Goal: Task Accomplishment & Management: Manage account settings

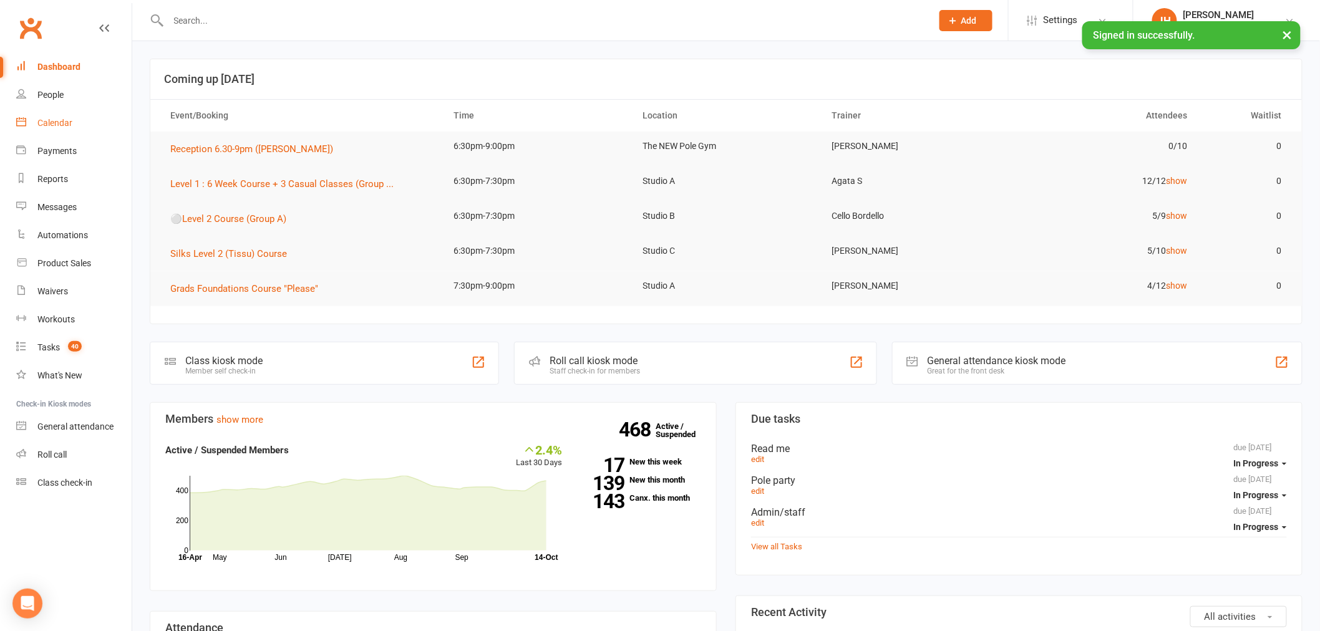
click at [72, 116] on link "Calendar" at bounding box center [73, 123] width 115 height 28
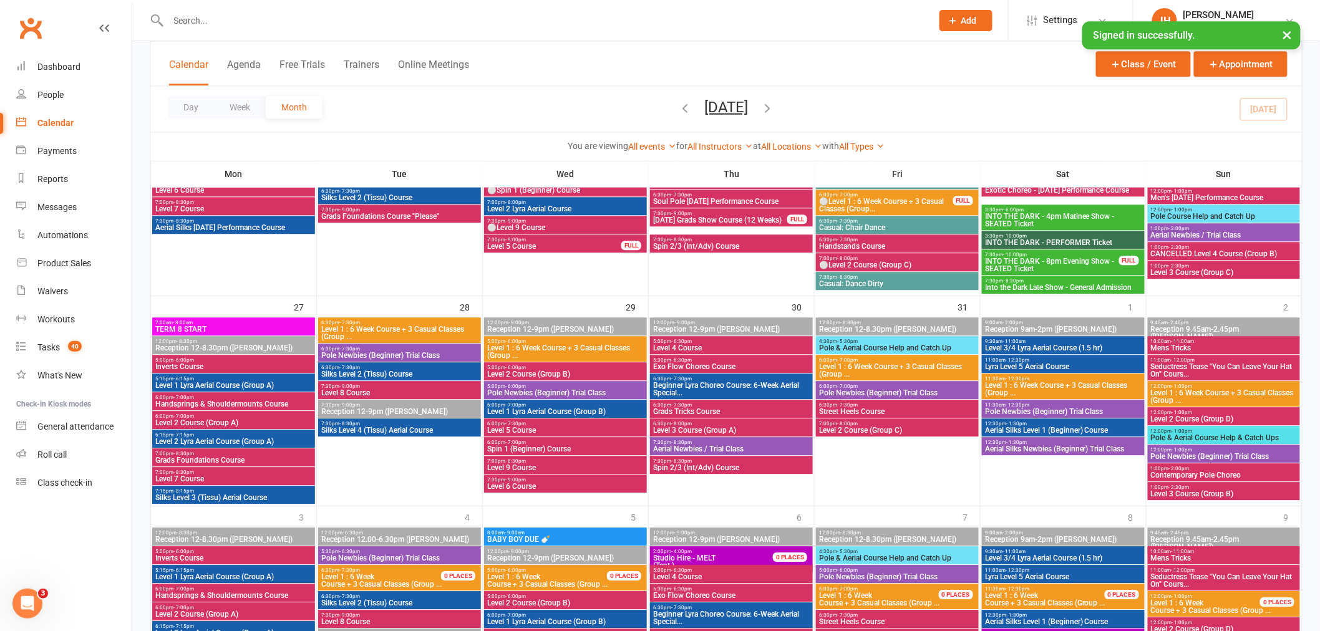
scroll to position [1248, 0]
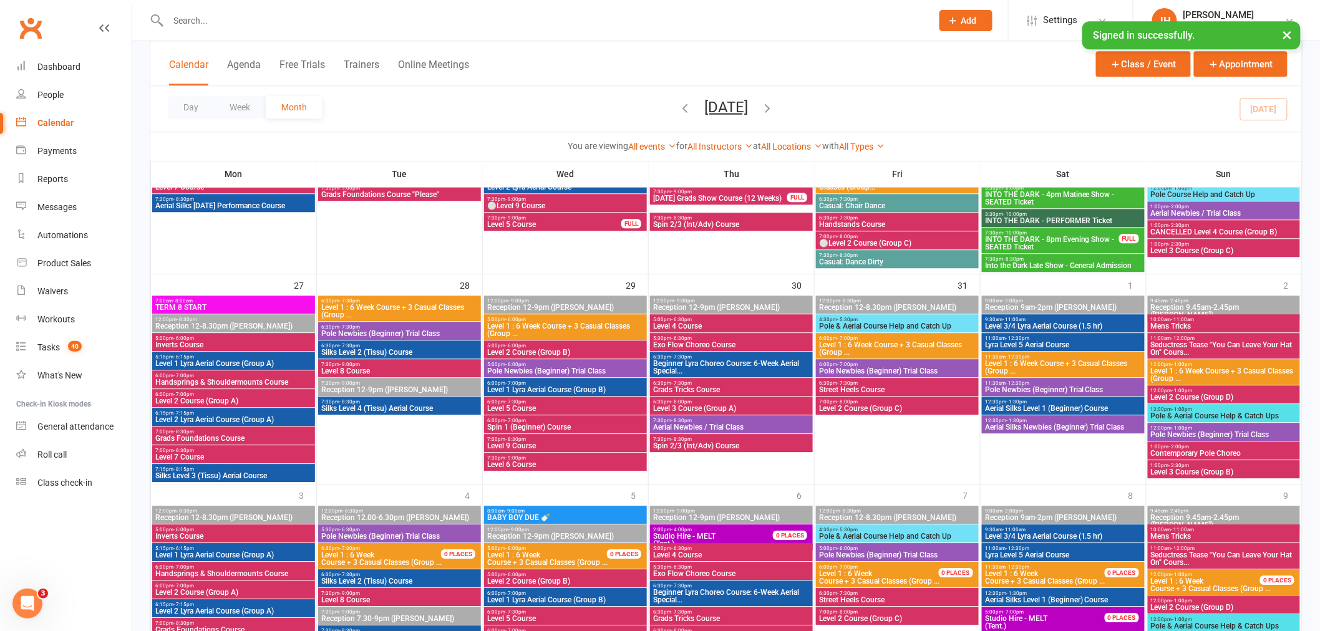
click at [685, 400] on span "- 8:00pm" at bounding box center [681, 402] width 21 height 6
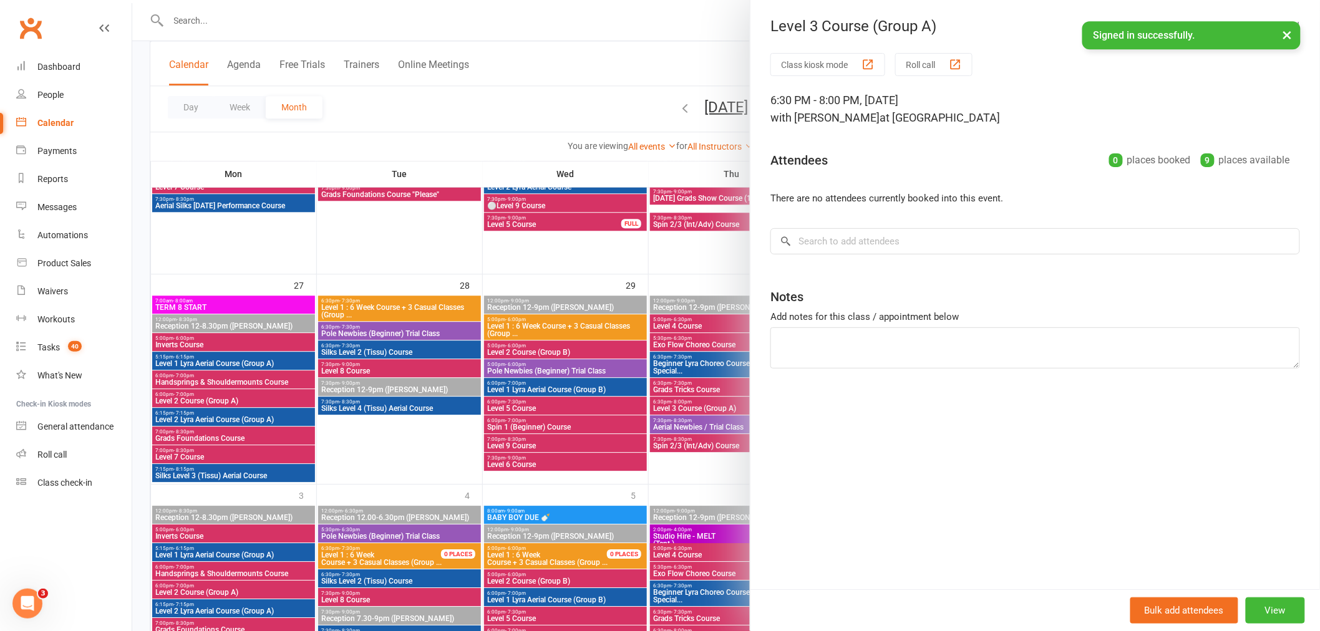
click at [656, 382] on div at bounding box center [726, 315] width 1188 height 631
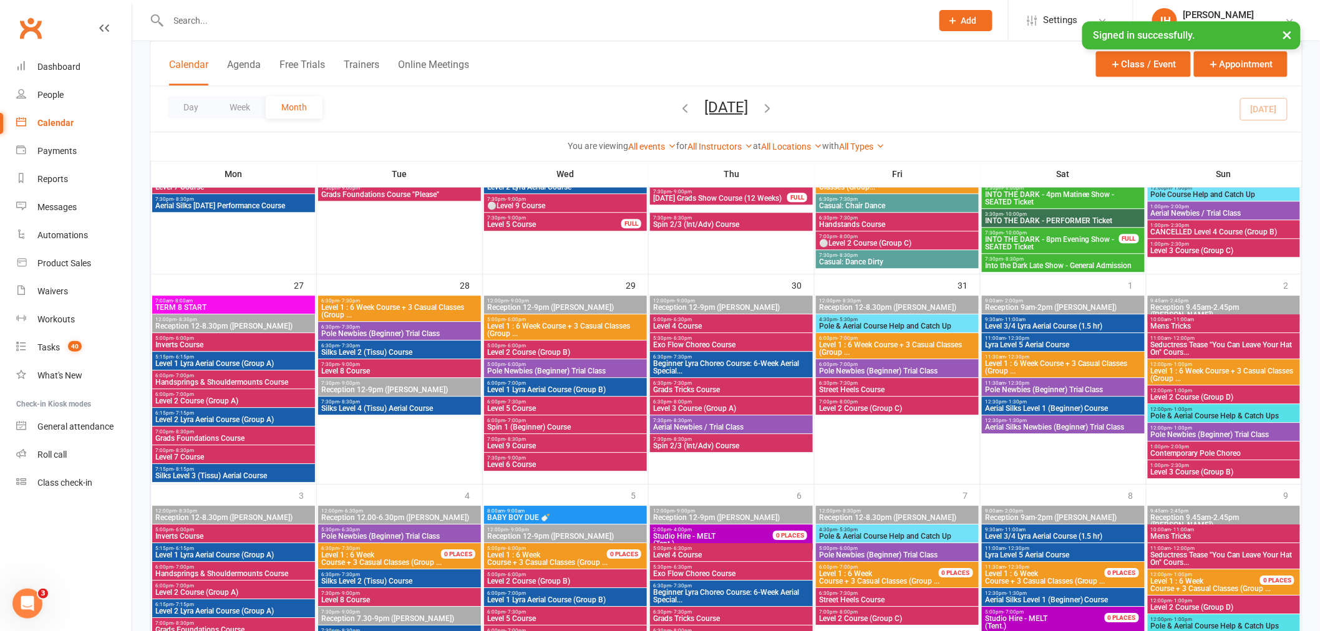
click at [376, 301] on span "6:30pm - 7:30pm" at bounding box center [400, 301] width 158 height 6
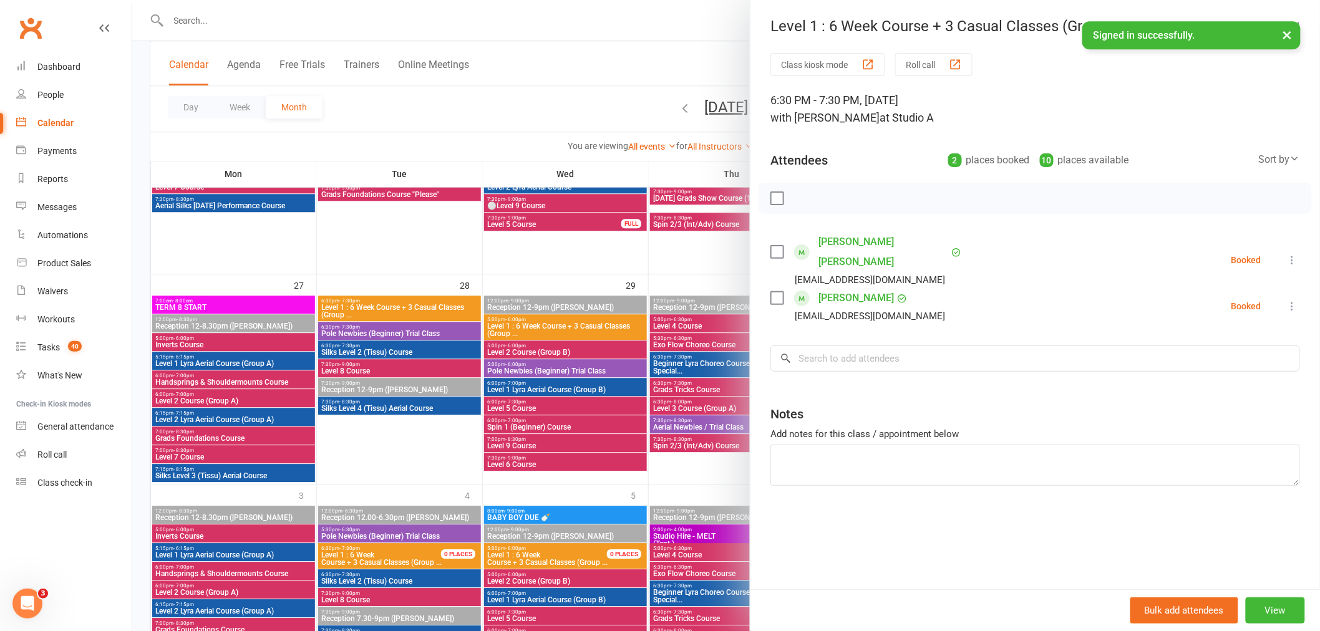
click at [470, 326] on div at bounding box center [726, 315] width 1188 height 631
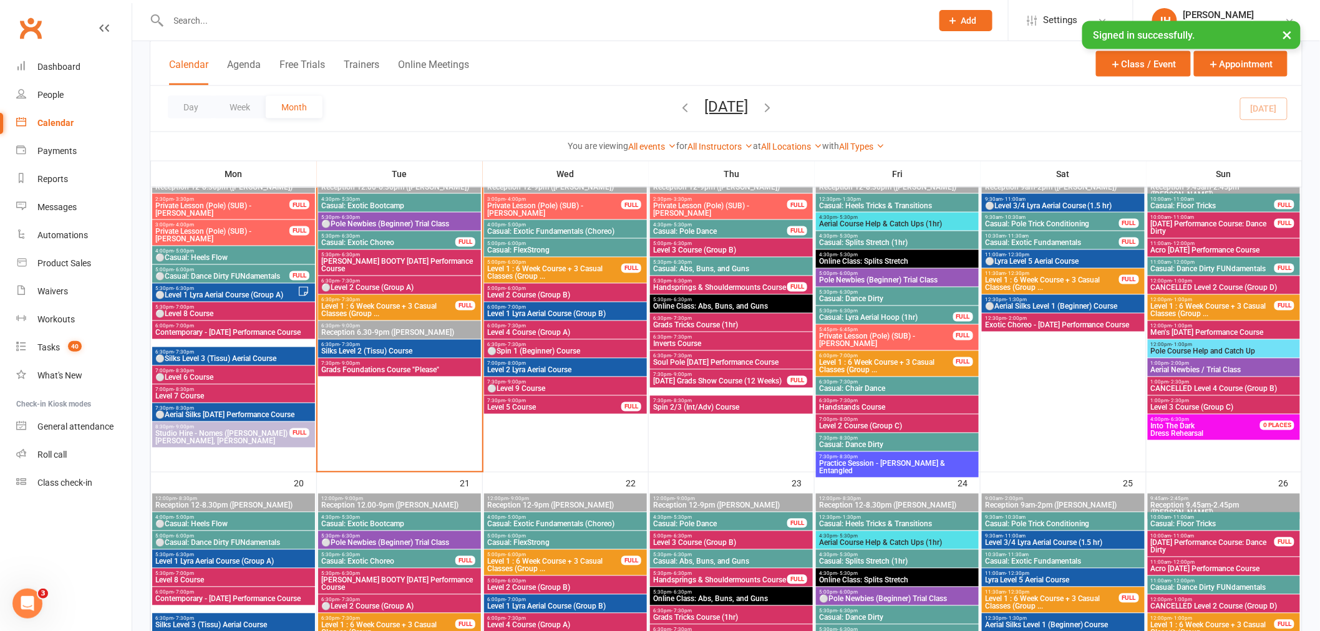
scroll to position [762, 0]
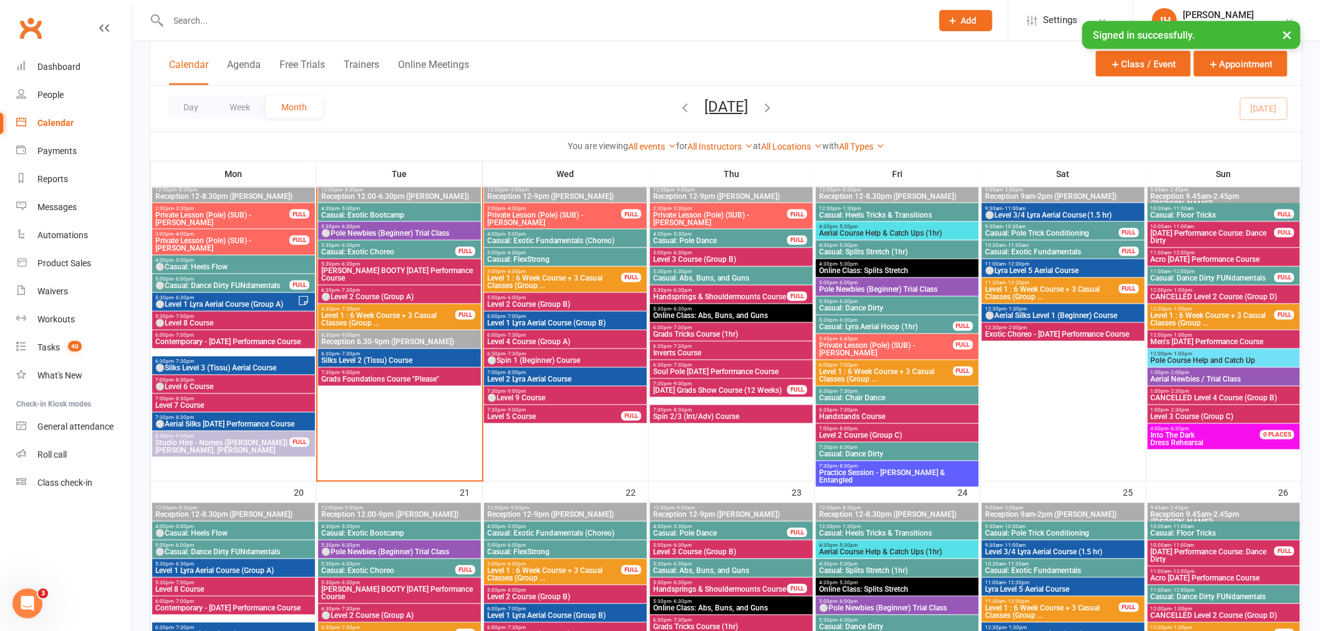
click at [361, 225] on div "5:30pm - 6:30pm ⚪Pole Newbies (Beginner) Trial Class" at bounding box center [399, 231] width 163 height 18
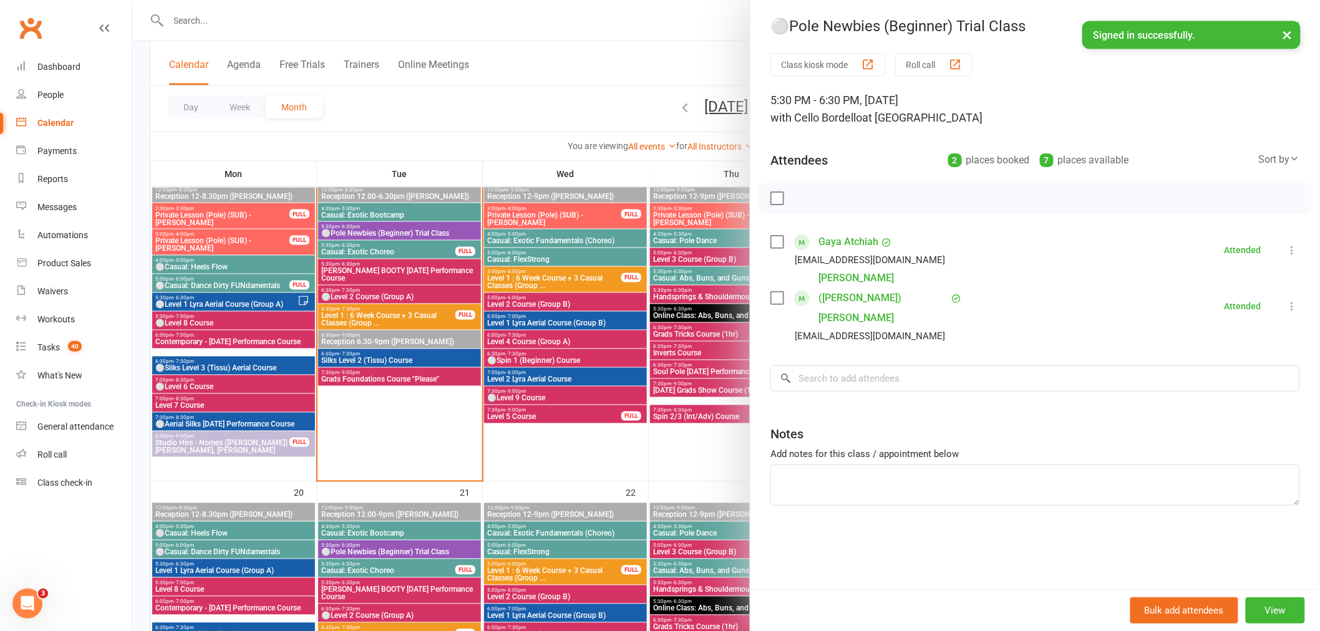
click at [849, 282] on link "Lainey (Leo) Thomson" at bounding box center [883, 298] width 130 height 60
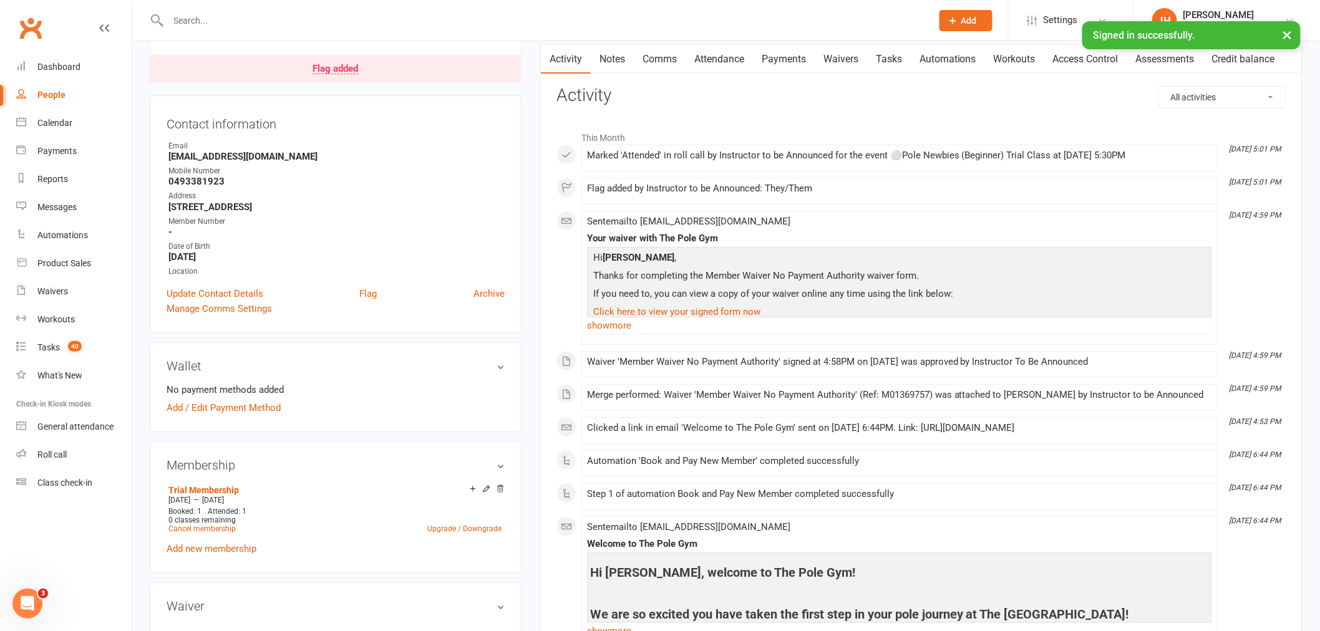
scroll to position [138, 0]
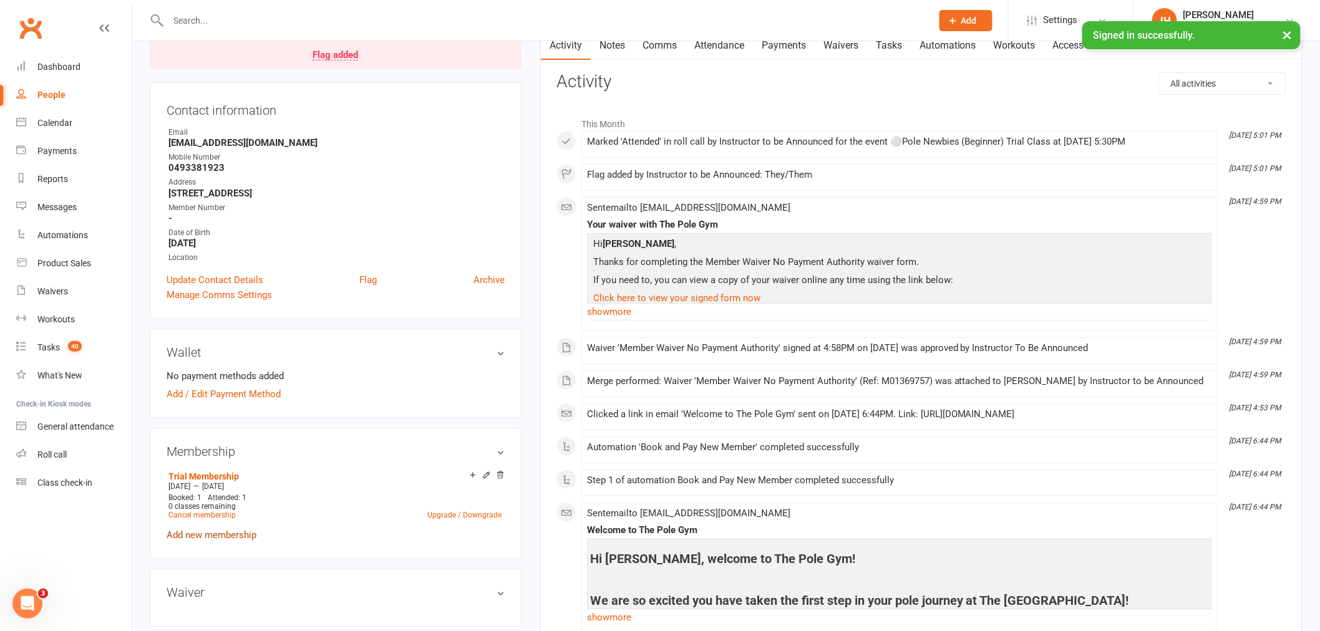
click at [208, 530] on link "Add new membership" at bounding box center [212, 535] width 90 height 11
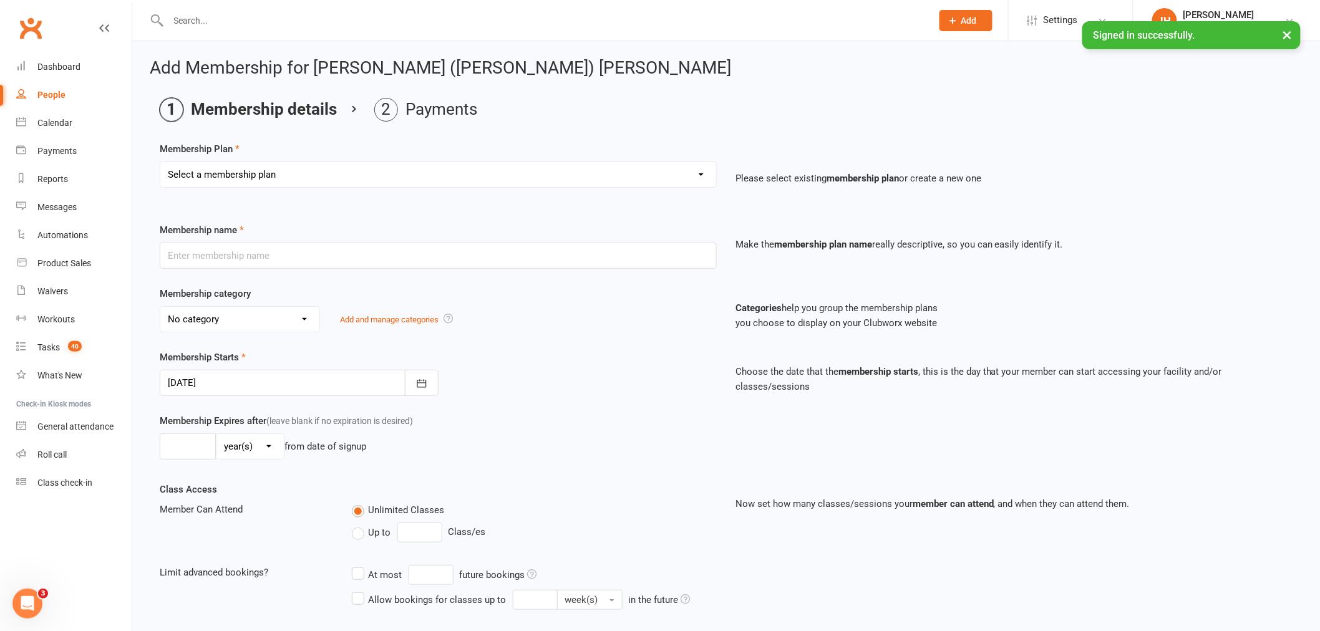
click at [345, 177] on select "Select a membership plan Create new Membership Plan Pay As You Go (45 min) Casu…" at bounding box center [438, 174] width 556 height 25
select select "4"
click at [160, 162] on select "Select a membership plan Create new Membership Plan Pay As You Go (45 min) Casu…" at bounding box center [438, 174] width 556 height 25
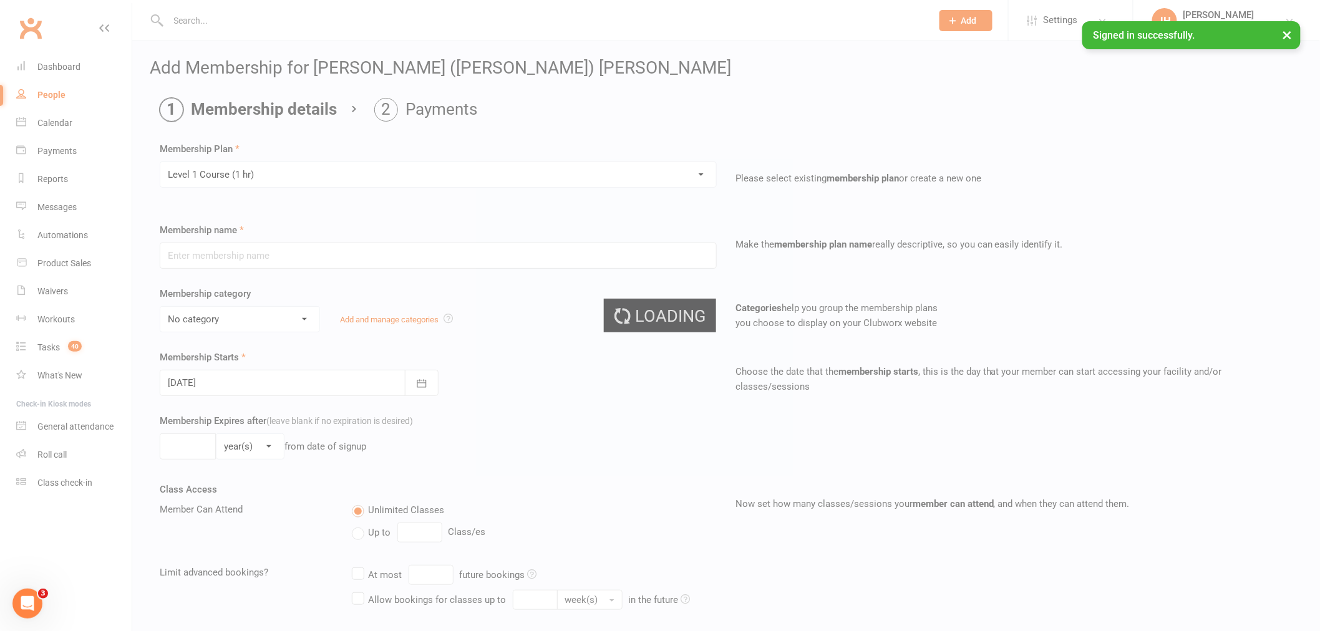
type input "Level 1 Course (1 hr)"
select select "14"
type input "6"
select select "1"
type input "1"
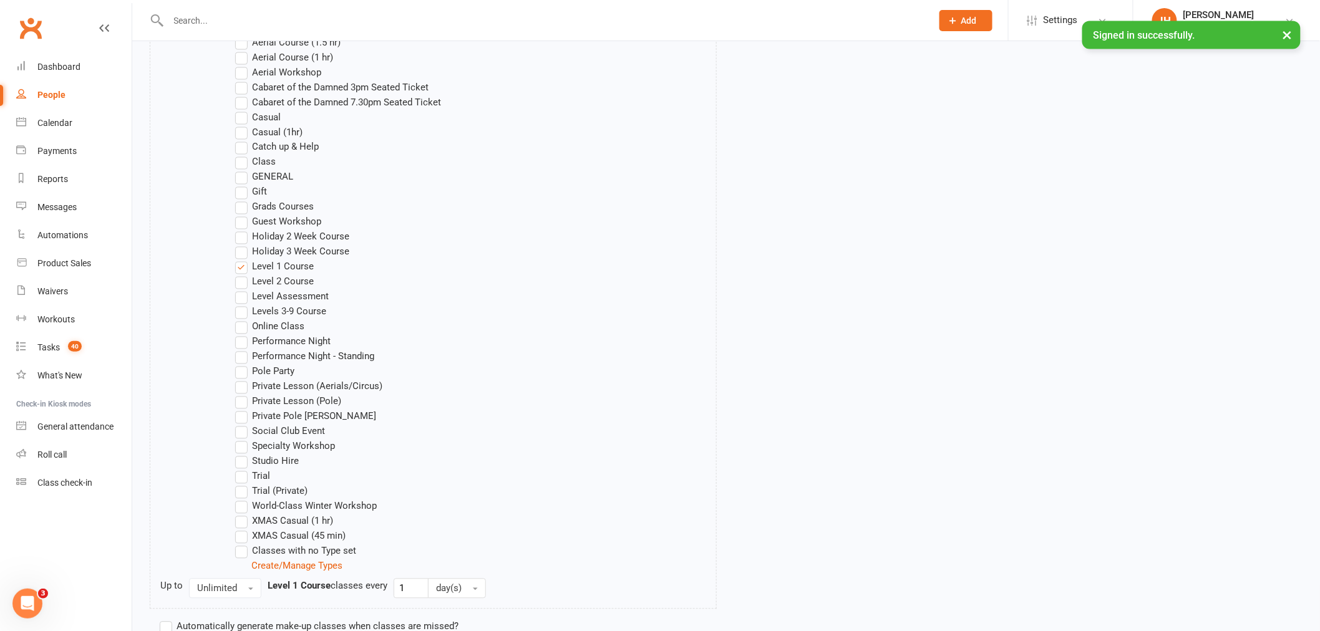
scroll to position [943, 0]
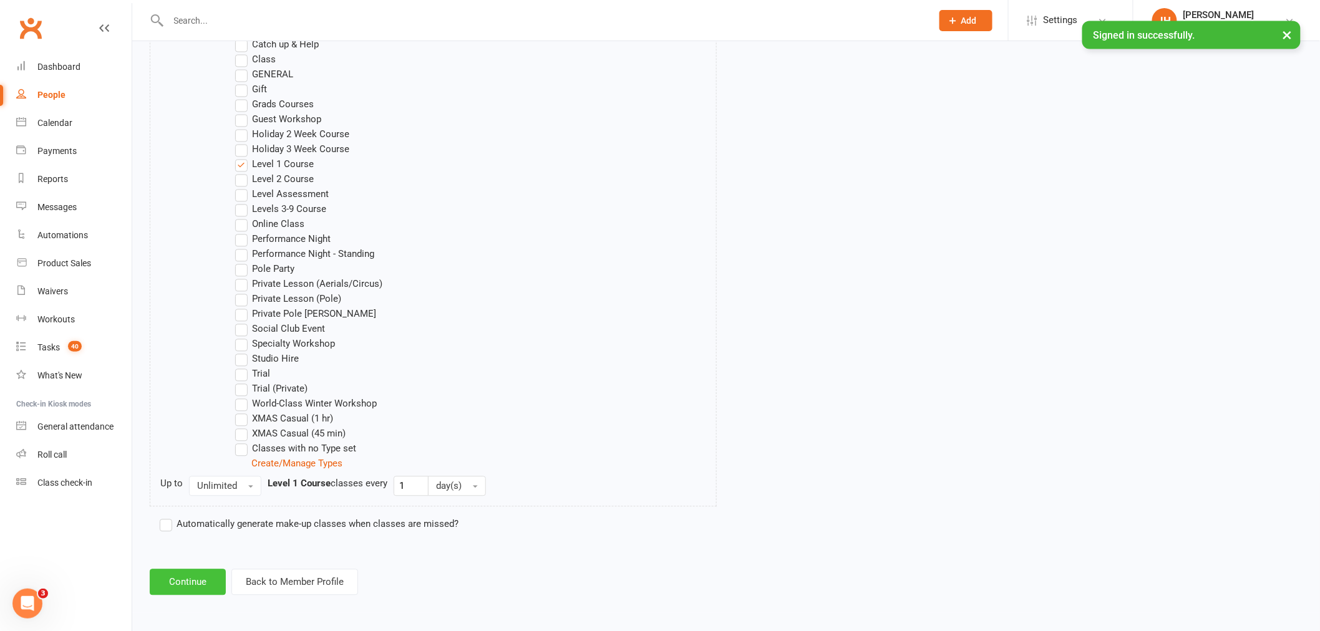
click at [188, 584] on button "Continue" at bounding box center [188, 583] width 76 height 26
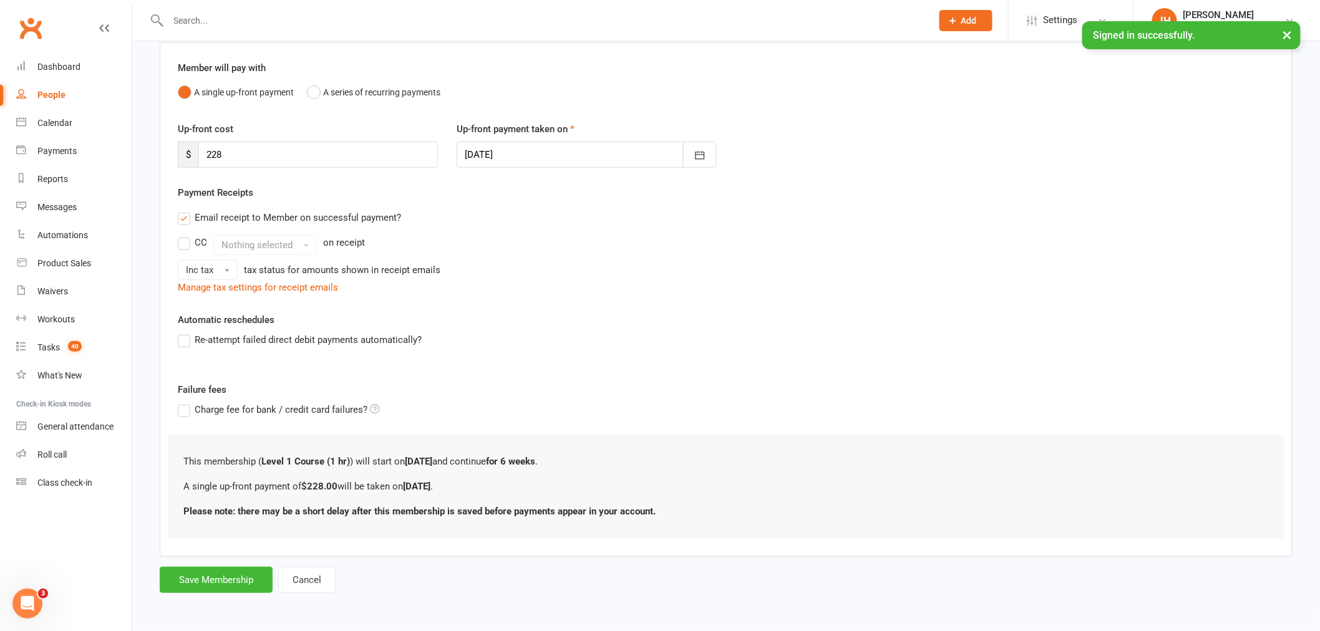
scroll to position [0, 0]
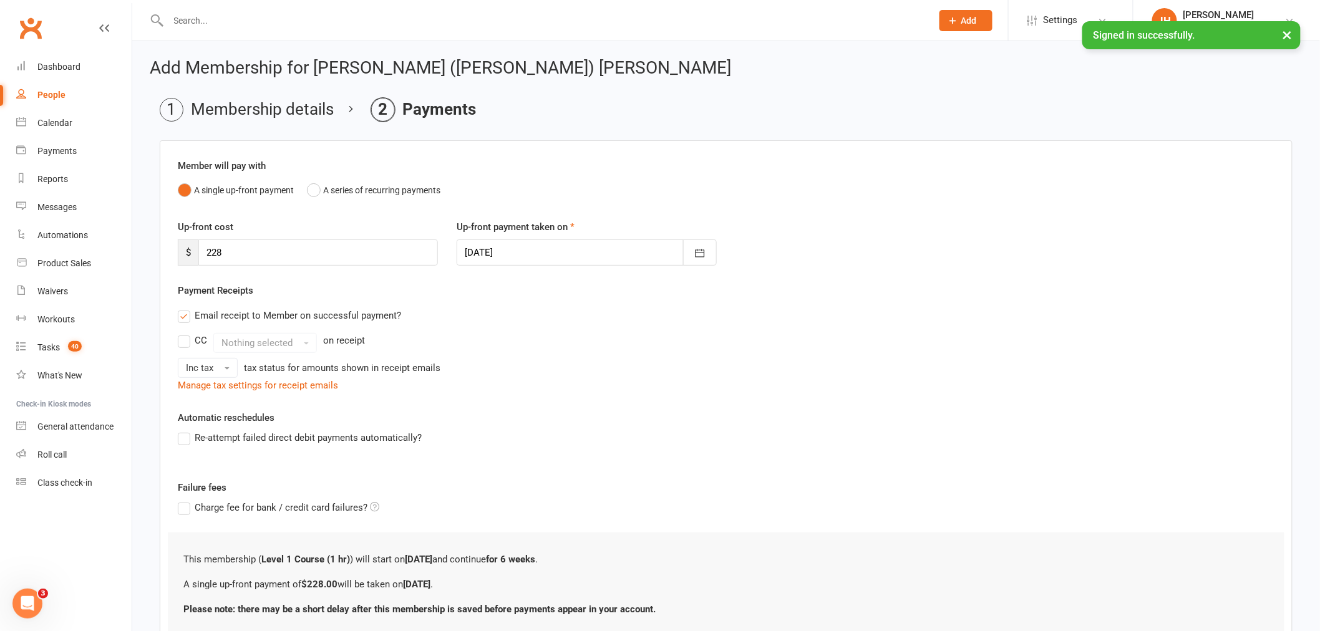
click at [538, 267] on div "Up-front cost $ 228 Up-front payment taken on 14 Oct 2025 October 2025 Sun Mon …" at bounding box center [725, 252] width 1115 height 64
click at [518, 256] on div at bounding box center [587, 253] width 260 height 26
click at [581, 372] on button "15" at bounding box center [589, 379] width 26 height 22
type input "[DATE]"
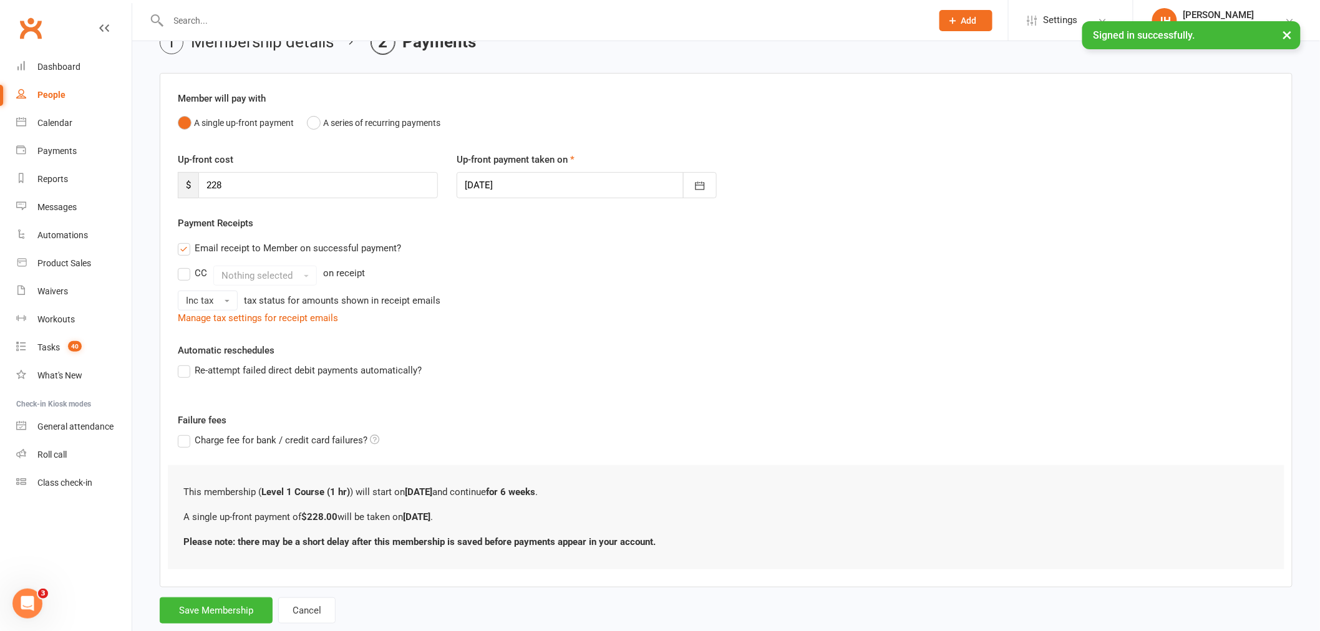
scroll to position [98, 0]
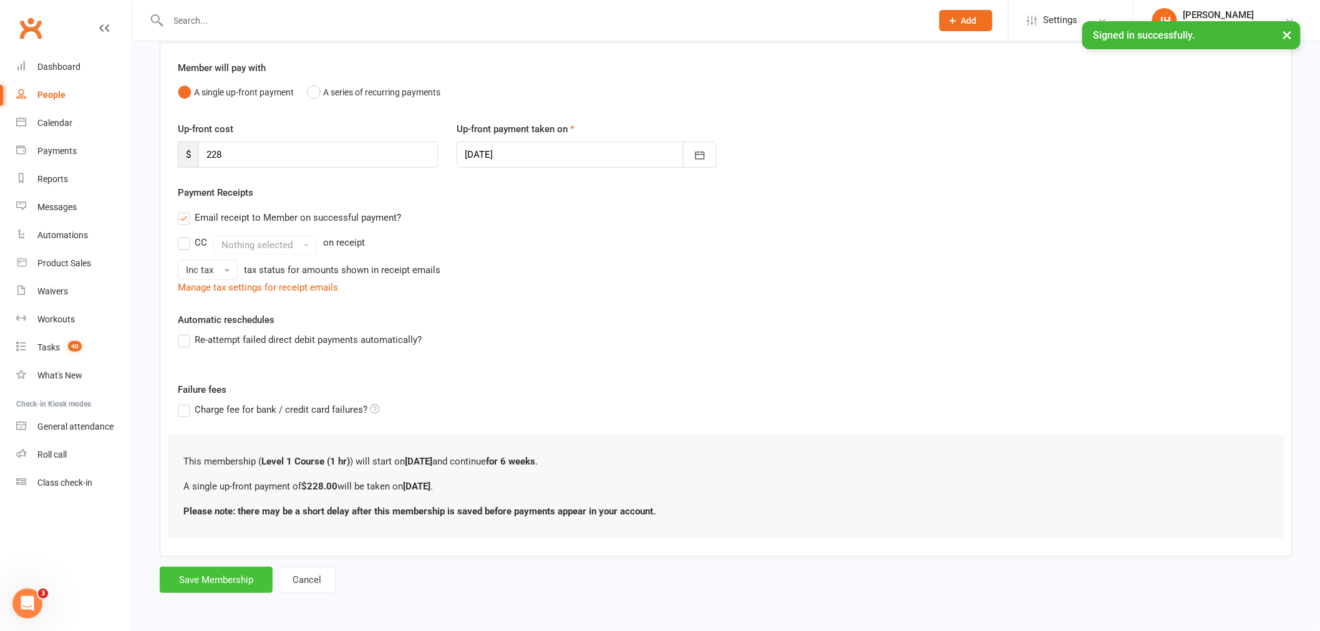
click at [237, 580] on button "Save Membership" at bounding box center [216, 580] width 113 height 26
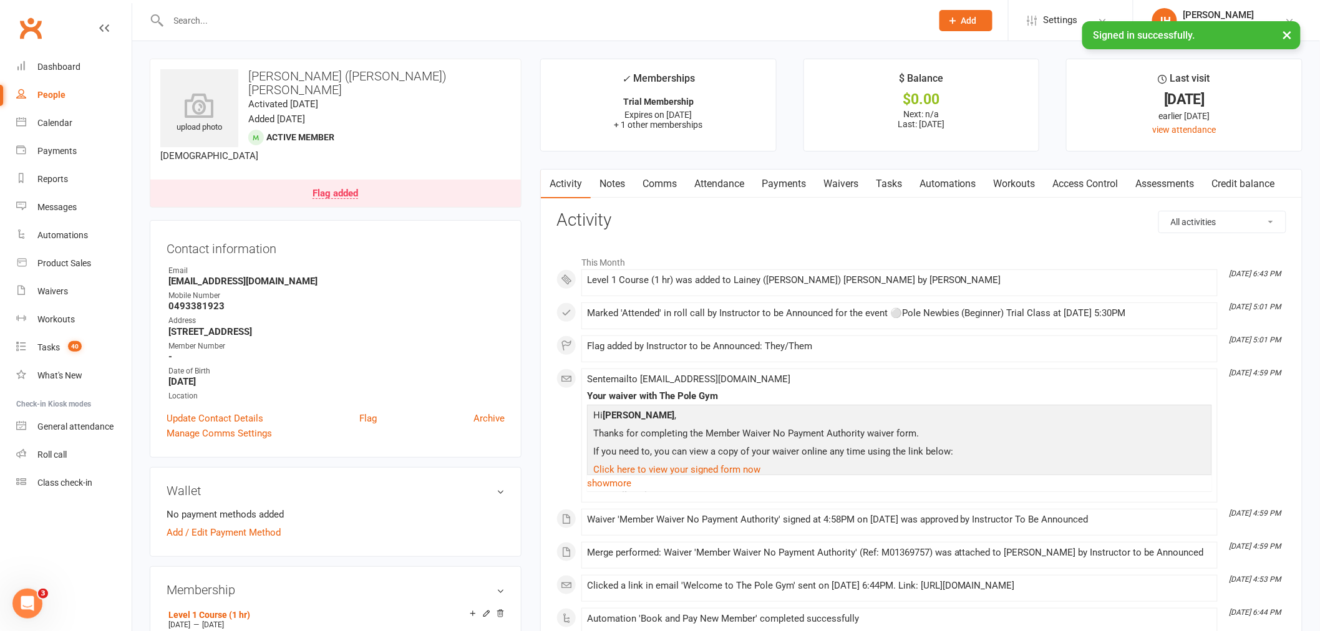
click at [778, 183] on link "Payments" at bounding box center [784, 184] width 62 height 29
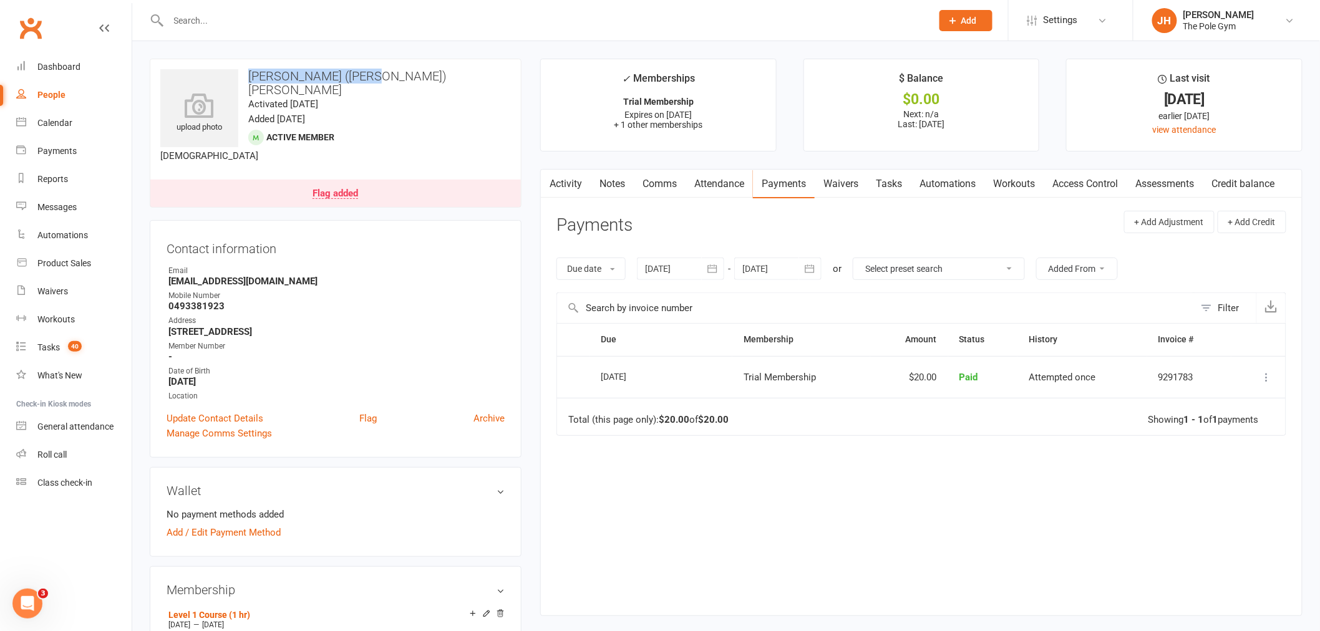
drag, startPoint x: 393, startPoint y: 72, endPoint x: 245, endPoint y: 70, distance: 147.9
click at [245, 70] on h3 "[PERSON_NAME] ([PERSON_NAME]) [PERSON_NAME]" at bounding box center [335, 82] width 351 height 27
copy h3 "[PERSON_NAME] ([PERSON_NAME]) [PERSON_NAME]"
click at [385, 76] on h3 "[PERSON_NAME] ([PERSON_NAME]) [PERSON_NAME]" at bounding box center [335, 82] width 351 height 27
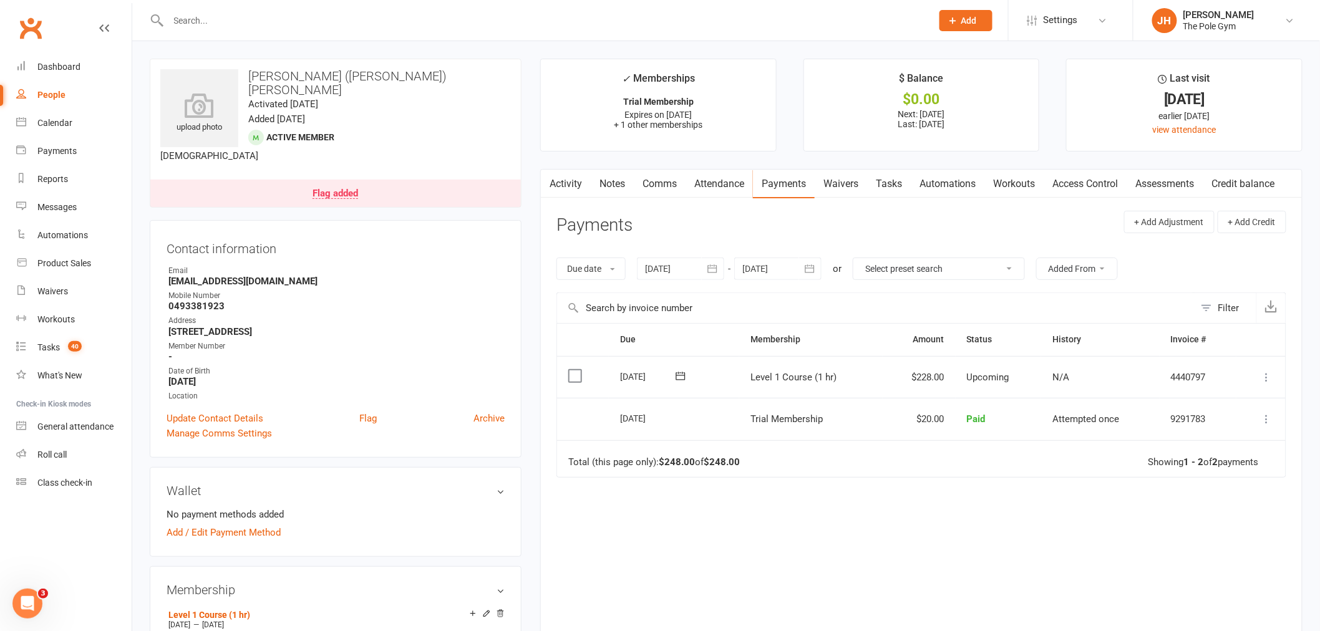
click at [1267, 376] on icon at bounding box center [1267, 377] width 12 height 12
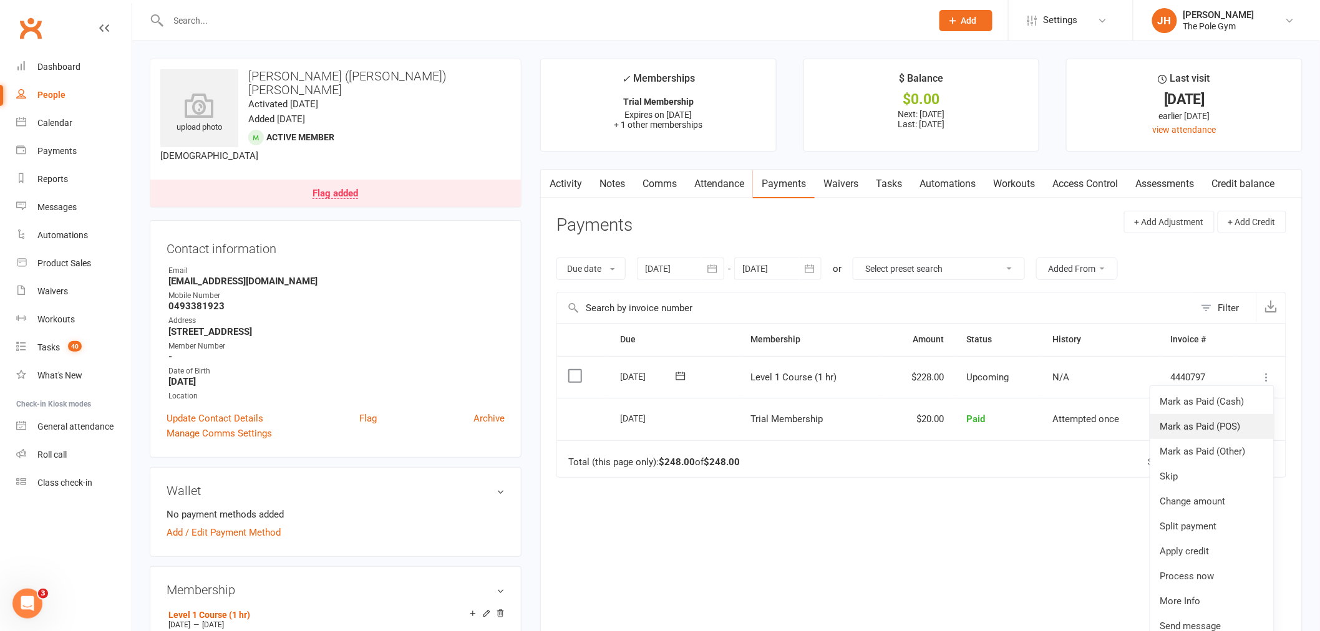
click at [1233, 425] on link "Mark as Paid (POS)" at bounding box center [1212, 426] width 124 height 25
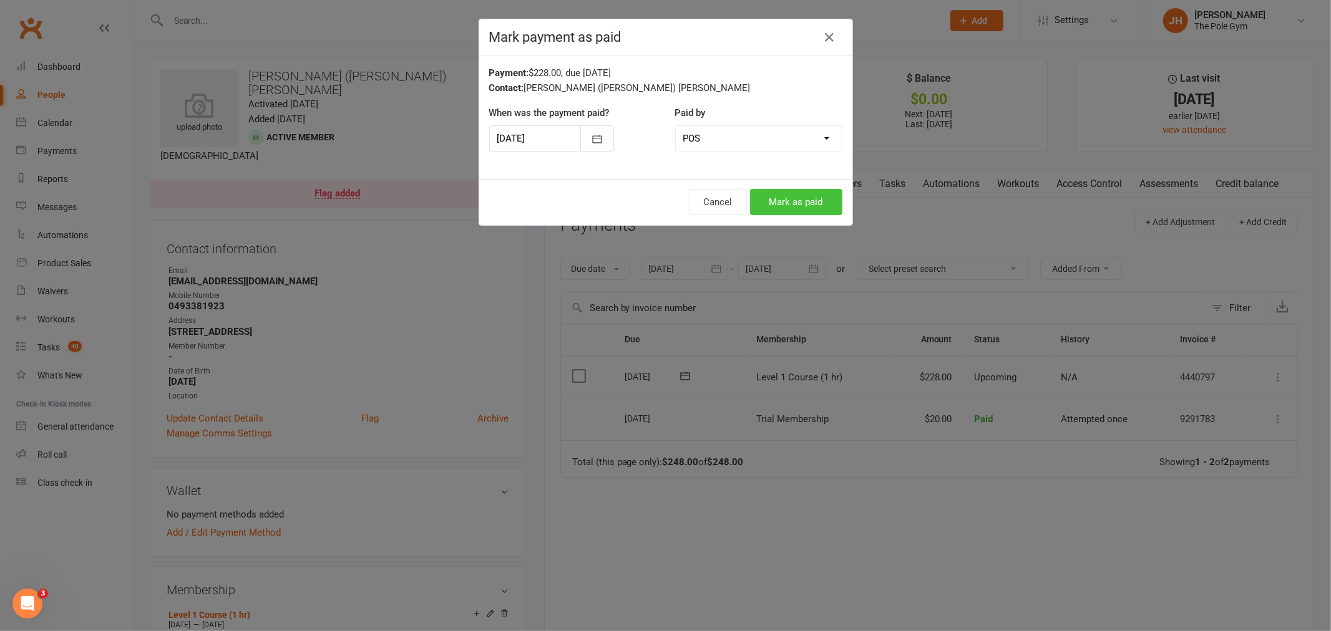
click at [811, 205] on button "Mark as paid" at bounding box center [796, 202] width 92 height 26
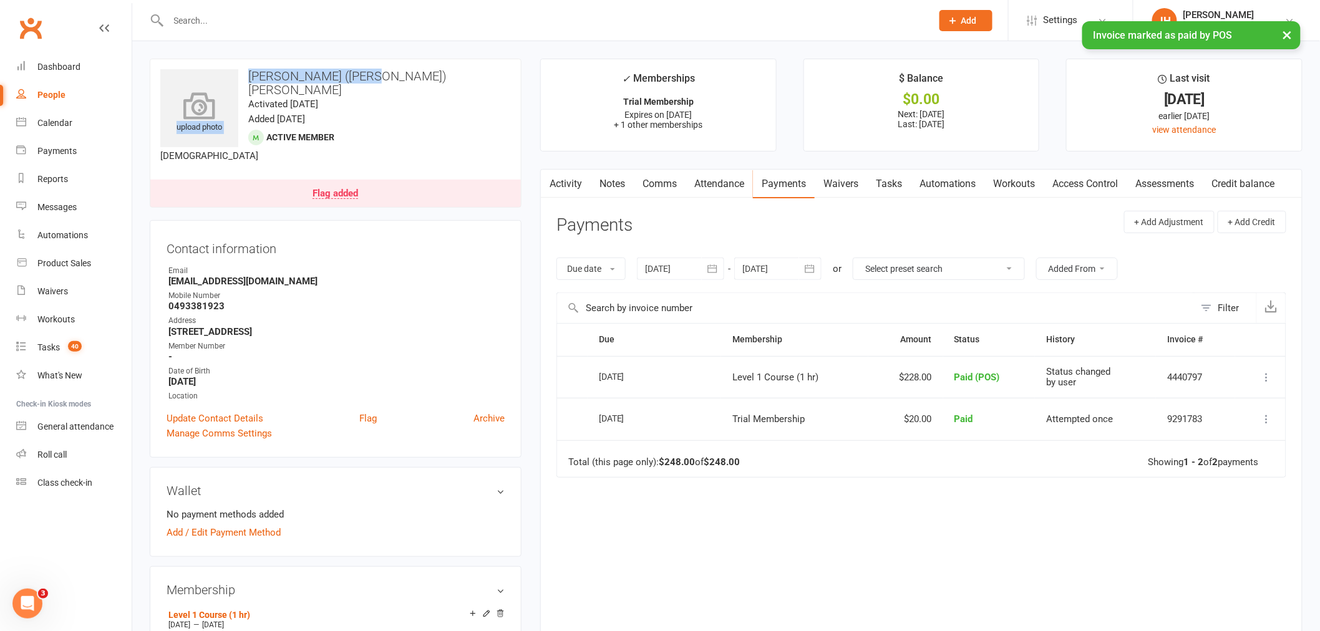
drag, startPoint x: 390, startPoint y: 69, endPoint x: 259, endPoint y: 76, distance: 131.2
click at [233, 74] on div "upload photo Lainey (Leo) Thomson Activated 12 October, 2025 Added 12 October, …" at bounding box center [336, 133] width 372 height 149
click at [368, 76] on h3 "[PERSON_NAME] ([PERSON_NAME]) [PERSON_NAME]" at bounding box center [335, 82] width 351 height 27
drag, startPoint x: 381, startPoint y: 74, endPoint x: 241, endPoint y: 79, distance: 139.8
click at [241, 79] on h3 "[PERSON_NAME] ([PERSON_NAME]) [PERSON_NAME]" at bounding box center [335, 82] width 351 height 27
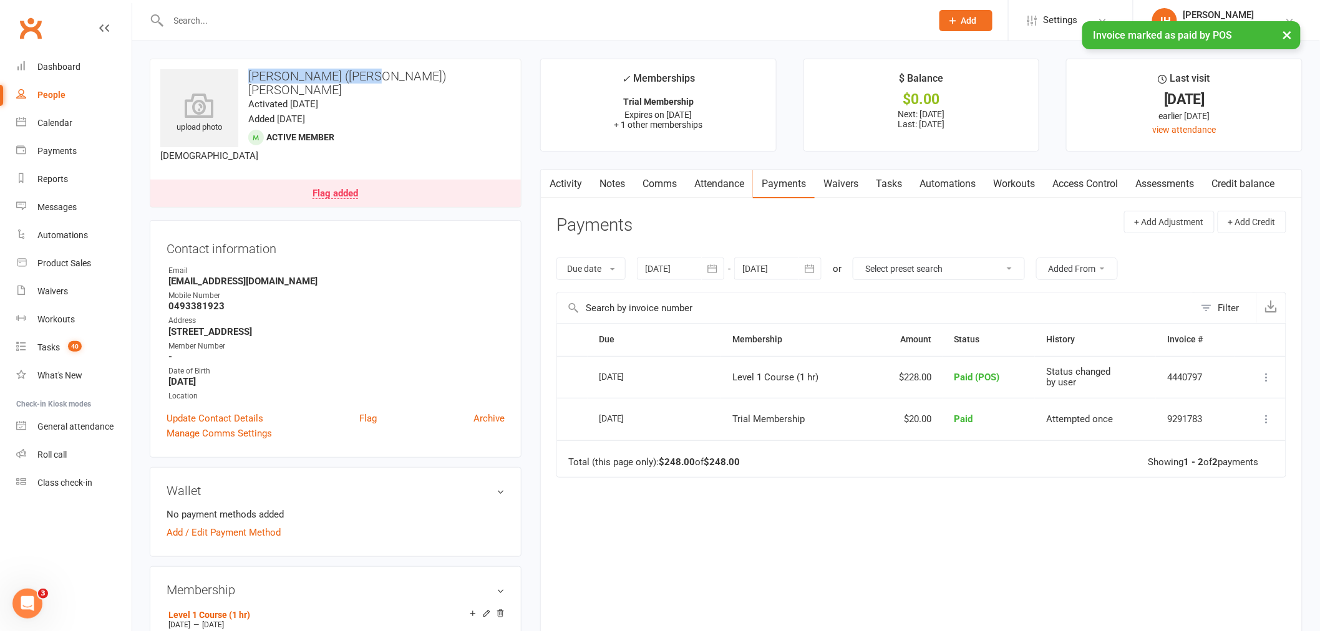
copy h3 "[PERSON_NAME] ([PERSON_NAME]) [PERSON_NAME]"
click at [75, 121] on link "Calendar" at bounding box center [73, 123] width 115 height 28
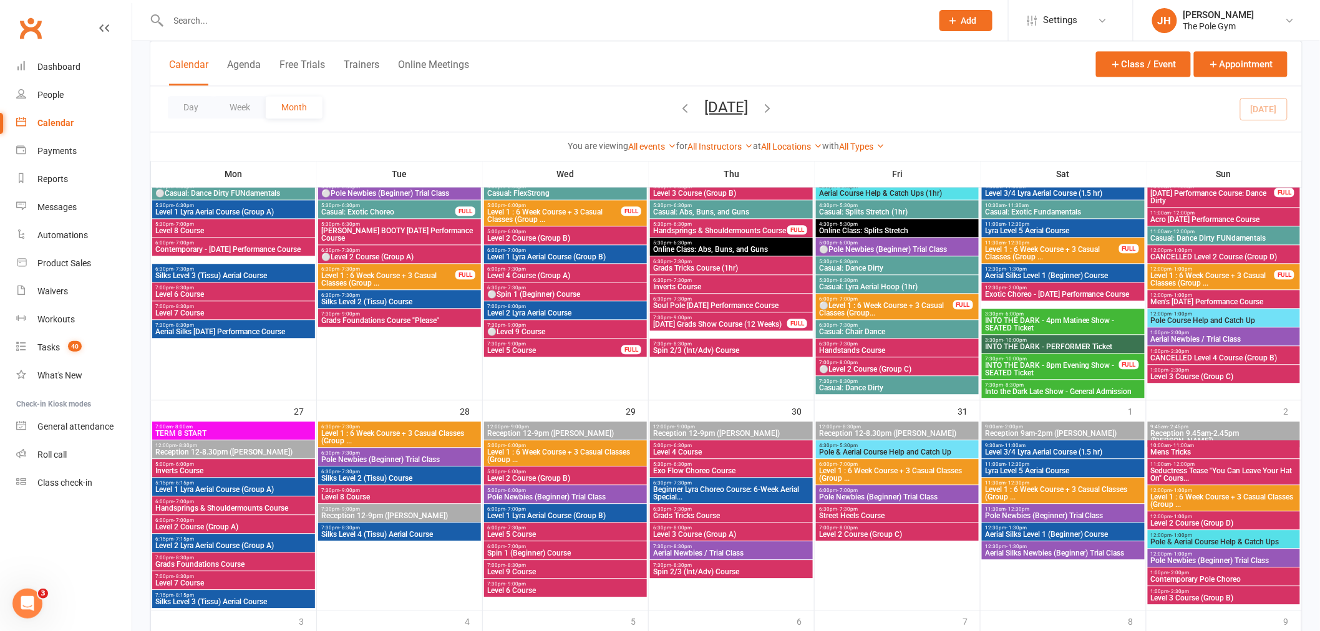
scroll to position [1248, 0]
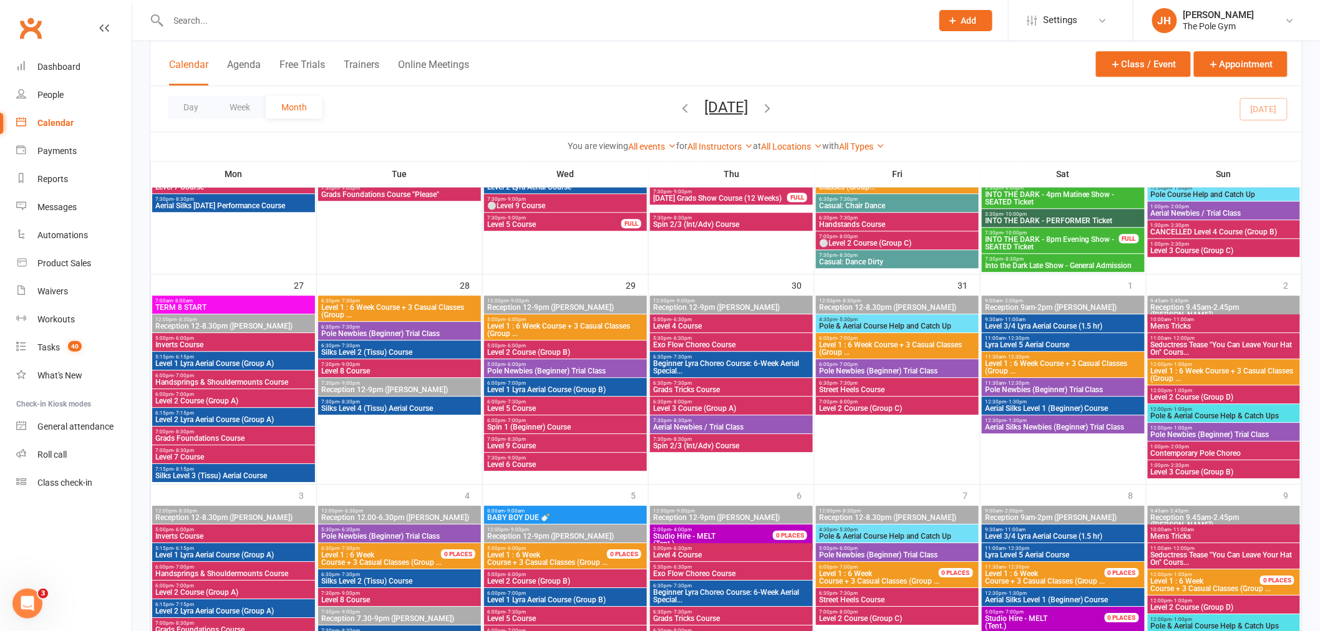
click at [512, 324] on span "Level 1 : 6 Week Course + 3 Casual Classes (Group ..." at bounding box center [566, 330] width 158 height 15
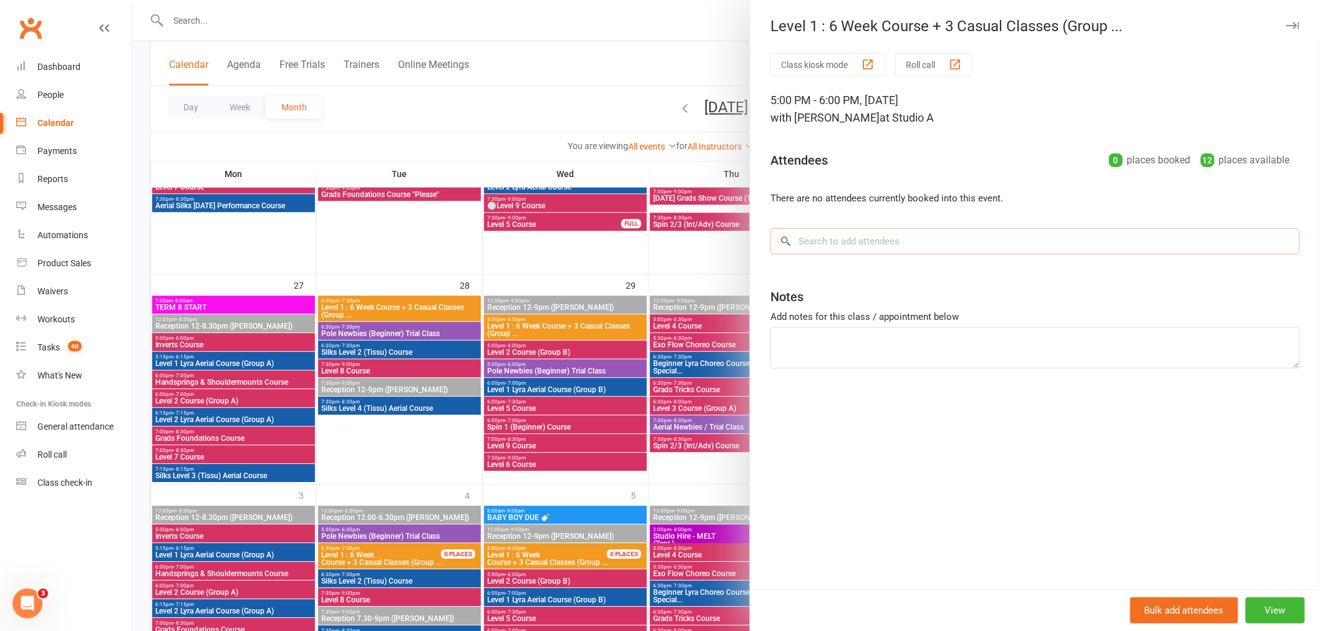
click at [858, 248] on input "search" at bounding box center [1035, 241] width 530 height 26
paste input "Lainey (Leo) Thomson"
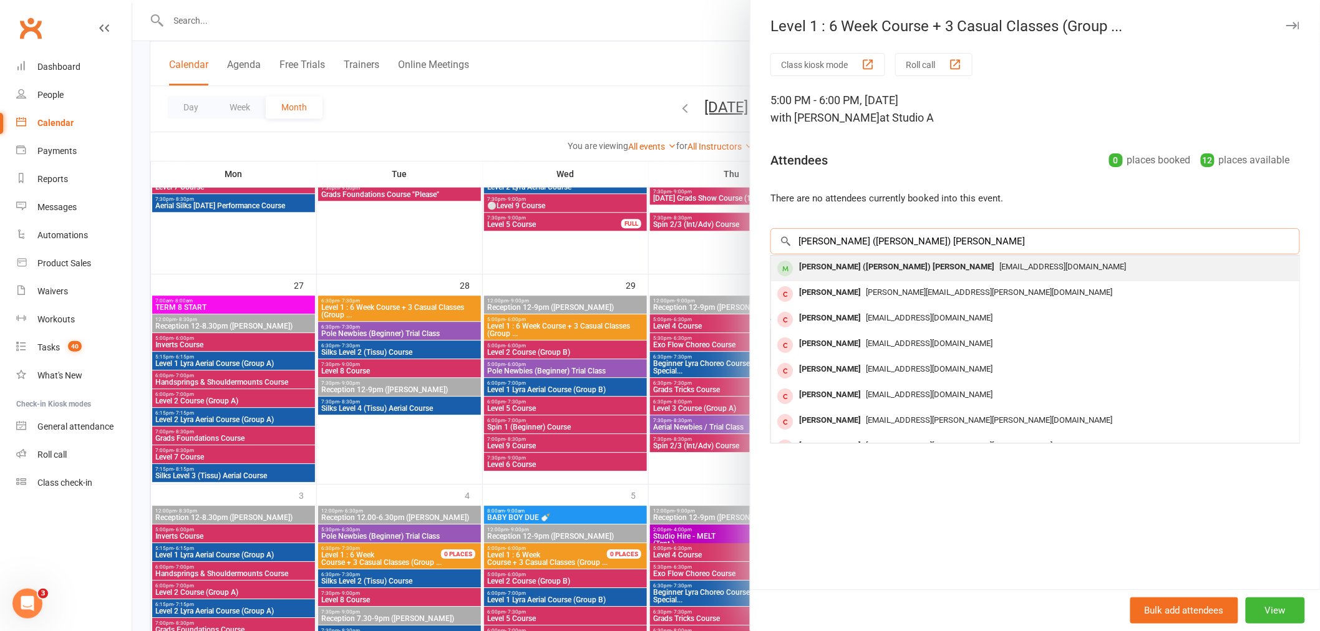
type input "Lainey (Leo) Thomson"
click at [847, 264] on div "Lainey (Leo) Thomson" at bounding box center [896, 267] width 205 height 18
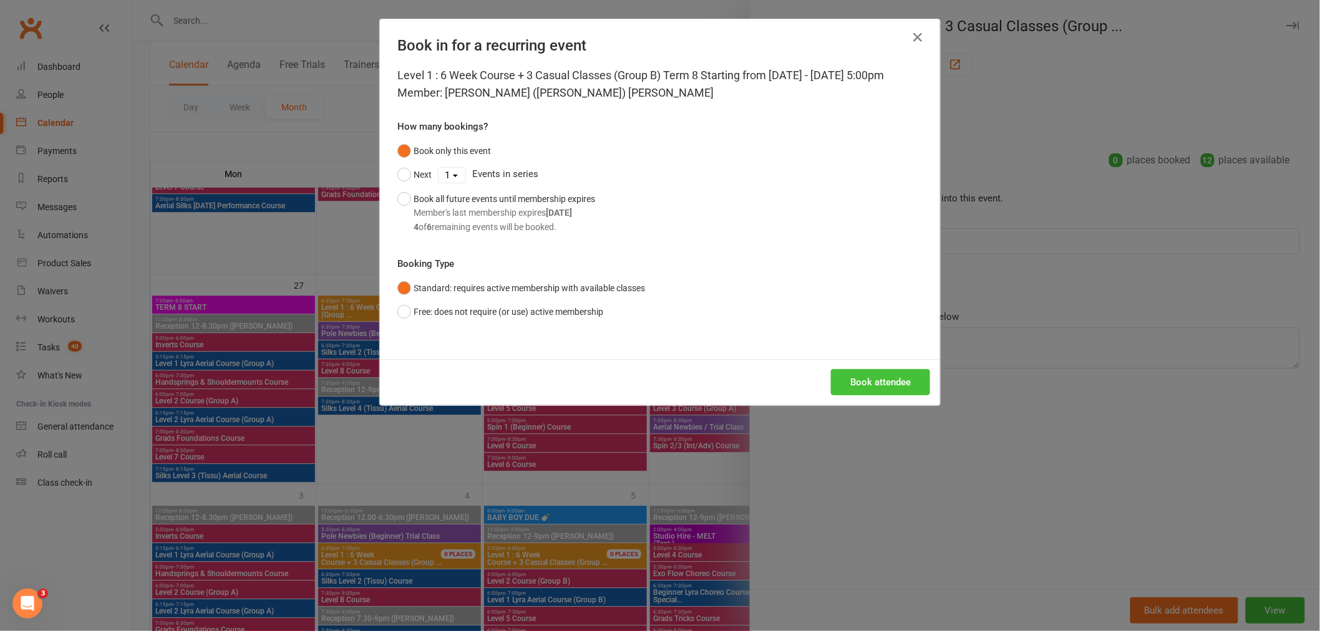
click at [880, 395] on button "Book attendee" at bounding box center [880, 382] width 99 height 26
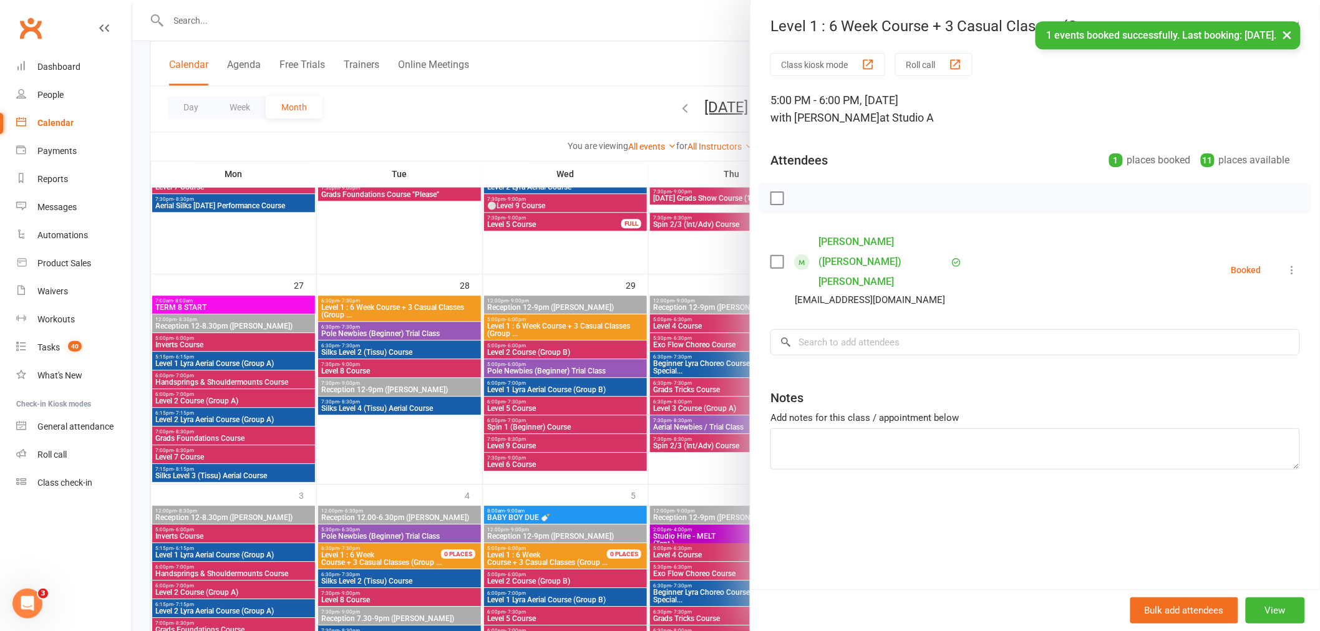
click at [833, 238] on link "Lainey (Leo) Thomson" at bounding box center [883, 262] width 130 height 60
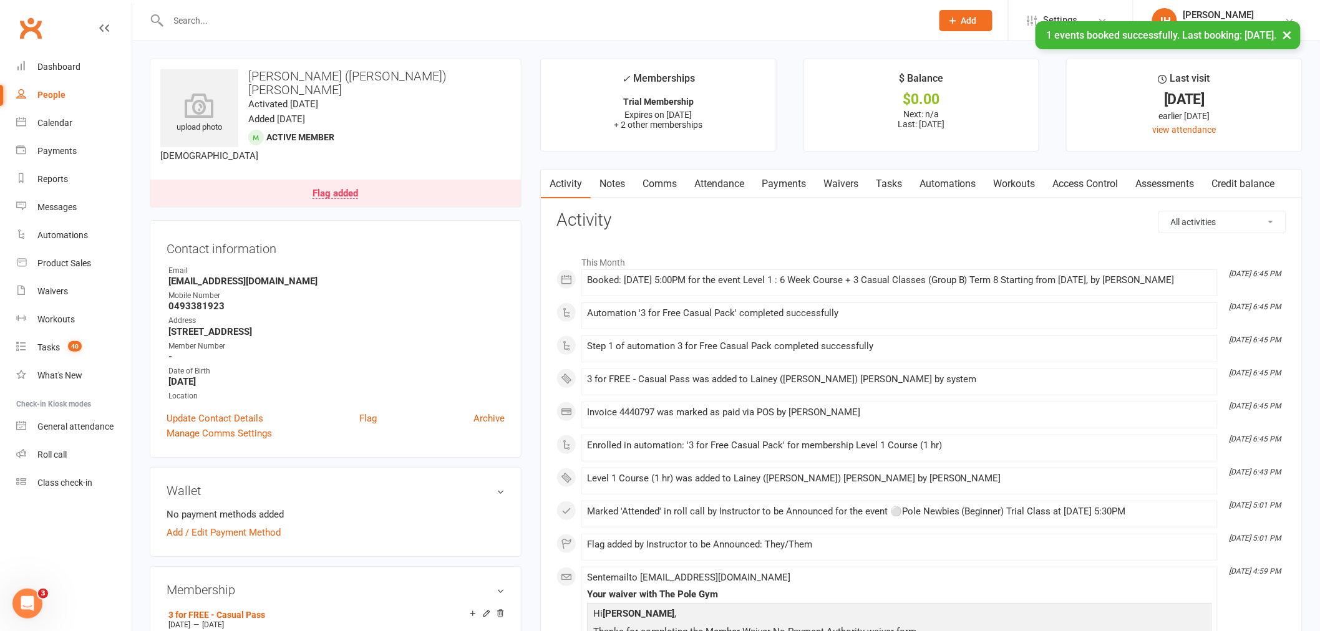
click at [806, 186] on link "Payments" at bounding box center [784, 184] width 62 height 29
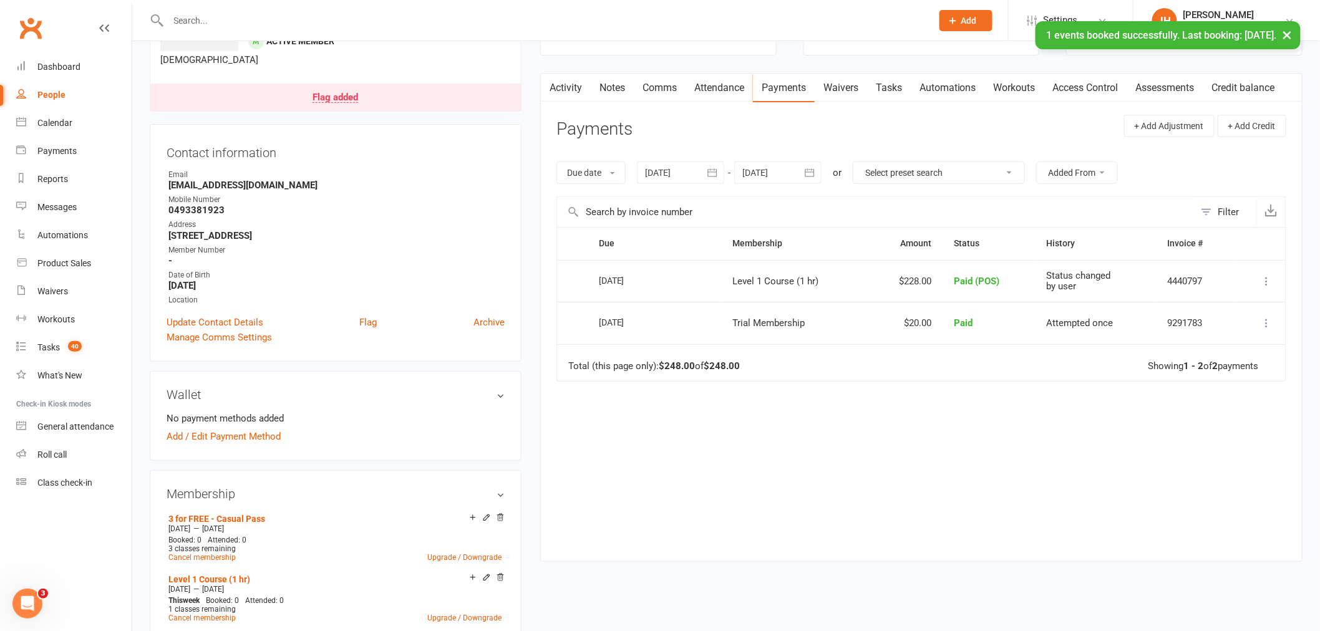
scroll to position [138, 0]
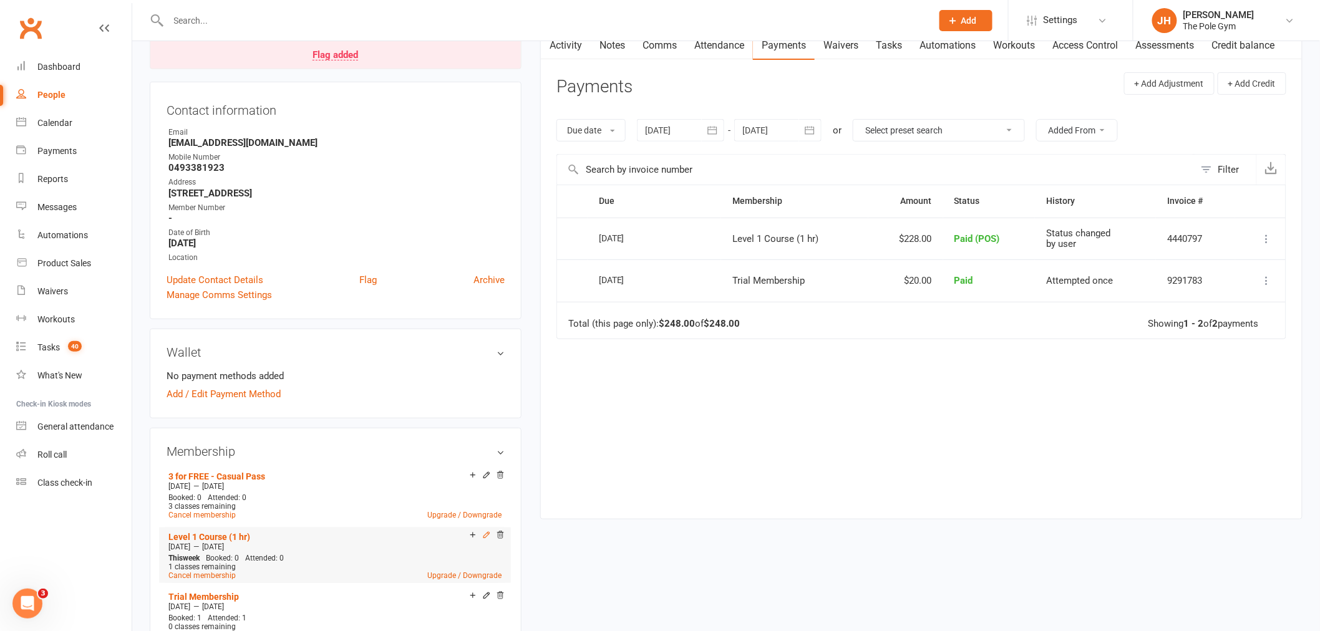
click at [485, 533] on icon at bounding box center [486, 536] width 6 height 6
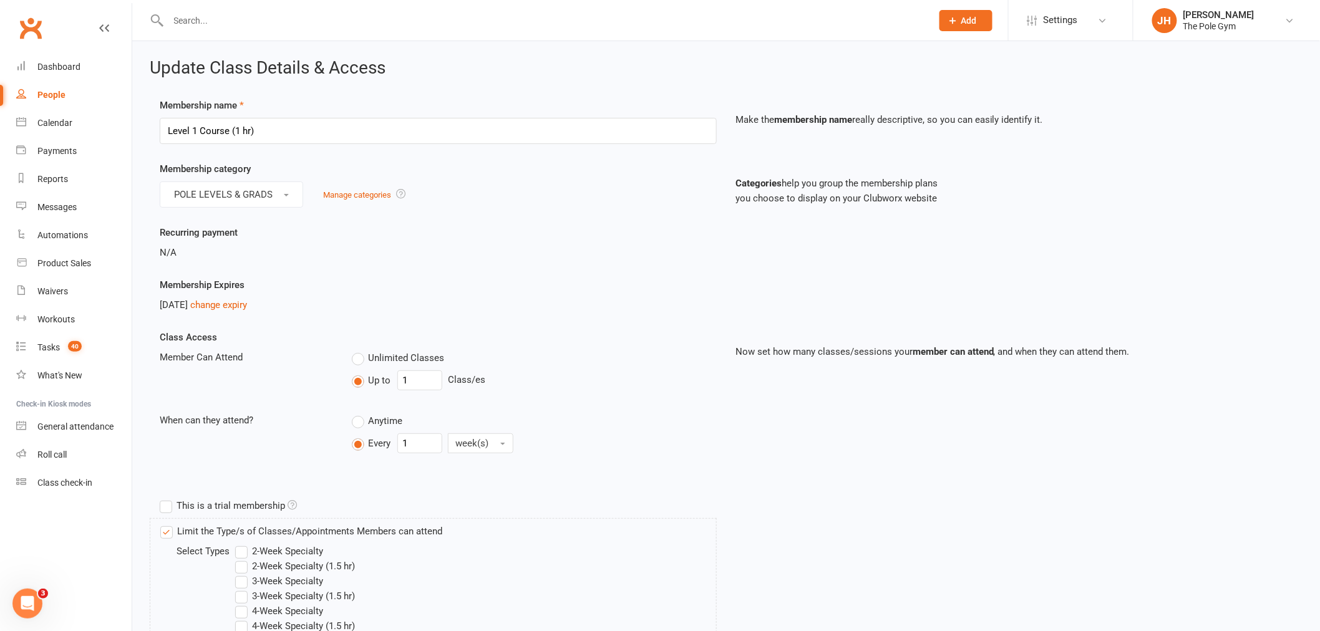
click at [221, 312] on div "Nov 24, 2025 change expiry" at bounding box center [438, 305] width 557 height 15
click at [223, 308] on link "change expiry" at bounding box center [218, 304] width 57 height 11
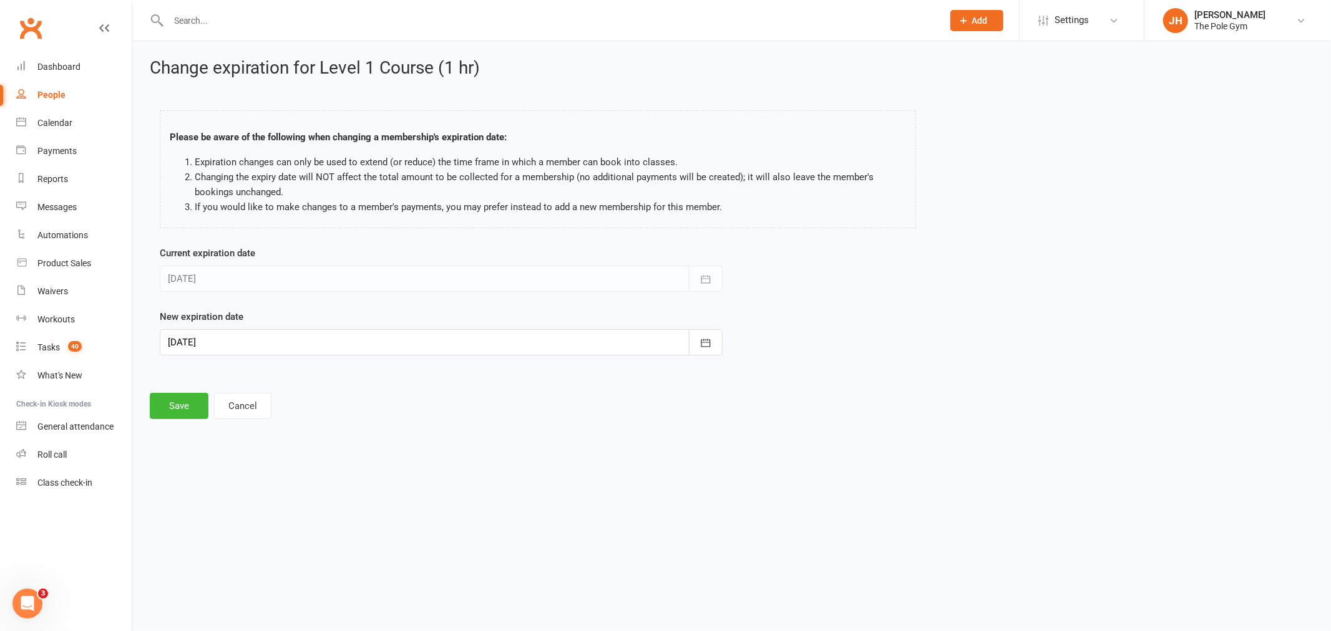
click at [178, 296] on form "Current expiration date 24 Nov 2025 November 2025 Sun Mon Tue Wed Thu Fri Sat 4…" at bounding box center [441, 301] width 563 height 110
click at [206, 340] on div at bounding box center [441, 342] width 563 height 26
click at [372, 372] on icon "button" at bounding box center [376, 374] width 9 height 10
click at [213, 437] on button "07" at bounding box center [210, 445] width 26 height 22
type input "07 Dec 2025"
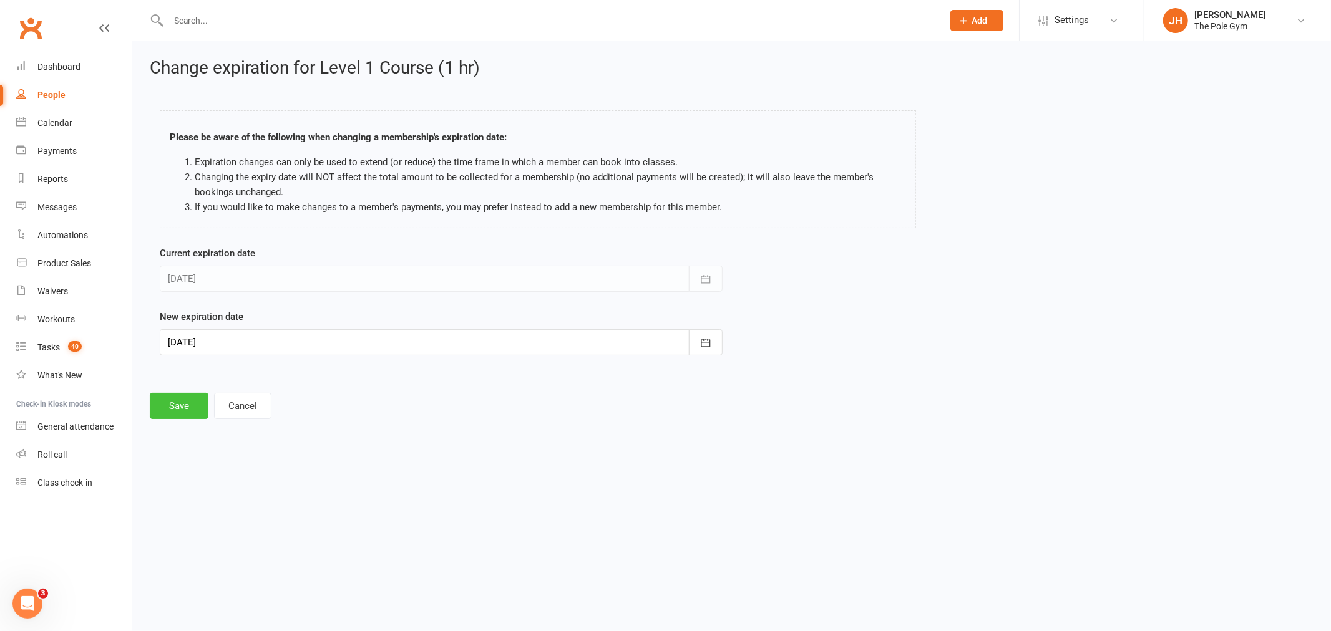
click at [177, 414] on button "Save" at bounding box center [179, 406] width 59 height 26
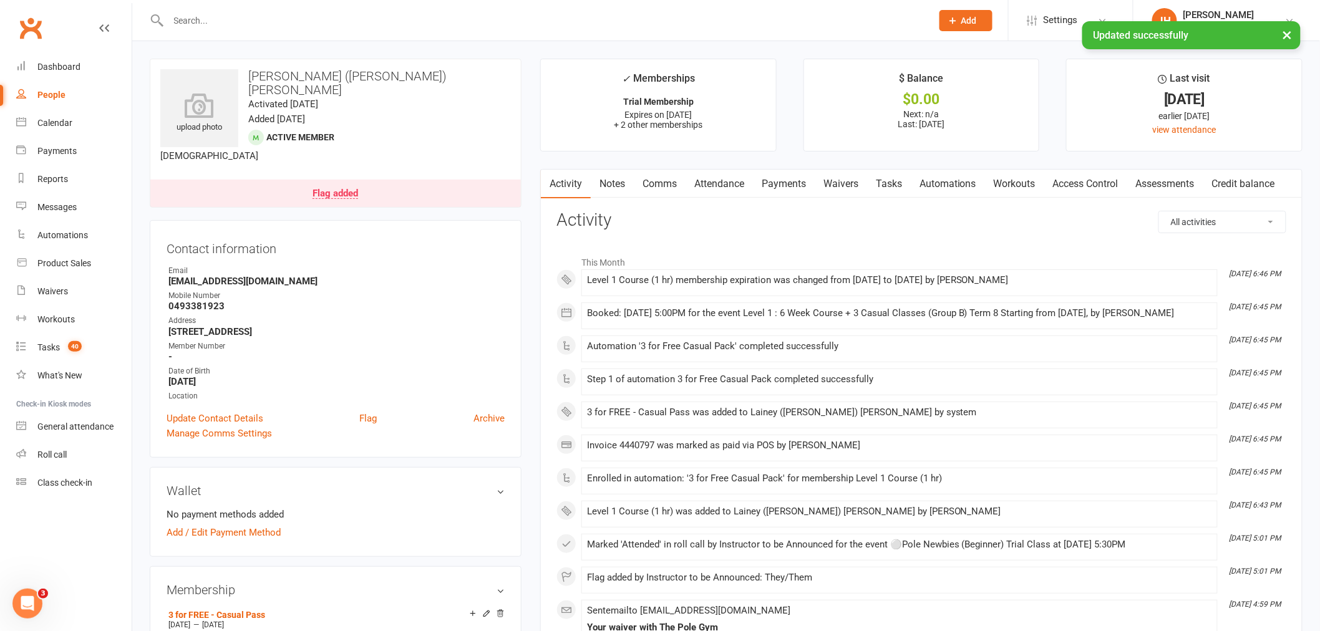
click at [805, 177] on link "Payments" at bounding box center [784, 184] width 62 height 29
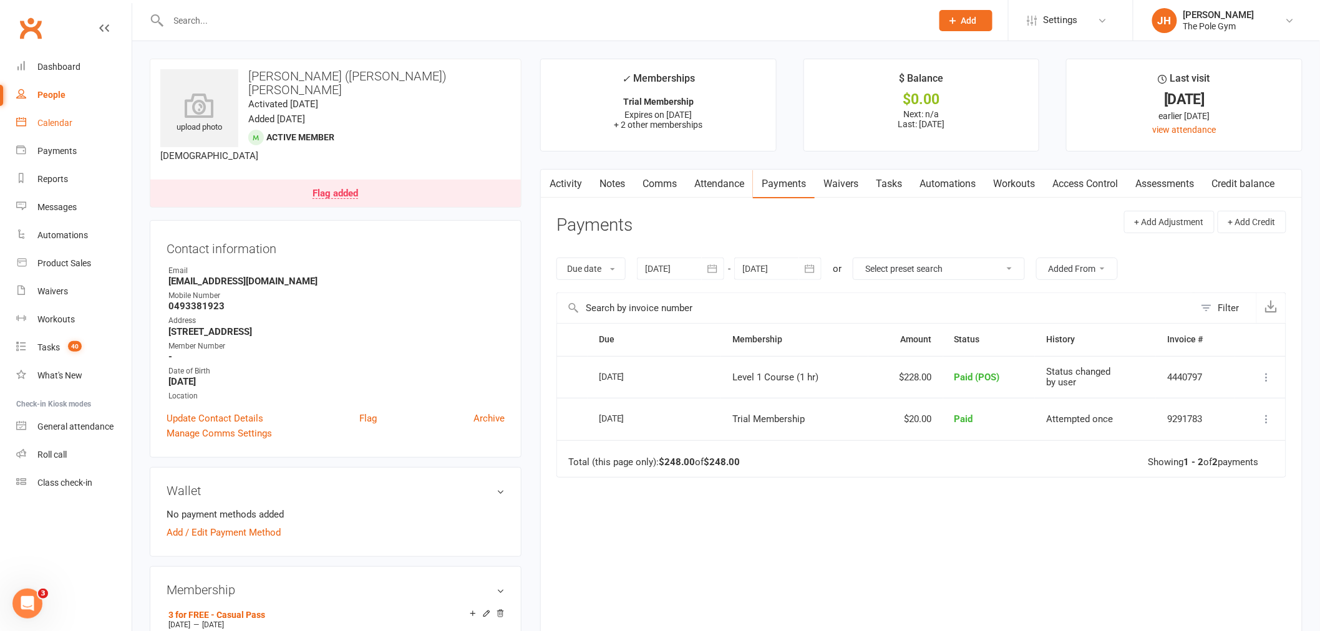
click at [71, 121] on div "Calendar" at bounding box center [54, 123] width 35 height 10
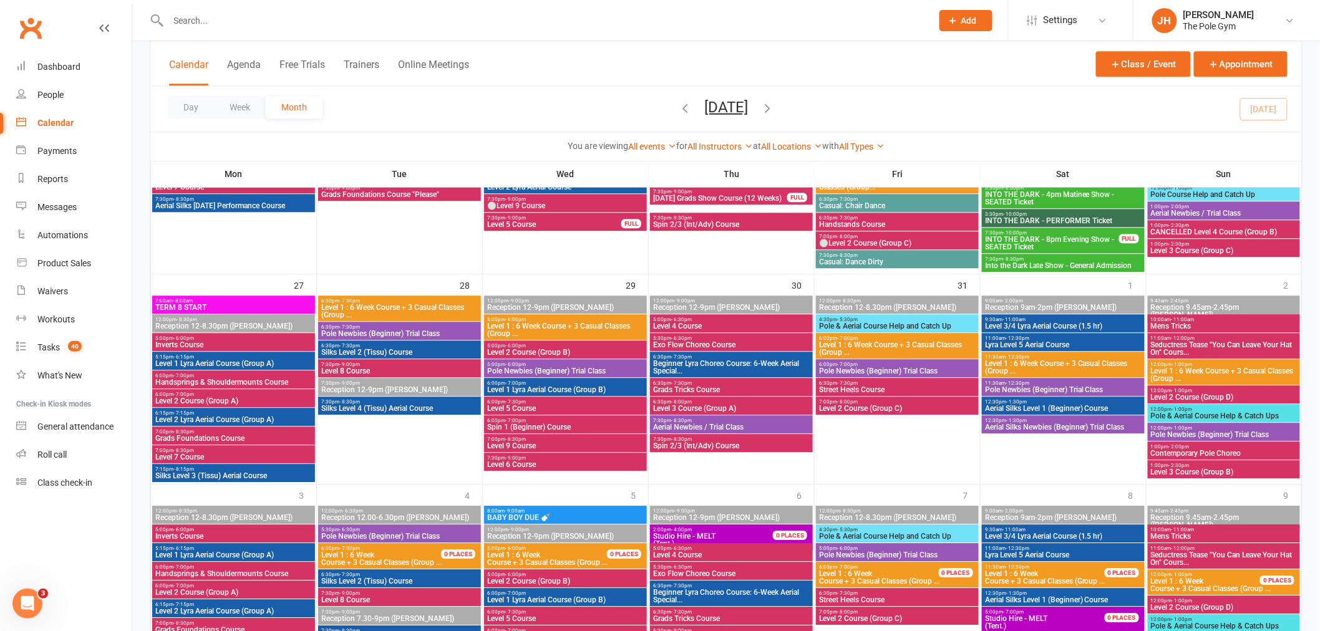
scroll to position [1317, 0]
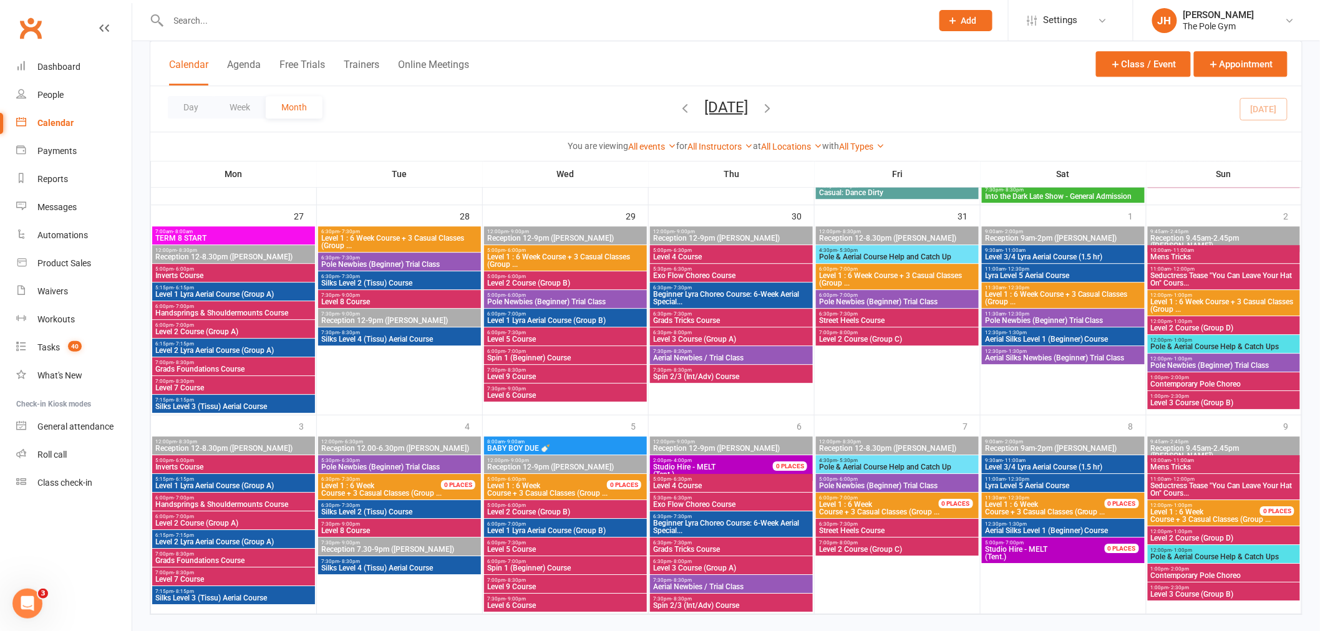
click at [516, 470] on span "Reception 12-9pm ([PERSON_NAME])" at bounding box center [566, 466] width 158 height 7
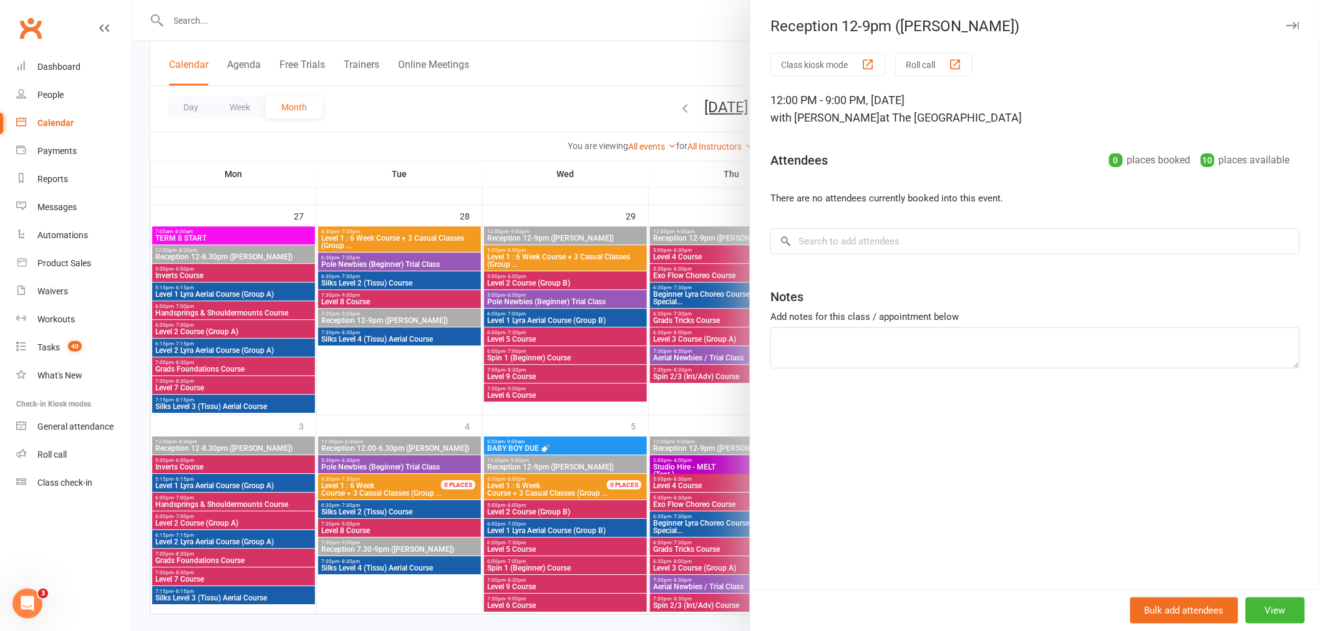
click at [477, 477] on div at bounding box center [726, 315] width 1188 height 631
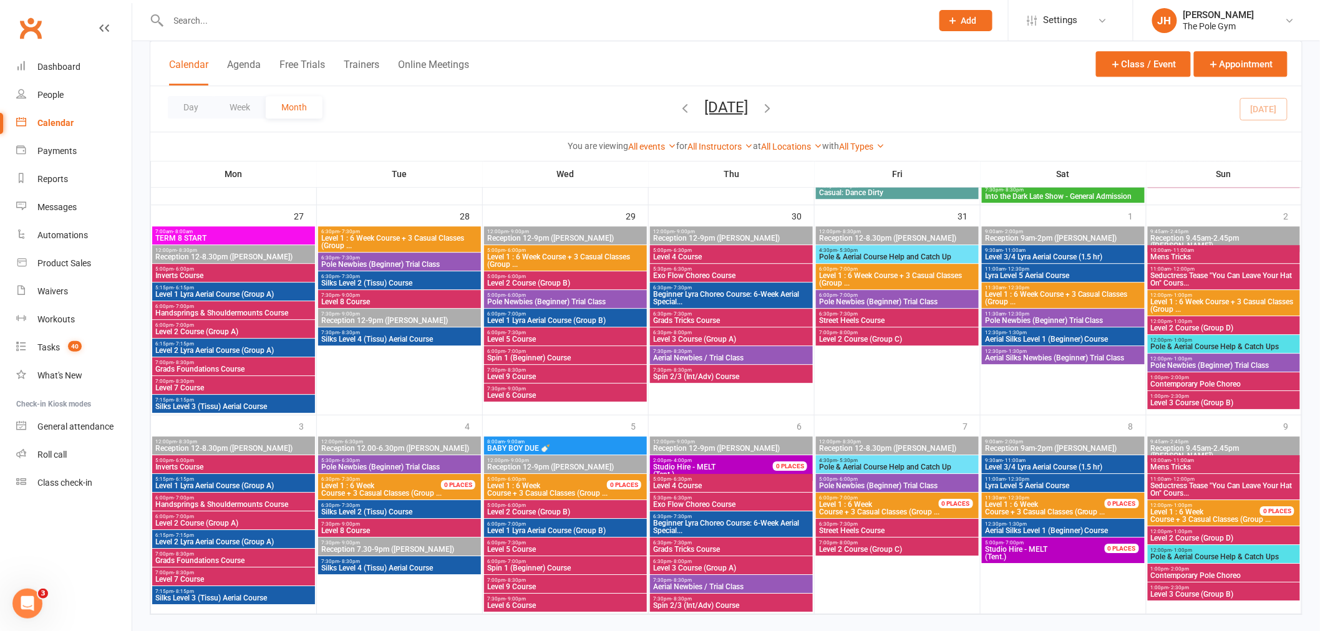
click at [535, 493] on span "Level 1 : 6 Week Course + 3 Casual Classes (Group ..." at bounding box center [554, 489] width 135 height 15
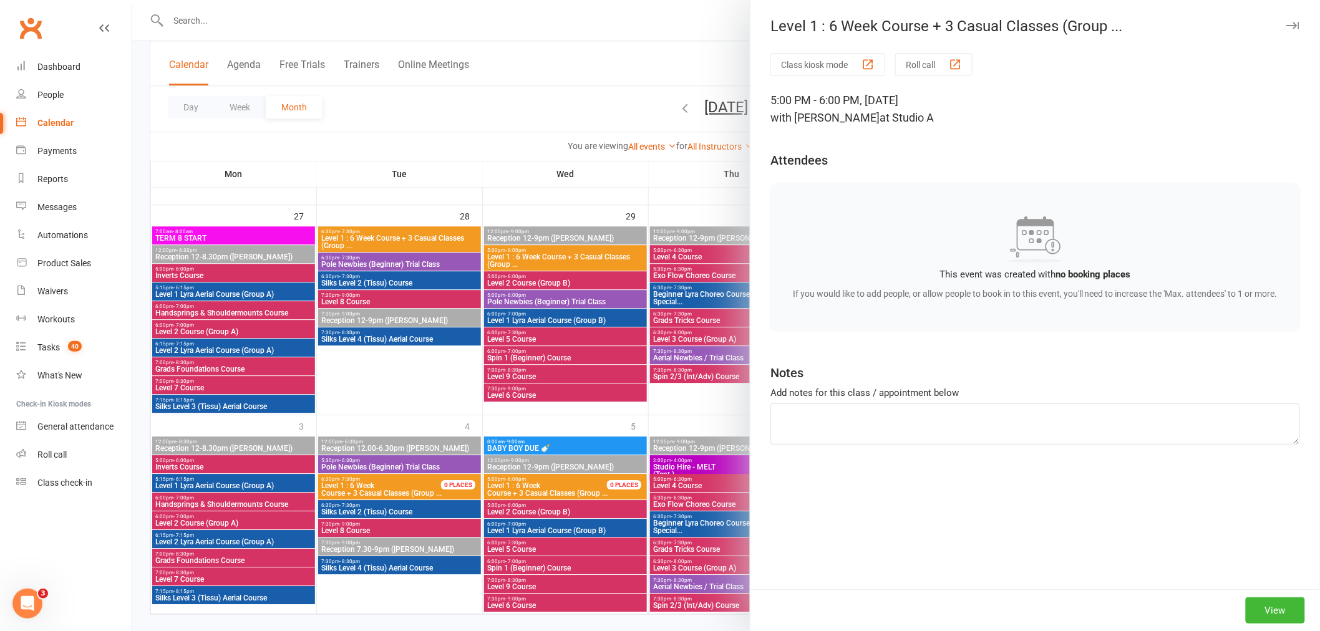
click at [540, 482] on div at bounding box center [726, 315] width 1188 height 631
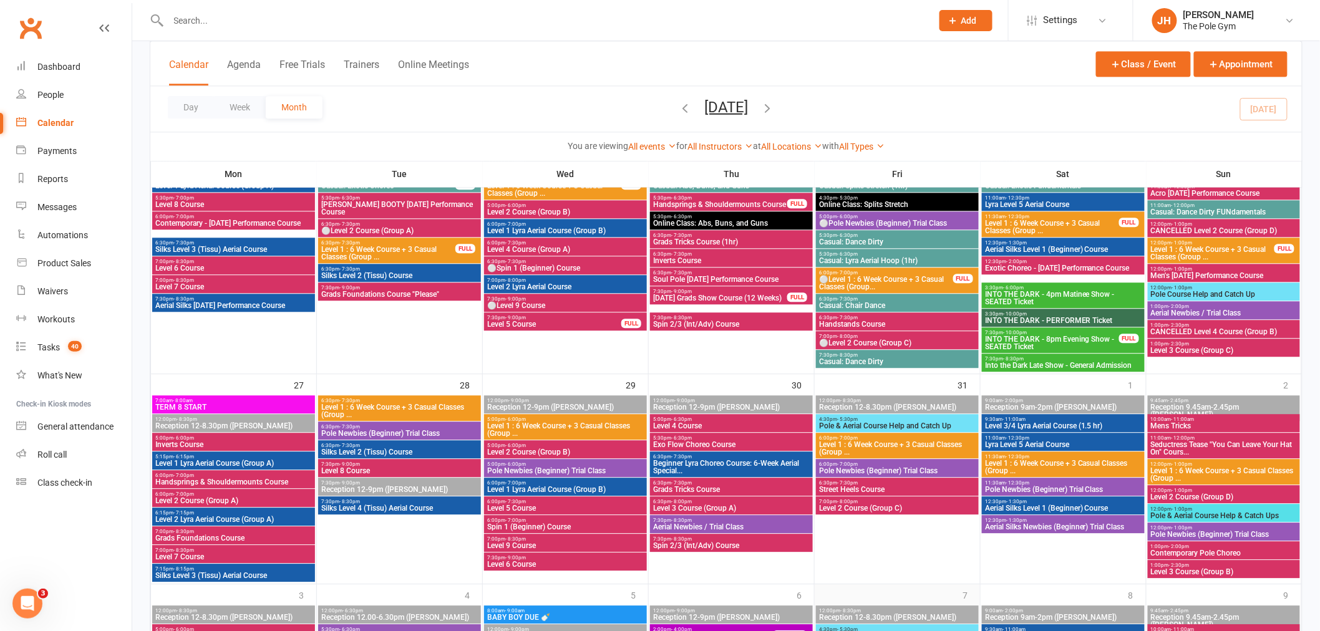
scroll to position [1039, 0]
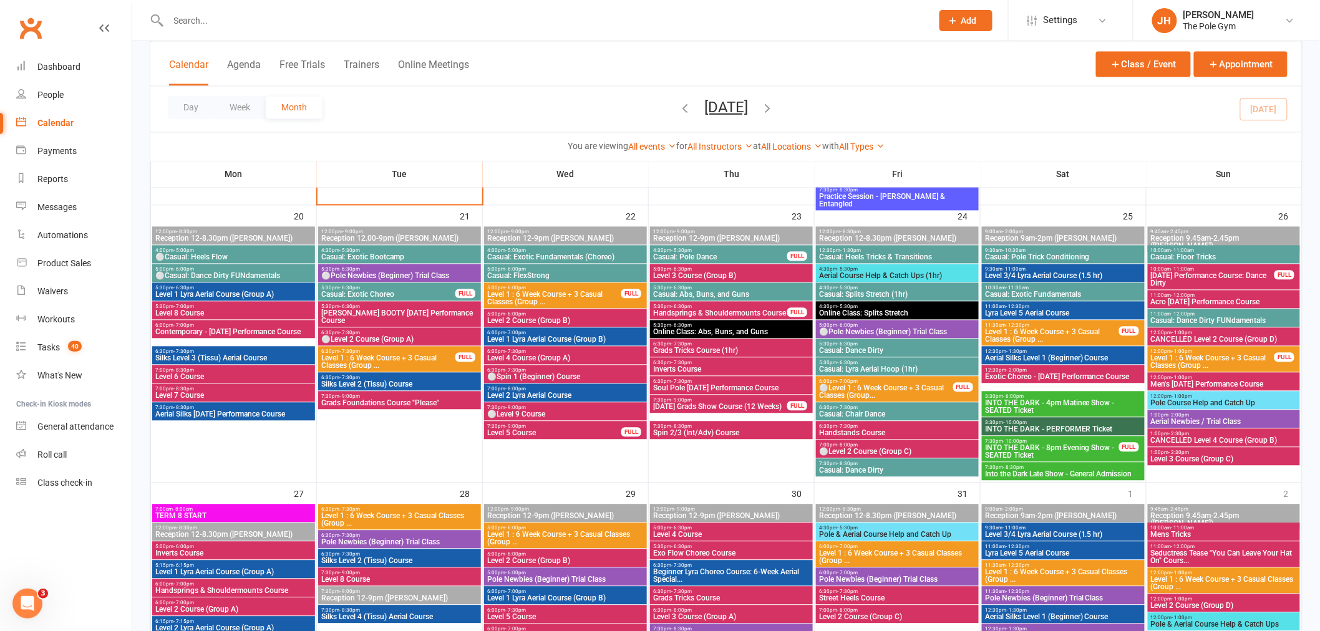
click at [1046, 467] on span "7:30pm - 8:30pm" at bounding box center [1063, 468] width 158 height 6
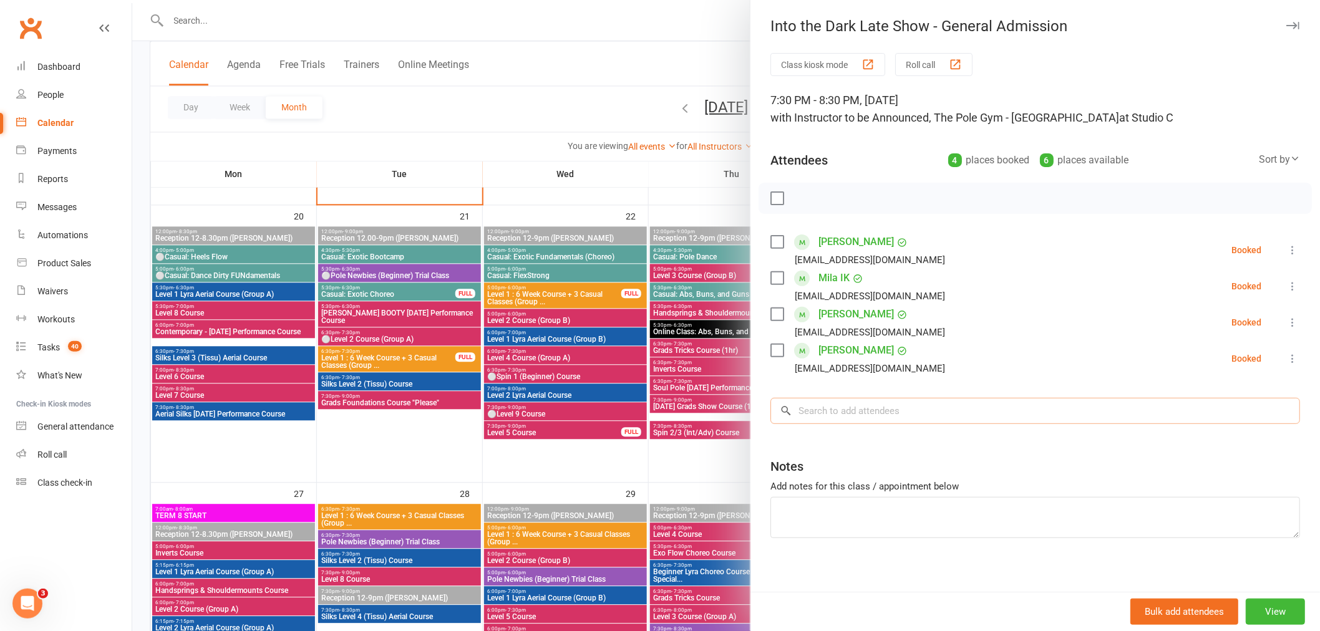
click at [905, 417] on input "search" at bounding box center [1035, 411] width 530 height 26
drag, startPoint x: 402, startPoint y: 12, endPoint x: 379, endPoint y: 19, distance: 24.5
click at [400, 13] on div at bounding box center [726, 315] width 1188 height 631
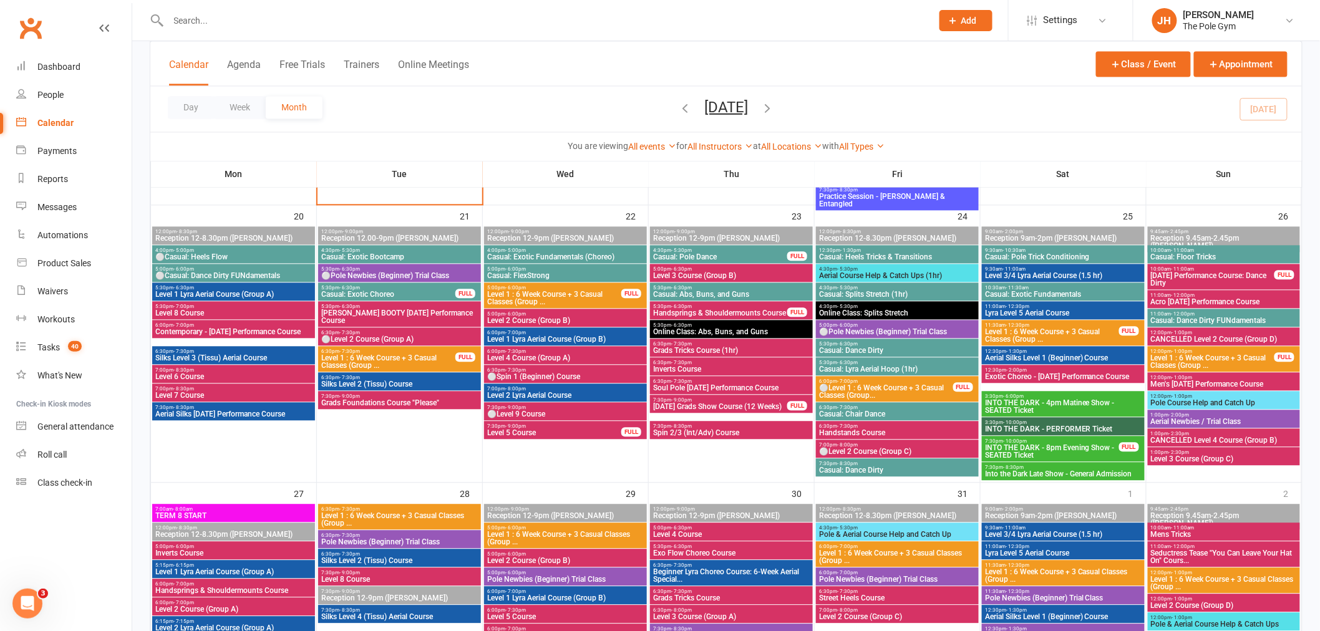
click at [232, 14] on input "text" at bounding box center [544, 20] width 759 height 17
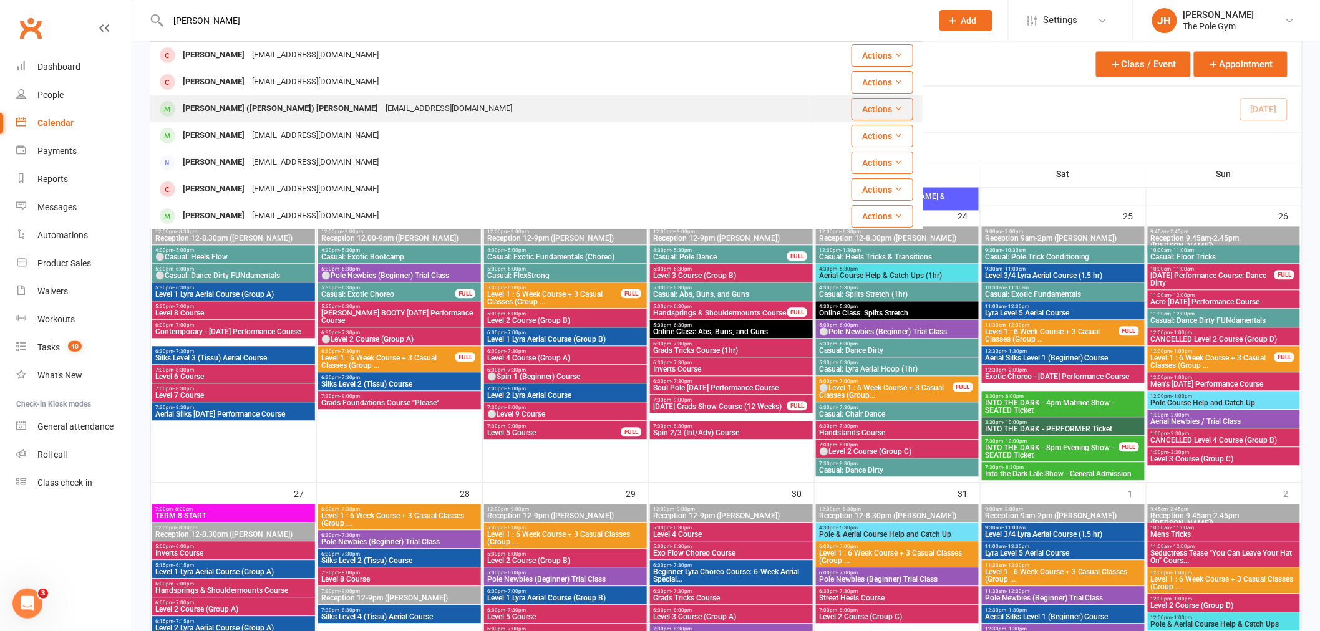
type input "leo"
click at [256, 110] on div "Lainey (Leo) Thomson" at bounding box center [280, 109] width 203 height 18
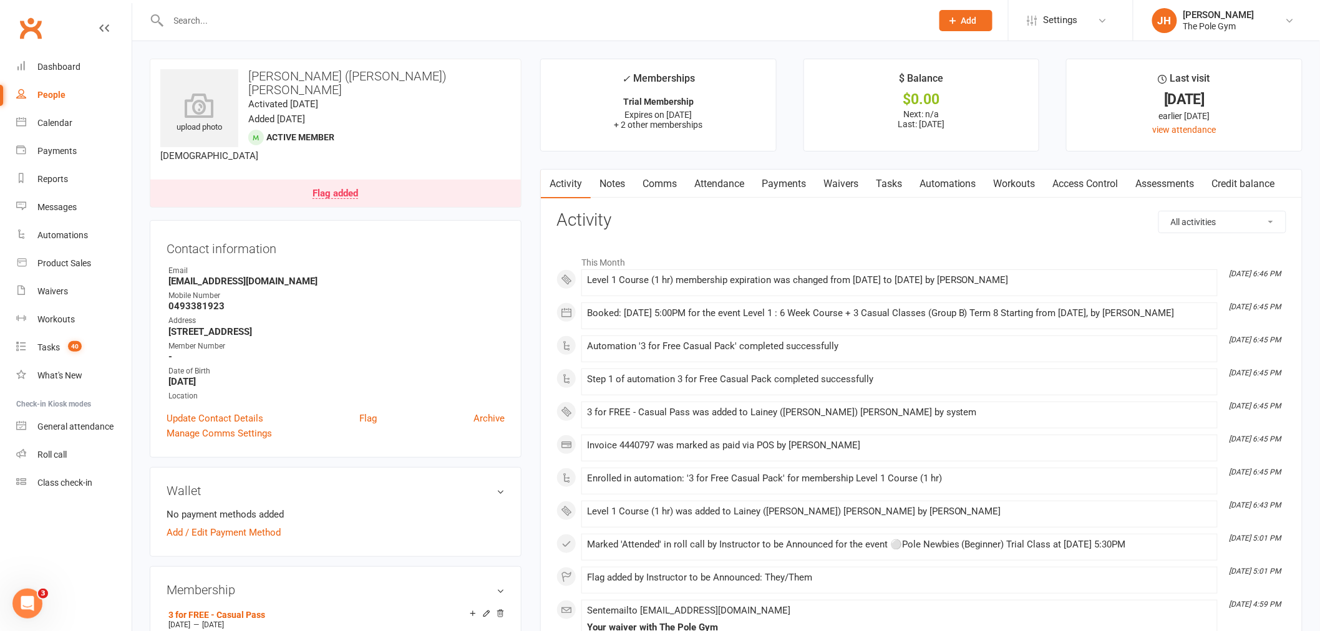
click at [758, 180] on link "Payments" at bounding box center [784, 184] width 62 height 29
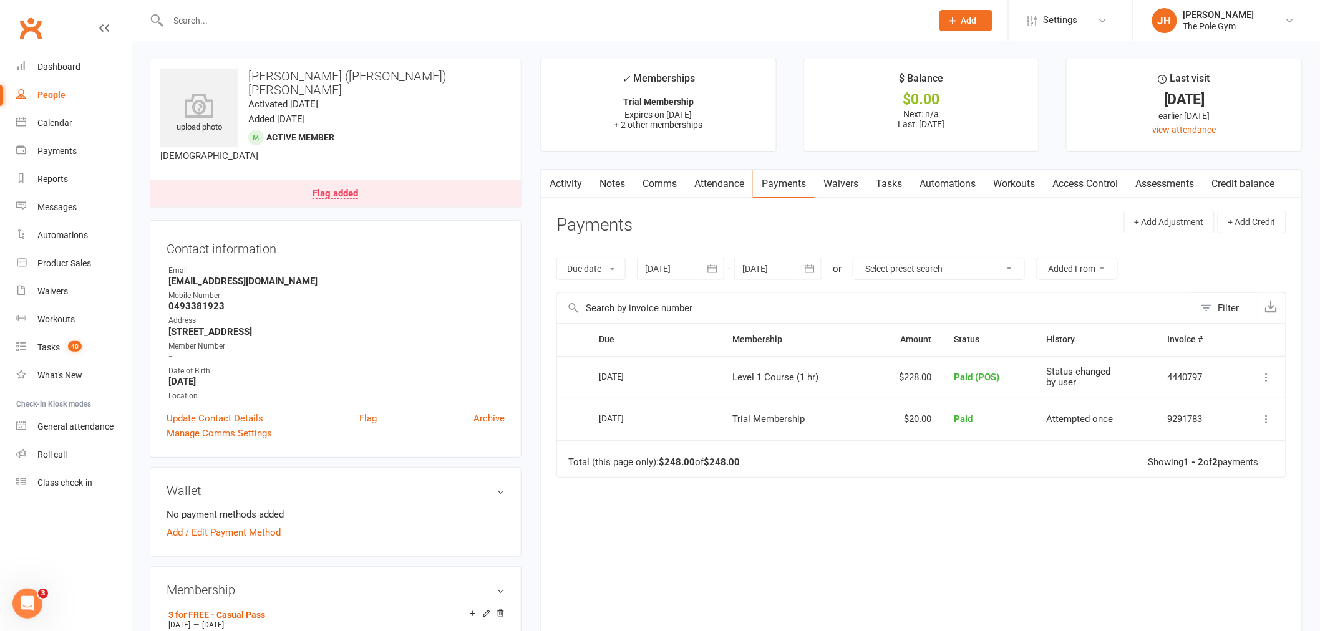
click at [774, 188] on link "Payments" at bounding box center [784, 184] width 62 height 29
drag, startPoint x: 251, startPoint y: 57, endPoint x: 234, endPoint y: 58, distance: 16.9
click at [364, 100] on div "upload photo Lainey (Leo) Thomson Activated 12 October, 2025 Added 12 October, …" at bounding box center [336, 133] width 372 height 149
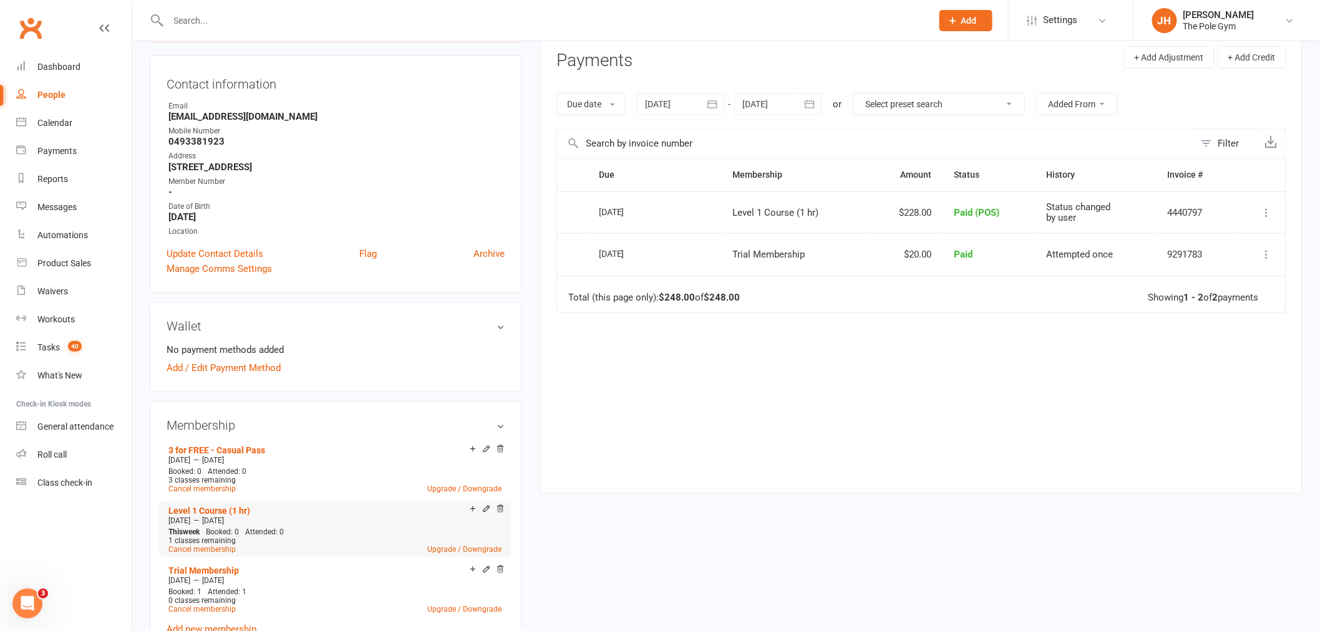
scroll to position [277, 0]
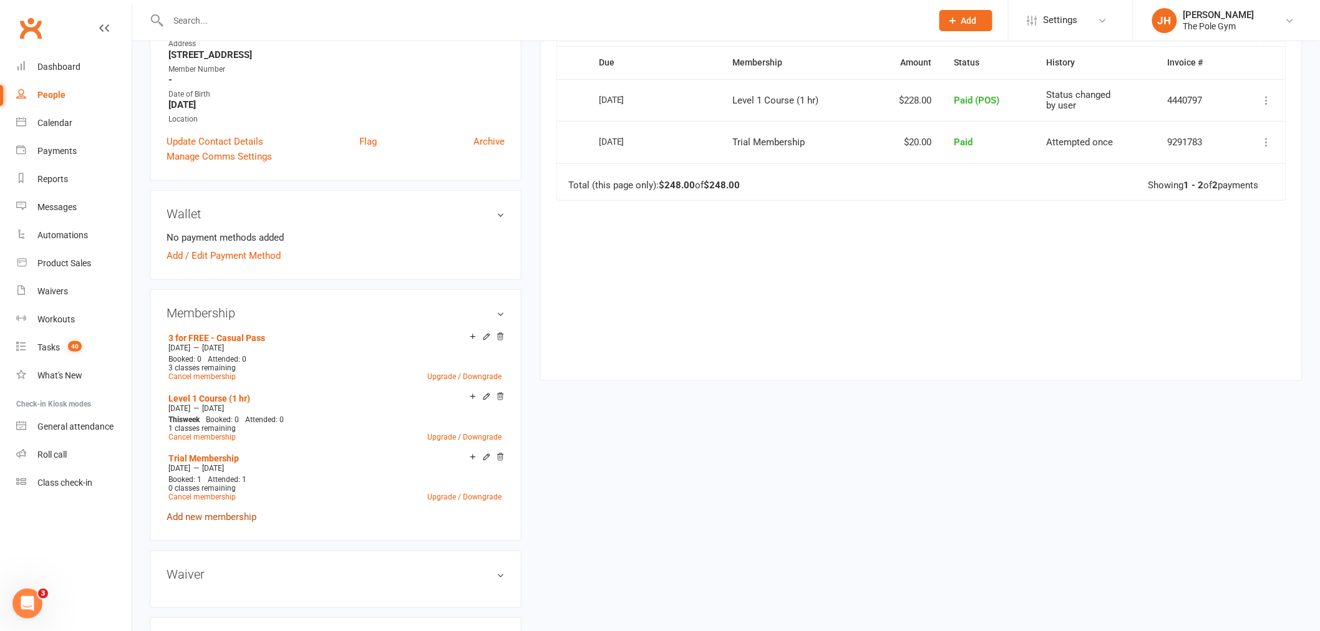
click at [210, 512] on link "Add new membership" at bounding box center [212, 517] width 90 height 11
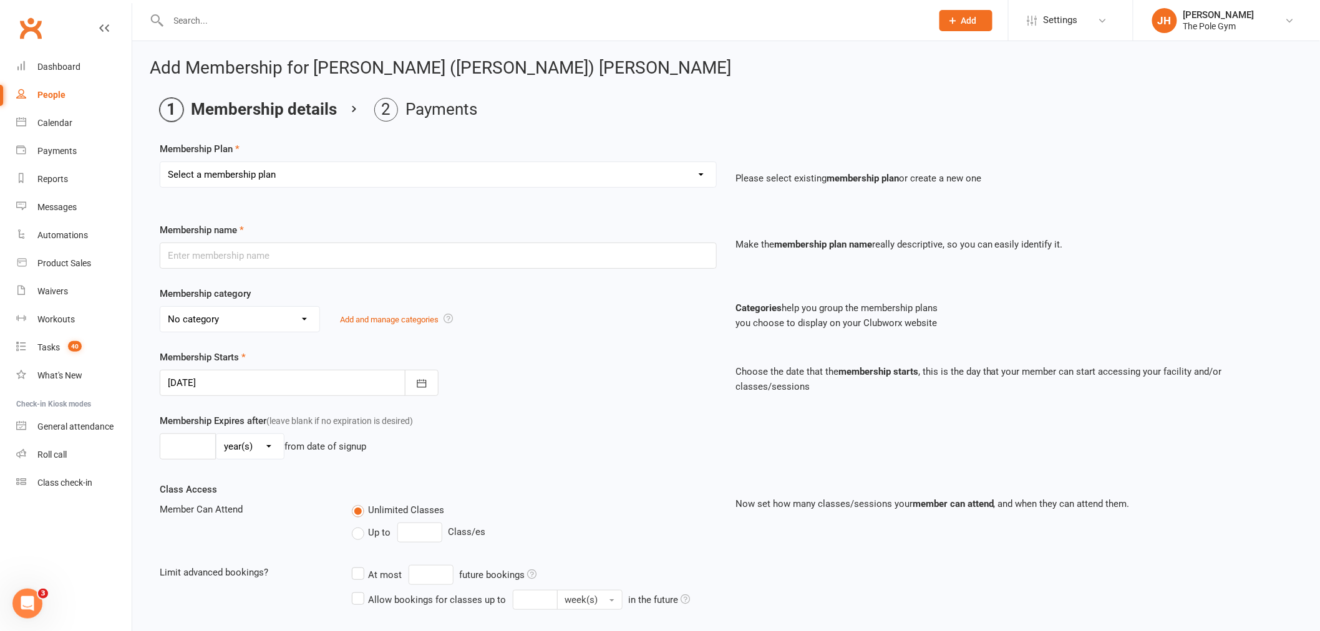
click at [231, 169] on select "Select a membership plan Create new Membership Plan Pay As You Go (45 min) Casu…" at bounding box center [438, 174] width 556 height 25
select select "71"
click at [160, 162] on select "Select a membership plan Create new Membership Plan Pay As You Go (45 min) Casu…" at bounding box center [438, 174] width 556 height 25
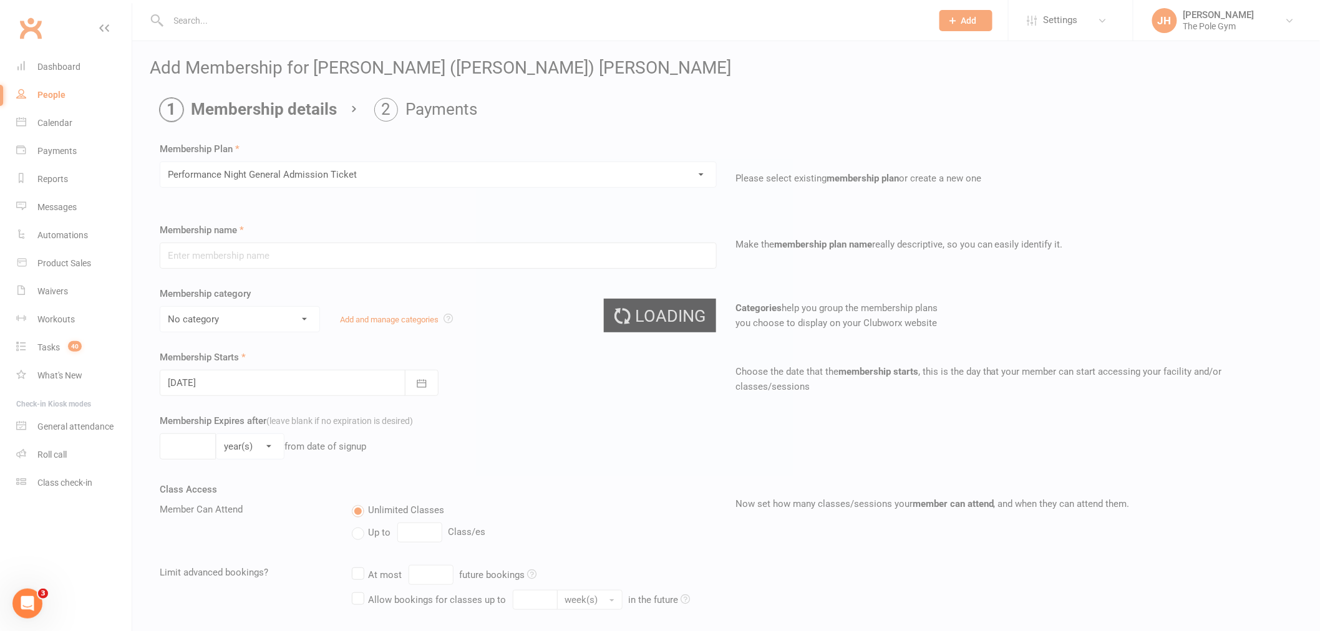
type input "Performance Night General Admission Ticket"
select select "12"
type input "5"
select select "1"
type input "1"
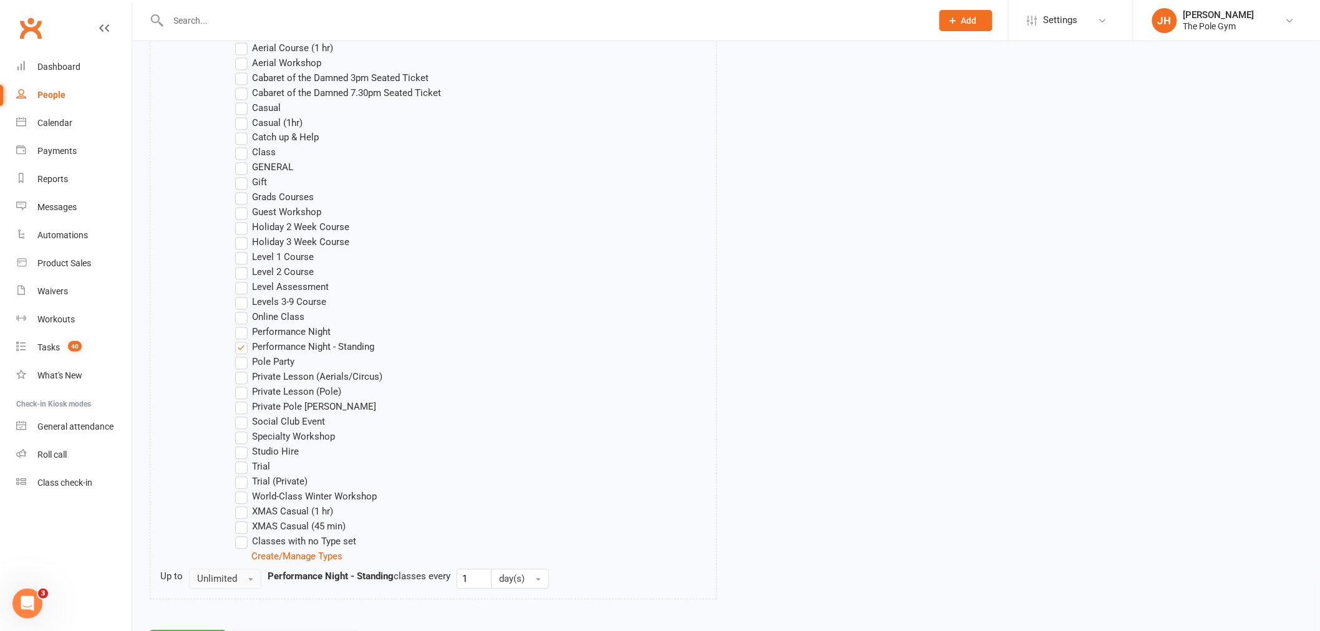
scroll to position [911, 0]
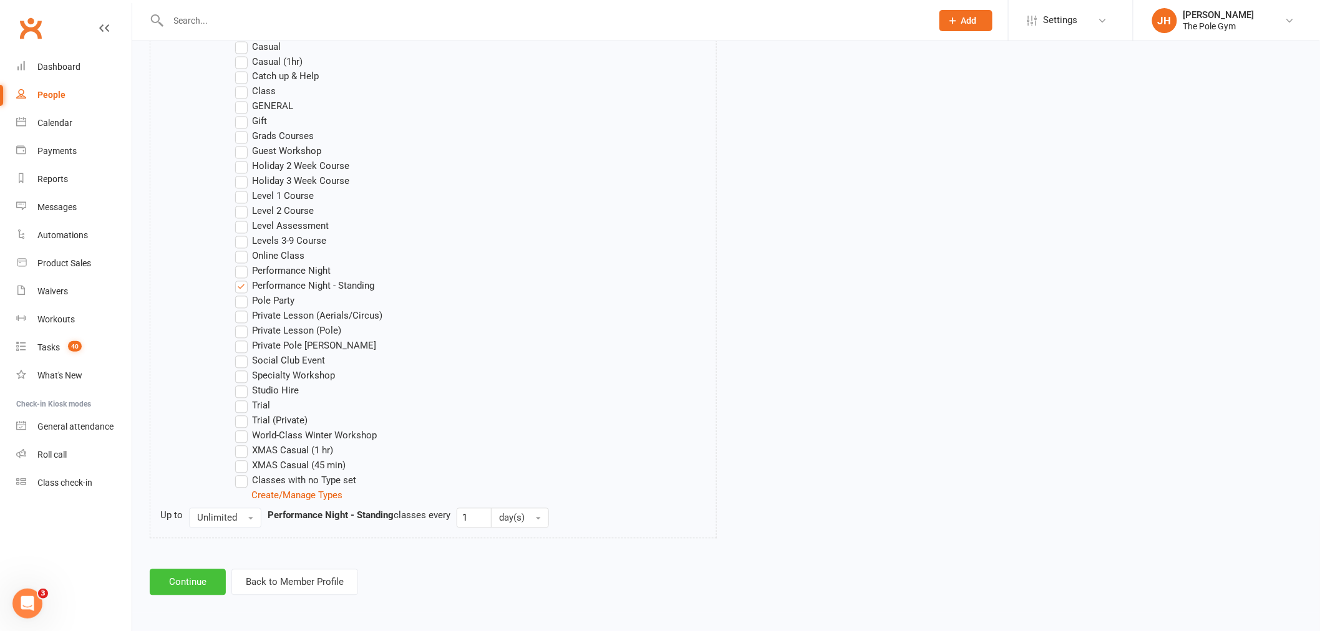
click at [203, 573] on button "Continue" at bounding box center [188, 583] width 76 height 26
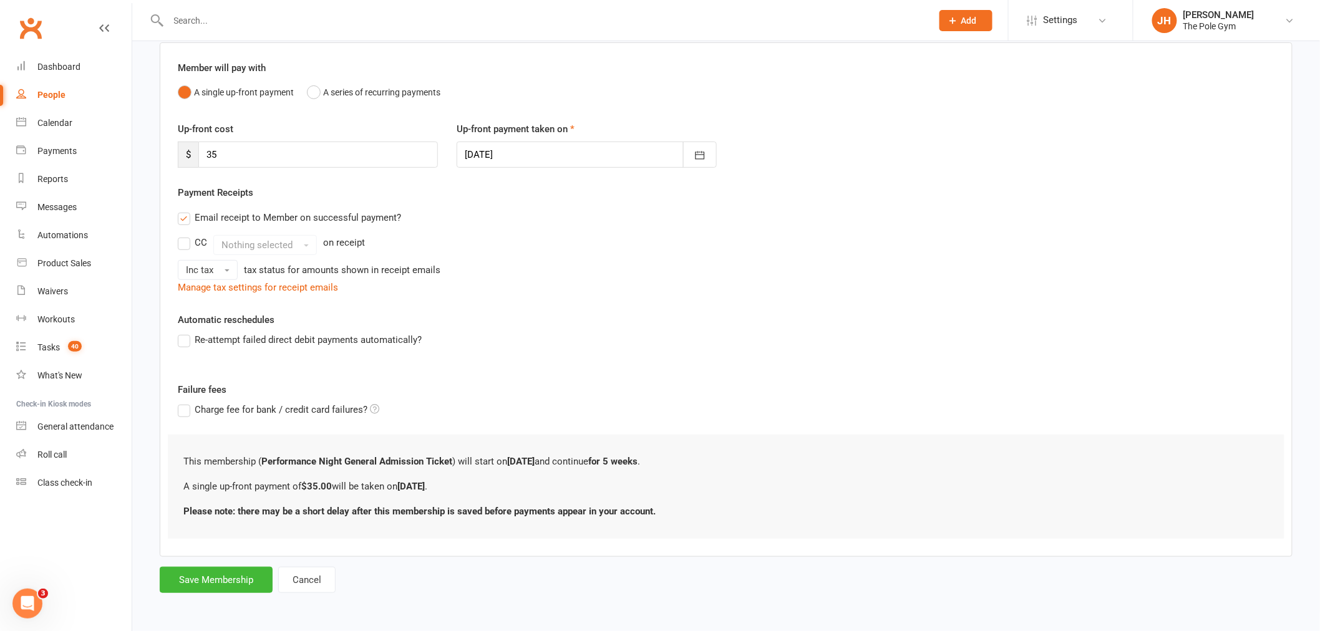
scroll to position [0, 0]
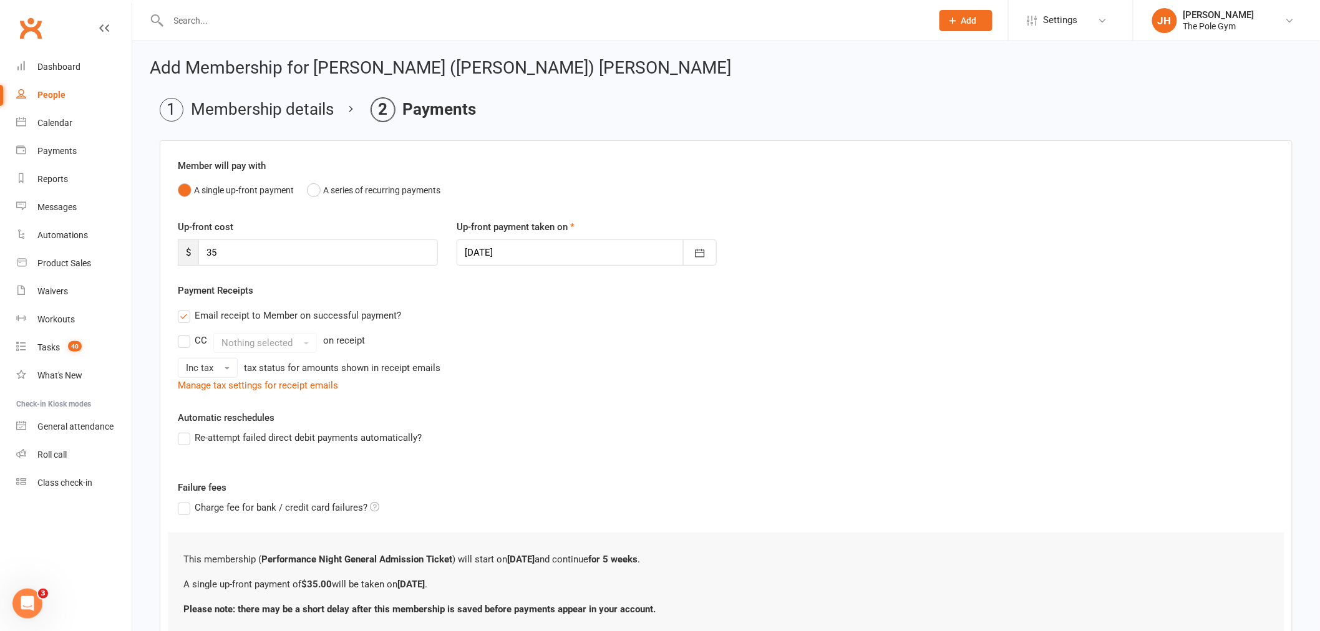
click at [516, 251] on div at bounding box center [587, 253] width 260 height 26
click at [585, 374] on span "15" at bounding box center [590, 379] width 10 height 10
type input "15 Oct 2025"
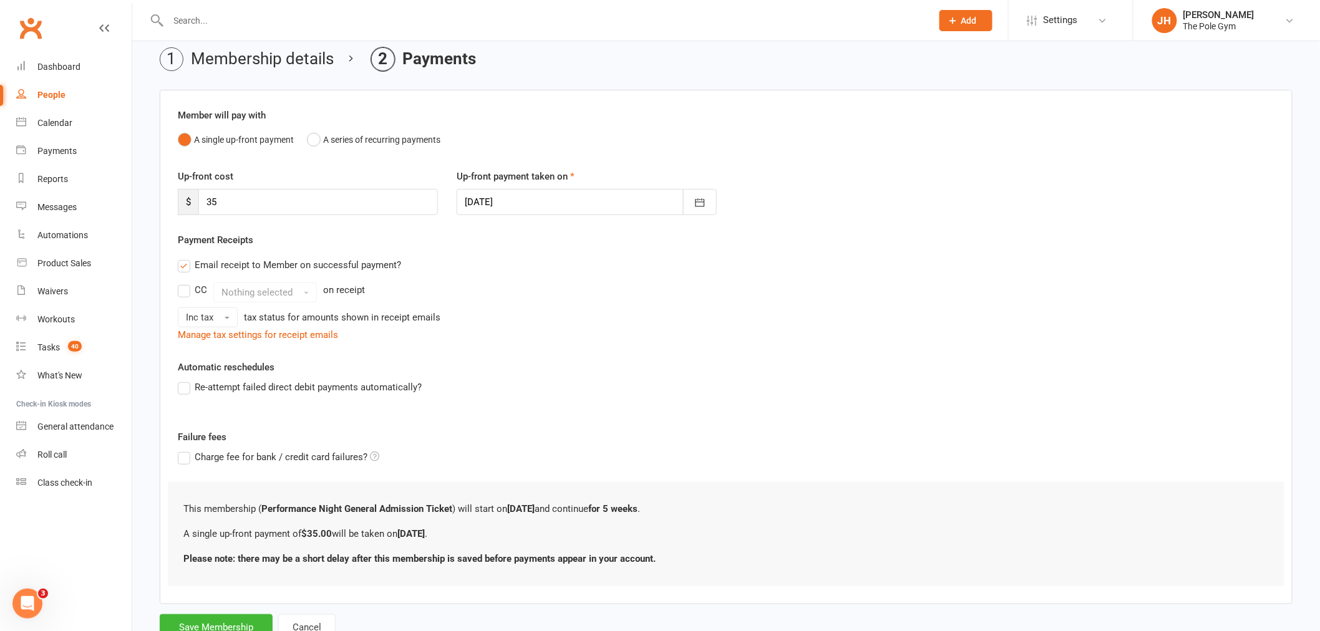
scroll to position [98, 0]
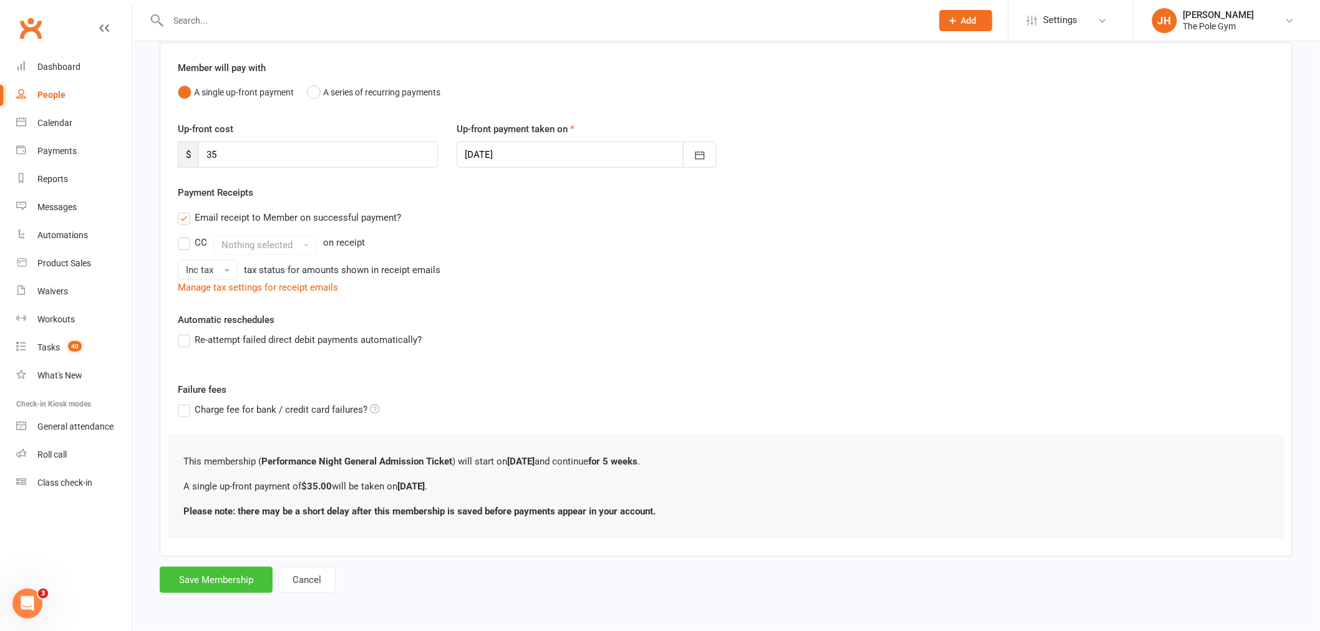
click at [229, 572] on button "Save Membership" at bounding box center [216, 580] width 113 height 26
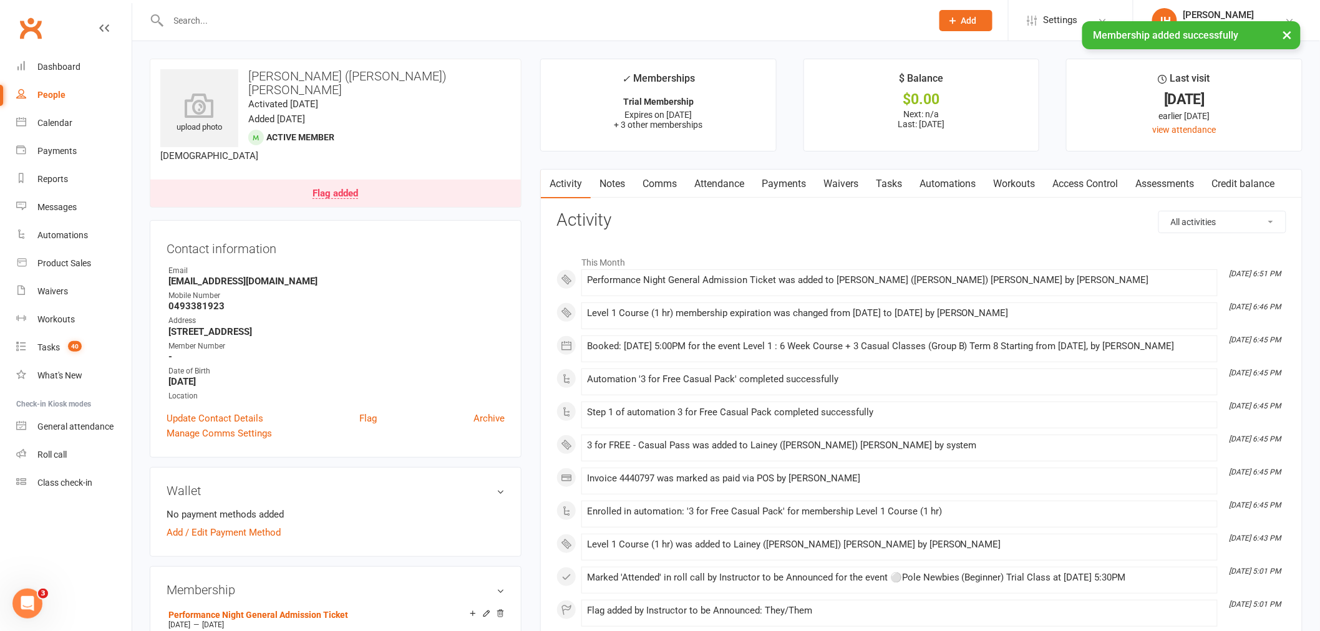
click at [788, 177] on link "Payments" at bounding box center [784, 184] width 62 height 29
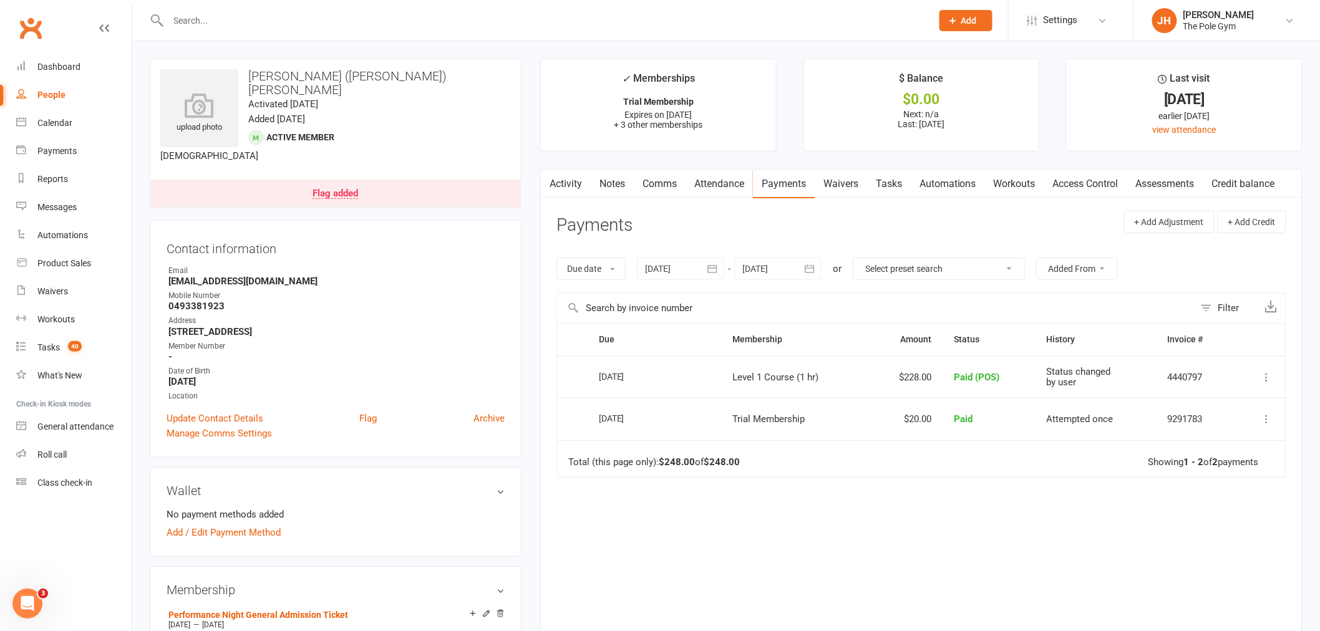
click at [278, 16] on input "text" at bounding box center [544, 20] width 759 height 17
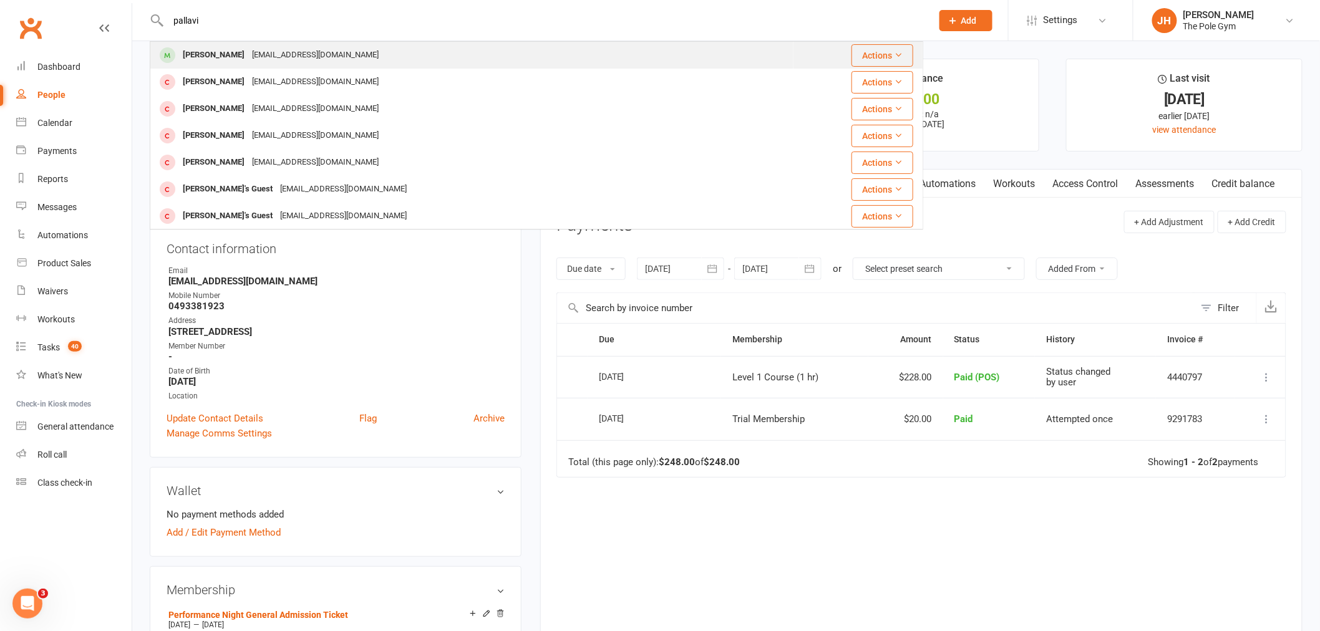
type input "pallavi"
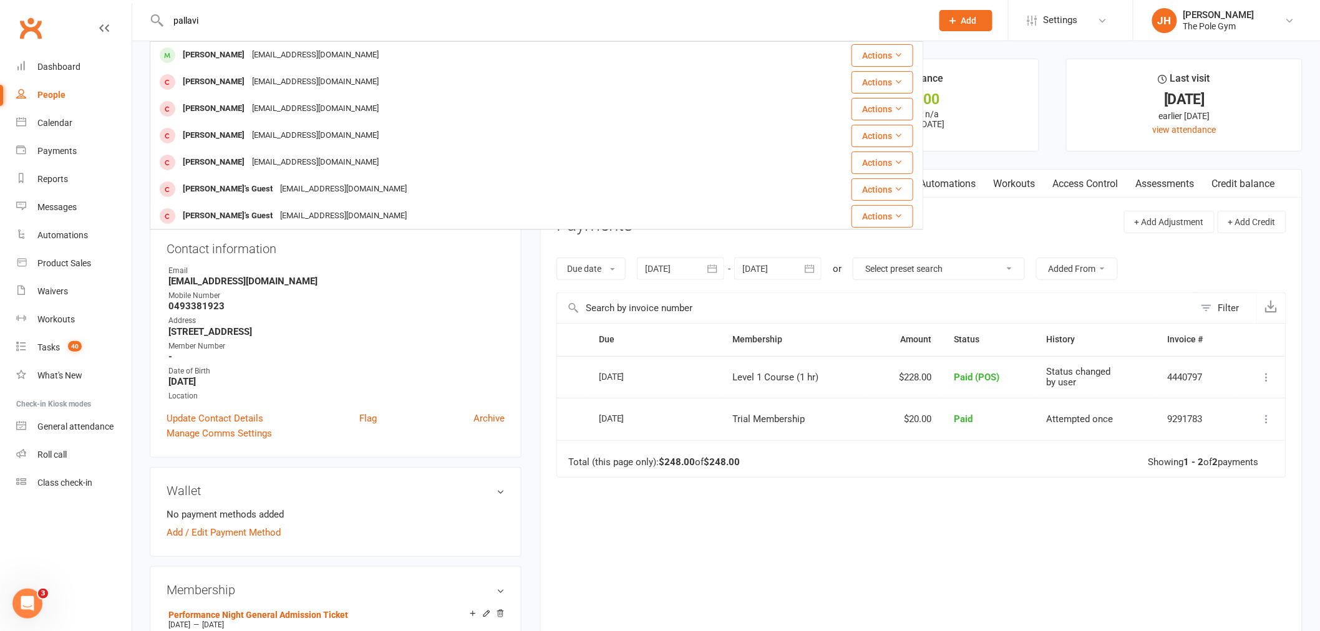
drag, startPoint x: 226, startPoint y: 60, endPoint x: 1080, endPoint y: 555, distance: 987.2
click at [1080, 555] on div "Due Contact Membership Amount Status History Invoice # Select this 15 Oct 2025 …" at bounding box center [921, 481] width 730 height 316
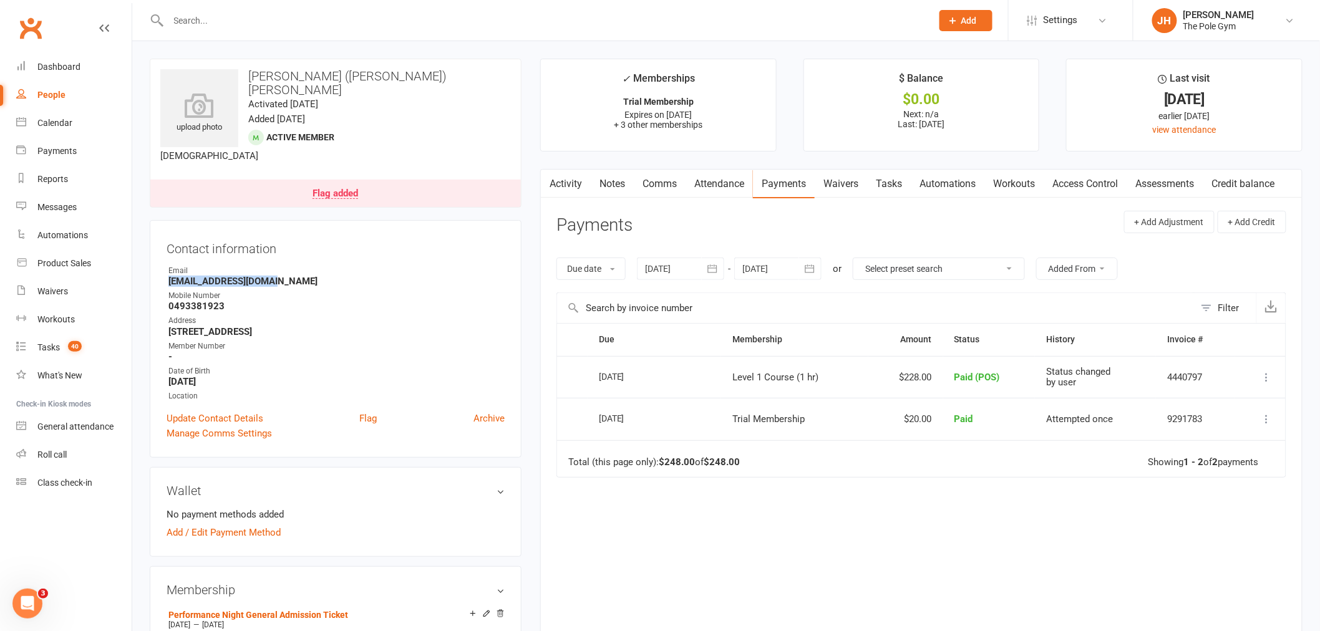
drag, startPoint x: 284, startPoint y: 270, endPoint x: 166, endPoint y: 265, distance: 118.6
click at [167, 265] on li "Email [EMAIL_ADDRESS][DOMAIN_NAME]" at bounding box center [336, 276] width 338 height 22
copy strong "[EMAIL_ADDRESS][DOMAIN_NAME]"
click at [959, 29] on button "Add" at bounding box center [965, 20] width 53 height 21
click at [919, 85] on link "Member" at bounding box center [952, 84] width 111 height 29
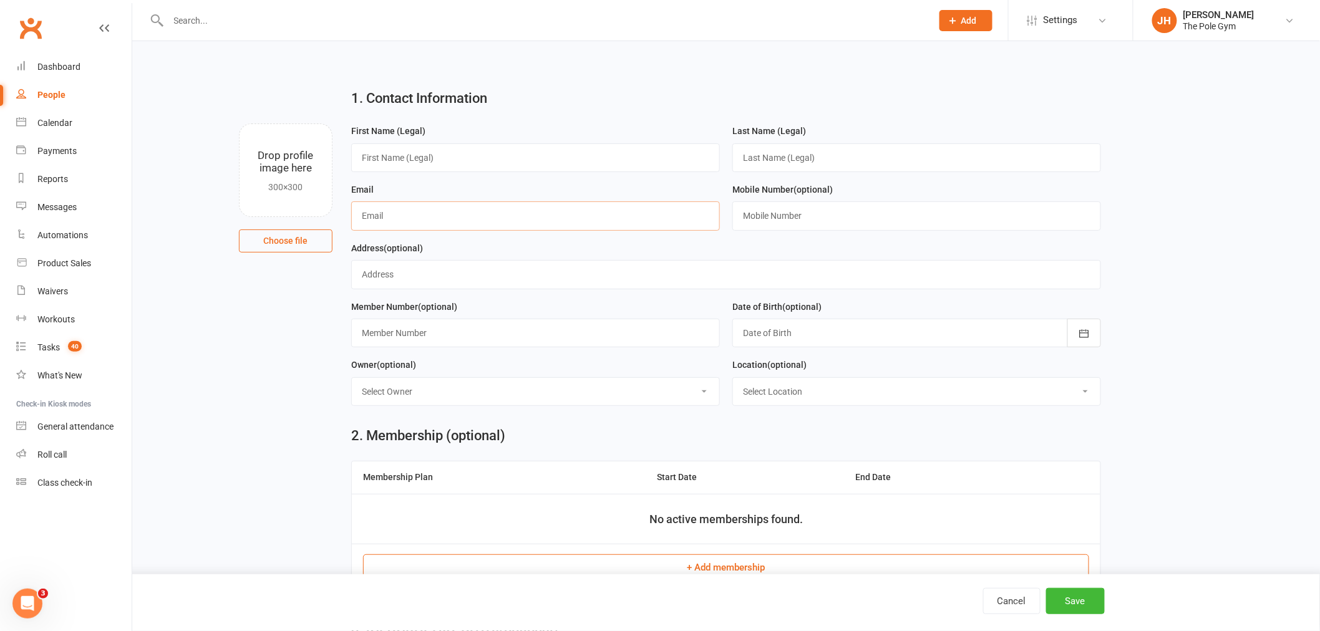
click at [386, 217] on input "text" at bounding box center [535, 215] width 369 height 29
paste input "[EMAIL_ADDRESS][DOMAIN_NAME]"
type input "[EMAIL_ADDRESS][DOMAIN_NAME]"
click at [422, 159] on input "text" at bounding box center [535, 157] width 369 height 29
type input "[PERSON_NAME]"
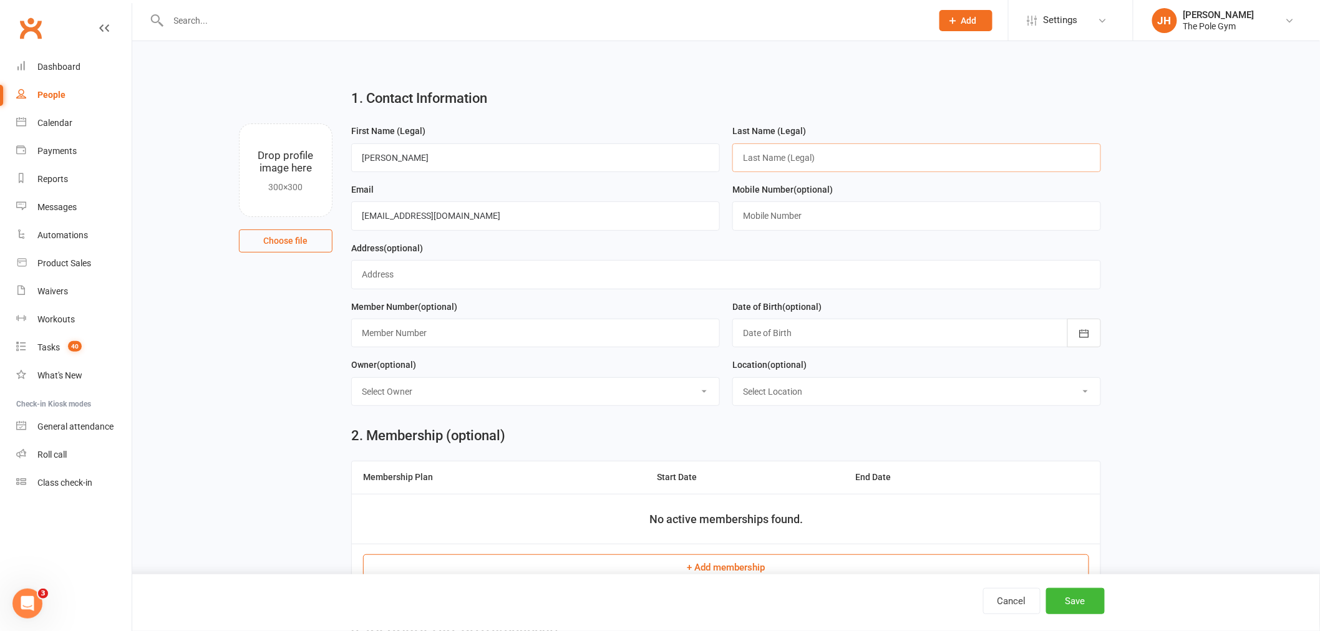
click at [812, 164] on input "text" at bounding box center [916, 157] width 369 height 29
type input "Guest"
click at [1079, 599] on button "Save" at bounding box center [1075, 601] width 59 height 26
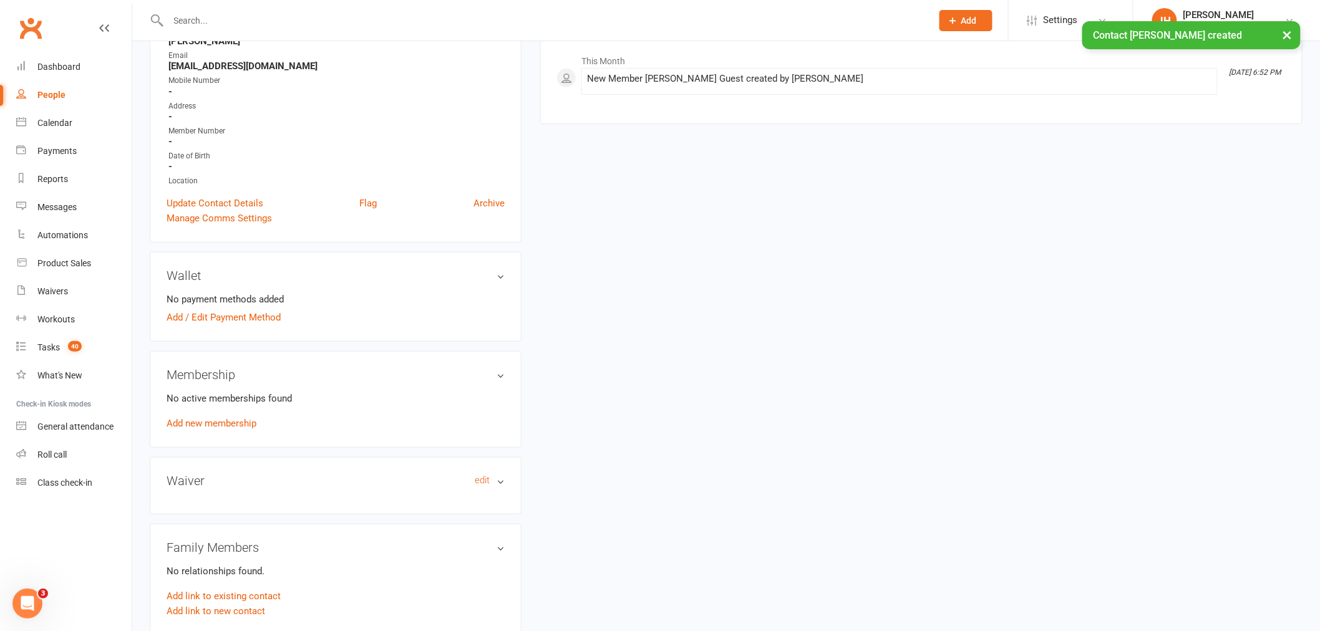
scroll to position [208, 0]
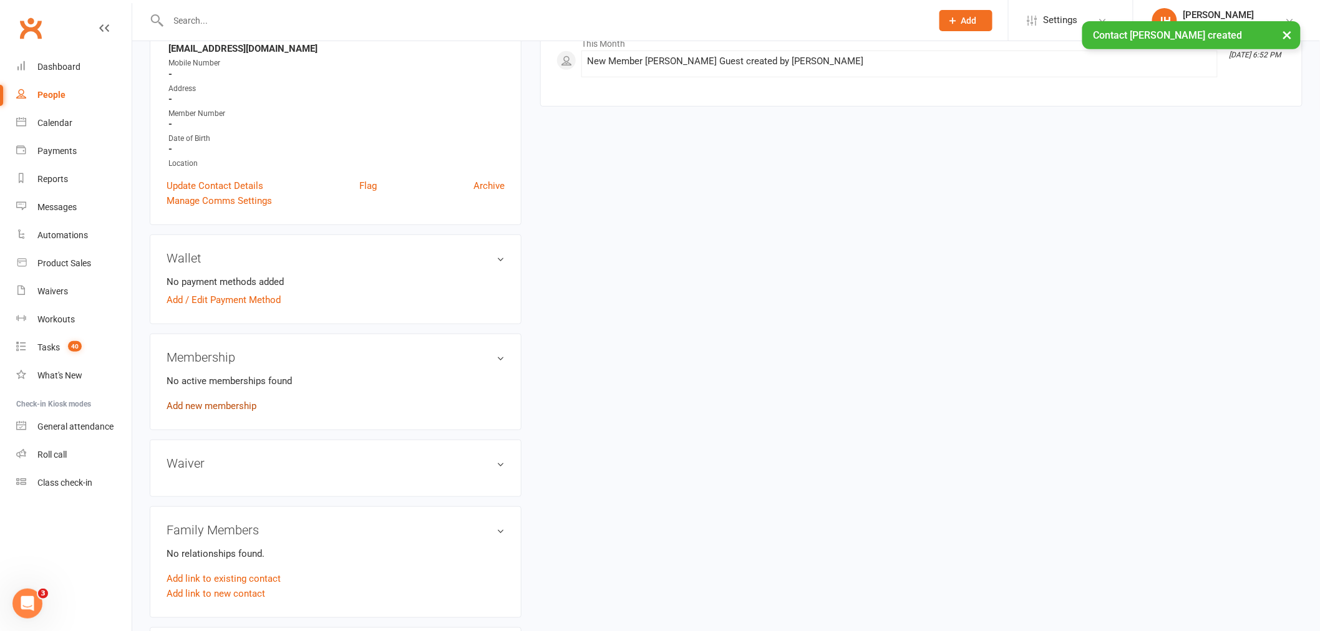
click at [210, 403] on link "Add new membership" at bounding box center [212, 405] width 90 height 11
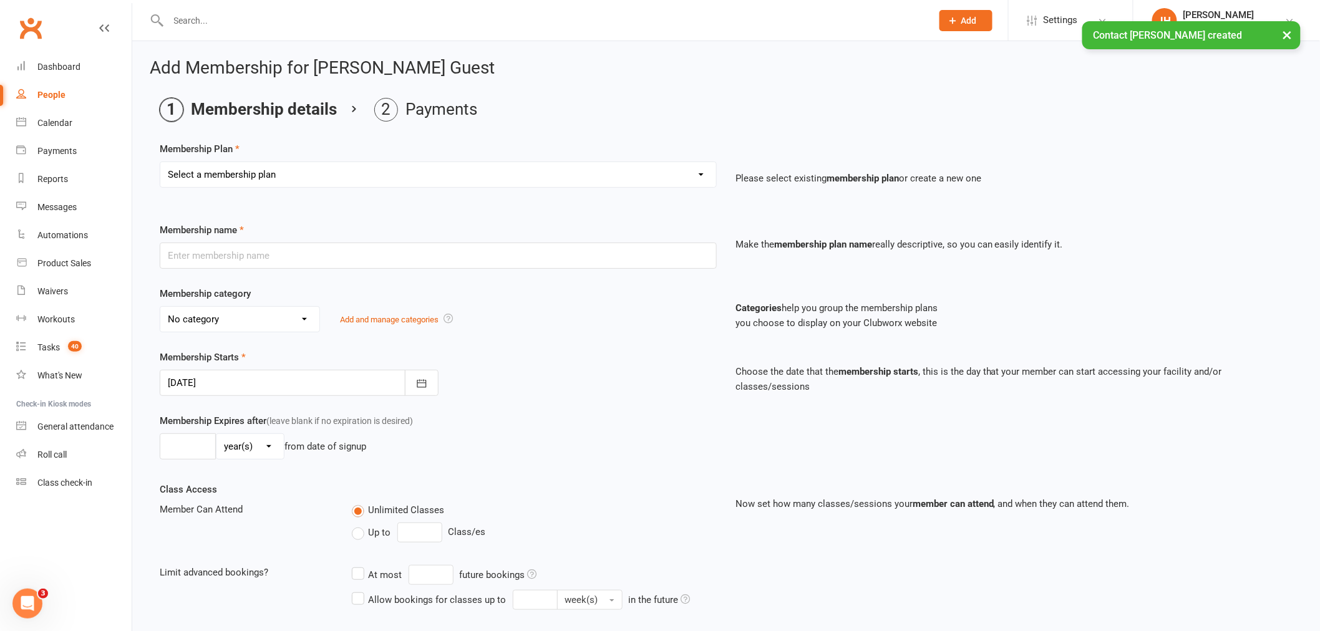
click at [281, 173] on select "Select a membership plan Create new Membership Plan Pay As You Go (45 min) Casu…" at bounding box center [438, 174] width 556 height 25
select select "71"
click at [160, 162] on select "Select a membership plan Create new Membership Plan Pay As You Go (45 min) Casu…" at bounding box center [438, 174] width 556 height 25
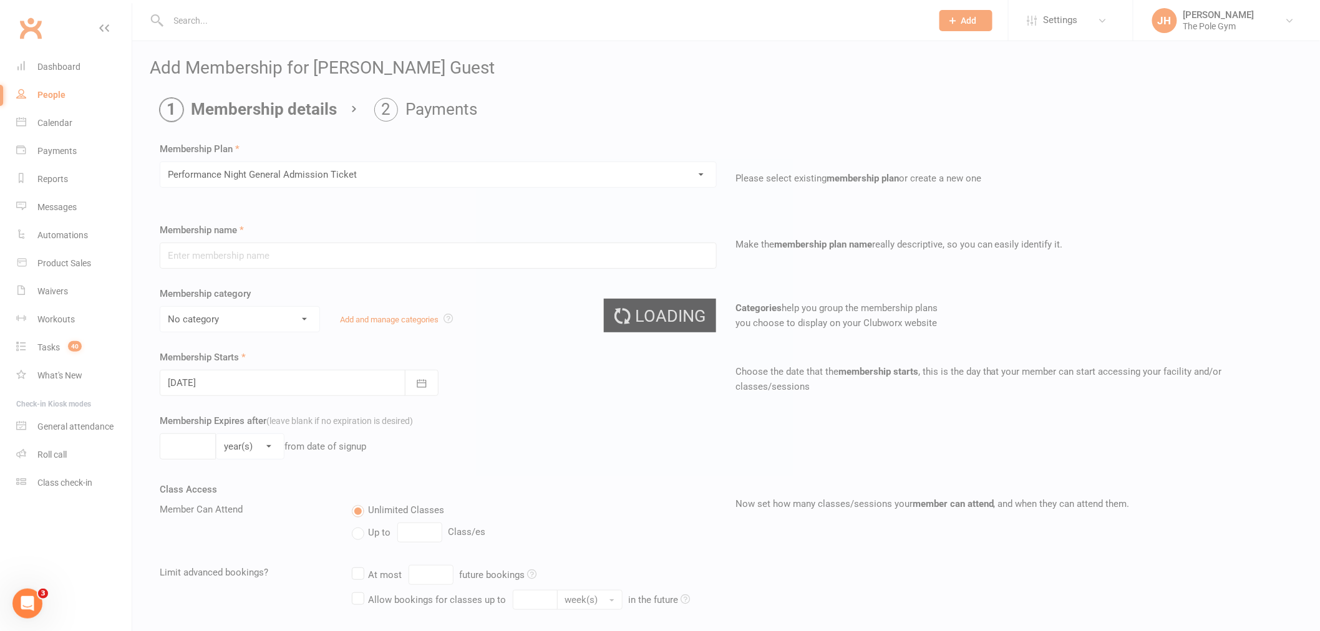
type input "Performance Night General Admission Ticket"
select select "12"
type input "5"
select select "1"
type input "1"
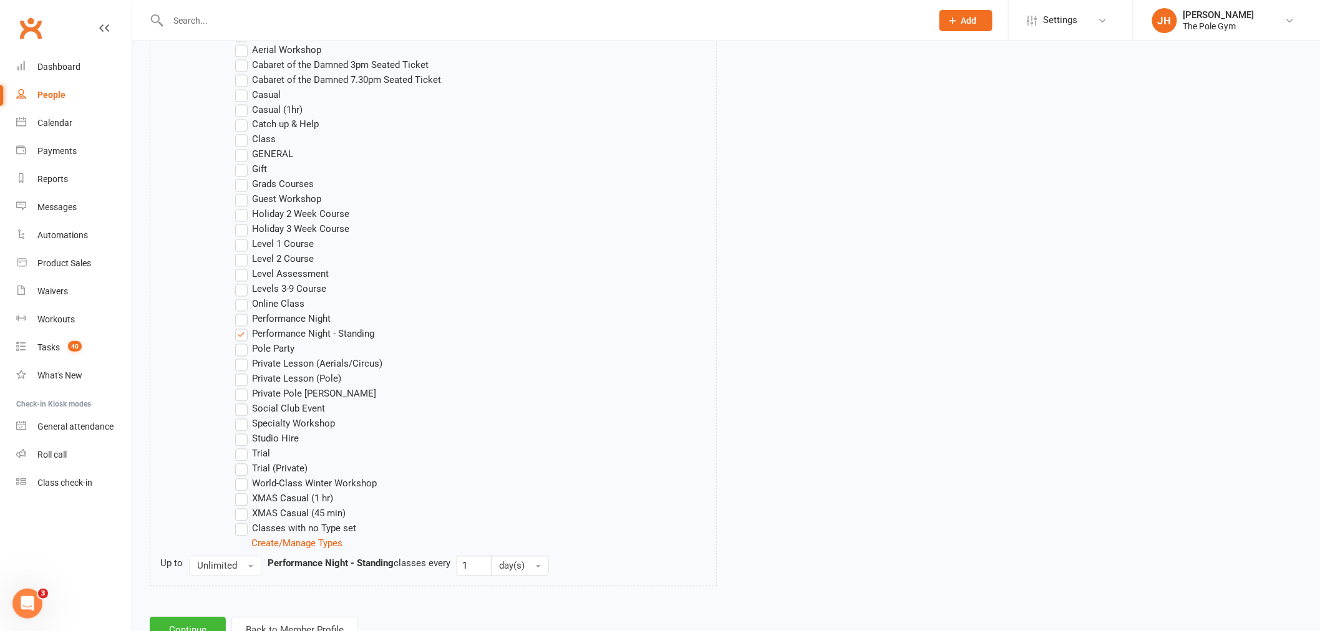
scroll to position [911, 0]
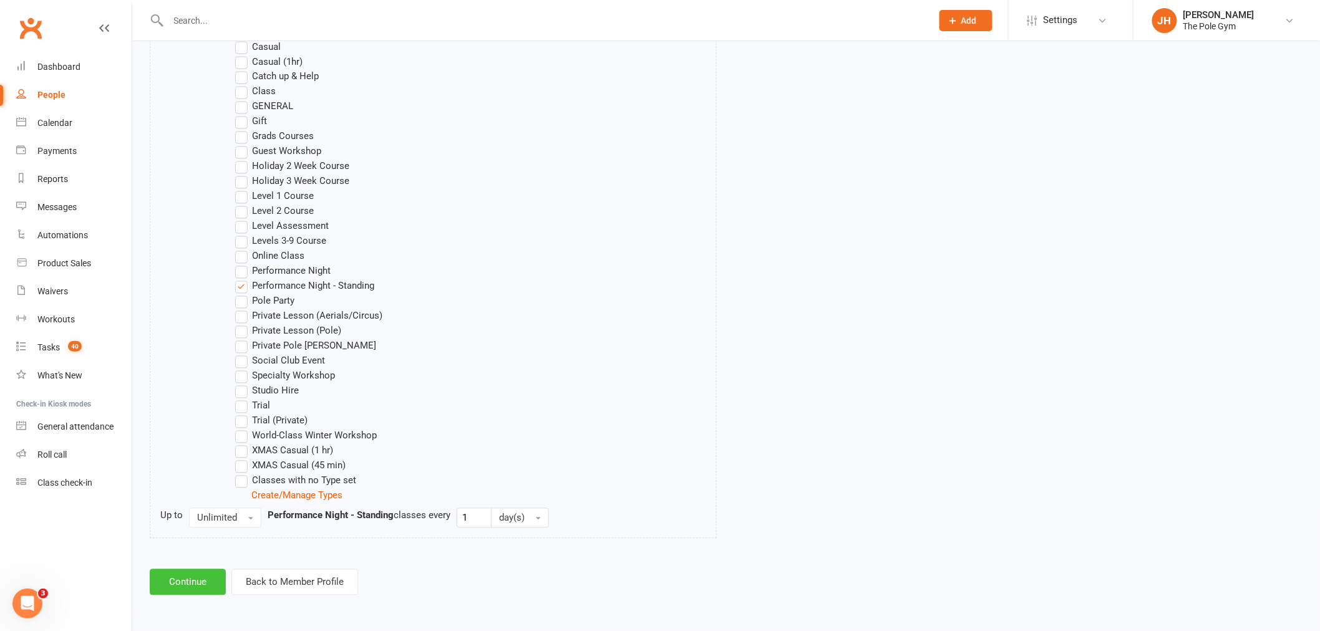
click at [213, 585] on button "Continue" at bounding box center [188, 583] width 76 height 26
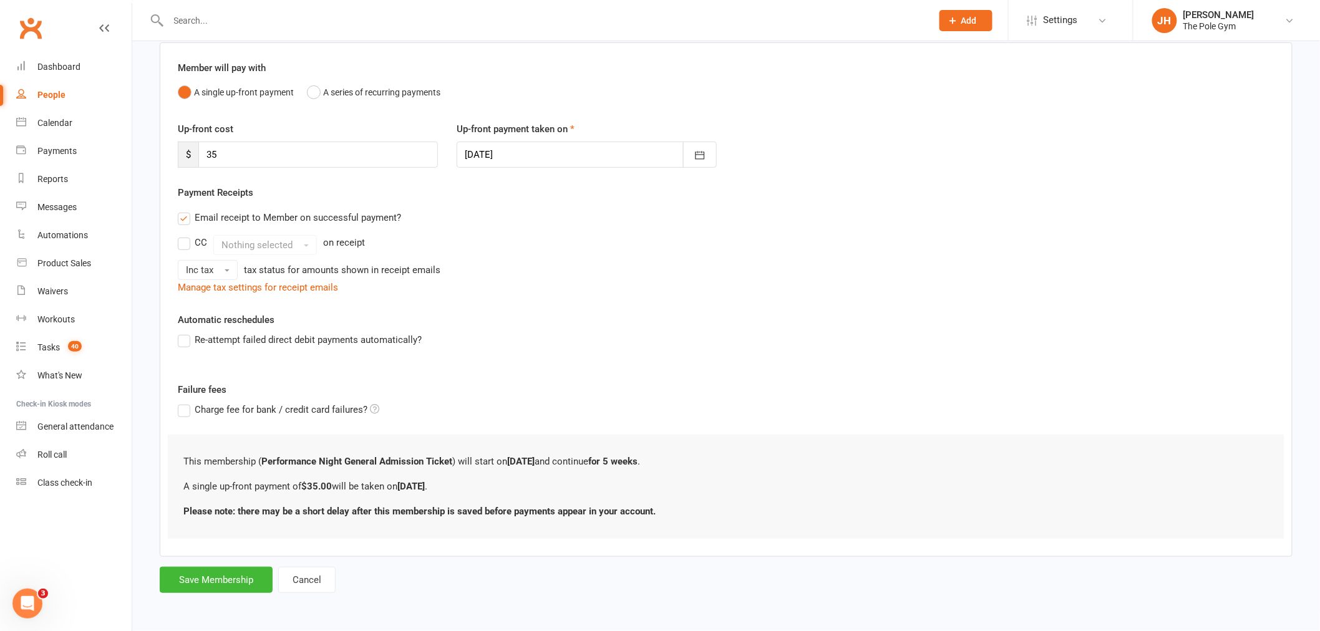
scroll to position [0, 0]
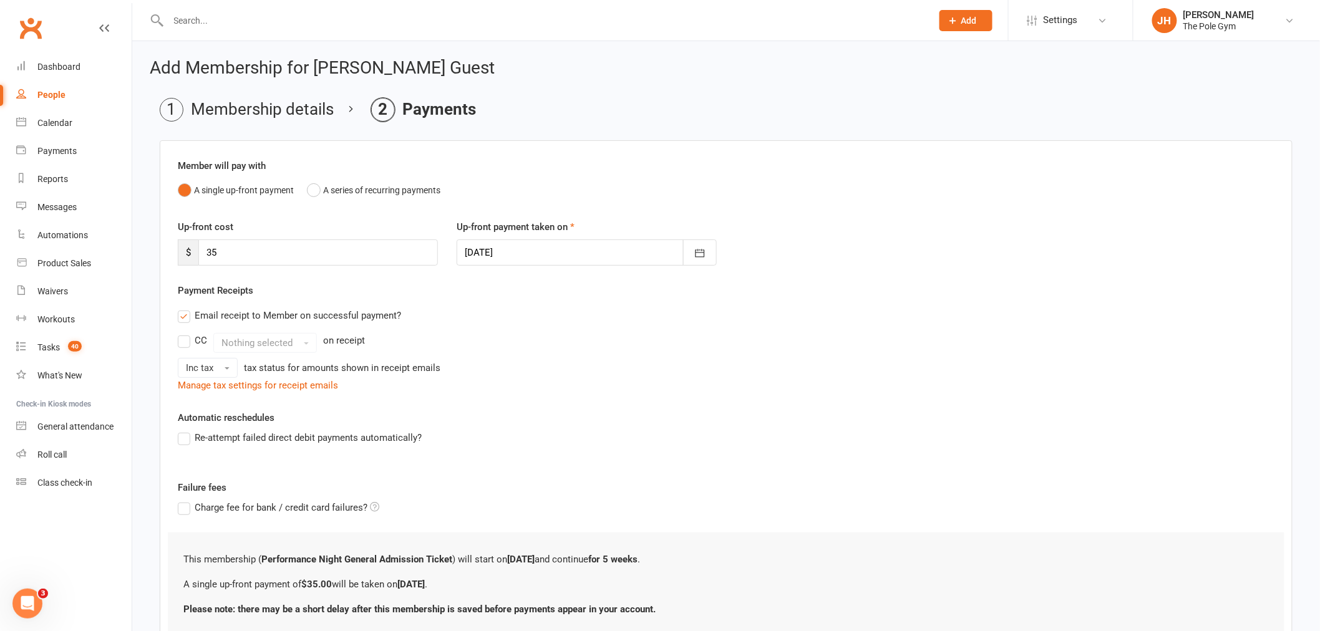
click at [496, 246] on div at bounding box center [587, 253] width 260 height 26
click at [581, 382] on button "15" at bounding box center [589, 379] width 26 height 22
type input "[DATE]"
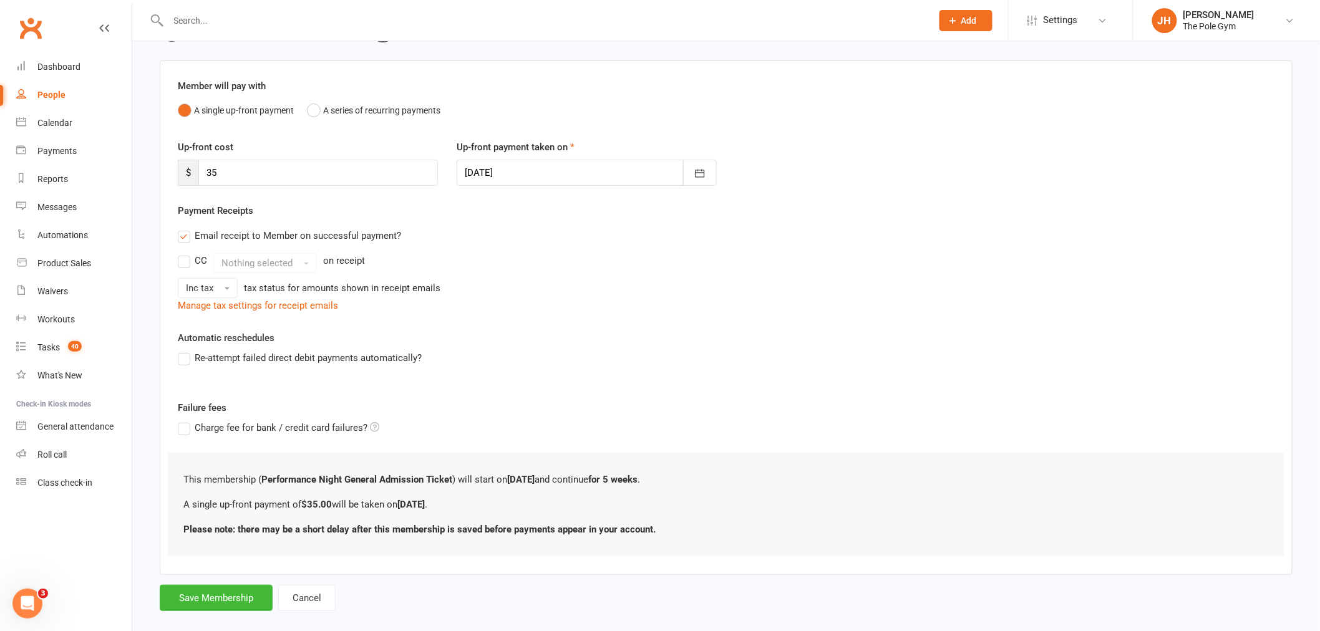
scroll to position [98, 0]
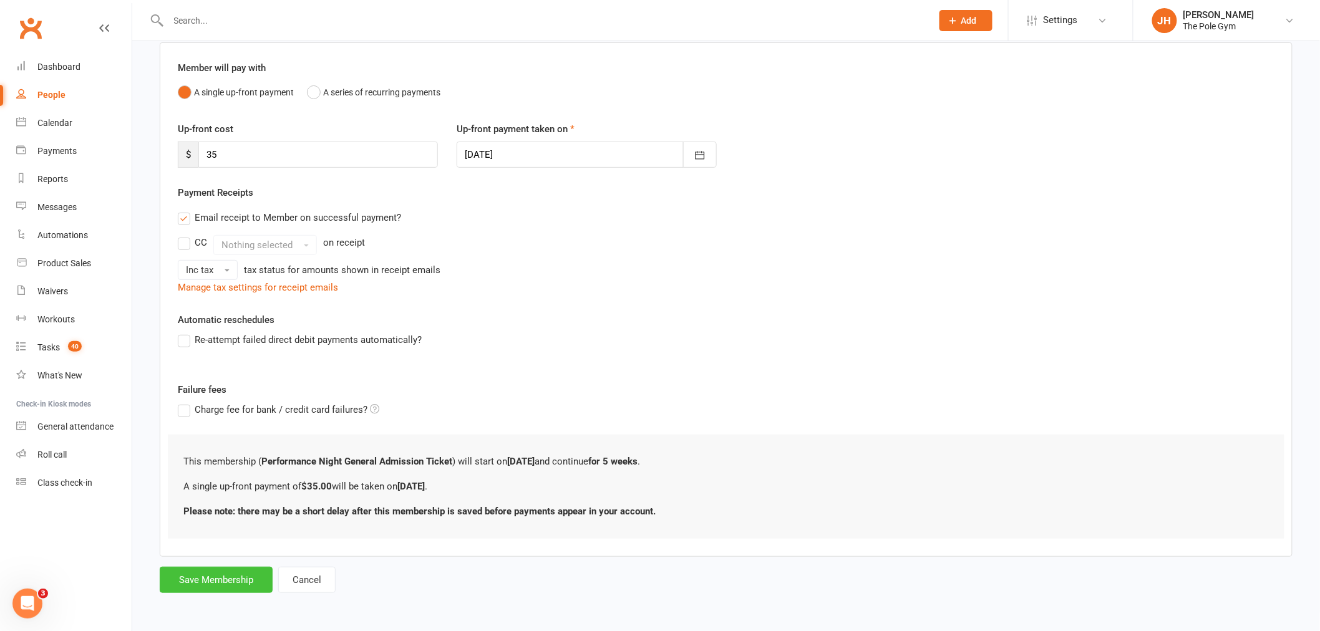
click at [256, 586] on button "Save Membership" at bounding box center [216, 580] width 113 height 26
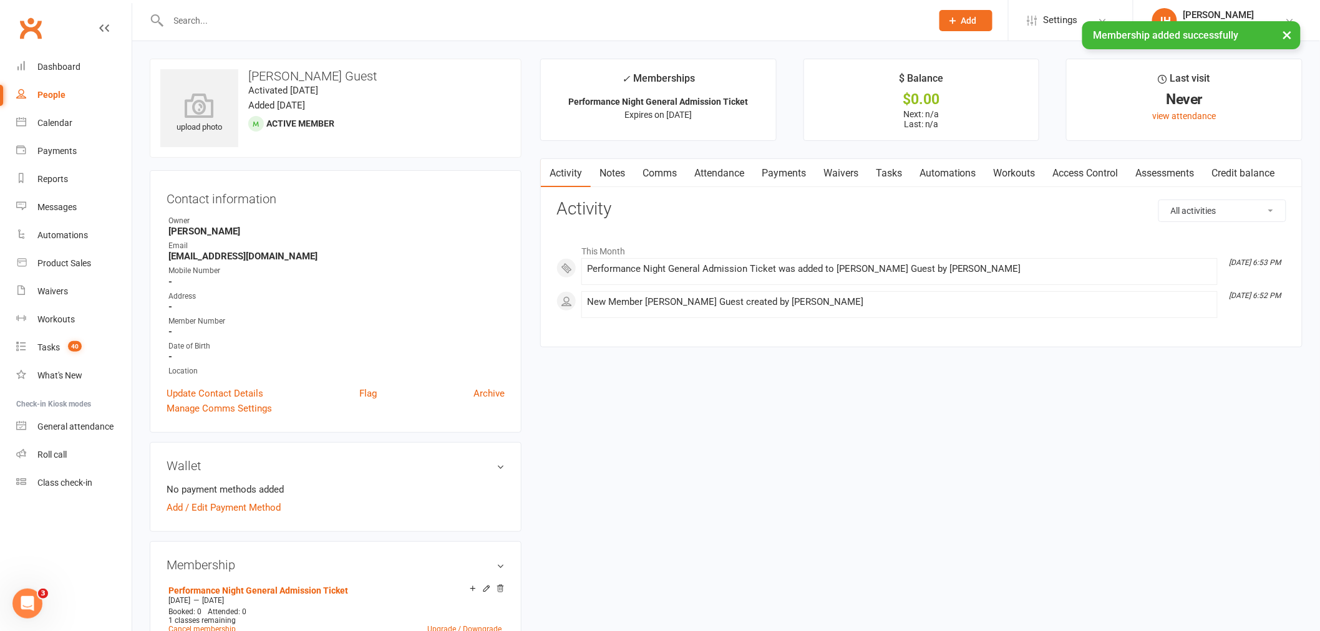
click at [787, 167] on link "Payments" at bounding box center [784, 173] width 62 height 29
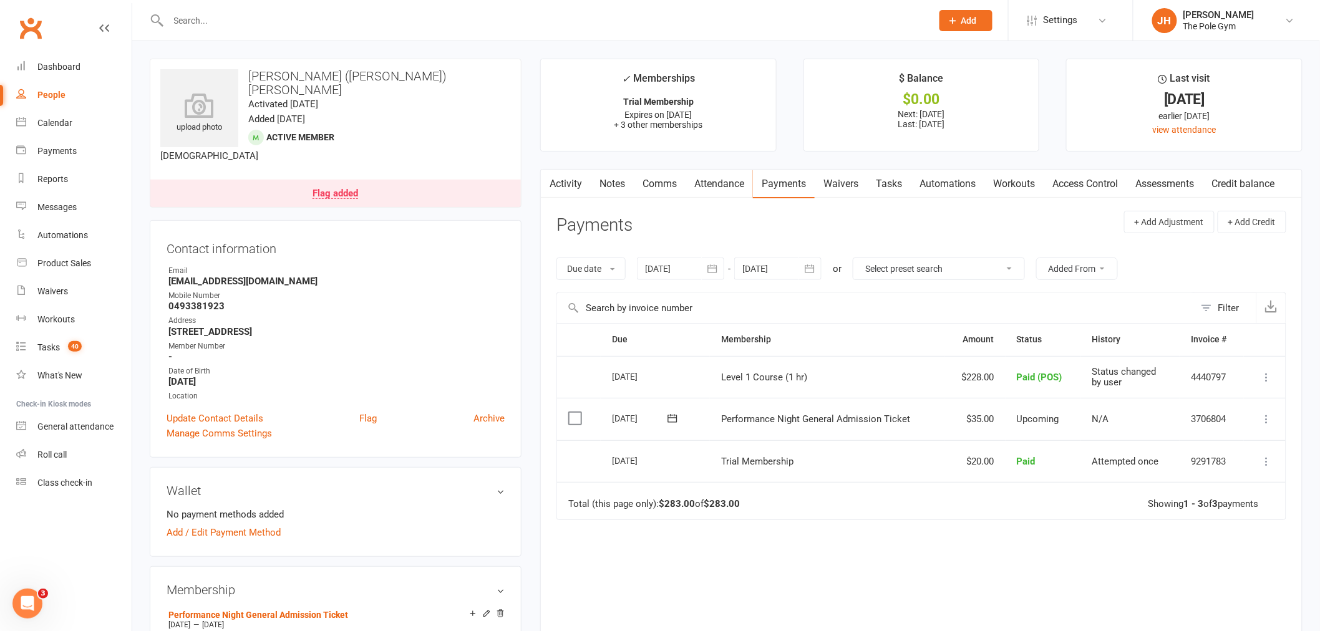
click at [1268, 421] on icon at bounding box center [1267, 419] width 12 height 12
click at [1228, 469] on link "Mark as Paid (POS)" at bounding box center [1212, 468] width 124 height 25
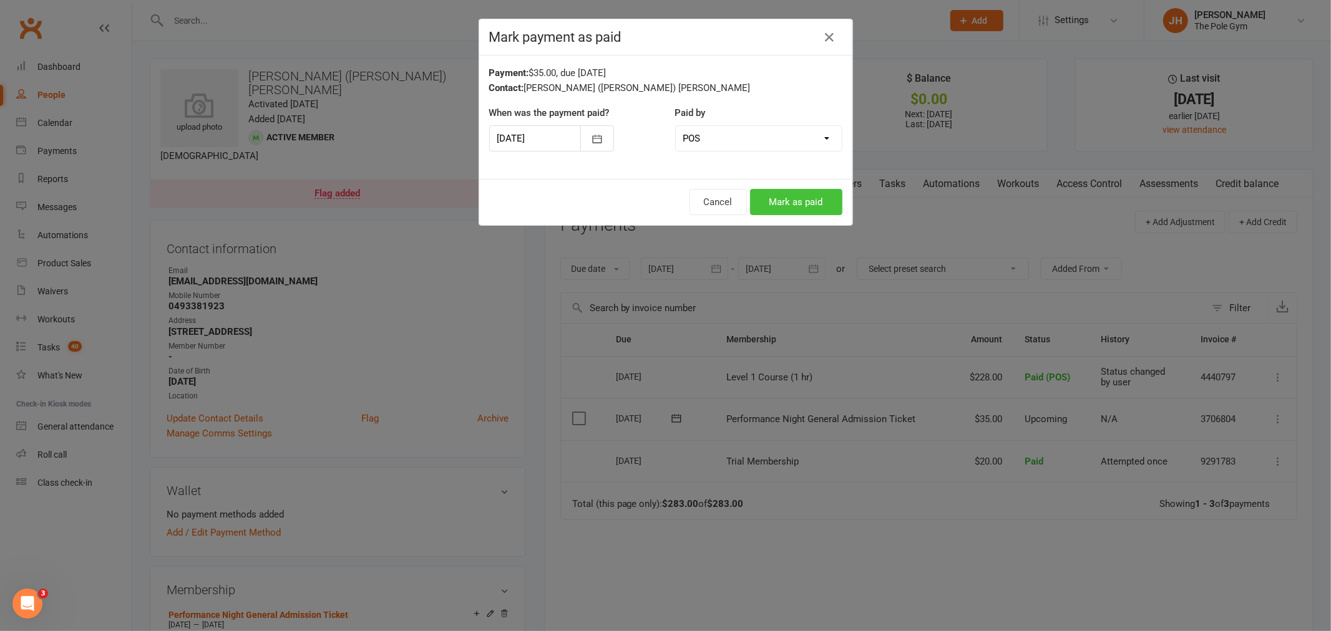
click at [792, 206] on button "Mark as paid" at bounding box center [796, 202] width 92 height 26
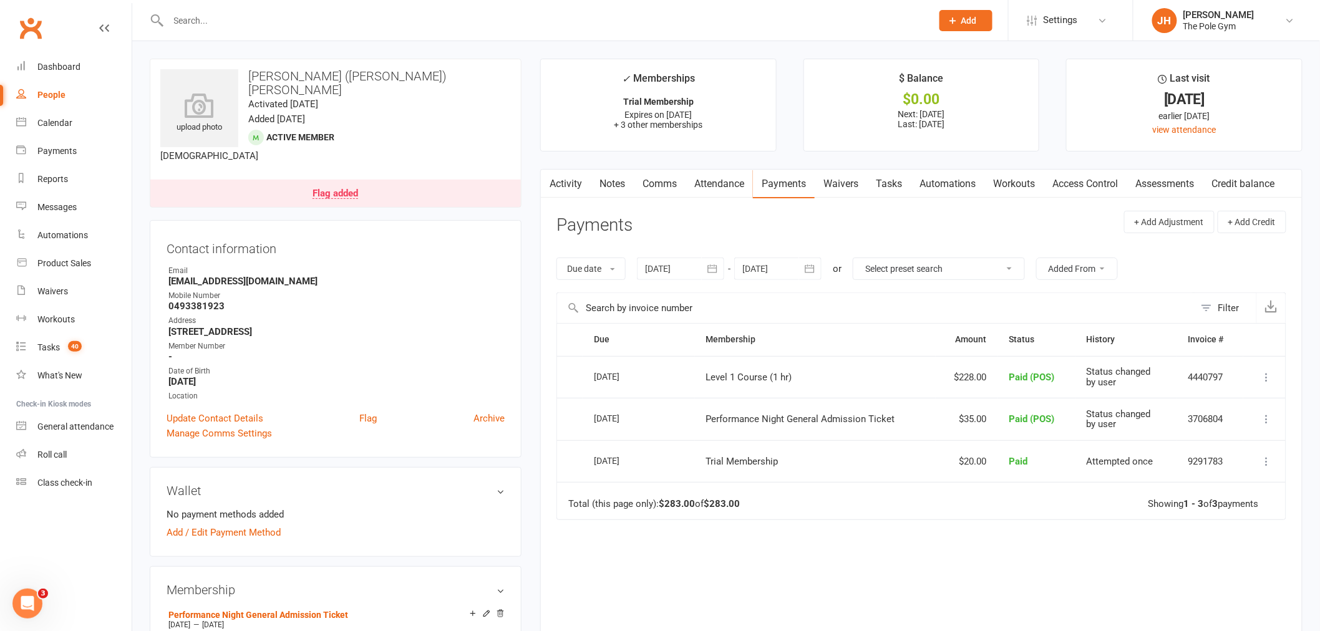
drag, startPoint x: 447, startPoint y: 92, endPoint x: 301, endPoint y: 80, distance: 146.5
click at [301, 80] on div "upload photo Lainey (Leo) Thomson Activated 12 October, 2025 Added 12 October, …" at bounding box center [336, 133] width 372 height 149
click at [406, 65] on div "upload photo Lainey (Leo) Thomson Activated 12 October, 2025 Added 12 October, …" at bounding box center [336, 133] width 372 height 149
drag, startPoint x: 394, startPoint y: 78, endPoint x: 248, endPoint y: 75, distance: 146.0
click at [248, 75] on h3 "[PERSON_NAME] ([PERSON_NAME]) [PERSON_NAME]" at bounding box center [335, 82] width 351 height 27
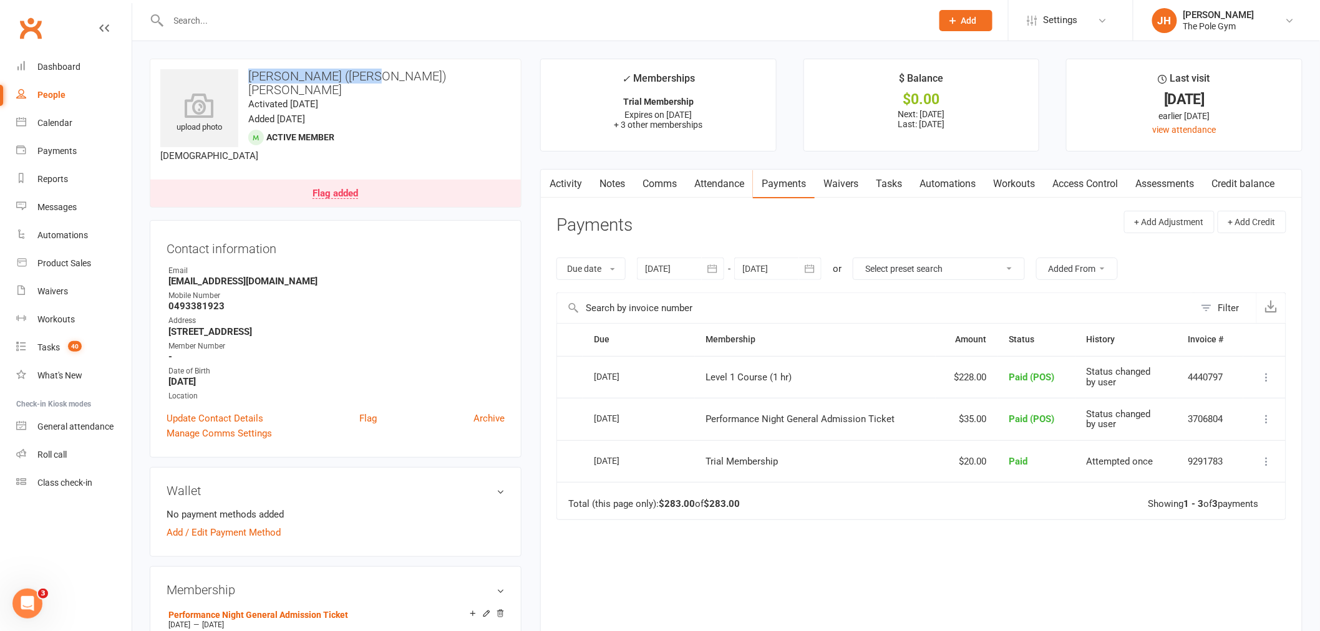
copy h3 "[PERSON_NAME] ([PERSON_NAME]) [PERSON_NAME]"
drag, startPoint x: 297, startPoint y: 268, endPoint x: 164, endPoint y: 269, distance: 132.9
click at [164, 269] on div "Contact information Owner Email lthomson5@hotmail.com Mobile Number 0493381923 …" at bounding box center [336, 339] width 372 height 238
copy strong "[EMAIL_ADDRESS][DOMAIN_NAME]"
click at [65, 120] on div "Calendar" at bounding box center [54, 123] width 35 height 10
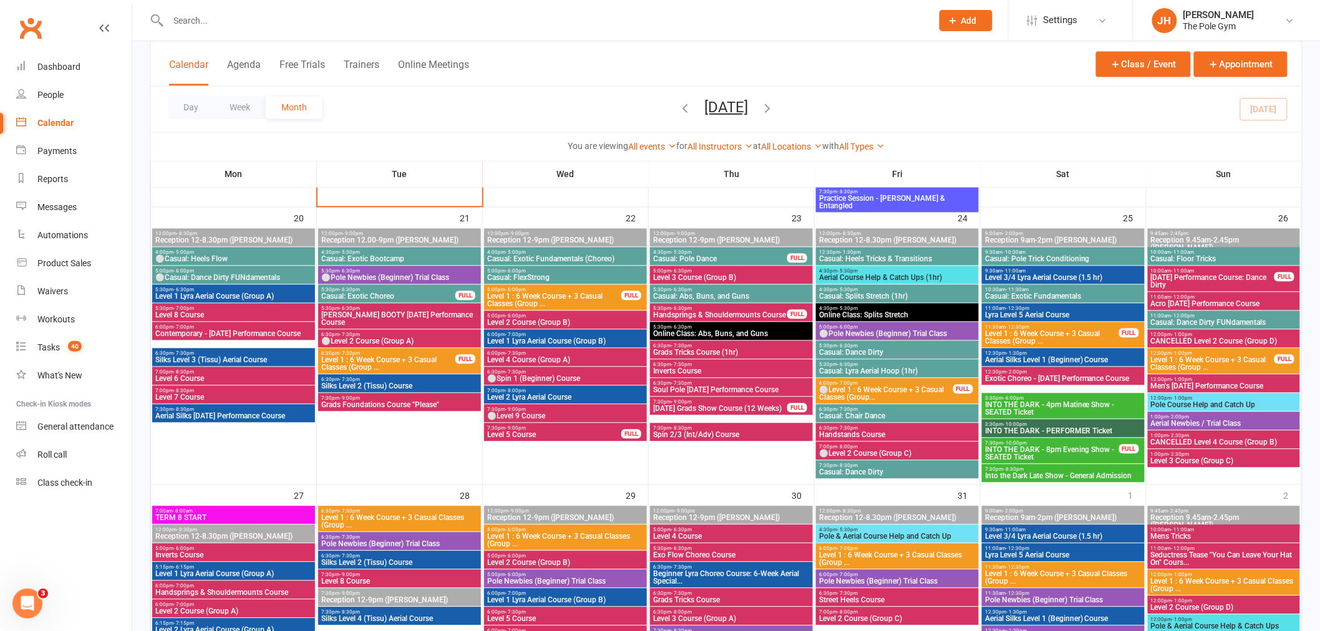
scroll to position [1039, 0]
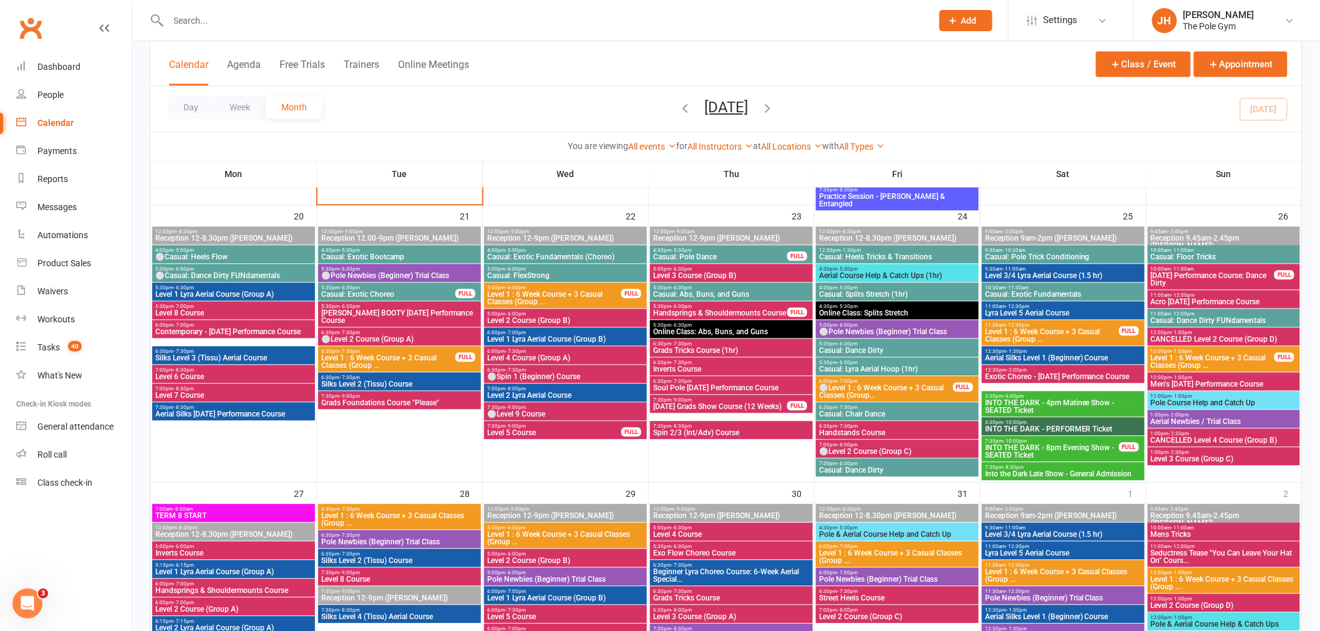
click at [1022, 422] on span "- 10:00pm" at bounding box center [1015, 423] width 24 height 6
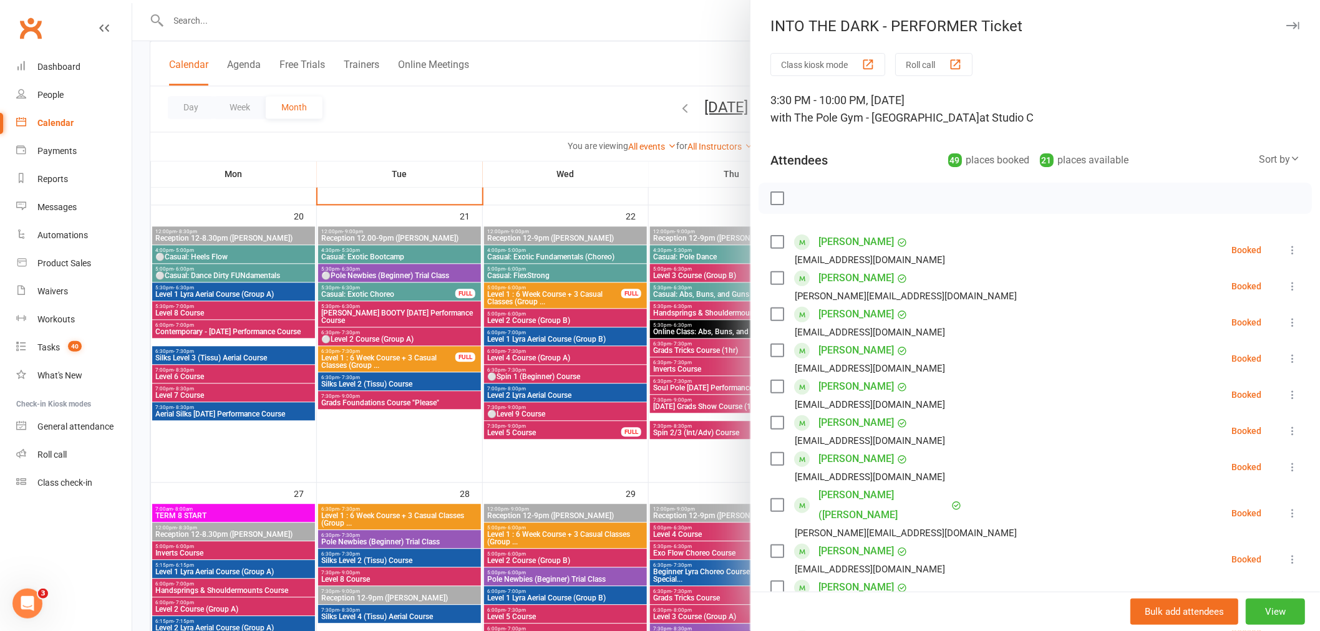
click at [545, 390] on div at bounding box center [726, 315] width 1188 height 631
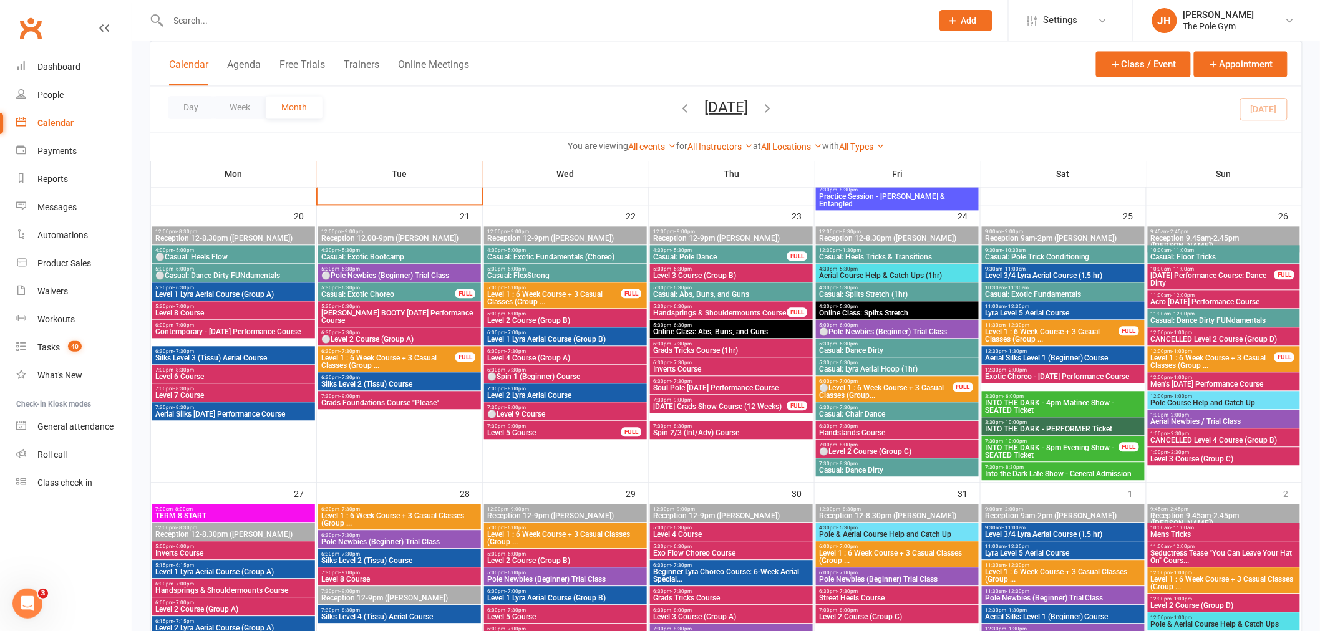
click at [1034, 470] on span "Into the Dark Late Show - General Admission" at bounding box center [1063, 473] width 158 height 7
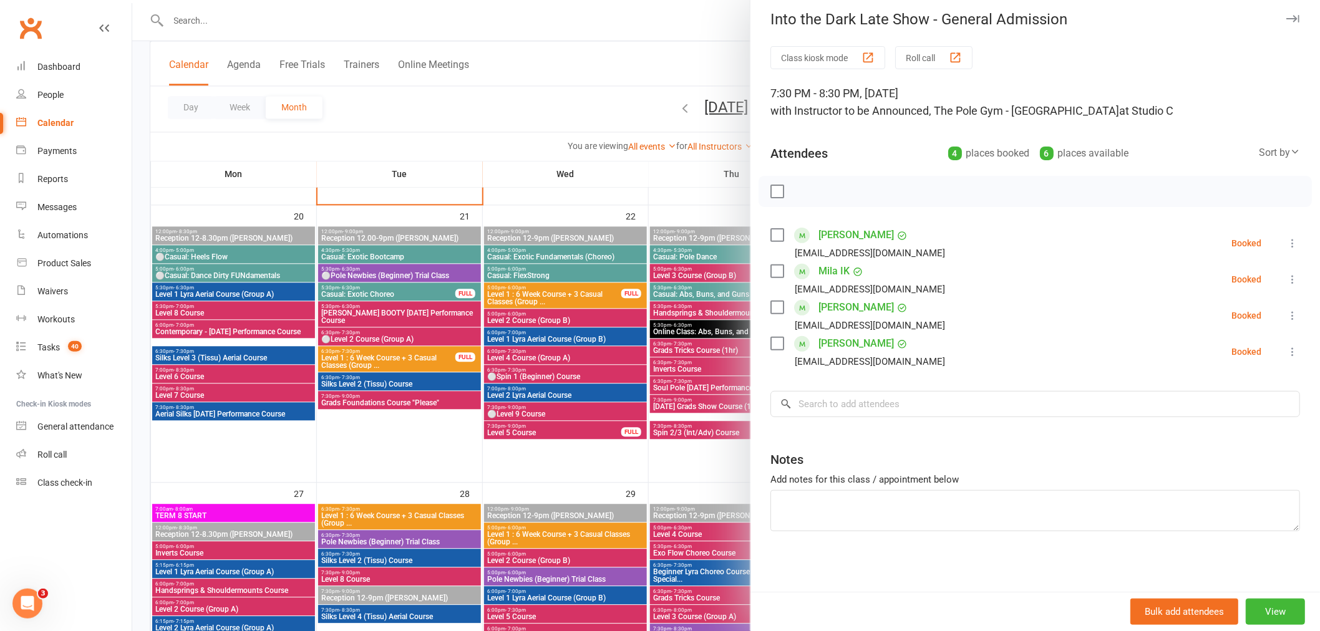
scroll to position [9, 0]
click at [853, 404] on input "search" at bounding box center [1035, 402] width 530 height 26
paste input "lthomson5@hotmail.com"
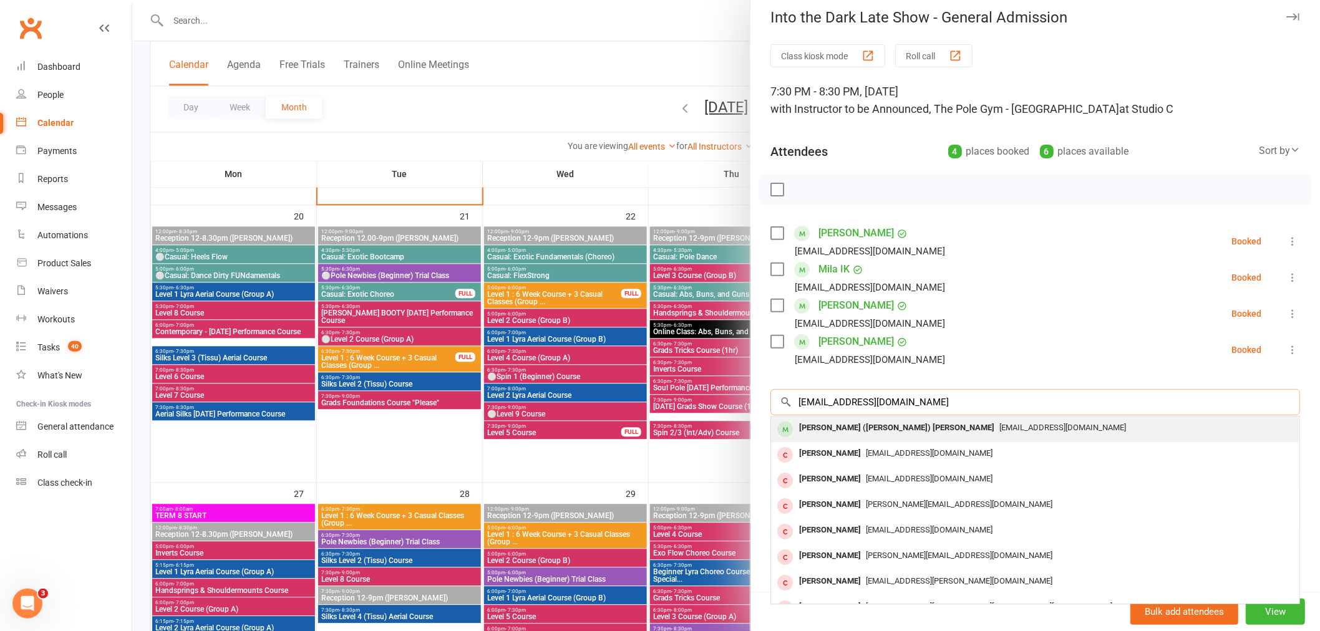
type input "lthomson5@hotmail.com"
click at [845, 429] on div "Lainey (Leo) Thomson" at bounding box center [896, 428] width 205 height 18
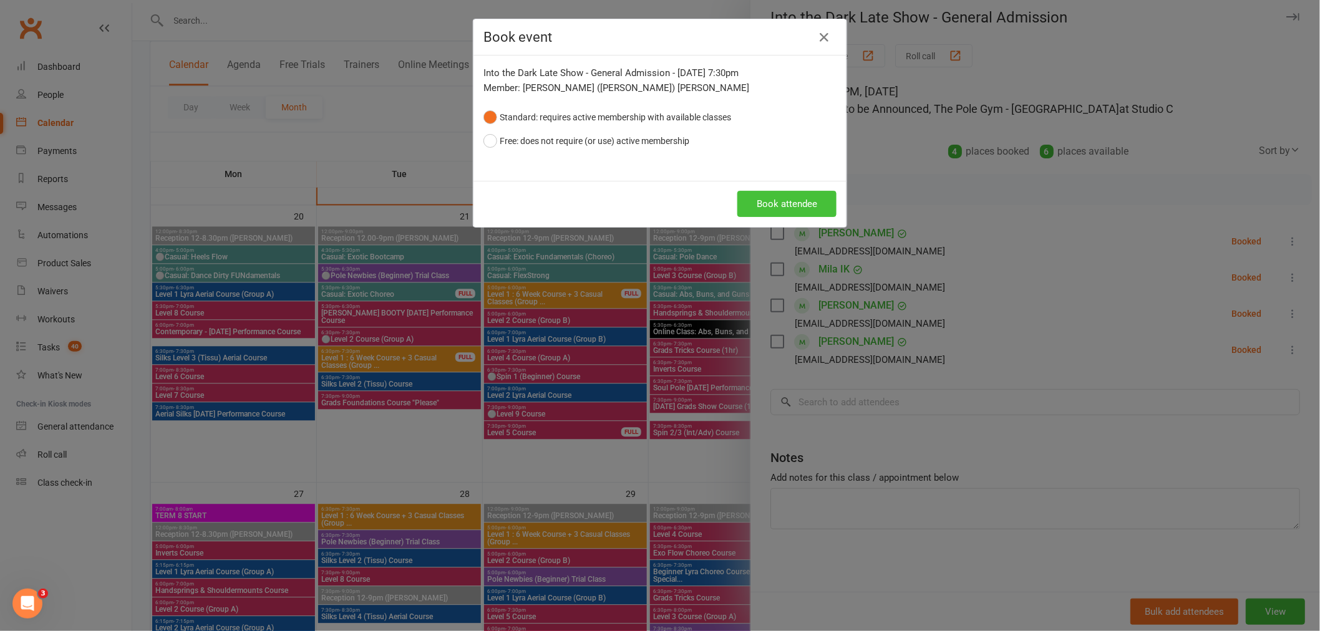
click at [742, 214] on button "Book attendee" at bounding box center [786, 204] width 99 height 26
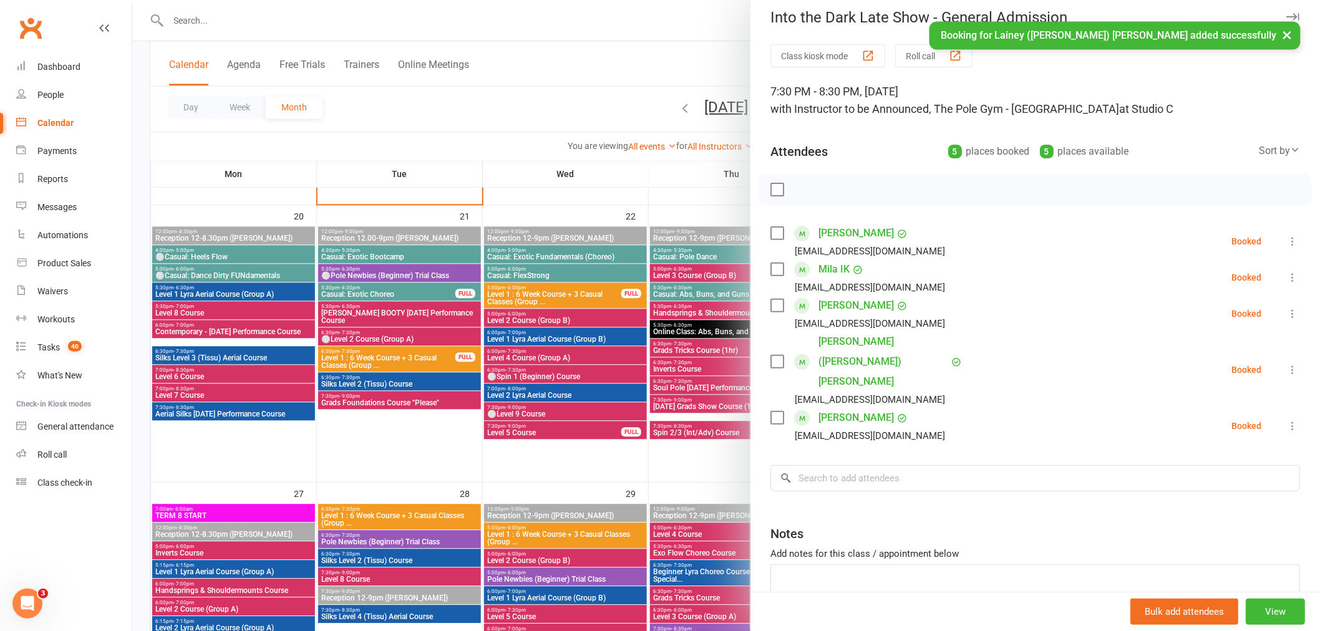
click at [618, 287] on div at bounding box center [726, 315] width 1188 height 631
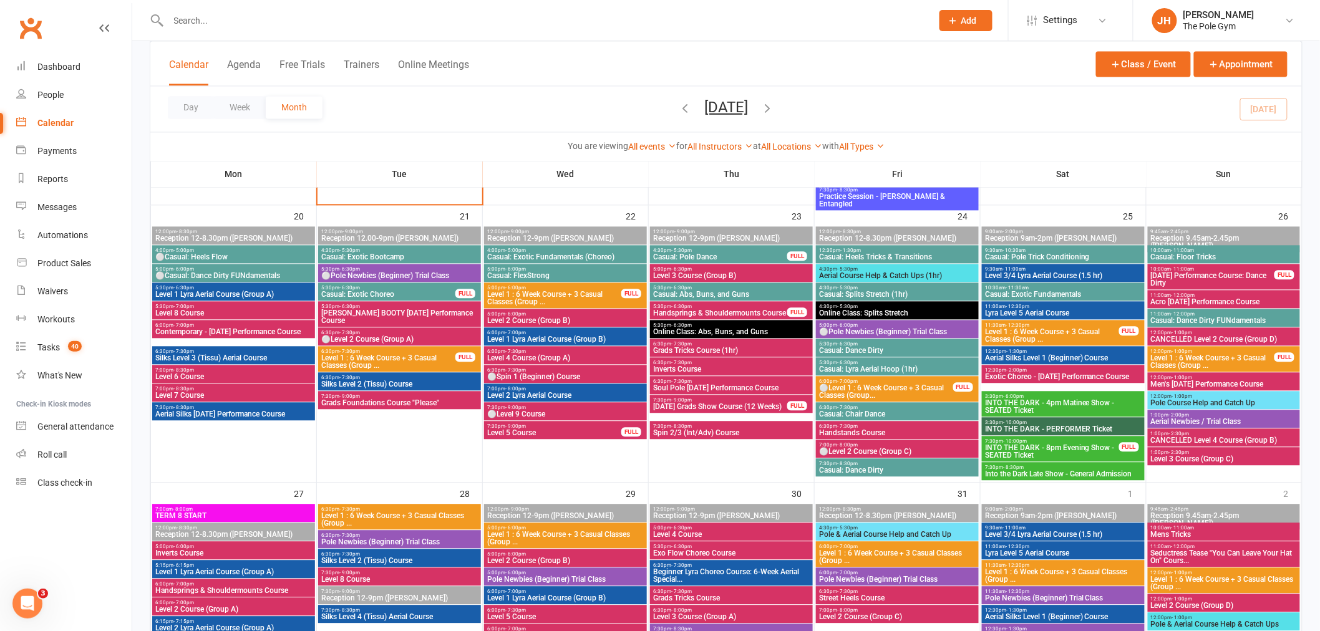
click at [231, 22] on input "text" at bounding box center [544, 20] width 759 height 17
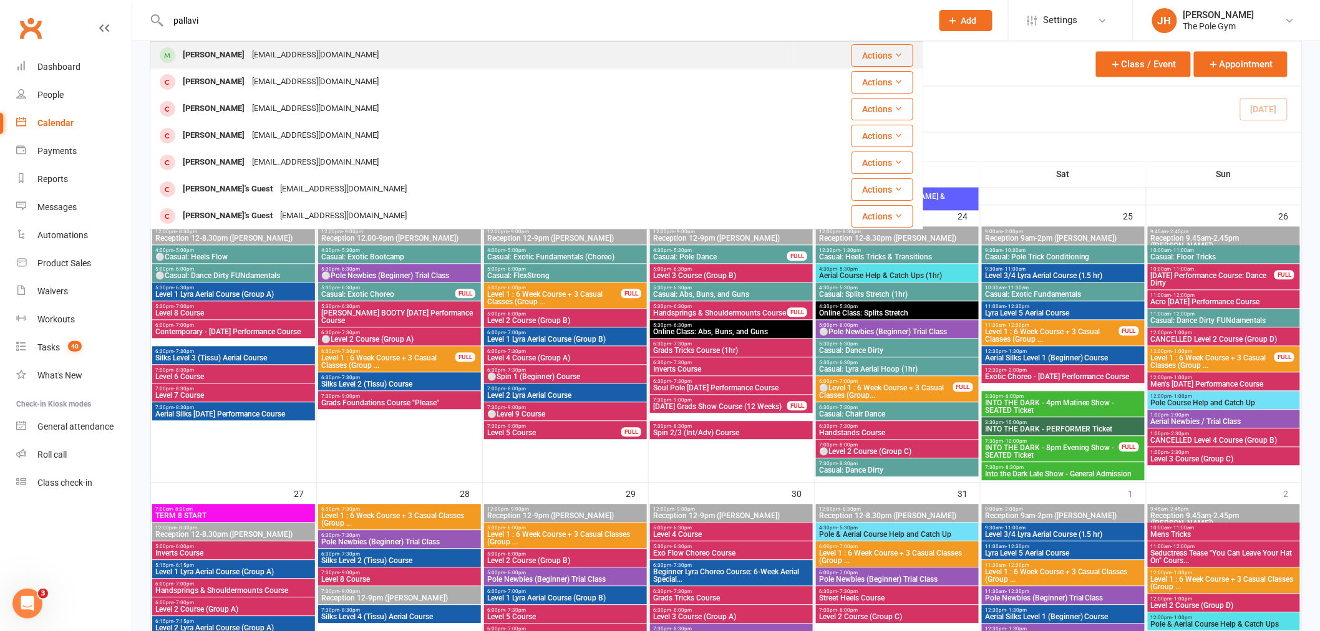
type input "pallavi"
click at [256, 49] on div "pallavi.goswami.23@gmail.com" at bounding box center [315, 55] width 134 height 18
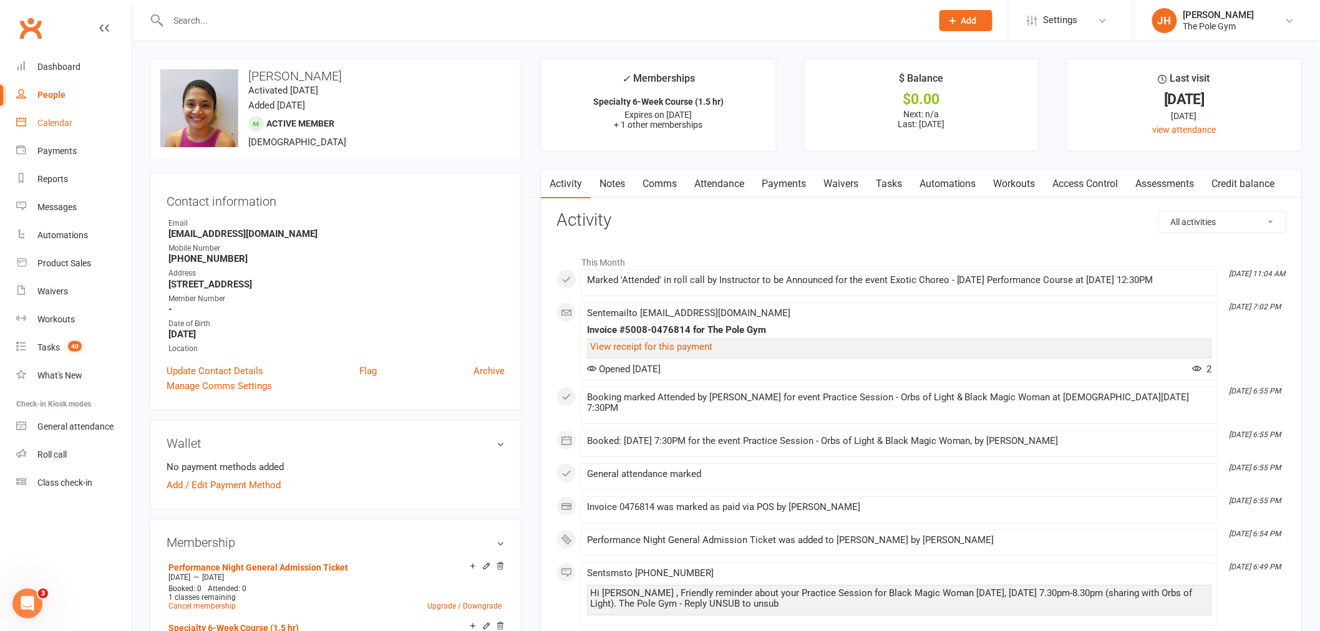
click at [67, 133] on link "Calendar" at bounding box center [73, 123] width 115 height 28
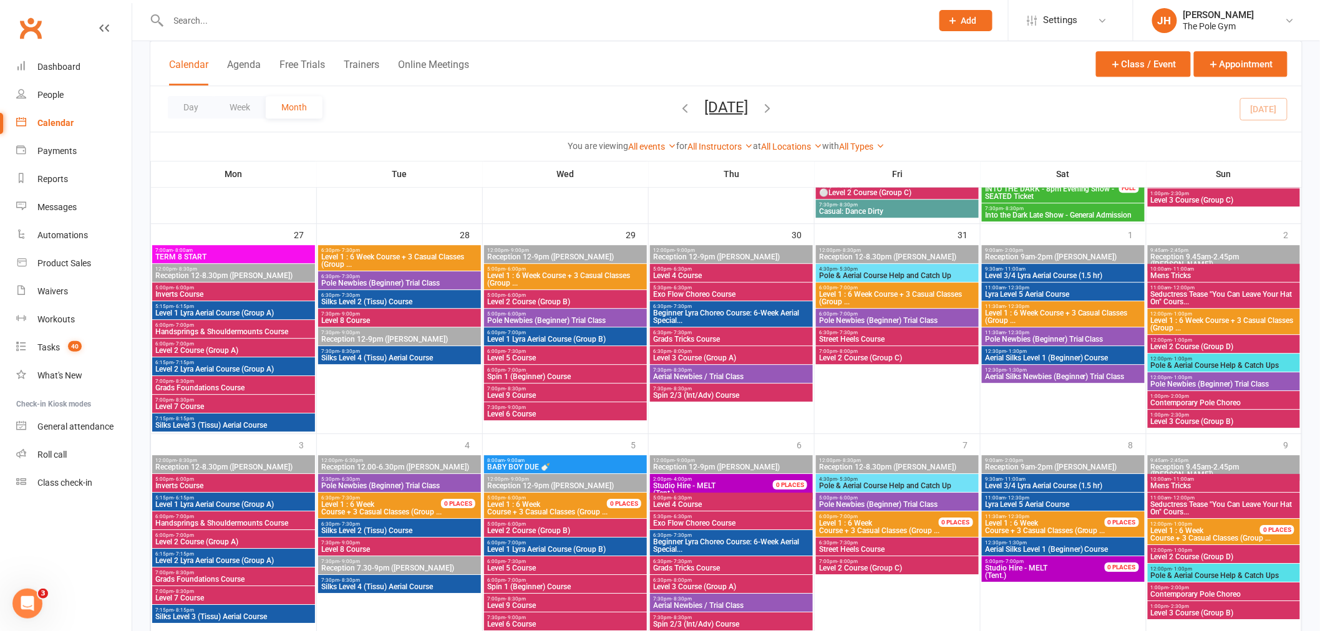
scroll to position [1266, 0]
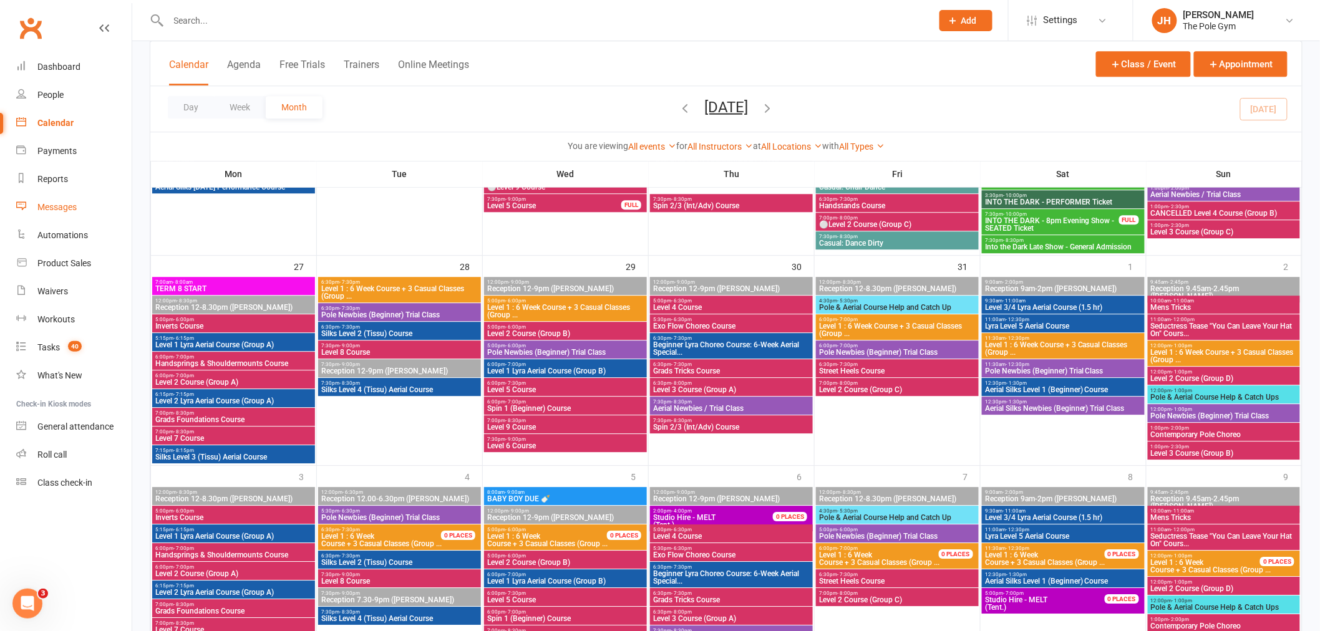
click at [72, 203] on div "Messages" at bounding box center [56, 207] width 39 height 10
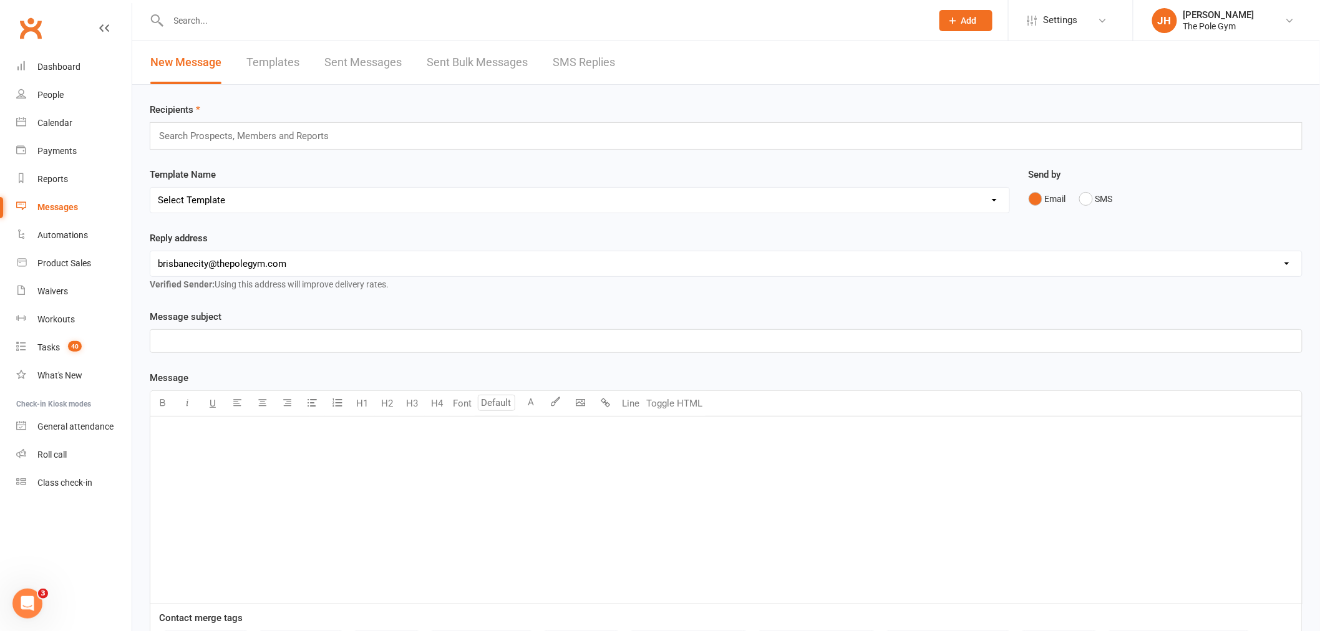
click at [277, 64] on link "Templates" at bounding box center [272, 62] width 53 height 43
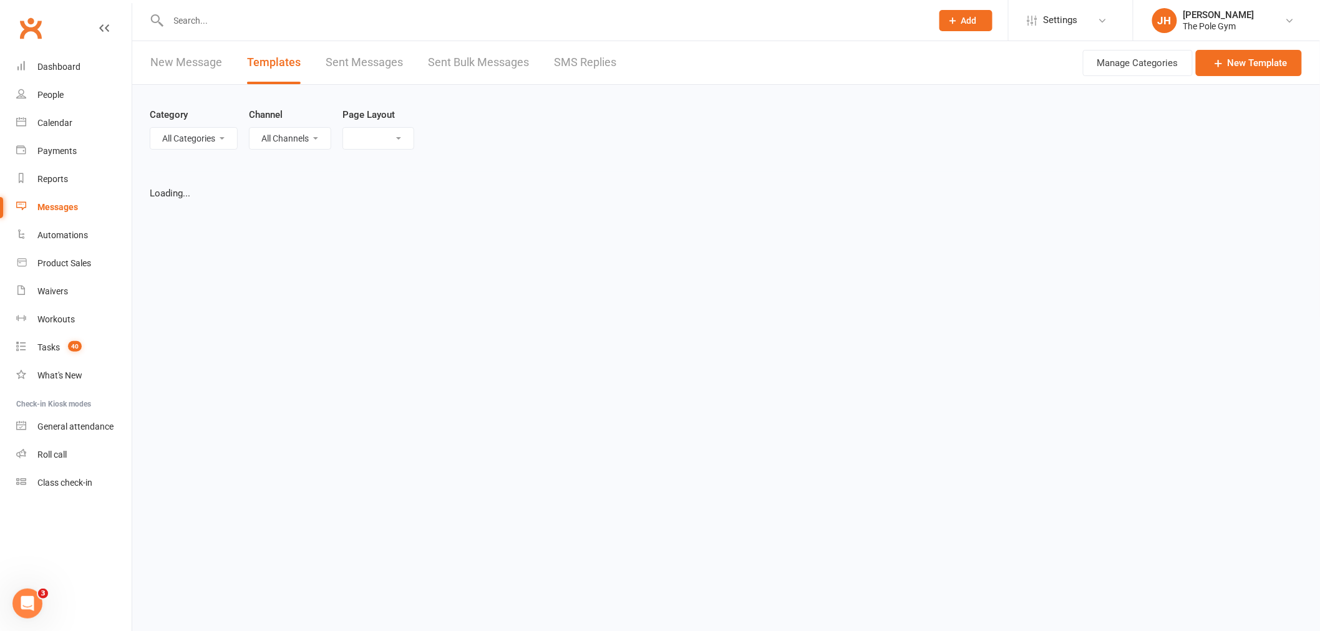
select select "grid"
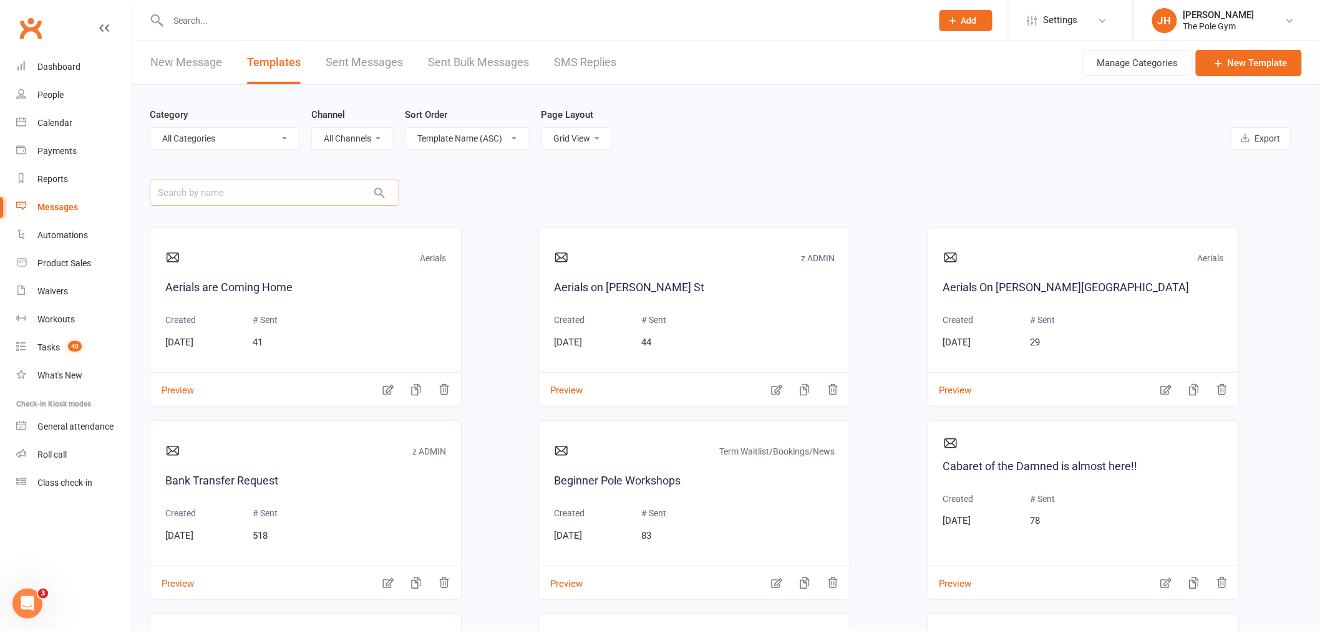
click at [260, 198] on input "text" at bounding box center [275, 193] width 250 height 26
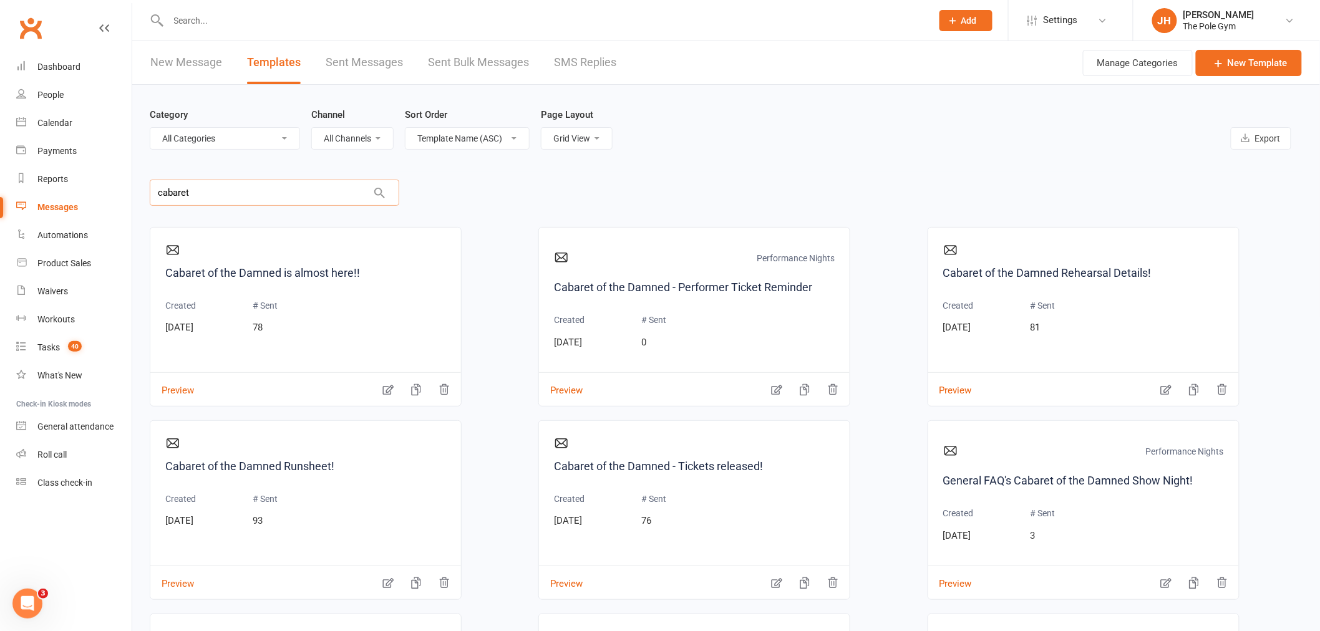
type input "cabaret"
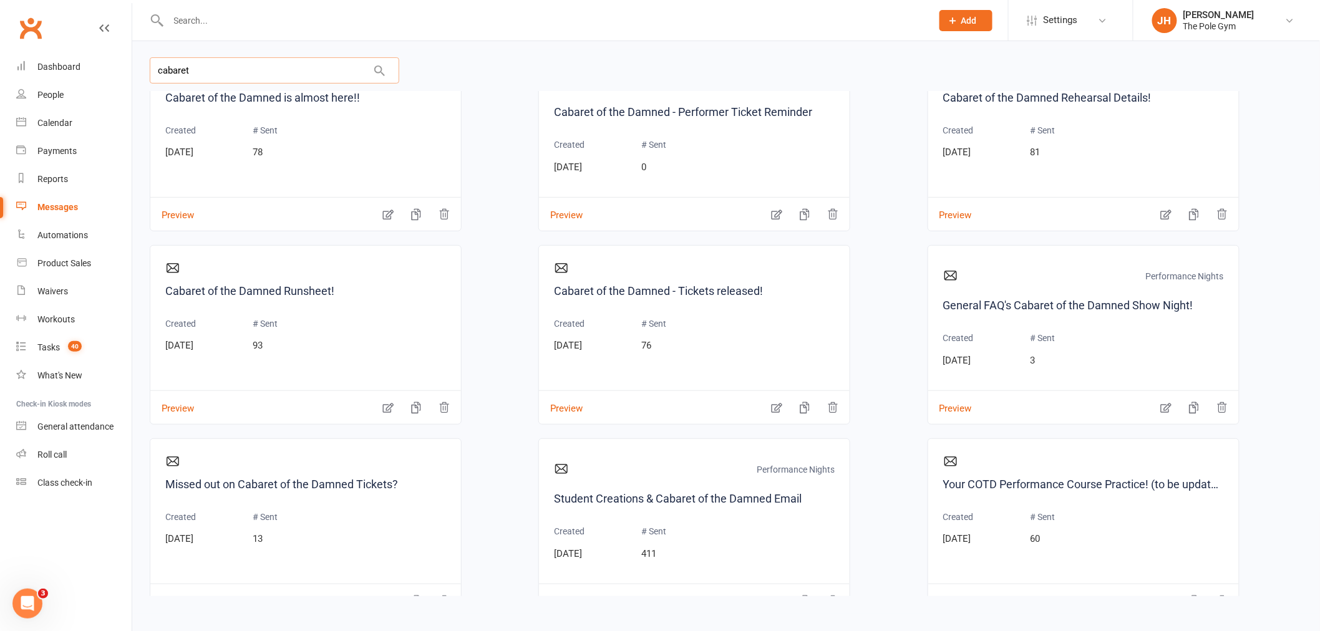
scroll to position [107, 0]
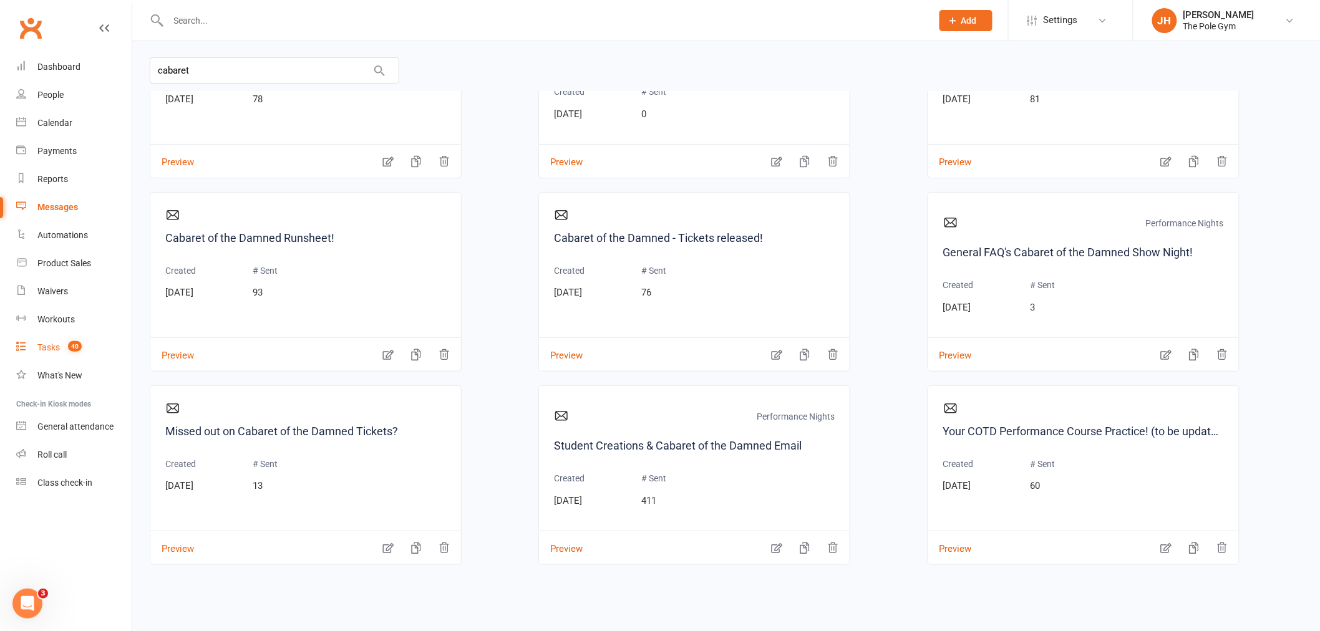
click at [80, 344] on span "40" at bounding box center [75, 346] width 14 height 11
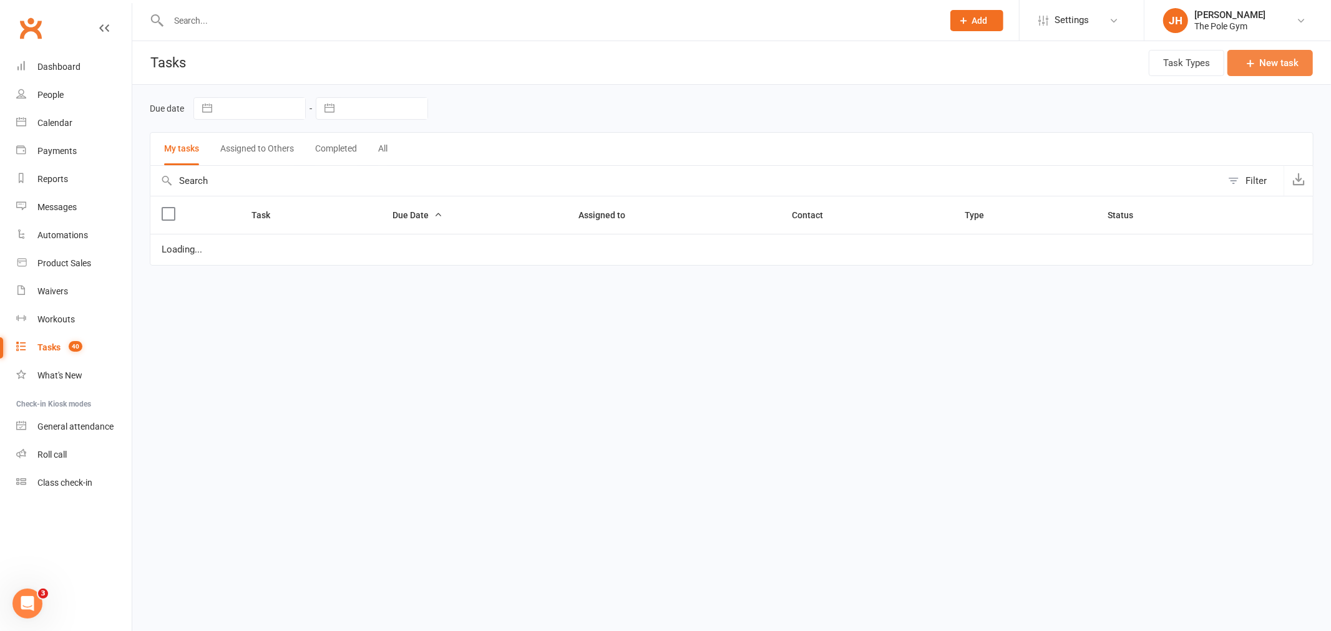
click at [1244, 69] on button "New task" at bounding box center [1269, 63] width 85 height 26
select select "started"
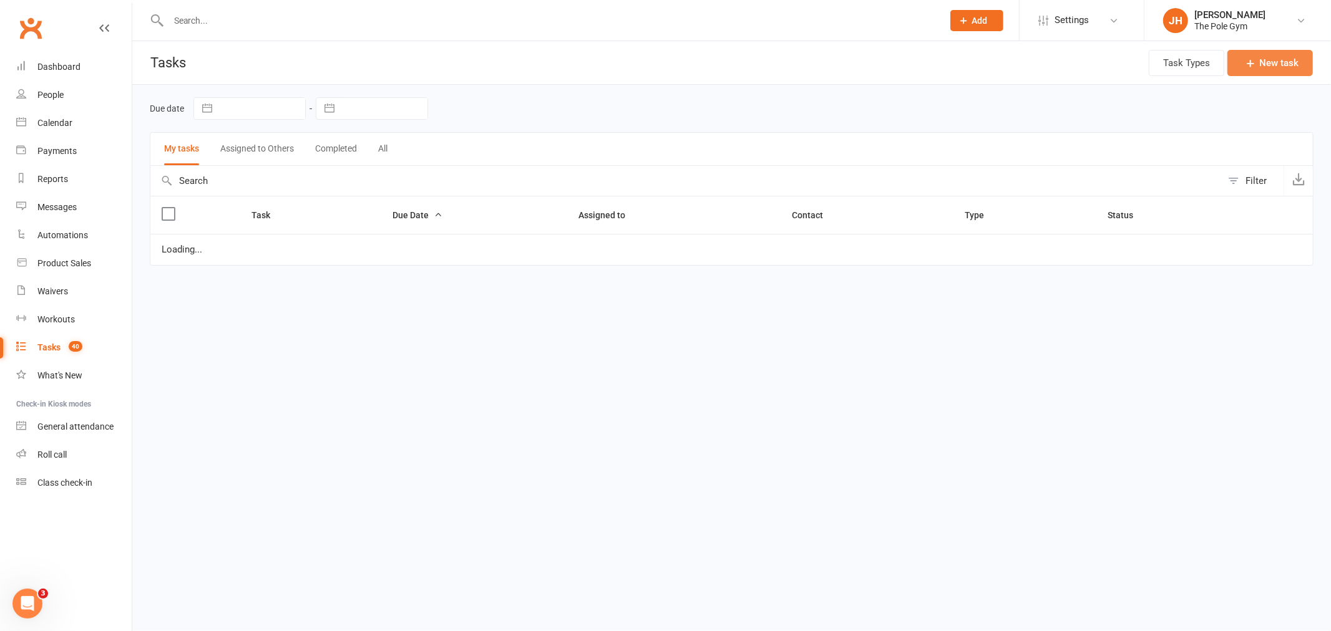
select select "started"
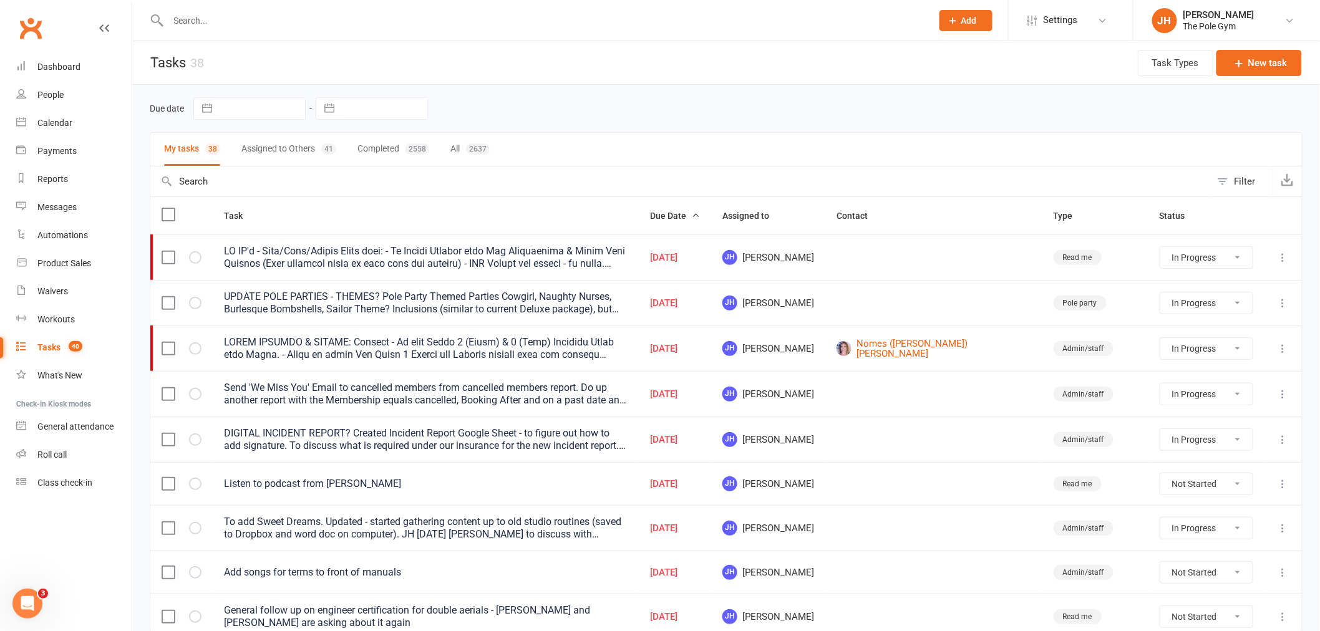
select select "32541"
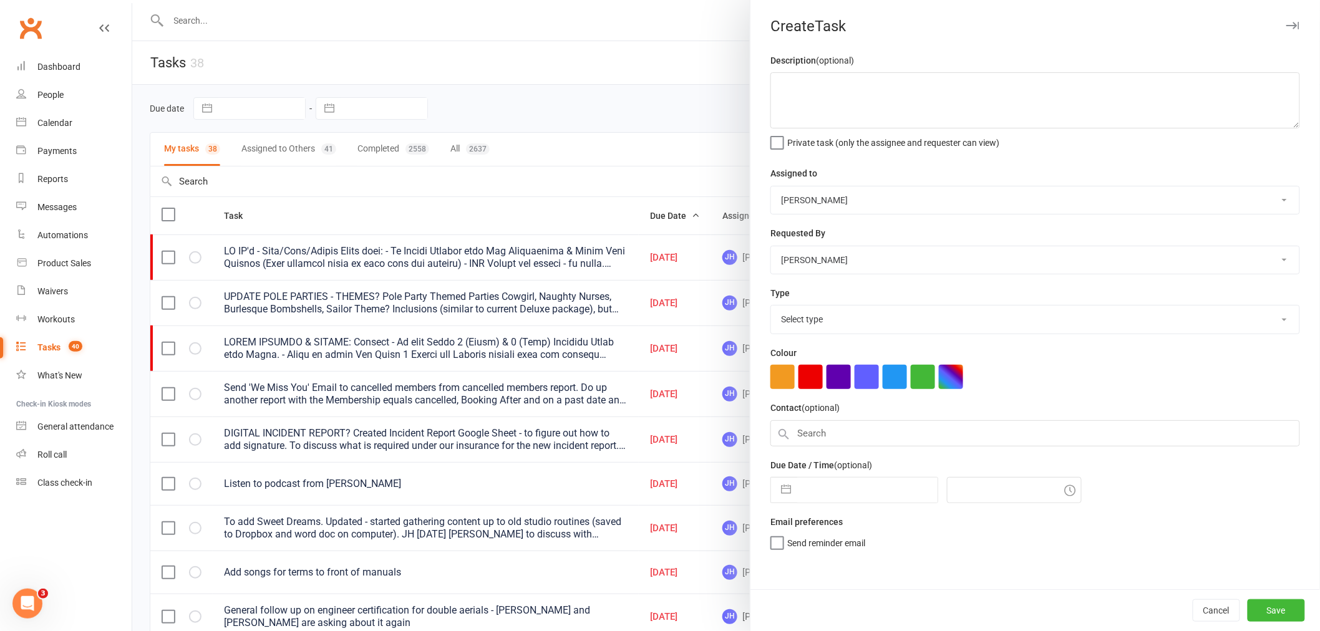
click at [1251, 60] on div "Description (optional) Private task (only the assignee and requester can view)" at bounding box center [1035, 100] width 530 height 95
click at [881, 82] on textarea at bounding box center [1035, 100] width 530 height 56
type textarea "Term 1 Request: - Conga Weekend or 7.30pm during the week (Goblins)"
click at [865, 197] on select "Instructor to be Announced Jessica H Agie P Marlee C Kaitlyn M Monna Ysa Sasha …" at bounding box center [1035, 200] width 528 height 27
select select "32527"
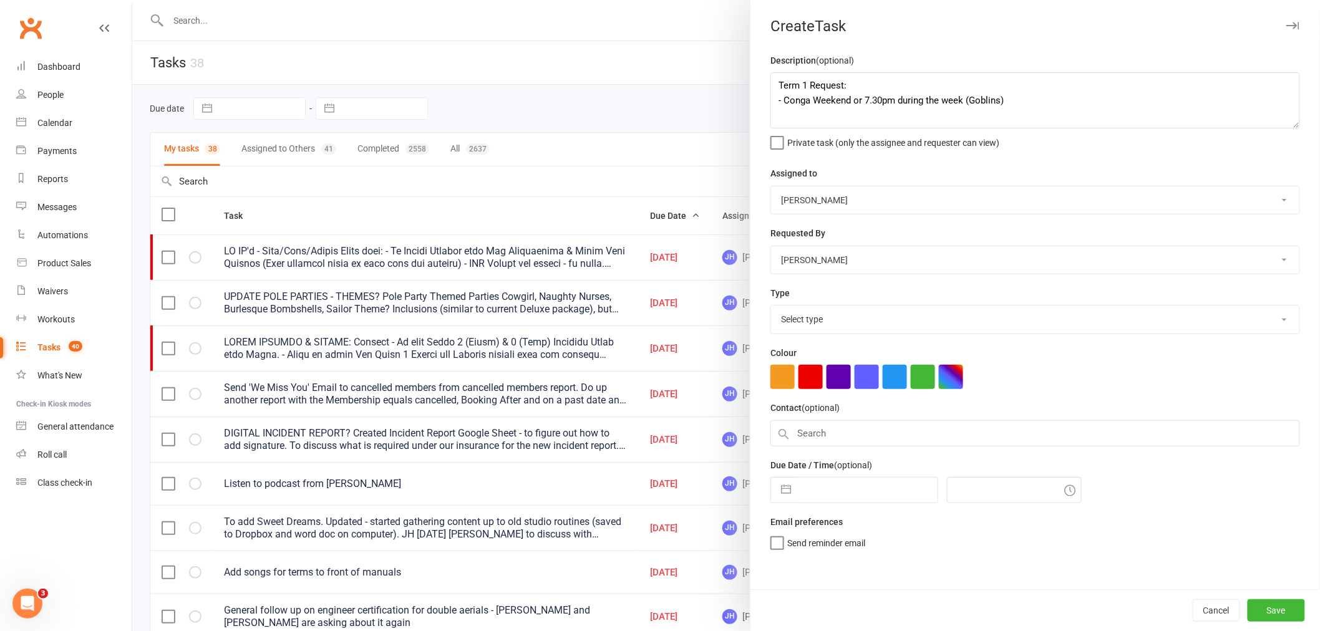
click at [771, 187] on select "Instructor to be Announced Jessica H Agie P Marlee C Kaitlyn M Monna Ysa Sasha …" at bounding box center [1035, 200] width 528 height 27
click at [810, 566] on span "Send "New Task" email" at bounding box center [830, 561] width 86 height 14
click at [810, 554] on input "Send "New Task" email" at bounding box center [821, 554] width 103 height 0
click at [787, 479] on button "button" at bounding box center [786, 490] width 22 height 25
select select "8"
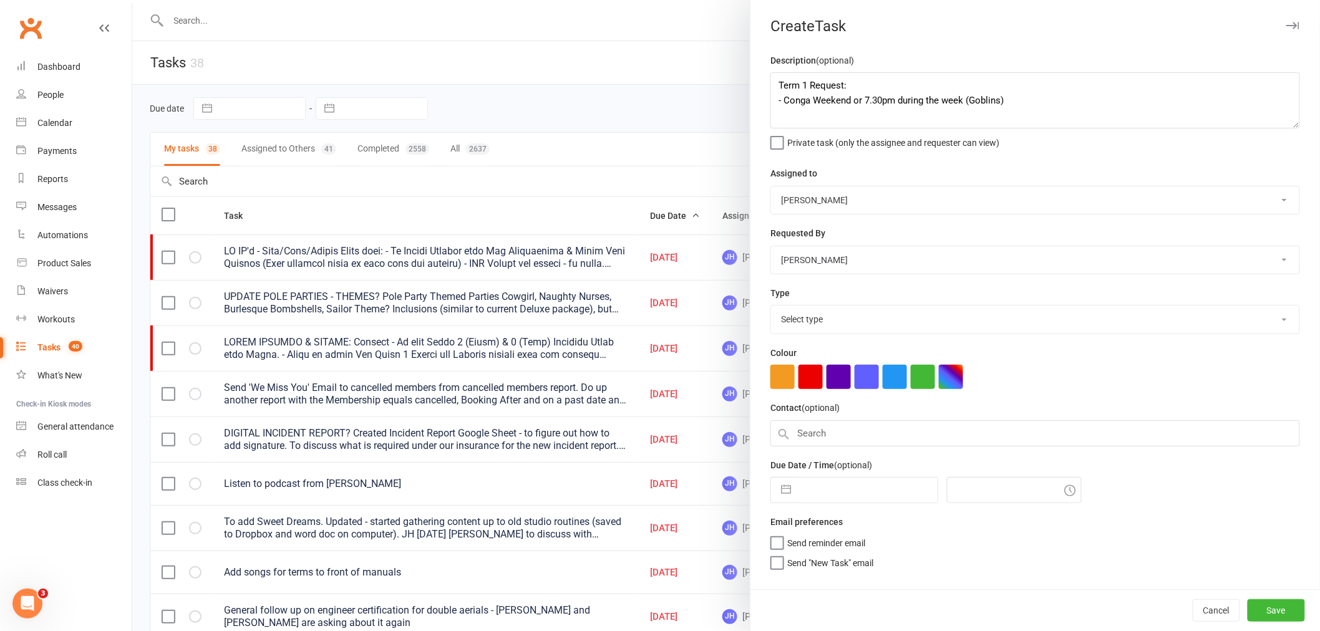
select select "2025"
select select "9"
select select "2025"
select select "10"
select select "2025"
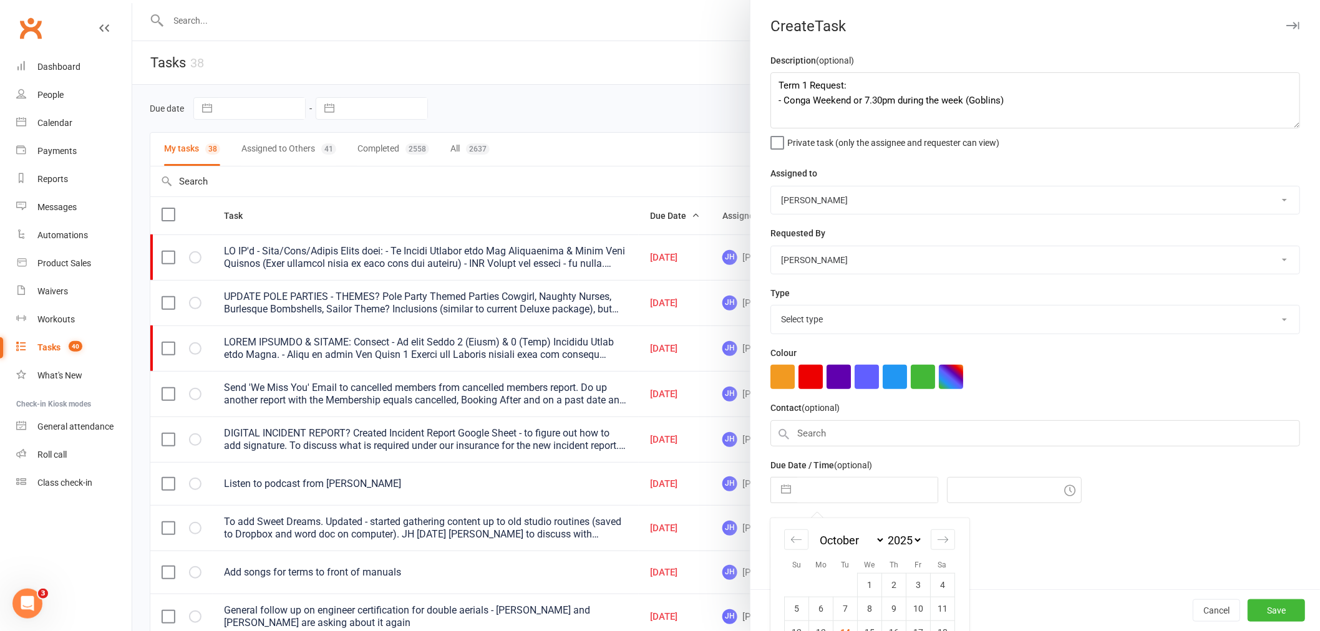
scroll to position [76, 0]
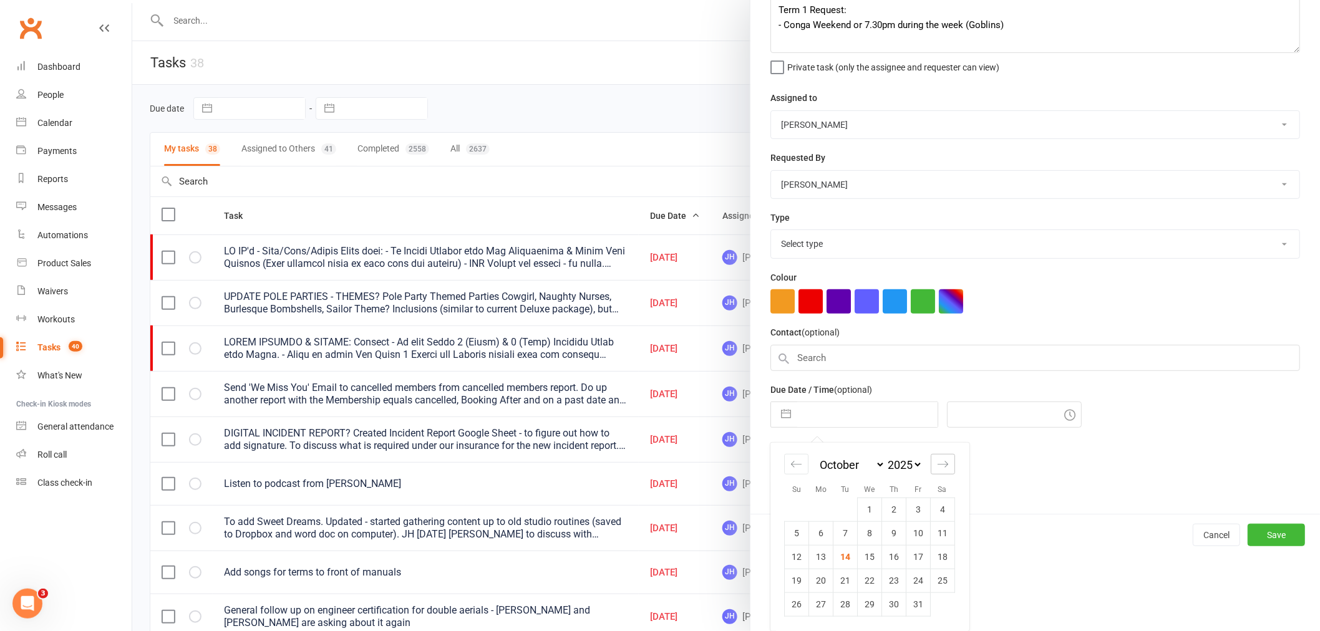
click at [941, 467] on icon "Move forward to switch to the next month." at bounding box center [943, 464] width 12 height 12
select select "11"
select select "2025"
click at [818, 601] on td "24" at bounding box center [821, 604] width 24 height 24
type input "24 Nov 2025"
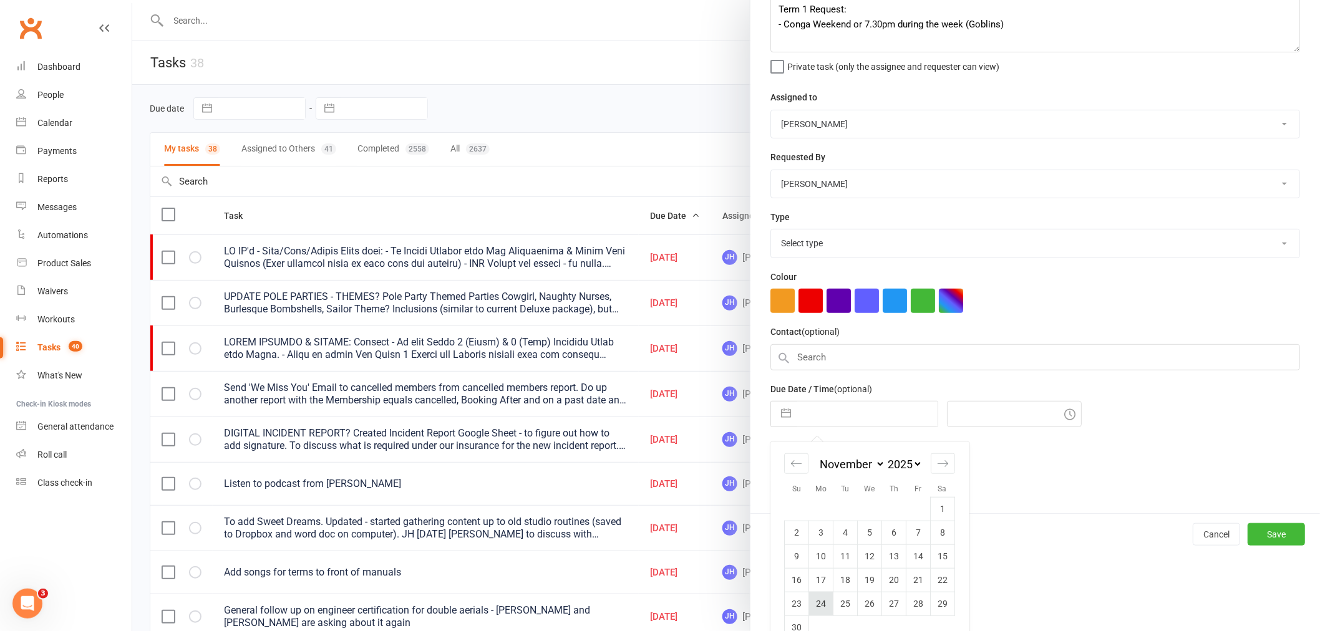
type input "7:45pm"
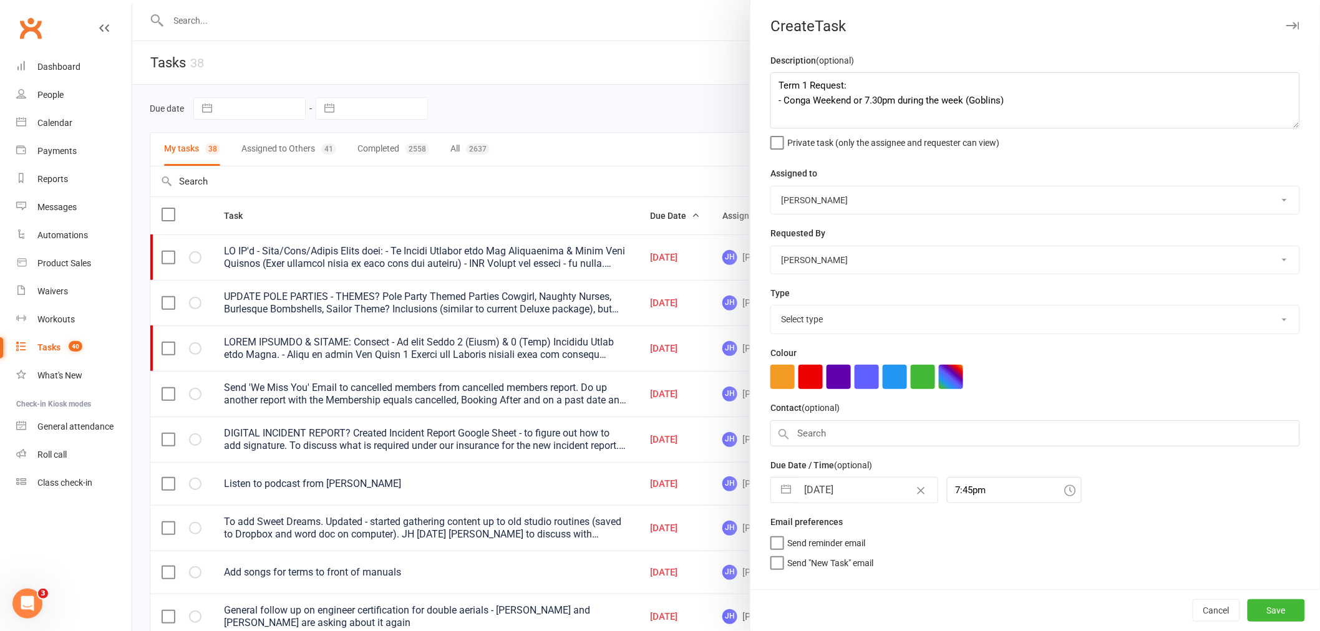
scroll to position [0, 0]
click at [859, 495] on input "24 Nov 2025" at bounding box center [867, 490] width 140 height 25
select select "9"
select select "2025"
select select "10"
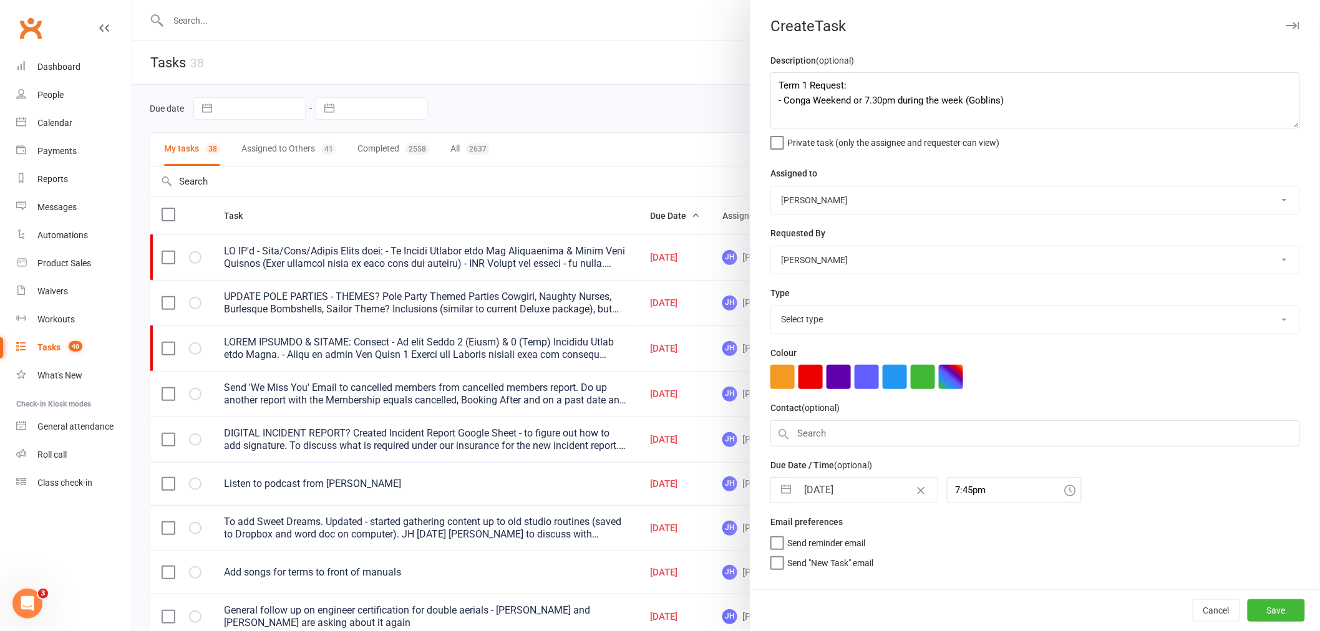
select select "2025"
select select "11"
select select "2025"
click at [1008, 539] on div "Send reminder email" at bounding box center [1035, 541] width 530 height 15
click at [866, 332] on select "Select type Admin/staff Bookings Failed payment First aid kit Functions Merch P…" at bounding box center [1035, 319] width 528 height 27
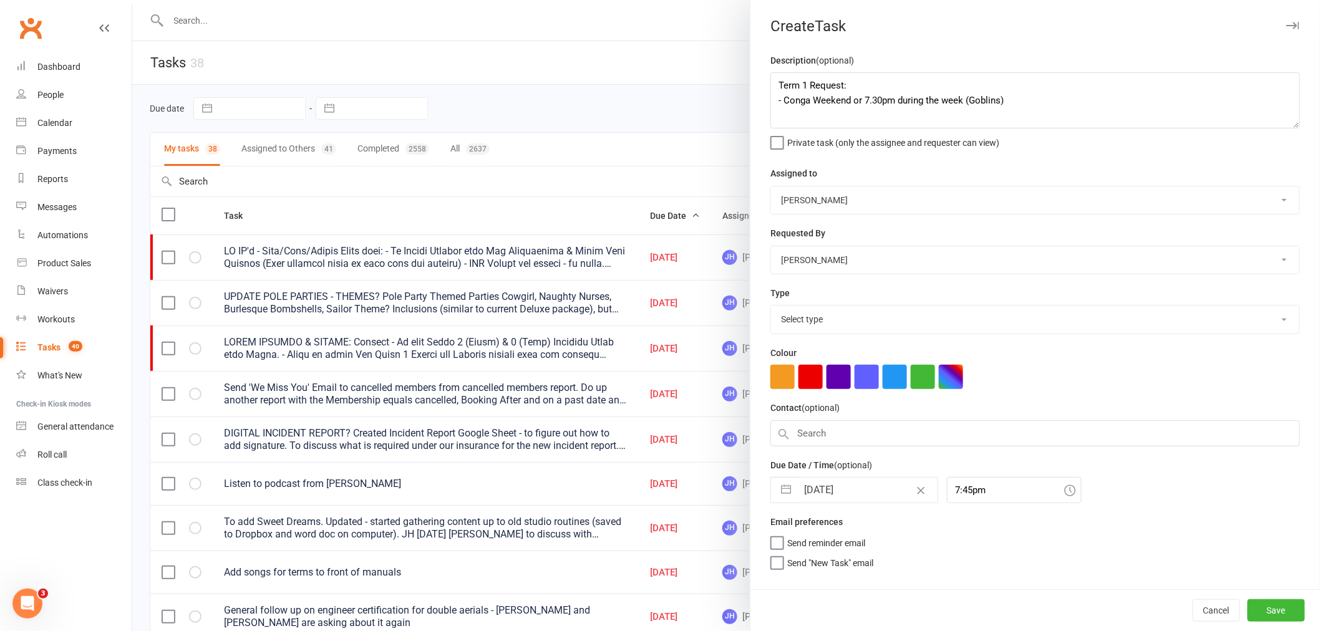
select select "16719"
click at [771, 306] on select "Select type Admin/staff Bookings Failed payment First aid kit Functions Merch P…" at bounding box center [1035, 319] width 528 height 27
click at [1254, 599] on button "Save" at bounding box center [1276, 610] width 57 height 22
select select "started"
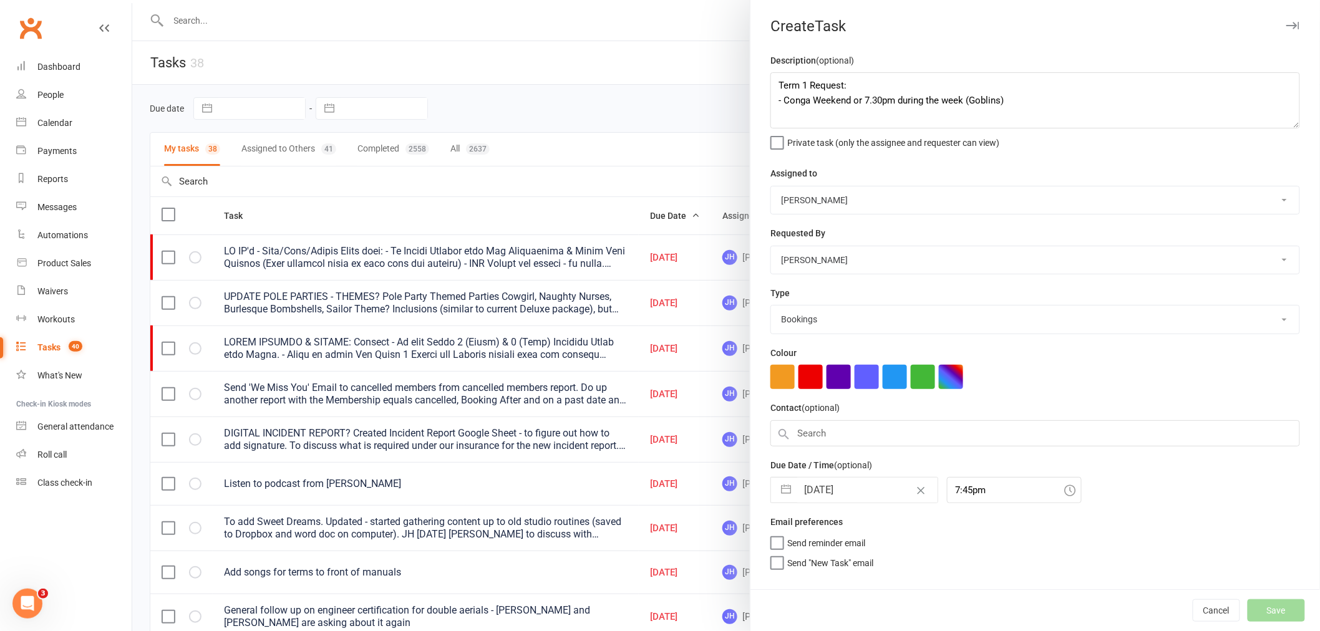
select select "started"
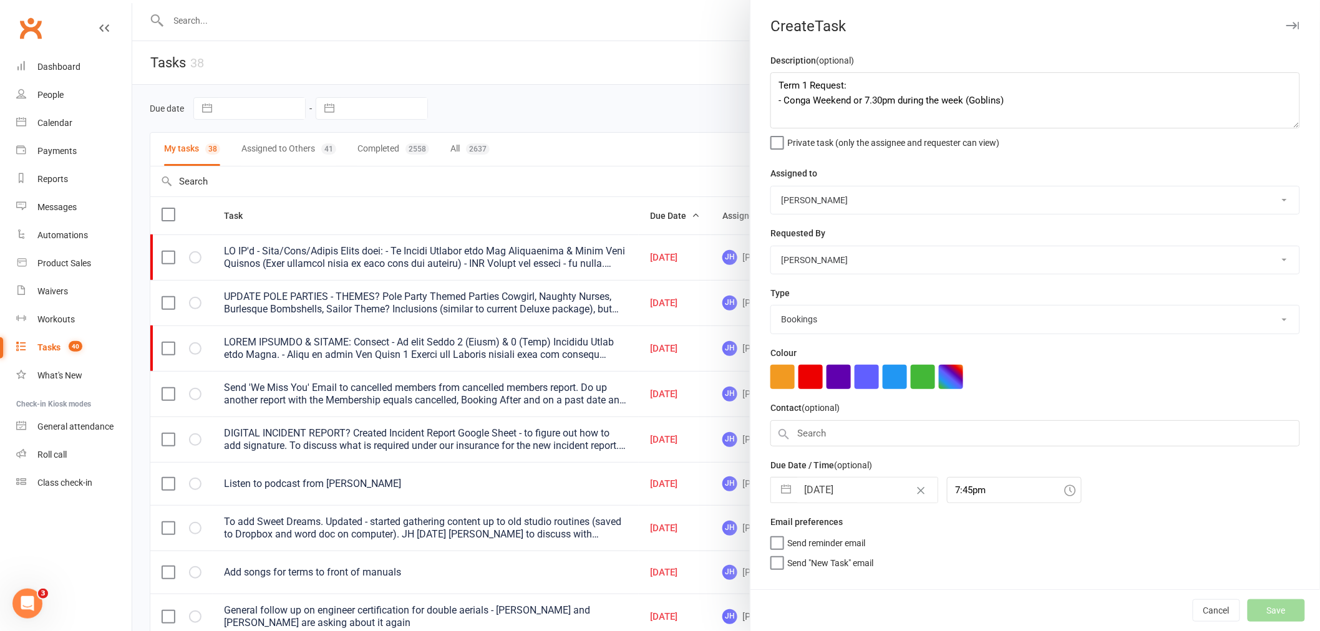
select select "started"
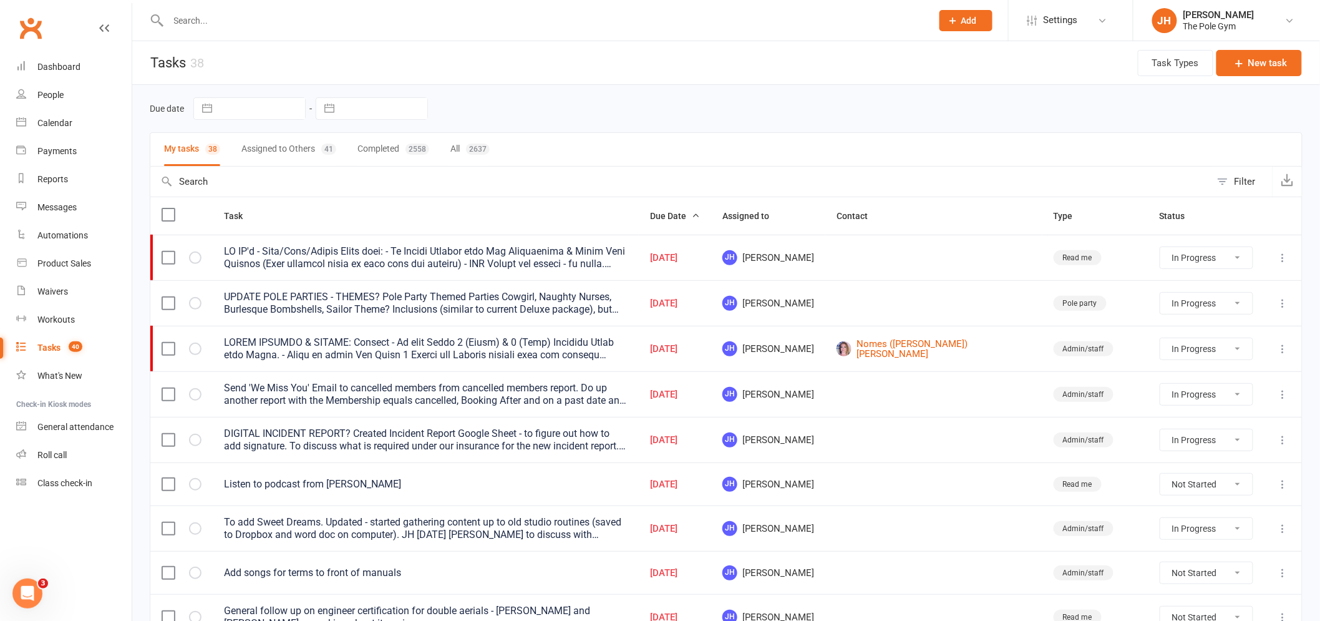
select select "started"
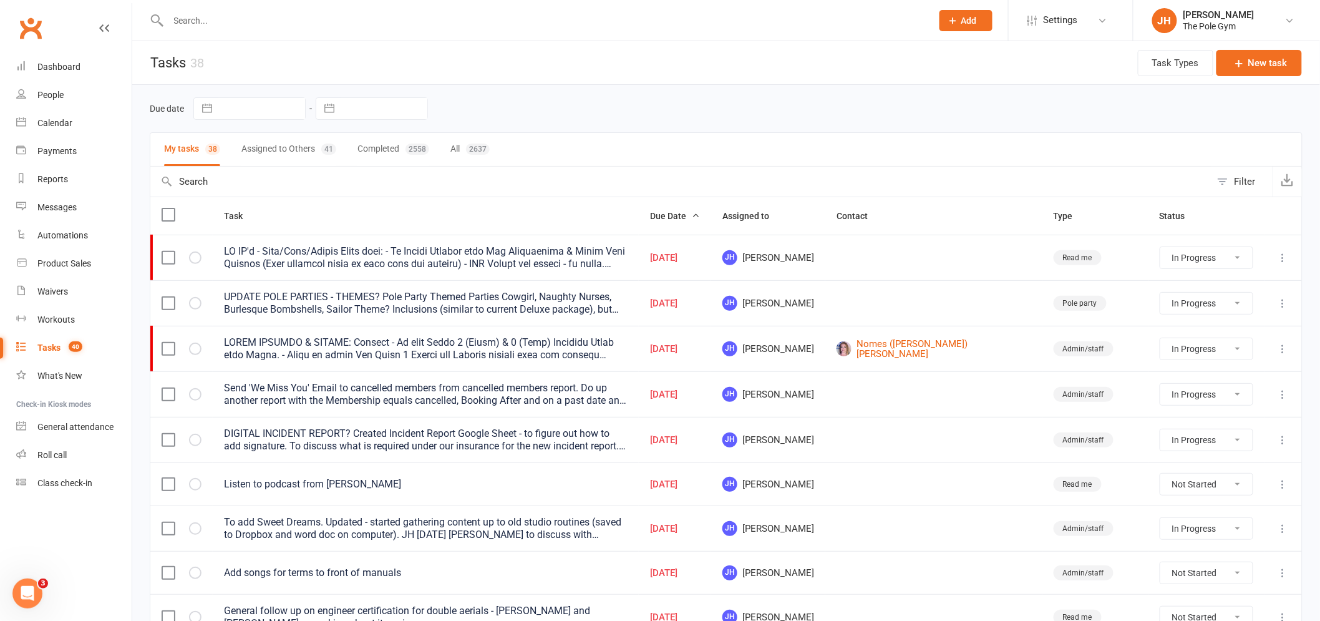
select select "started"
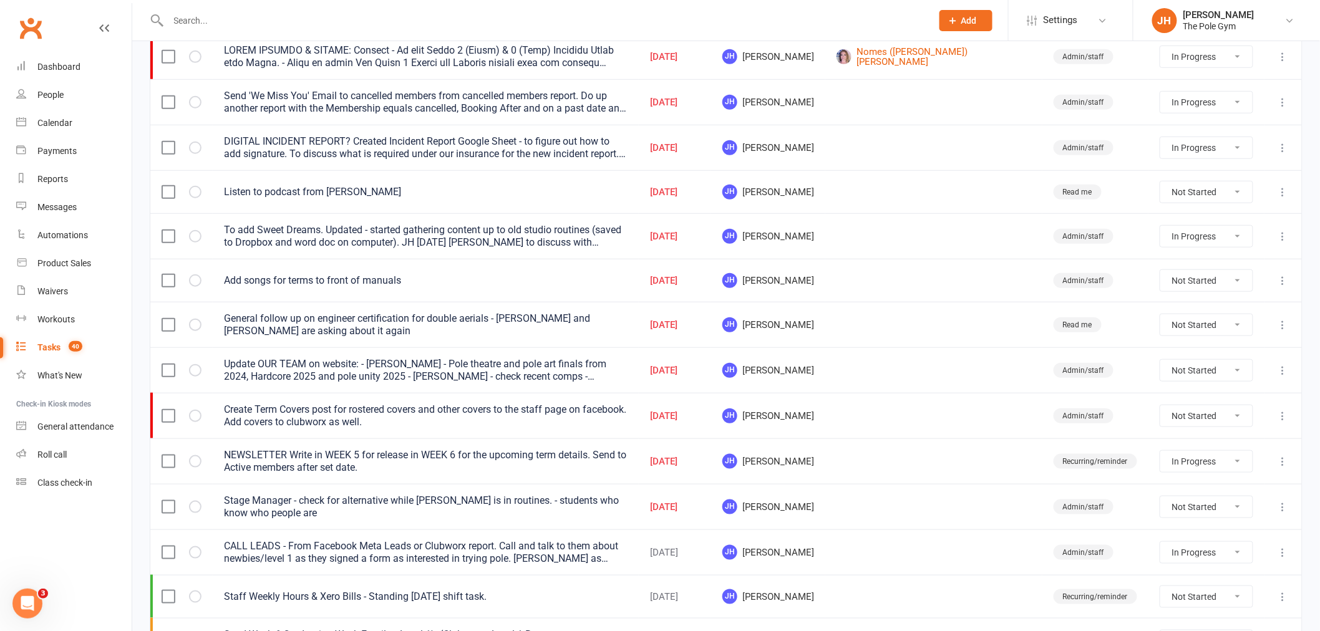
scroll to position [277, 0]
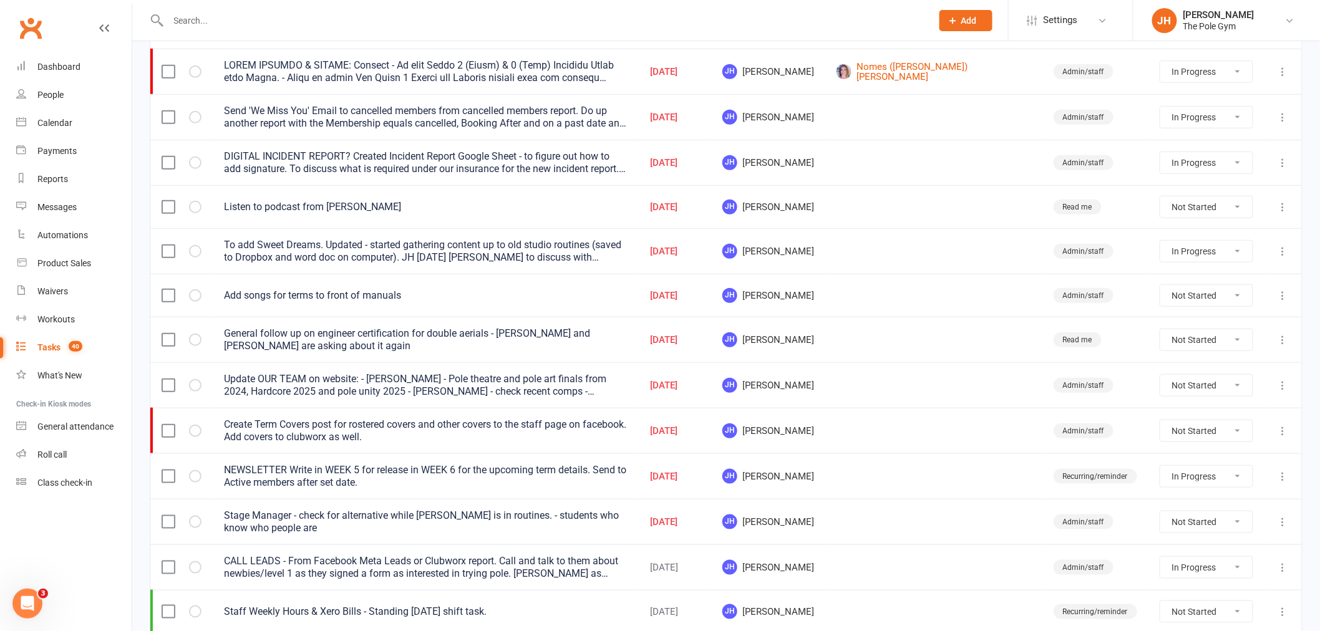
click at [1172, 526] on select "Not Started In Progress Waiting Complete" at bounding box center [1206, 522] width 92 height 21
click at [1160, 513] on select "Not Started In Progress Waiting Complete" at bounding box center [1206, 522] width 92 height 21
select select "unstarted"
select select "started"
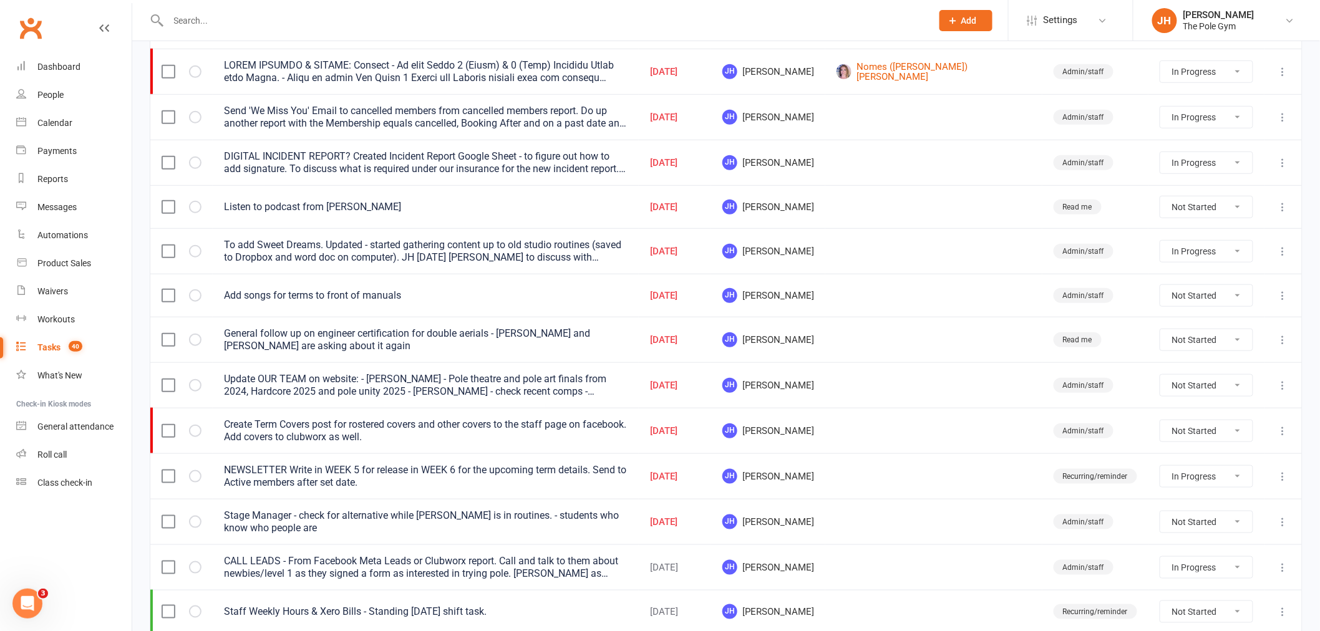
select select "started"
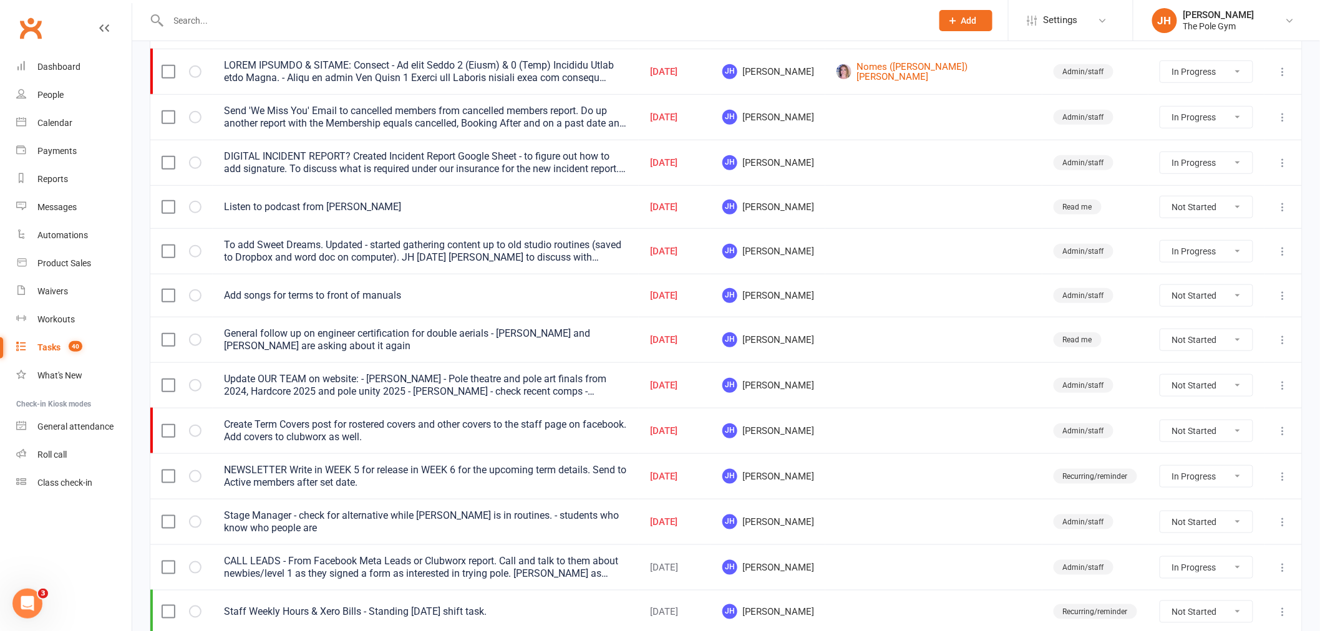
select select "started"
select select "waiting"
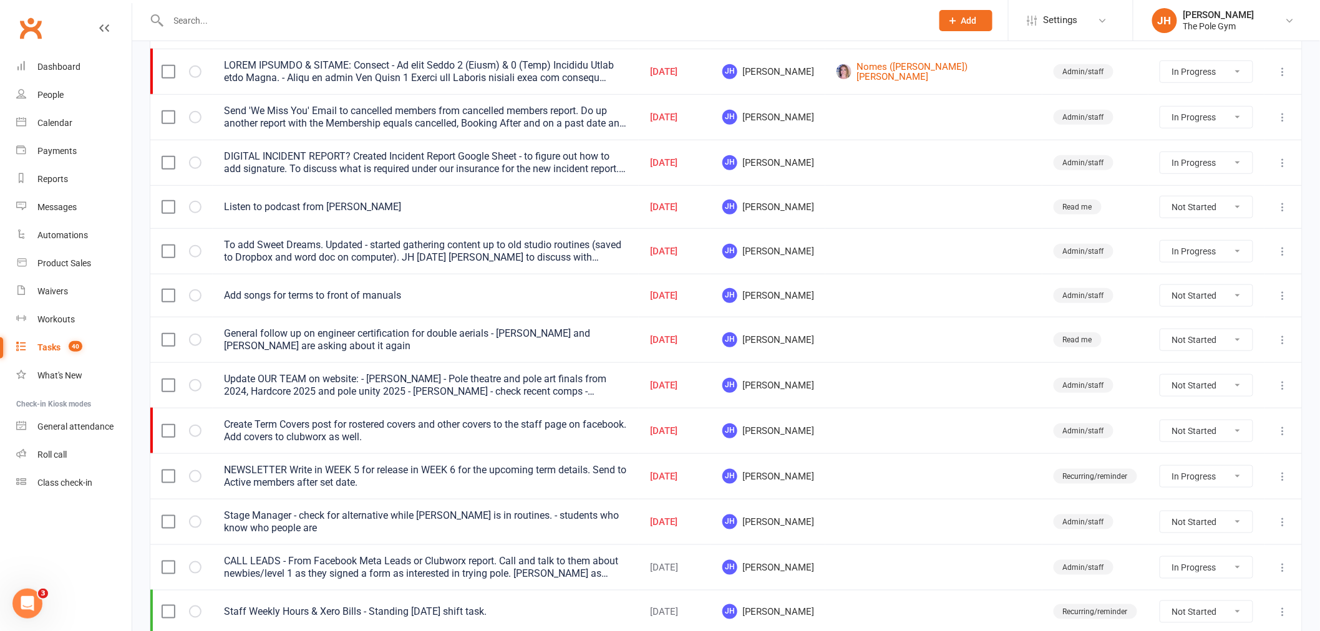
select select "started"
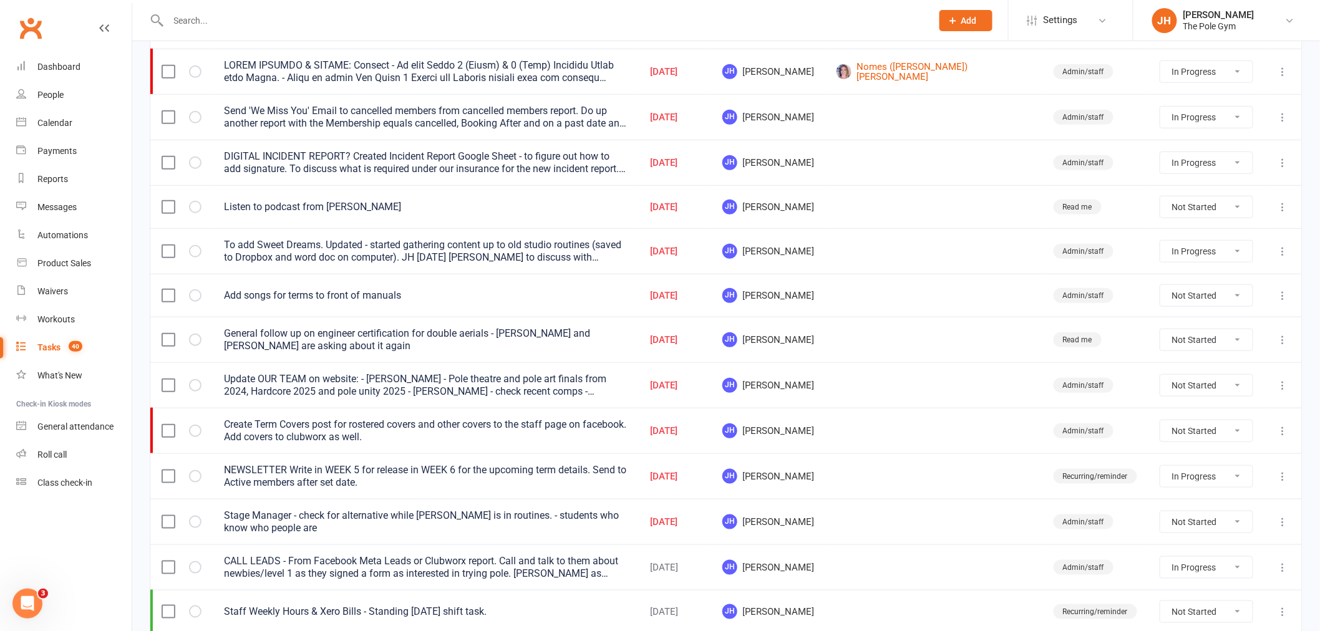
select select "started"
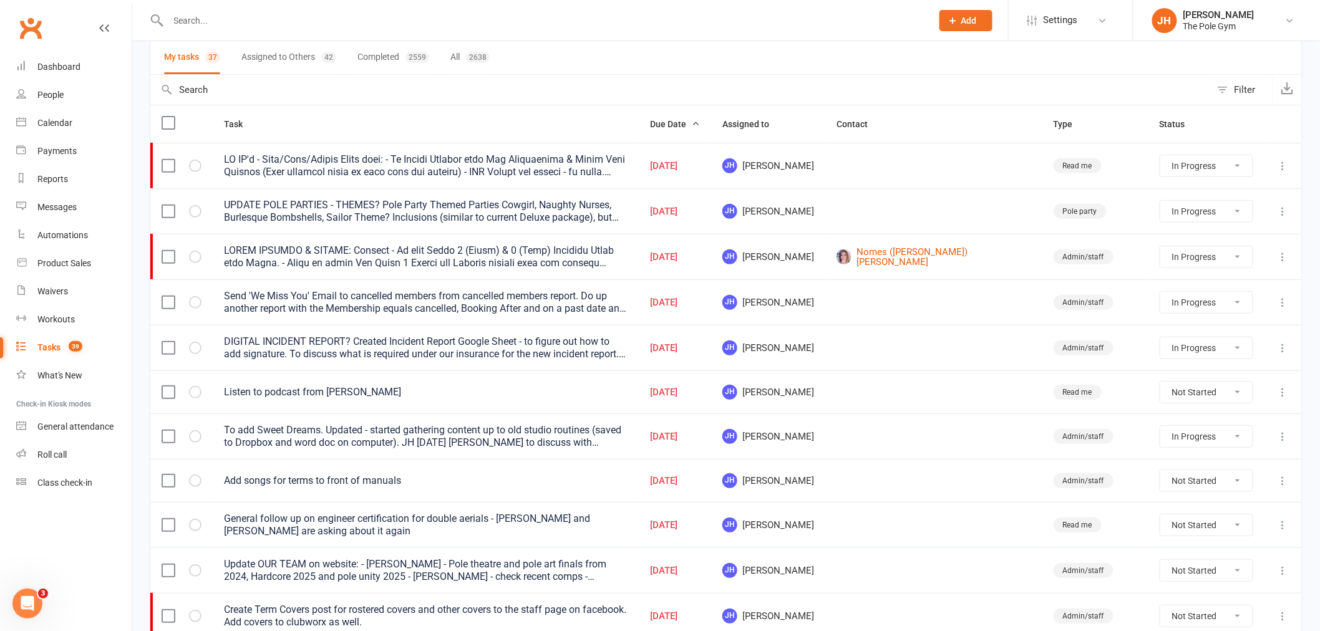
scroll to position [0, 0]
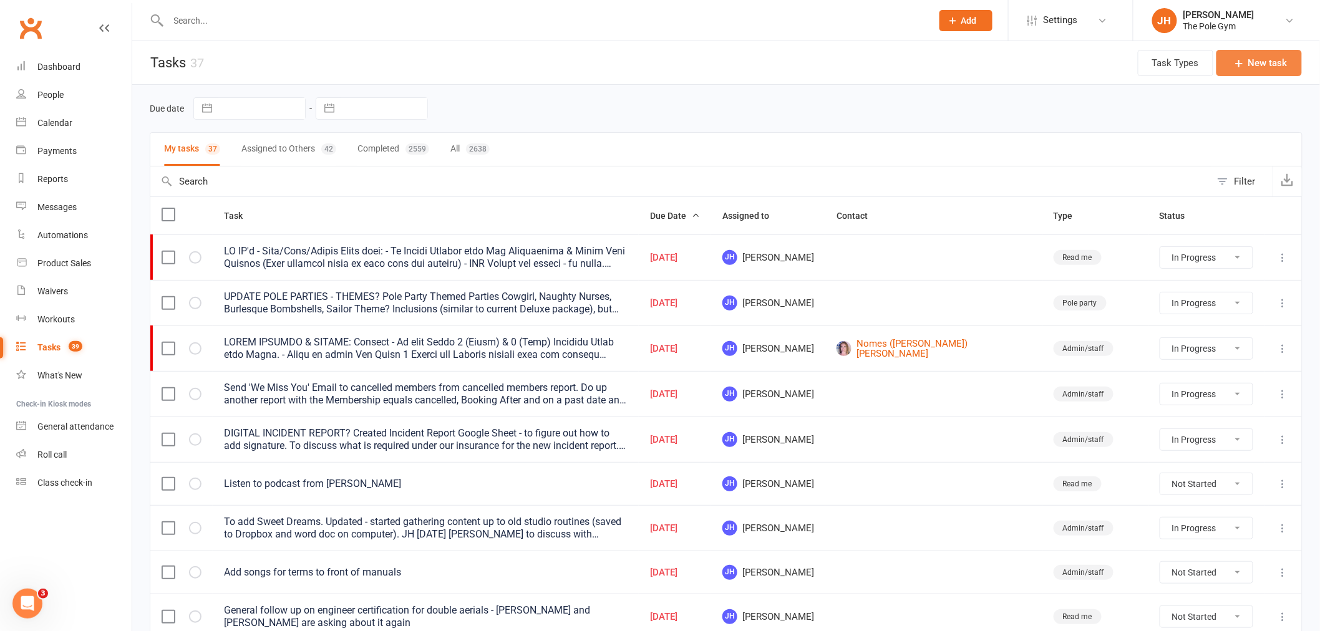
click at [1243, 65] on icon "button" at bounding box center [1239, 63] width 12 height 12
select select "32541"
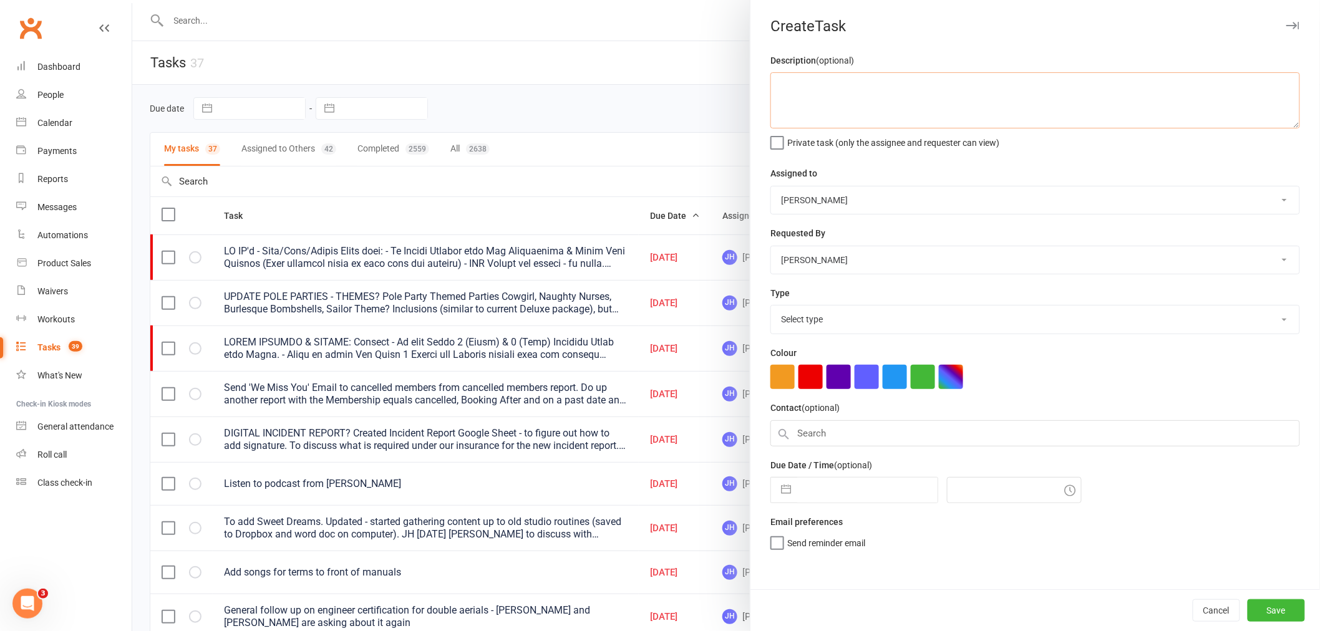
click at [997, 109] on textarea at bounding box center [1035, 100] width 530 height 56
click at [820, 83] on textarea "Email about Booty Course" at bounding box center [1035, 100] width 530 height 56
drag, startPoint x: 824, startPoint y: 83, endPoint x: 799, endPoint y: 79, distance: 25.2
click at [799, 79] on textarea "Email about Booty Course" at bounding box center [1035, 100] width 530 height 56
click at [949, 79] on textarea "Email when new Booty Course" at bounding box center [1035, 100] width 530 height 56
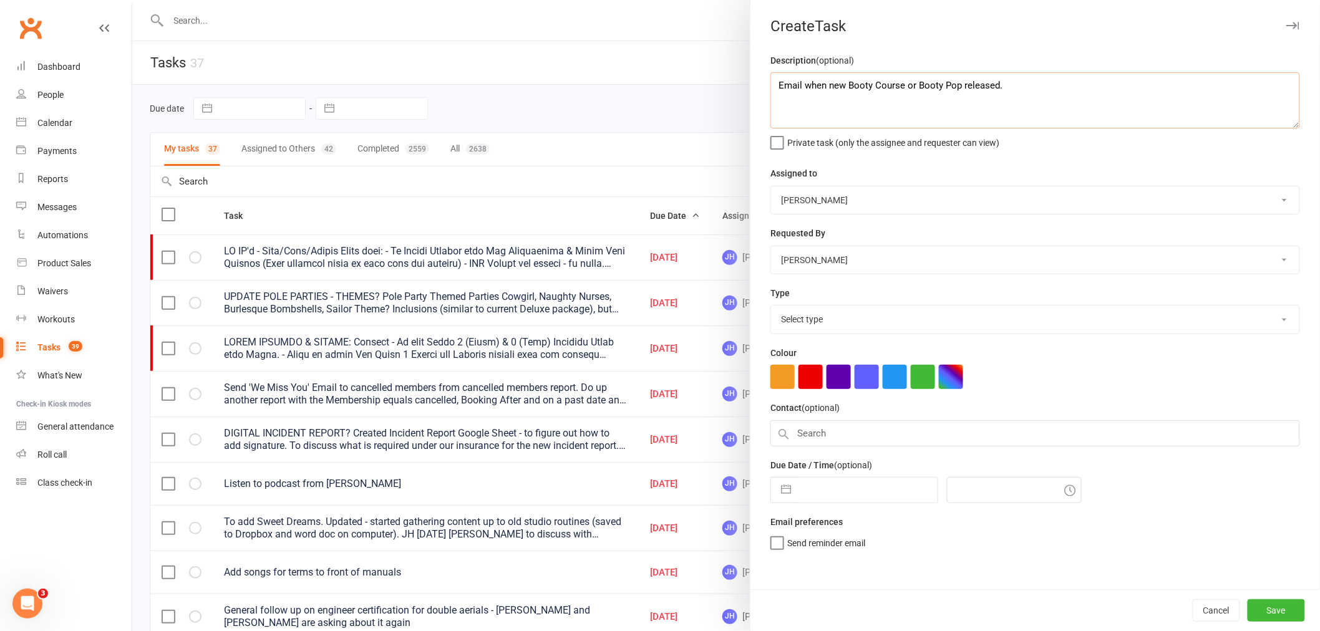
type textarea "Email when new Booty Course or Booty Pop released."
click at [800, 487] on input "text" at bounding box center [867, 490] width 140 height 25
select select "8"
select select "2025"
select select "9"
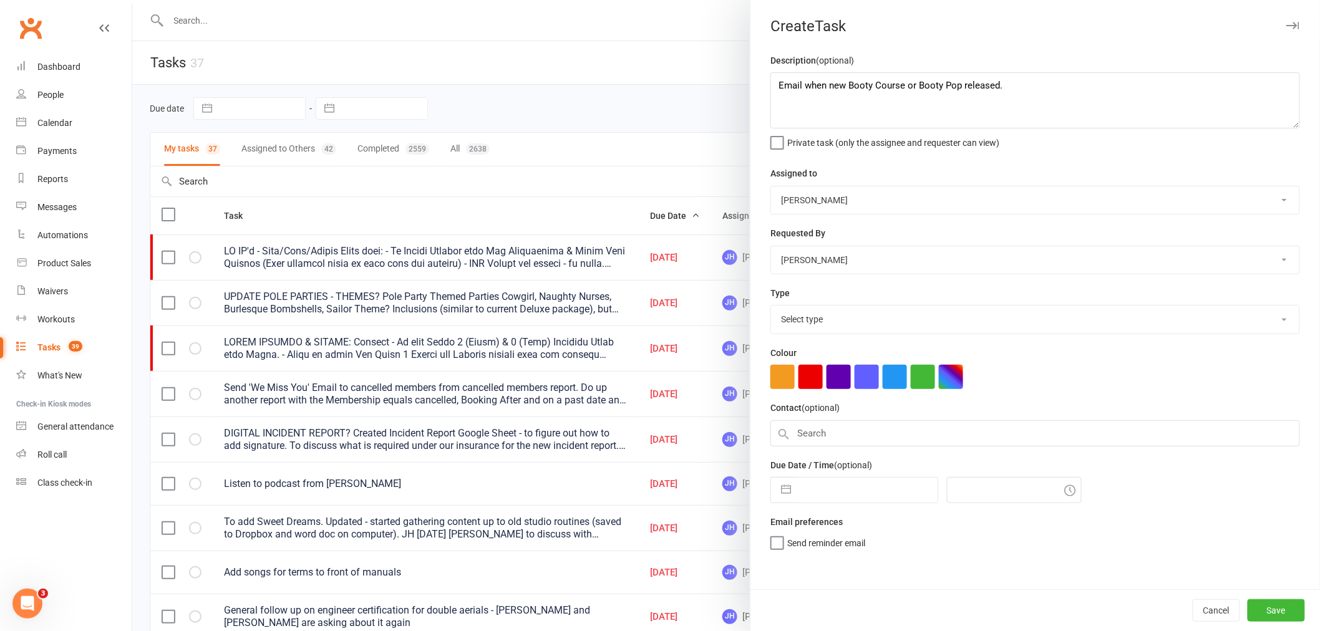
select select "2025"
select select "10"
select select "2025"
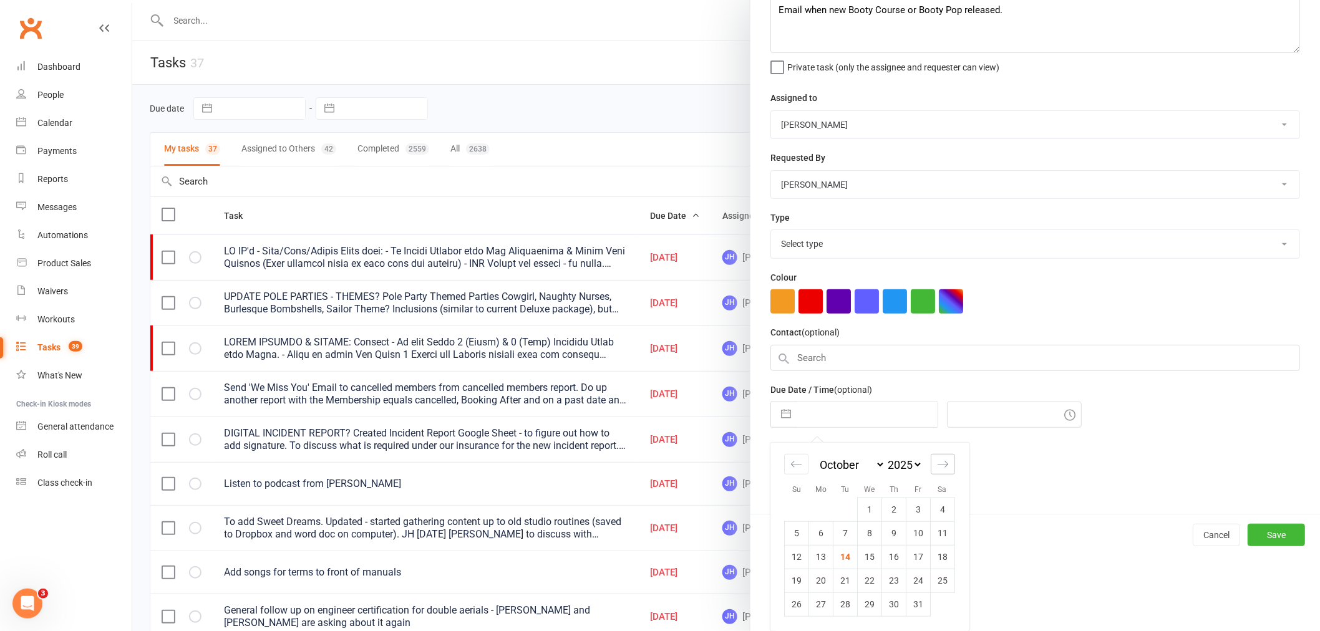
click at [931, 464] on div "Move forward to switch to the next month." at bounding box center [943, 464] width 24 height 21
select select "11"
select select "2025"
click at [874, 581] on td "19" at bounding box center [870, 580] width 24 height 24
type input "19 Nov 2025"
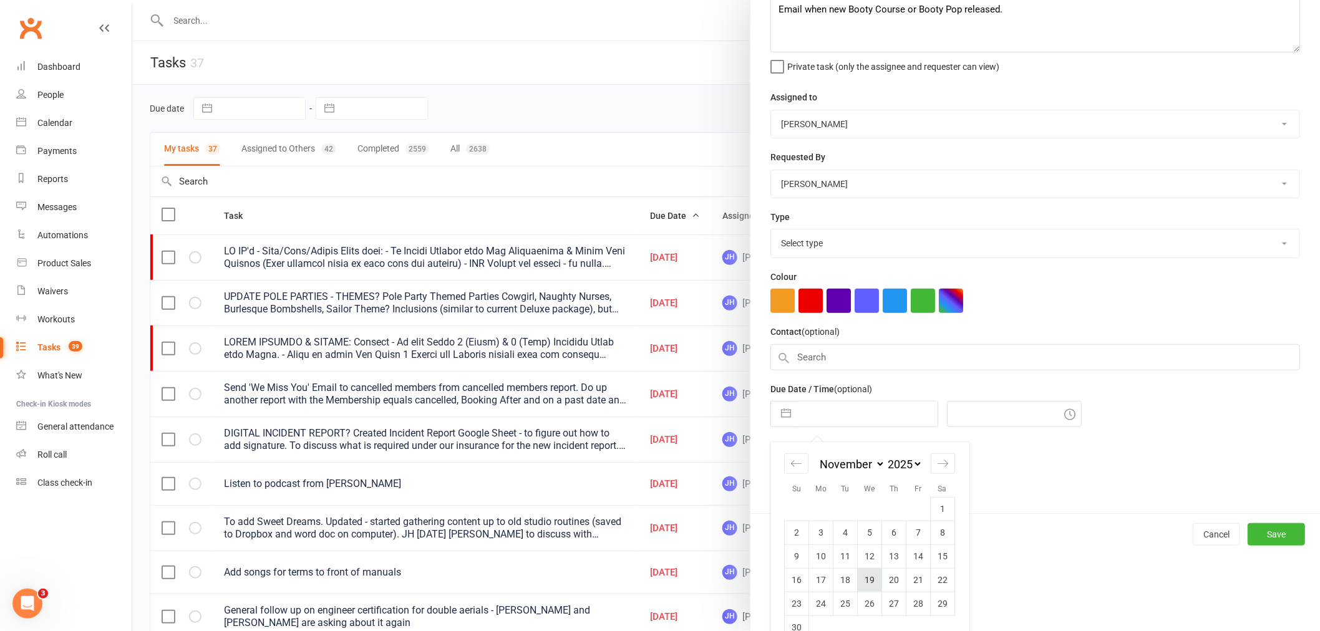
type input "8:15pm"
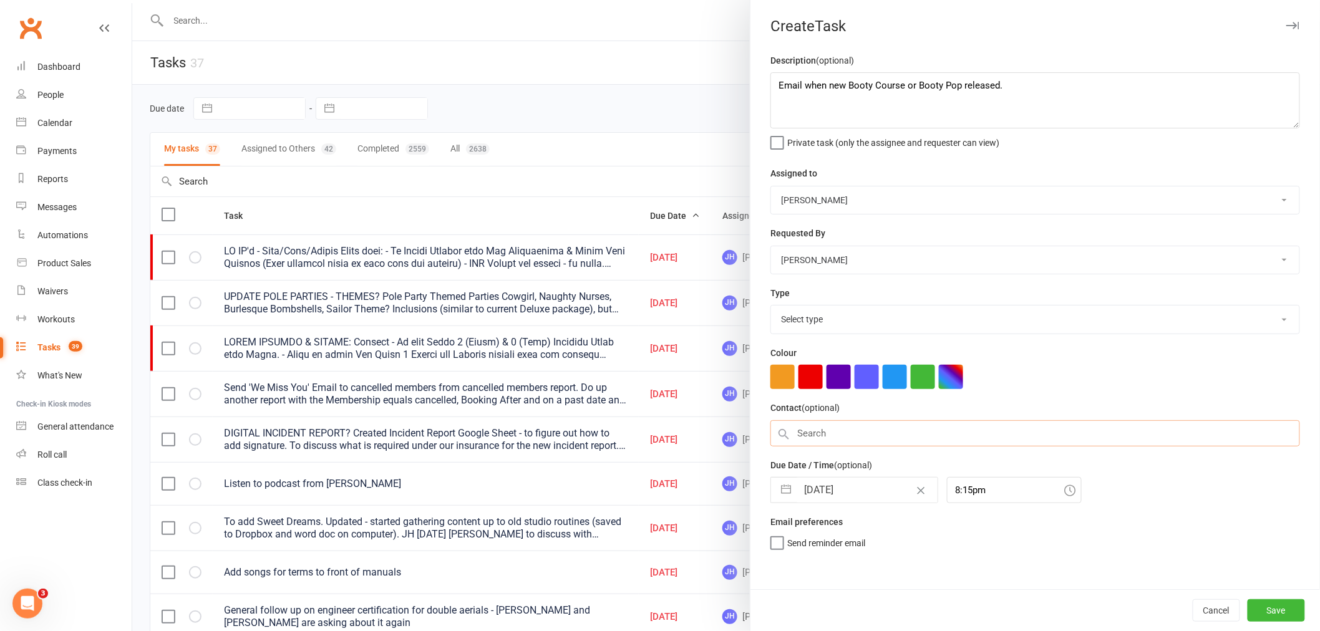
click at [832, 438] on input "text" at bounding box center [1035, 433] width 530 height 26
paste input "Kinga Nowacka"
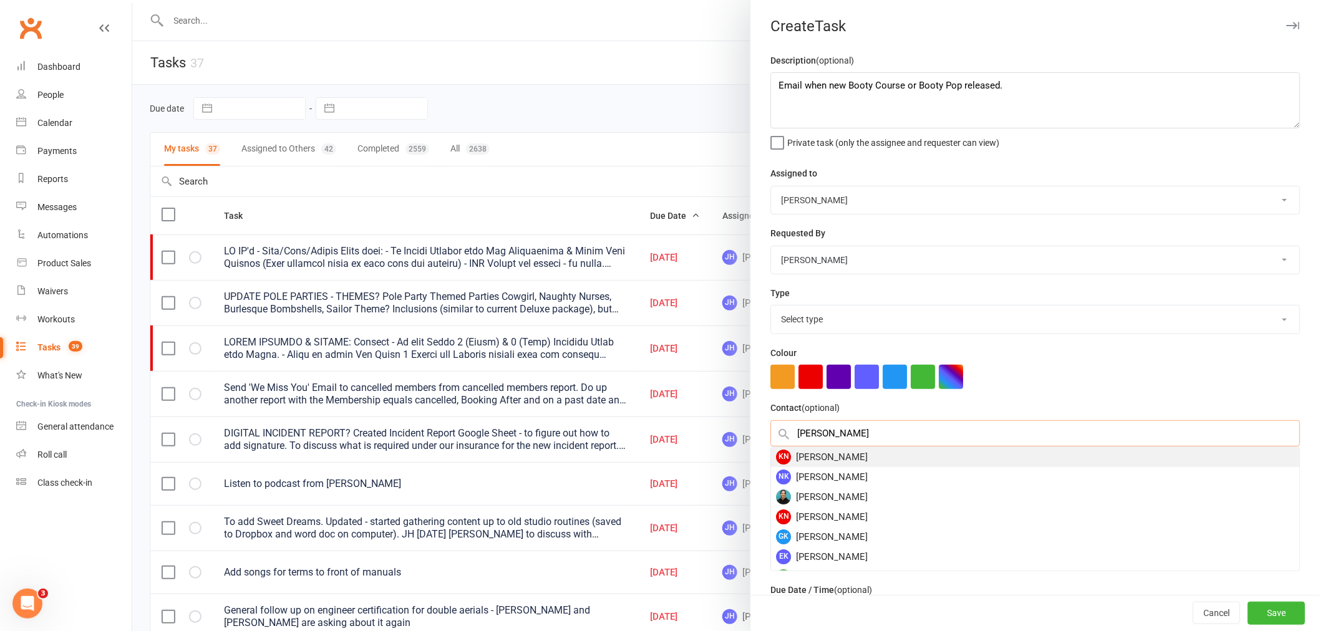
type input "Kinga Nowacka"
click at [858, 457] on div "KN Kinga Nowacka" at bounding box center [1035, 457] width 528 height 20
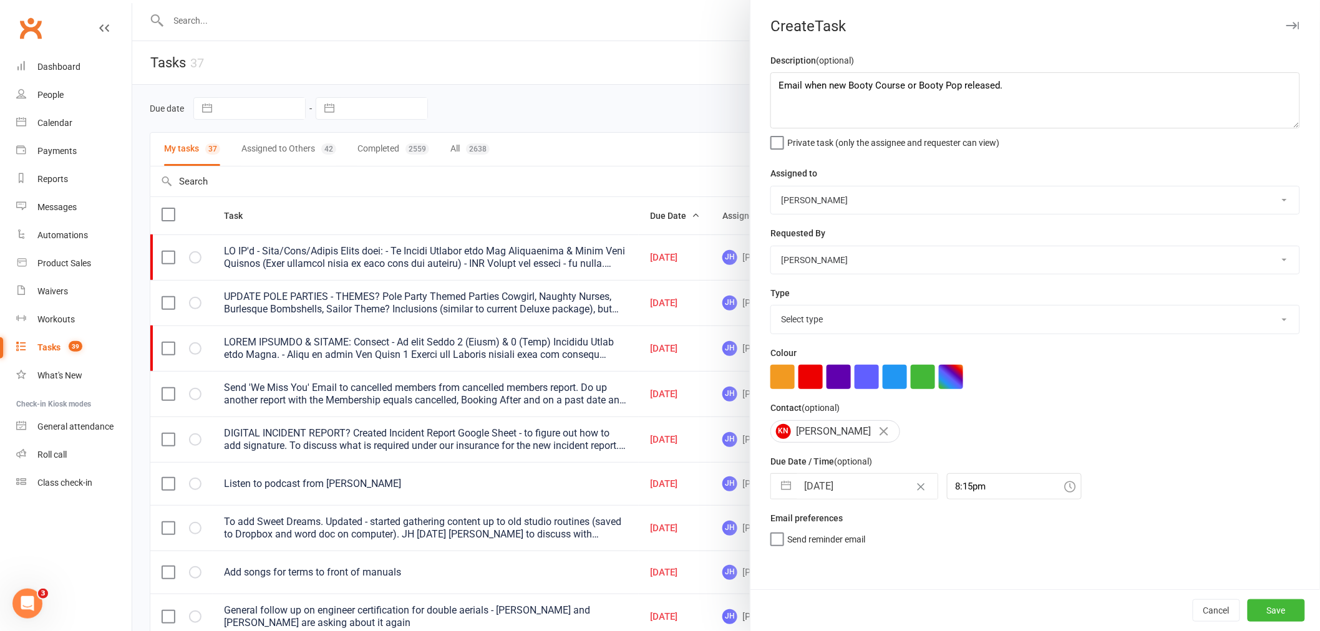
click at [826, 336] on div "Description (optional) Email when new Booty Course or Booty Pop released. Priva…" at bounding box center [1035, 321] width 570 height 536
click at [825, 323] on select "Select type Admin/staff Bookings Failed payment First aid kit Functions Merch P…" at bounding box center [1035, 319] width 528 height 27
select select "17697"
click at [771, 306] on select "Select type Admin/staff Bookings Failed payment First aid kit Functions Merch P…" at bounding box center [1035, 319] width 528 height 27
click at [883, 377] on button "button" at bounding box center [895, 377] width 24 height 24
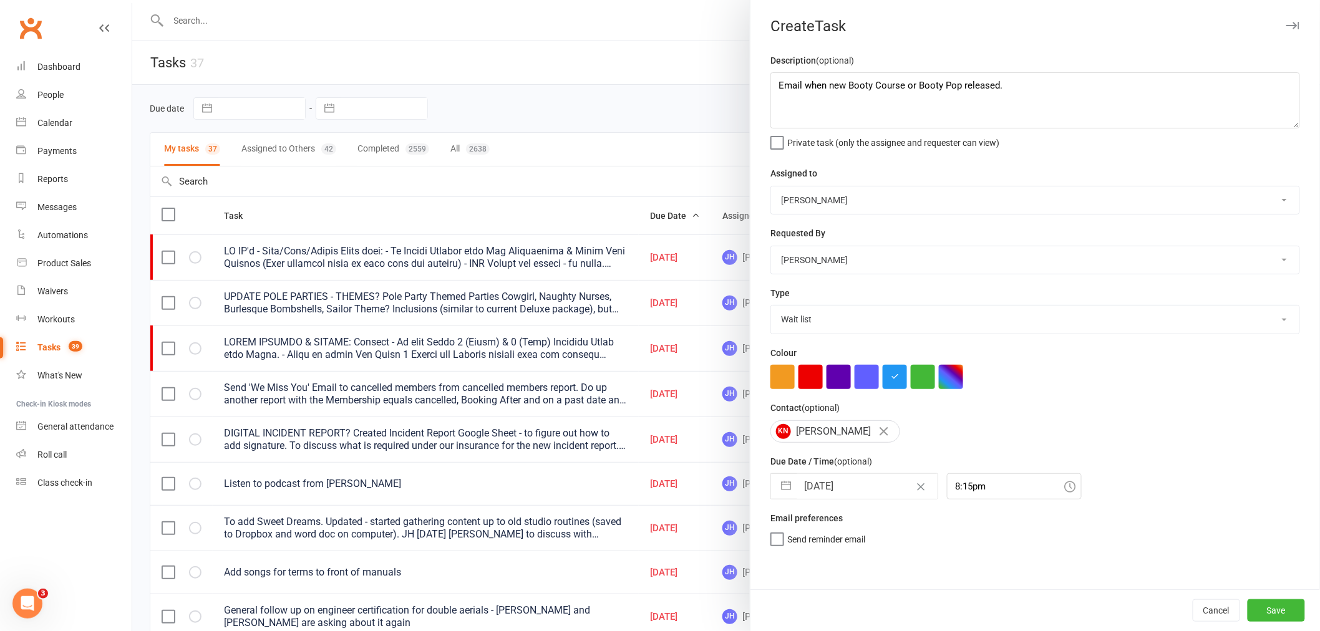
click at [810, 194] on select "Instructor to be Announced Jessica H Agie P Marlee C Kaitlyn M Monna Ysa Sasha …" at bounding box center [1035, 200] width 528 height 27
click at [857, 163] on div "Description (optional) Email when new Booty Course or Booty Pop released. Priva…" at bounding box center [1035, 321] width 570 height 536
click at [853, 196] on select "Instructor to be Announced Jessica H Agie P Marlee C Kaitlyn M Monna Ysa Sasha …" at bounding box center [1035, 200] width 528 height 27
select select "33291"
click at [771, 187] on select "Instructor to be Announced Jessica H Agie P Marlee C Kaitlyn M Monna Ysa Sasha …" at bounding box center [1035, 200] width 528 height 27
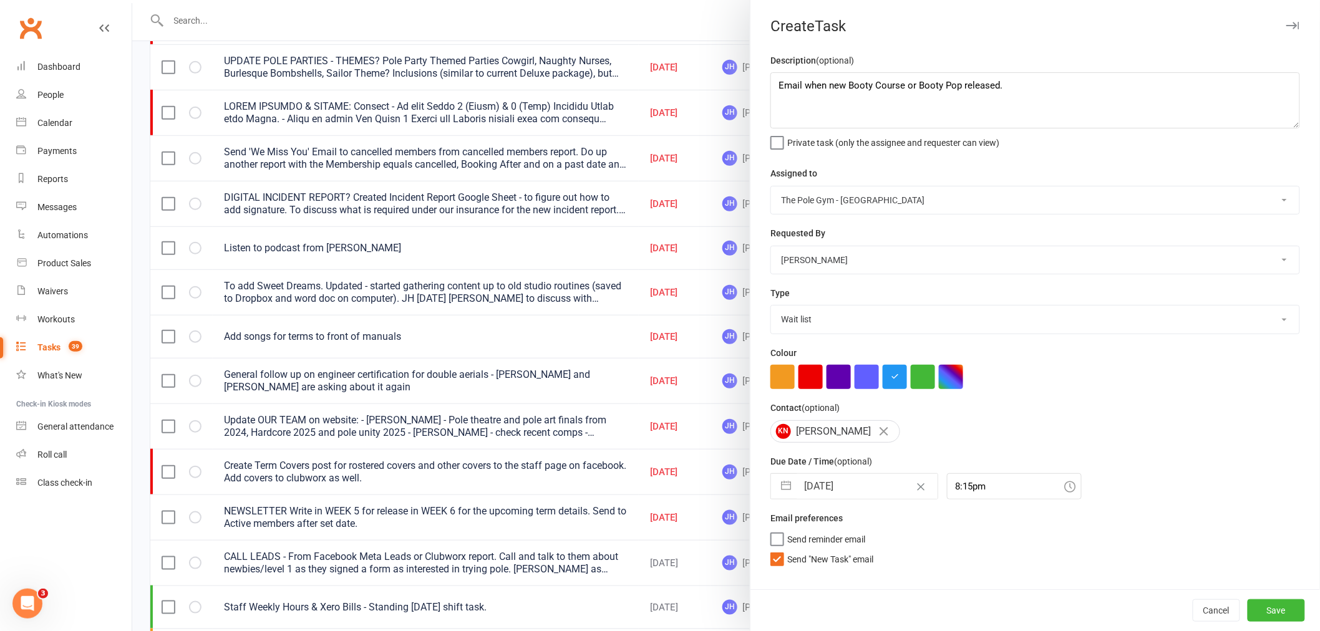
scroll to position [415, 0]
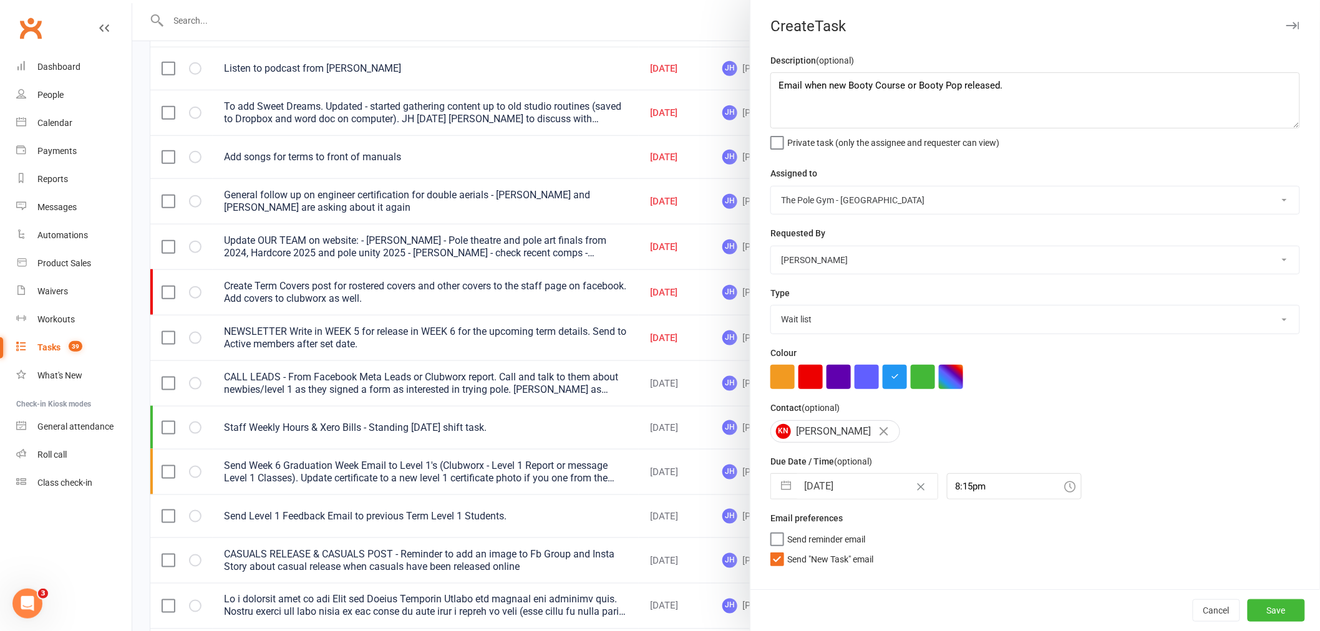
click at [824, 558] on span "Send "New Task" email" at bounding box center [830, 557] width 86 height 14
click at [824, 550] on input "Send "New Task" email" at bounding box center [821, 550] width 103 height 0
click at [1274, 614] on button "Save" at bounding box center [1276, 610] width 57 height 22
select select "started"
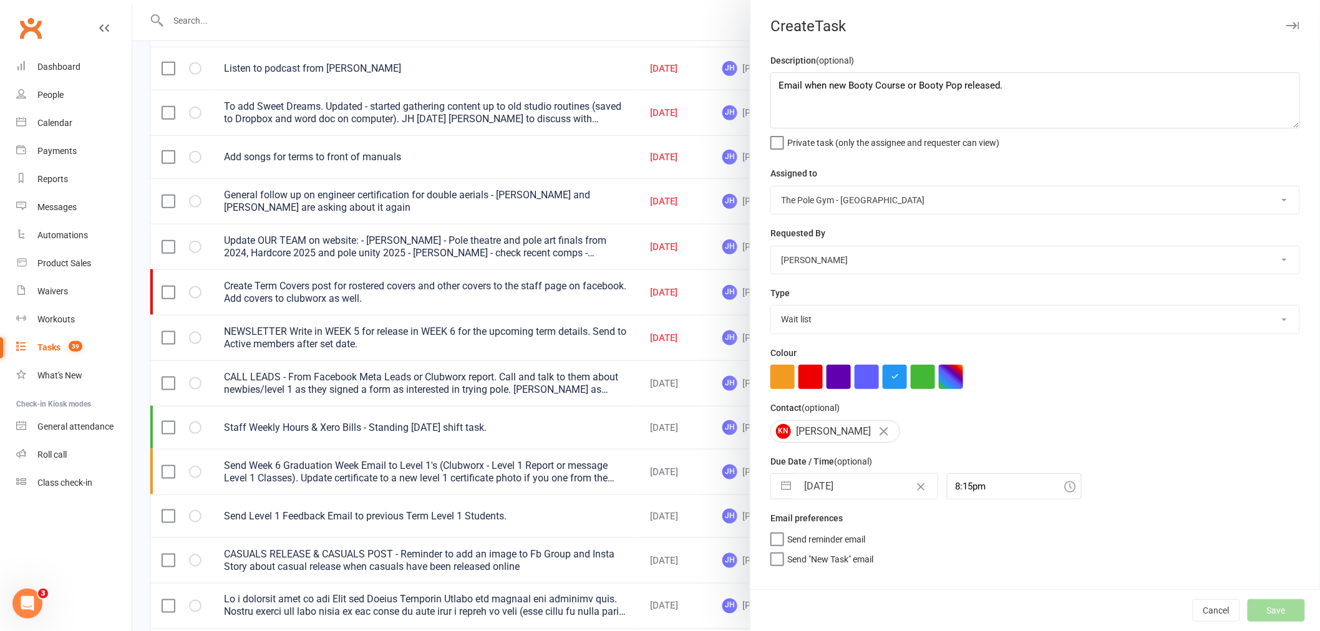
select select "started"
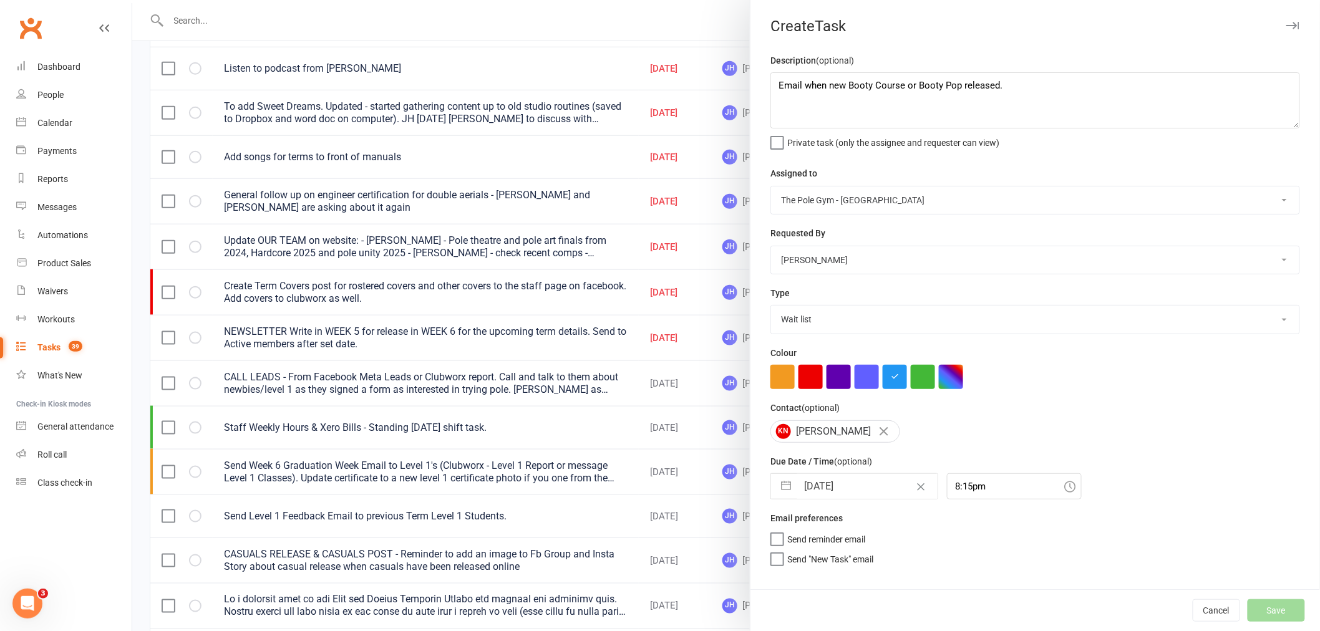
select select "started"
select select "waiting"
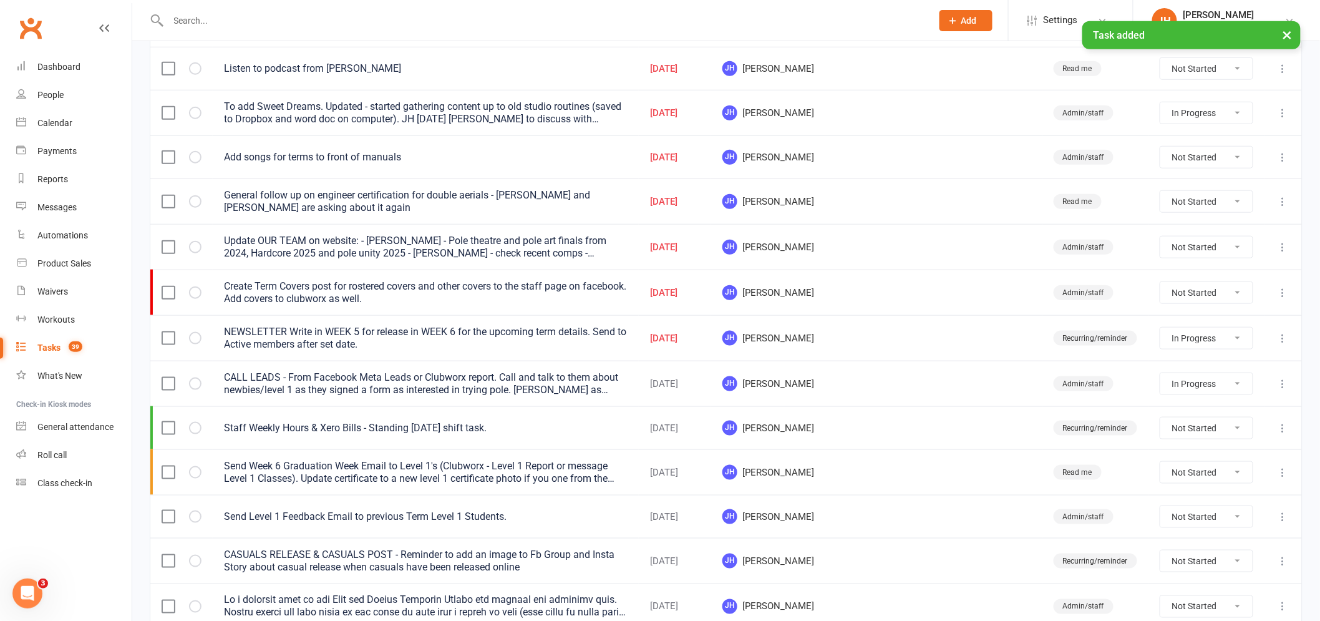
select select "started"
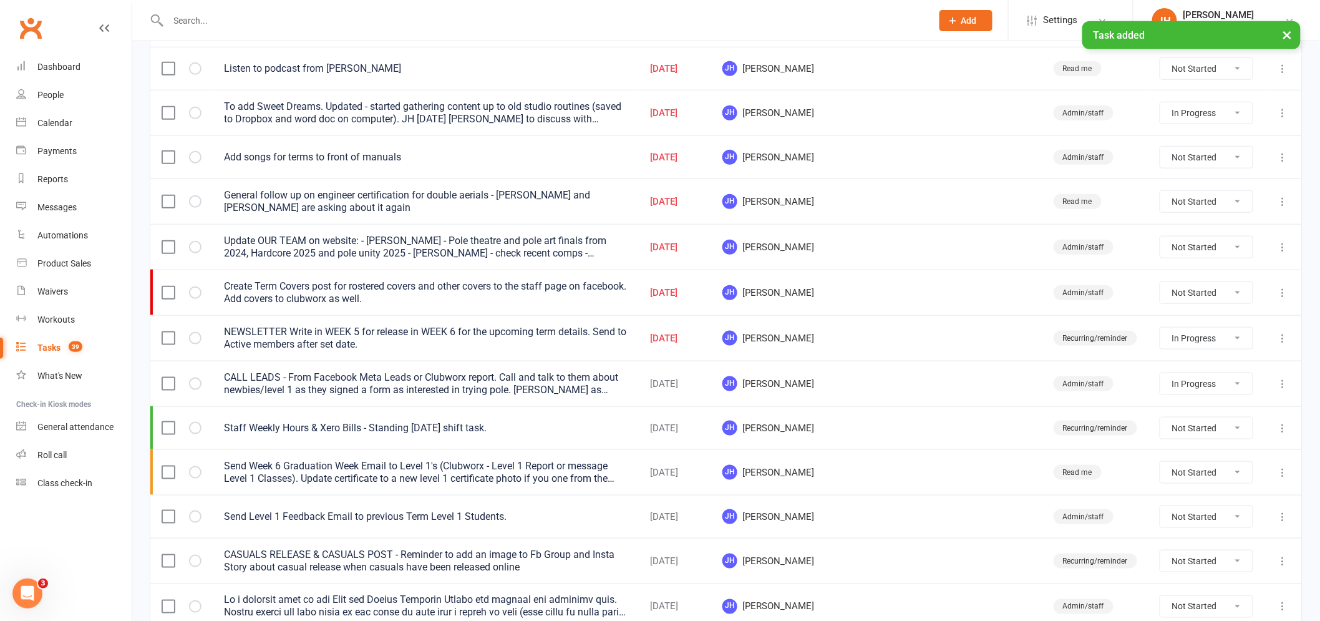
select select "started"
select select "waiting"
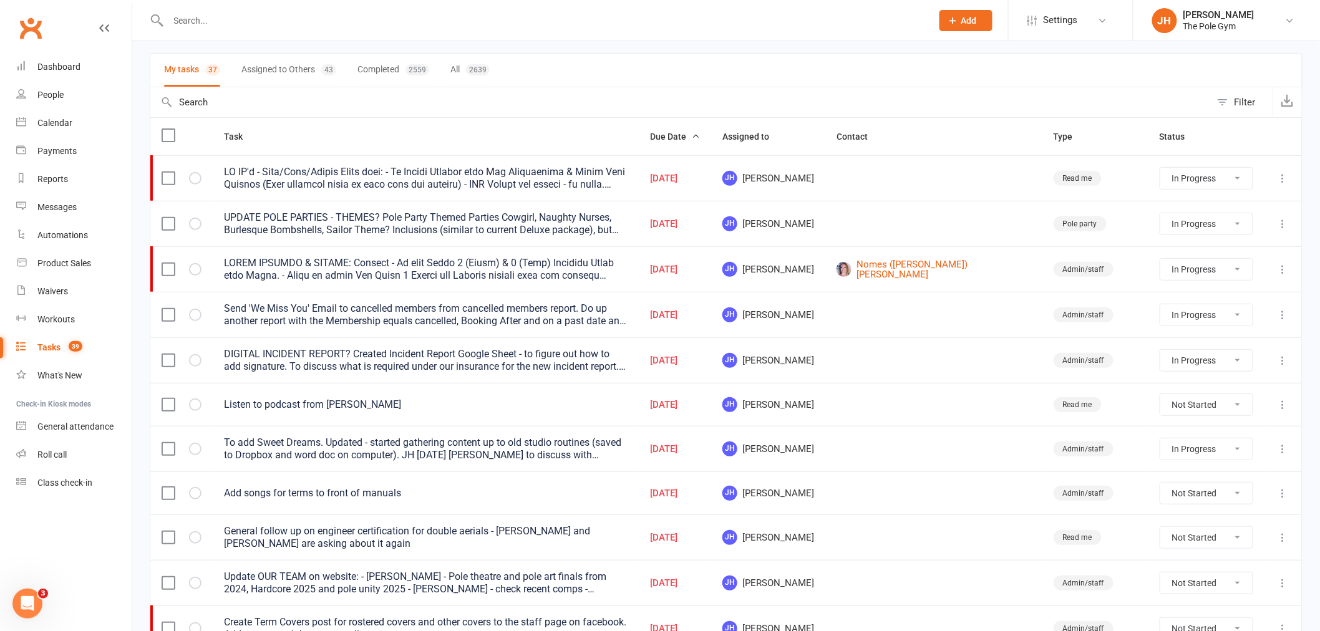
scroll to position [0, 0]
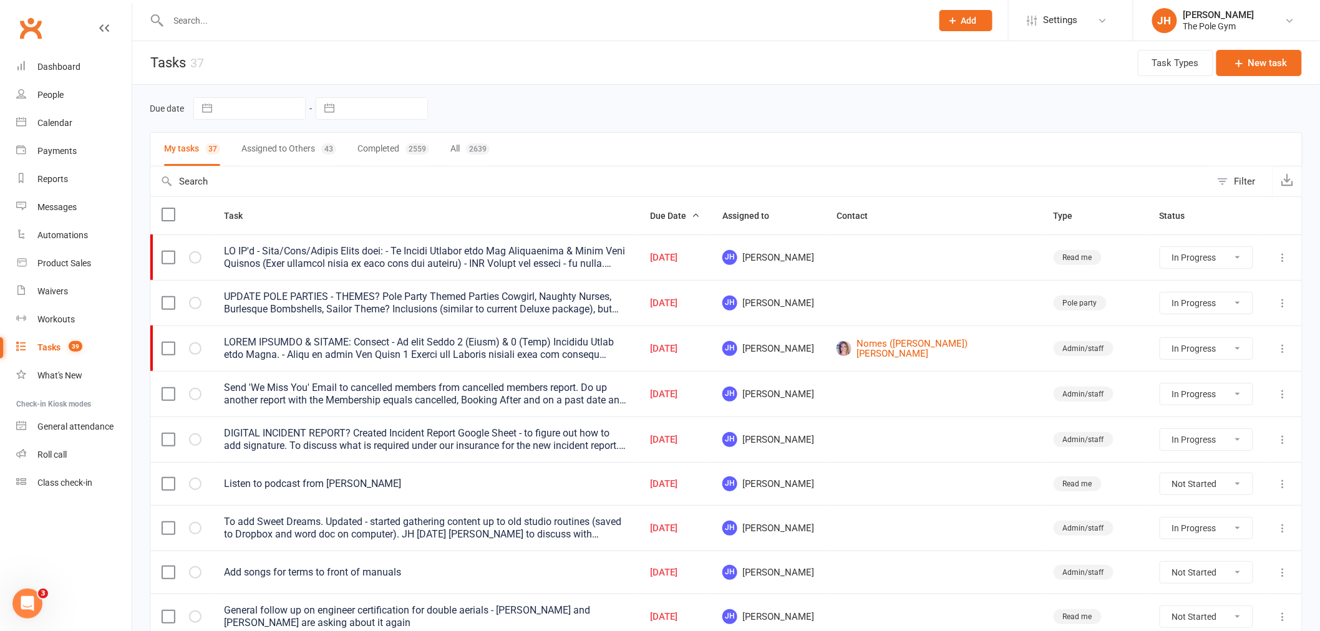
click at [307, 153] on button "Assigned to Others 43" at bounding box center [288, 149] width 95 height 33
select select "started"
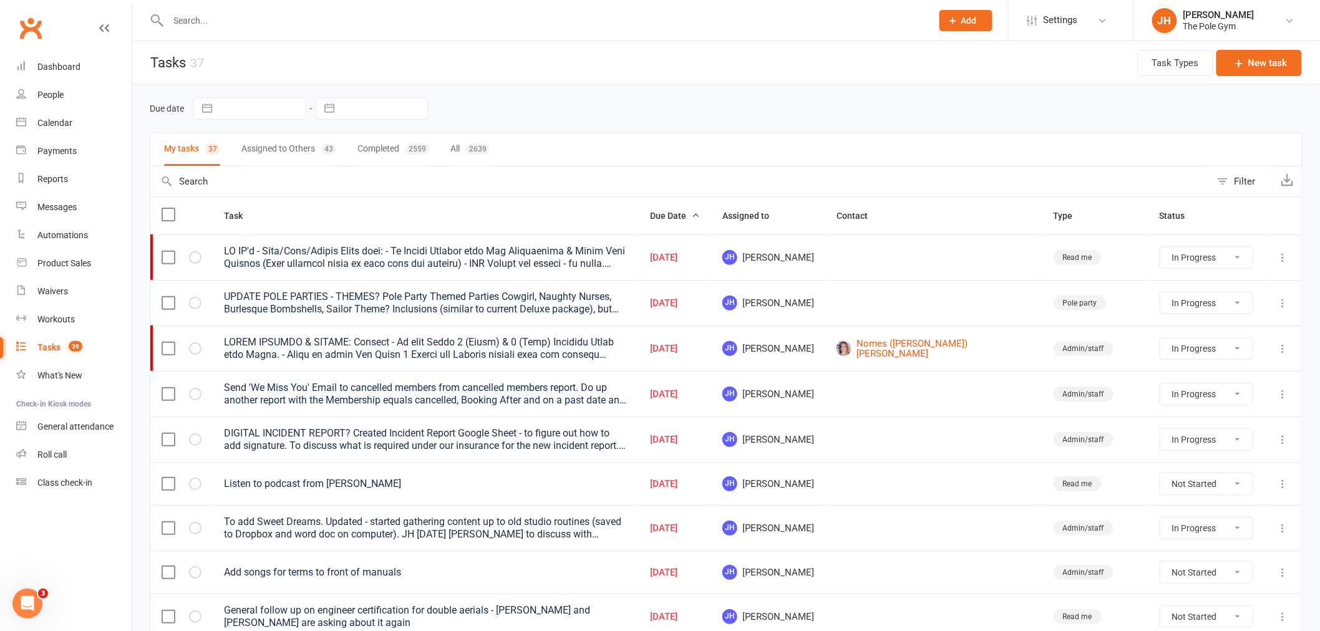
select select "started"
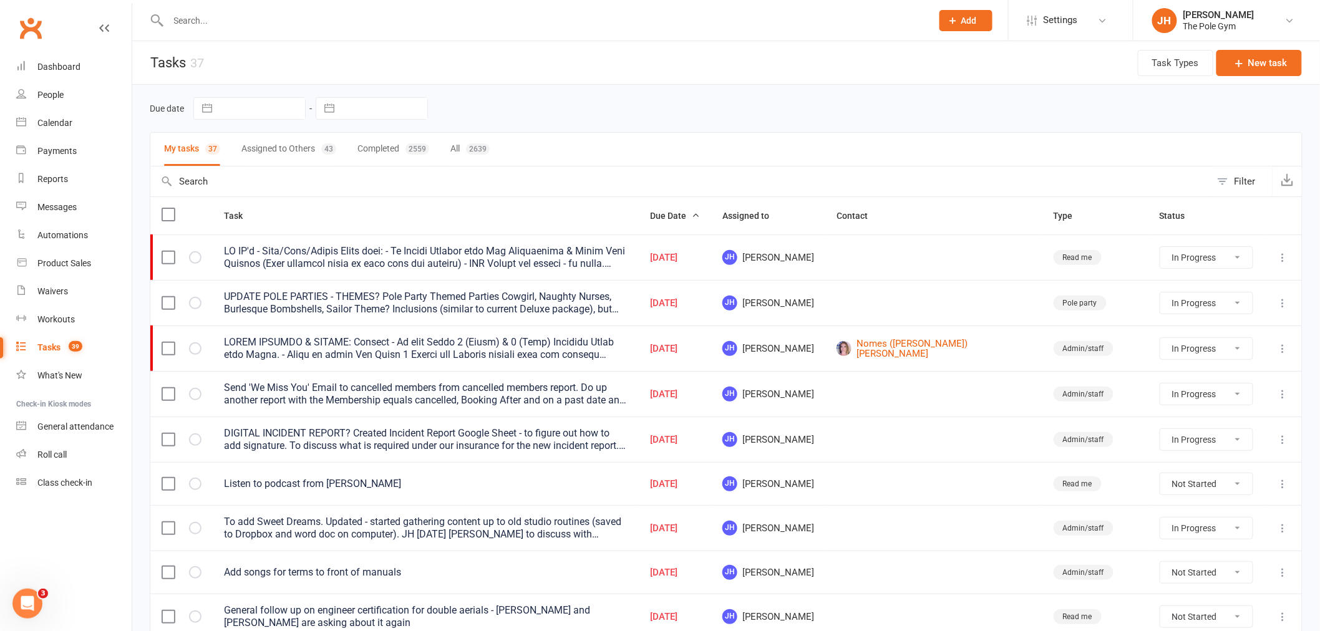
select select "waiting"
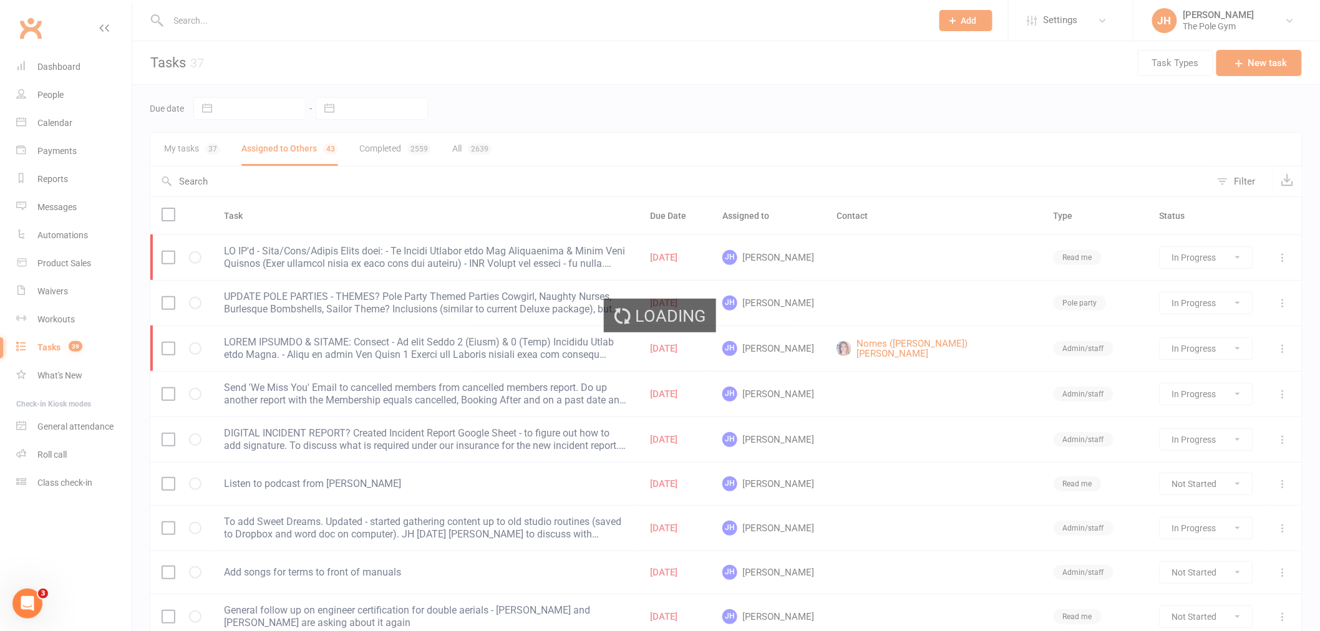
select select "started"
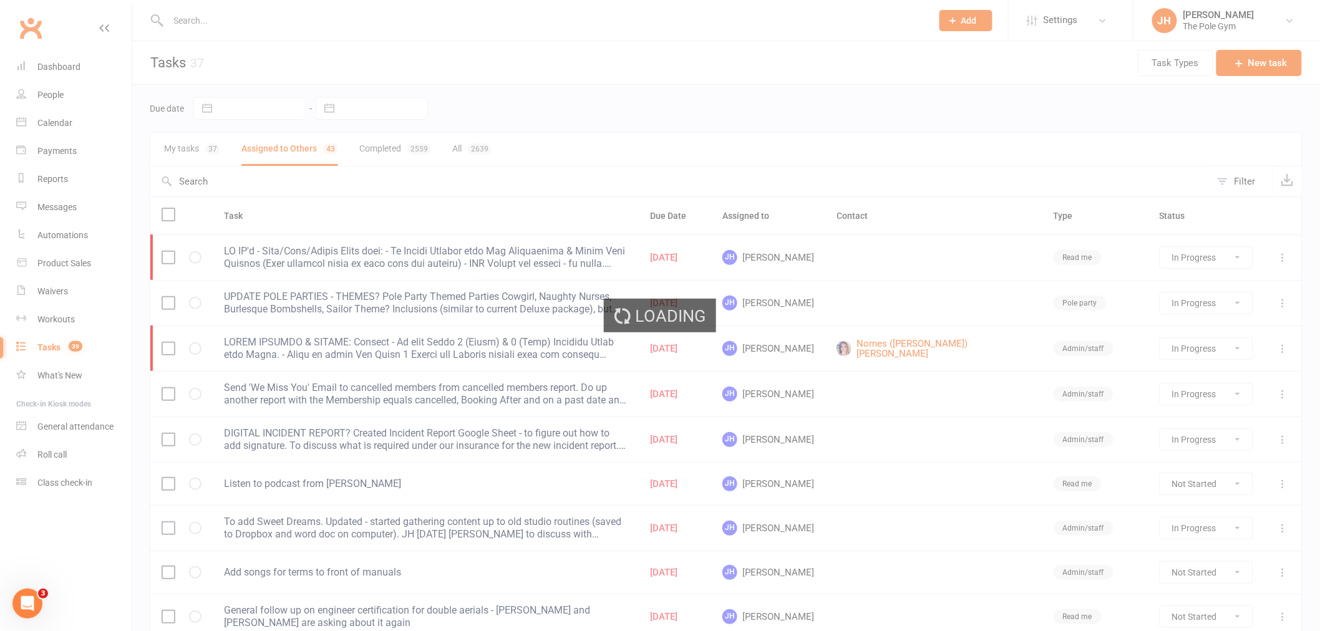
select select "started"
select select "waiting"
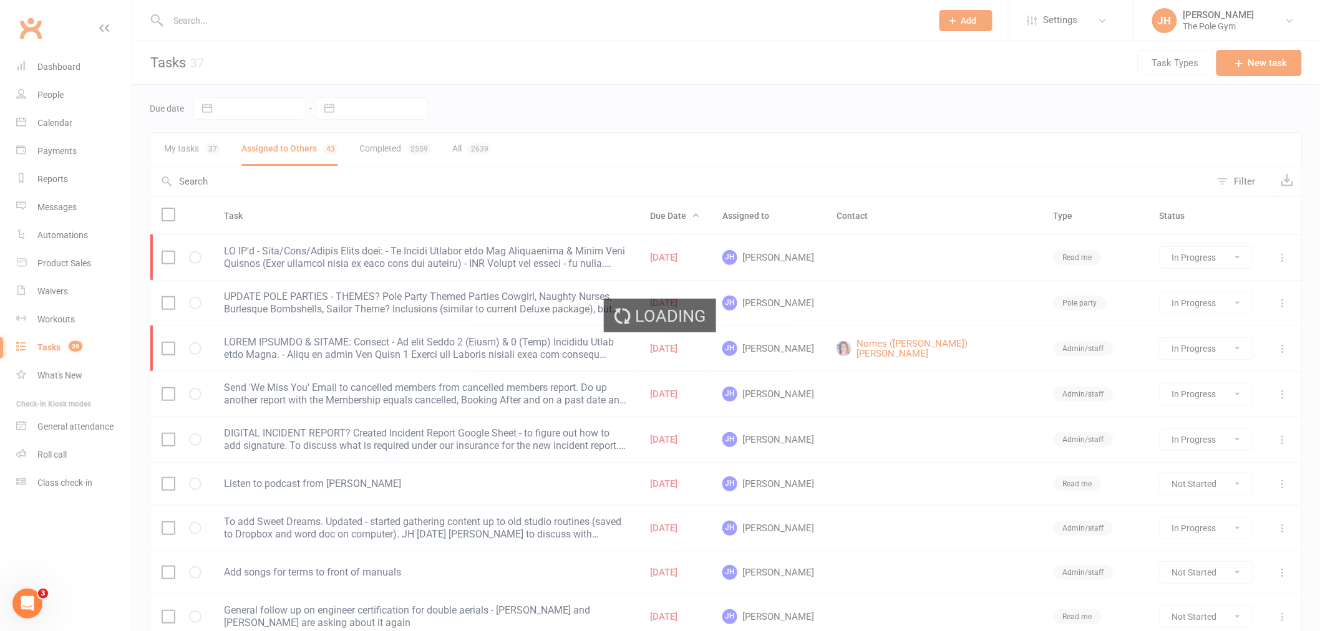
select select "started"
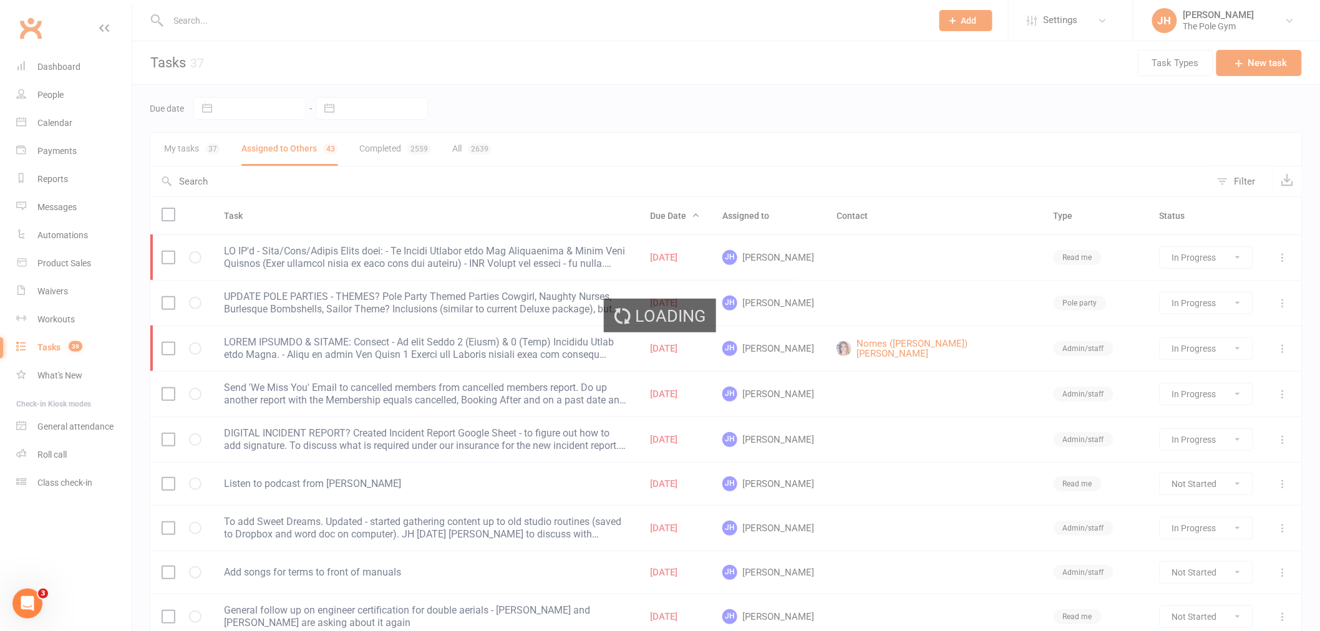
select select "started"
select select "waiting"
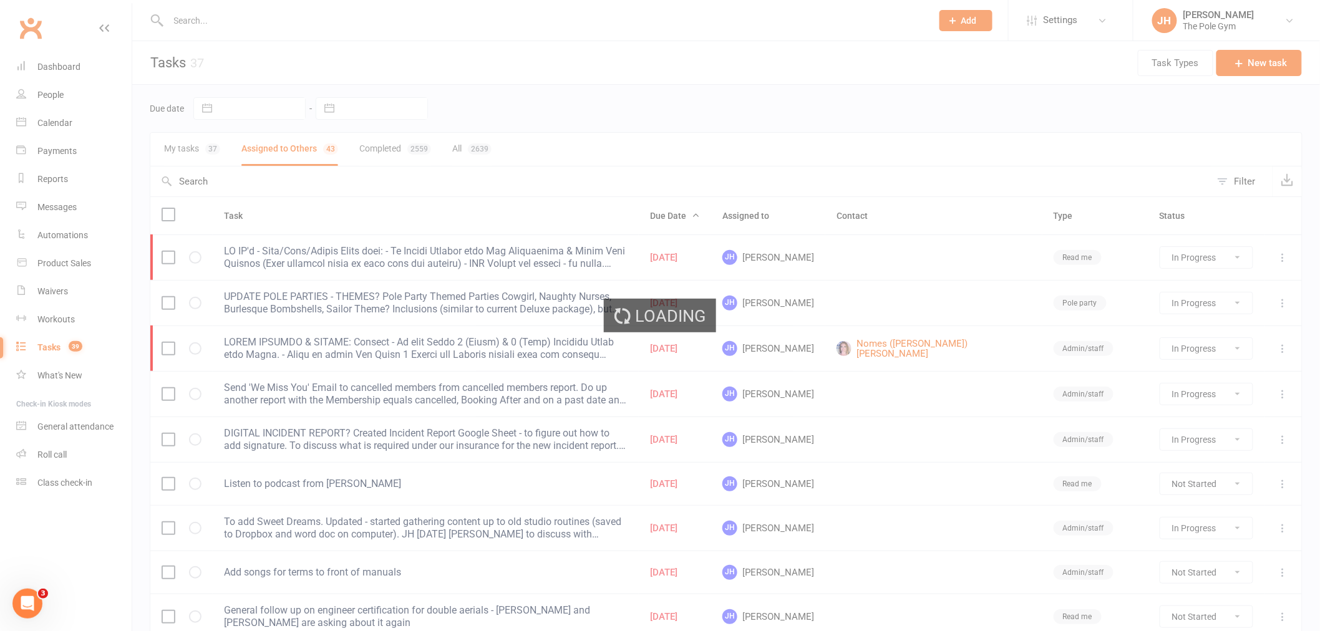
select select "started"
select select "waiting"
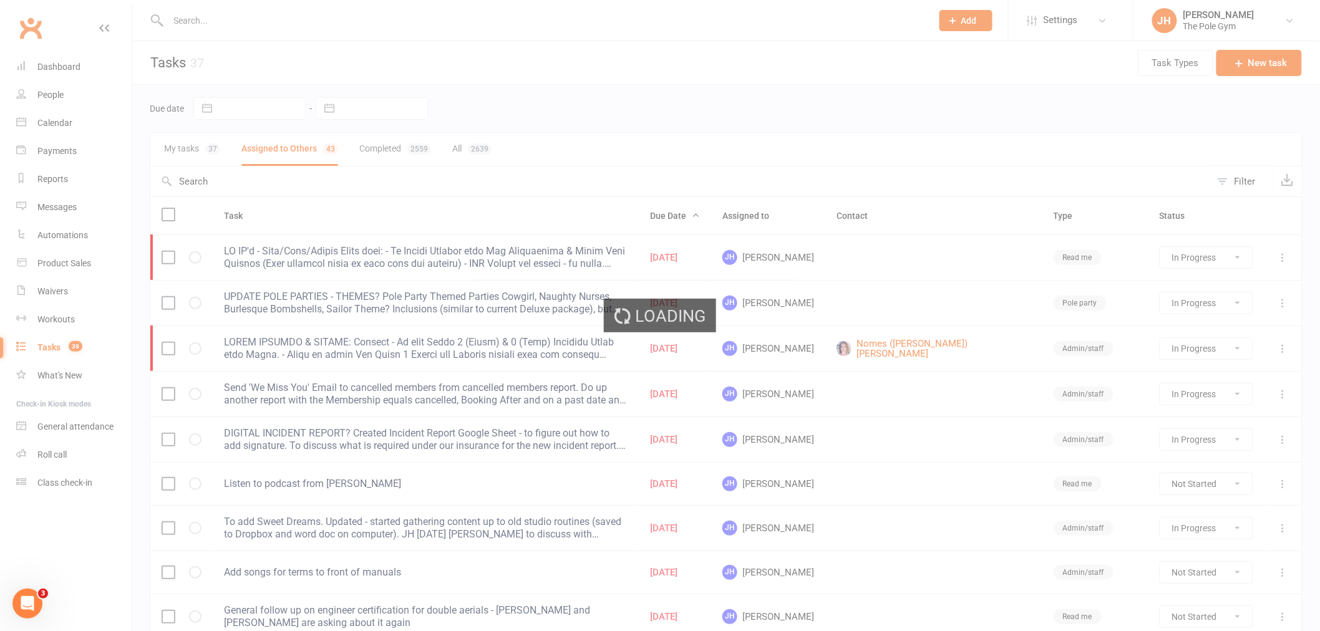
select select "started"
select select "waiting"
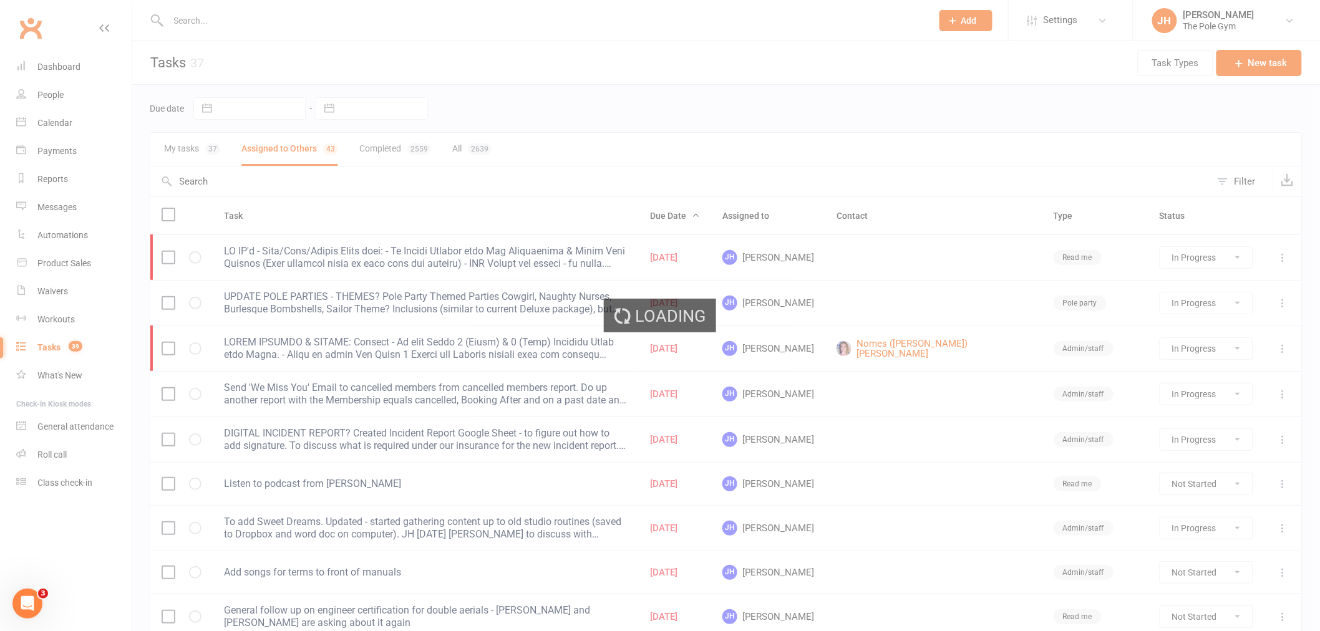
select select "waiting"
select select "started"
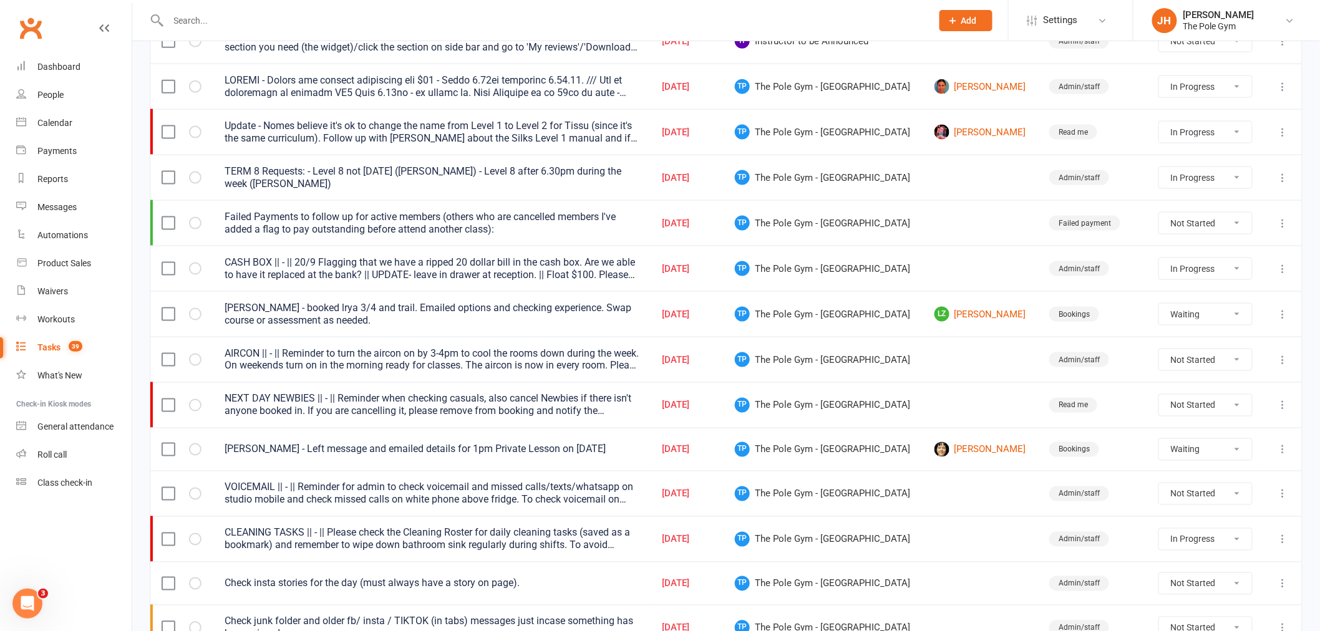
scroll to position [693, 0]
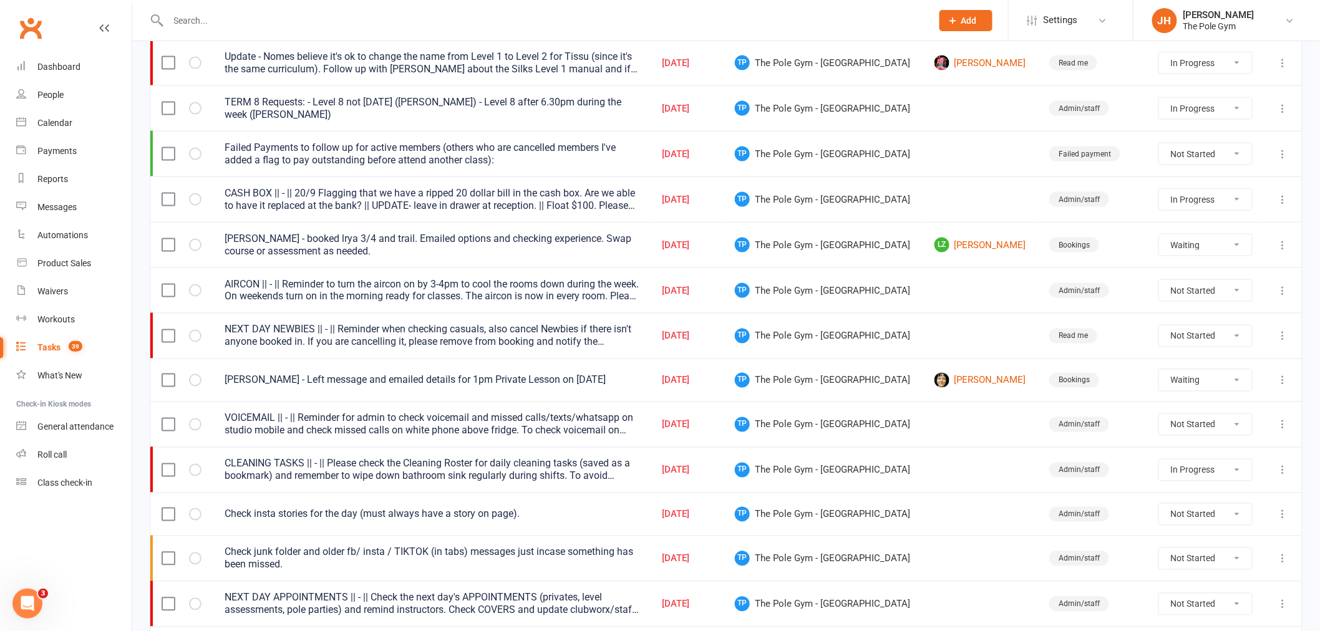
click at [1284, 381] on icon at bounding box center [1283, 380] width 12 height 12
click at [1196, 432] on link "Edit" at bounding box center [1219, 434] width 124 height 25
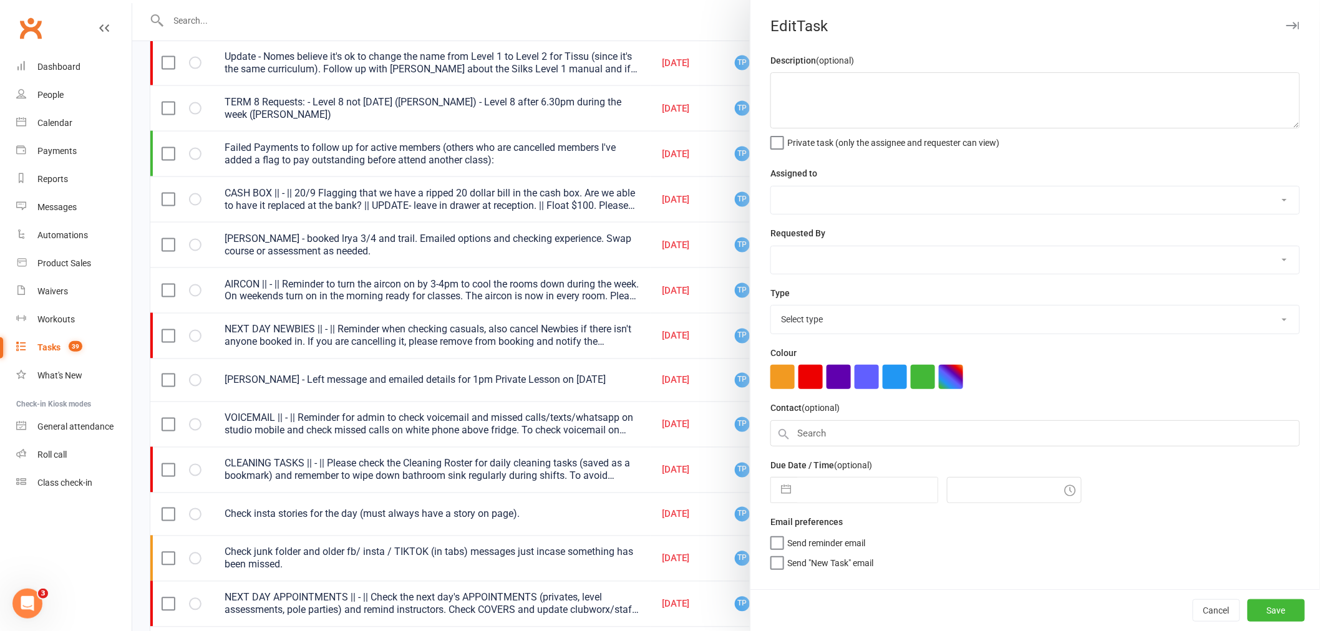
type textarea "Abigail Kolb - Left message and emailed details for 1pm Private Lesson on Sun 1…"
select select "33291"
select select "32541"
type input "[DATE]"
type input "2:30pm"
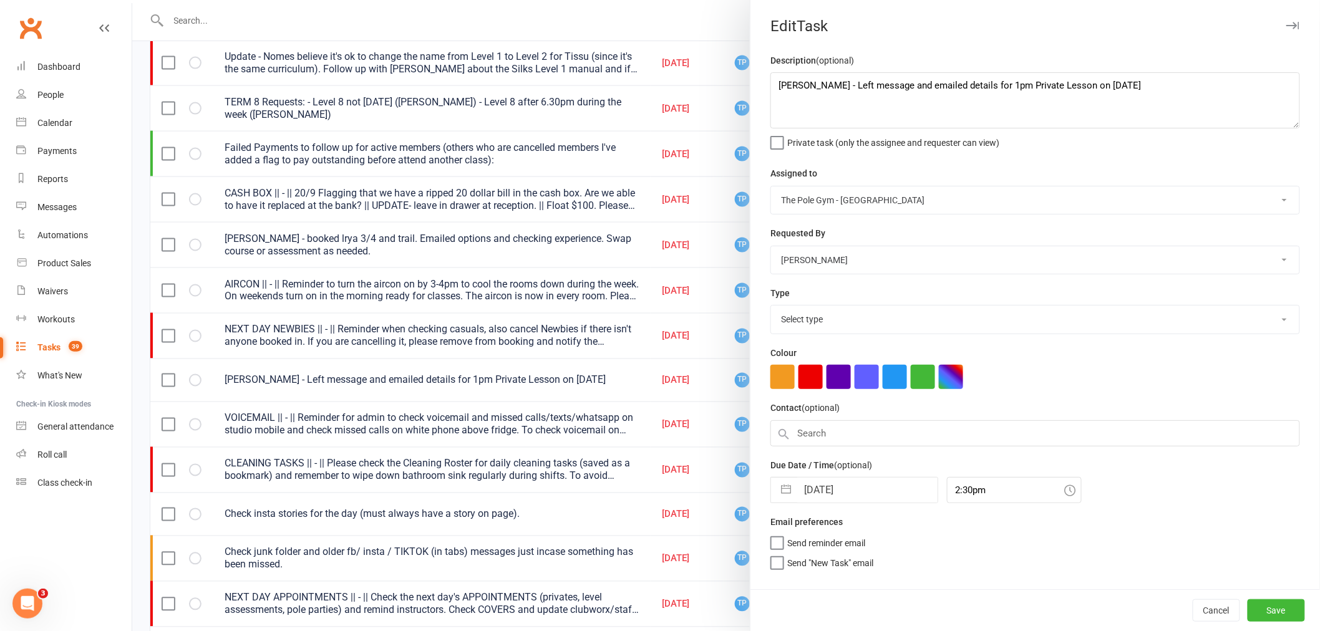
select select "16719"
drag, startPoint x: 784, startPoint y: 72, endPoint x: 763, endPoint y: 89, distance: 26.2
click at [774, 81] on textarea "Abigail Kolb - Left message and emailed details for 1pm Private Lesson on Sun 1…" at bounding box center [1035, 100] width 530 height 56
click at [763, 89] on div "Description (optional) Abigail Kolb - Left message and emailed details for 1pm …" at bounding box center [1035, 321] width 570 height 536
click at [774, 87] on textarea "Abigail Kolb - Left message and emailed details for 1pm Private Lesson on Sun 1…" at bounding box center [1035, 100] width 530 height 56
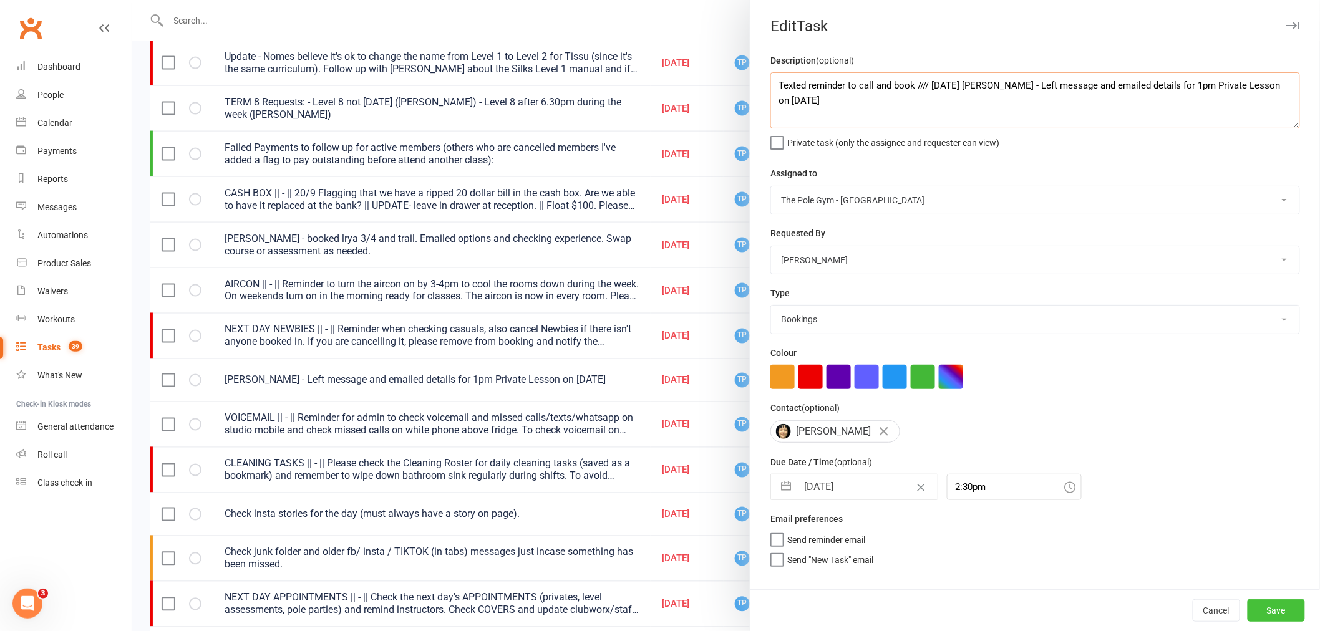
type textarea "Texted reminder to call and book //// 14.10.25 JH Abigail Kolb - Left message a…"
click at [1248, 603] on button "Save" at bounding box center [1276, 610] width 57 height 22
select select "started"
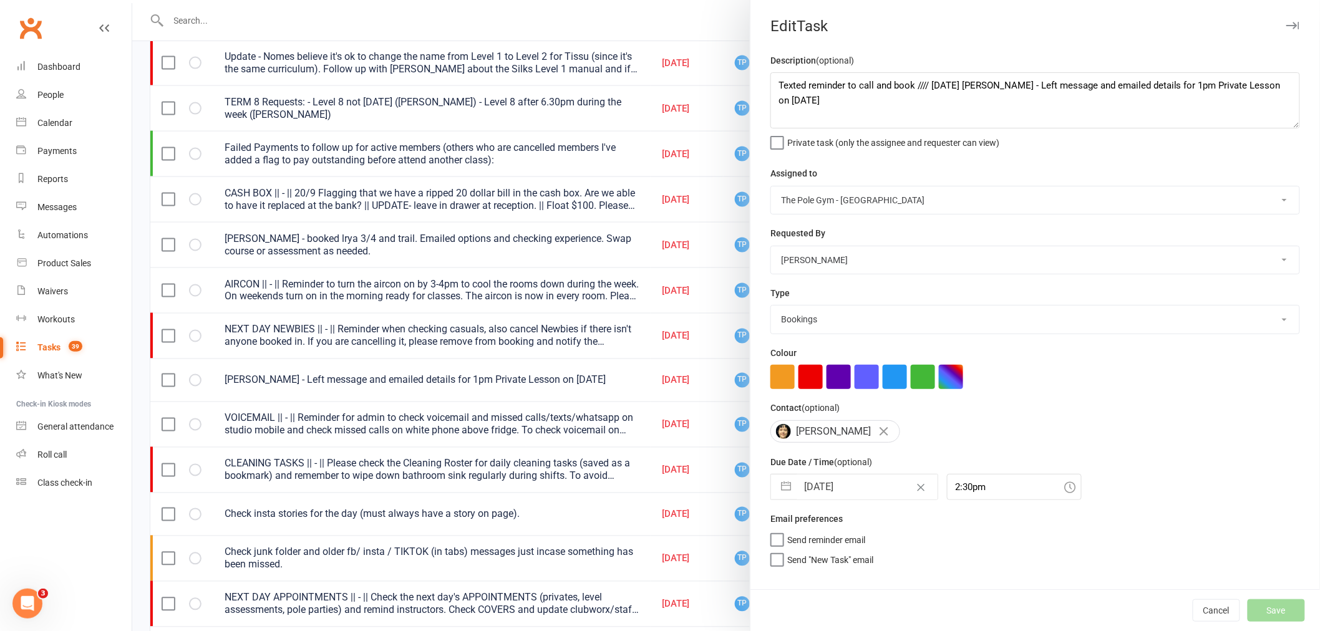
select select "started"
select select "waiting"
select select "started"
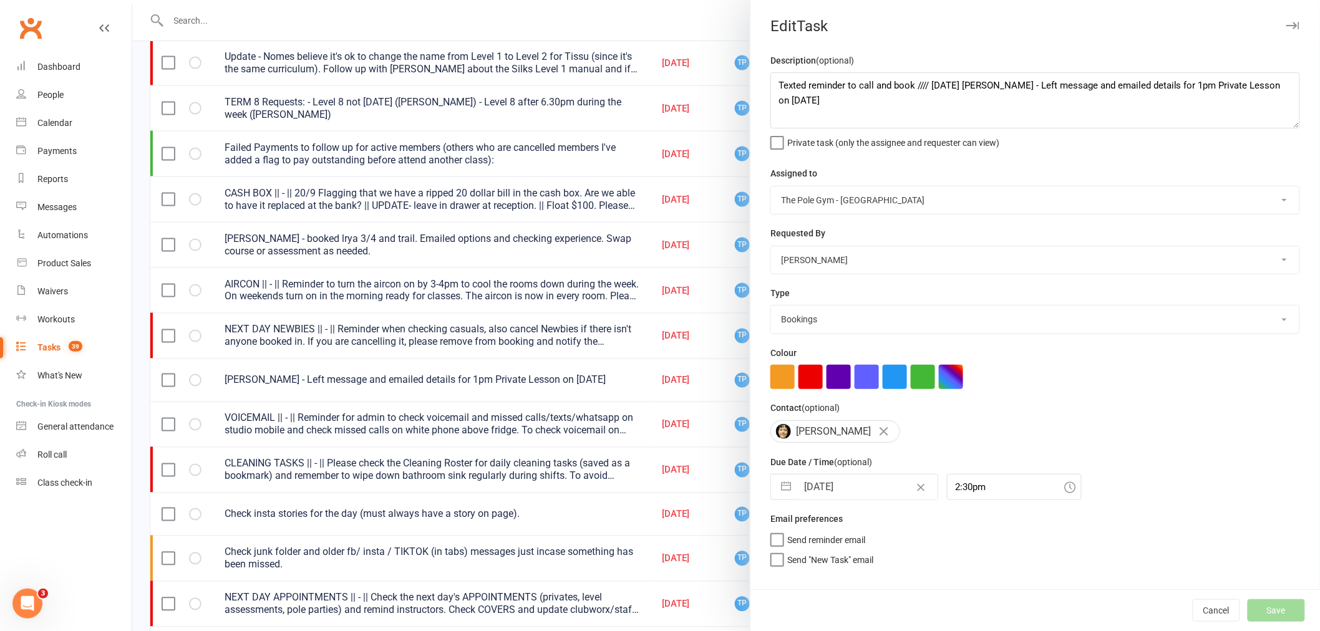
select select "started"
select select "waiting"
select select "started"
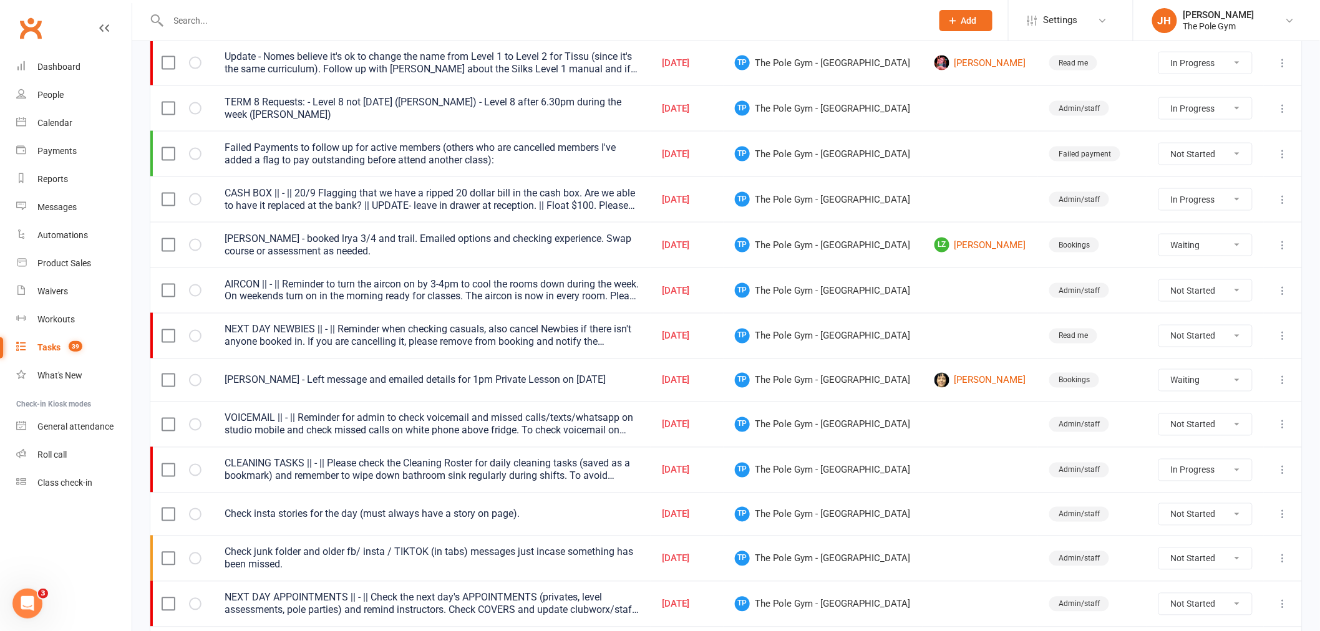
select select "started"
select select "waiting"
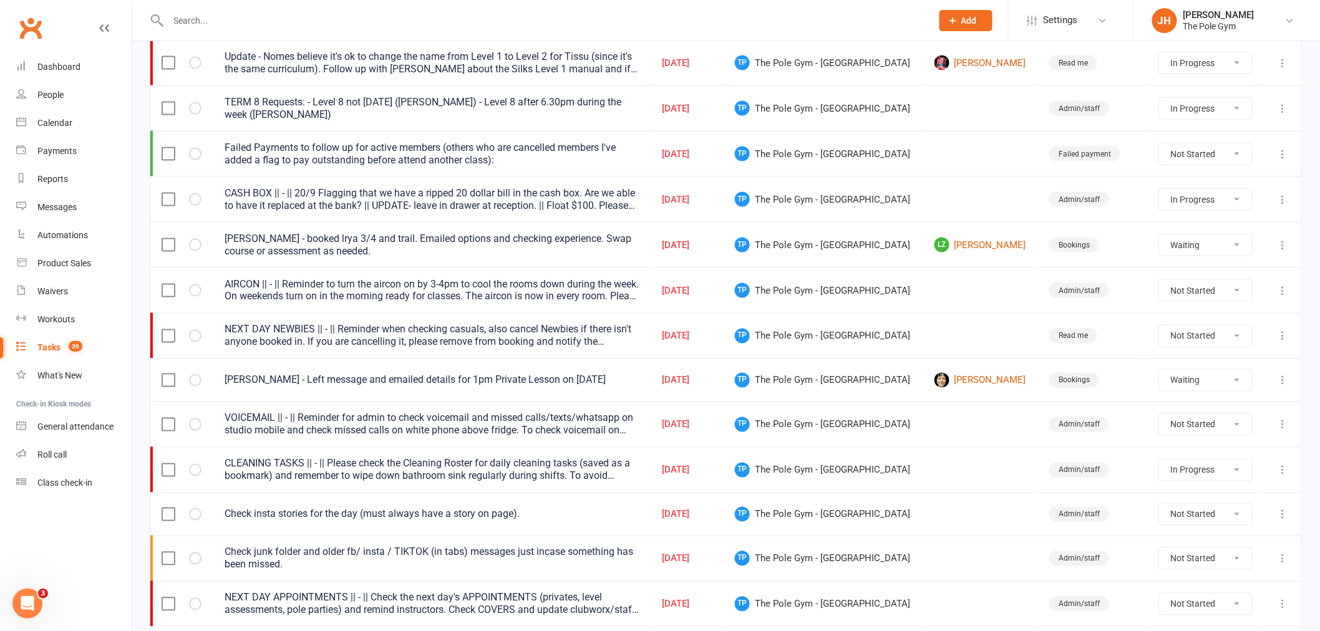
select select "started"
select select "waiting"
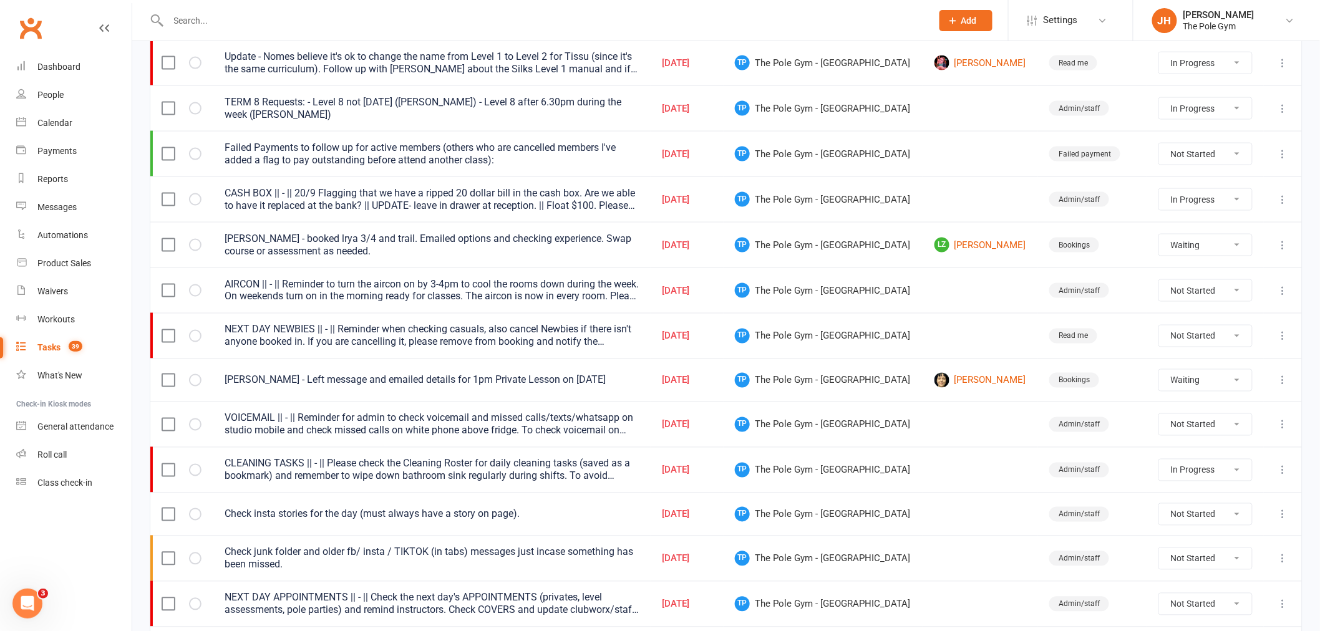
select select "waiting"
select select "started"
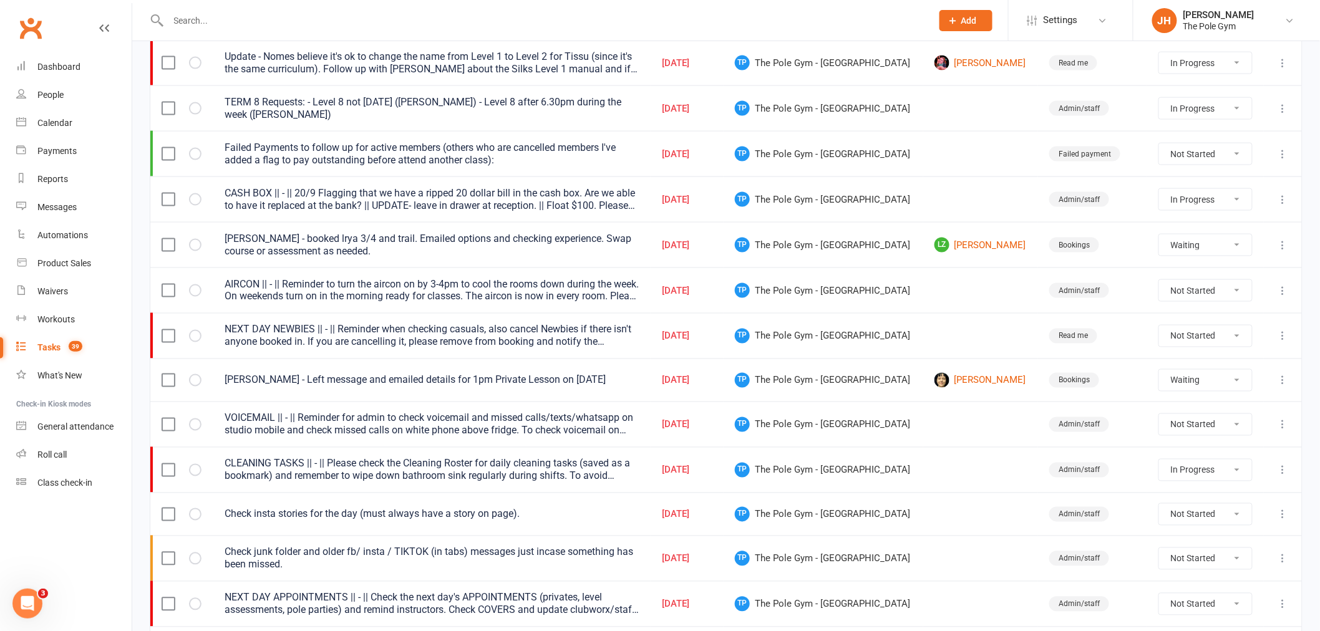
select select "started"
select select "waiting"
select select "started"
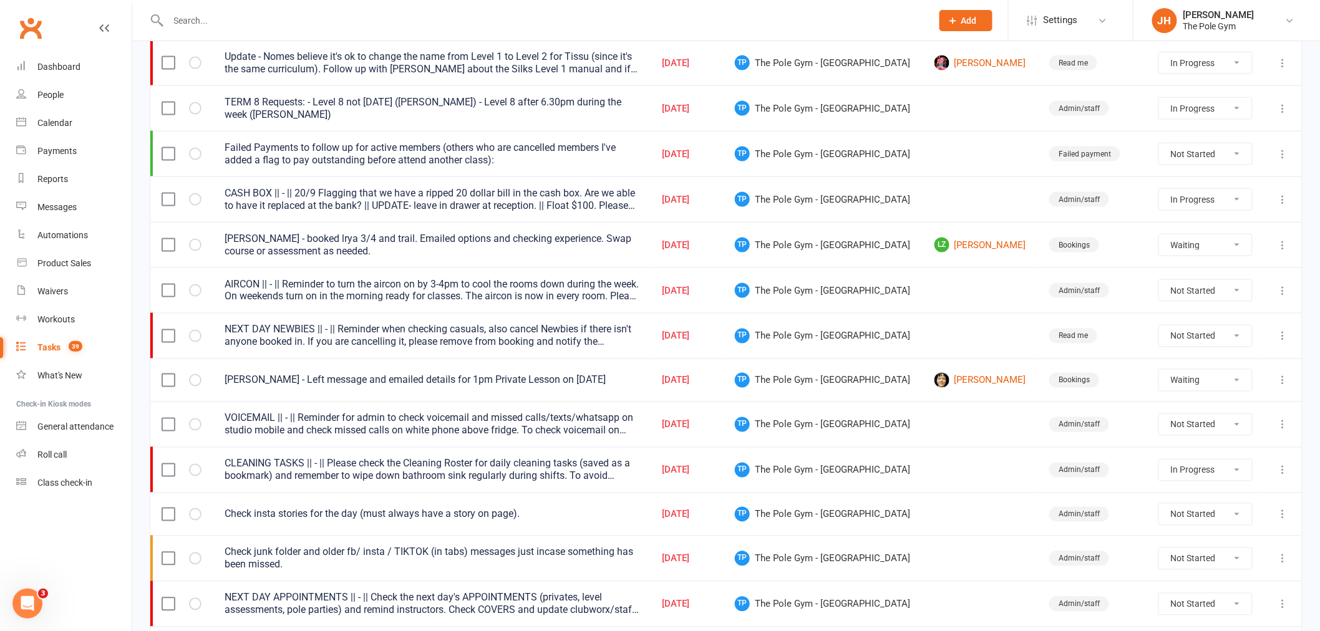
select select "started"
select select "waiting"
select select "started"
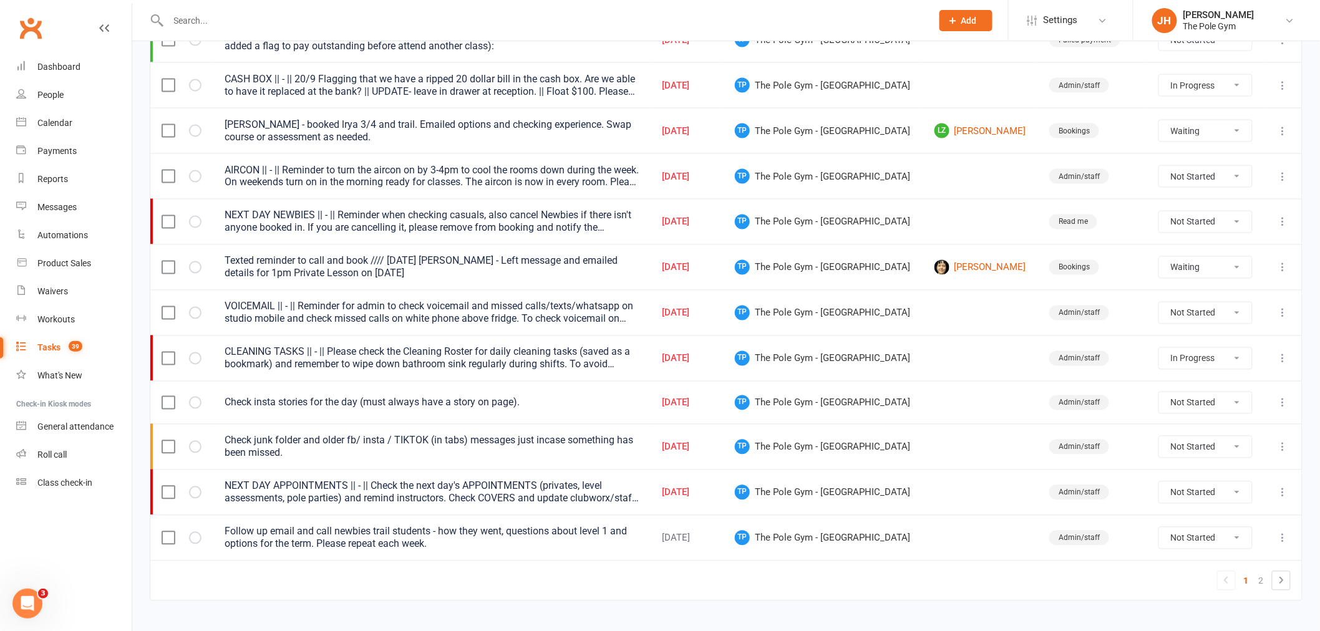
scroll to position [832, 0]
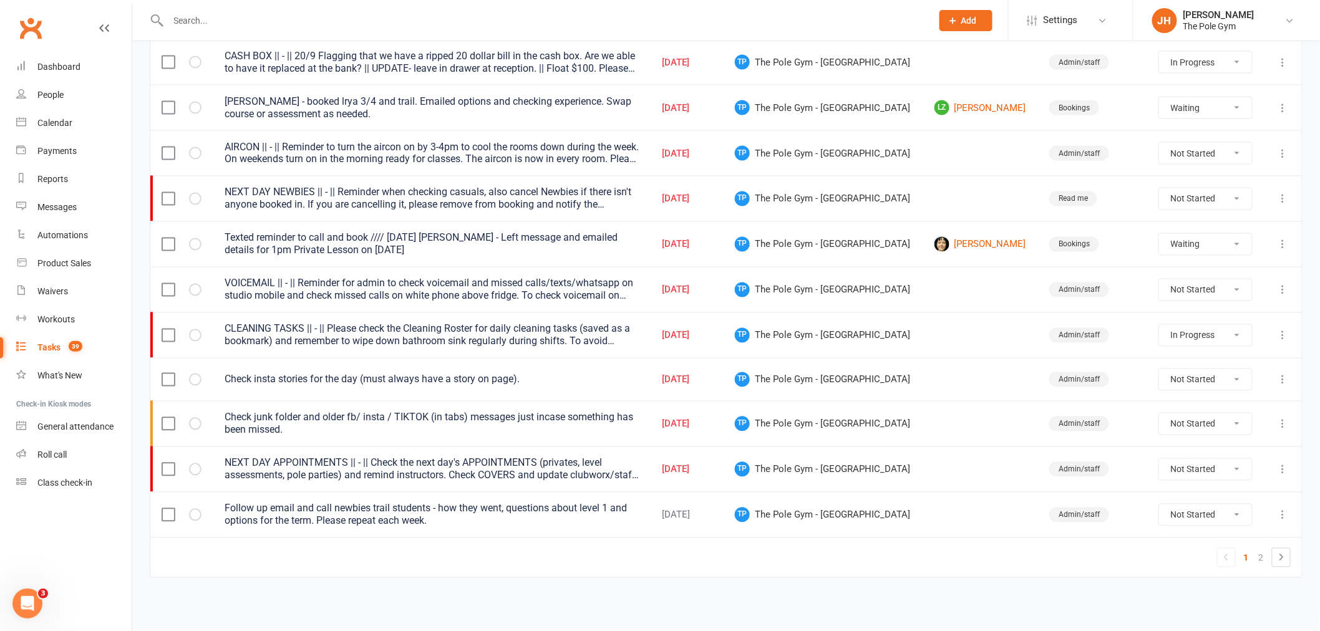
click at [1278, 385] on icon at bounding box center [1283, 380] width 12 height 12
click at [1176, 437] on link "Edit" at bounding box center [1219, 434] width 124 height 25
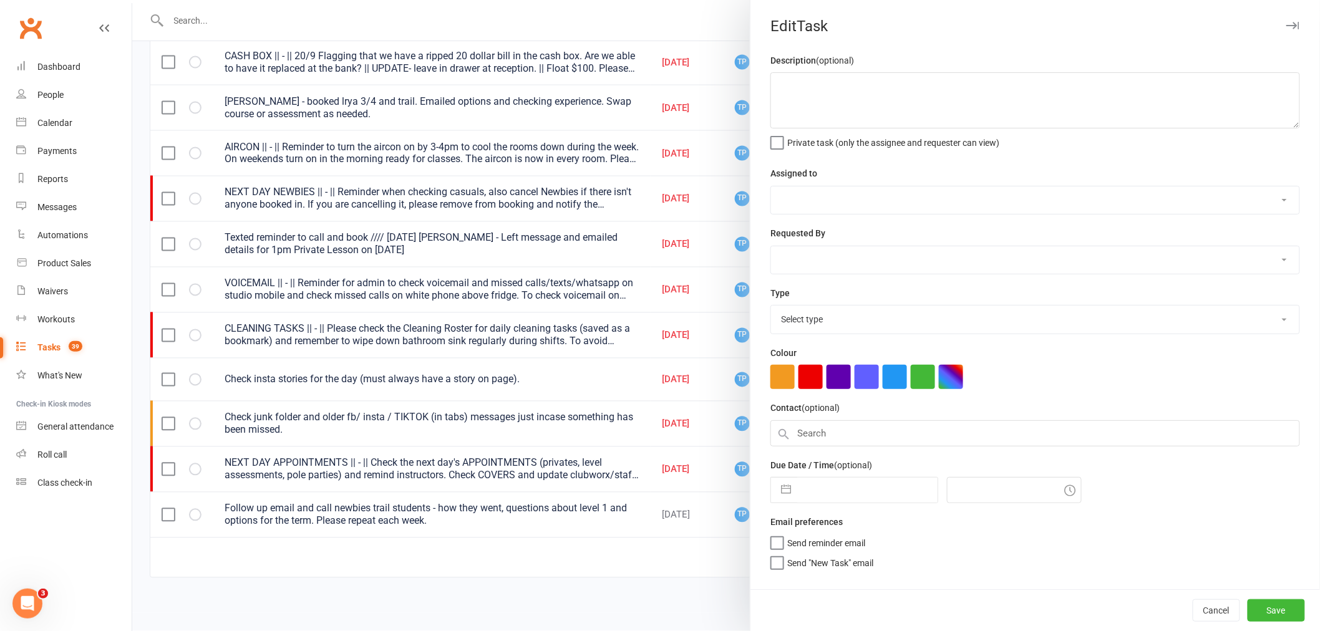
type textarea "Check insta stories for the day (must always have a story on page)."
select select "33291"
select select "32541"
type input "[DATE]"
click at [860, 494] on input "[DATE]" at bounding box center [867, 490] width 140 height 25
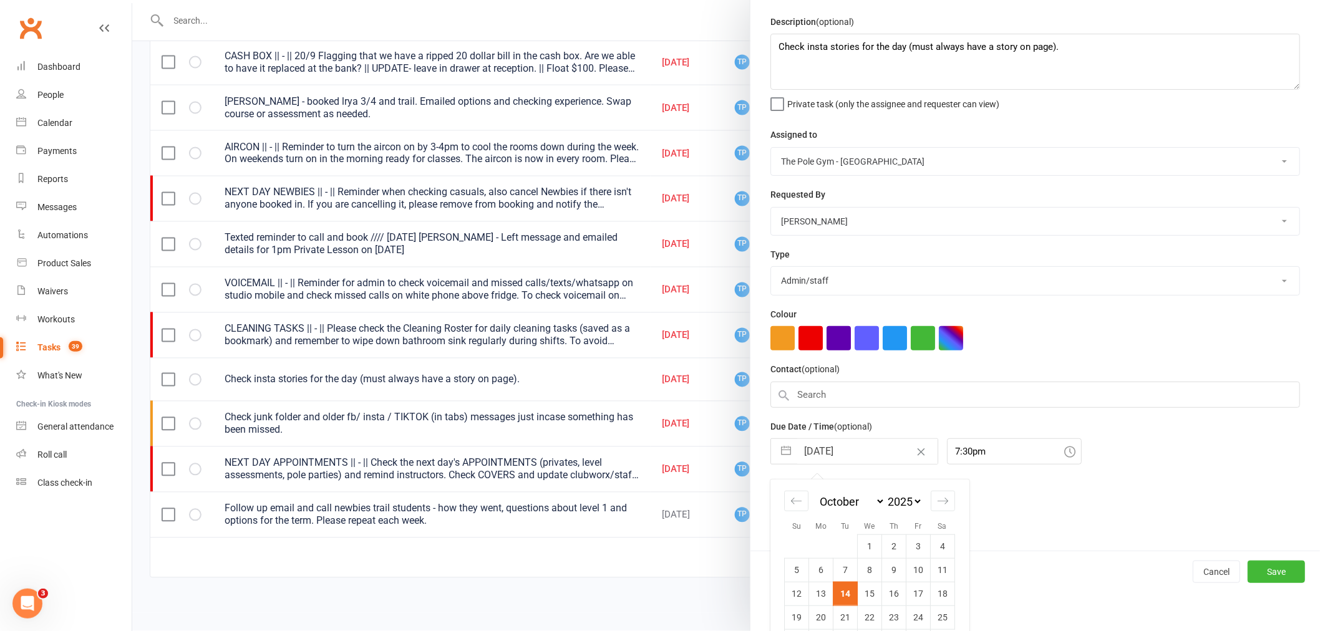
scroll to position [76, 0]
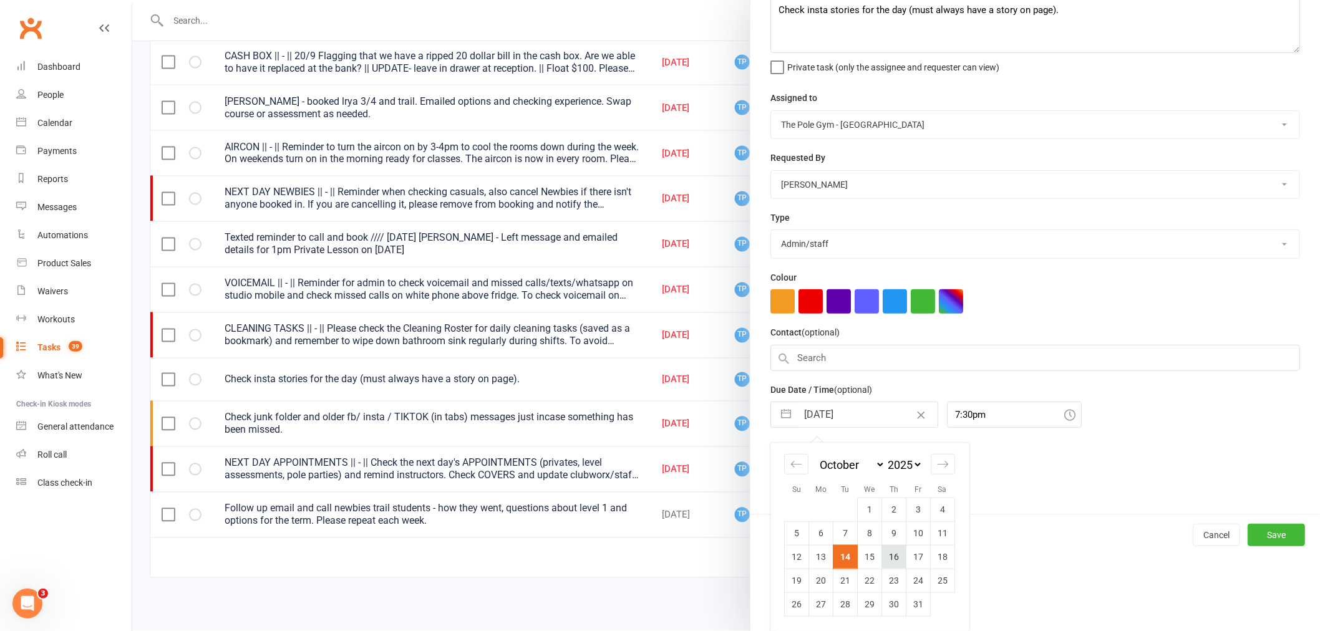
click at [892, 565] on td "16" at bounding box center [894, 557] width 24 height 24
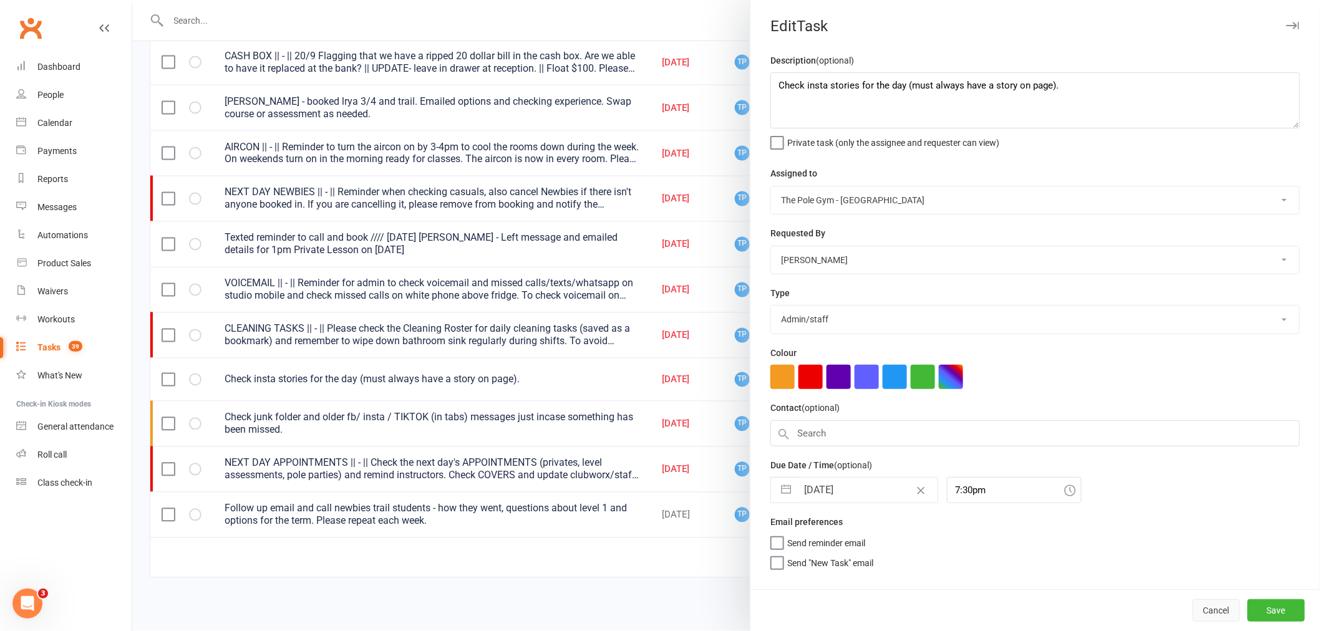
scroll to position [0, 0]
click at [1248, 606] on button "Save" at bounding box center [1276, 610] width 57 height 22
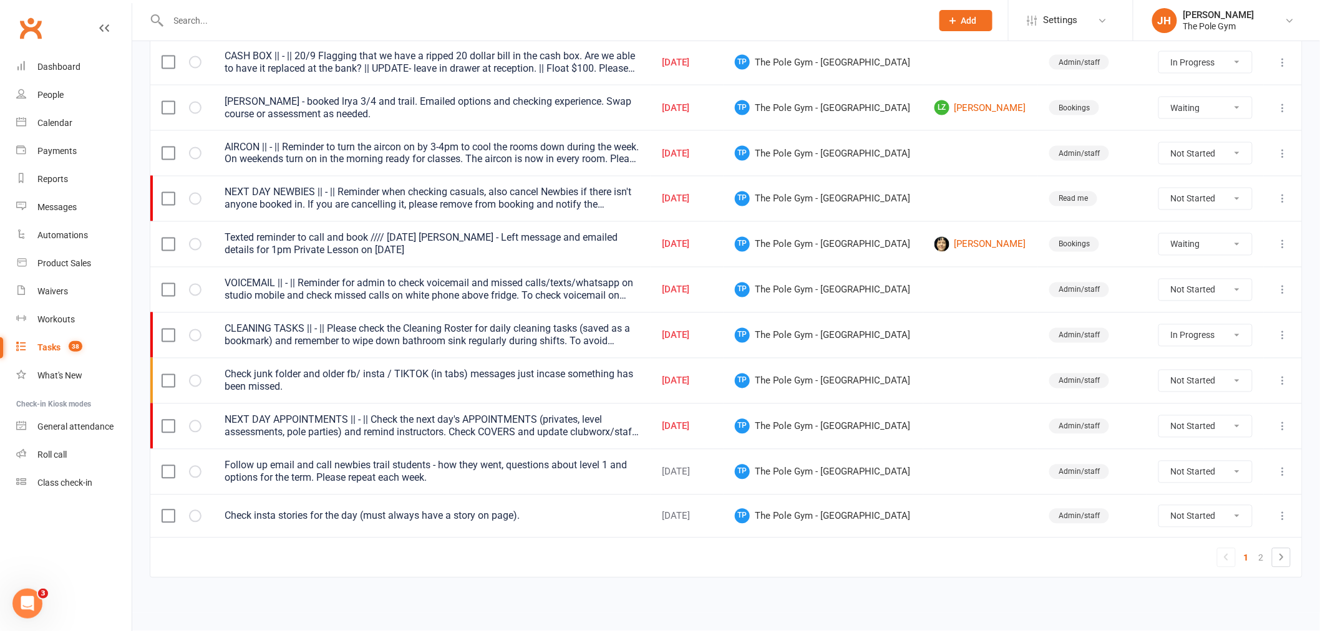
click at [1273, 386] on td at bounding box center [1283, 381] width 38 height 46
click at [1277, 383] on icon at bounding box center [1283, 381] width 12 height 12
click at [1187, 441] on link "Edit" at bounding box center [1219, 435] width 124 height 25
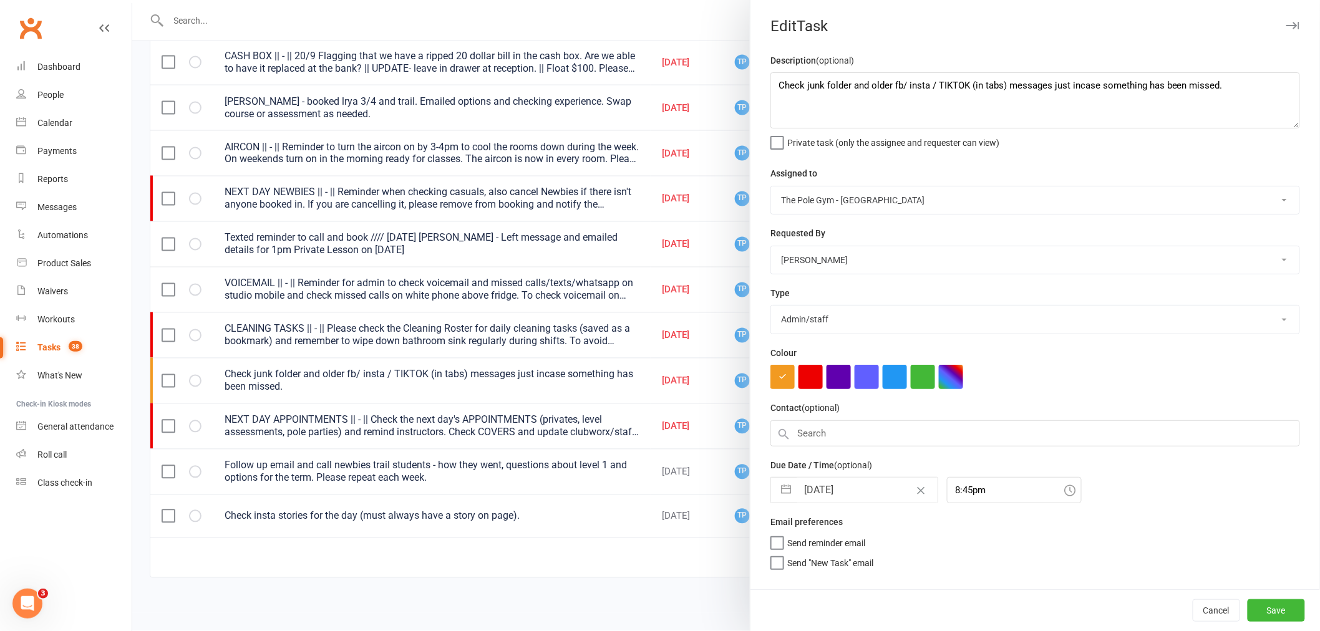
click at [873, 490] on input "[DATE]" at bounding box center [867, 490] width 140 height 25
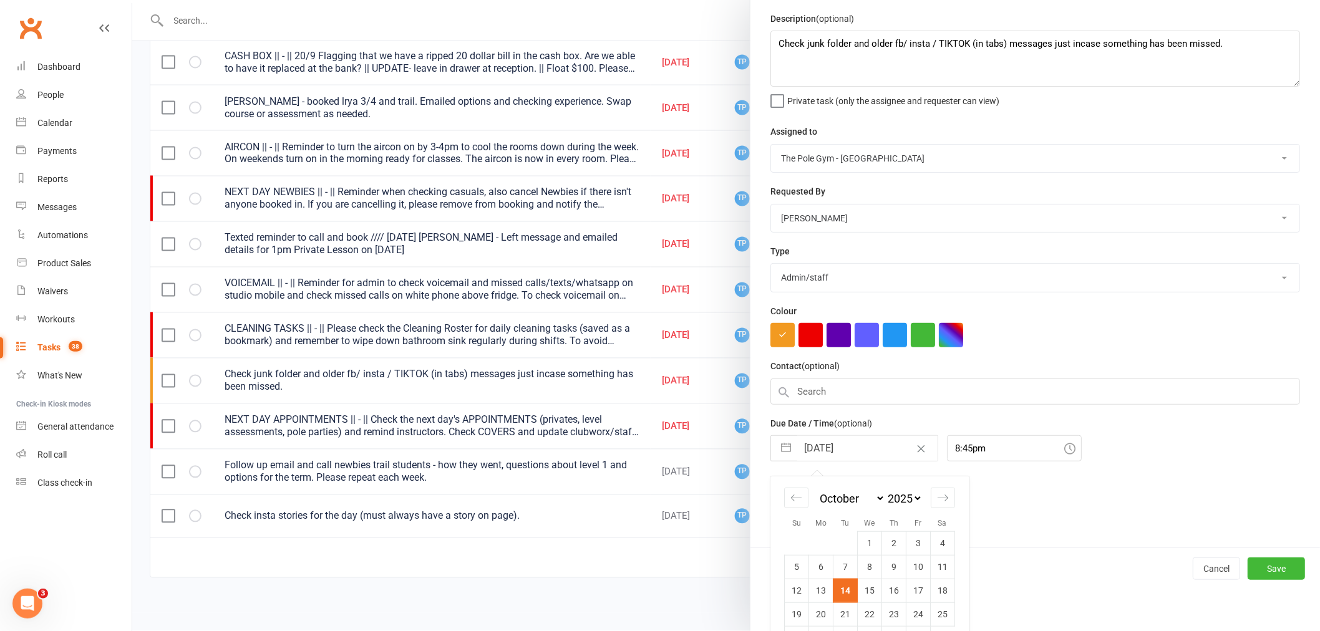
scroll to position [76, 0]
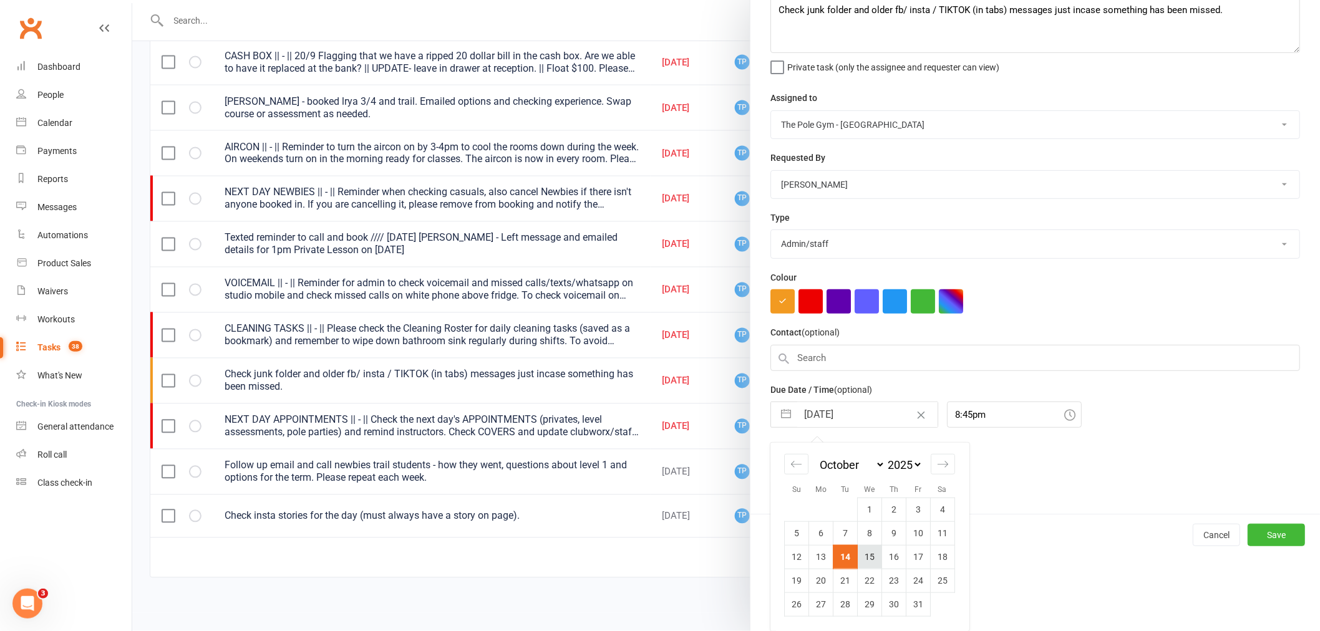
click at [863, 556] on td "15" at bounding box center [870, 557] width 24 height 24
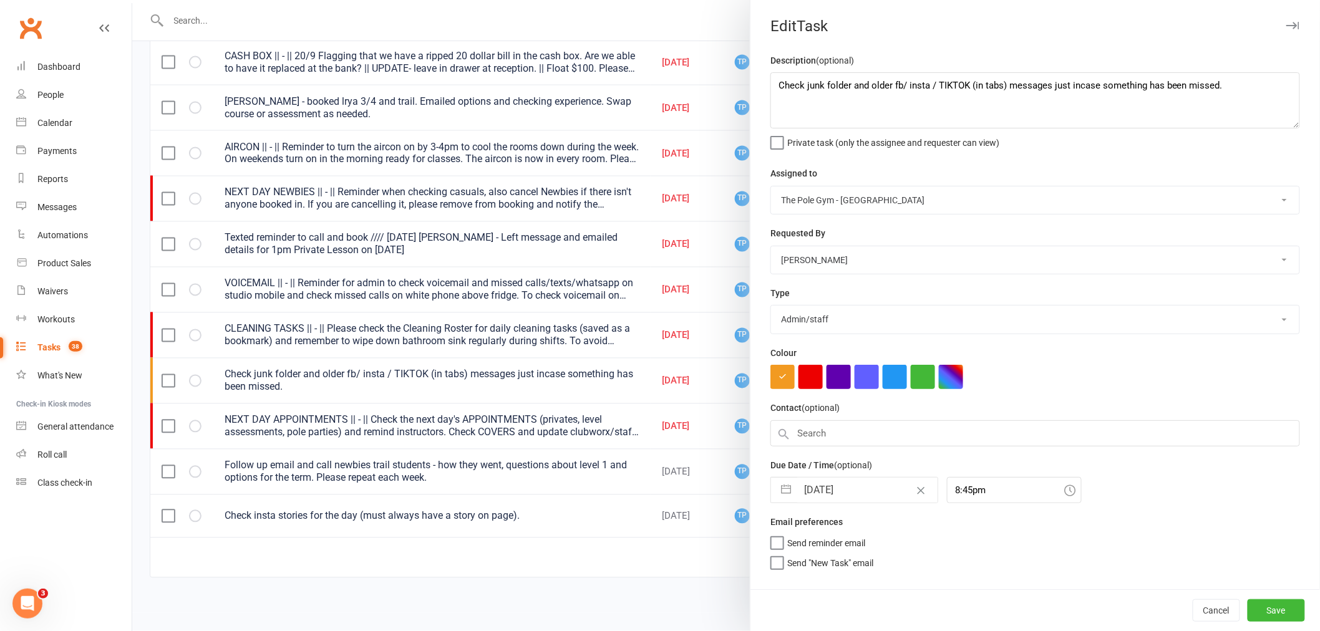
scroll to position [0, 0]
click at [1289, 599] on button "Save" at bounding box center [1276, 610] width 57 height 22
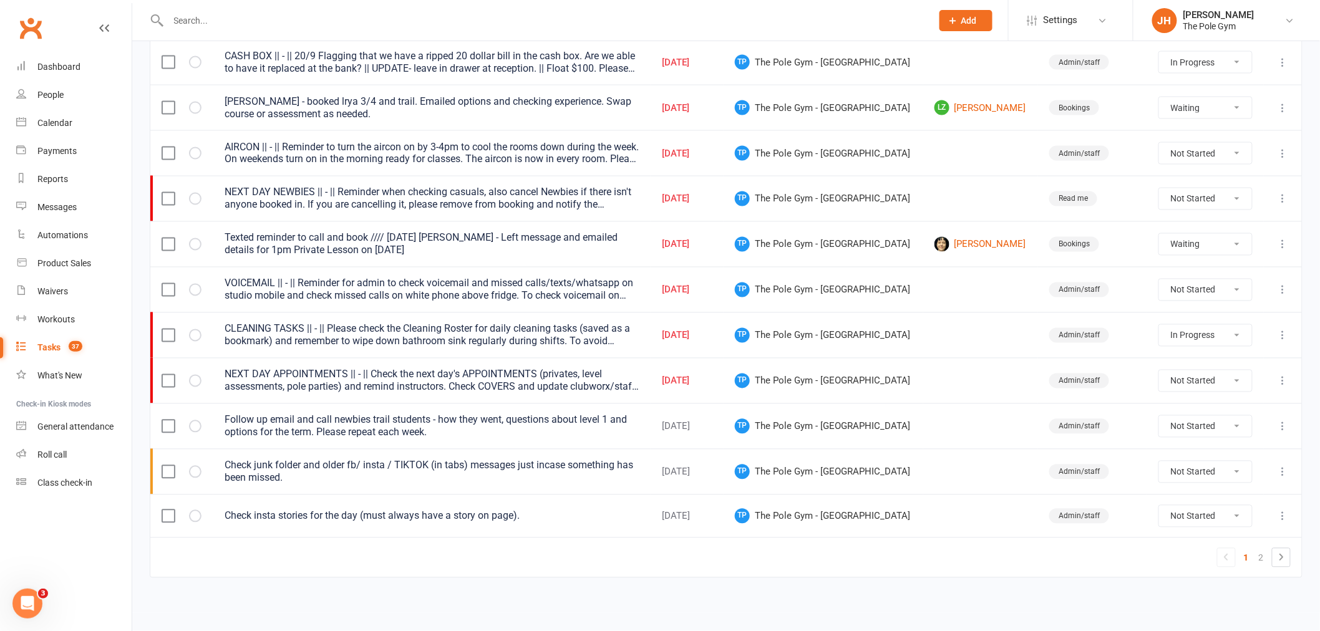
click at [1281, 381] on icon at bounding box center [1283, 381] width 12 height 12
click at [1175, 435] on link "Edit" at bounding box center [1219, 435] width 124 height 25
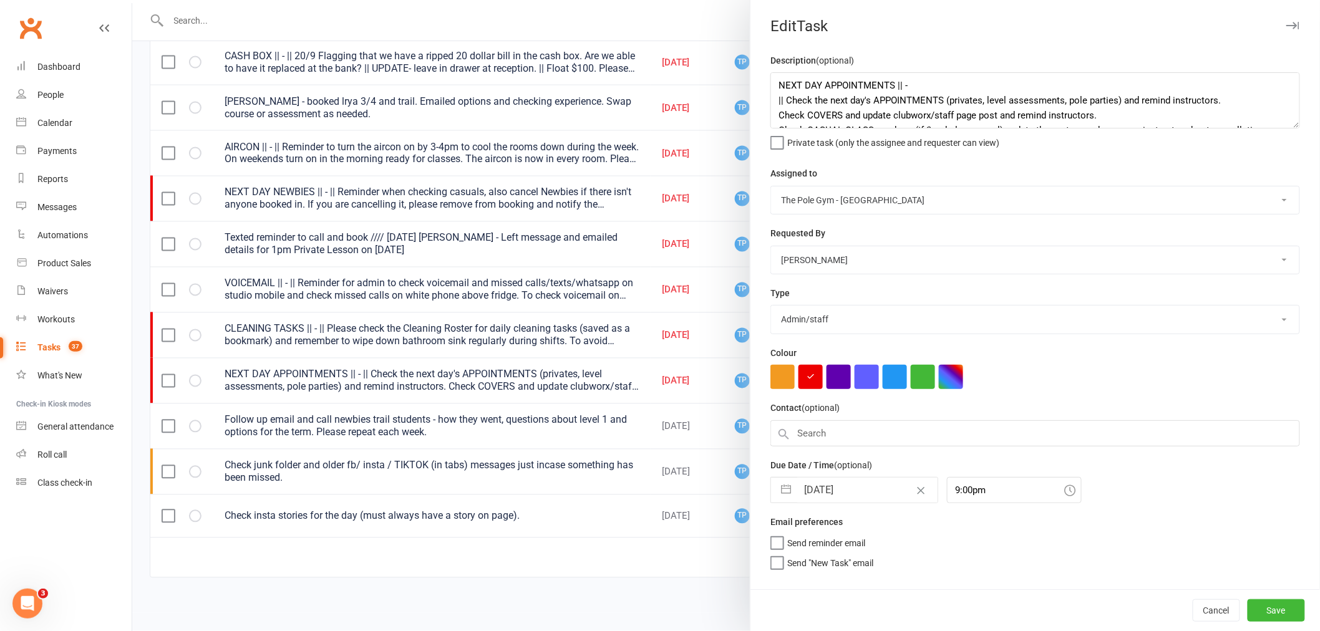
click at [861, 497] on input "[DATE]" at bounding box center [867, 490] width 140 height 25
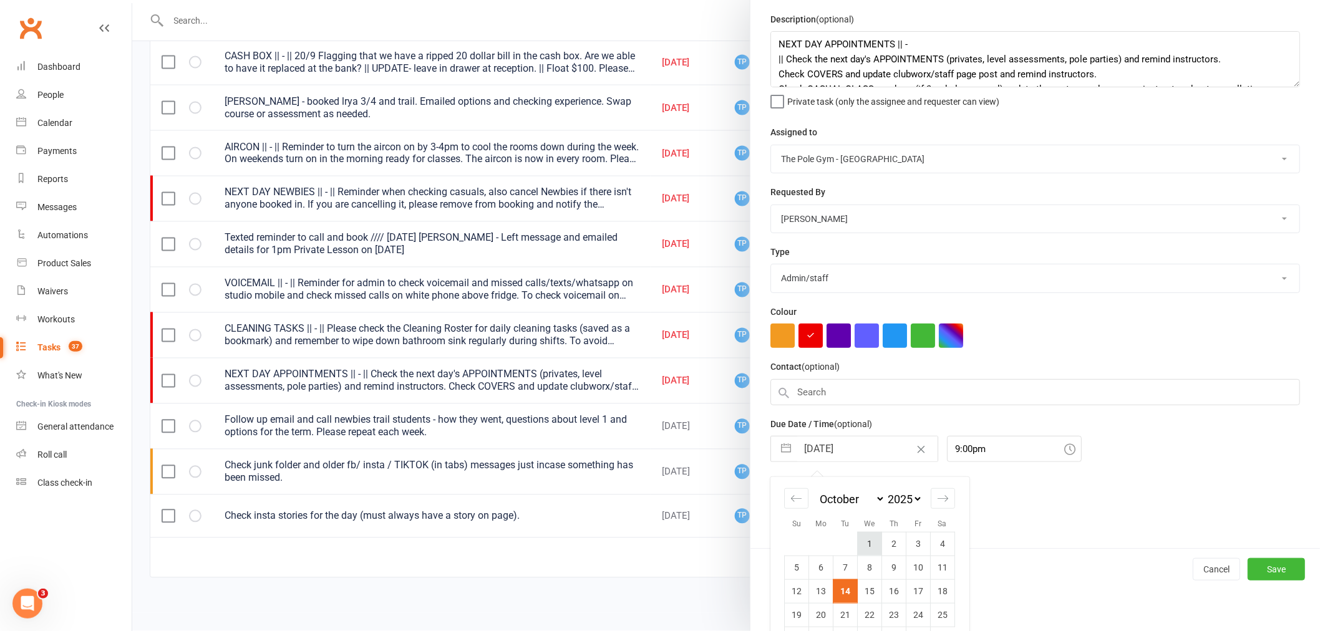
scroll to position [76, 0]
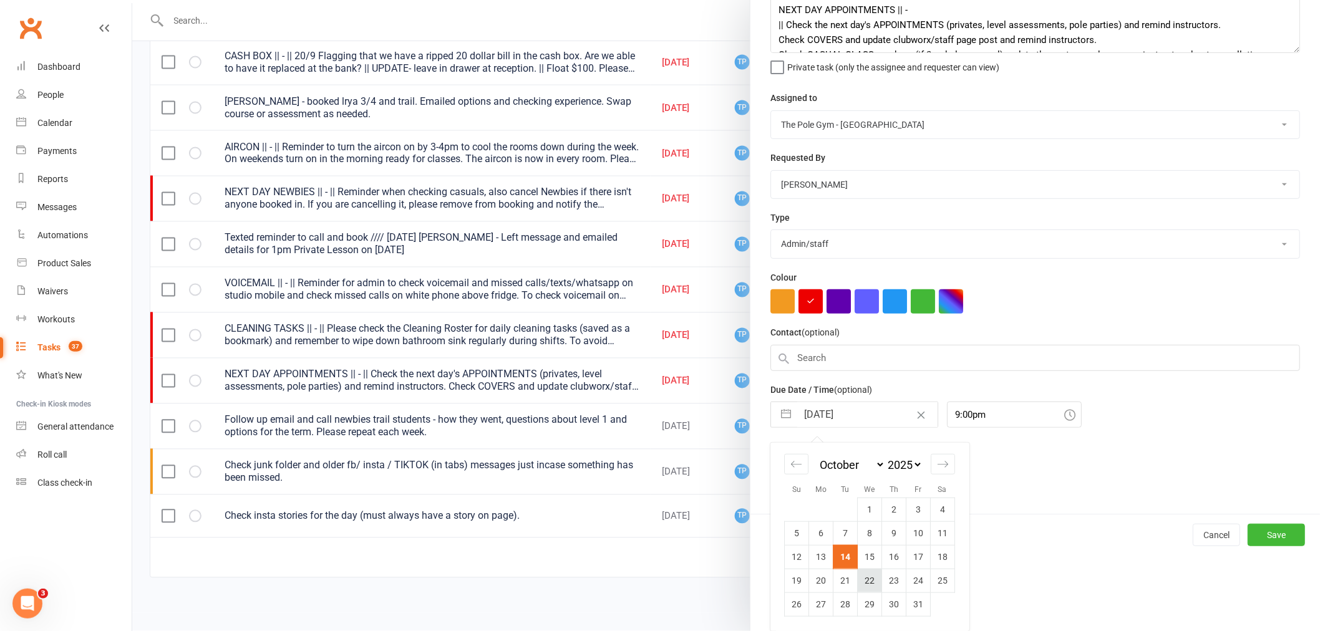
click at [858, 569] on td "22" at bounding box center [870, 581] width 24 height 24
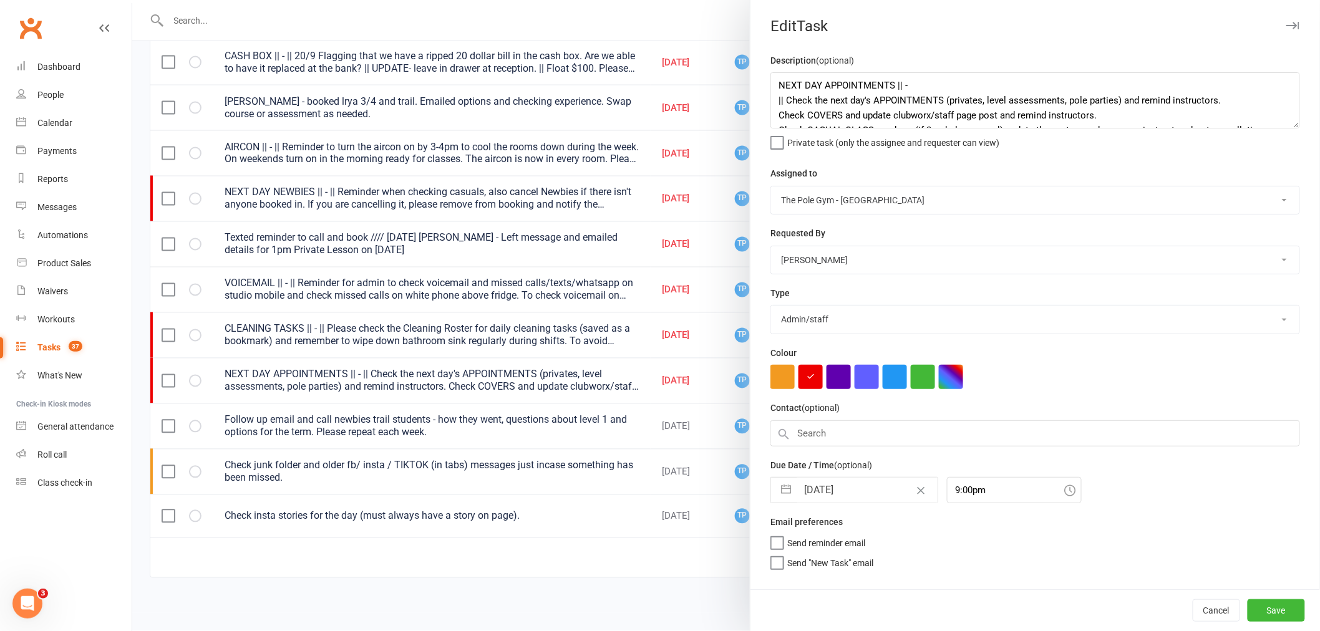
scroll to position [0, 0]
click at [851, 487] on input "22 Oct 2025" at bounding box center [867, 490] width 140 height 25
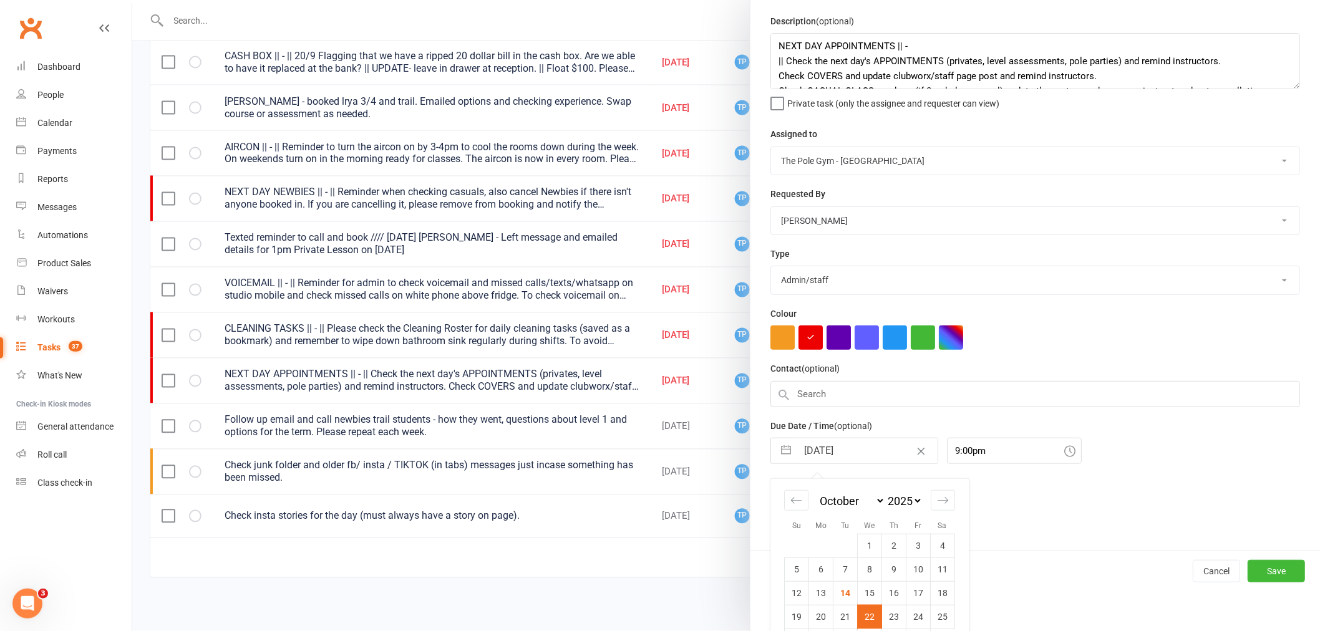
scroll to position [76, 0]
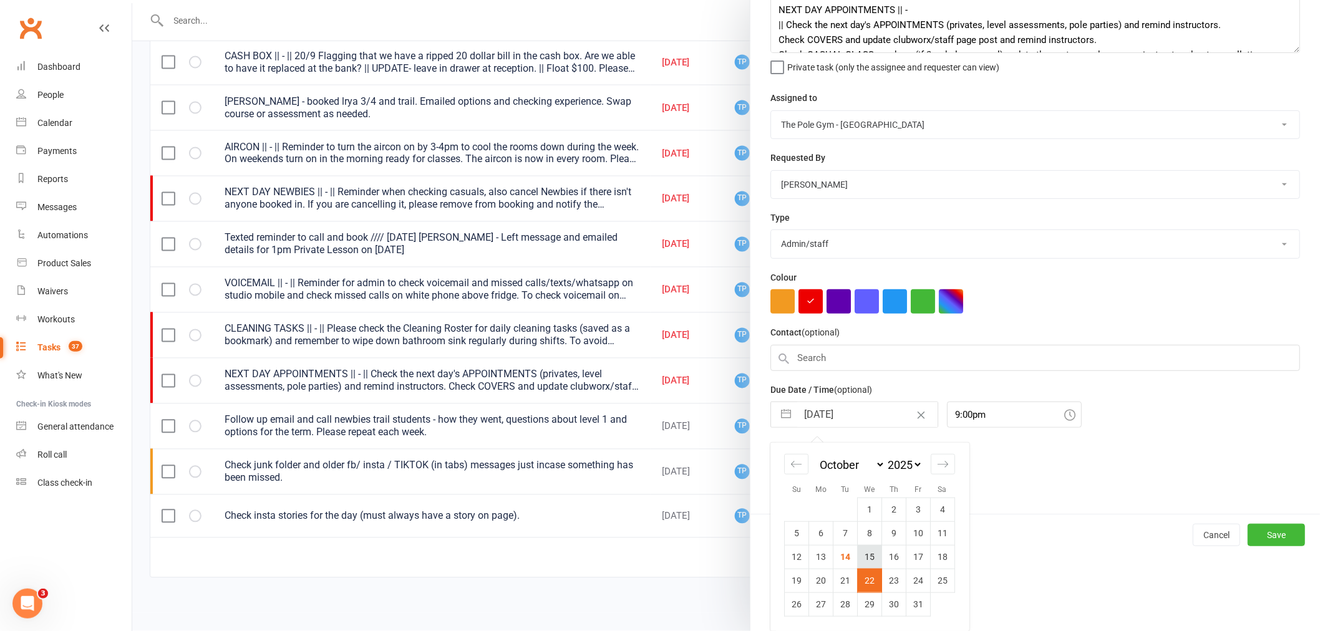
click at [871, 554] on td "15" at bounding box center [870, 557] width 24 height 24
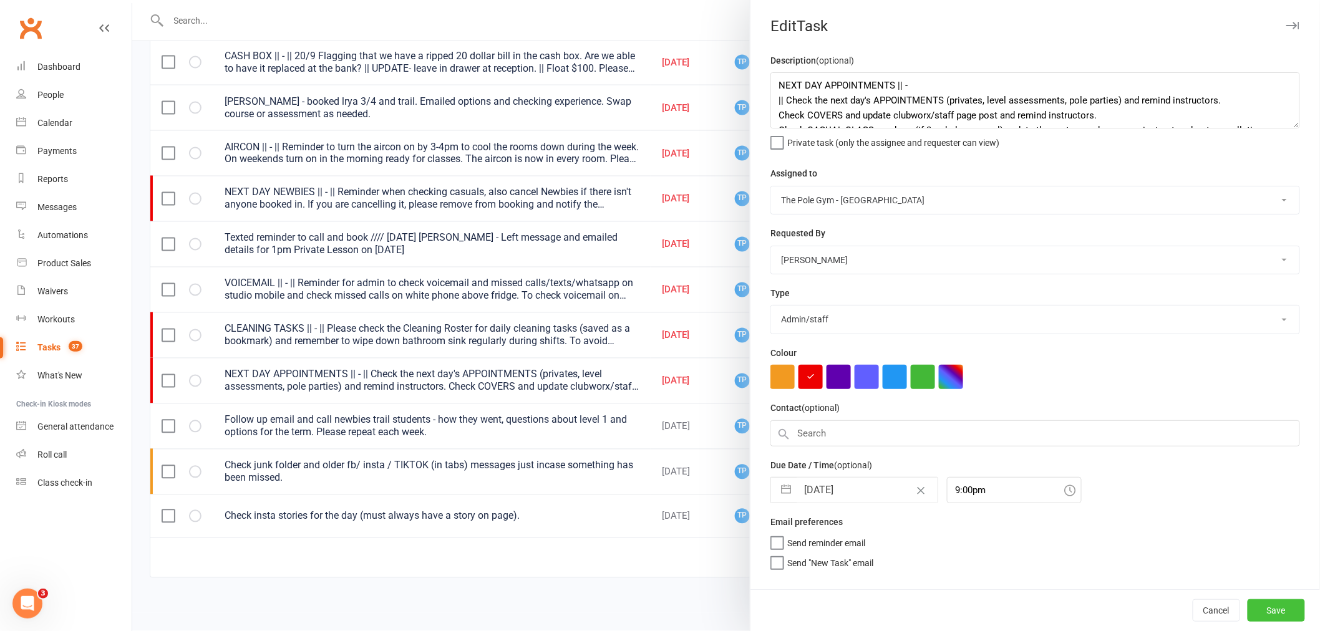
click at [1293, 606] on button "Save" at bounding box center [1276, 610] width 57 height 22
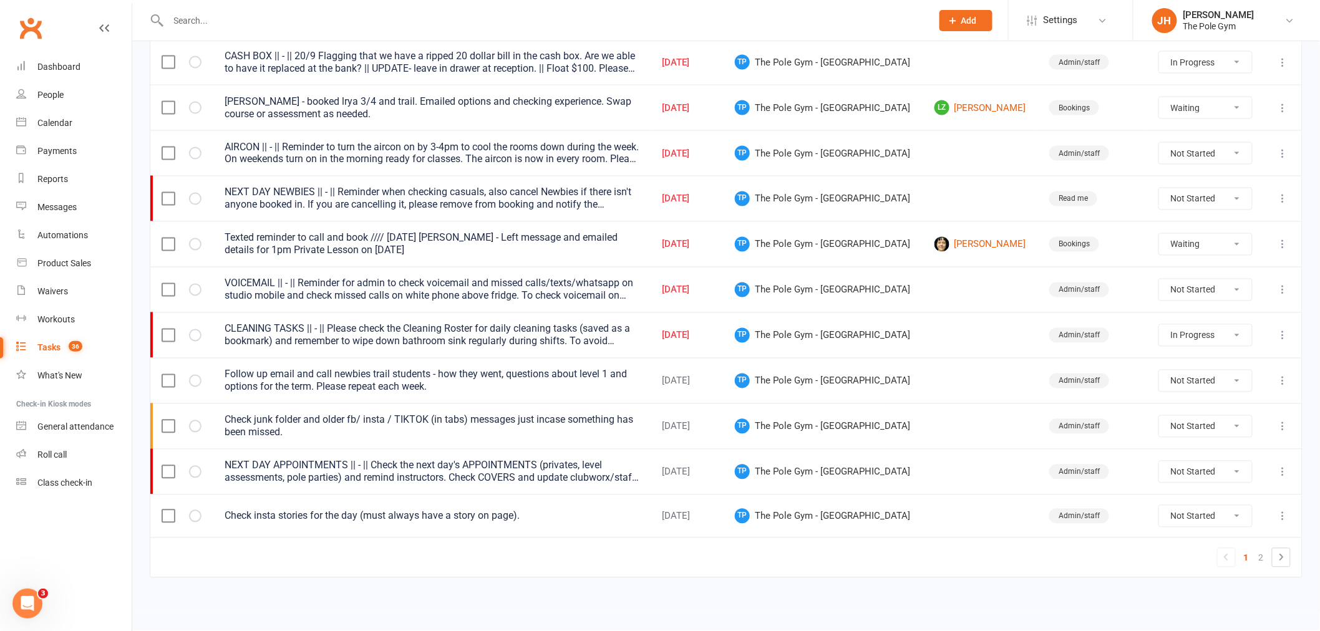
click at [1281, 291] on icon at bounding box center [1283, 290] width 12 height 12
click at [1195, 344] on link "Edit" at bounding box center [1219, 344] width 124 height 25
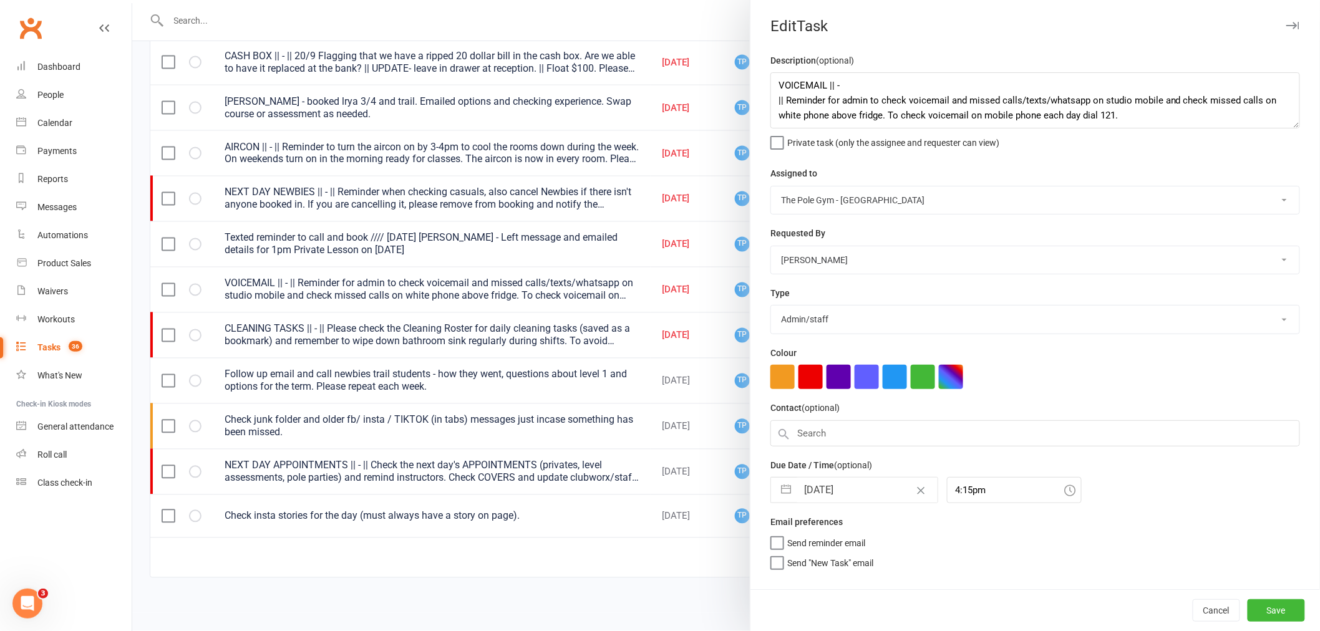
click at [855, 483] on input "[DATE]" at bounding box center [867, 490] width 140 height 25
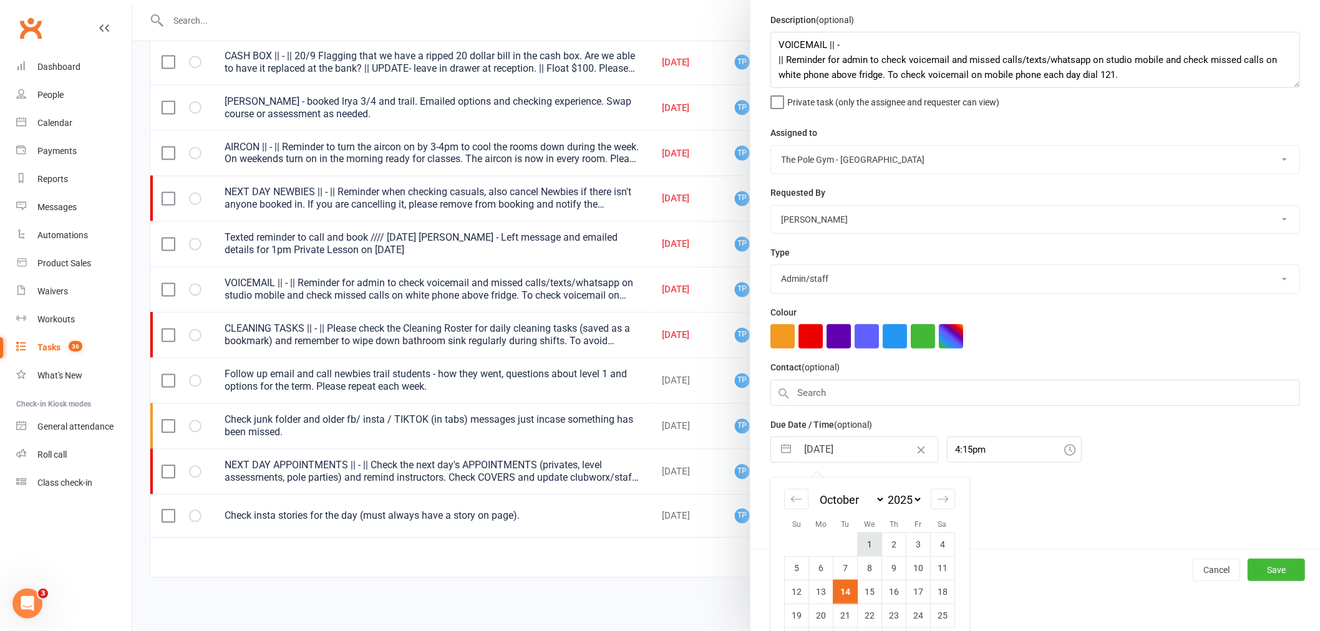
scroll to position [76, 0]
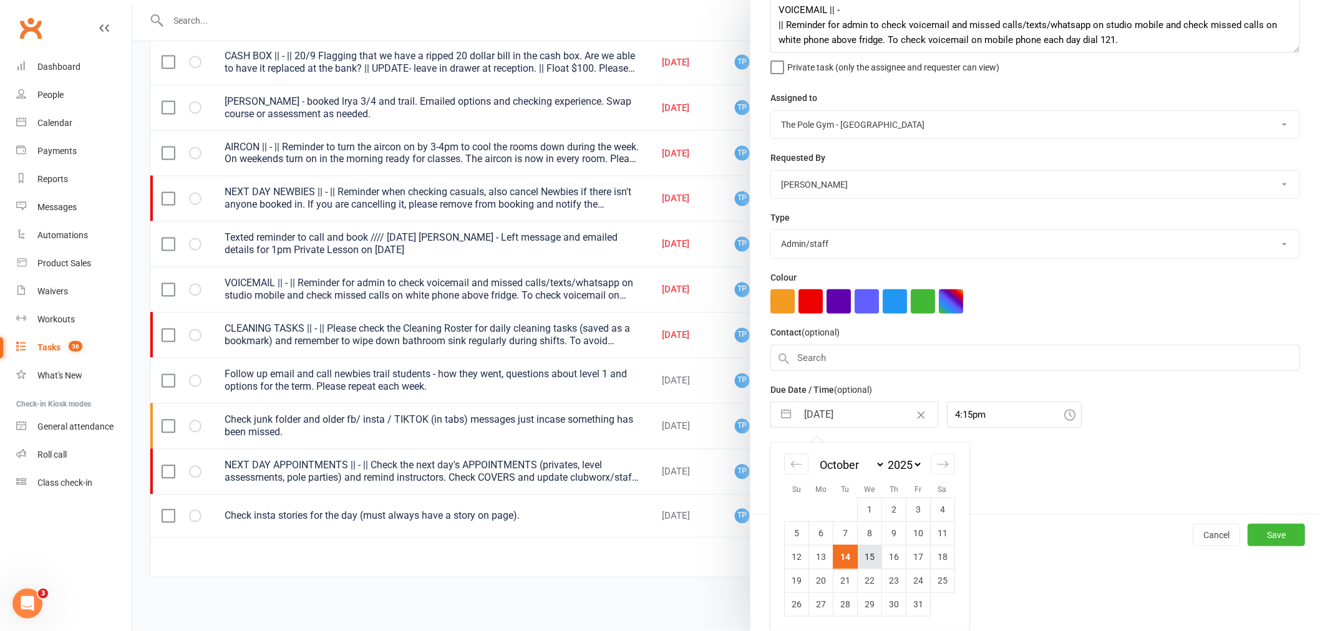
click at [871, 555] on td "15" at bounding box center [870, 557] width 24 height 24
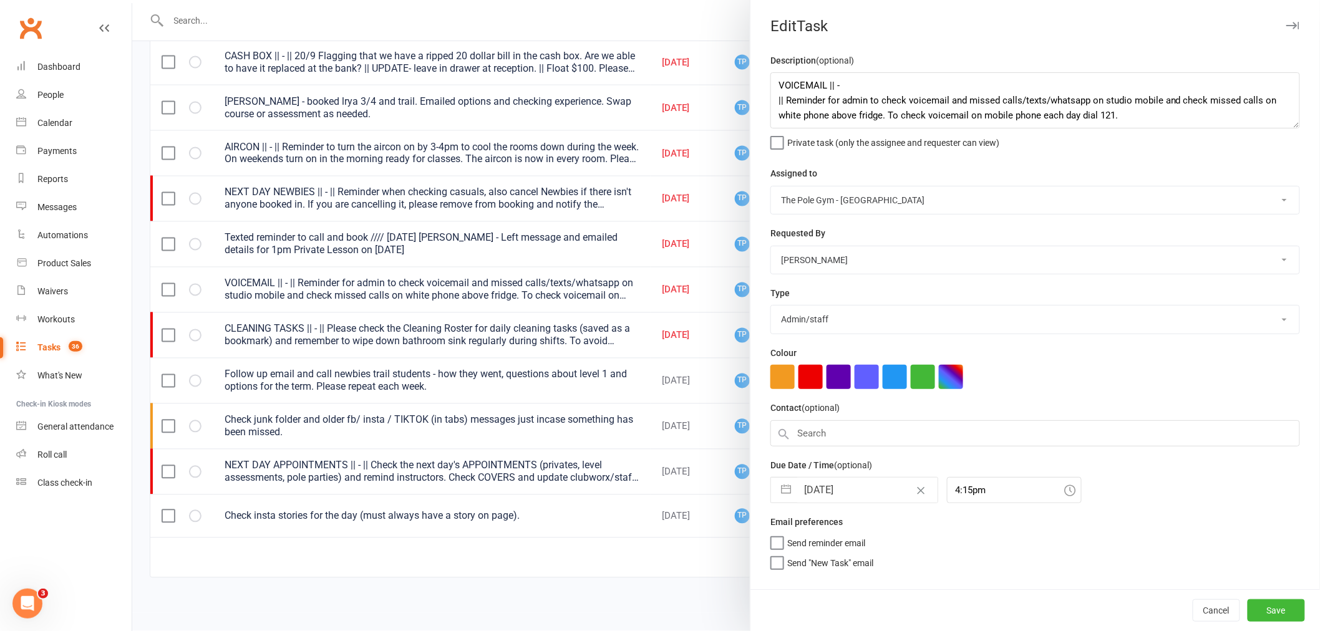
scroll to position [0, 0]
click at [1273, 613] on button "Save" at bounding box center [1276, 610] width 57 height 22
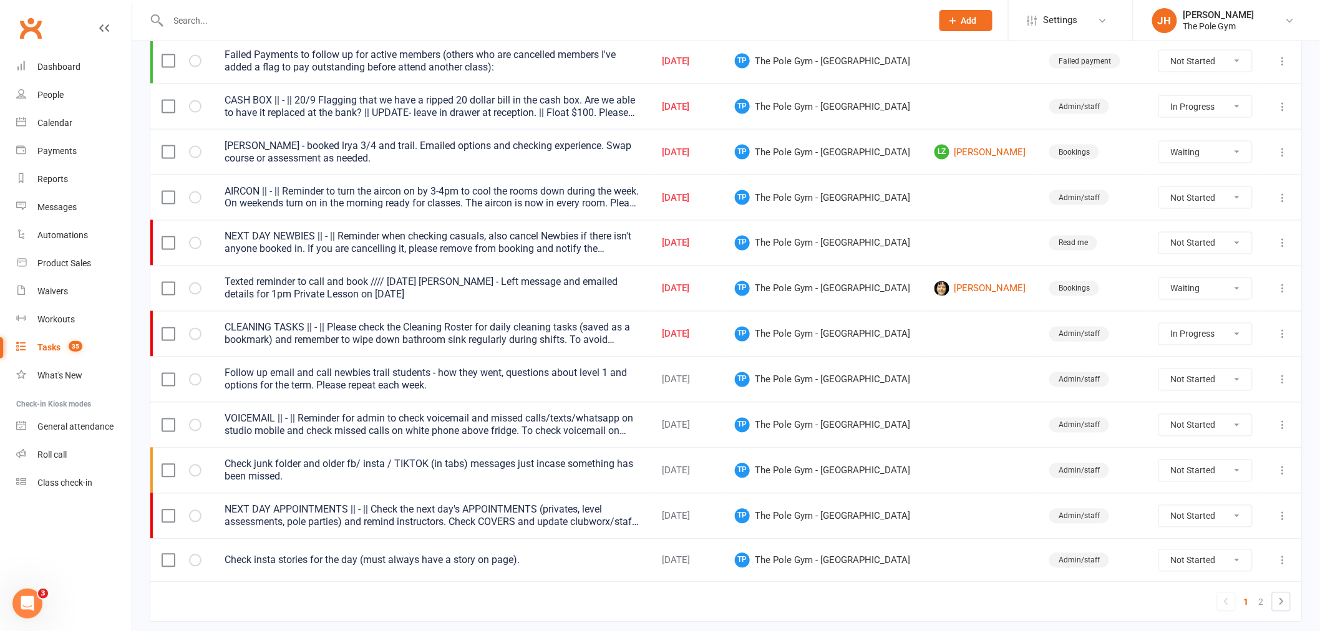
scroll to position [762, 0]
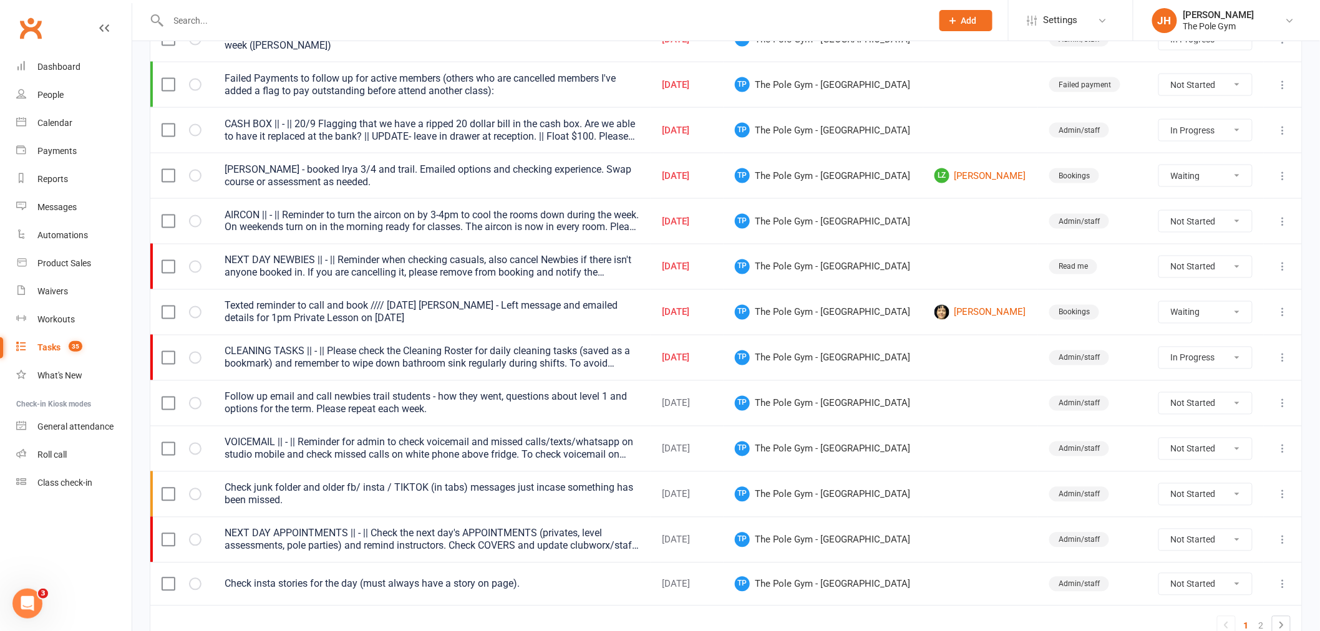
click at [1279, 270] on icon at bounding box center [1283, 267] width 12 height 12
click at [1187, 327] on link "Edit" at bounding box center [1219, 321] width 124 height 25
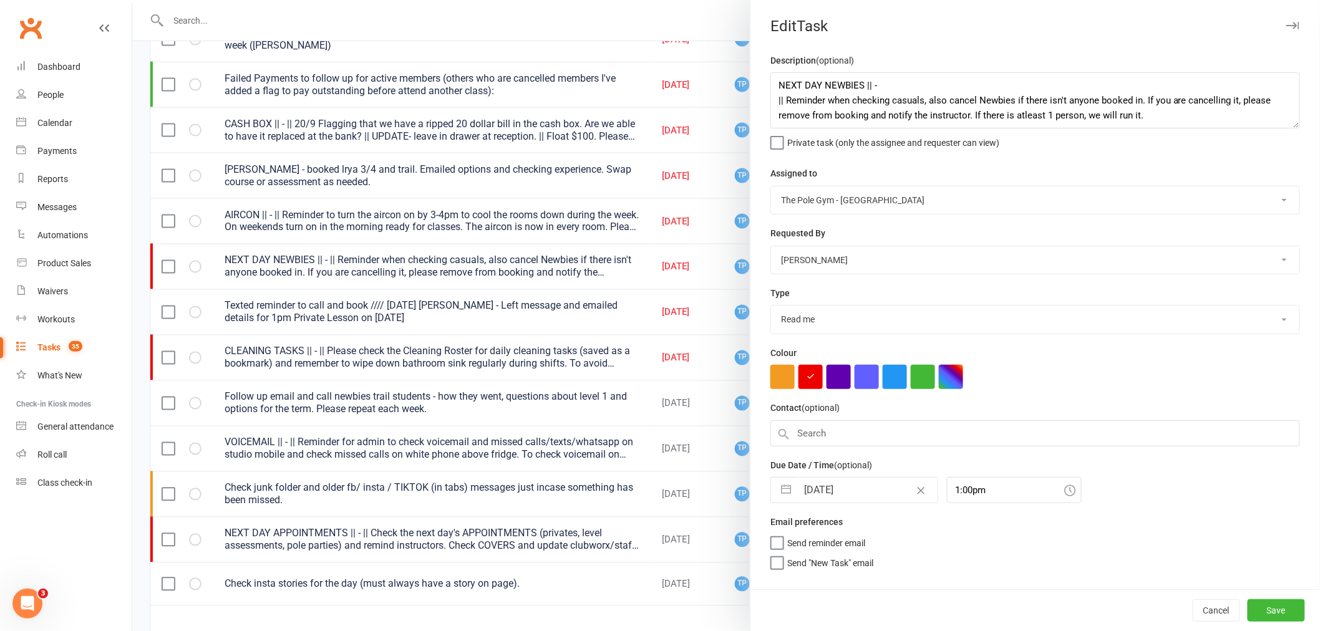
click at [858, 500] on input "[DATE]" at bounding box center [867, 490] width 140 height 25
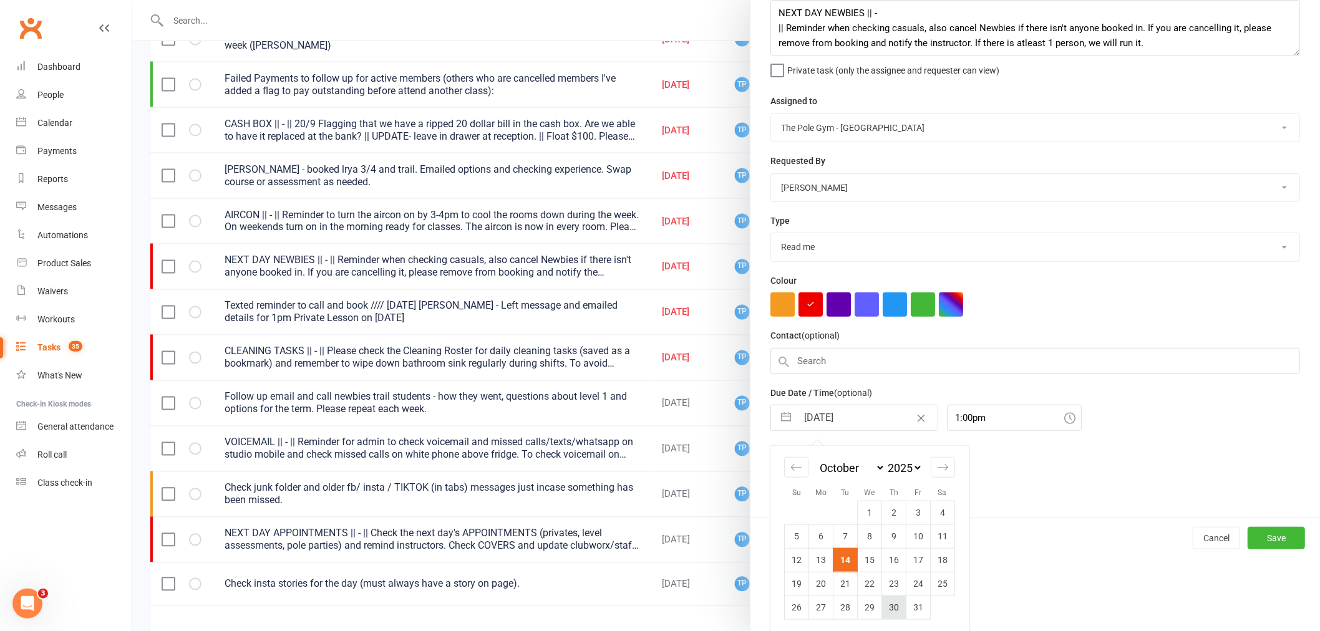
scroll to position [73, 0]
click at [921, 554] on td "17" at bounding box center [918, 560] width 24 height 24
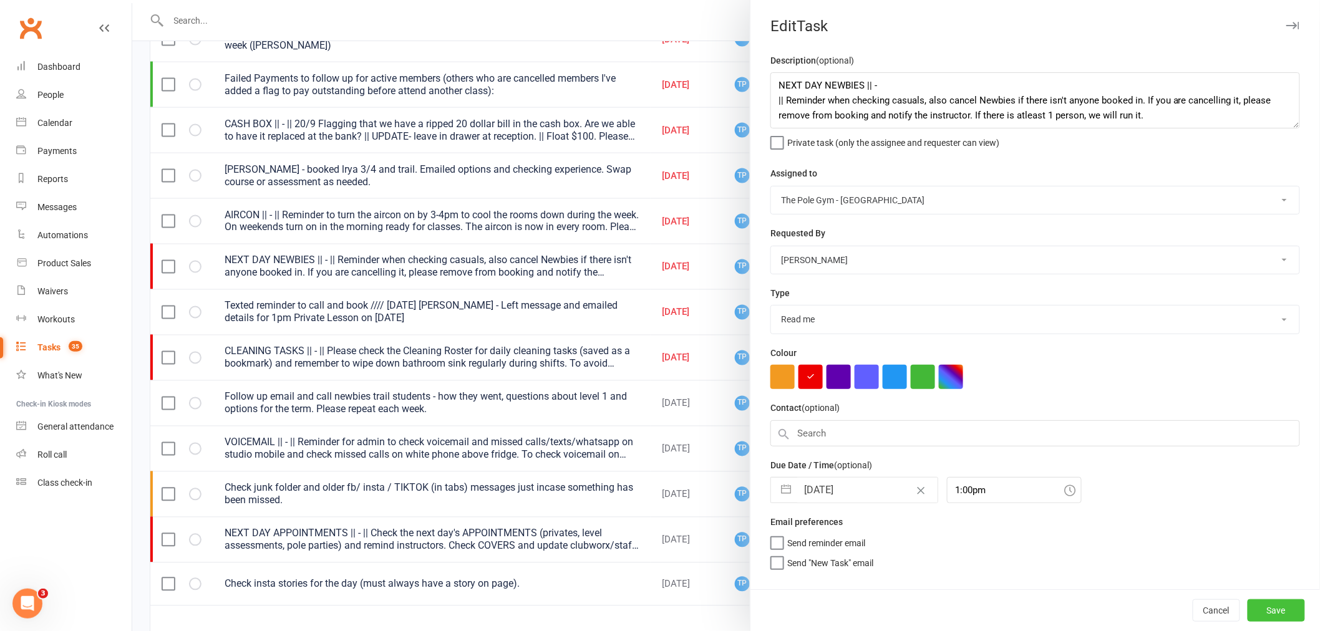
click at [1263, 608] on button "Save" at bounding box center [1276, 610] width 57 height 22
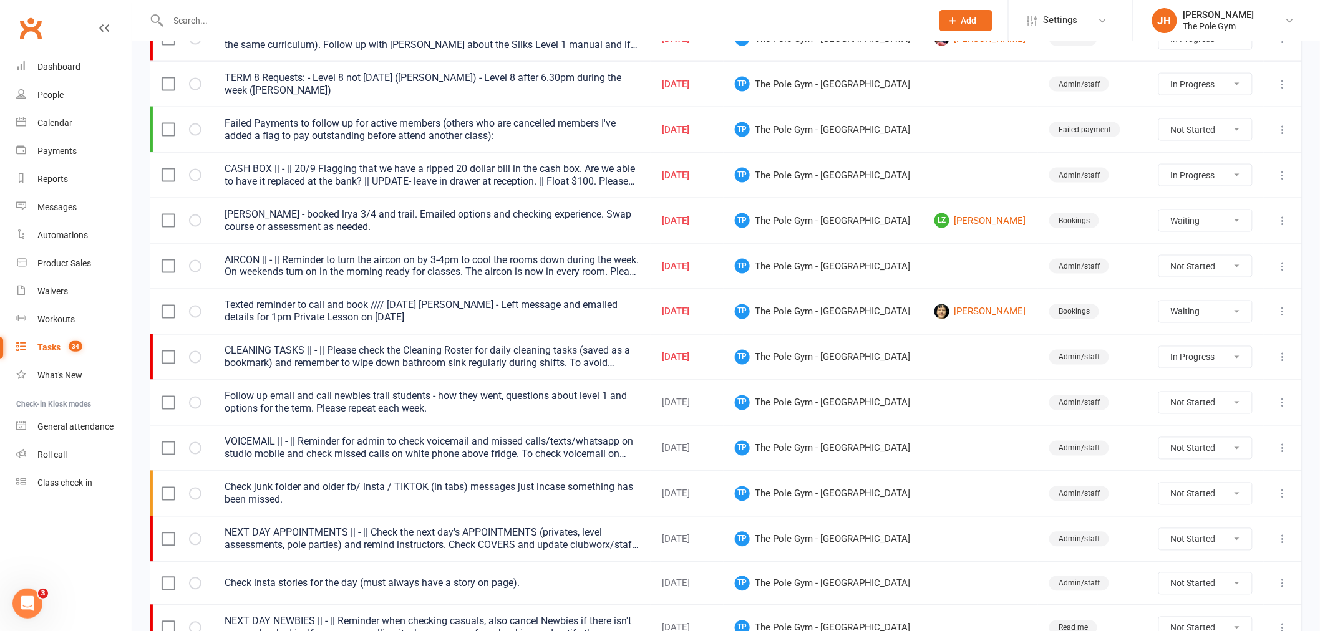
scroll to position [693, 0]
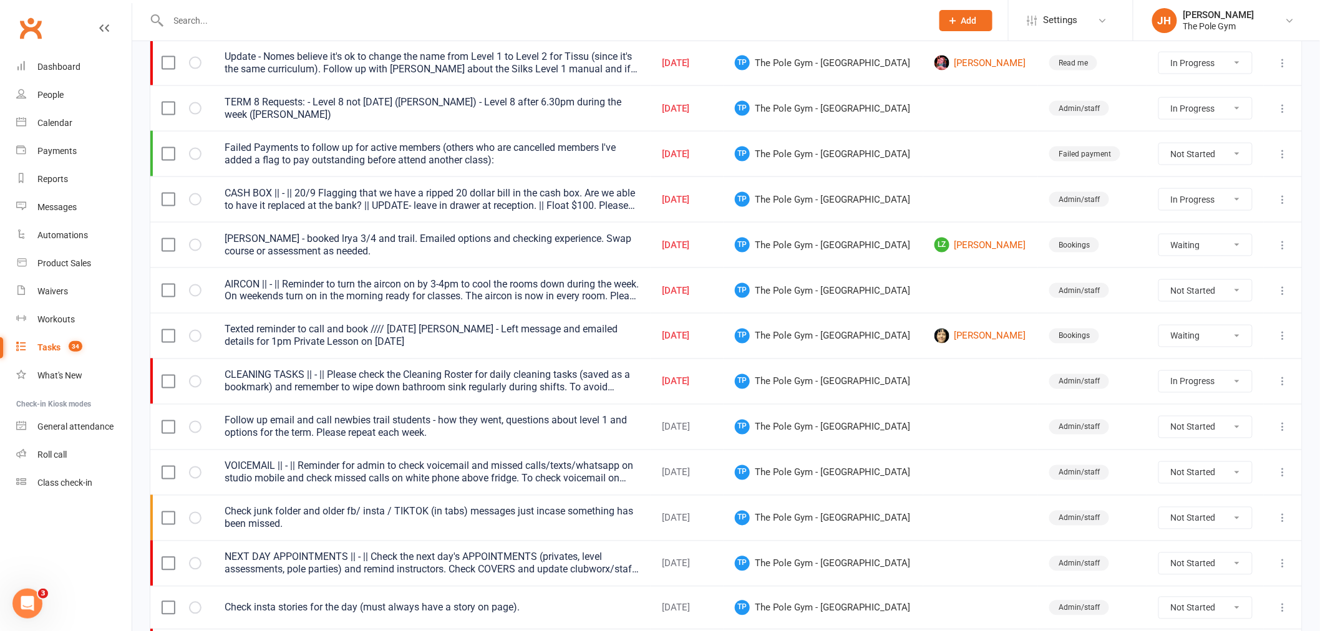
click at [1286, 293] on icon at bounding box center [1283, 290] width 12 height 12
click at [1206, 338] on link "Edit" at bounding box center [1219, 344] width 124 height 25
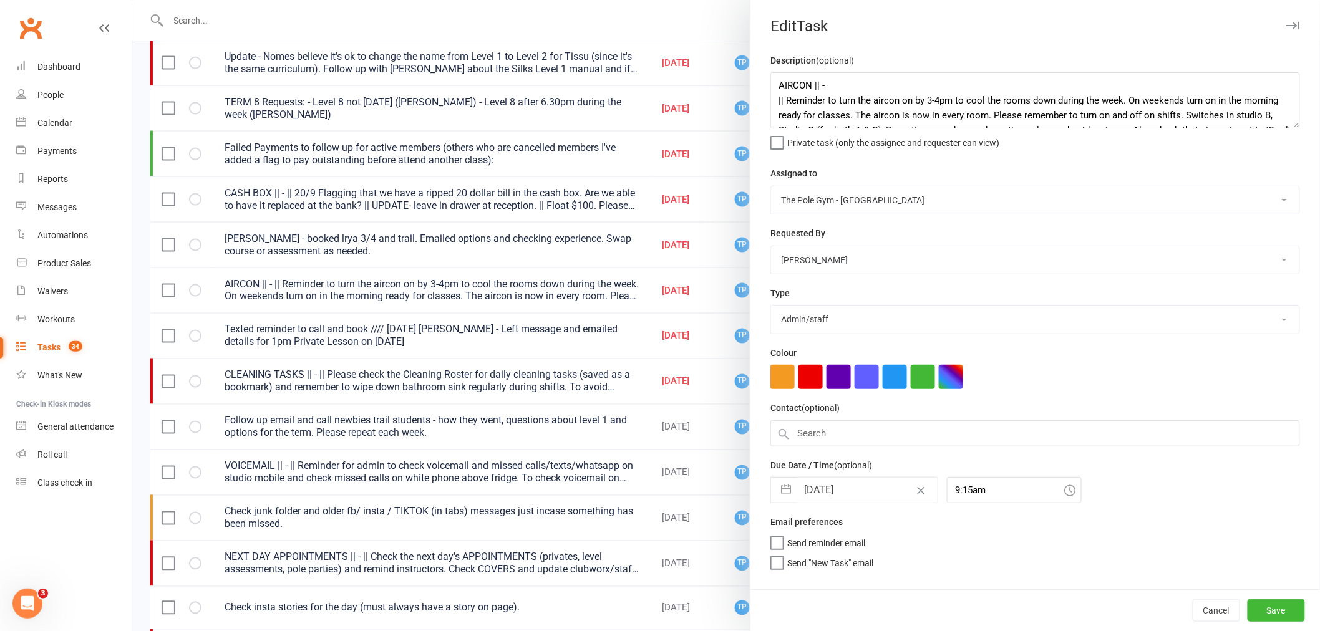
click at [847, 488] on input "[DATE]" at bounding box center [867, 490] width 140 height 25
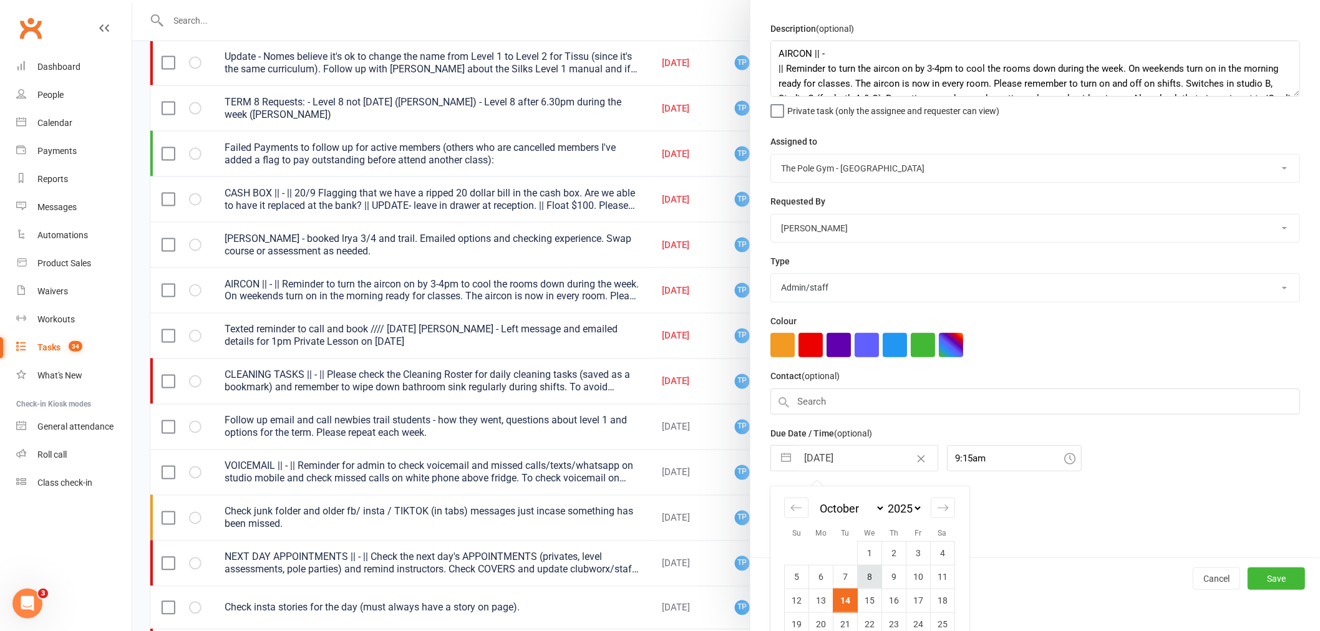
scroll to position [76, 0]
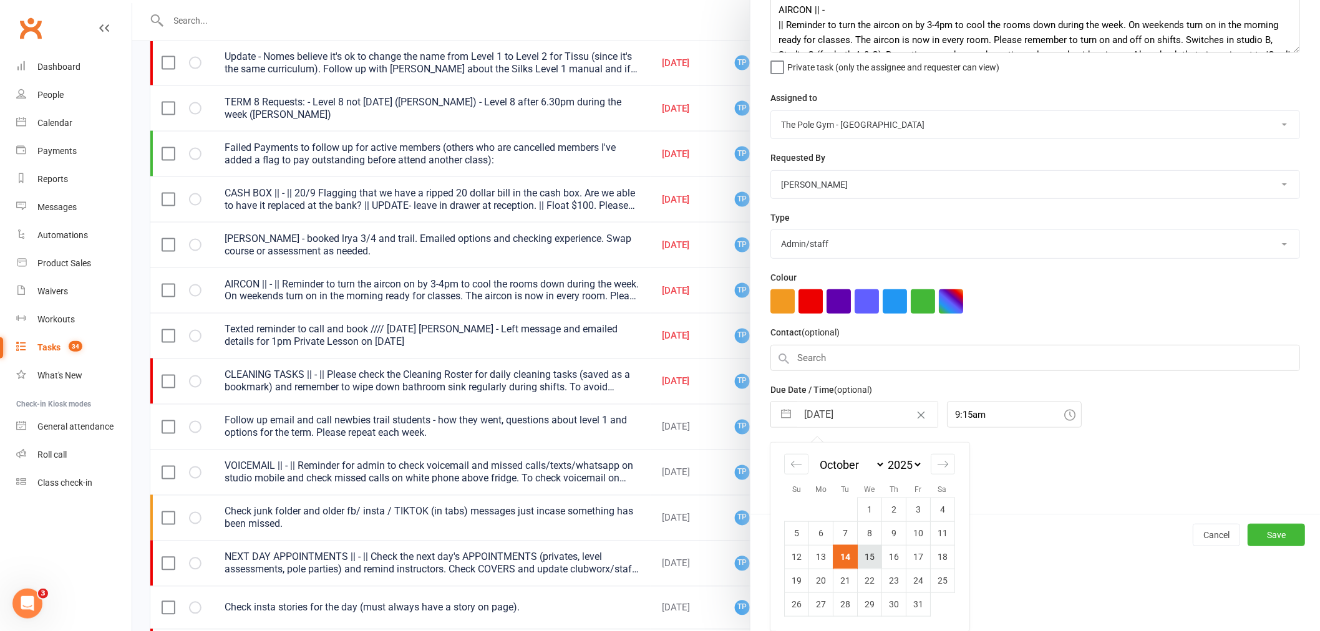
click at [871, 558] on td "15" at bounding box center [870, 557] width 24 height 24
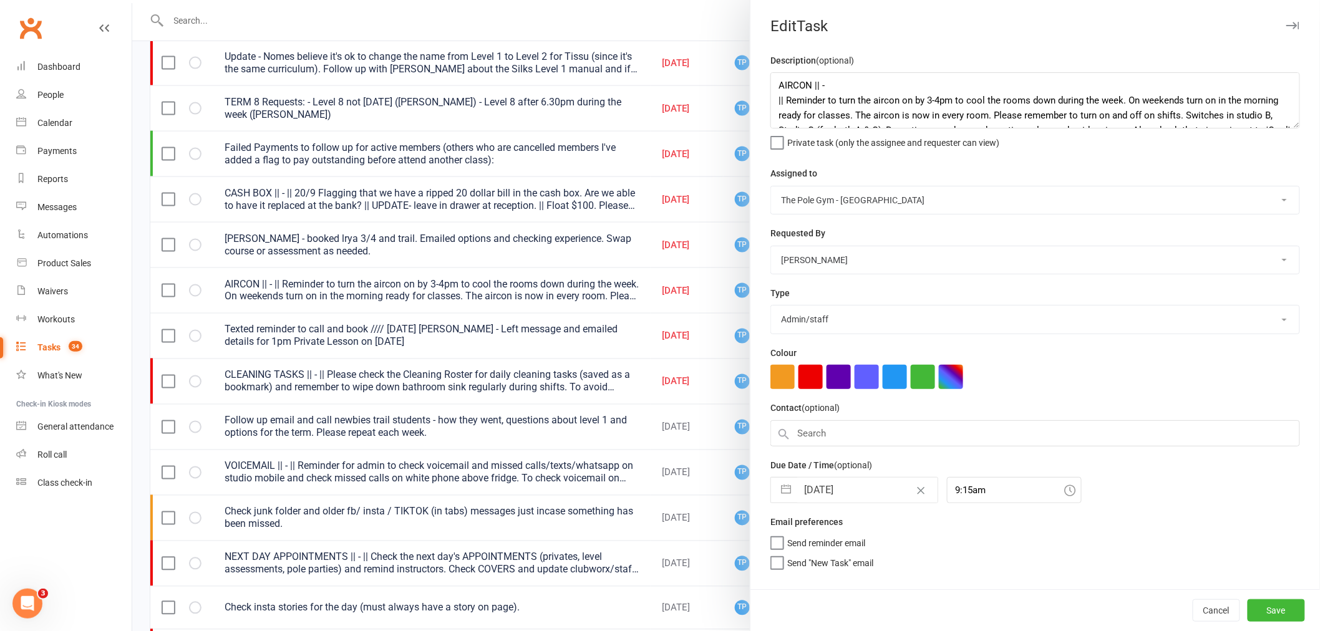
scroll to position [0, 0]
click at [1266, 613] on button "Save" at bounding box center [1276, 610] width 57 height 22
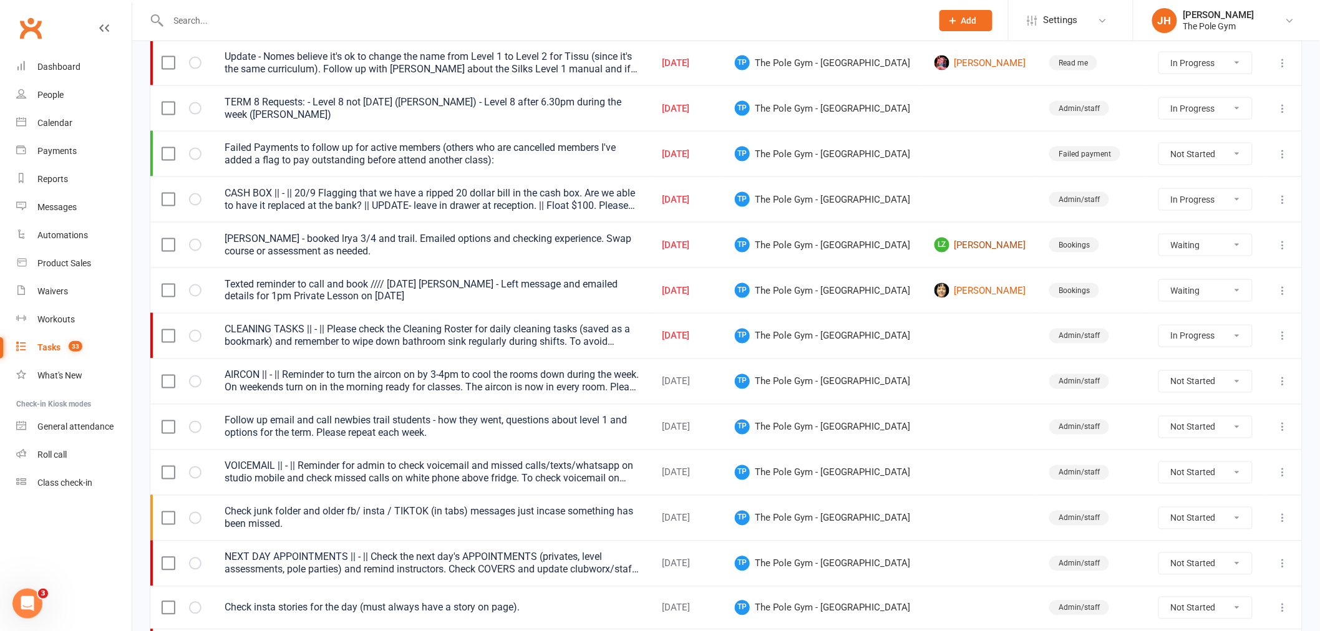
click at [968, 247] on link "LZ Lanlan Zhao" at bounding box center [980, 245] width 93 height 15
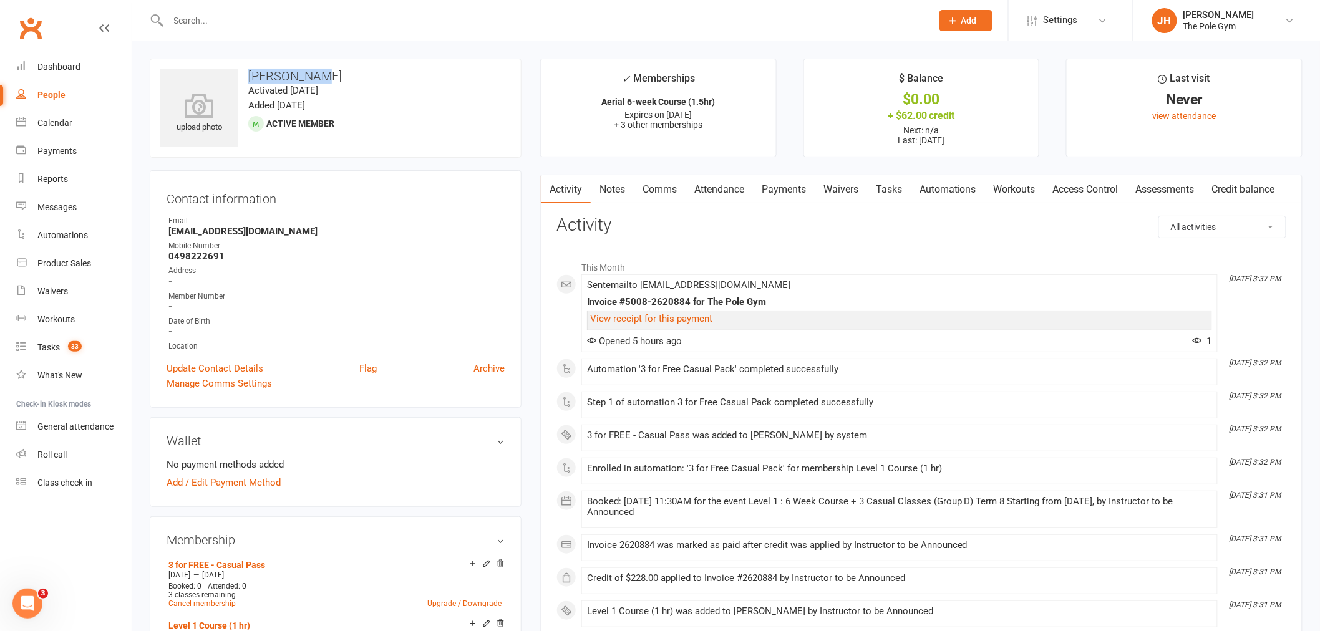
drag, startPoint x: 336, startPoint y: 67, endPoint x: 258, endPoint y: 73, distance: 77.6
click at [247, 73] on div "upload photo Lanlan Zhao Activated 10 October, 2025 Added 10 October, 2025 Acti…" at bounding box center [336, 108] width 372 height 99
copy h3 "Lanlan Zhao"
click at [61, 125] on div "Calendar" at bounding box center [54, 123] width 35 height 10
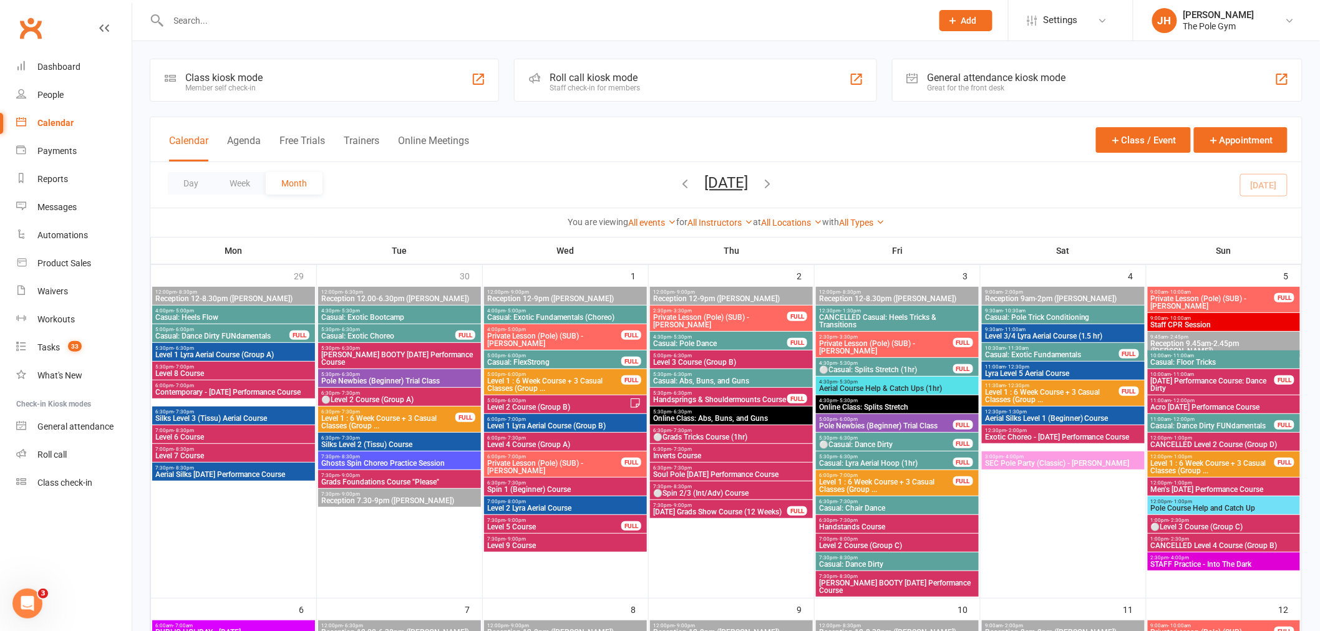
click at [493, 21] on input "text" at bounding box center [544, 20] width 759 height 17
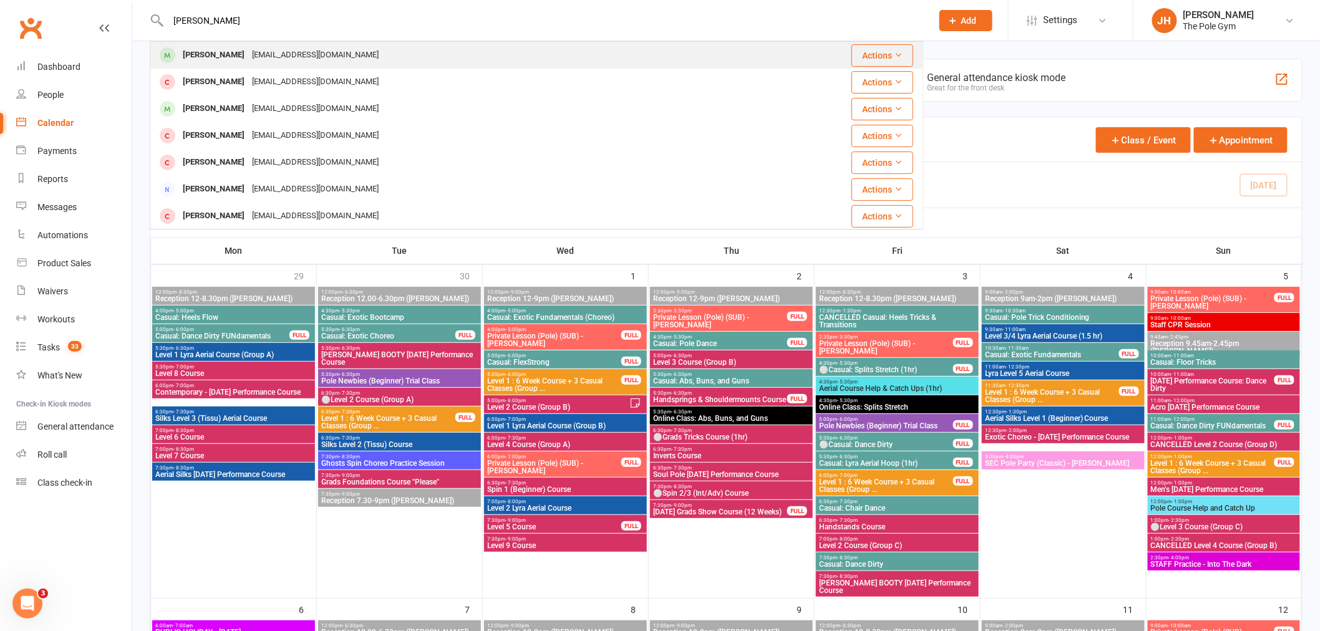
click at [195, 57] on div "Liz Puah" at bounding box center [213, 55] width 69 height 18
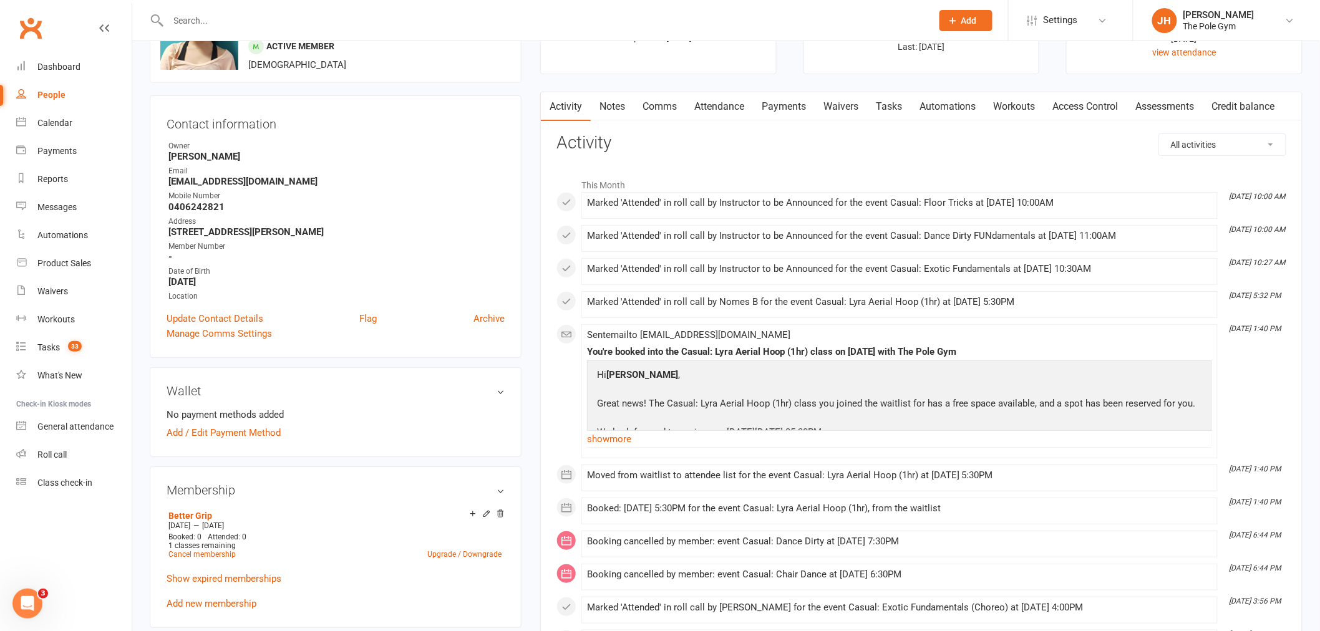
scroll to position [277, 0]
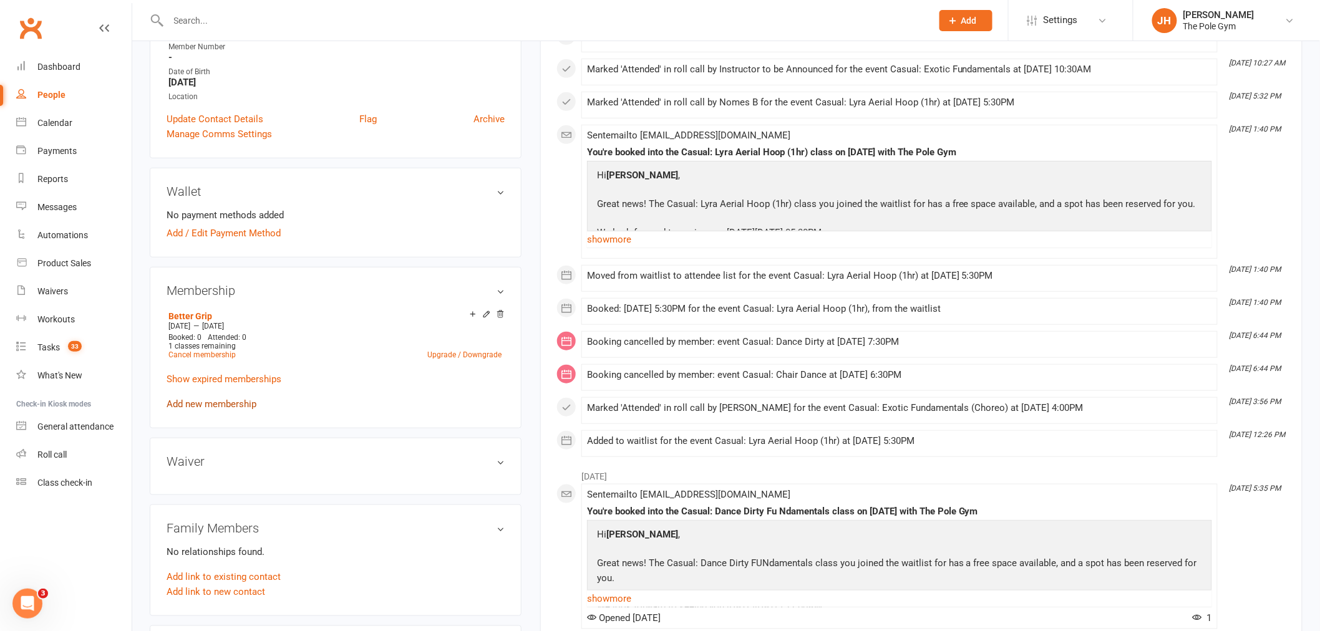
click at [227, 399] on link "Add new membership" at bounding box center [212, 404] width 90 height 11
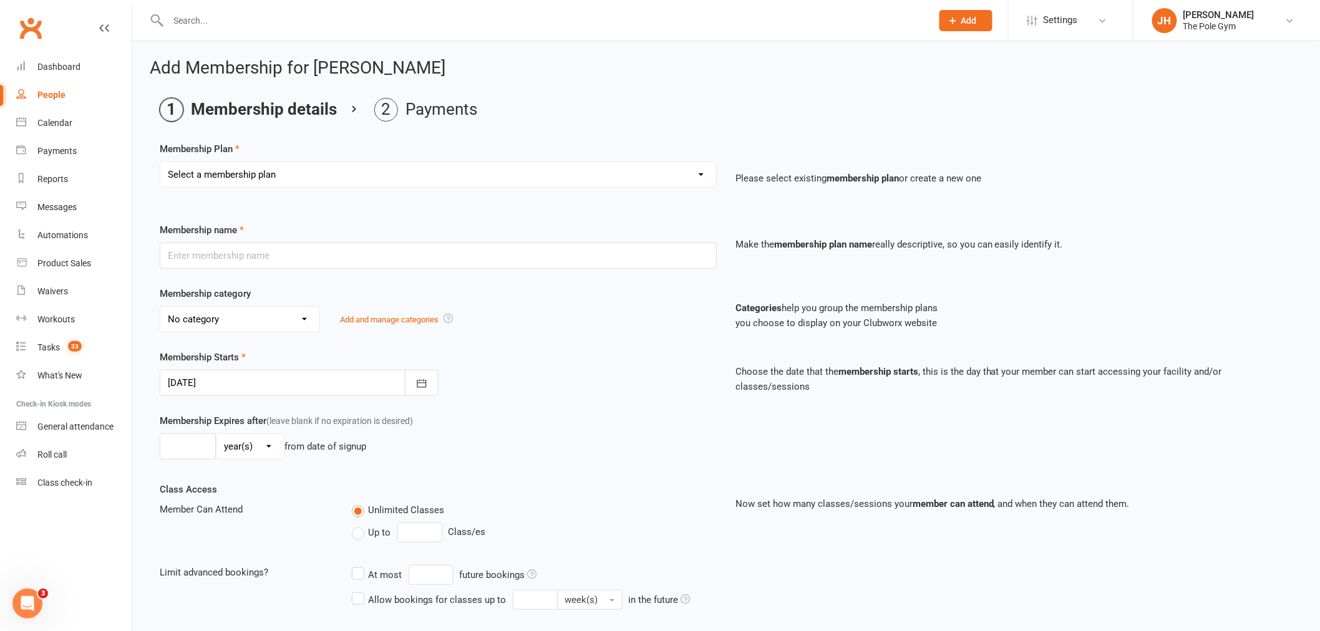
click at [348, 175] on select "Select a membership plan Create new Membership Plan Pay As You Go (45 min) Casu…" at bounding box center [438, 174] width 556 height 25
click at [160, 162] on select "Select a membership plan Create new Membership Plan Pay As You Go (45 min) Casu…" at bounding box center [438, 174] width 556 height 25
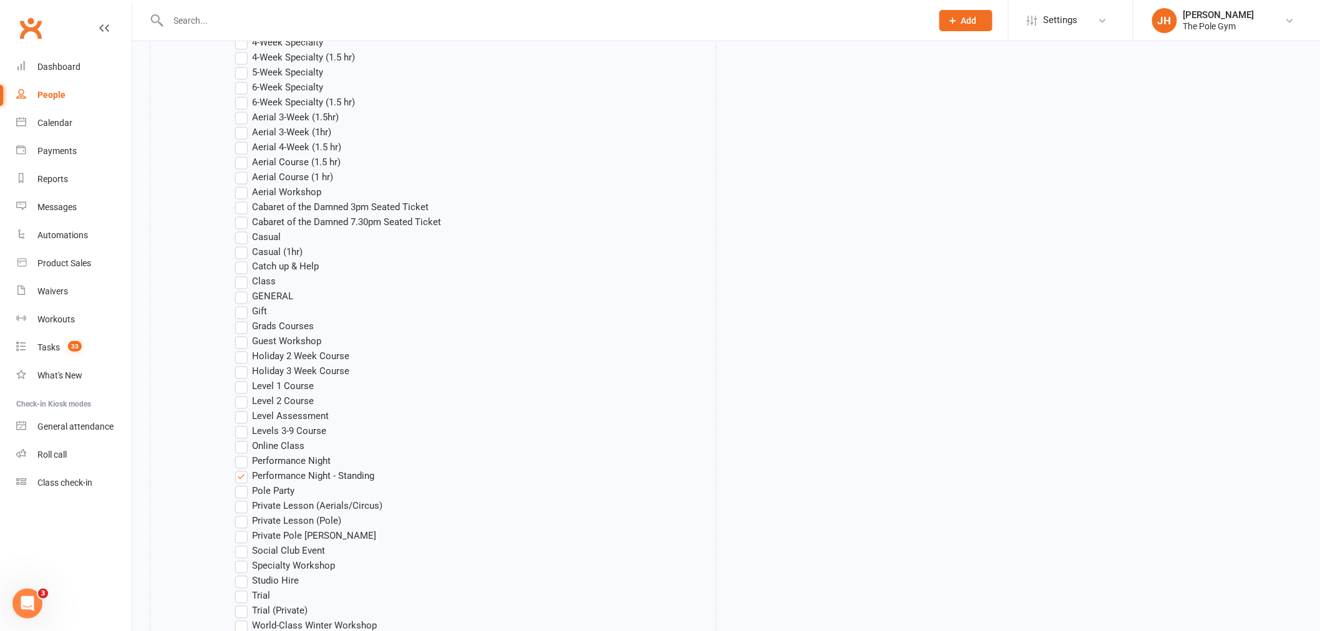
scroll to position [911, 0]
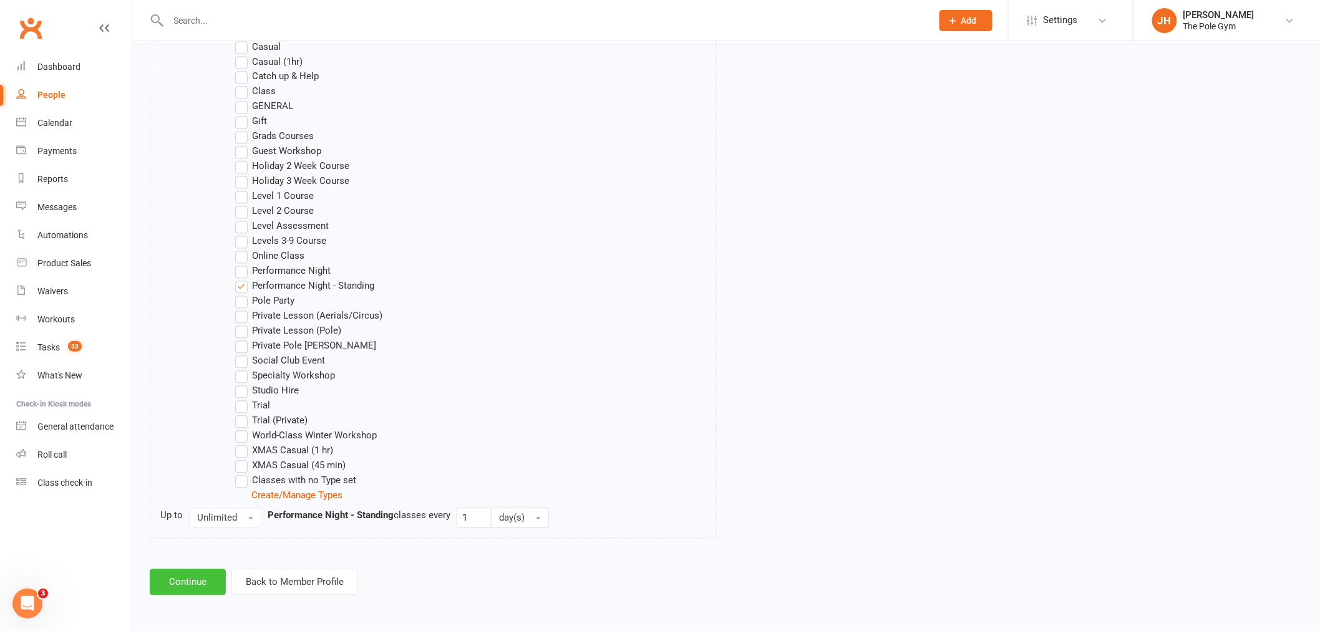
click at [189, 575] on button "Continue" at bounding box center [188, 583] width 76 height 26
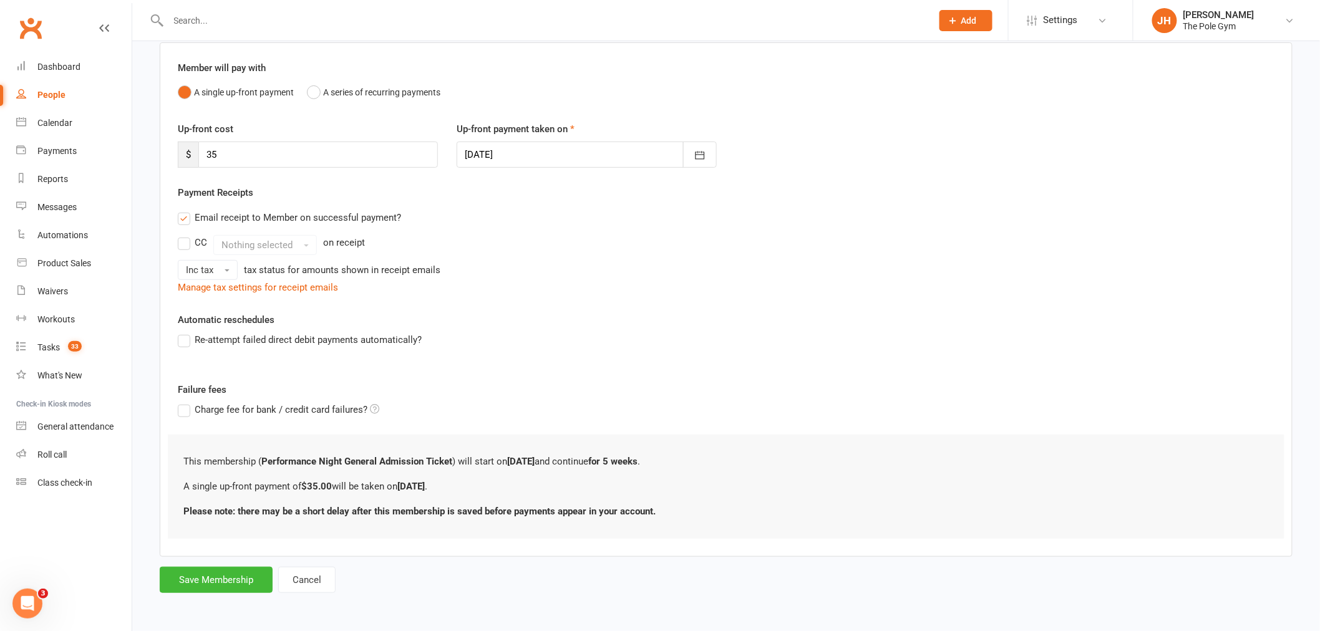
scroll to position [0, 0]
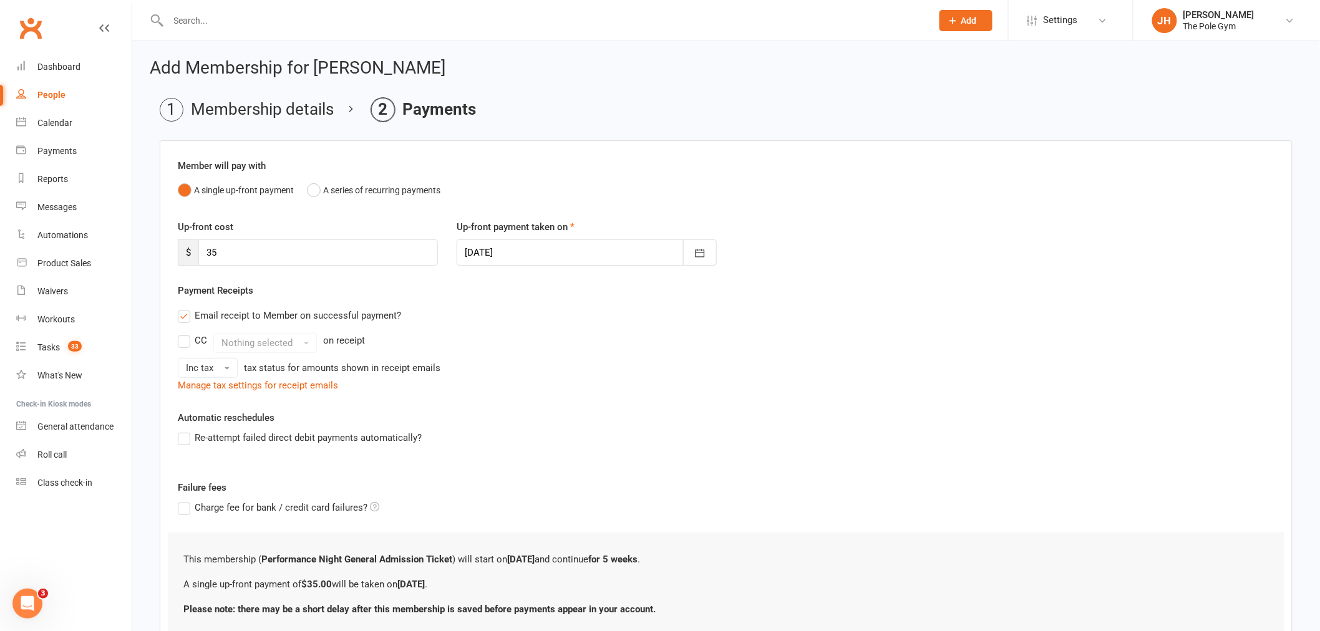
click at [519, 252] on div at bounding box center [587, 253] width 260 height 26
click at [234, 185] on button "A single up-front payment" at bounding box center [236, 190] width 116 height 24
click at [220, 117] on li "Membership details" at bounding box center [247, 110] width 174 height 24
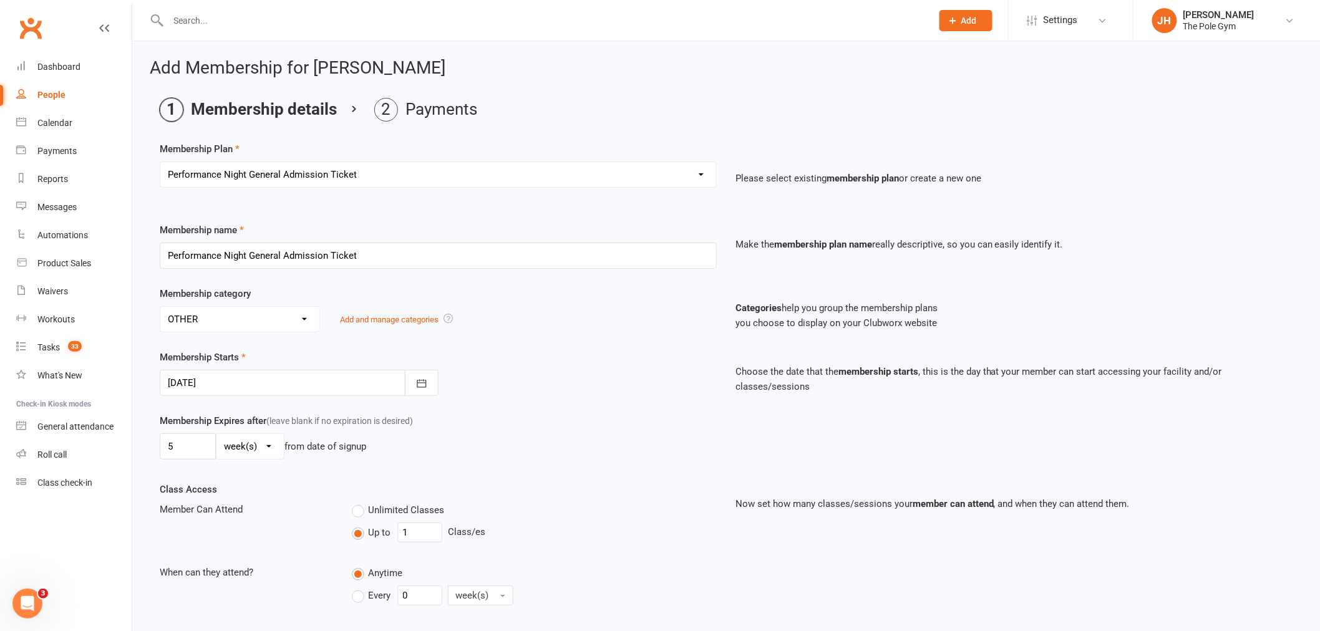
click at [253, 164] on select "Select a membership plan Create new Membership Plan Pay As You Go (45 min) Casu…" at bounding box center [438, 174] width 556 height 25
click at [160, 162] on select "Select a membership plan Create new Membership Plan Pay As You Go (45 min) Casu…" at bounding box center [438, 174] width 556 height 25
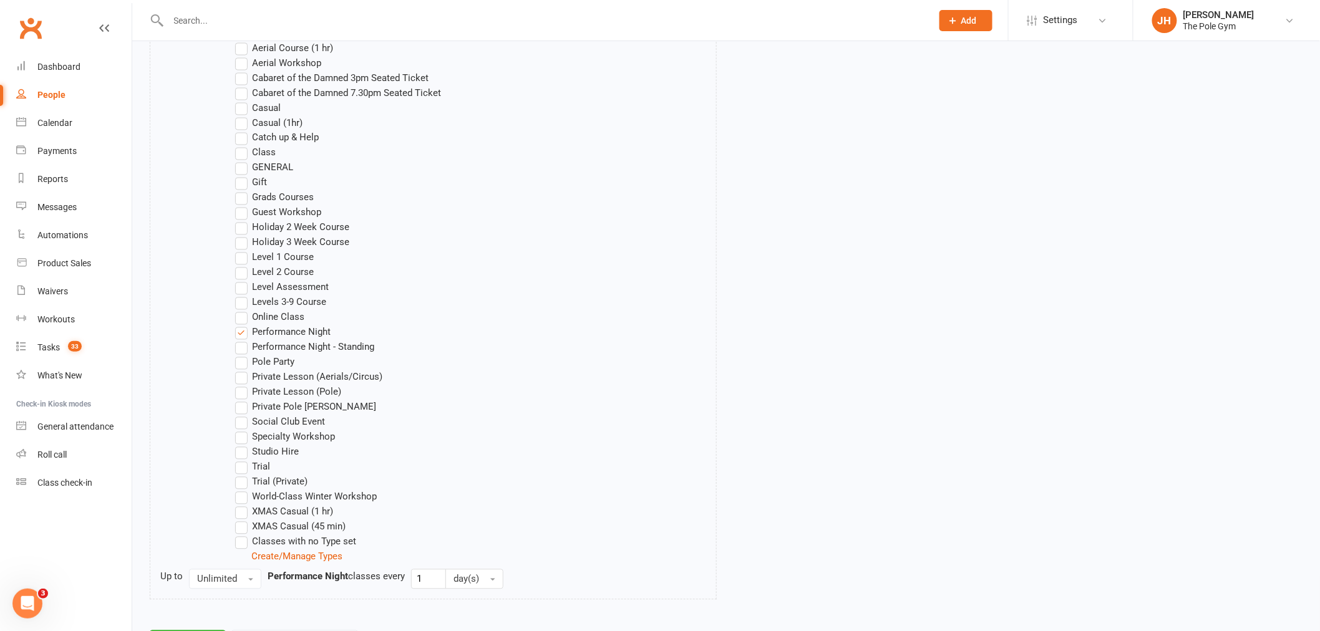
scroll to position [911, 0]
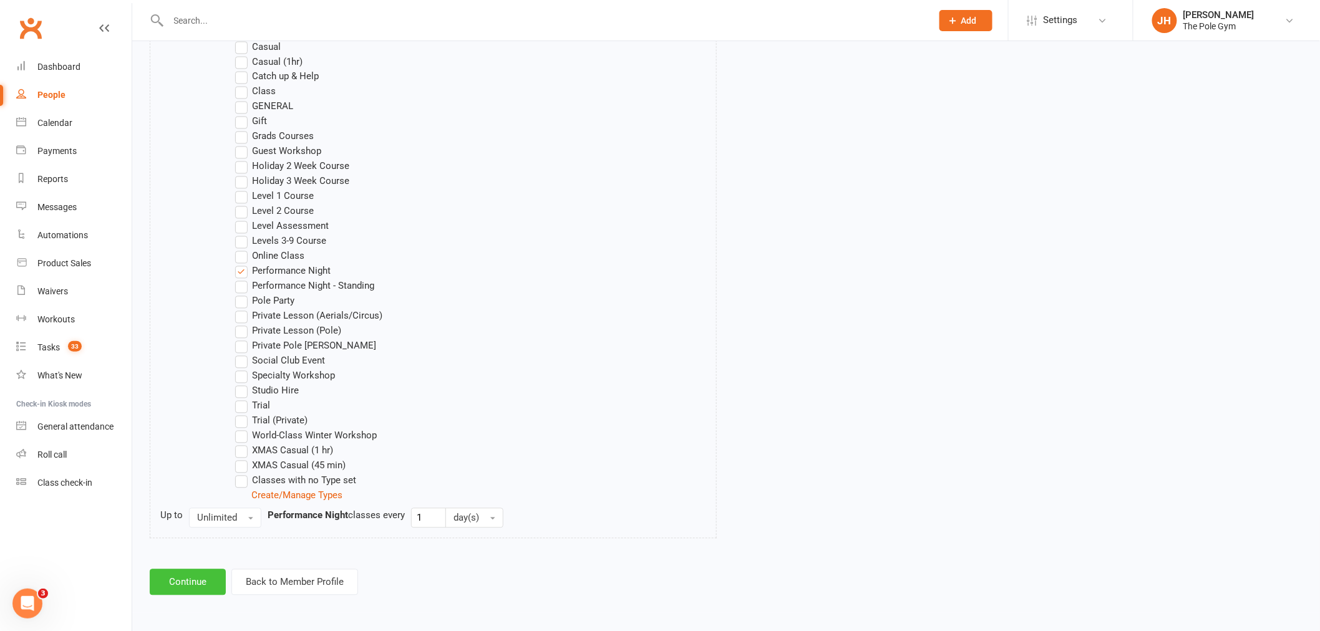
click at [190, 578] on button "Continue" at bounding box center [188, 583] width 76 height 26
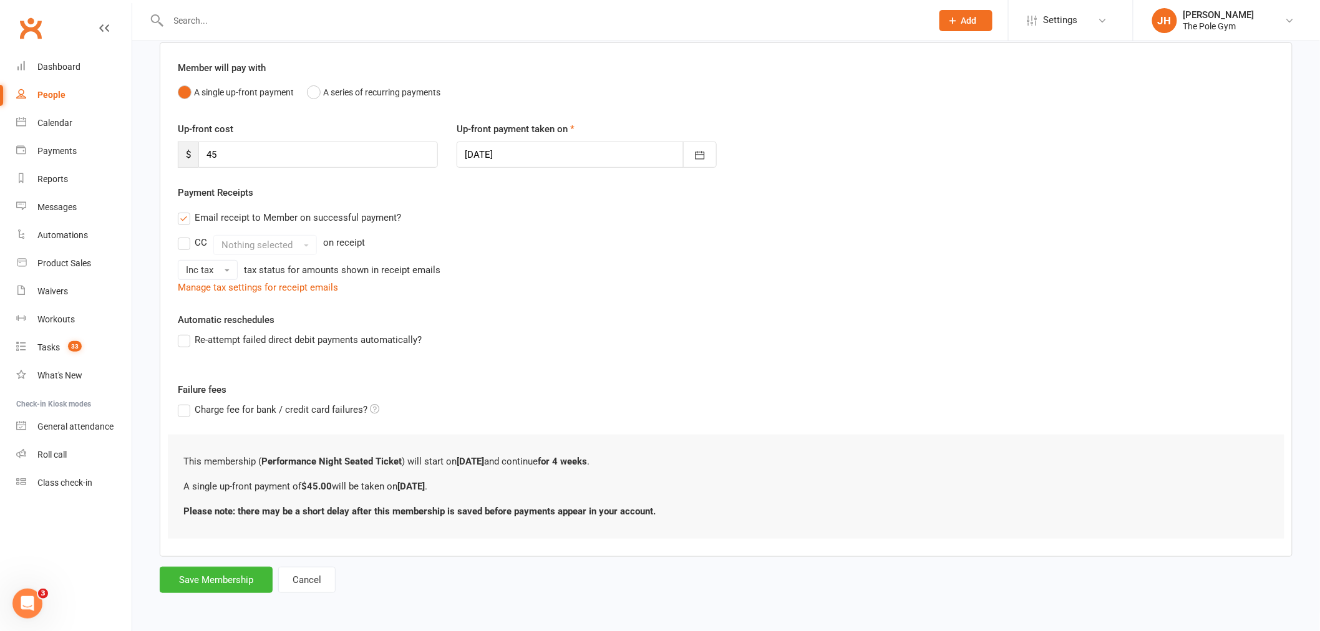
scroll to position [0, 0]
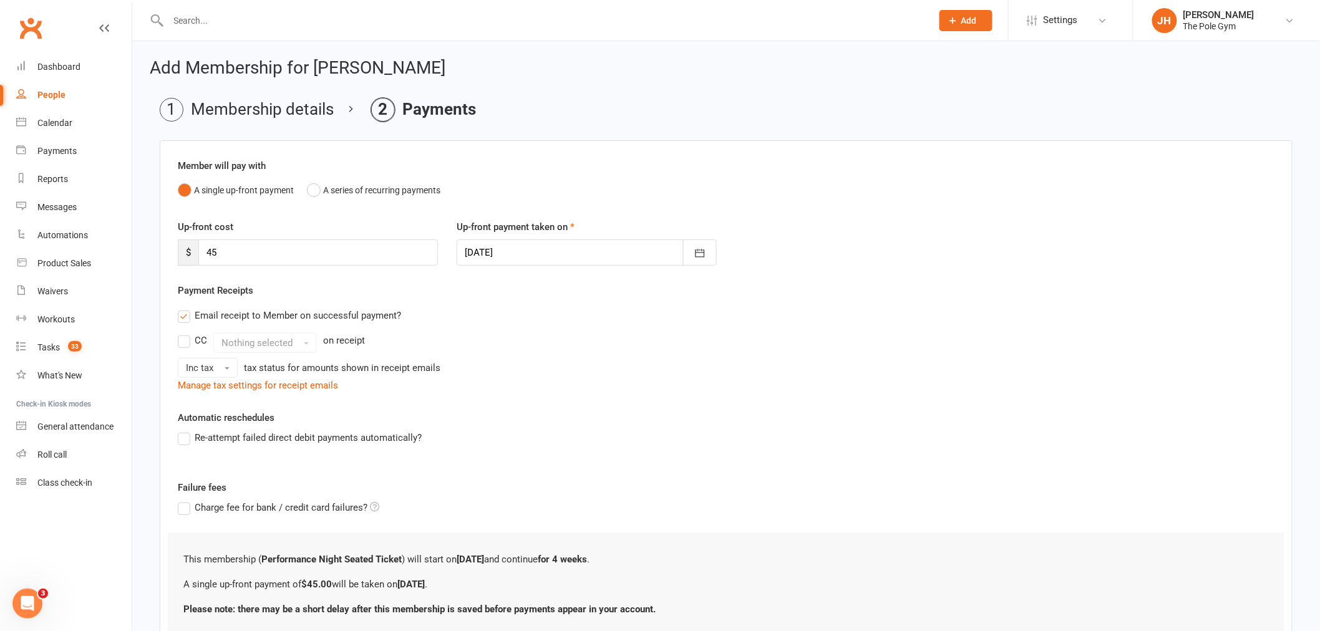
click at [533, 238] on div "Up-front payment taken on 14 Oct 2025 October 2025 Sun Mon Tue Wed Thu Fri Sat …" at bounding box center [586, 243] width 279 height 46
click at [529, 256] on div at bounding box center [587, 253] width 260 height 26
click at [590, 381] on span "15" at bounding box center [590, 379] width 10 height 10
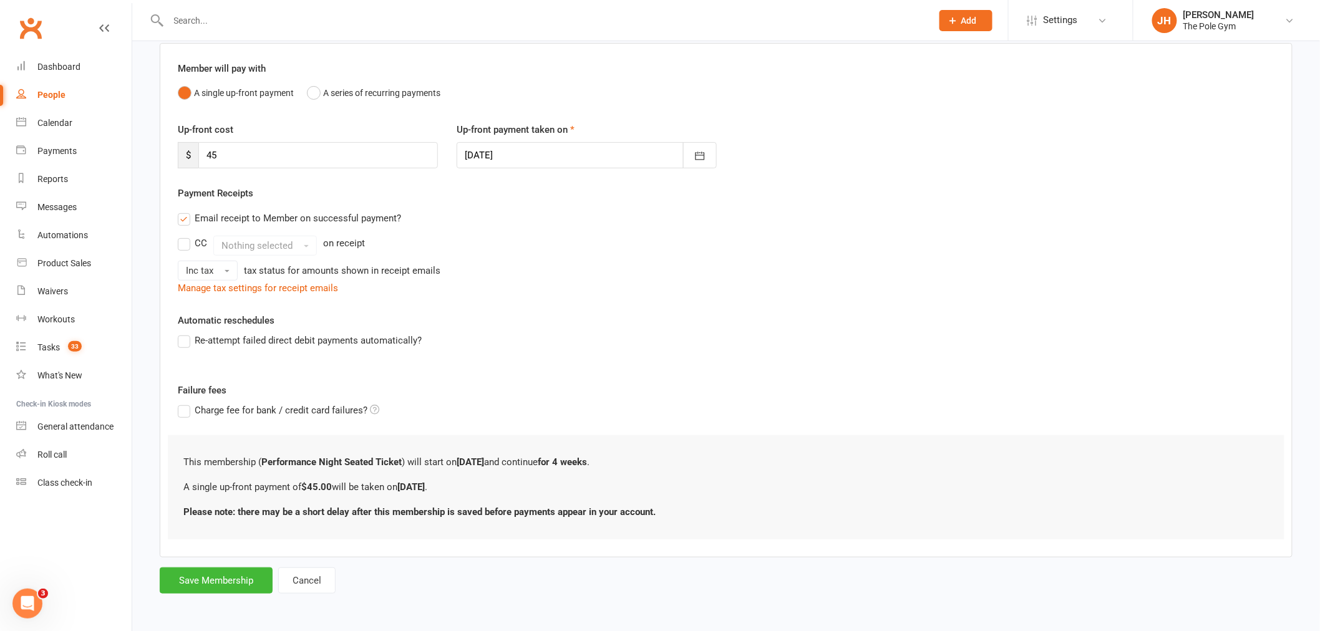
scroll to position [98, 0]
drag, startPoint x: 232, startPoint y: 572, endPoint x: 225, endPoint y: 575, distance: 7.5
click at [225, 575] on button "Save Membership" at bounding box center [216, 580] width 113 height 26
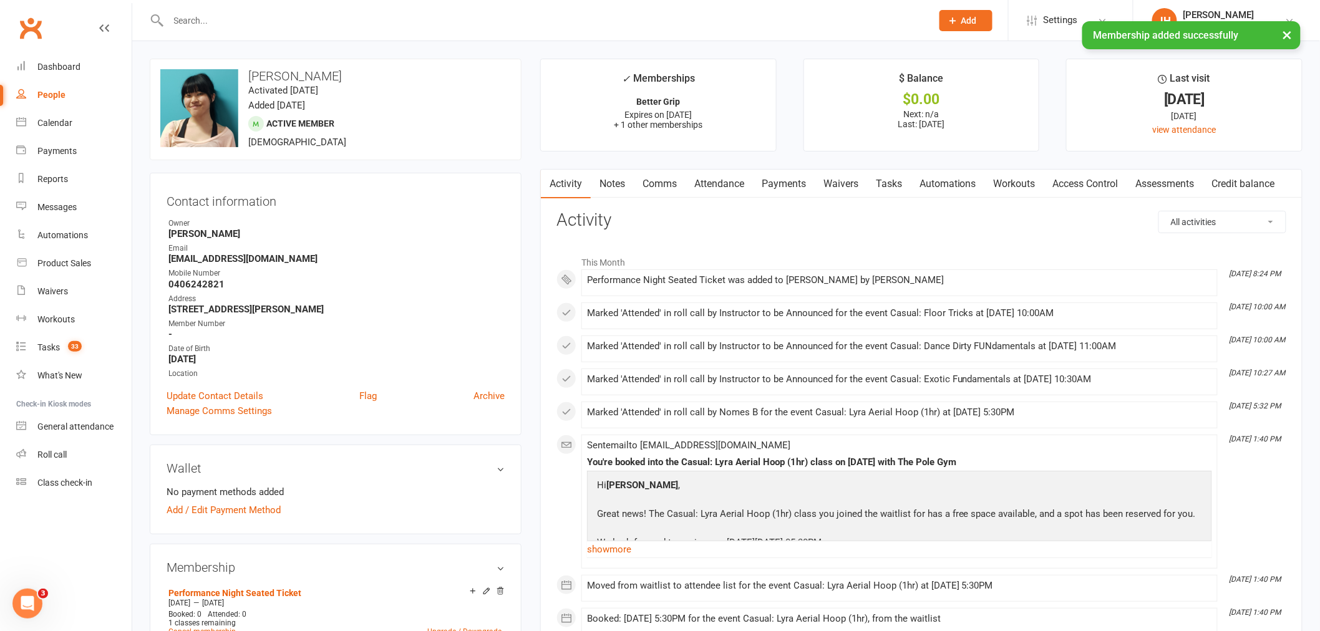
click at [784, 185] on link "Payments" at bounding box center [784, 184] width 62 height 29
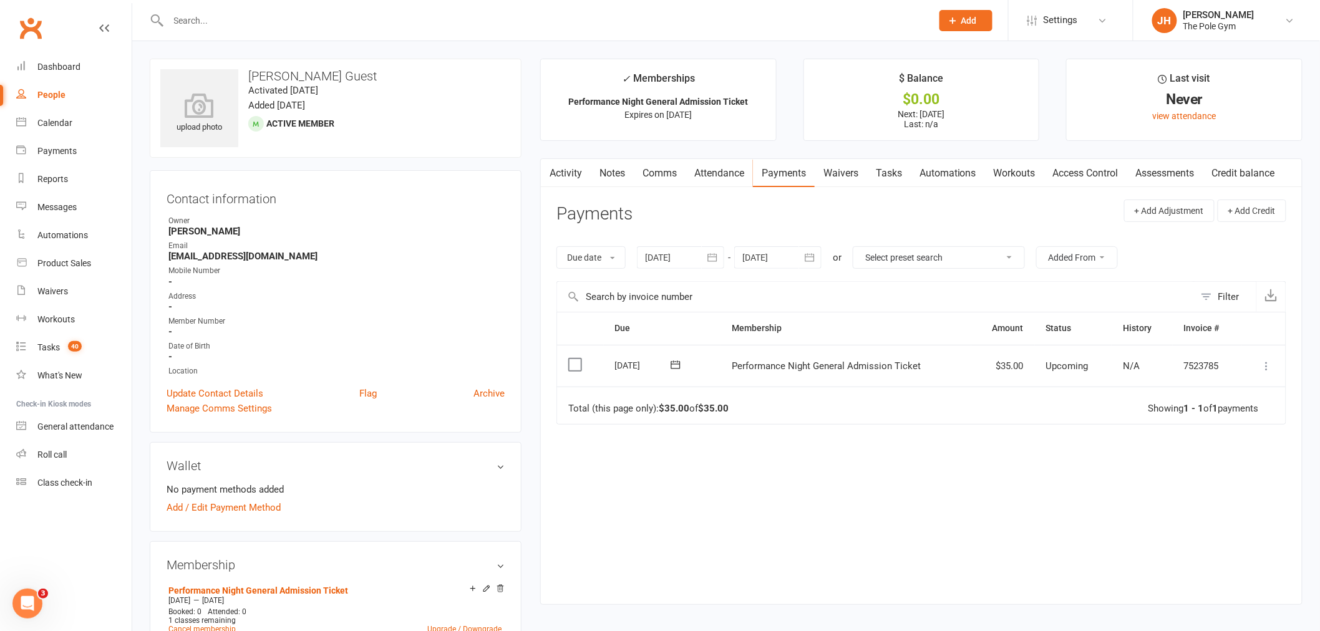
click at [1261, 368] on icon at bounding box center [1267, 366] width 12 height 12
click at [1202, 423] on link "Mark as Paid (POS)" at bounding box center [1212, 415] width 124 height 25
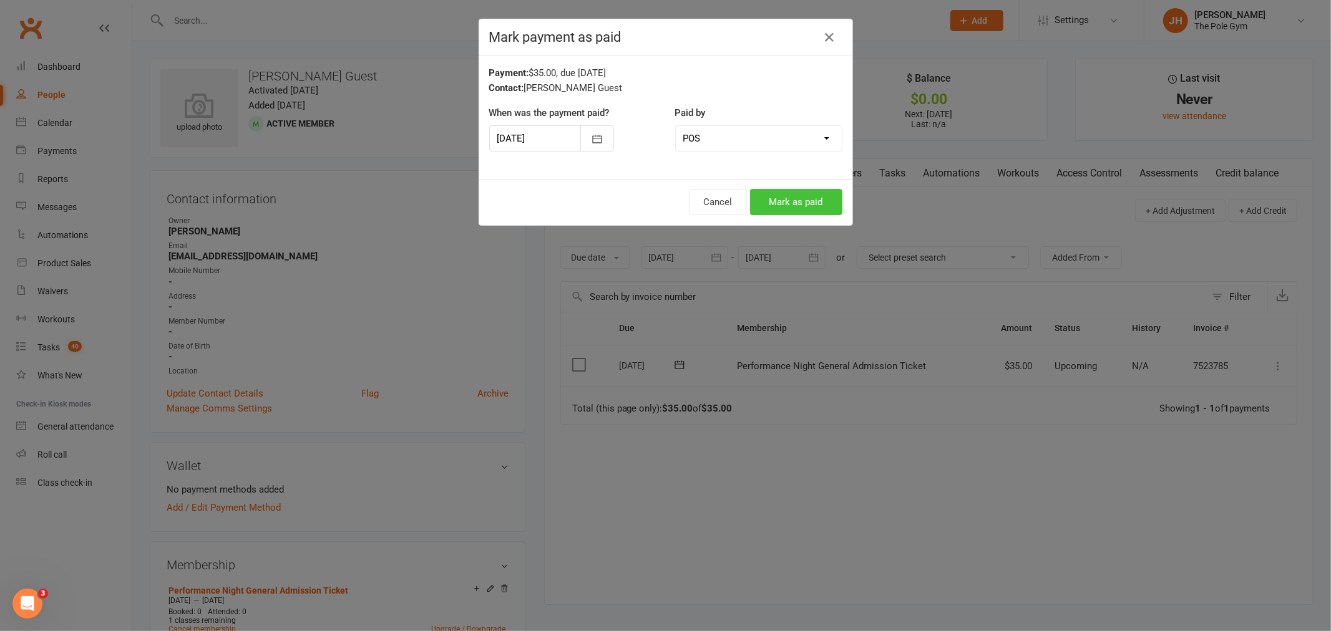
click at [751, 201] on button "Mark as paid" at bounding box center [796, 202] width 92 height 26
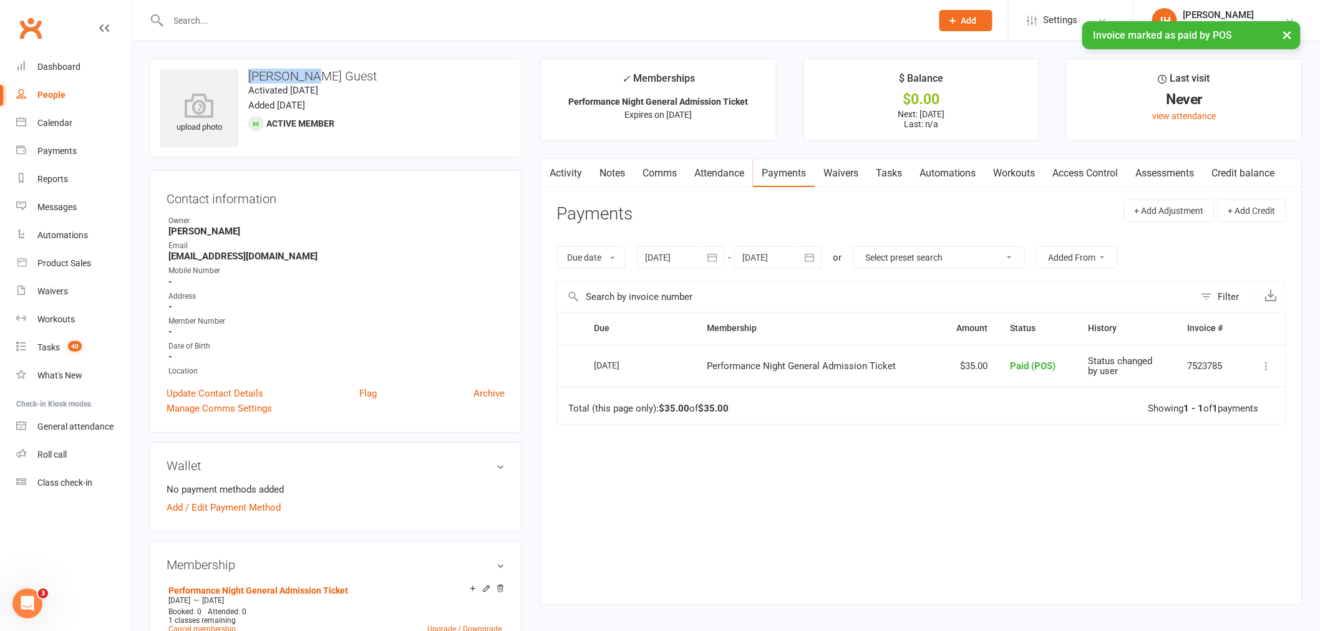
drag, startPoint x: 332, startPoint y: 66, endPoint x: 240, endPoint y: 73, distance: 93.2
click at [240, 73] on div "upload photo [PERSON_NAME] Guest Activated [DATE] Added [DATE] Active member" at bounding box center [336, 108] width 372 height 99
copy h3 "[PERSON_NAME] Guest"
click at [111, 128] on link "Calendar" at bounding box center [73, 123] width 115 height 28
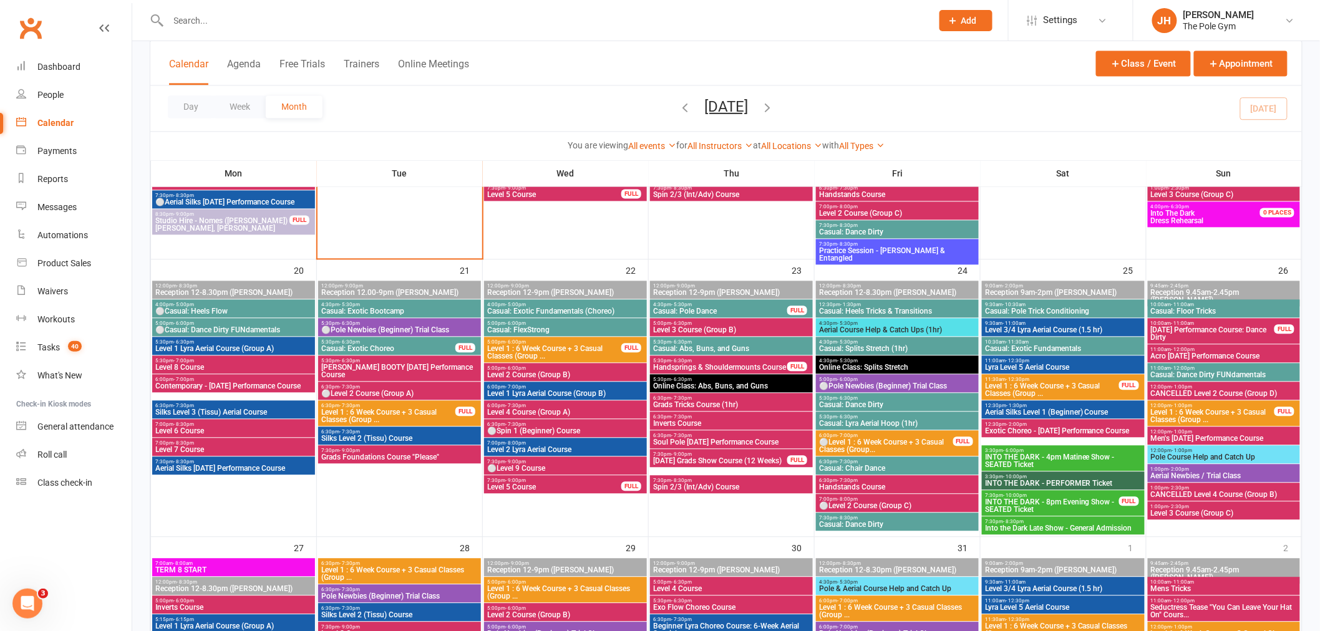
scroll to position [1039, 0]
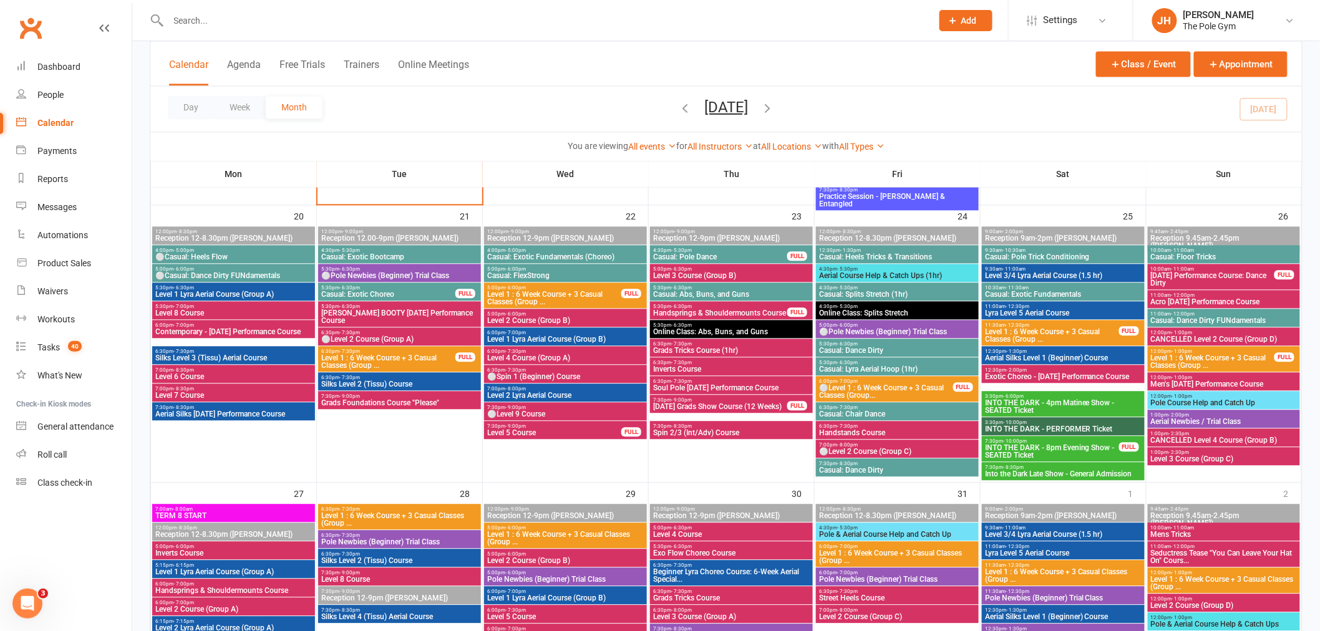
click at [1074, 465] on span "7:30pm - 8:30pm" at bounding box center [1063, 468] width 158 height 6
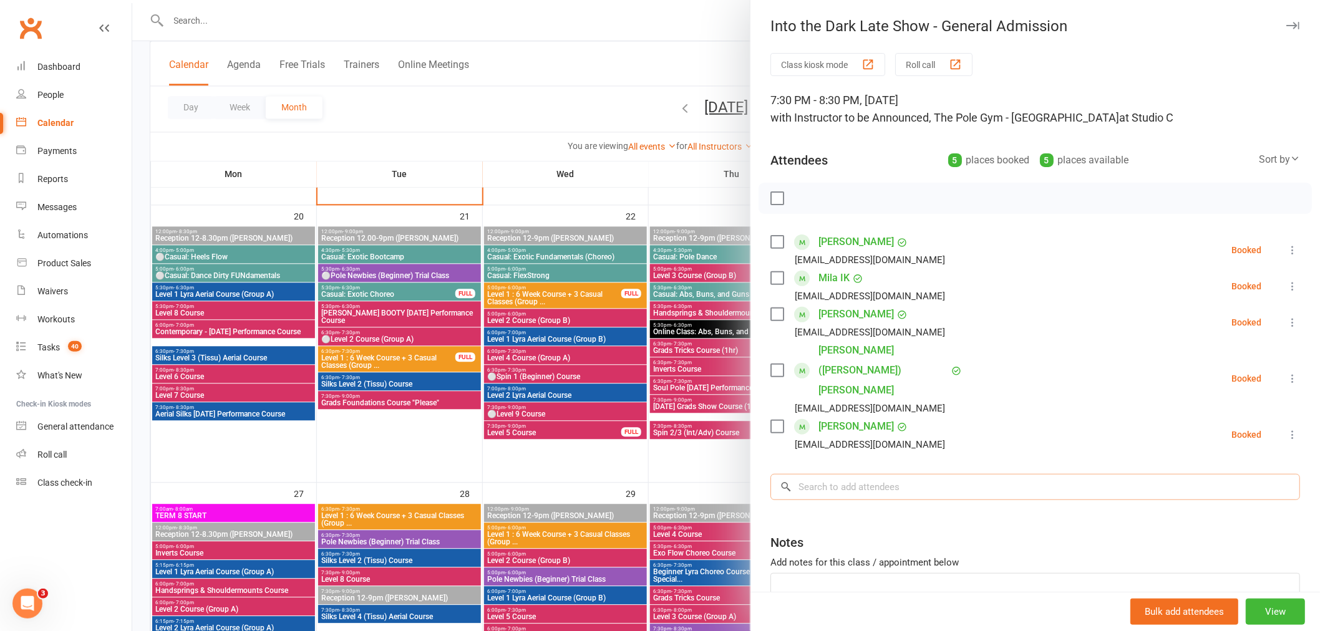
click at [892, 474] on input "search" at bounding box center [1035, 487] width 530 height 26
paste input "[PERSON_NAME] Guest"
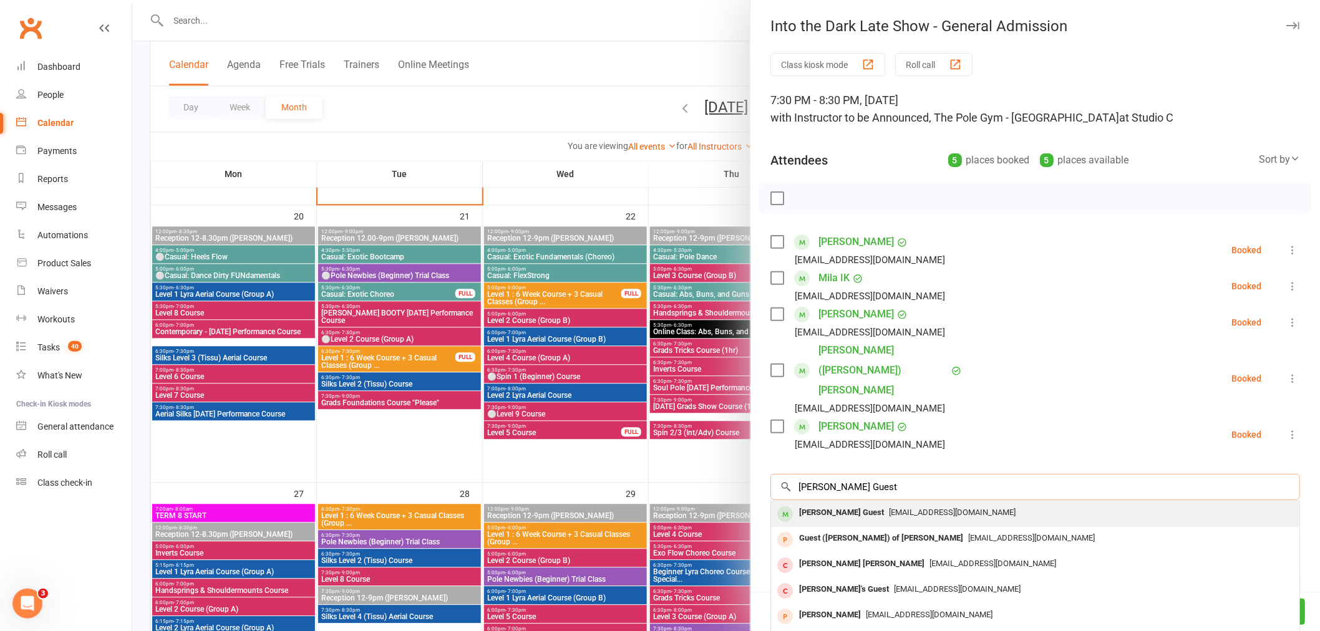
type input "[PERSON_NAME] Guest"
click at [889, 508] on span "[EMAIL_ADDRESS][DOMAIN_NAME]" at bounding box center [952, 512] width 127 height 9
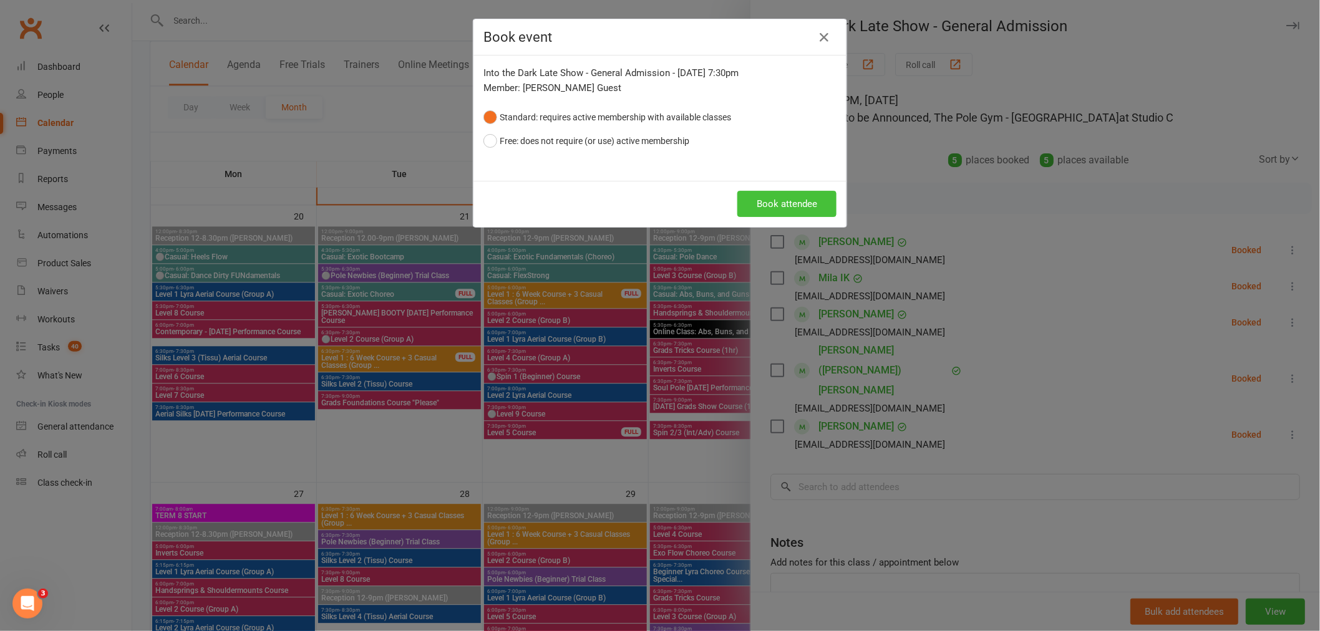
click at [782, 197] on button "Book attendee" at bounding box center [786, 204] width 99 height 26
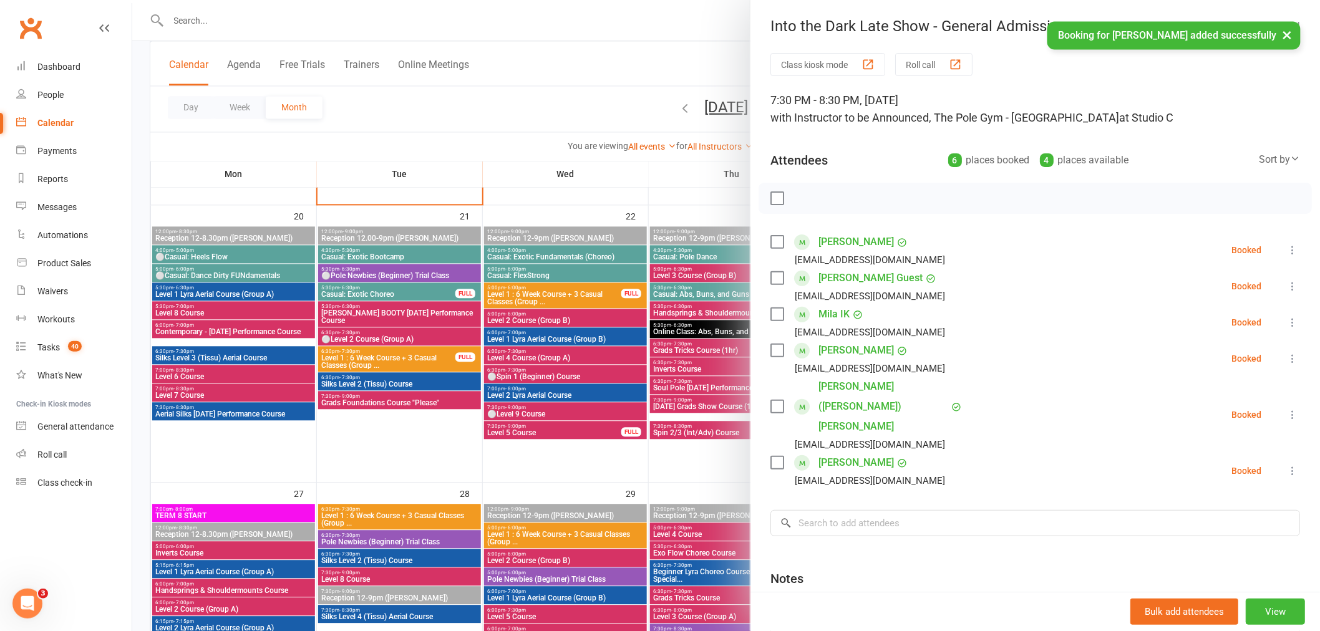
click at [332, 21] on div "× Booking for [PERSON_NAME] added successfully" at bounding box center [652, 21] width 1304 height 0
click at [551, 314] on div at bounding box center [726, 315] width 1188 height 631
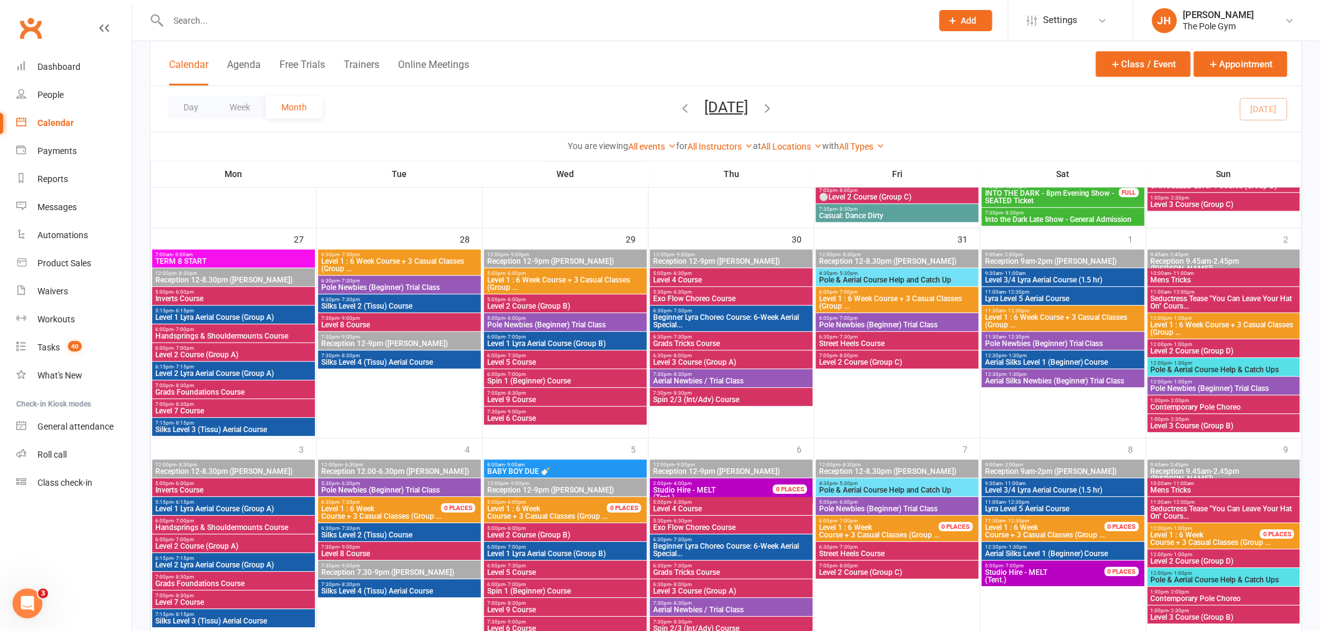
scroll to position [1336, 0]
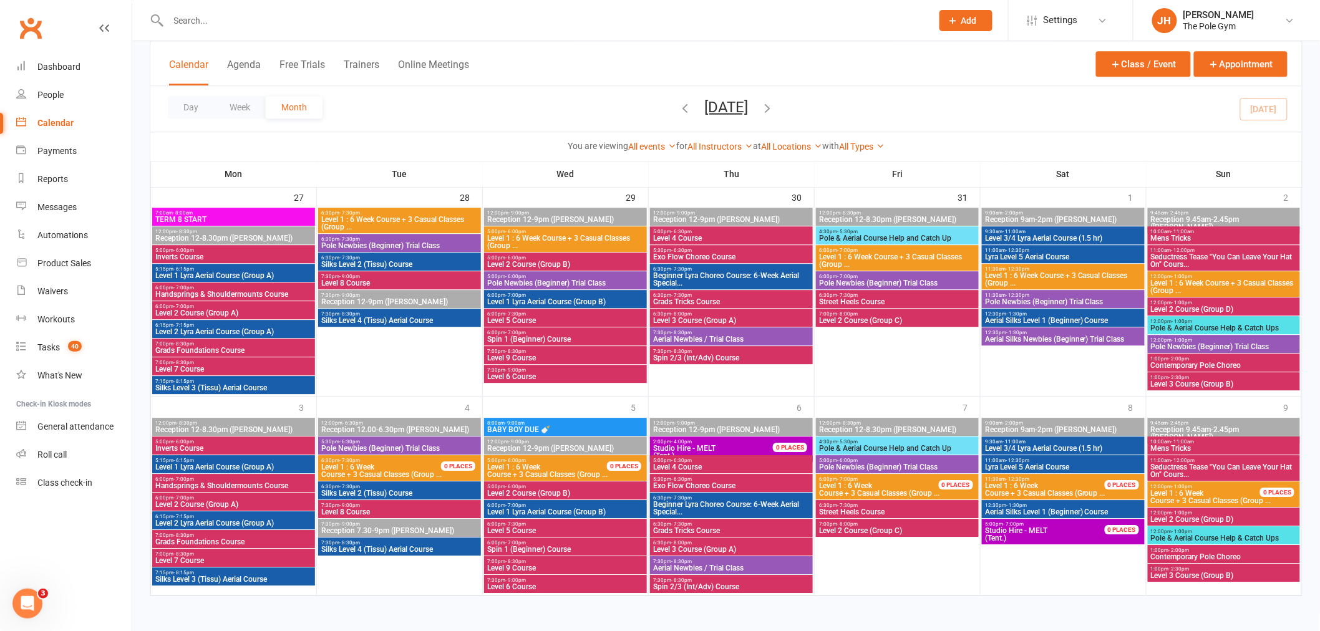
click at [685, 256] on span "Exo Flow Choreo Course" at bounding box center [732, 256] width 158 height 7
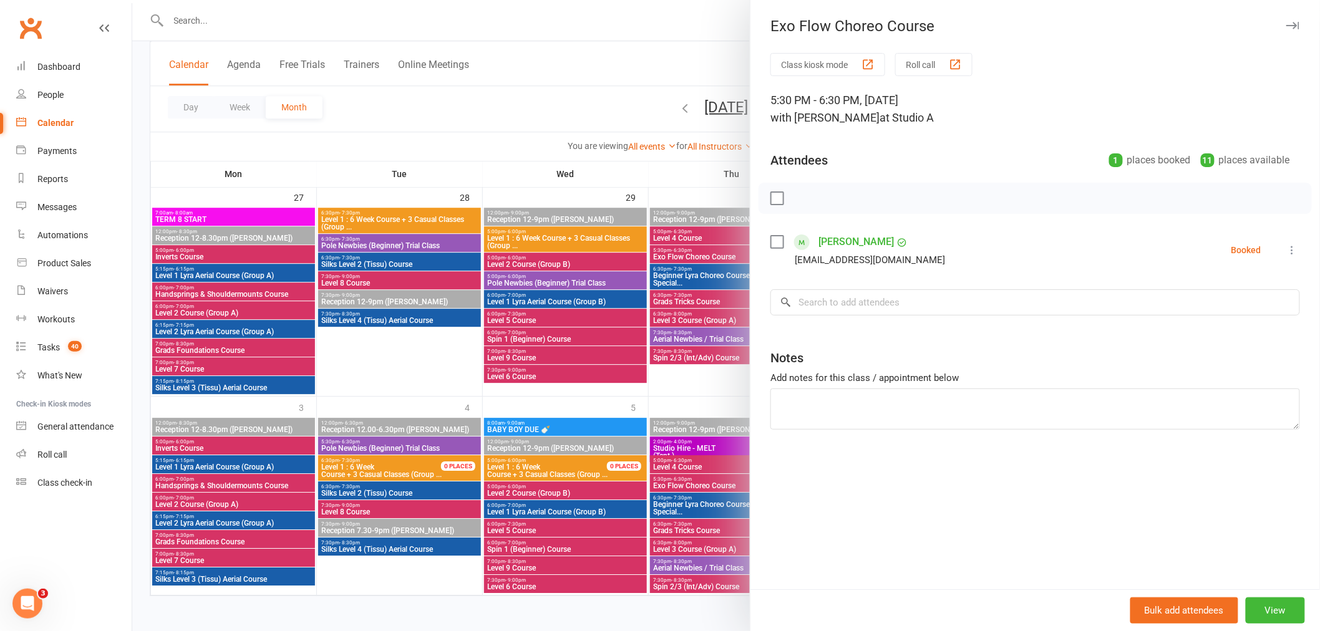
click at [644, 282] on div at bounding box center [726, 315] width 1188 height 631
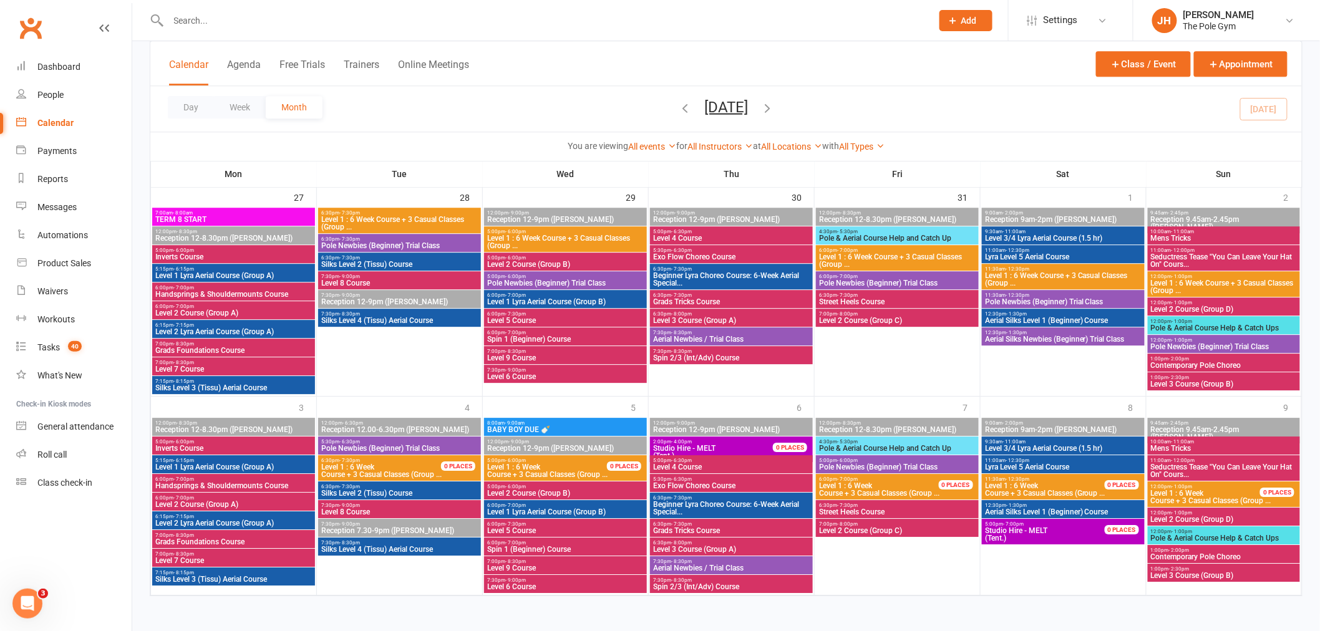
click at [427, 16] on input "text" at bounding box center [544, 20] width 759 height 17
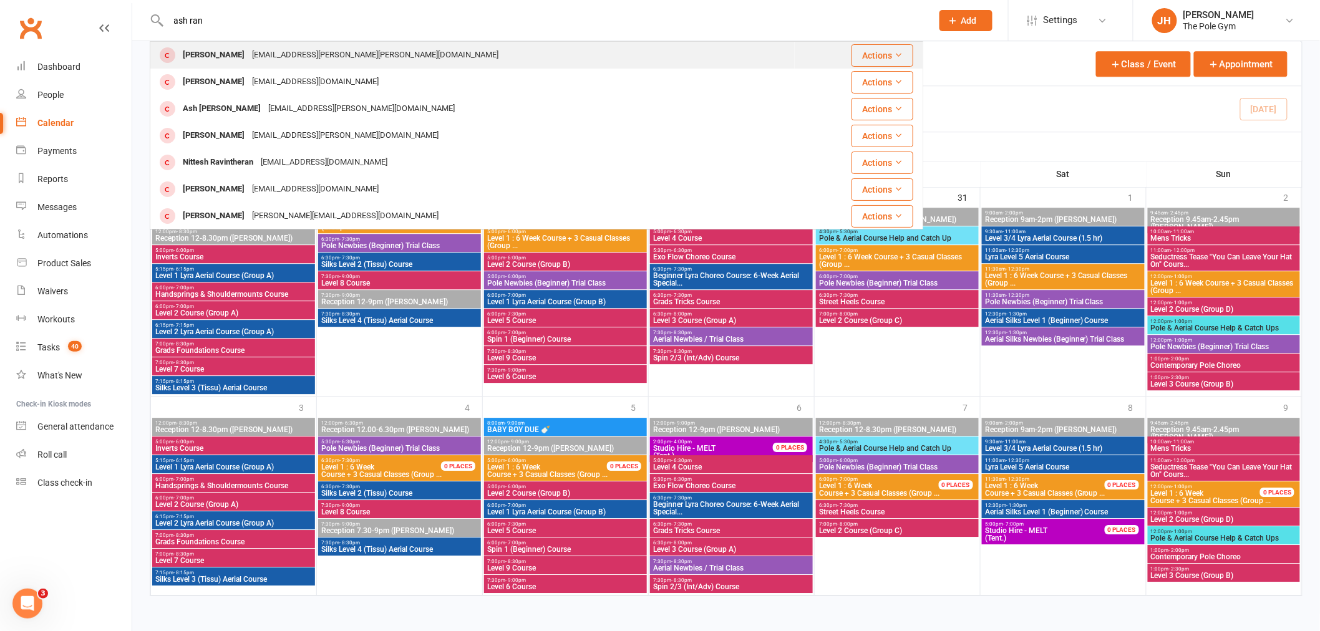
type input "ash ran"
click at [236, 52] on div "Ash-Lee Rantanen" at bounding box center [213, 55] width 69 height 18
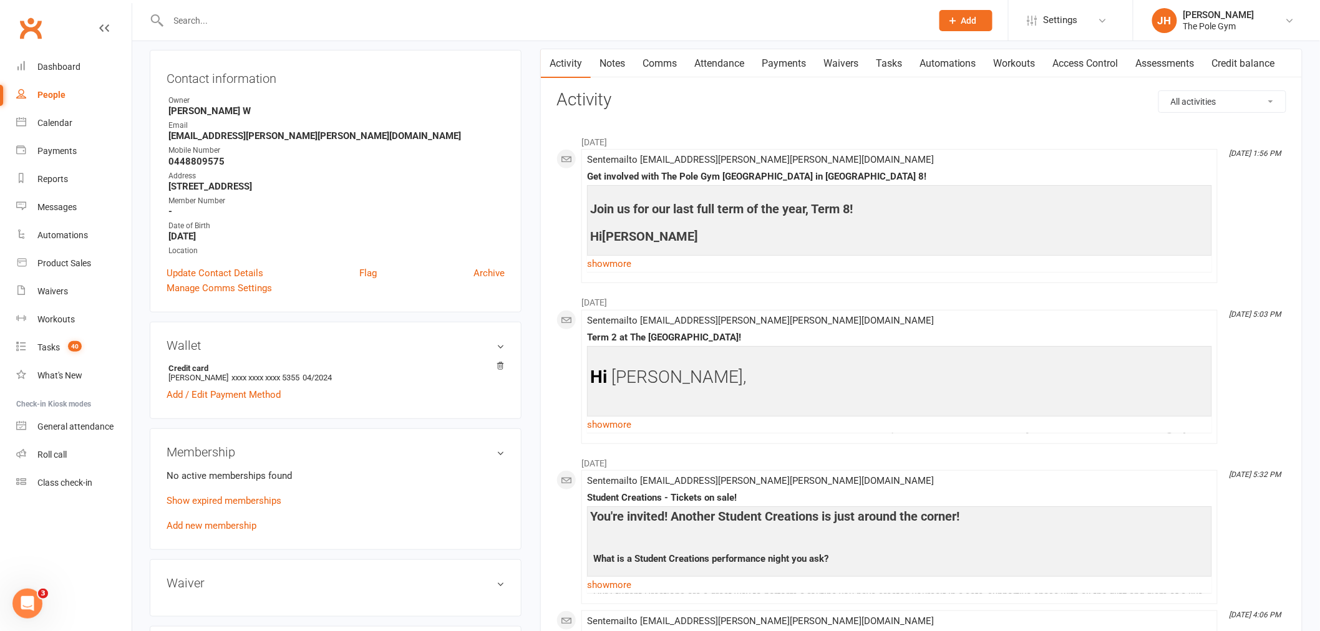
scroll to position [277, 0]
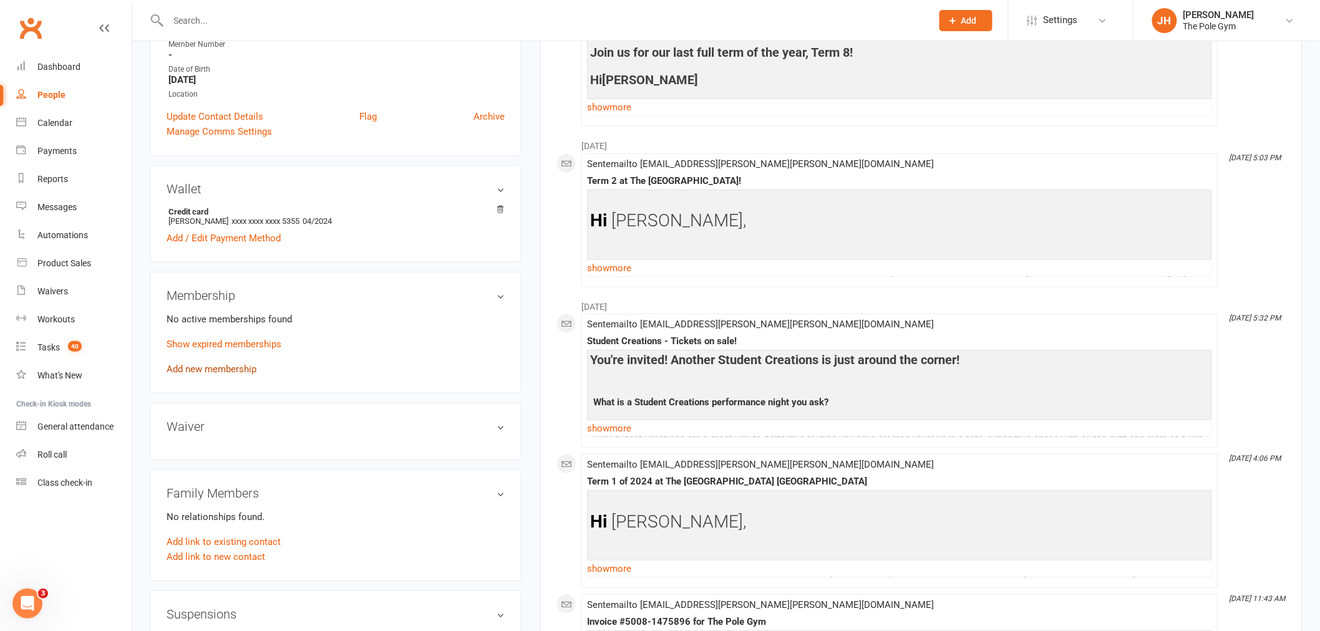
click at [191, 366] on link "Add new membership" at bounding box center [212, 369] width 90 height 11
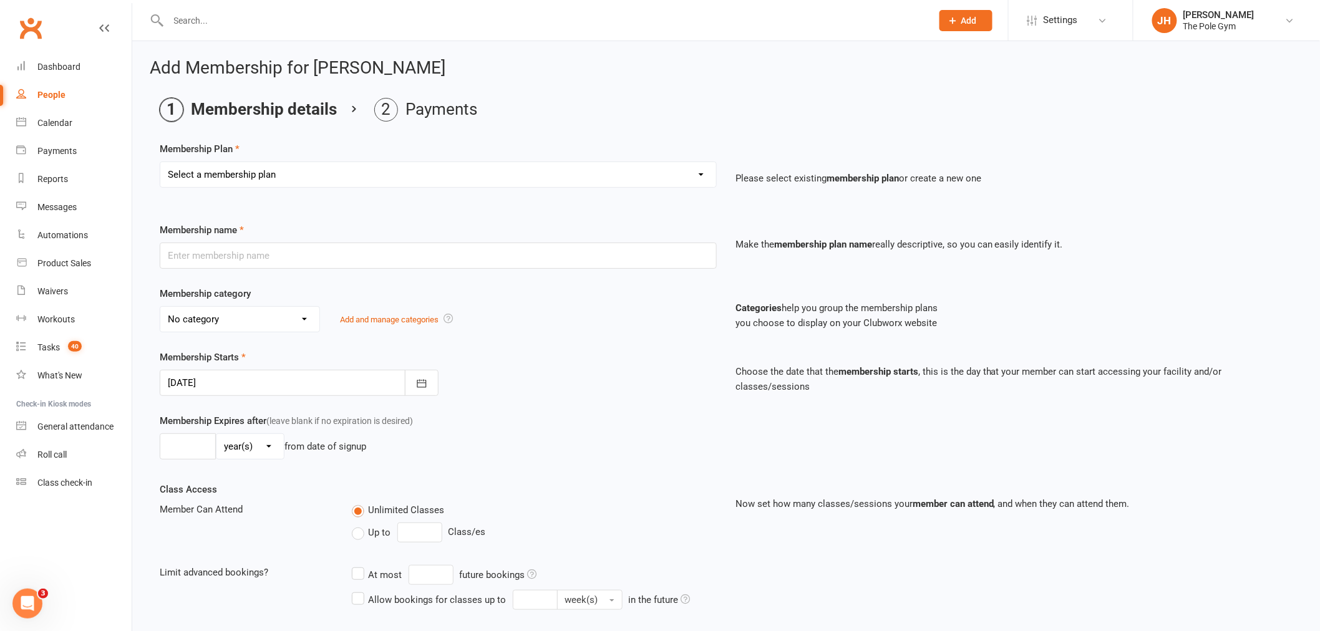
click at [245, 170] on select "Select a membership plan Create new Membership Plan Pay As You Go (45 min) Casu…" at bounding box center [438, 174] width 556 height 25
select select "31"
click at [160, 162] on select "Select a membership plan Create new Membership Plan Pay As You Go (45 min) Casu…" at bounding box center [438, 174] width 556 height 25
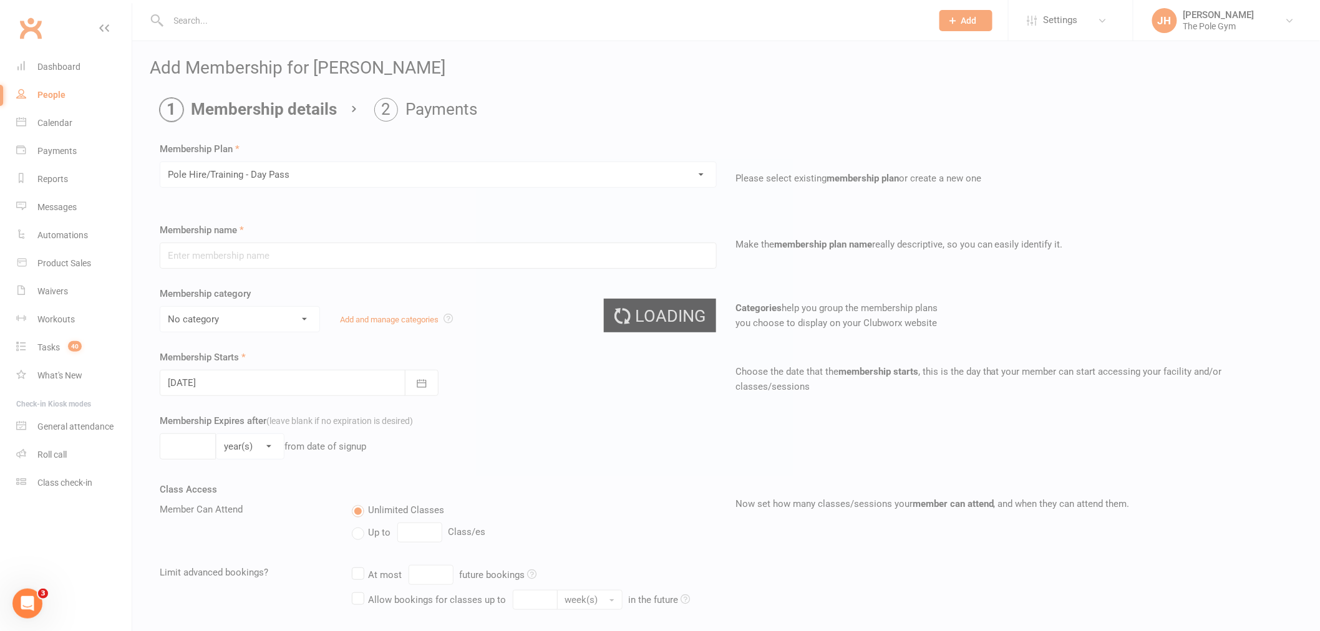
type input "Pole Hire/Training - Day Pass"
select select "12"
type input "1"
select select "0"
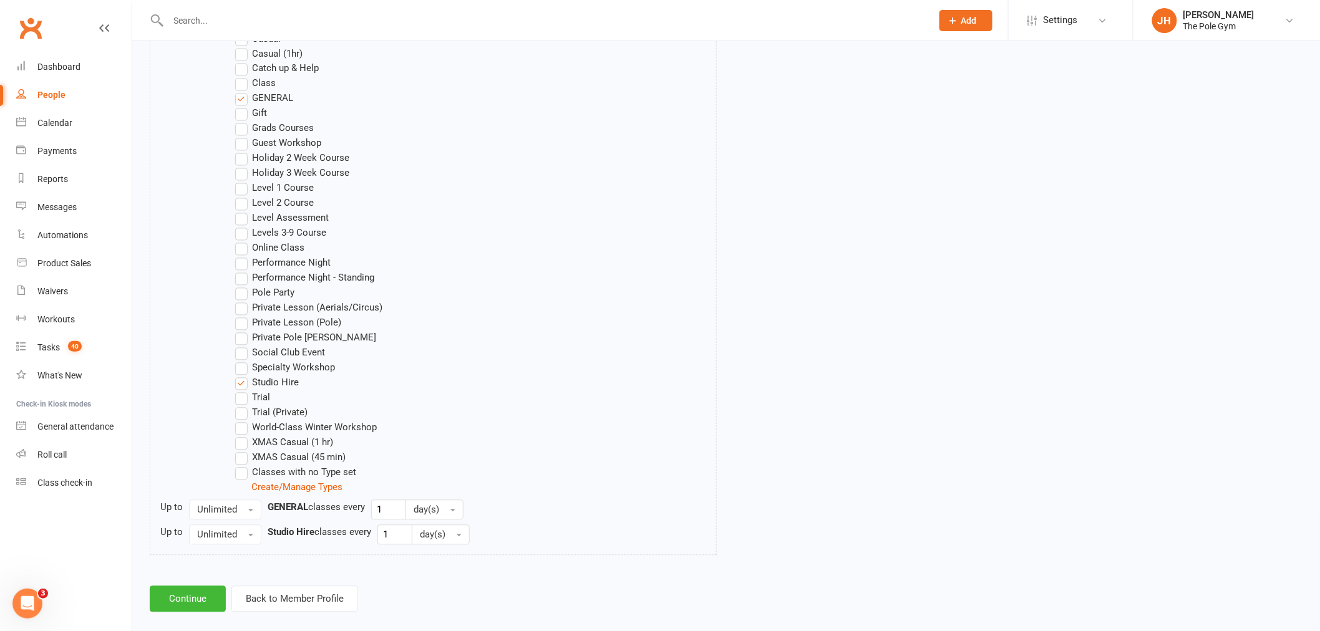
scroll to position [936, 0]
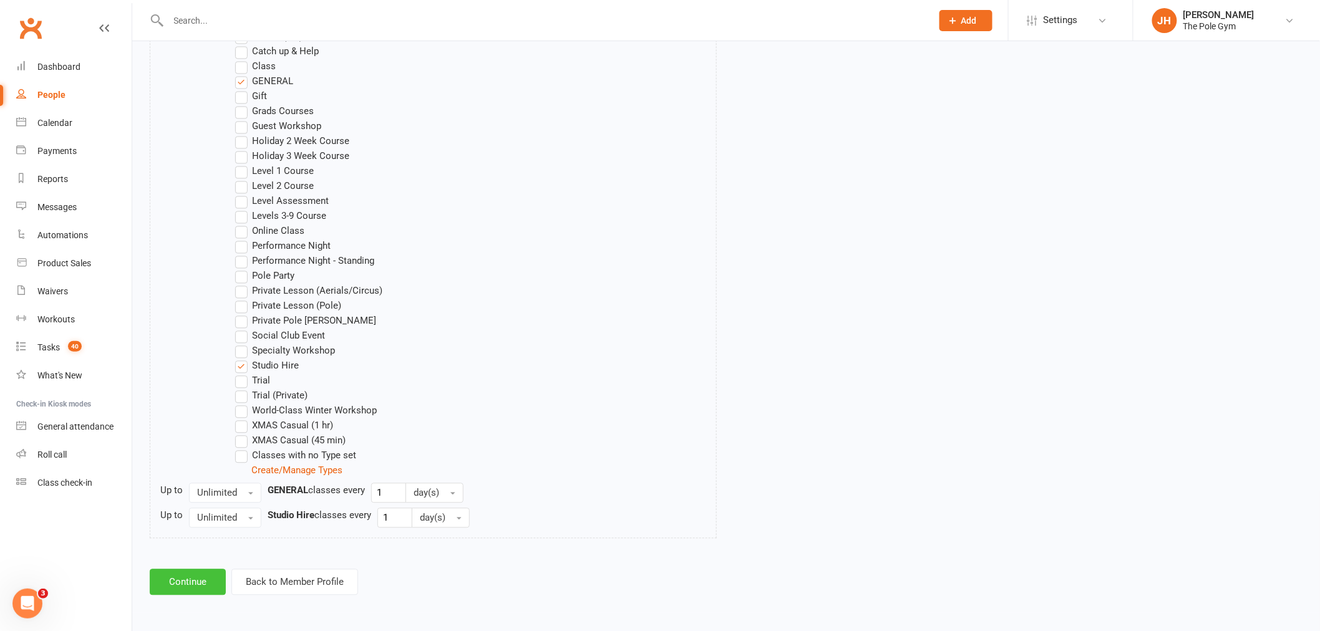
click at [185, 582] on button "Continue" at bounding box center [188, 583] width 76 height 26
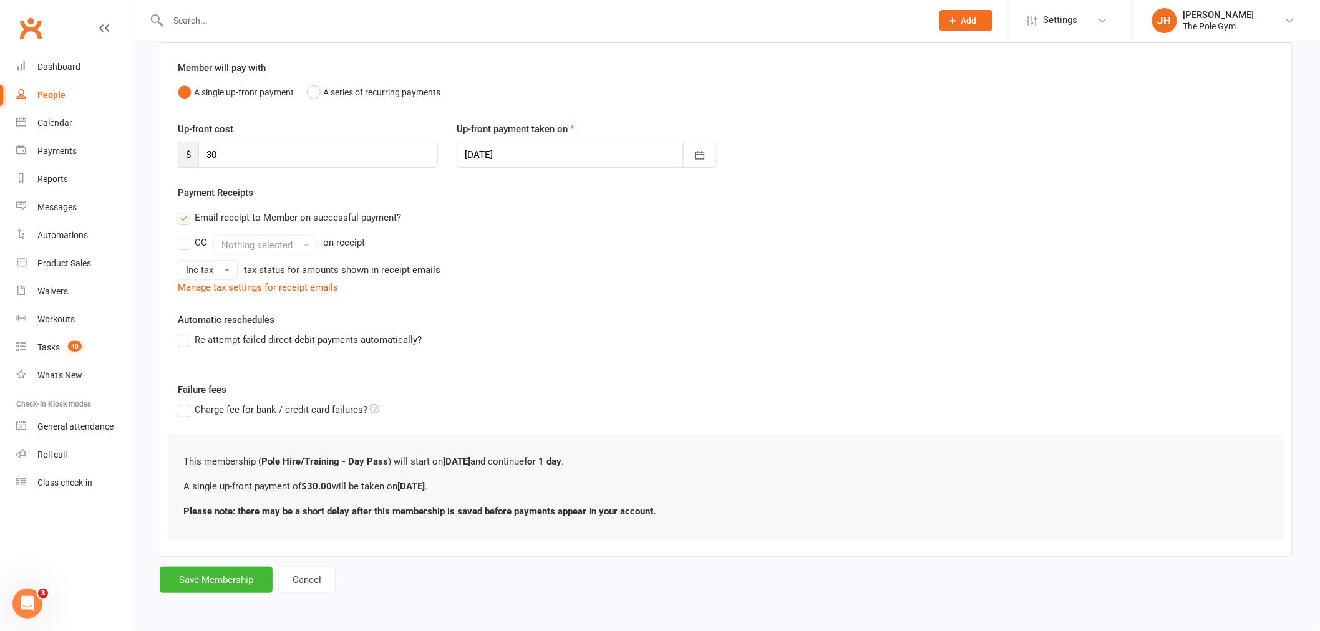
scroll to position [0, 0]
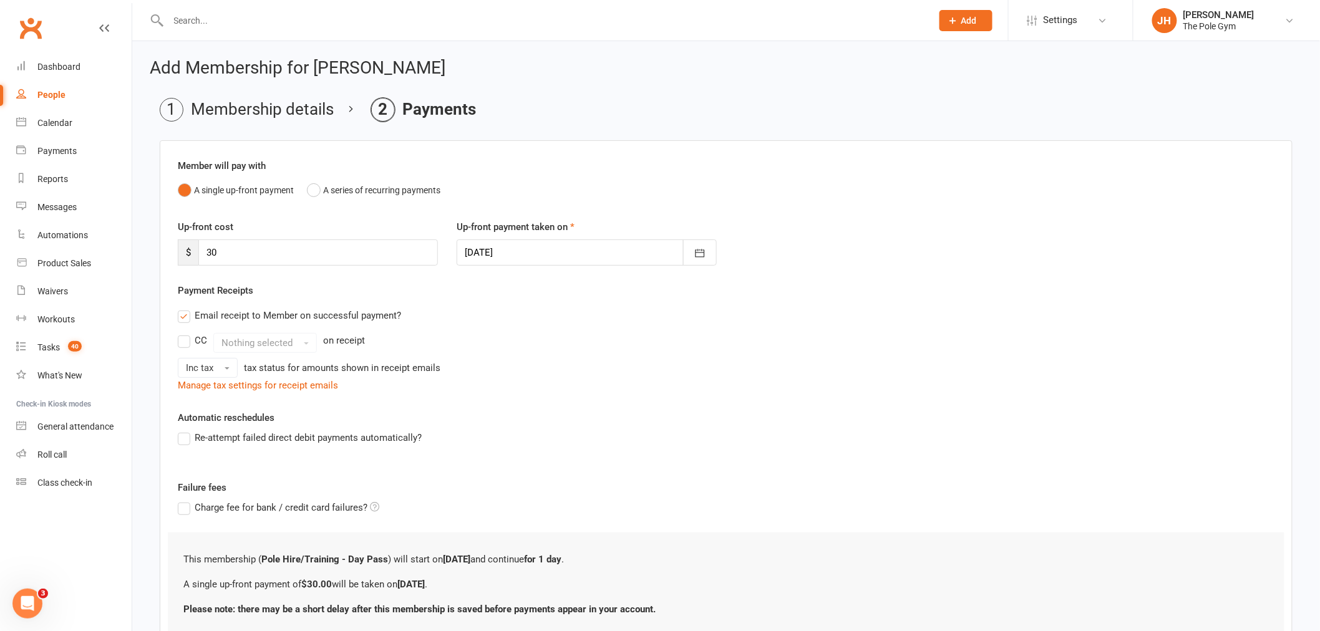
click at [513, 259] on div at bounding box center [587, 253] width 260 height 26
click at [585, 378] on span "15" at bounding box center [590, 379] width 10 height 10
type input "[DATE]"
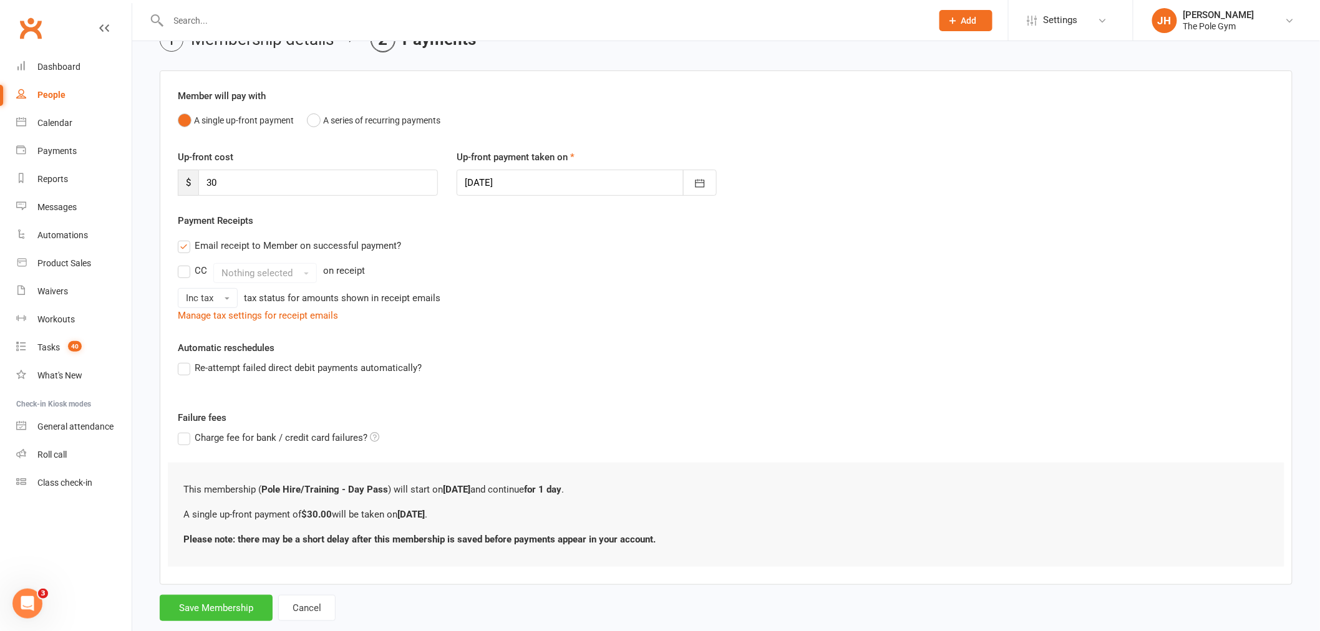
scroll to position [98, 0]
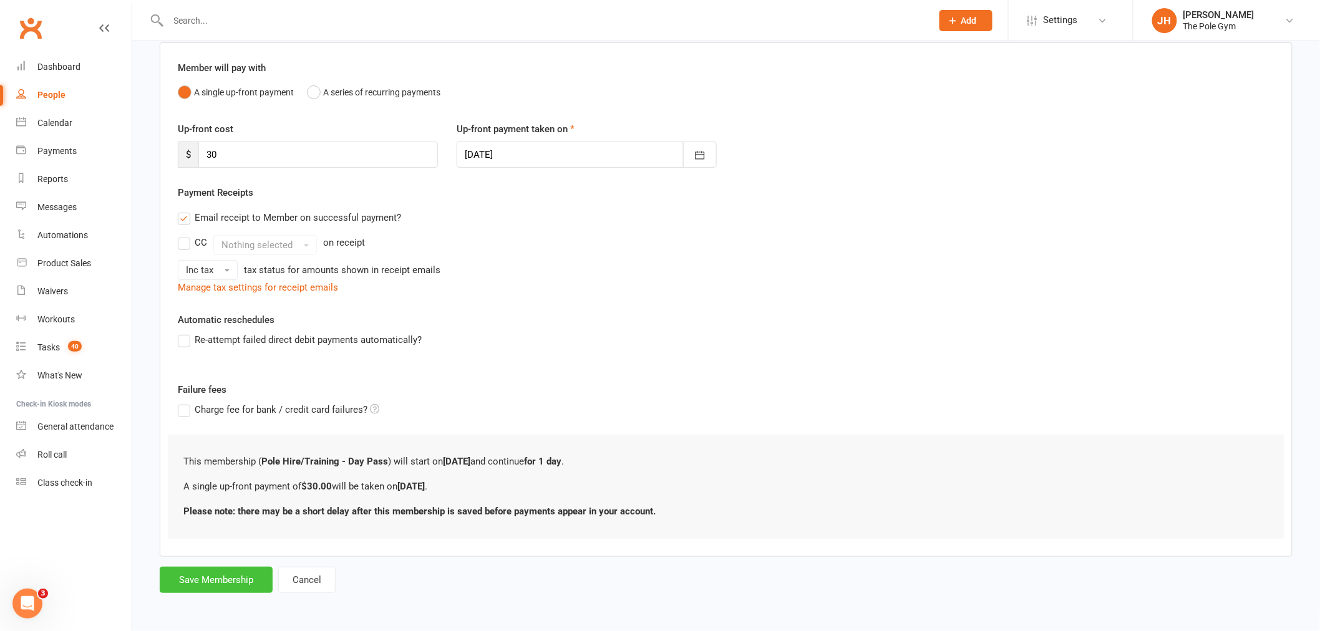
click at [206, 574] on button "Save Membership" at bounding box center [216, 580] width 113 height 26
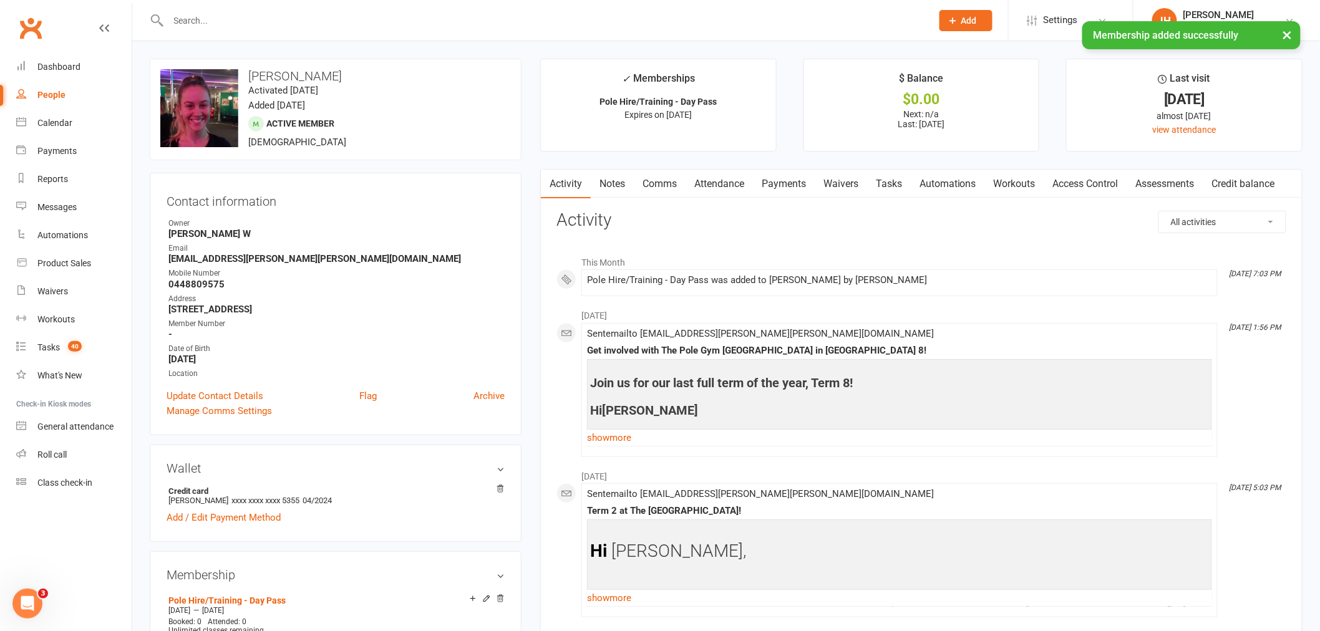
click at [798, 188] on link "Payments" at bounding box center [784, 184] width 62 height 29
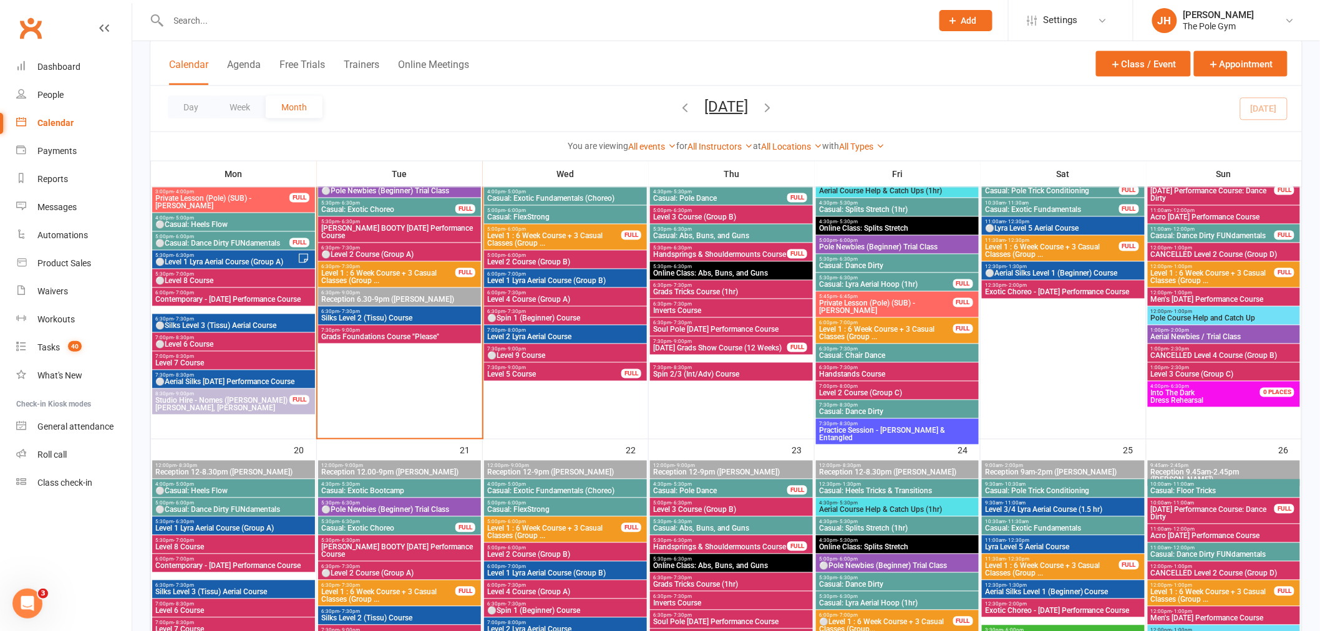
scroll to position [832, 0]
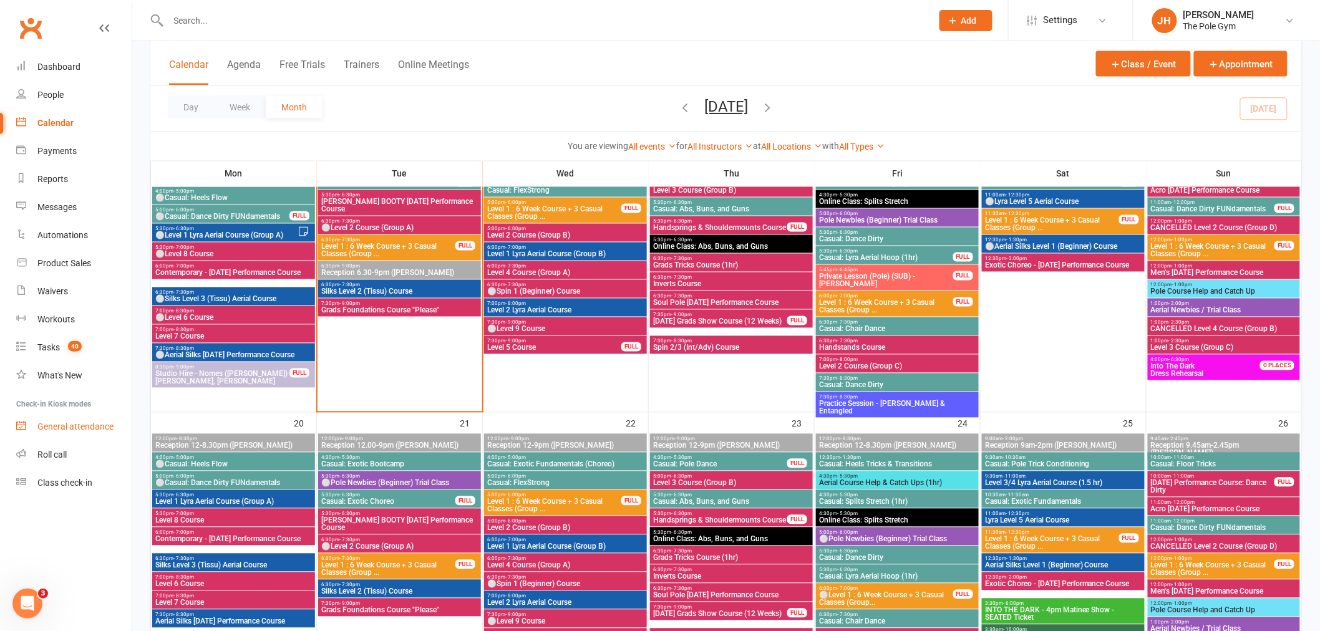
click at [84, 429] on div "General attendance" at bounding box center [75, 427] width 76 height 10
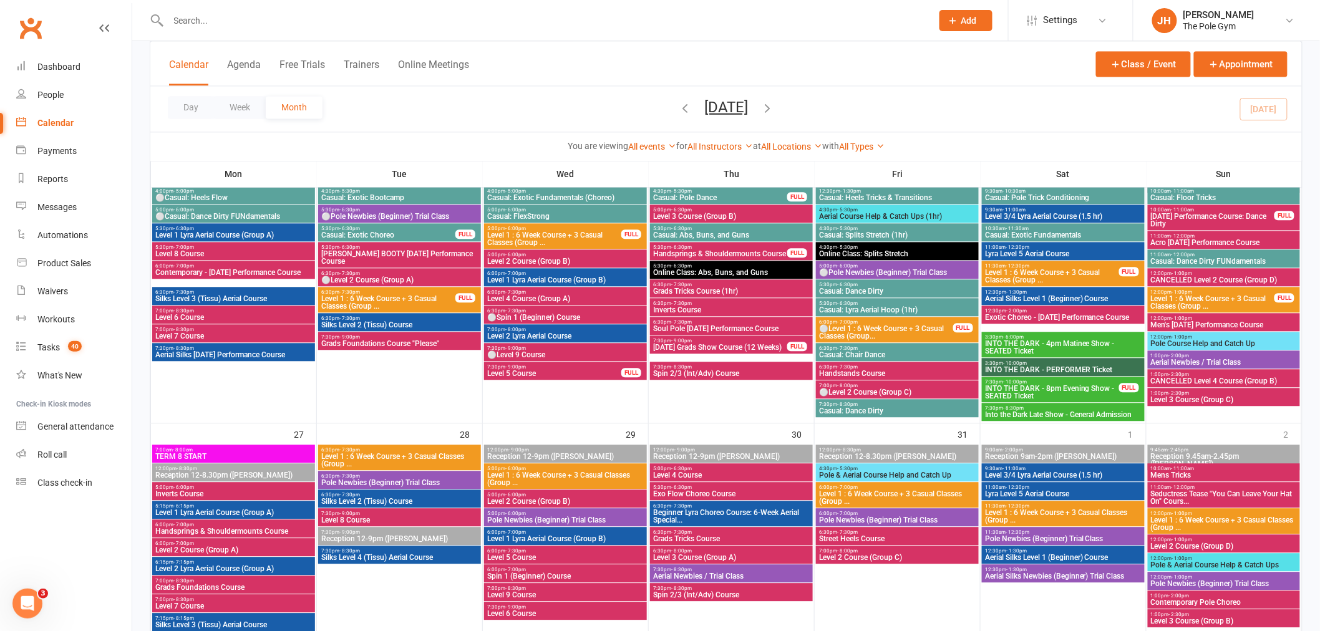
scroll to position [1248, 0]
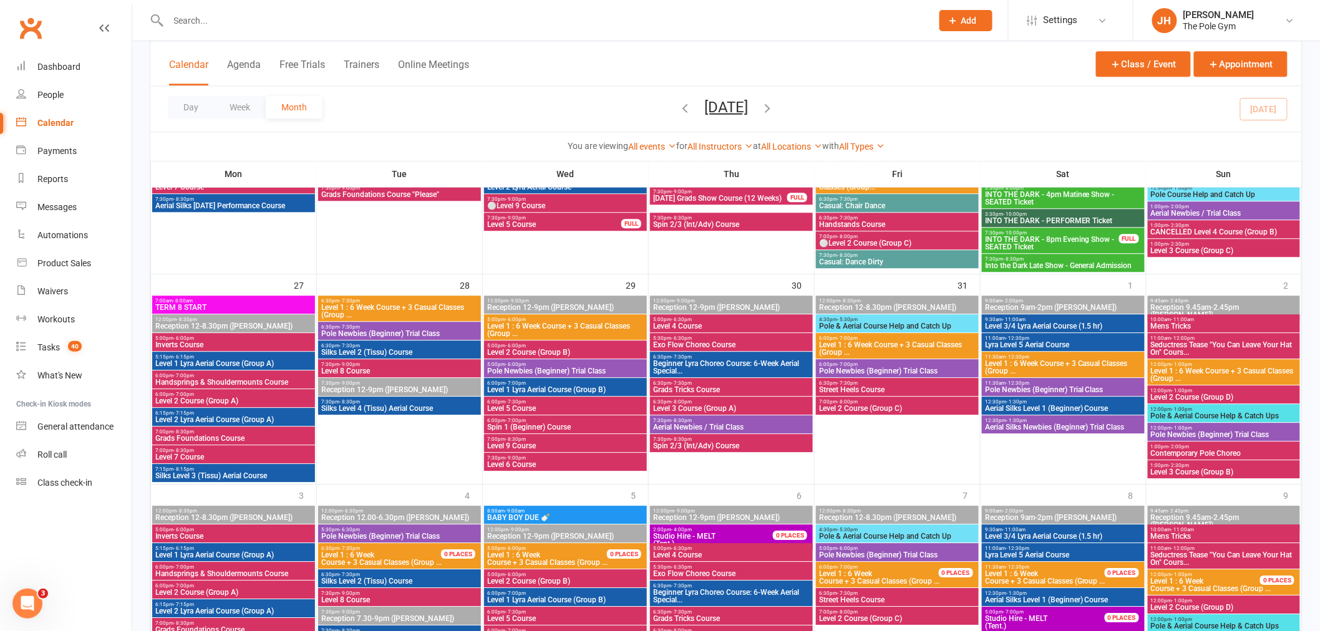
drag, startPoint x: 493, startPoint y: 4, endPoint x: 497, endPoint y: 15, distance: 11.7
click at [494, 7] on div at bounding box center [537, 20] width 774 height 41
click at [499, 16] on input "text" at bounding box center [544, 20] width 759 height 17
click at [393, 22] on input "text" at bounding box center [544, 20] width 759 height 17
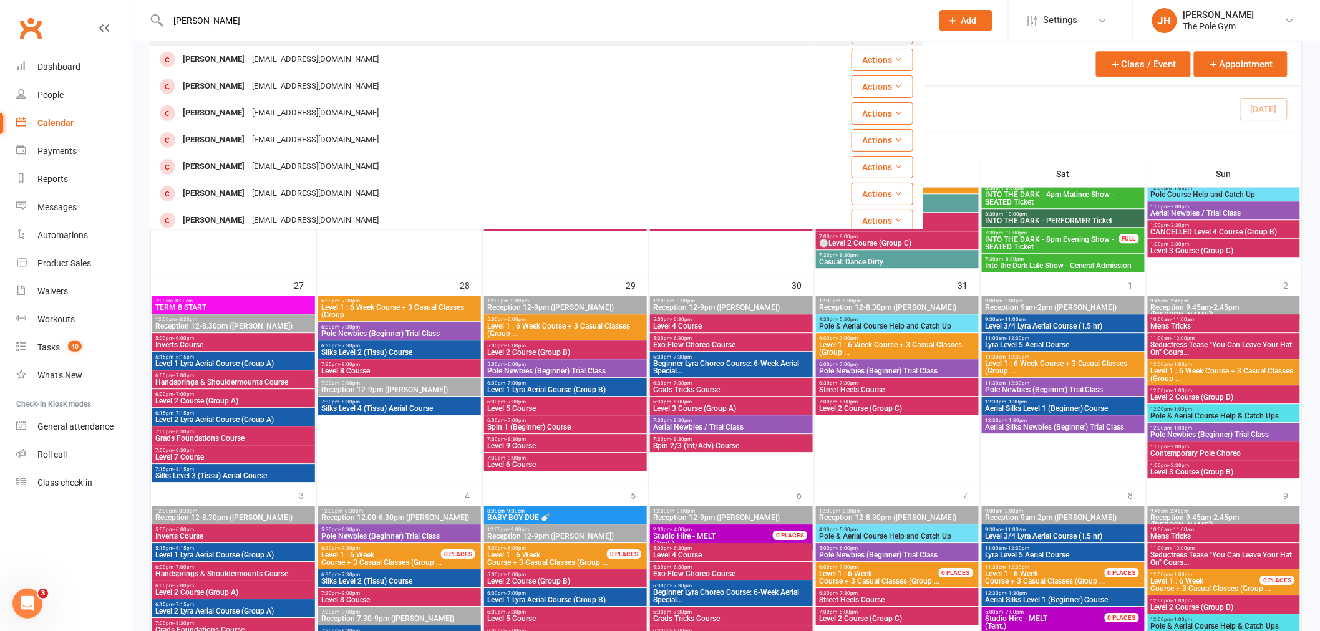
scroll to position [138, 0]
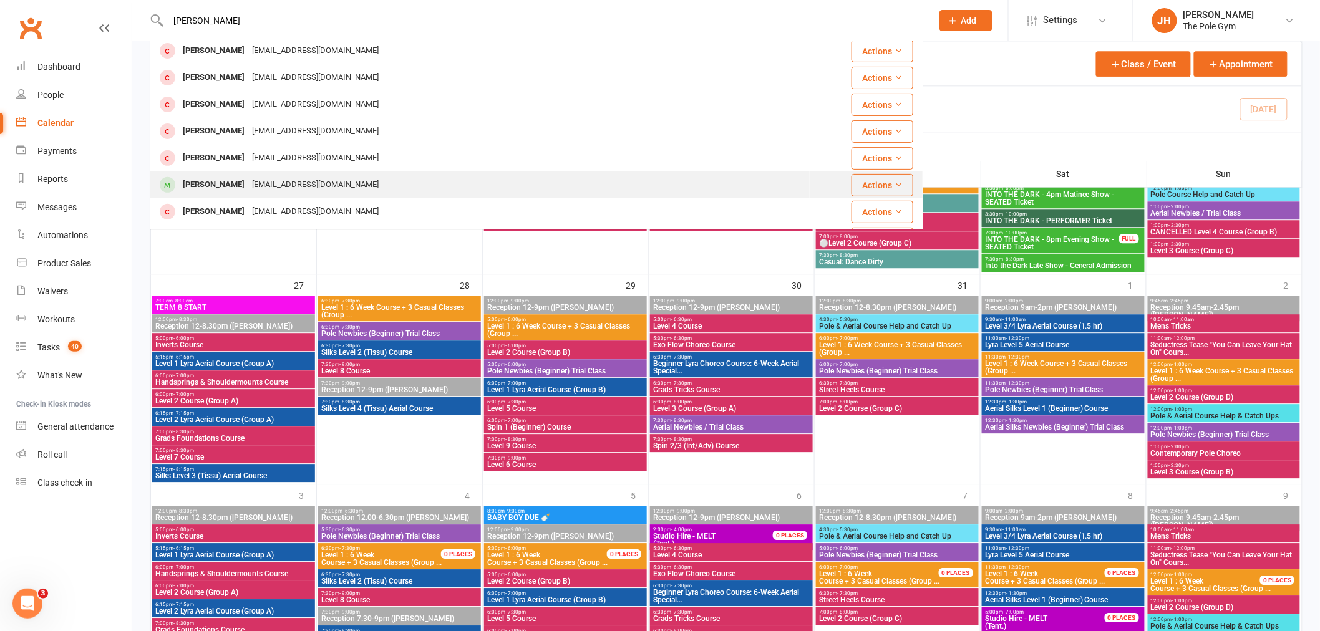
type input "[PERSON_NAME]"
click at [257, 176] on div "[EMAIL_ADDRESS][DOMAIN_NAME]" at bounding box center [315, 185] width 134 height 18
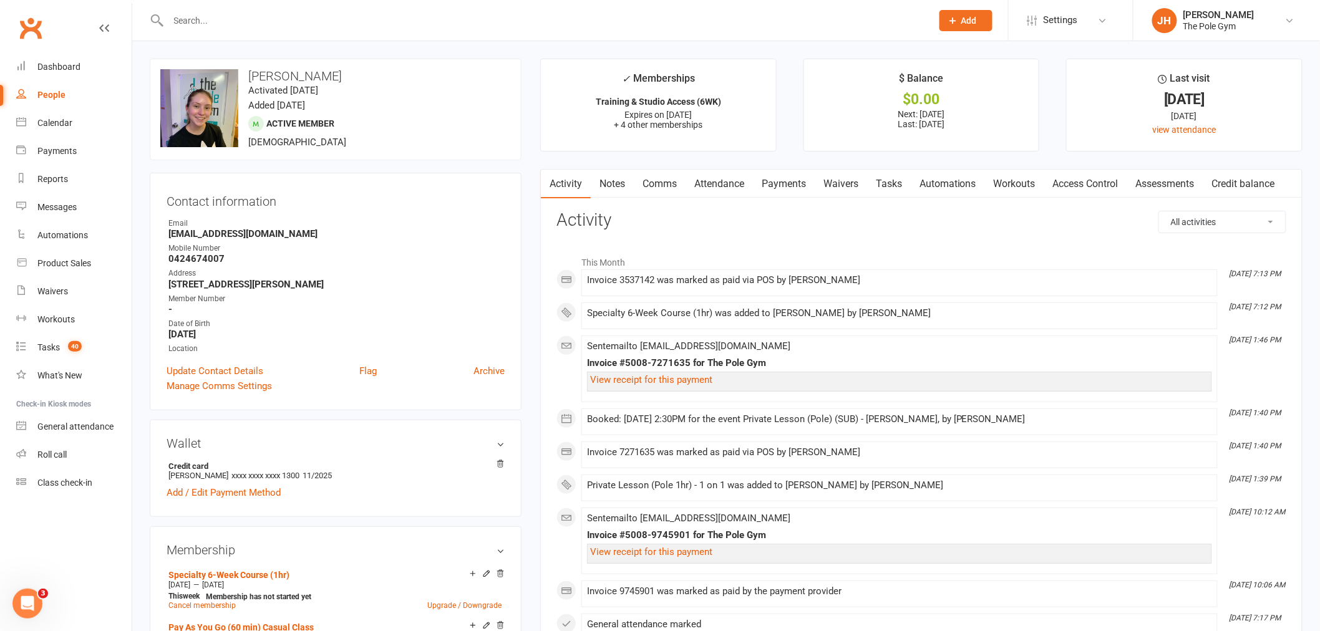
click at [784, 190] on link "Payments" at bounding box center [784, 184] width 62 height 29
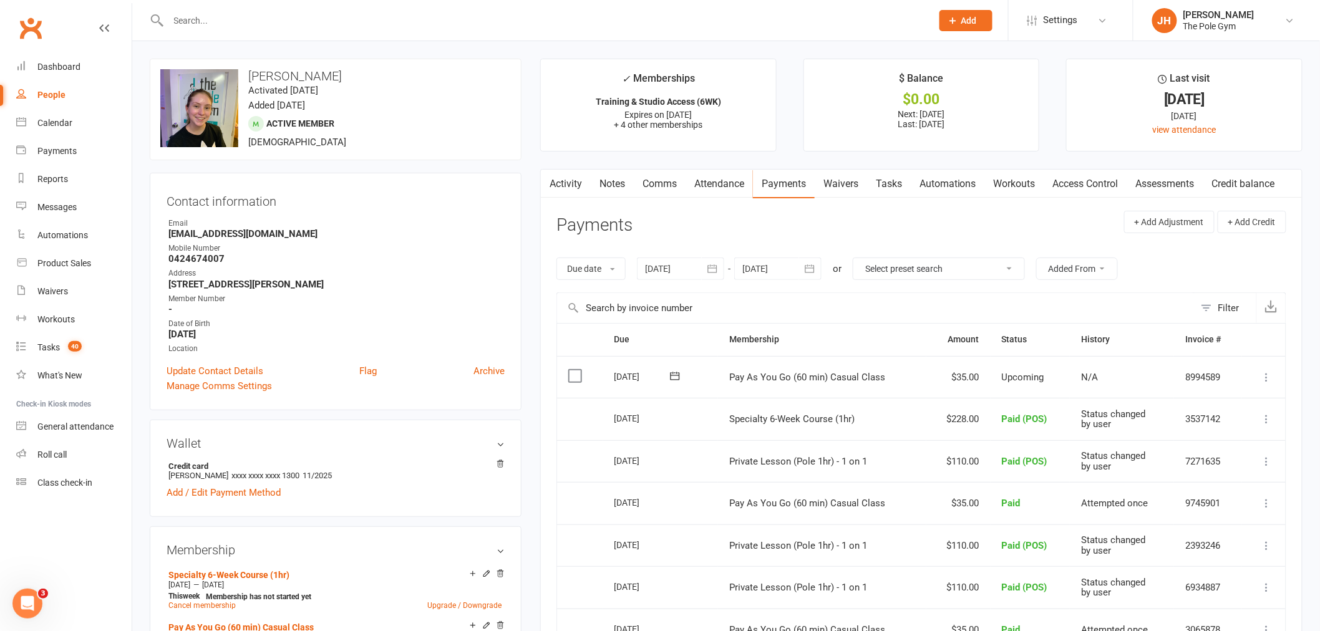
drag, startPoint x: 371, startPoint y: 65, endPoint x: 250, endPoint y: 77, distance: 122.3
click at [250, 77] on div "upload photo change photo Melissa Hartwig Activated 30 June, 2020 Added 30 June…" at bounding box center [336, 110] width 372 height 102
copy div "change photo Melissa Hartwig"
click at [60, 119] on div "Calendar" at bounding box center [54, 123] width 35 height 10
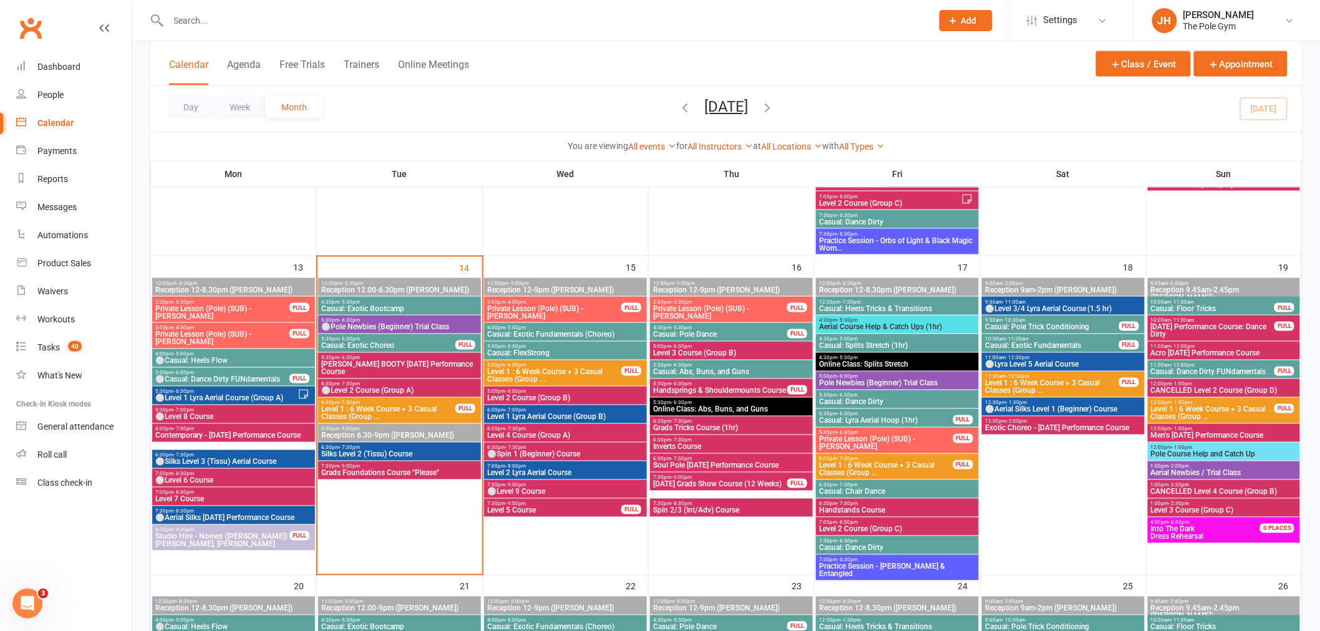
scroll to position [693, 0]
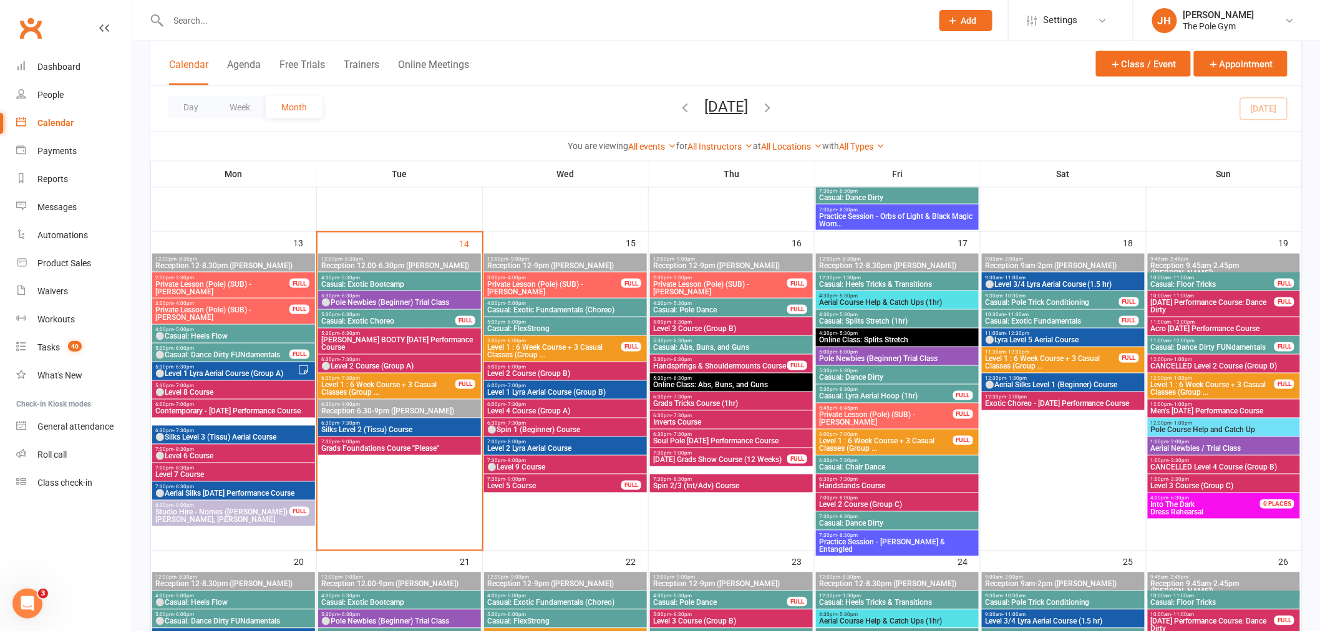
click at [277, 13] on input "text" at bounding box center [544, 20] width 759 height 17
paste input "Melissa Hartwig"
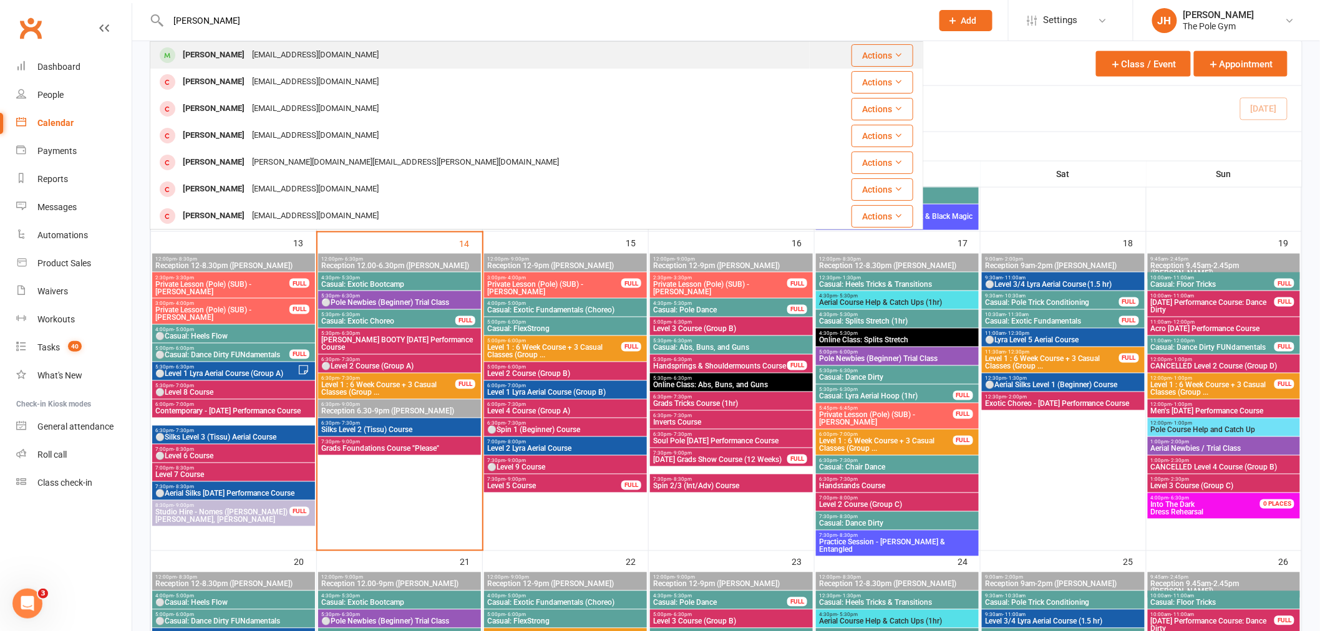
type input "Melissa Hartwig"
click at [236, 46] on div "Melissa Hartwig" at bounding box center [213, 55] width 69 height 18
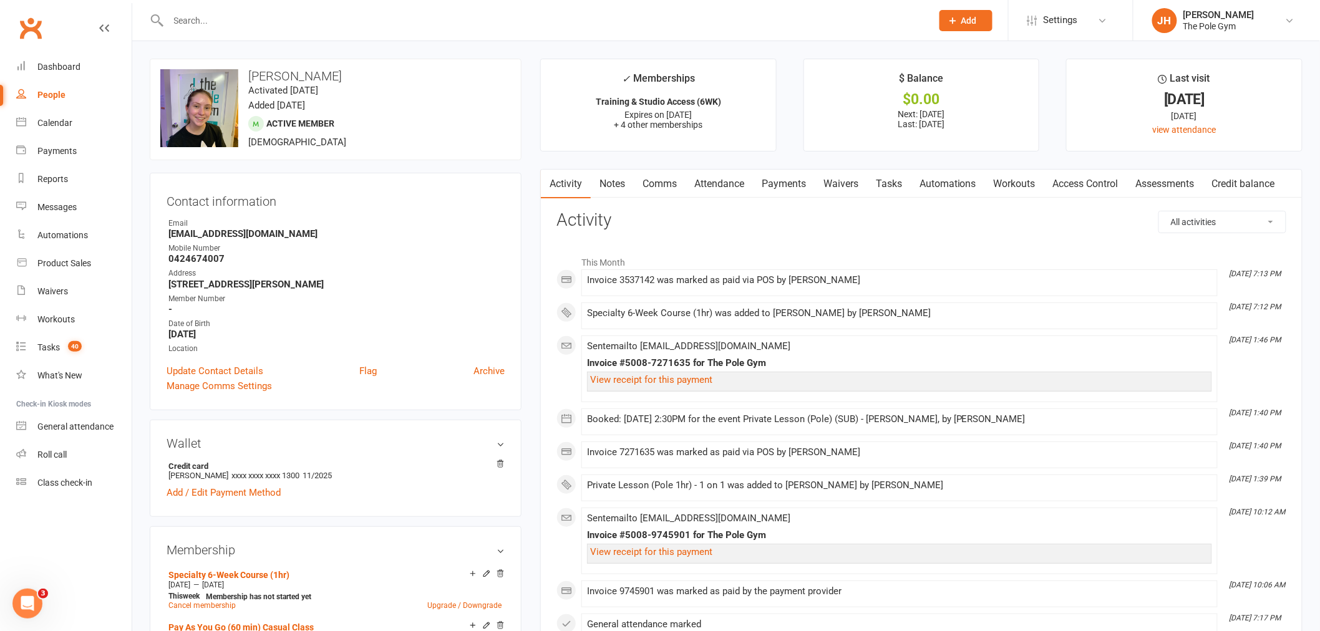
click at [805, 188] on link "Payments" at bounding box center [784, 184] width 62 height 29
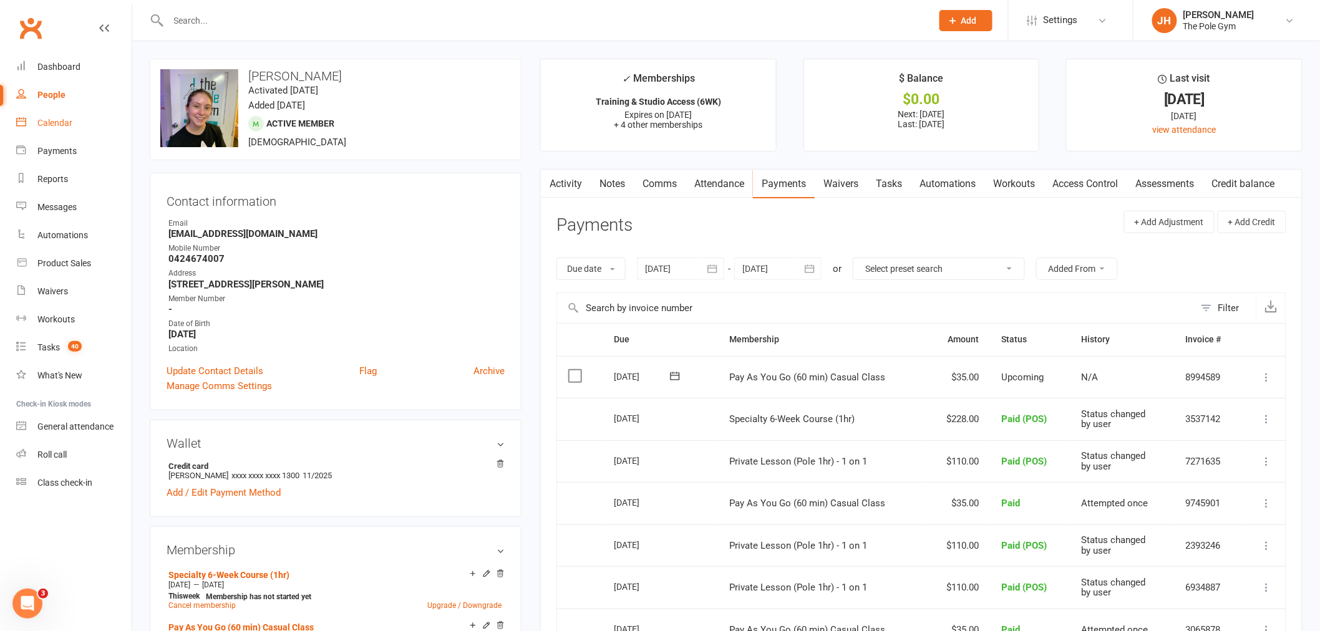
click at [79, 133] on link "Calendar" at bounding box center [73, 123] width 115 height 28
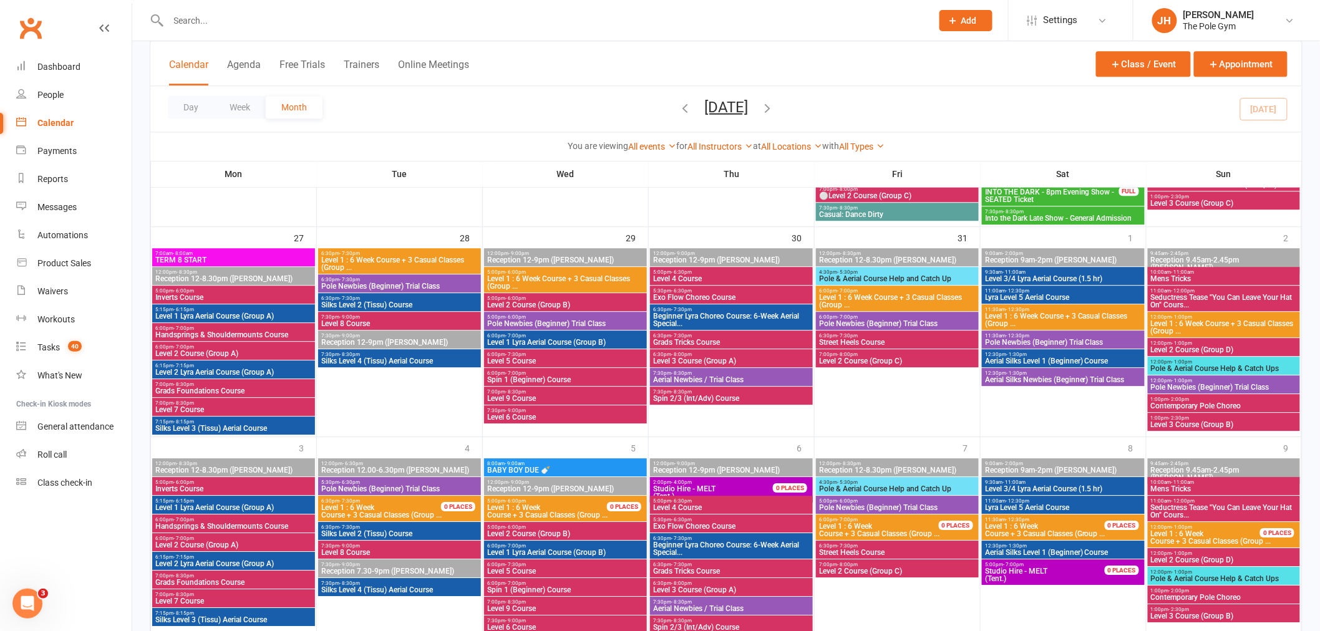
scroll to position [1317, 0]
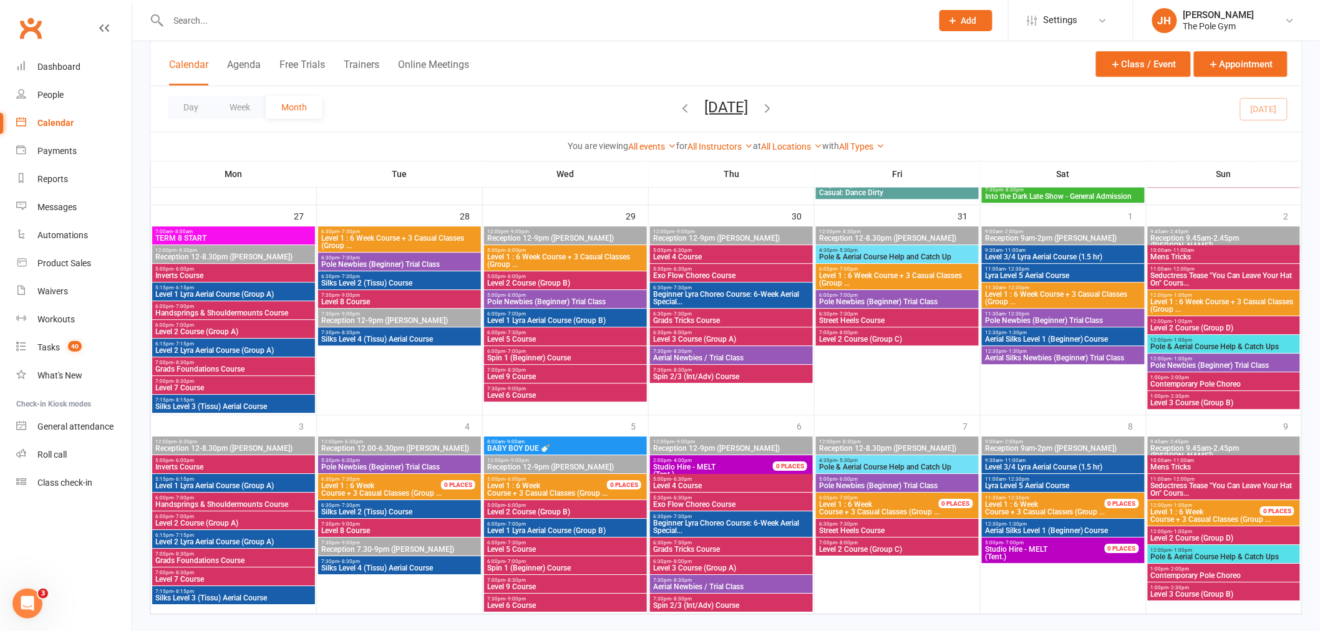
click at [1189, 381] on span "Contemporary Pole Choreo" at bounding box center [1223, 384] width 147 height 7
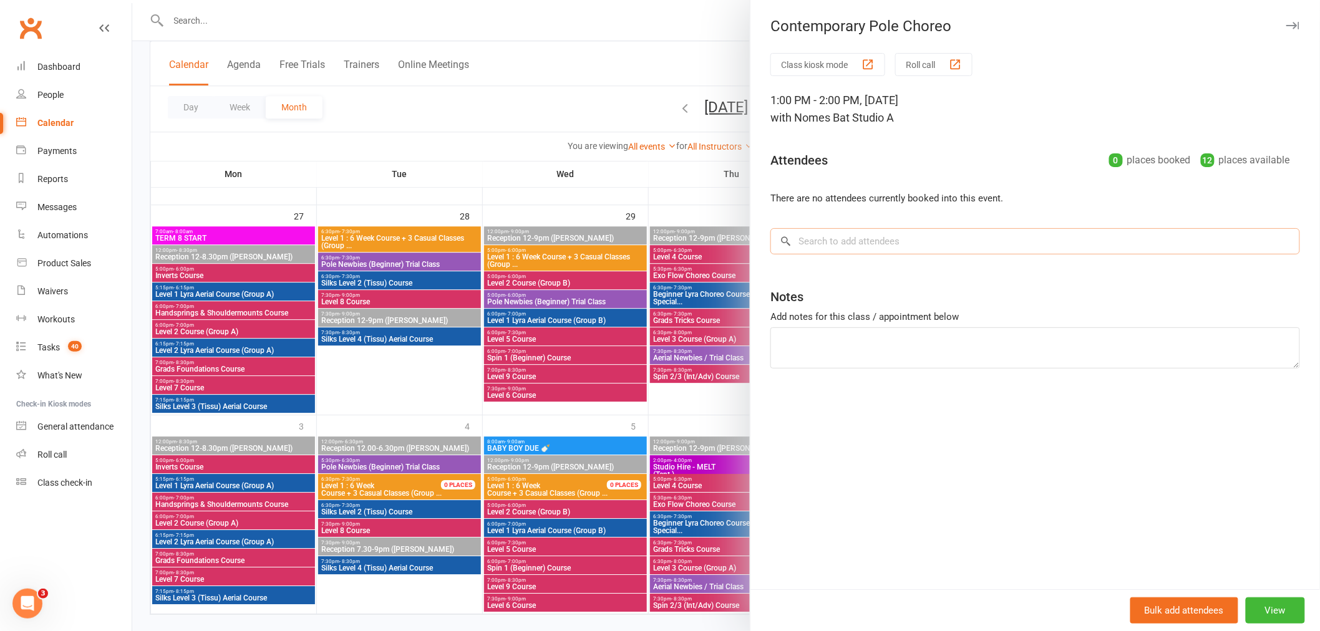
click at [815, 240] on input "search" at bounding box center [1035, 241] width 530 height 26
paste input "Melissa Hartwig"
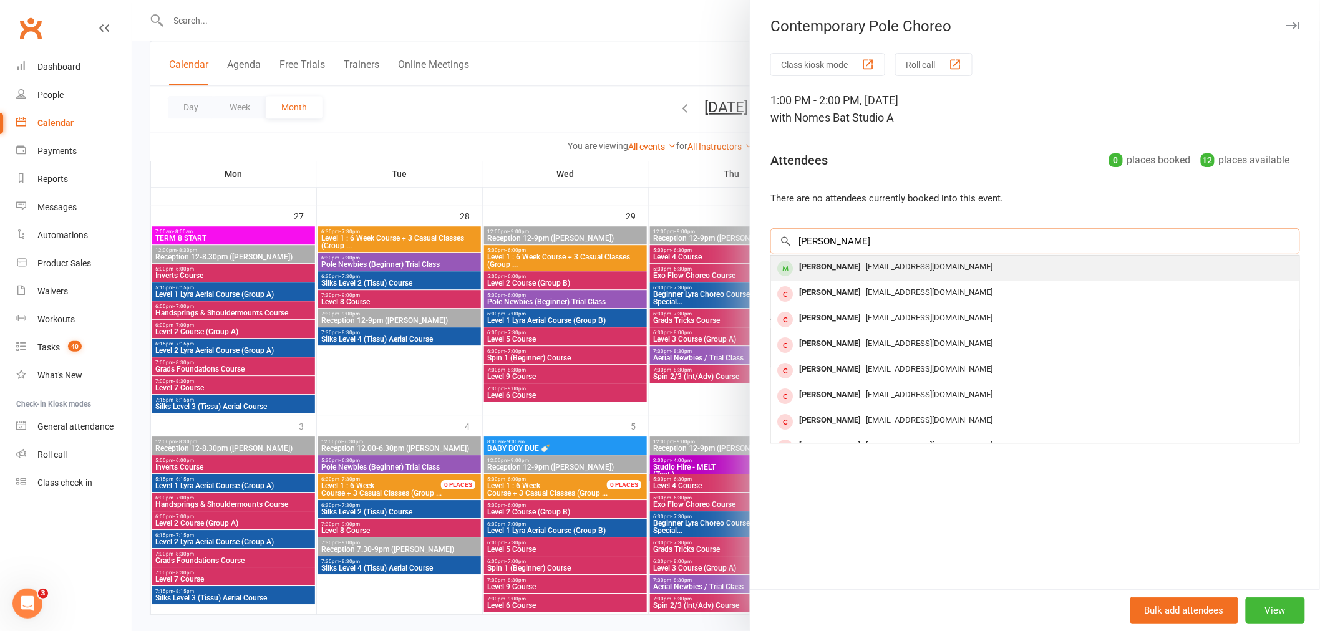
type input "Melissa Hartwig"
click at [805, 268] on div "Melissa Hartwig" at bounding box center [830, 267] width 72 height 18
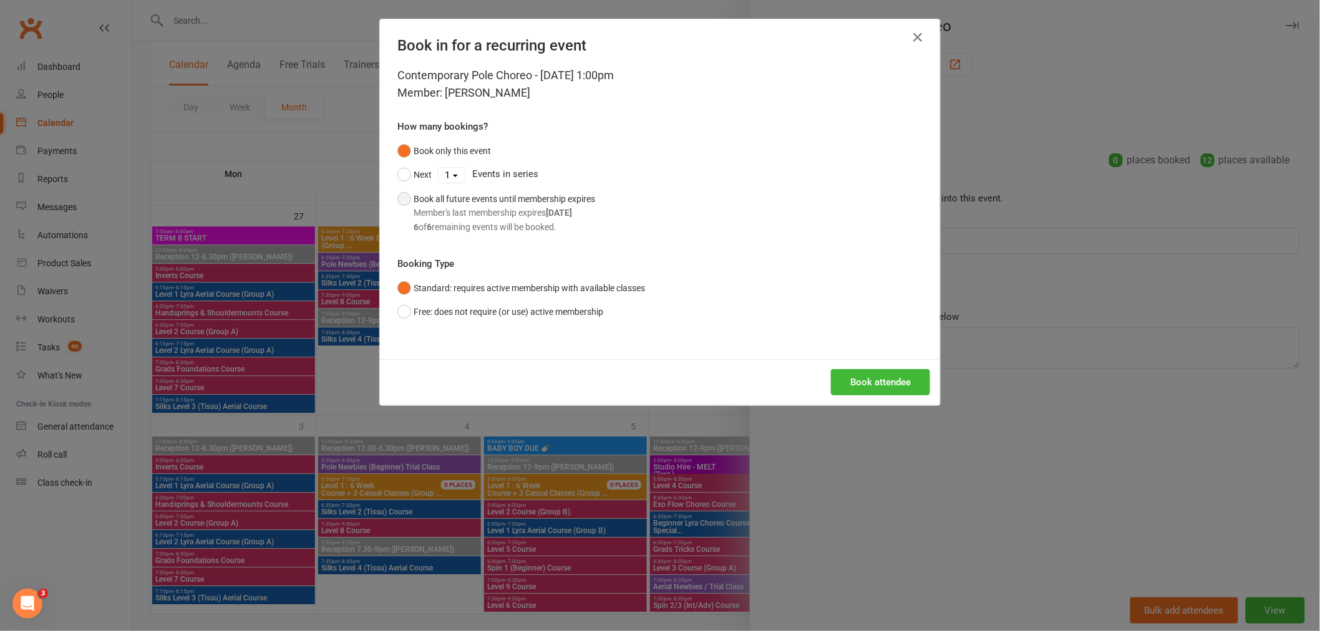
click at [474, 213] on div "Member's last membership expires Dec 7, 2025" at bounding box center [505, 213] width 182 height 14
click at [881, 387] on button "Book attendee" at bounding box center [880, 382] width 99 height 26
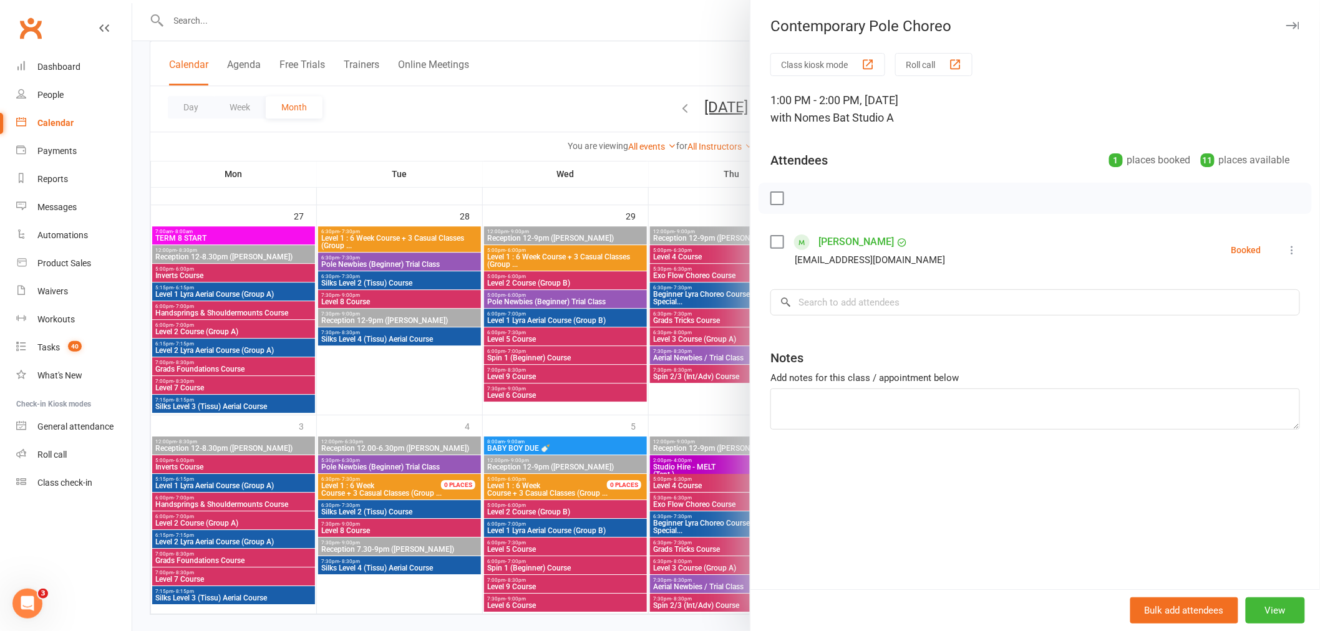
click at [384, 20] on div at bounding box center [726, 315] width 1188 height 631
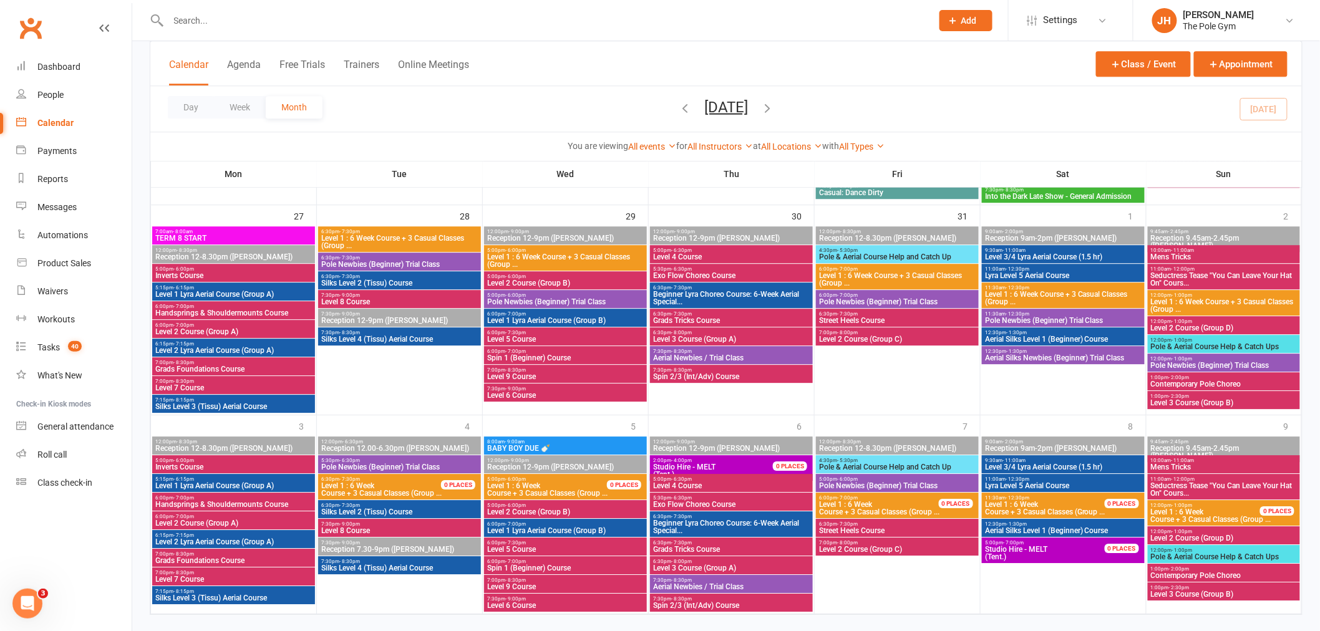
click at [357, 26] on input "text" at bounding box center [544, 20] width 759 height 17
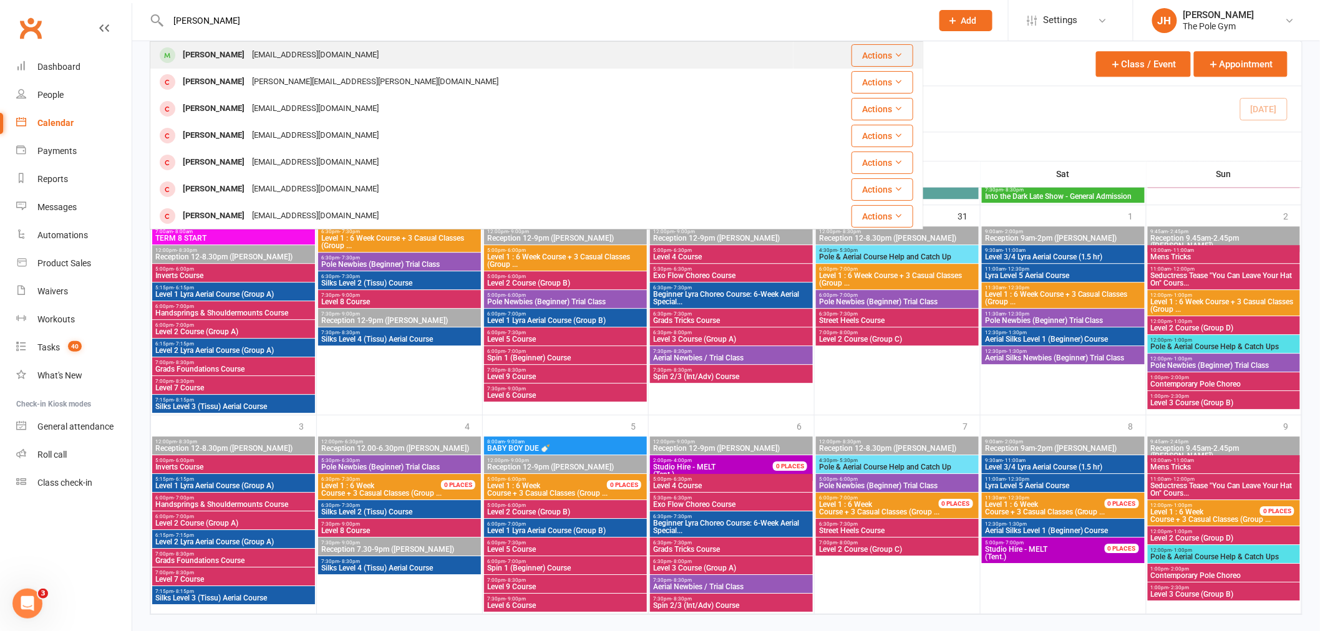
type input "nicole ditton"
click at [233, 60] on div "Nicole Ditton" at bounding box center [213, 55] width 69 height 18
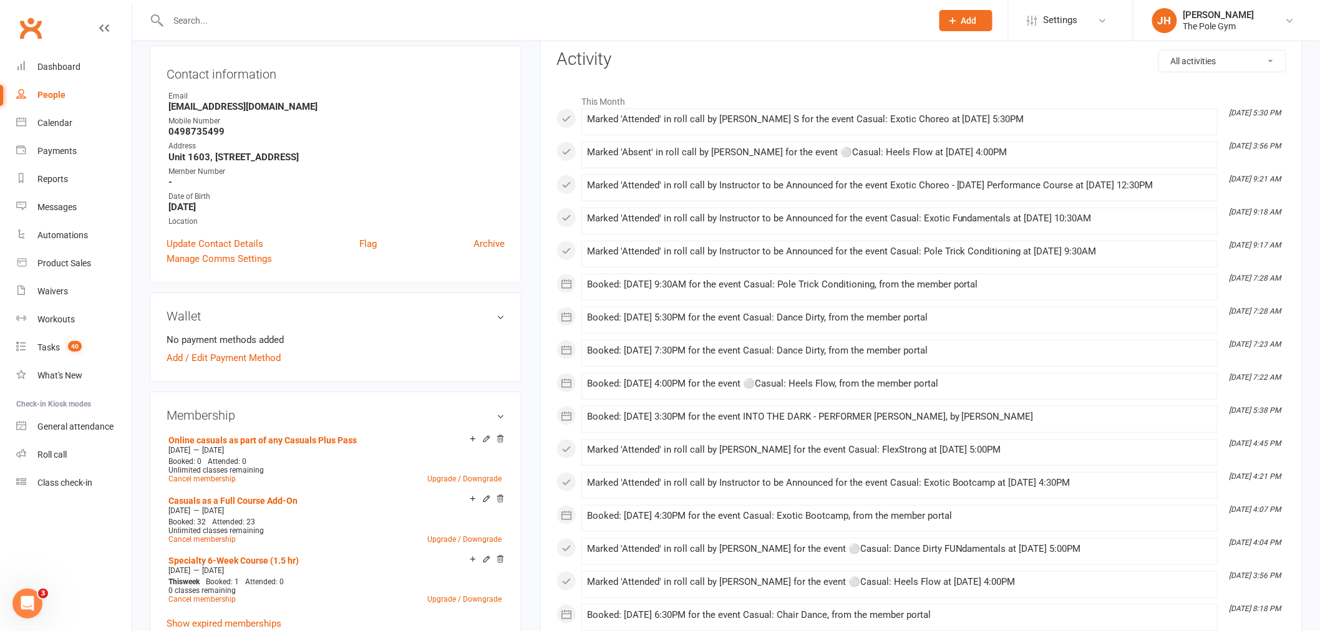
scroll to position [277, 0]
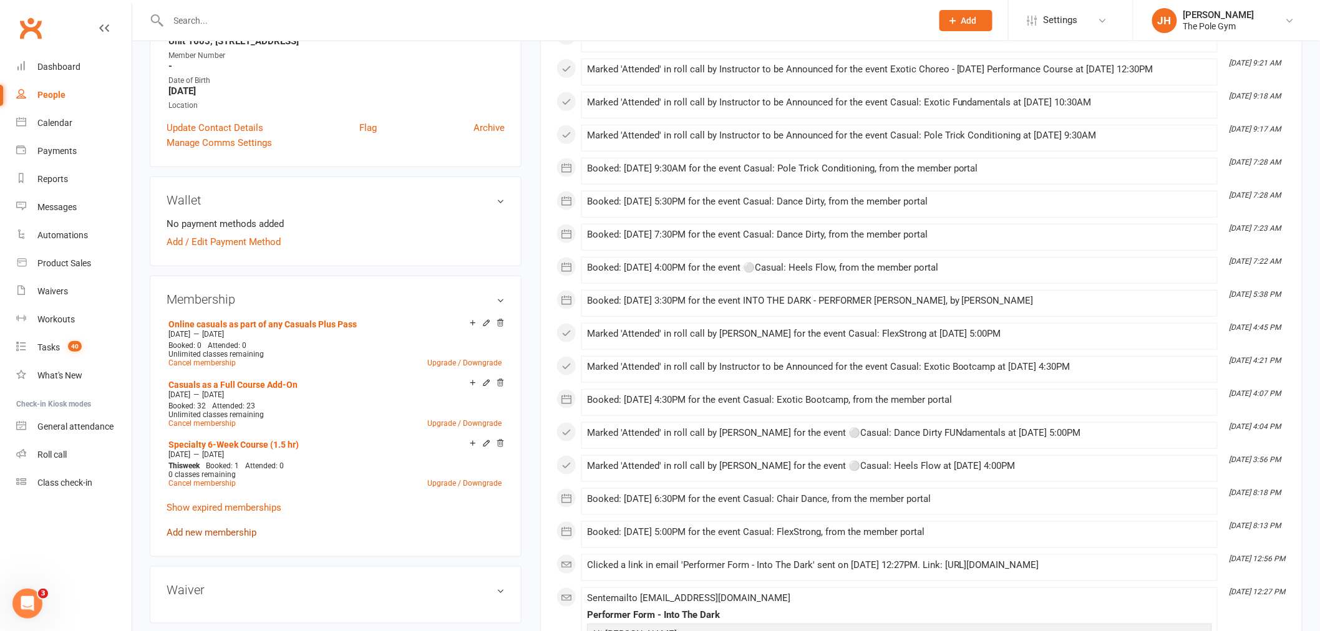
click at [217, 532] on link "Add new membership" at bounding box center [212, 532] width 90 height 11
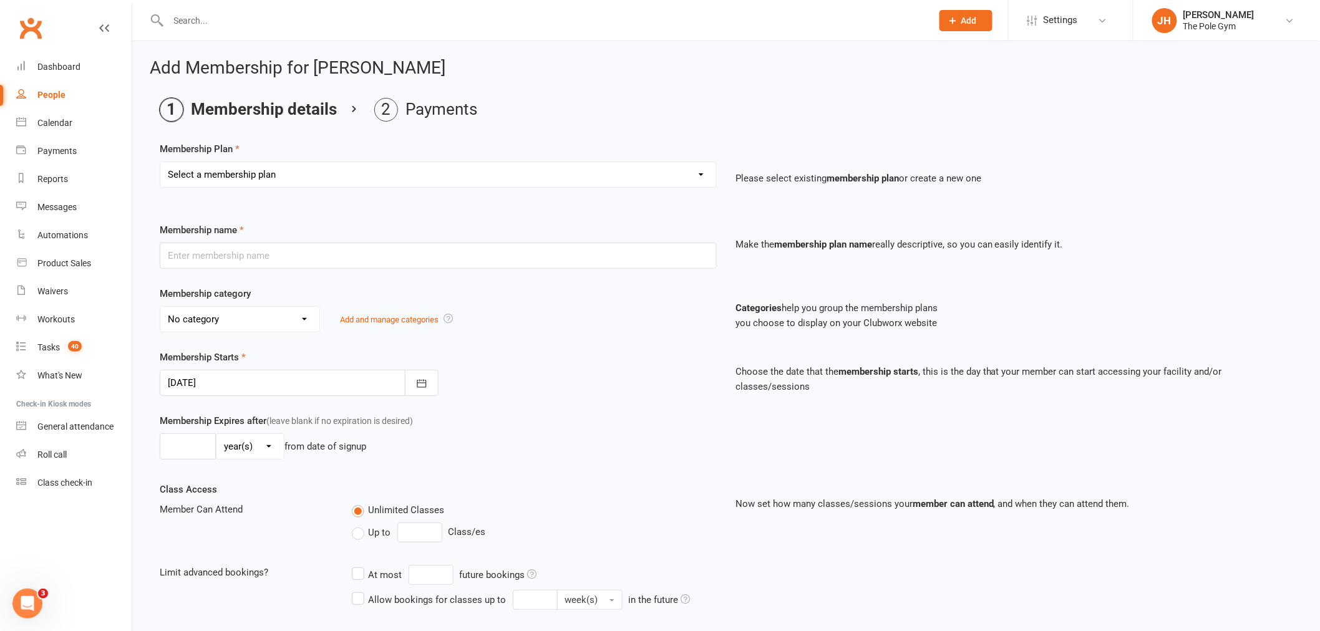
click at [256, 159] on div "Membership Plan Select a membership plan Create new Membership Plan Pay As You …" at bounding box center [726, 174] width 1133 height 64
click at [258, 172] on select "Select a membership plan Create new Membership Plan Pay As You Go (45 min) Casu…" at bounding box center [438, 174] width 556 height 25
select select "11"
click at [160, 162] on select "Select a membership plan Create new Membership Plan Pay As You Go (45 min) Casu…" at bounding box center [438, 174] width 556 height 25
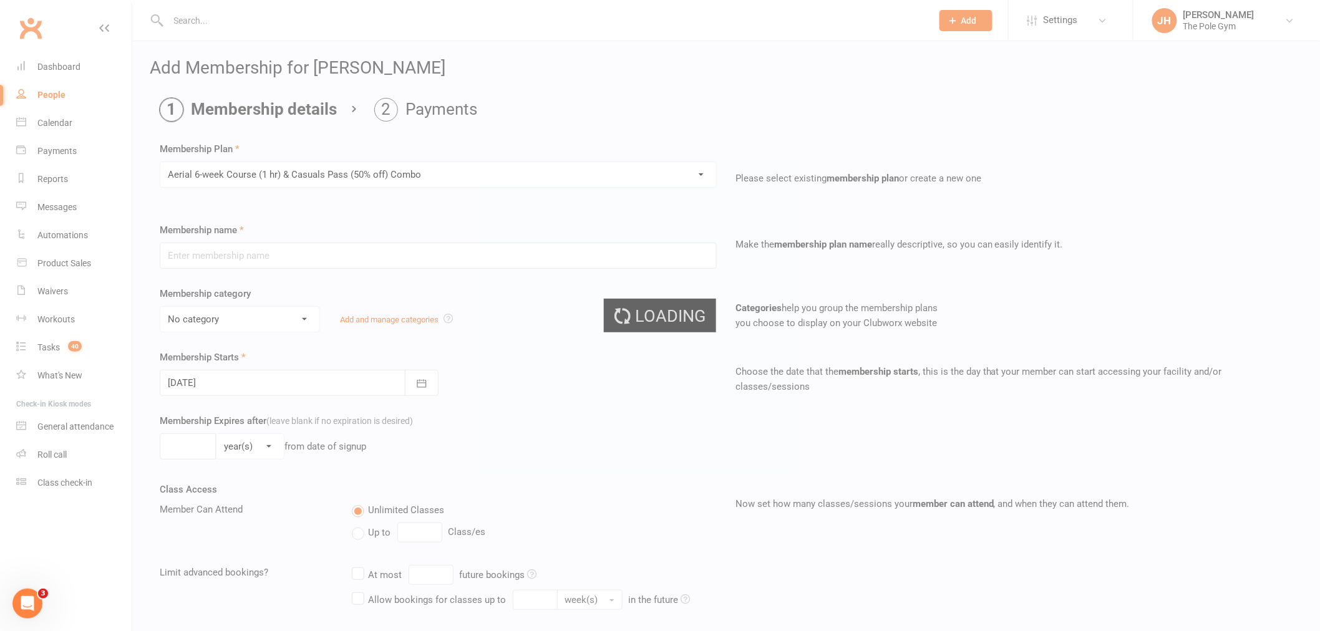
type input "Aerial 6-week Course (1 hr) & Casuals Pass (50% off) Combo"
select select "3"
type input "[DATE]"
type input "6"
select select "1"
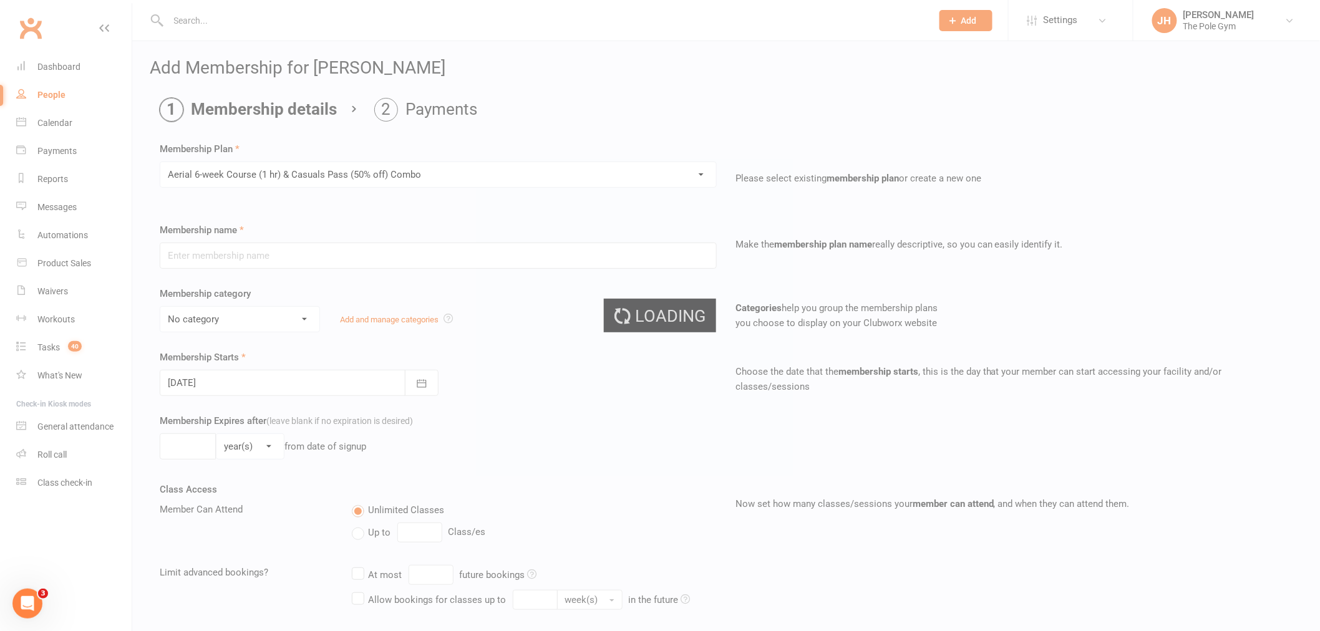
type input "1"
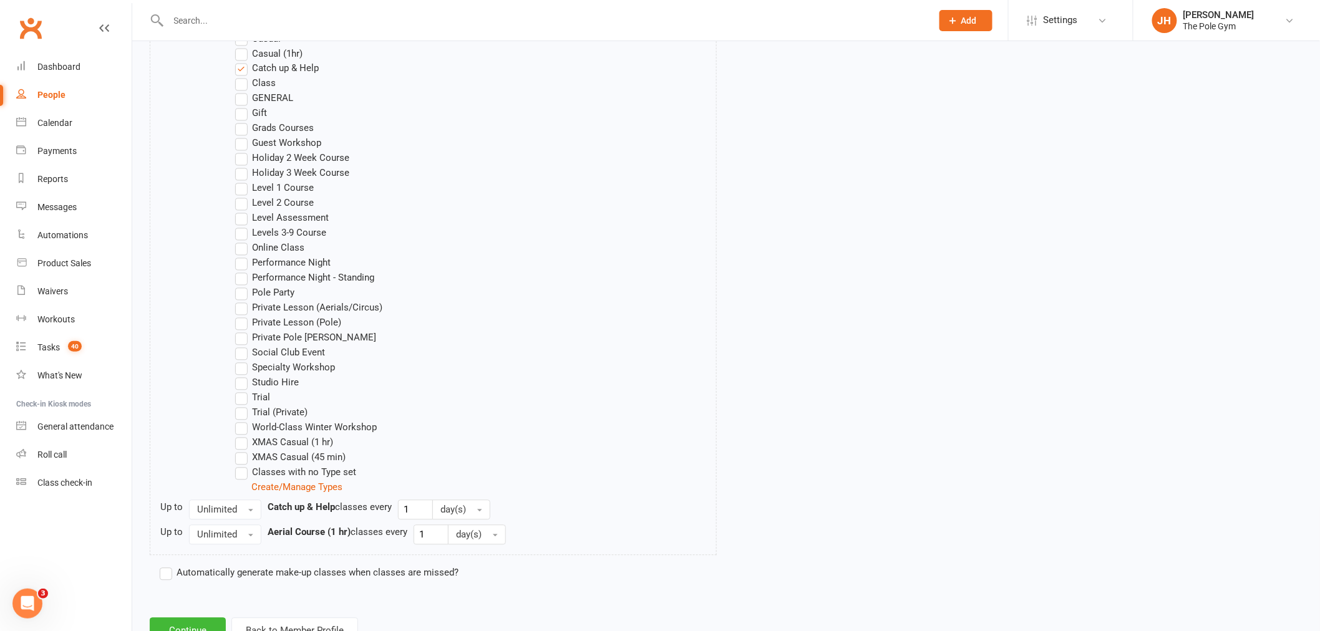
scroll to position [968, 0]
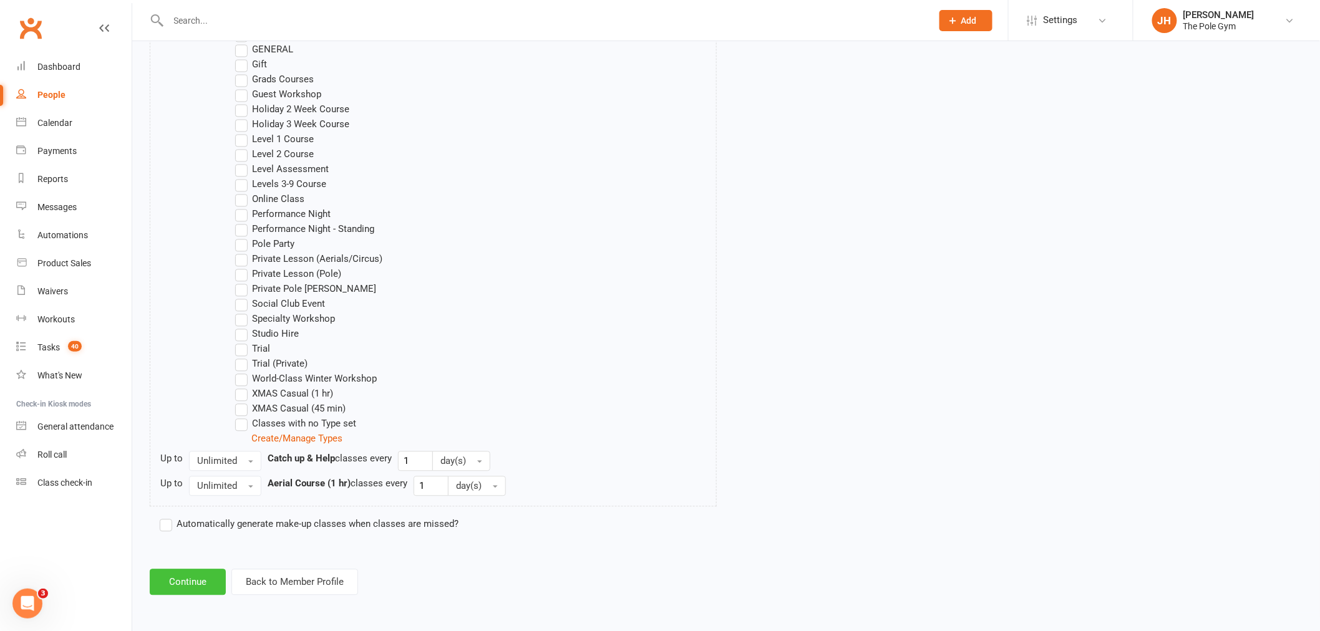
click at [188, 576] on button "Continue" at bounding box center [188, 583] width 76 height 26
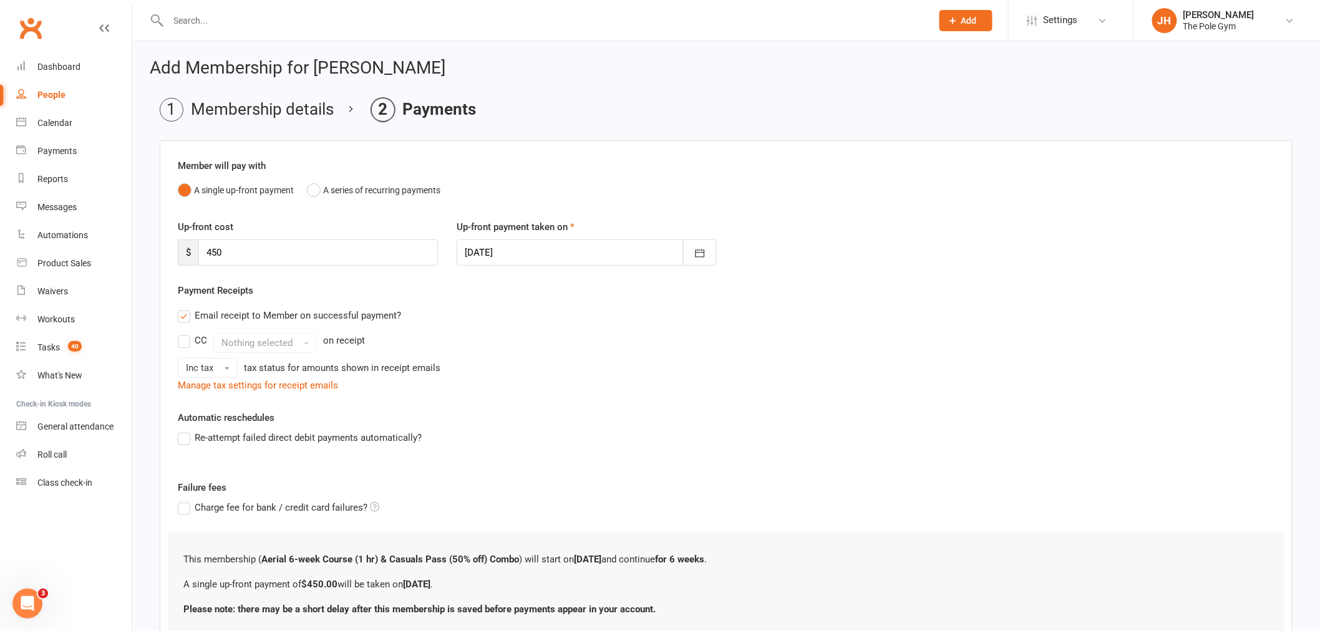
click at [535, 244] on div at bounding box center [587, 253] width 260 height 26
click at [604, 352] on button "09" at bounding box center [617, 355] width 26 height 22
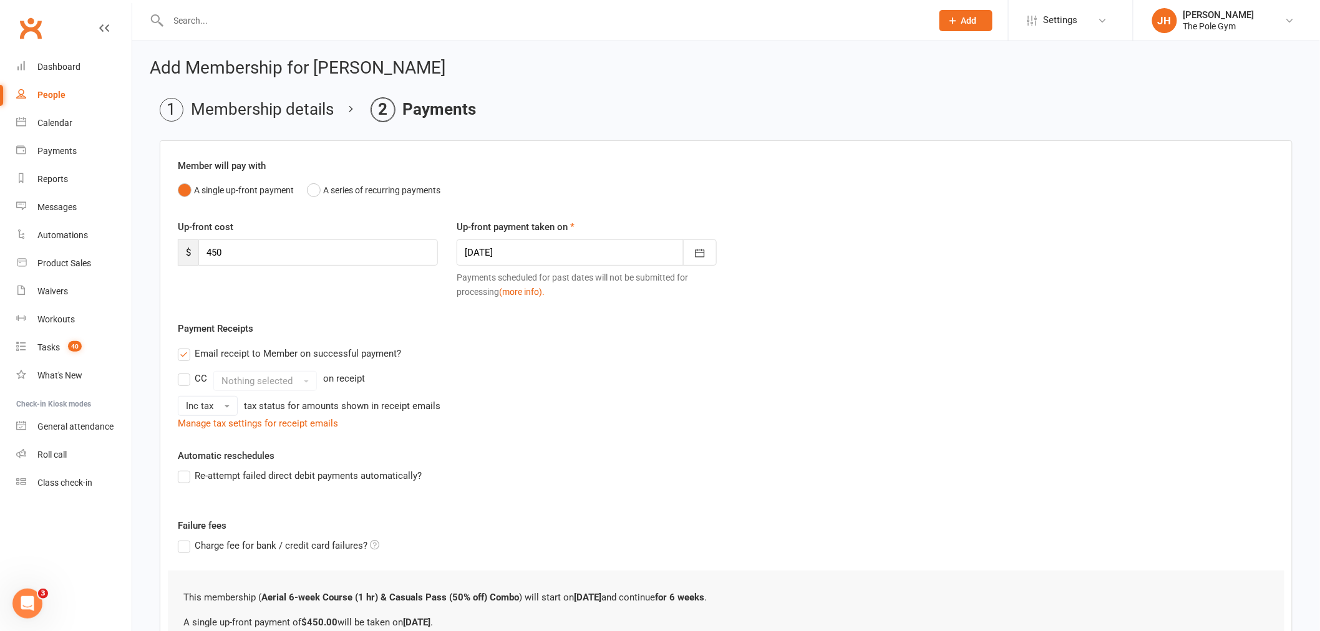
click at [550, 250] on div at bounding box center [587, 253] width 260 height 26
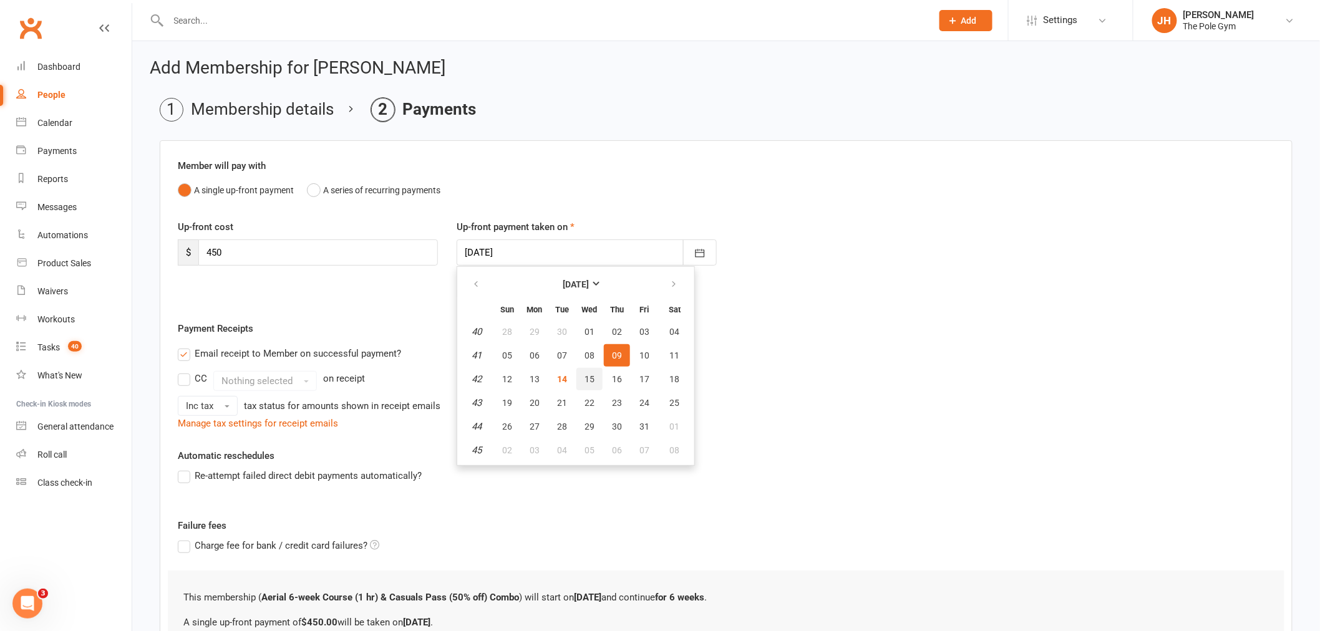
click at [588, 374] on span "15" at bounding box center [590, 379] width 10 height 10
type input "[DATE]"
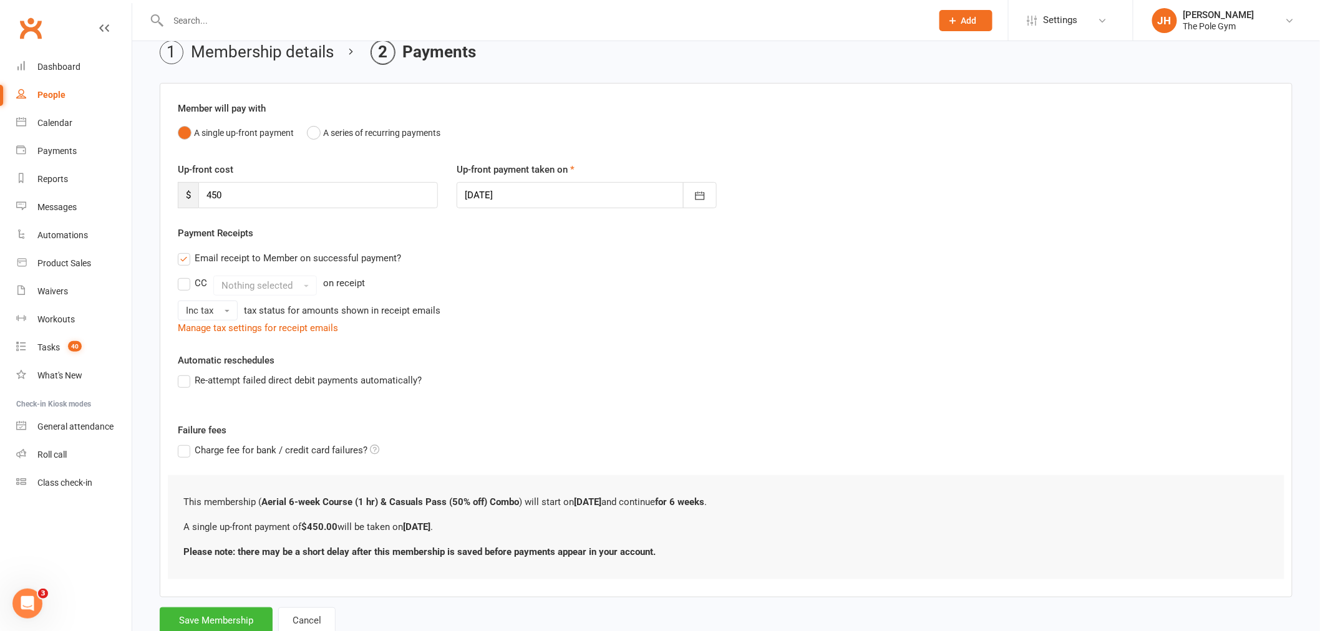
scroll to position [98, 0]
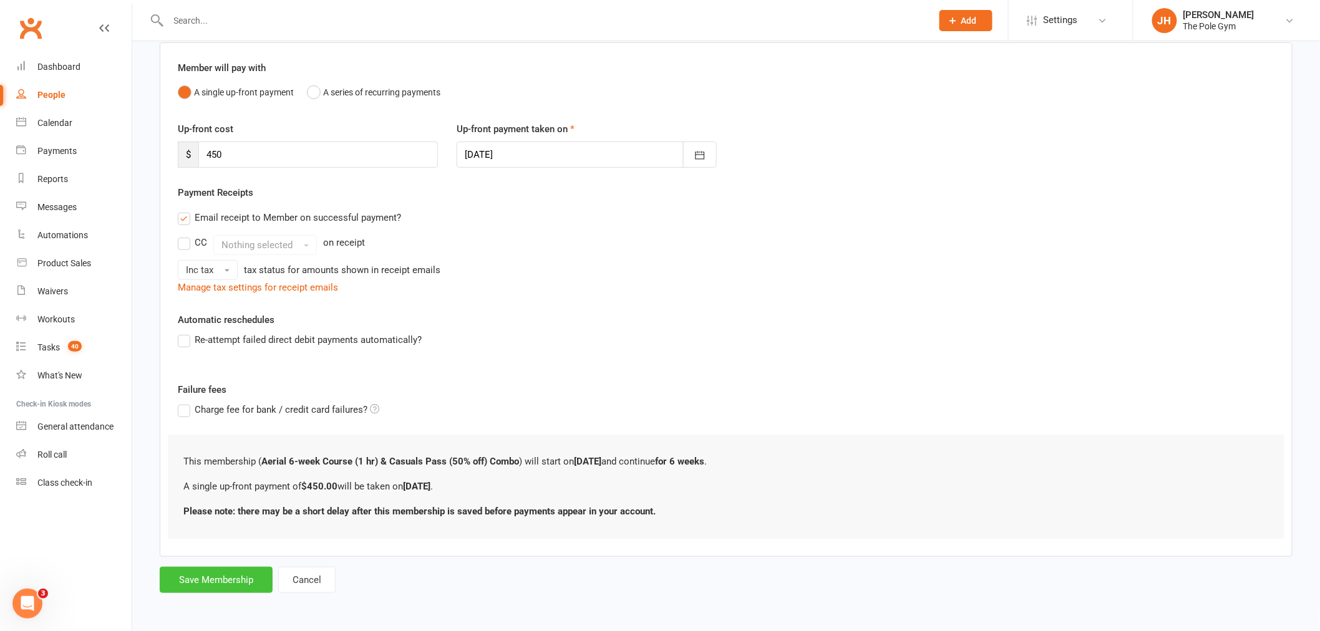
click at [221, 574] on button "Save Membership" at bounding box center [216, 580] width 113 height 26
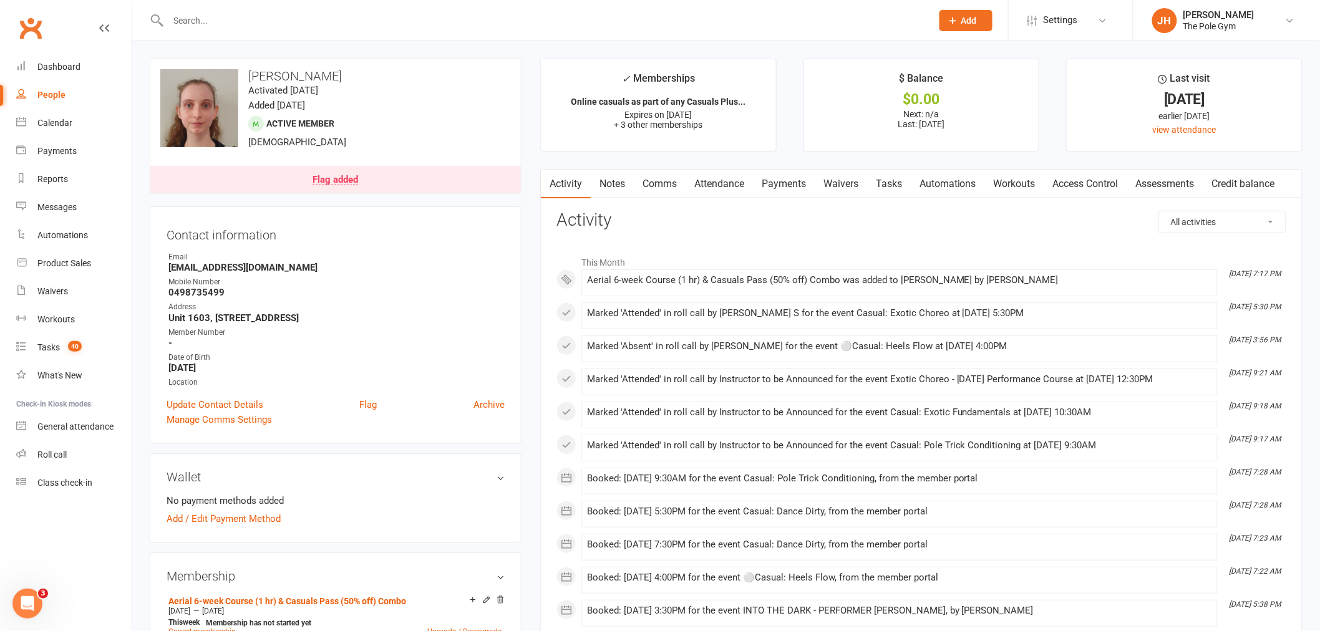
click at [785, 191] on link "Payments" at bounding box center [784, 184] width 62 height 29
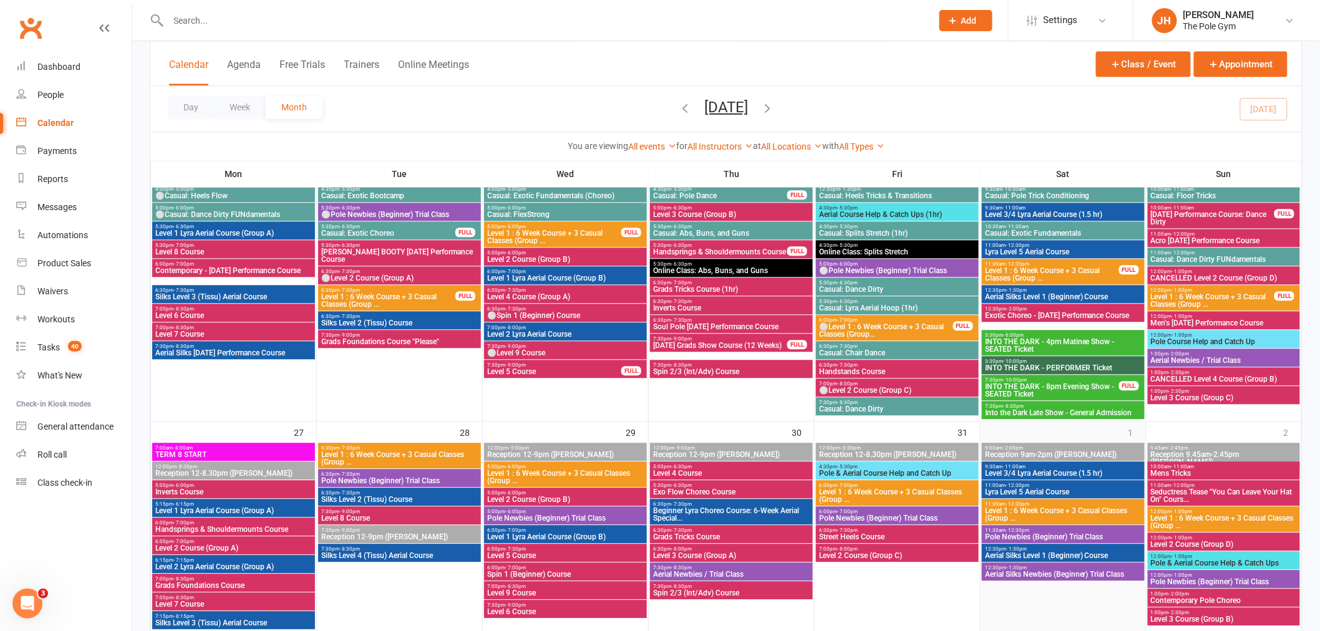
scroll to position [1178, 0]
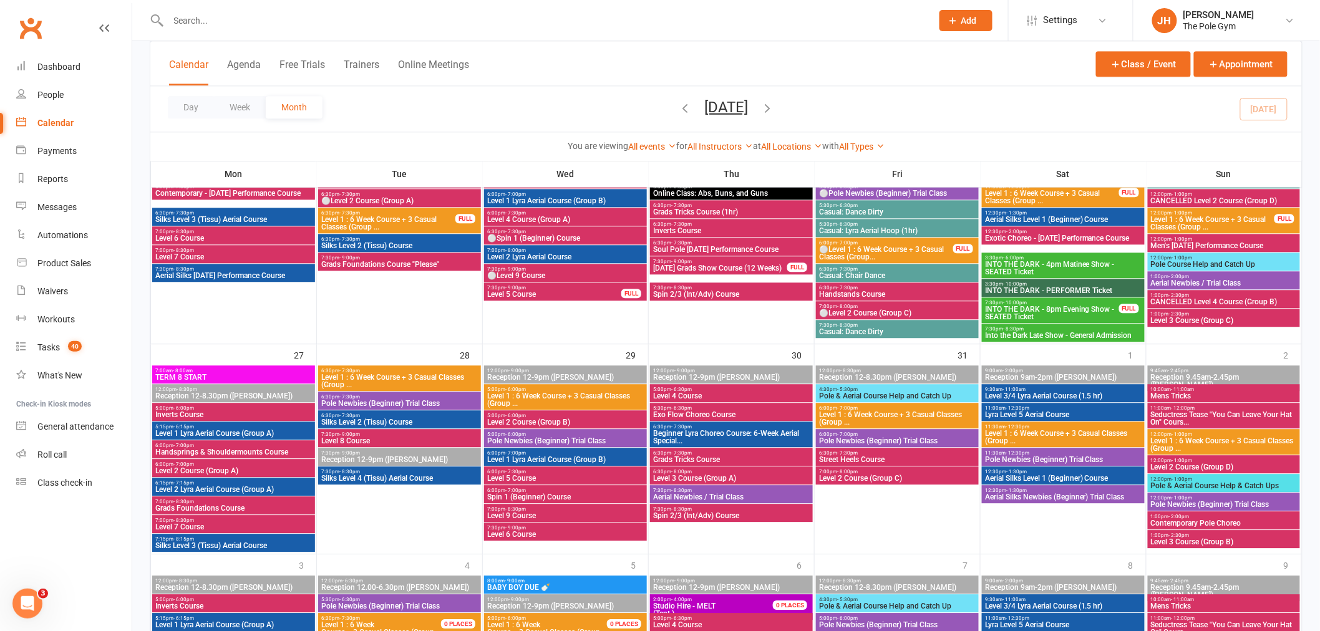
click at [1174, 396] on span "Mens Tricks" at bounding box center [1223, 395] width 147 height 7
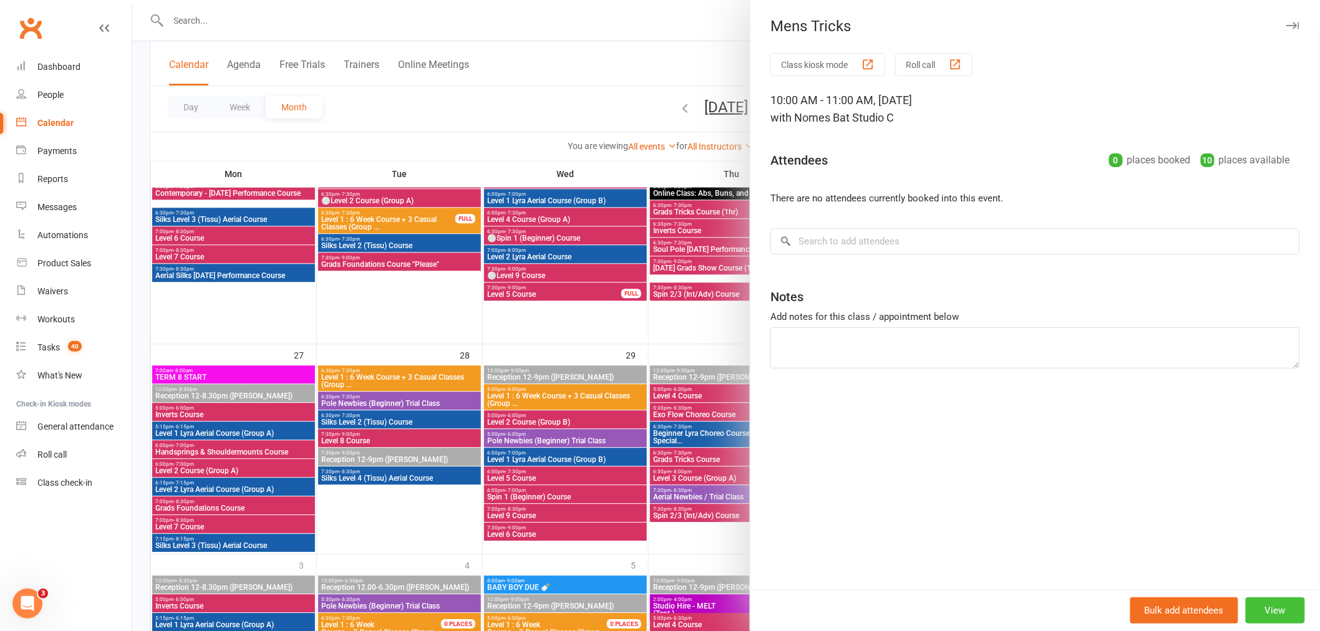
click at [1270, 603] on button "View" at bounding box center [1275, 611] width 59 height 26
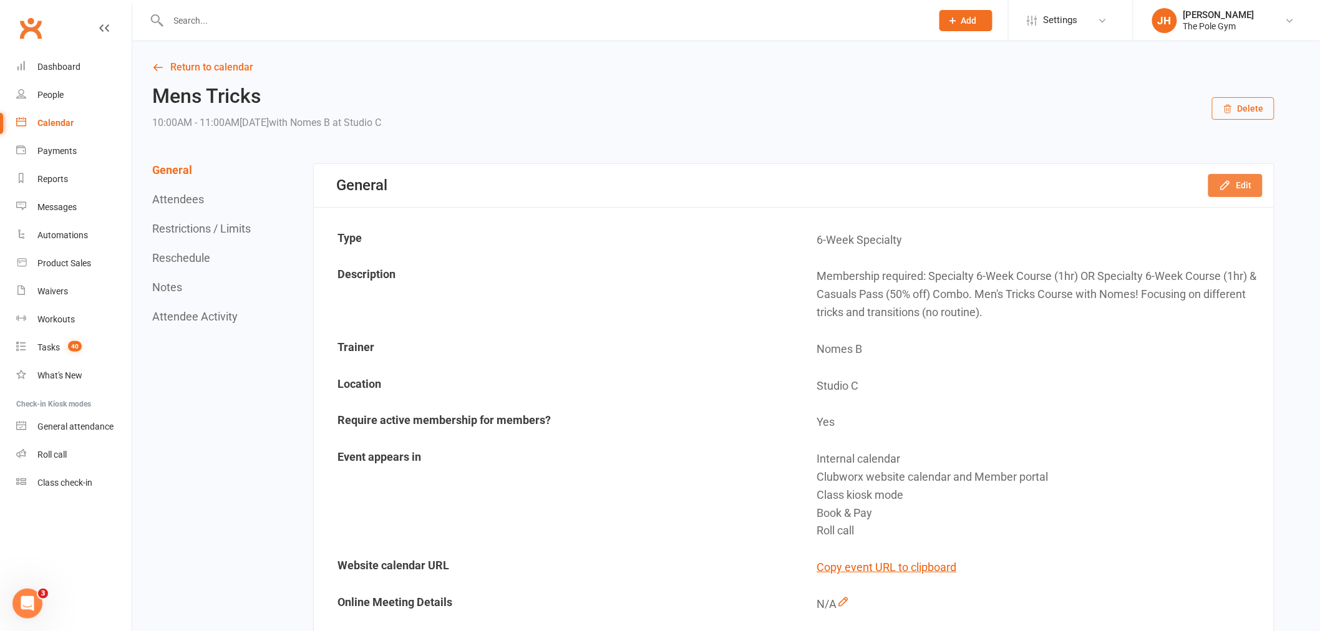
click at [1243, 182] on button "Edit" at bounding box center [1235, 185] width 54 height 22
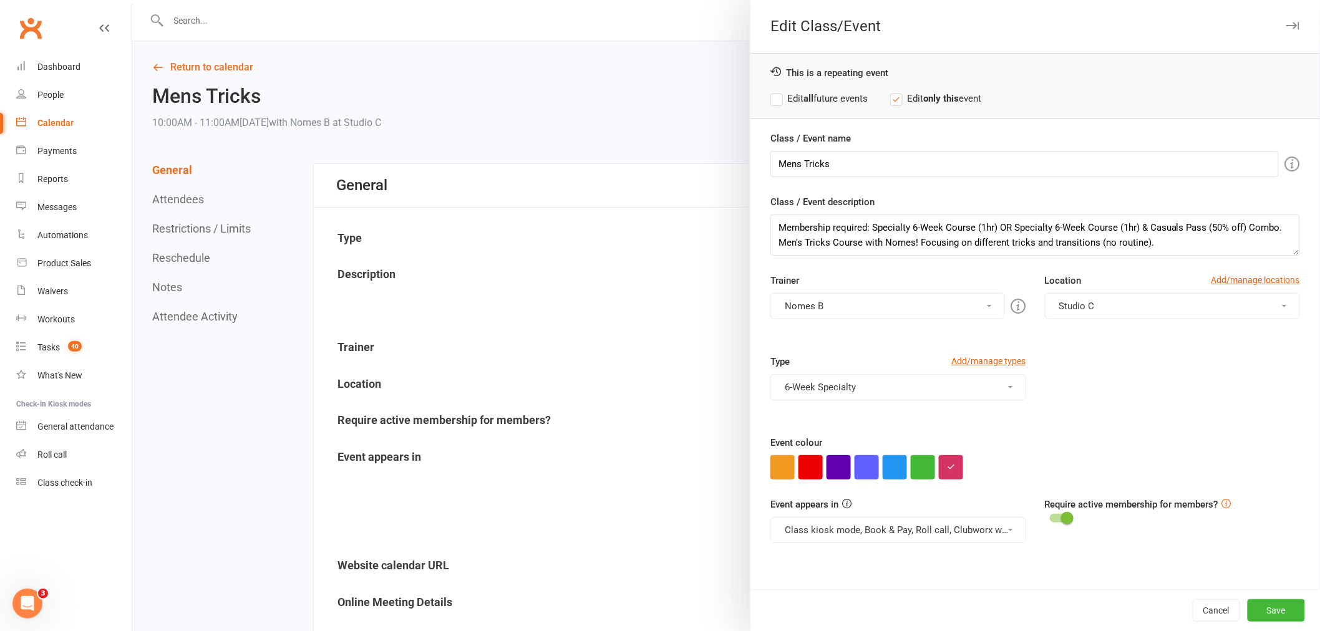
click at [772, 98] on label "Edit all future events" at bounding box center [818, 98] width 97 height 15
drag, startPoint x: 1158, startPoint y: 245, endPoint x: 693, endPoint y: 263, distance: 465.1
click at [693, 0] on div "Edit Class/Event This is a repeating event Edit all future events Edit only thi…" at bounding box center [726, 0] width 1188 height 0
paste textarea "This 6-week specialty course is designed for [DEMOGRAPHIC_DATA] and masc-identi…"
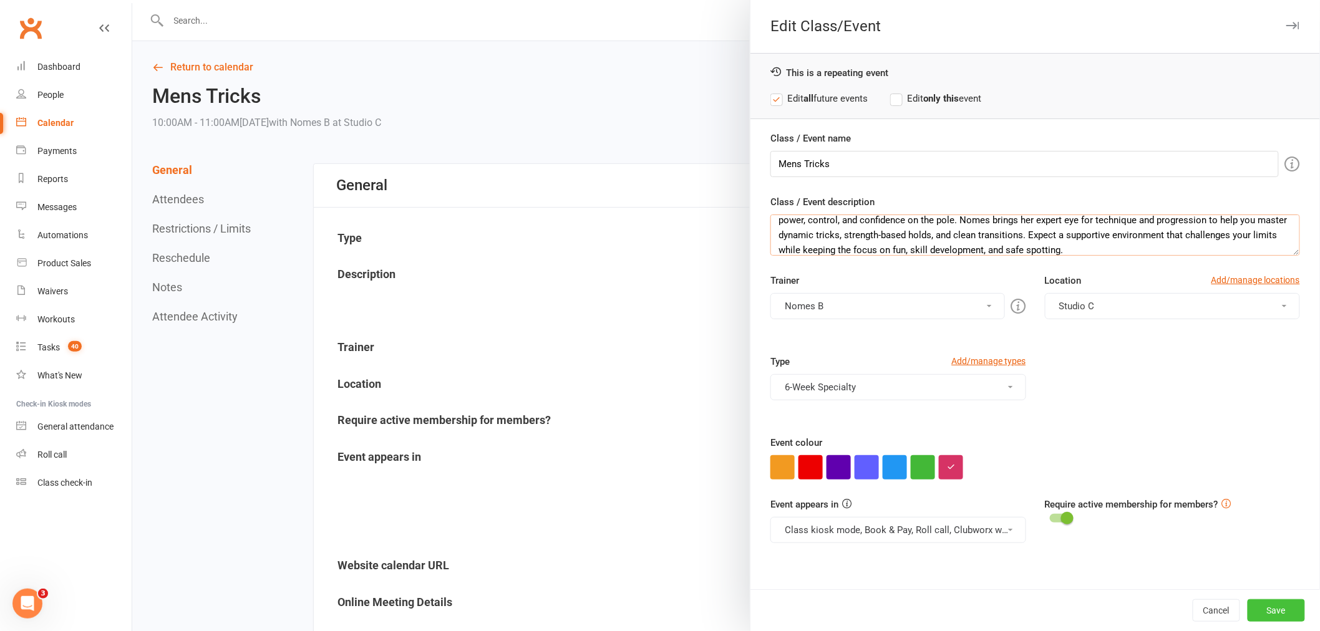
type textarea "Membership required: Specialty 6-Week Course (1hr) OR Specialty 6-Week Course (…"
click at [1261, 606] on button "Save" at bounding box center [1276, 610] width 57 height 22
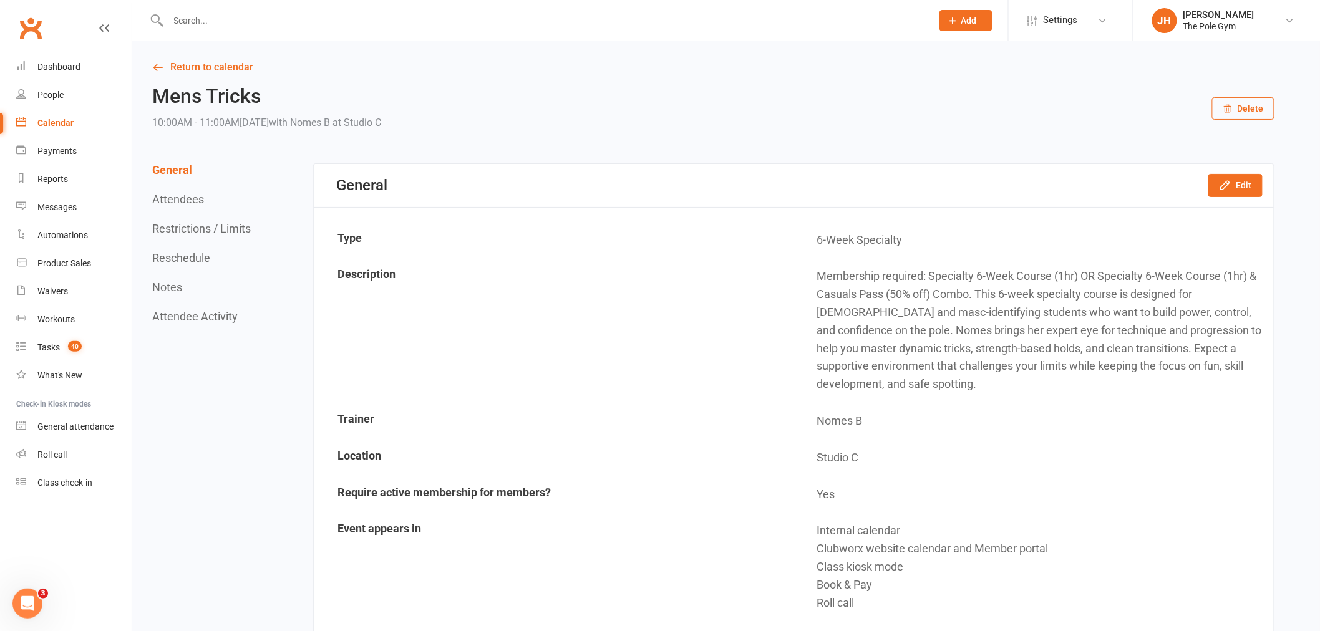
click at [599, 26] on input "text" at bounding box center [544, 20] width 759 height 17
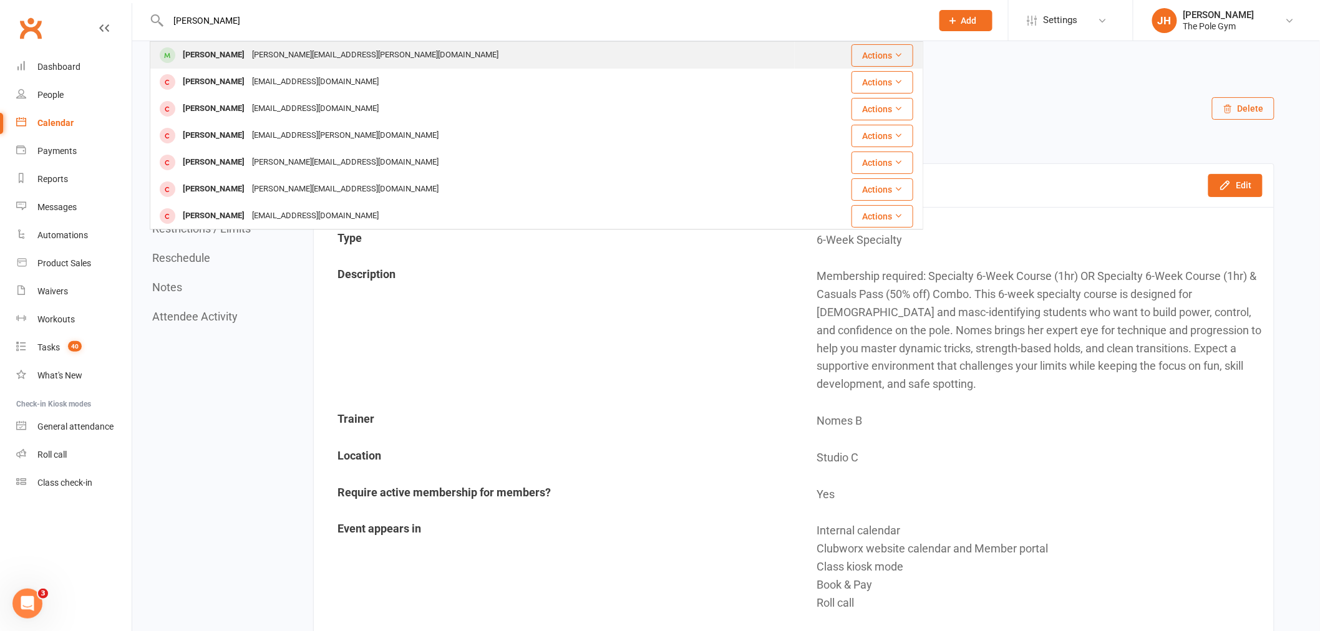
type input "lorraine"
click at [216, 57] on div "Lorraine Han" at bounding box center [213, 55] width 69 height 18
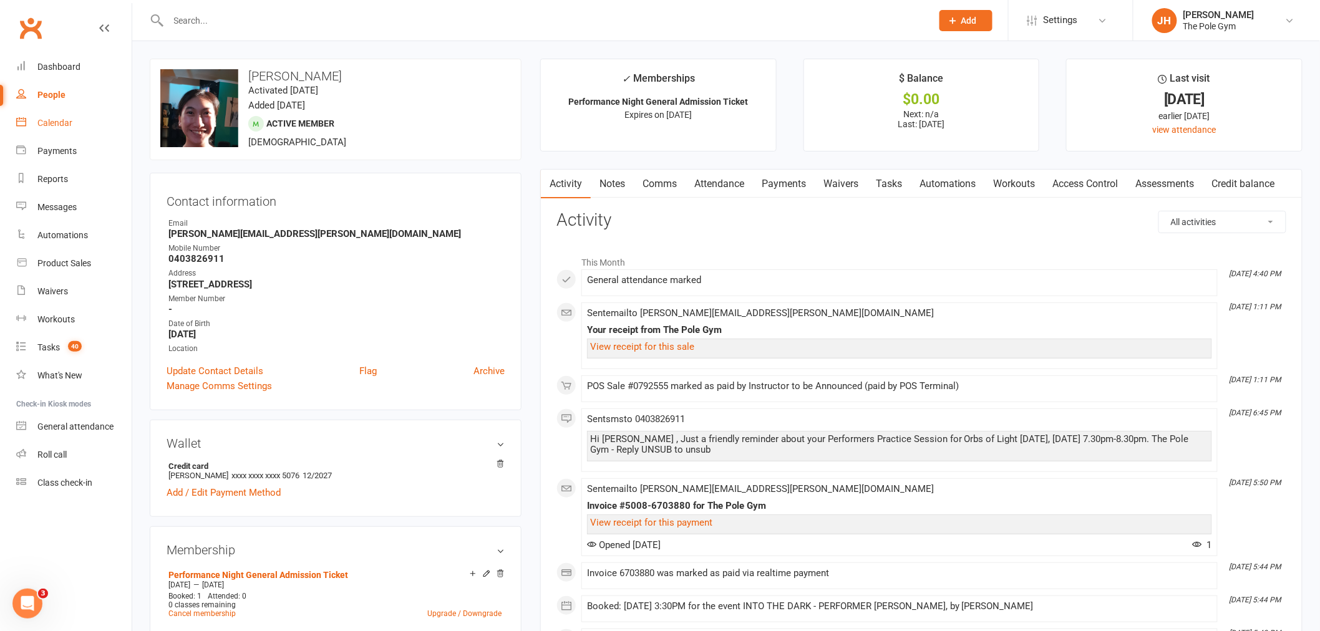
click at [80, 120] on link "Calendar" at bounding box center [73, 123] width 115 height 28
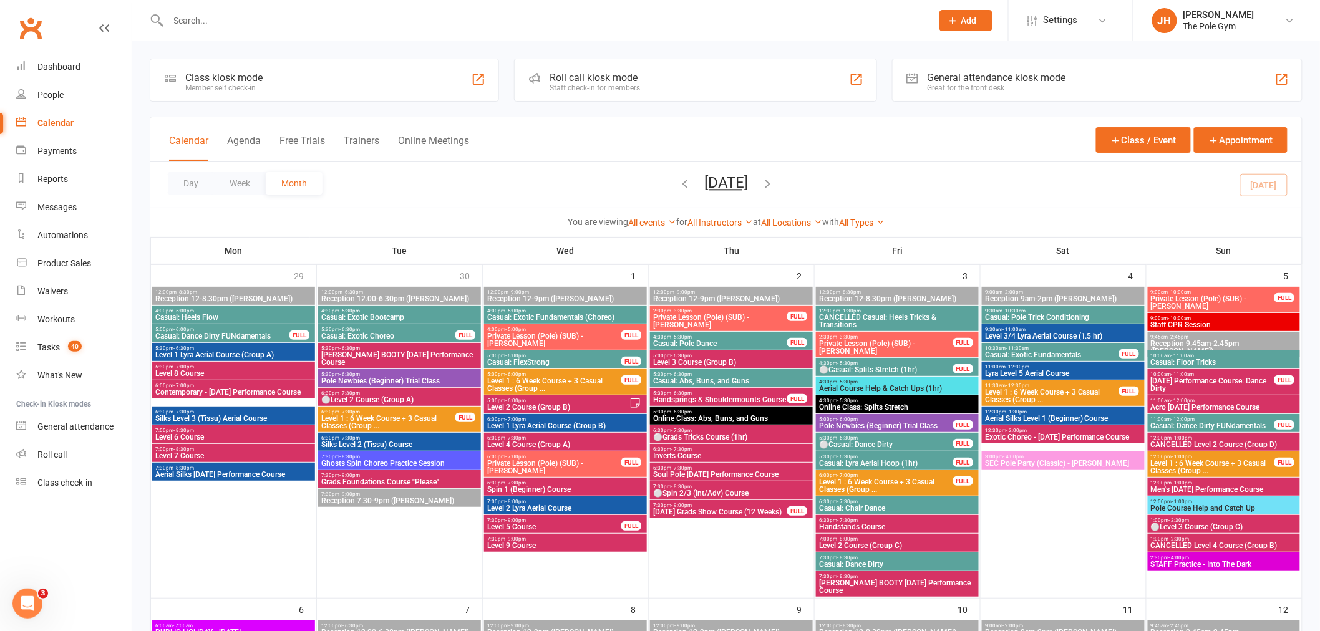
scroll to position [693, 0]
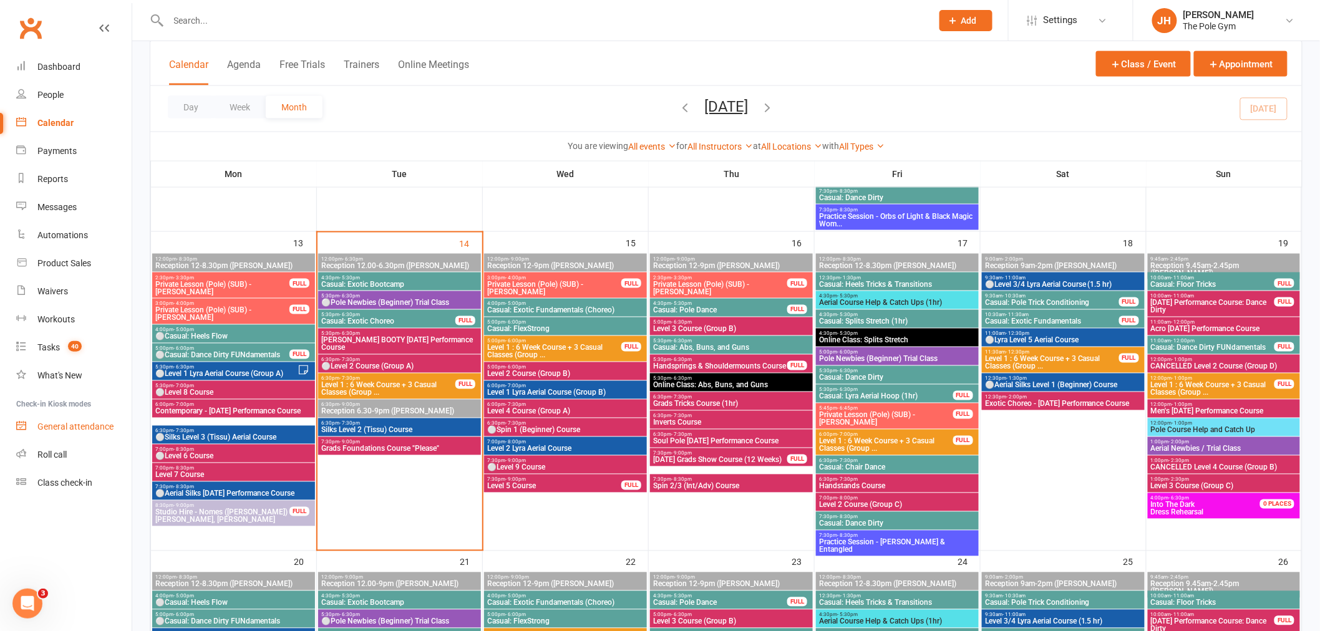
click at [95, 426] on div "General attendance" at bounding box center [75, 427] width 76 height 10
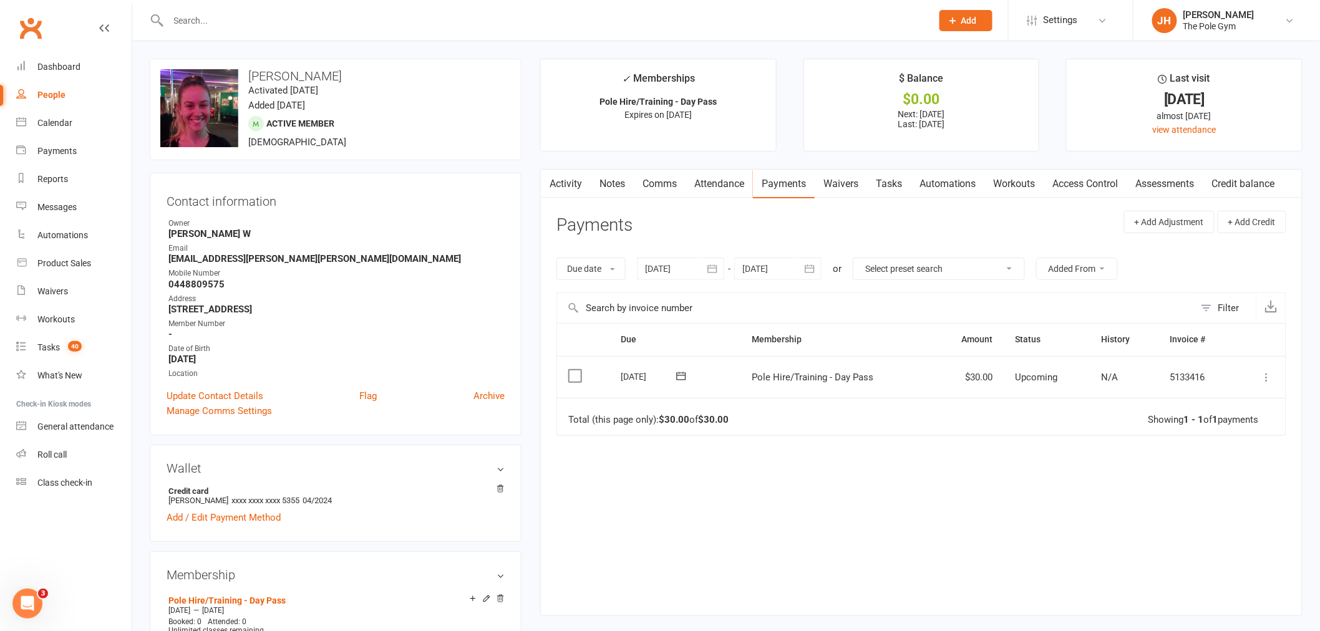
click at [1268, 372] on icon at bounding box center [1267, 377] width 12 height 12
click at [1236, 418] on link "Mark as Paid (POS)" at bounding box center [1212, 426] width 124 height 25
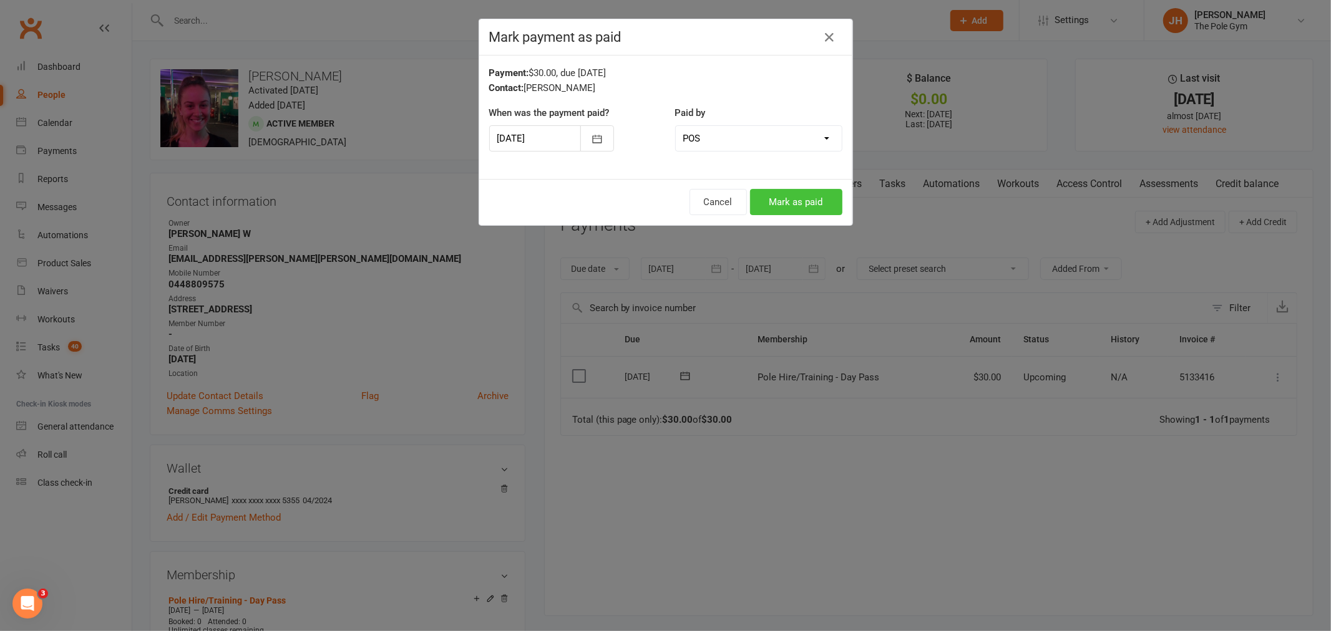
click at [794, 198] on button "Mark as paid" at bounding box center [796, 202] width 92 height 26
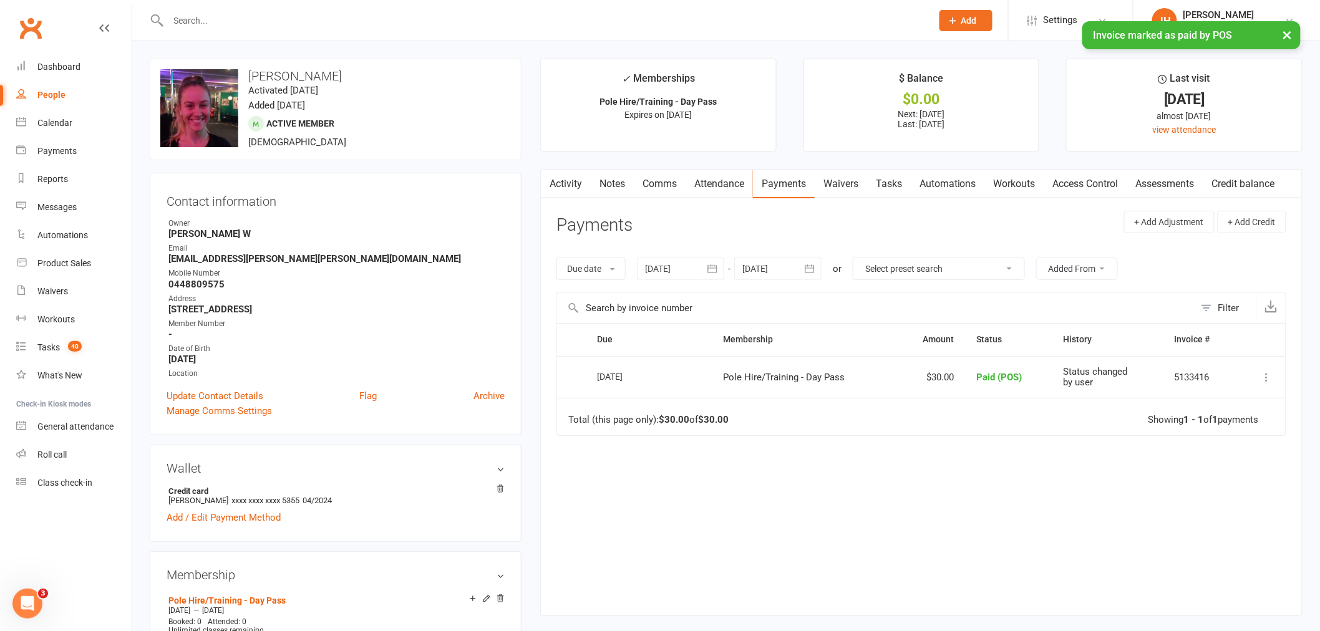
drag, startPoint x: 382, startPoint y: 66, endPoint x: 248, endPoint y: 67, distance: 134.1
click at [248, 67] on div "upload photo change photo Ash-Lee Rantanen Activated 18 December, 2019 Added 18…" at bounding box center [336, 110] width 372 height 102
copy h3 "[PERSON_NAME]"
click at [94, 427] on div "General attendance" at bounding box center [75, 427] width 76 height 10
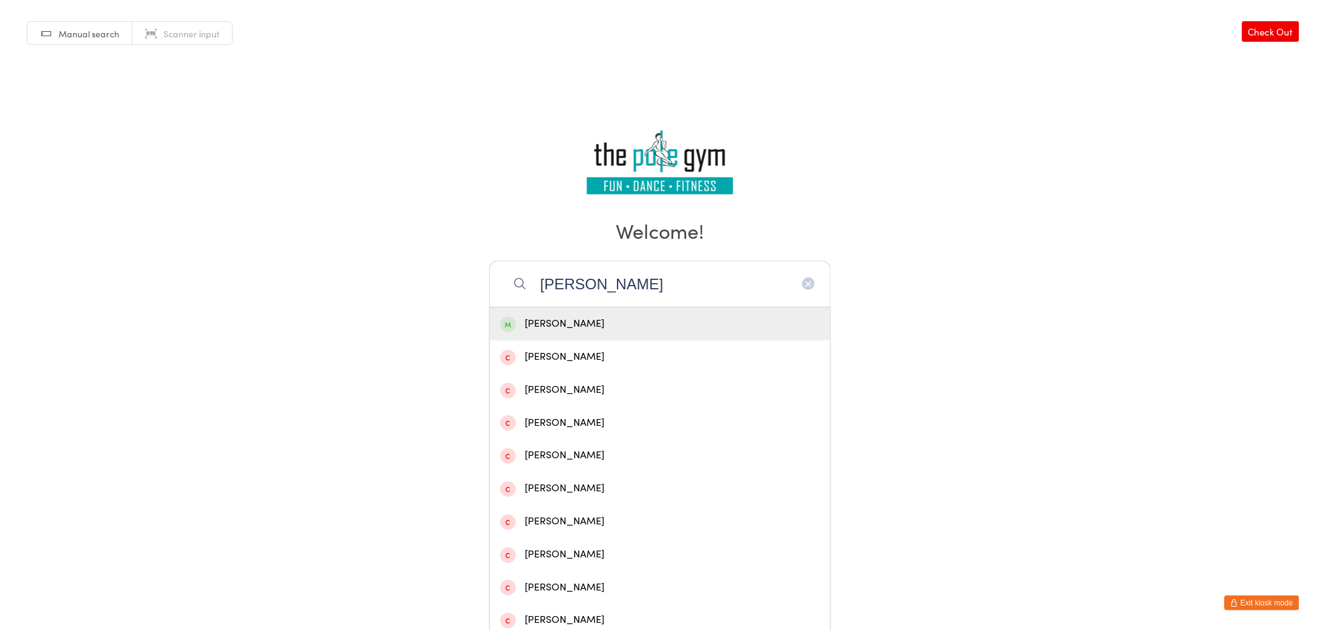
type input "[PERSON_NAME]"
click at [591, 325] on div "[PERSON_NAME]" at bounding box center [659, 324] width 319 height 17
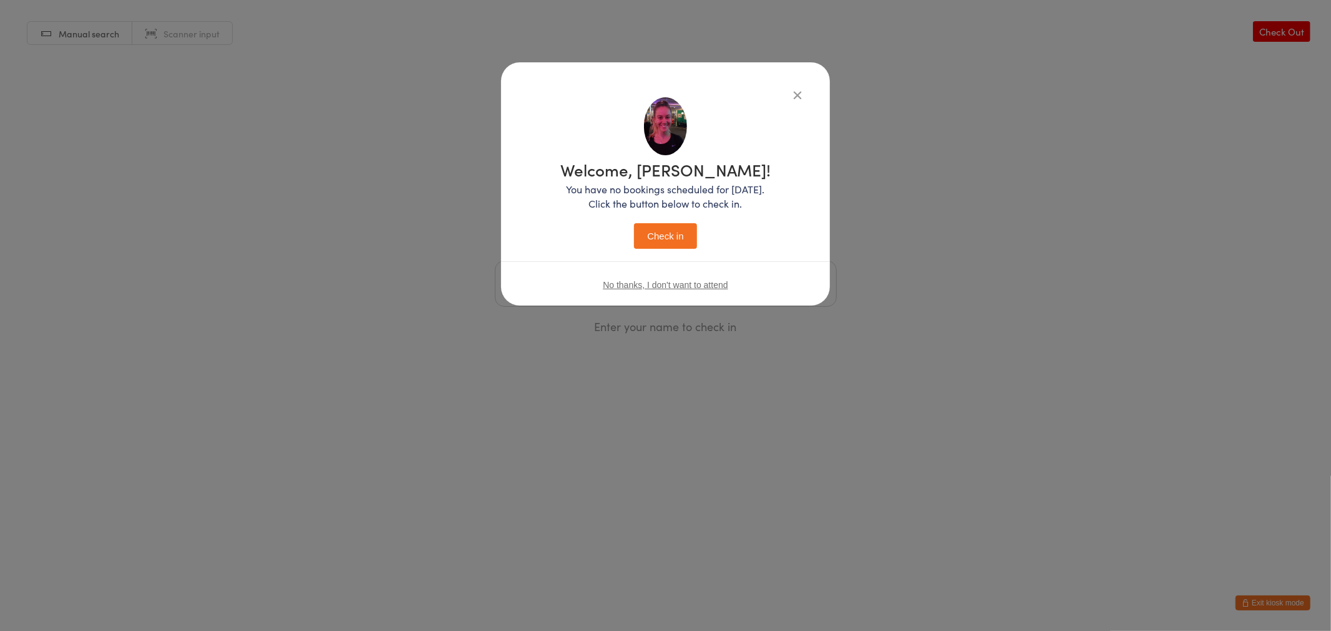
click at [649, 233] on button "Check in" at bounding box center [665, 236] width 62 height 26
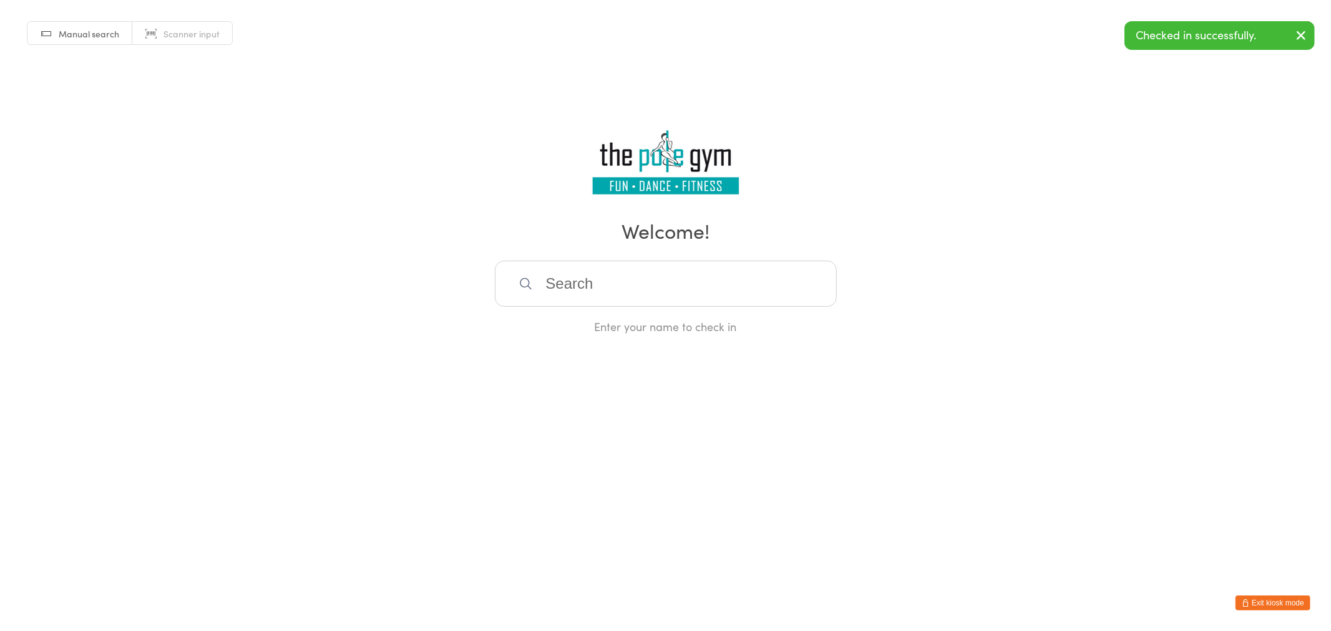
click at [1273, 596] on button "Exit kiosk mode" at bounding box center [1272, 603] width 75 height 15
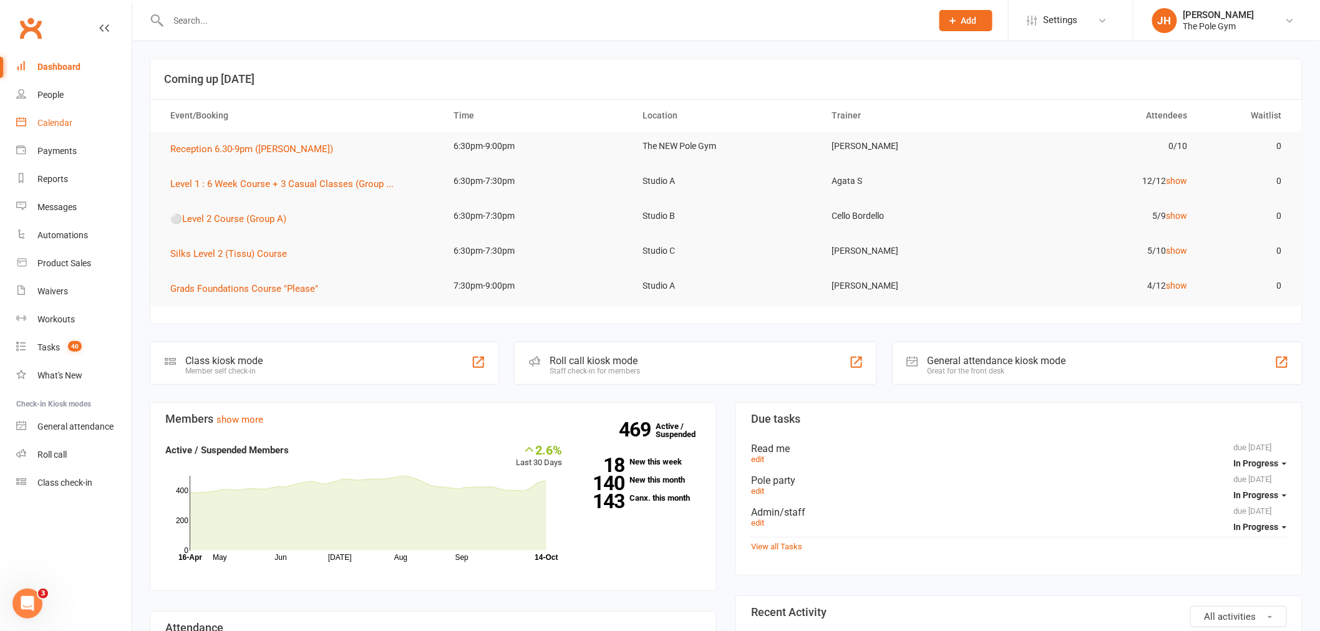
click at [42, 126] on div "Calendar" at bounding box center [54, 123] width 35 height 10
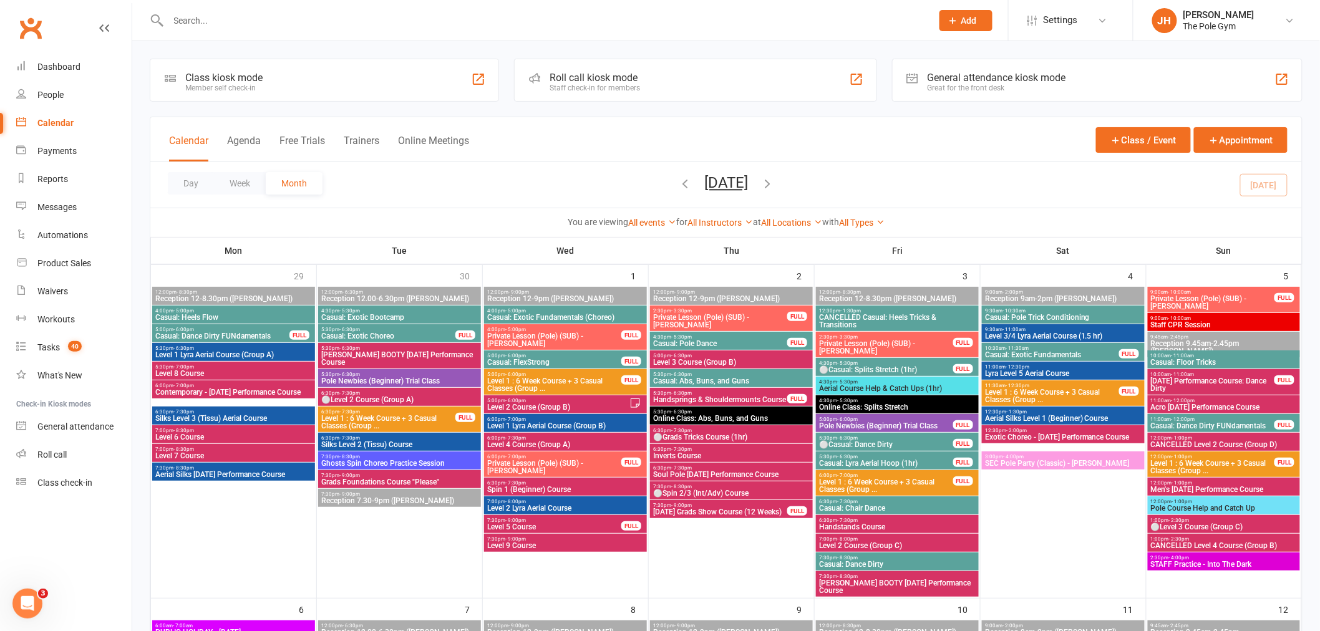
click at [556, 25] on input "text" at bounding box center [544, 20] width 759 height 17
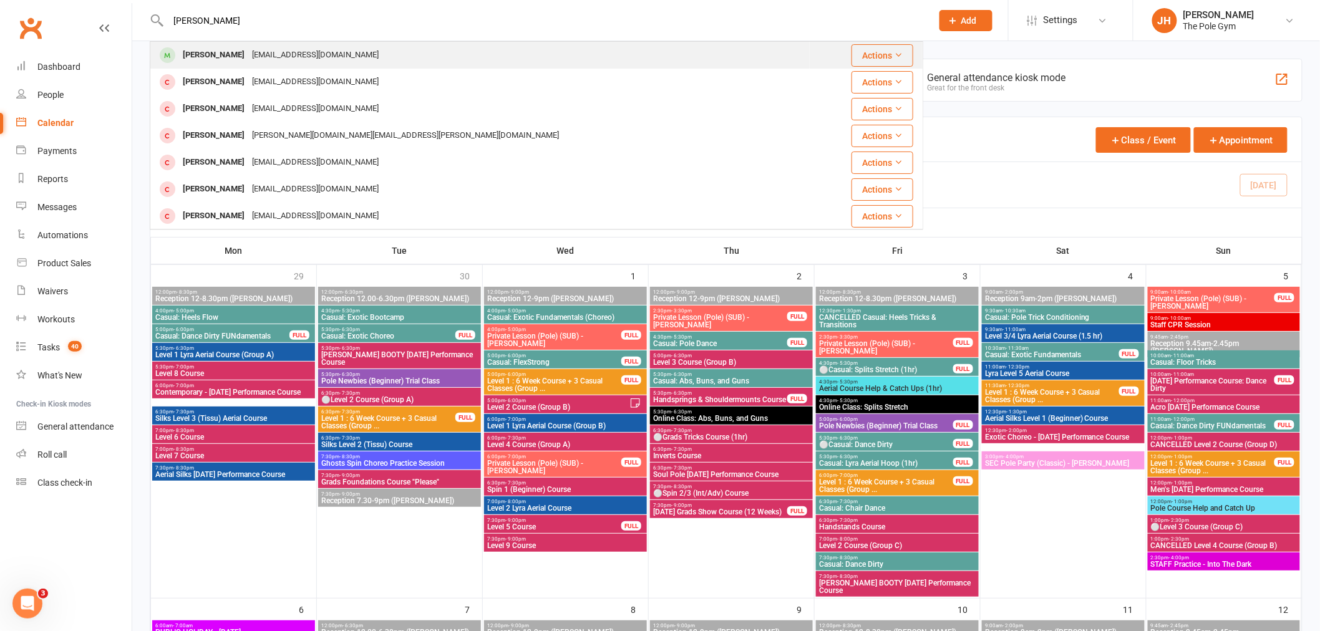
type input "[PERSON_NAME]"
click at [307, 57] on div "[EMAIL_ADDRESS][DOMAIN_NAME]" at bounding box center [315, 55] width 134 height 18
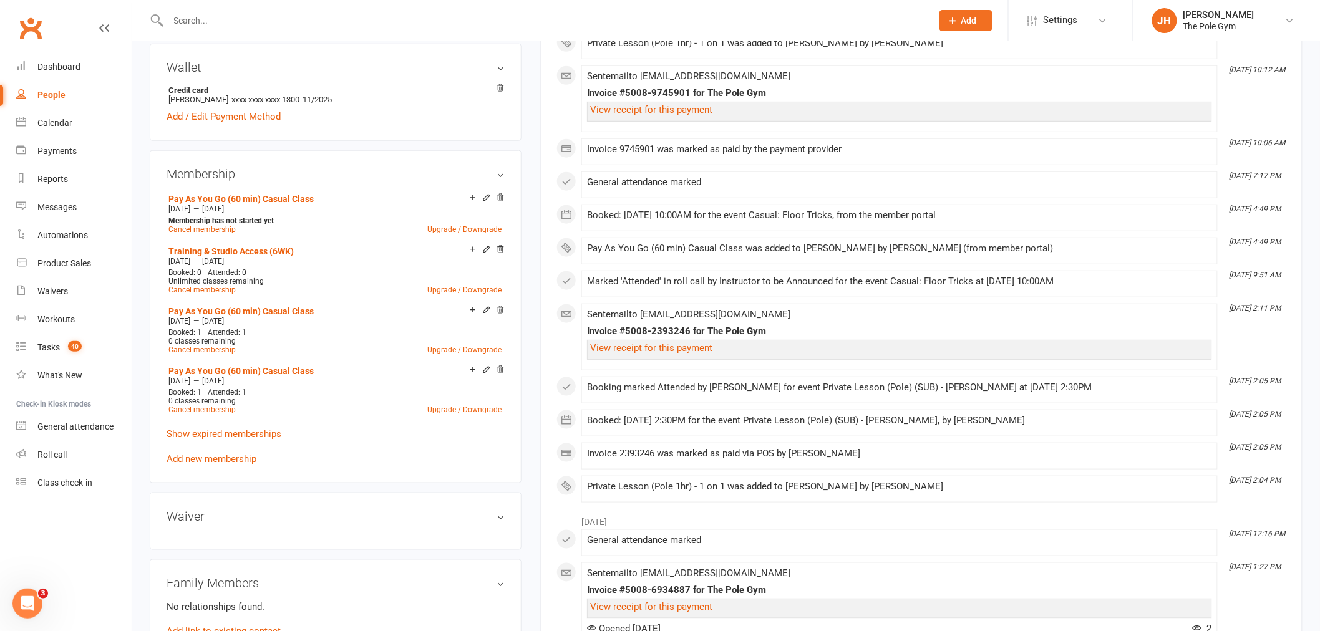
scroll to position [485, 0]
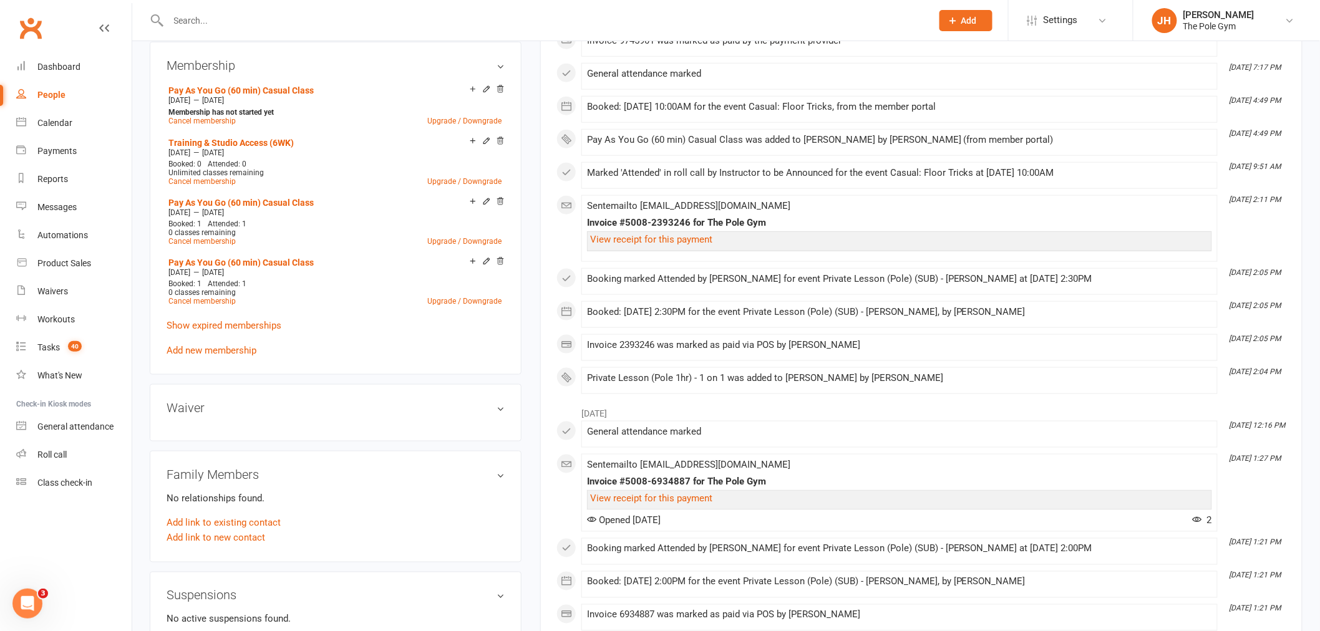
click at [231, 349] on link "Add new membership" at bounding box center [212, 350] width 90 height 11
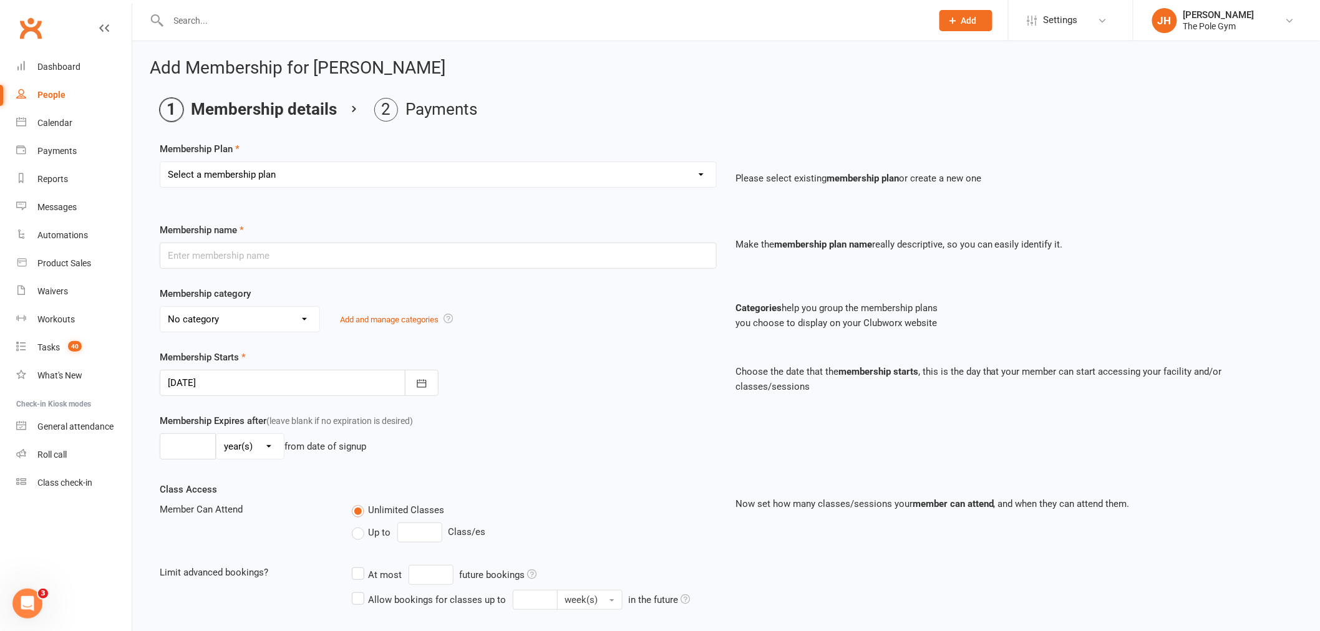
click at [294, 181] on select "Select a membership plan Create new Membership Plan Pay As You Go (45 min) Casu…" at bounding box center [438, 174] width 556 height 25
select select "20"
click at [160, 162] on select "Select a membership plan Create new Membership Plan Pay As You Go (45 min) Casu…" at bounding box center [438, 174] width 556 height 25
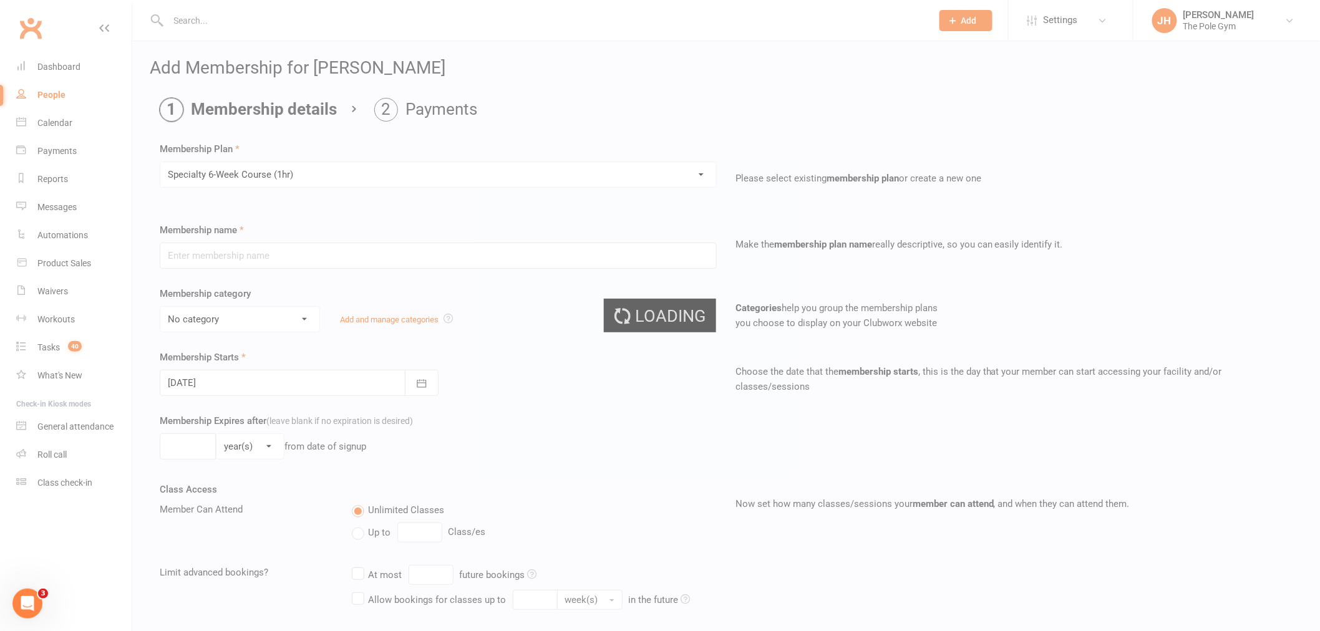
type input "Specialty 6-Week Course (1hr)"
select select "19"
type input "[DATE]"
type input "6"
select select "1"
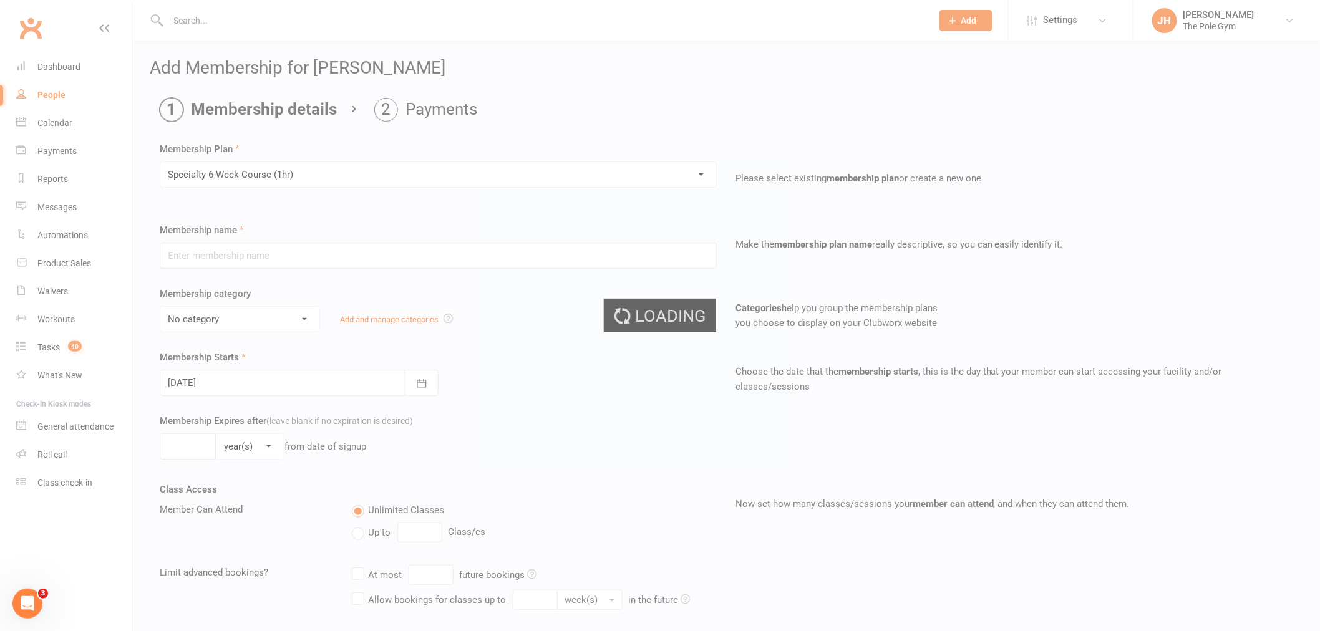
type input "1"
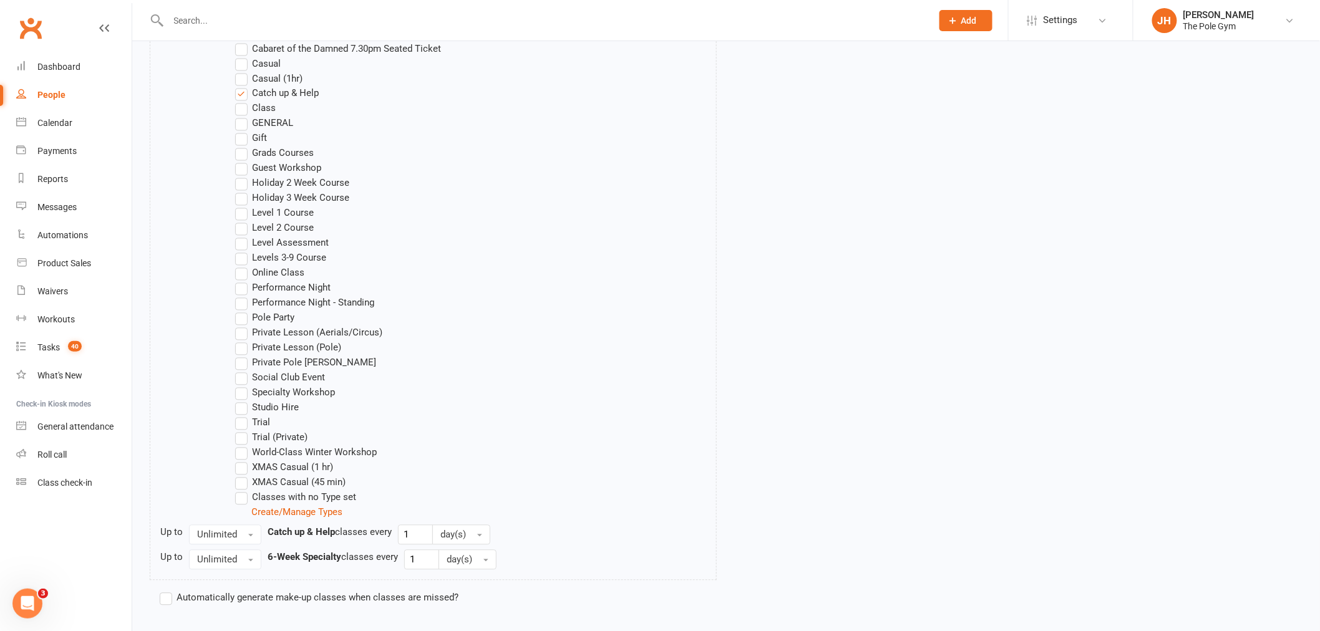
scroll to position [968, 0]
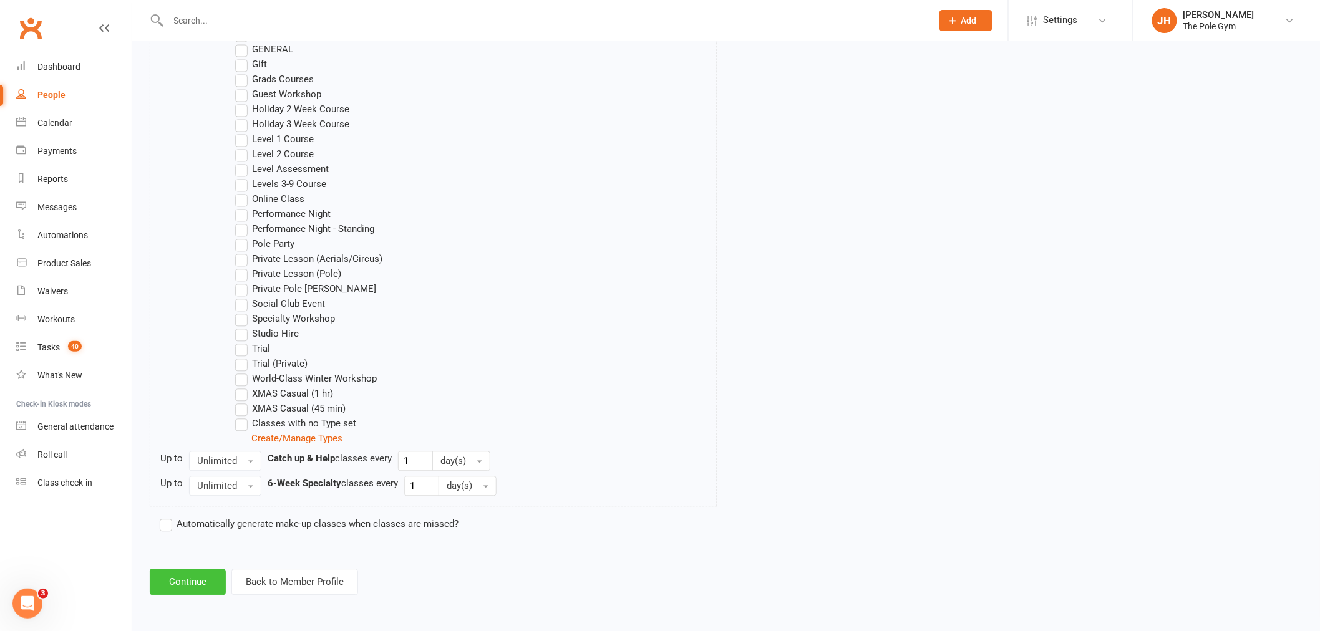
click at [184, 582] on button "Continue" at bounding box center [188, 583] width 76 height 26
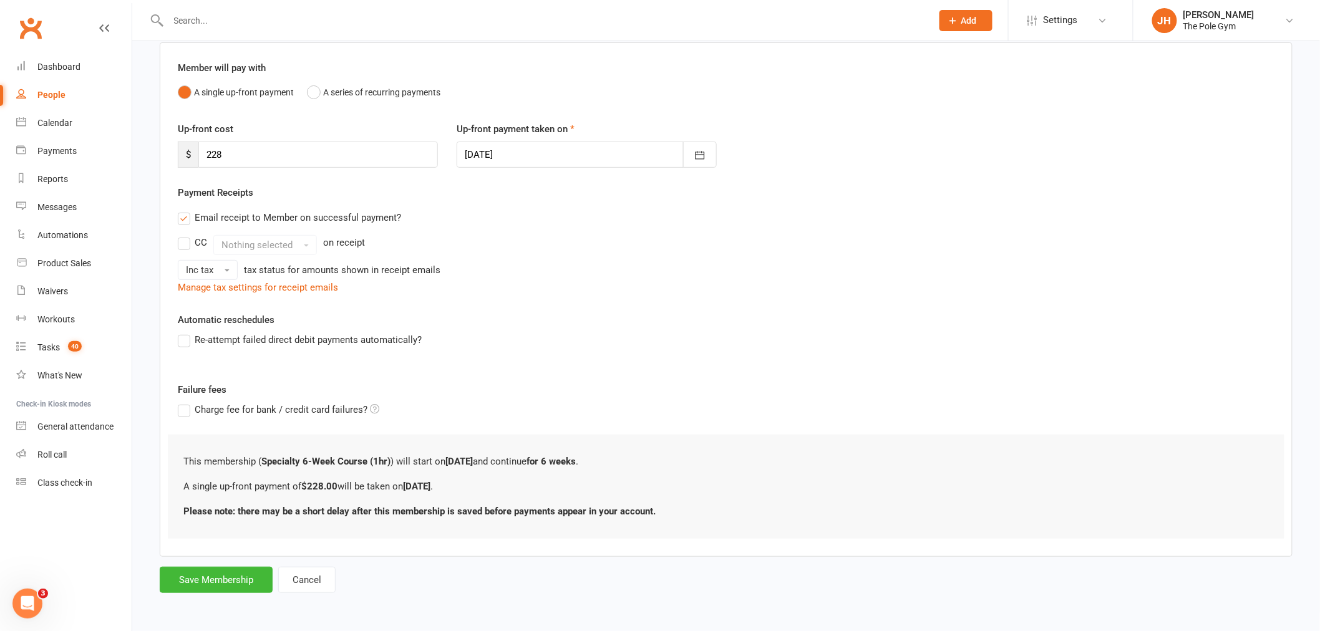
scroll to position [0, 0]
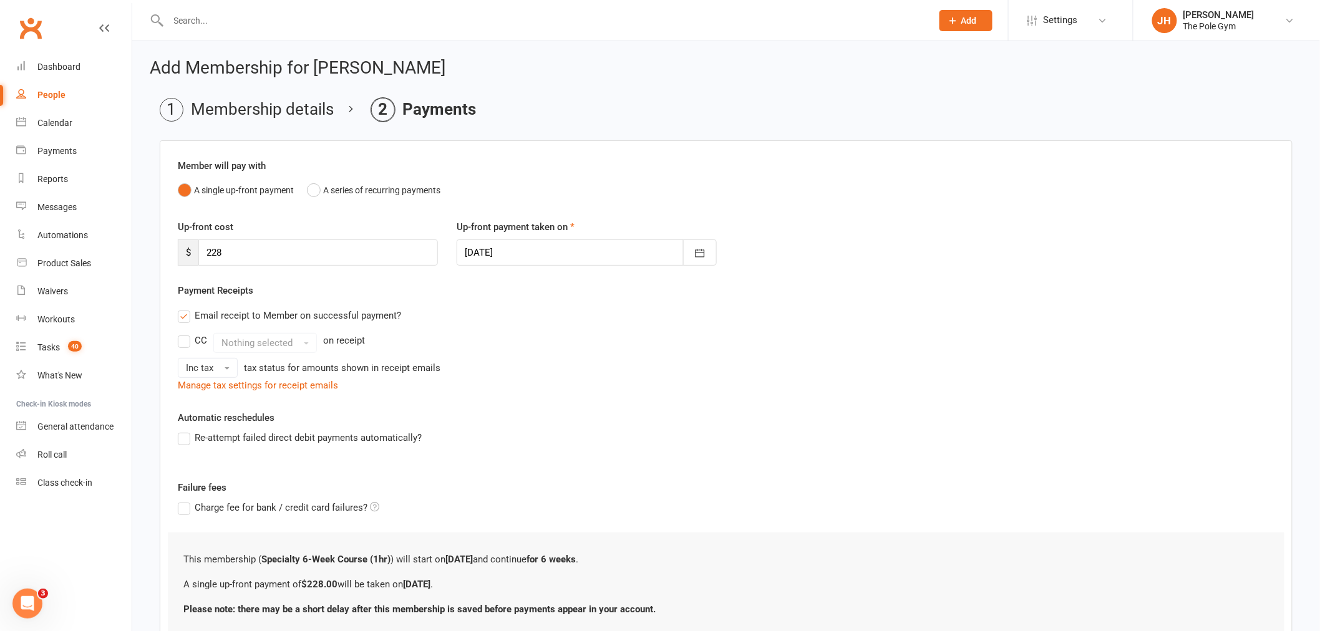
click at [514, 260] on div at bounding box center [587, 253] width 260 height 26
click at [590, 381] on span "15" at bounding box center [590, 379] width 10 height 10
type input "[DATE]"
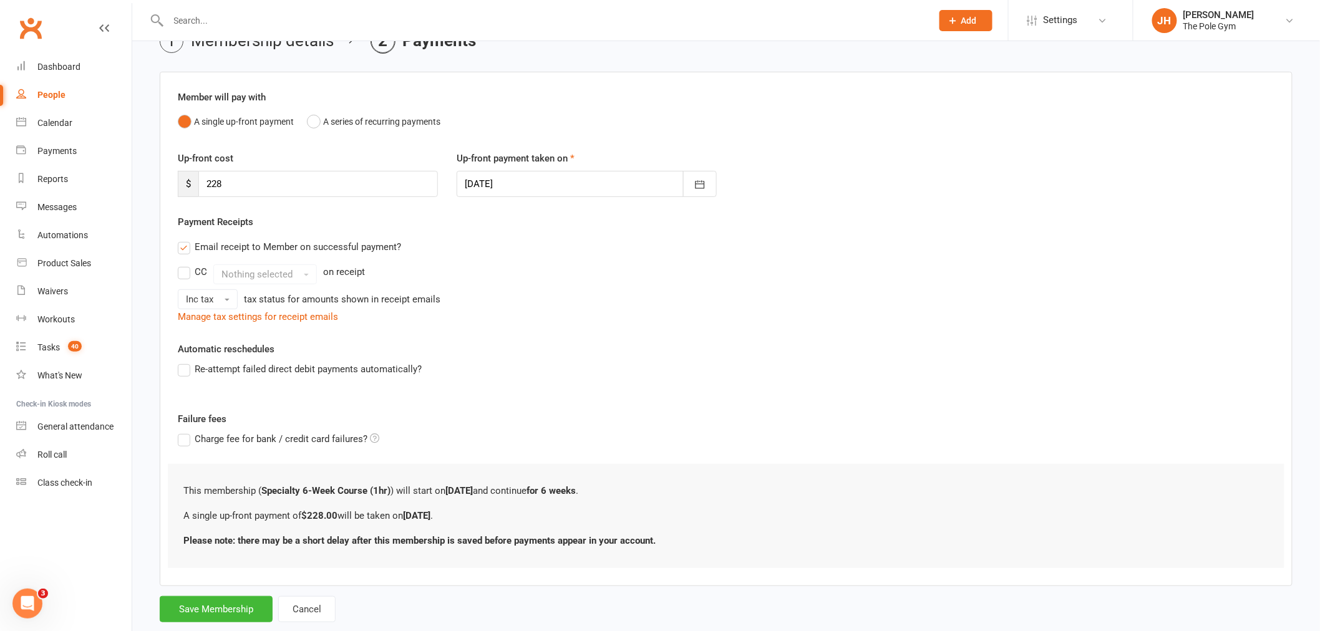
scroll to position [98, 0]
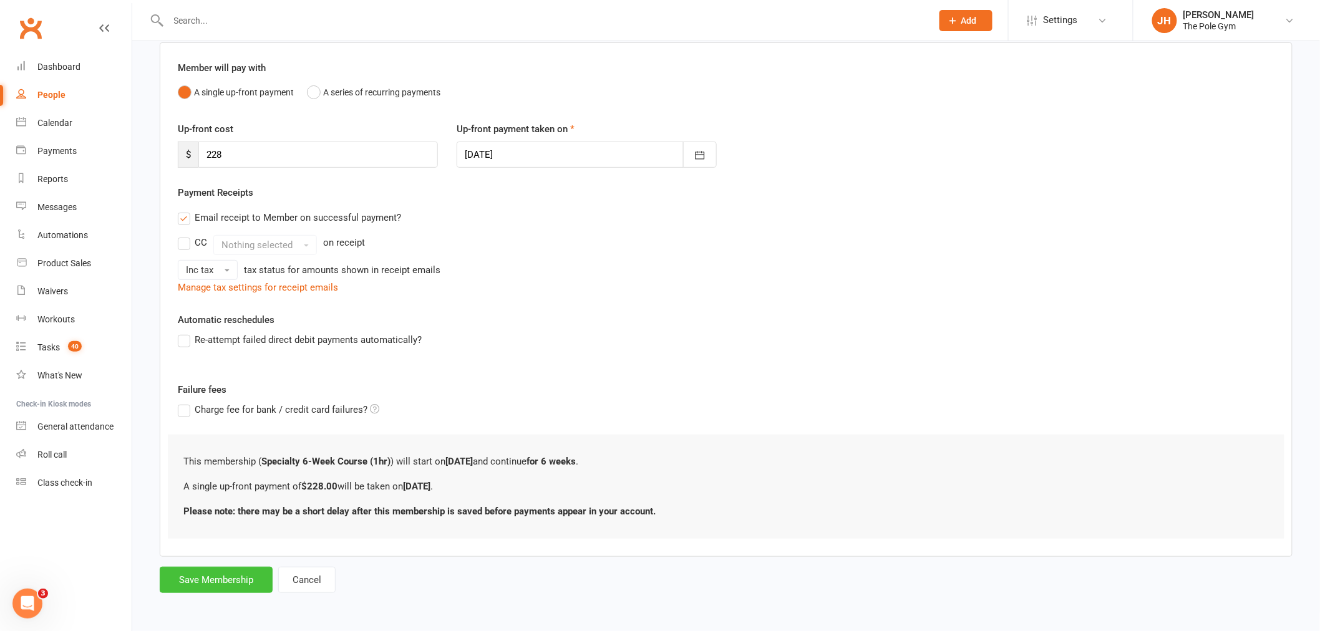
click at [216, 577] on button "Save Membership" at bounding box center [216, 580] width 113 height 26
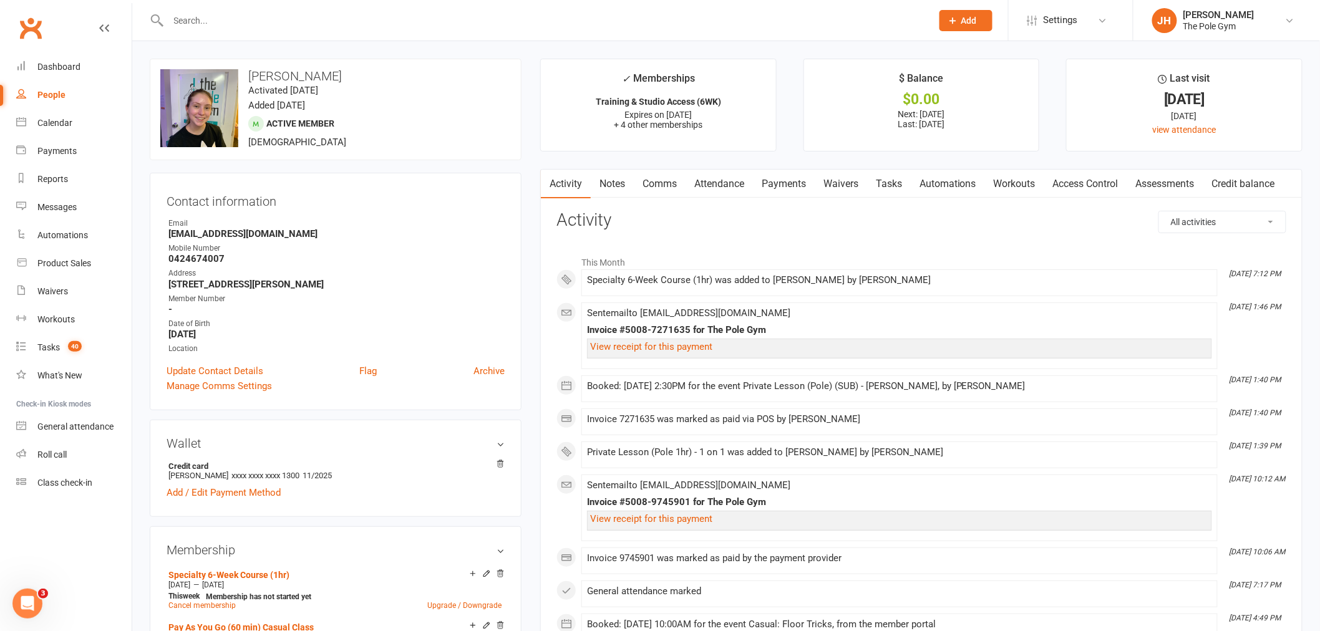
click at [846, 173] on link "Waivers" at bounding box center [841, 184] width 52 height 29
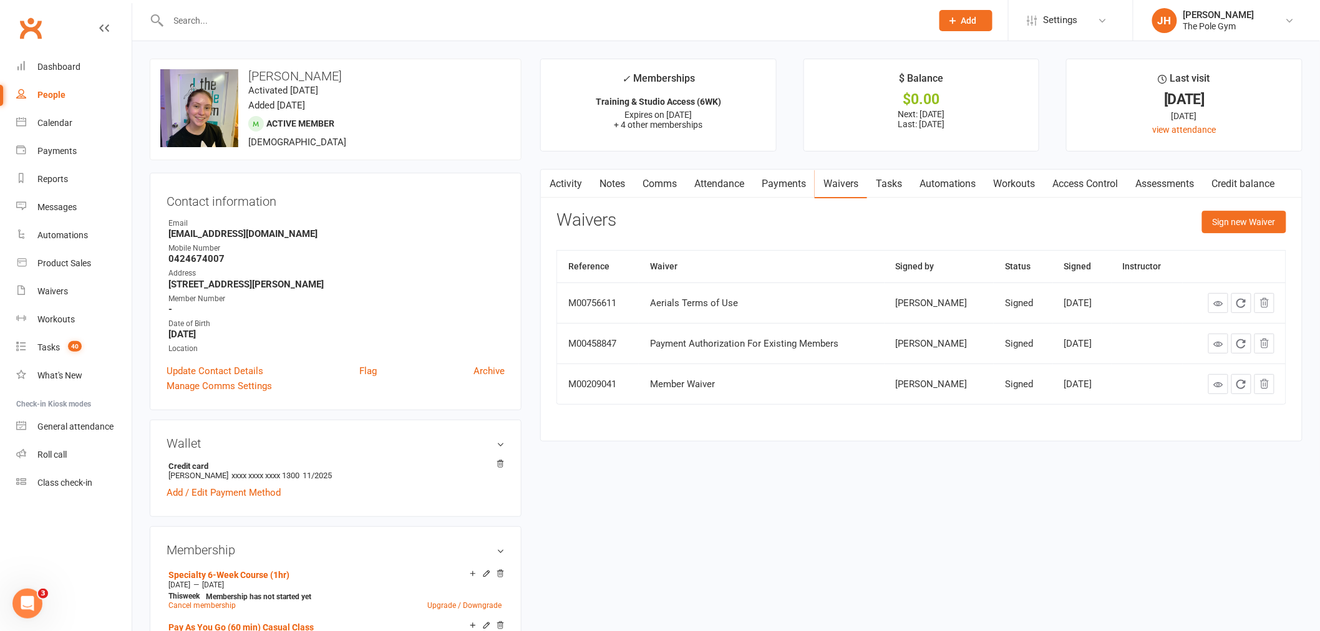
click at [755, 183] on link "Payments" at bounding box center [784, 184] width 62 height 29
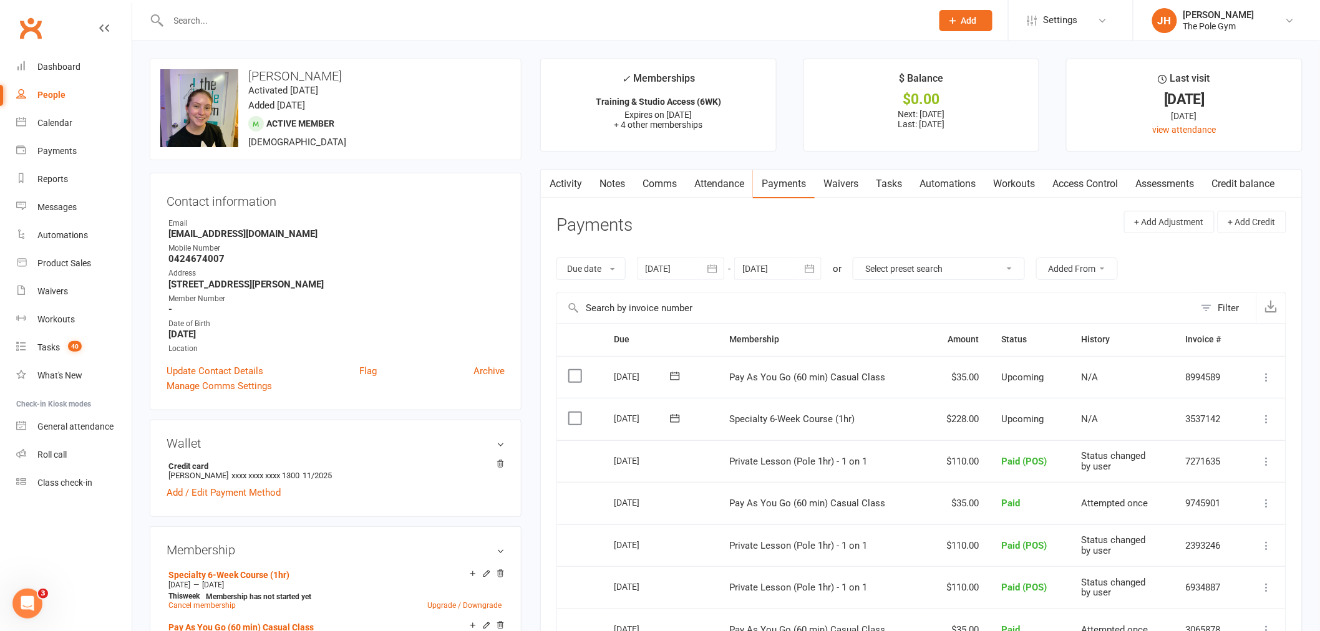
click at [1267, 418] on icon at bounding box center [1267, 419] width 12 height 12
click at [1208, 468] on link "Mark as Paid (POS)" at bounding box center [1212, 468] width 124 height 25
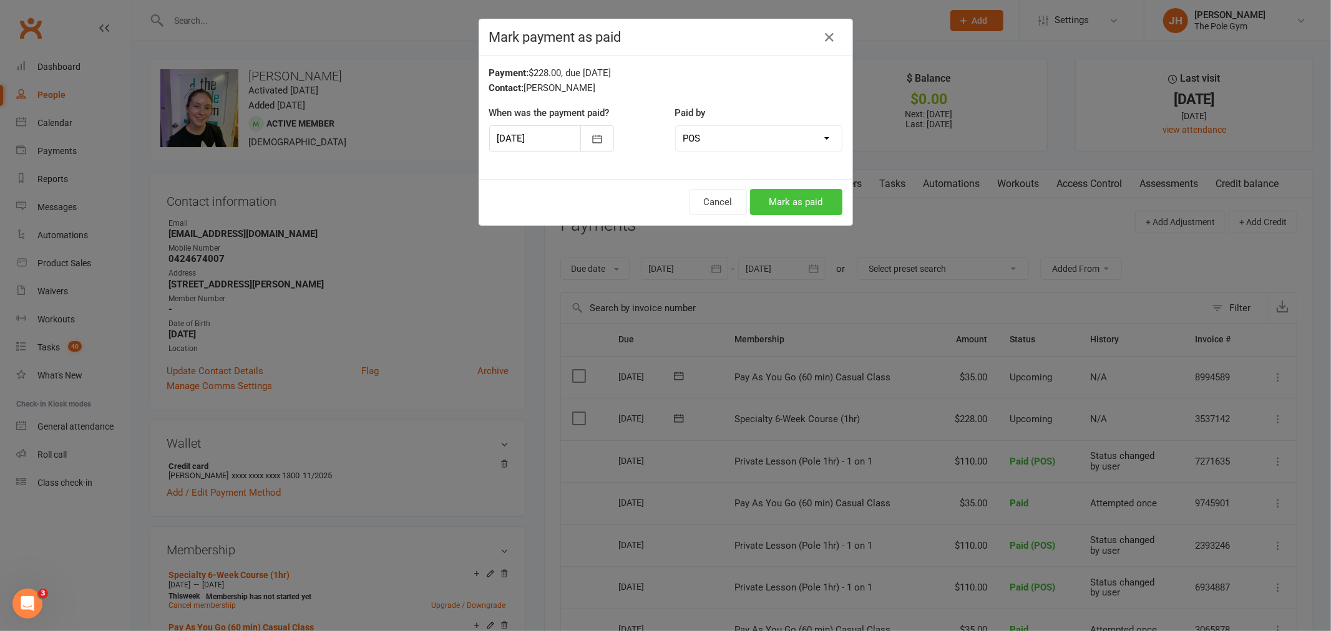
click at [802, 205] on button "Mark as paid" at bounding box center [796, 202] width 92 height 26
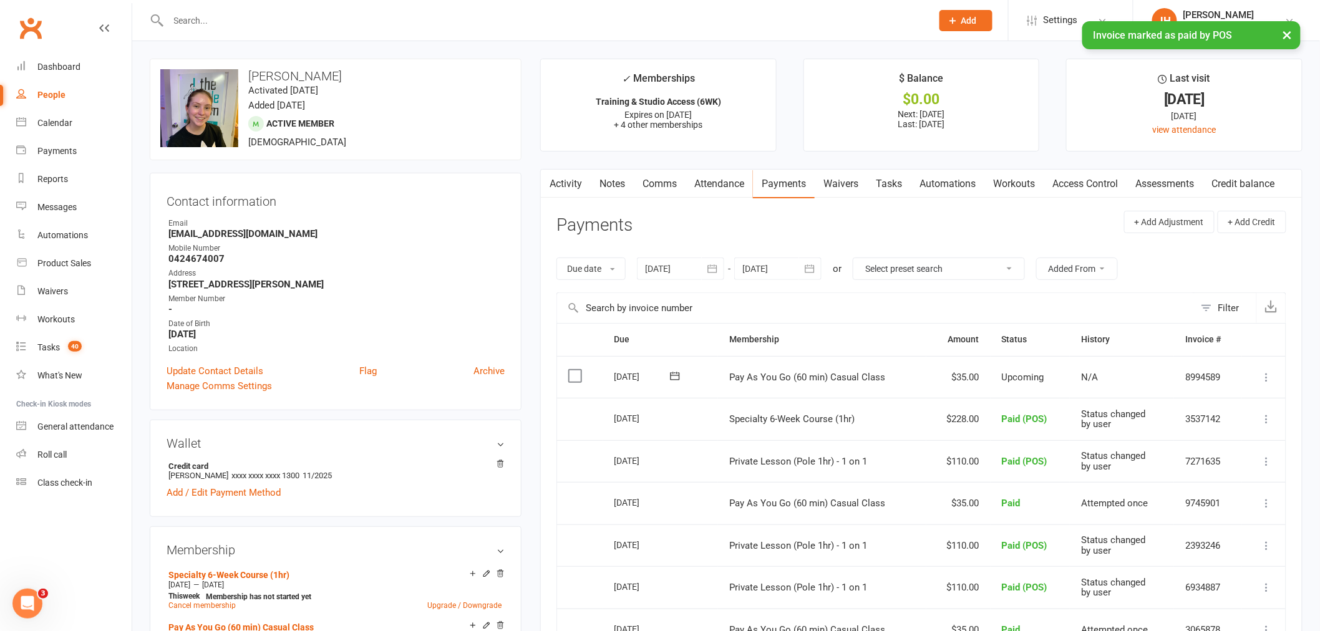
drag, startPoint x: 349, startPoint y: 67, endPoint x: 252, endPoint y: 65, distance: 97.3
click at [252, 65] on div "upload photo change photo Melissa Hartwig Activated 30 June, 2020 Added 30 June…" at bounding box center [336, 110] width 372 height 102
copy h3 "Melissa Hartwig"
click at [76, 119] on link "Calendar" at bounding box center [73, 123] width 115 height 28
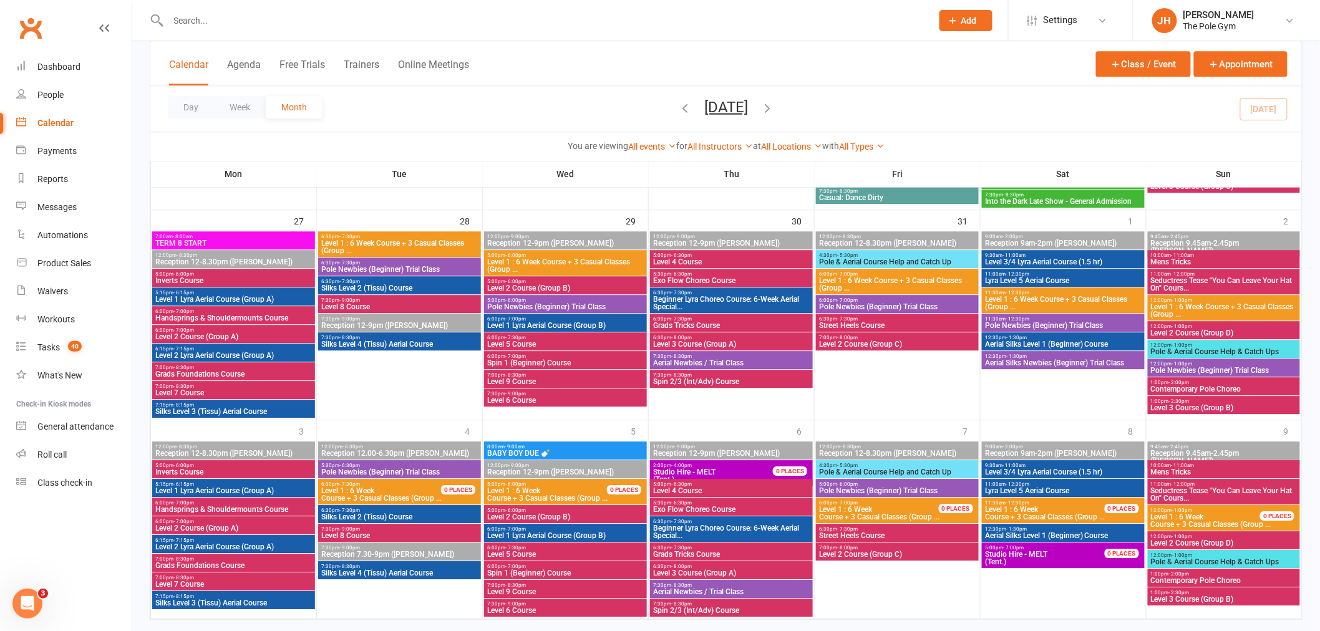
scroll to position [1336, 0]
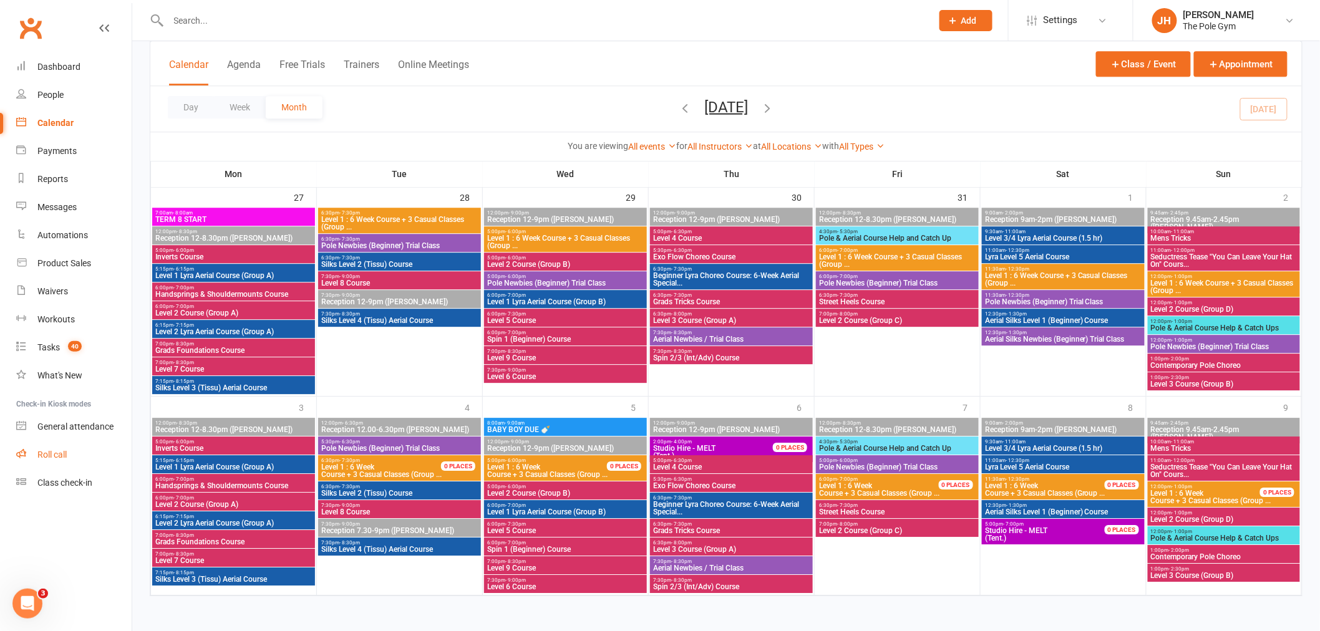
click at [57, 445] on link "Roll call" at bounding box center [73, 455] width 115 height 28
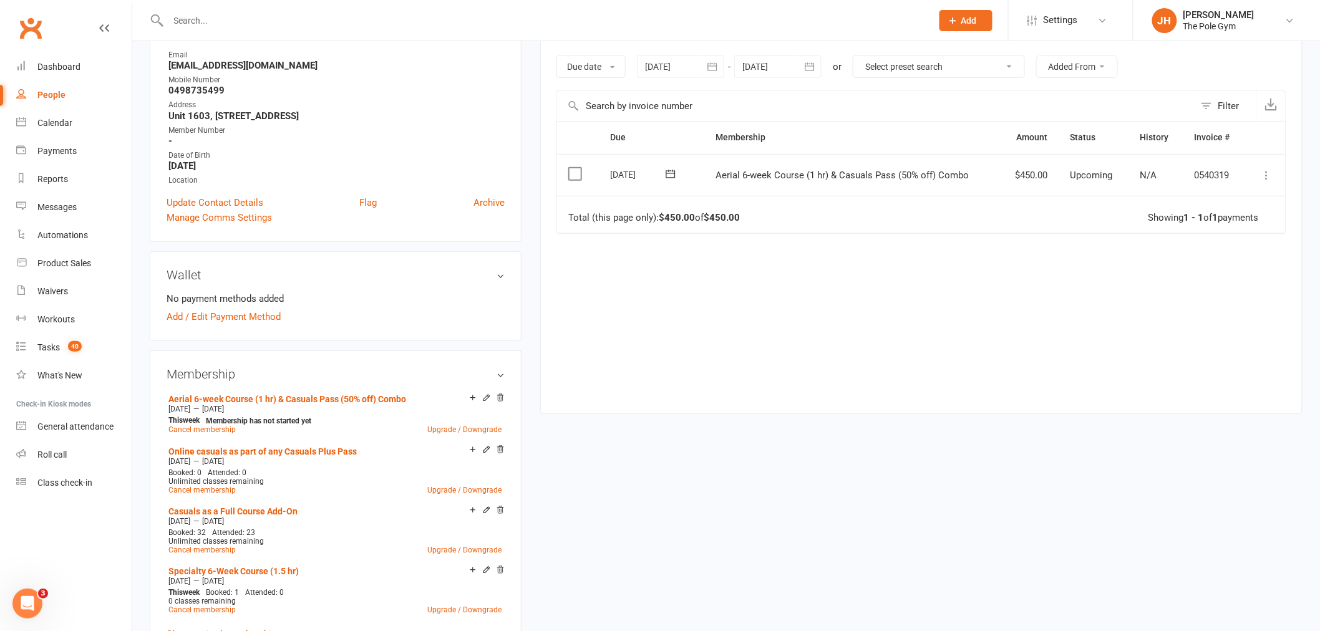
scroll to position [208, 0]
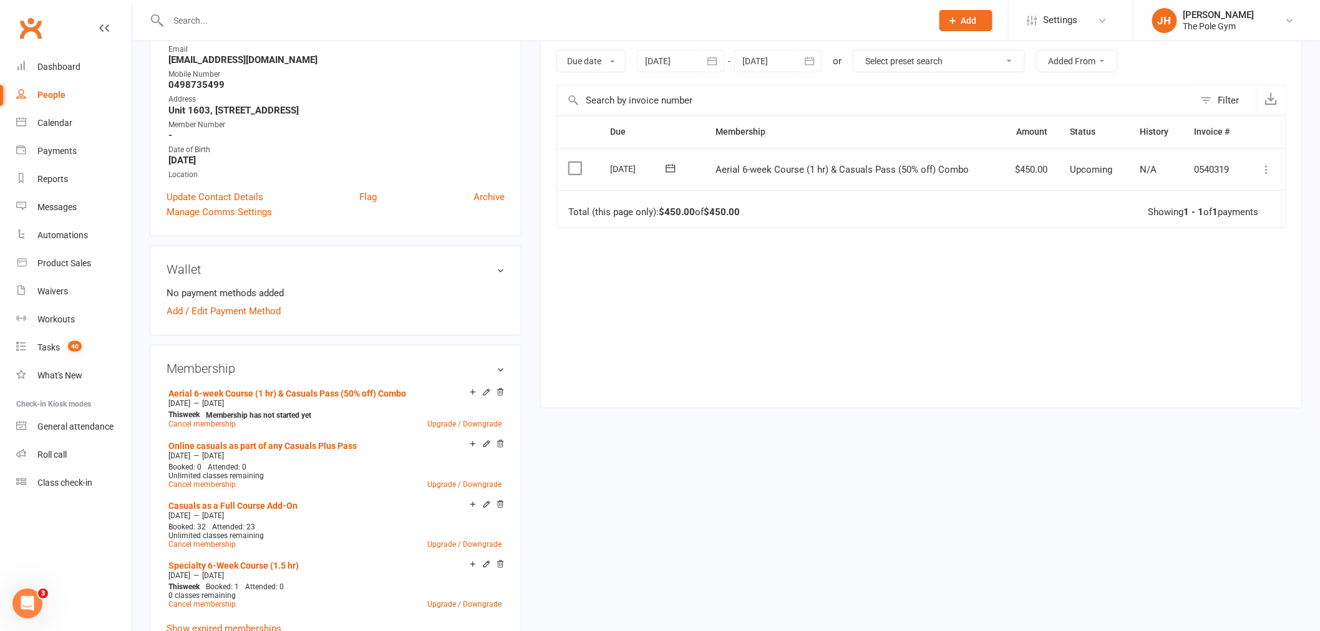
drag, startPoint x: 503, startPoint y: 389, endPoint x: 730, endPoint y: 39, distance: 417.0
click at [503, 389] on icon at bounding box center [500, 392] width 9 height 9
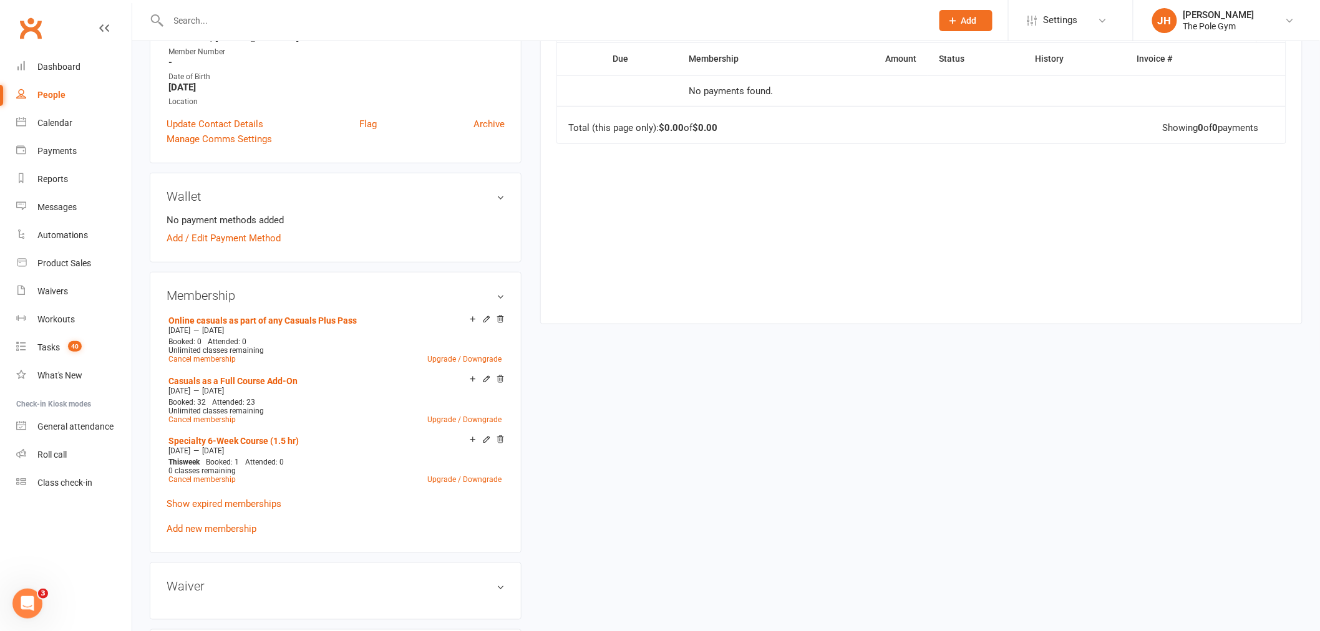
scroll to position [346, 0]
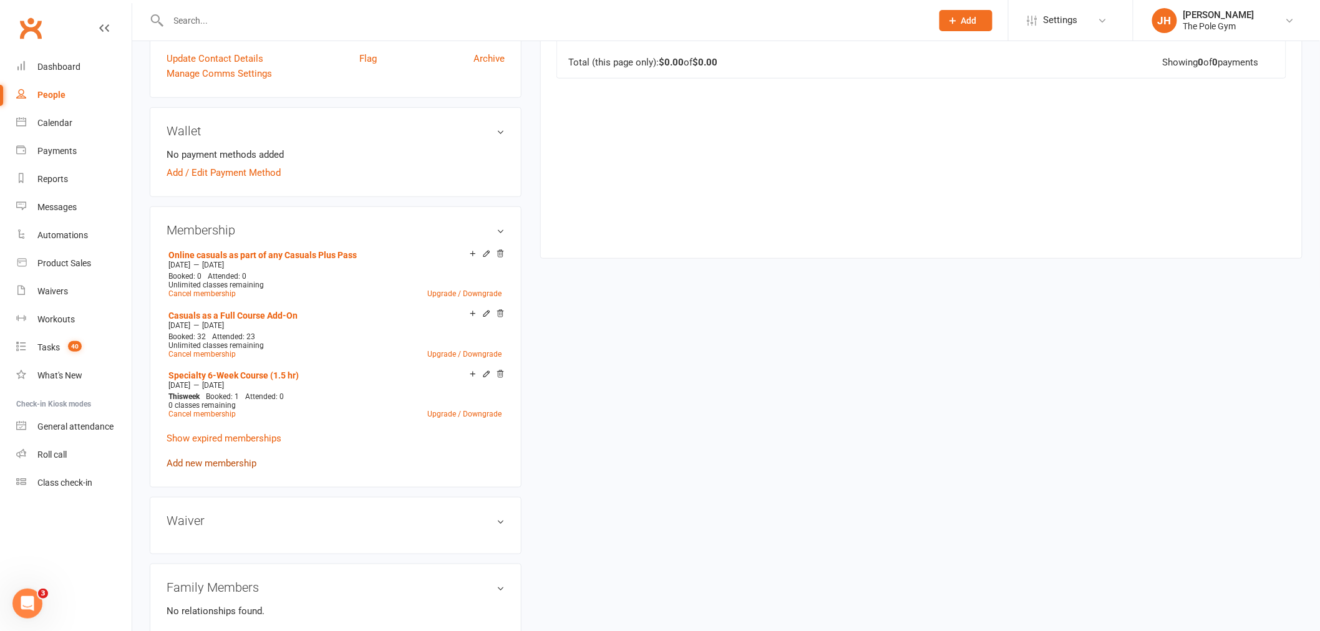
click at [185, 459] on link "Add new membership" at bounding box center [212, 463] width 90 height 11
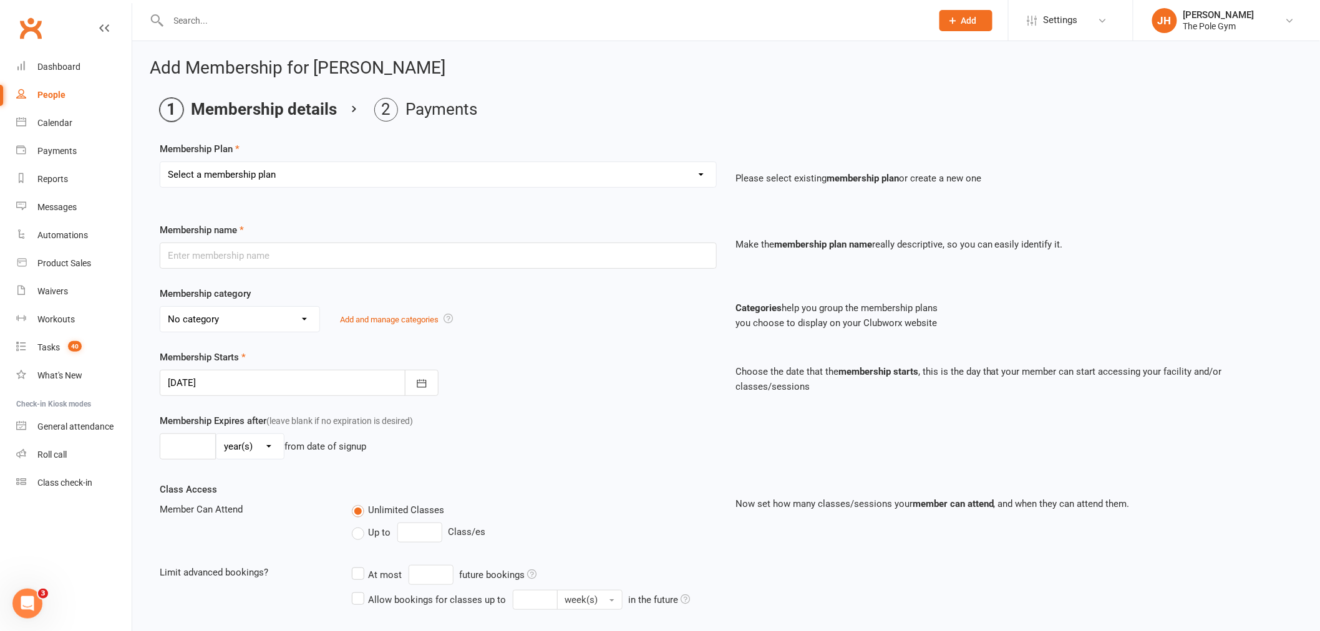
click at [297, 175] on select "Select a membership plan Create new Membership Plan Pay As You Go (45 min) Casu…" at bounding box center [438, 174] width 556 height 25
select select "21"
click at [160, 162] on select "Select a membership plan Create new Membership Plan Pay As You Go (45 min) Casu…" at bounding box center [438, 174] width 556 height 25
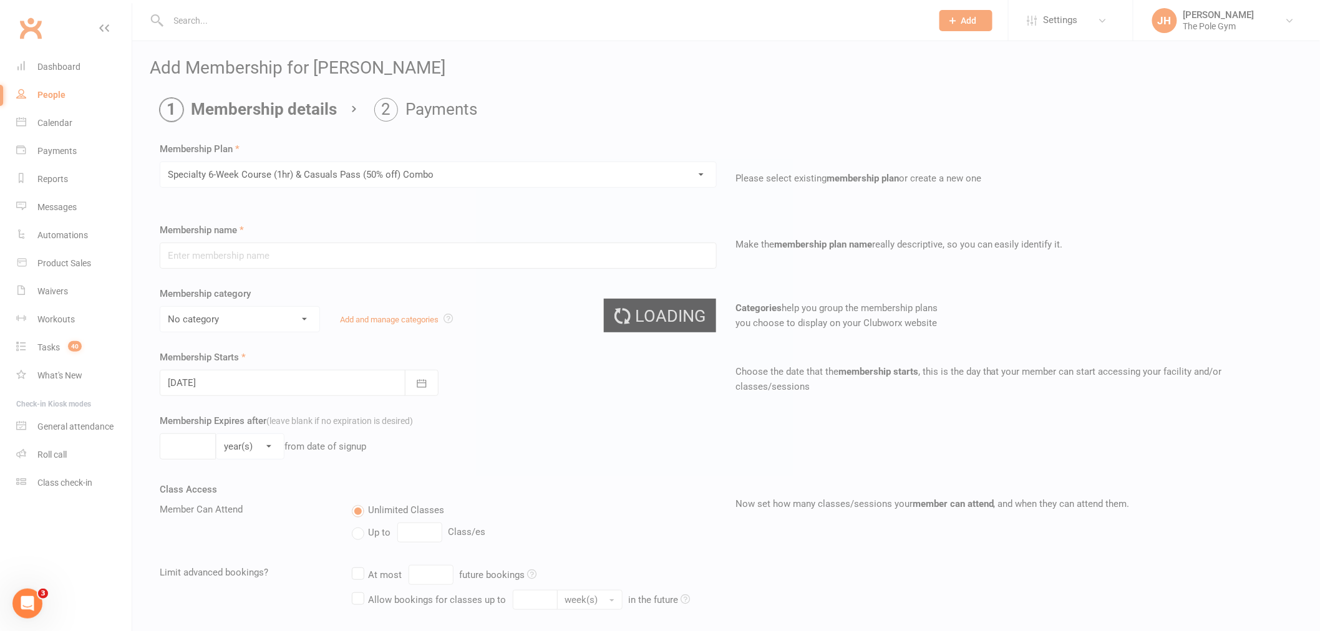
type input "Specialty 6-Week Course (1hr) & Casuals Pass (50% off) Combo"
select select "19"
type input "[DATE]"
type input "6"
select select "1"
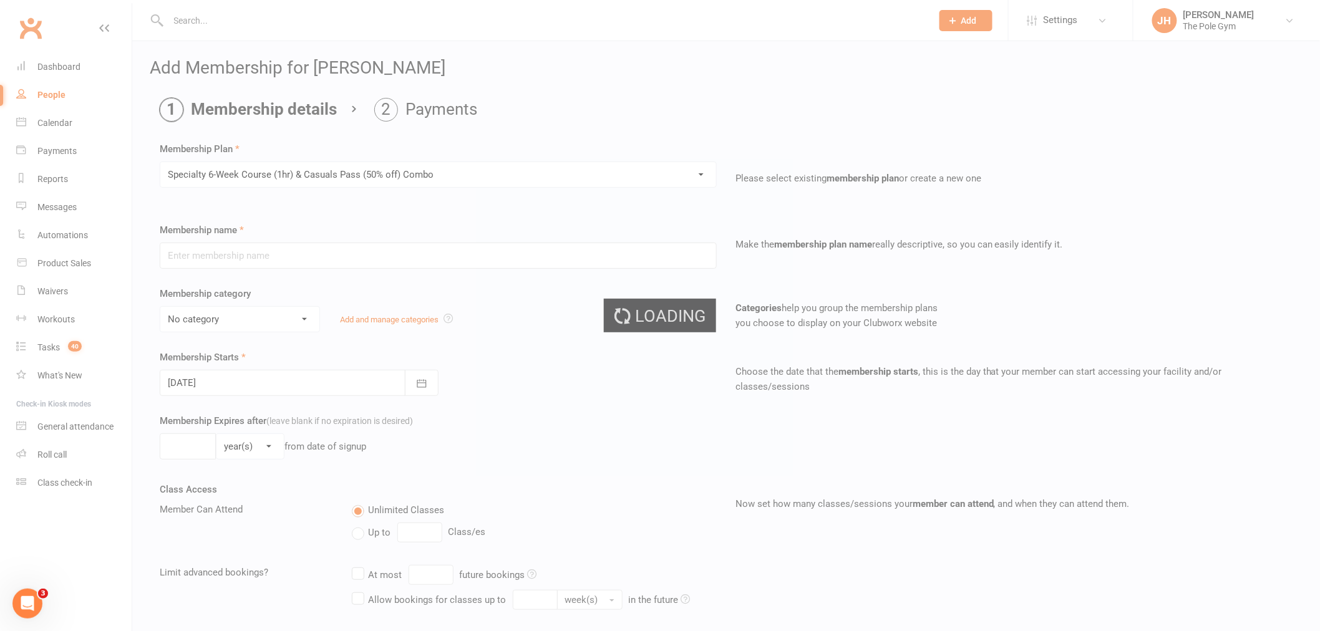
type input "1"
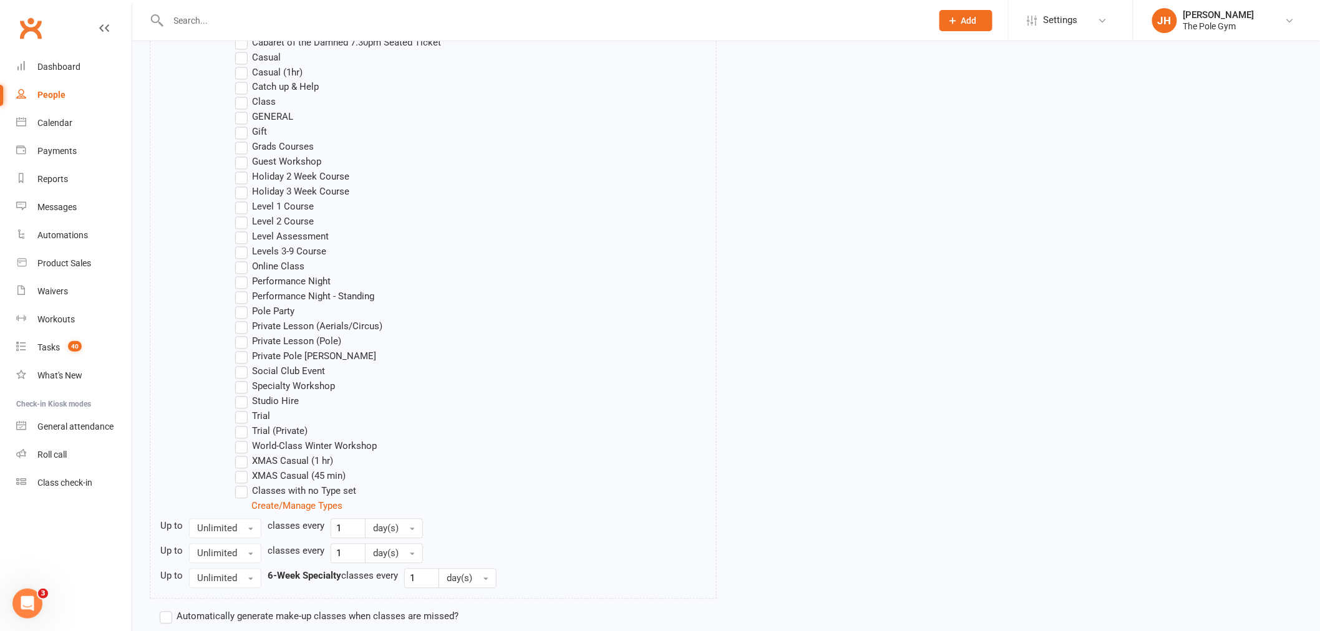
scroll to position [993, 0]
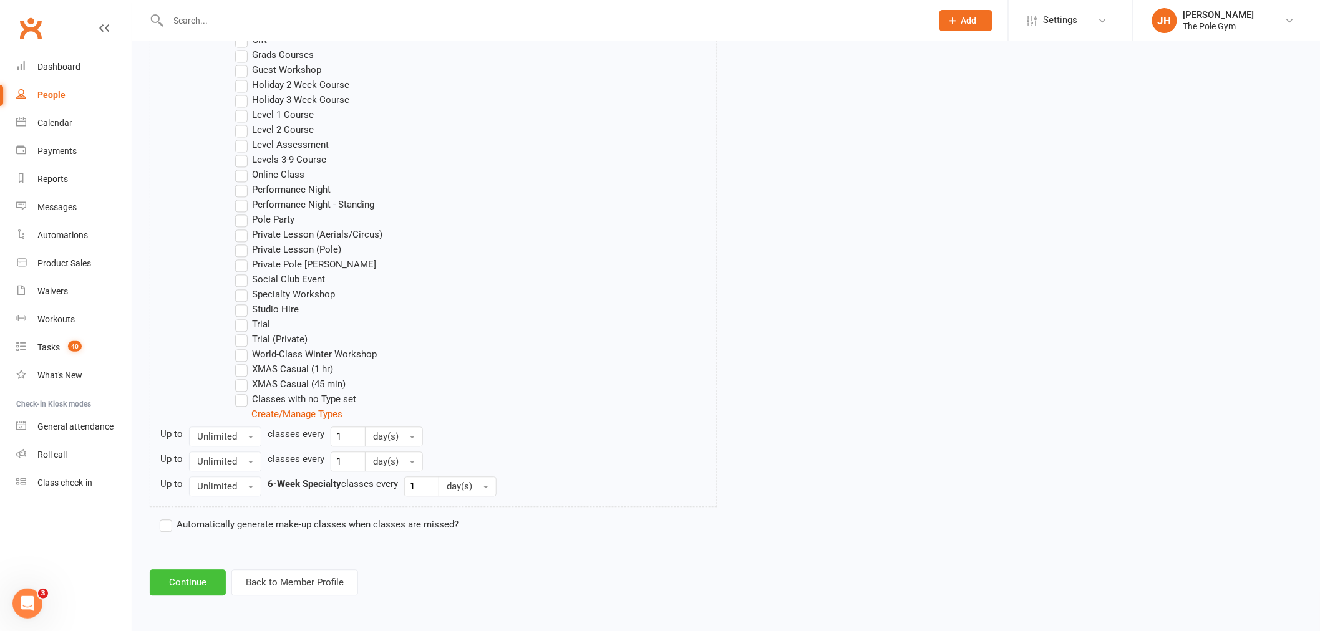
click at [171, 581] on button "Continue" at bounding box center [188, 583] width 76 height 26
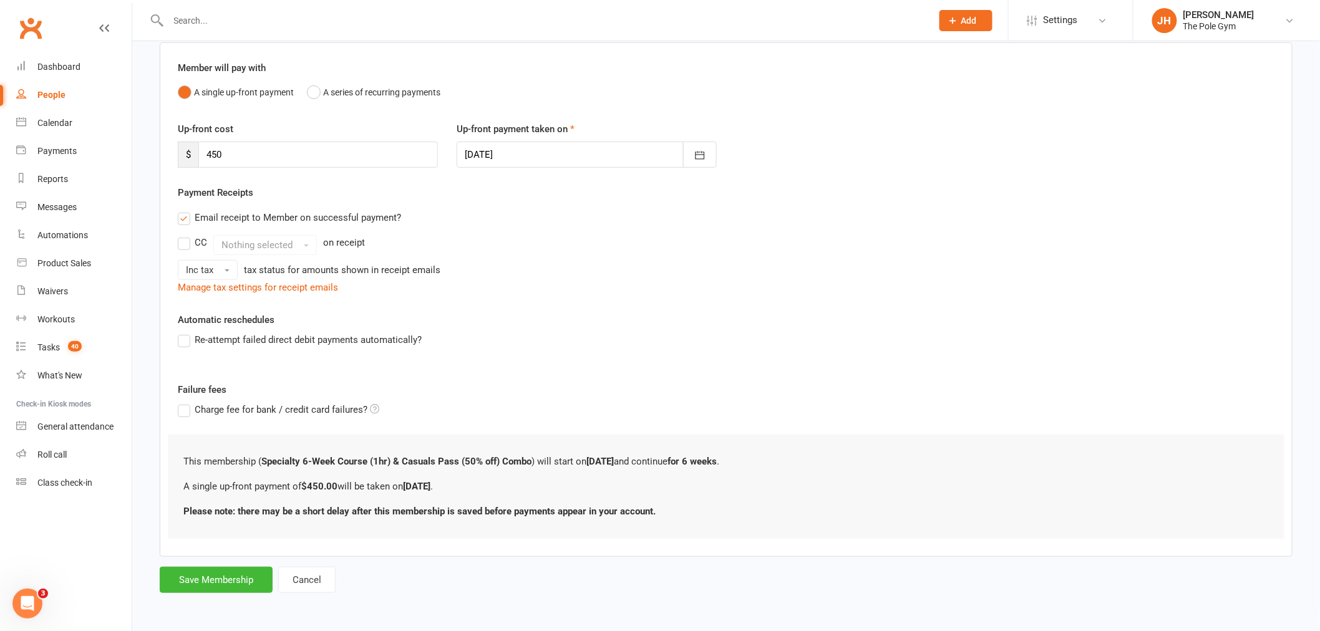
scroll to position [0, 0]
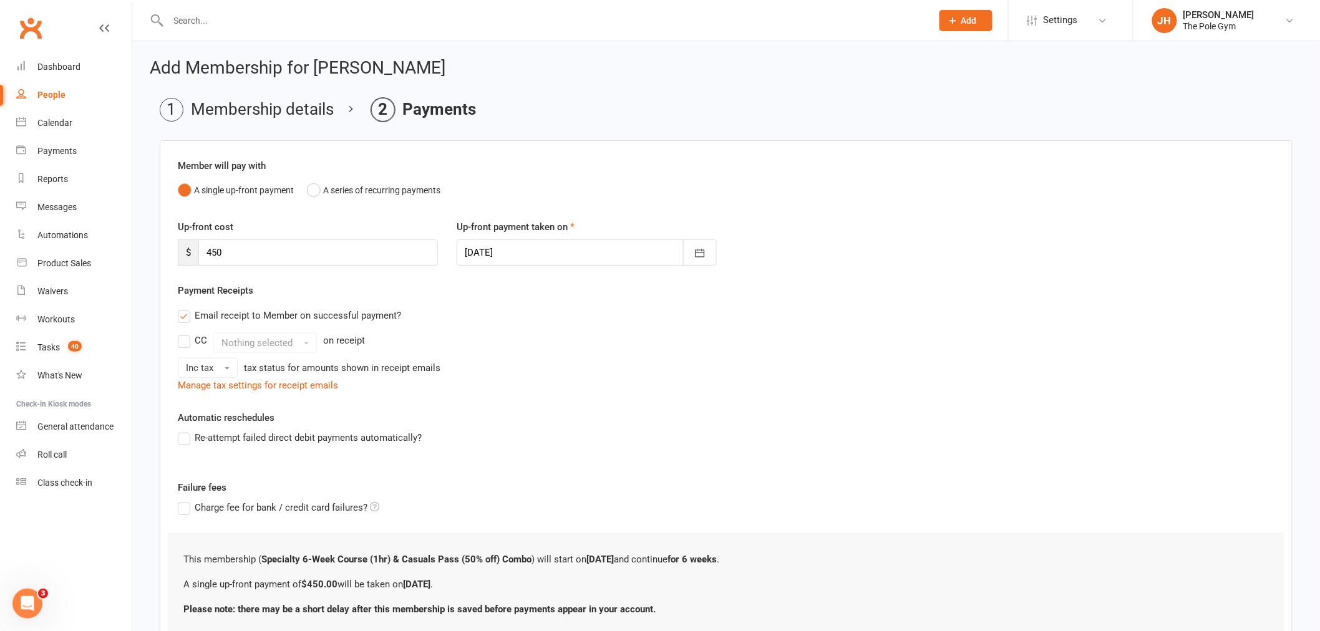
click at [482, 251] on div at bounding box center [587, 253] width 260 height 26
click at [580, 372] on button "15" at bounding box center [589, 379] width 26 height 22
type input "15 Oct 2025"
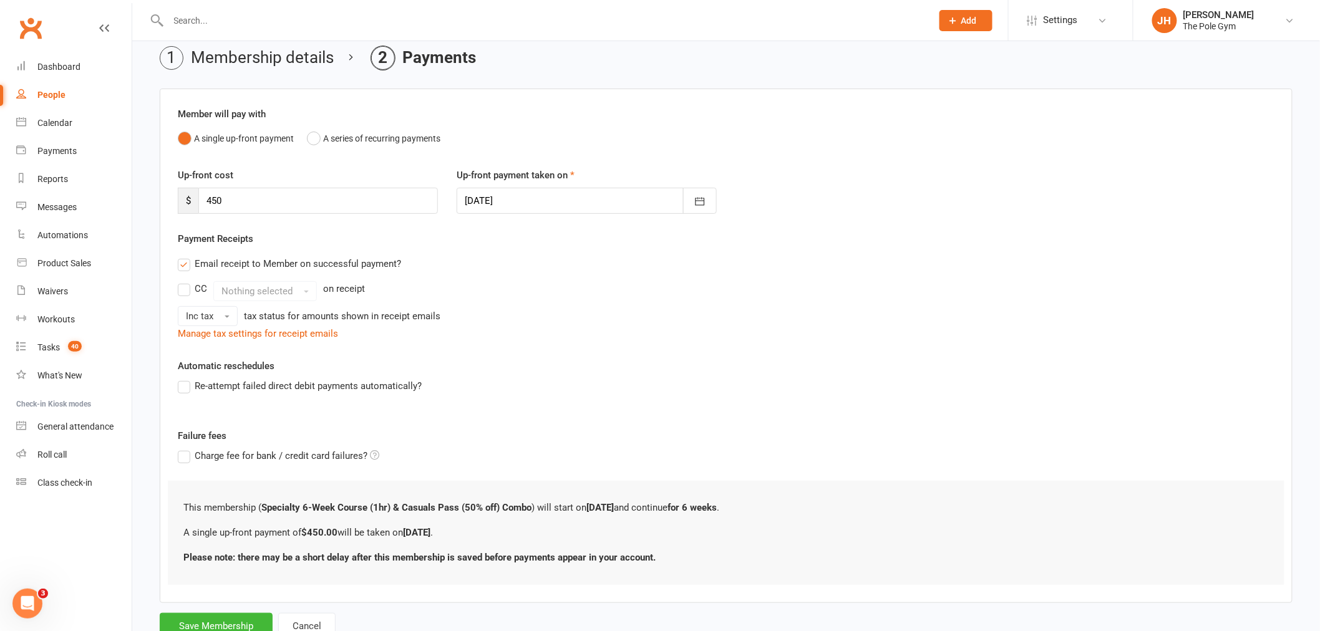
scroll to position [98, 0]
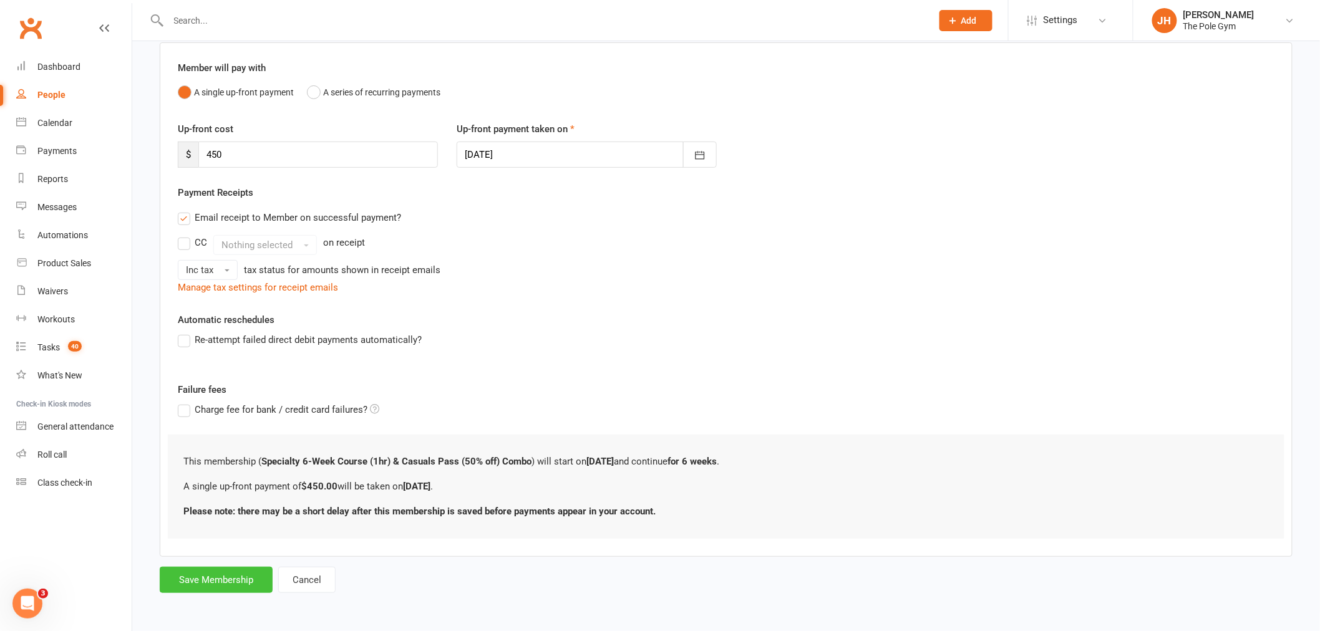
click at [209, 570] on button "Save Membership" at bounding box center [216, 580] width 113 height 26
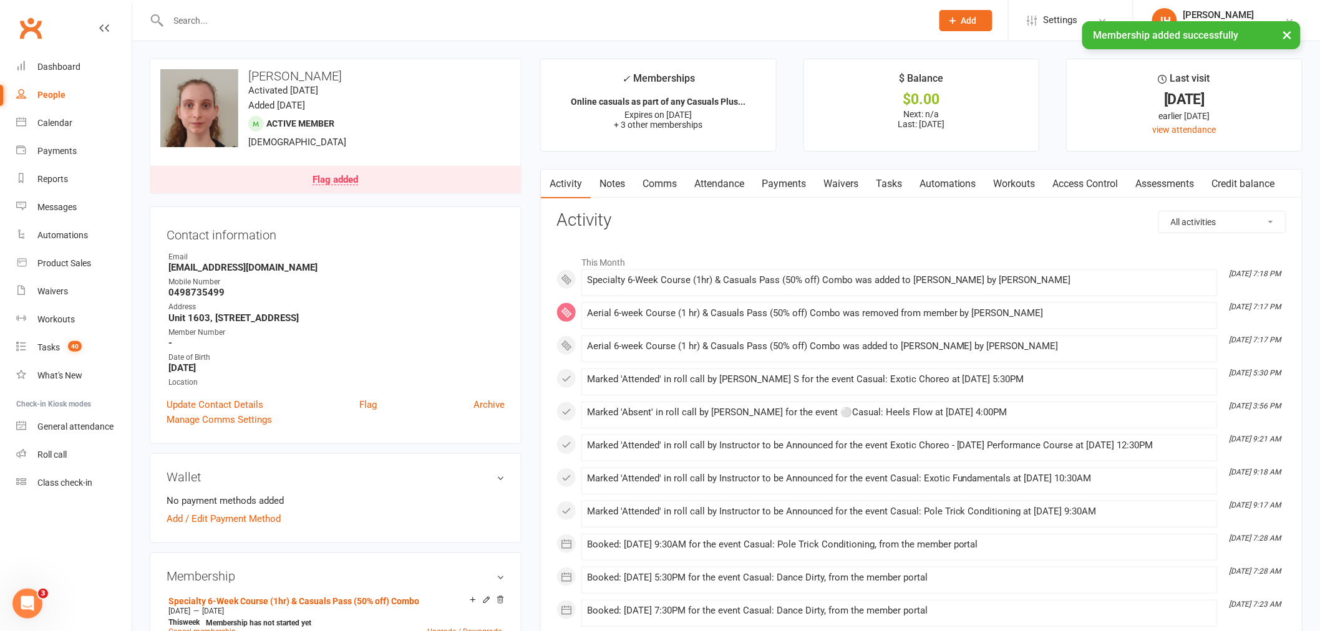
click at [808, 181] on link "Payments" at bounding box center [784, 184] width 62 height 29
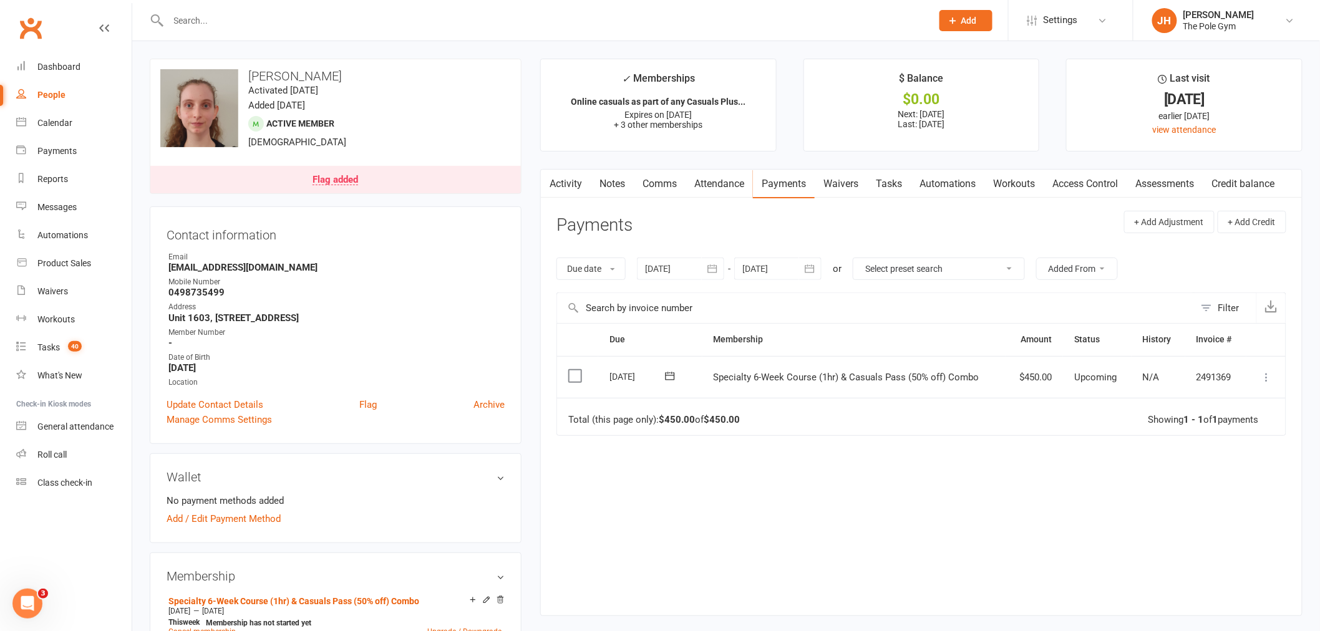
click at [1264, 377] on icon at bounding box center [1267, 377] width 12 height 12
click at [1230, 423] on link "Mark as Paid (POS)" at bounding box center [1212, 426] width 124 height 25
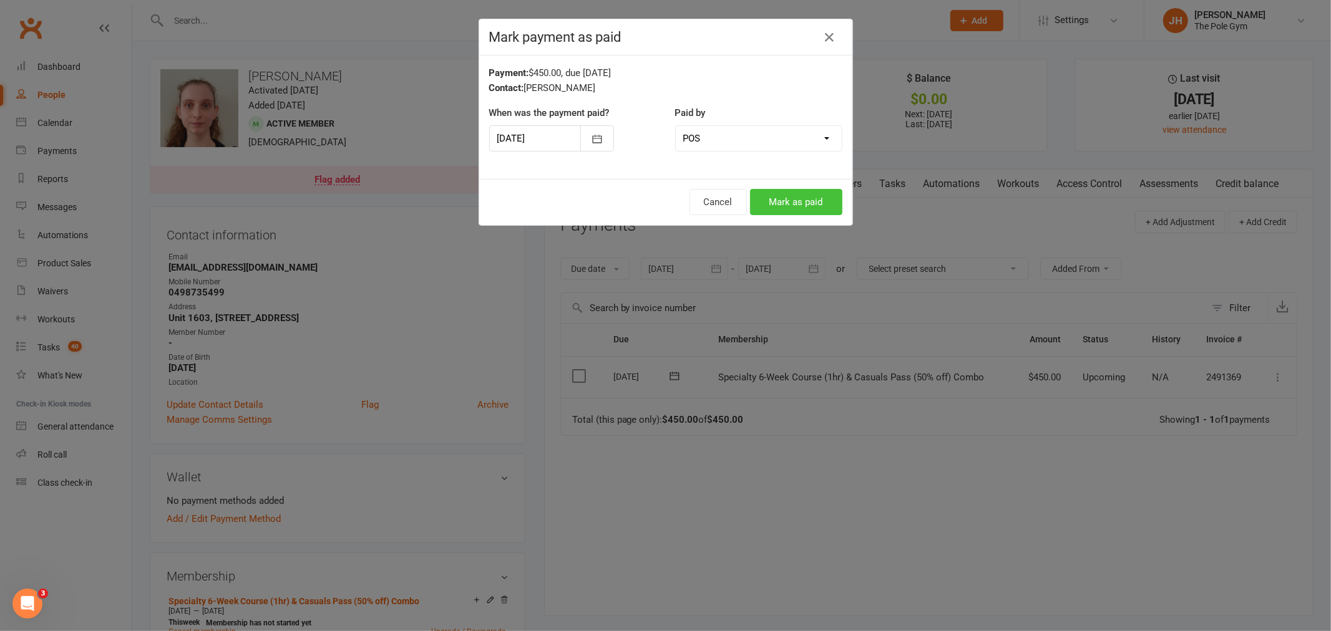
click at [794, 200] on button "Mark as paid" at bounding box center [796, 202] width 92 height 26
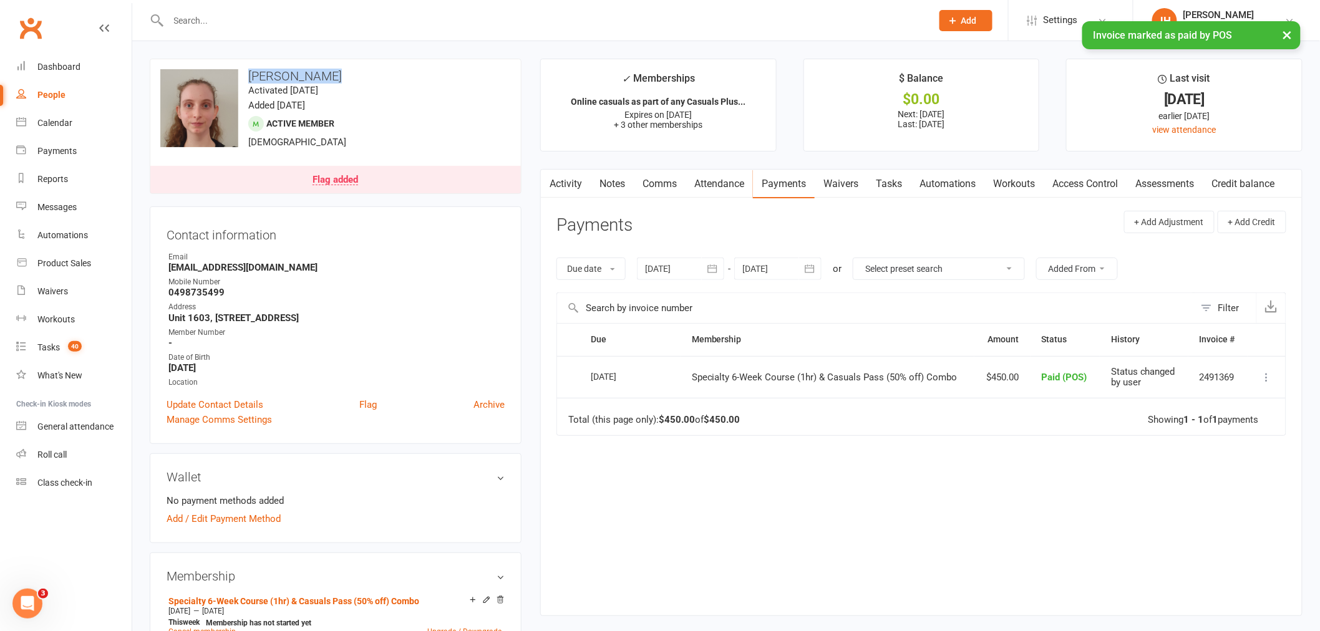
drag, startPoint x: 340, startPoint y: 65, endPoint x: 248, endPoint y: 63, distance: 91.7
click at [248, 63] on div "upload photo change photo Nicole Ditton Activated 18 December, 2023 Added 18 De…" at bounding box center [336, 126] width 372 height 135
copy h3 "Nicole Ditton"
click at [92, 124] on link "Calendar" at bounding box center [73, 123] width 115 height 28
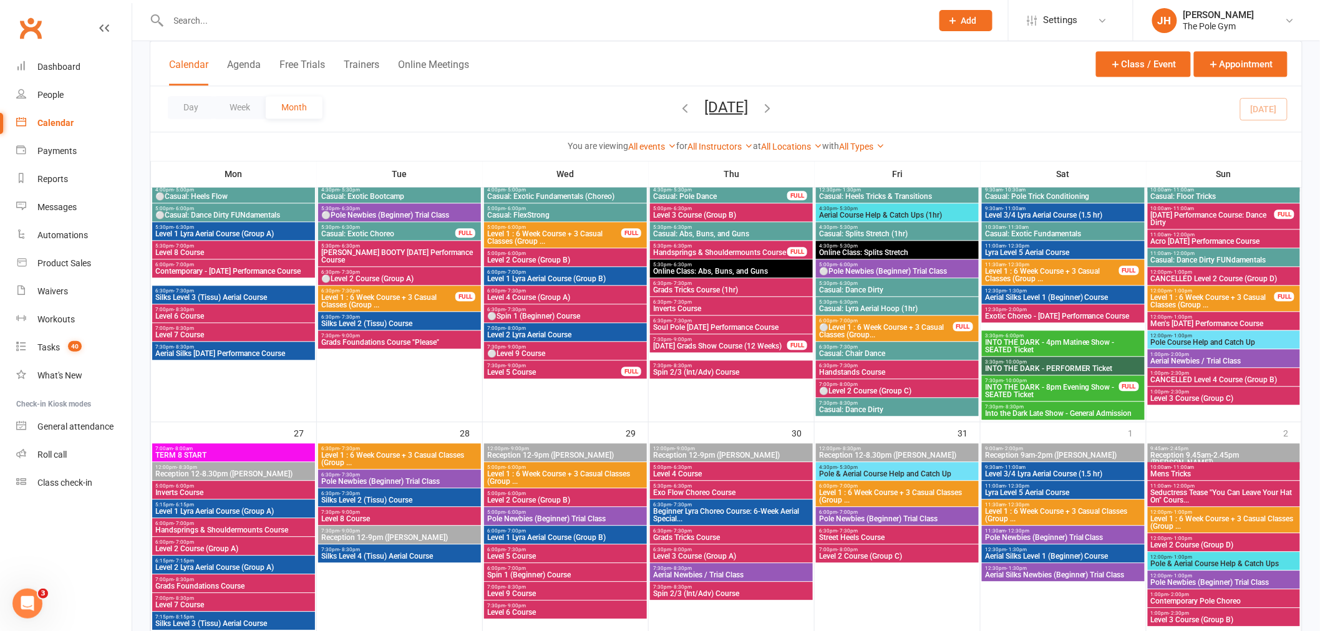
scroll to position [1248, 0]
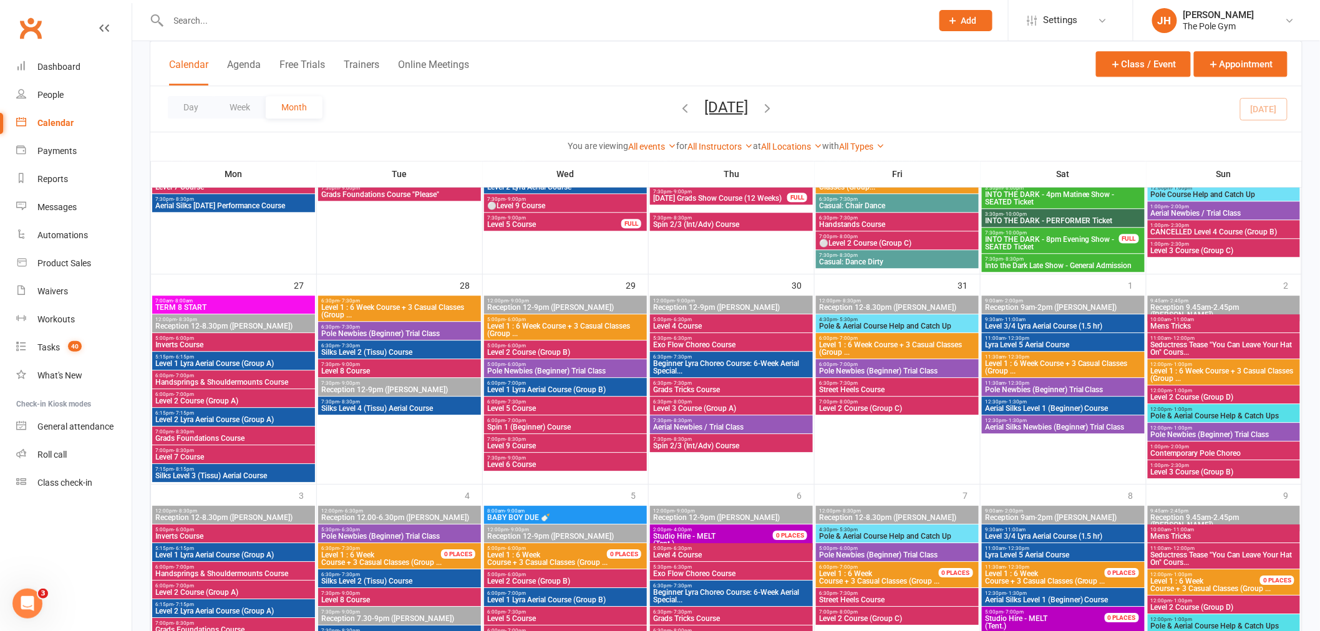
click at [671, 341] on span "Exo Flow Choreo Course" at bounding box center [732, 344] width 158 height 7
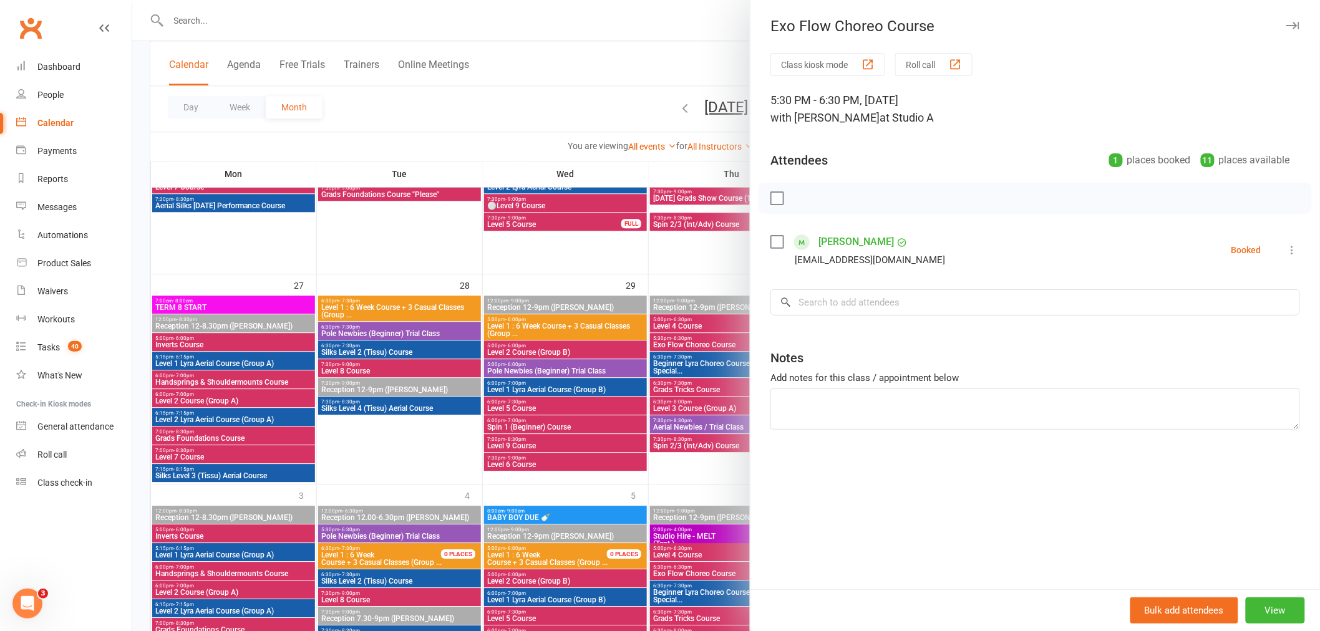
click at [902, 284] on div "Class kiosk mode Roll call 5:30 PM - 6:30 PM, Thursday, October, 30, 2025 with …" at bounding box center [1035, 321] width 570 height 536
paste input "[PERSON_NAME]"
click at [902, 300] on input "search" at bounding box center [1035, 302] width 530 height 26
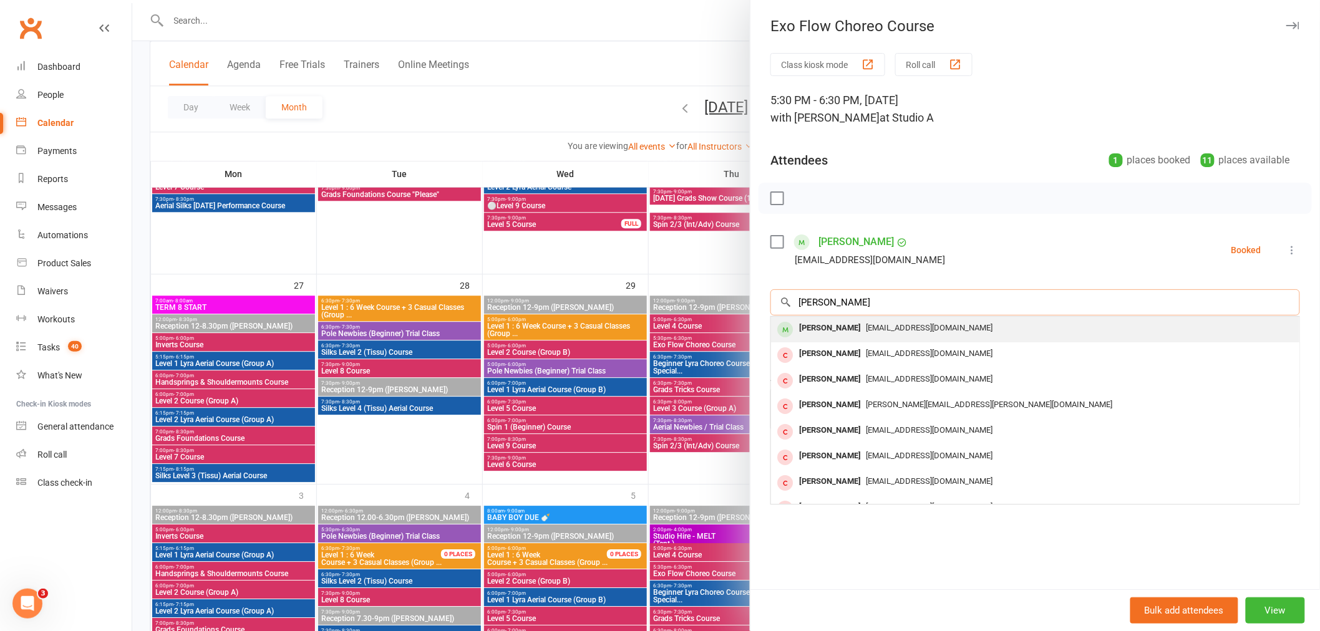
type input "[PERSON_NAME]"
click at [838, 325] on div "[PERSON_NAME]" at bounding box center [830, 328] width 72 height 18
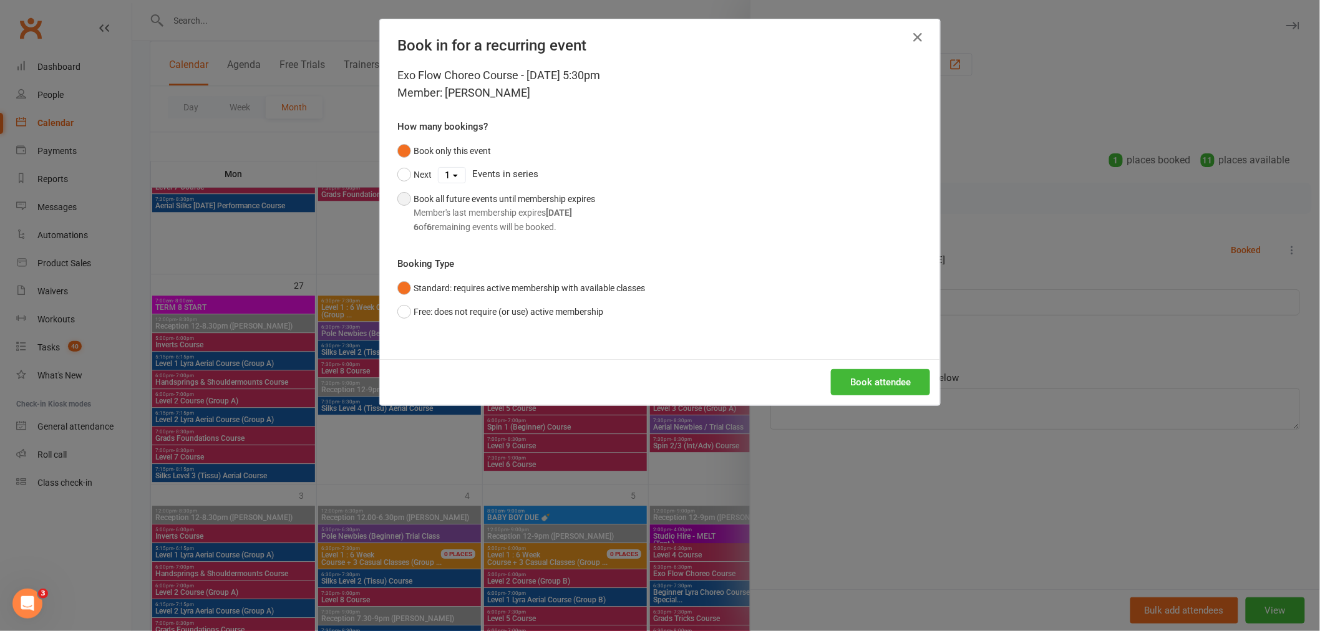
click at [477, 207] on div "Member's last membership expires Dec 7, 2025" at bounding box center [505, 213] width 182 height 14
click at [869, 385] on button "Book attendee" at bounding box center [880, 382] width 99 height 26
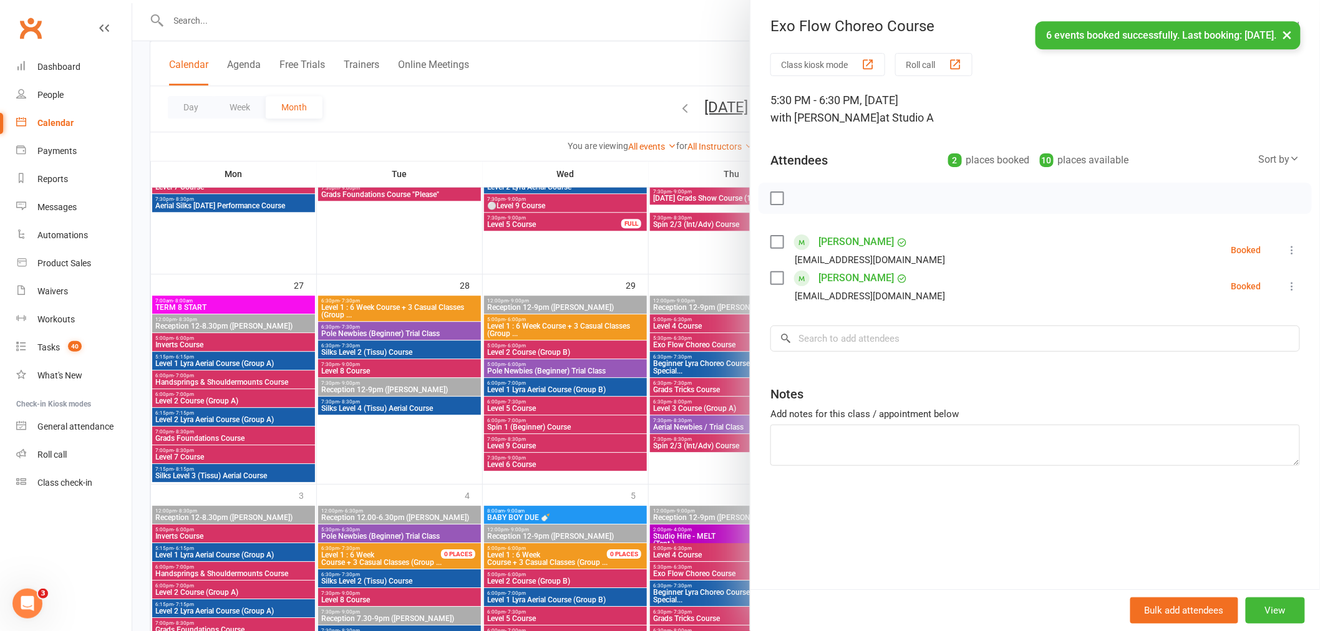
click at [818, 245] on link "[PERSON_NAME]" at bounding box center [855, 242] width 75 height 20
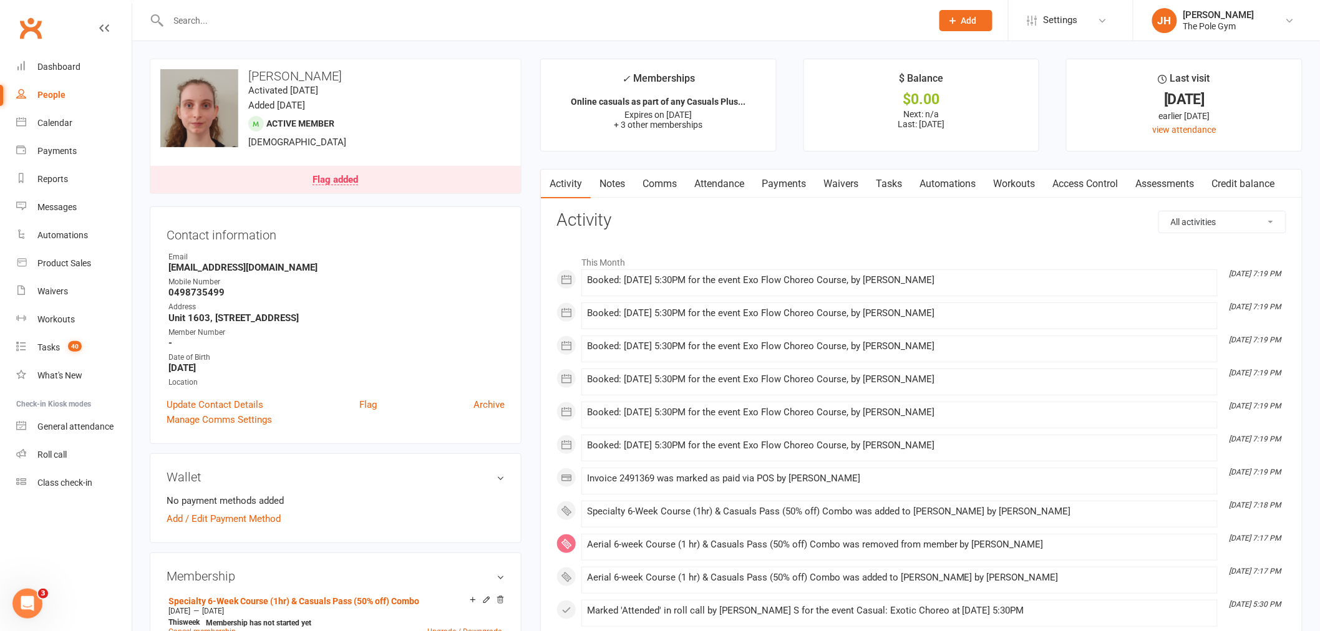
click at [803, 172] on link "Payments" at bounding box center [784, 184] width 62 height 29
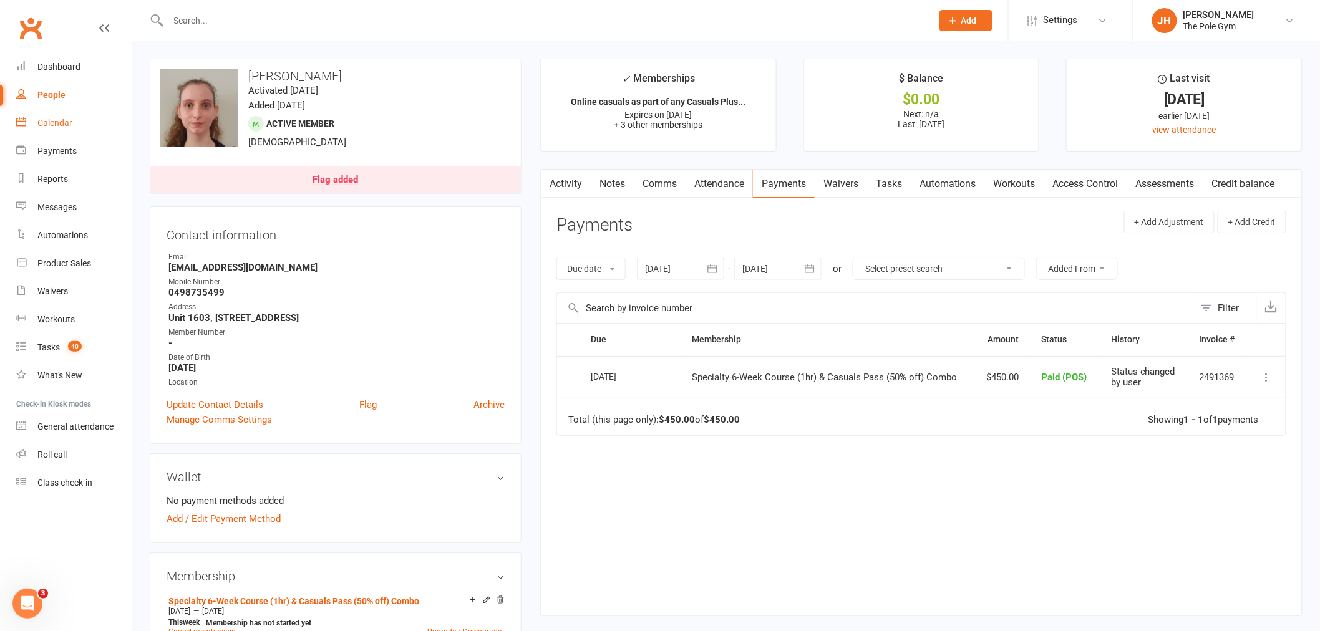
click at [86, 127] on link "Calendar" at bounding box center [73, 123] width 115 height 28
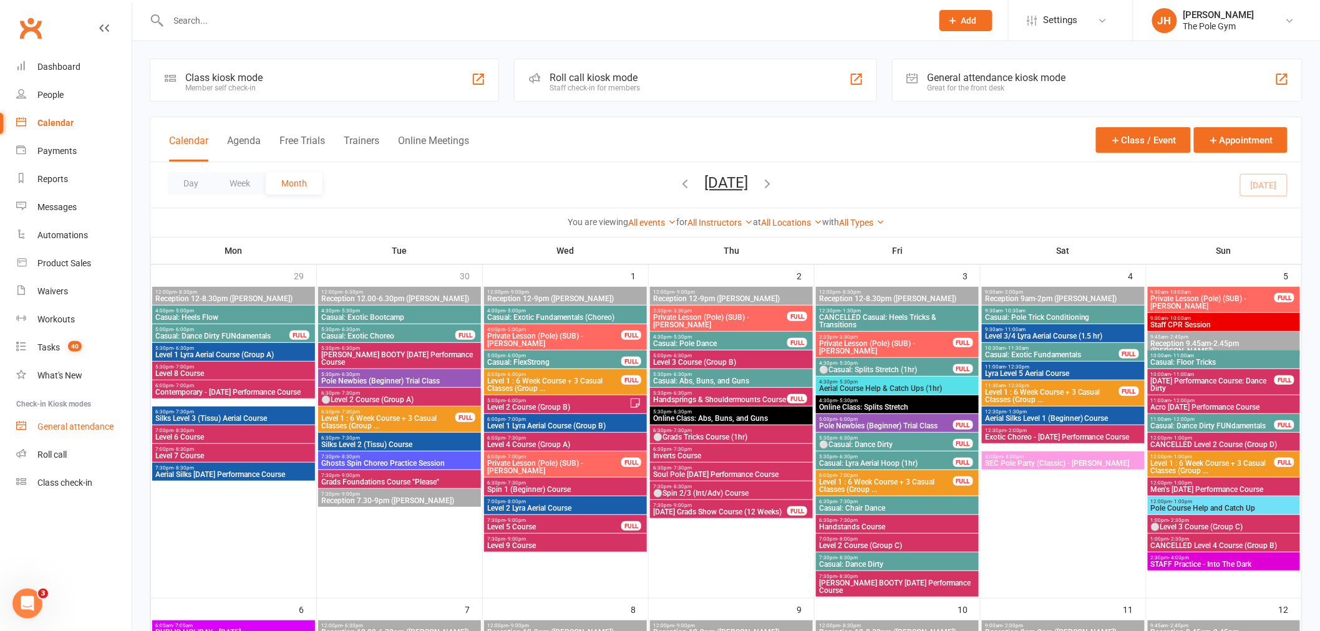
click at [81, 425] on div "General attendance" at bounding box center [75, 427] width 76 height 10
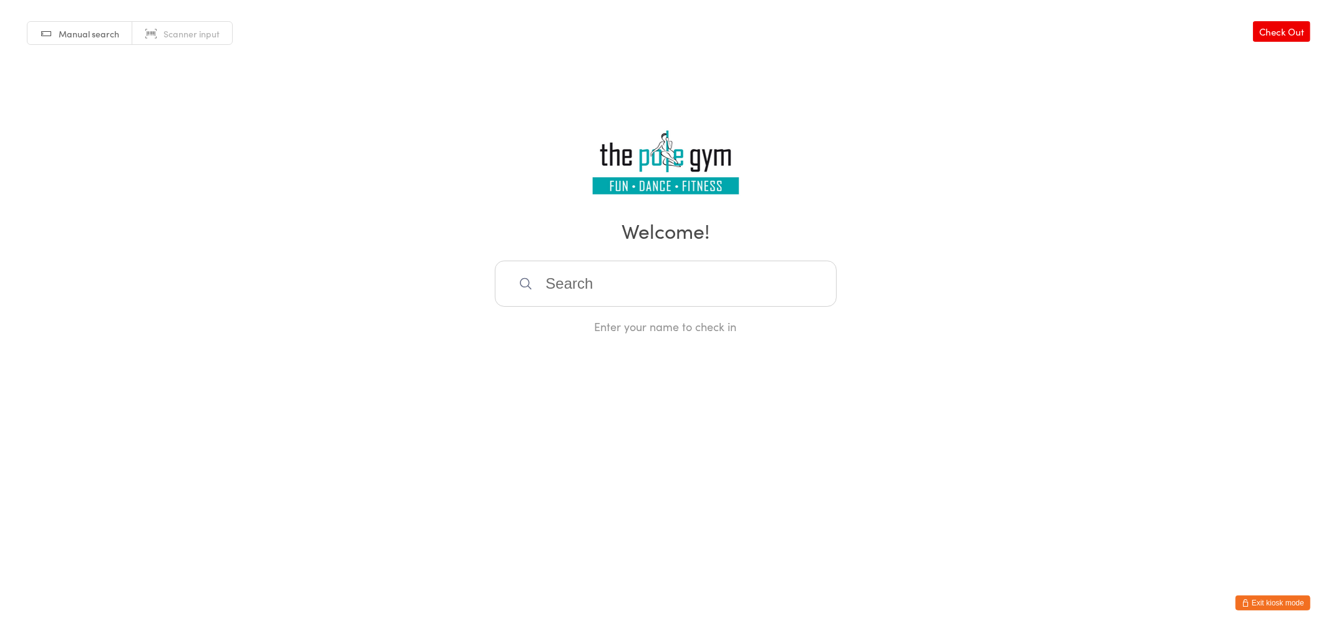
click at [1280, 595] on html "You have now entered Kiosk Mode. Members will be able to check themselves in us…" at bounding box center [665, 315] width 1331 height 631
click at [1280, 600] on button "Exit kiosk mode" at bounding box center [1272, 603] width 75 height 15
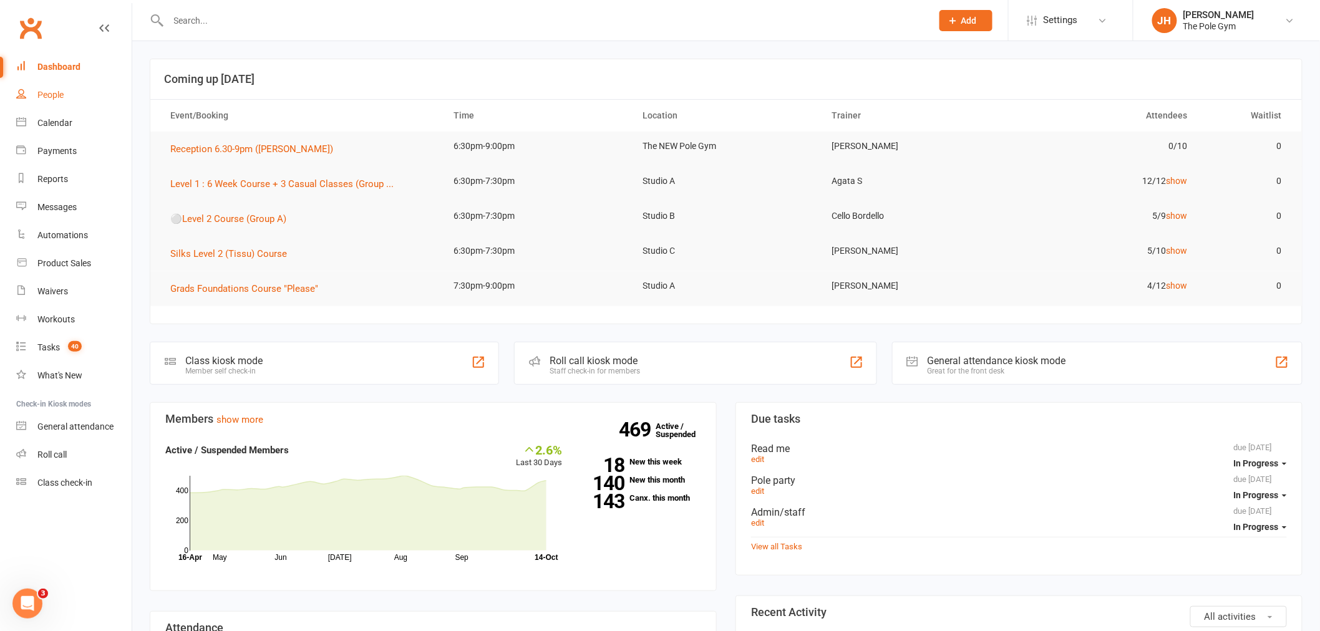
drag, startPoint x: 104, startPoint y: 107, endPoint x: 89, endPoint y: 114, distance: 16.7
click at [104, 107] on link "People" at bounding box center [73, 95] width 115 height 28
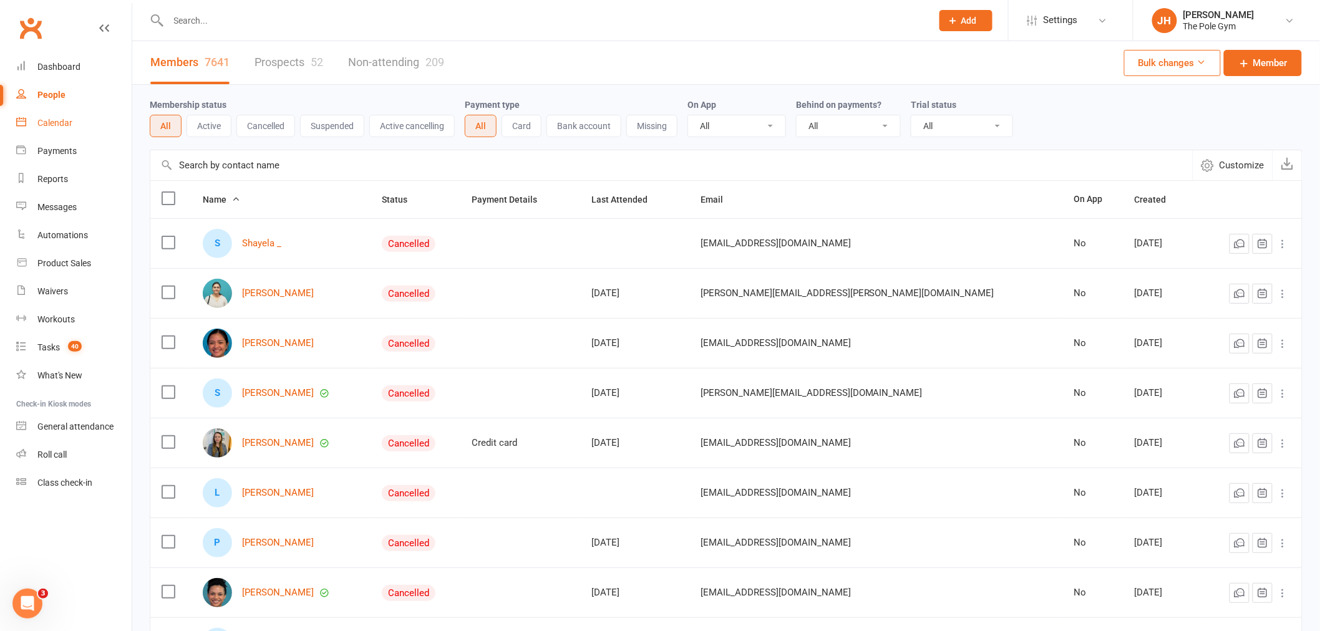
click at [74, 122] on link "Calendar" at bounding box center [73, 123] width 115 height 28
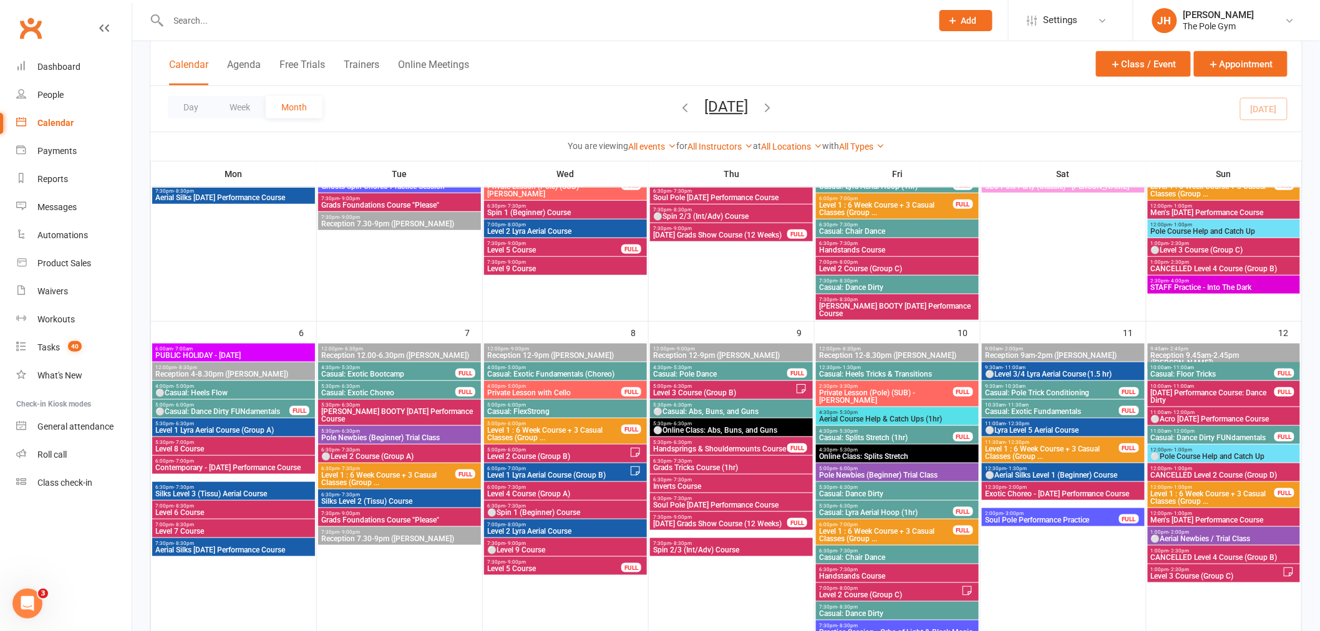
scroll to position [624, 0]
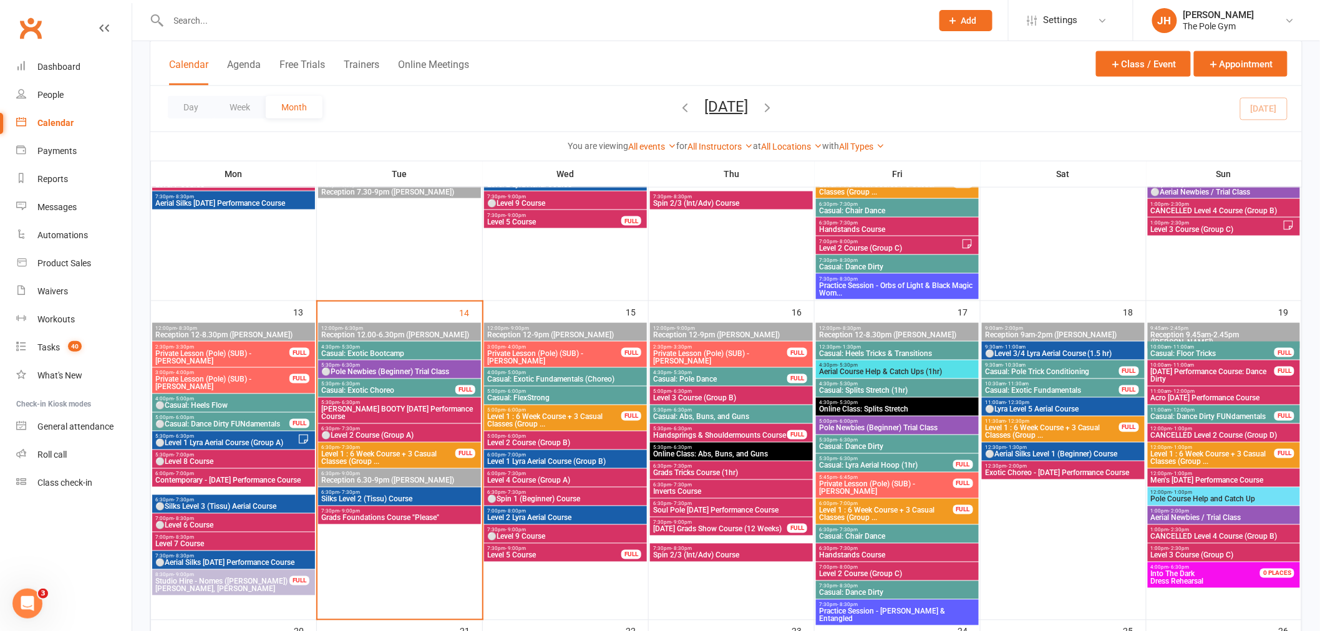
click at [348, 452] on span "Level 1 : 6 Week Course + 3 Casual Classes (Group ..." at bounding box center [388, 458] width 135 height 15
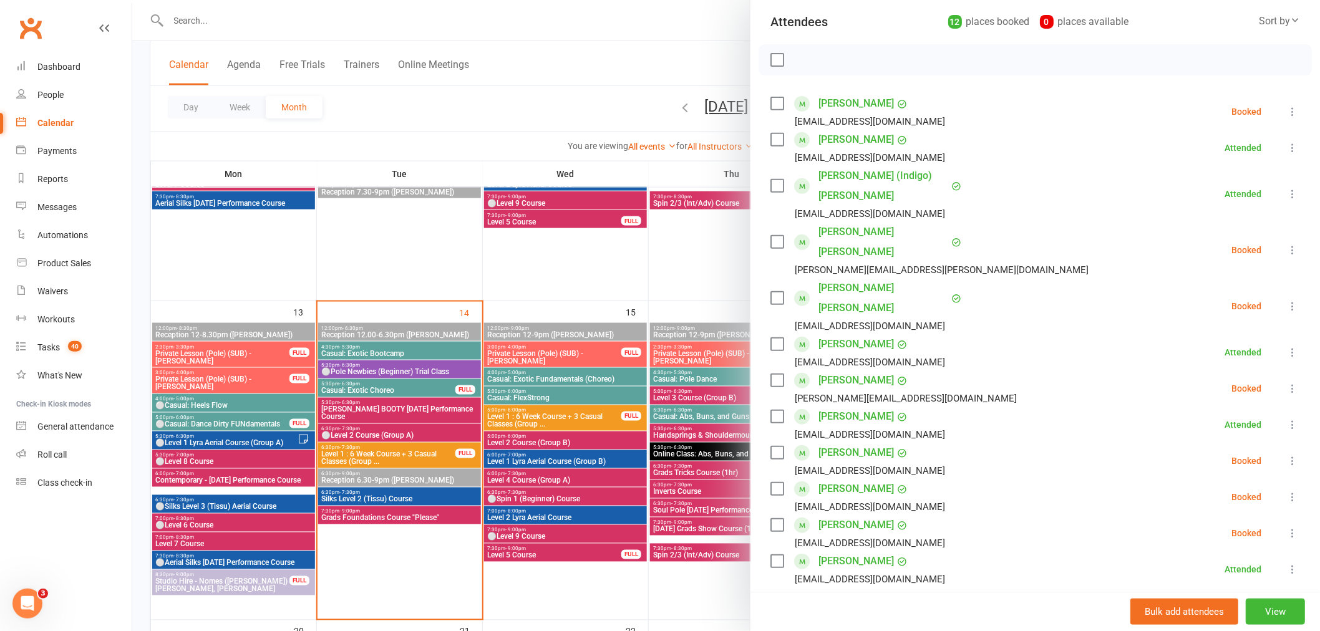
scroll to position [285, 0]
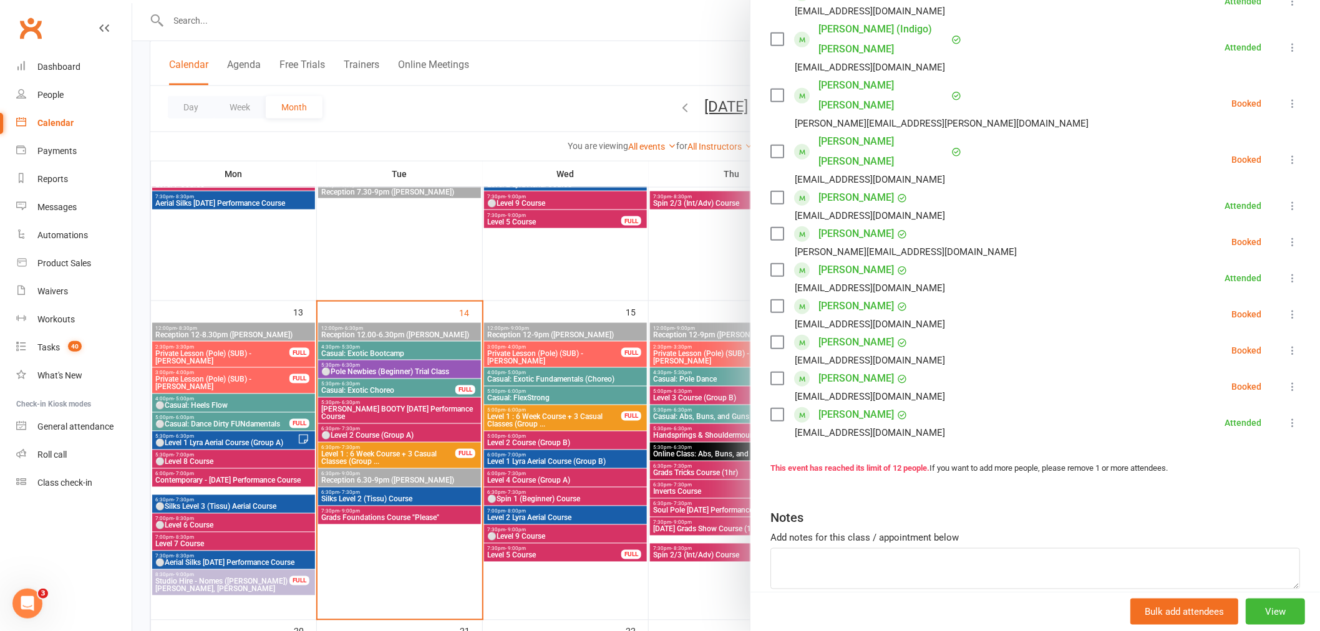
click at [419, 303] on div at bounding box center [726, 315] width 1188 height 631
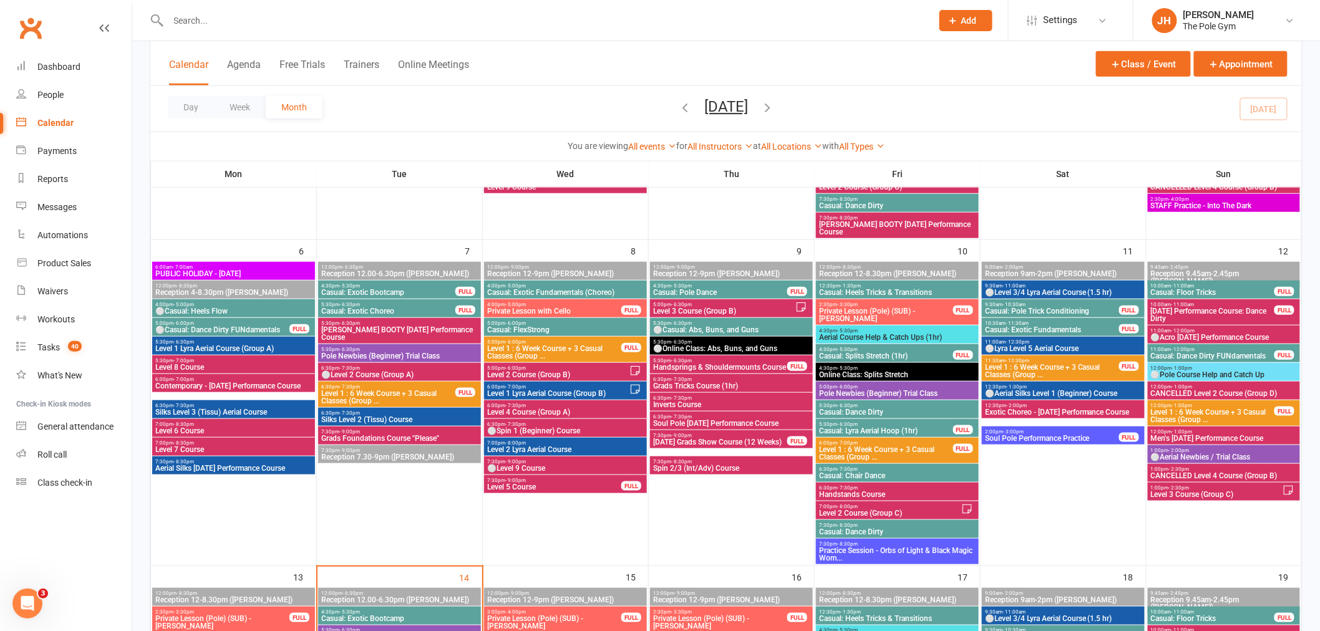
scroll to position [346, 0]
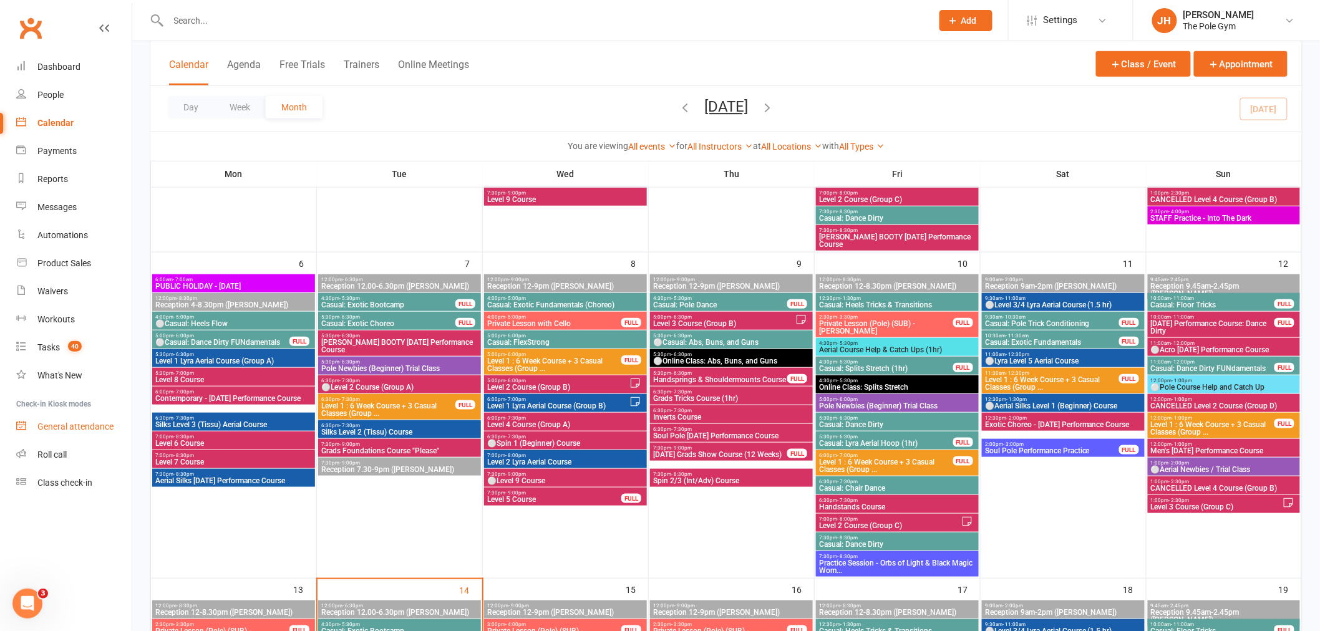
click at [98, 424] on div "General attendance" at bounding box center [75, 427] width 76 height 10
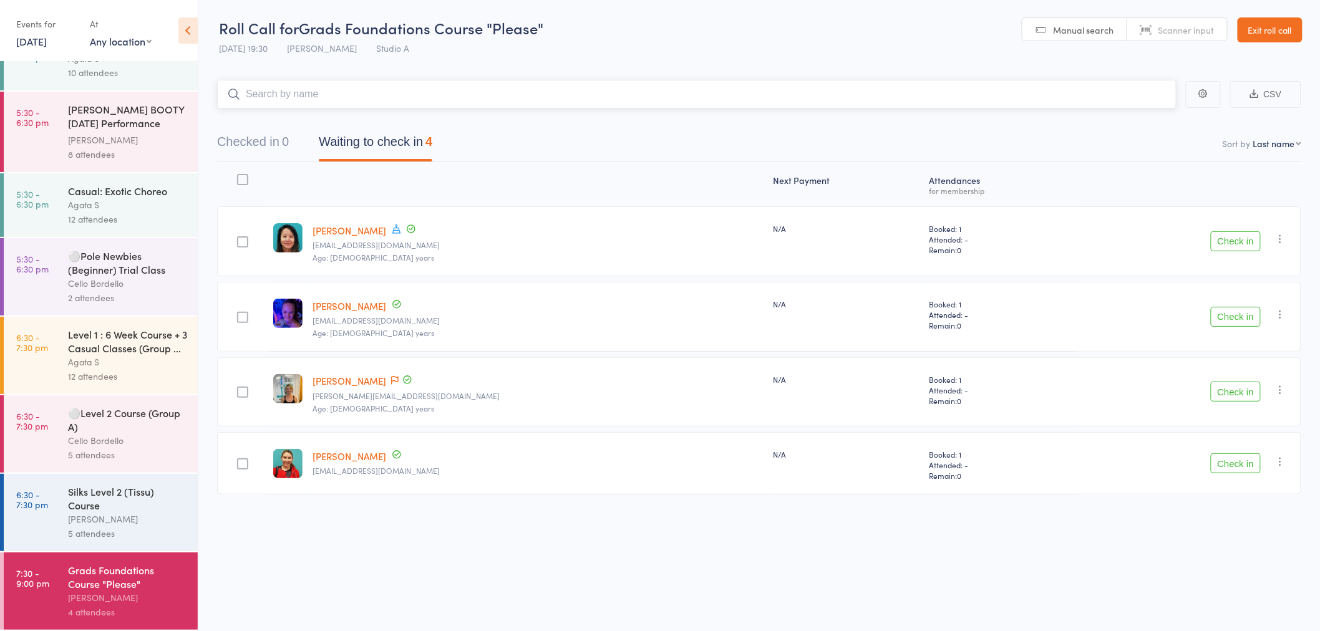
scroll to position [1, 0]
click at [1223, 314] on button "Check in" at bounding box center [1236, 316] width 50 height 20
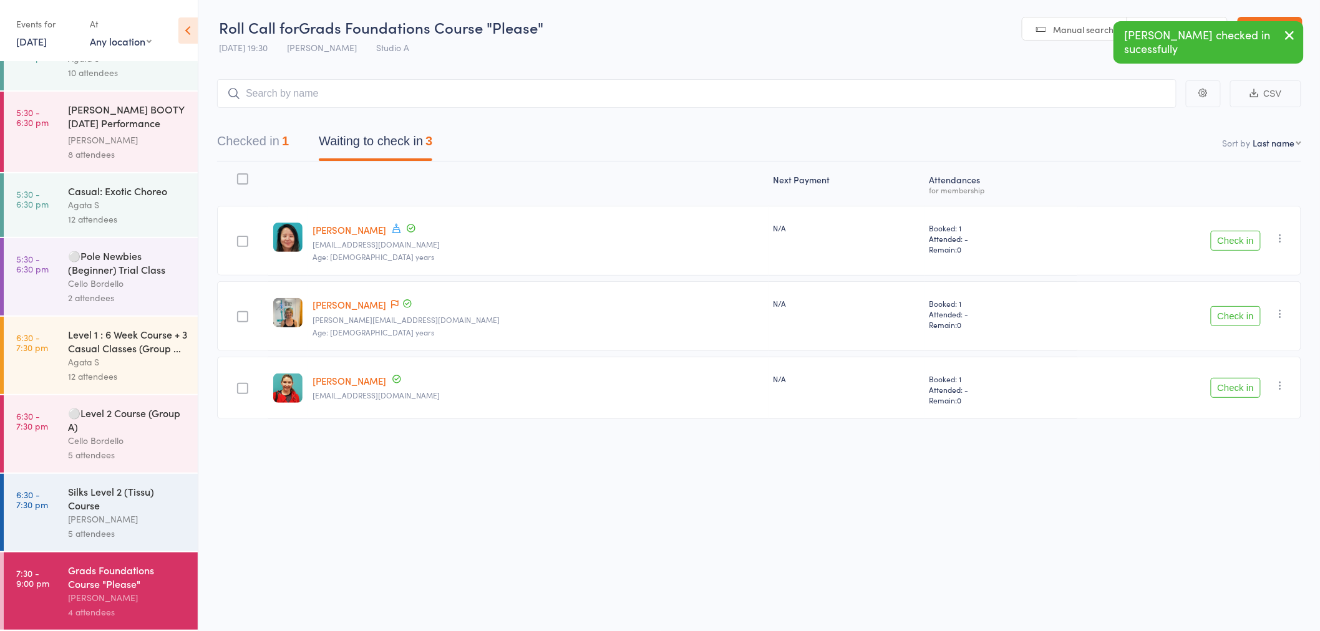
click at [1221, 306] on button "Check in" at bounding box center [1236, 316] width 50 height 20
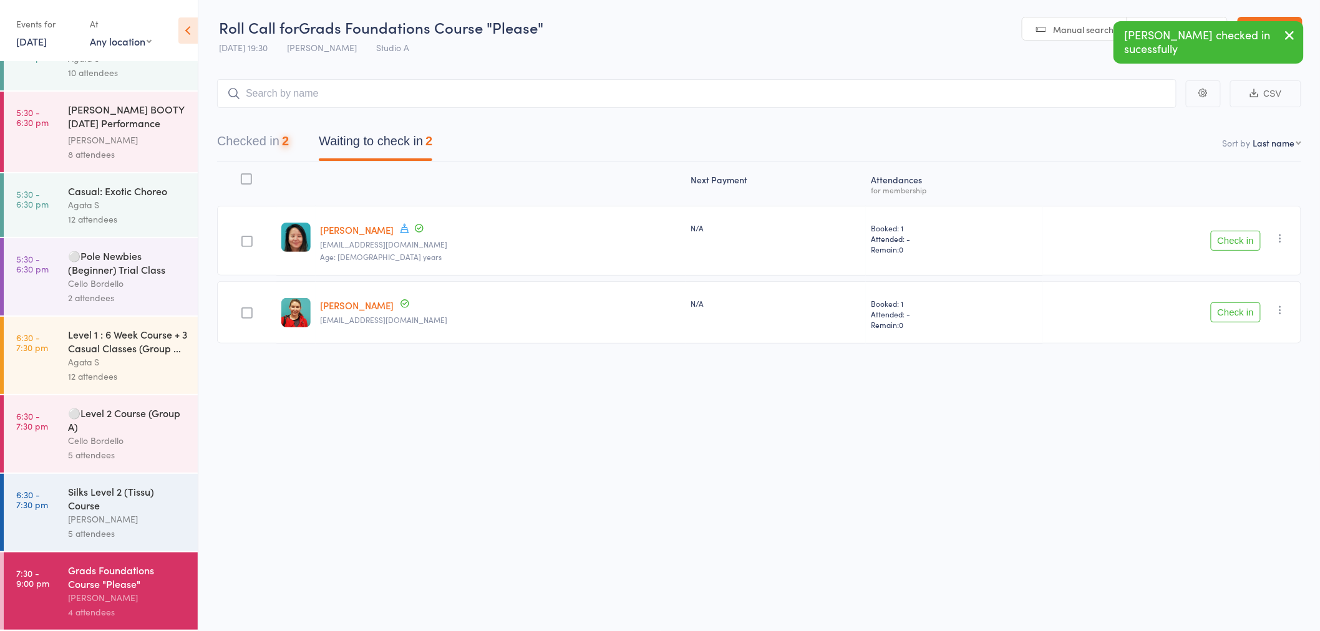
click at [83, 485] on div "Silks Level 2 (Tissu) Course" at bounding box center [127, 498] width 119 height 27
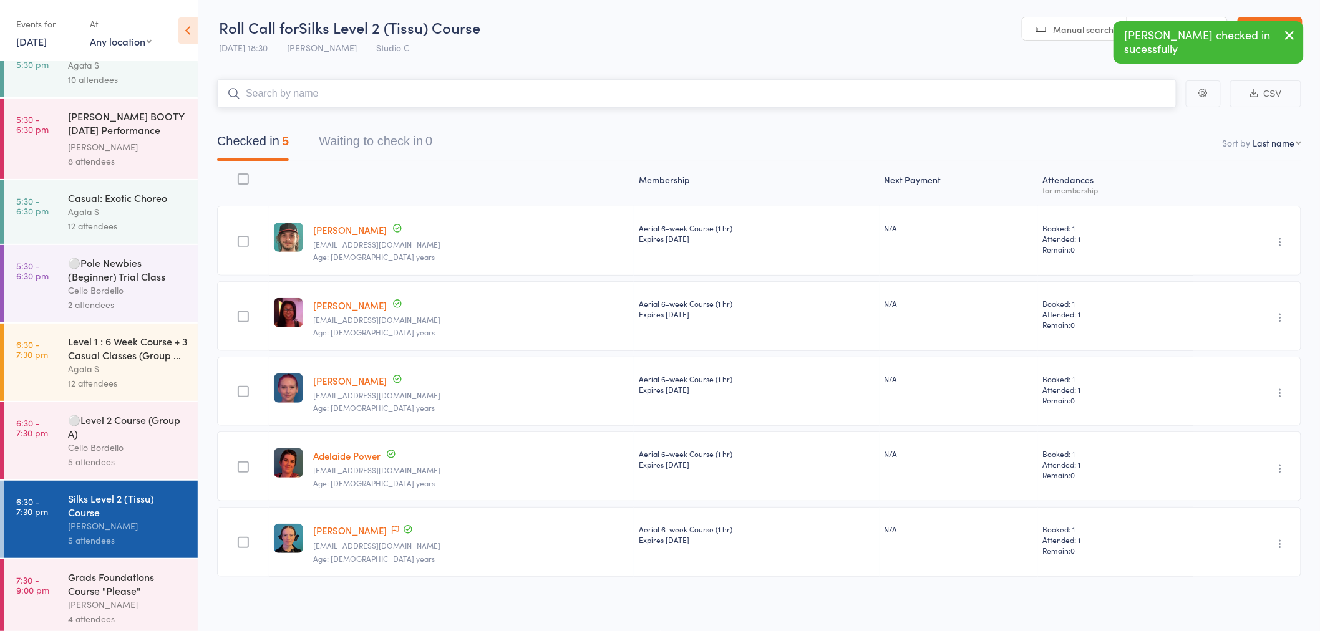
scroll to position [52, 0]
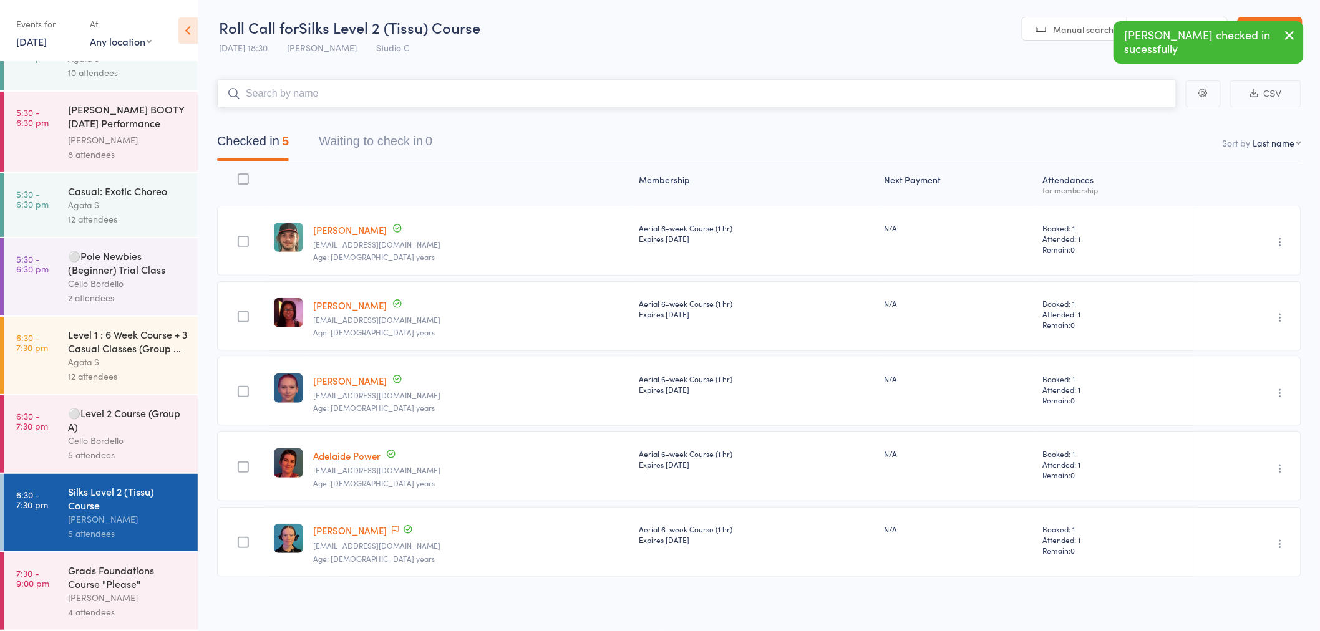
click at [381, 145] on button "Waiting to check in 0" at bounding box center [376, 144] width 114 height 33
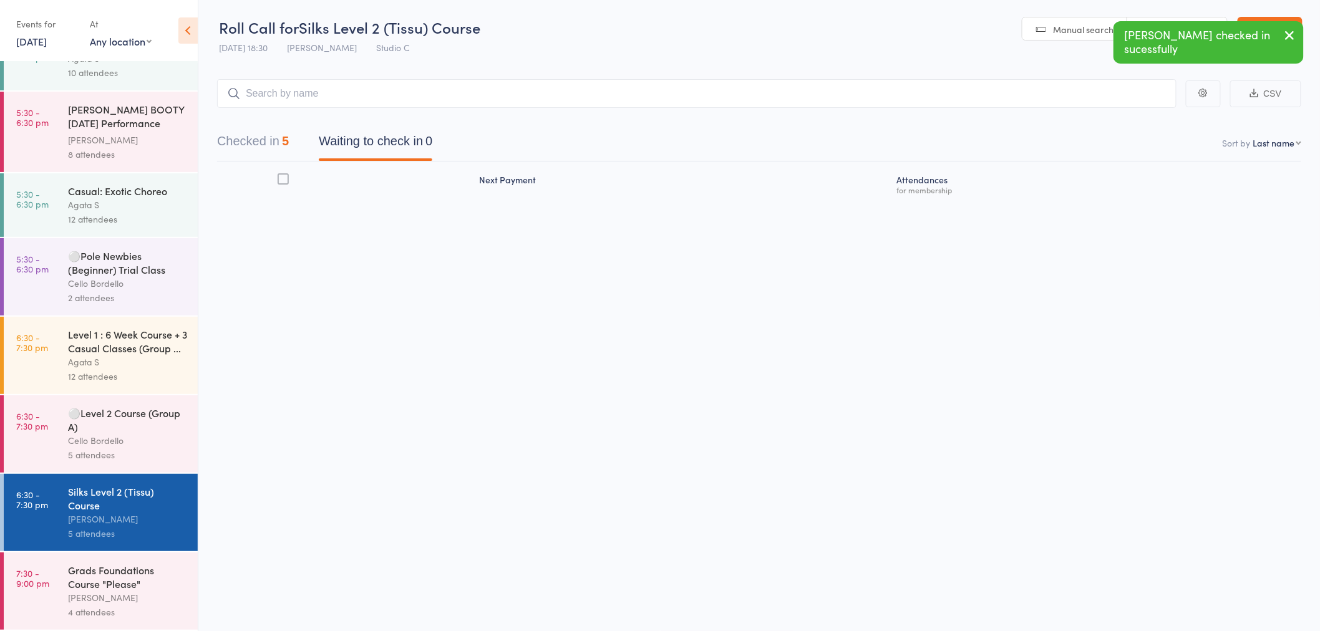
click at [146, 437] on div "Cello Bordello" at bounding box center [127, 441] width 119 height 14
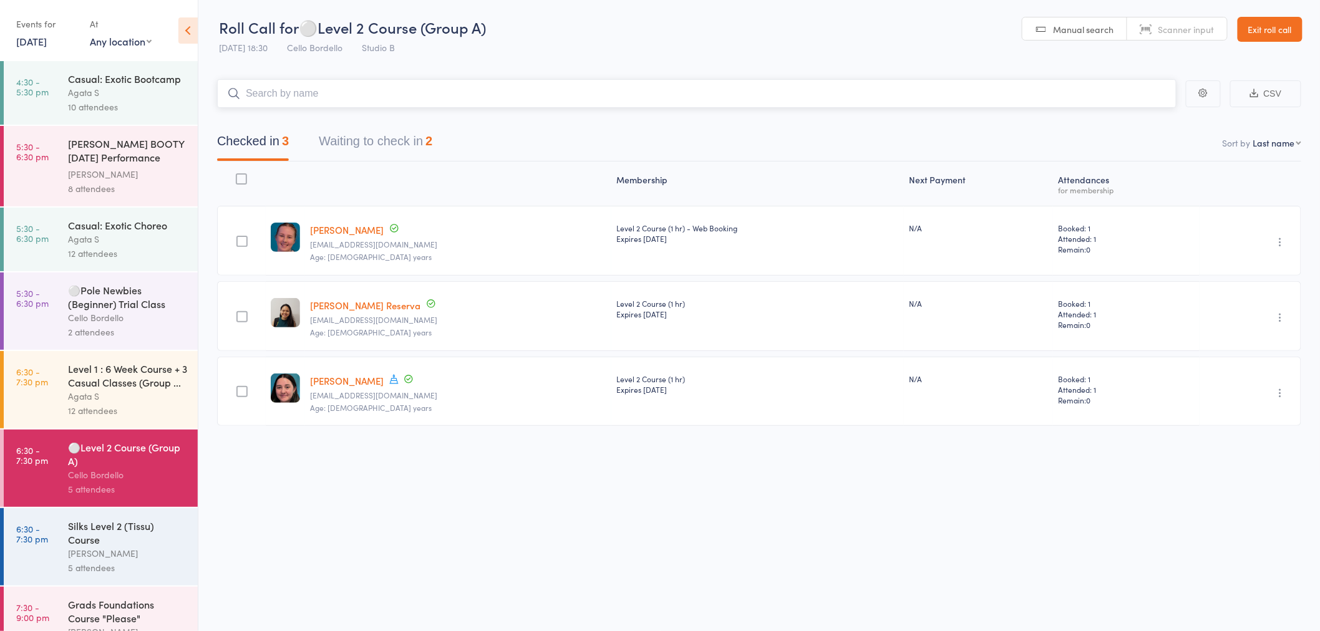
click at [361, 141] on button "Waiting to check in 2" at bounding box center [376, 144] width 114 height 33
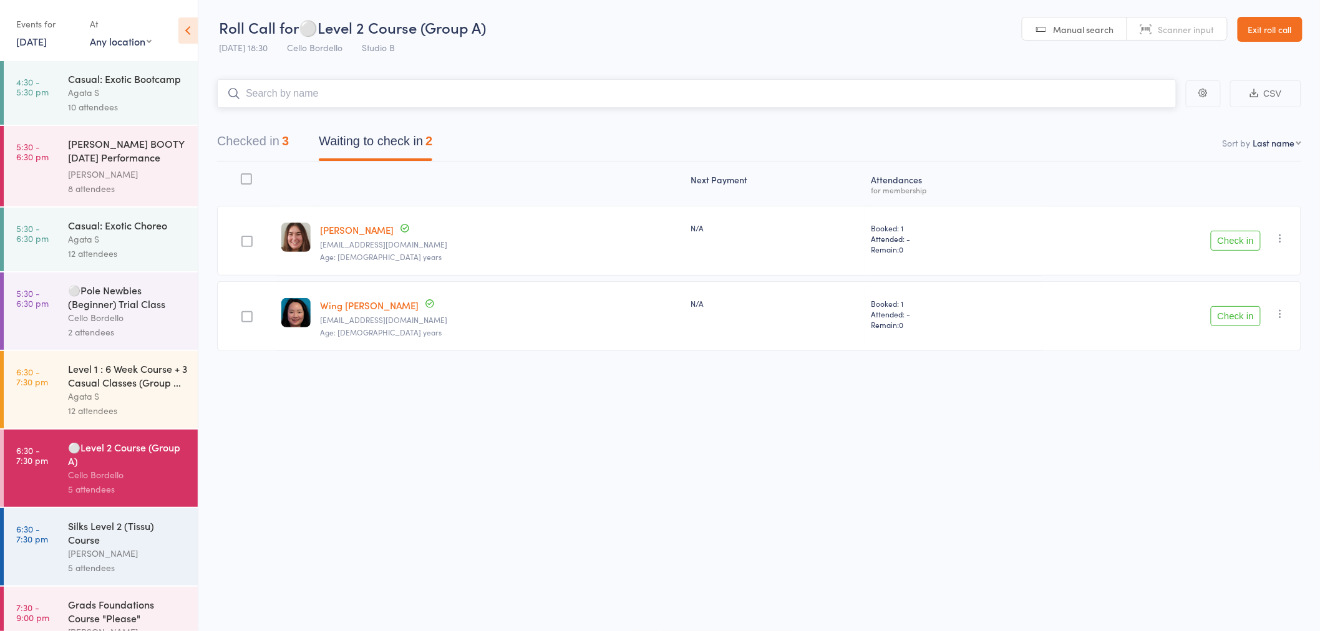
scroll to position [52, 0]
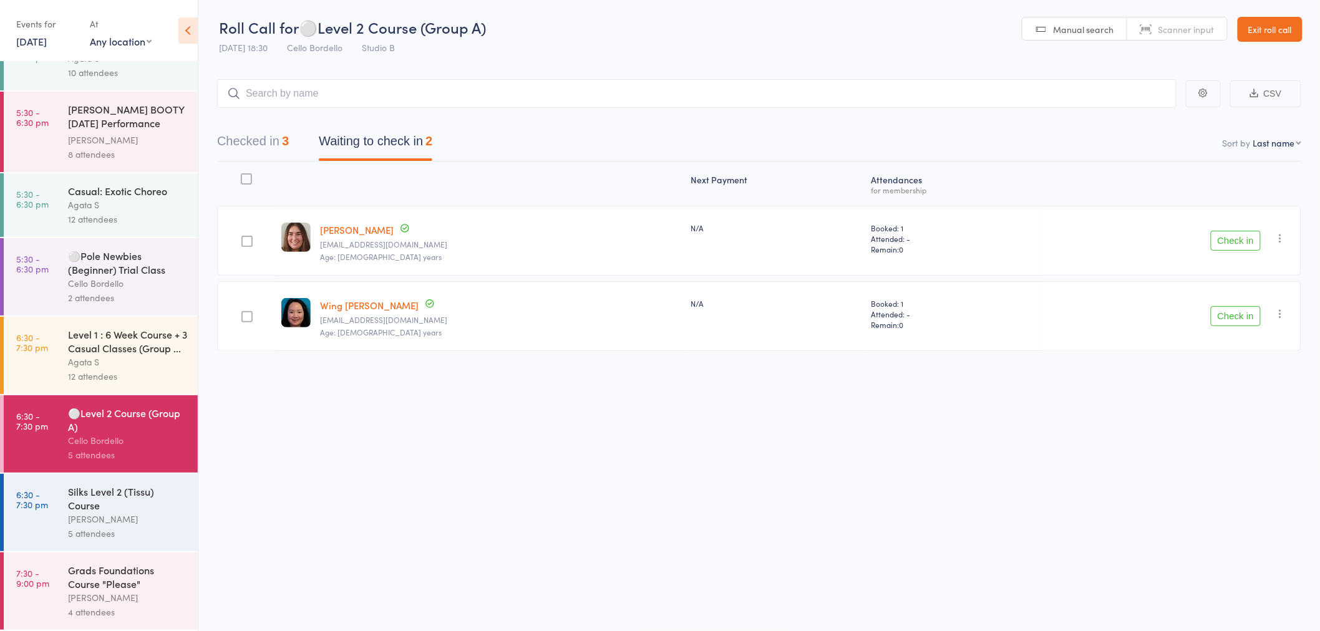
click at [1279, 235] on icon "button" at bounding box center [1280, 238] width 12 height 12
click at [1243, 356] on li "Mark absent" at bounding box center [1236, 363] width 103 height 17
click at [1276, 309] on icon "button" at bounding box center [1280, 314] width 12 height 12
click at [1210, 438] on li "Mark absent" at bounding box center [1236, 438] width 103 height 17
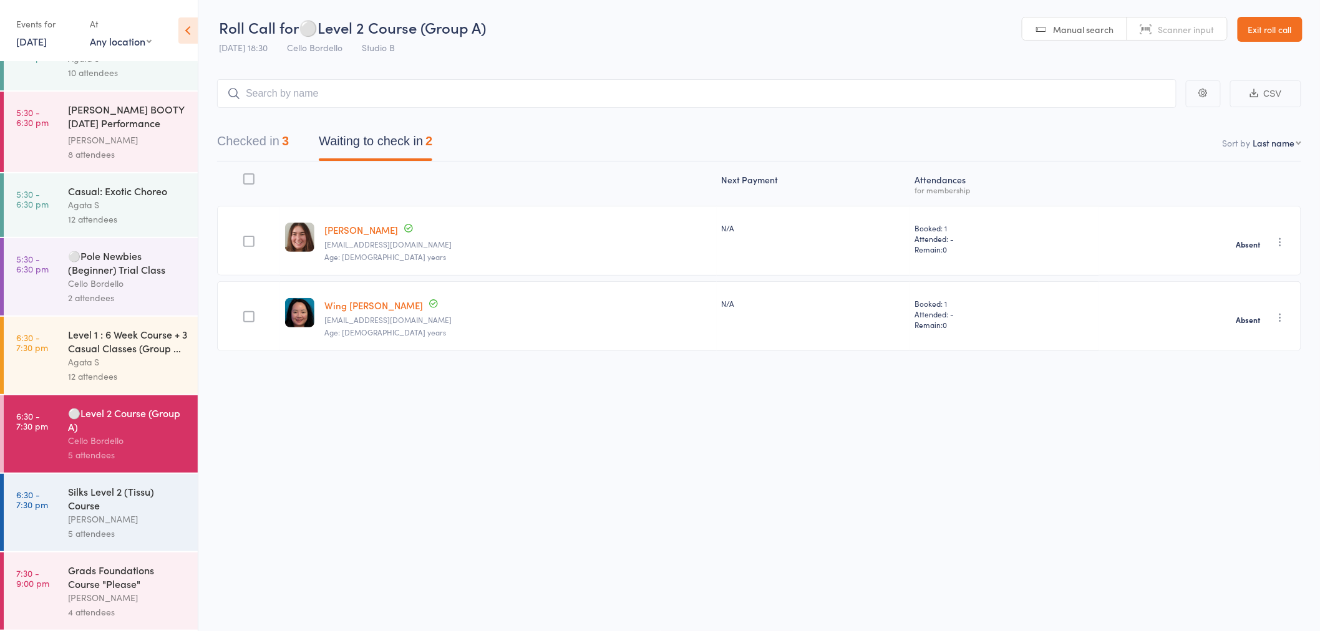
click at [170, 381] on div "12 attendees" at bounding box center [127, 376] width 119 height 14
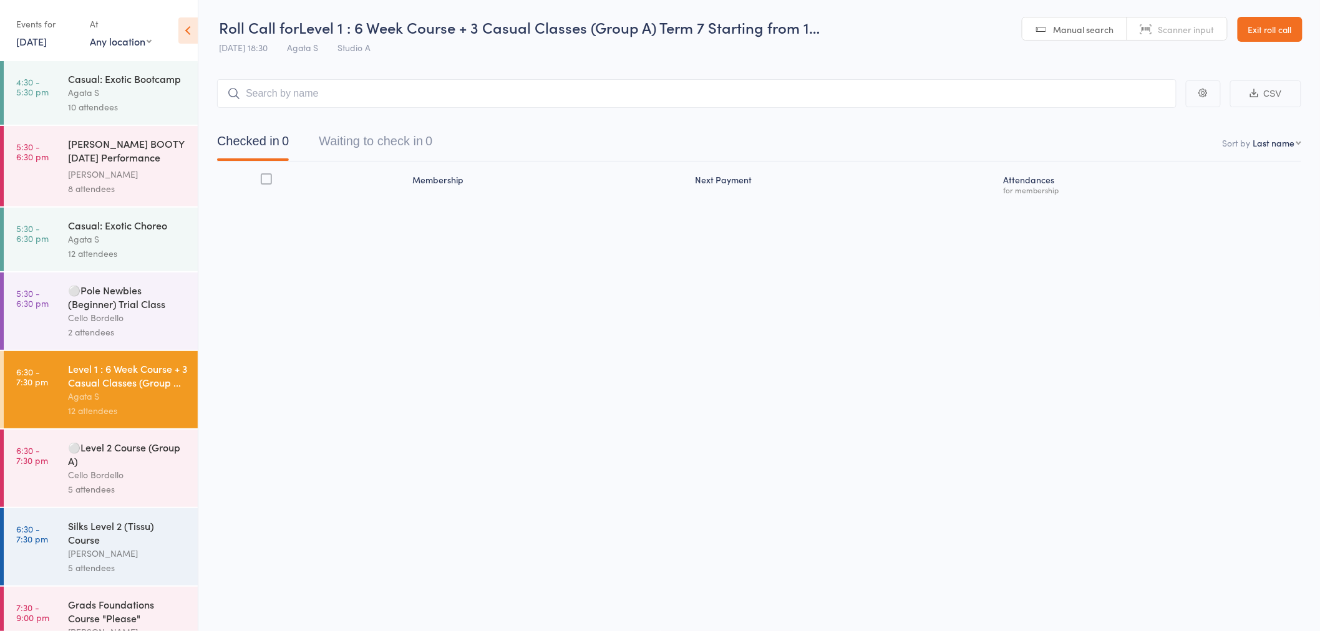
click at [352, 145] on button "Waiting to check in 0" at bounding box center [376, 144] width 114 height 33
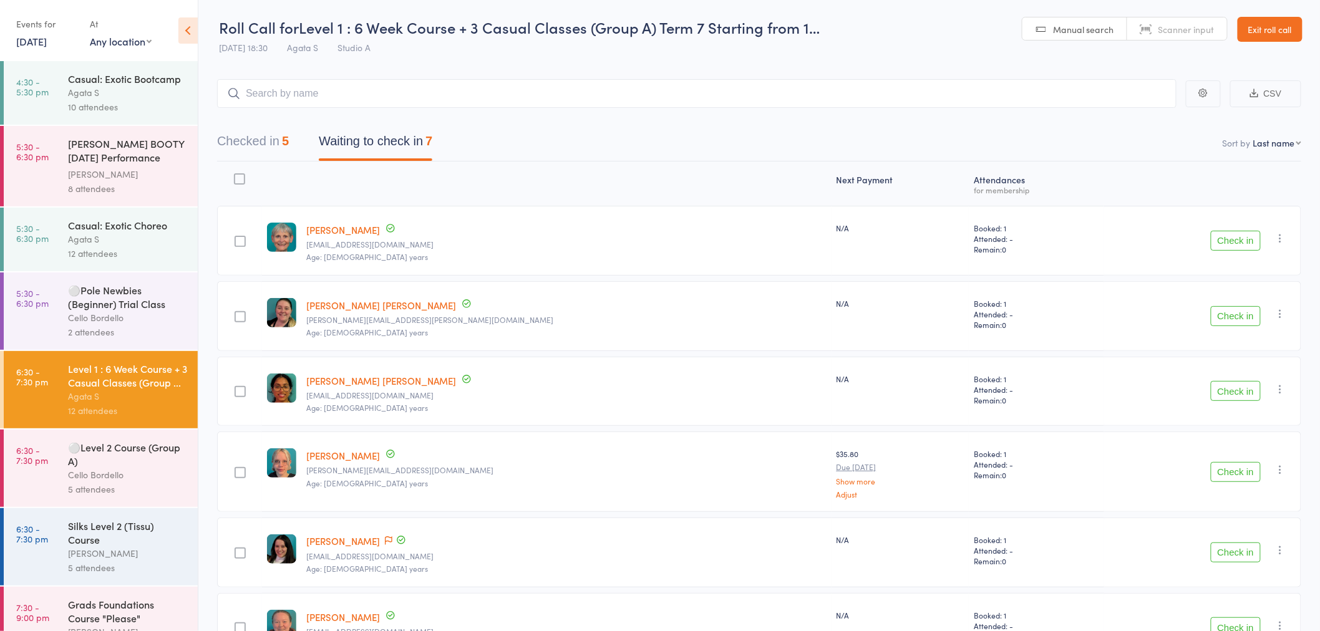
click at [1296, 237] on div "Check in Check in Send message Add Note Add Task Add Flag Remove Mark absent" at bounding box center [1202, 241] width 197 height 70
click at [1281, 244] on icon "button" at bounding box center [1280, 238] width 12 height 12
click at [1256, 357] on li "Mark absent" at bounding box center [1236, 363] width 103 height 17
click at [1275, 316] on icon "button" at bounding box center [1280, 314] width 12 height 12
click at [1258, 440] on li "Mark absent" at bounding box center [1236, 438] width 103 height 17
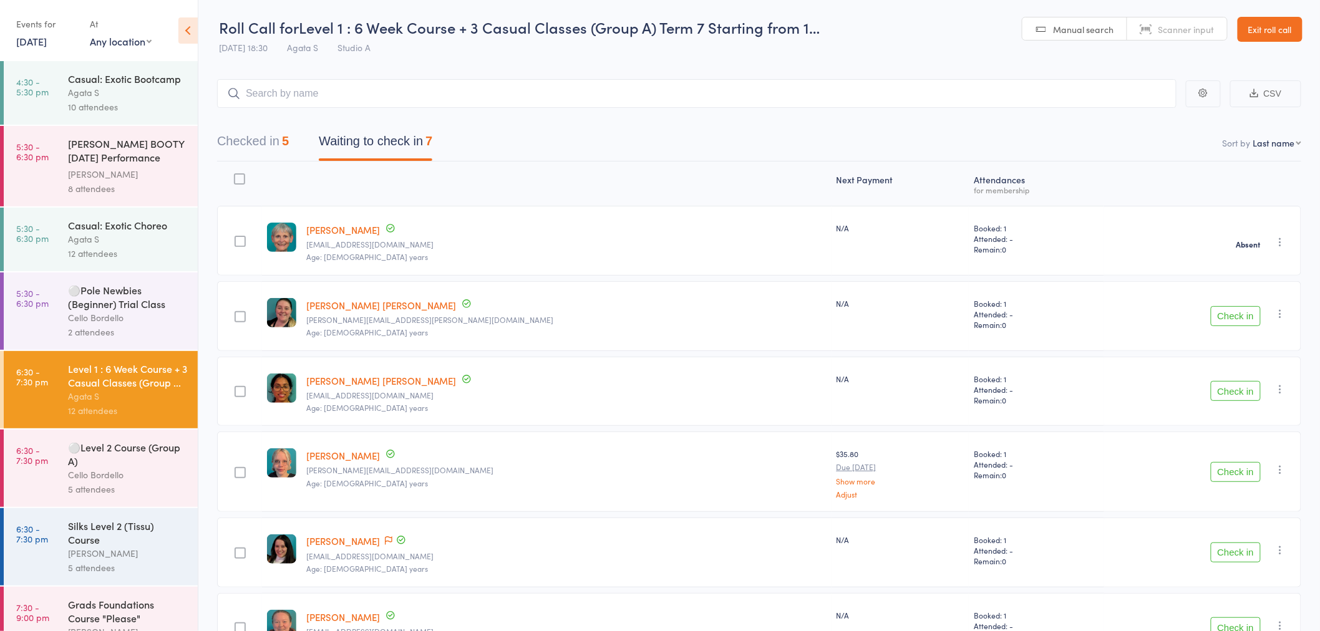
click at [1277, 394] on icon "button" at bounding box center [1280, 389] width 12 height 12
click at [1269, 513] on li "Mark absent" at bounding box center [1236, 514] width 103 height 17
click at [1276, 471] on icon "button" at bounding box center [1280, 469] width 12 height 12
click at [1248, 589] on li "Mark absent" at bounding box center [1236, 594] width 103 height 17
click at [1280, 545] on icon "button" at bounding box center [1280, 550] width 12 height 12
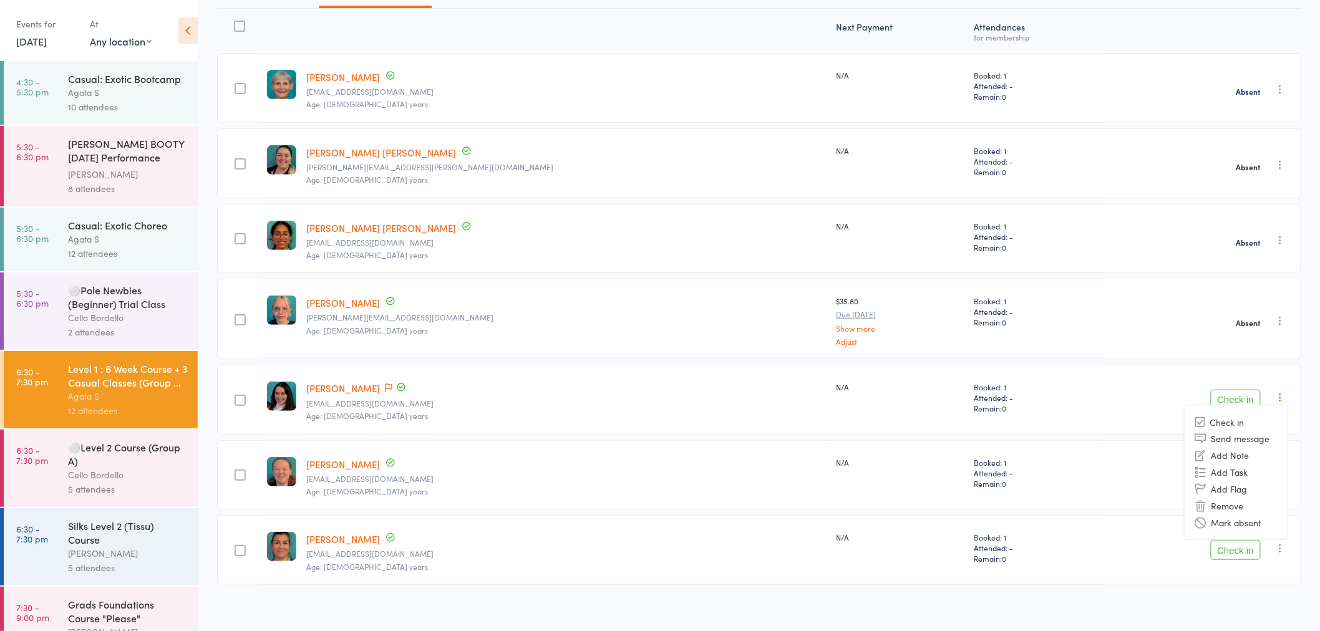
scroll to position [163, 0]
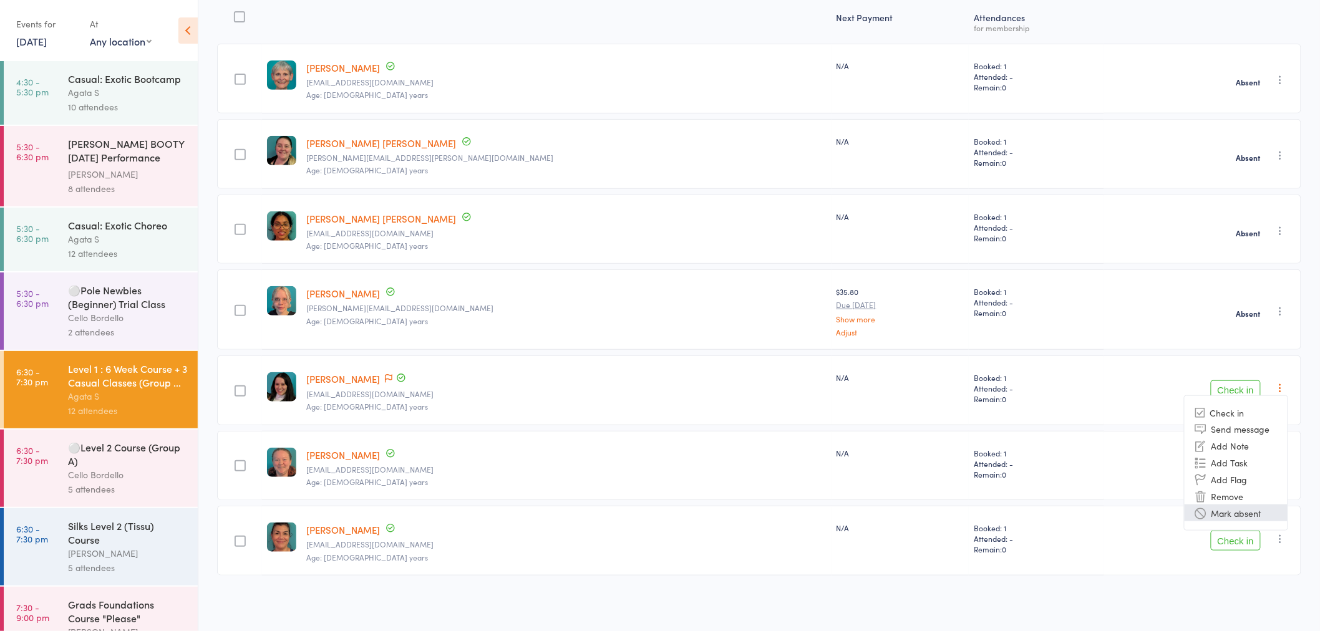
click at [1258, 507] on li "Mark absent" at bounding box center [1236, 513] width 103 height 17
click at [1283, 471] on div "Check in Check in Send message Add Note Add Task Add Flag Remove Mark absent" at bounding box center [1202, 466] width 197 height 70
click at [1282, 468] on icon "button" at bounding box center [1280, 463] width 12 height 12
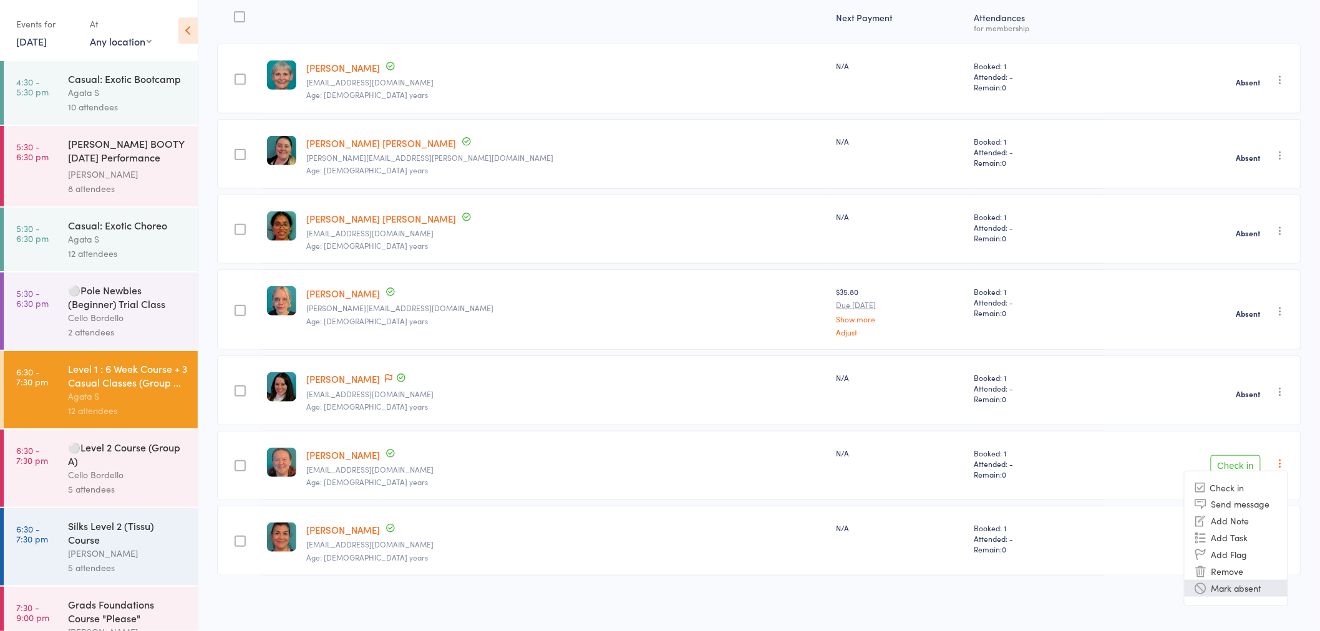
click at [1240, 591] on li "Mark absent" at bounding box center [1236, 588] width 103 height 17
click at [1285, 537] on icon "button" at bounding box center [1280, 539] width 12 height 12
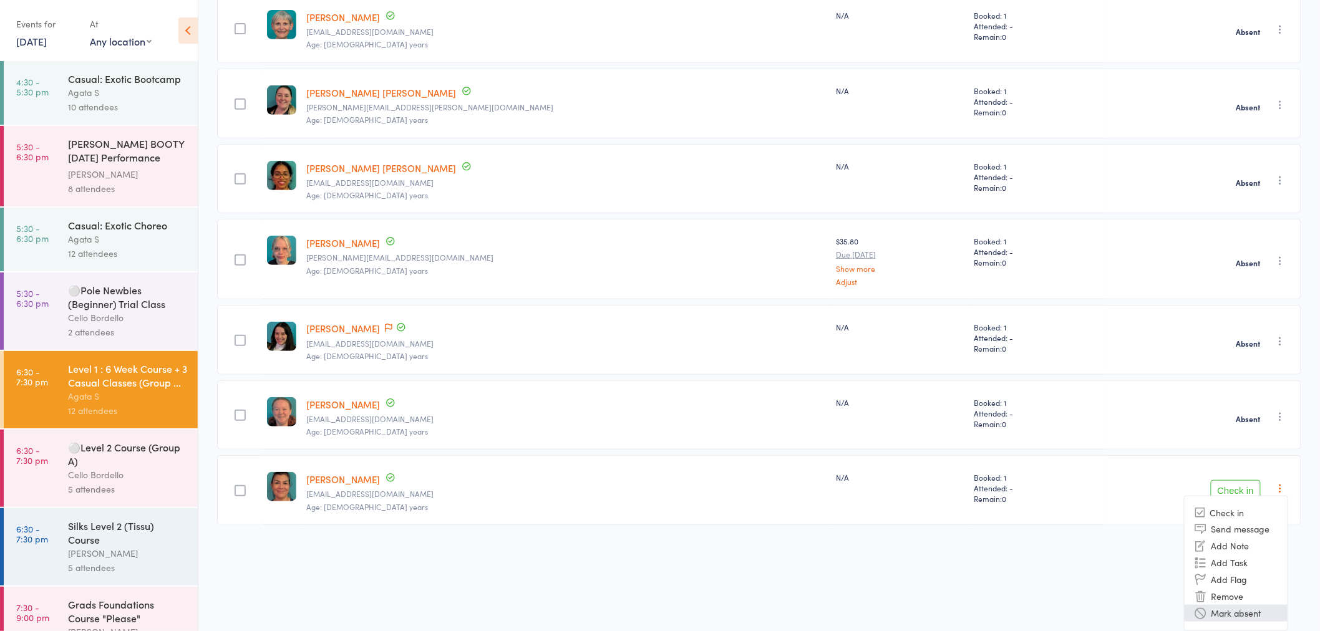
click at [1225, 618] on li "Mark absent" at bounding box center [1236, 613] width 103 height 17
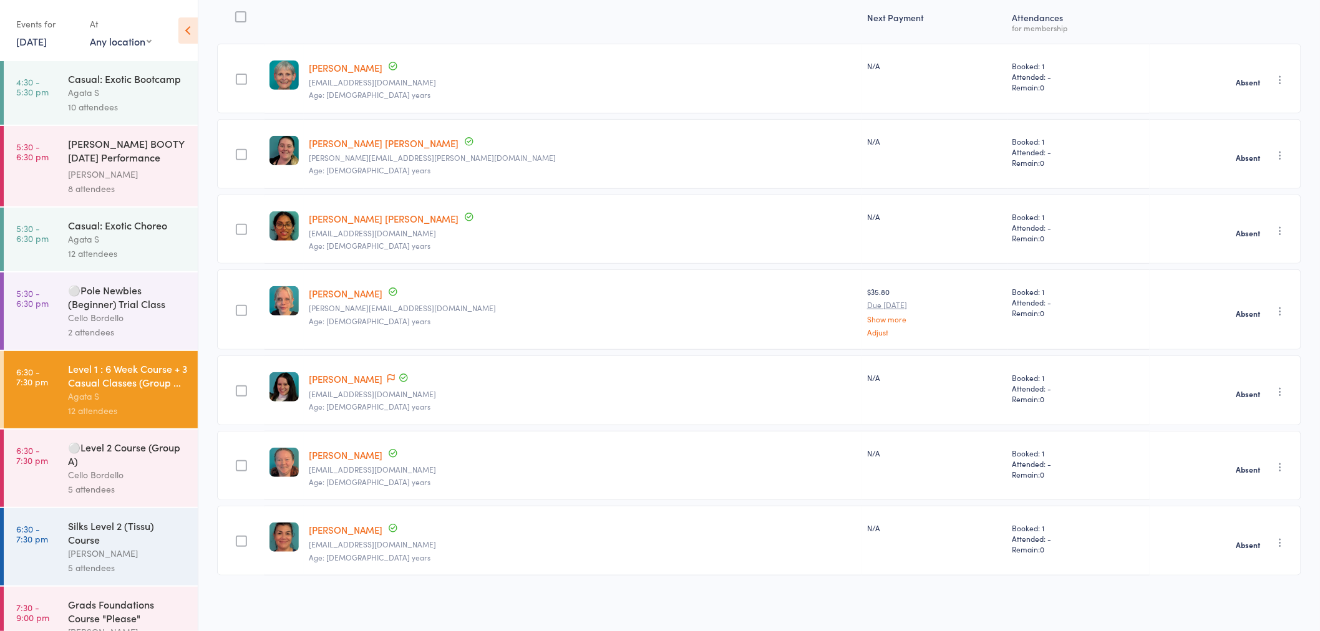
click at [104, 456] on div "⚪Level 2 Course (Group A) Cello Bordello 5 attendees" at bounding box center [133, 468] width 130 height 77
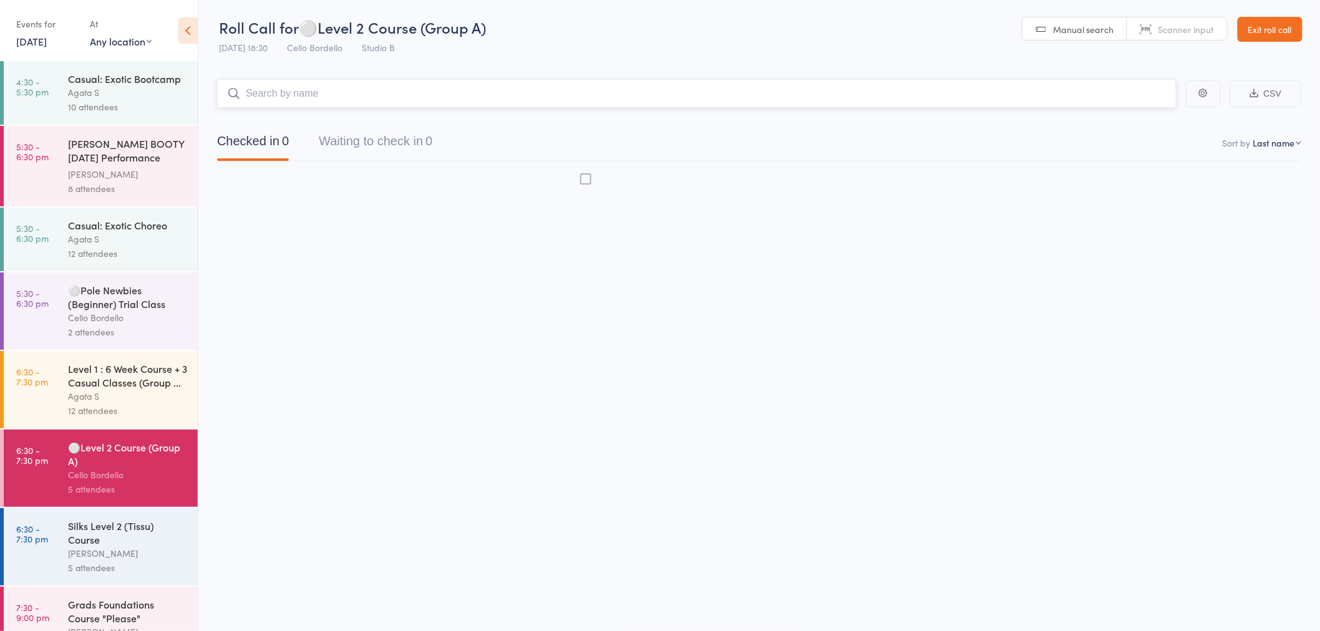
scroll to position [1, 0]
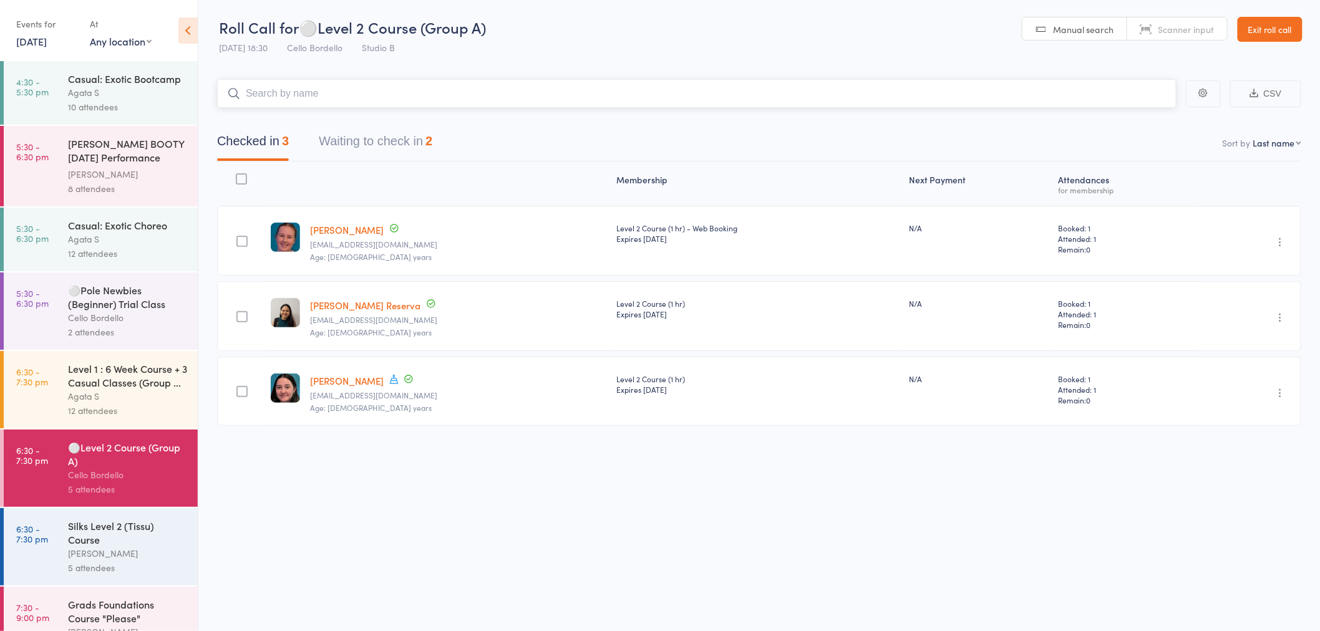
click at [400, 147] on button "Waiting to check in 2" at bounding box center [376, 144] width 114 height 33
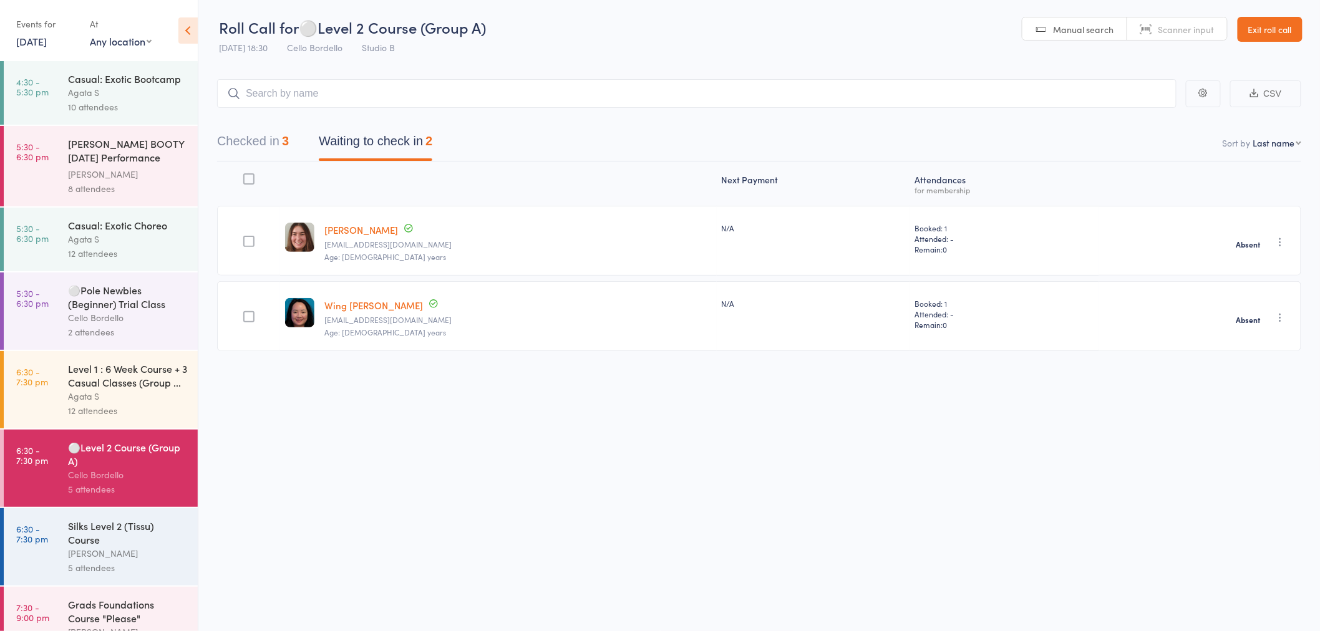
click at [113, 389] on div "Level 1 : 6 Week Course + 3 Casual Classes (Group ..." at bounding box center [127, 375] width 119 height 27
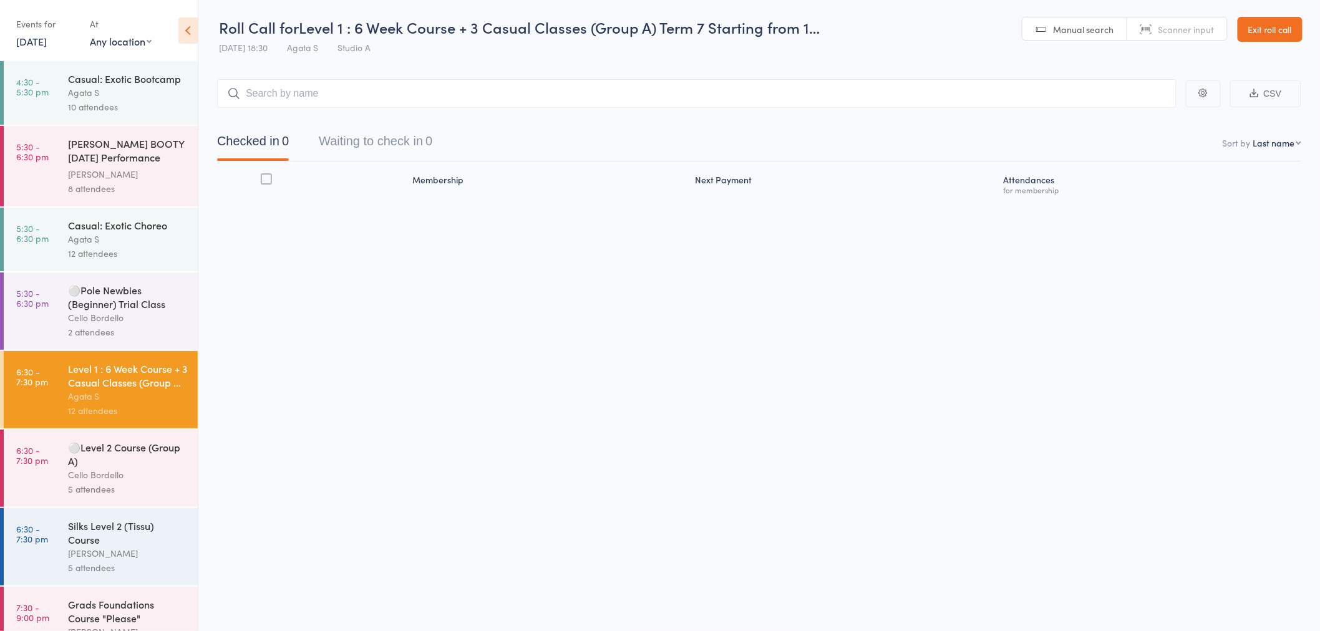
click at [114, 325] on div "Cello Bordello" at bounding box center [127, 318] width 119 height 14
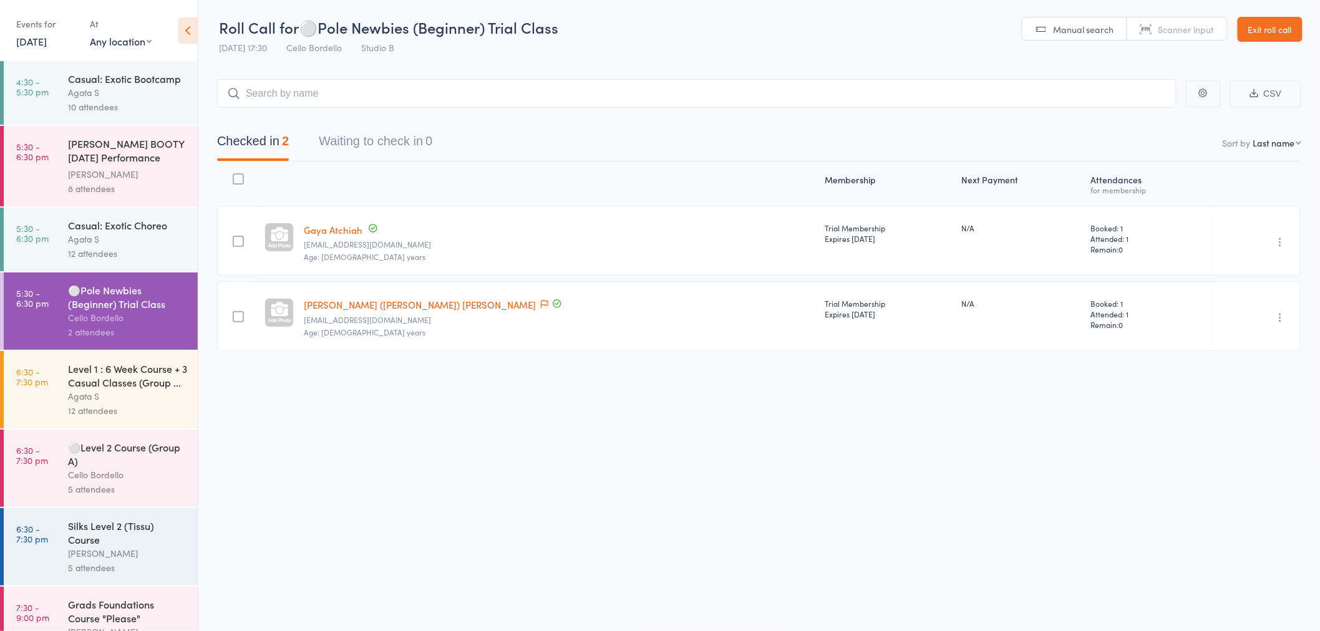
click at [104, 232] on div "Casual: Exotic Choreo" at bounding box center [127, 225] width 119 height 14
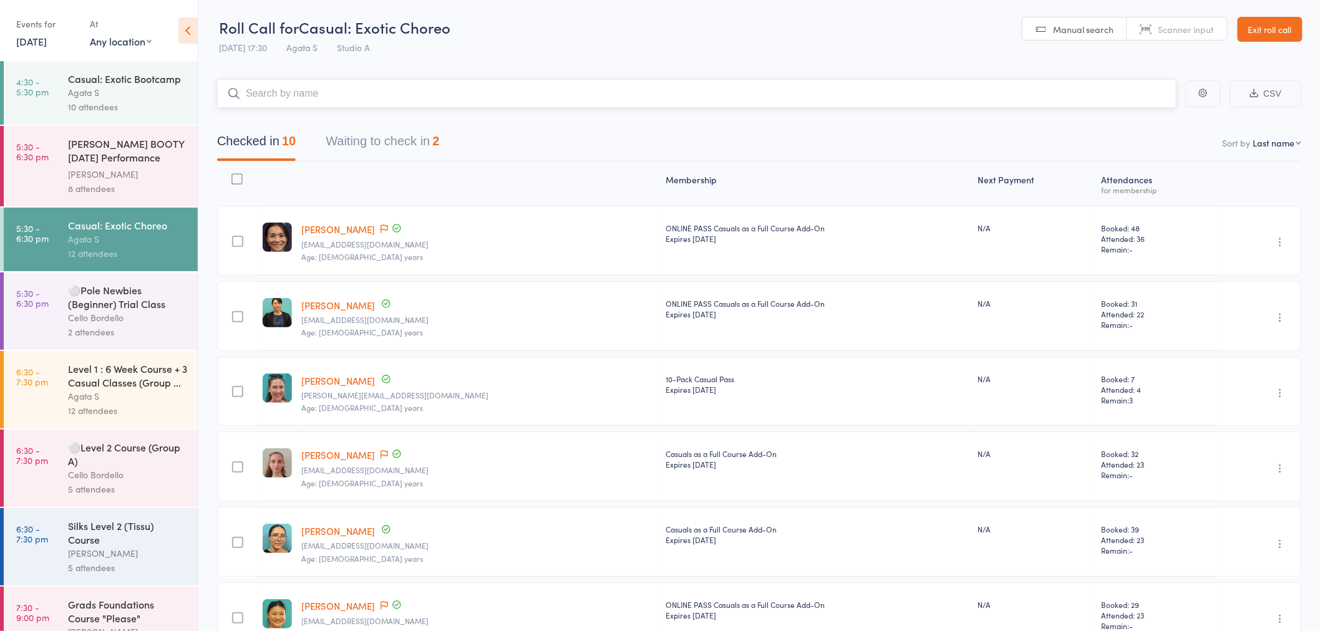
click at [374, 145] on button "Waiting to check in 2" at bounding box center [383, 144] width 114 height 33
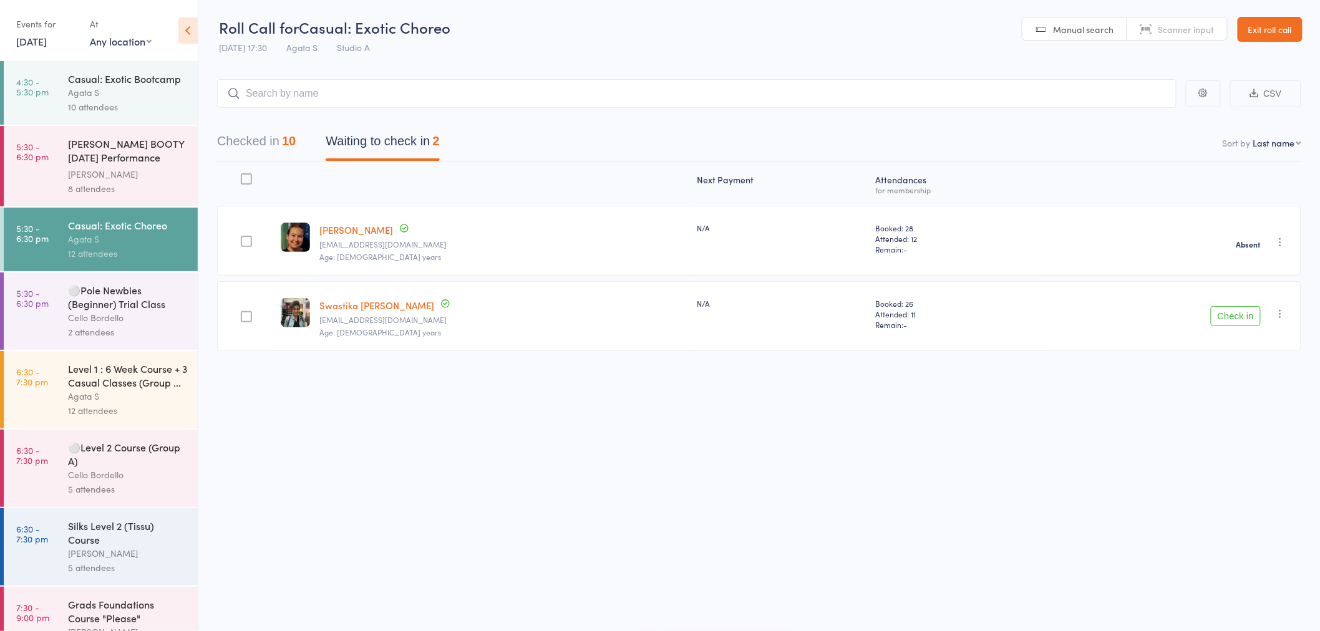
drag, startPoint x: 1290, startPoint y: 308, endPoint x: 1281, endPoint y: 313, distance: 10.9
click at [1285, 310] on div "Check in Check in Send message Add Note Add Task Add Flag Remove Mark absent" at bounding box center [1174, 316] width 256 height 70
click at [1280, 313] on icon "button" at bounding box center [1280, 314] width 12 height 12
click at [1231, 444] on li "Mark absent" at bounding box center [1236, 438] width 103 height 17
click at [162, 165] on div "MOODY BOOTY Halloween Performance Course" at bounding box center [127, 152] width 119 height 31
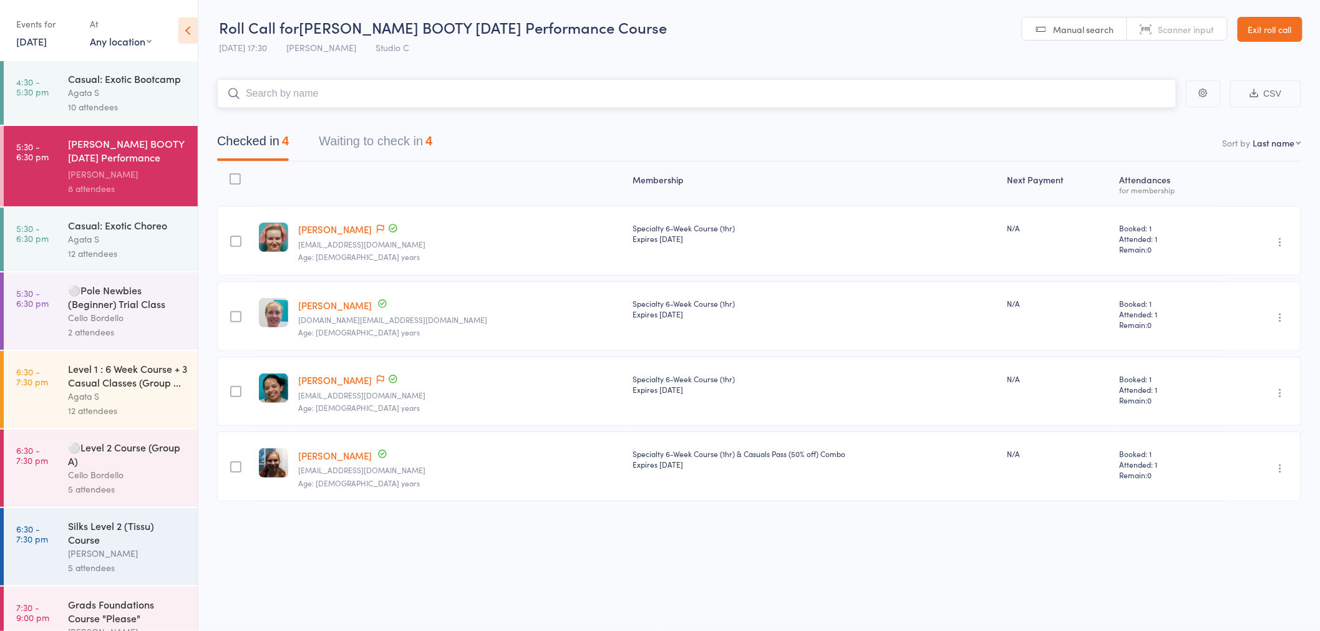
click at [428, 146] on button "Waiting to check in 4" at bounding box center [376, 144] width 114 height 33
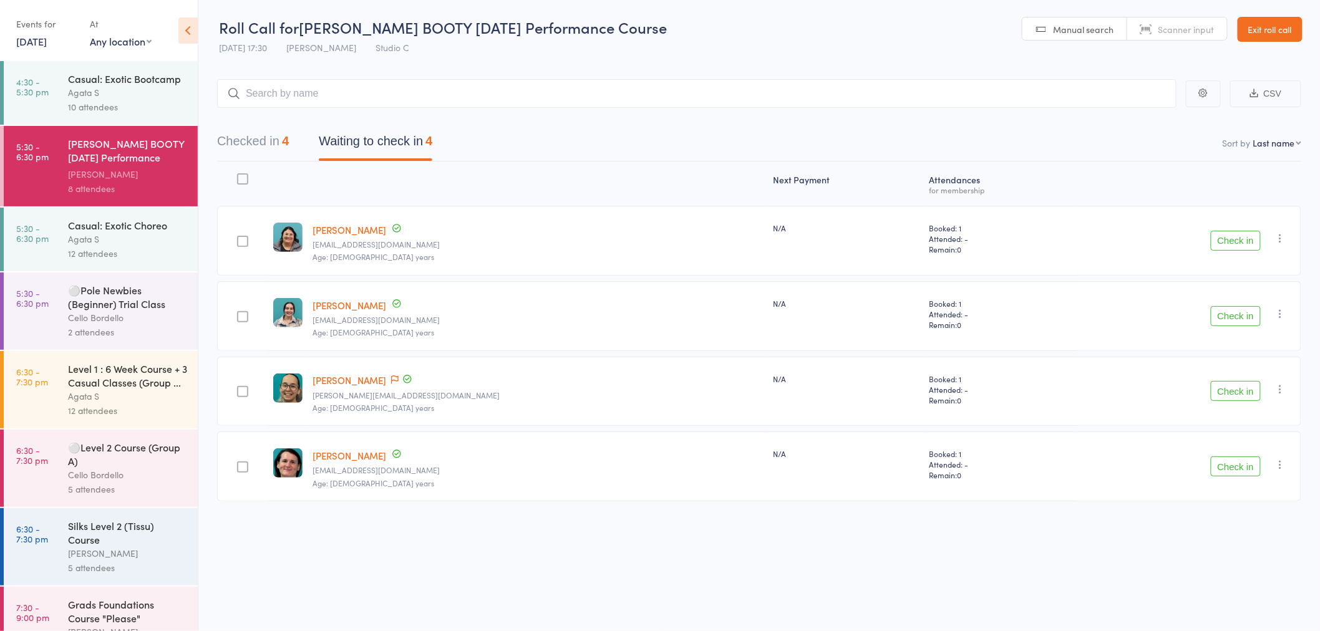
click at [1226, 246] on button "Check in" at bounding box center [1236, 241] width 50 height 20
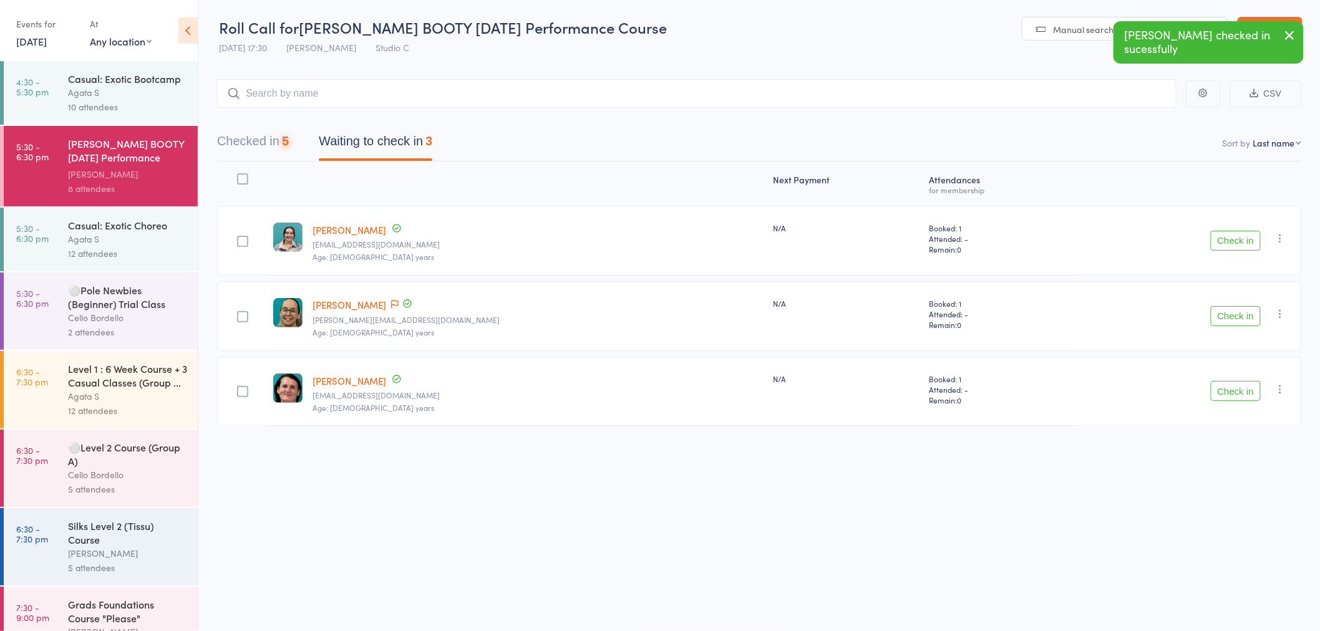
click at [1226, 246] on button "Check in" at bounding box center [1236, 241] width 50 height 20
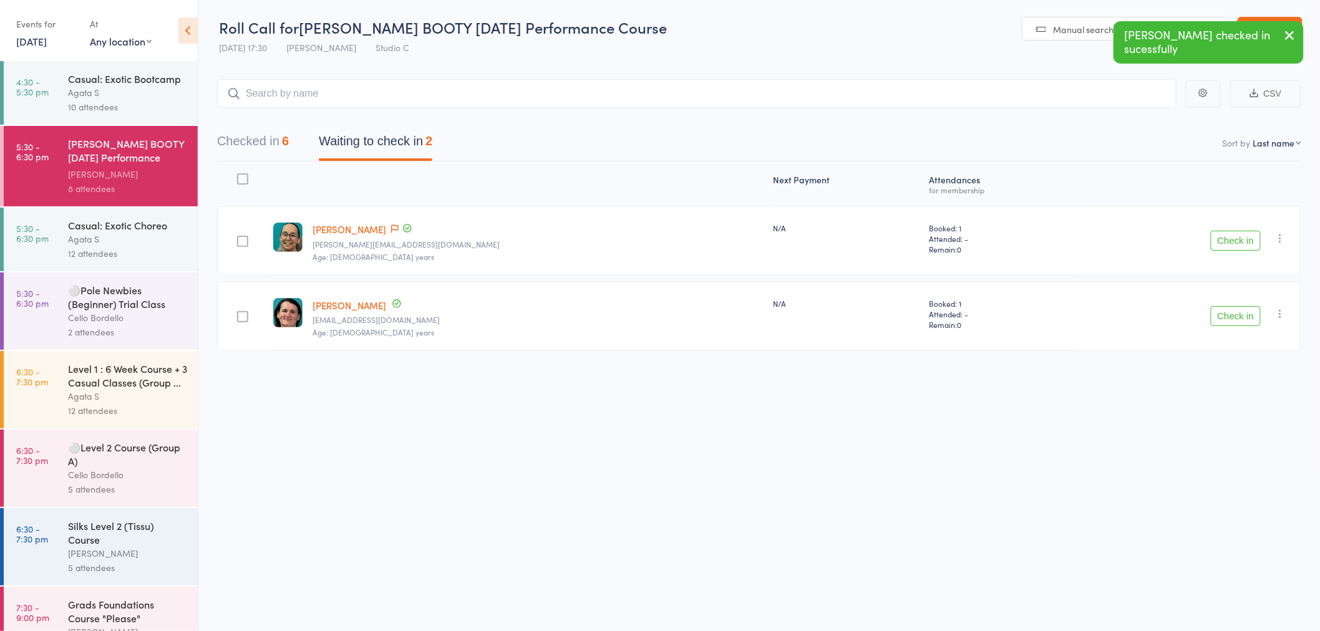
click at [1284, 245] on div "Check in Check in Send message Add Note Add Task Add Flag Remove Mark absent" at bounding box center [1189, 241] width 224 height 70
click at [1279, 238] on icon "button" at bounding box center [1280, 238] width 12 height 12
drag, startPoint x: 1246, startPoint y: 367, endPoint x: 1285, endPoint y: 321, distance: 60.2
click at [1248, 364] on li "Mark absent" at bounding box center [1236, 363] width 103 height 17
click at [1276, 316] on icon "button" at bounding box center [1280, 314] width 12 height 12
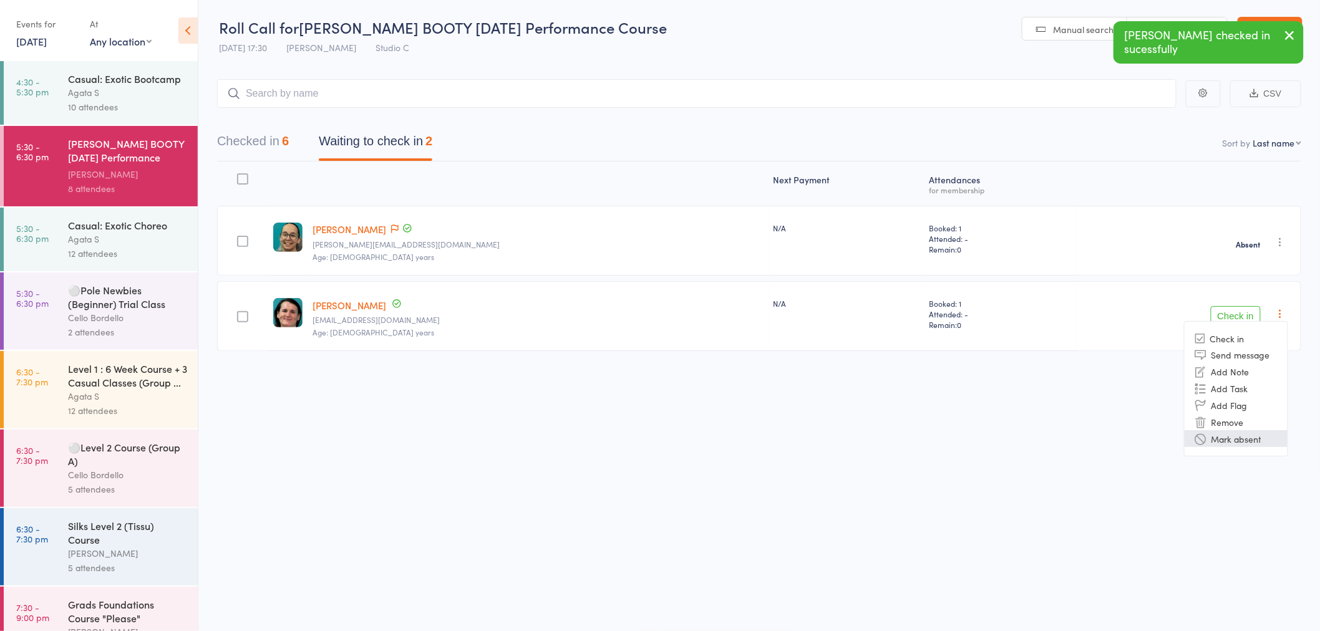
click at [1218, 440] on li "Mark absent" at bounding box center [1236, 438] width 103 height 17
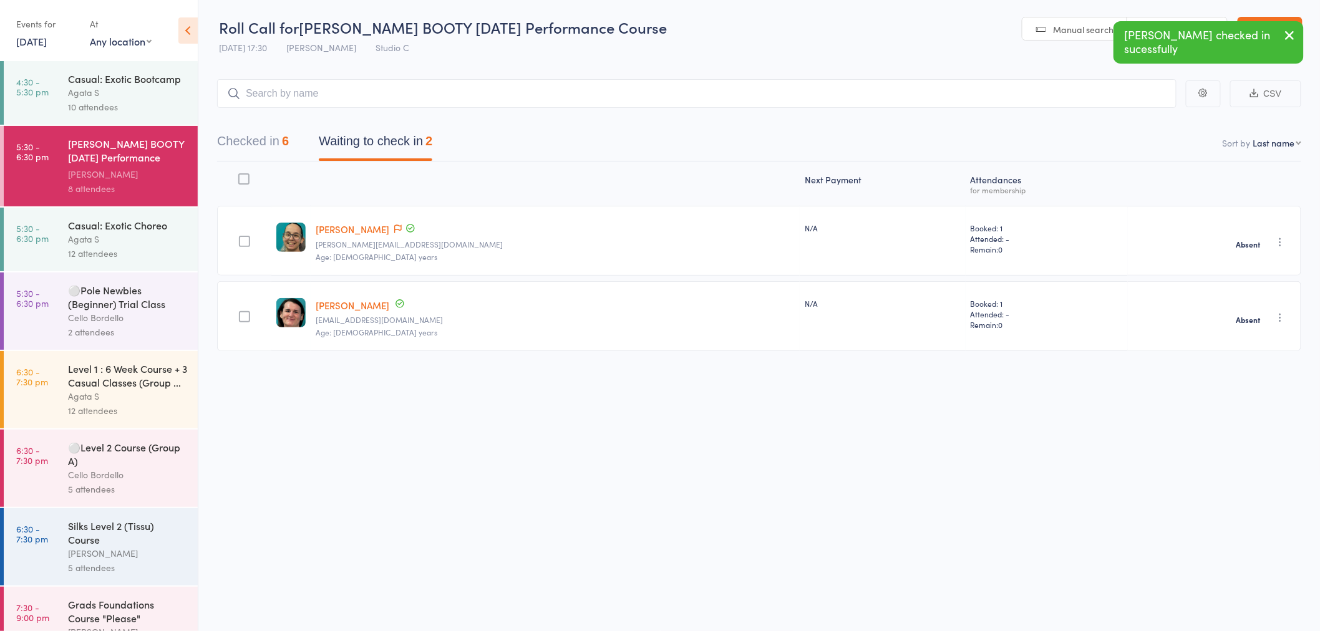
click at [114, 85] on div "Casual: Exotic Bootcamp" at bounding box center [127, 79] width 119 height 14
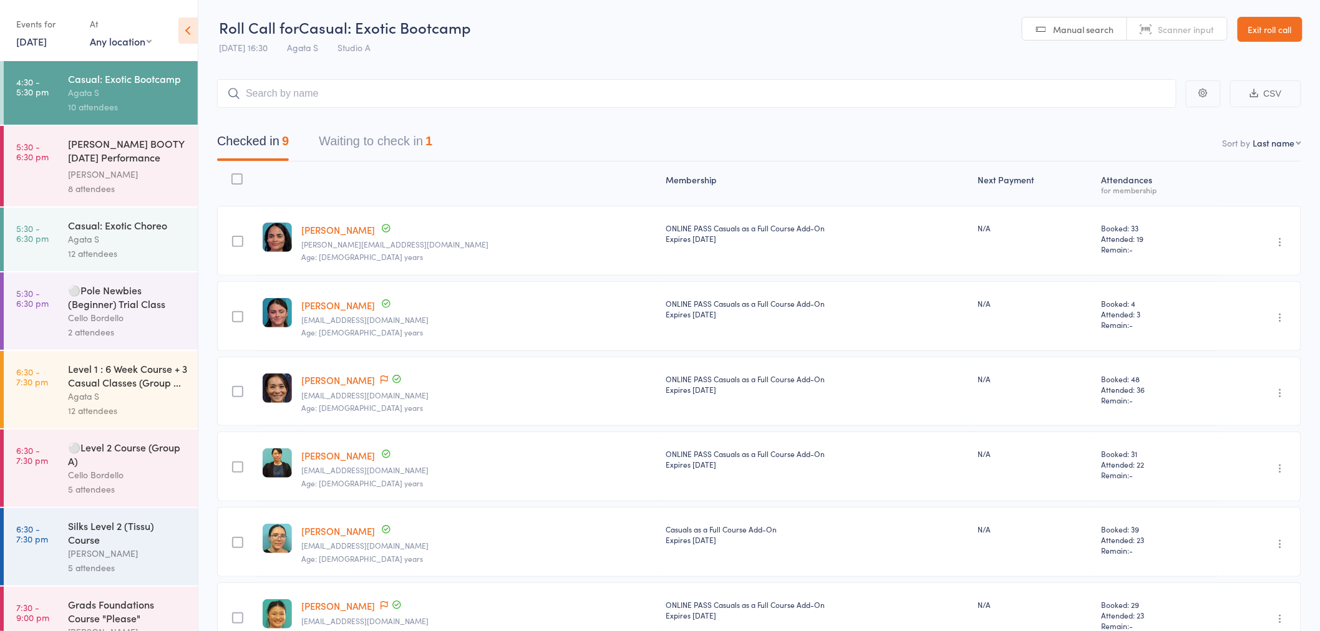
click at [432, 153] on button "Waiting to check in 1" at bounding box center [376, 144] width 114 height 33
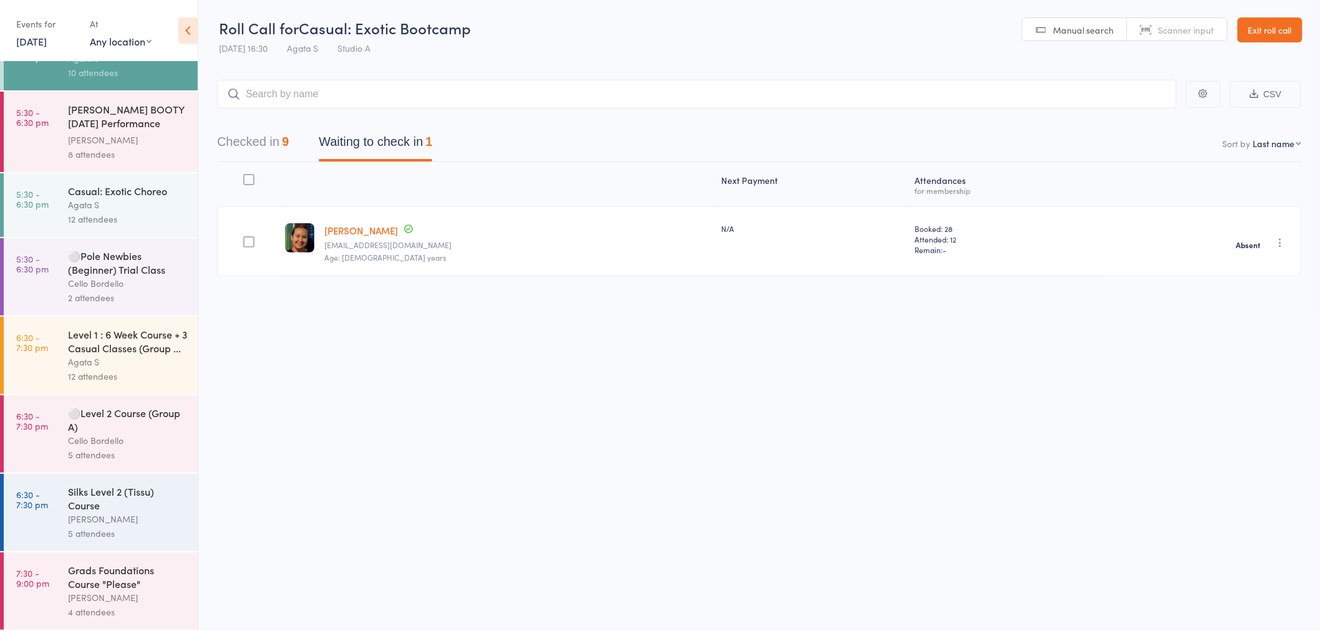
scroll to position [52, 0]
click at [126, 502] on div "Silks Level 2 (Tissu) Course" at bounding box center [127, 498] width 119 height 27
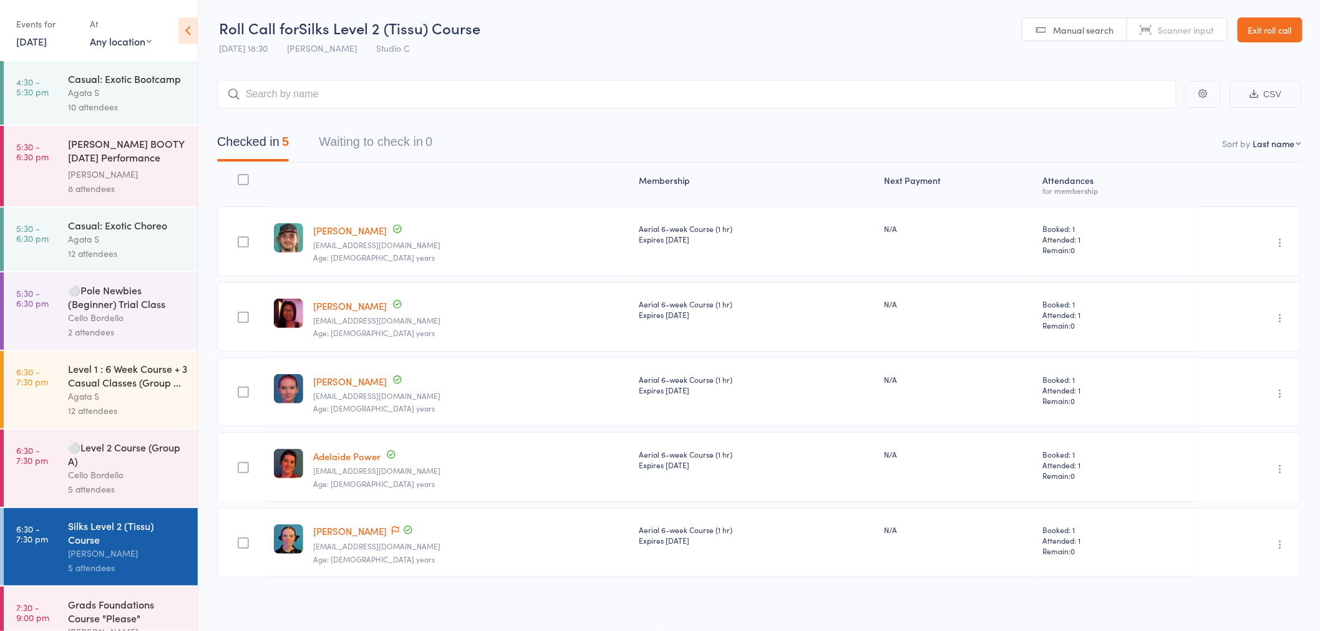
scroll to position [52, 0]
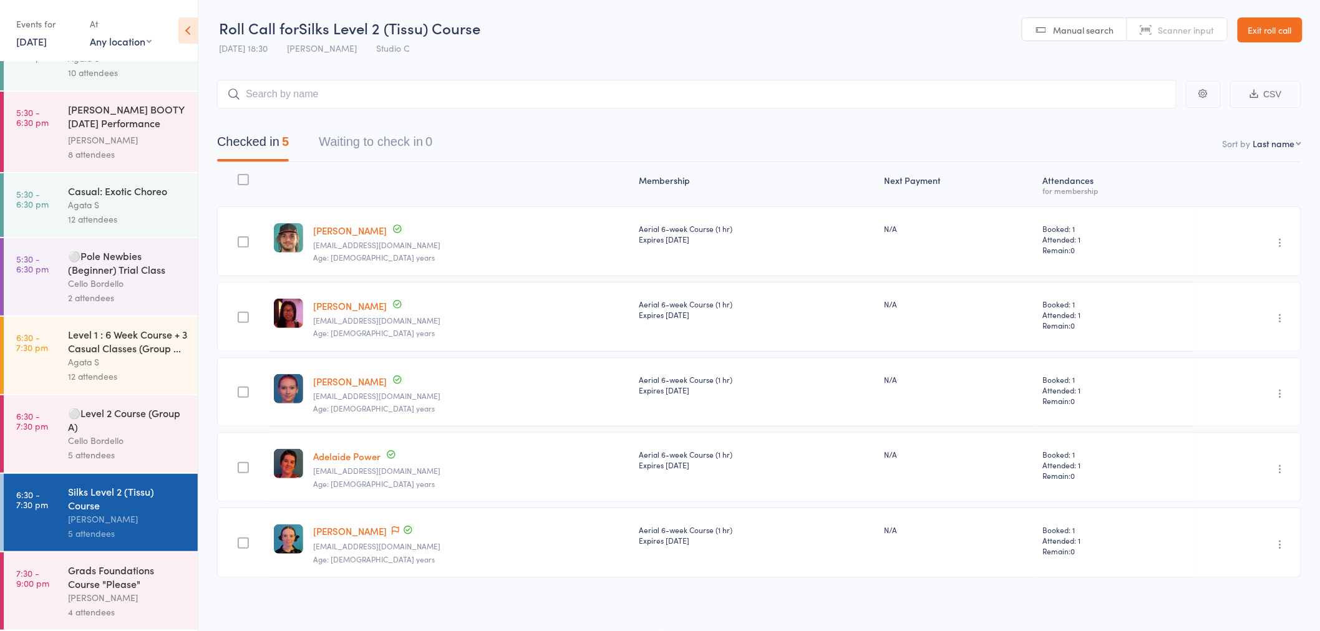
click at [101, 583] on div "Grads Foundations Course "Please"" at bounding box center [127, 576] width 119 height 27
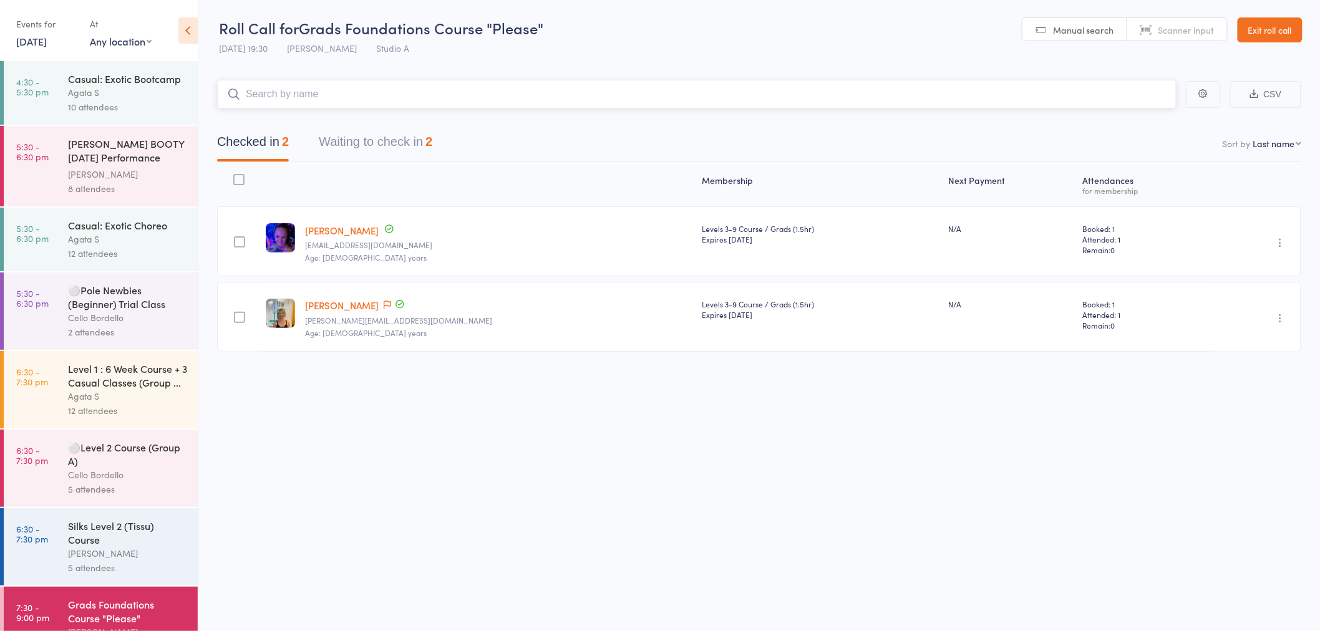
click at [366, 142] on button "Waiting to check in 2" at bounding box center [376, 145] width 114 height 33
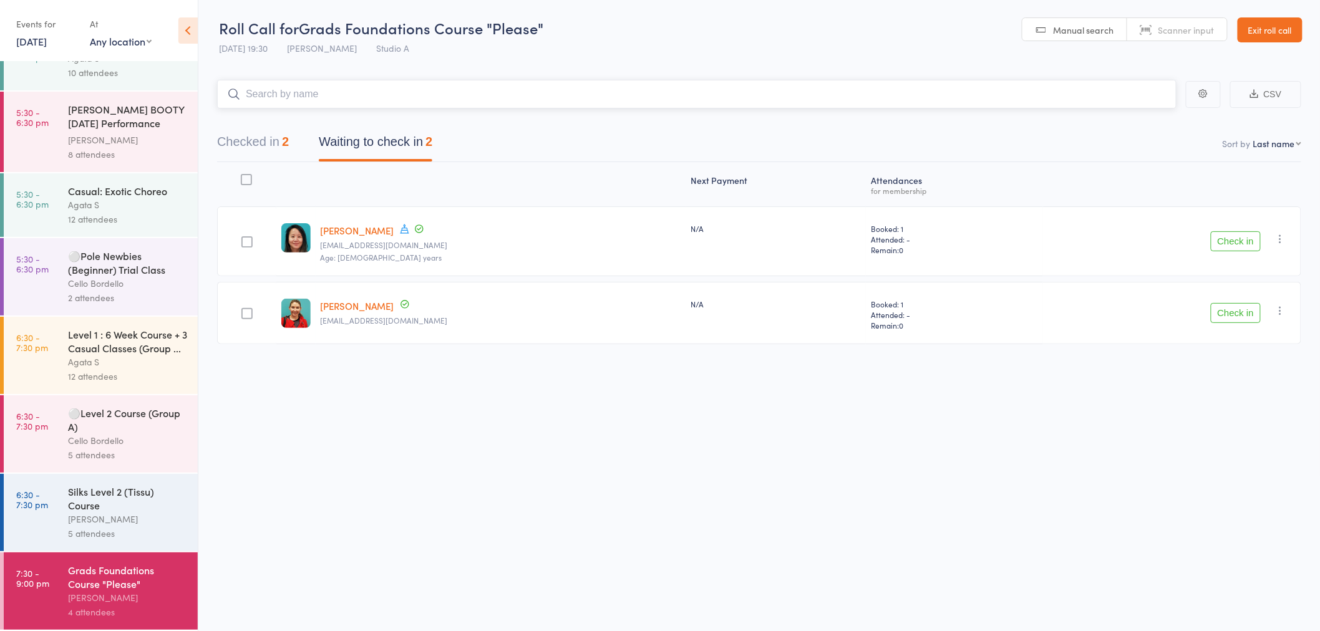
scroll to position [52, 0]
click at [1274, 240] on icon "button" at bounding box center [1280, 239] width 12 height 12
click at [1246, 366] on li "Mark absent" at bounding box center [1236, 364] width 103 height 17
click at [1283, 308] on icon "button" at bounding box center [1280, 310] width 12 height 12
click at [1216, 434] on li "Mark absent" at bounding box center [1236, 435] width 103 height 17
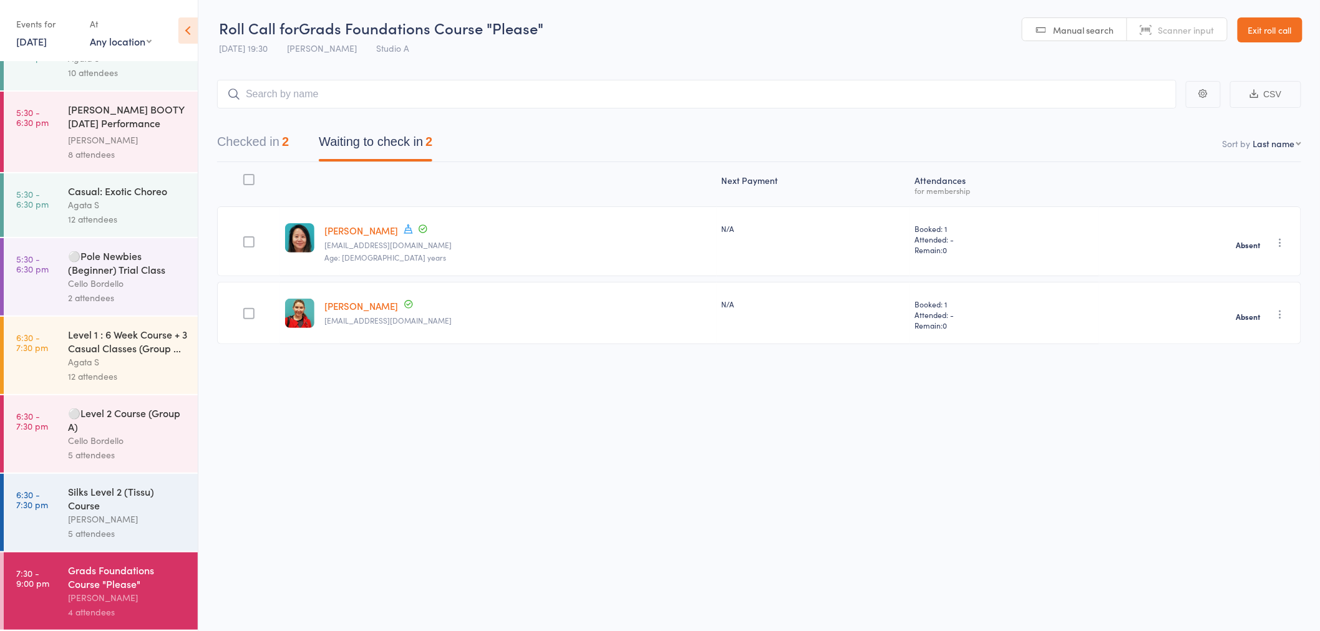
click at [1263, 27] on link "Exit roll call" at bounding box center [1270, 29] width 65 height 25
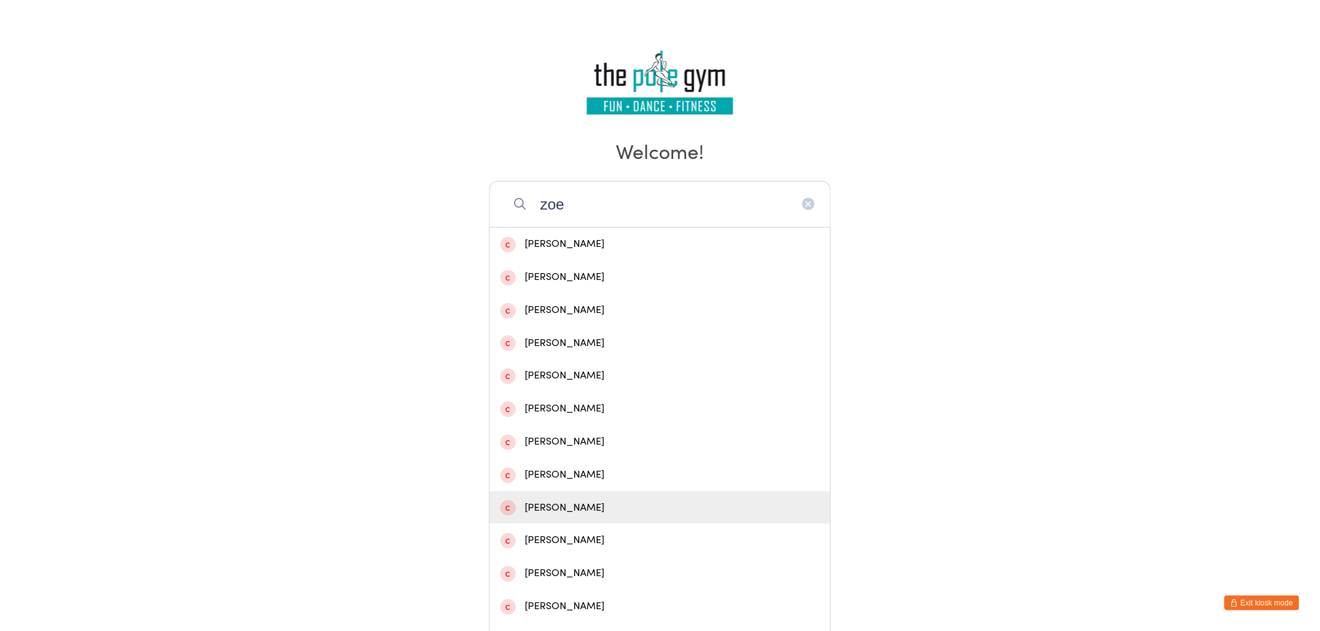
scroll to position [169, 0]
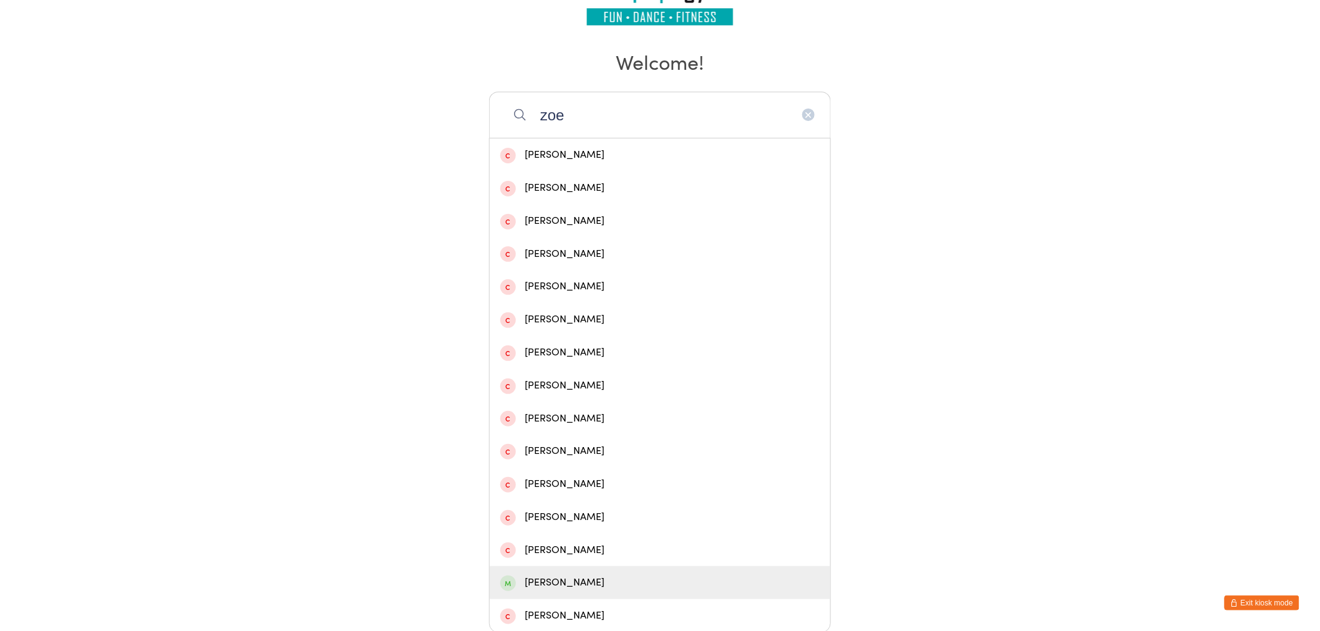
type input "zoe"
click at [550, 577] on div "[PERSON_NAME]" at bounding box center [659, 583] width 319 height 17
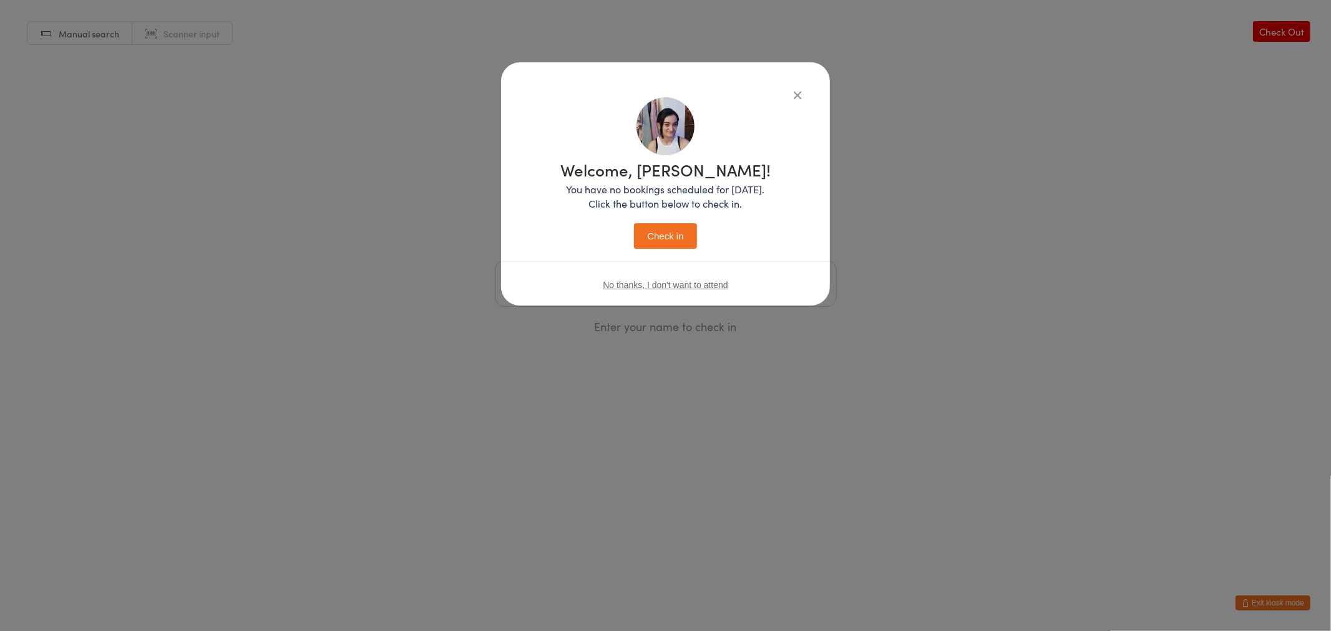
click at [659, 232] on button "Check in" at bounding box center [665, 236] width 62 height 26
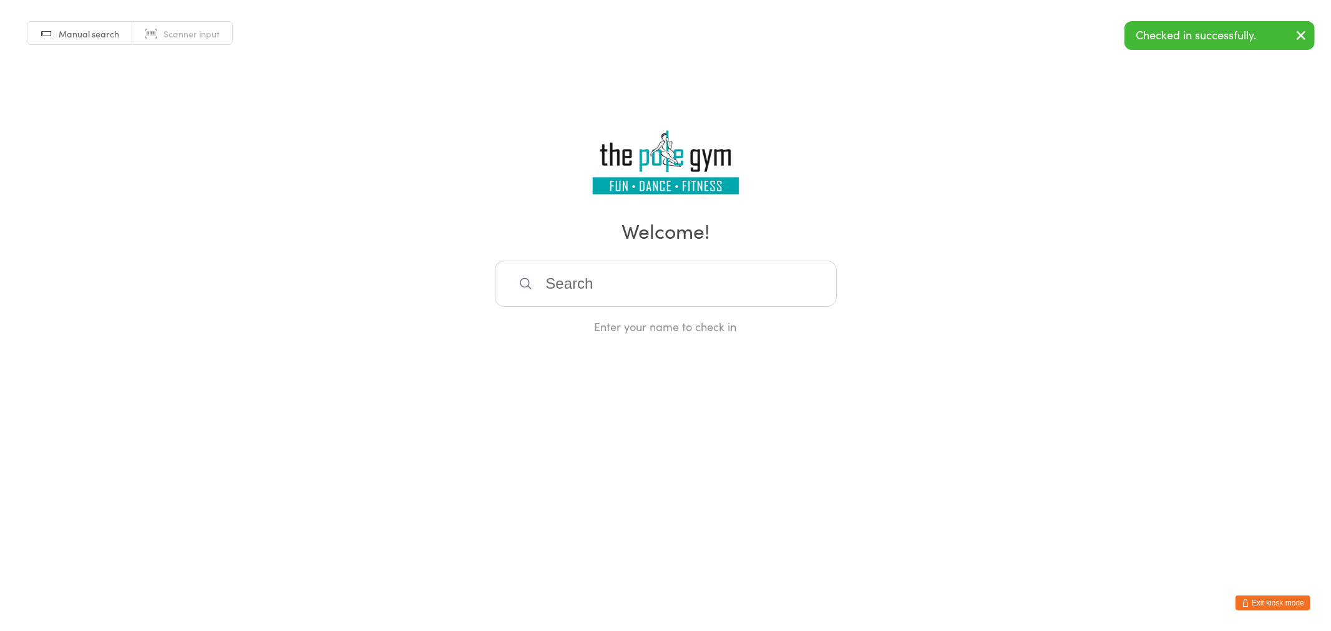
click at [621, 278] on input "search" at bounding box center [666, 284] width 342 height 46
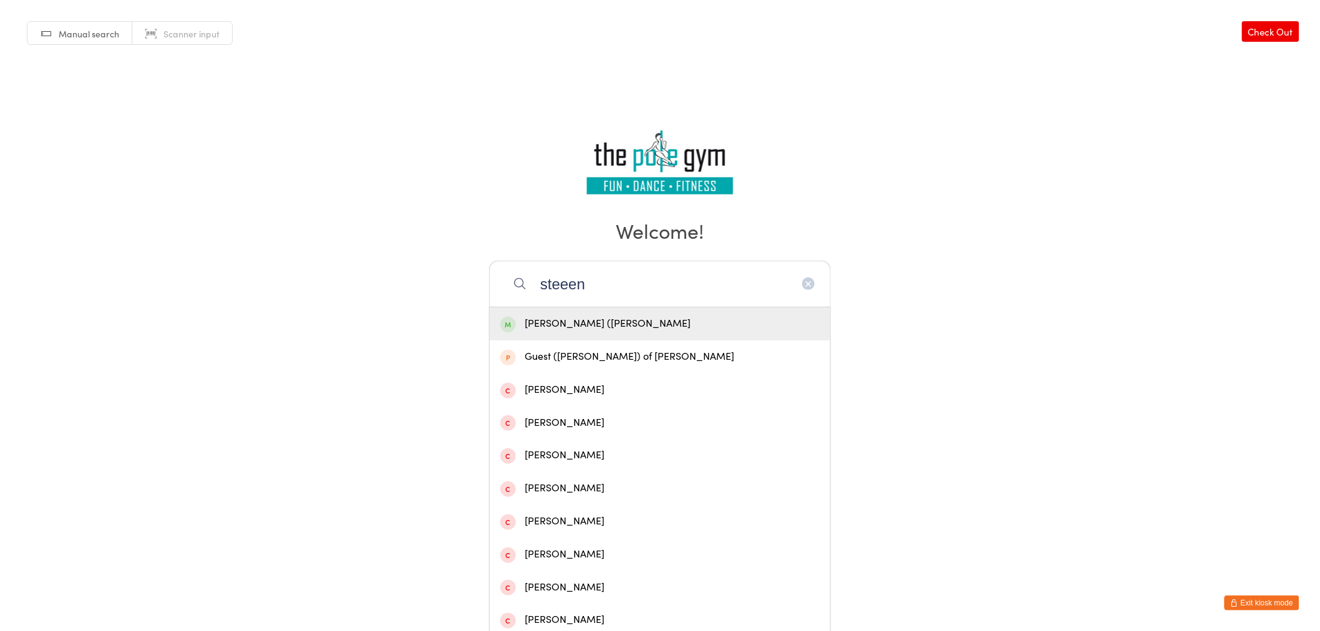
type input "steeen"
click at [640, 313] on div "[PERSON_NAME] ([PERSON_NAME]" at bounding box center [660, 324] width 341 height 33
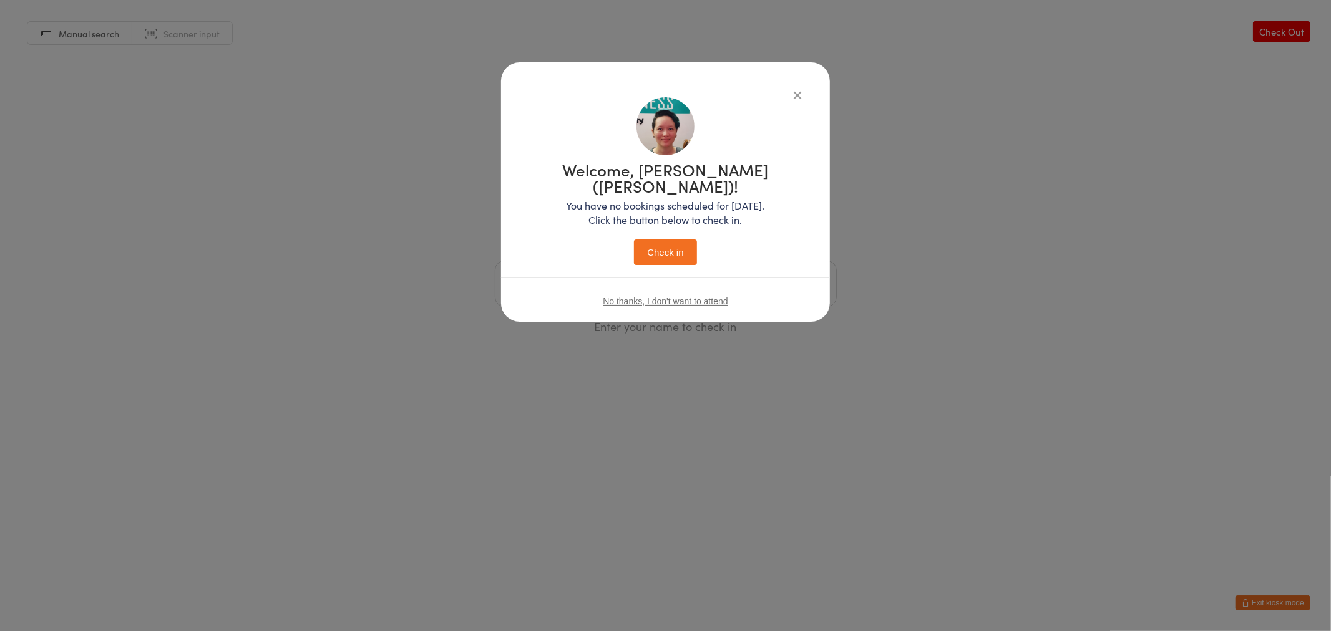
click at [655, 240] on button "Check in" at bounding box center [665, 253] width 62 height 26
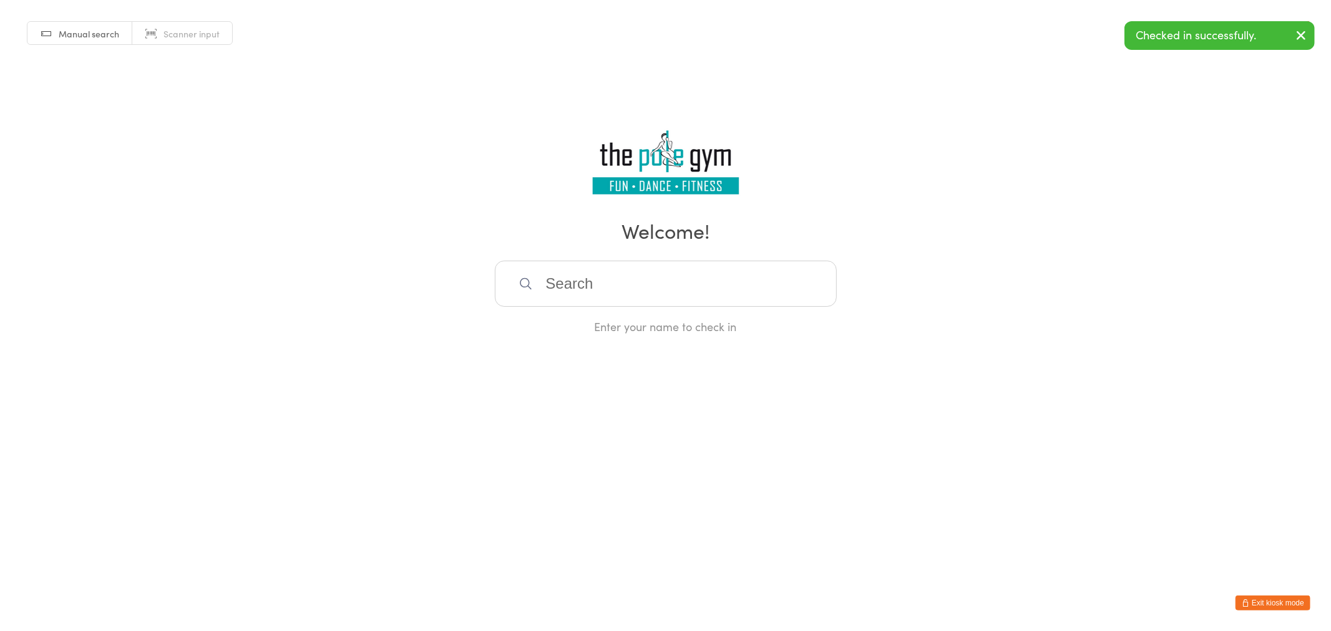
click at [1269, 601] on button "Exit kiosk mode" at bounding box center [1272, 603] width 75 height 15
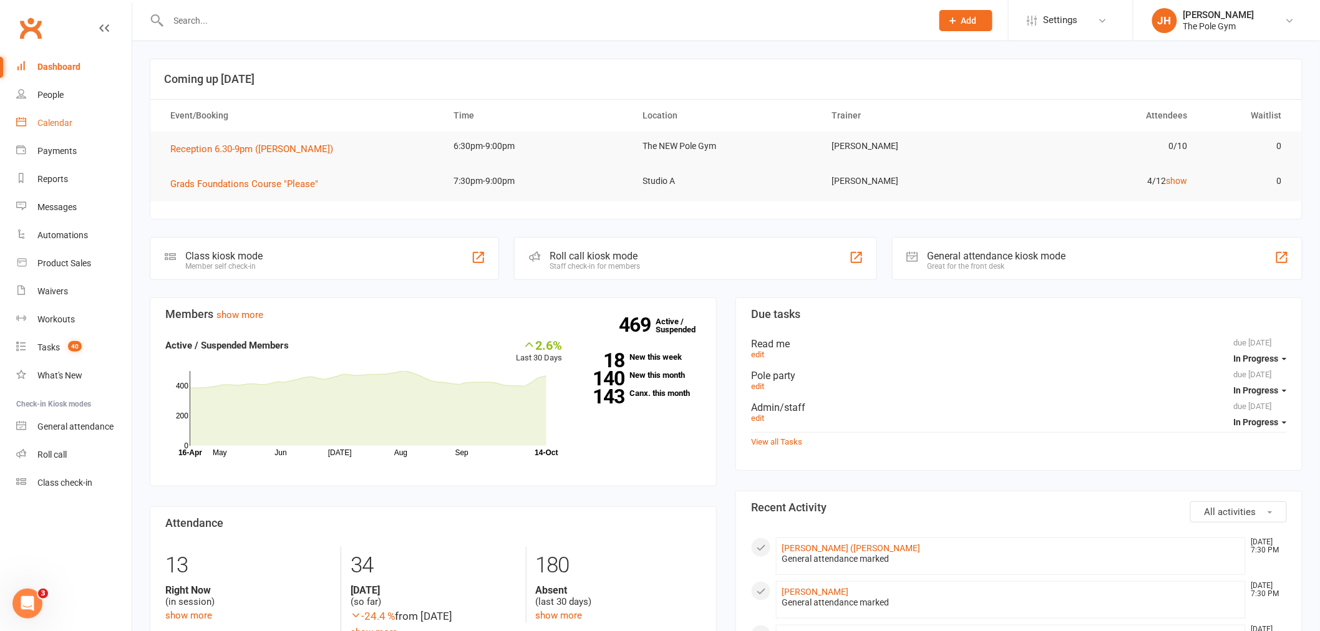
click at [47, 121] on div "Calendar" at bounding box center [54, 123] width 35 height 10
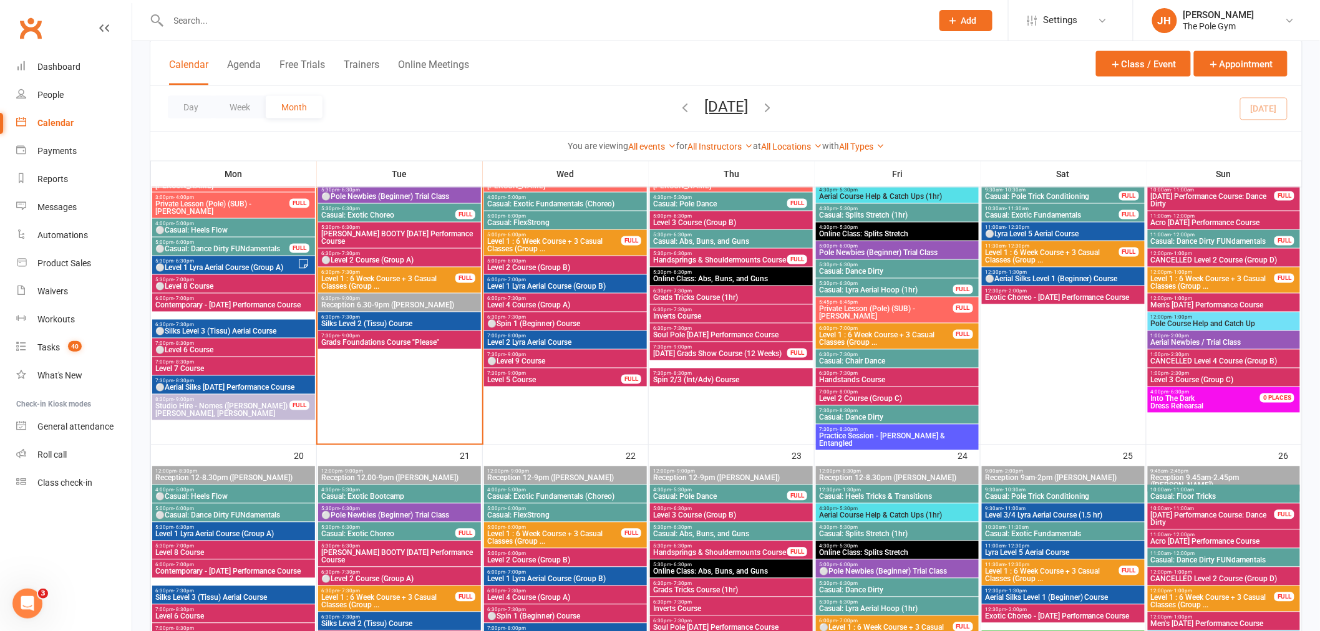
scroll to position [712, 0]
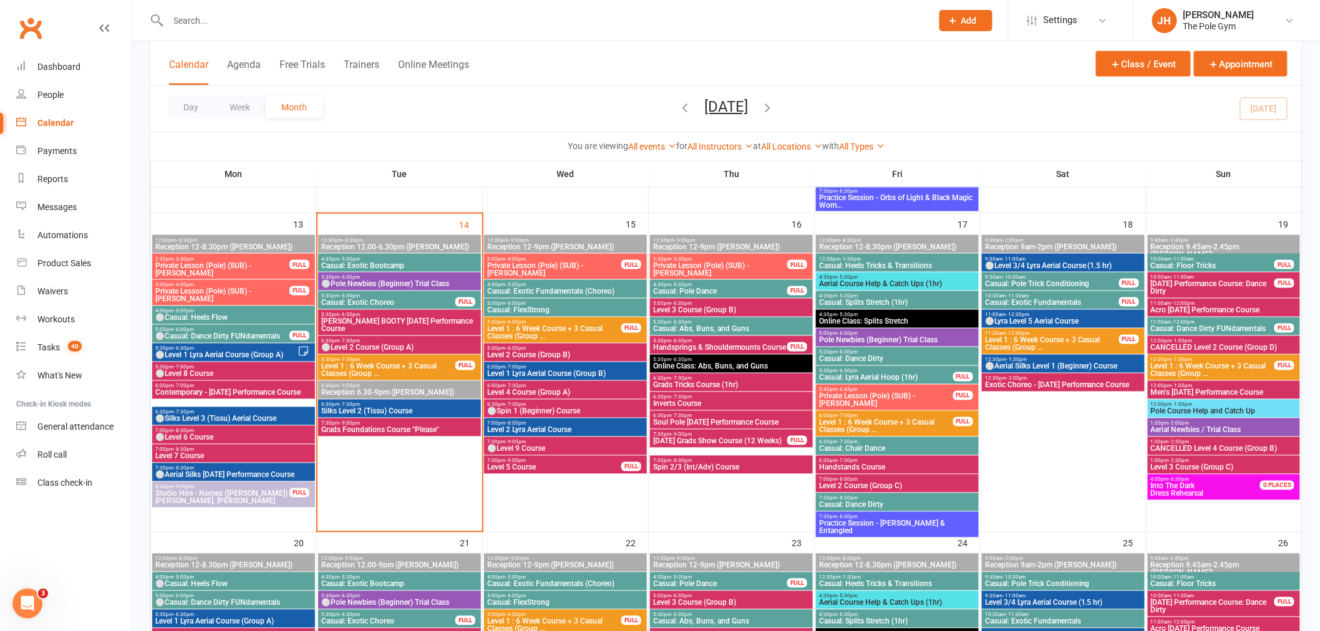
click at [841, 332] on span "- 6:00pm" at bounding box center [847, 334] width 21 height 6
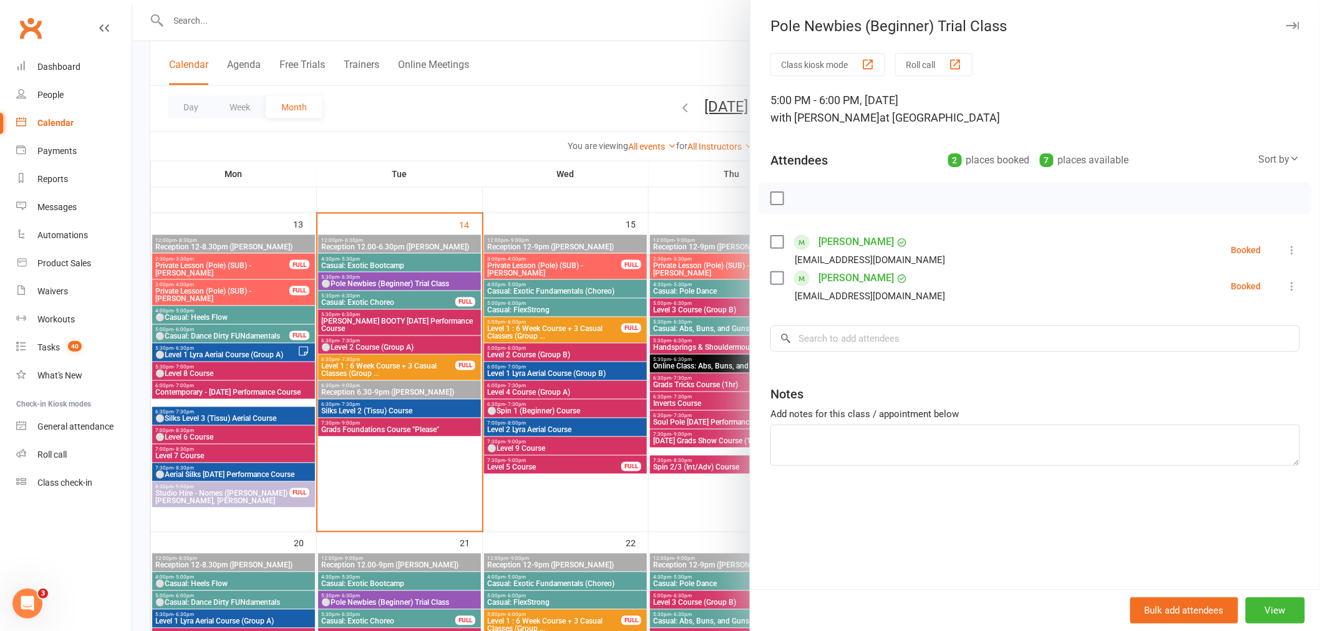
click at [666, 358] on div at bounding box center [726, 315] width 1188 height 631
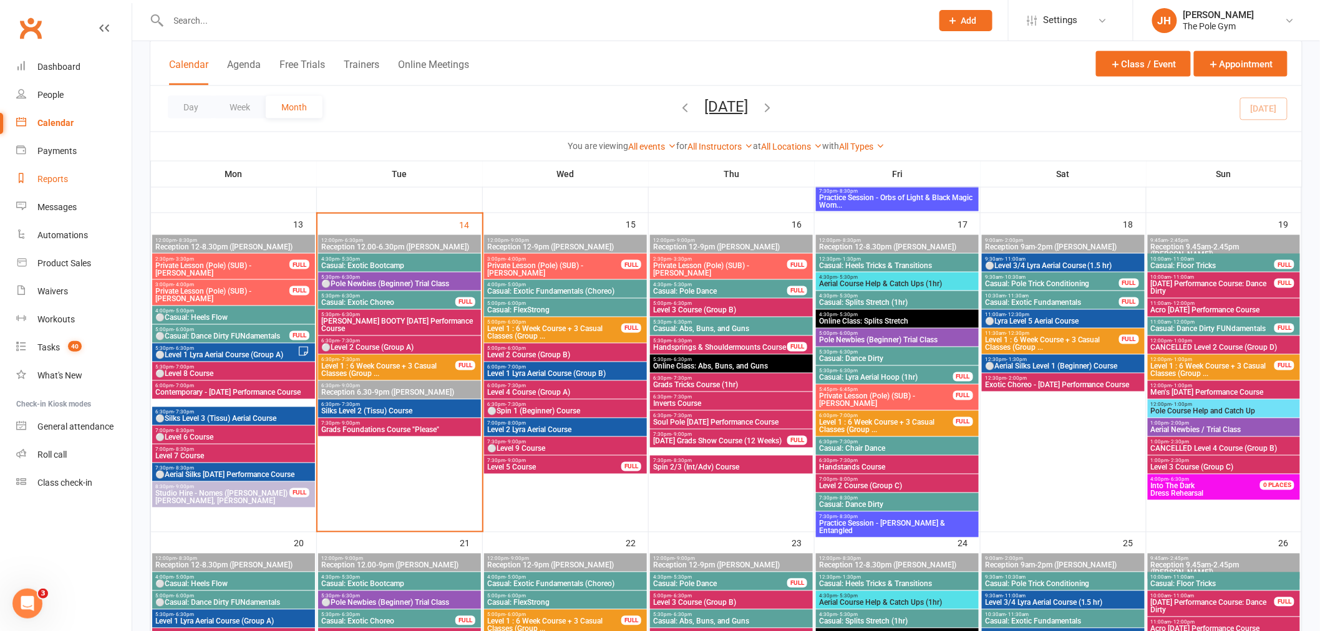
click at [61, 187] on link "Reports" at bounding box center [73, 179] width 115 height 28
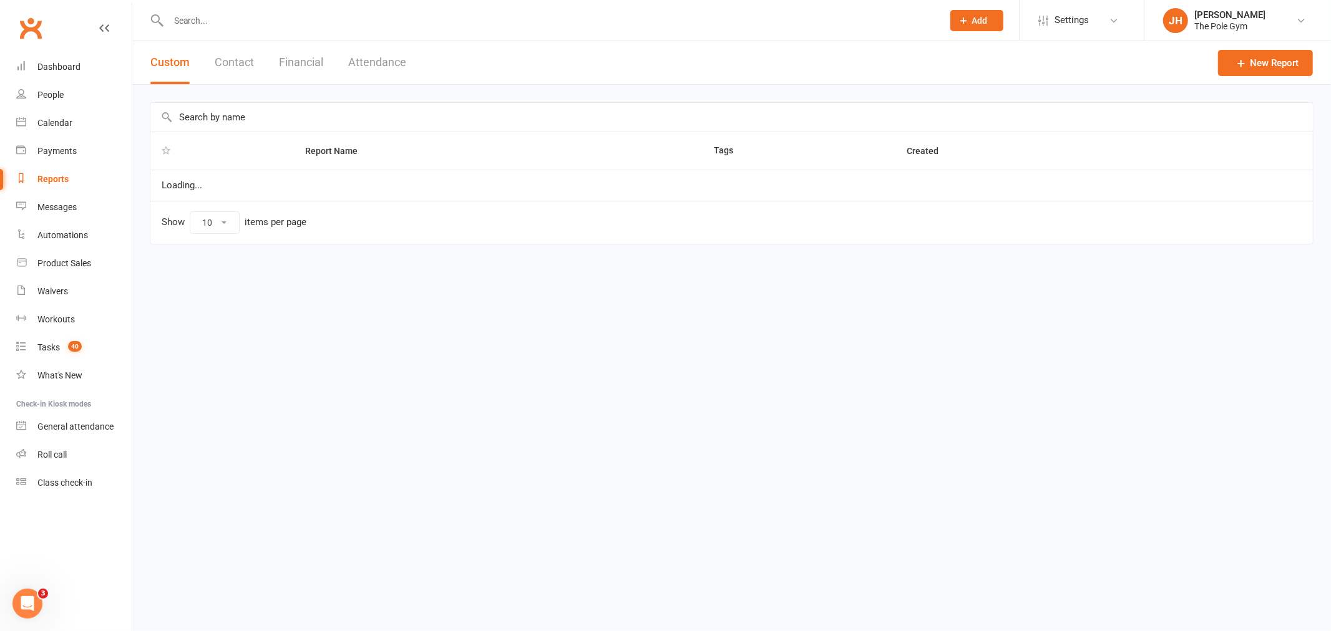
select select "100"
drag, startPoint x: 306, startPoint y: 67, endPoint x: 299, endPoint y: 101, distance: 35.0
click at [306, 67] on button "Financial" at bounding box center [301, 62] width 44 height 43
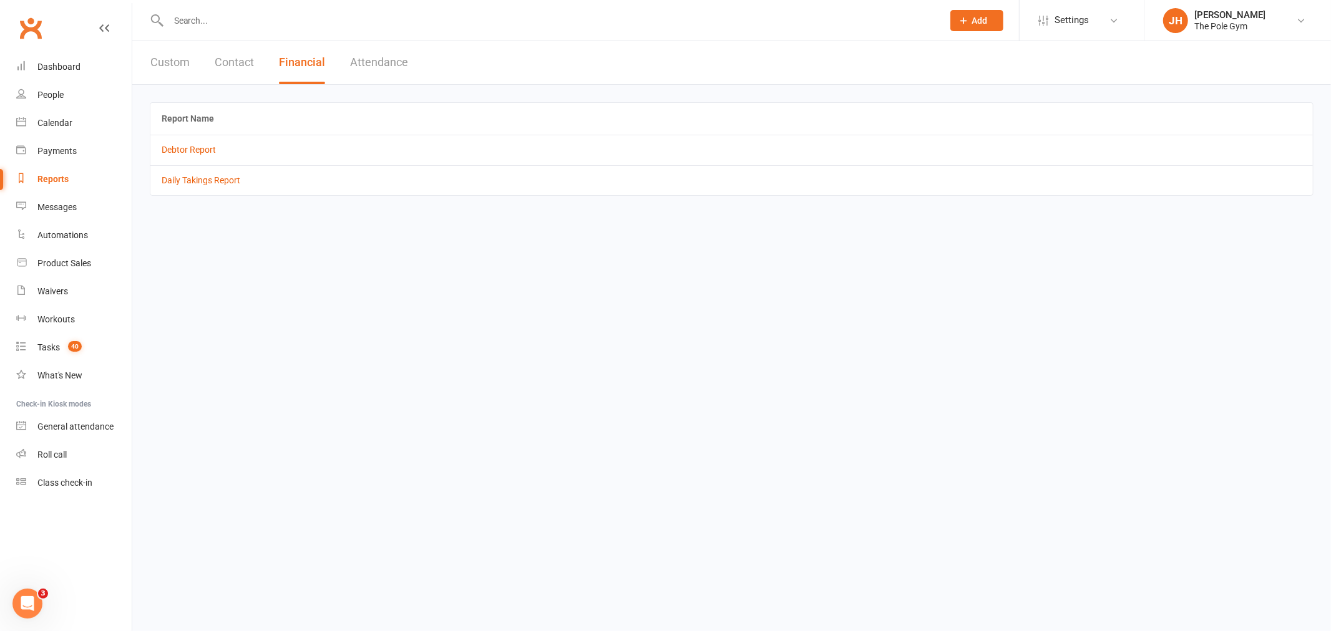
click at [206, 188] on td "Daily Takings Report" at bounding box center [731, 180] width 1162 height 30
click at [203, 182] on link "Daily Takings Report" at bounding box center [201, 180] width 79 height 10
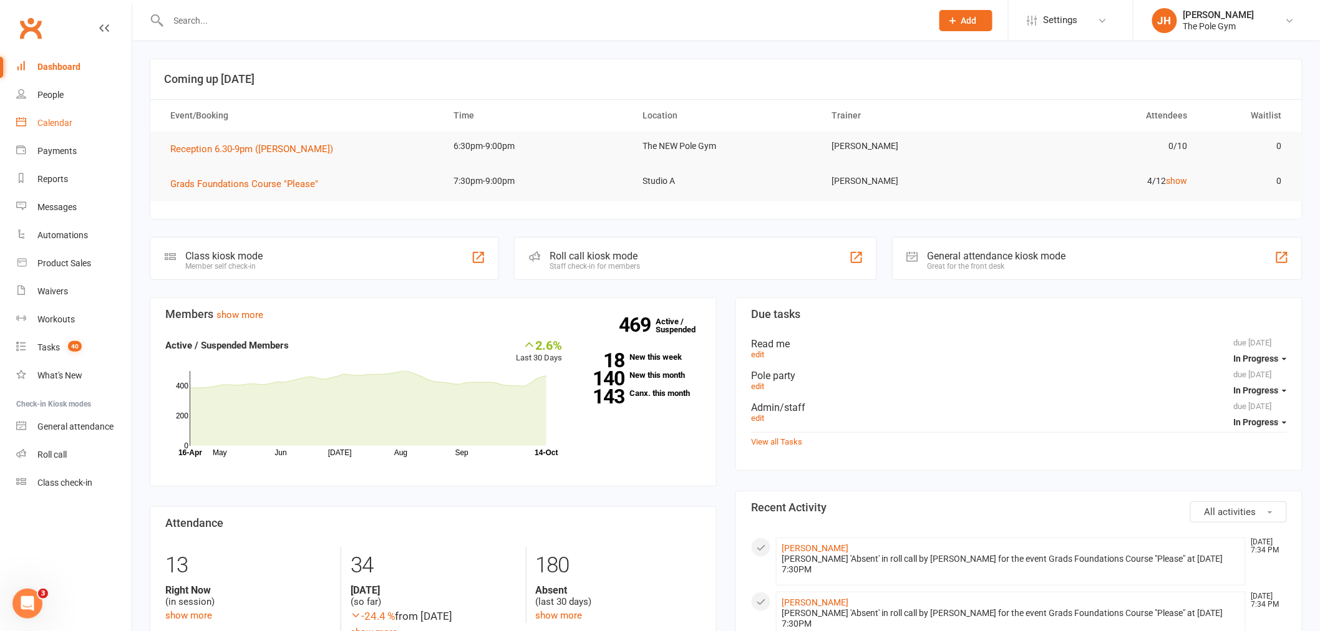
click at [57, 112] on link "Calendar" at bounding box center [73, 123] width 115 height 28
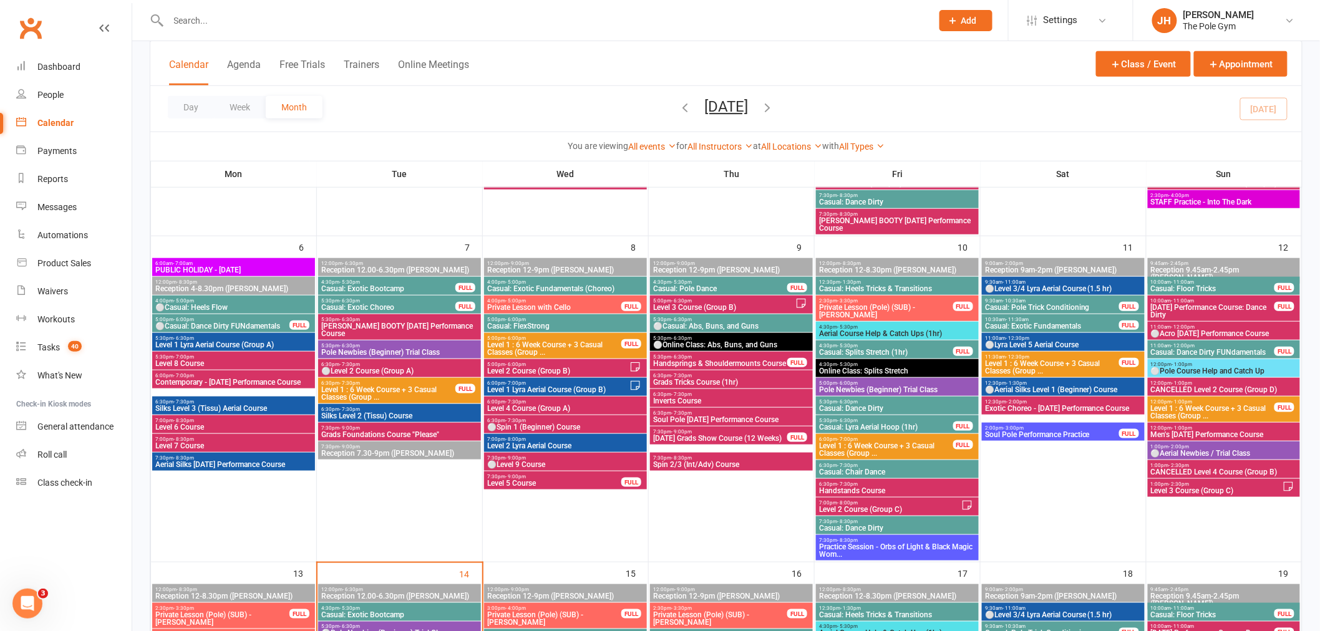
scroll to position [346, 0]
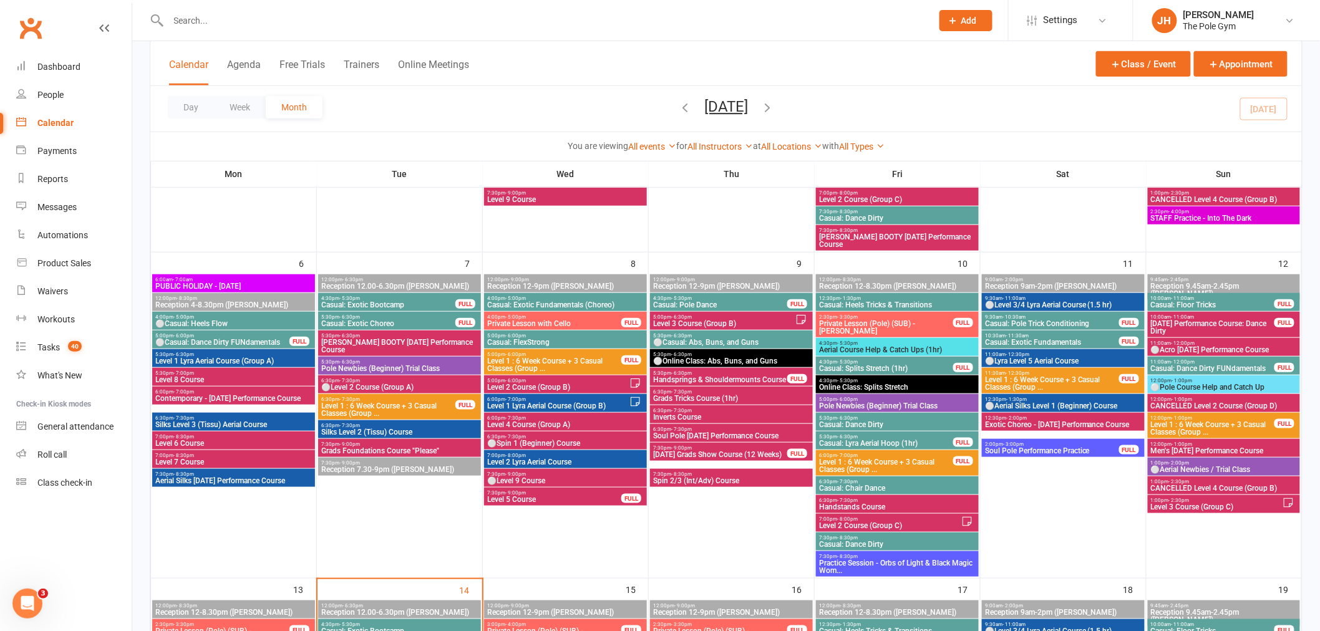
click at [491, 24] on input "text" at bounding box center [544, 20] width 759 height 17
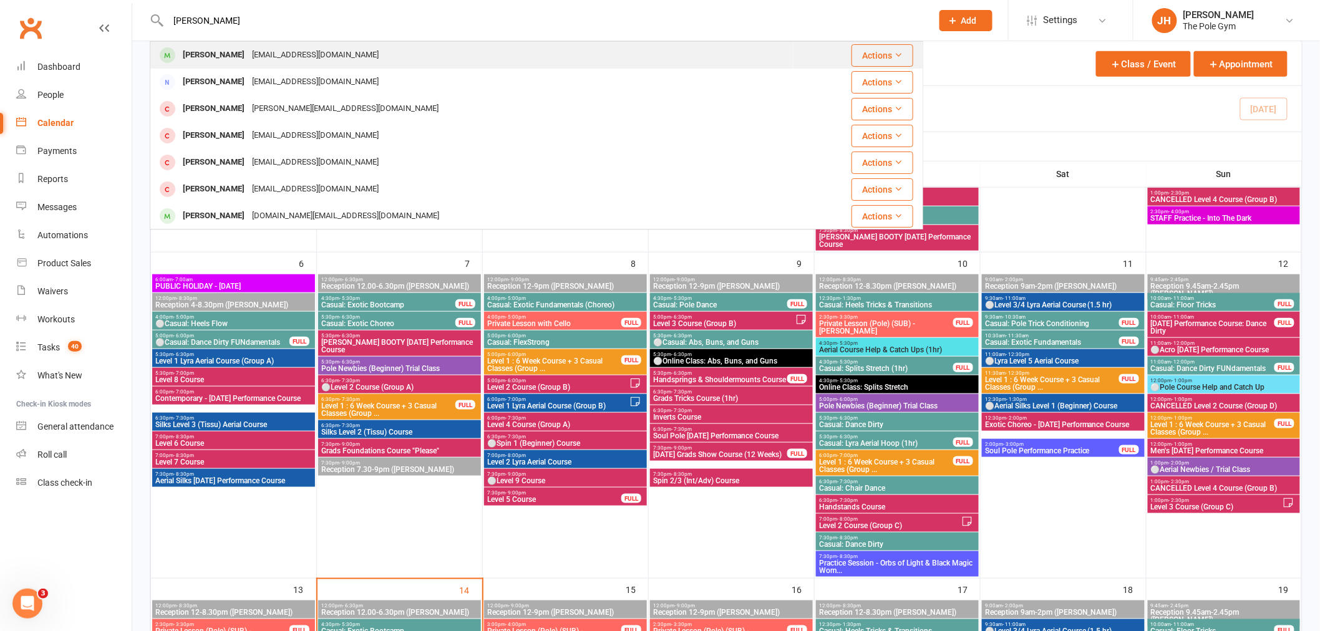
type input "[PERSON_NAME]"
click at [276, 47] on div "[EMAIL_ADDRESS][DOMAIN_NAME]" at bounding box center [315, 55] width 134 height 18
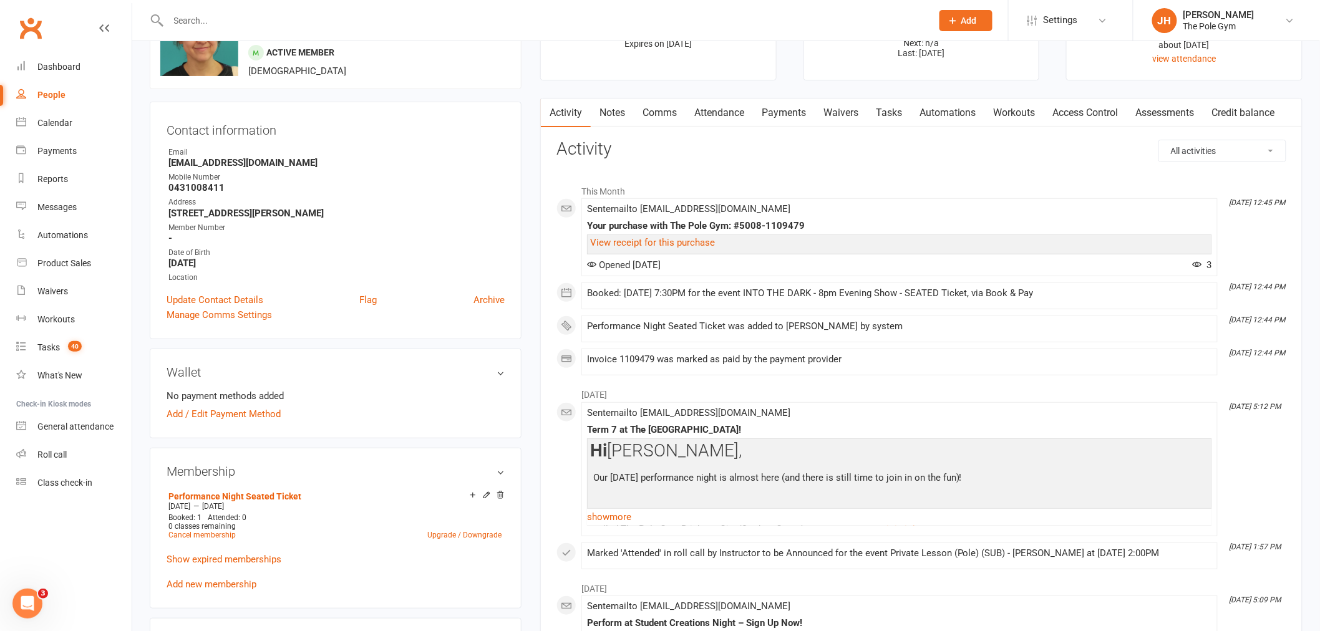
scroll to position [138, 0]
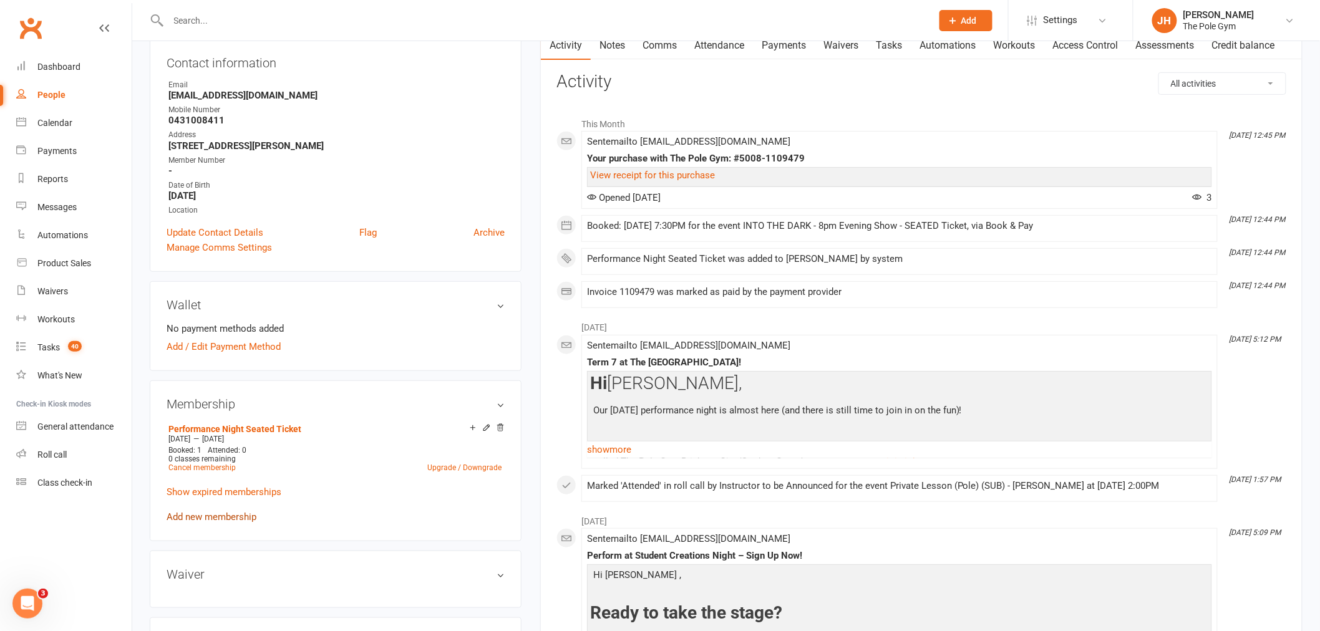
click at [201, 513] on link "Add new membership" at bounding box center [212, 517] width 90 height 11
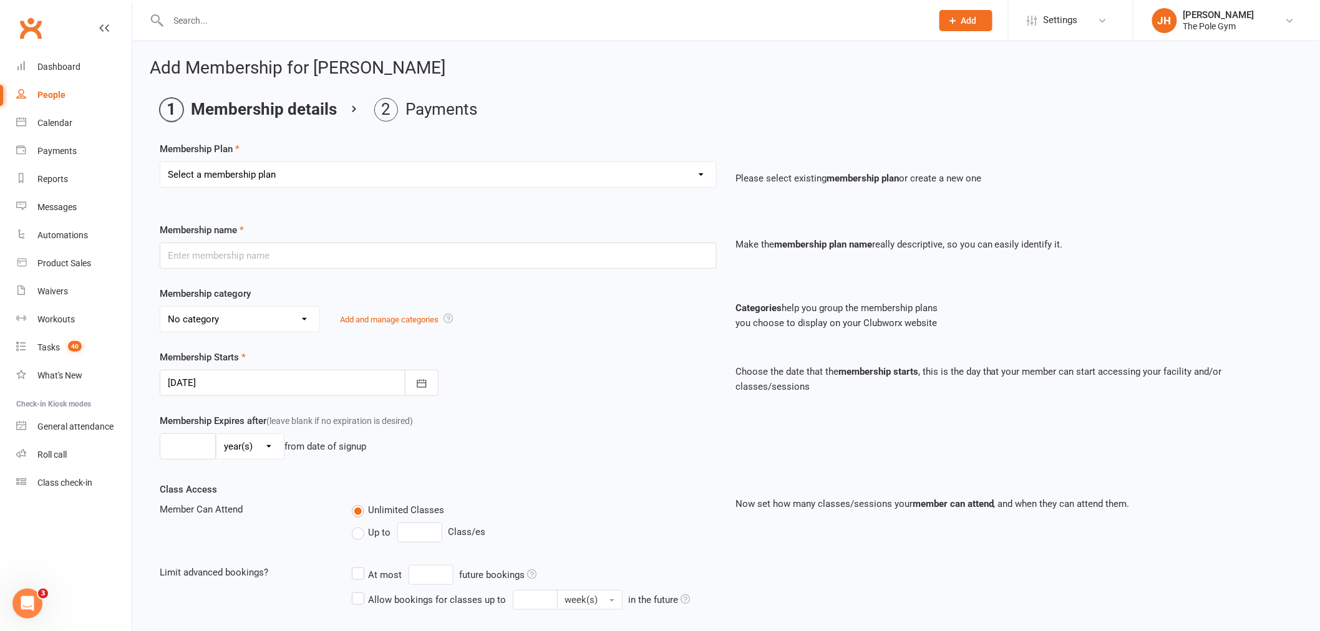
click at [231, 178] on select "Select a membership plan Create new Membership Plan Pay As You Go (45 min) Casu…" at bounding box center [438, 174] width 556 height 25
select select "32"
click at [160, 162] on select "Select a membership plan Create new Membership Plan Pay As You Go (45 min) Casu…" at bounding box center [438, 174] width 556 height 25
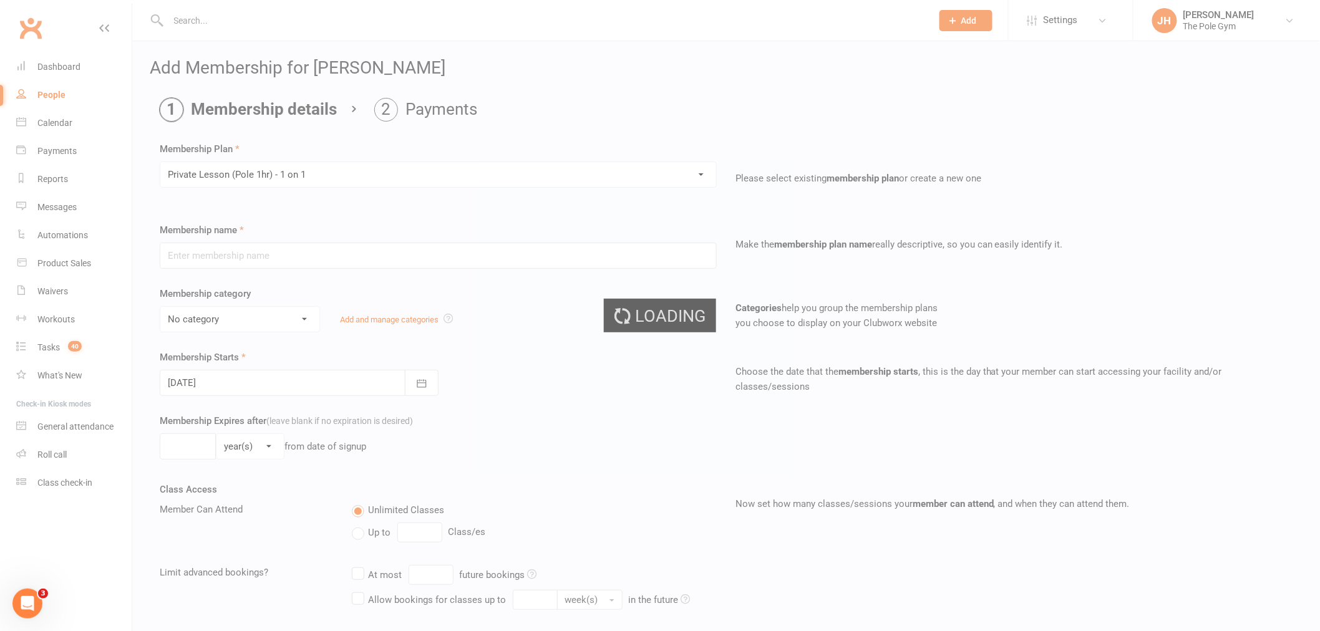
type input "Private Lesson (Pole 1hr) - 1 on 1"
select select "16"
type input "1"
select select "0"
type input "1"
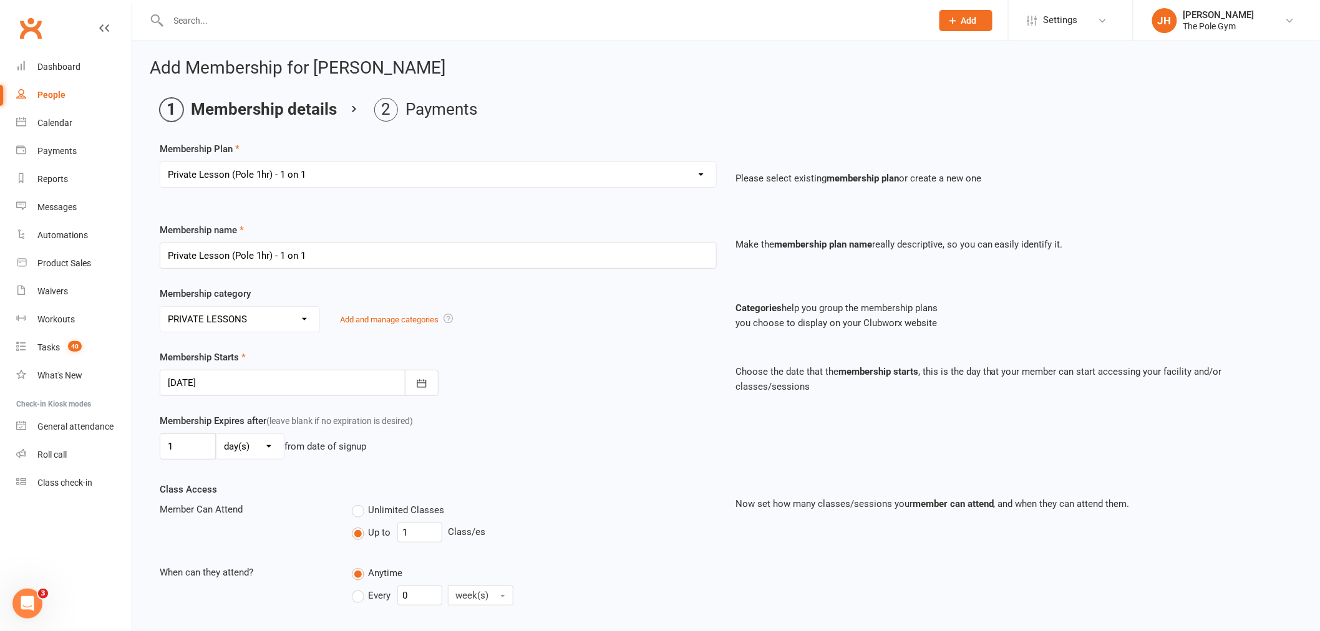
click at [397, 385] on div at bounding box center [299, 383] width 279 height 26
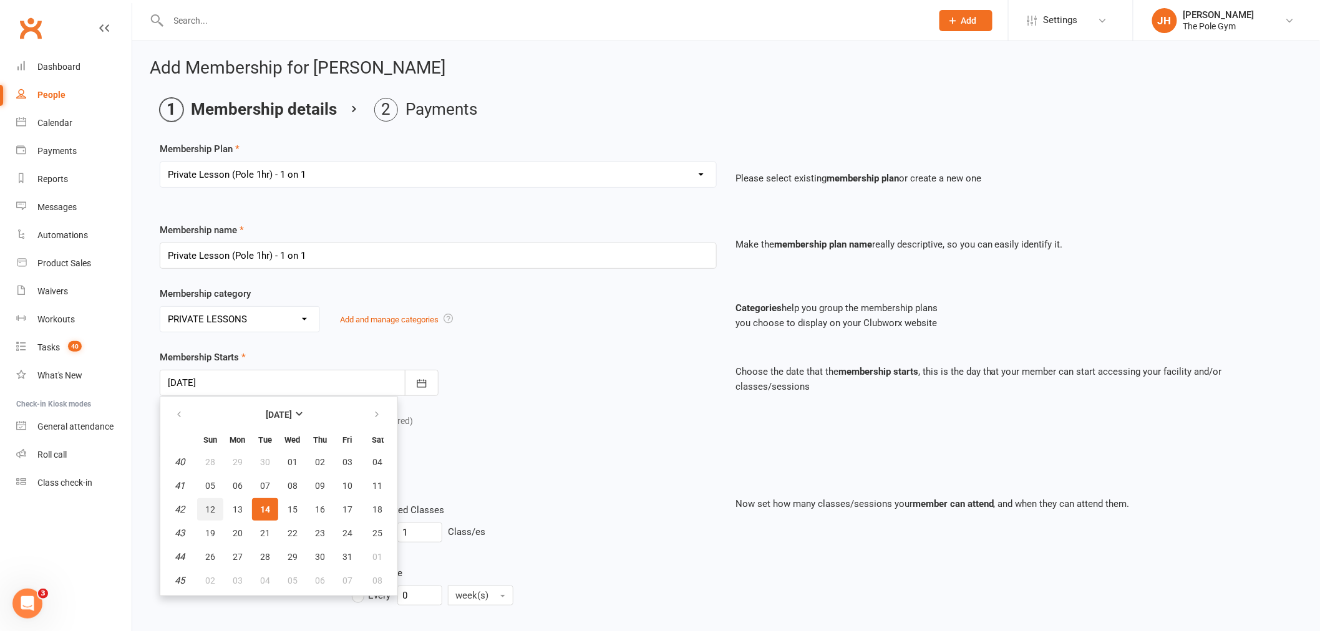
click at [210, 505] on span "12" at bounding box center [210, 510] width 10 height 10
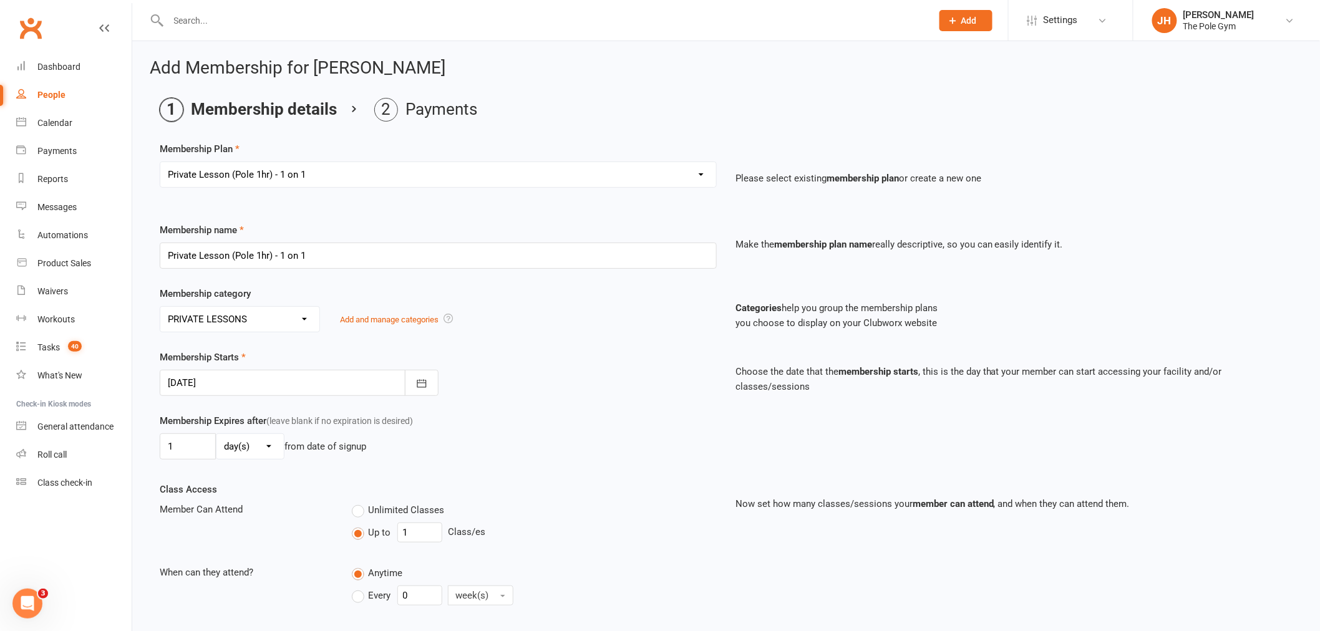
type input "12 Oct 2025"
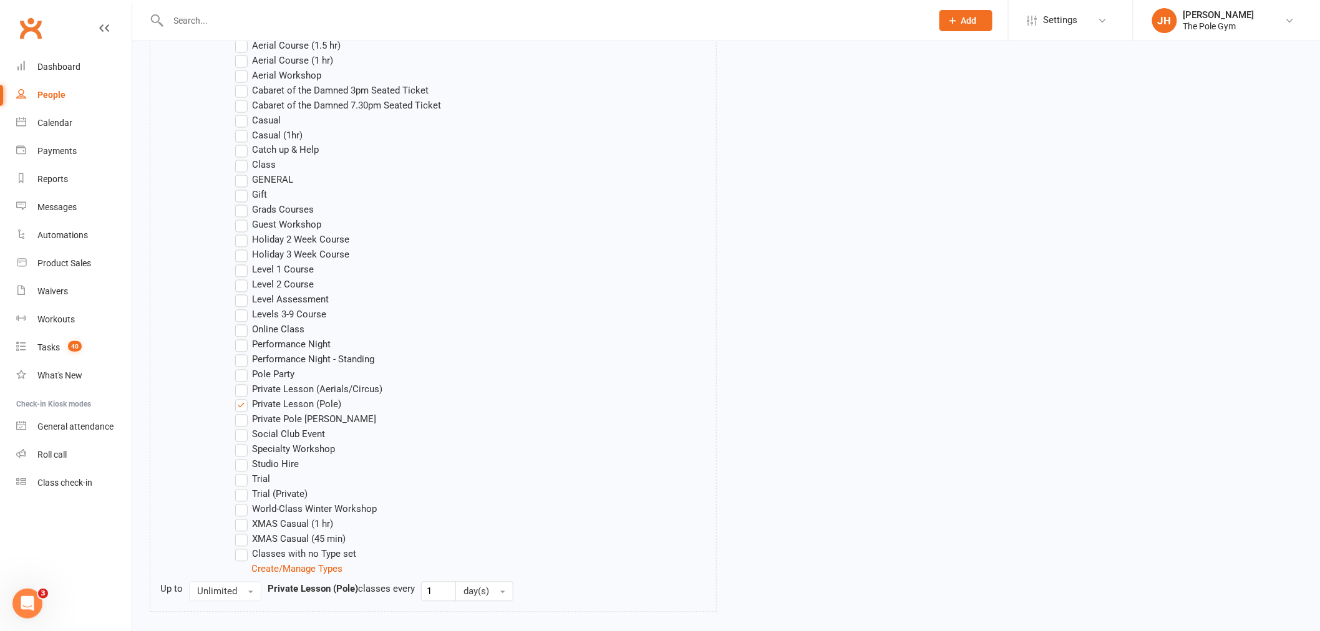
scroll to position [911, 0]
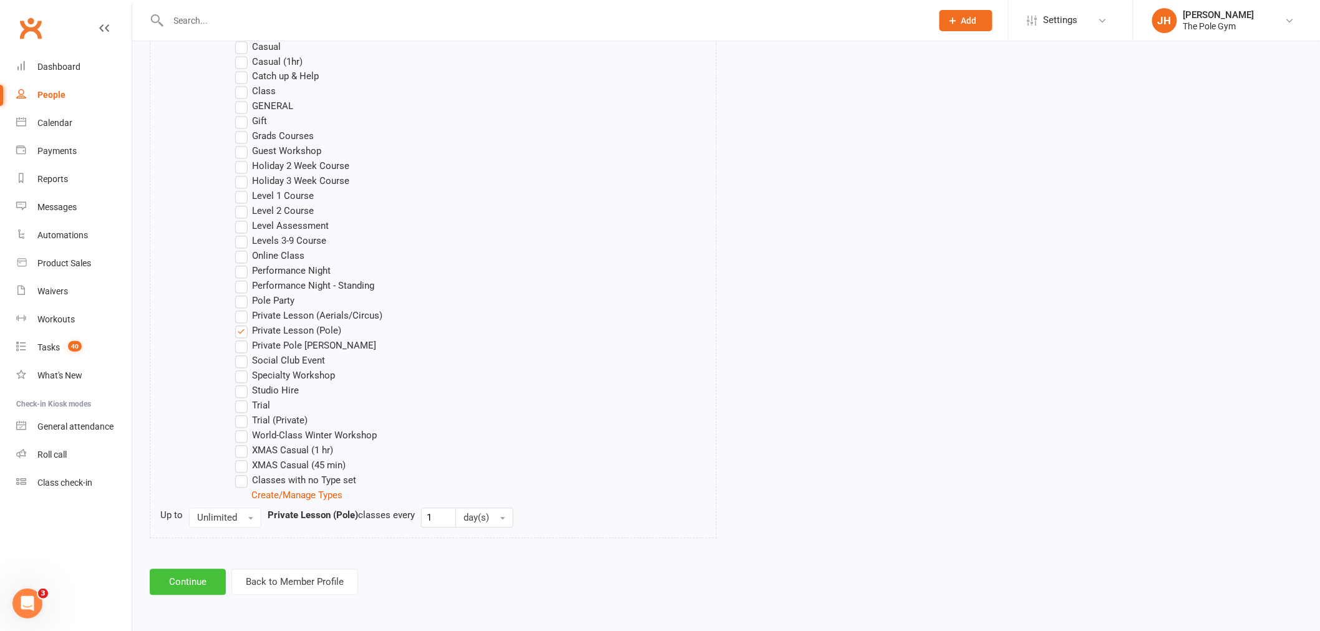
click at [208, 576] on button "Continue" at bounding box center [188, 583] width 76 height 26
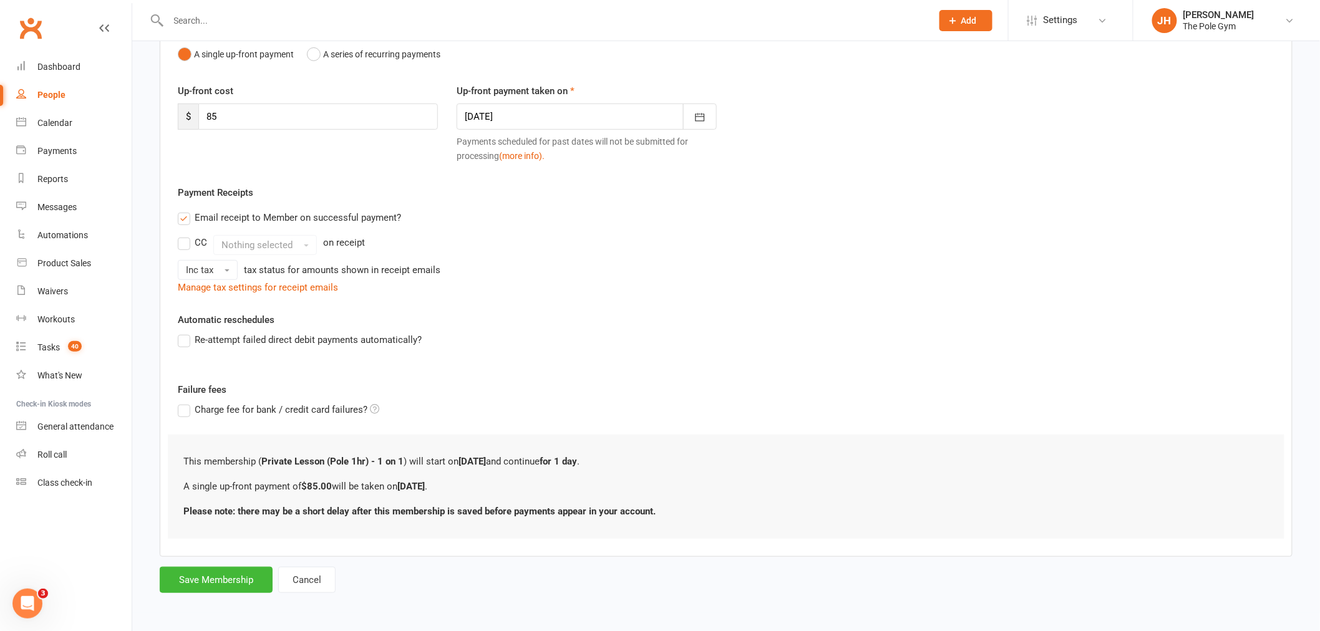
scroll to position [0, 0]
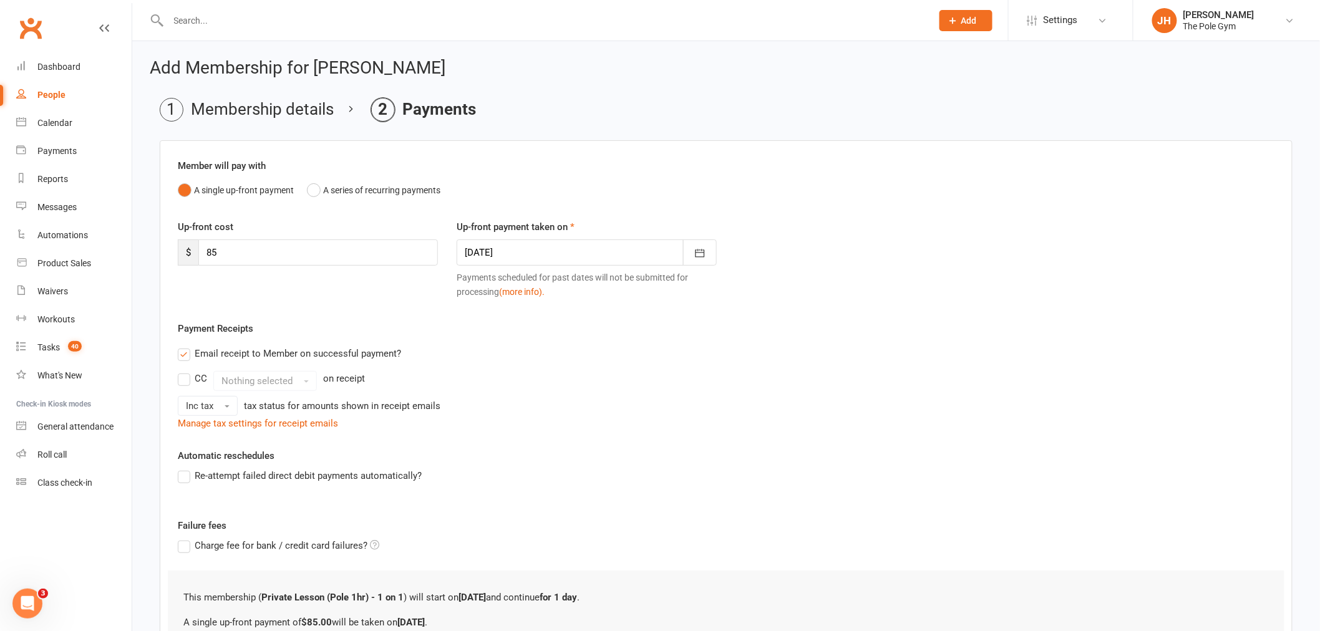
drag, startPoint x: 571, startPoint y: 225, endPoint x: 568, endPoint y: 236, distance: 10.9
click at [568, 236] on div "Up-front payment taken on 12 Oct 2025 October 2025 Sun Mon Tue Wed Thu Fri Sat …" at bounding box center [586, 262] width 279 height 84
click at [566, 238] on div "Up-front payment taken on 12 Oct 2025 October 2025 Sun Mon Tue Wed Thu Fri Sat …" at bounding box center [586, 262] width 279 height 84
click at [563, 264] on div at bounding box center [587, 253] width 260 height 26
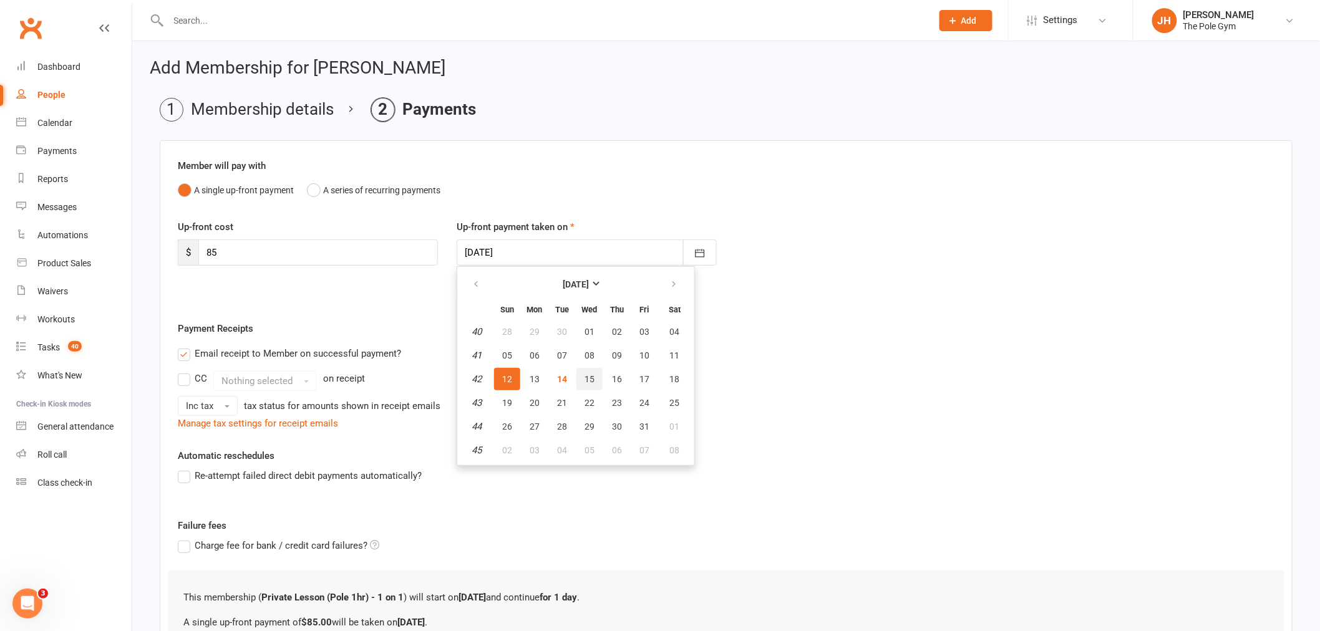
click at [598, 374] on button "15" at bounding box center [589, 379] width 26 height 22
type input "15 Oct 2025"
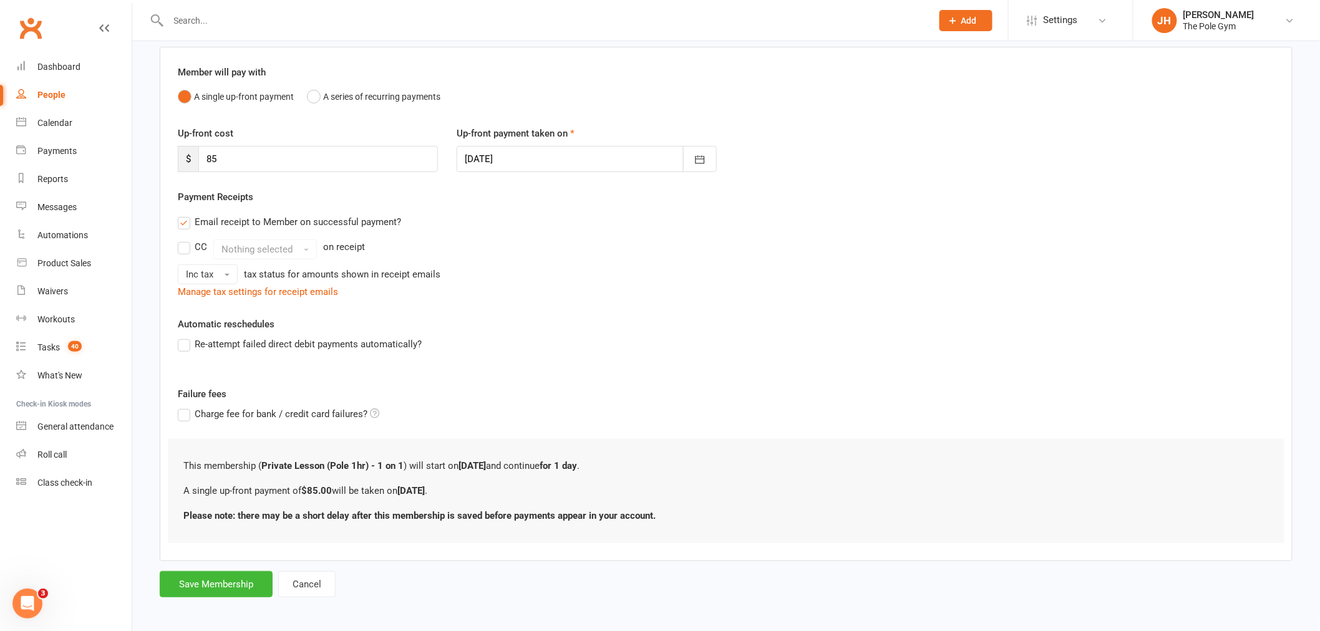
scroll to position [98, 0]
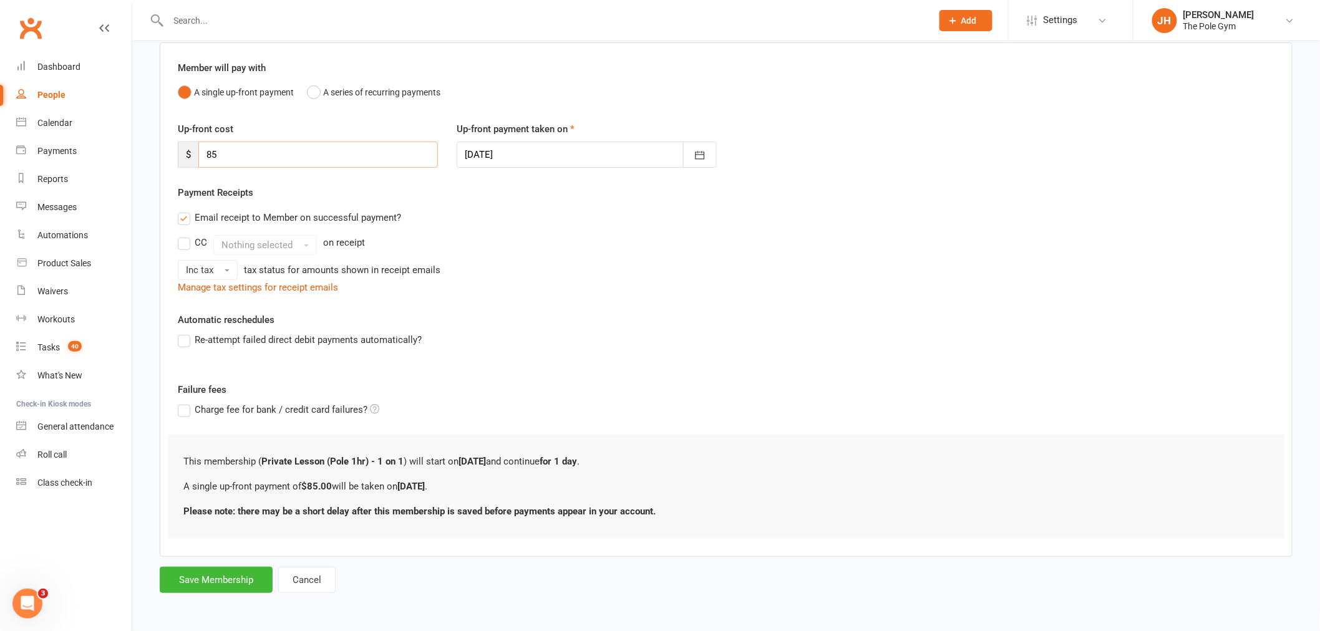
drag, startPoint x: 216, startPoint y: 148, endPoint x: 165, endPoint y: 147, distance: 51.2
click at [165, 147] on div "Member will pay with A single up-front payment A series of recurring payments U…" at bounding box center [726, 299] width 1133 height 515
type input "110"
click at [243, 575] on button "Save Membership" at bounding box center [216, 580] width 113 height 26
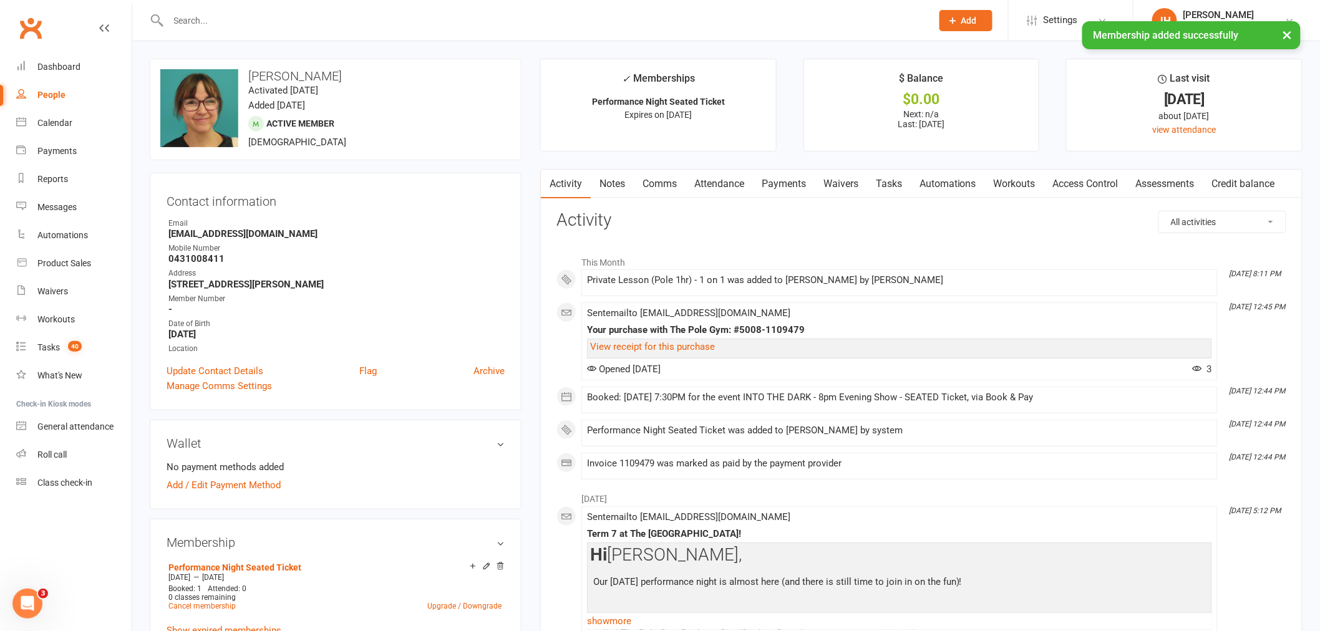
click at [779, 176] on link "Payments" at bounding box center [784, 184] width 62 height 29
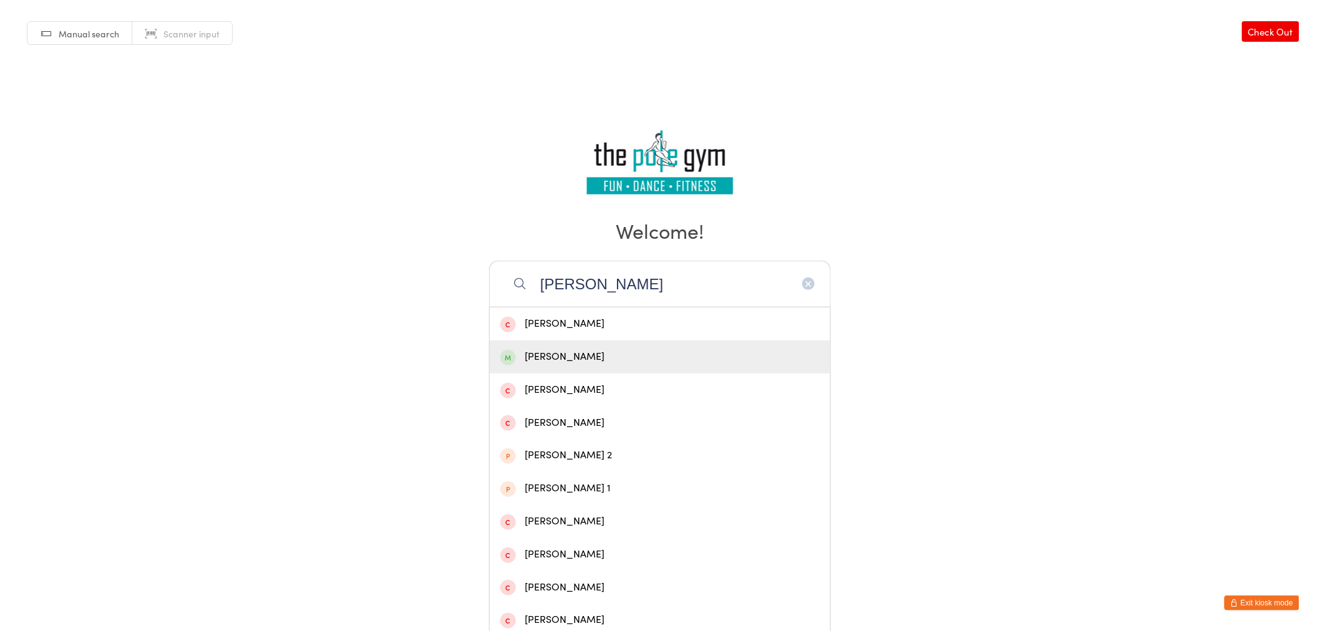
type input "[PERSON_NAME]"
click at [618, 356] on div "[PERSON_NAME]" at bounding box center [659, 357] width 319 height 17
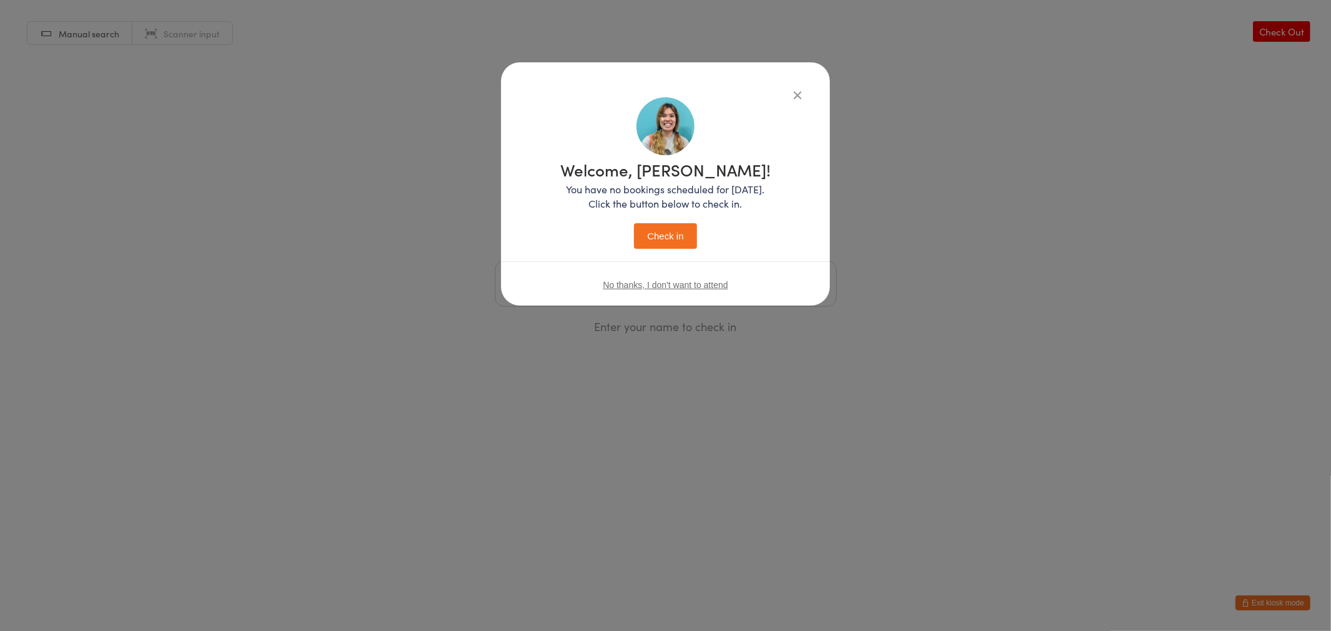
click at [659, 238] on button "Check in" at bounding box center [665, 236] width 62 height 26
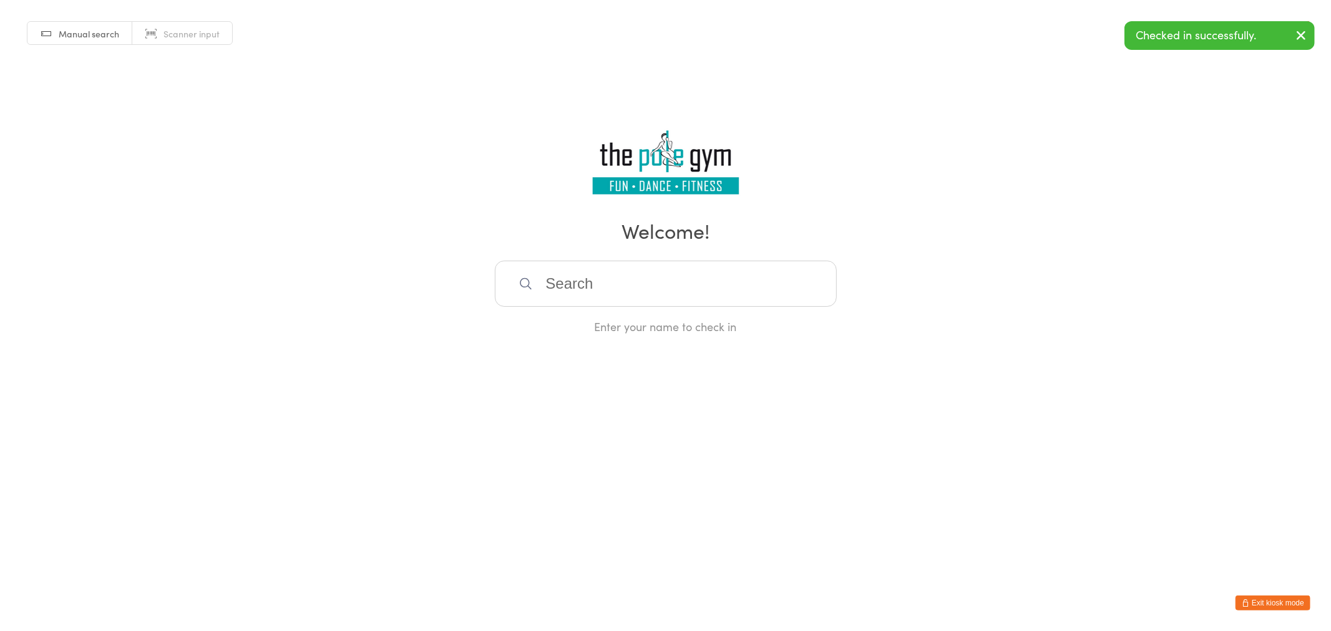
click at [1266, 599] on button "Exit kiosk mode" at bounding box center [1272, 603] width 75 height 15
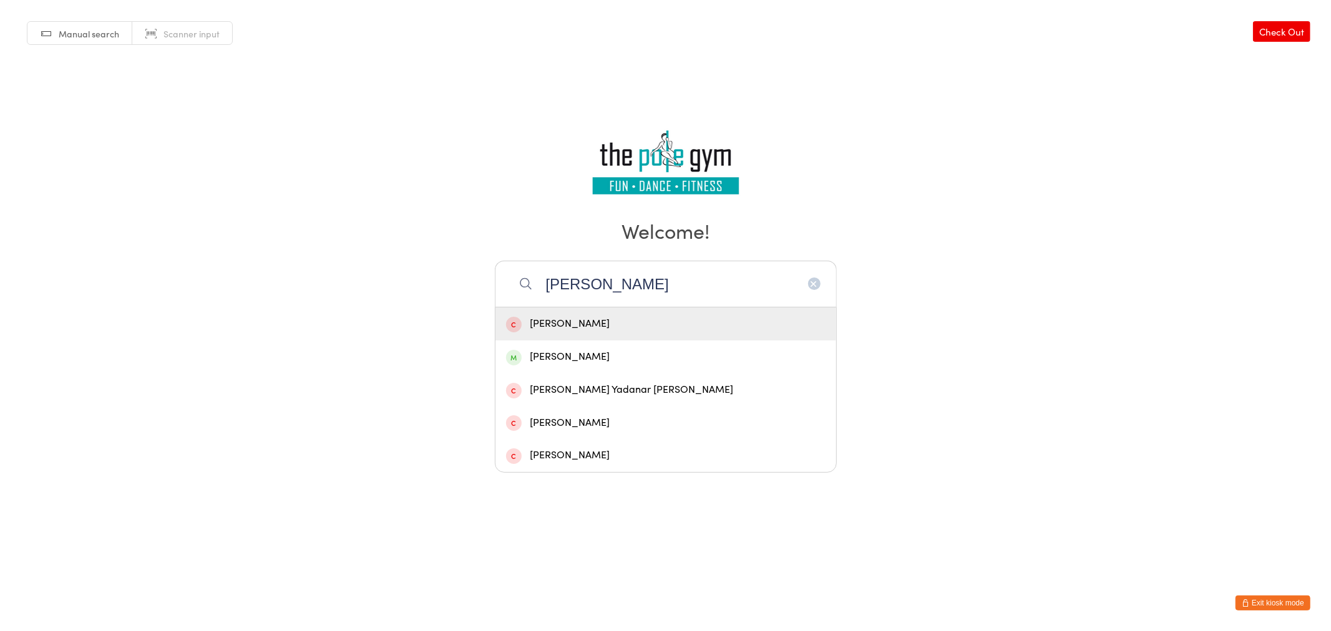
type input "[PERSON_NAME]"
click at [558, 324] on div "[PERSON_NAME]" at bounding box center [665, 324] width 319 height 17
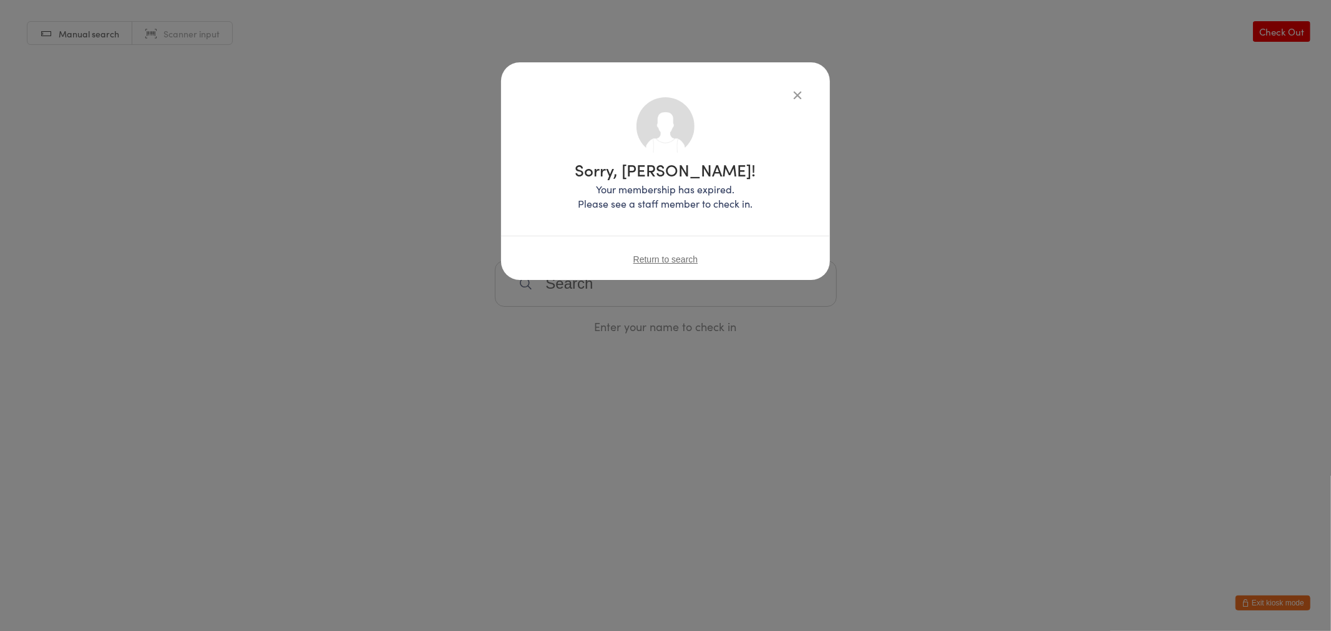
click at [789, 106] on div "Sorry, [PERSON_NAME]! Your membership has expired. Please see a staff member to…" at bounding box center [665, 160] width 279 height 126
click at [795, 100] on icon "button" at bounding box center [797, 95] width 14 height 14
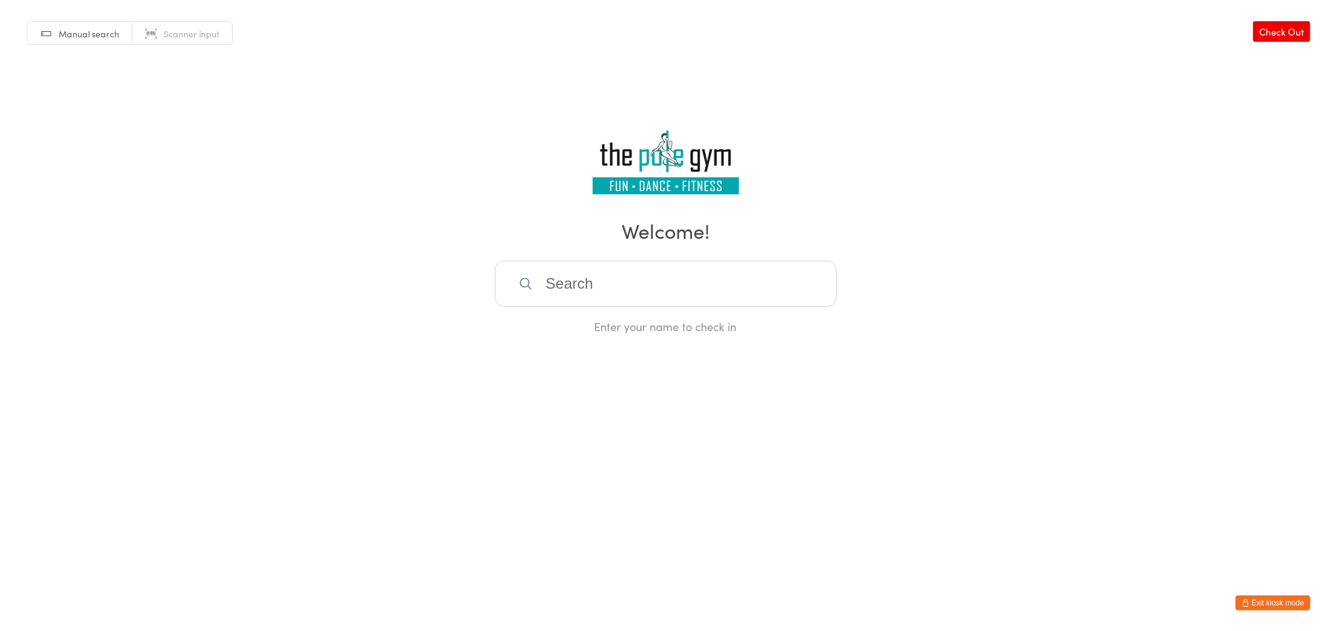
click at [594, 294] on input "search" at bounding box center [666, 284] width 342 height 46
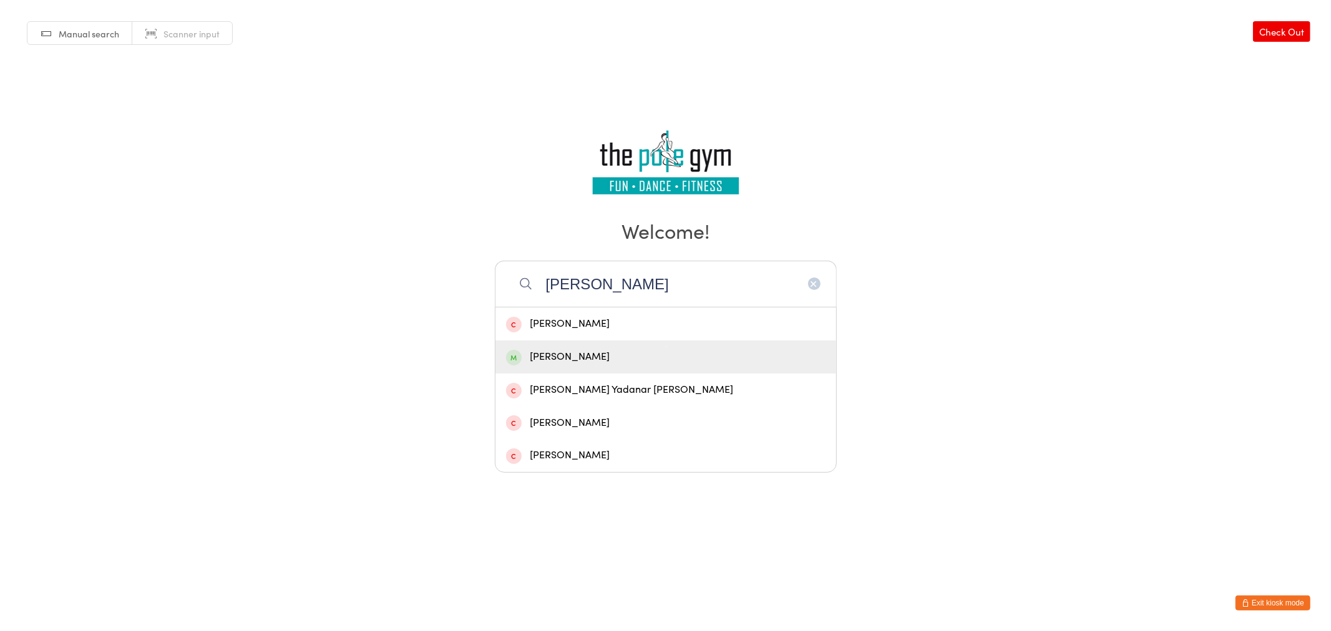
type input "hsu"
click at [552, 365] on div "[PERSON_NAME]" at bounding box center [665, 357] width 319 height 17
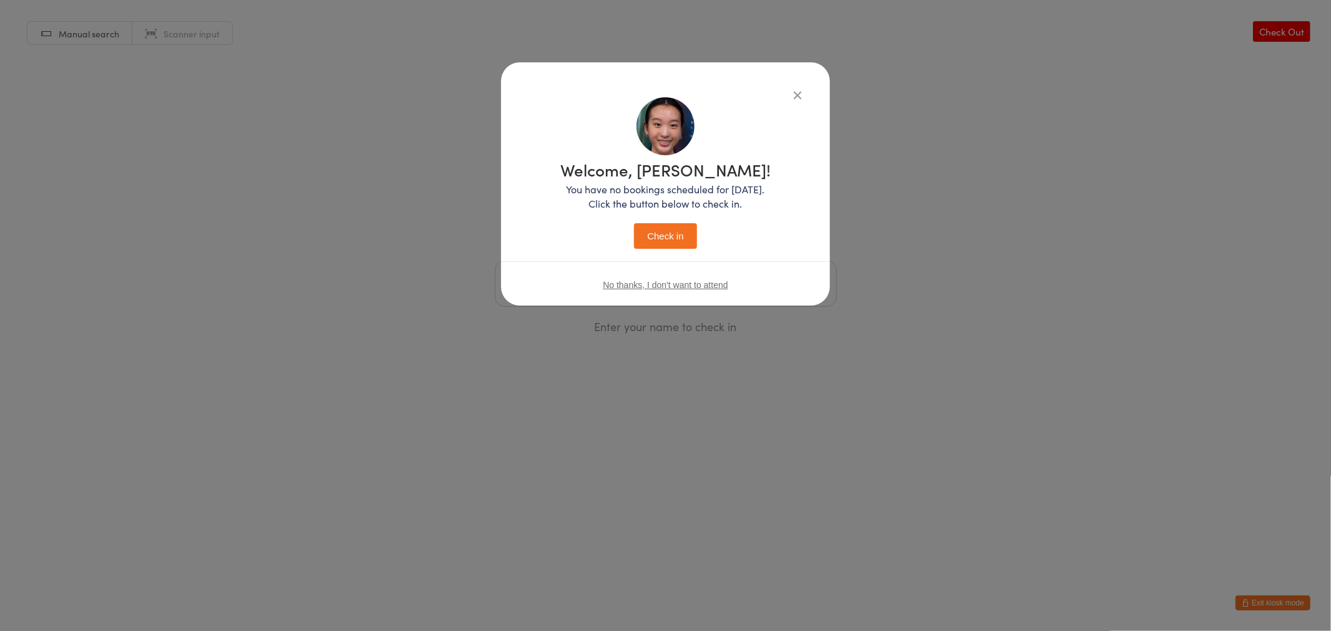
click at [664, 226] on button "Check in" at bounding box center [665, 236] width 62 height 26
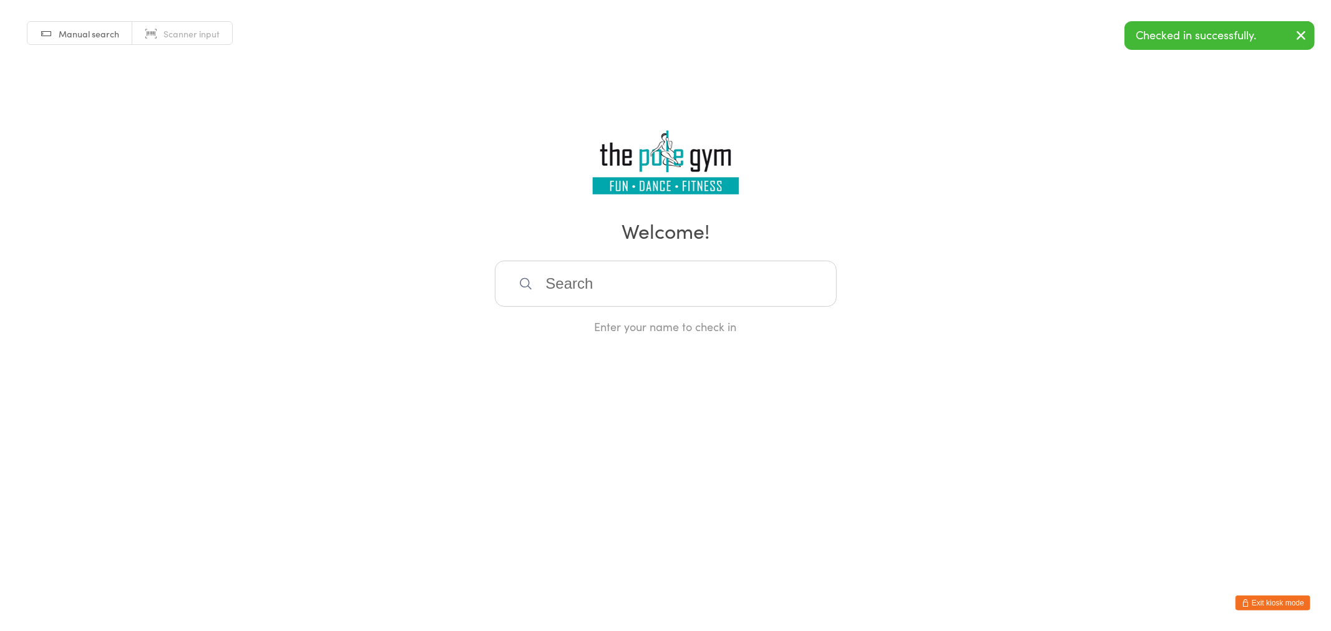
click at [1260, 596] on button "Exit kiosk mode" at bounding box center [1272, 603] width 75 height 15
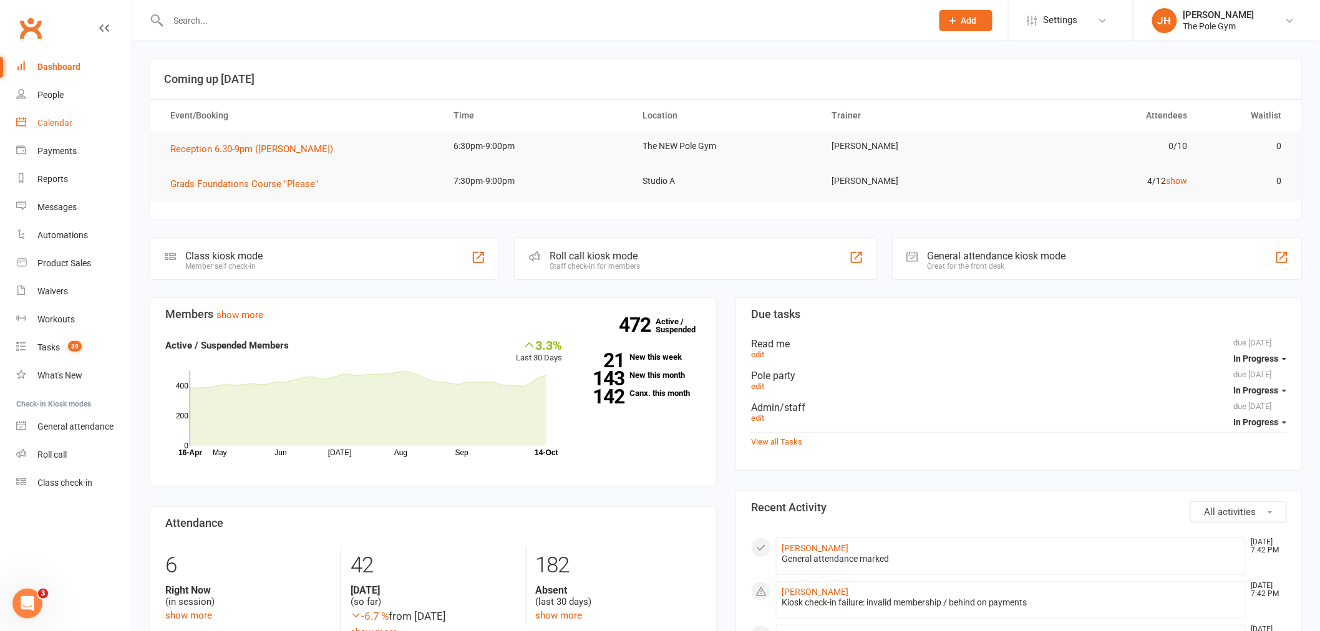
click at [69, 127] on div "Calendar" at bounding box center [54, 123] width 35 height 10
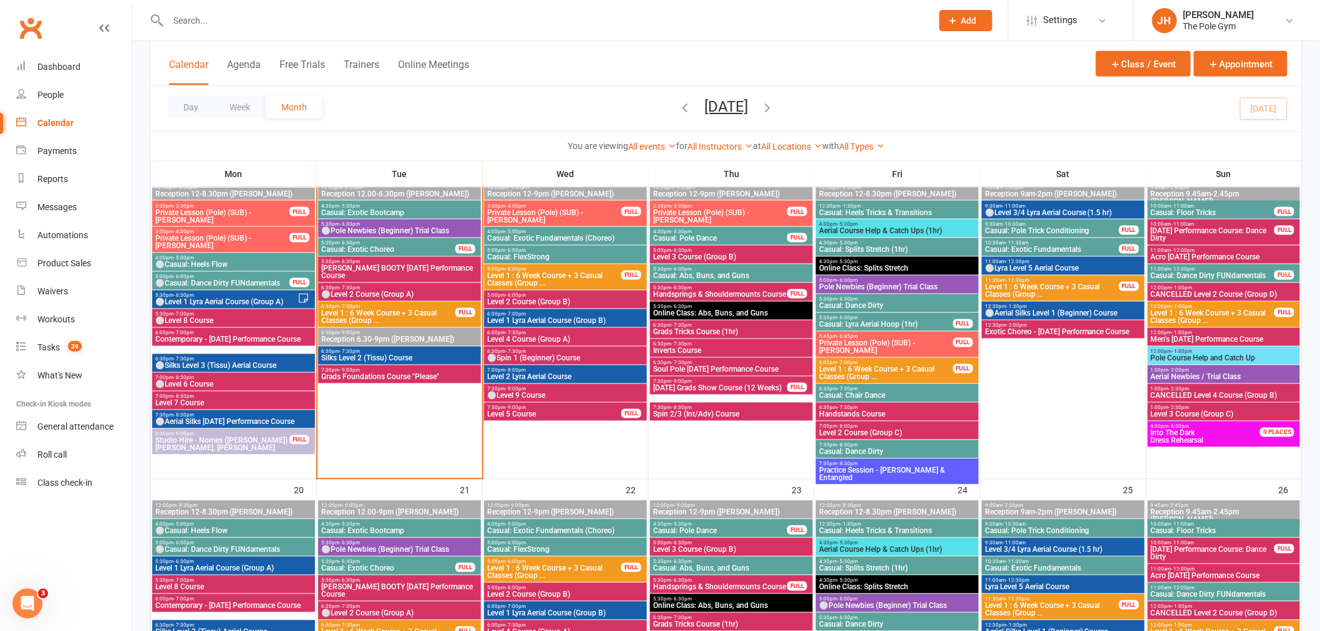
scroll to position [762, 0]
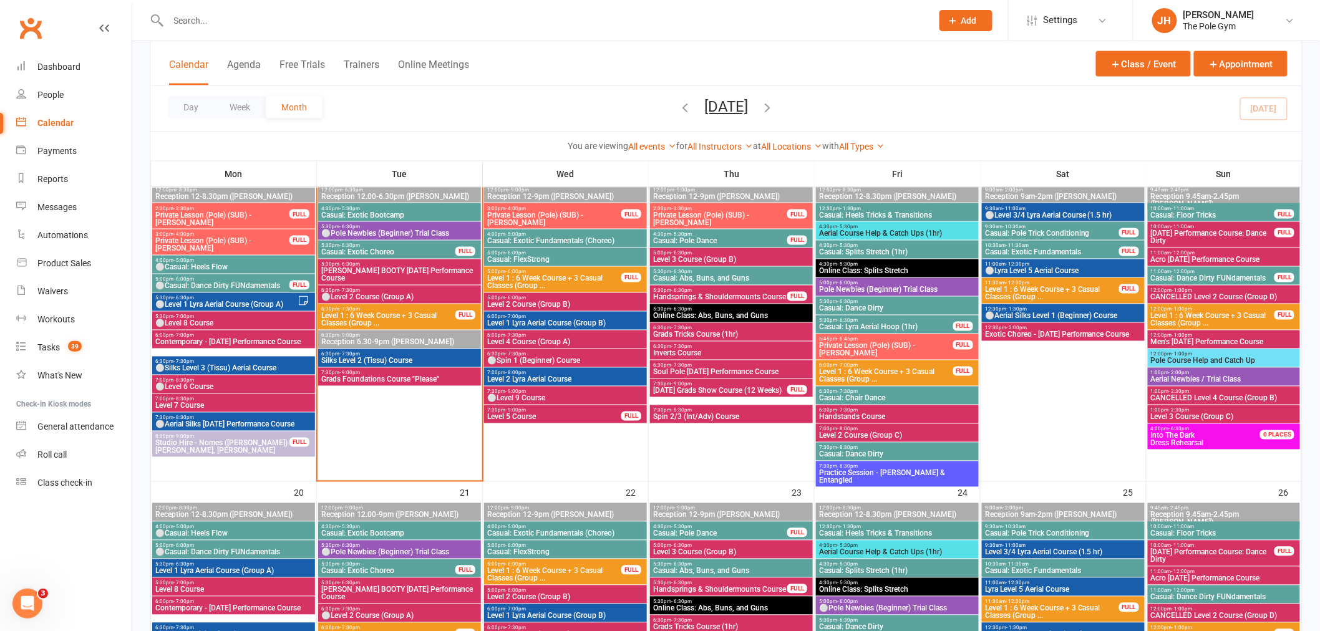
click at [404, 26] on input "text" at bounding box center [544, 20] width 759 height 17
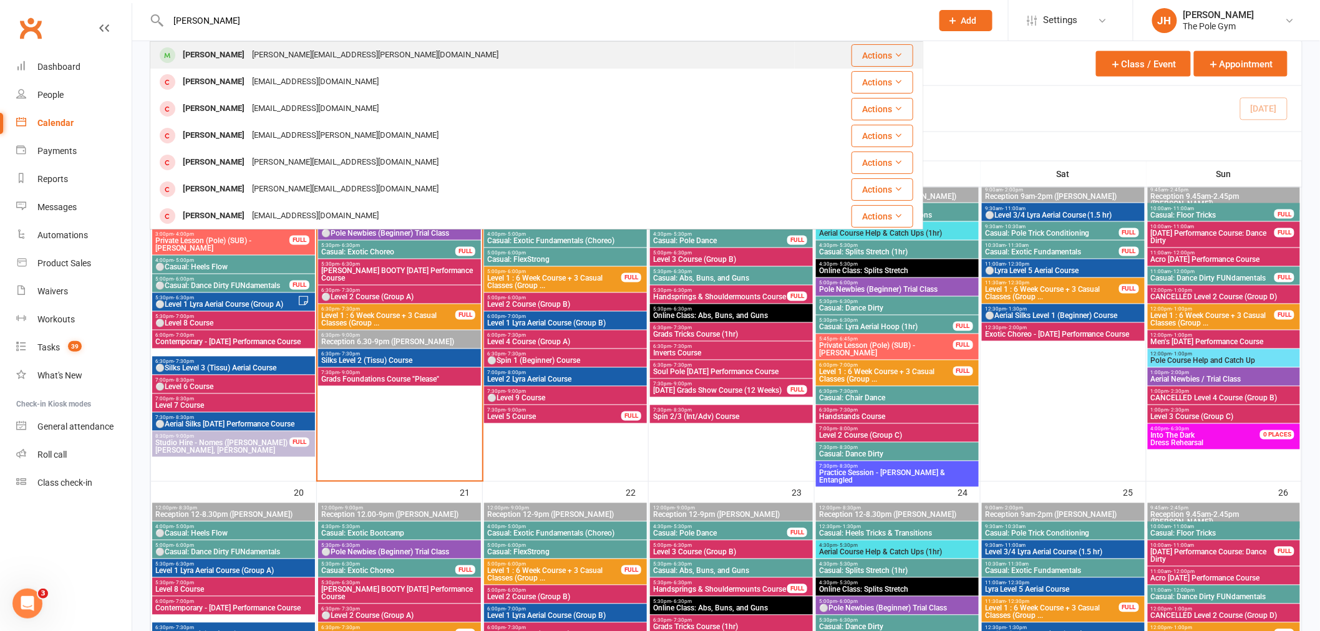
type input "lorraine"
click at [267, 51] on div "[PERSON_NAME][EMAIL_ADDRESS][PERSON_NAME][DOMAIN_NAME]" at bounding box center [375, 55] width 254 height 18
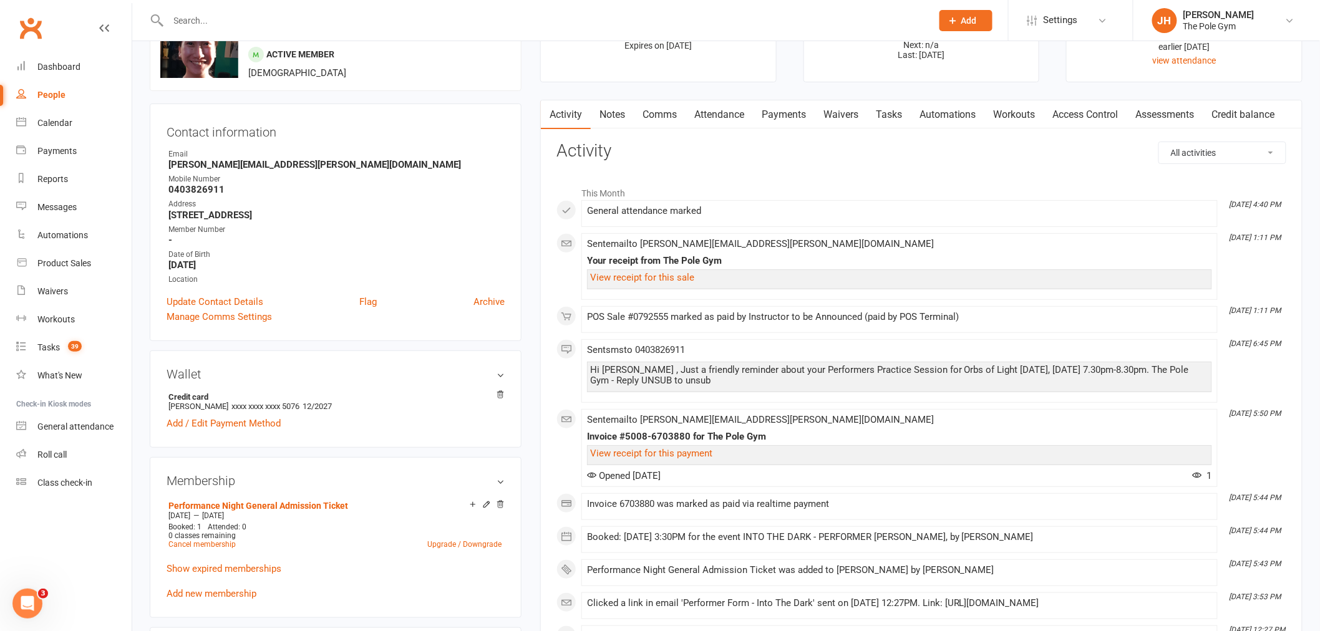
scroll to position [208, 0]
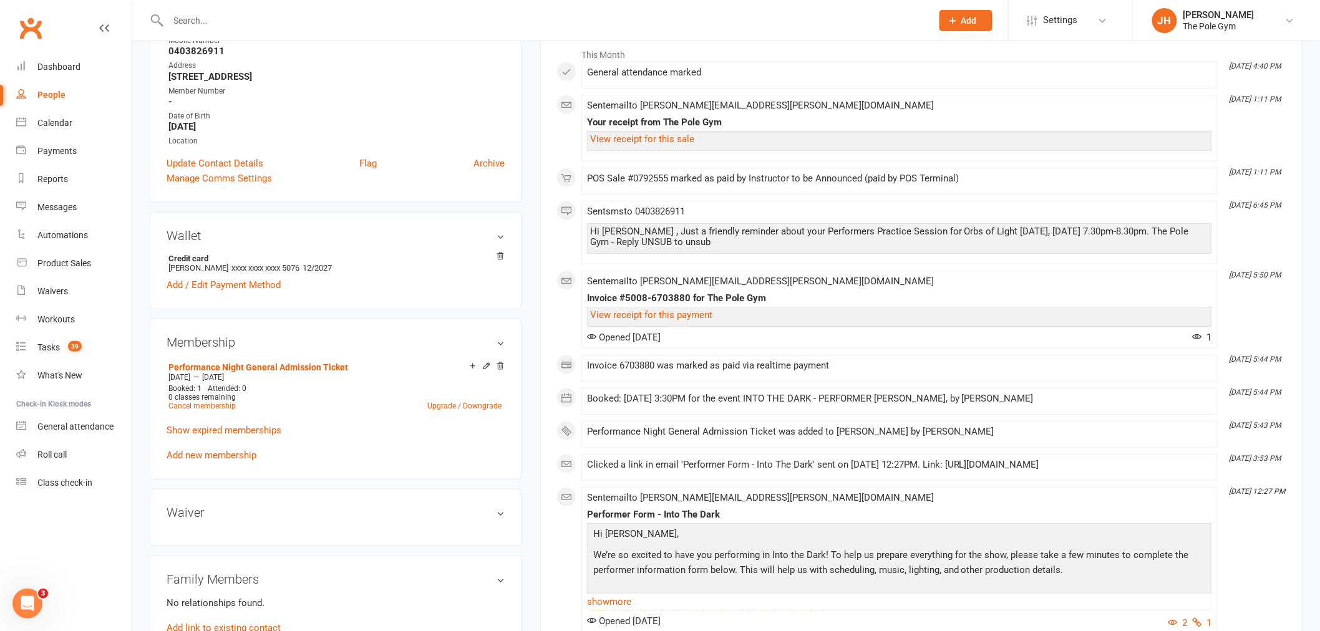
click at [212, 447] on div "Performance Night General Admission Ticket Oct 8 2025 — Nov 11 2025 Booked: 1 A…" at bounding box center [336, 411] width 338 height 104
click at [202, 454] on link "Add new membership" at bounding box center [212, 455] width 90 height 11
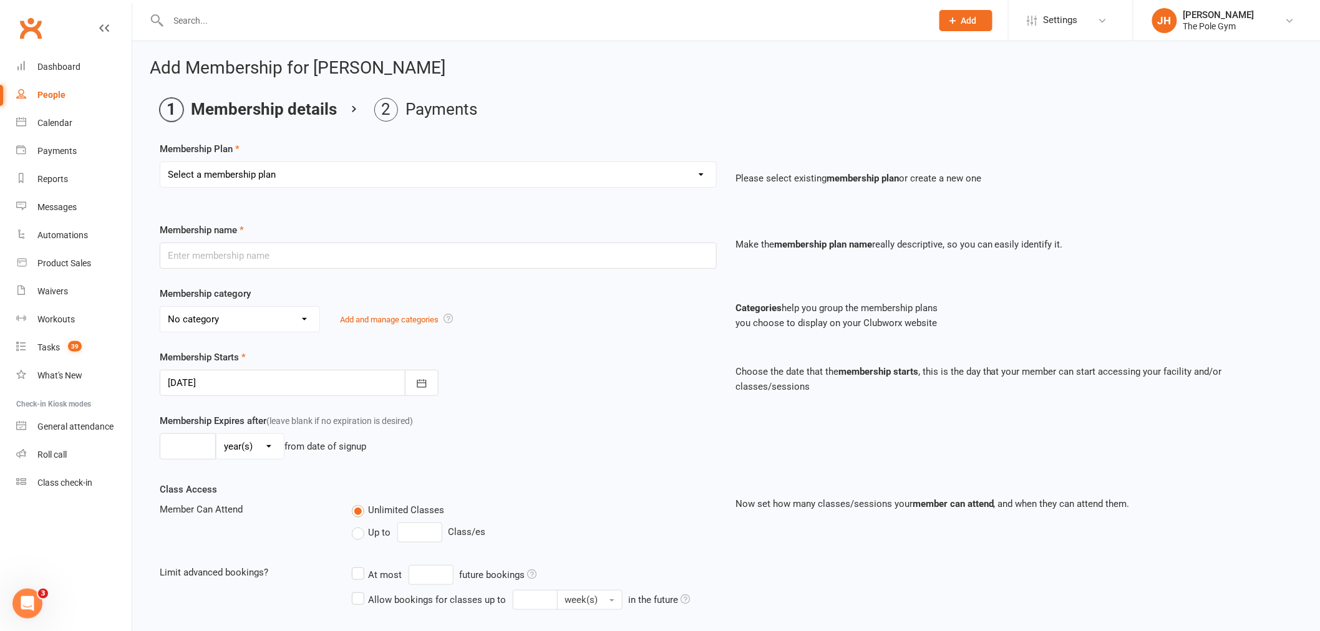
click at [271, 182] on select "Select a membership plan Create new Membership Plan Pay As You Go (45 min) Casu…" at bounding box center [438, 174] width 556 height 25
select select "31"
click at [160, 162] on select "Select a membership plan Create new Membership Plan Pay As You Go (45 min) Casu…" at bounding box center [438, 174] width 556 height 25
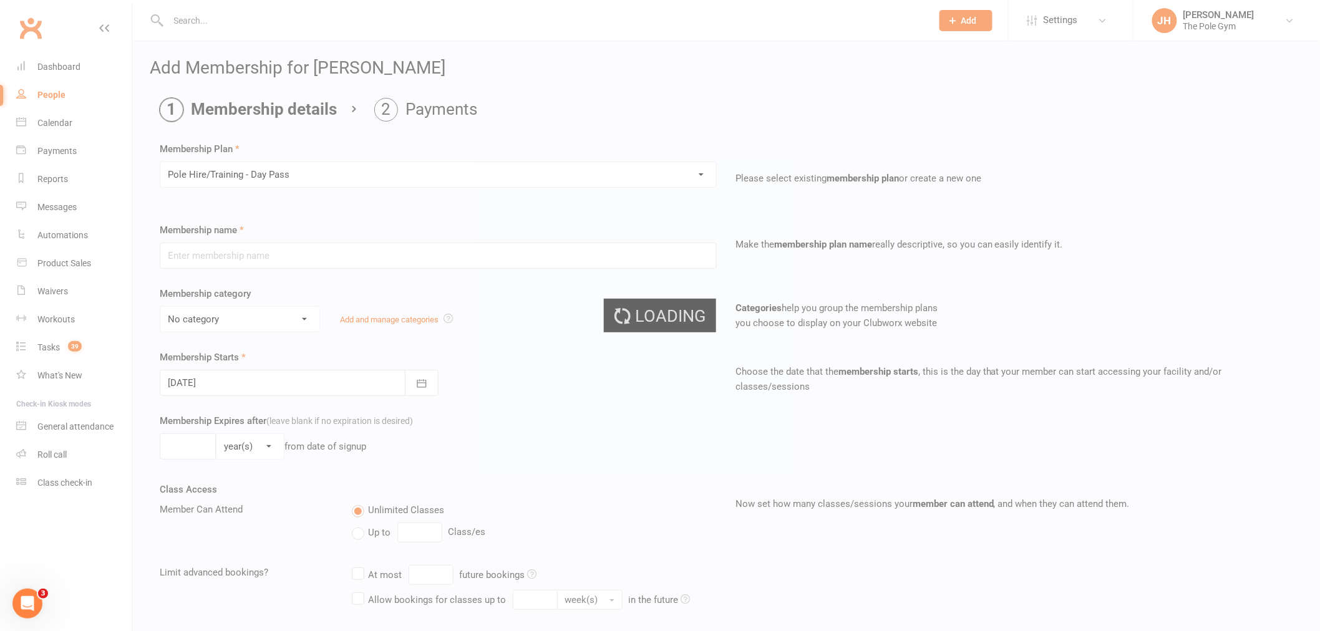
type input "Pole Hire/Training - Day Pass"
select select "12"
type input "1"
select select "0"
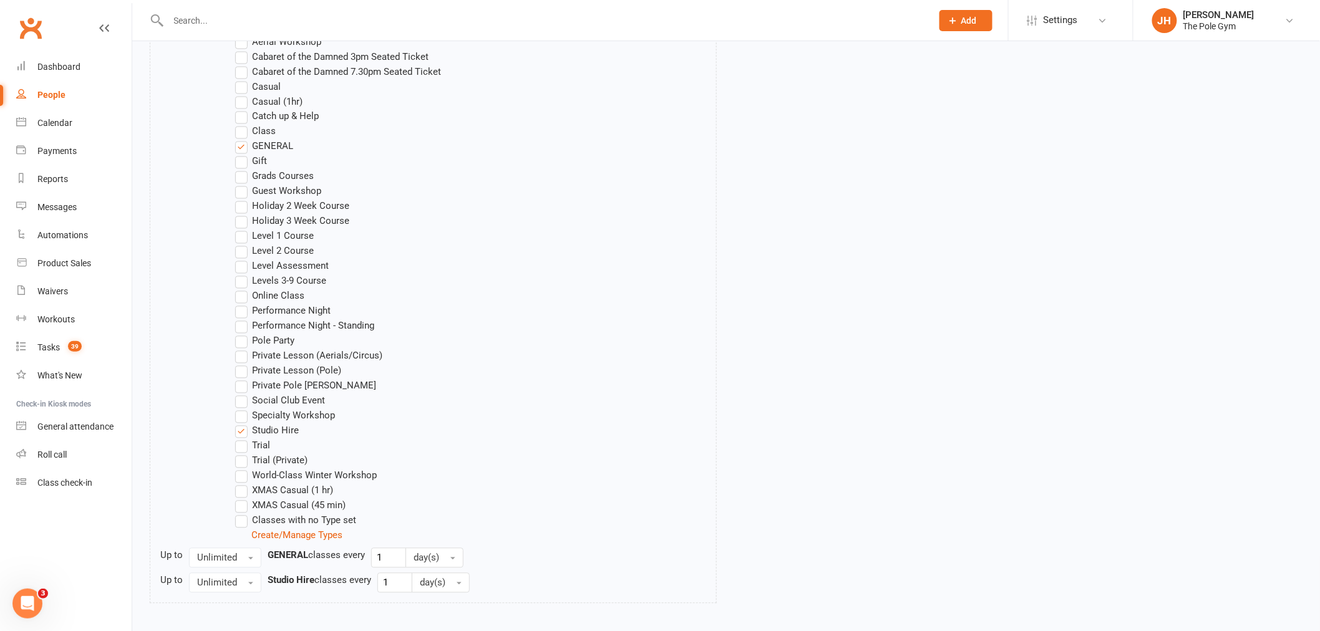
scroll to position [936, 0]
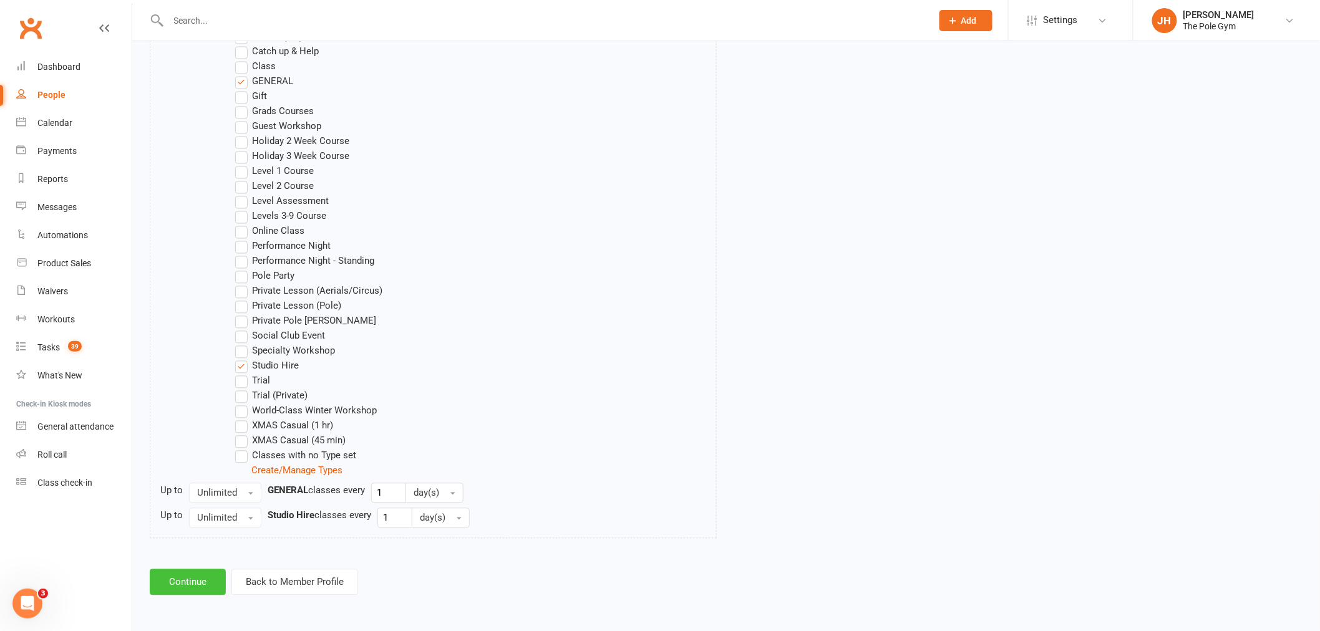
click at [186, 570] on button "Continue" at bounding box center [188, 583] width 76 height 26
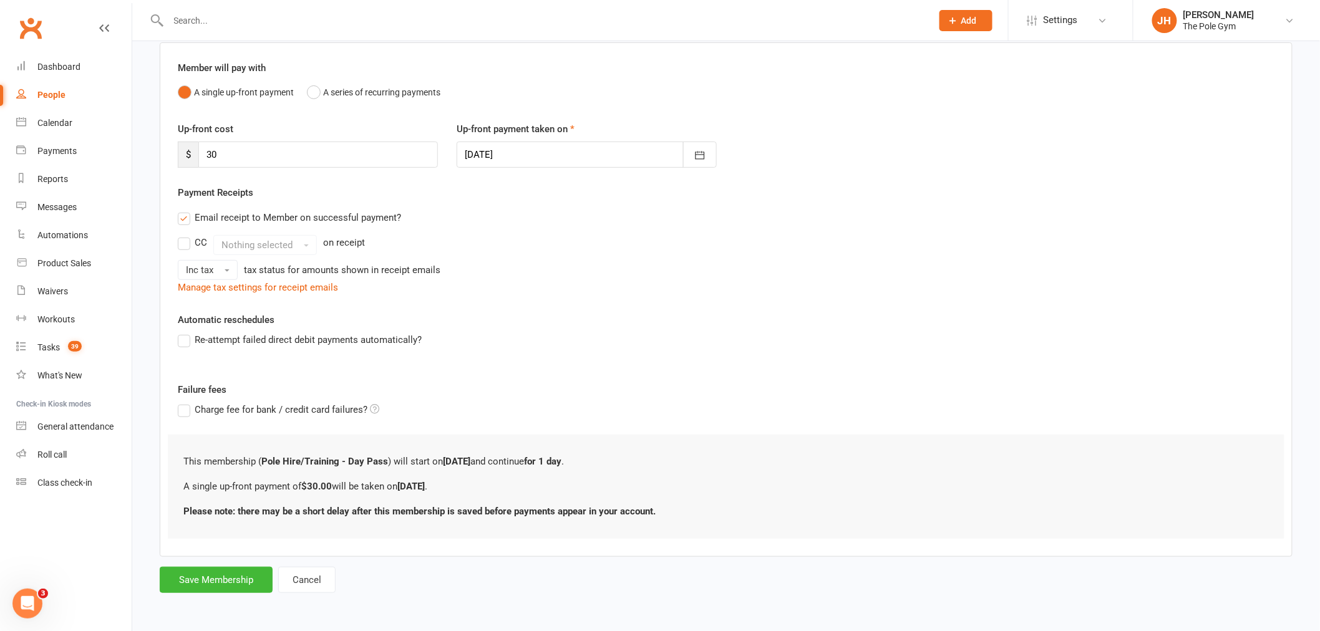
scroll to position [0, 0]
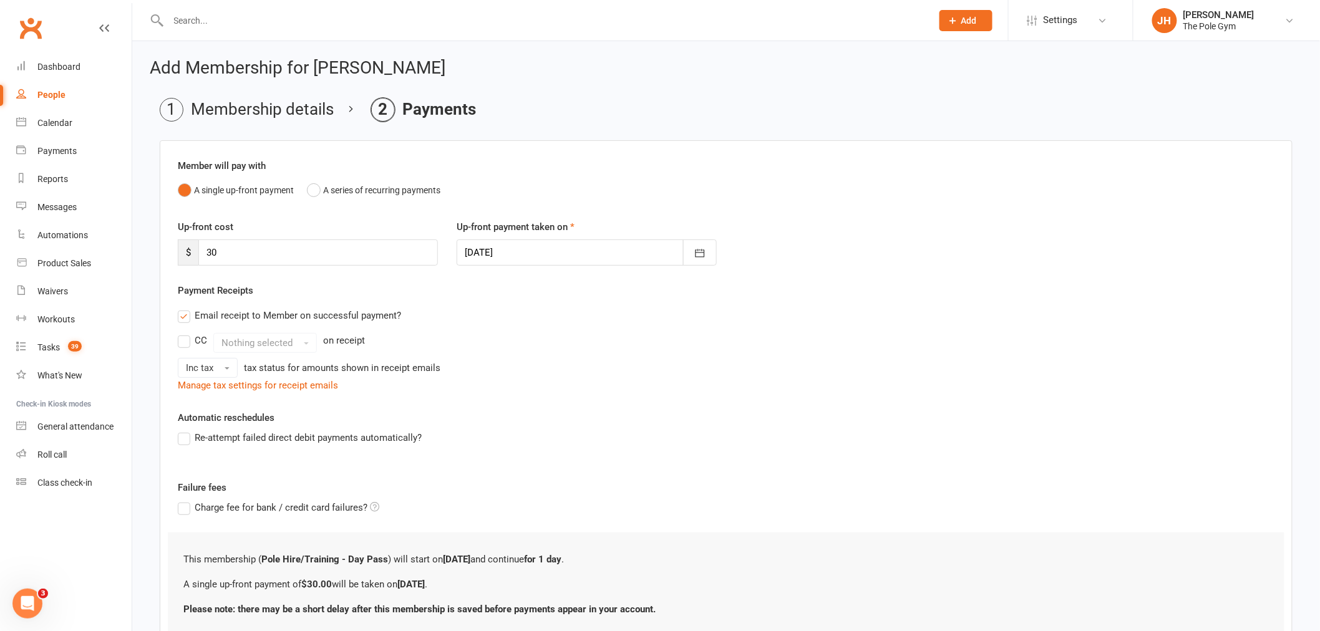
click at [549, 258] on div at bounding box center [587, 253] width 260 height 26
click at [587, 379] on span "15" at bounding box center [590, 379] width 10 height 10
type input "15 Oct 2025"
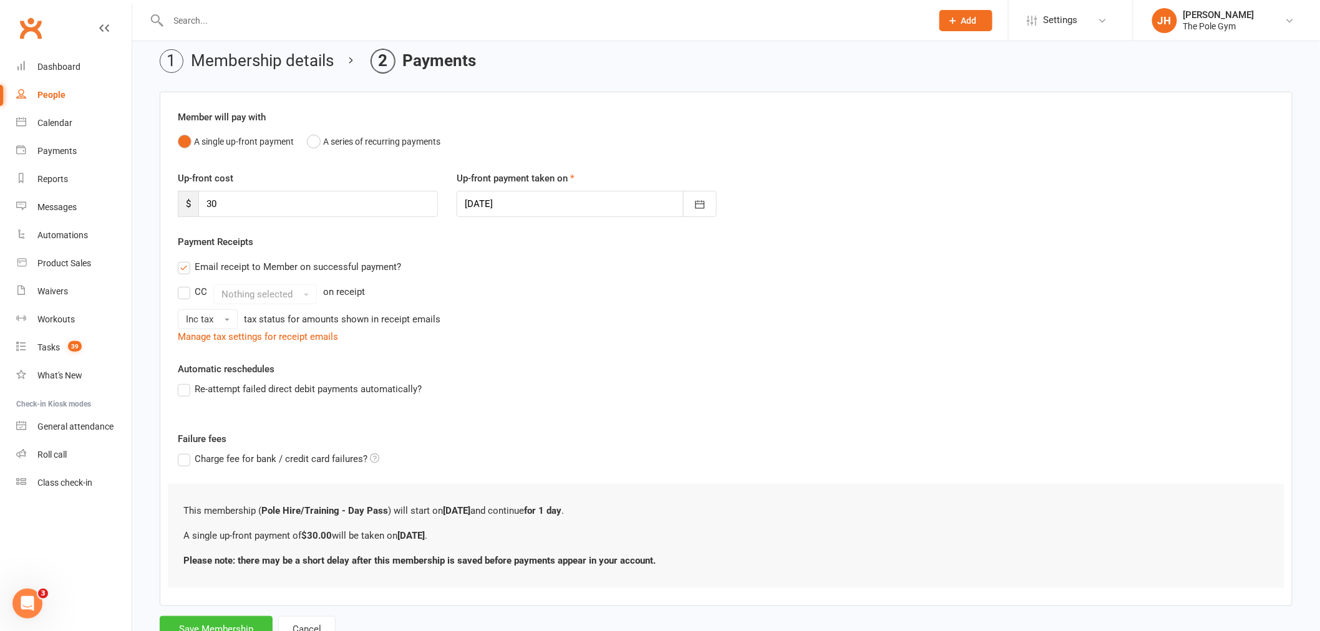
scroll to position [98, 0]
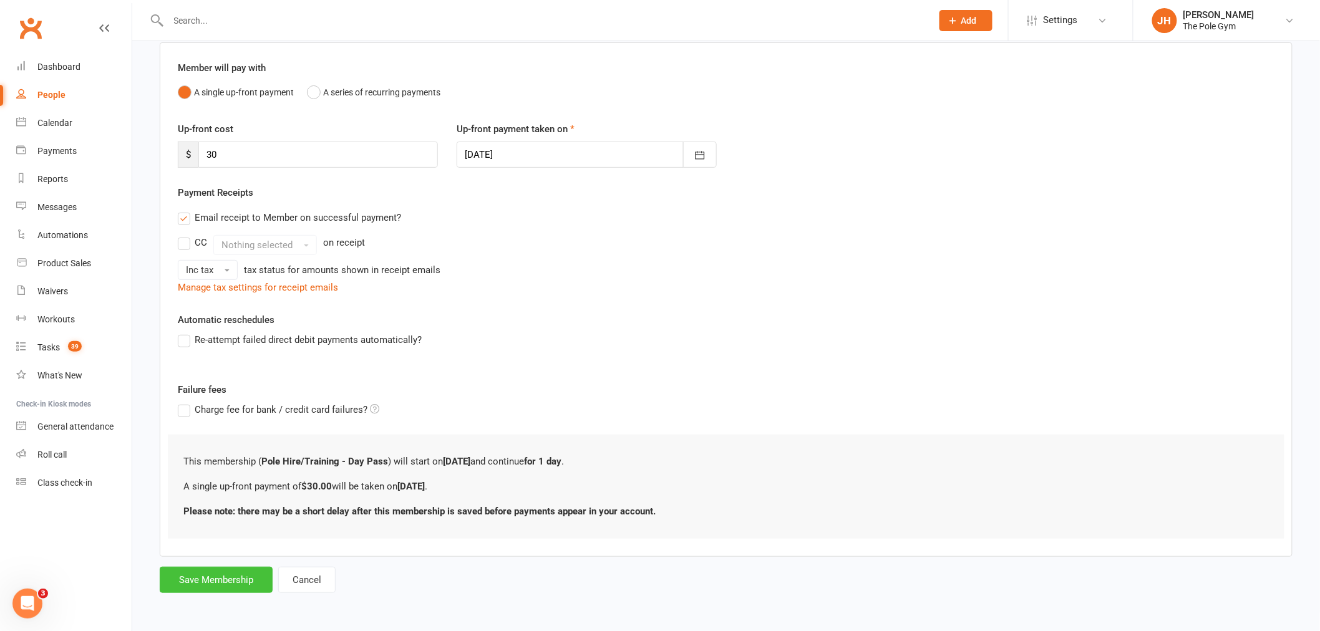
click at [222, 571] on button "Save Membership" at bounding box center [216, 580] width 113 height 26
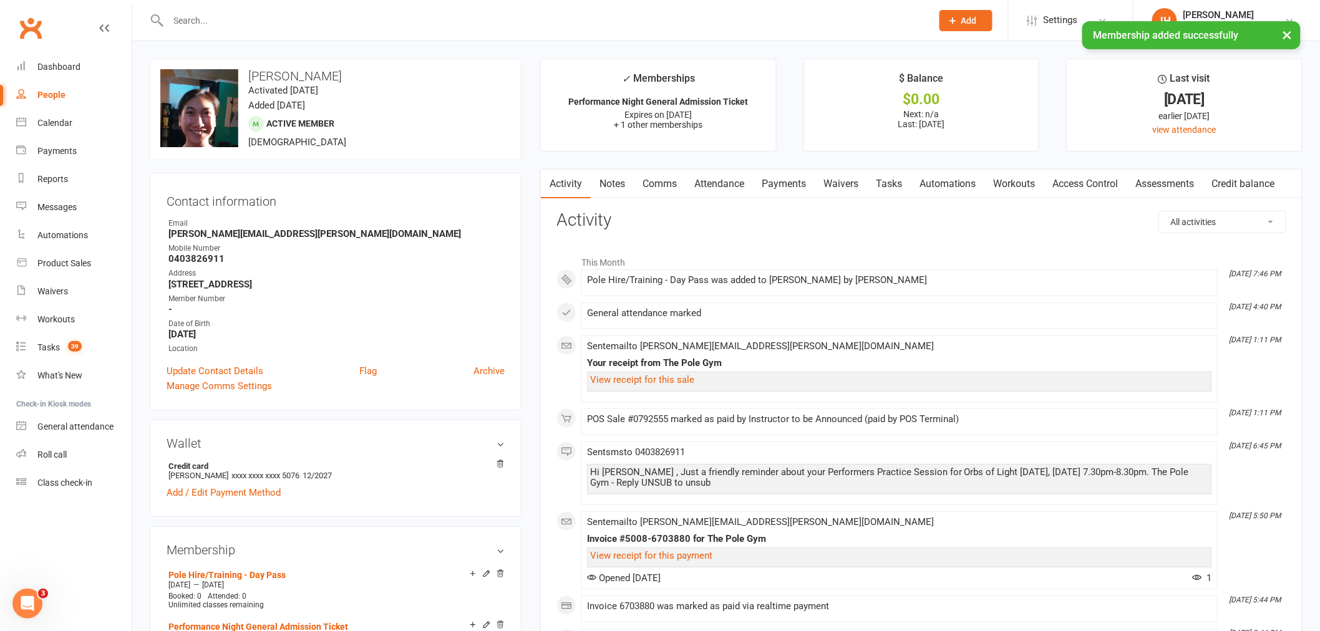
click at [778, 182] on link "Payments" at bounding box center [784, 184] width 62 height 29
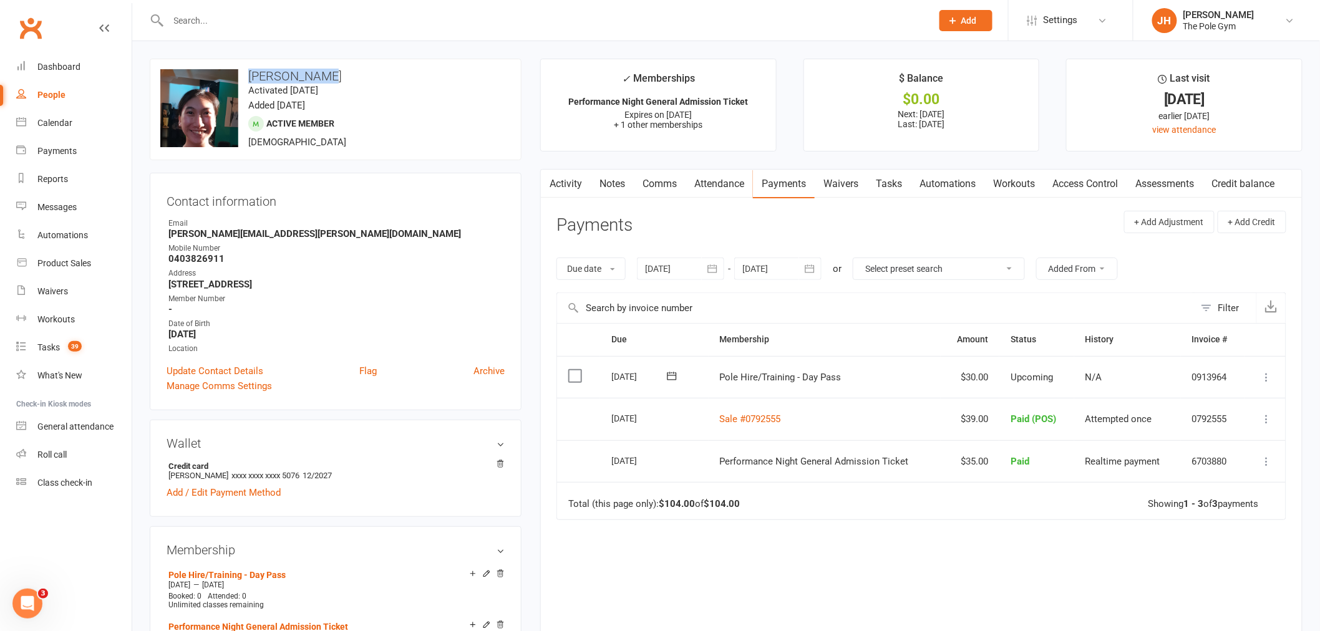
drag, startPoint x: 300, startPoint y: 70, endPoint x: 248, endPoint y: 71, distance: 51.8
click at [248, 71] on h3 "[PERSON_NAME]" at bounding box center [335, 76] width 351 height 14
copy h3 "[PERSON_NAME]"
click at [1263, 377] on icon at bounding box center [1267, 377] width 12 height 12
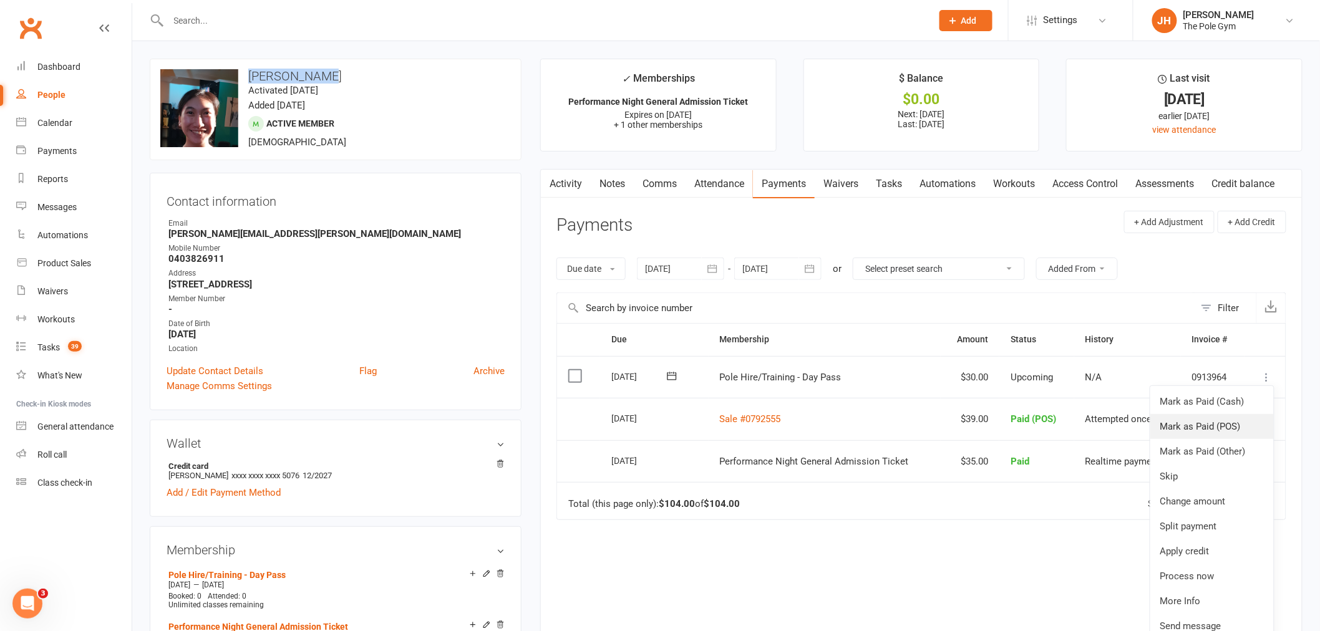
click at [1234, 427] on link "Mark as Paid (POS)" at bounding box center [1212, 426] width 124 height 25
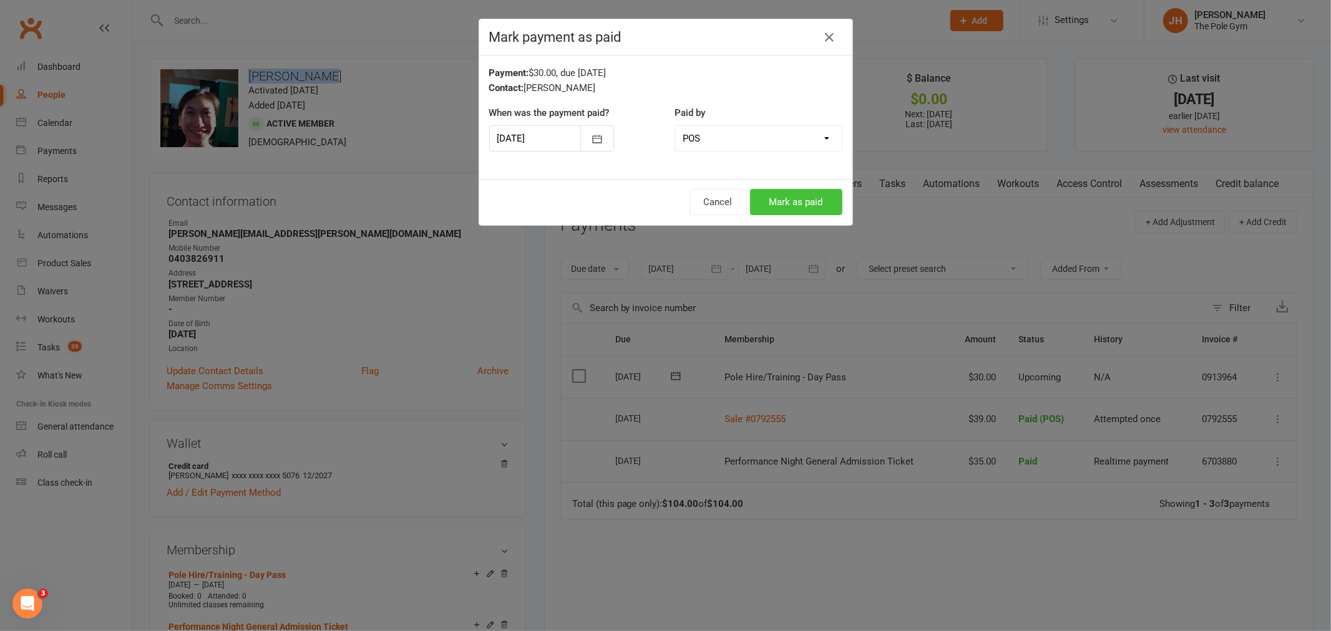
click at [796, 207] on button "Mark as paid" at bounding box center [796, 202] width 92 height 26
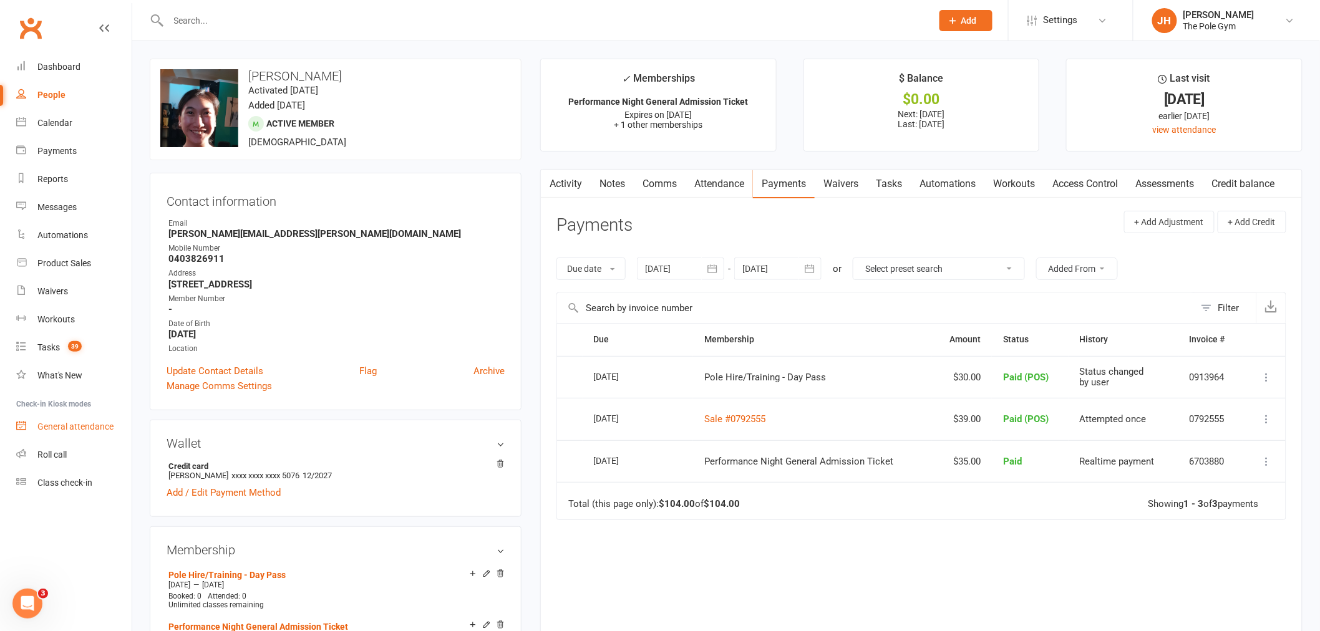
click at [86, 427] on div "General attendance" at bounding box center [75, 427] width 76 height 10
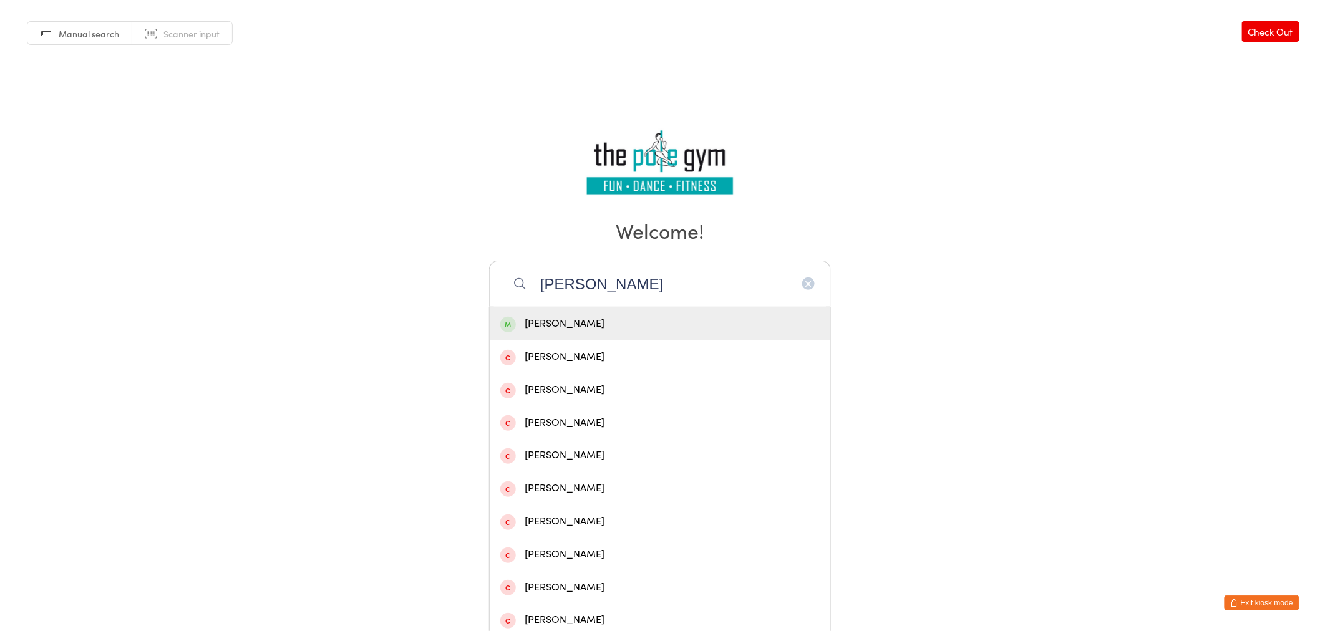
type input "[PERSON_NAME]"
click at [585, 318] on div "[PERSON_NAME]" at bounding box center [659, 324] width 319 height 17
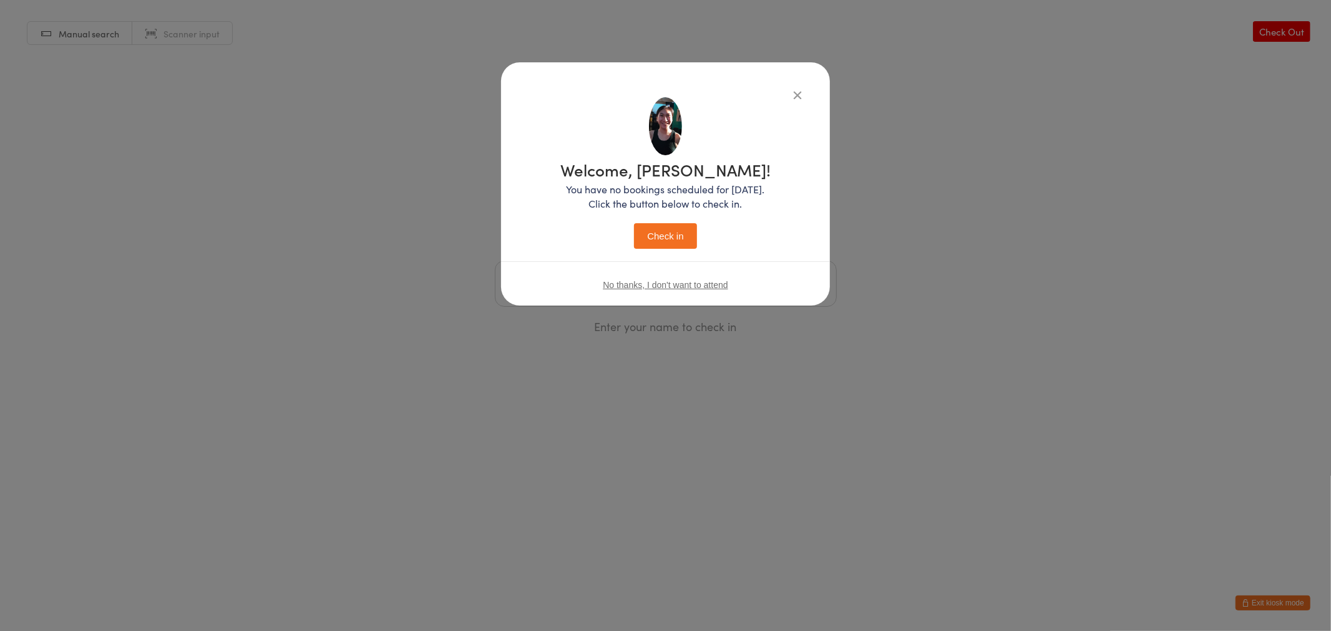
click at [651, 241] on button "Check in" at bounding box center [665, 236] width 62 height 26
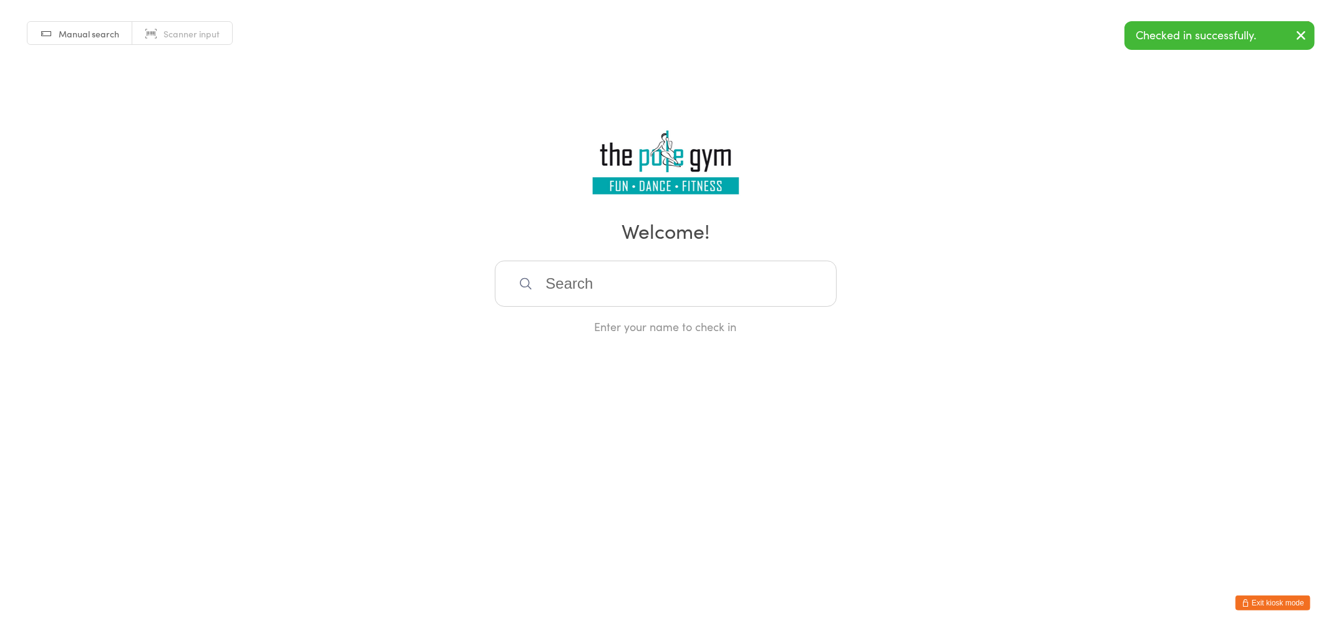
click at [1273, 604] on button "Exit kiosk mode" at bounding box center [1272, 603] width 75 height 15
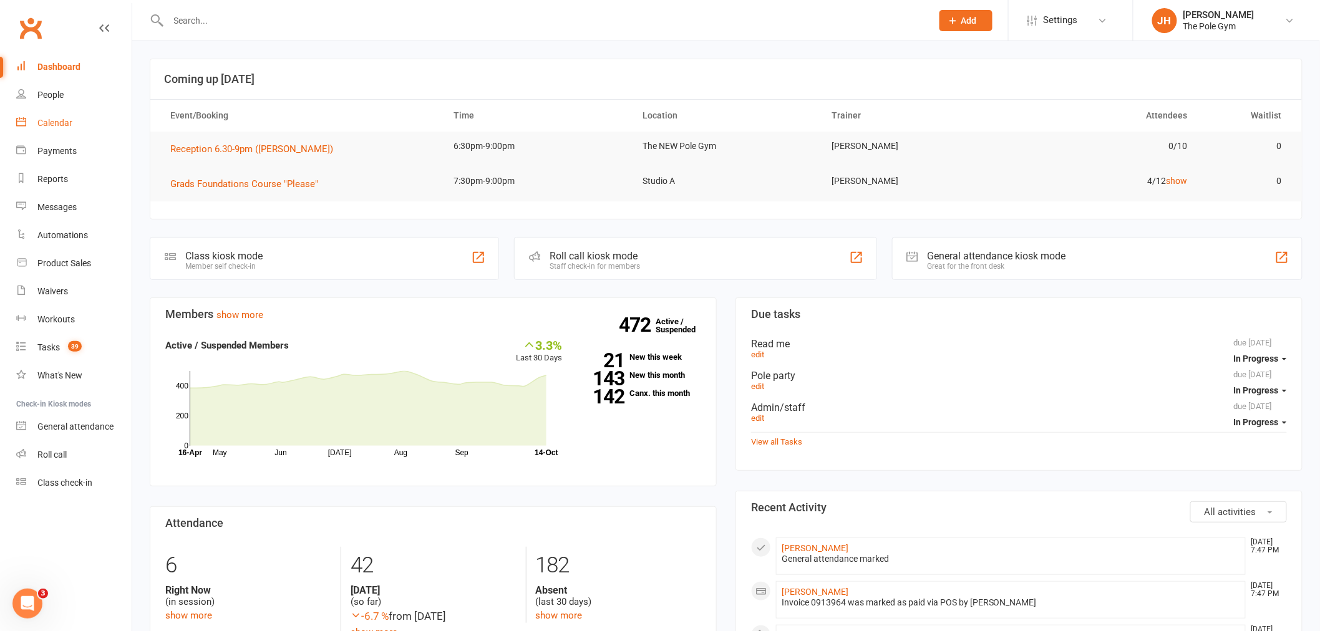
click at [62, 130] on link "Calendar" at bounding box center [73, 123] width 115 height 28
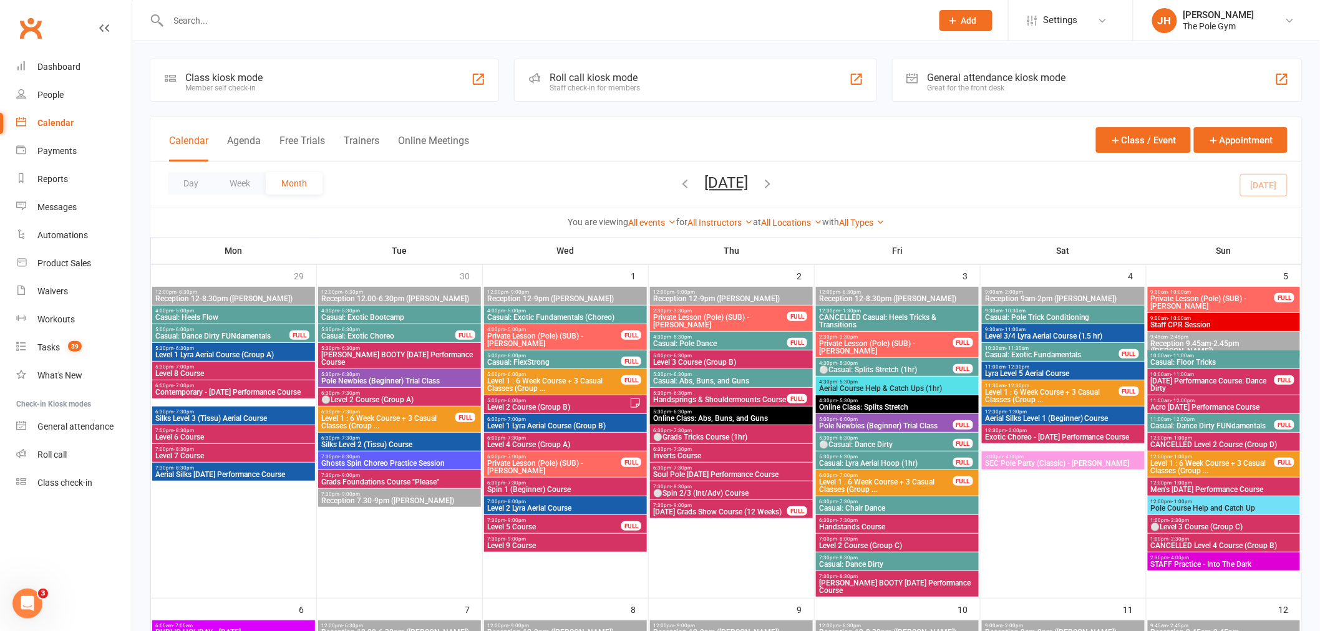
scroll to position [624, 0]
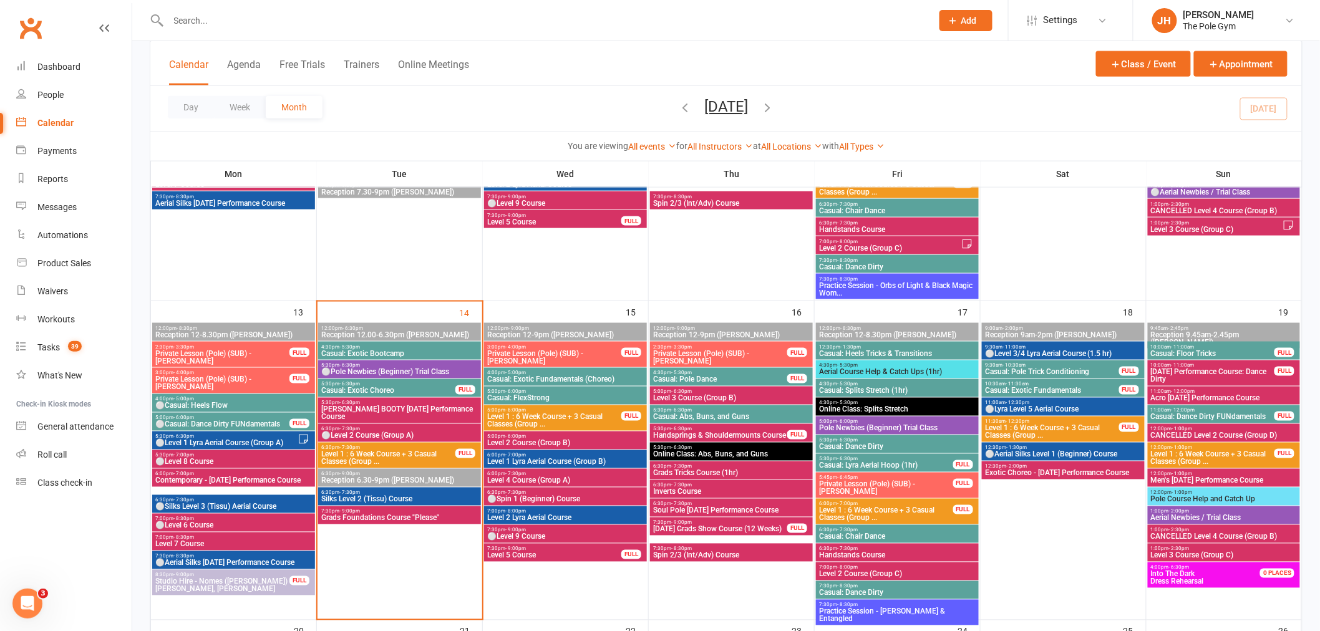
click at [1179, 395] on span "Acro Halloween Performance Course" at bounding box center [1223, 398] width 147 height 7
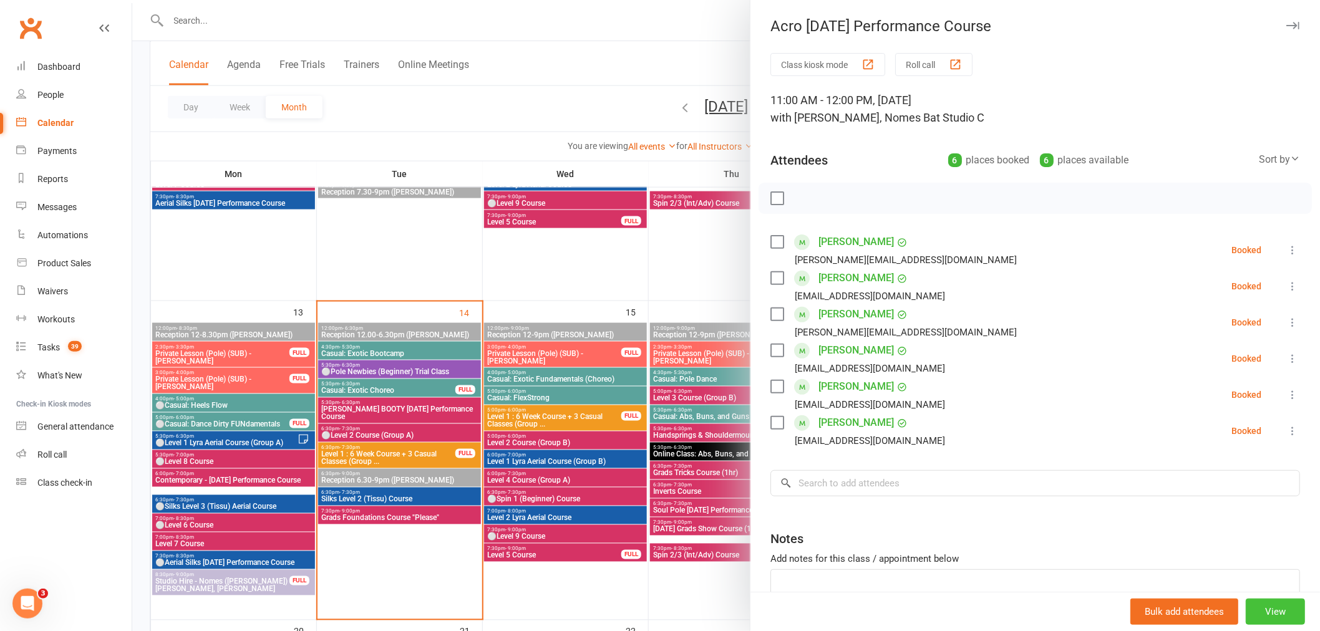
click at [1263, 608] on button "View" at bounding box center [1275, 612] width 59 height 26
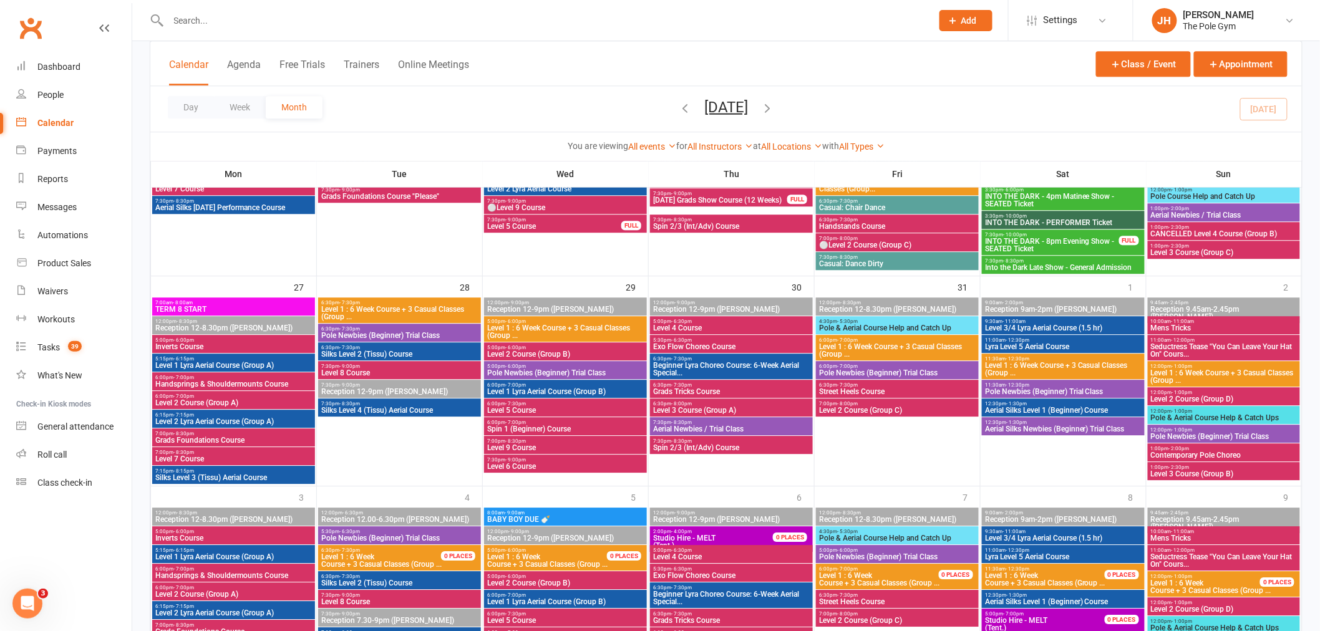
scroll to position [1248, 0]
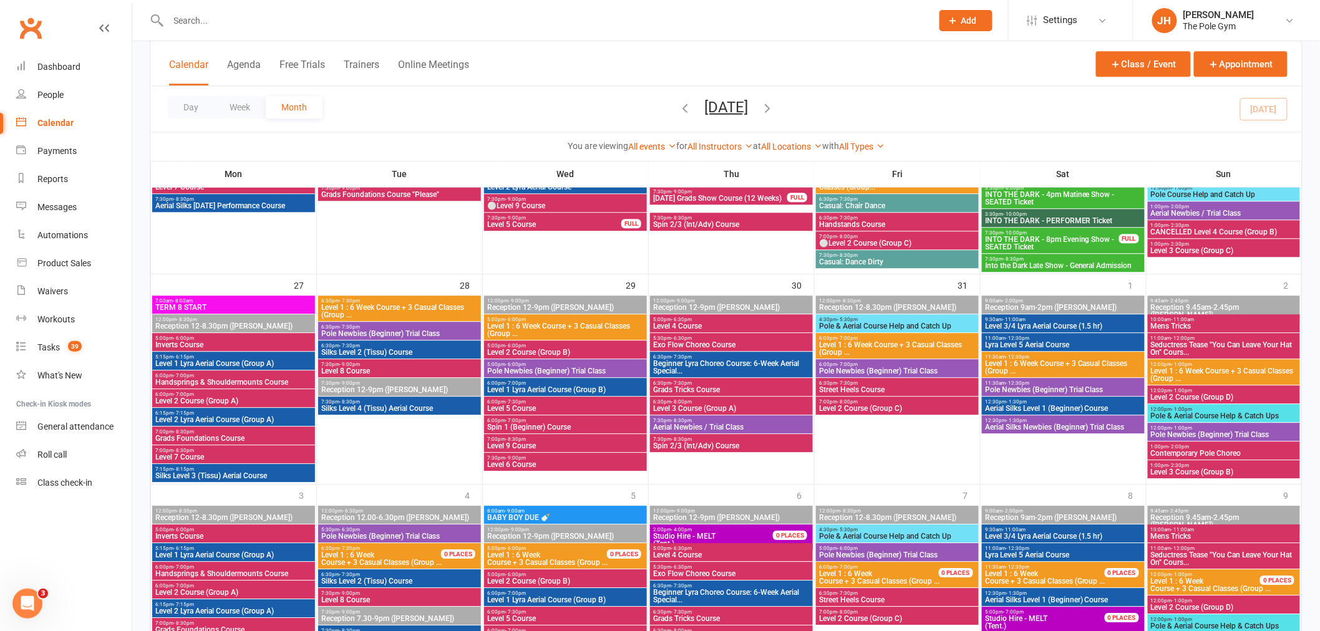
click at [1168, 341] on span "Seductress Tease "You Can Leave Your Hat On" Cours..." at bounding box center [1223, 348] width 147 height 15
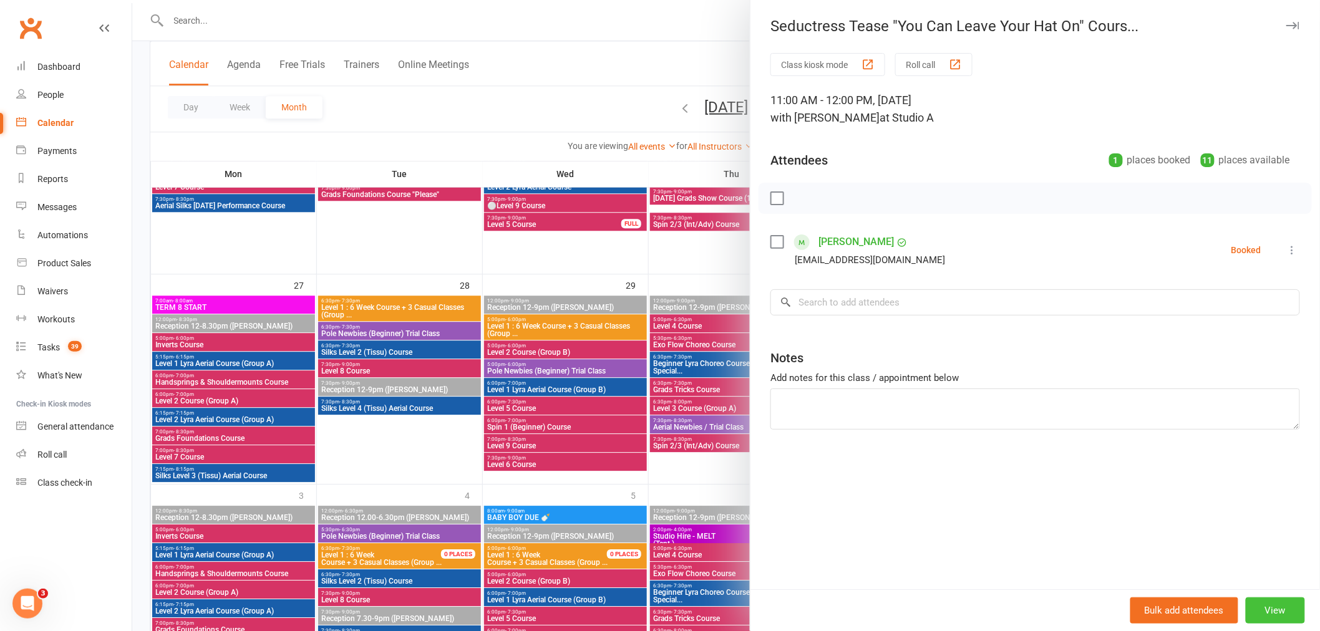
click at [1262, 604] on button "View" at bounding box center [1275, 611] width 59 height 26
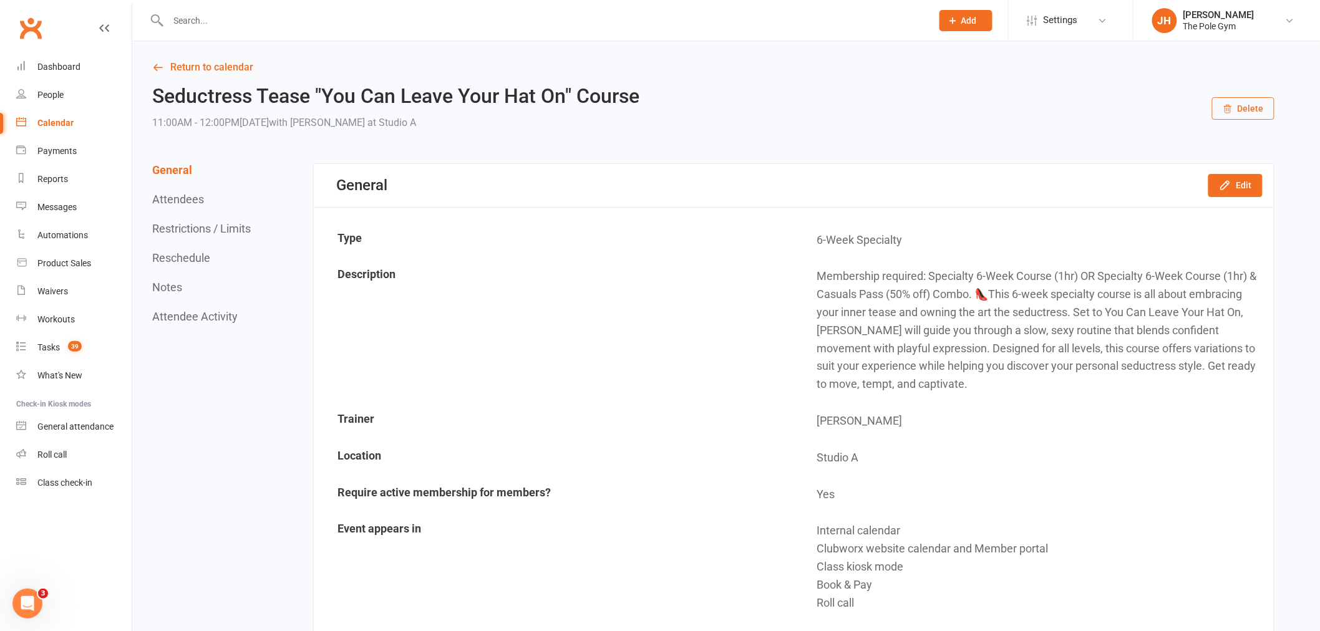
click at [51, 123] on div "Calendar" at bounding box center [55, 123] width 36 height 10
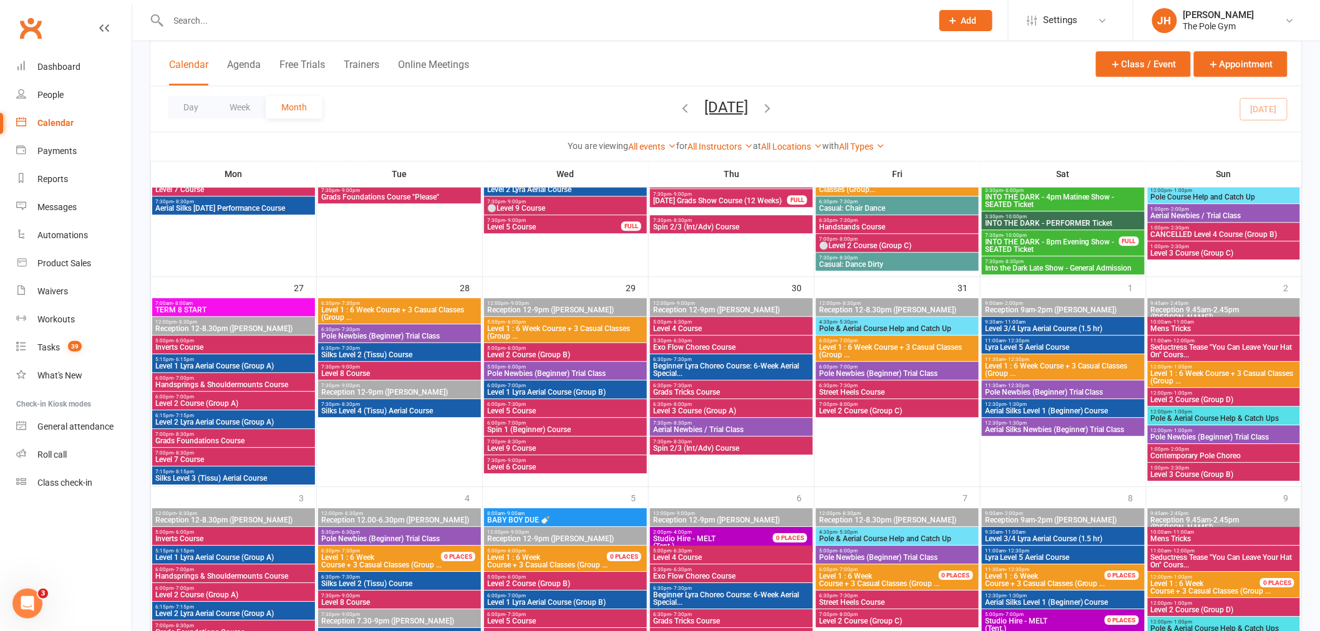
scroll to position [1248, 0]
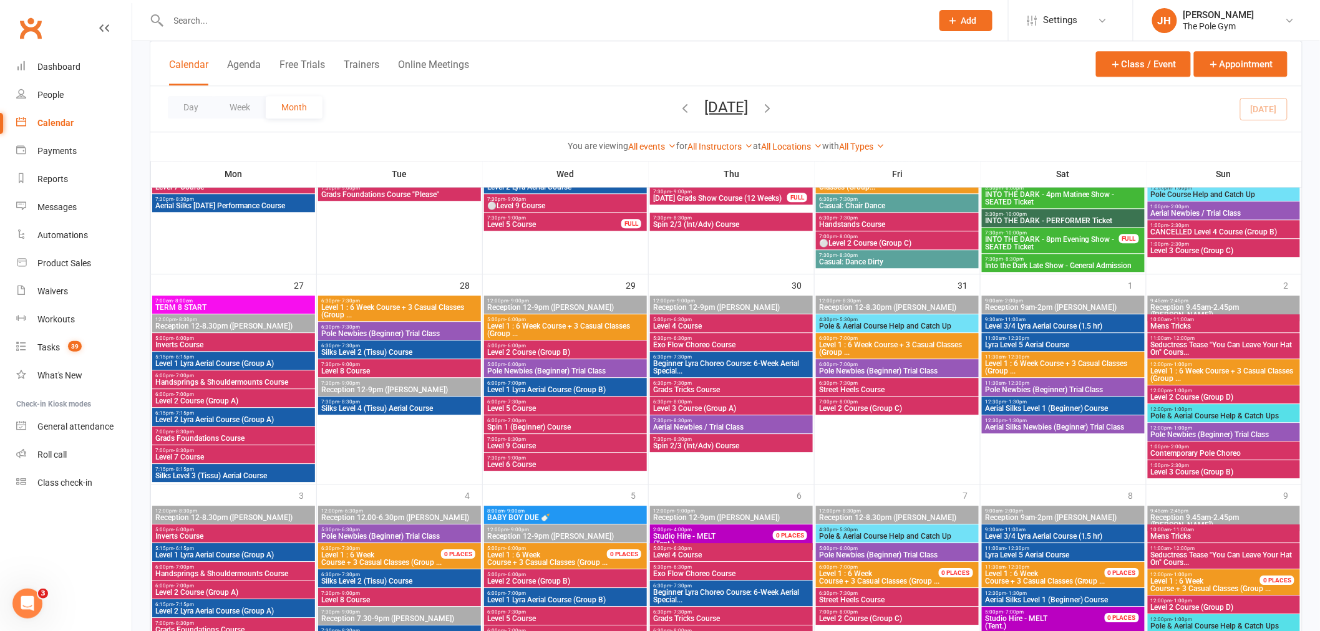
click at [1162, 323] on span "Mens Tricks" at bounding box center [1223, 326] width 147 height 7
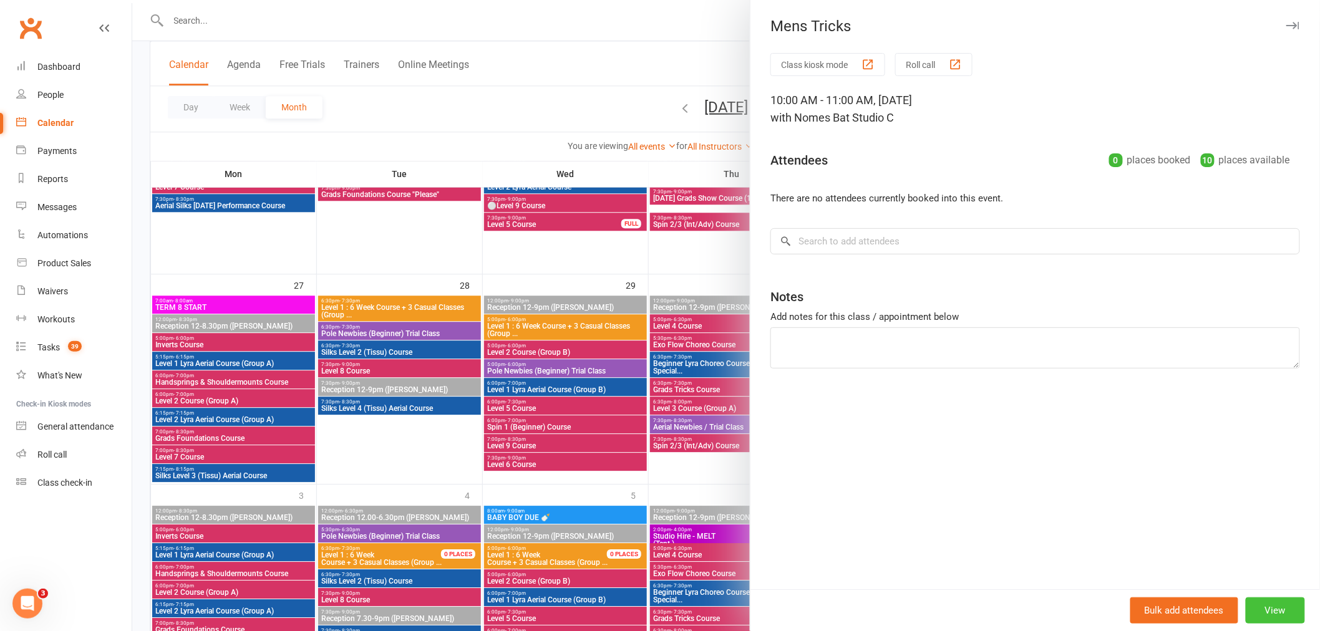
click at [1273, 601] on button "View" at bounding box center [1275, 611] width 59 height 26
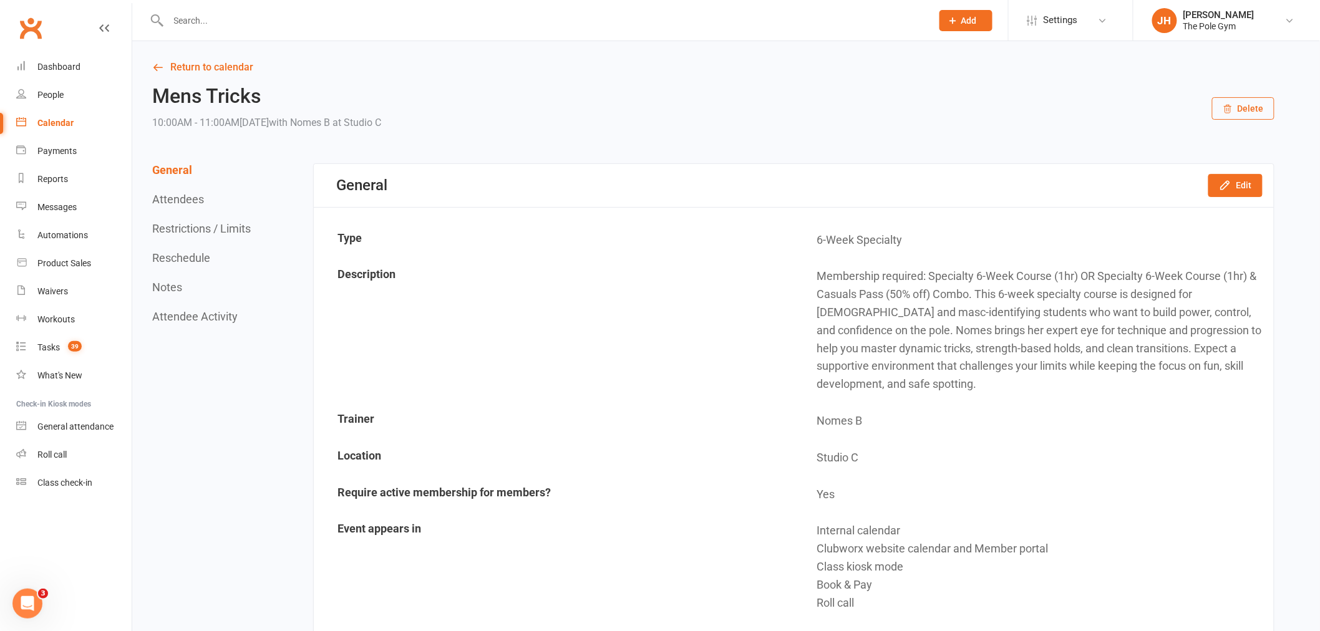
click at [82, 122] on link "Calendar" at bounding box center [73, 123] width 115 height 28
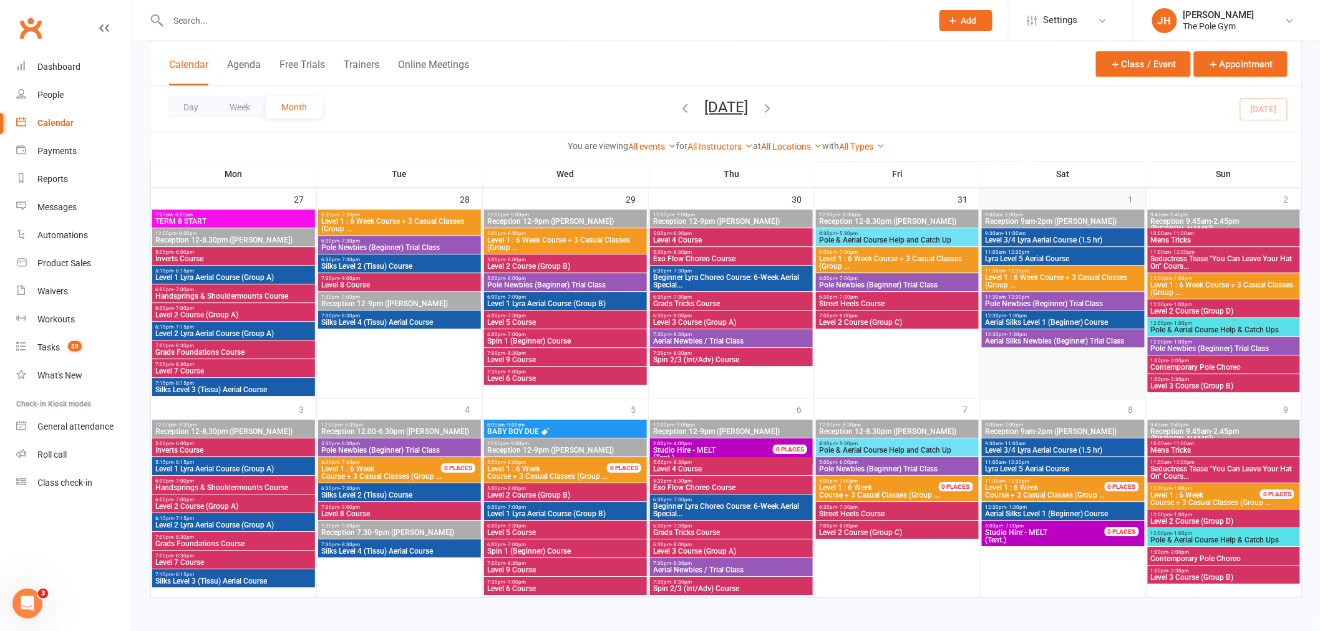
scroll to position [1336, 0]
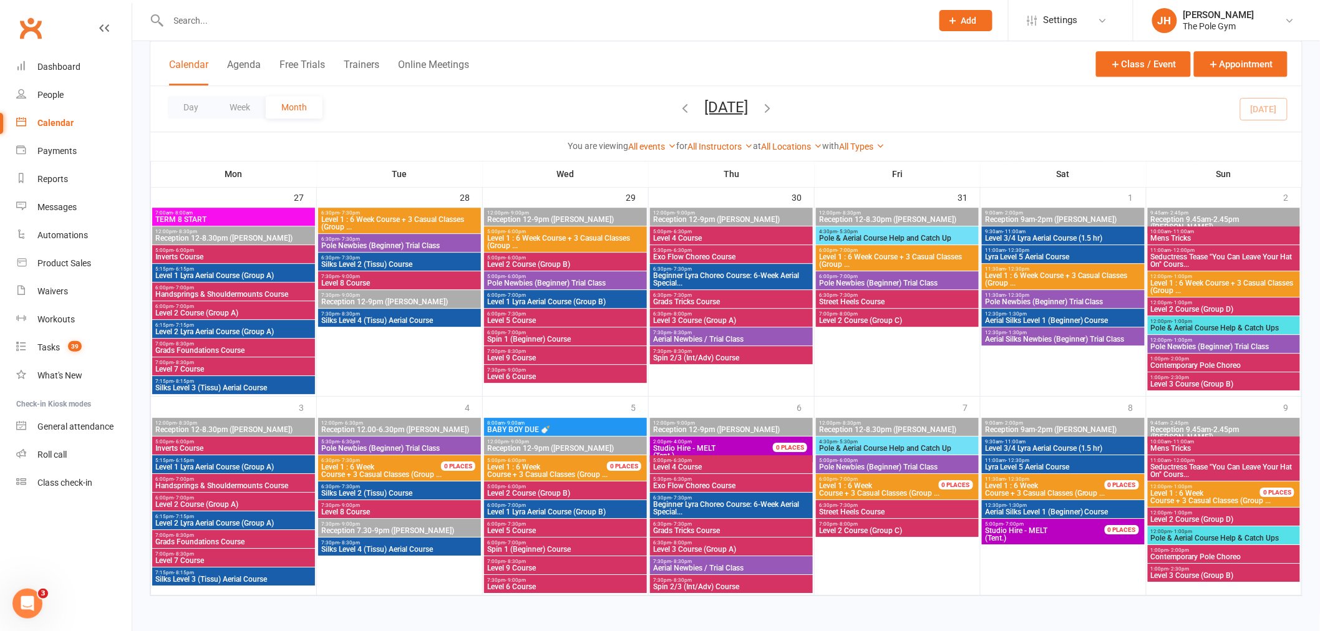
click at [1173, 257] on span "Seductress Tease "You Can Leave Your Hat On" Cours..." at bounding box center [1223, 260] width 147 height 15
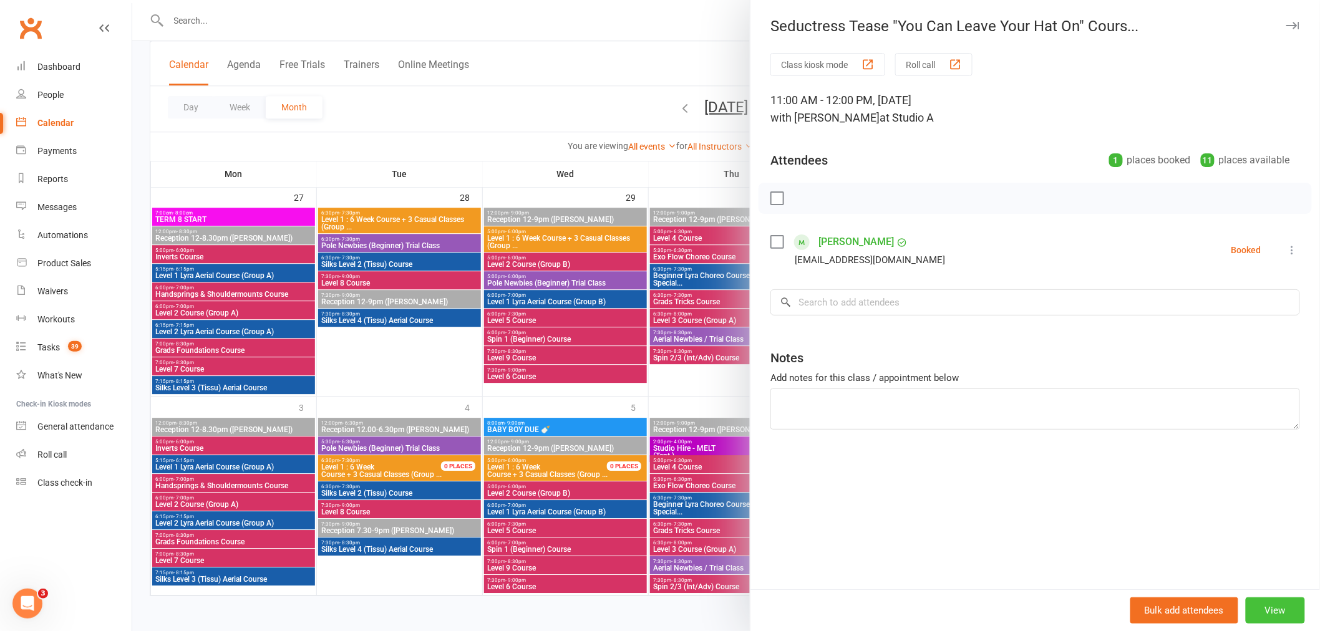
click at [1268, 603] on button "View" at bounding box center [1275, 611] width 59 height 26
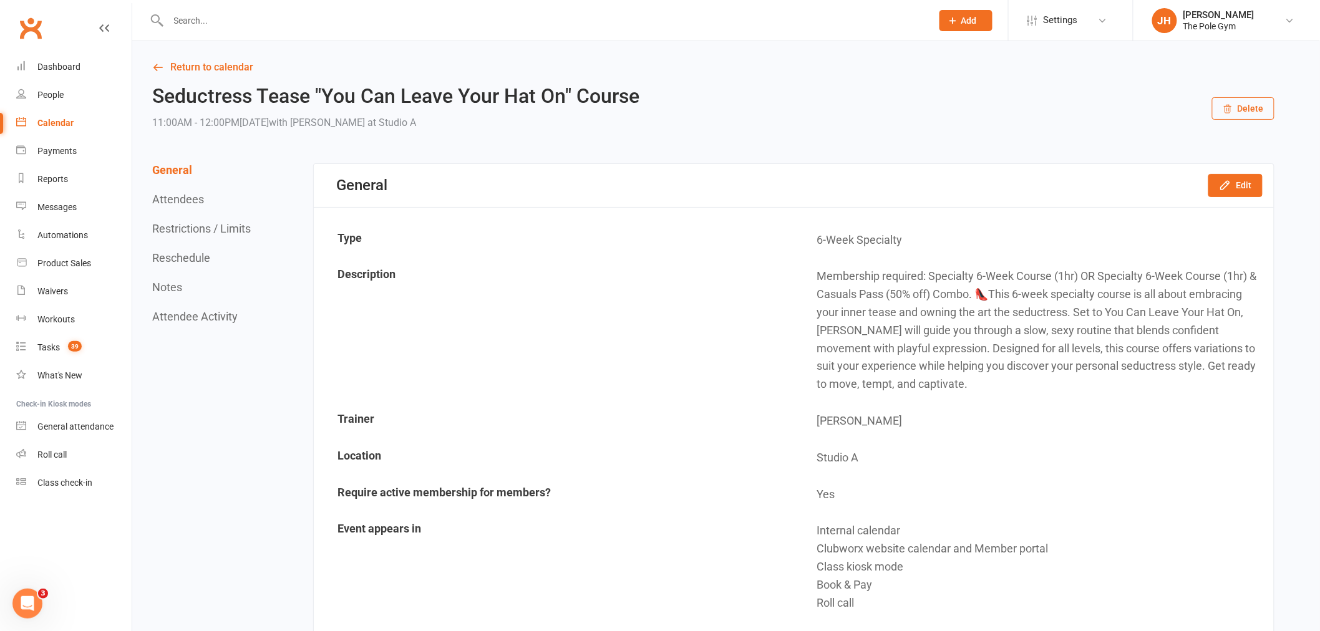
drag, startPoint x: 9, startPoint y: 115, endPoint x: 23, endPoint y: 115, distance: 13.7
click at [14, 115] on li "Calendar" at bounding box center [66, 123] width 132 height 28
click at [32, 117] on link "Calendar" at bounding box center [73, 123] width 115 height 28
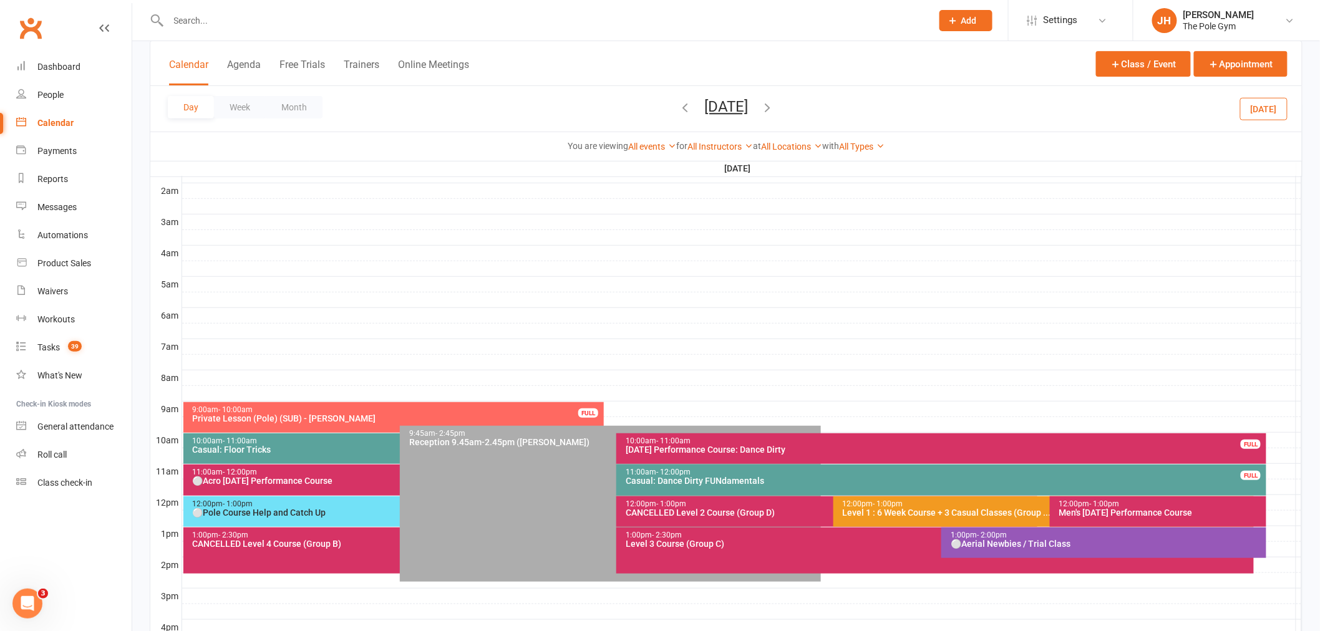
scroll to position [208, 0]
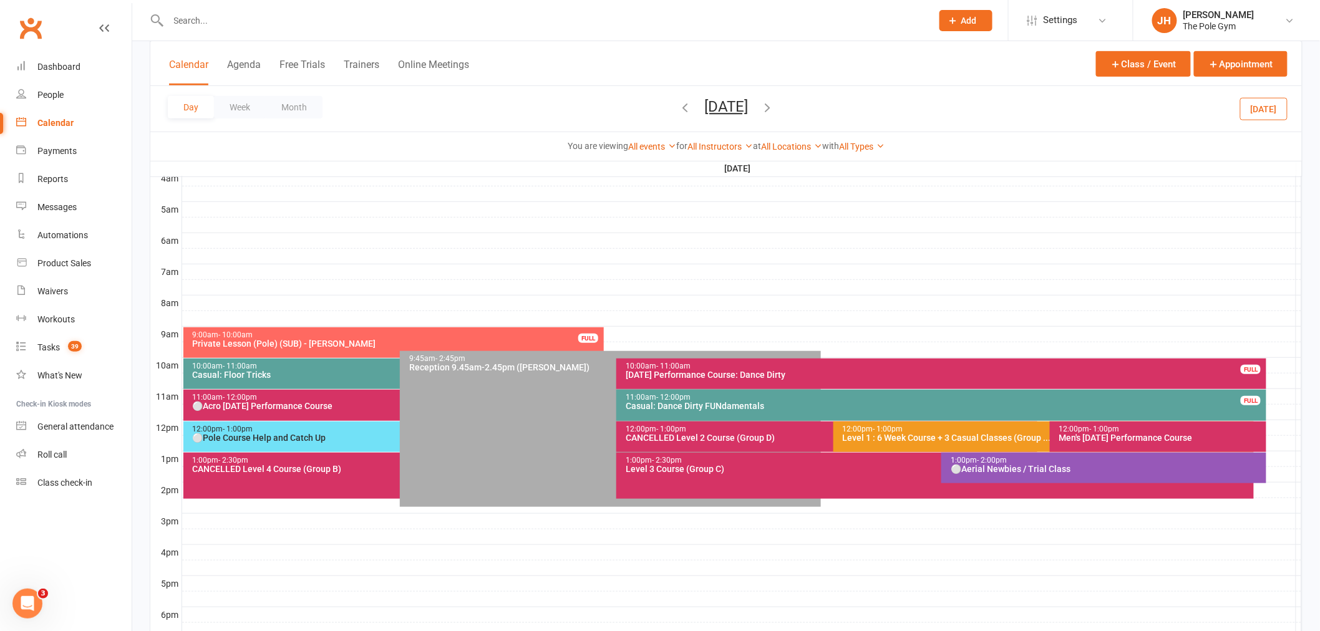
drag, startPoint x: 319, startPoint y: 117, endPoint x: 347, endPoint y: 152, distance: 45.3
click at [319, 117] on button "Month" at bounding box center [294, 107] width 57 height 22
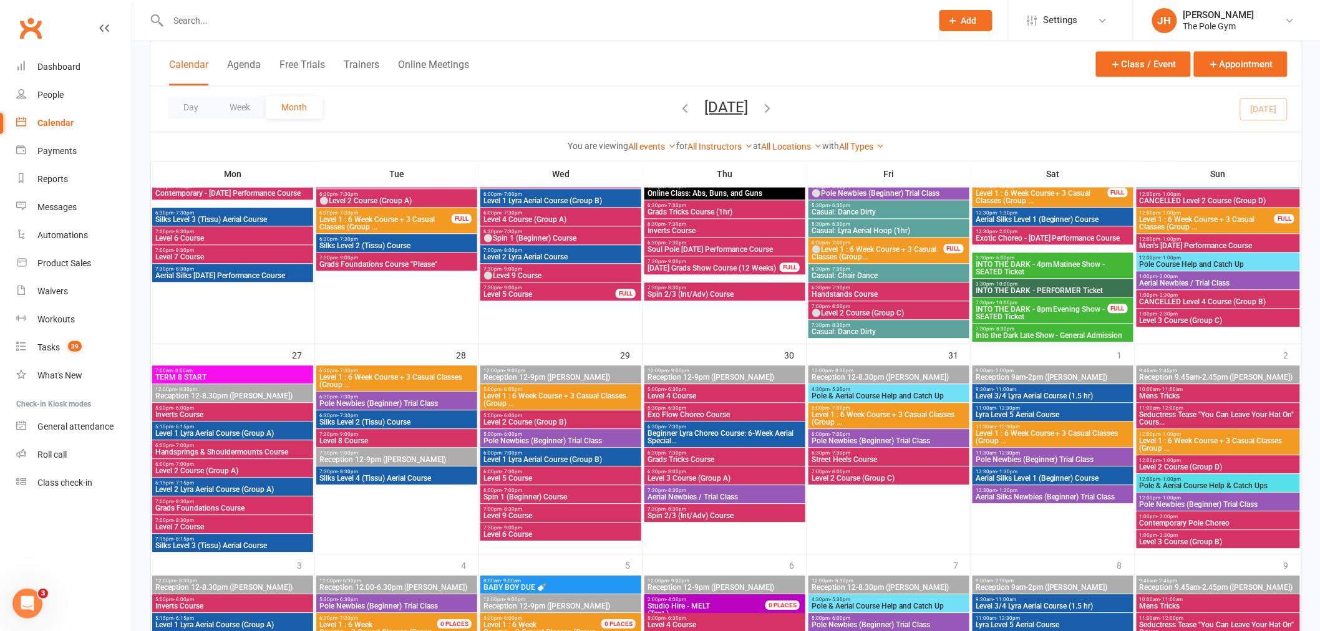
scroll to position [1248, 0]
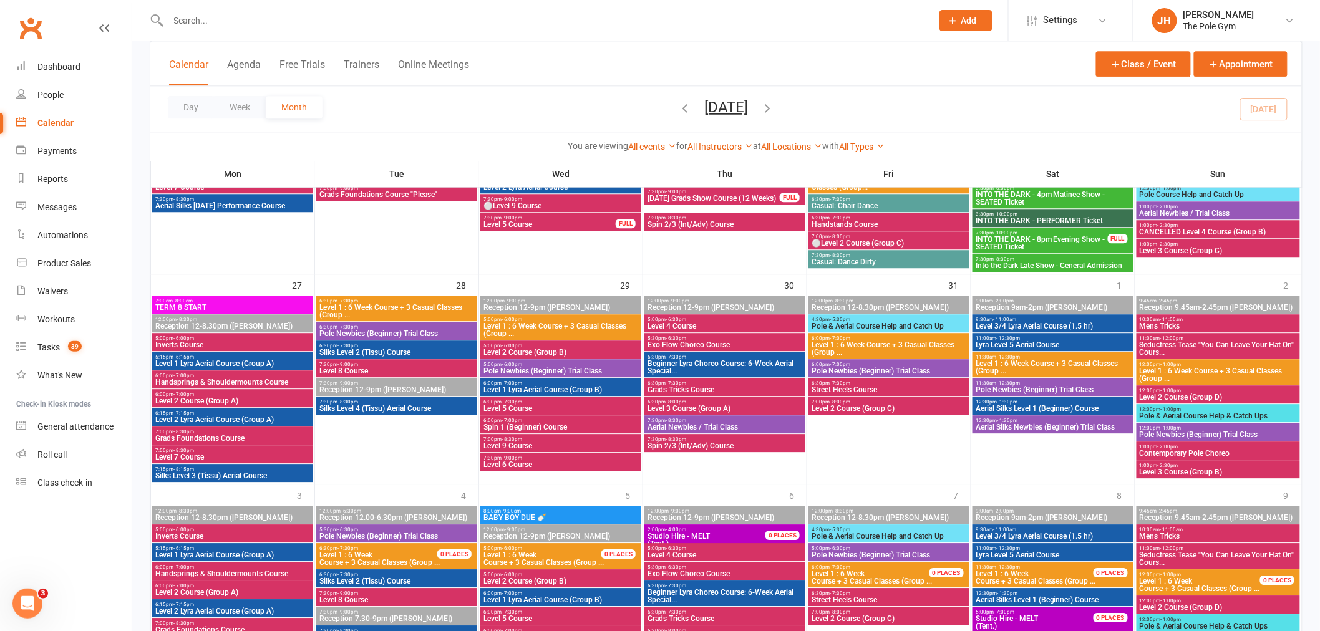
click at [682, 345] on span "Exo Flow Choreo Course" at bounding box center [725, 344] width 156 height 7
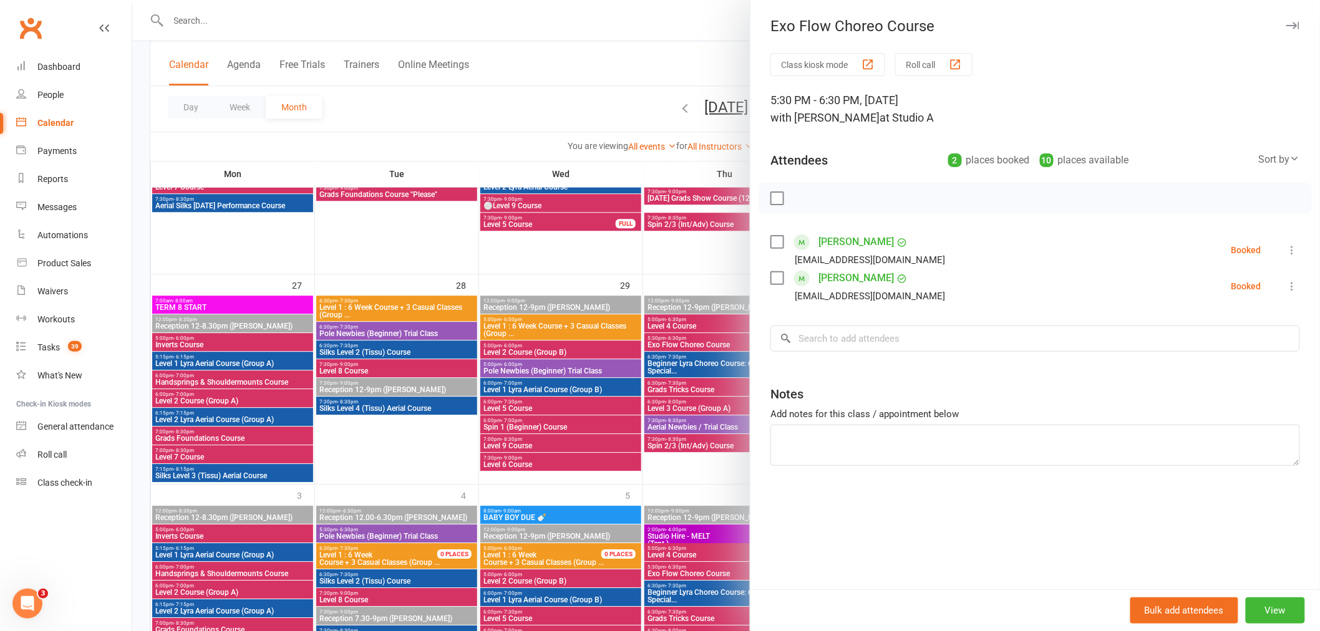
click at [1285, 591] on div "Bulk add attendees View" at bounding box center [1035, 610] width 570 height 42
click at [1276, 601] on button "View" at bounding box center [1275, 611] width 59 height 26
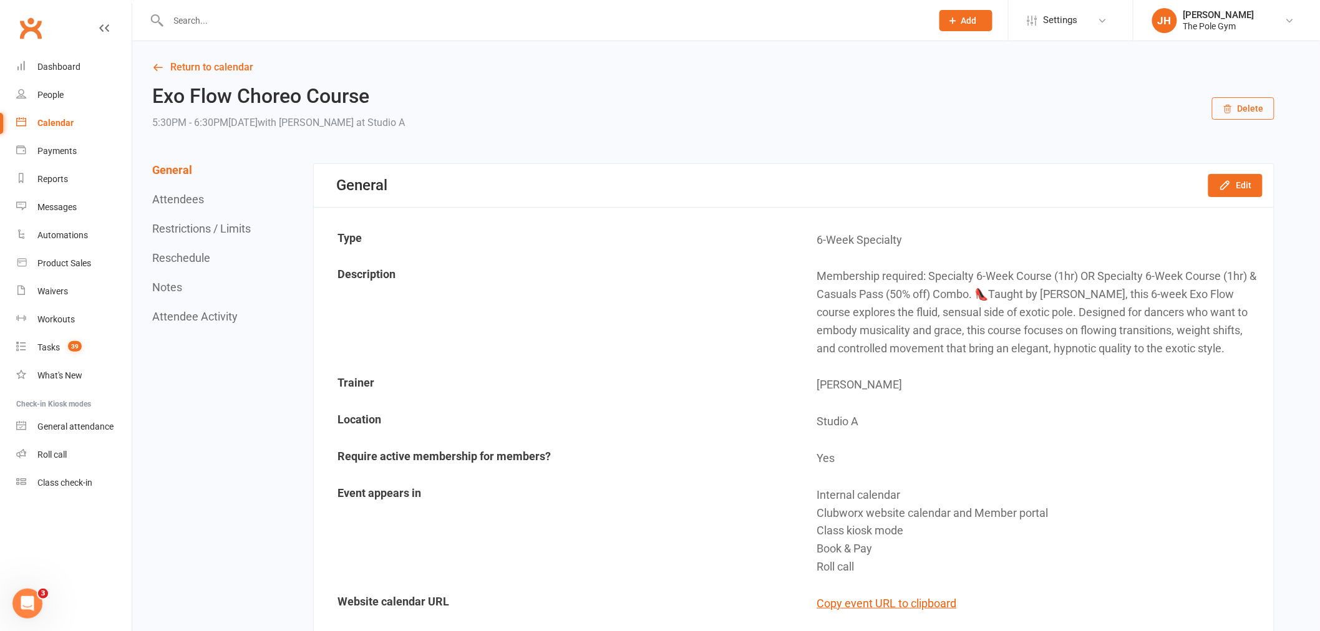
click at [69, 127] on div "Calendar" at bounding box center [55, 123] width 36 height 10
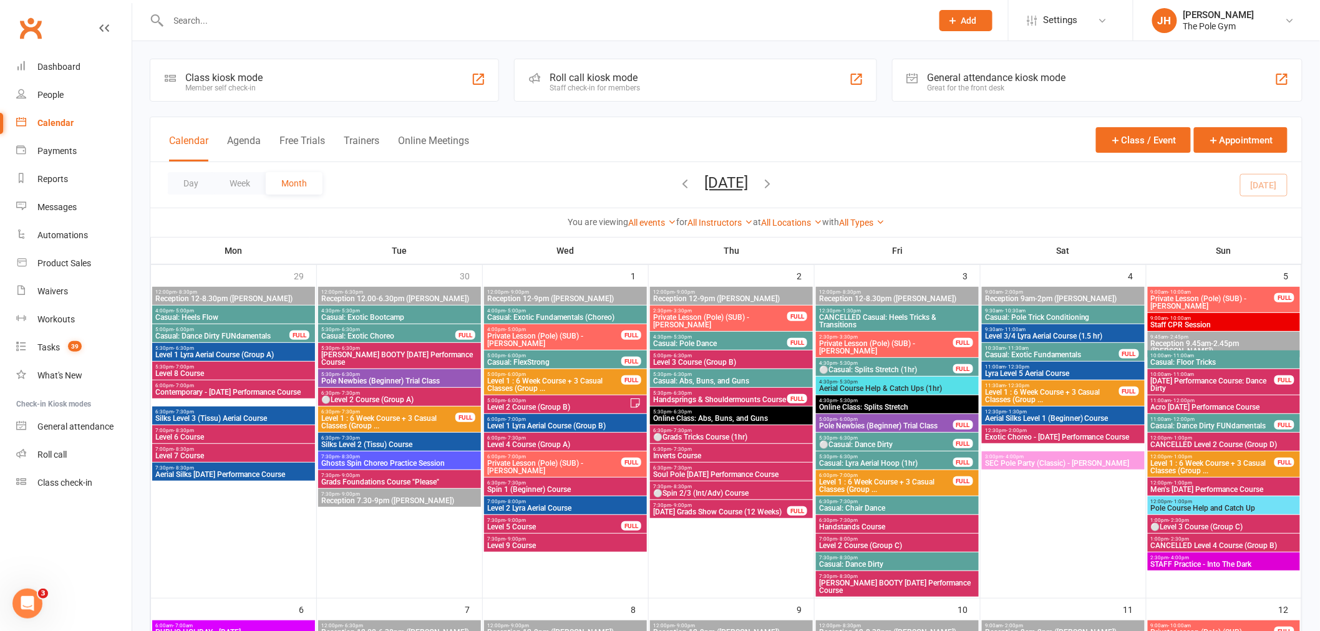
click at [256, 396] on span "Contemporary - [DATE] Performance Course" at bounding box center [234, 392] width 158 height 7
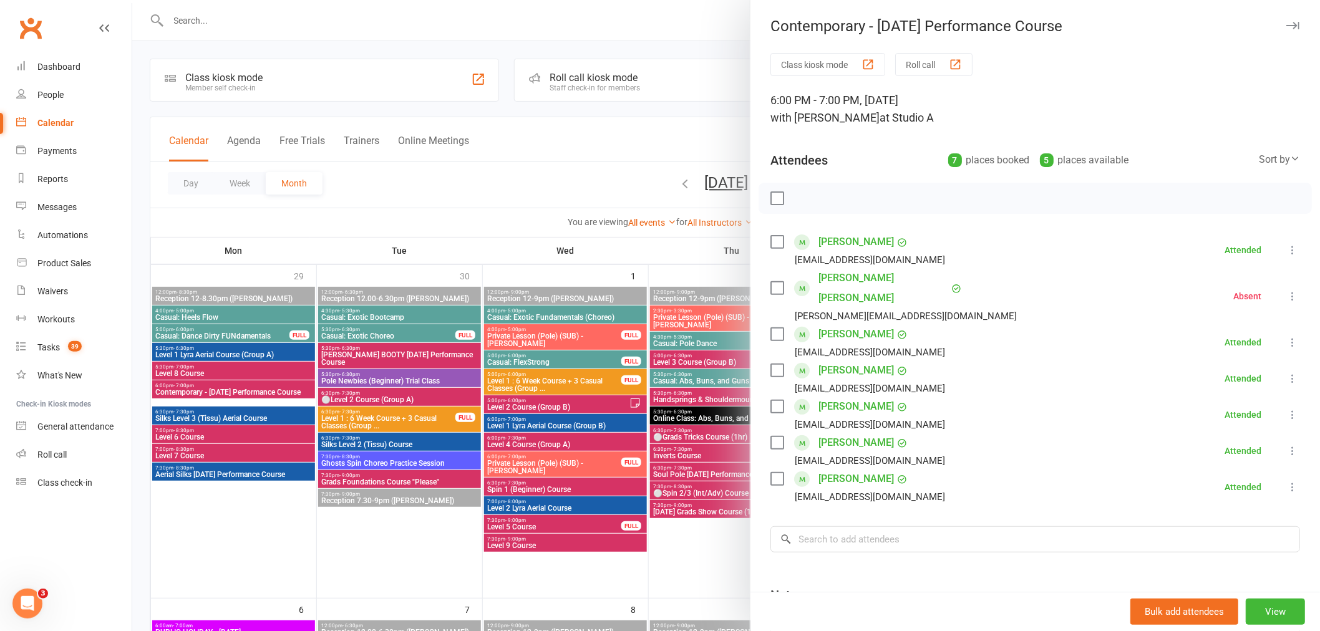
click at [487, 440] on div at bounding box center [726, 315] width 1188 height 631
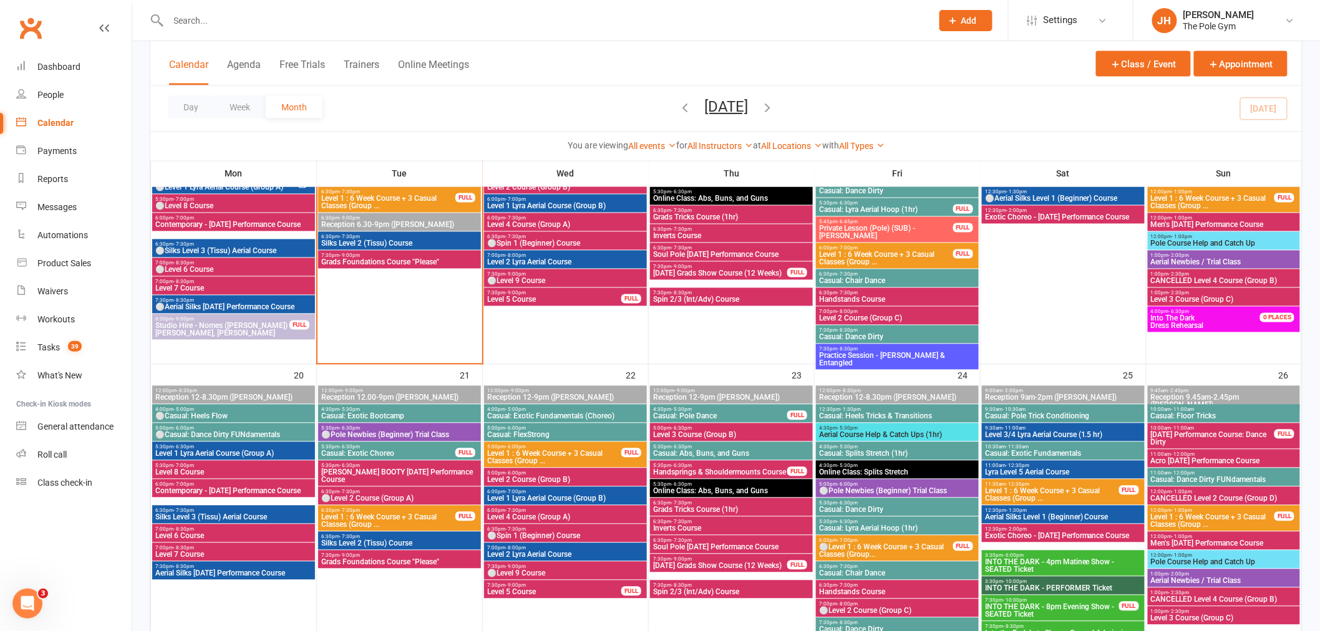
scroll to position [1109, 0]
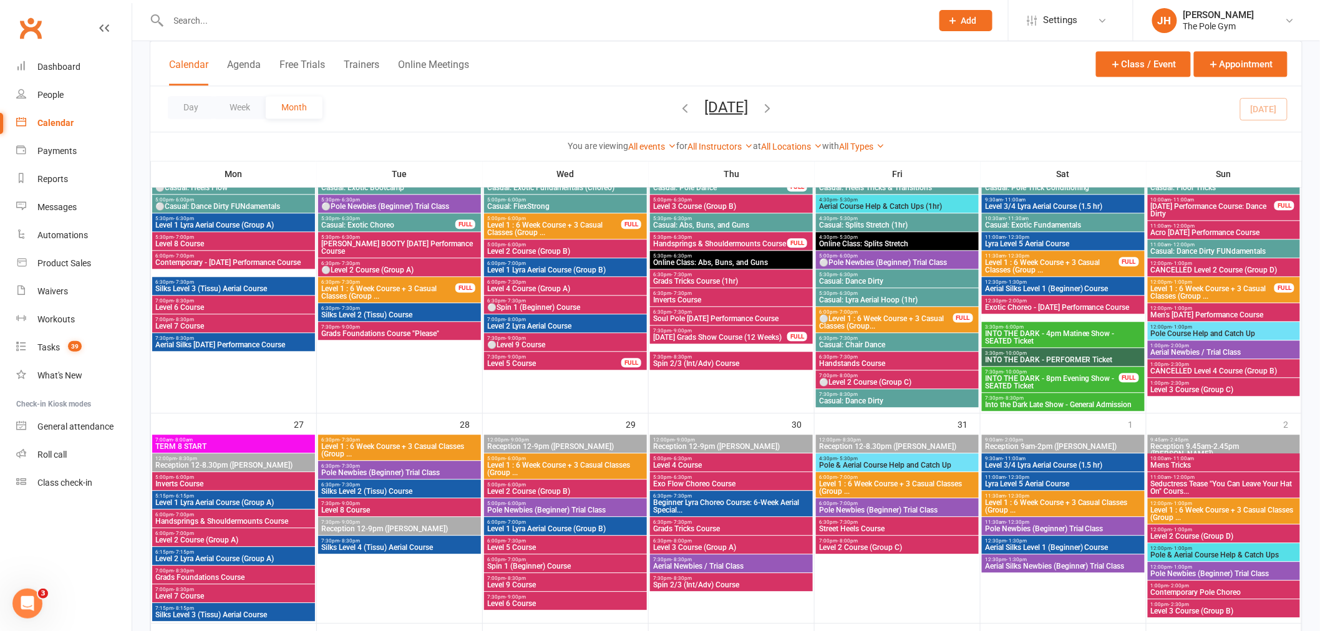
click at [1210, 589] on span "Contemporary Pole Choreo" at bounding box center [1223, 592] width 147 height 7
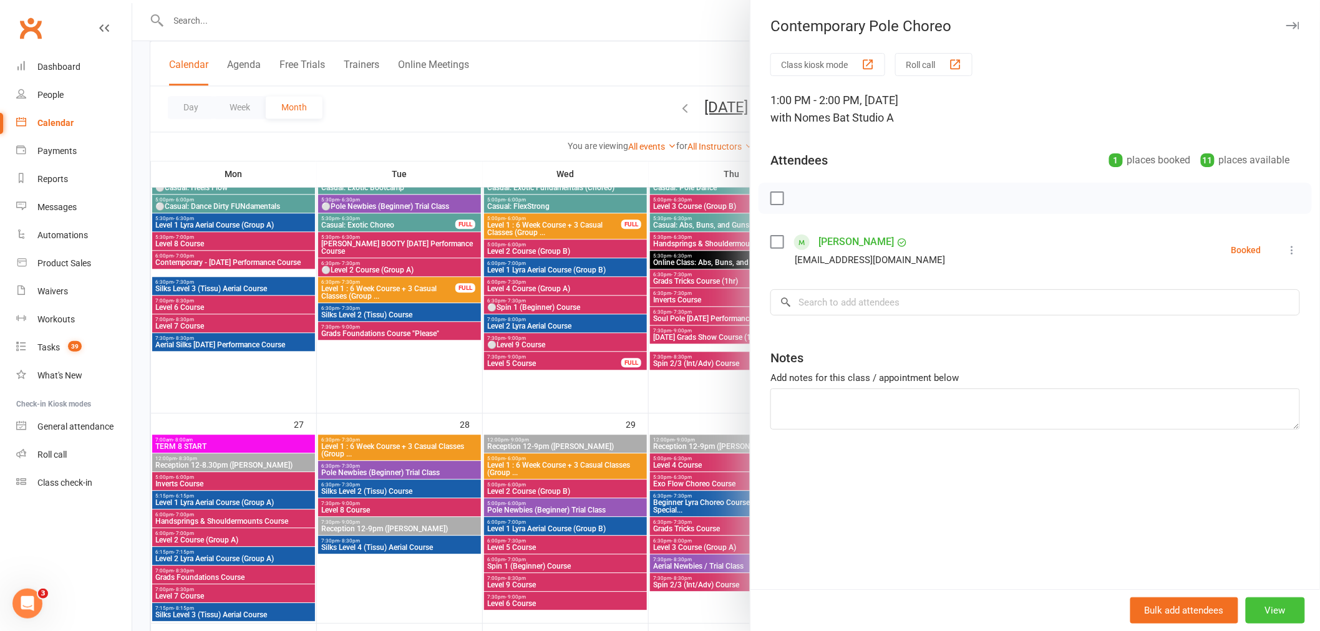
click at [1273, 601] on button "View" at bounding box center [1275, 611] width 59 height 26
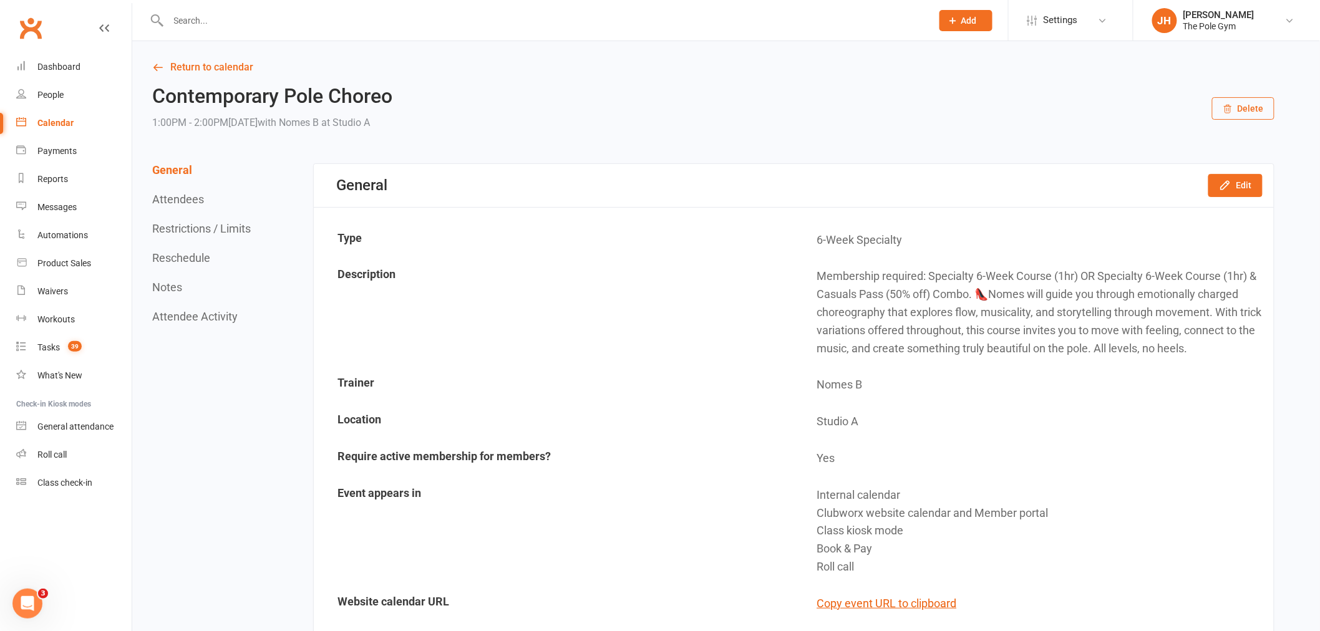
click at [36, 127] on link "Calendar" at bounding box center [73, 123] width 115 height 28
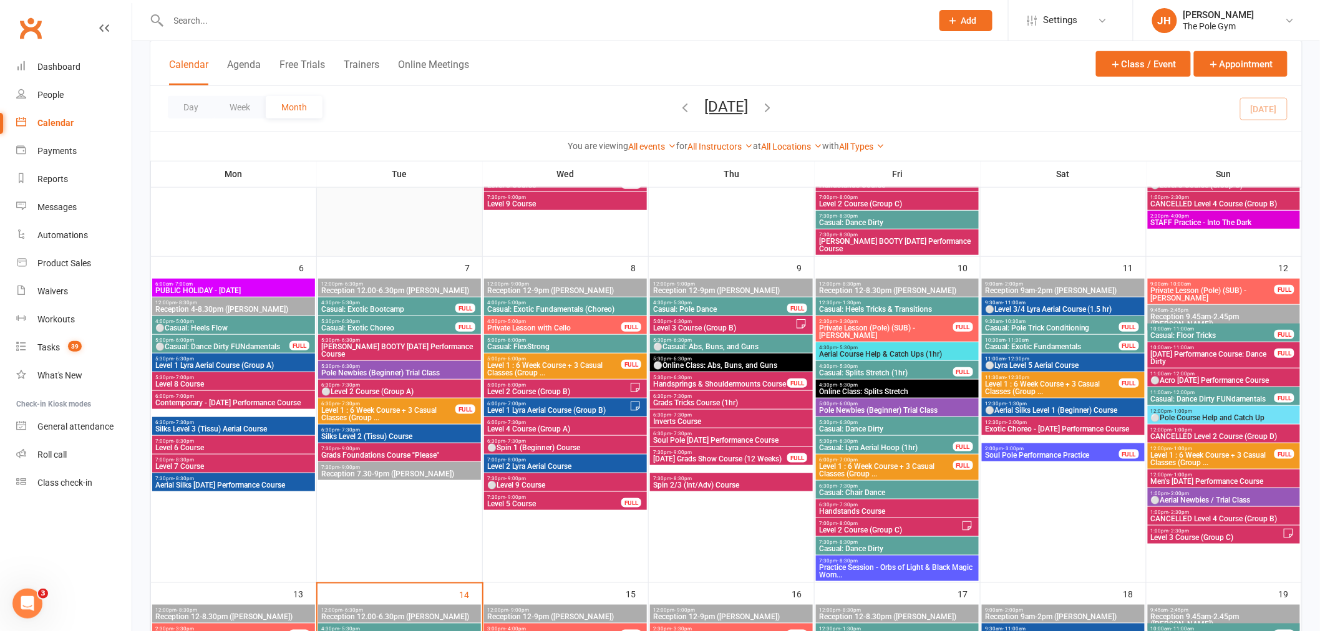
scroll to position [554, 0]
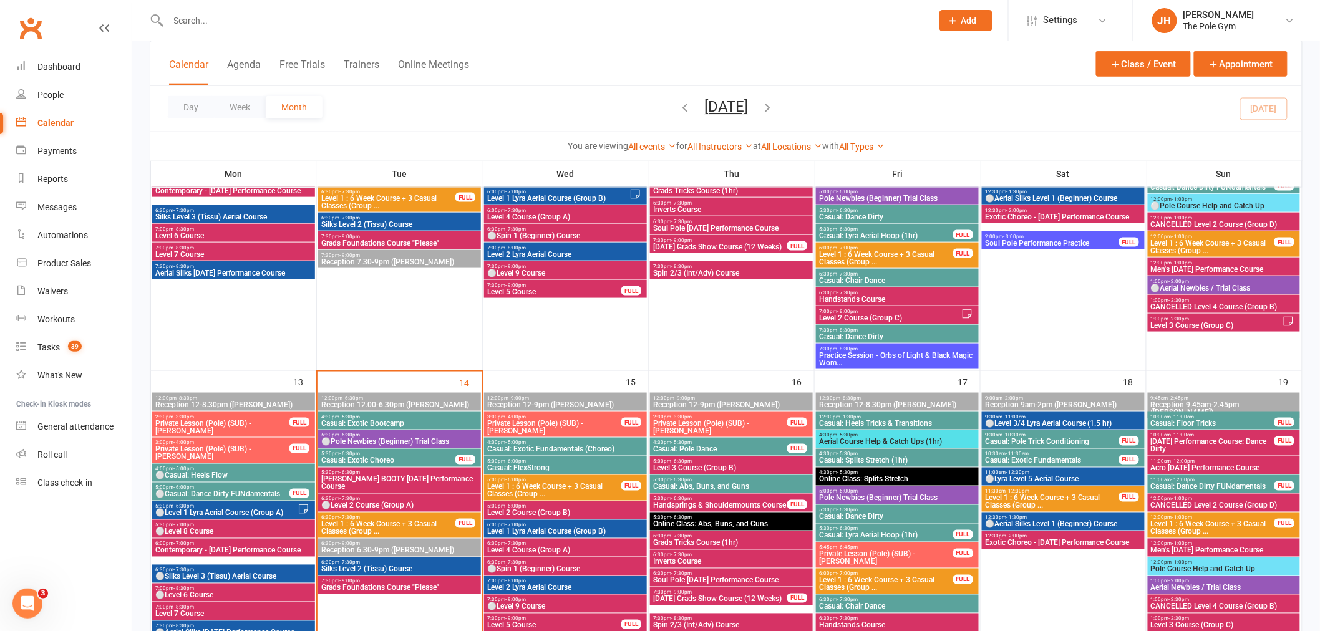
click at [233, 34] on div at bounding box center [537, 20] width 774 height 41
click at [233, 25] on input "text" at bounding box center [544, 20] width 759 height 17
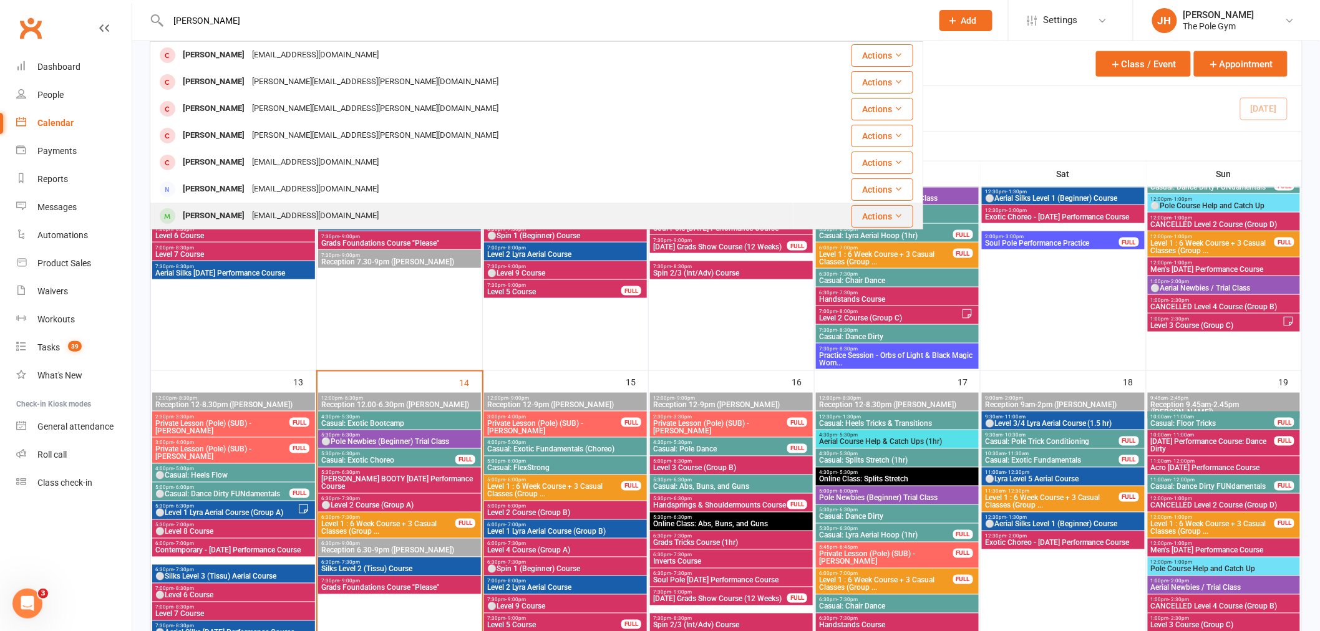
type input "catherine"
click at [220, 209] on div "Catherine McCall" at bounding box center [213, 216] width 69 height 18
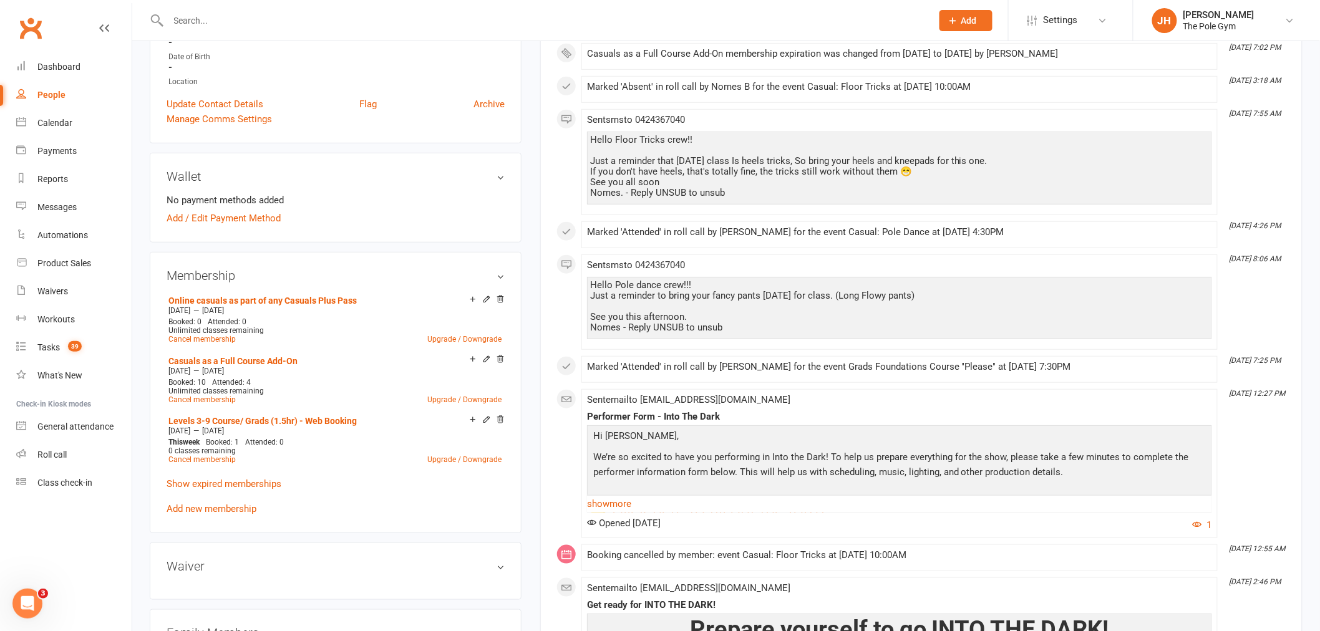
scroll to position [277, 0]
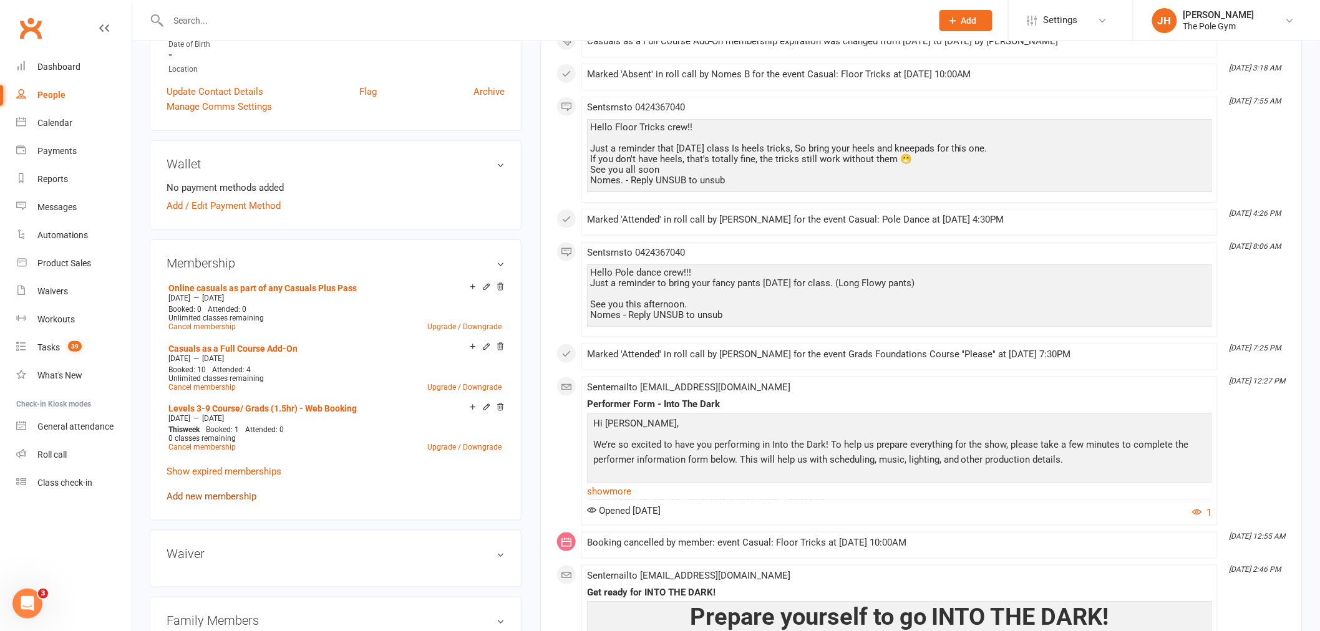
click at [196, 495] on link "Add new membership" at bounding box center [212, 496] width 90 height 11
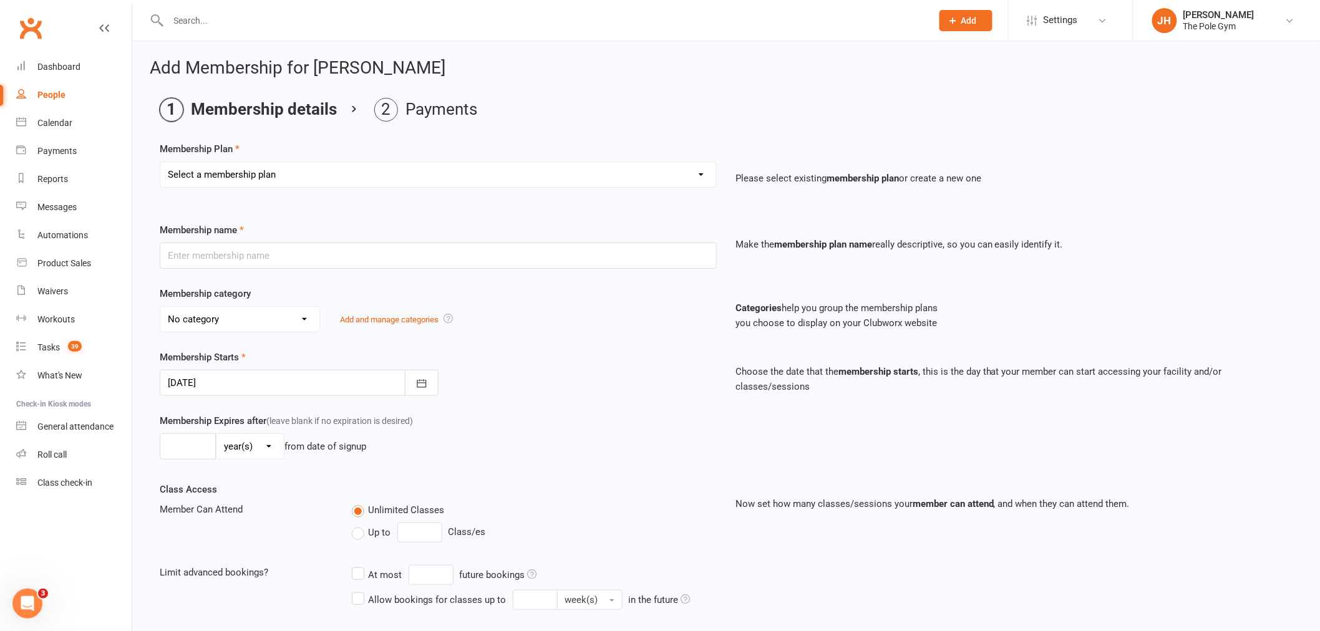
click at [245, 183] on select "Select a membership plan Create new Membership Plan Pay As You Go (45 min) Casu…" at bounding box center [438, 174] width 556 height 25
select select "20"
click at [160, 162] on select "Select a membership plan Create new Membership Plan Pay As You Go (45 min) Casu…" at bounding box center [438, 174] width 556 height 25
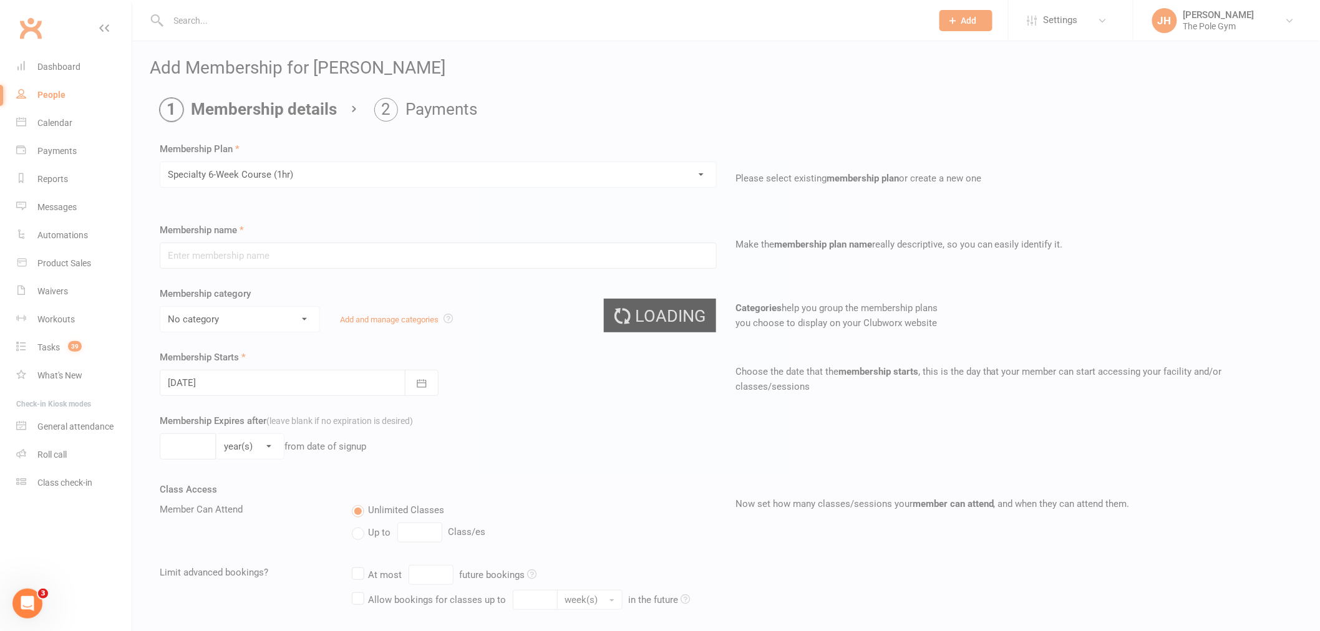
type input "Specialty 6-Week Course (1hr)"
select select "19"
type input "27 Oct 2025"
type input "6"
select select "1"
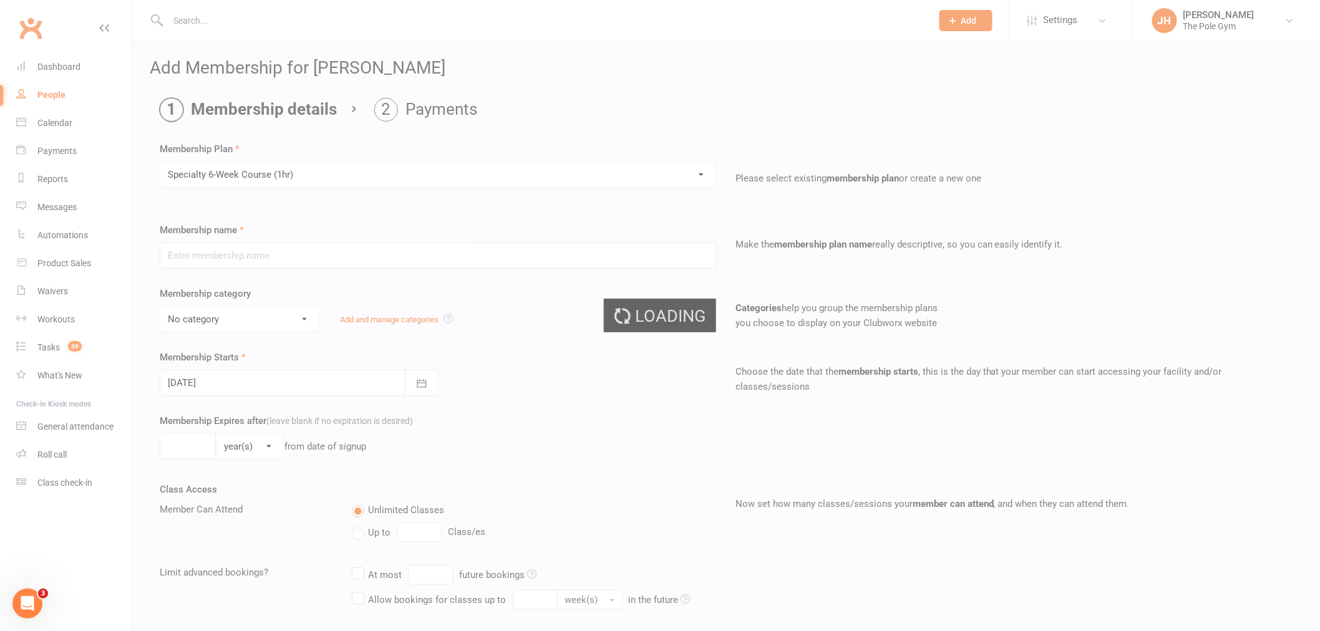
type input "1"
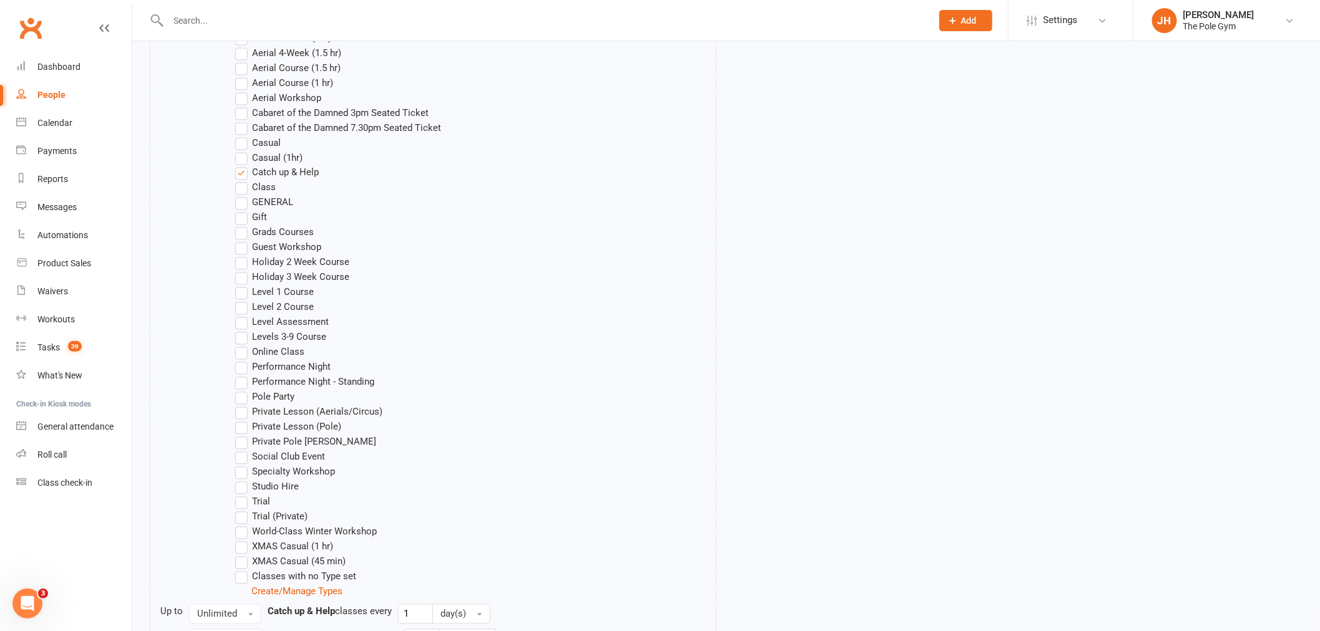
scroll to position [968, 0]
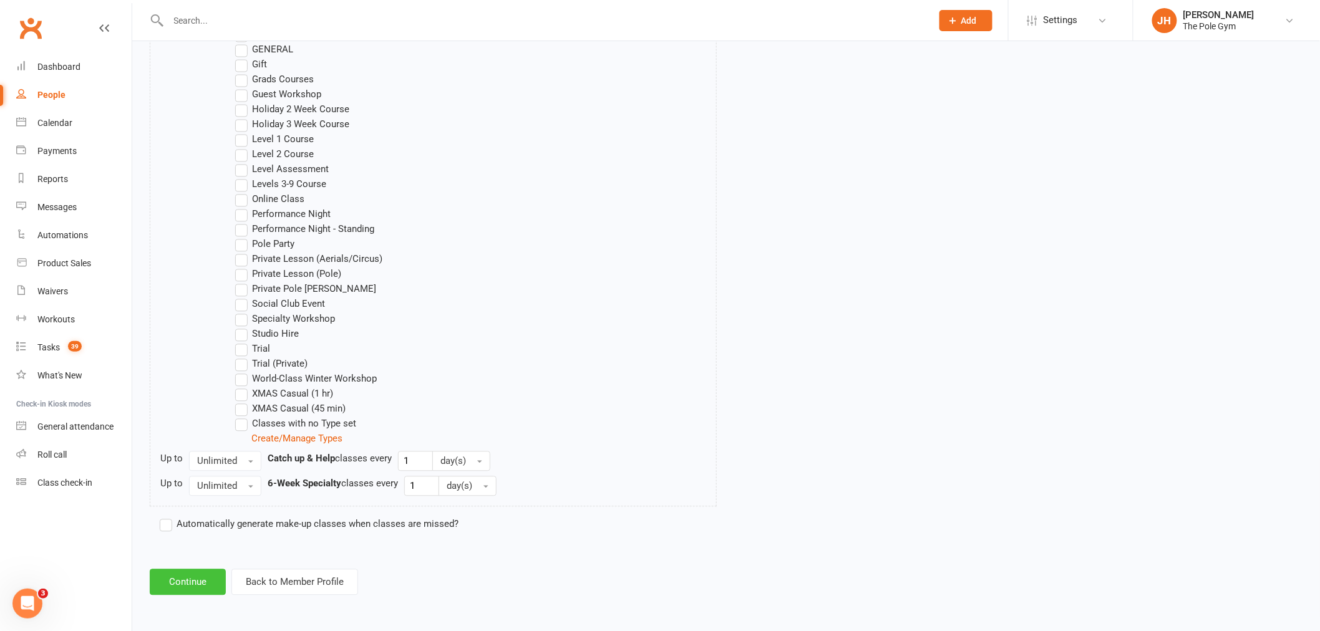
click at [218, 581] on button "Continue" at bounding box center [188, 583] width 76 height 26
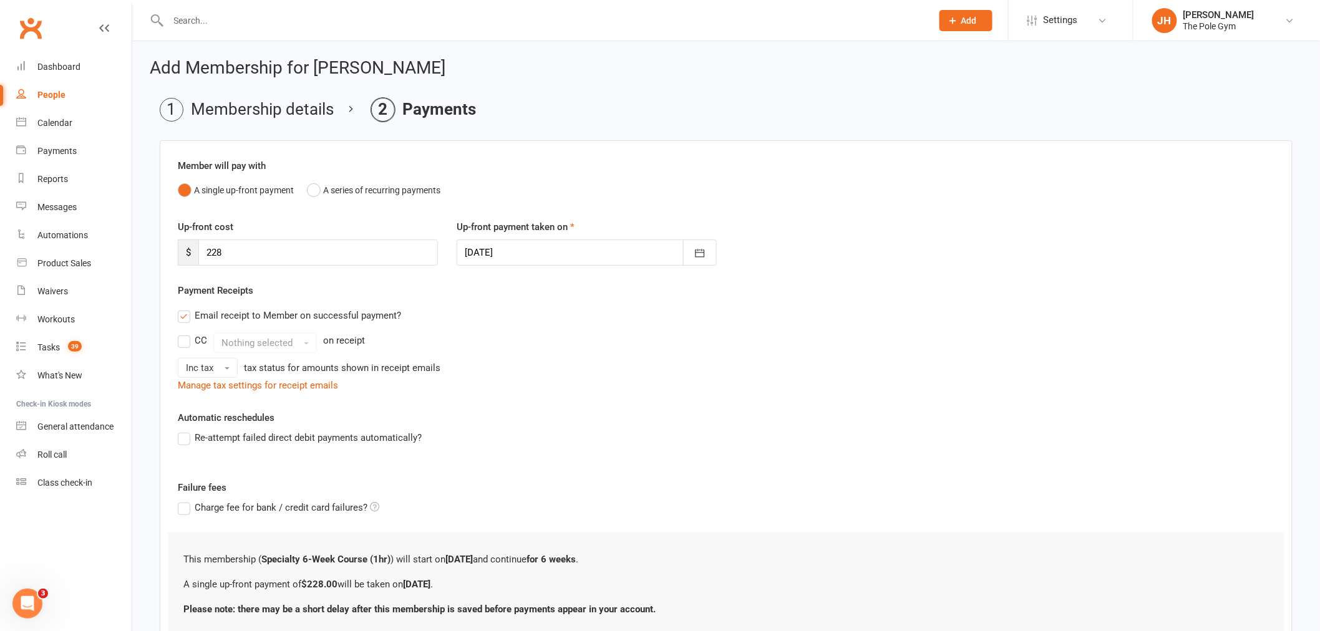
drag, startPoint x: 500, startPoint y: 246, endPoint x: 507, endPoint y: 258, distance: 14.0
click at [500, 246] on div at bounding box center [587, 253] width 260 height 26
click at [594, 381] on button "15" at bounding box center [589, 379] width 26 height 22
type input "15 Oct 2025"
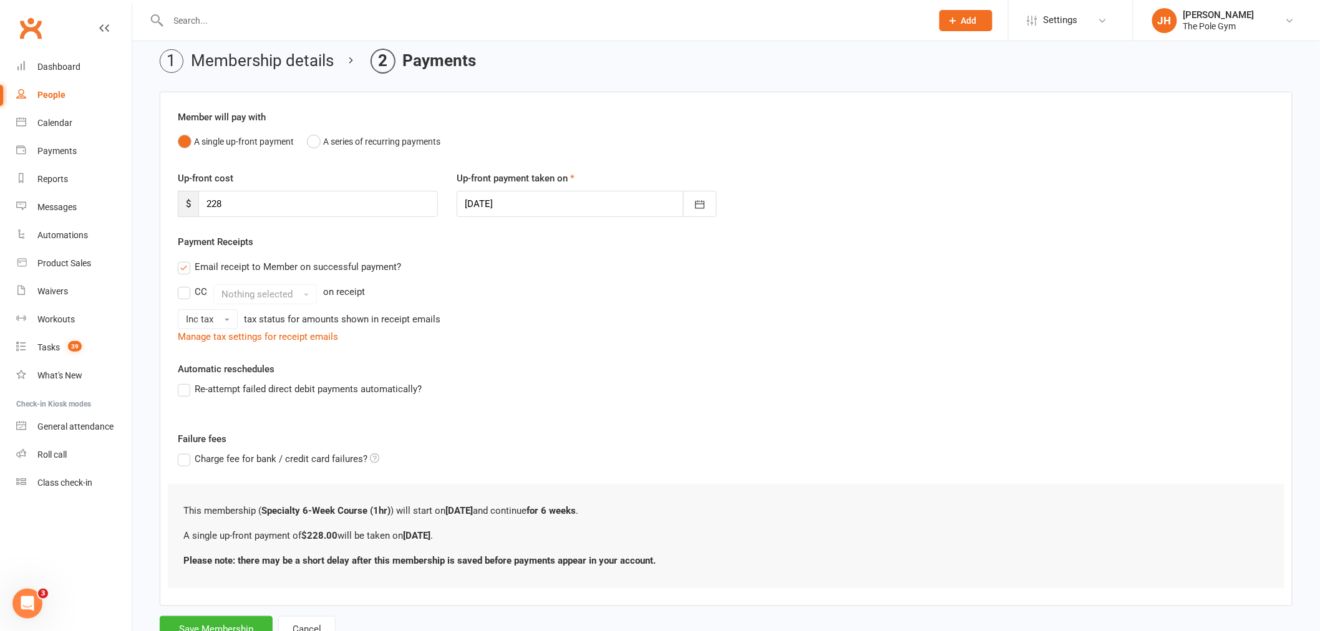
scroll to position [98, 0]
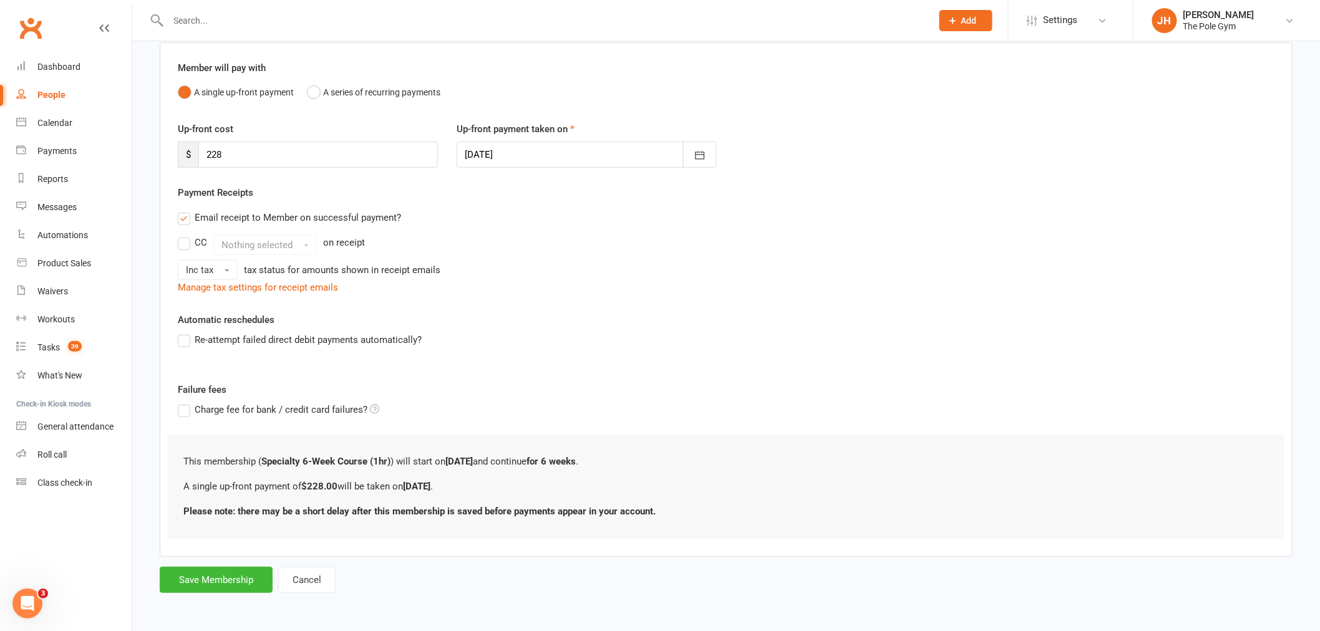
click at [202, 594] on div "Add Membership for Catherine McCall Membership details Payments Member will pay…" at bounding box center [726, 278] width 1188 height 670
click at [202, 588] on button "Save Membership" at bounding box center [216, 580] width 113 height 26
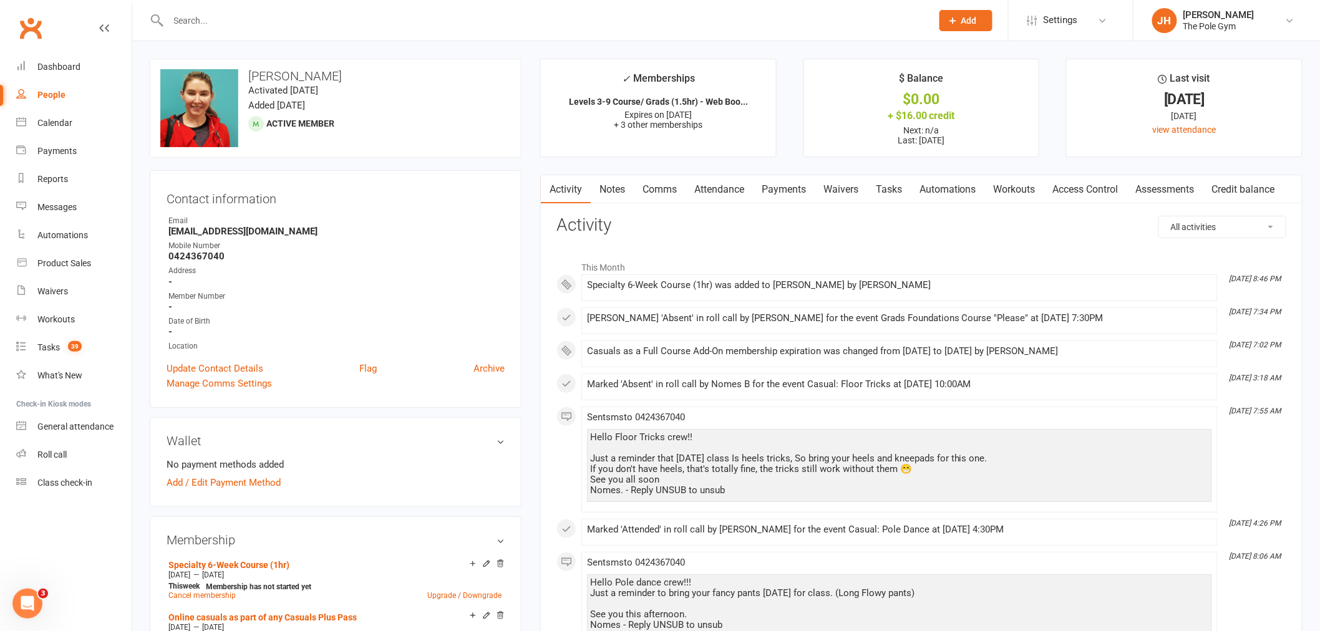
click at [783, 193] on link "Payments" at bounding box center [784, 189] width 62 height 29
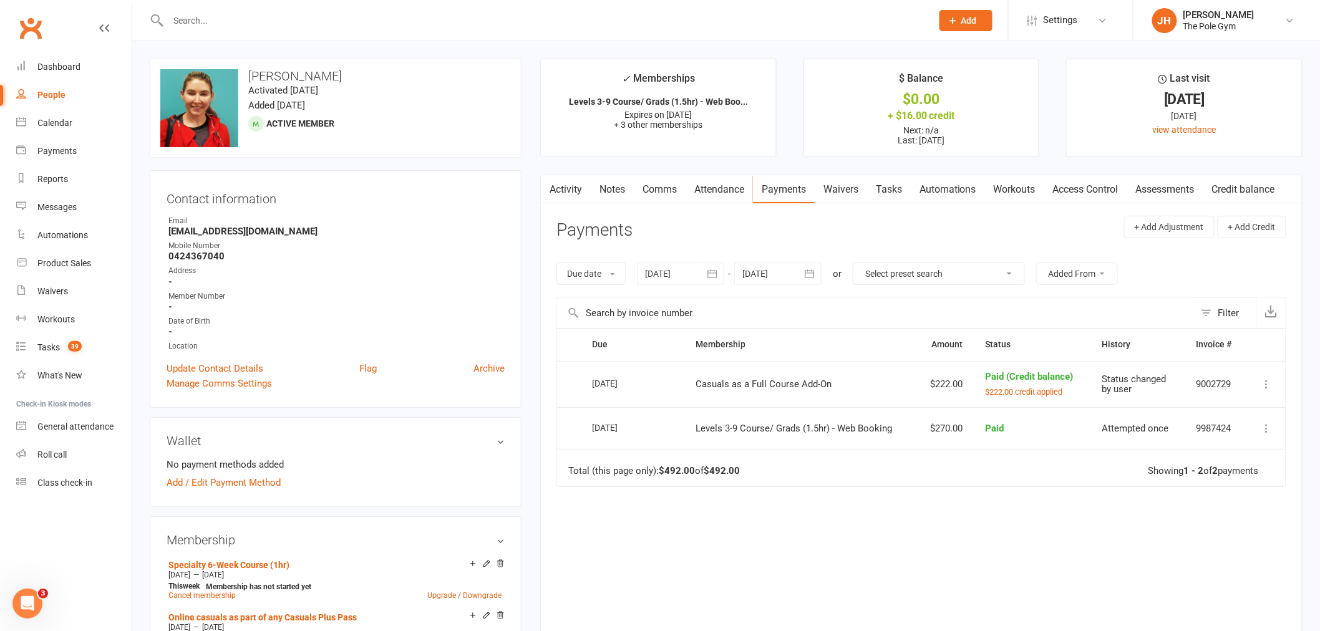
drag, startPoint x: 296, startPoint y: 69, endPoint x: 238, endPoint y: 73, distance: 58.1
click at [238, 73] on div "upload photo change photo Catherine McCall Activated 21 April, 2020 Added 21 Ap…" at bounding box center [336, 108] width 372 height 99
copy h3 "Catherine McCall"
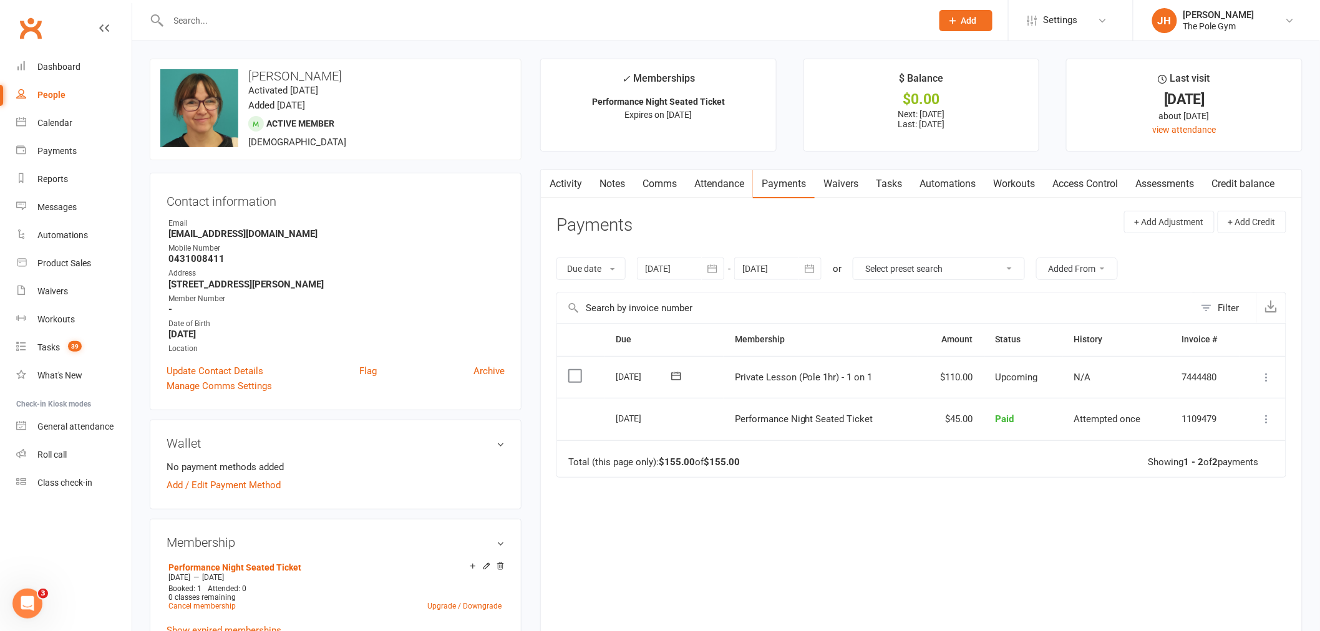
click at [1263, 376] on icon at bounding box center [1267, 377] width 12 height 12
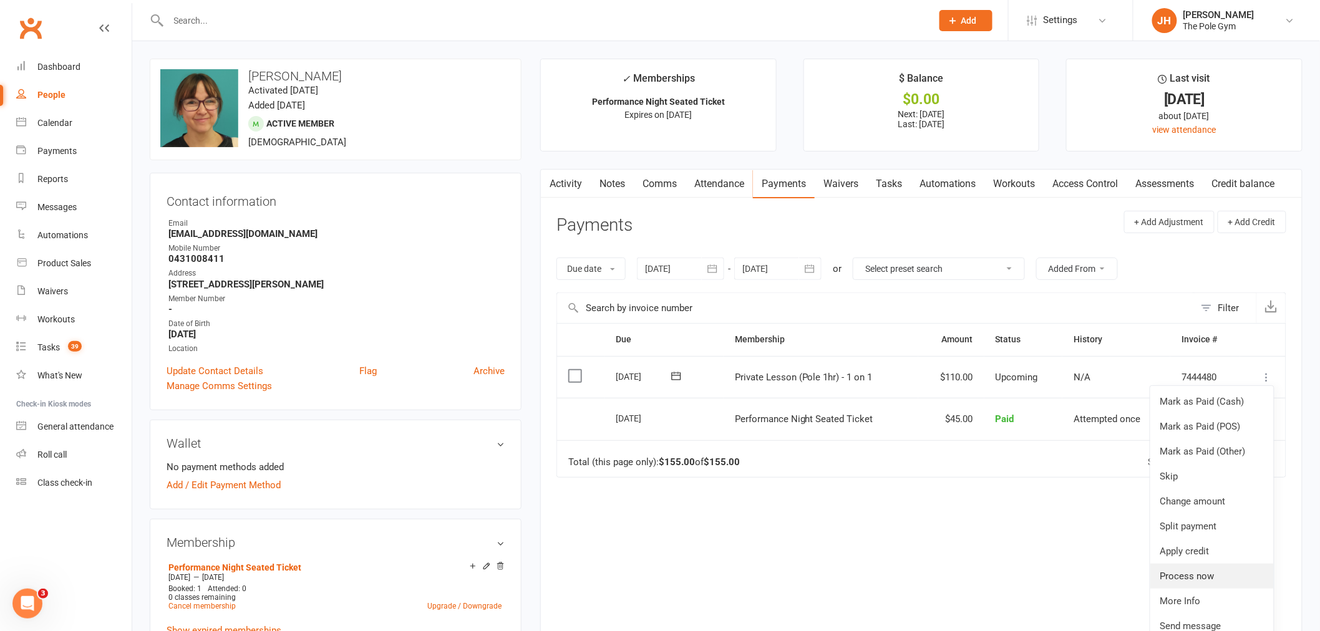
click at [1245, 570] on link "Process now" at bounding box center [1212, 576] width 124 height 25
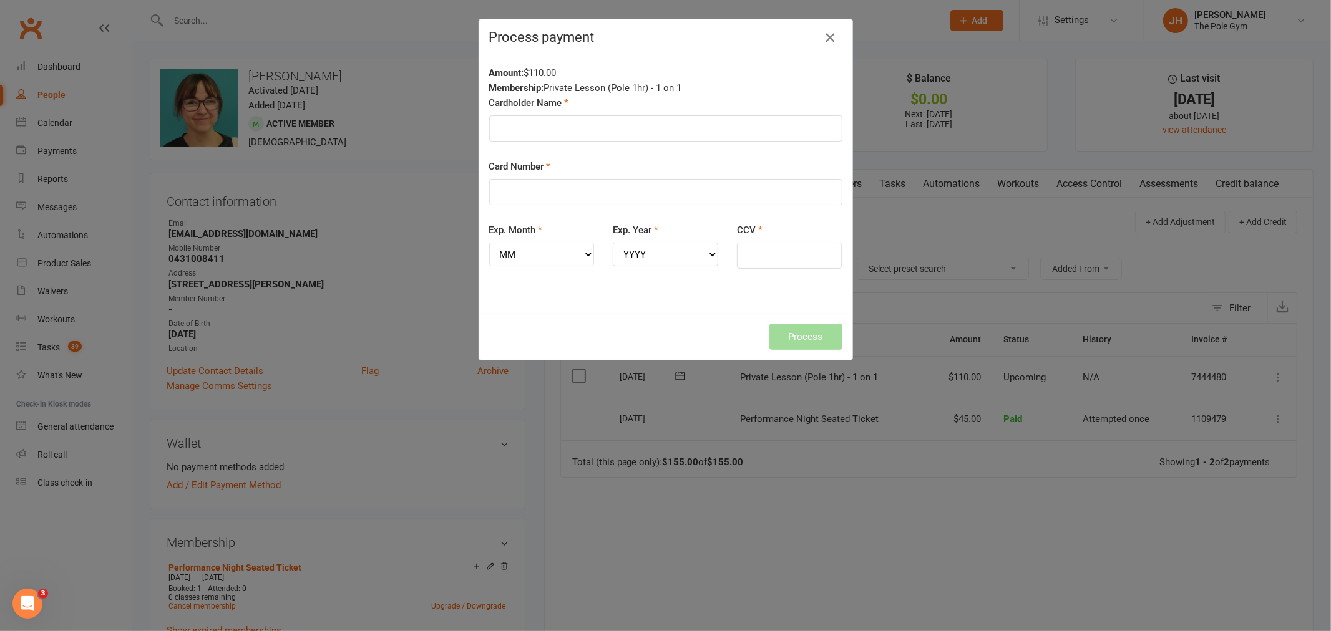
click at [830, 29] on button "button" at bounding box center [830, 37] width 20 height 20
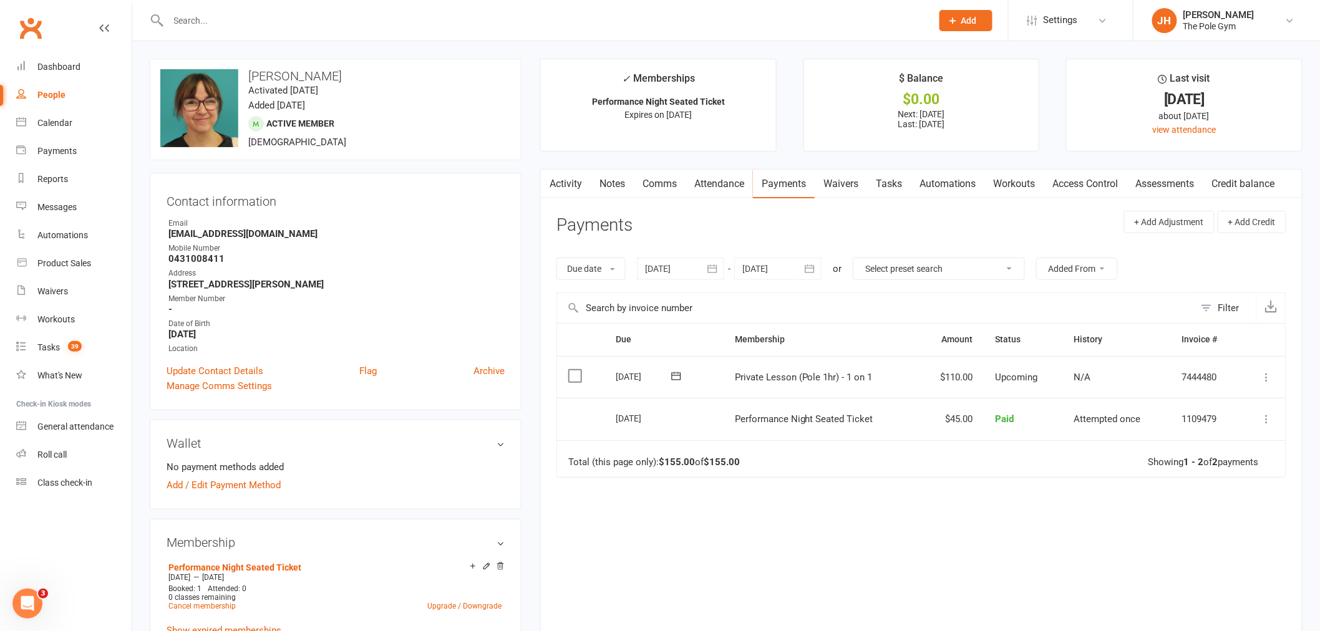
click at [1261, 374] on icon at bounding box center [1267, 377] width 12 height 12
click at [1231, 447] on link "Mark as Paid (Other)" at bounding box center [1212, 451] width 124 height 25
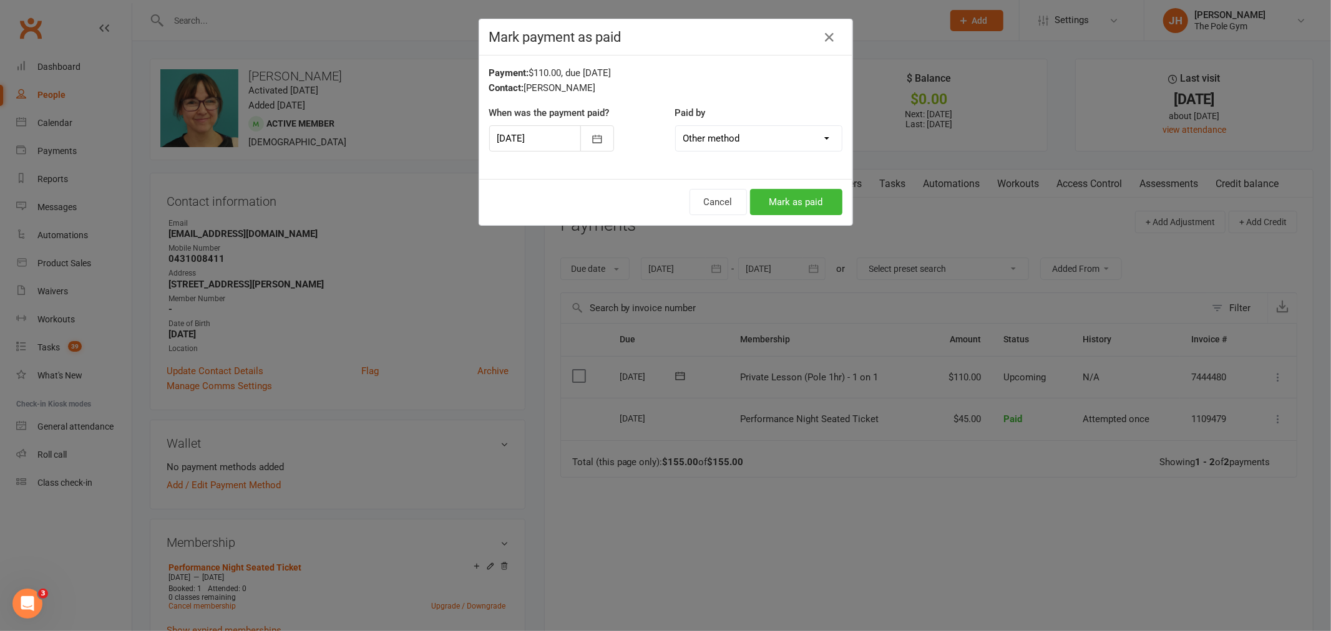
click at [691, 145] on select "Cash POS Other method" at bounding box center [759, 138] width 166 height 25
click at [592, 142] on icon "button" at bounding box center [596, 139] width 9 height 8
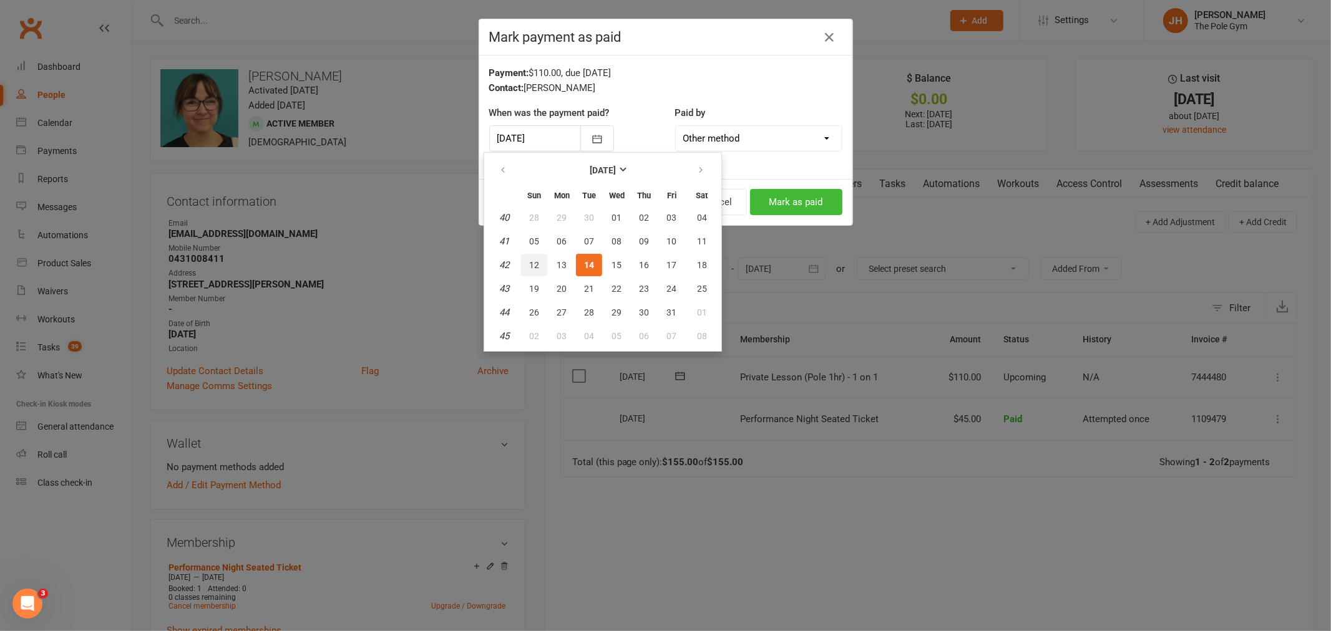
click at [539, 258] on button "12" at bounding box center [534, 265] width 26 height 22
type input "[DATE]"
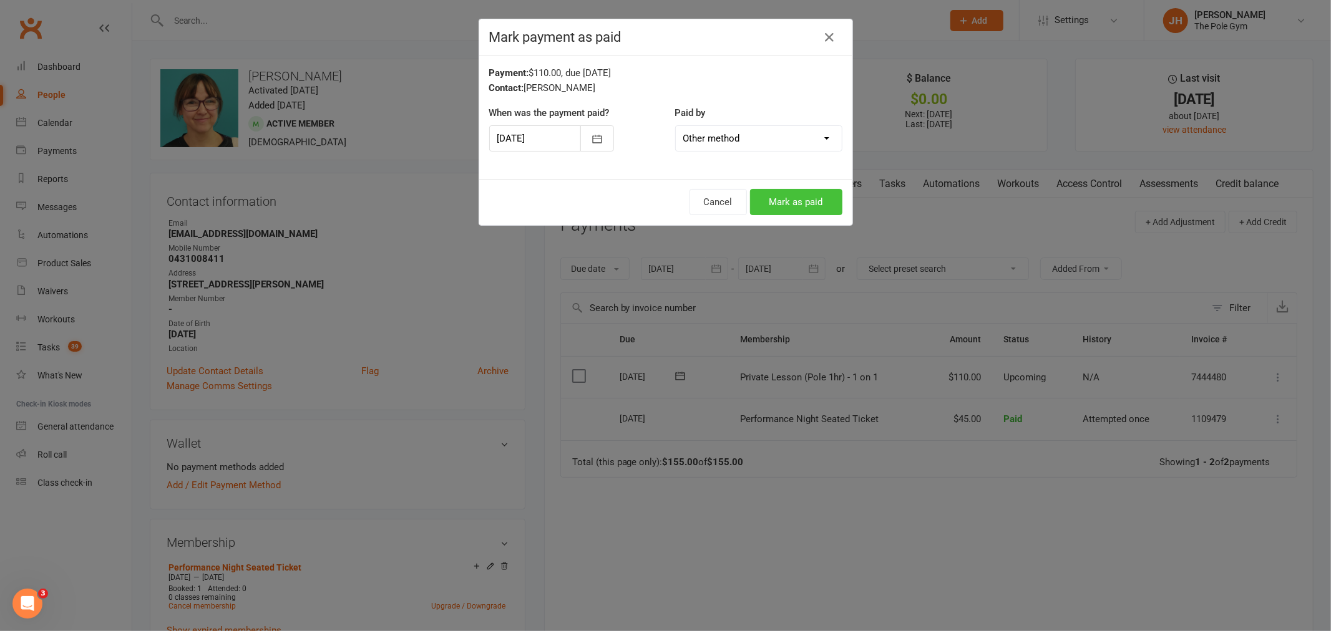
click at [780, 208] on button "Mark as paid" at bounding box center [796, 202] width 92 height 26
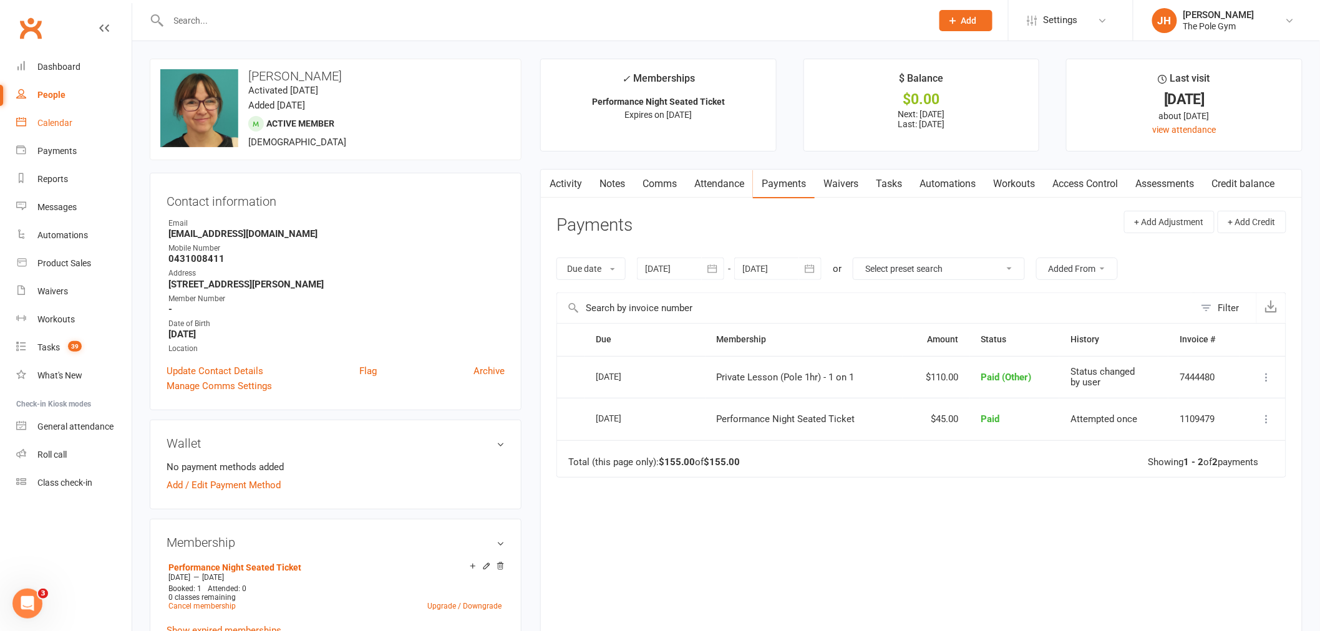
click at [46, 120] on div "Calendar" at bounding box center [54, 123] width 35 height 10
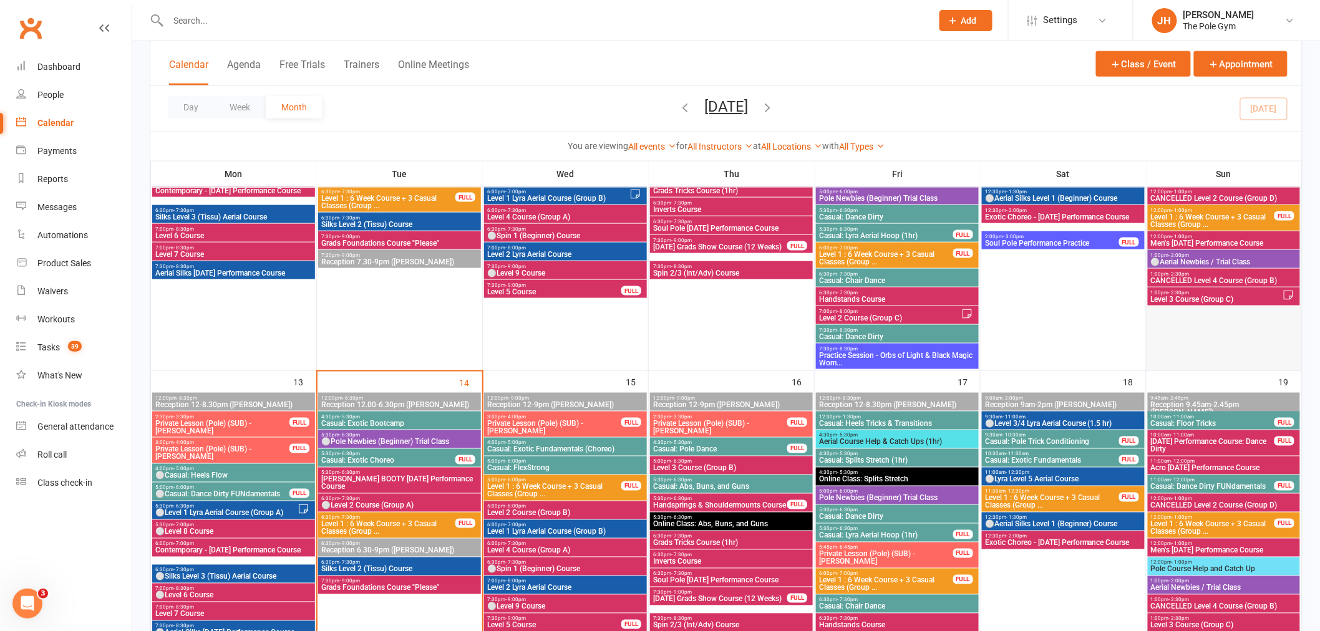
click at [1179, 319] on div at bounding box center [1224, 218] width 152 height 303
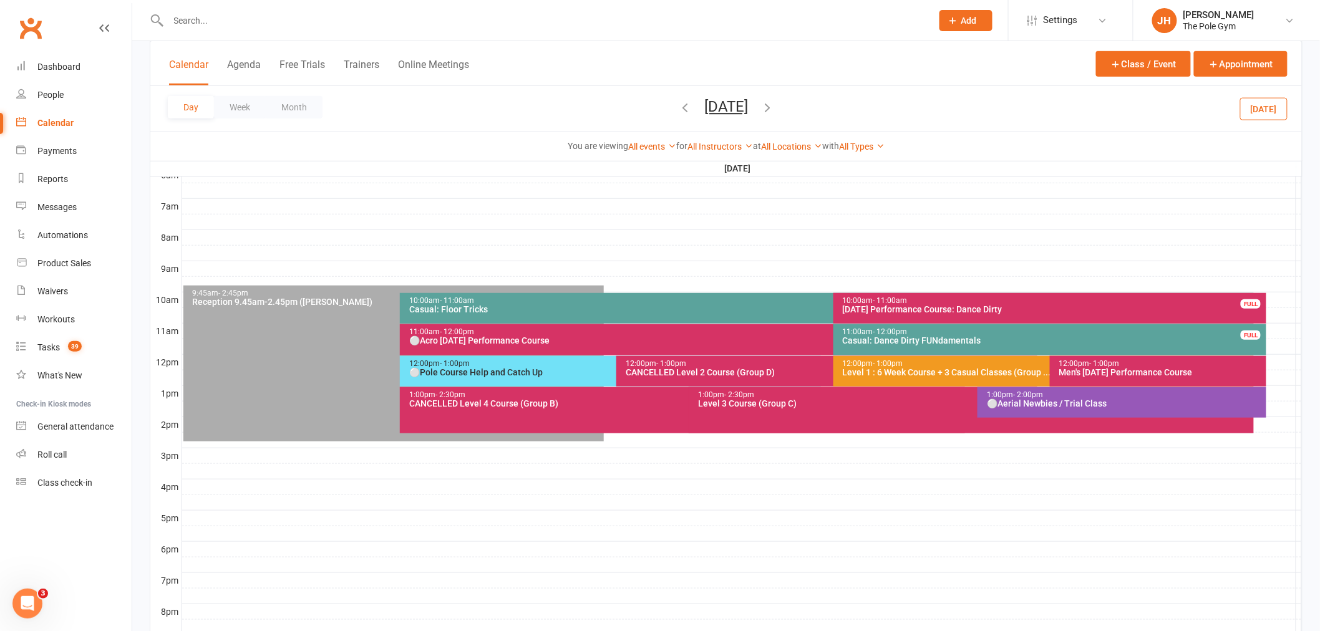
scroll to position [202, 0]
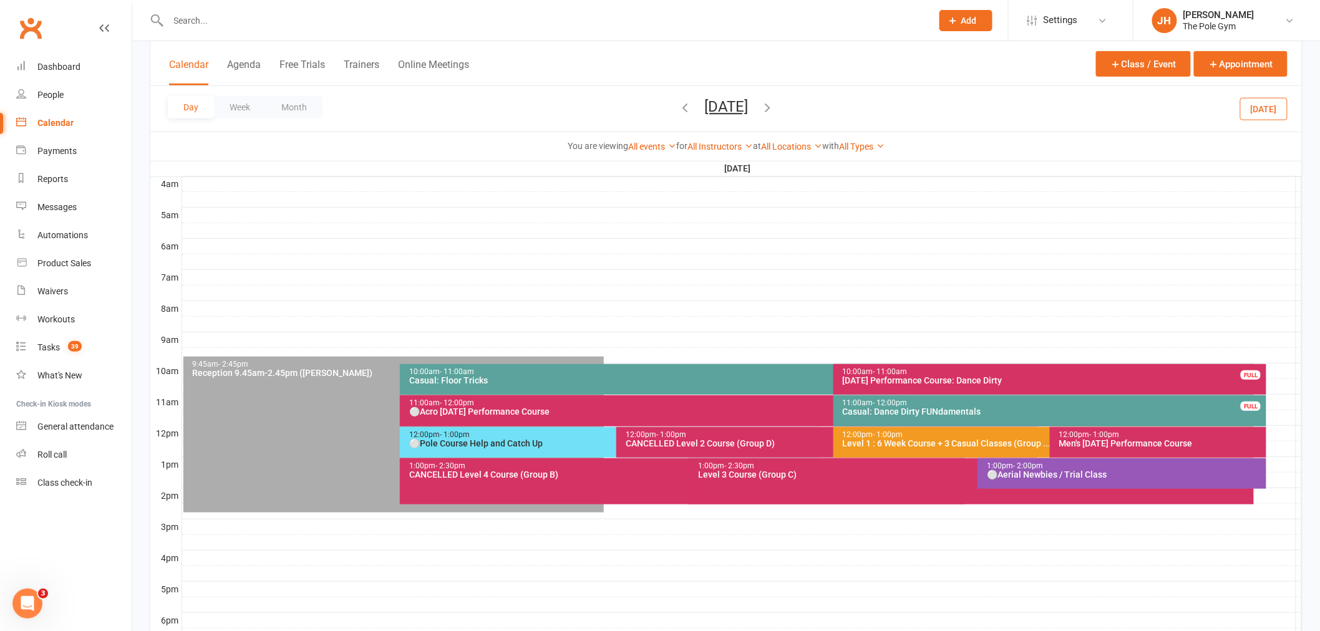
click at [627, 332] on div at bounding box center [742, 324] width 1120 height 15
click at [632, 306] on button "Add Appointment" at bounding box center [634, 304] width 72 height 15
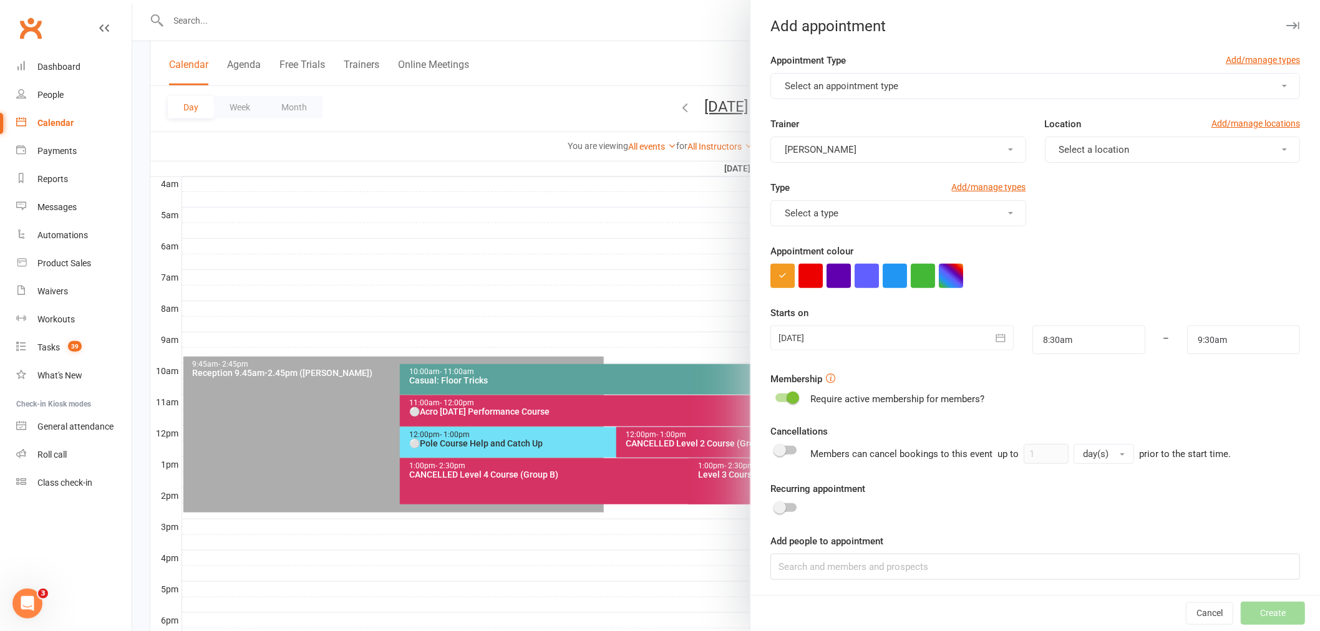
click at [855, 77] on button "Select an appointment type" at bounding box center [1035, 86] width 530 height 26
click at [876, 163] on span "Private Lesson (Pole) (SUB)" at bounding box center [838, 165] width 115 height 11
click at [1112, 157] on button "Select a location" at bounding box center [1172, 150] width 255 height 26
click at [1065, 291] on link "Studio B" at bounding box center [1108, 279] width 124 height 25
click at [1106, 152] on button "Studio B" at bounding box center [1172, 150] width 255 height 26
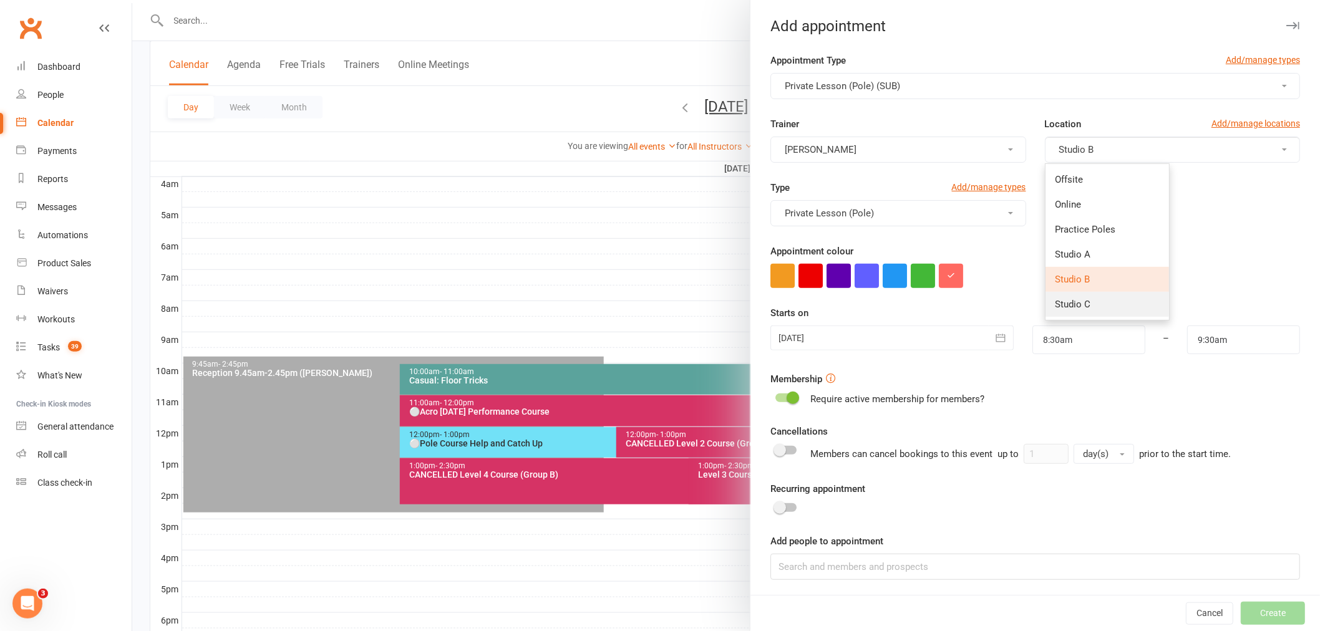
click at [1052, 309] on link "Studio C" at bounding box center [1108, 304] width 124 height 25
click at [838, 150] on button "[PERSON_NAME]" at bounding box center [897, 150] width 255 height 26
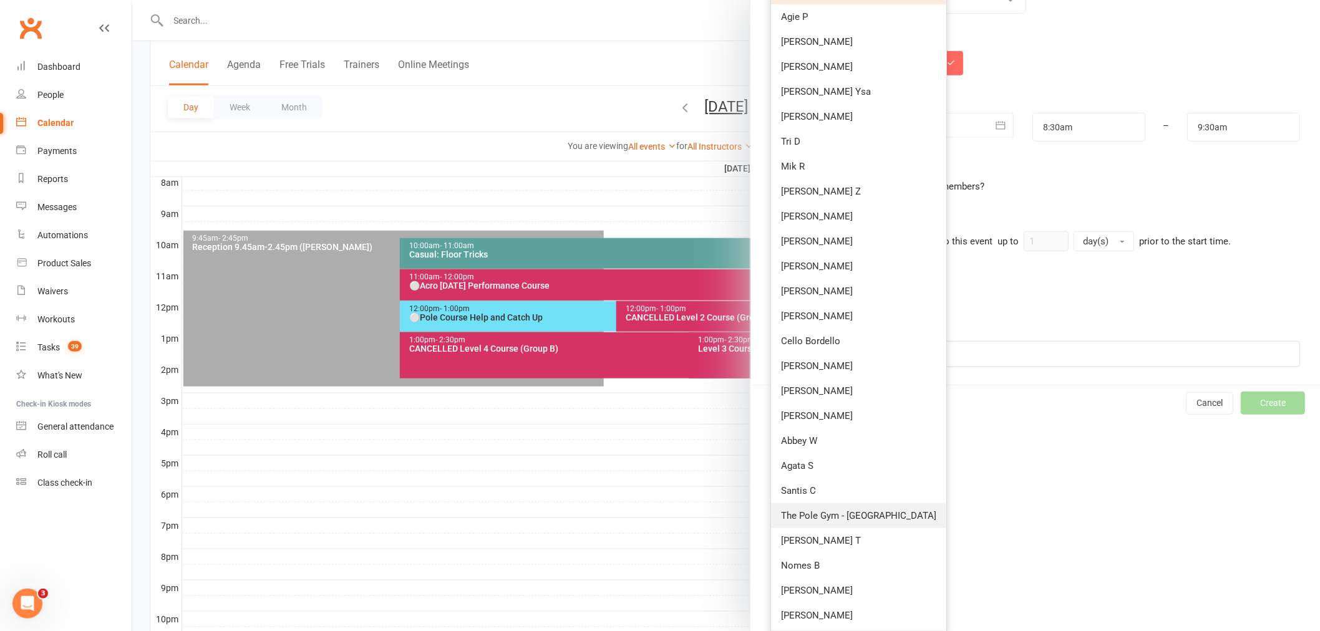
scroll to position [410, 0]
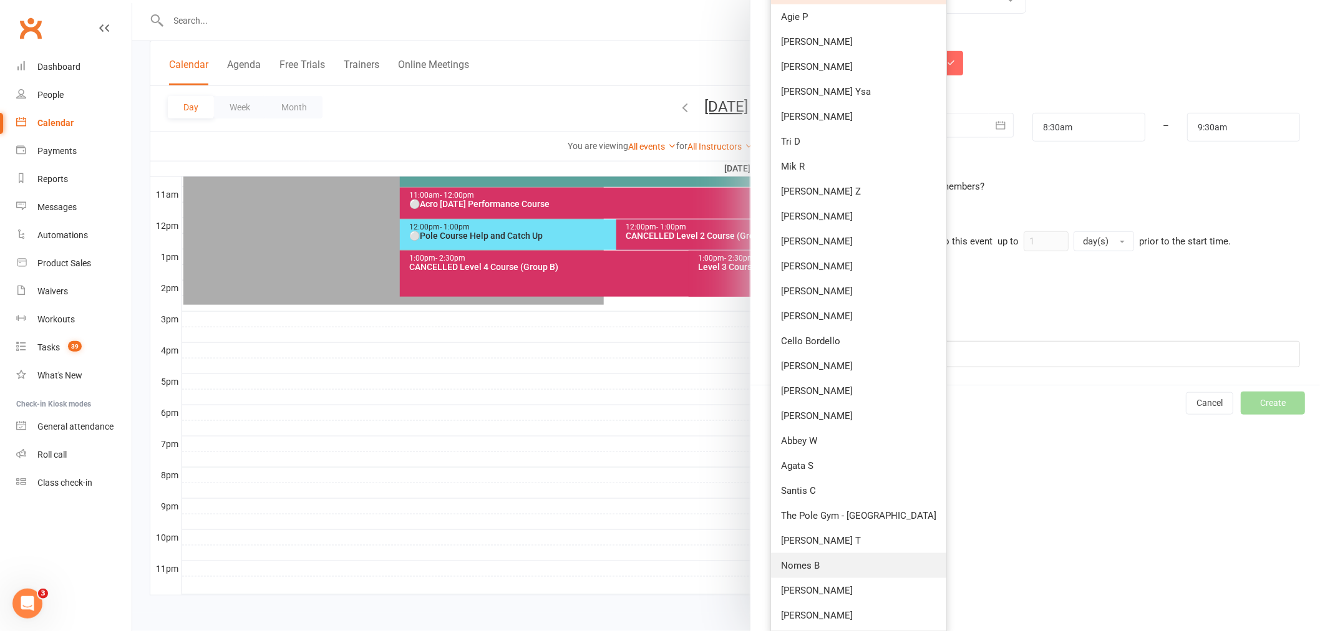
click at [831, 562] on link "Nomes B" at bounding box center [858, 565] width 175 height 25
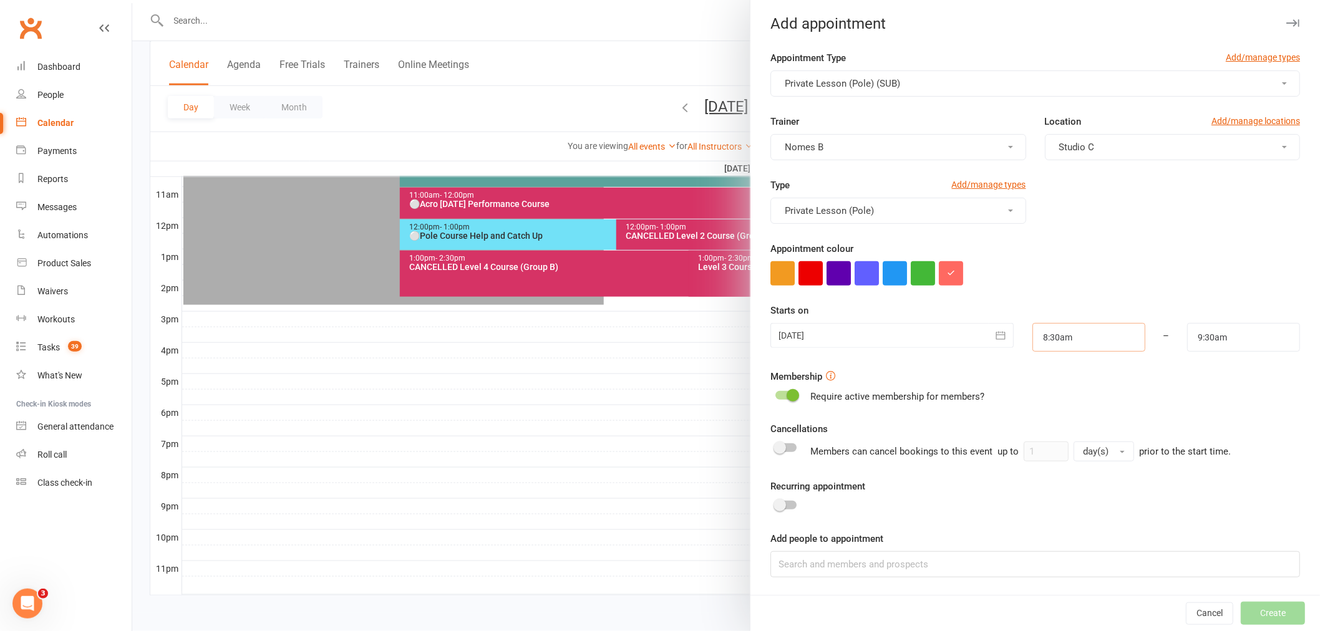
click at [1072, 344] on input "8:30am" at bounding box center [1088, 337] width 113 height 29
type input "9:00am"
type input "10:00am"
click at [1047, 419] on li "9:00am" at bounding box center [1063, 419] width 60 height 19
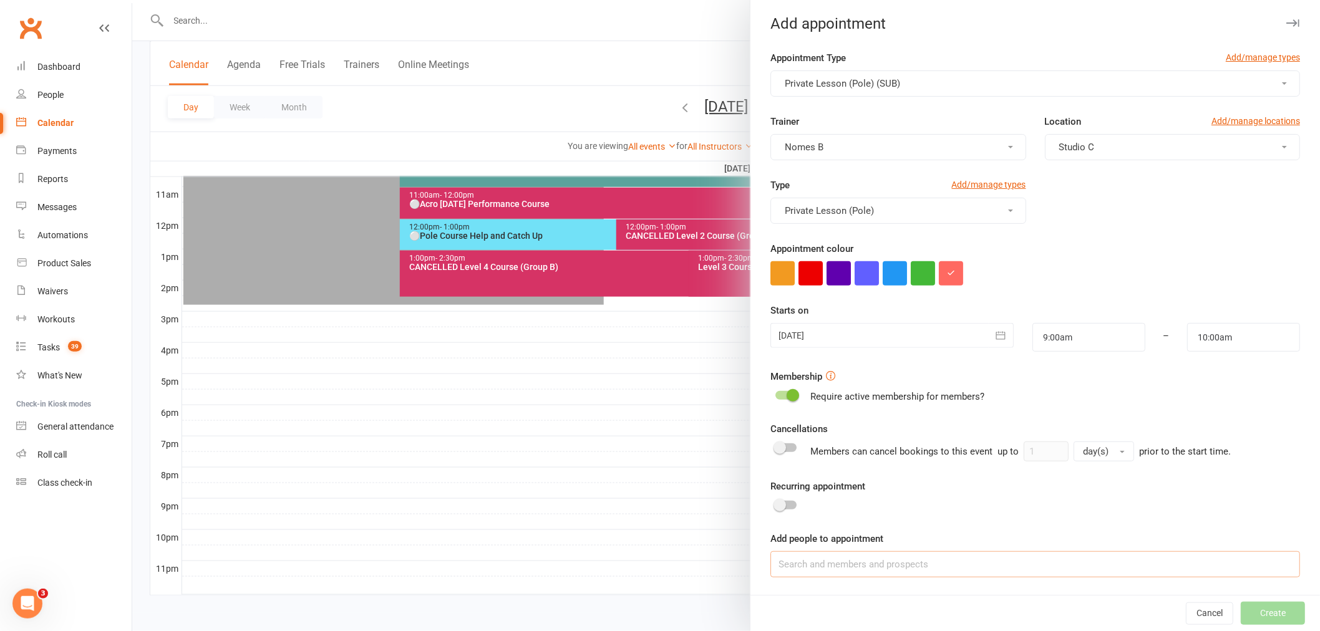
click at [902, 575] on input at bounding box center [1035, 564] width 530 height 26
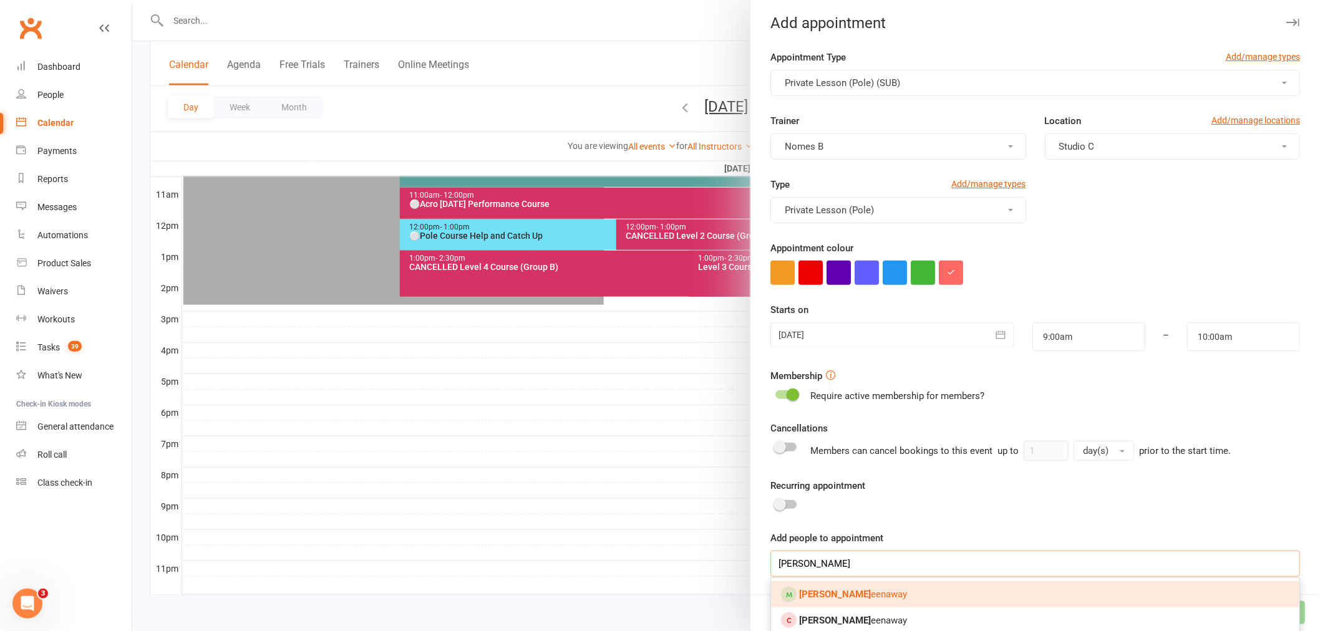
type input "tameika gr"
click at [853, 591] on span "Tameika Gr eenaway" at bounding box center [853, 594] width 108 height 11
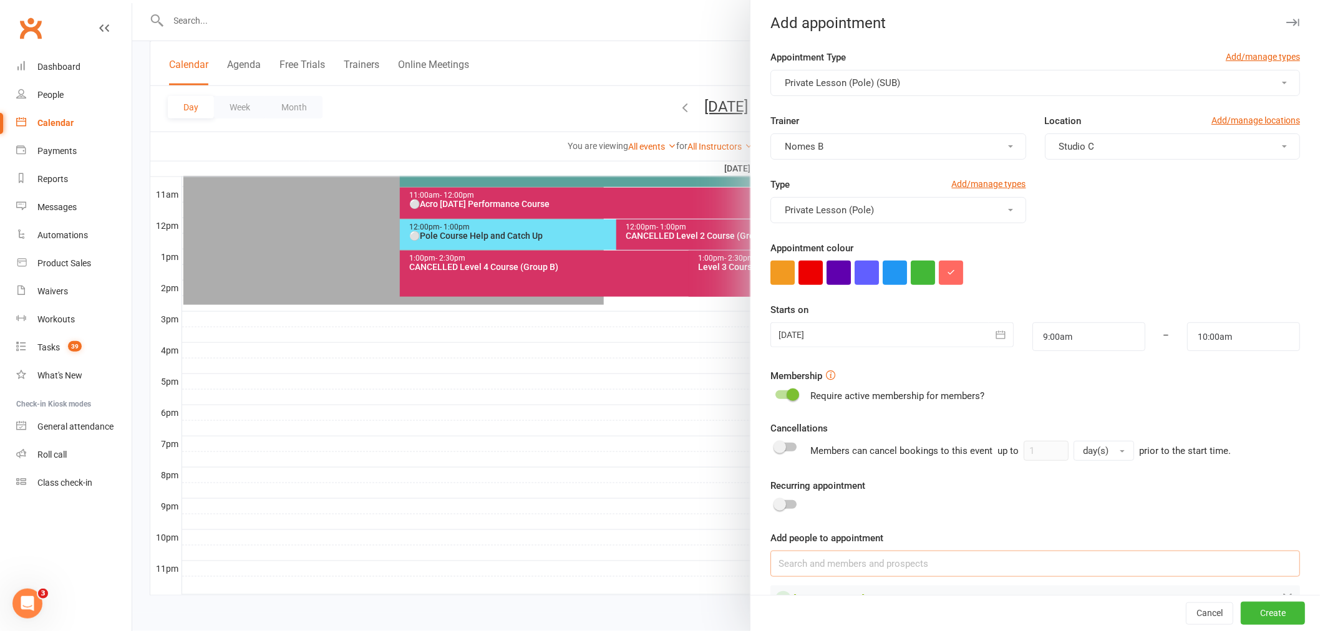
scroll to position [37, 0]
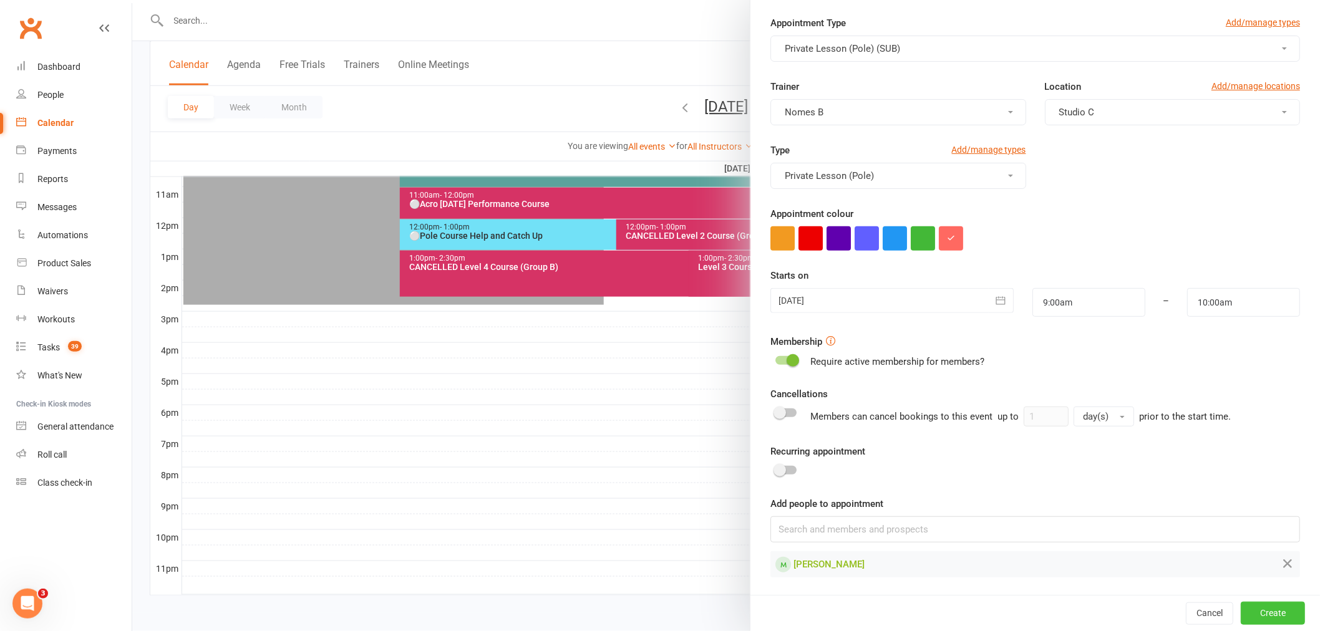
click at [1253, 602] on button "Create" at bounding box center [1273, 613] width 64 height 22
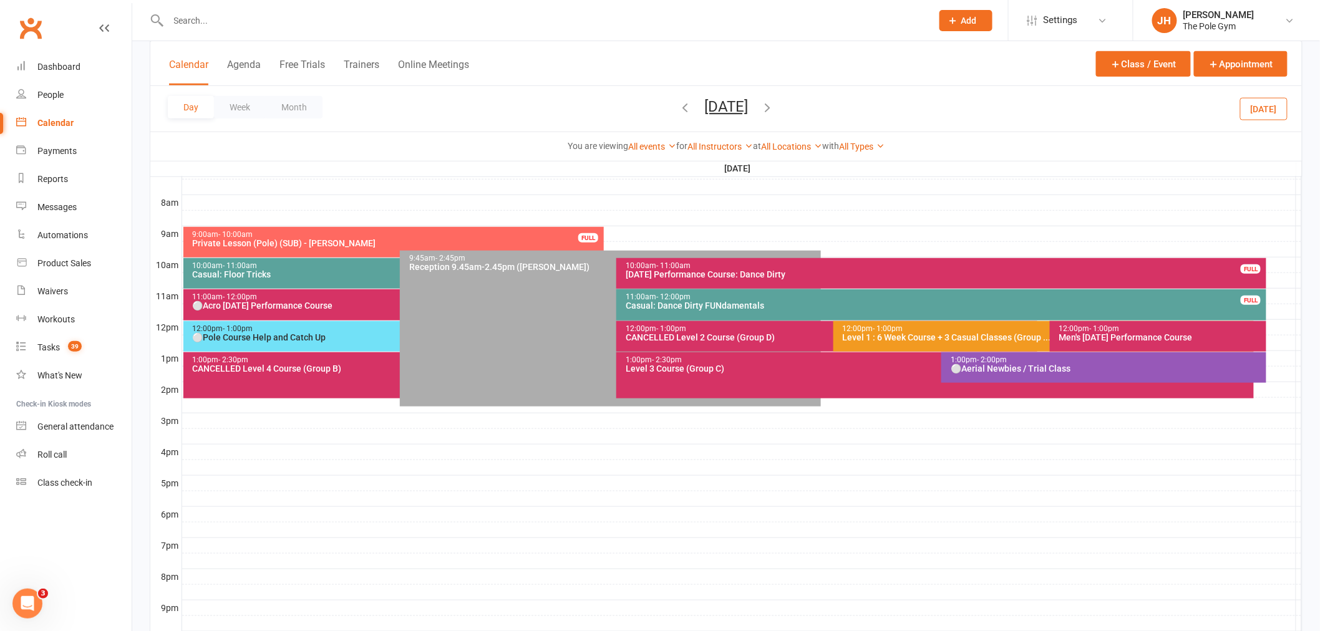
scroll to position [202, 0]
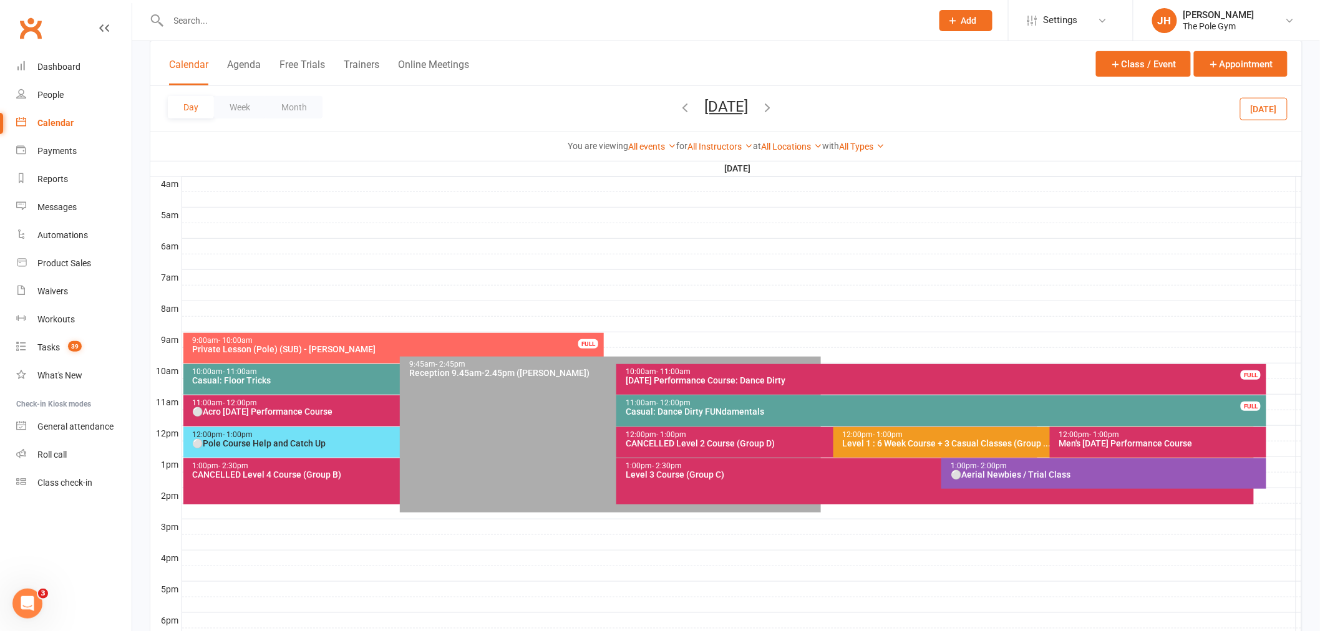
click at [517, 342] on div "9:00am - 10:00am" at bounding box center [397, 341] width 410 height 8
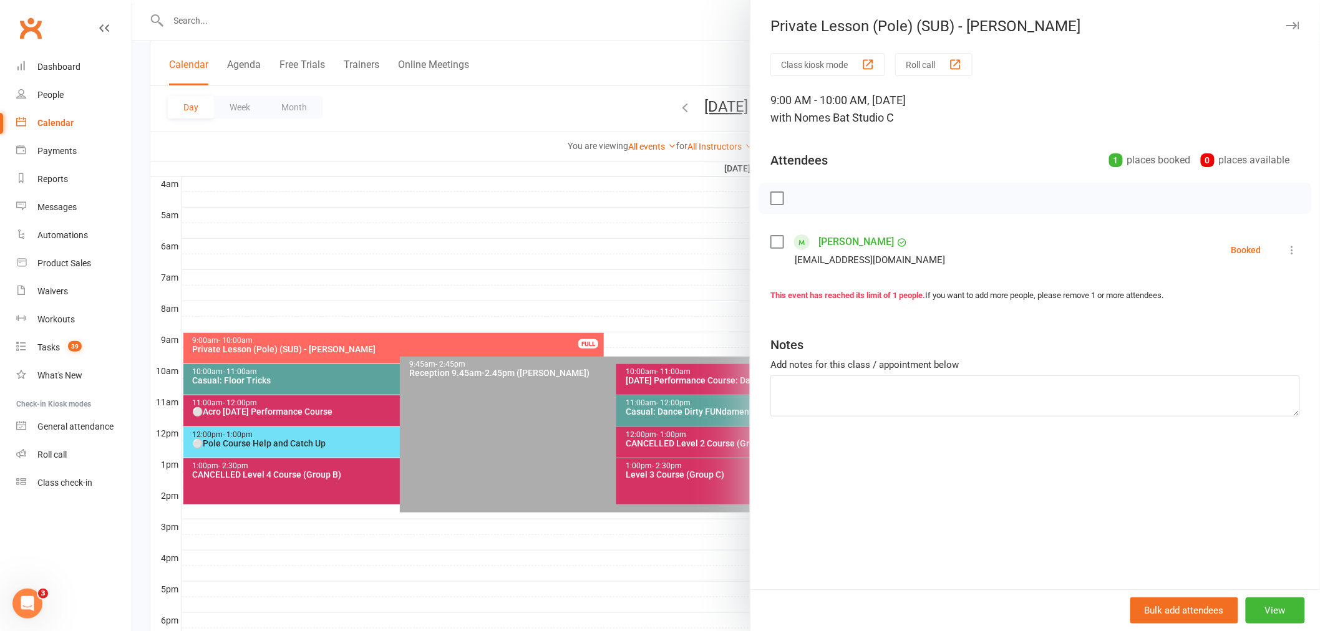
click at [1286, 255] on icon at bounding box center [1292, 250] width 12 height 12
click at [1205, 316] on link "Check in" at bounding box center [1238, 324] width 124 height 25
click at [552, 578] on div at bounding box center [726, 315] width 1188 height 631
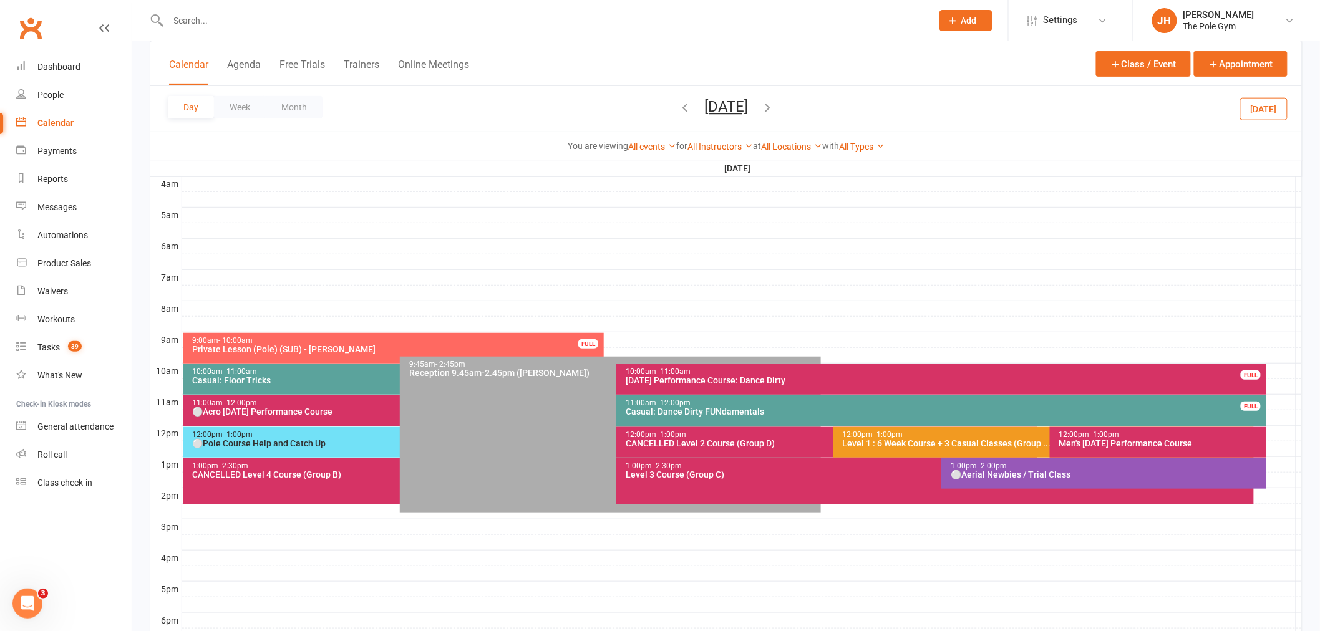
click at [72, 120] on div "Calendar" at bounding box center [55, 123] width 36 height 10
click at [972, 19] on span "Add" at bounding box center [969, 21] width 16 height 10
click at [941, 89] on link "Member" at bounding box center [952, 84] width 111 height 29
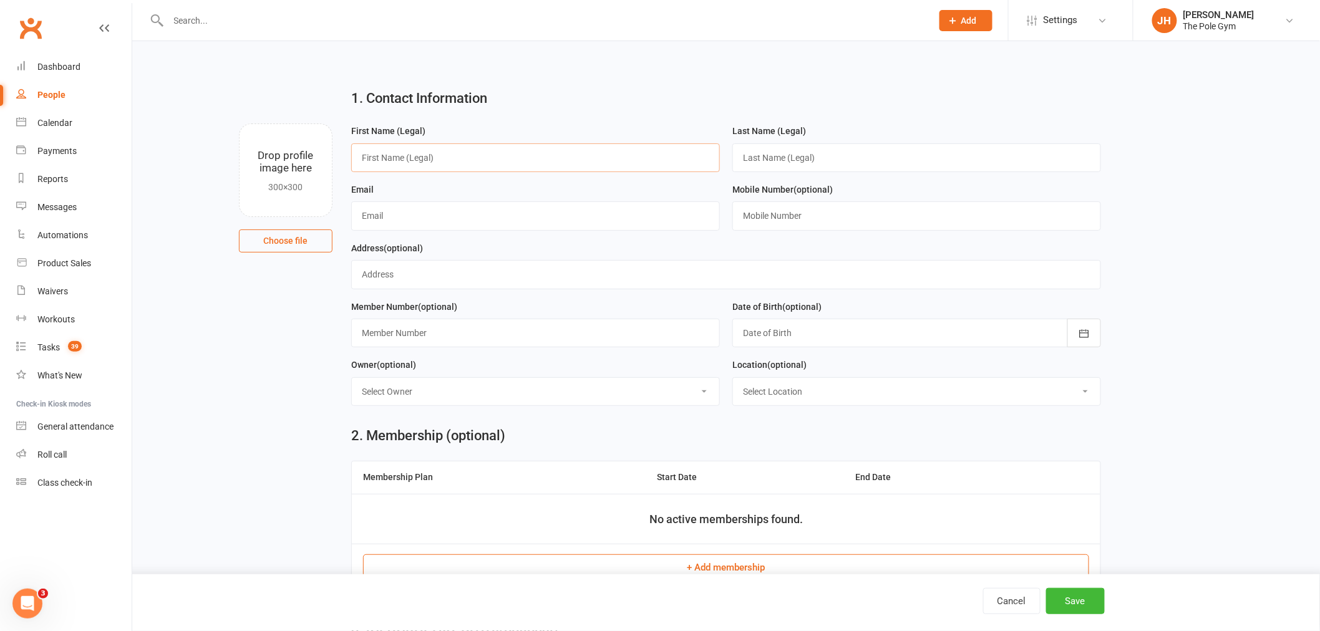
drag, startPoint x: 402, startPoint y: 145, endPoint x: 464, endPoint y: 158, distance: 63.3
click at [402, 147] on input "text" at bounding box center [535, 157] width 369 height 29
paste input "Kinga Nowacka <kinganowacka0@gmail.com>"
drag, startPoint x: 538, startPoint y: 150, endPoint x: 427, endPoint y: 148, distance: 110.4
click at [427, 148] on input "Kinga Nowacka <kinganowacka0@gmail.com>" at bounding box center [535, 157] width 369 height 29
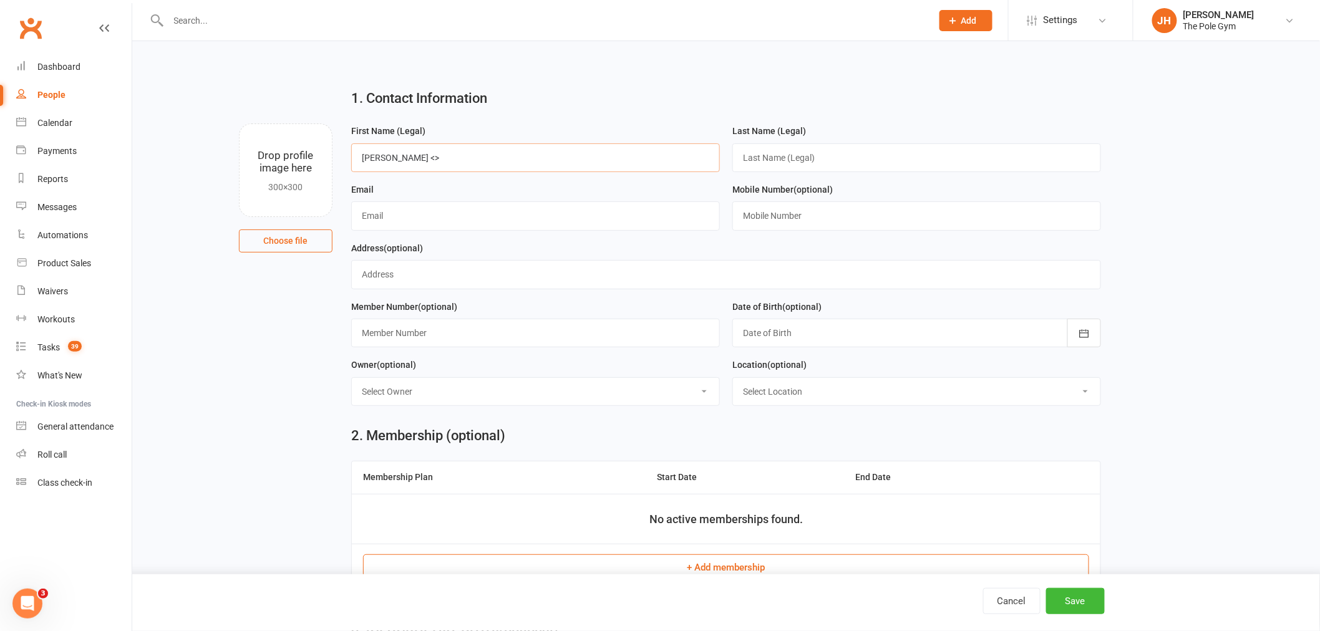
drag, startPoint x: 422, startPoint y: 158, endPoint x: 551, endPoint y: 147, distance: 129.0
click at [550, 147] on input "Kinga Nowacka <>" at bounding box center [535, 157] width 369 height 29
type input "Kinga Nowacka"
click at [503, 206] on input "text" at bounding box center [535, 215] width 369 height 29
paste input "kinganowacka0@gmail.com"
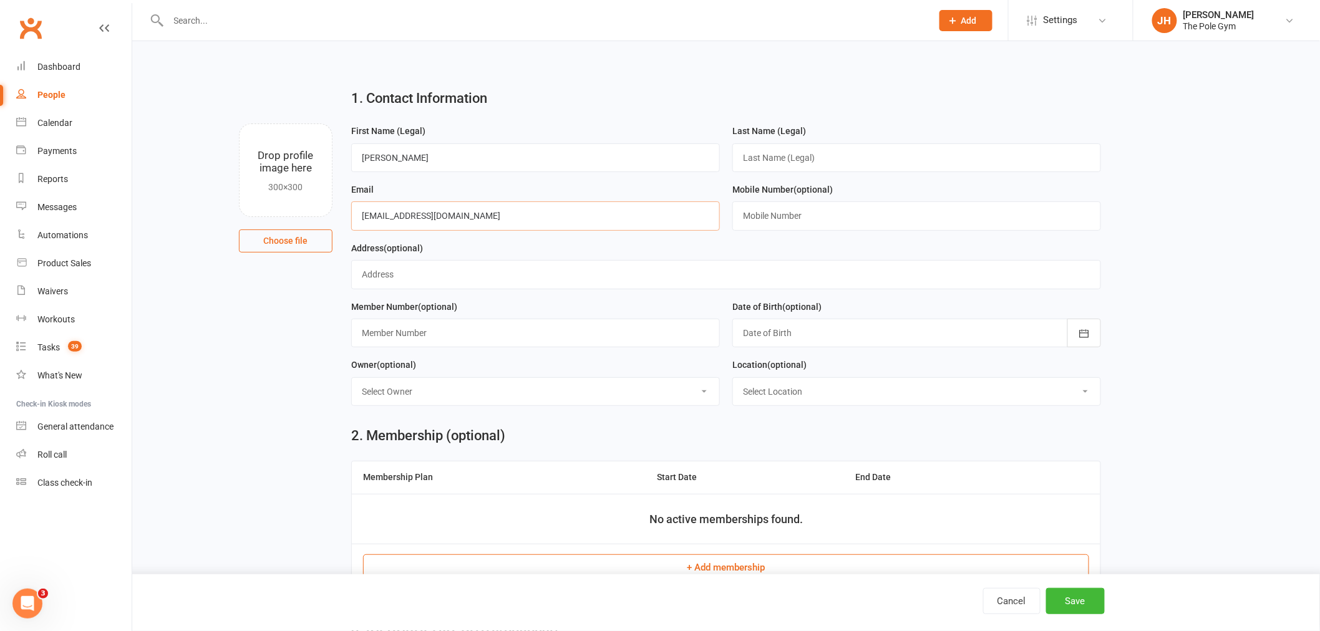
type input "kinganowacka0@gmail.com"
drag, startPoint x: 431, startPoint y: 157, endPoint x: 385, endPoint y: 158, distance: 46.2
click at [385, 158] on input "Kinga Nowacka" at bounding box center [535, 157] width 369 height 29
type input "Kinga"
click at [824, 163] on input "text" at bounding box center [916, 157] width 369 height 29
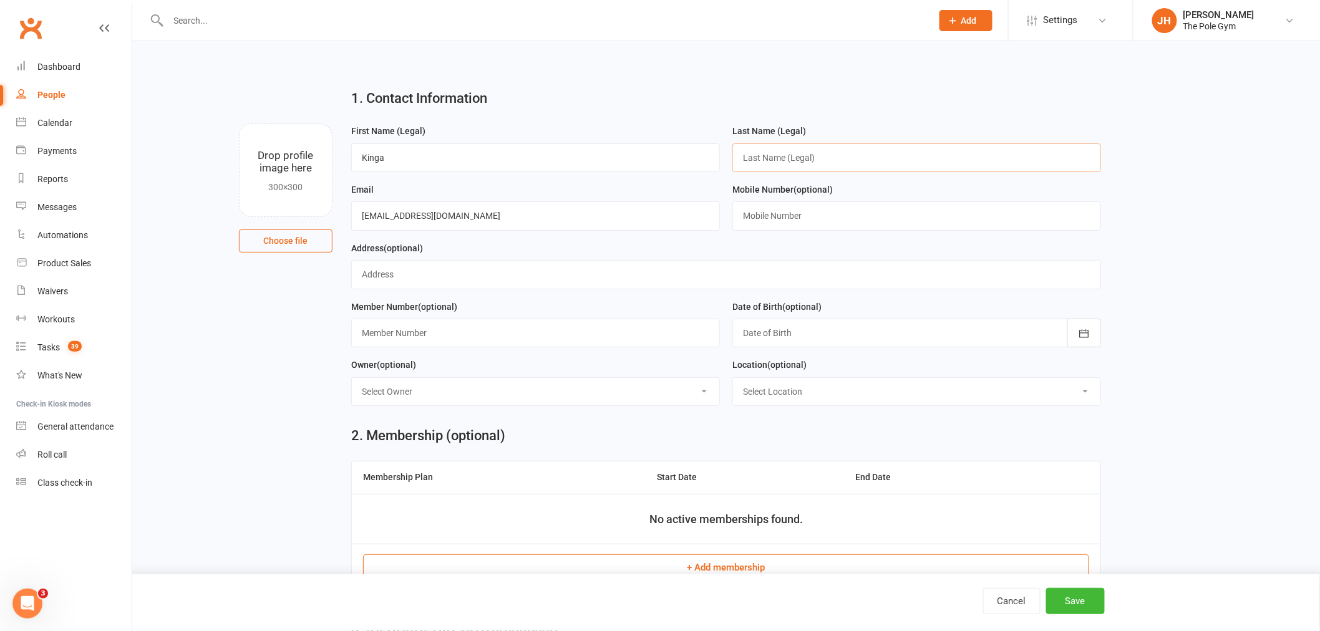
paste input "Nowacka"
type input "Nowacka"
drag, startPoint x: 1067, startPoint y: 616, endPoint x: 1070, endPoint y: 605, distance: 11.2
click at [1065, 615] on div "Cancel Save" at bounding box center [660, 603] width 1320 height 57
click at [1070, 605] on button "Save" at bounding box center [1075, 601] width 59 height 26
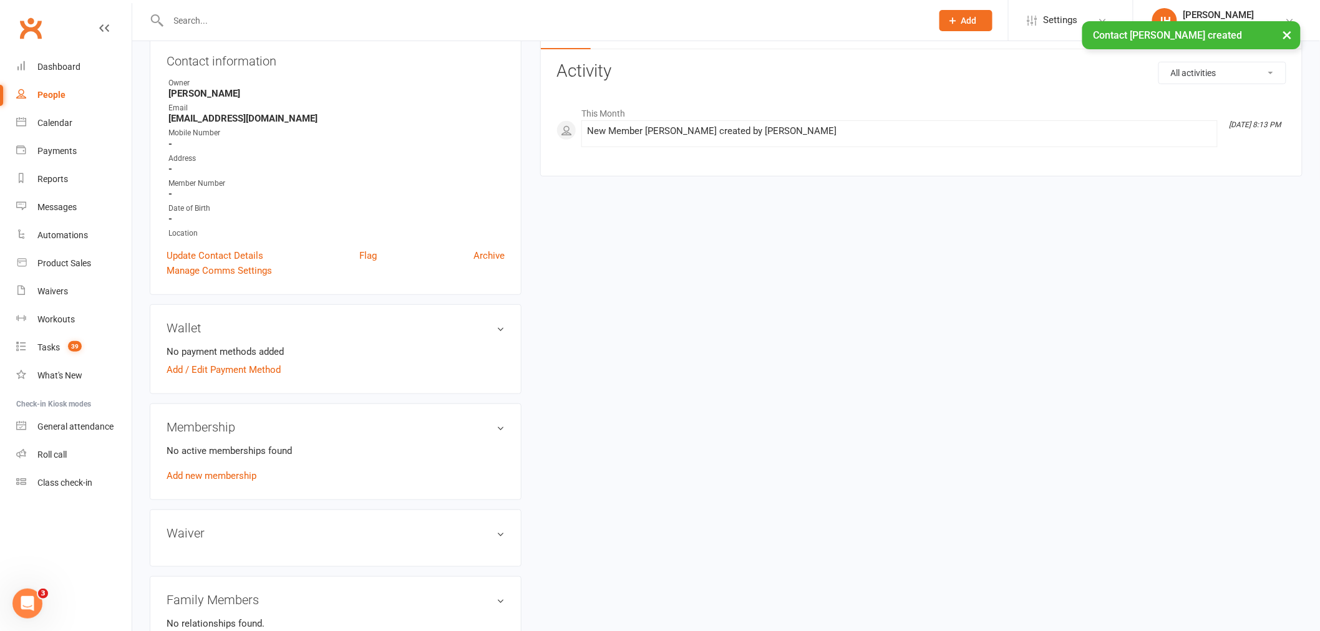
scroll to position [138, 0]
click at [208, 472] on link "Add new membership" at bounding box center [212, 475] width 90 height 11
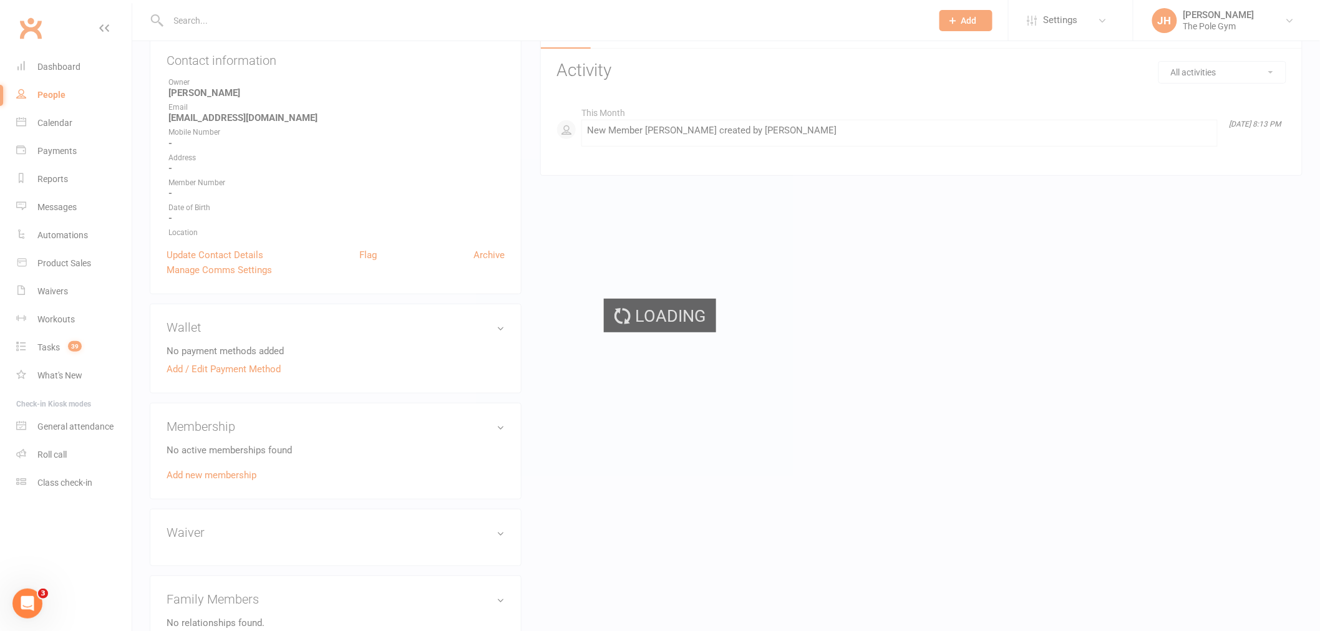
scroll to position [52, 0]
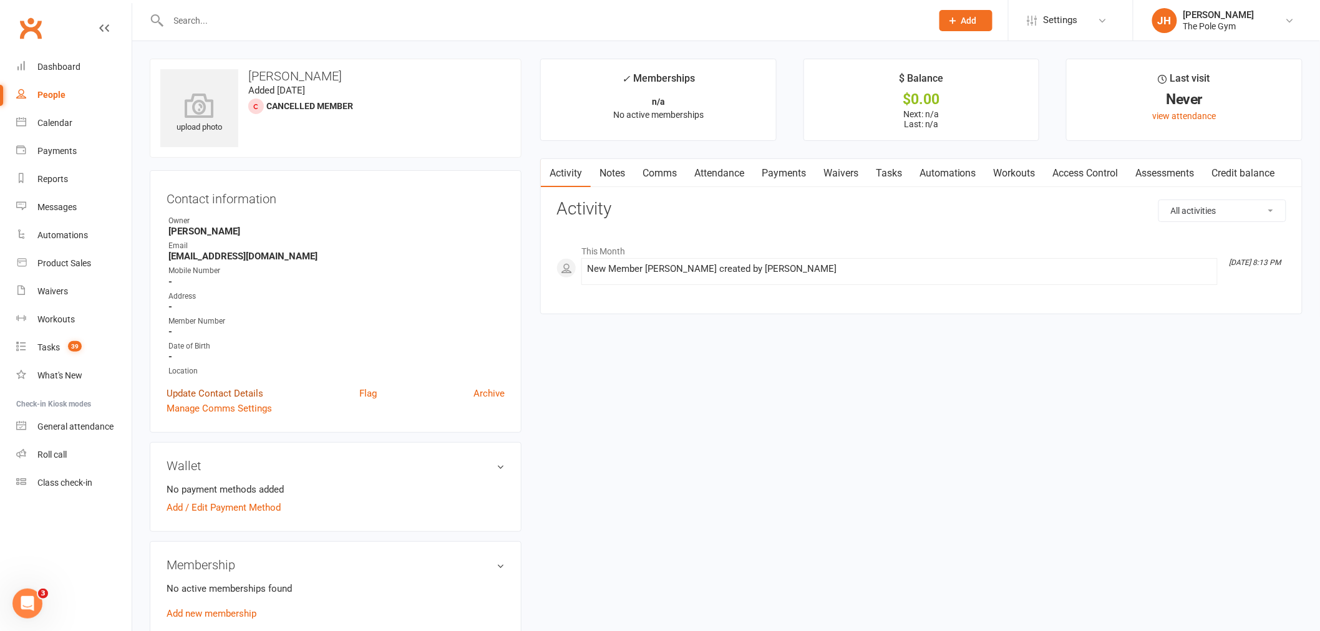
click at [220, 394] on link "Update Contact Details" at bounding box center [215, 393] width 97 height 15
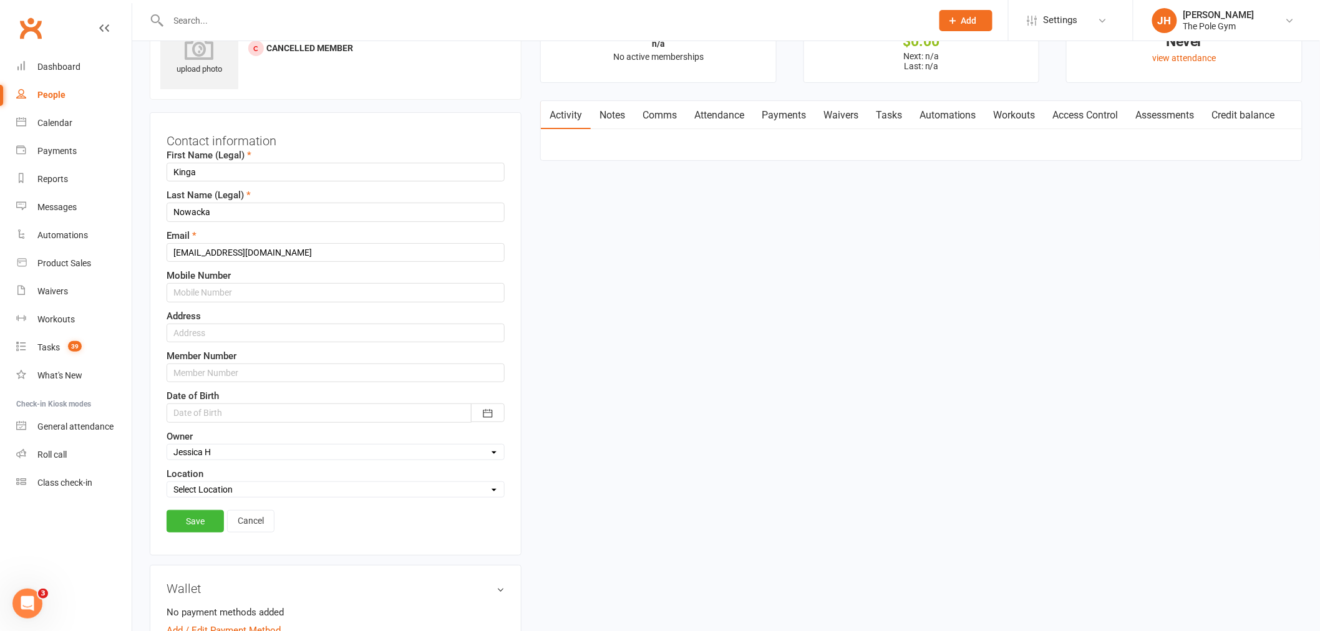
scroll to position [59, 0]
drag, startPoint x: 218, startPoint y: 285, endPoint x: 232, endPoint y: 285, distance: 13.7
click at [218, 285] on input "text" at bounding box center [336, 292] width 338 height 19
paste input "0433 977 591"
type input "0433 977 591"
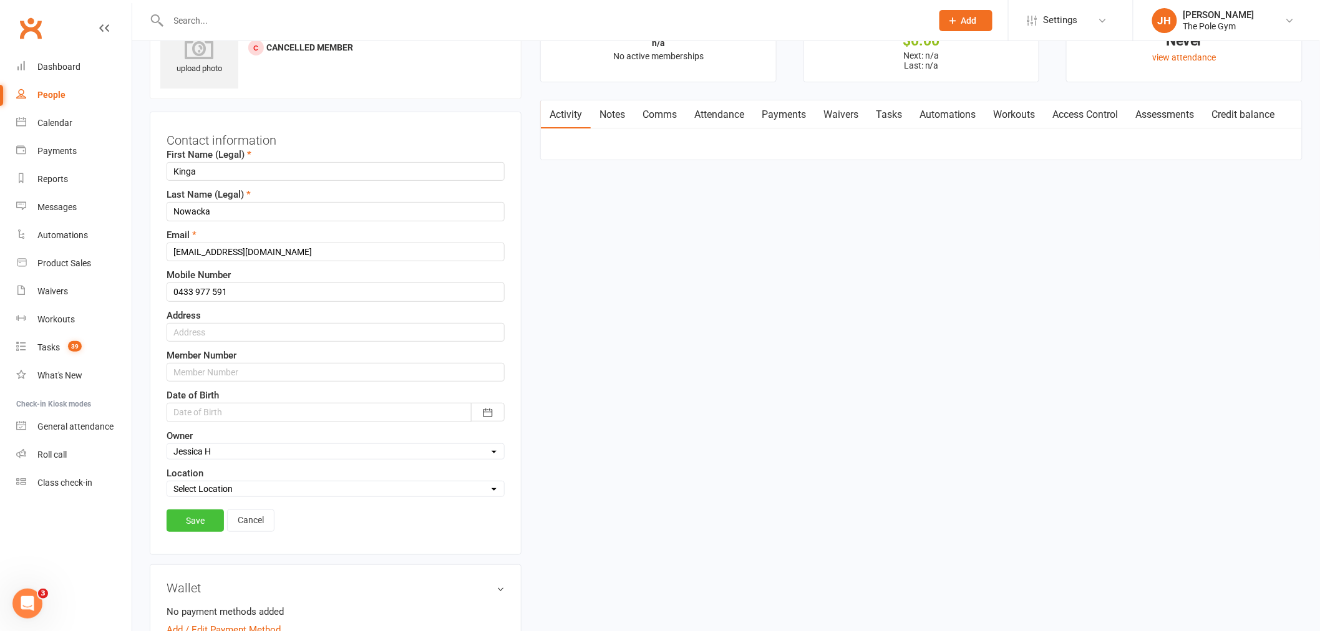
click at [196, 510] on link "Save" at bounding box center [195, 521] width 57 height 22
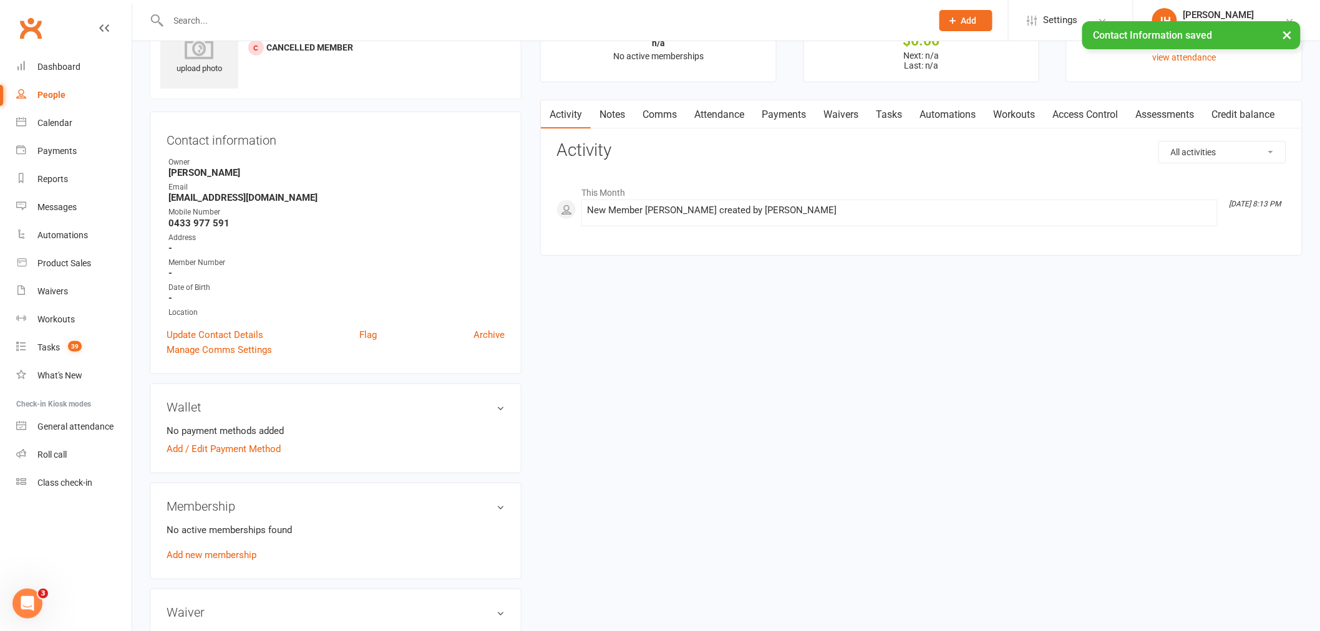
scroll to position [0, 0]
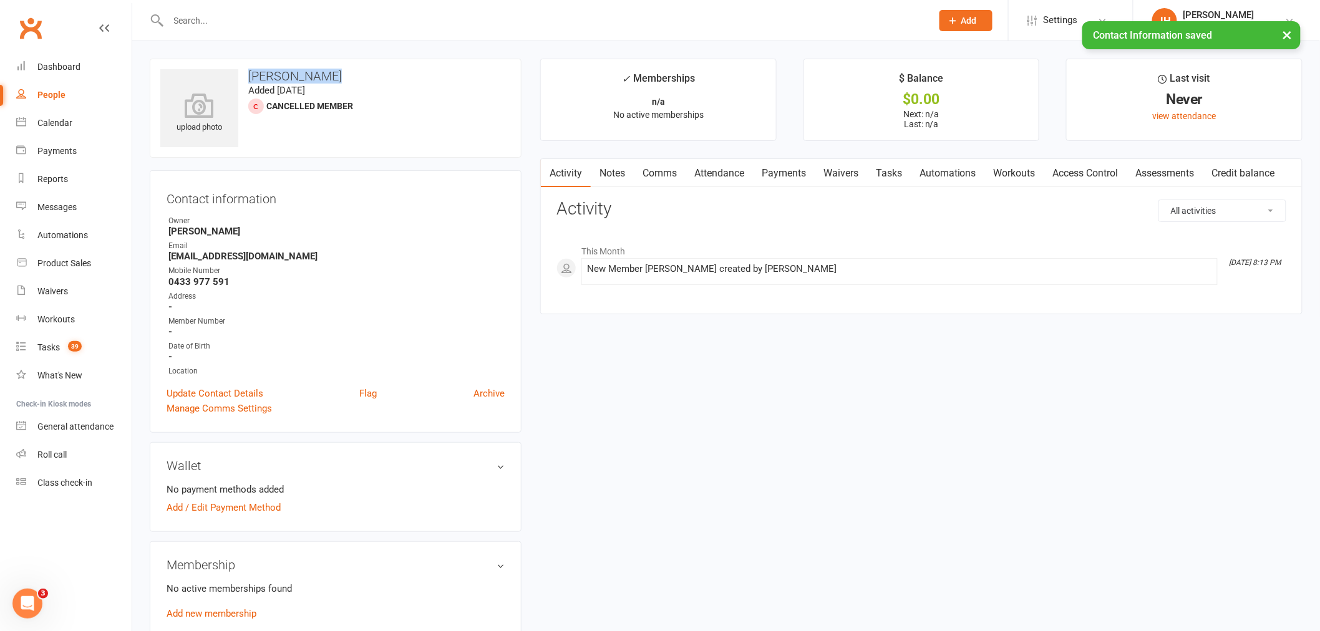
drag, startPoint x: 352, startPoint y: 70, endPoint x: 246, endPoint y: 64, distance: 105.6
click at [246, 64] on div "upload photo Kinga Nowacka Added 14 October, 2025 Cancelled member" at bounding box center [336, 108] width 372 height 99
copy h3 "Kinga Nowacka"
click at [63, 118] on div "Calendar" at bounding box center [54, 123] width 35 height 10
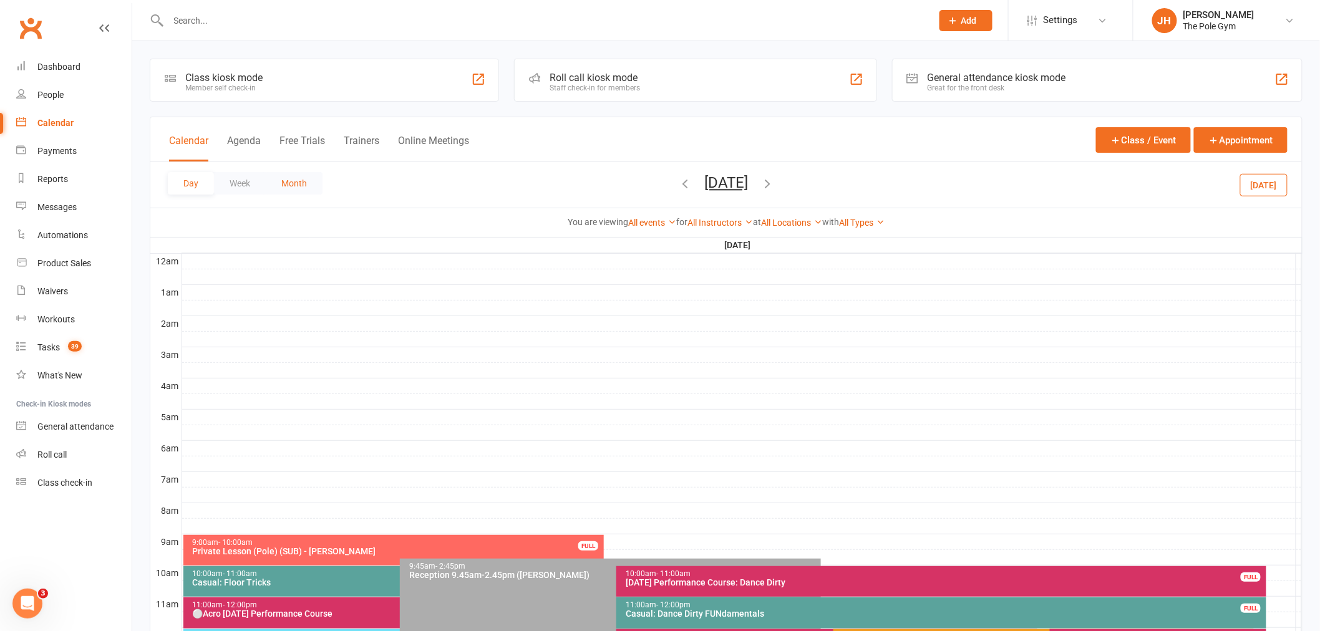
click at [301, 193] on button "Month" at bounding box center [294, 183] width 57 height 22
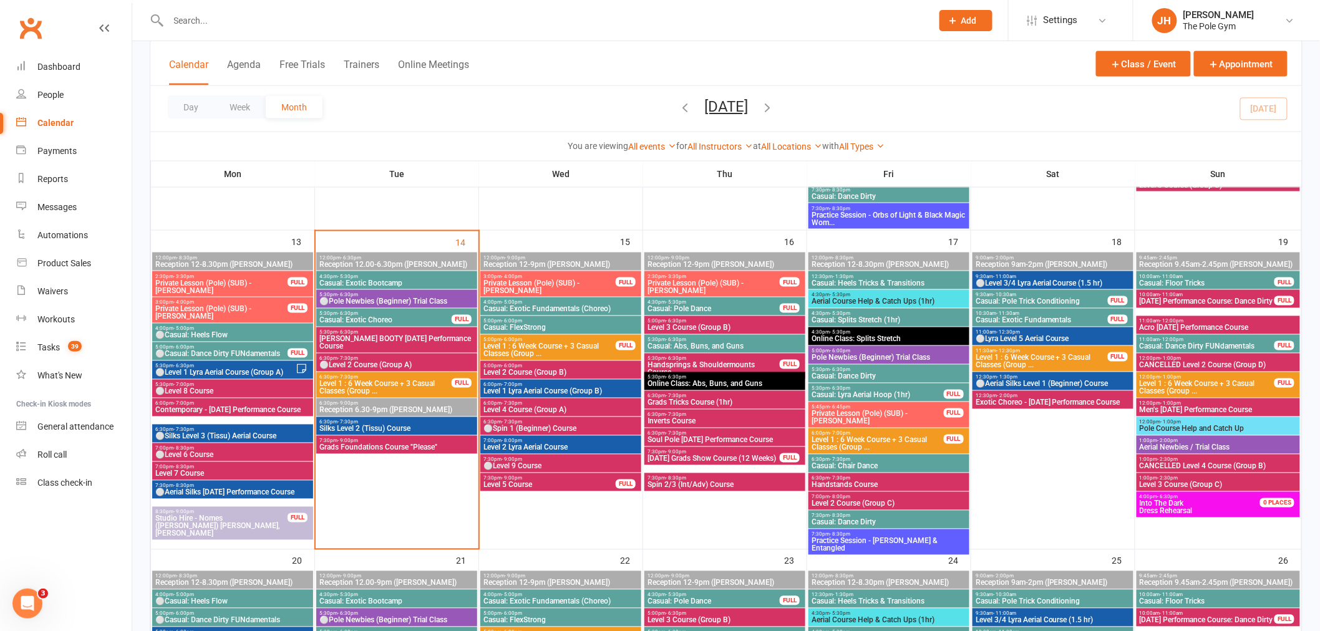
scroll to position [693, 0]
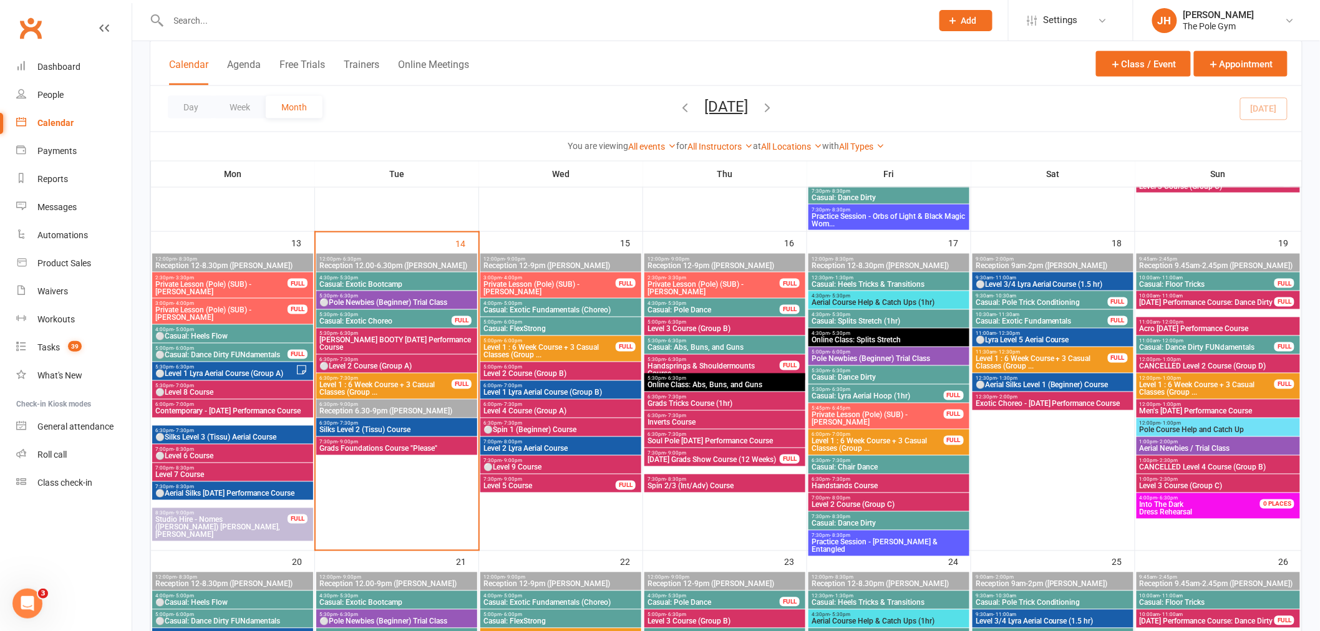
click at [514, 307] on span "Casual: Exotic Fundamentals (Choreo)" at bounding box center [561, 310] width 156 height 7
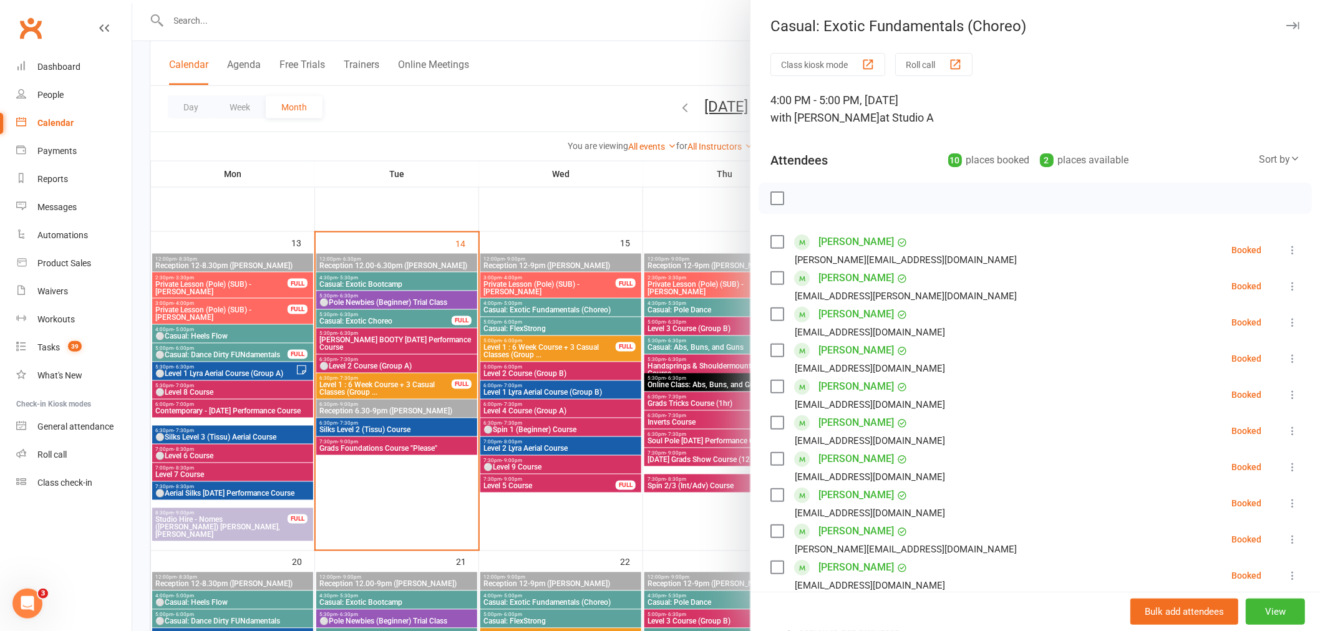
click at [535, 310] on div at bounding box center [726, 315] width 1188 height 631
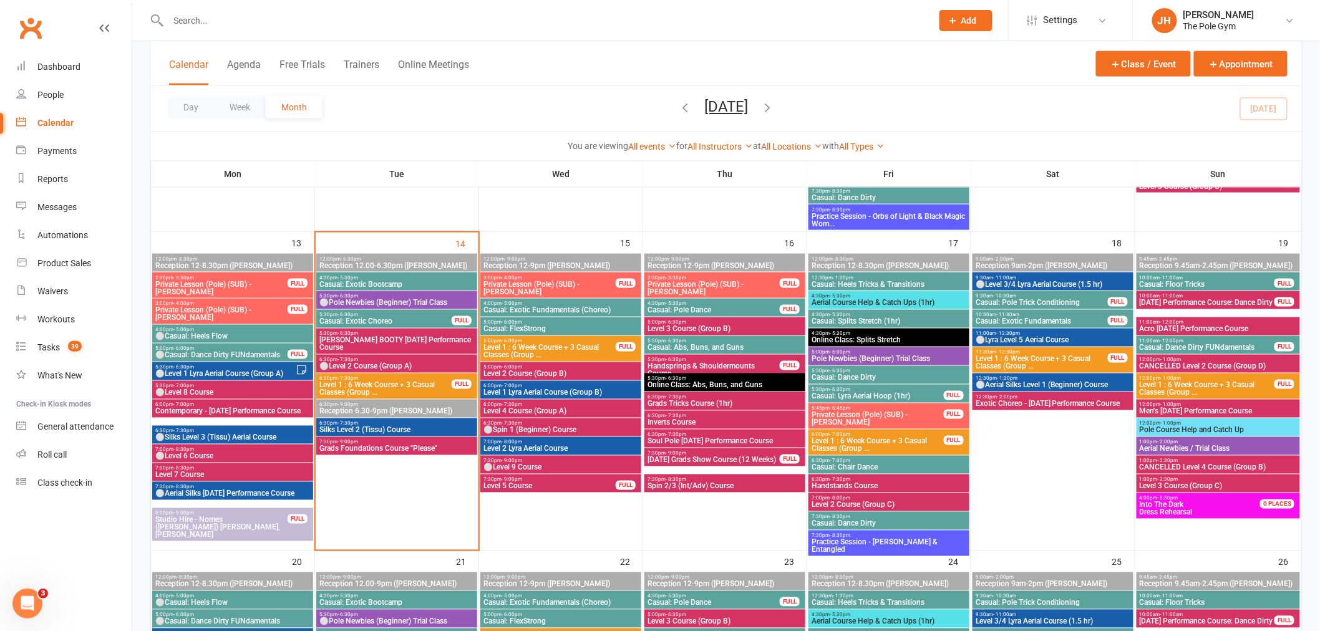
click at [541, 327] on span "Casual: FlexStrong" at bounding box center [561, 329] width 156 height 7
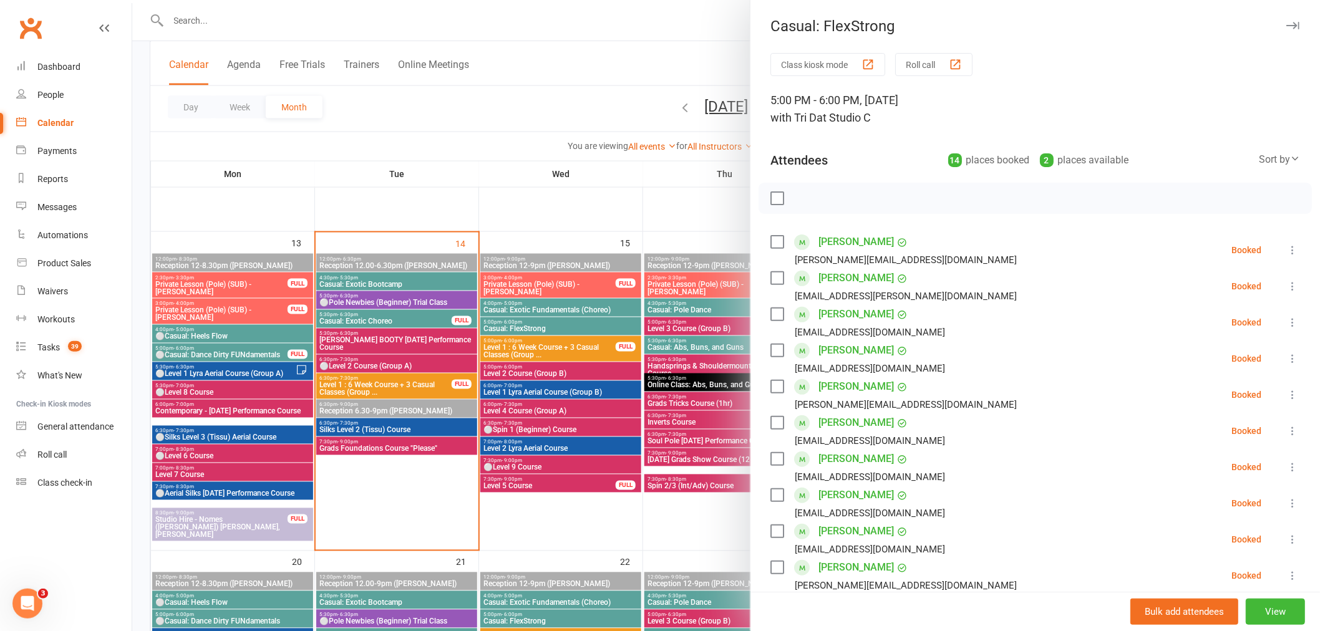
click at [568, 351] on div at bounding box center [726, 315] width 1188 height 631
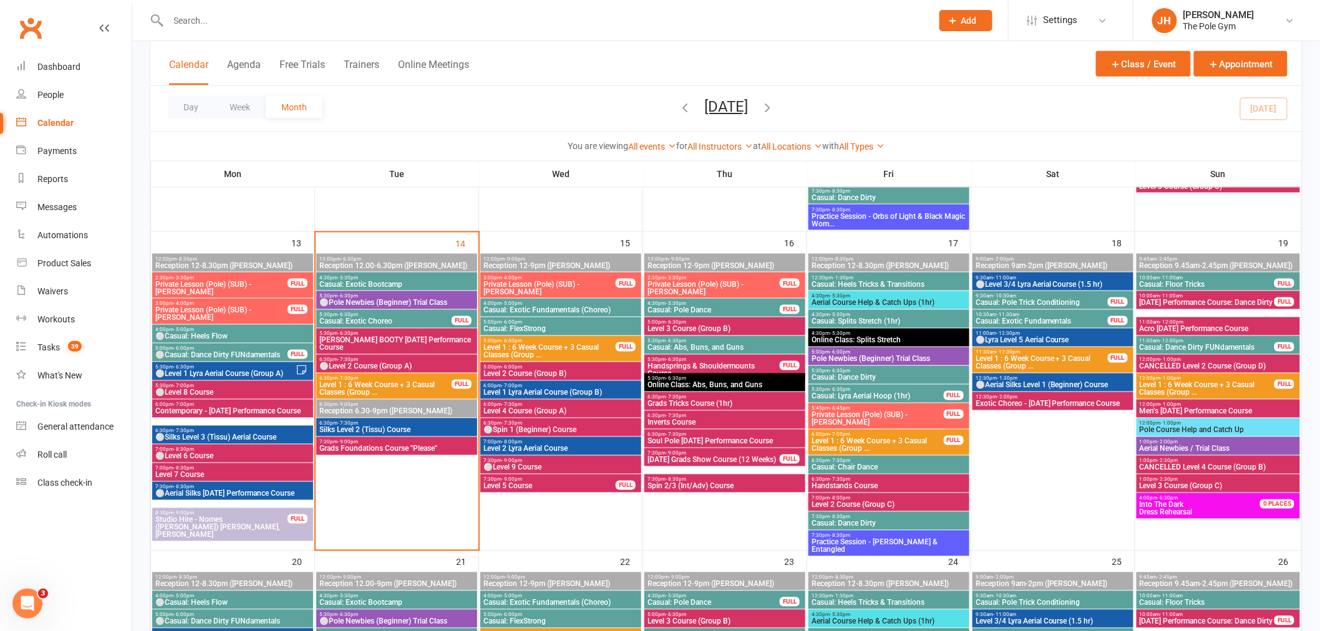
click at [549, 431] on span "⚪Spin 1 (Beginner) Course" at bounding box center [561, 430] width 156 height 7
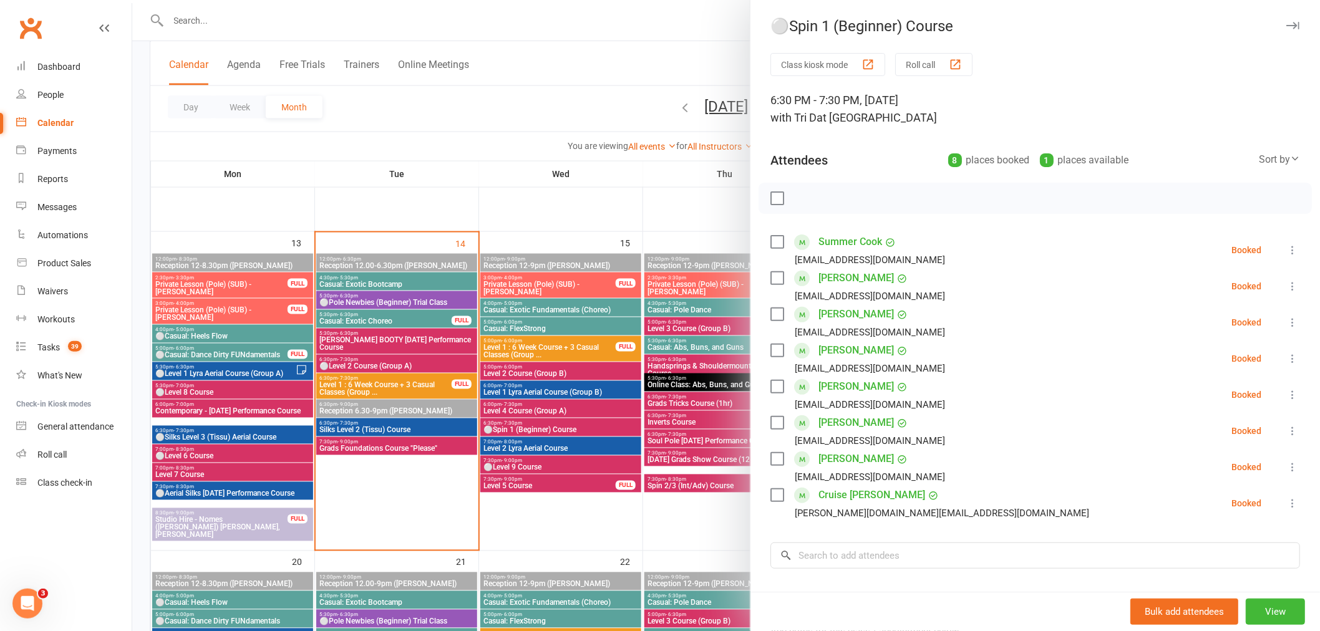
click at [549, 431] on div at bounding box center [726, 315] width 1188 height 631
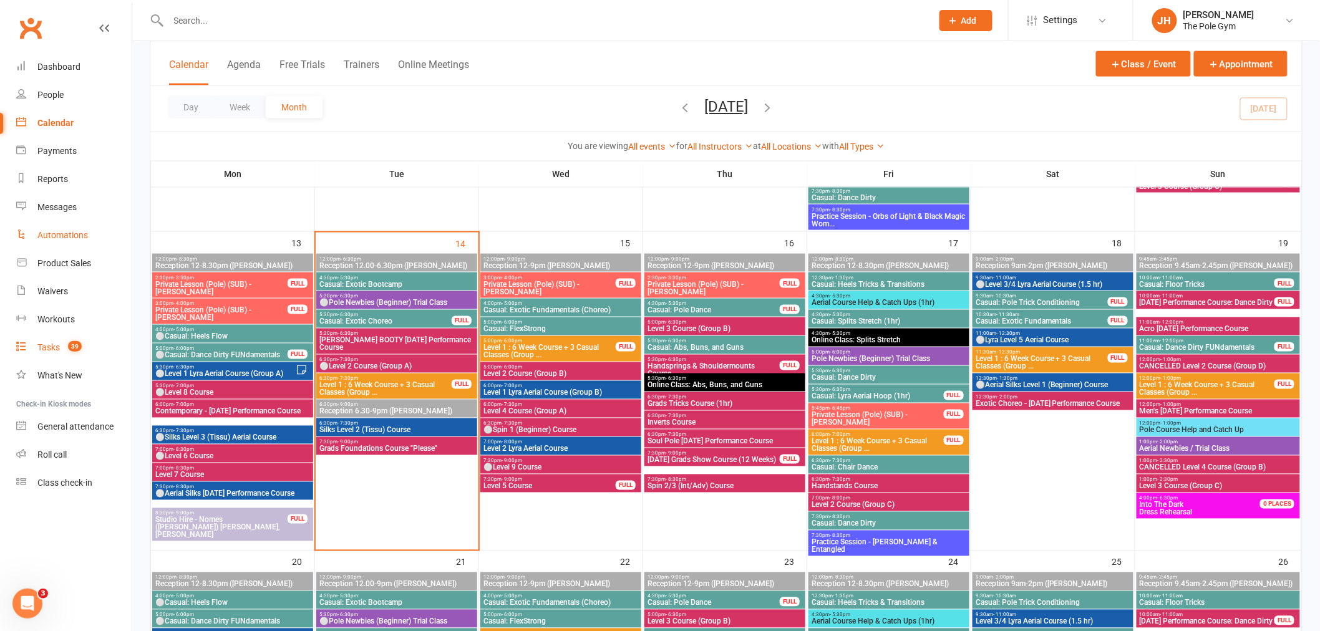
drag, startPoint x: 53, startPoint y: 347, endPoint x: 100, endPoint y: 239, distance: 117.9
click at [53, 347] on div "Tasks" at bounding box center [48, 347] width 22 height 10
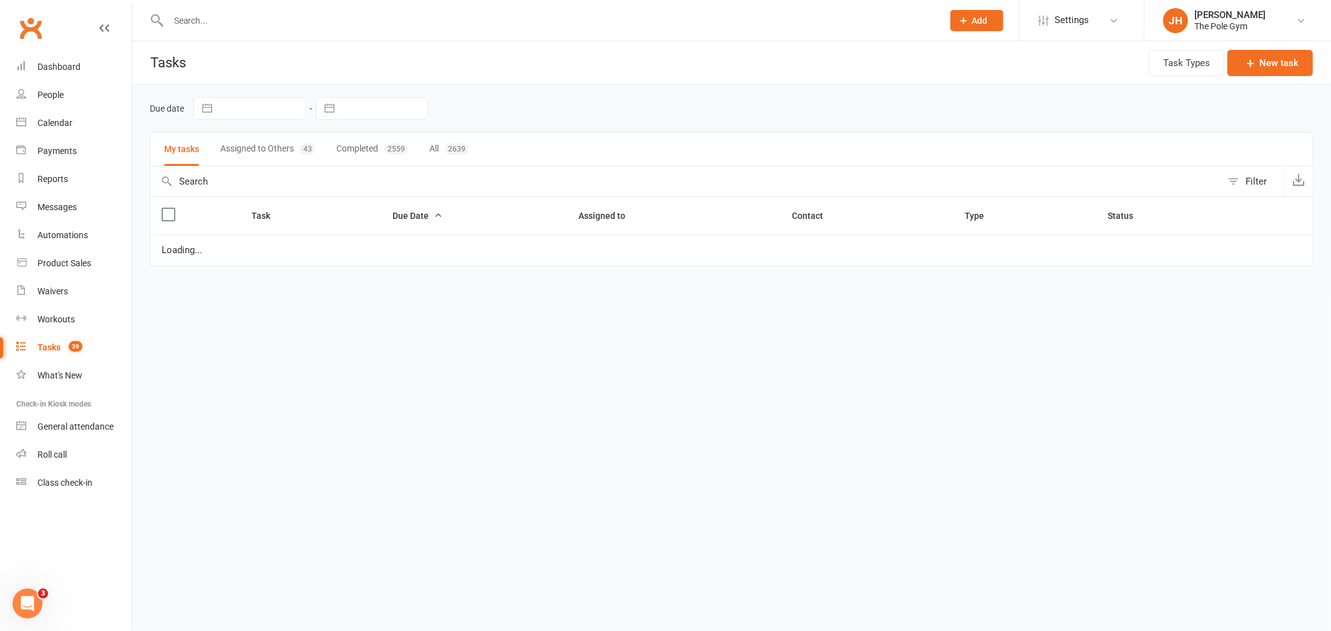
select select "started"
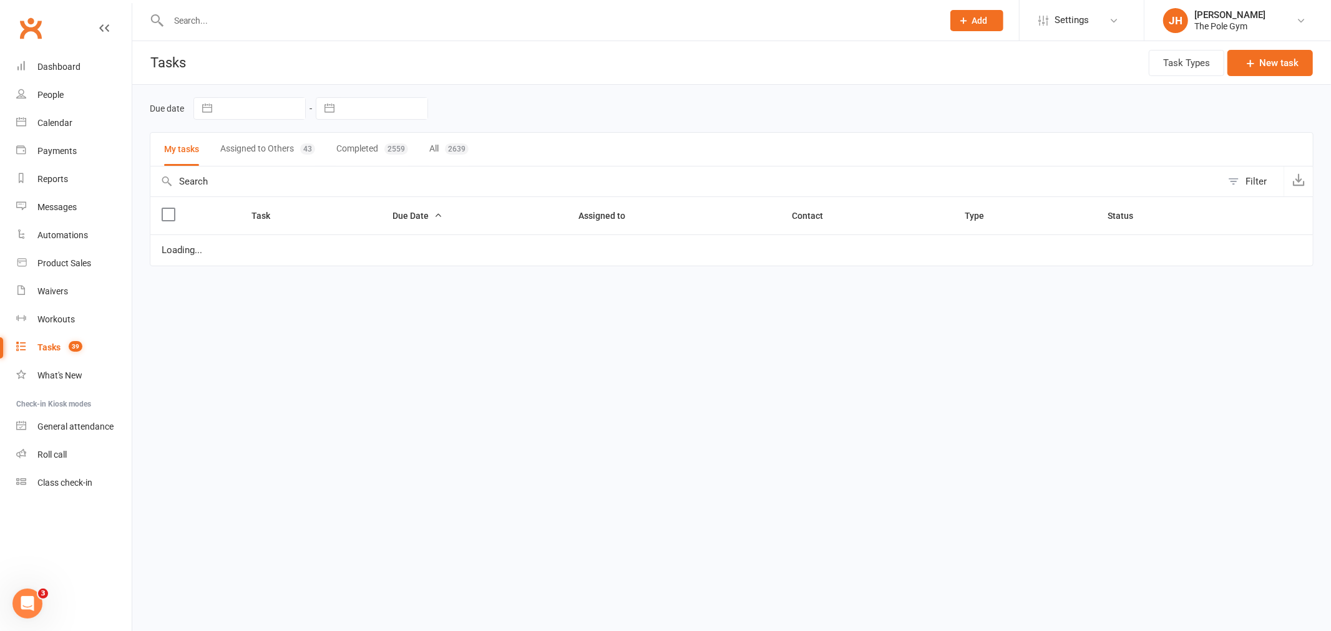
select select "started"
select select "waiting"
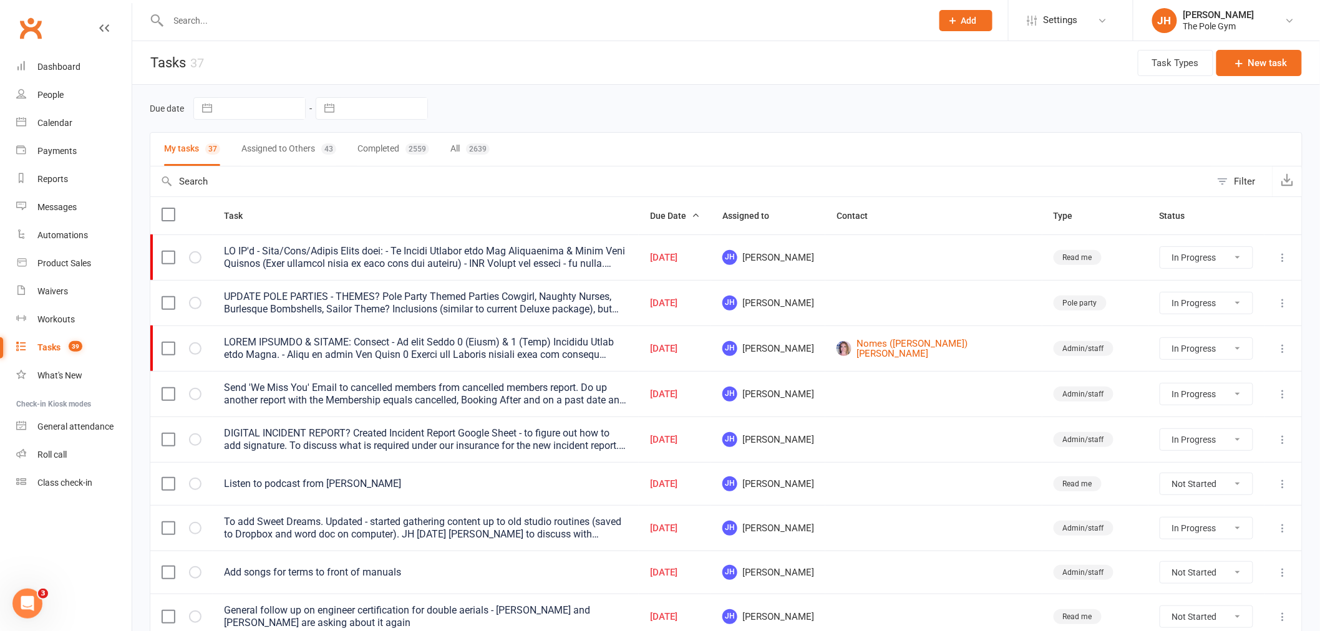
click at [285, 146] on button "Assigned to Others 43" at bounding box center [288, 149] width 95 height 33
select select "started"
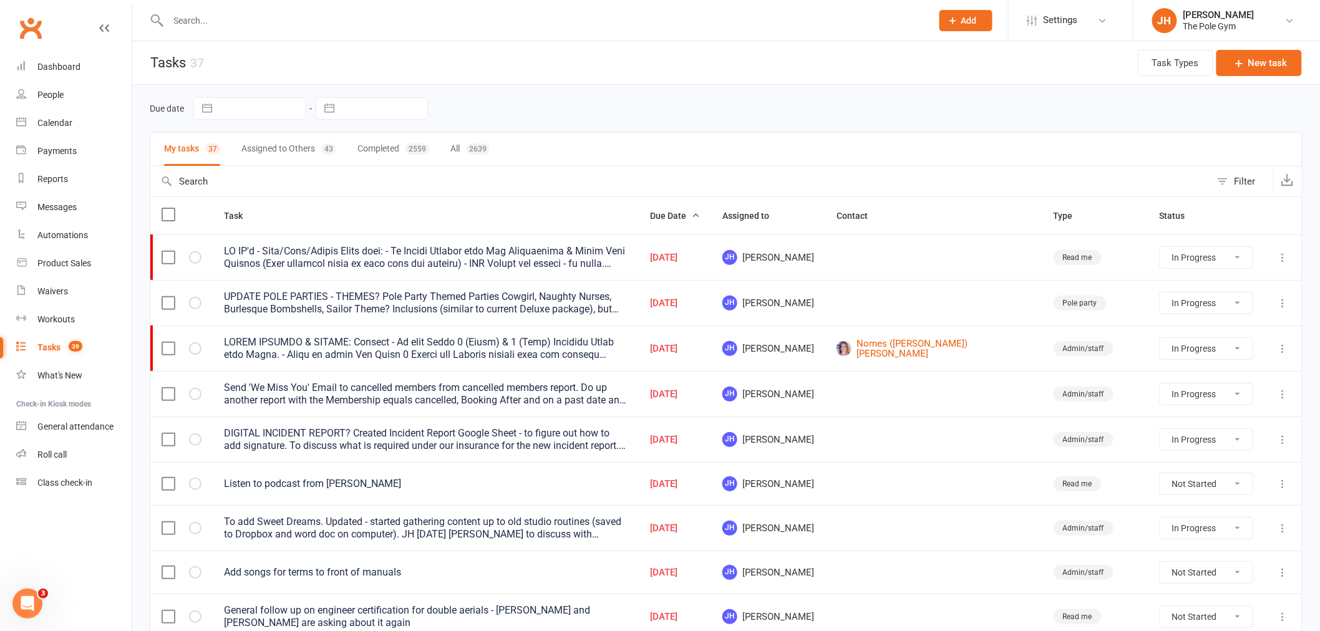
select select "started"
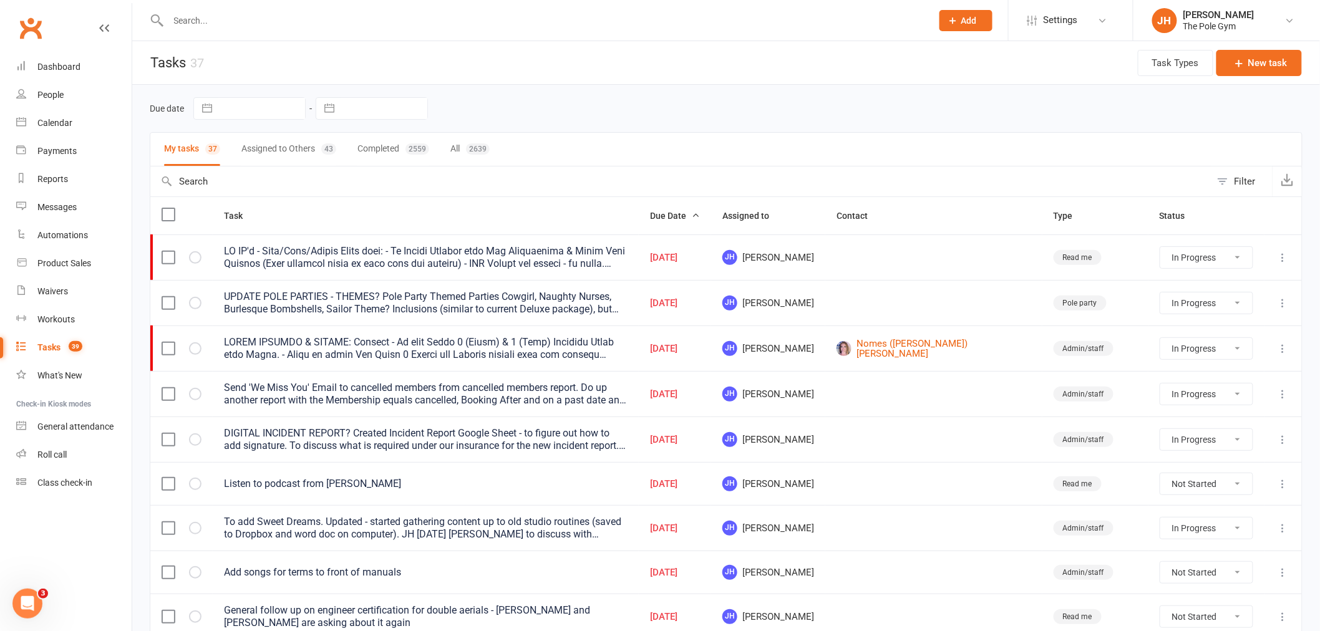
select select "waiting"
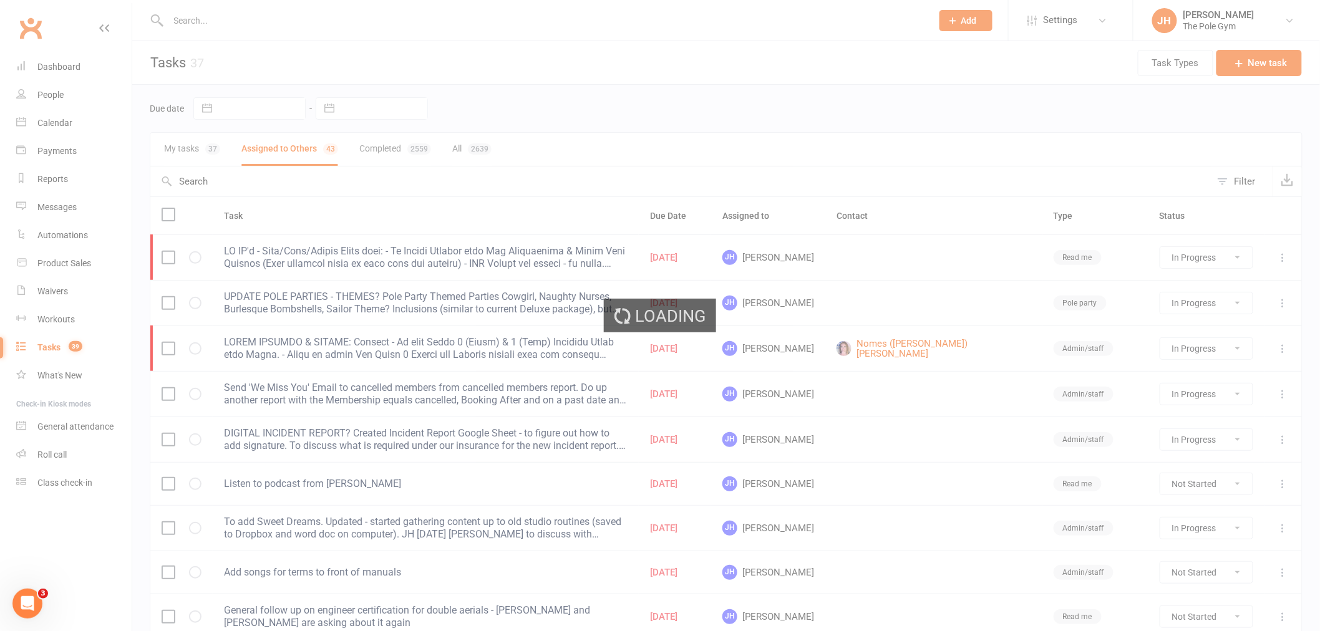
select select "started"
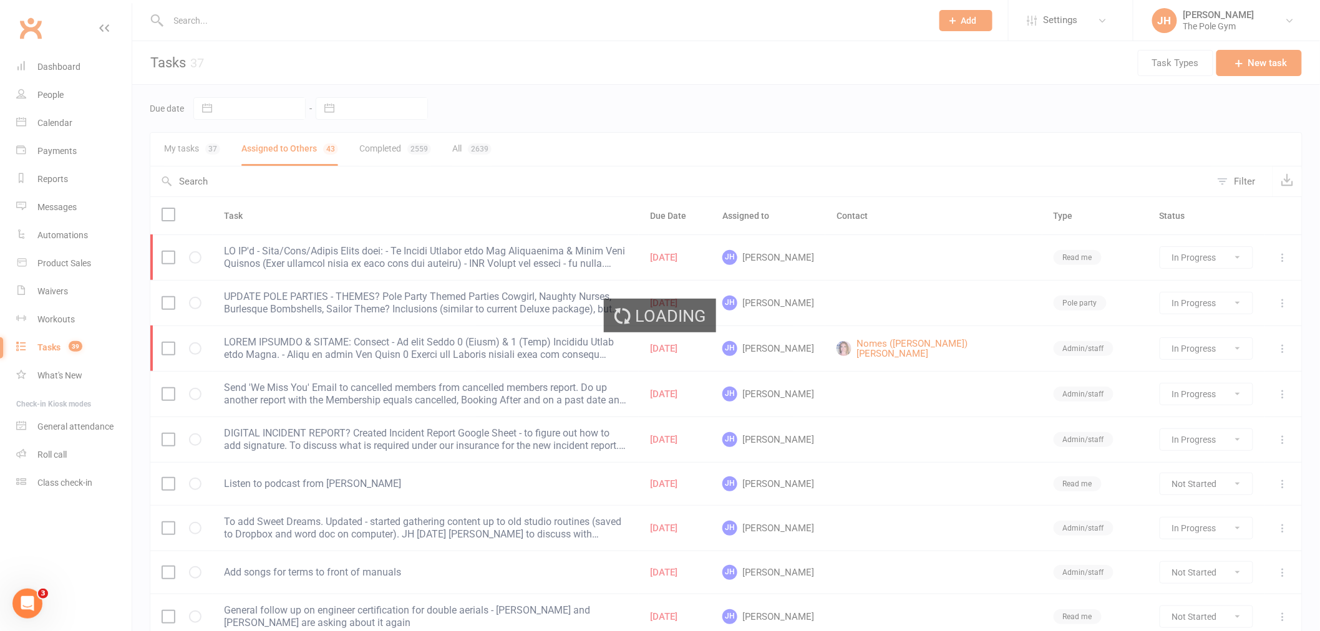
select select "started"
select select "waiting"
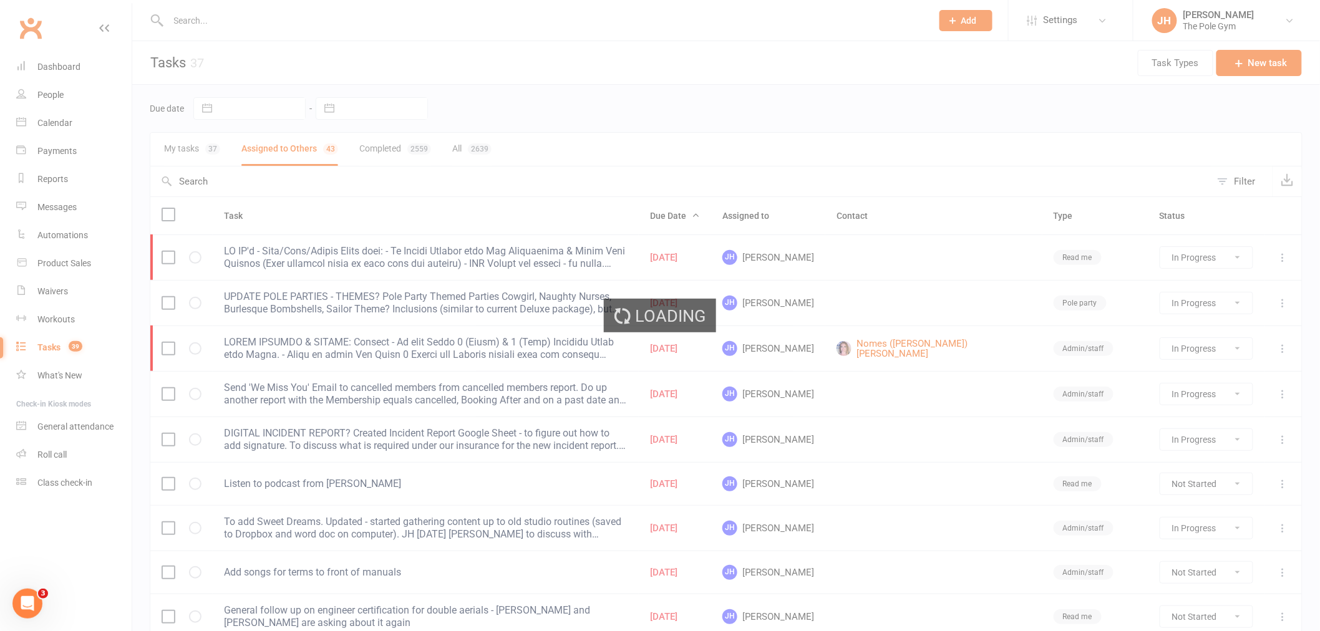
select select "started"
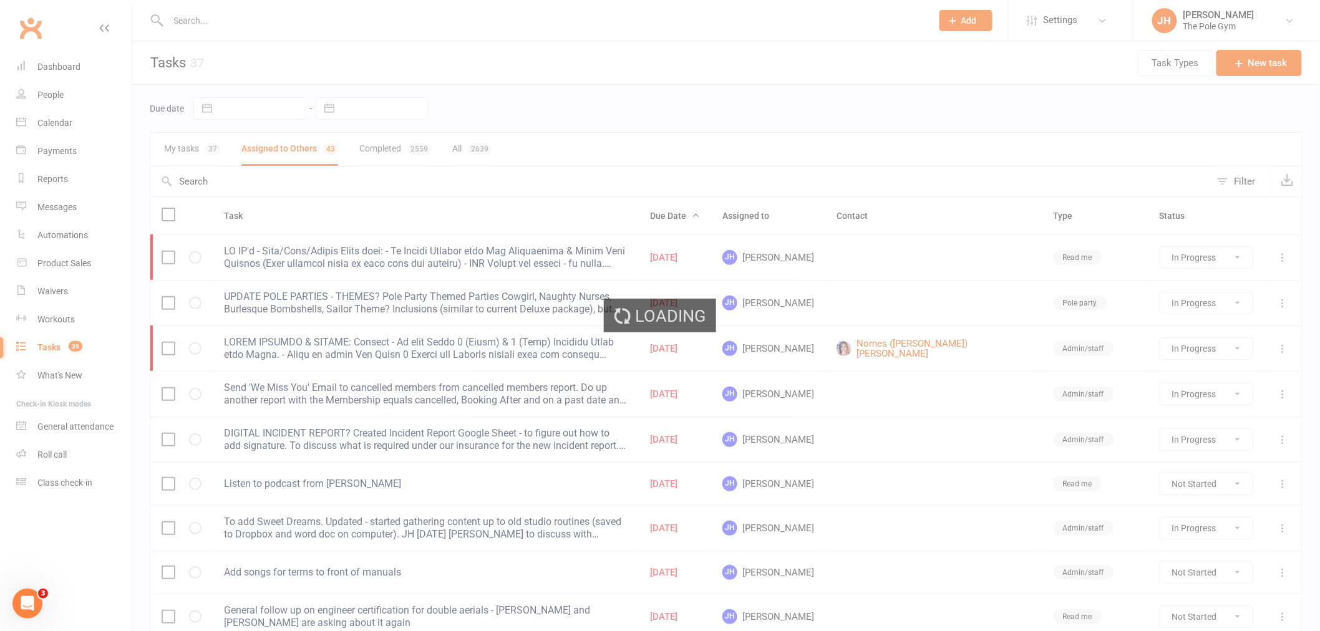
select select "started"
select select "waiting"
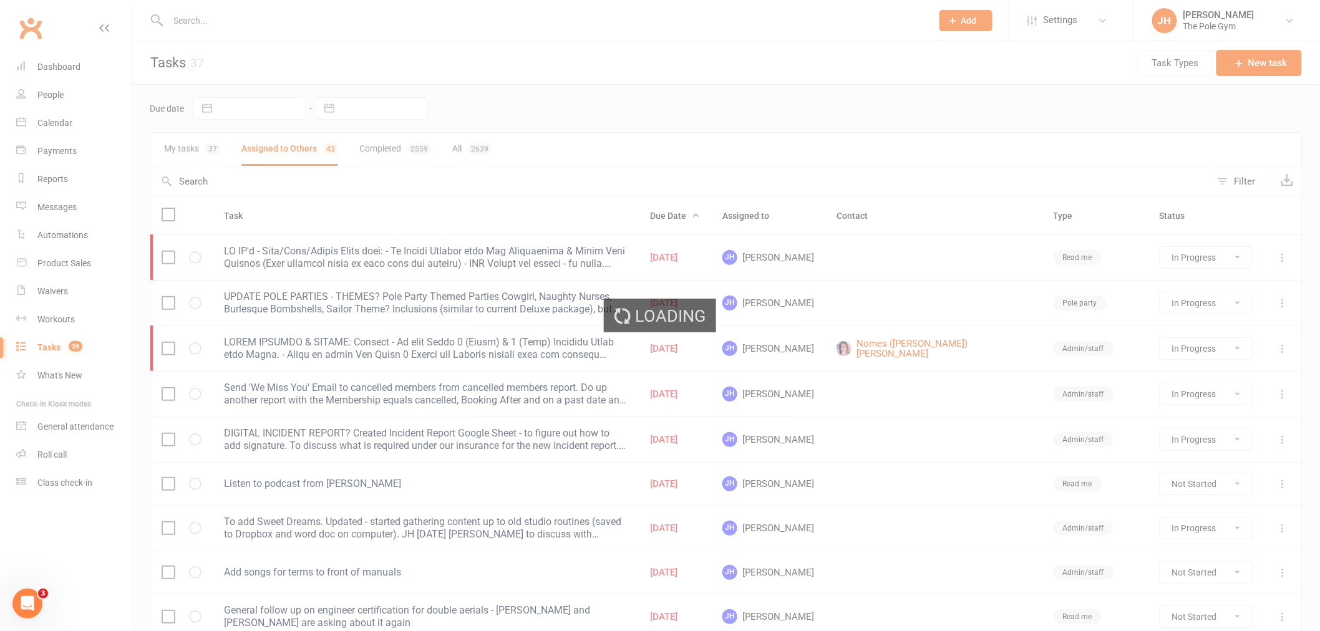
select select "started"
select select "waiting"
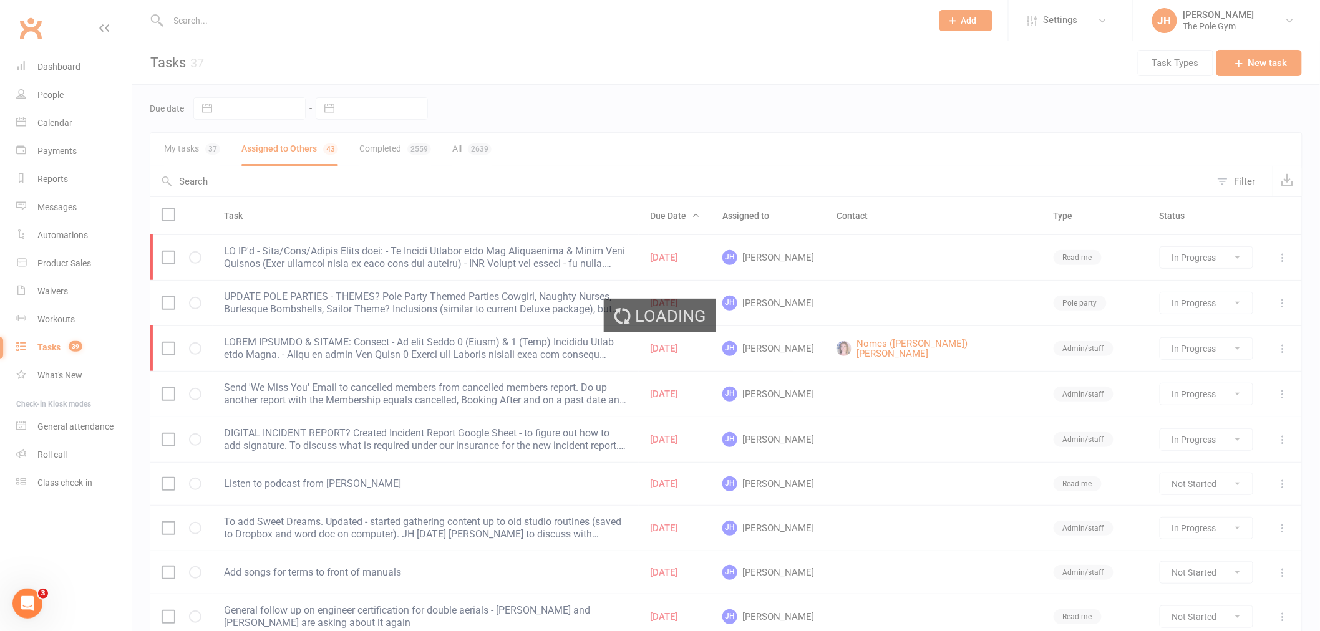
select select "started"
select select "waiting"
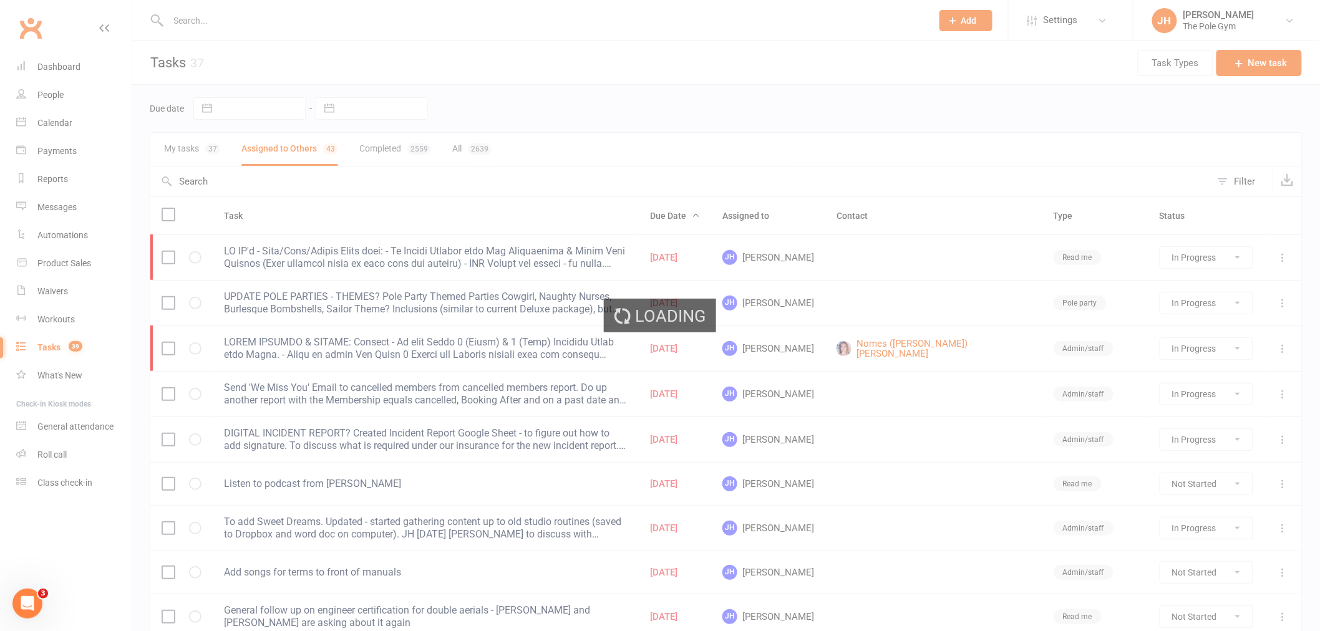
select select "waiting"
select select "started"
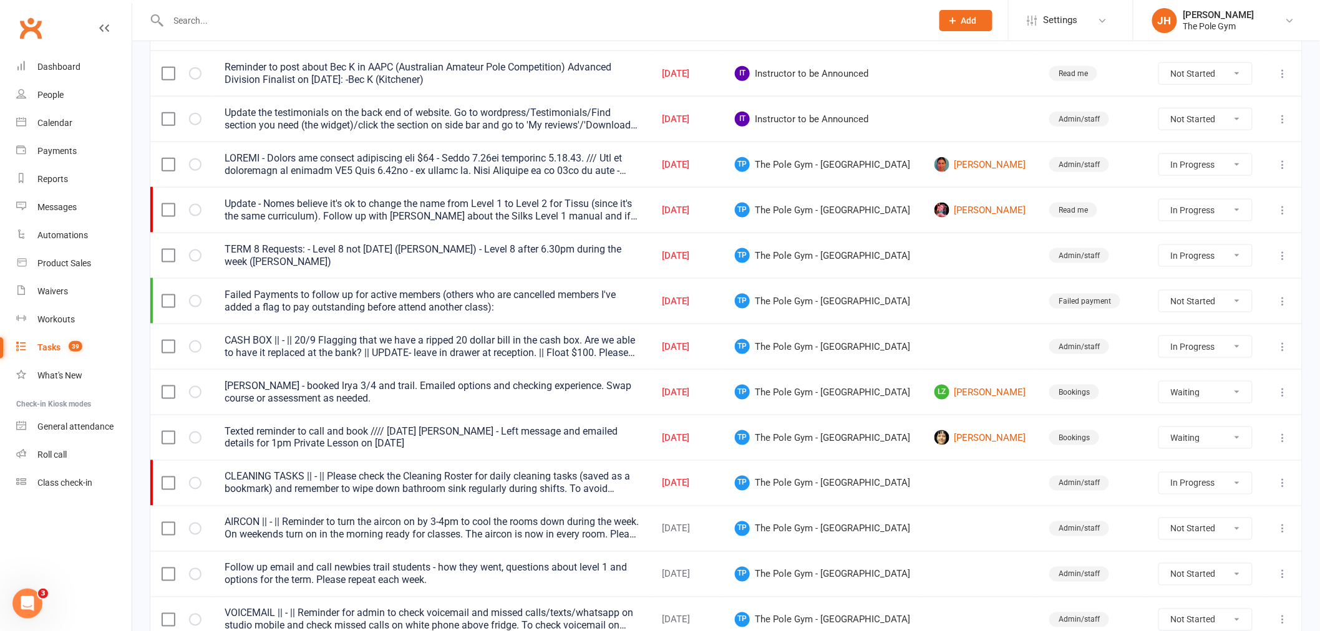
scroll to position [624, 0]
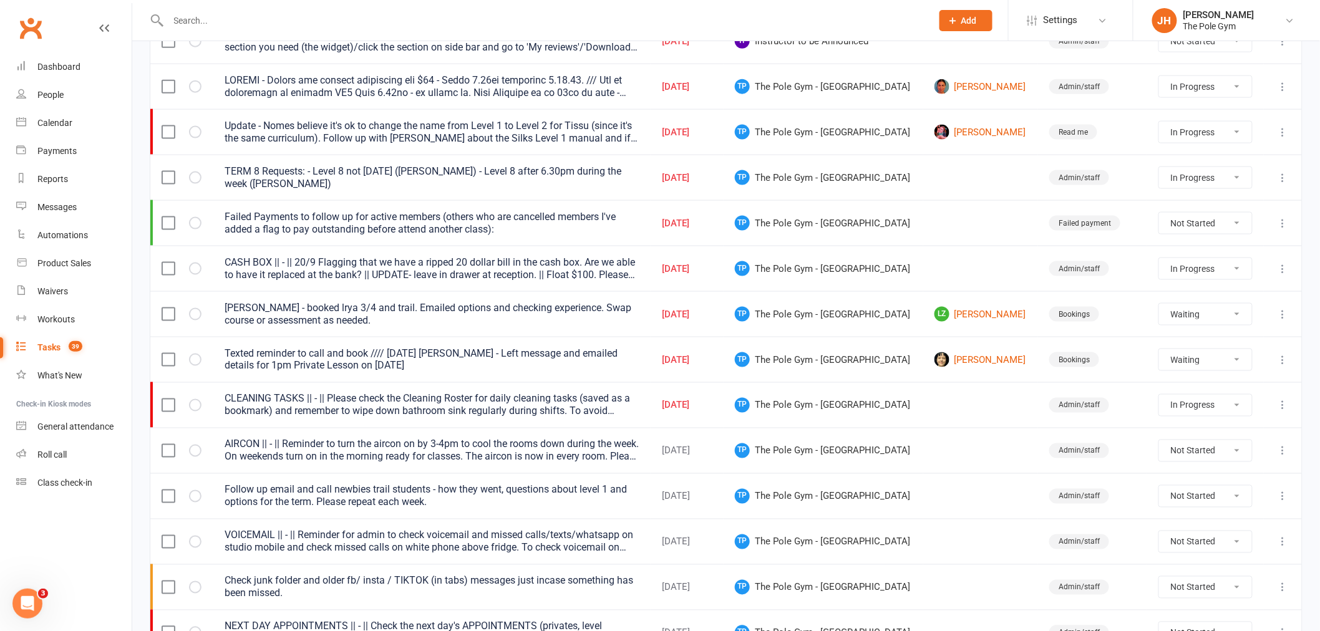
click at [1286, 313] on icon at bounding box center [1283, 314] width 12 height 12
click at [1227, 369] on link "Edit" at bounding box center [1219, 368] width 124 height 25
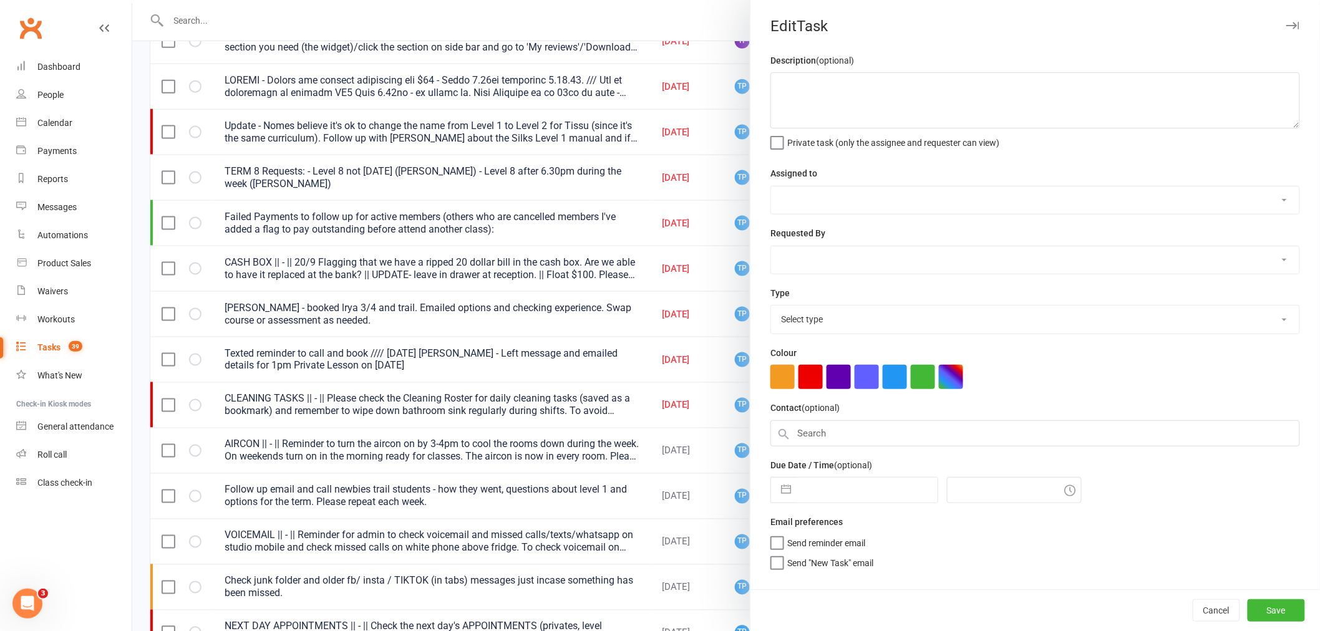
type textarea "Lanlan Zhao - booked lrya 3/4 and trail. Emailed options and checking experienc…"
select select "33291"
select select "32541"
type input "[DATE]"
type input "1:00pm"
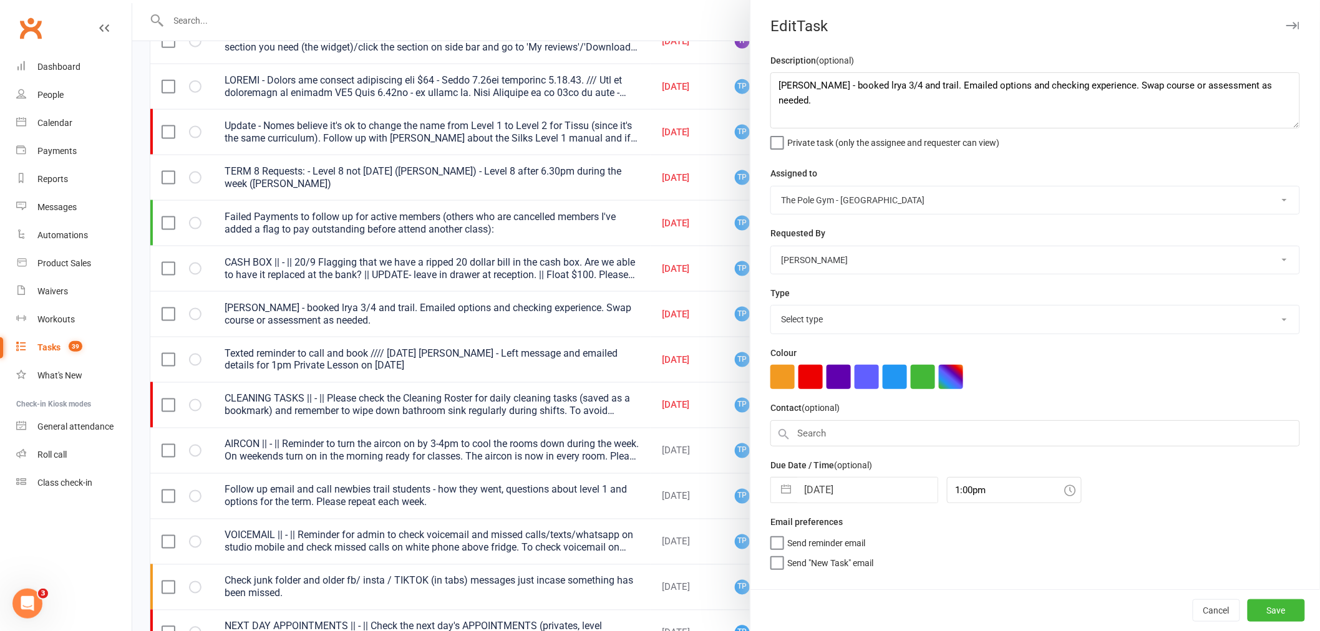
select select "16719"
click at [770, 82] on textarea "Lanlan Zhao - booked lrya 3/4 and trail. Emailed options and checking experienc…" at bounding box center [1035, 100] width 530 height 56
type textarea "CALL WEDNESDAY - Lanlan Zhao - booked lrya 3/4 and trail. Emailed options and c…"
click at [1270, 600] on button "Save" at bounding box center [1276, 610] width 57 height 22
select select "started"
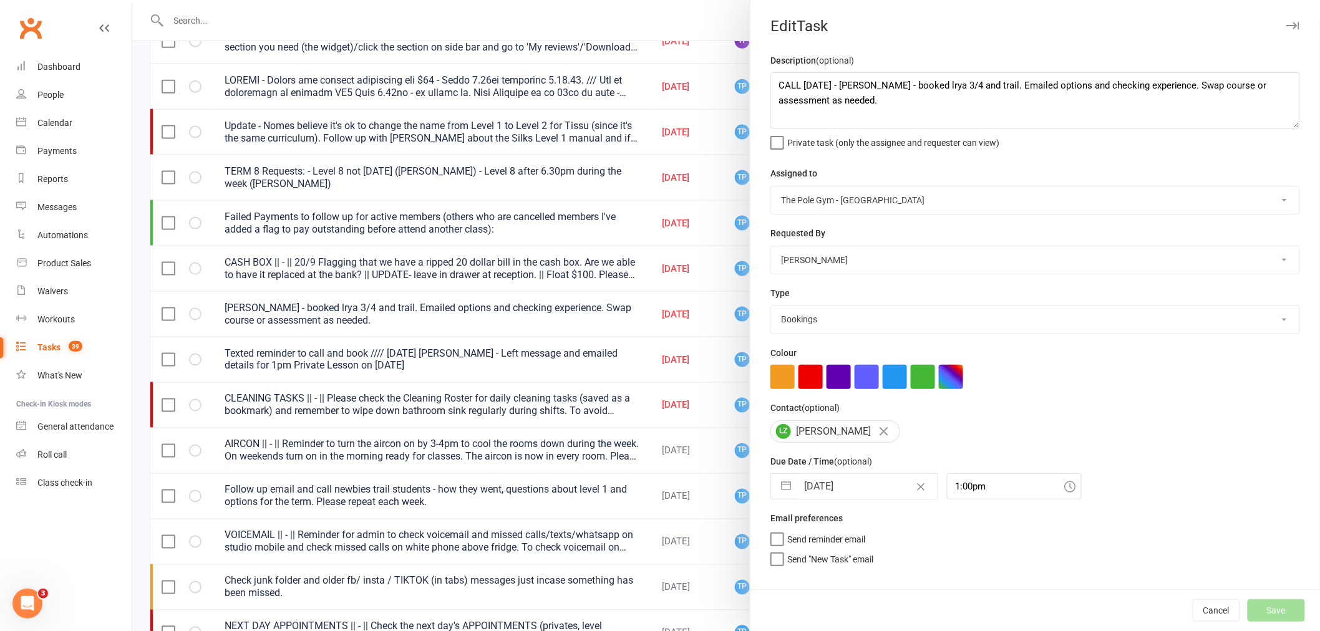
select select "started"
select select "waiting"
select select "started"
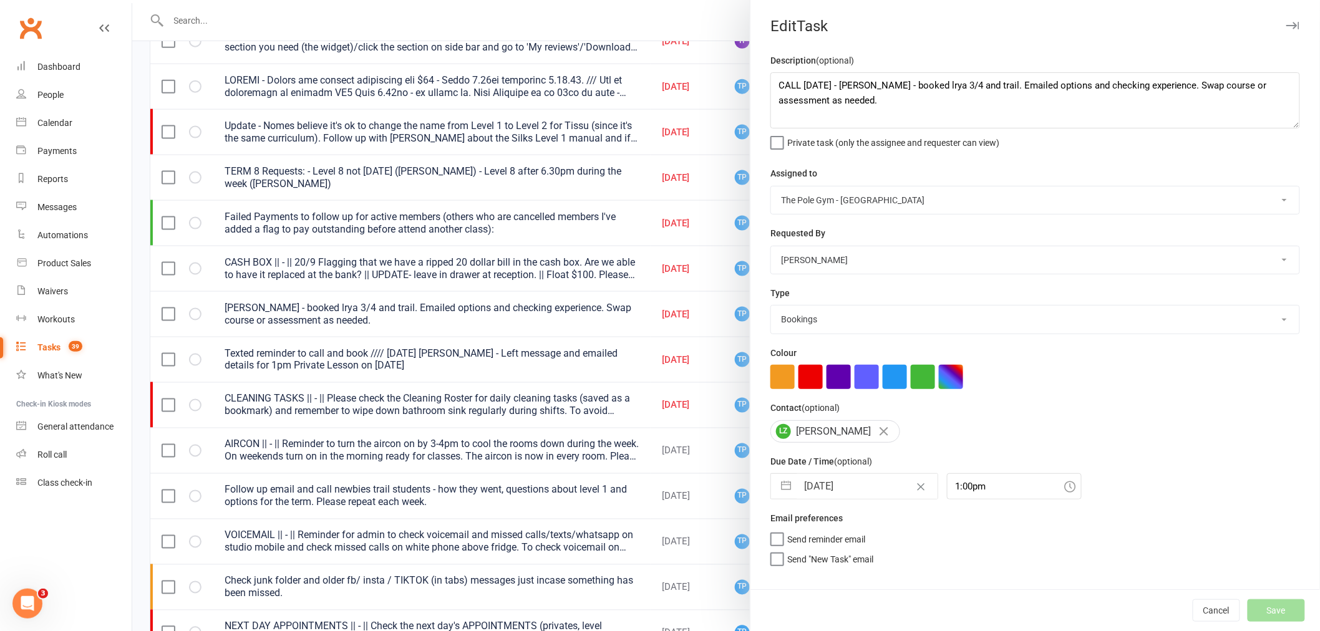
select select "started"
select select "waiting"
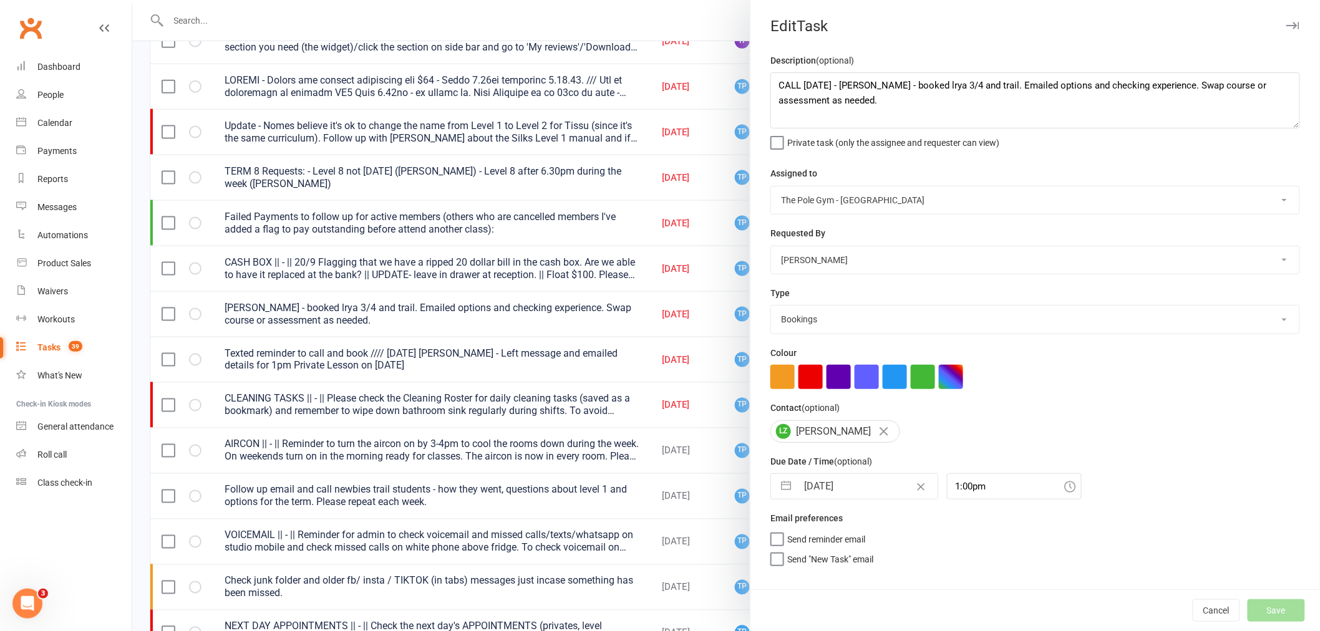
select select "started"
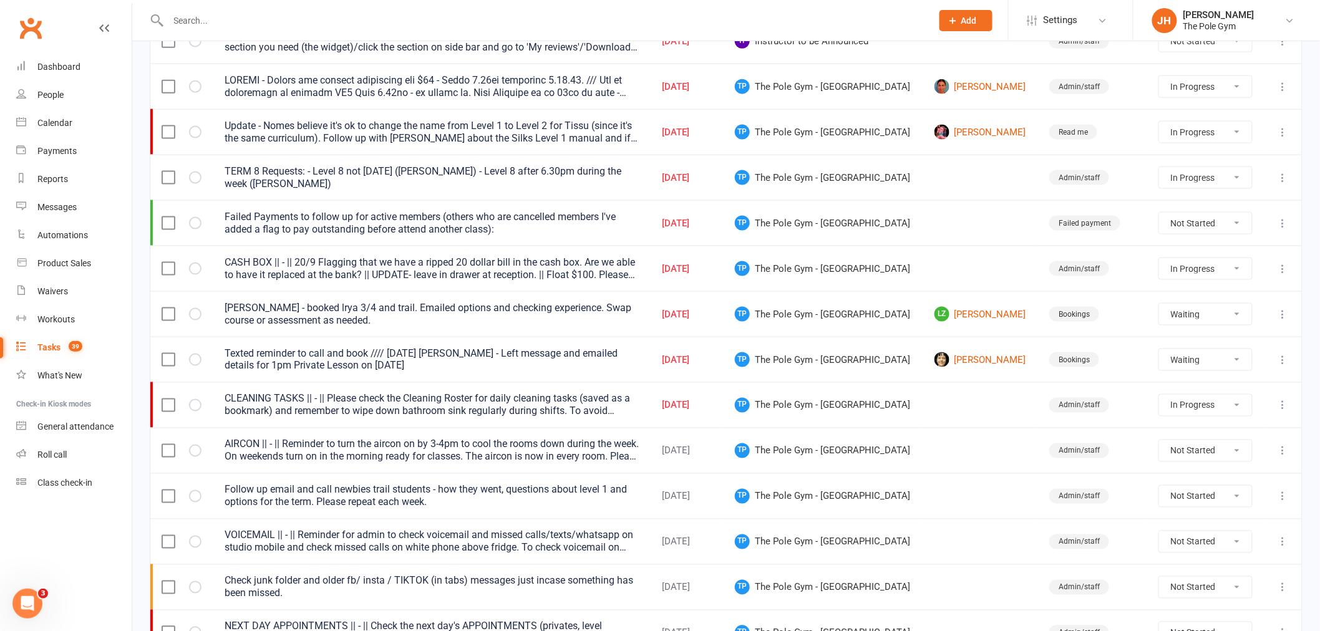
select select "started"
select select "waiting"
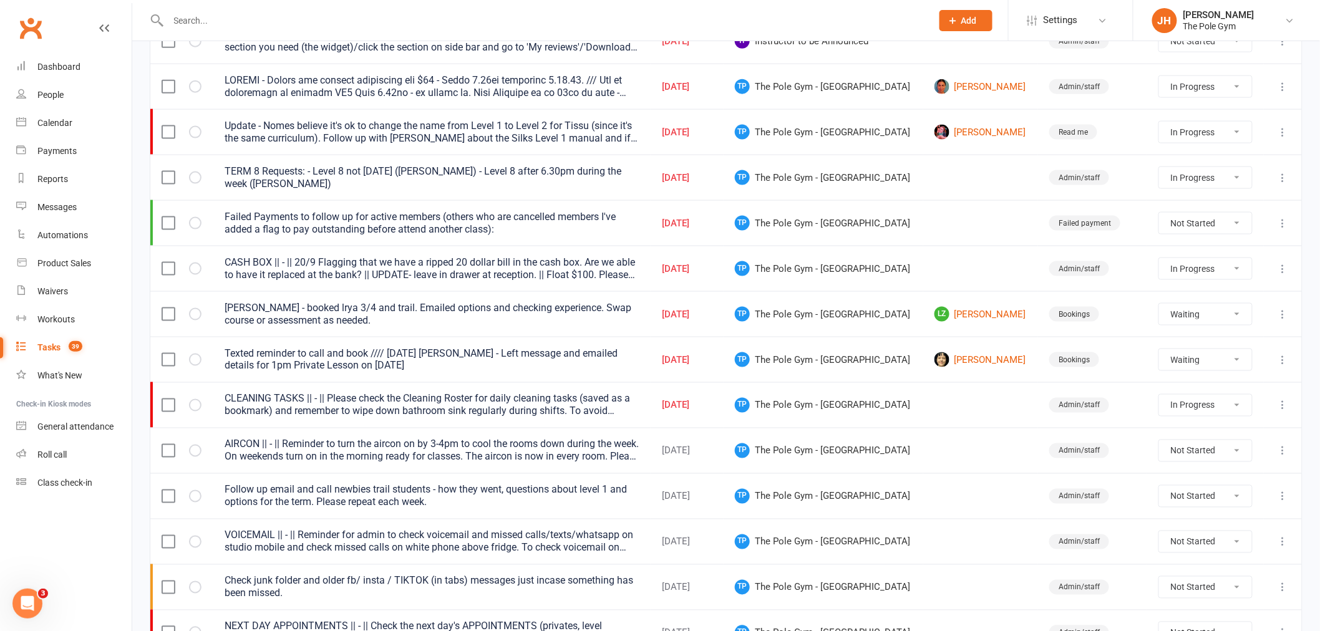
select select "started"
select select "waiting"
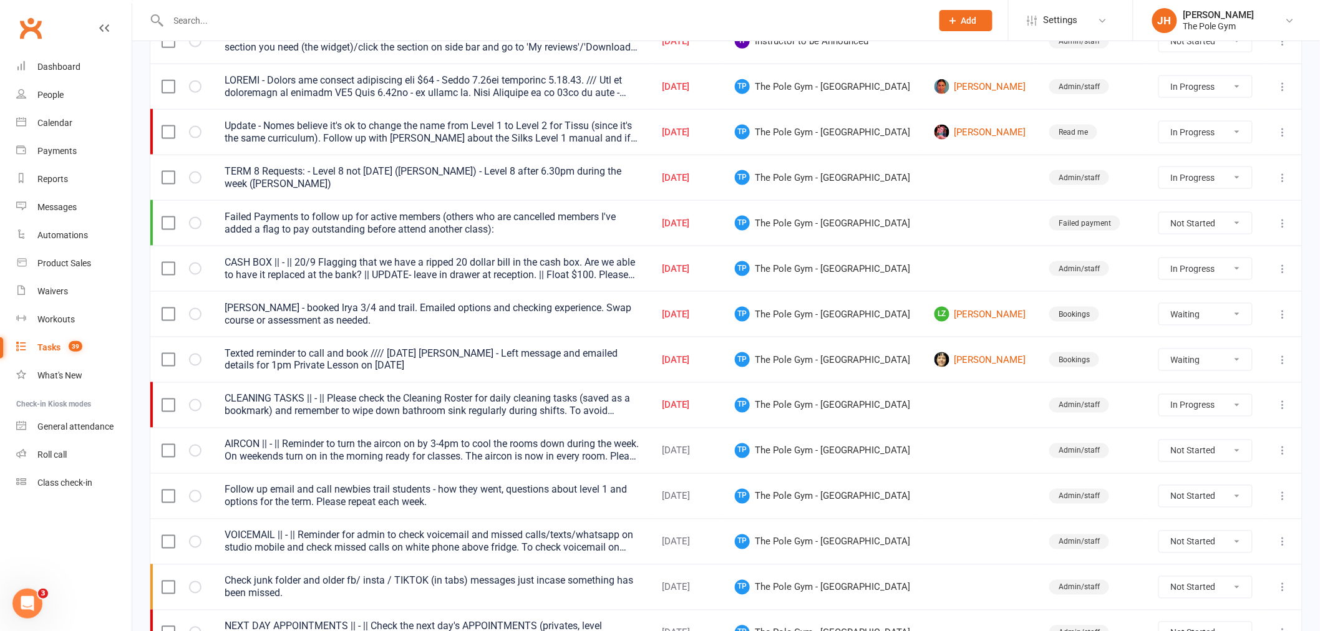
select select "waiting"
select select "started"
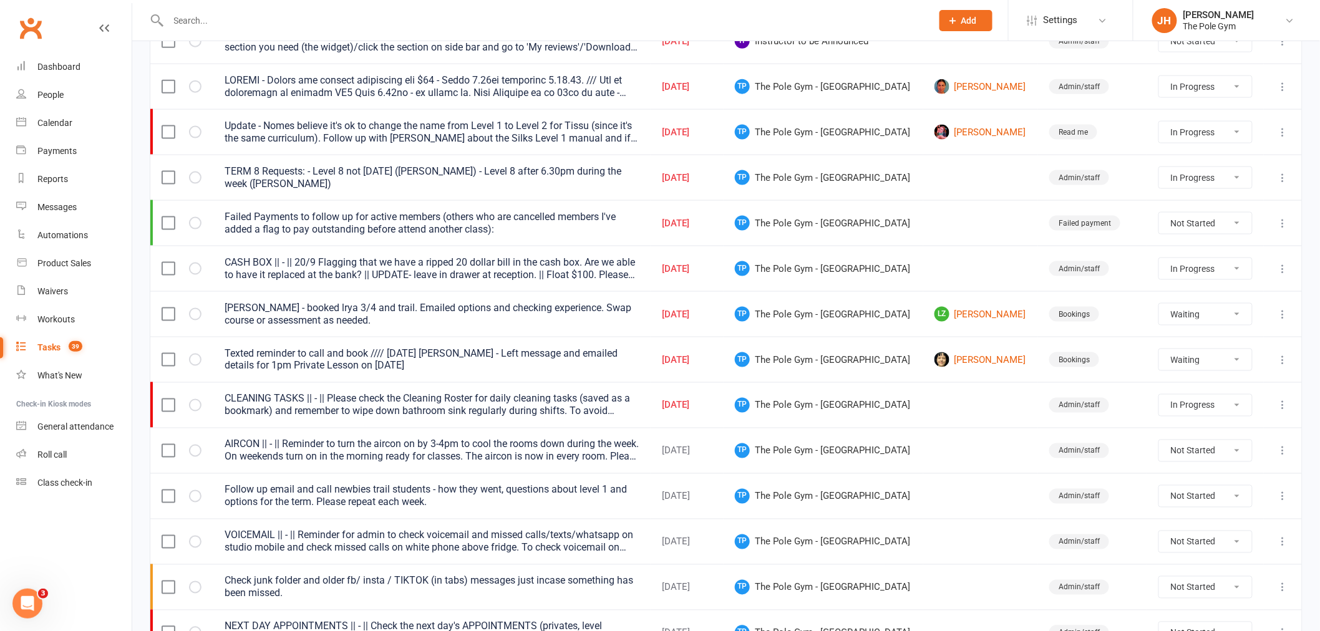
select select "started"
select select "waiting"
select select "started"
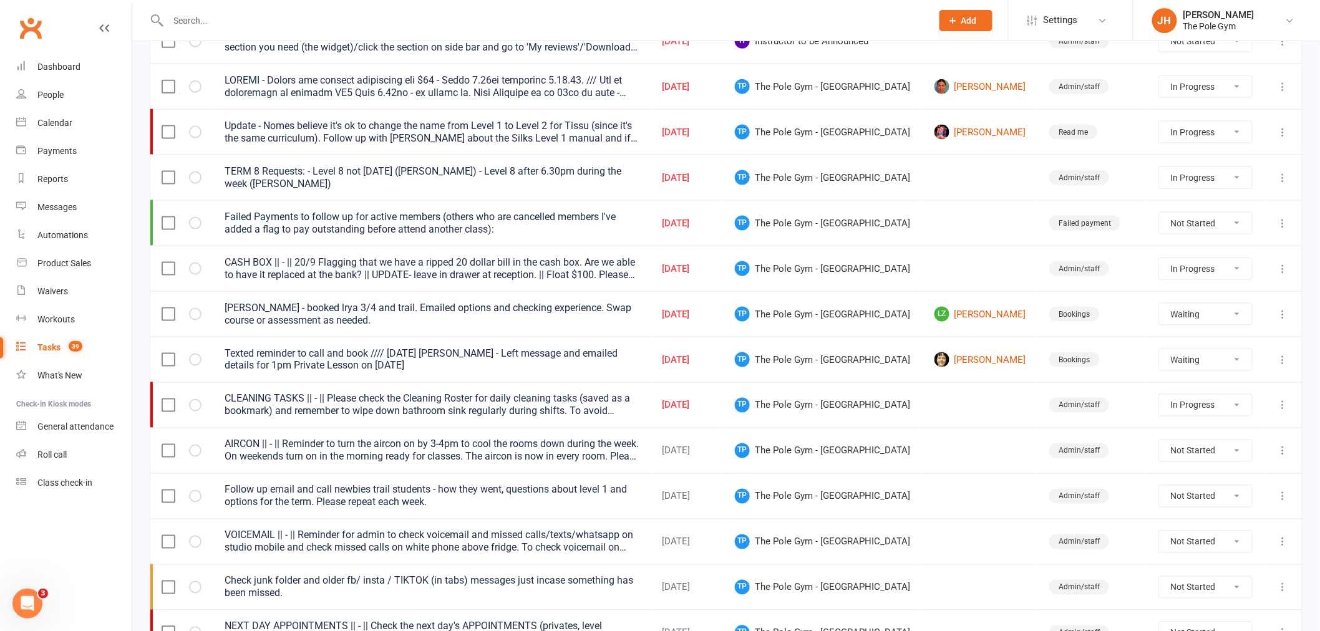
select select "started"
select select "waiting"
select select "started"
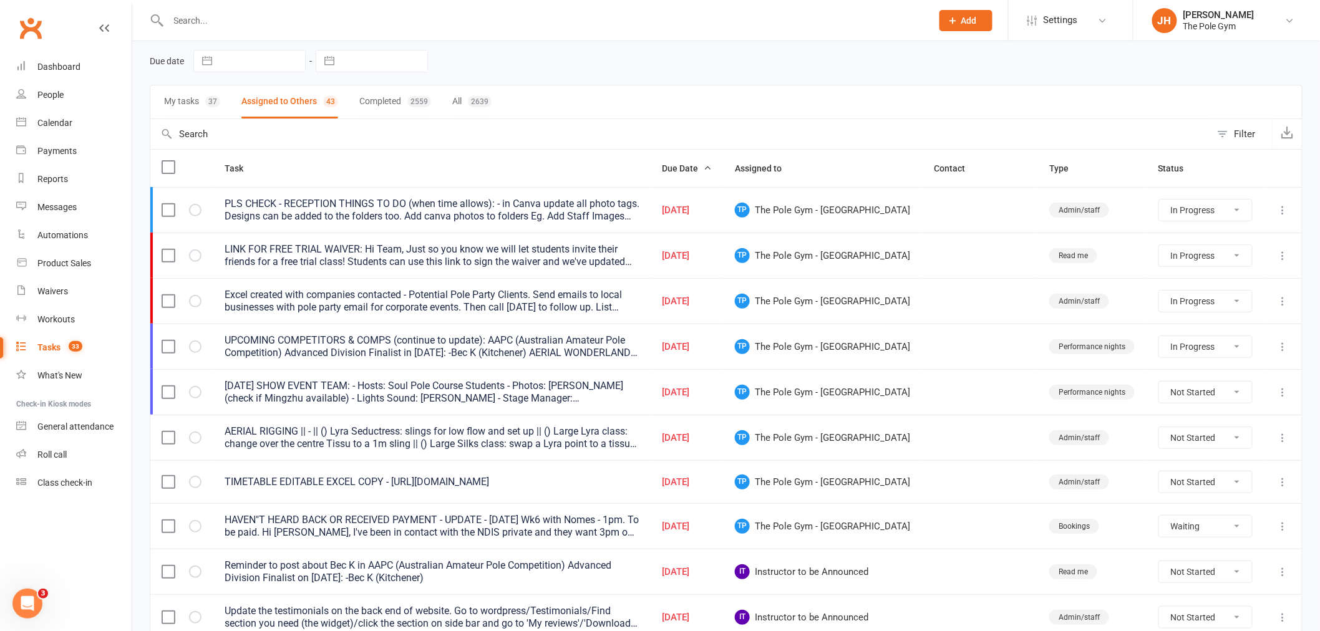
scroll to position [0, 0]
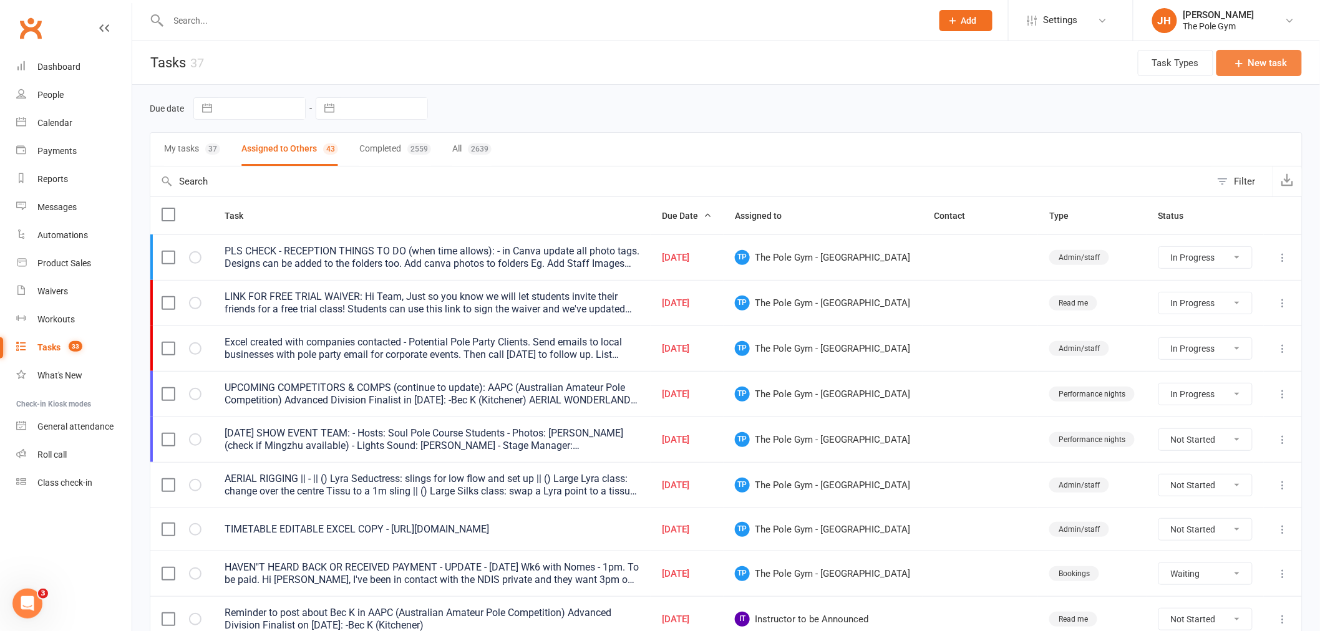
click at [1264, 64] on button "New task" at bounding box center [1258, 63] width 85 height 26
select select "32541"
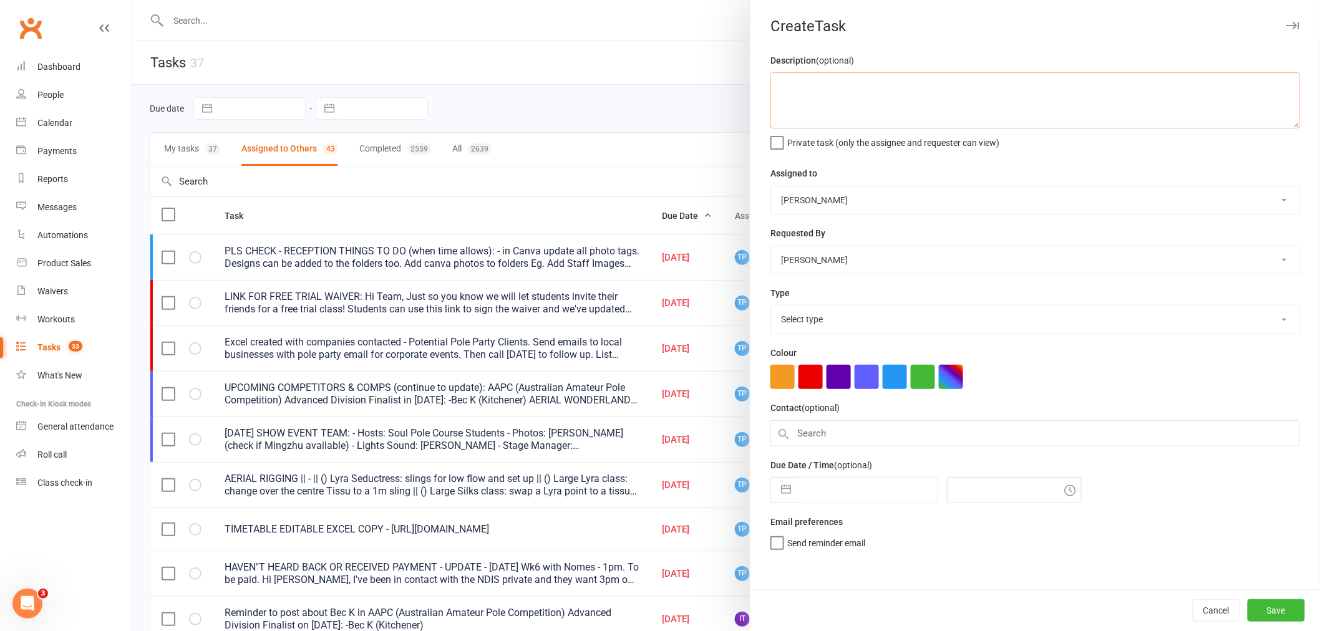
click at [1059, 125] on textarea at bounding box center [1035, 100] width 530 height 56
drag, startPoint x: 974, startPoint y: 78, endPoint x: 949, endPoint y: 75, distance: 25.1
click at [949, 75] on textarea "Add all tickets for performers into the list (advise if have linked card)" at bounding box center [1035, 100] width 530 height 56
click at [1104, 82] on textarea "Add all tickets for performers into the list (check with student if have linked…" at bounding box center [1035, 100] width 530 height 56
click at [1269, 97] on textarea "Add all tickets for performers into the list (check with student if have linked…" at bounding box center [1035, 100] width 530 height 56
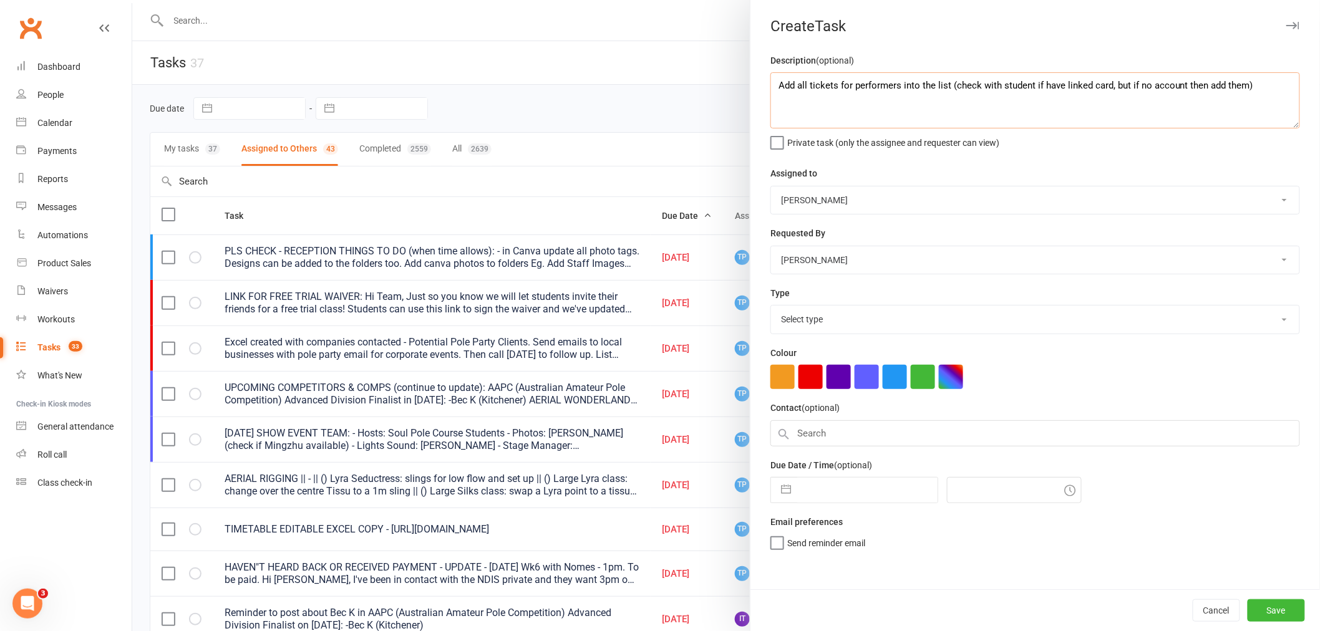
type textarea "Add all tickets for performers into the list (check with student if have linked…"
click at [807, 490] on input "text" at bounding box center [867, 490] width 140 height 25
select select "8"
select select "2025"
select select "9"
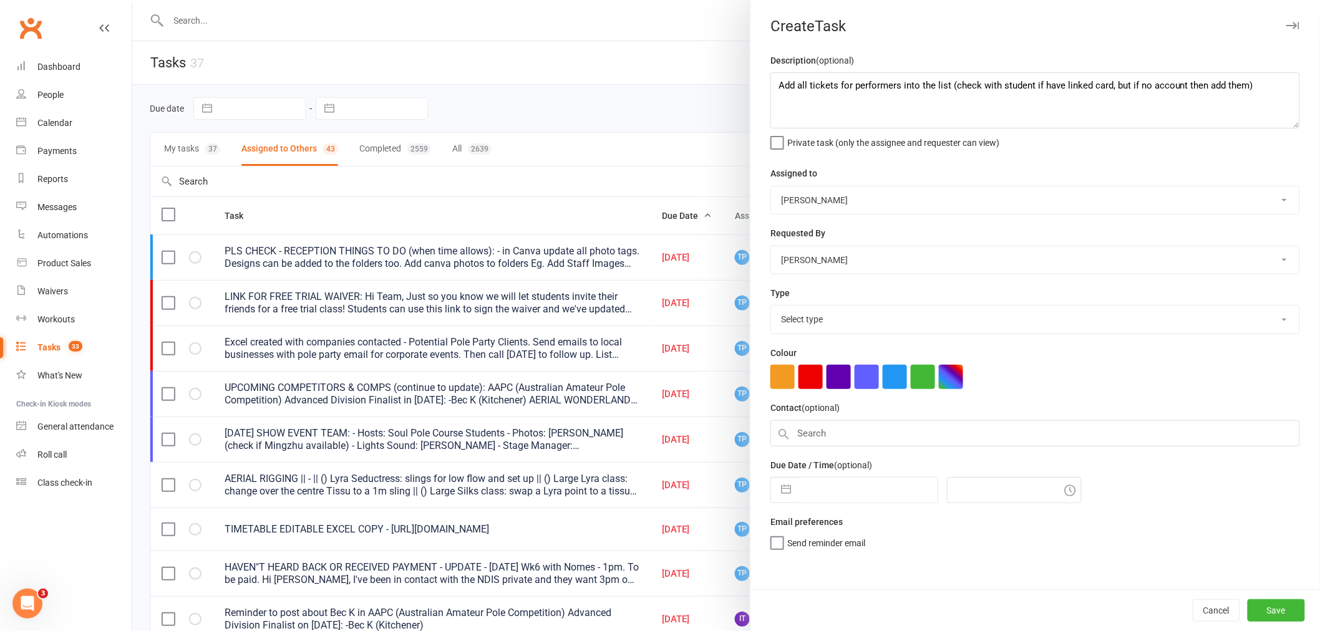
select select "2025"
select select "10"
select select "2025"
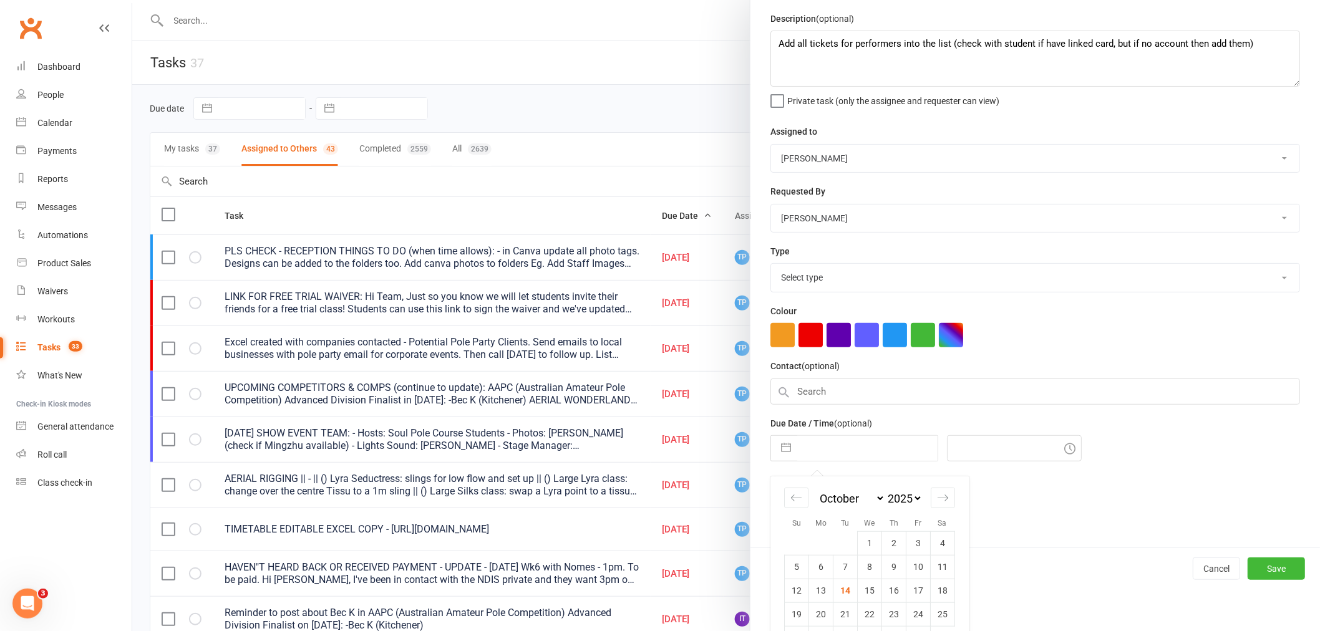
scroll to position [76, 0]
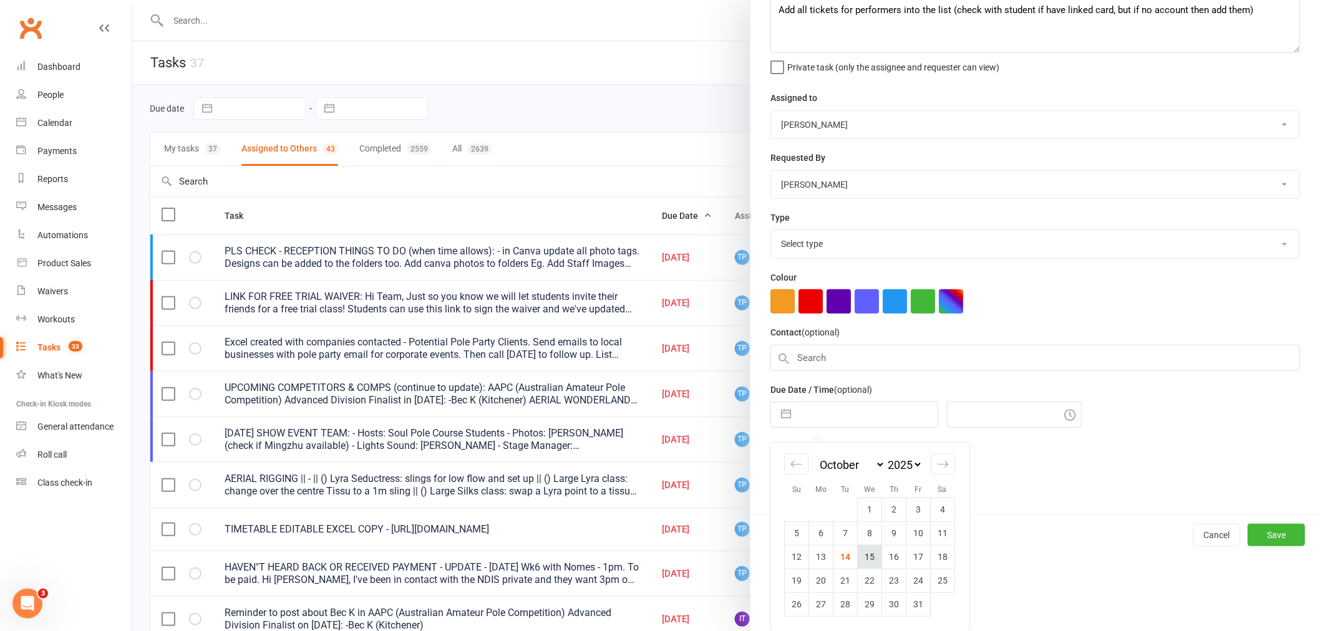
click at [868, 552] on td "15" at bounding box center [870, 557] width 24 height 24
type input "[DATE]"
type input "8:30pm"
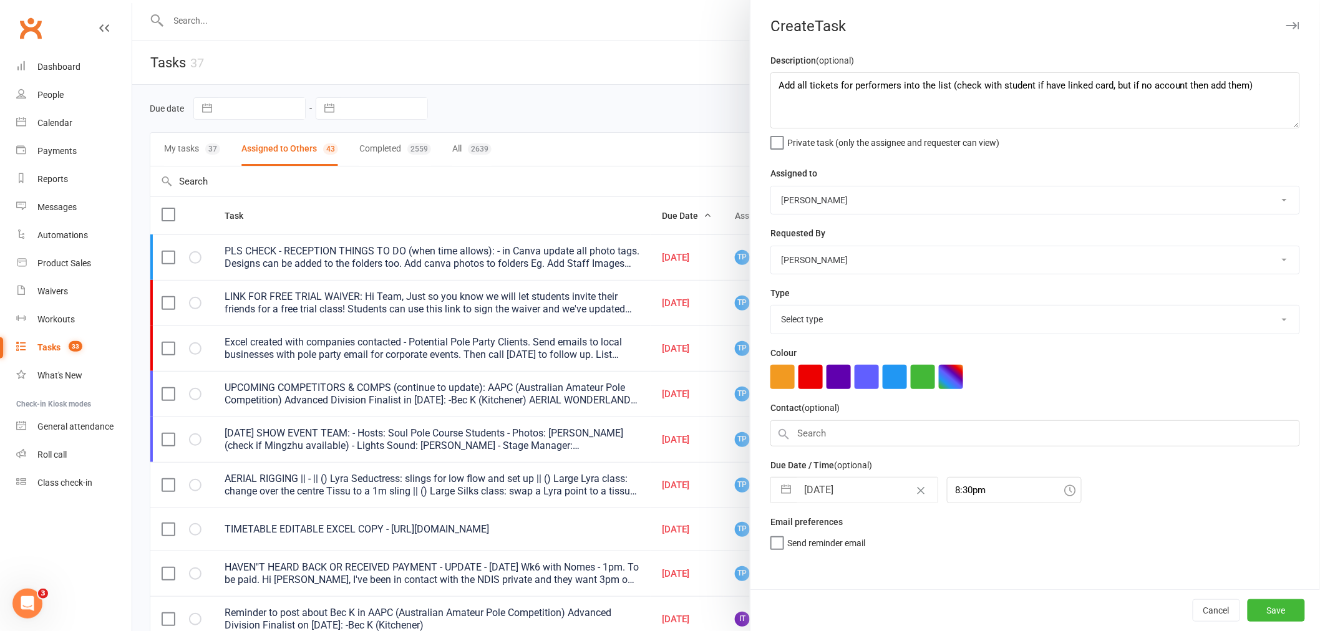
click at [830, 306] on div "Select type Admin/staff Bookings Failed payment First aid kit Functions Merch P…" at bounding box center [1035, 319] width 530 height 29
drag, startPoint x: 830, startPoint y: 313, endPoint x: 827, endPoint y: 332, distance: 20.1
click at [830, 313] on select "Select type Admin/staff Bookings Failed payment First aid kit Functions Merch P…" at bounding box center [1035, 319] width 528 height 27
select select "16719"
click at [771, 306] on select "Select type Admin/staff Bookings Failed payment First aid kit Functions Merch P…" at bounding box center [1035, 319] width 528 height 27
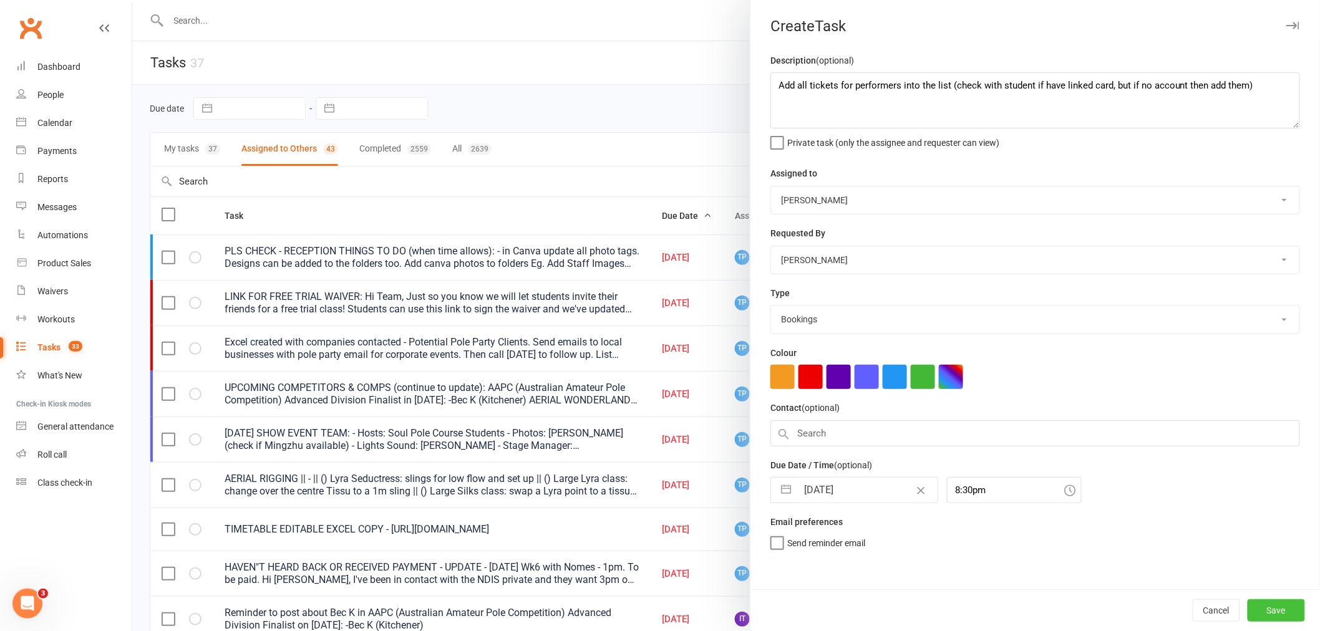
click at [1280, 614] on button "Save" at bounding box center [1276, 610] width 57 height 22
select select "started"
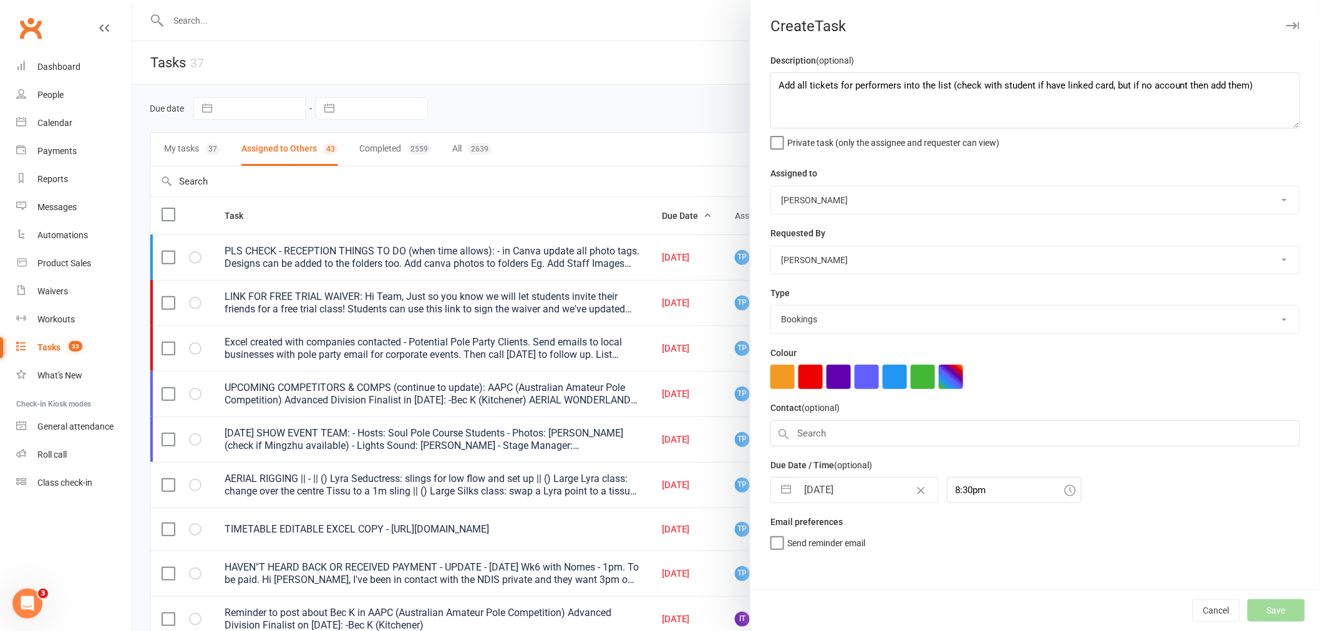
select select "waiting"
select select "started"
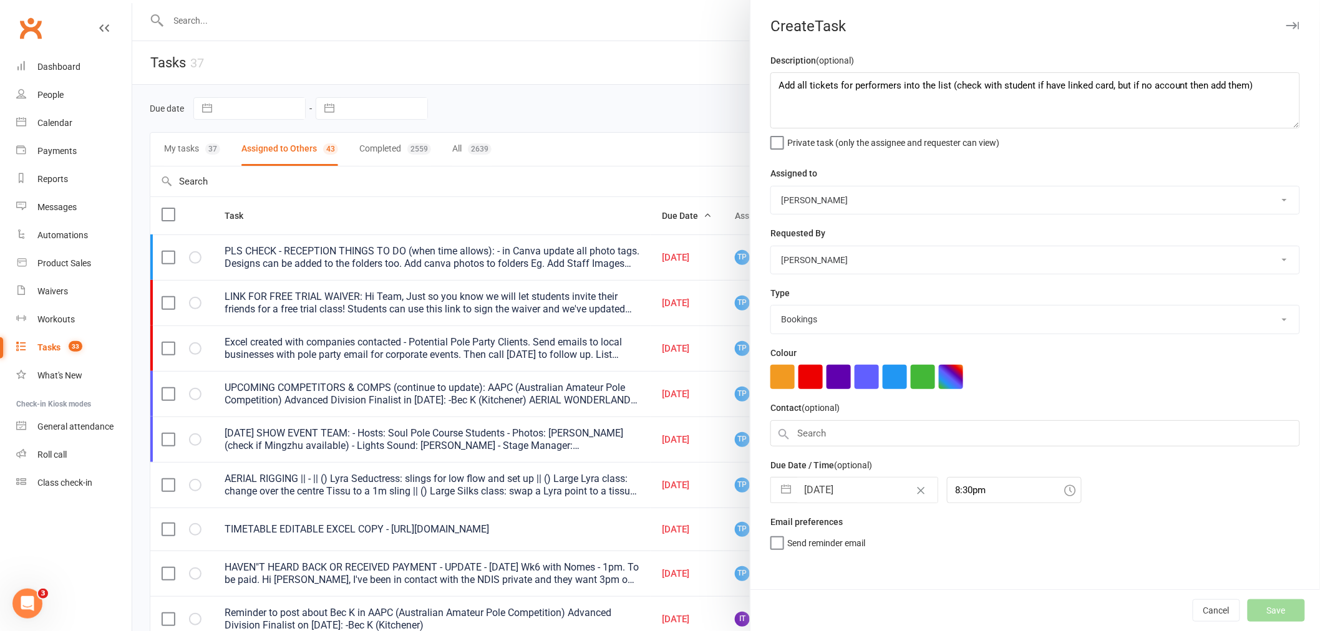
select select "waiting"
select select "started"
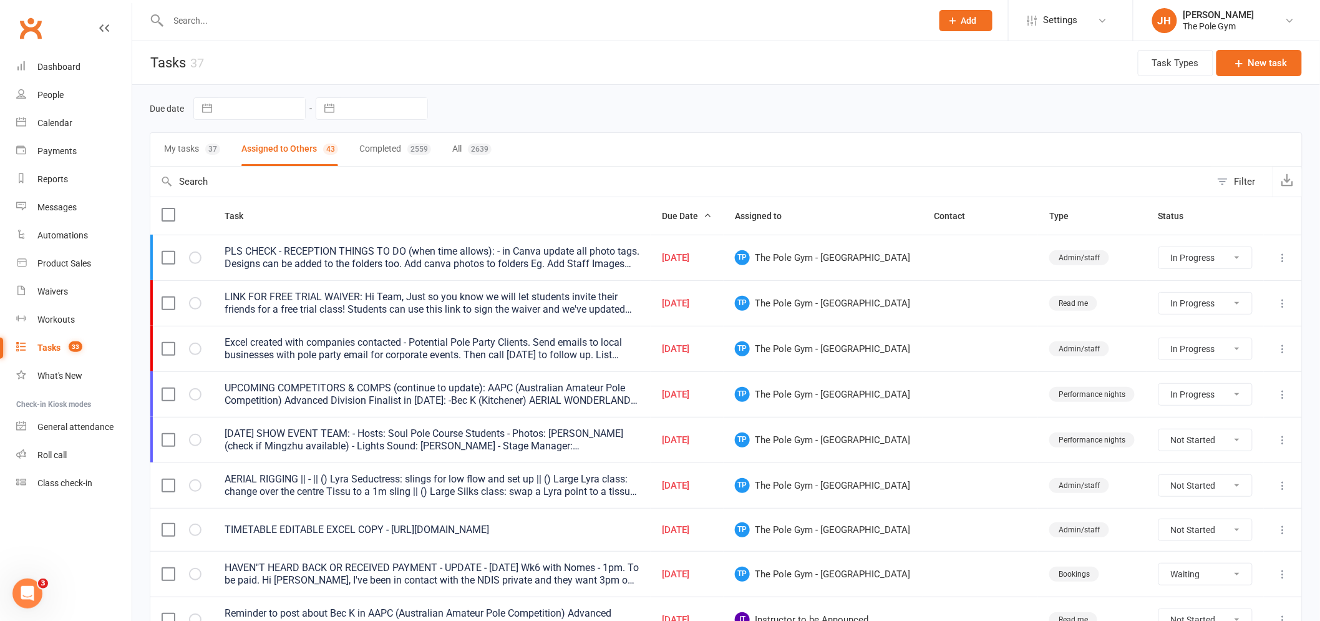
select select "started"
select select "waiting"
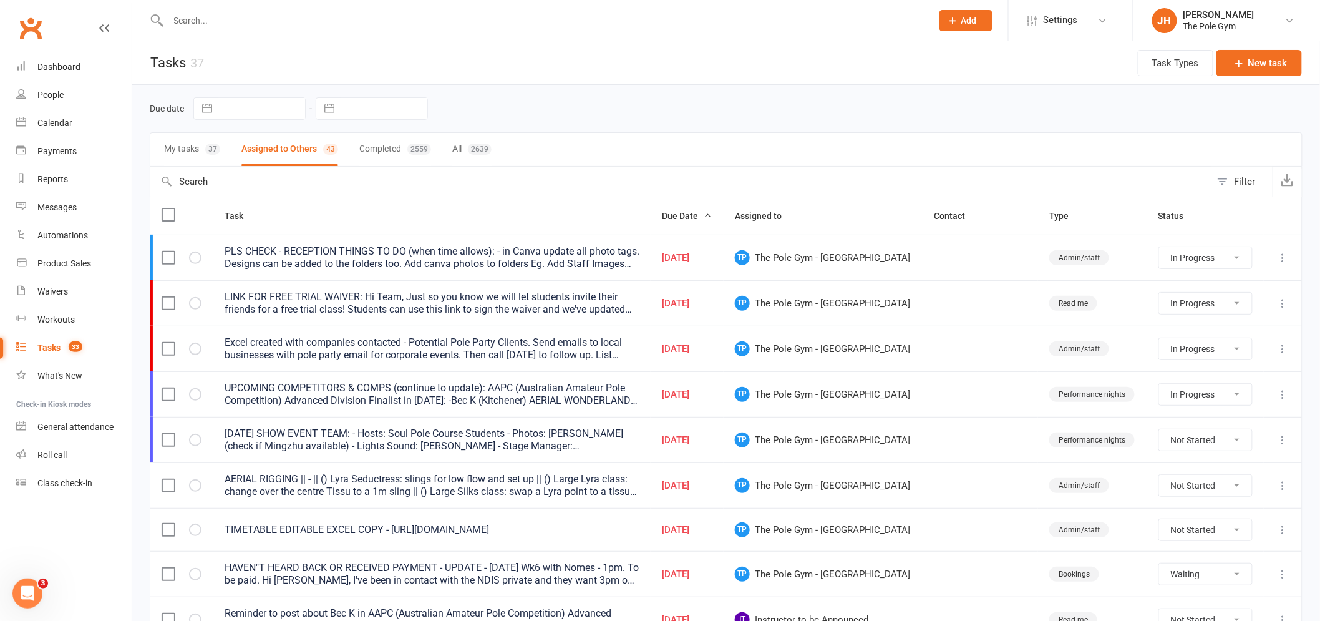
select select "started"
select select "waiting"
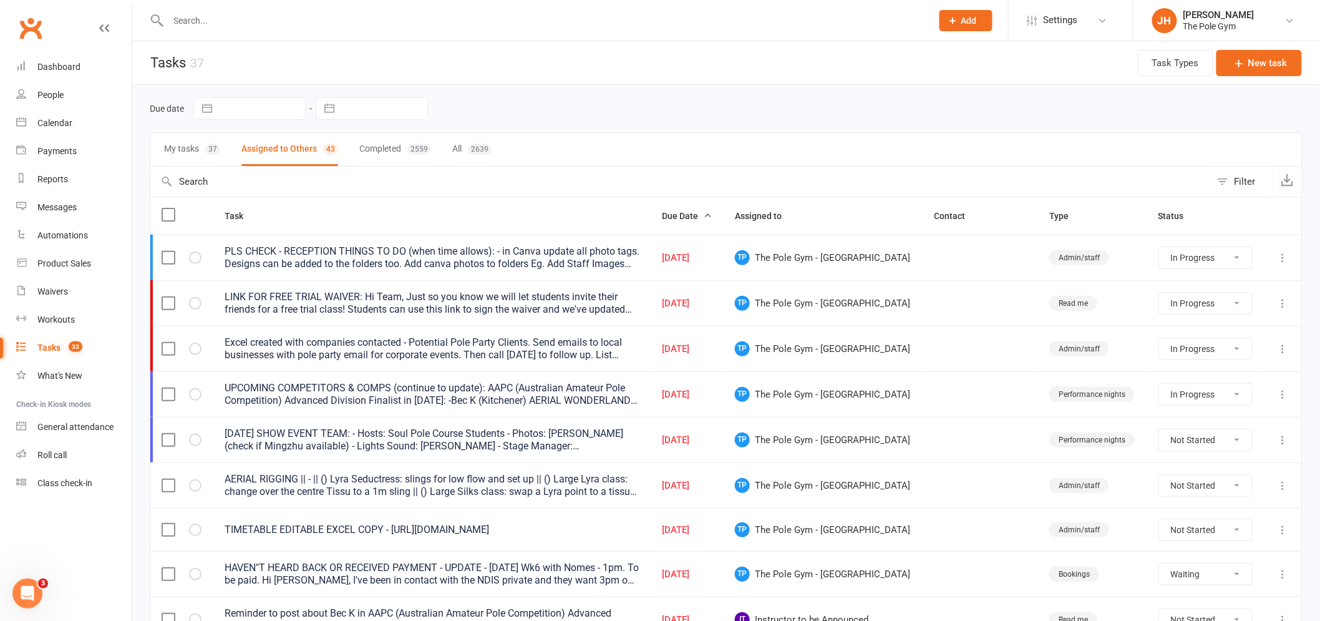
select select "waiting"
select select "started"
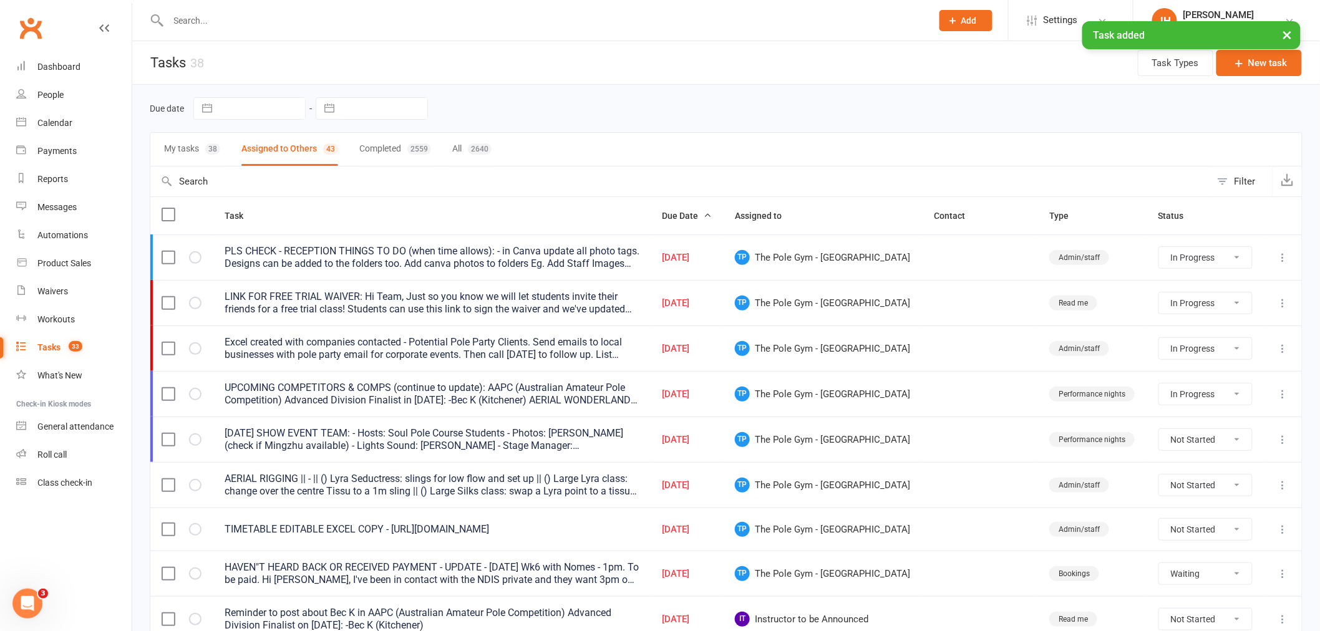
select select "started"
select select "waiting"
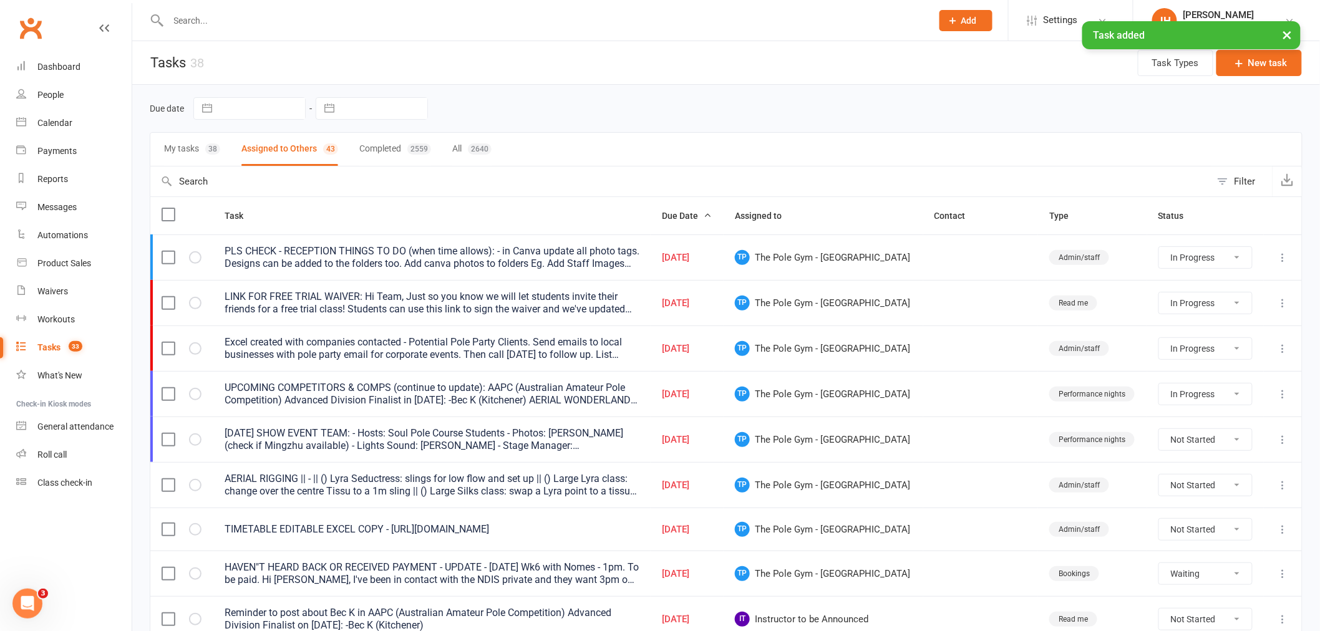
select select "started"
select select "waiting"
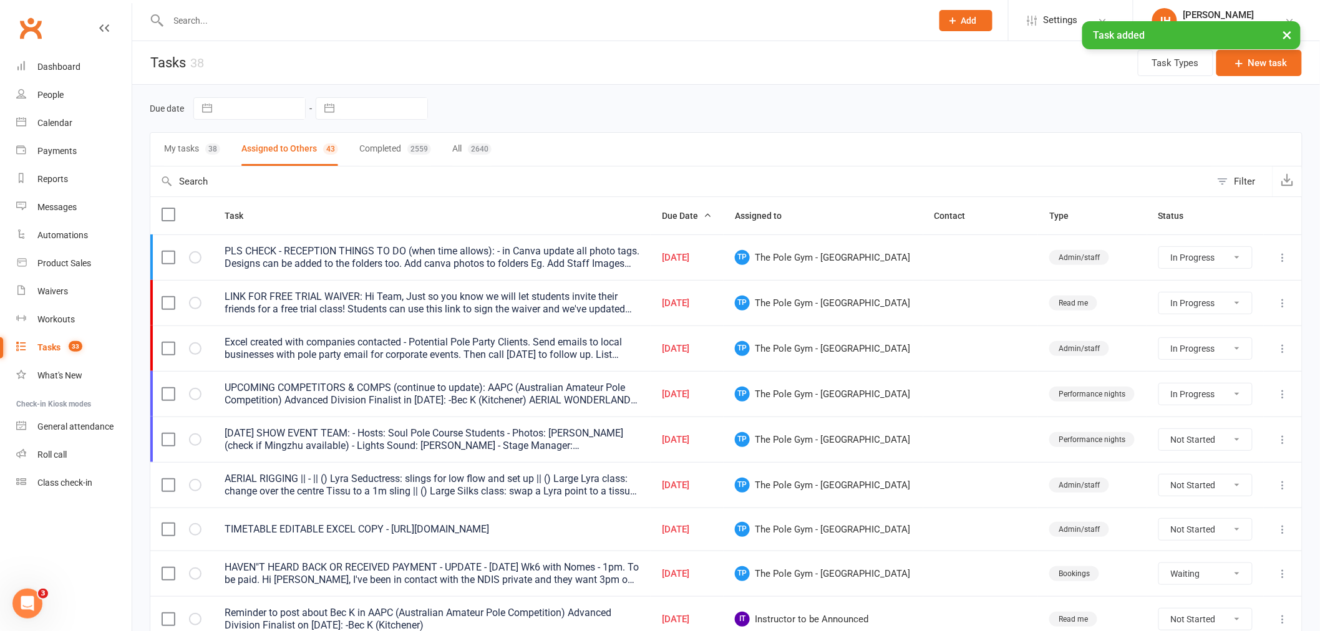
select select "waiting"
select select "started"
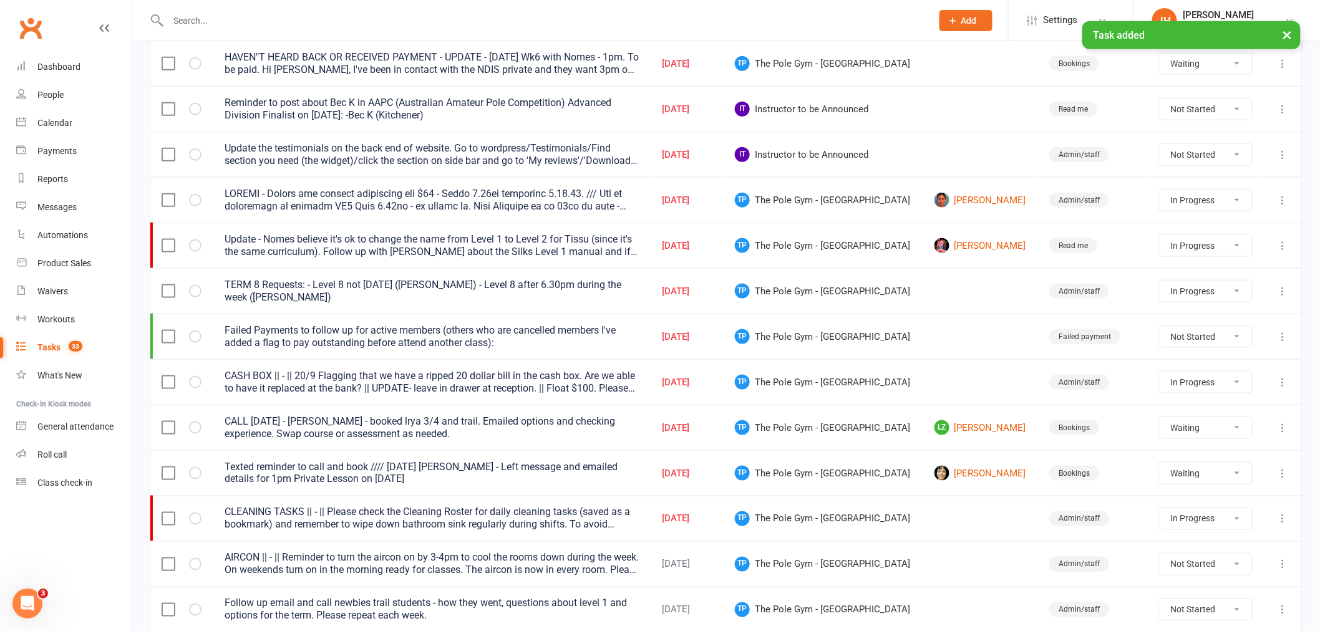
scroll to position [485, 0]
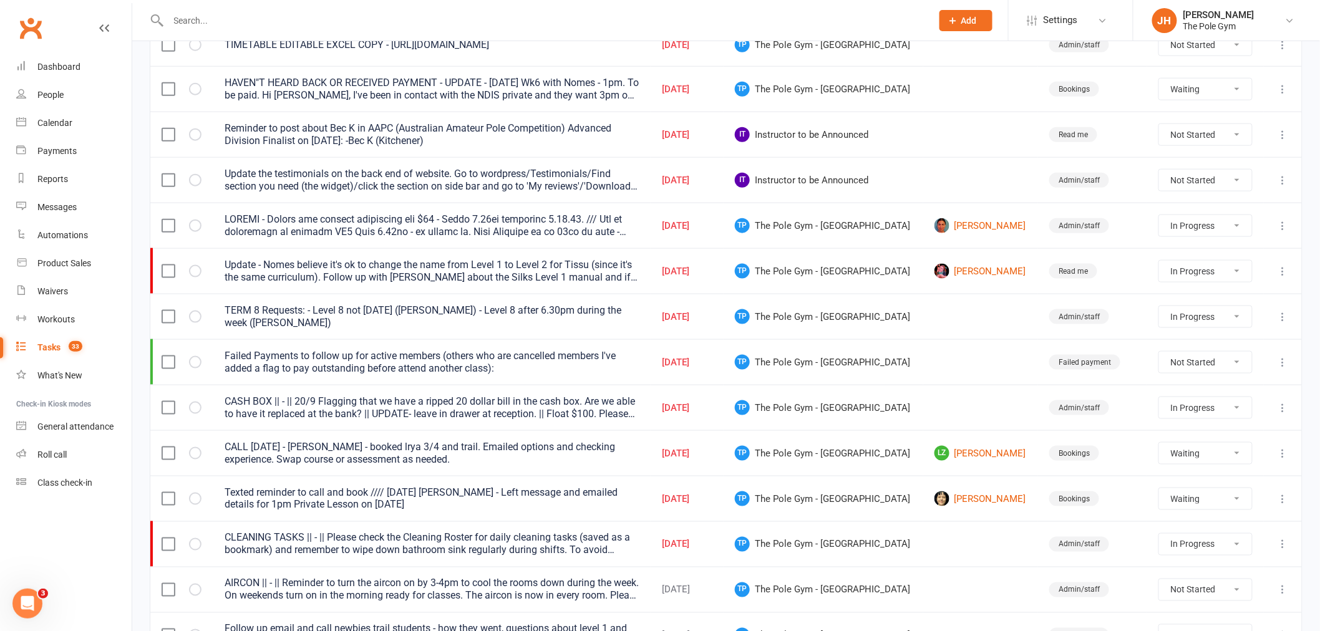
click at [1238, 315] on select "Not Started In Progress Waiting Complete" at bounding box center [1206, 316] width 94 height 21
click at [1159, 310] on select "Not Started In Progress Waiting Complete" at bounding box center [1206, 316] width 94 height 21
select select "started"
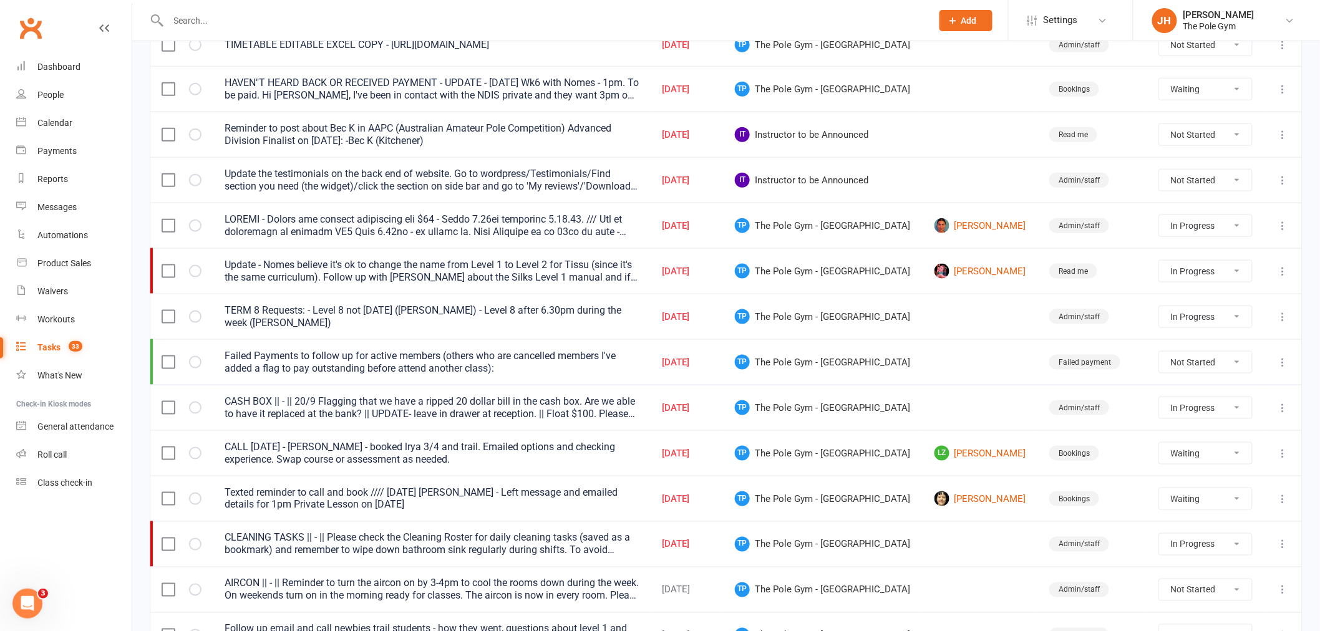
select select "started"
select select "waiting"
select select "started"
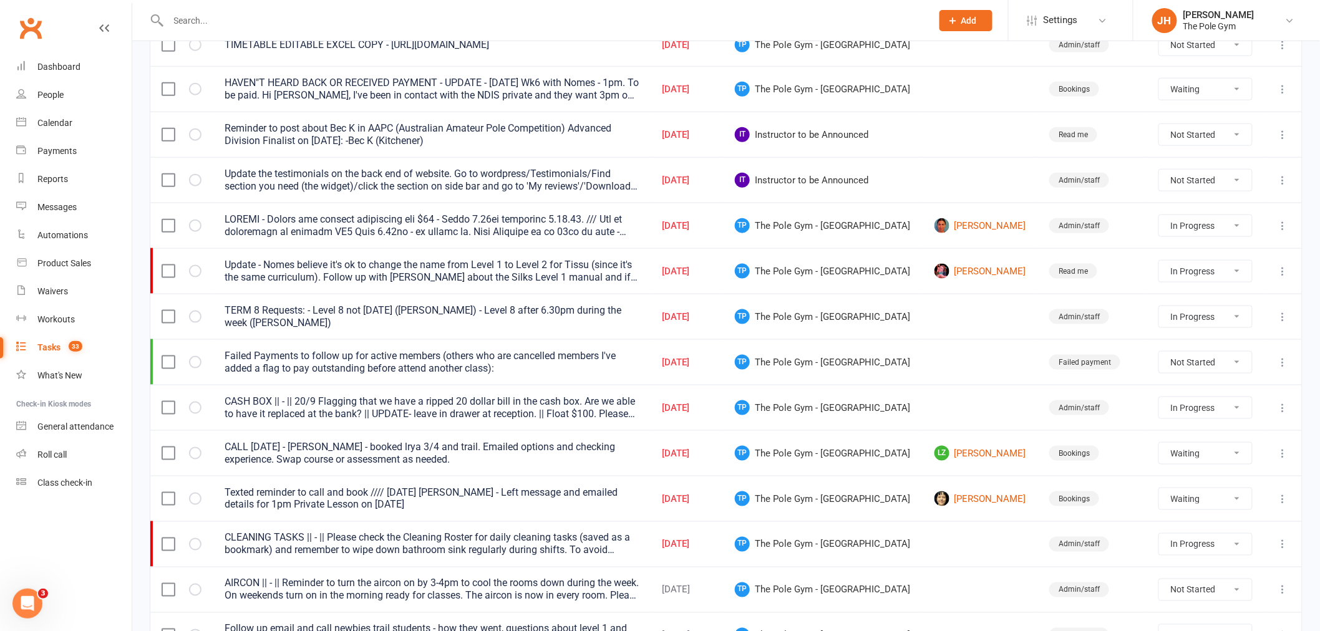
select select "started"
select select "waiting"
select select "started"
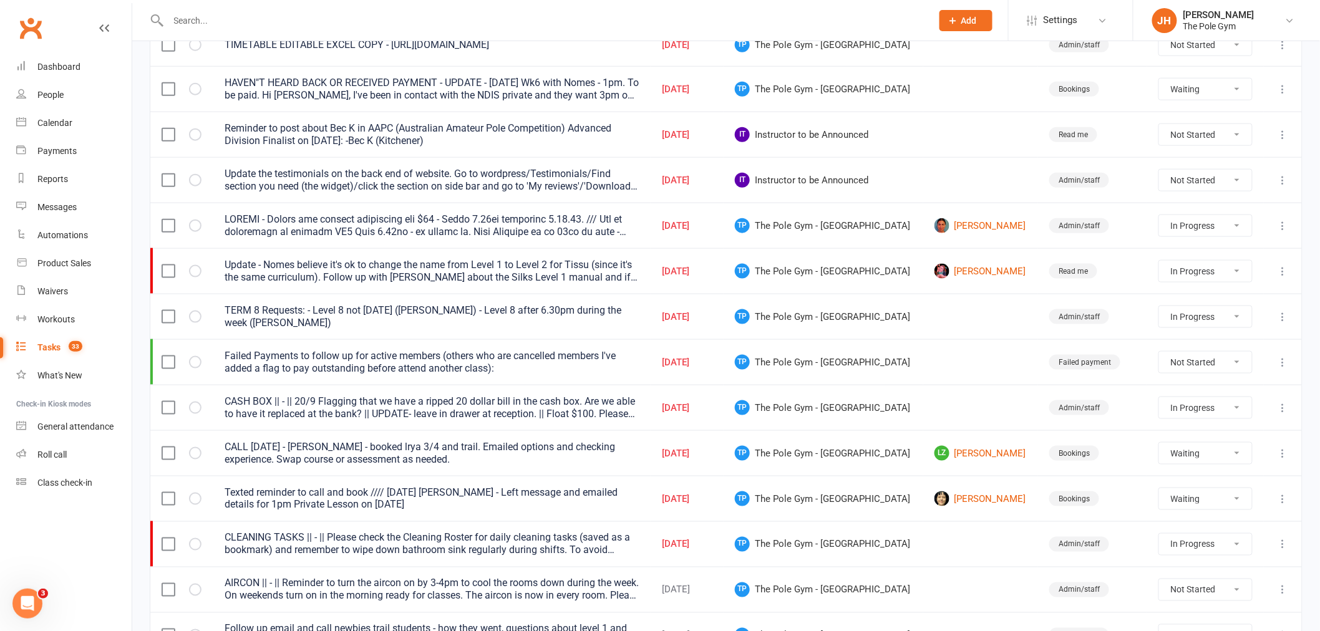
select select "started"
select select "waiting"
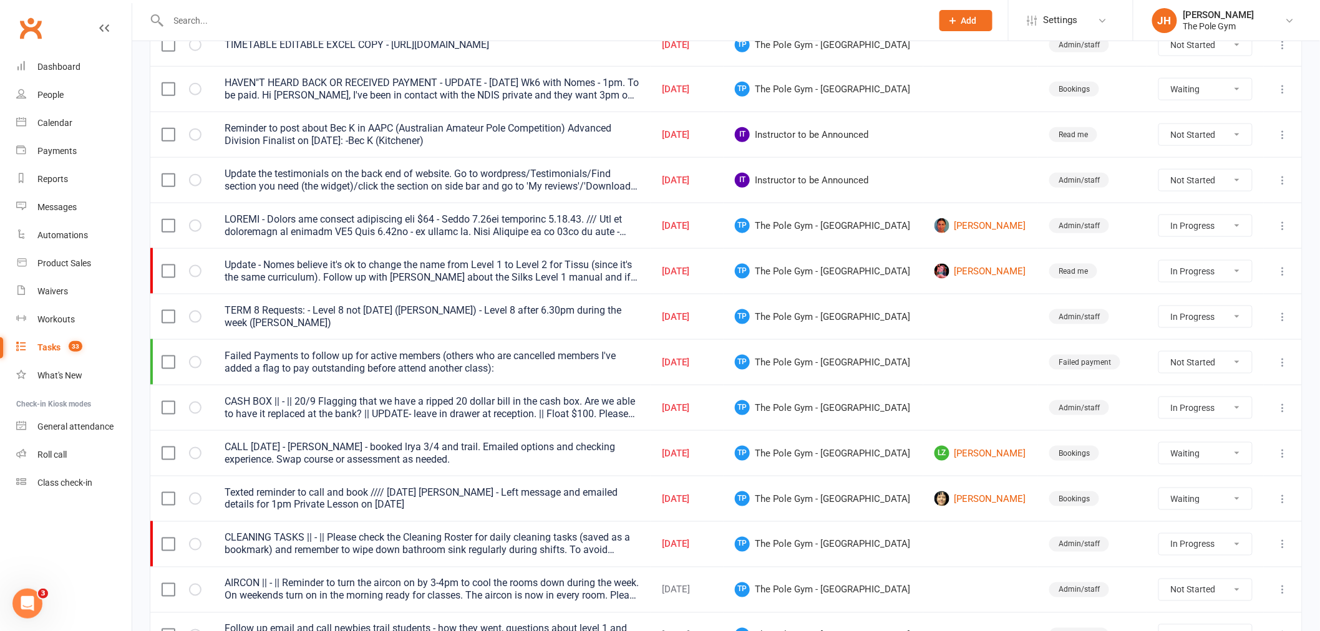
select select "started"
select select "waiting"
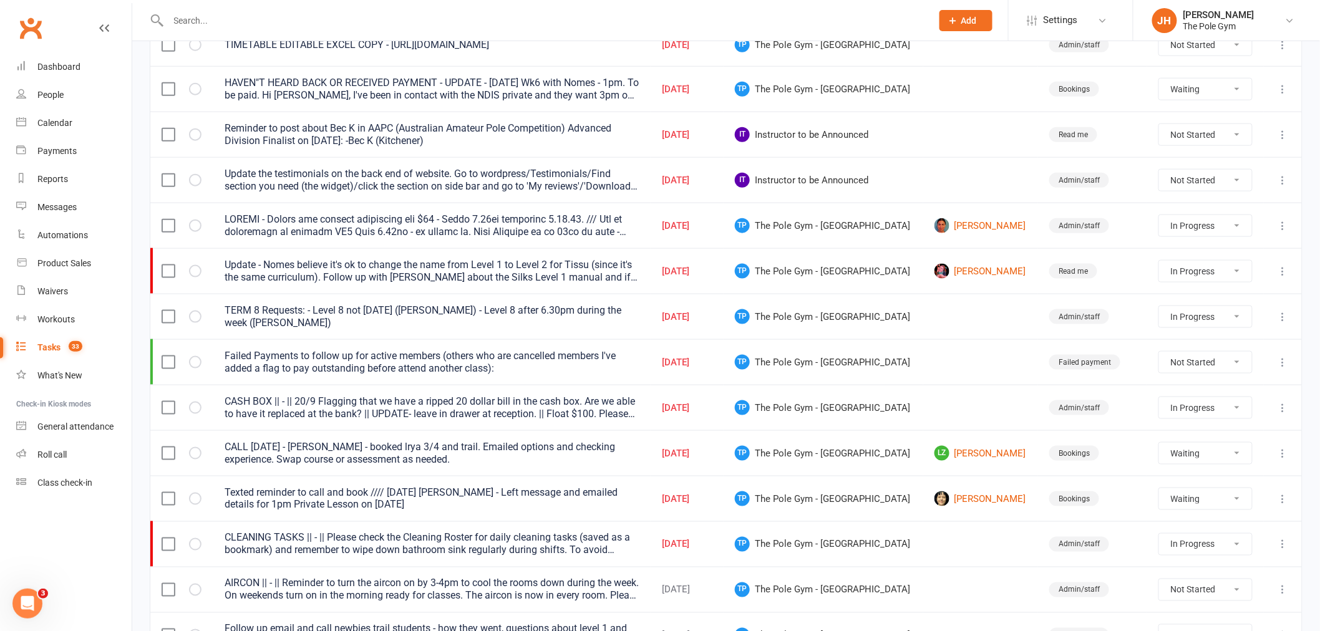
select select "waiting"
select select "started"
select select "waiting"
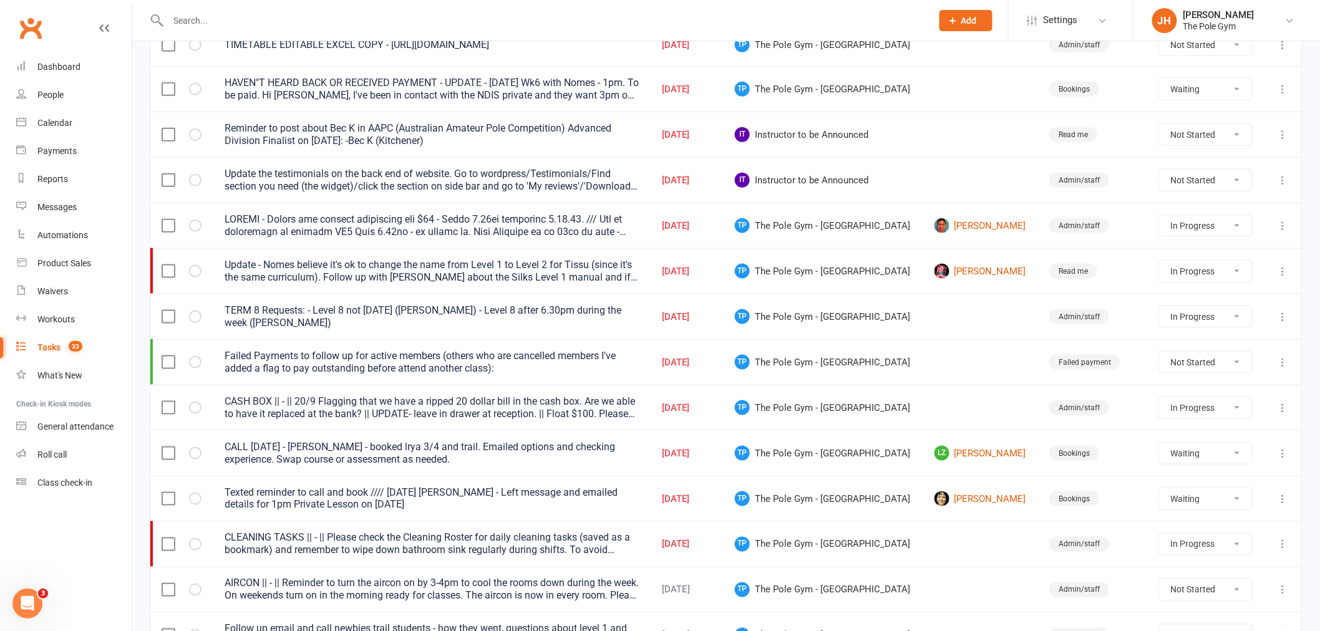
select select "started"
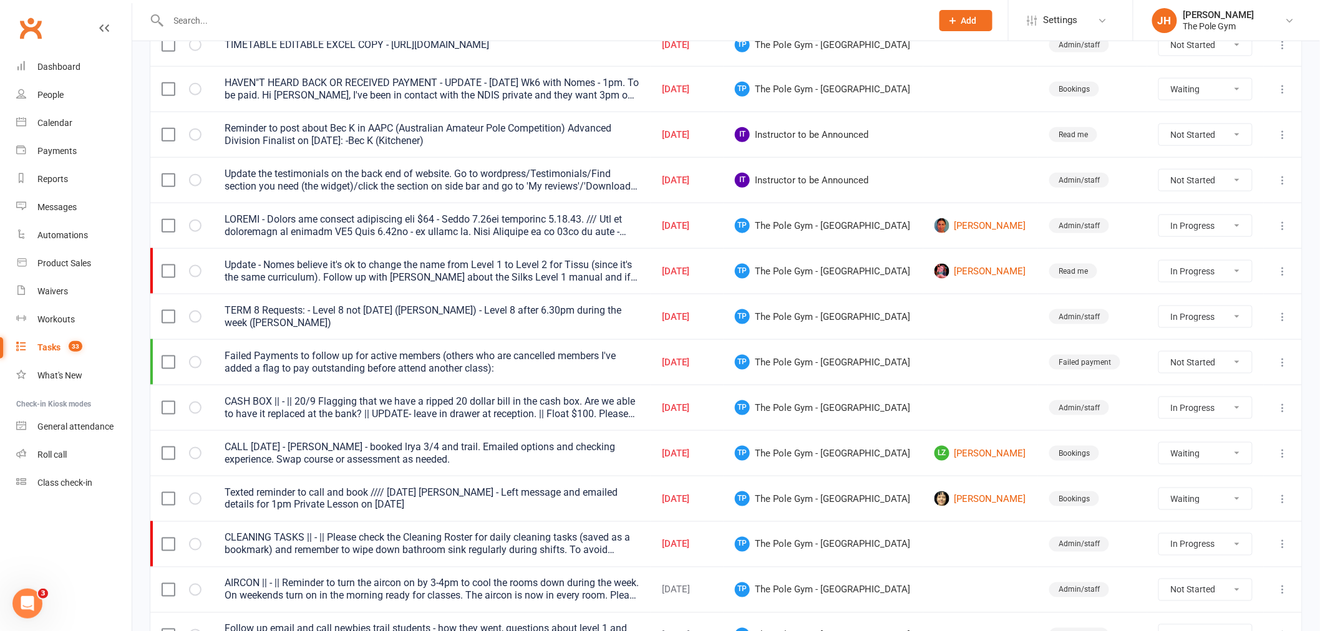
select select "waiting"
select select "started"
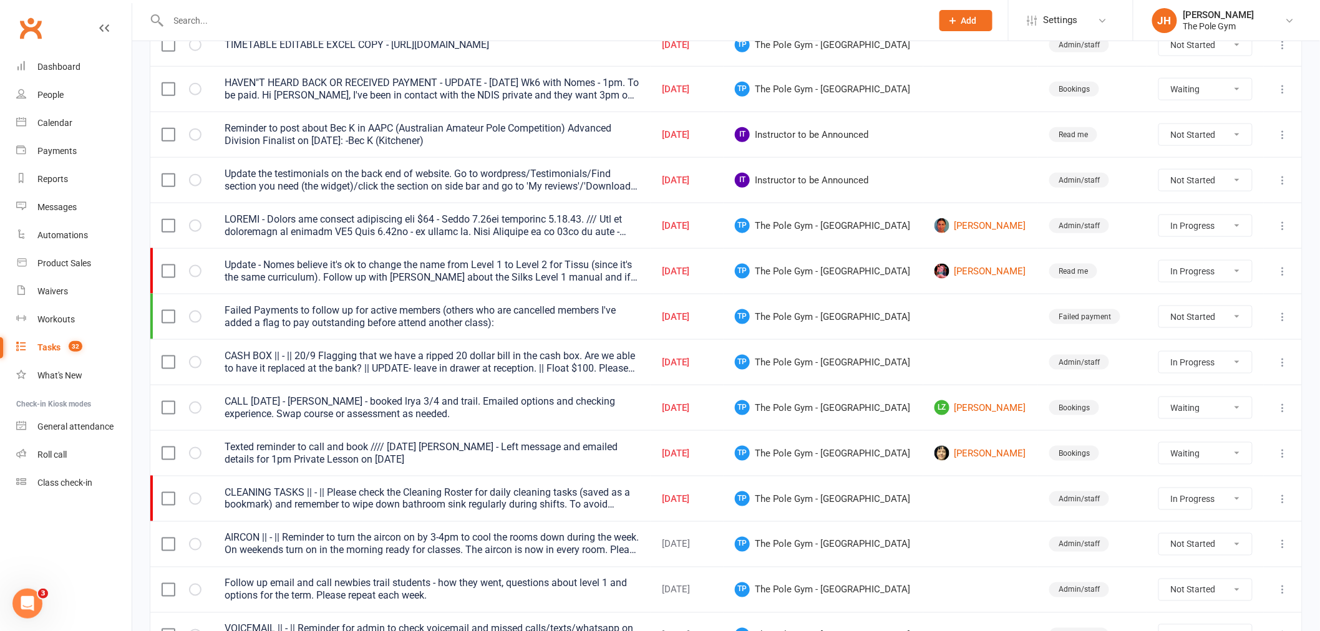
click at [1286, 319] on icon at bounding box center [1283, 317] width 12 height 12
click at [1195, 371] on link "Edit" at bounding box center [1219, 370] width 124 height 25
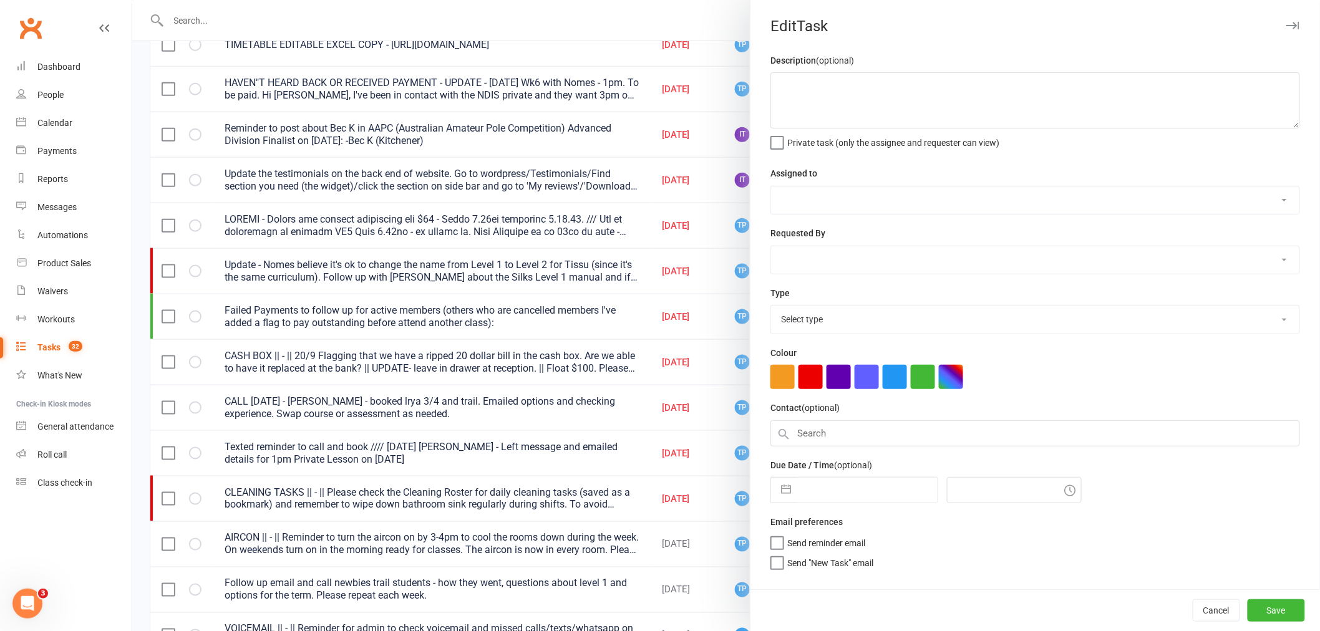
type textarea "Failed Payments to follow up for active members (others who are cancelled membe…"
select select "33291"
select select "32541"
type input "10 Oct 2025"
type input "9:00pm"
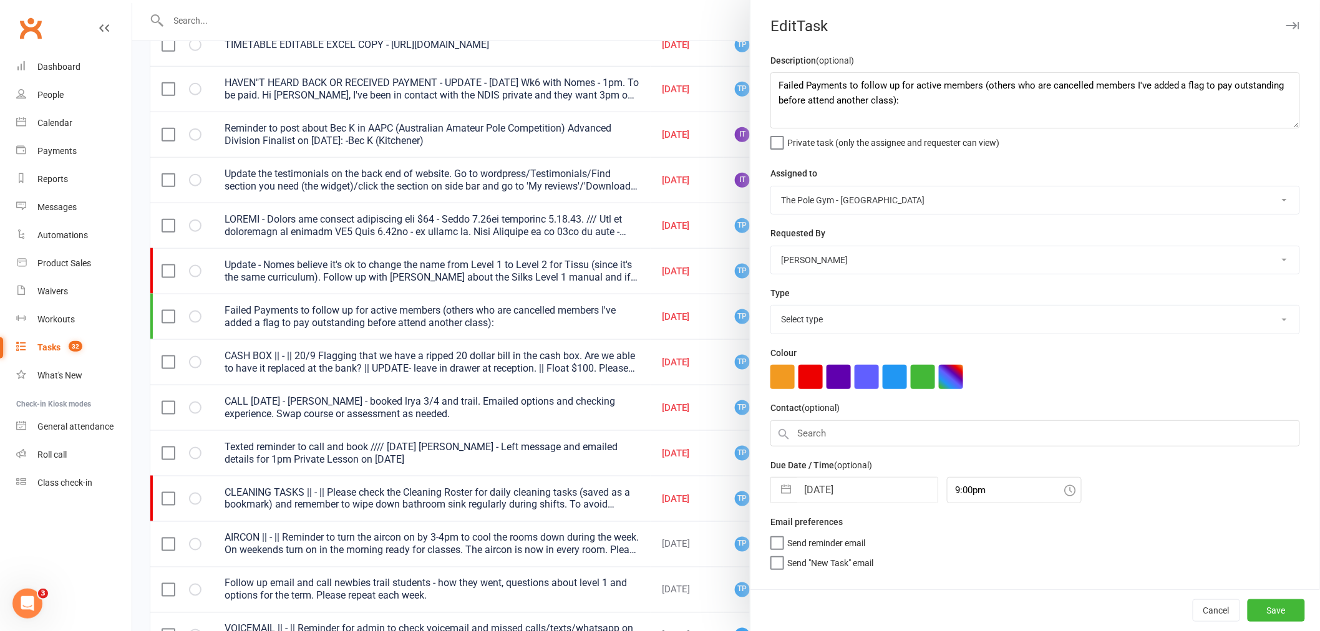
select select "16823"
click at [856, 497] on input "10 Oct 2025" at bounding box center [867, 490] width 140 height 25
select select "8"
select select "2025"
select select "9"
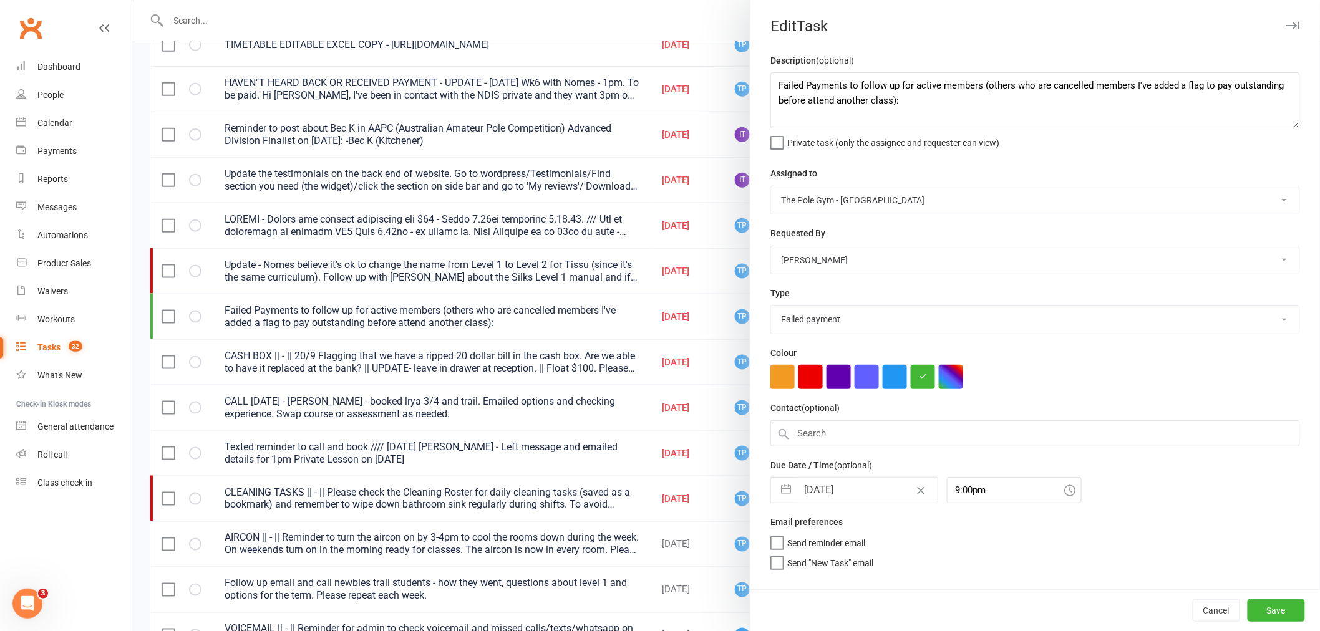
select select "2025"
select select "10"
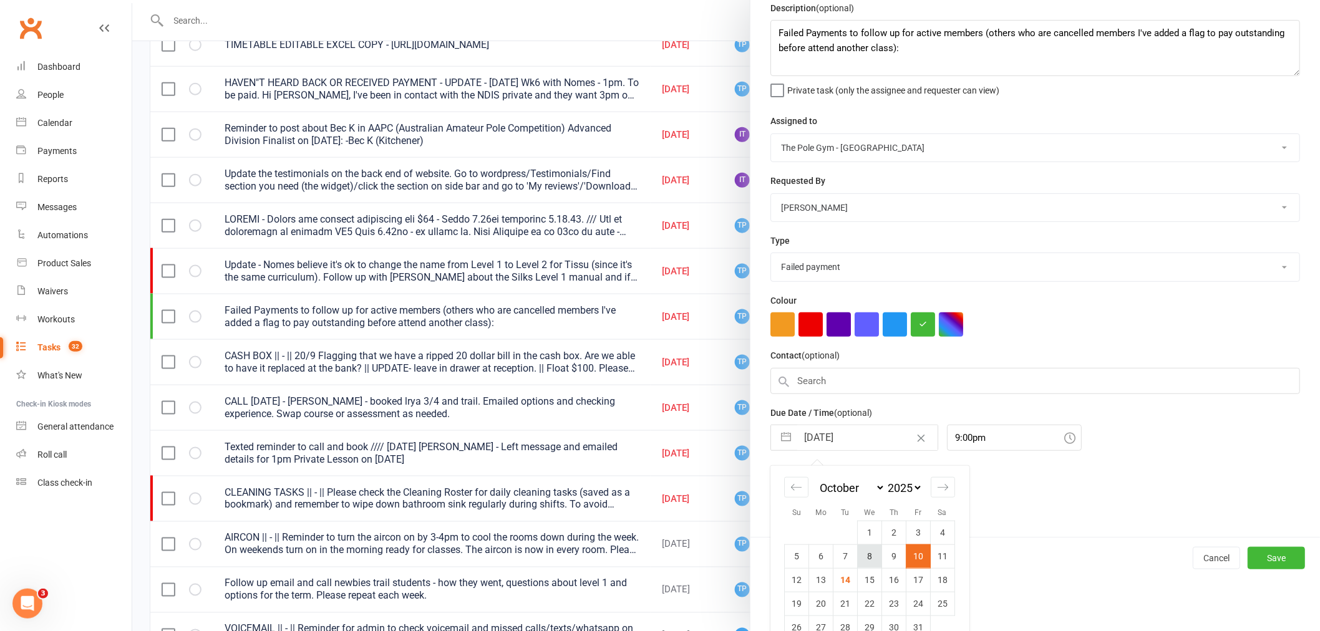
scroll to position [76, 0]
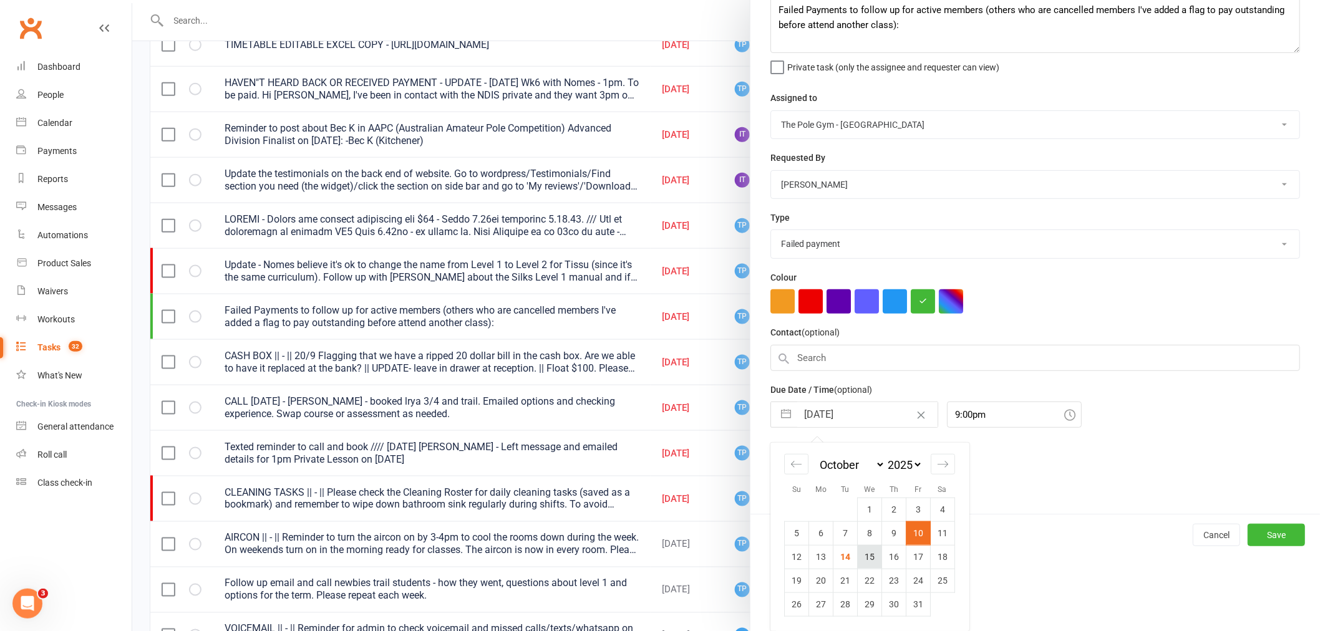
click at [858, 564] on td "15" at bounding box center [870, 557] width 24 height 24
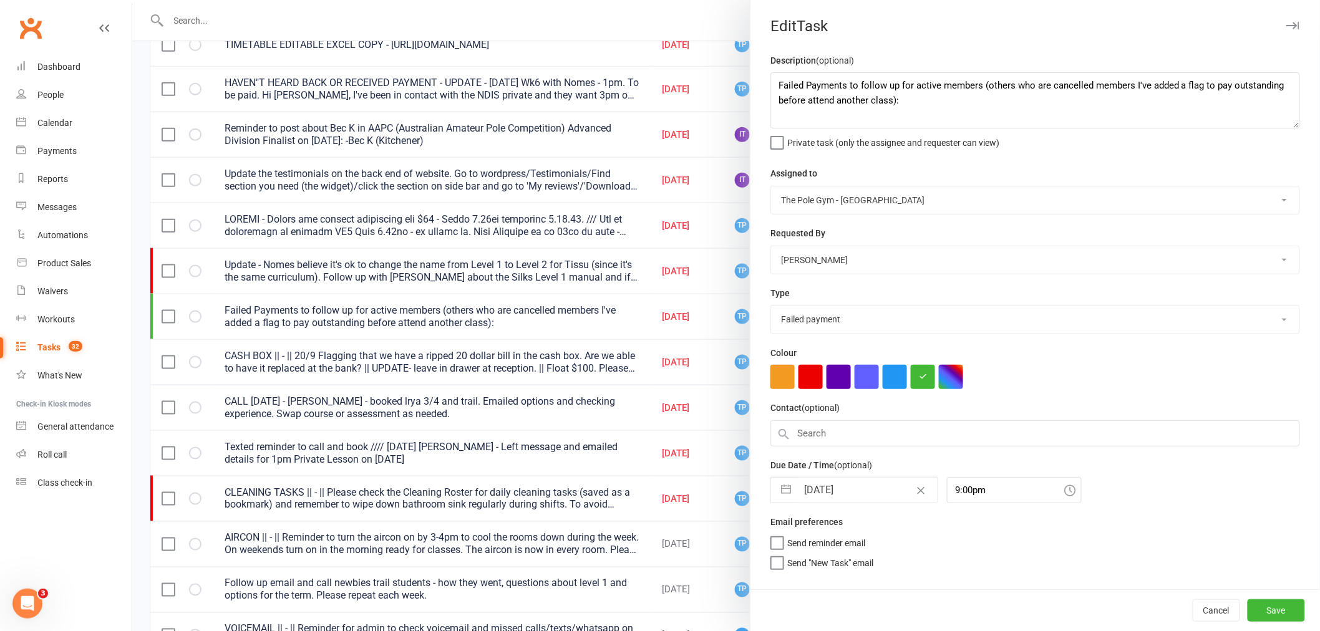
scroll to position [0, 0]
click at [1267, 609] on button "Save" at bounding box center [1276, 610] width 57 height 22
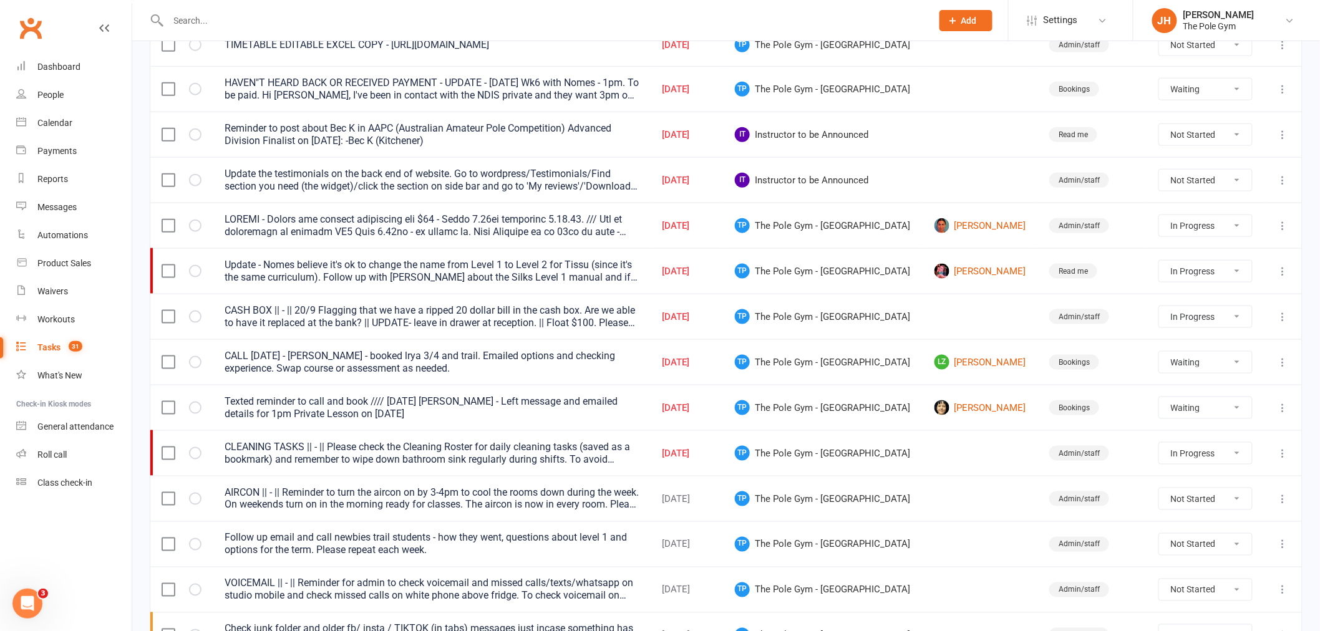
click at [1288, 317] on icon at bounding box center [1283, 317] width 12 height 12
click at [1194, 369] on link "Edit" at bounding box center [1219, 370] width 124 height 25
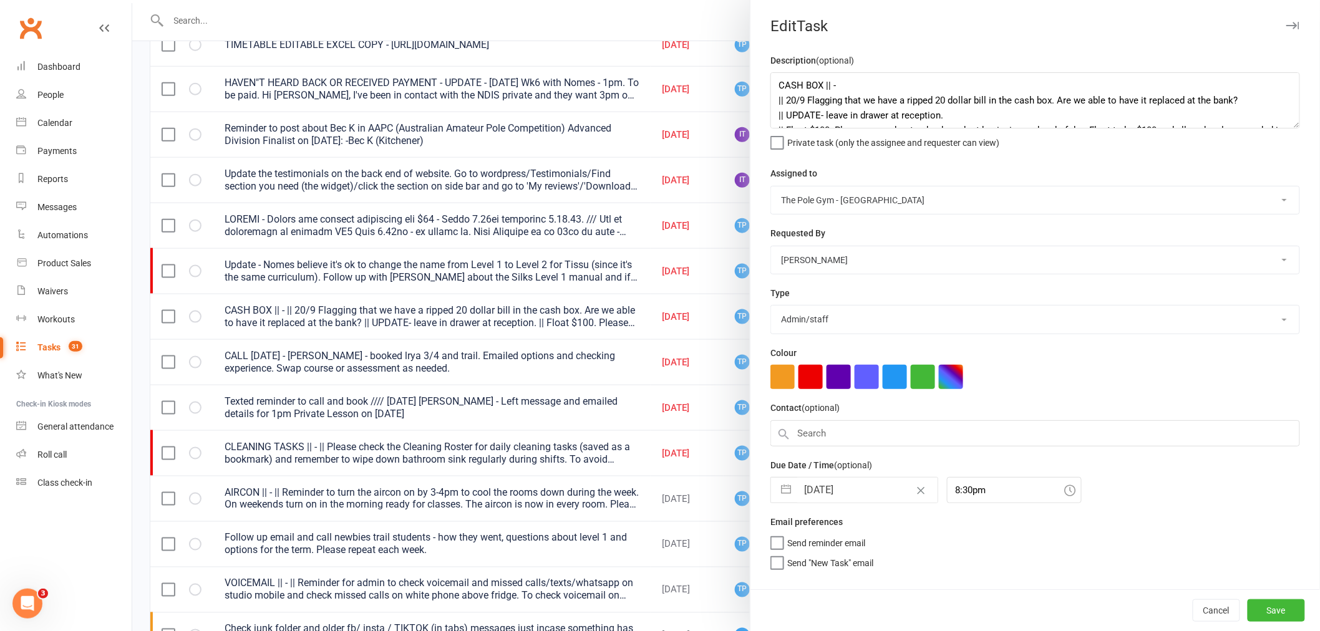
click at [868, 489] on input "11 Oct 2025" at bounding box center [867, 490] width 140 height 25
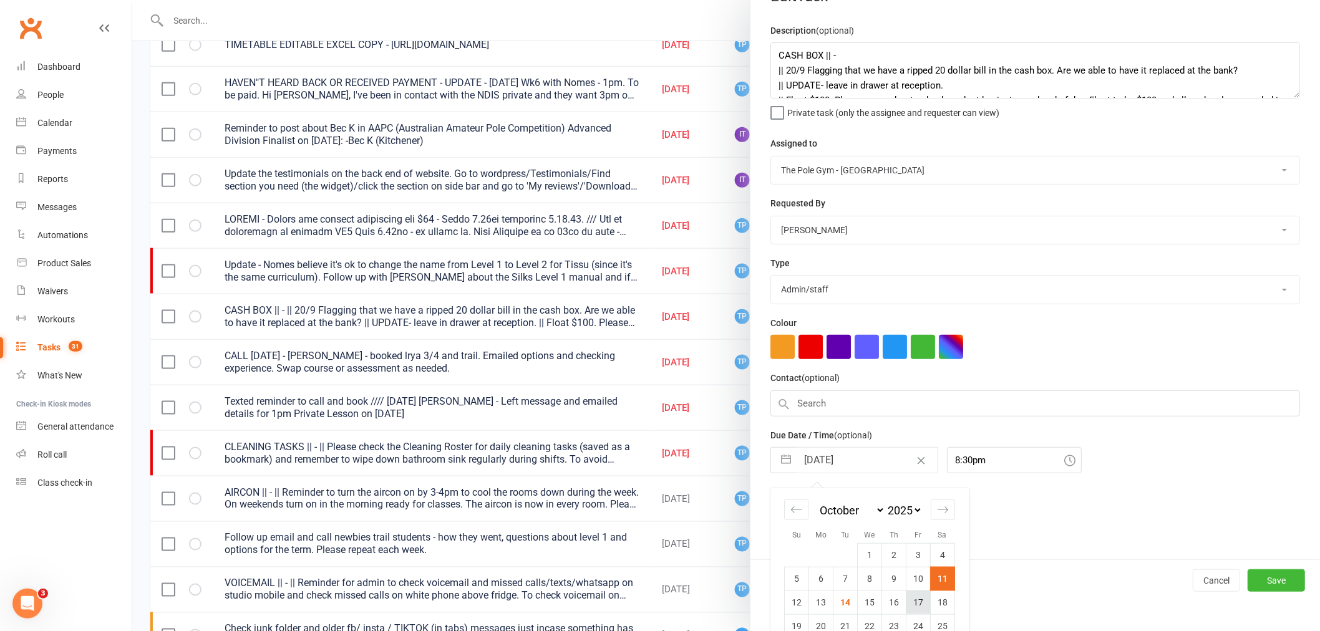
scroll to position [76, 0]
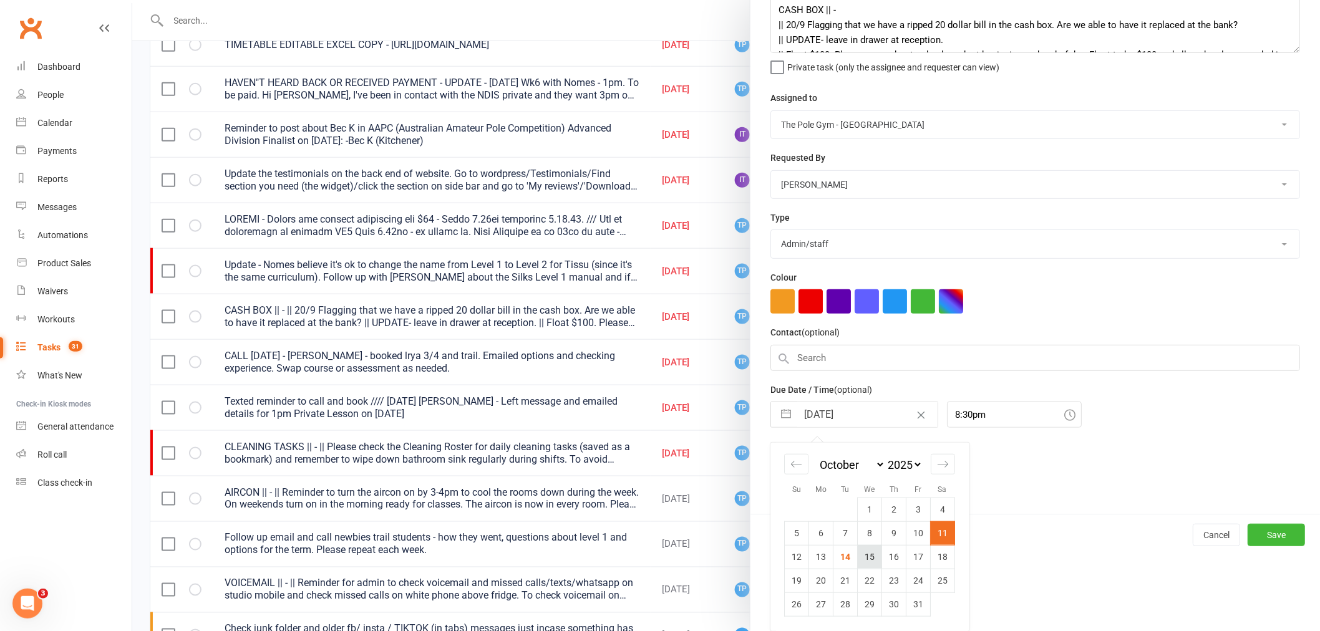
click at [871, 558] on td "15" at bounding box center [870, 557] width 24 height 24
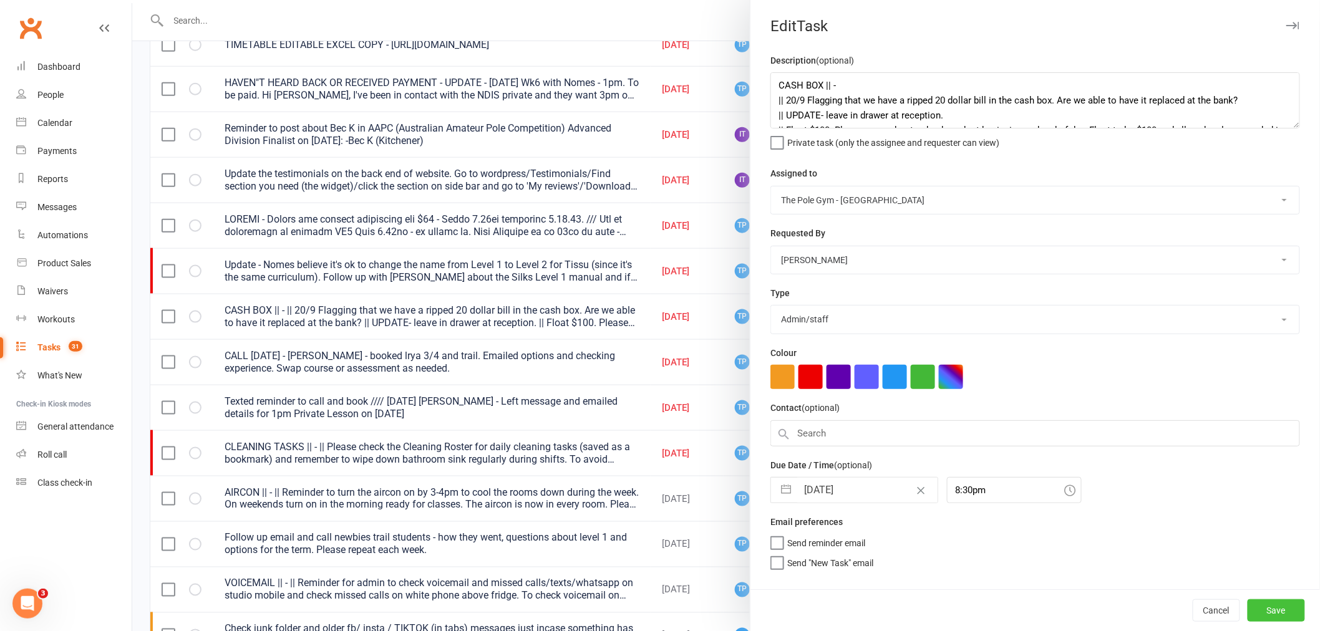
click at [1274, 614] on button "Save" at bounding box center [1276, 610] width 57 height 22
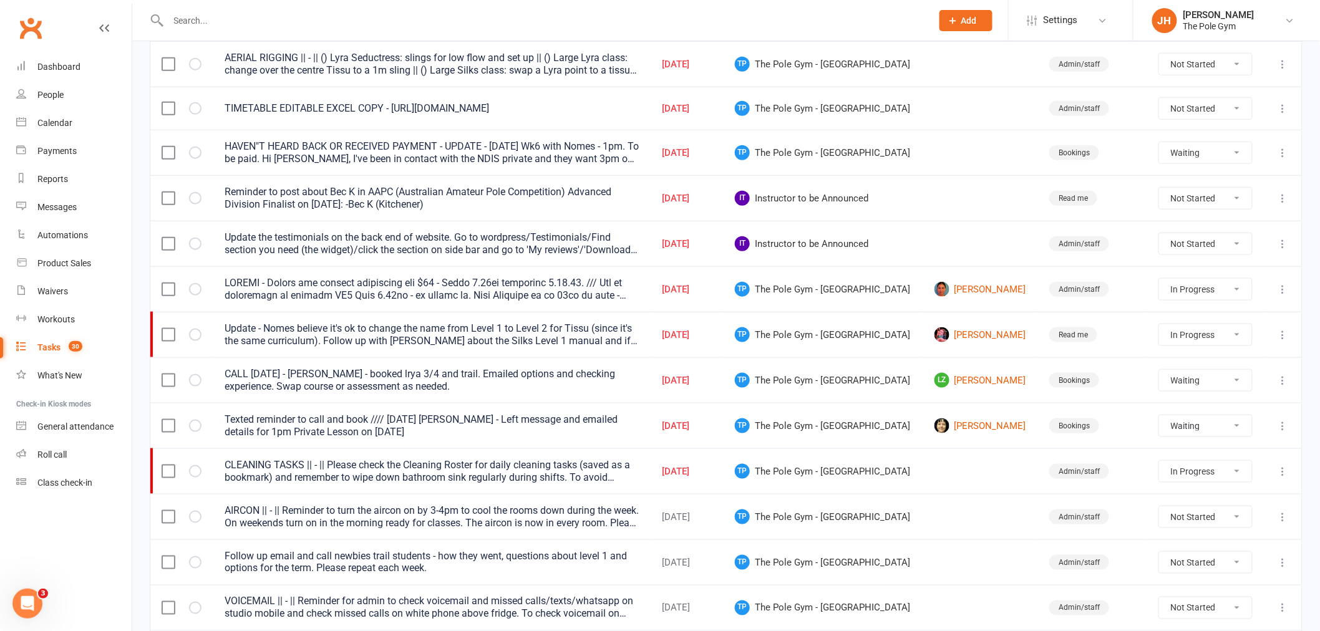
scroll to position [415, 0]
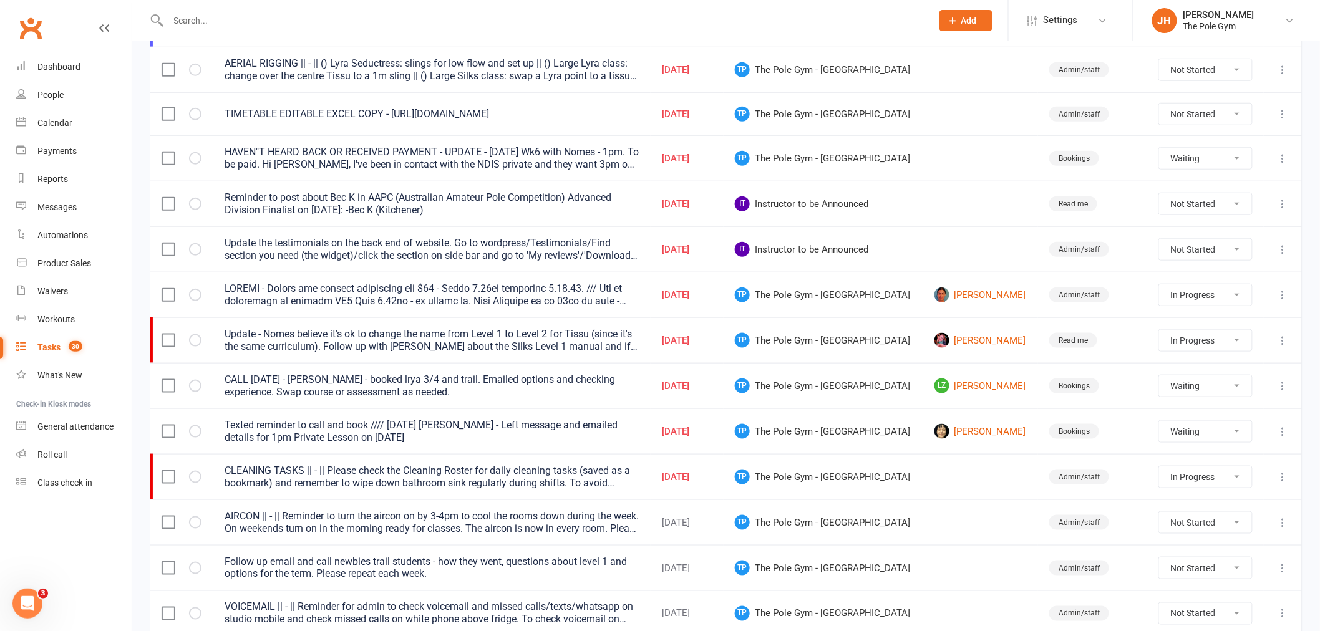
drag, startPoint x: 1283, startPoint y: 202, endPoint x: 1277, endPoint y: 203, distance: 6.4
click at [1283, 202] on icon at bounding box center [1283, 204] width 12 height 12
click at [1167, 258] on link "Edit" at bounding box center [1219, 257] width 124 height 25
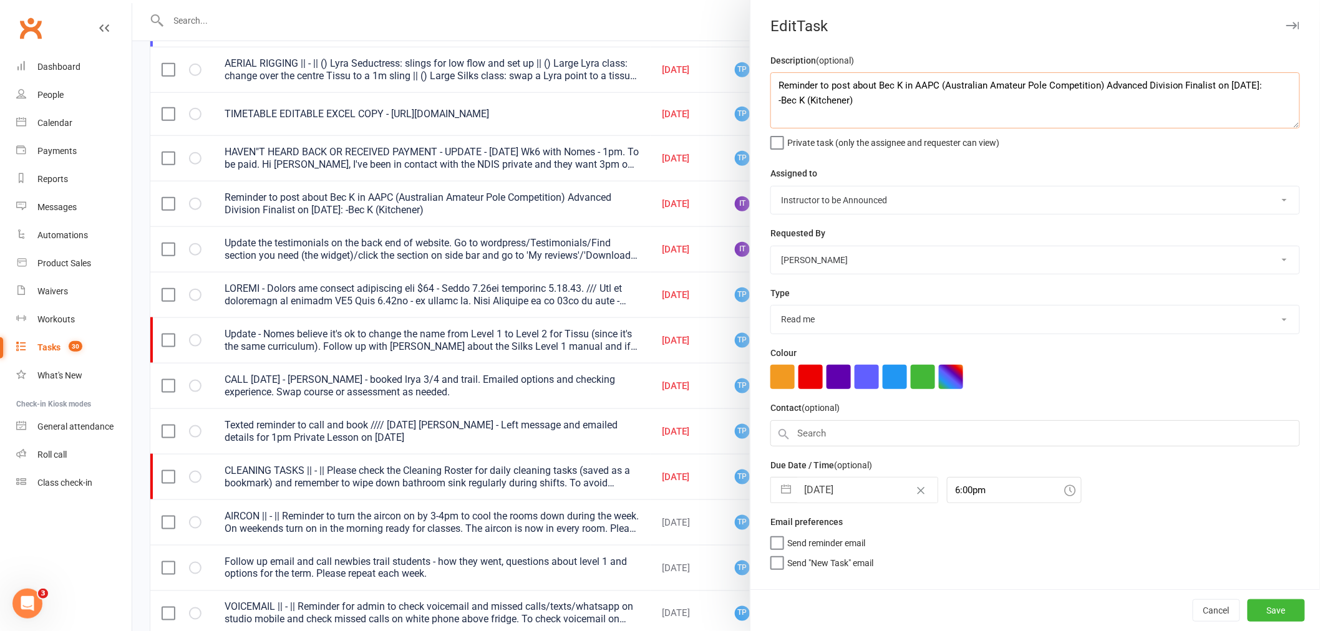
drag, startPoint x: 868, startPoint y: 104, endPoint x: 866, endPoint y: 80, distance: 23.8
click at [866, 80] on textarea "Reminder to post about Bec K in AAPC (Australian Amateur Pole Competition) Adva…" at bounding box center [1035, 100] width 530 height 56
click at [1011, 112] on textarea "Reminder to post about Bec K in AAPC (Australian Amateur Pole Competition) Adva…" at bounding box center [1035, 100] width 530 height 56
click at [666, 289] on div at bounding box center [726, 315] width 1188 height 631
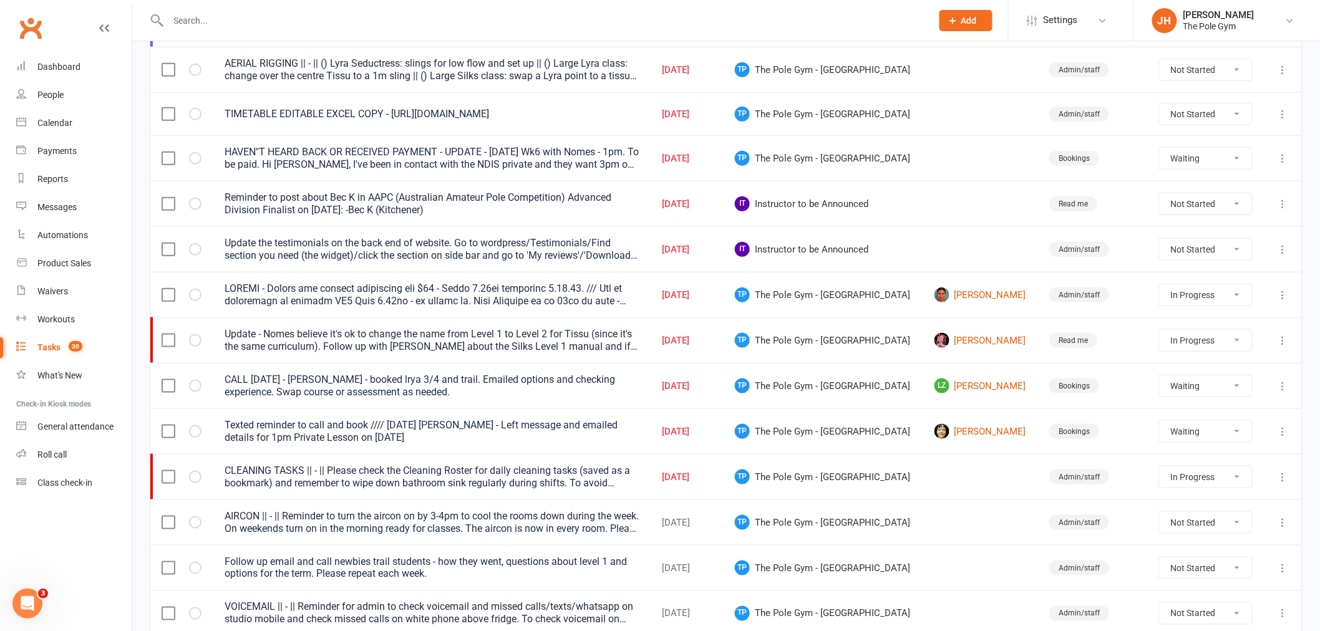
click at [1187, 215] on select "Not Started In Progress Waiting Complete" at bounding box center [1206, 203] width 94 height 21
click at [1159, 197] on select "Not Started In Progress Waiting Complete" at bounding box center [1206, 203] width 94 height 21
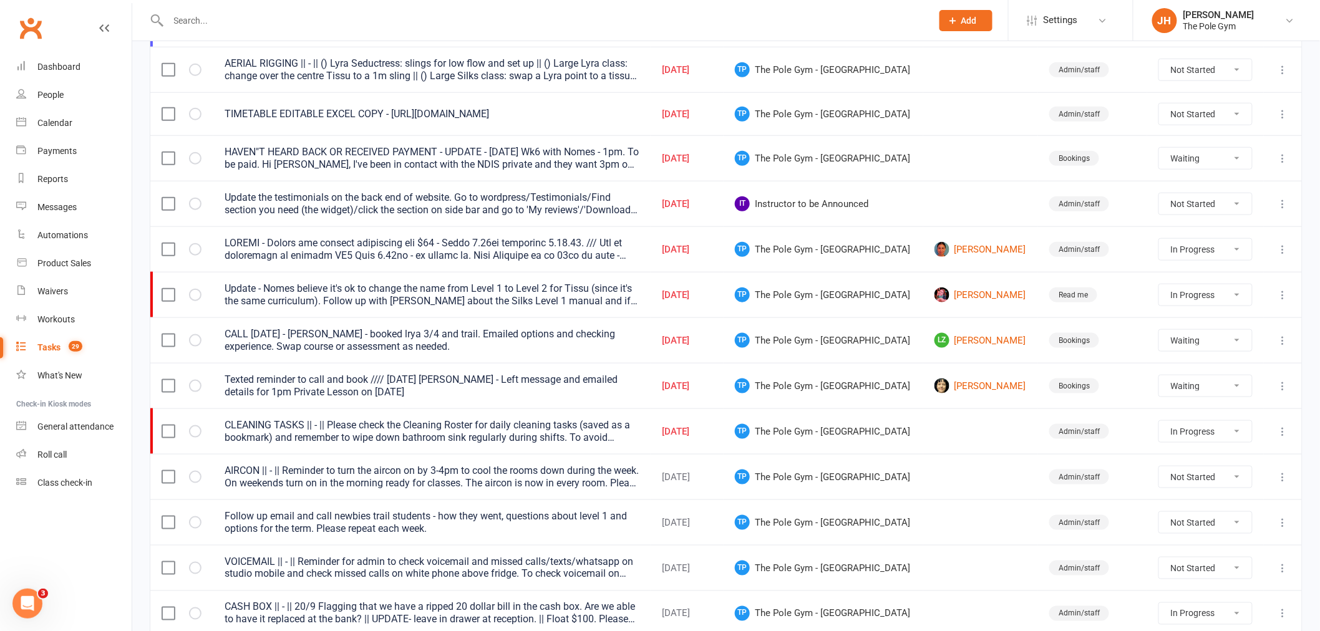
click at [1173, 160] on select "Not Started In Progress Waiting Complete" at bounding box center [1206, 158] width 94 height 21
click at [957, 151] on td at bounding box center [980, 158] width 115 height 46
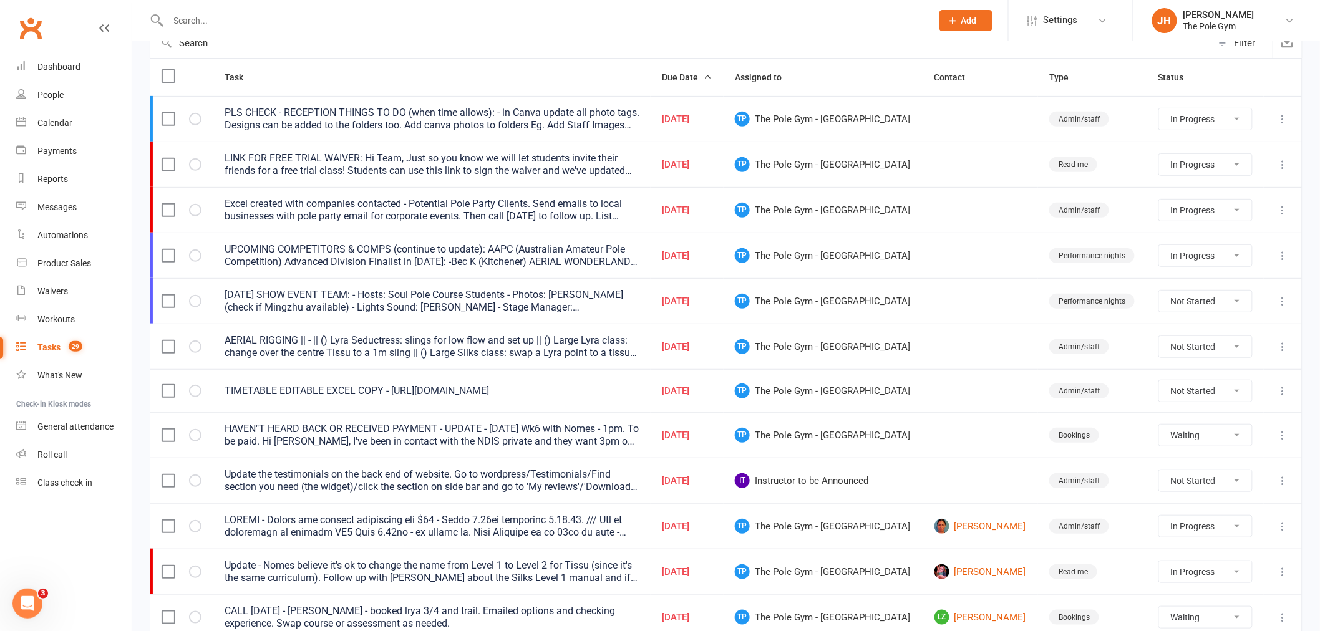
scroll to position [0, 0]
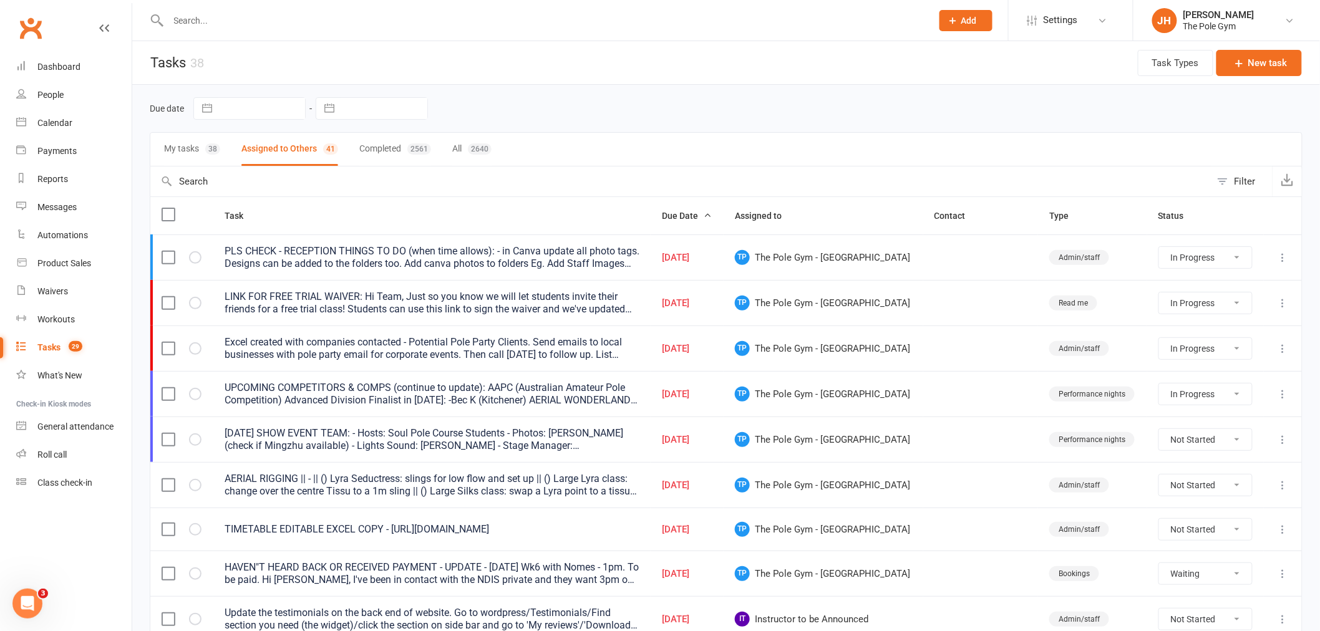
click at [1275, 439] on div at bounding box center [1283, 439] width 16 height 15
click at [1286, 439] on icon at bounding box center [1283, 440] width 12 height 12
click at [1179, 494] on link "Edit" at bounding box center [1219, 490] width 124 height 25
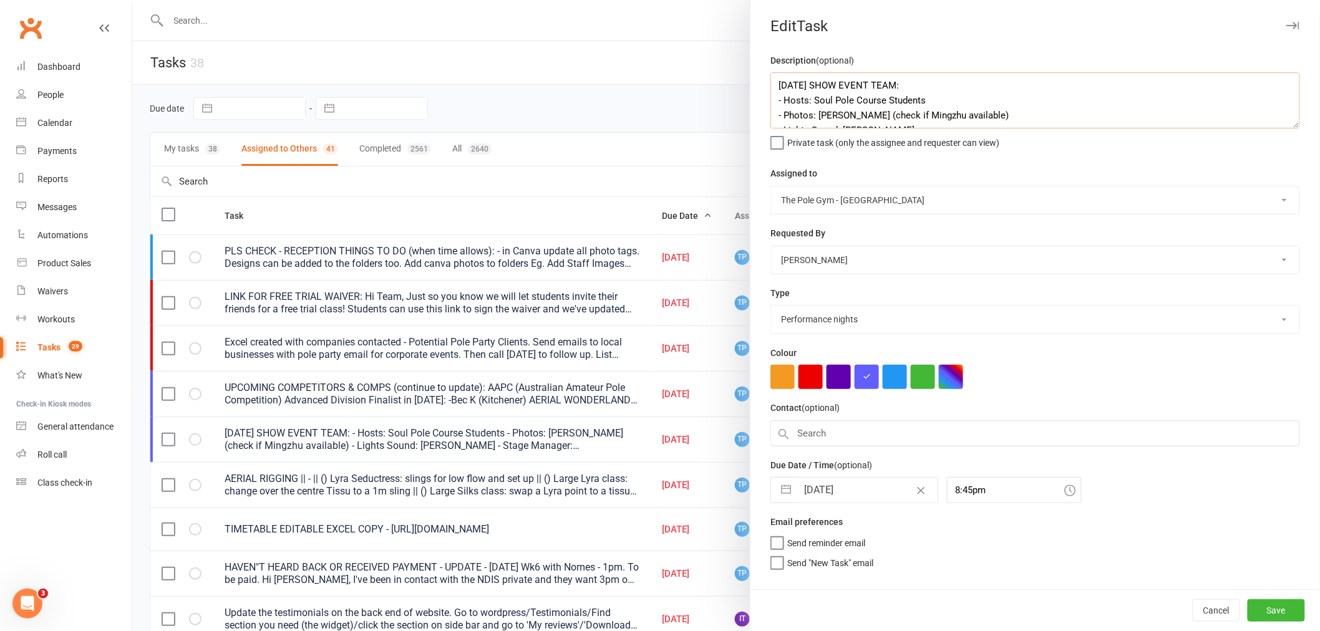
click at [945, 97] on textarea "HALLOWEEN SHOW EVENT TEAM: - Hosts: Soul Pole Course Students - Photos: Jess (c…" at bounding box center [1035, 100] width 530 height 56
click at [980, 105] on textarea "HALLOWEEN SHOW EVENT TEAM: - Hosts: Soul Pole Course Students - Photos: Jess (c…" at bounding box center [1035, 100] width 530 height 56
click at [956, 115] on textarea "HALLOWEEN SHOW EVENT TEAM: - Hosts: Soul Pole Course Students - Photos: Jess (c…" at bounding box center [1035, 100] width 530 height 56
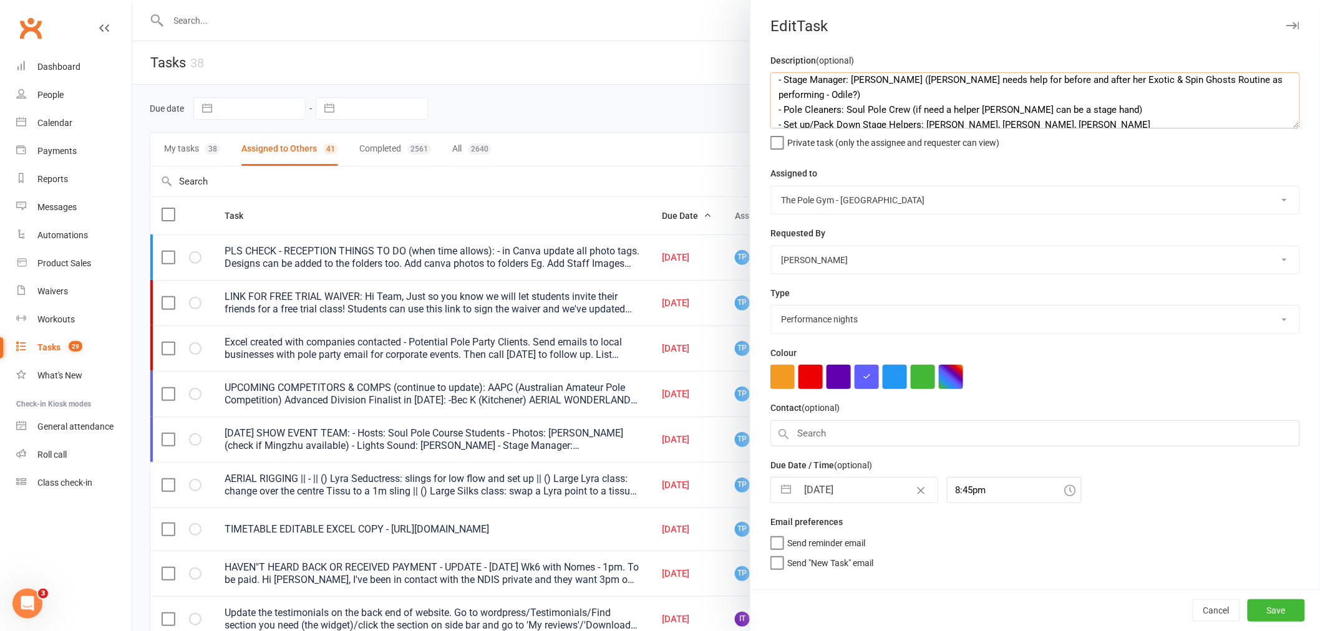
scroll to position [26, 0]
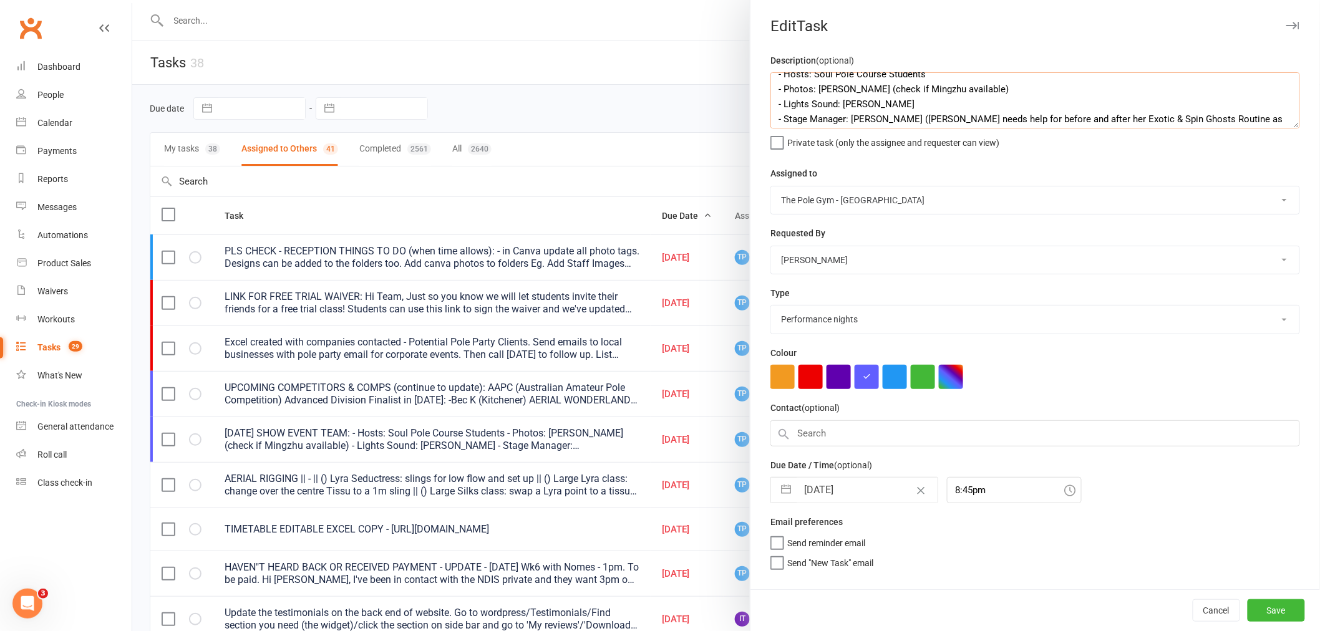
drag, startPoint x: 979, startPoint y: 117, endPoint x: 820, endPoint y: 77, distance: 164.2
click at [820, 77] on textarea "HALLOWEEN SHOW EVENT TEAM: - Hosts: Soul Pole Course Students - Photos: Jess (c…" at bounding box center [1035, 100] width 530 height 56
click at [989, 119] on textarea "HALLOWEEN SHOW EVENT TEAM: - Hosts: Soul Pole Course Students - Photos: Jess (c…" at bounding box center [1035, 100] width 530 height 56
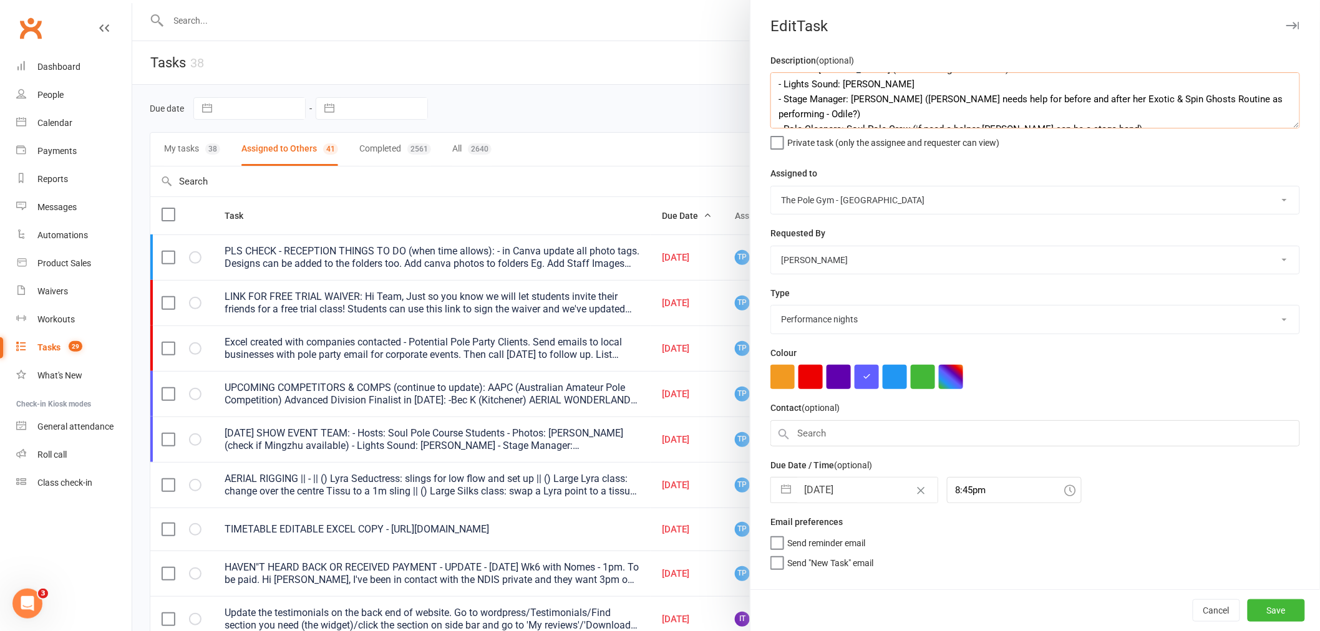
drag, startPoint x: 958, startPoint y: 114, endPoint x: 847, endPoint y: 91, distance: 114.0
click at [847, 91] on textarea "HALLOWEEN SHOW EVENT TEAM: - Hosts: Soul Pole Course Students - Photos: Jess (c…" at bounding box center [1035, 100] width 530 height 56
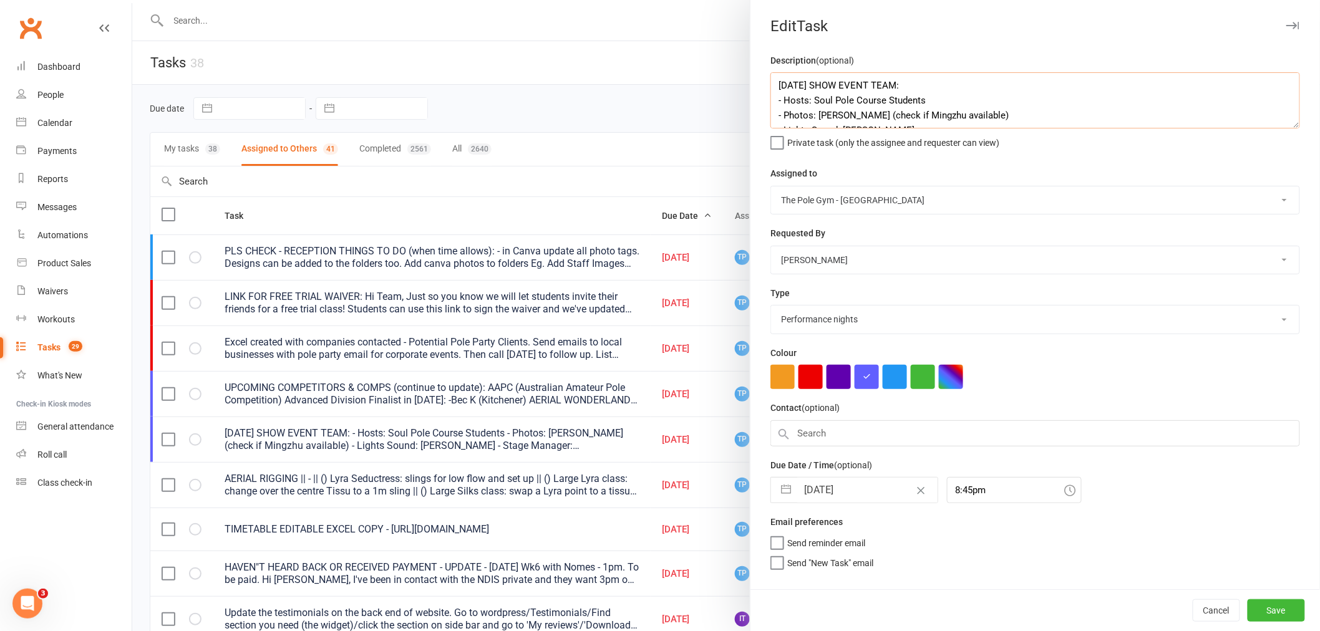
click at [950, 109] on textarea "HALLOWEEN SHOW EVENT TEAM: - Hosts: Soul Pole Course Students - Photos: Jess (c…" at bounding box center [1035, 100] width 530 height 56
drag, startPoint x: 961, startPoint y: 110, endPoint x: 813, endPoint y: 110, distance: 147.8
click at [813, 110] on textarea "HALLOWEEN SHOW EVENT TEAM: - Hosts: Soul Pole Course Students - Photos: Jess (c…" at bounding box center [1035, 100] width 530 height 56
click at [991, 107] on textarea "HALLOWEEN SHOW EVENT TEAM: - Hosts: Soul Pole Course Students - Photos: Ninie a…" at bounding box center [1035, 100] width 530 height 56
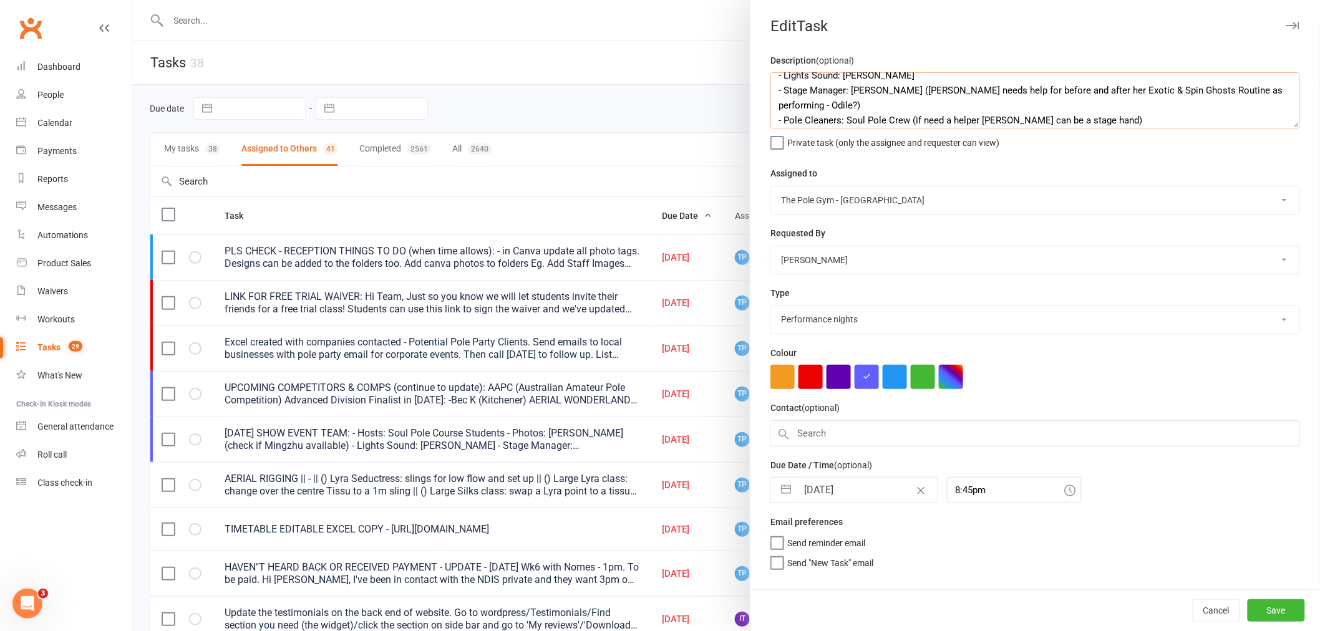
drag, startPoint x: 822, startPoint y: 104, endPoint x: 767, endPoint y: 102, distance: 54.9
click at [770, 102] on textarea "HALLOWEEN SHOW EVENT TEAM: - Hosts: Soul Pole Course Students - Photos: Ninie a…" at bounding box center [1035, 100] width 530 height 56
click at [1090, 101] on textarea "HALLOWEEN SHOW EVENT TEAM: - Hosts: Soul Pole Course Students - Photos: Ninie a…" at bounding box center [1035, 100] width 530 height 56
click at [1098, 105] on textarea "HALLOWEEN SHOW EVENT TEAM: - Hosts: Soul Pole Course Students - Photos: Ninie a…" at bounding box center [1035, 100] width 530 height 56
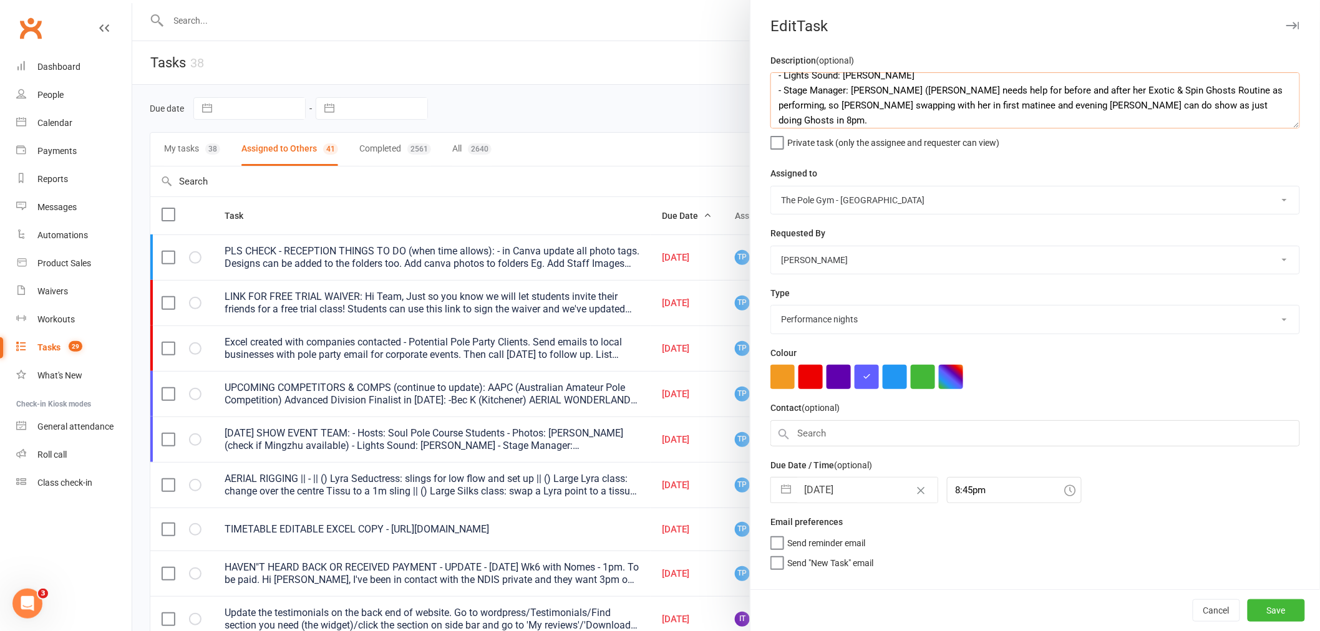
click at [1095, 103] on textarea "HALLOWEEN SHOW EVENT TEAM: - Hosts: Soul Pole Course Students - Photos: Ninie a…" at bounding box center [1035, 100] width 530 height 56
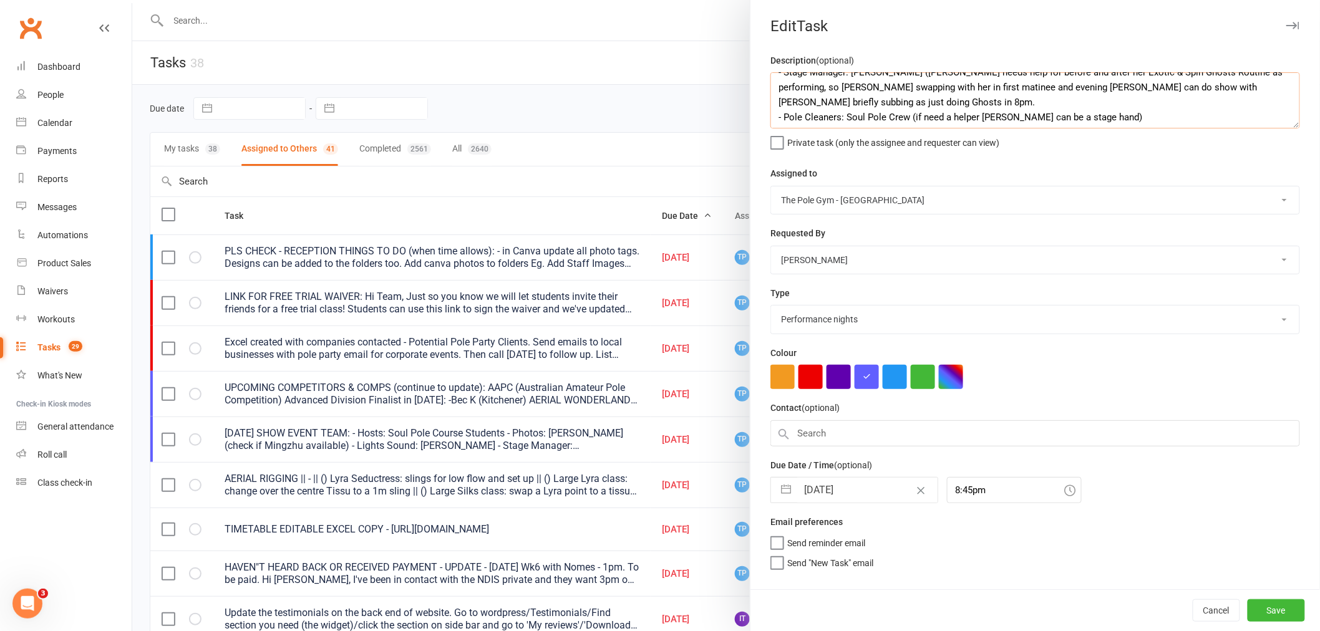
scroll to position [90, 0]
click at [1143, 103] on textarea "HALLOWEEN SHOW EVENT TEAM: - Hosts: Soul Pole Course Students - Photos: Ninie a…" at bounding box center [1035, 100] width 530 height 56
drag, startPoint x: 1099, startPoint y: 97, endPoint x: 974, endPoint y: 95, distance: 124.1
click at [974, 95] on textarea "HALLOWEEN SHOW EVENT TEAM: - Hosts: Soul Pole Course Students - Photos: Ninie a…" at bounding box center [1035, 100] width 530 height 56
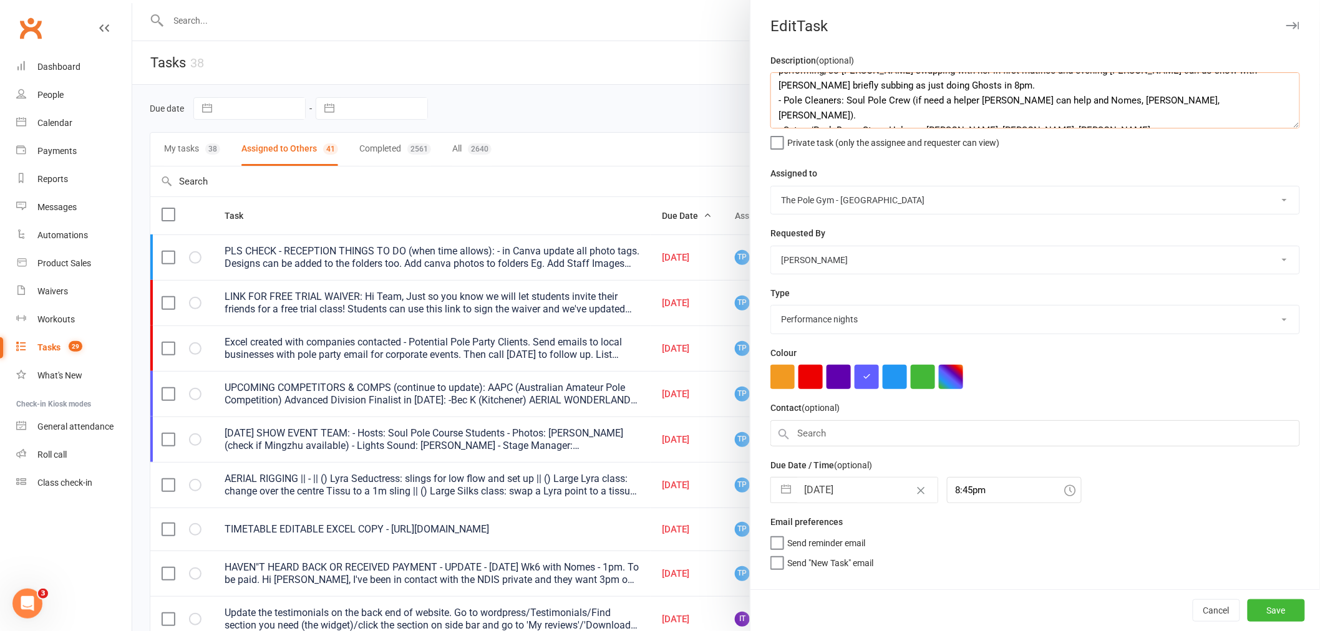
click at [1042, 108] on textarea "HALLOWEEN SHOW EVENT TEAM: - Hosts: Soul Pole Course Students - Photos: Ninie a…" at bounding box center [1035, 100] width 530 height 56
drag, startPoint x: 1029, startPoint y: 113, endPoint x: 1003, endPoint y: 111, distance: 26.3
click at [1003, 111] on textarea "HALLOWEEN SHOW EVENT TEAM: - Hosts: Soul Pole Course Students - Photos: Ninie a…" at bounding box center [1035, 100] width 530 height 56
click at [1058, 114] on textarea "HALLOWEEN SHOW EVENT TEAM: - Hosts: Soul Pole Course Students - Photos: Ninie a…" at bounding box center [1035, 100] width 530 height 56
click at [1276, 616] on button "Save" at bounding box center [1276, 610] width 57 height 22
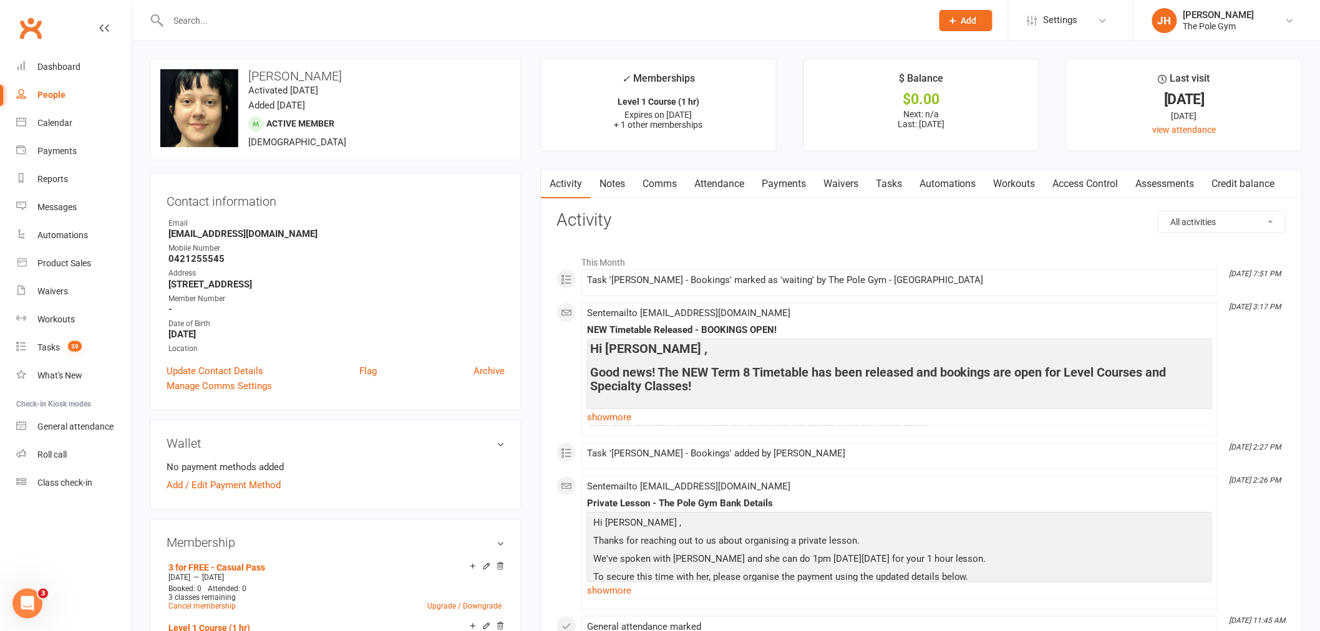
click at [657, 182] on link "Comms" at bounding box center [660, 184] width 52 height 29
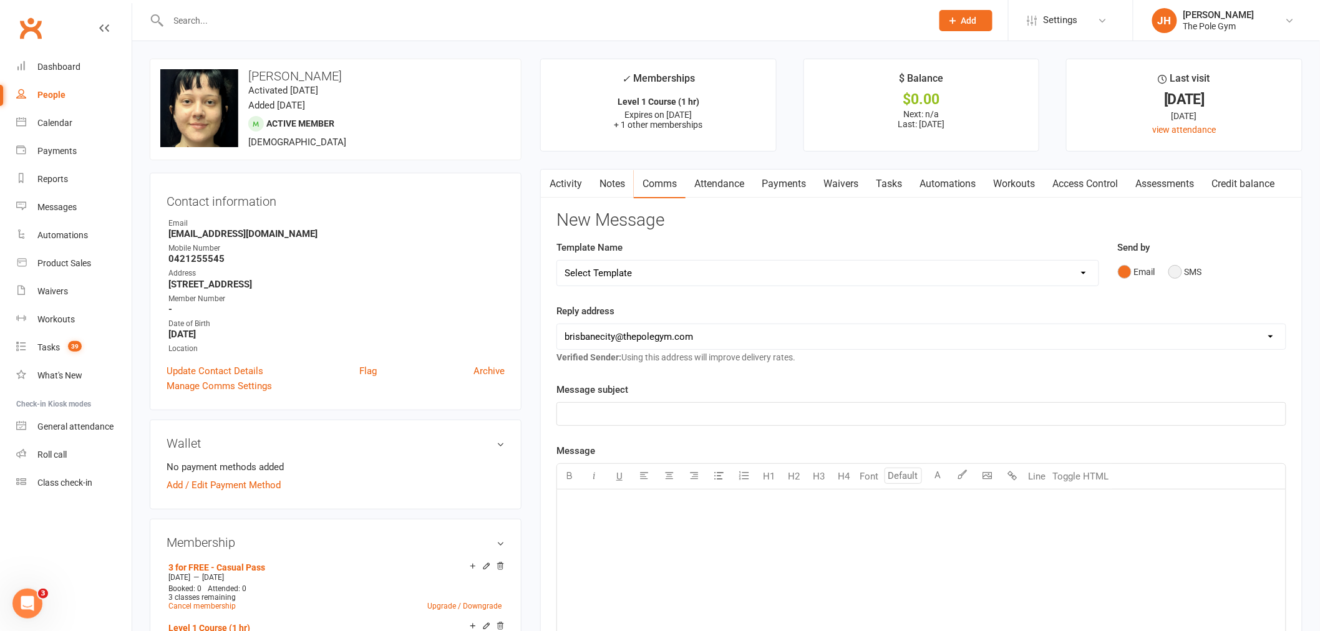
click at [1171, 264] on button "SMS" at bounding box center [1185, 272] width 34 height 24
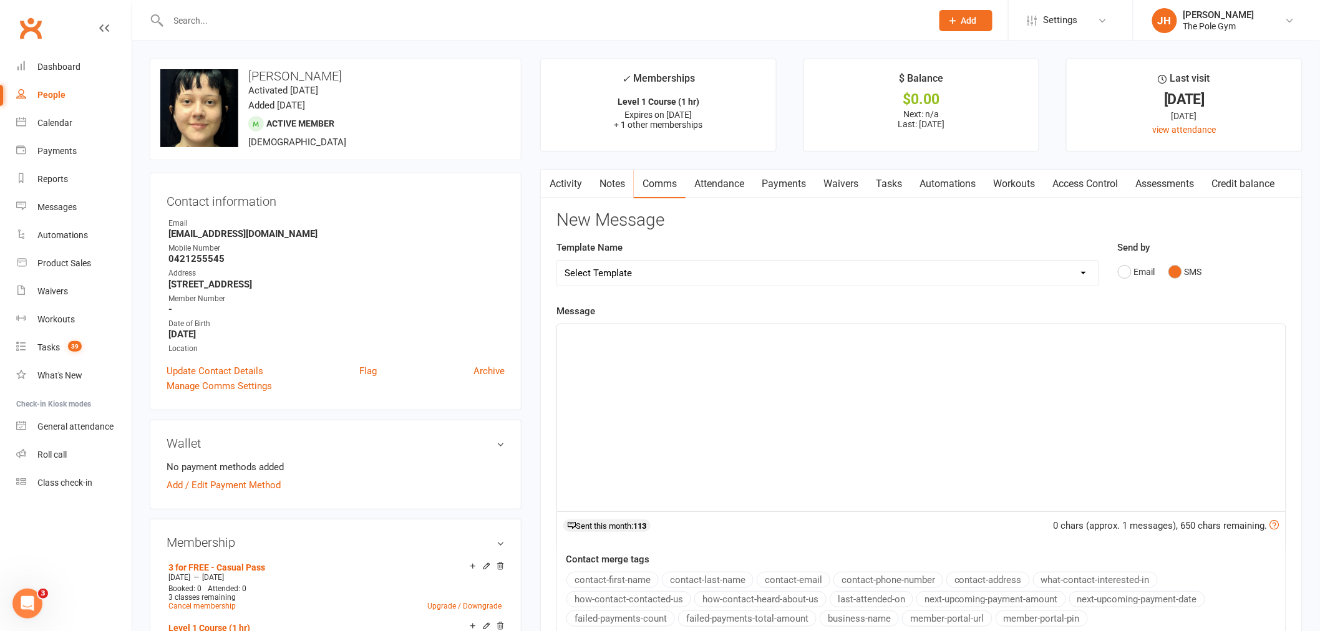
click at [1080, 405] on div "﻿" at bounding box center [921, 417] width 729 height 187
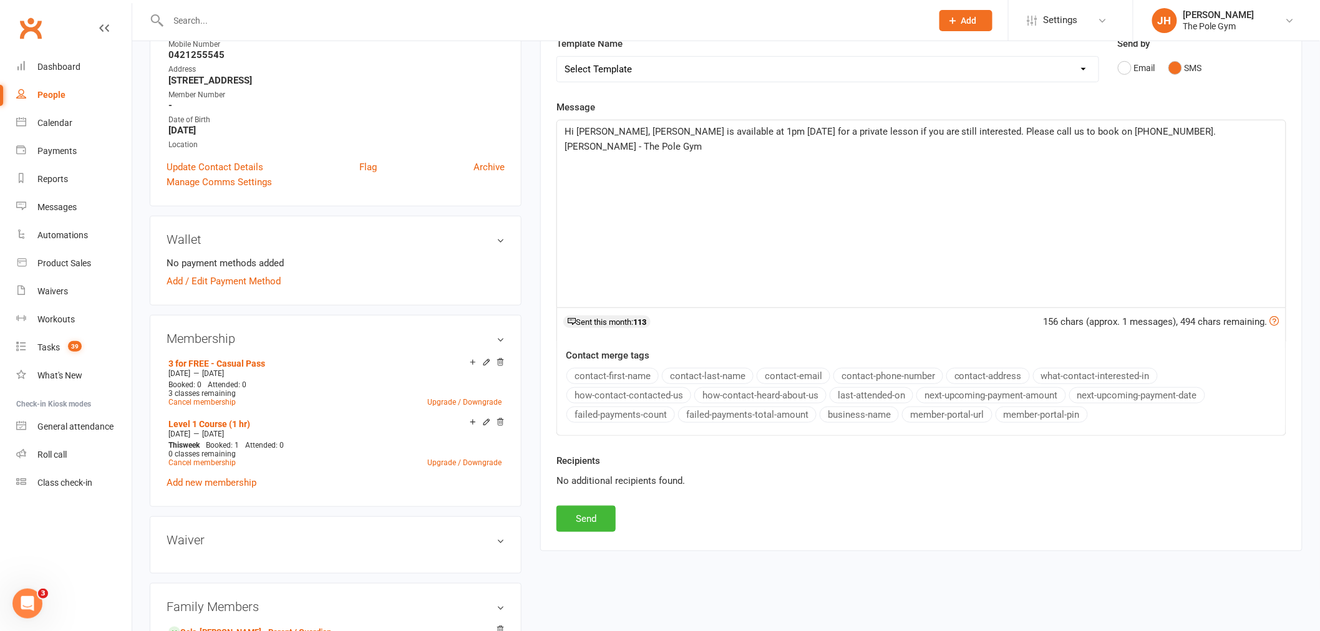
scroll to position [208, 0]
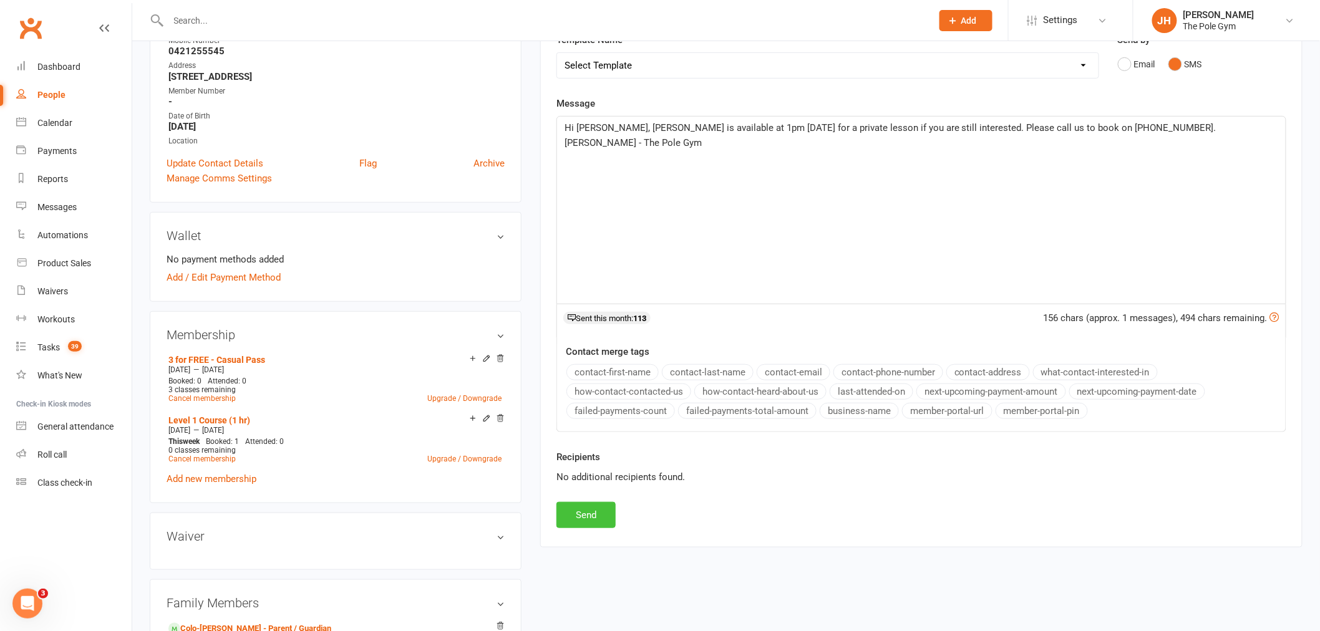
click at [602, 507] on button "Send" at bounding box center [585, 515] width 59 height 26
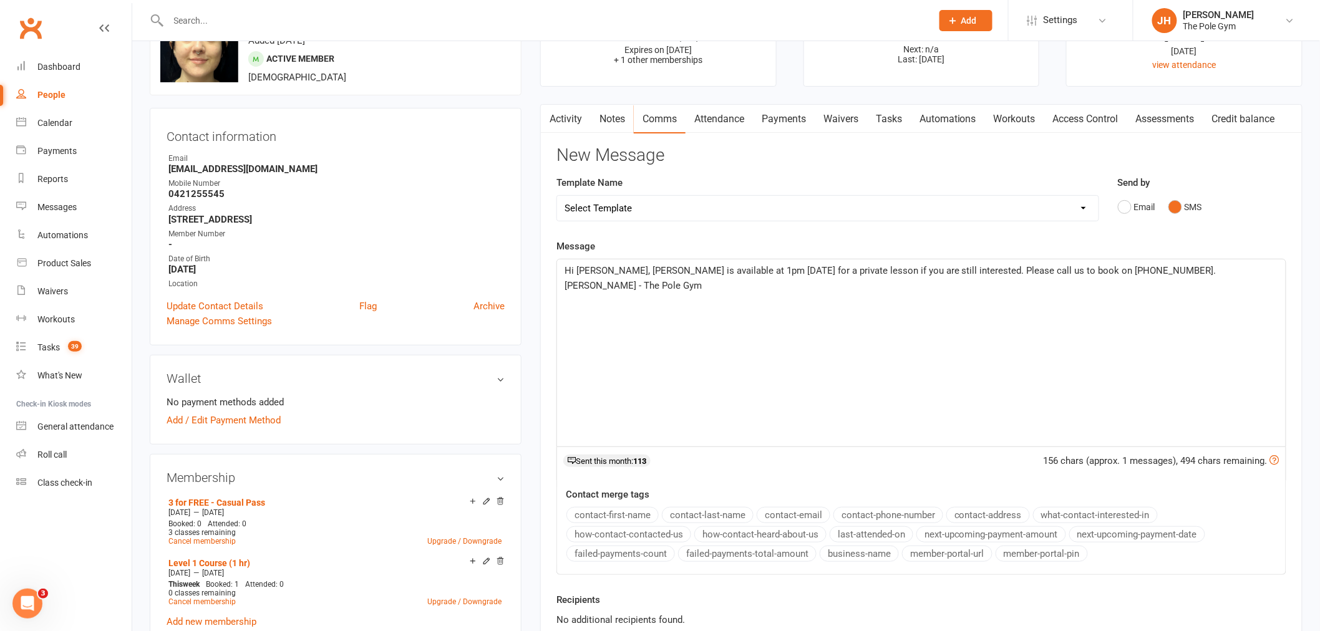
scroll to position [0, 0]
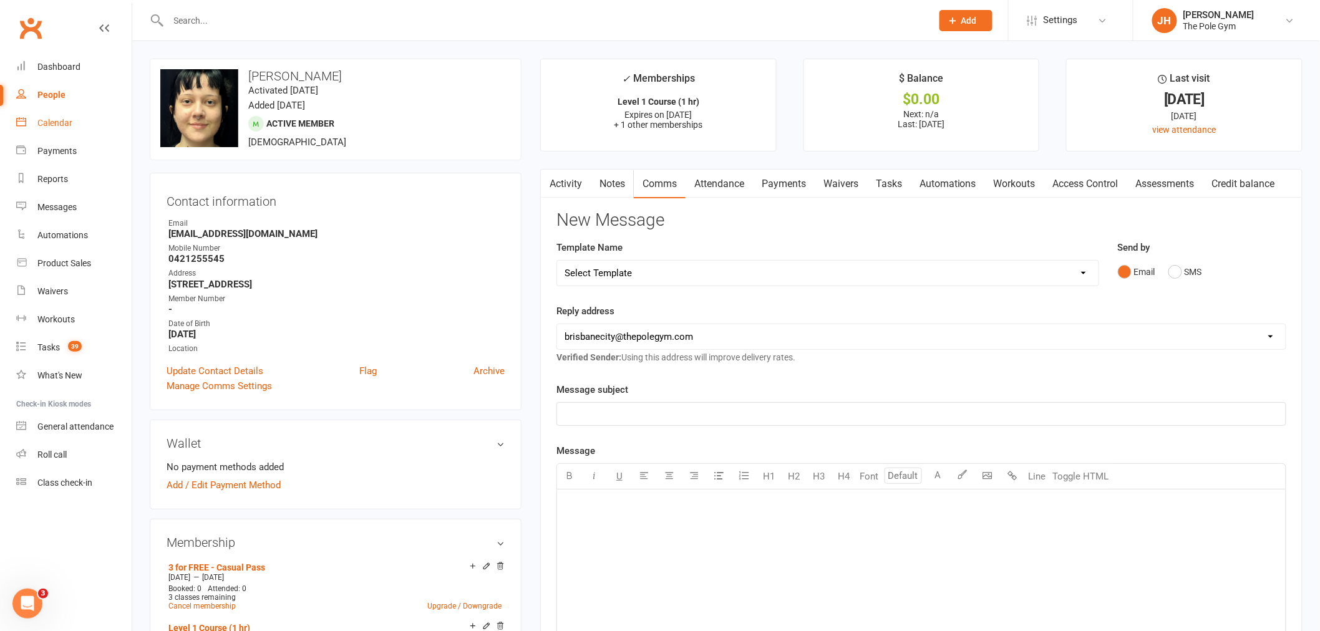
click at [30, 122] on link "Calendar" at bounding box center [73, 123] width 115 height 28
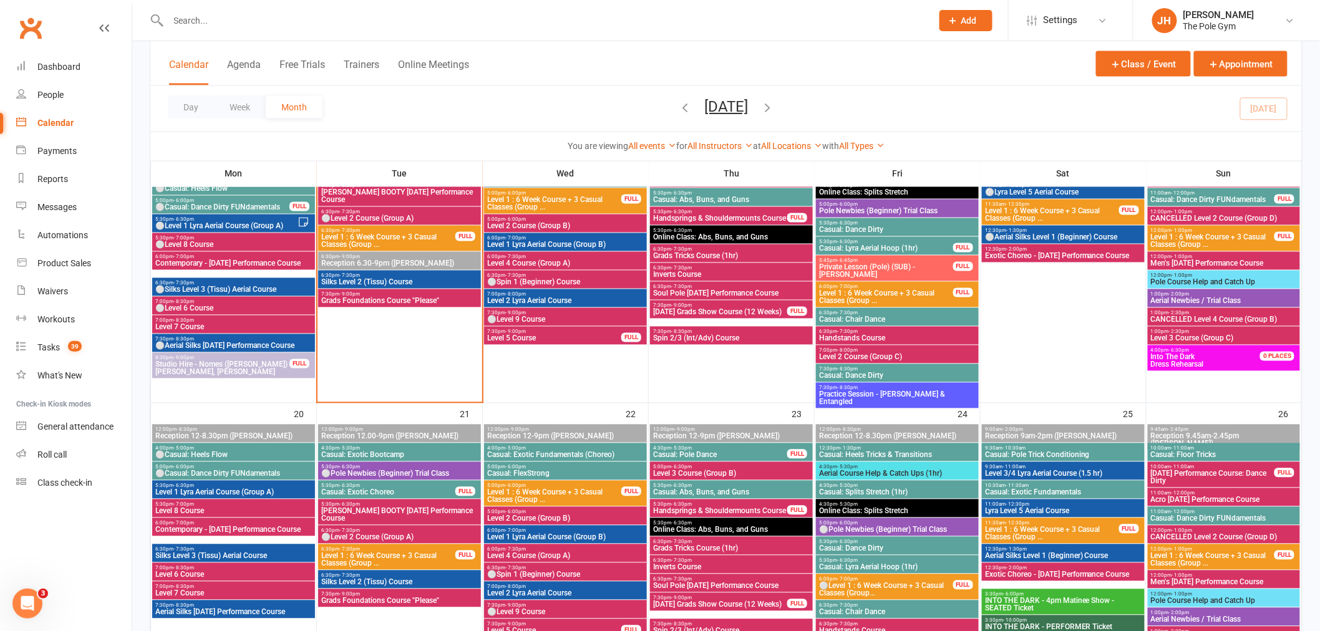
scroll to position [970, 0]
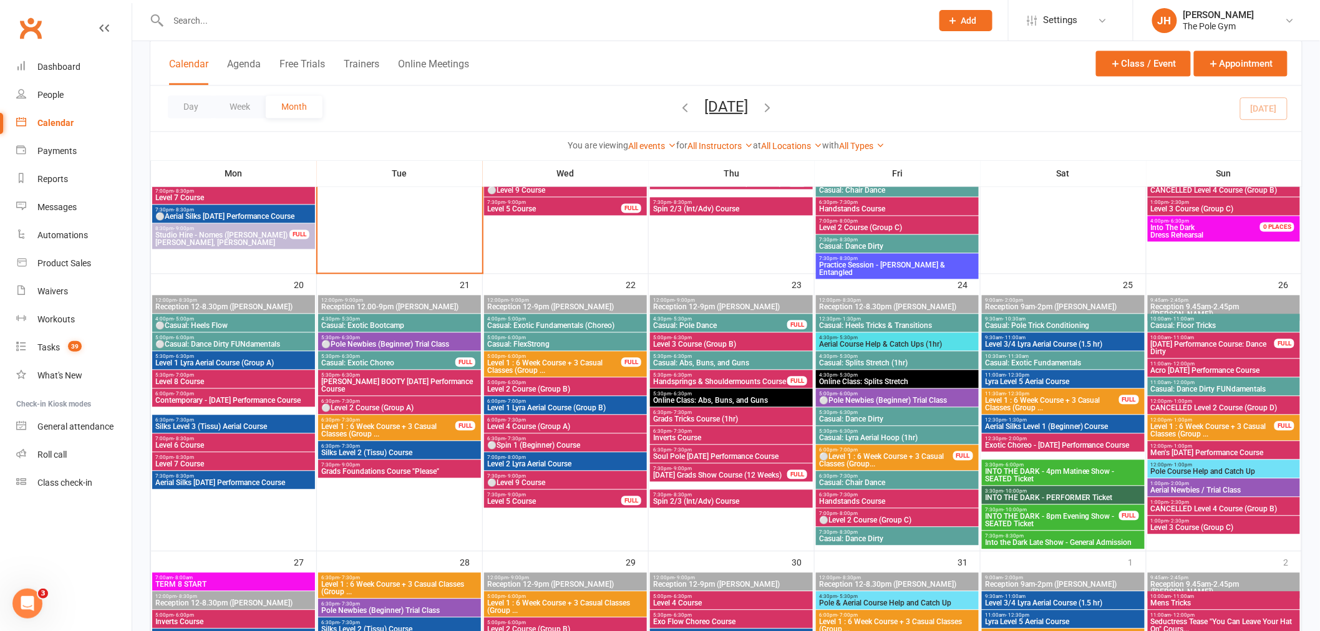
click at [1055, 495] on span "INTO THE DARK - PERFORMER Ticket" at bounding box center [1063, 498] width 158 height 7
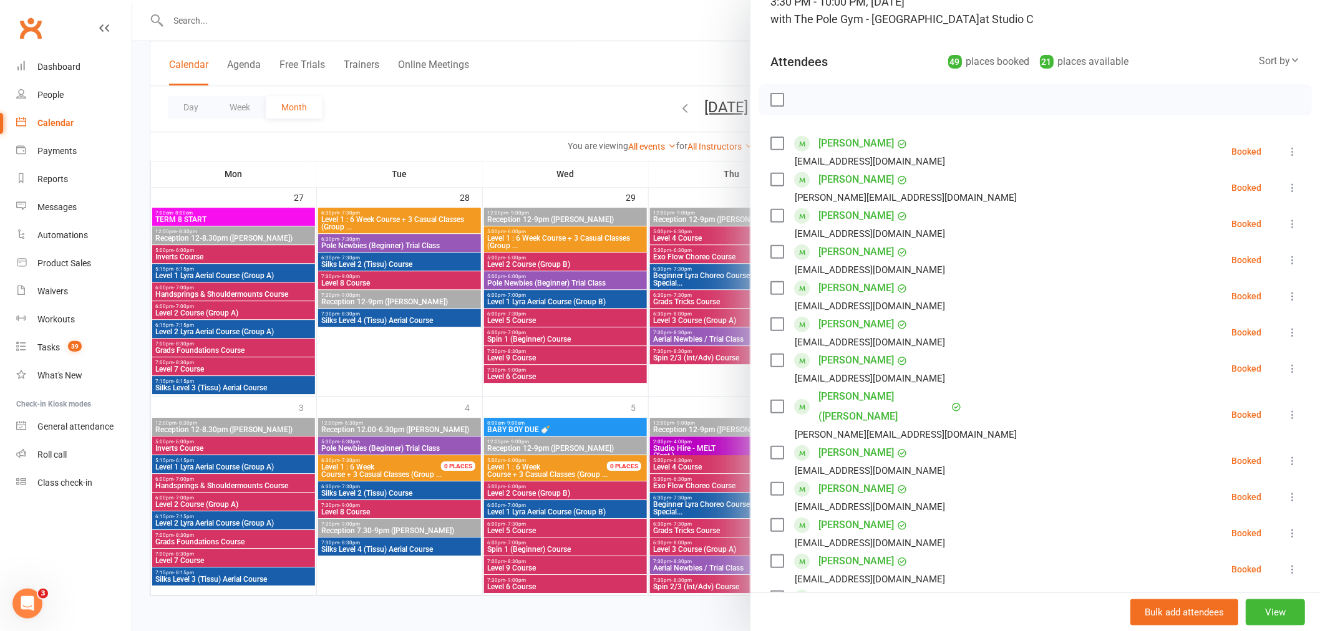
scroll to position [0, 0]
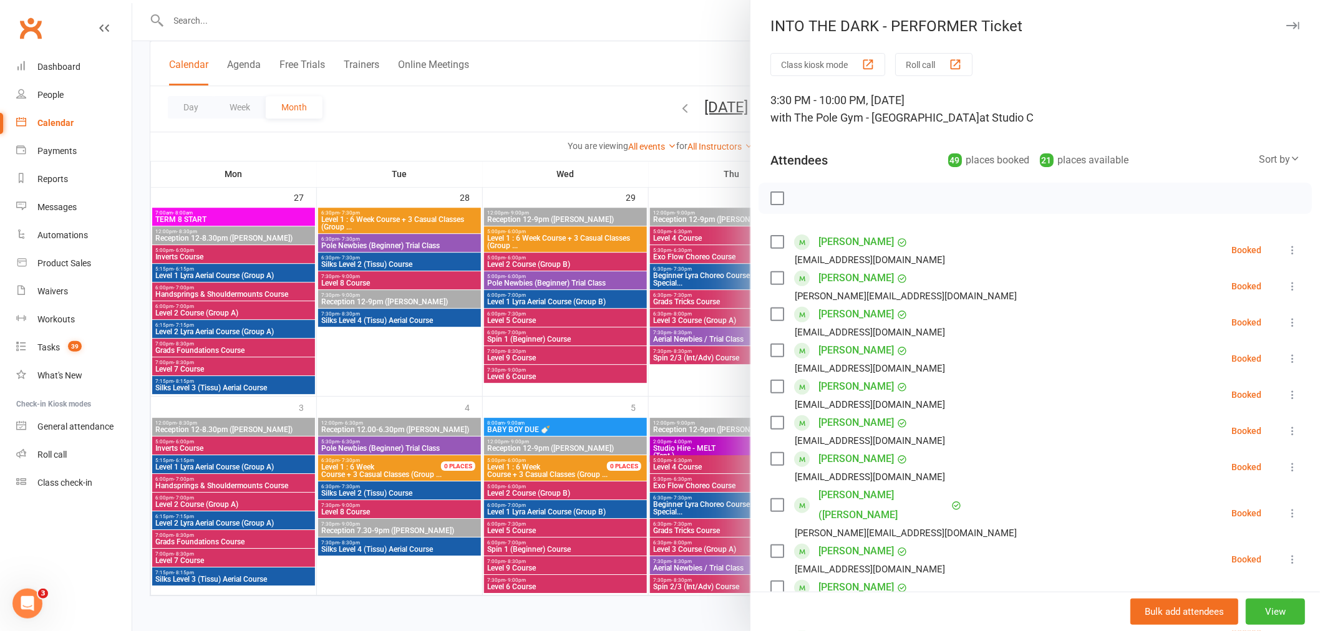
click at [1259, 168] on div "Sort by Last name First name Booking created" at bounding box center [1279, 160] width 41 height 17
click at [1259, 161] on div "Sort by" at bounding box center [1279, 160] width 41 height 16
click at [1204, 240] on link "Booking created" at bounding box center [1238, 235] width 124 height 25
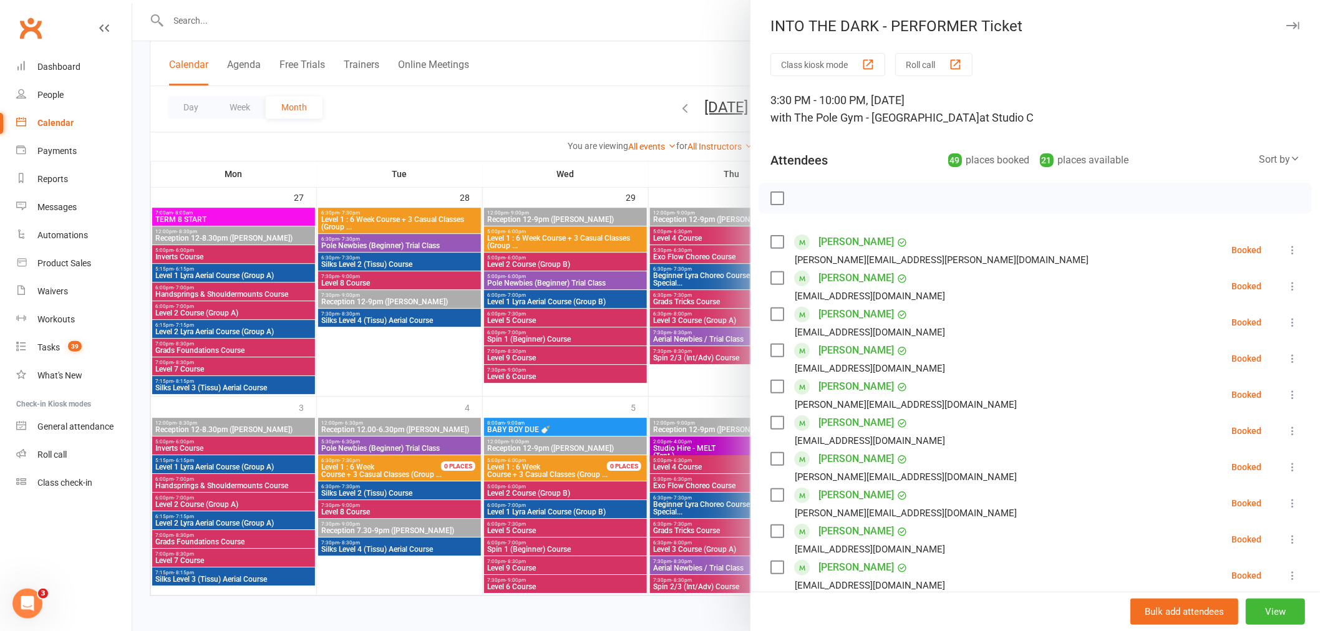
click at [1259, 165] on div "Sort by" at bounding box center [1279, 160] width 41 height 16
click at [1205, 208] on link "First name" at bounding box center [1238, 210] width 124 height 25
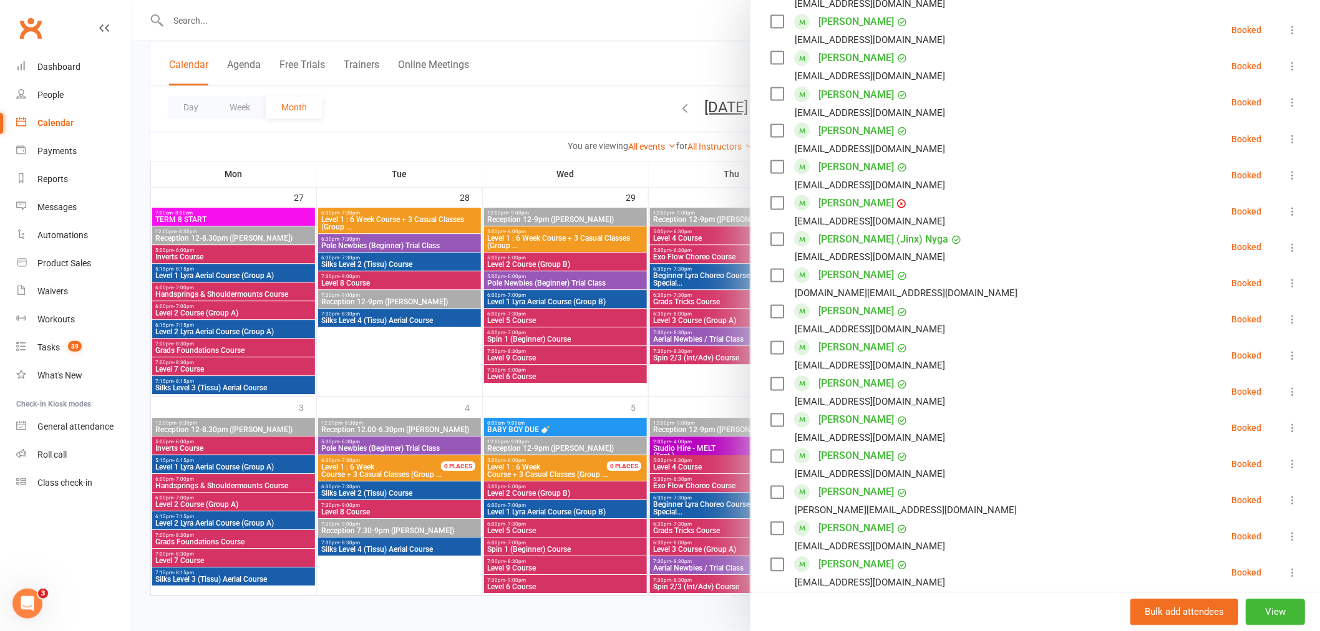
scroll to position [762, 0]
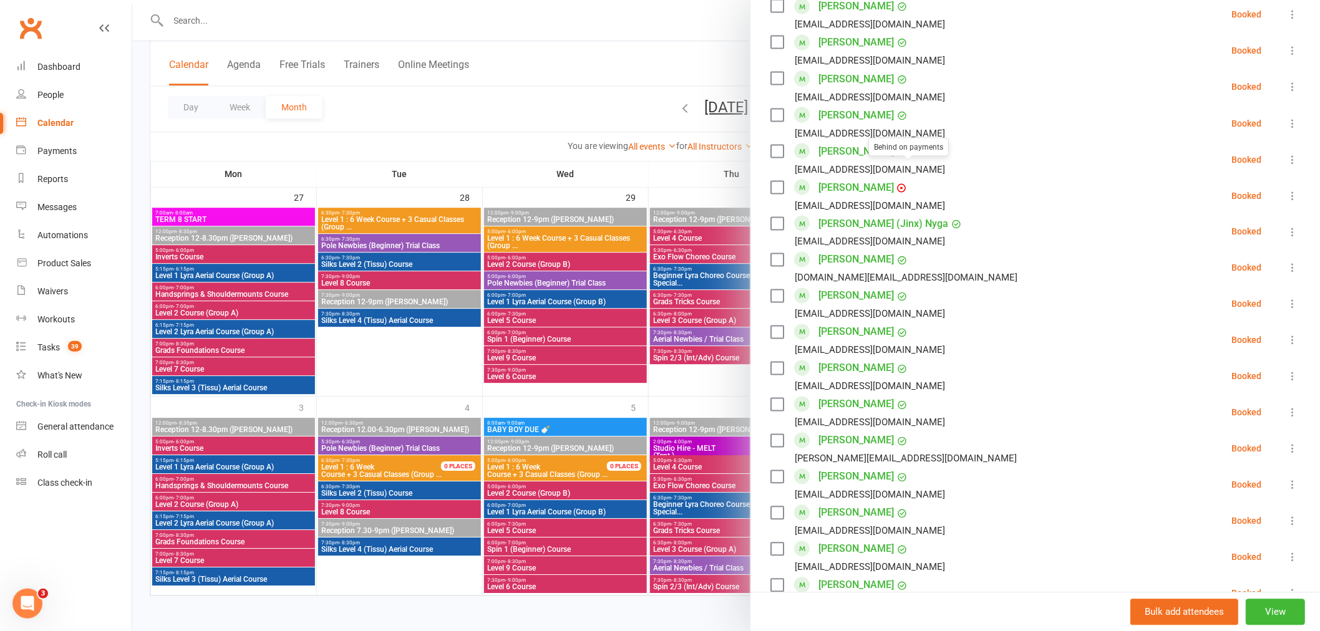
click at [858, 178] on link "Hannah Robertson" at bounding box center [855, 188] width 75 height 20
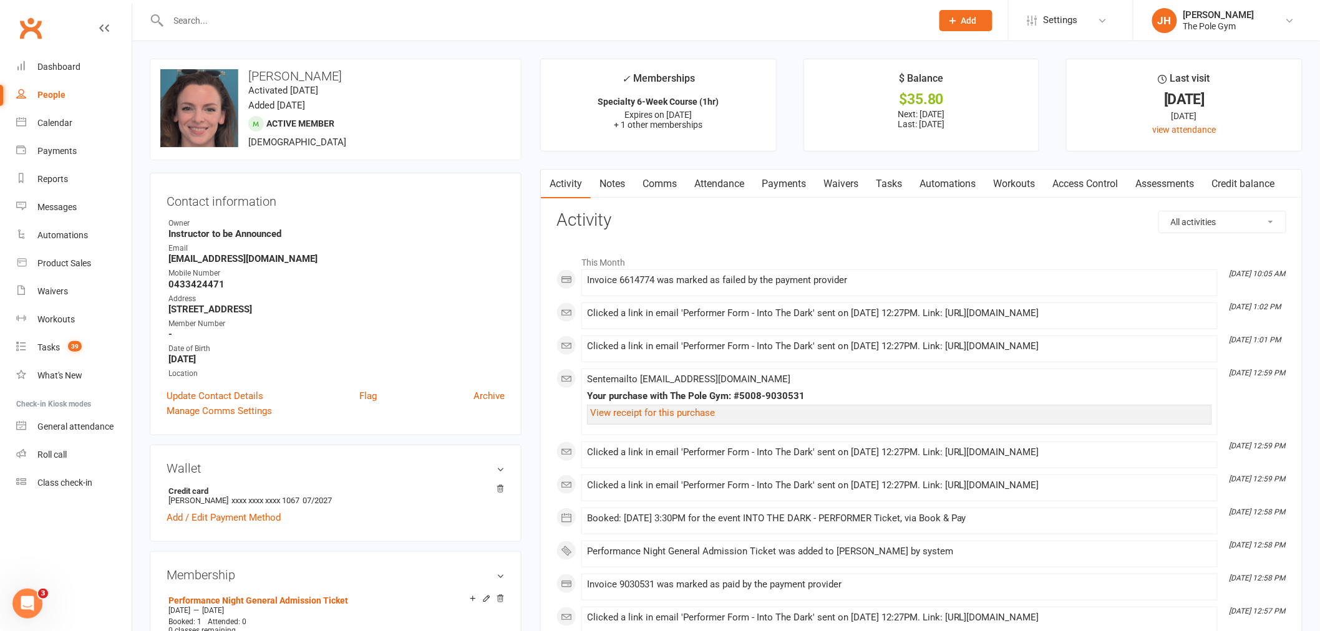
scroll to position [69, 0]
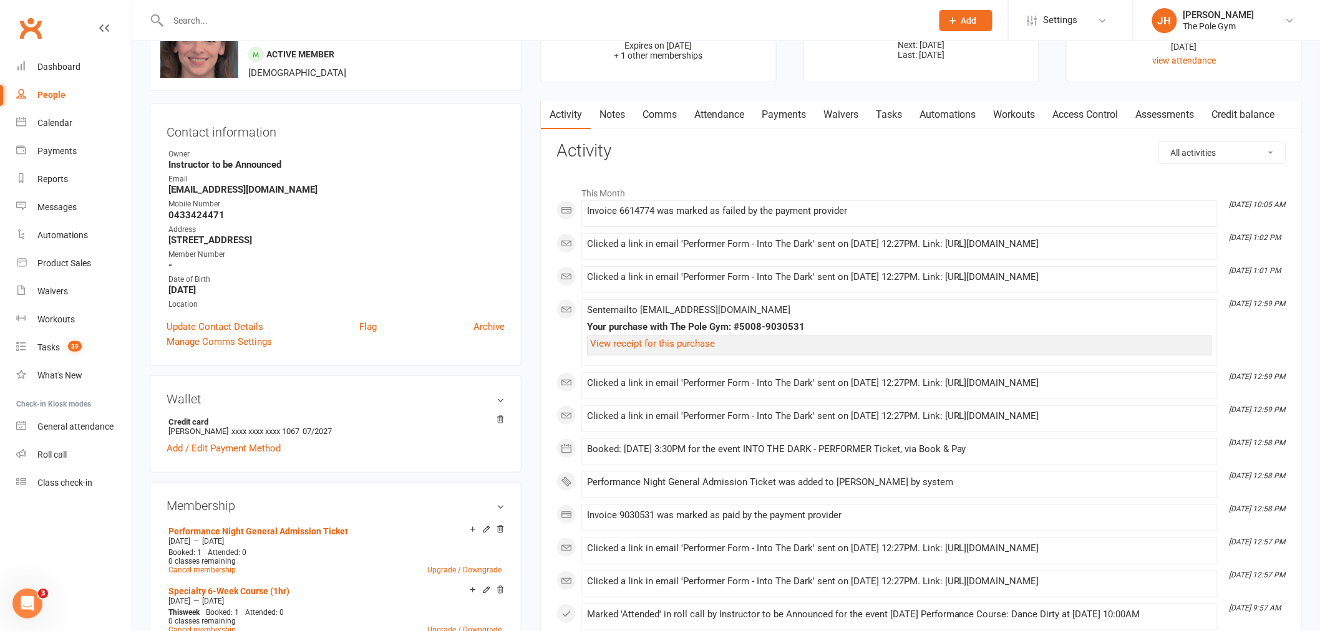
click at [802, 115] on link "Payments" at bounding box center [784, 114] width 62 height 29
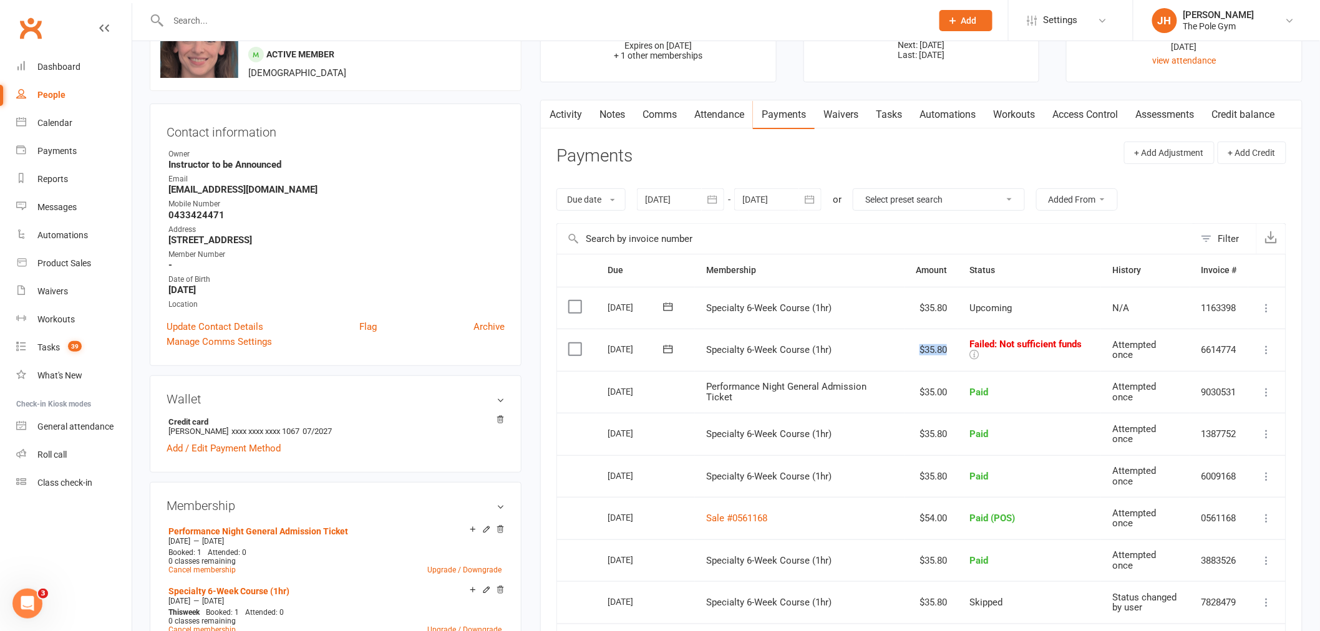
drag, startPoint x: 943, startPoint y: 344, endPoint x: 912, endPoint y: 345, distance: 31.2
click at [912, 345] on td "$35.80" at bounding box center [932, 350] width 54 height 42
copy td "$35.80"
click at [662, 112] on link "Comms" at bounding box center [660, 114] width 52 height 29
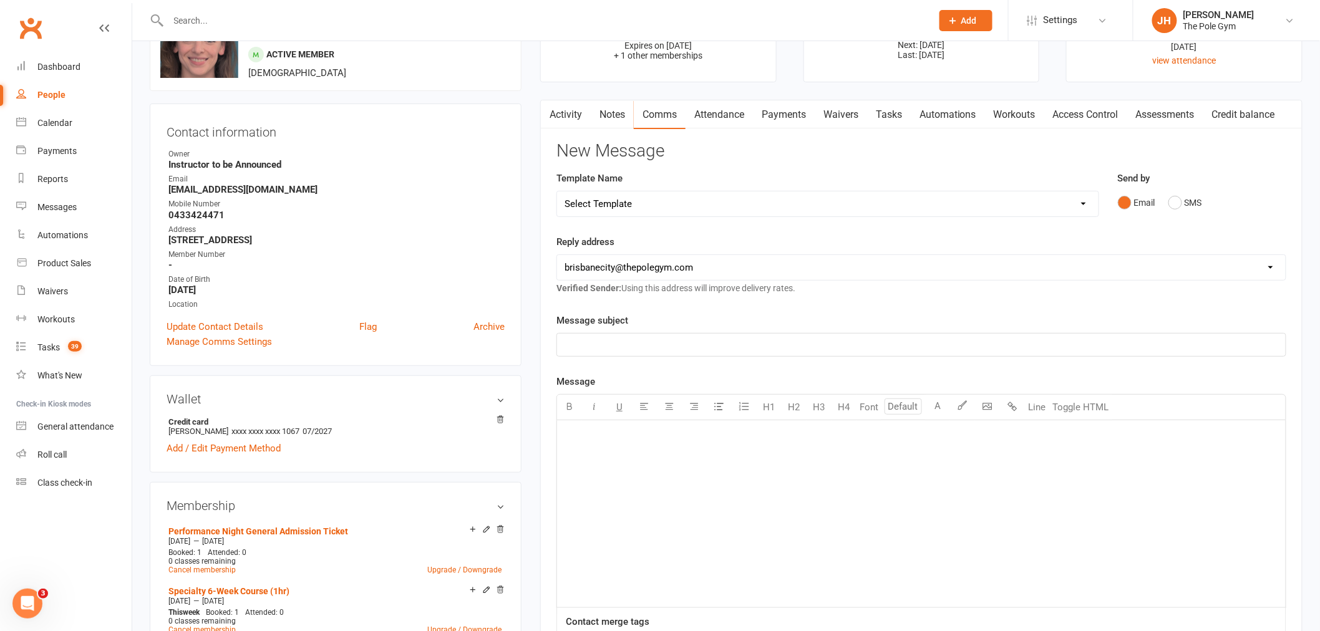
click at [677, 210] on select "Select Template [Email] Aerials are Coming Home [Email] Aerials On Albert Stree…" at bounding box center [827, 204] width 541 height 25
select select "61"
click at [557, 192] on select "Select Template [Email] Aerials are Coming Home [Email] Aerials On Albert Stree…" at bounding box center [827, 204] width 541 height 25
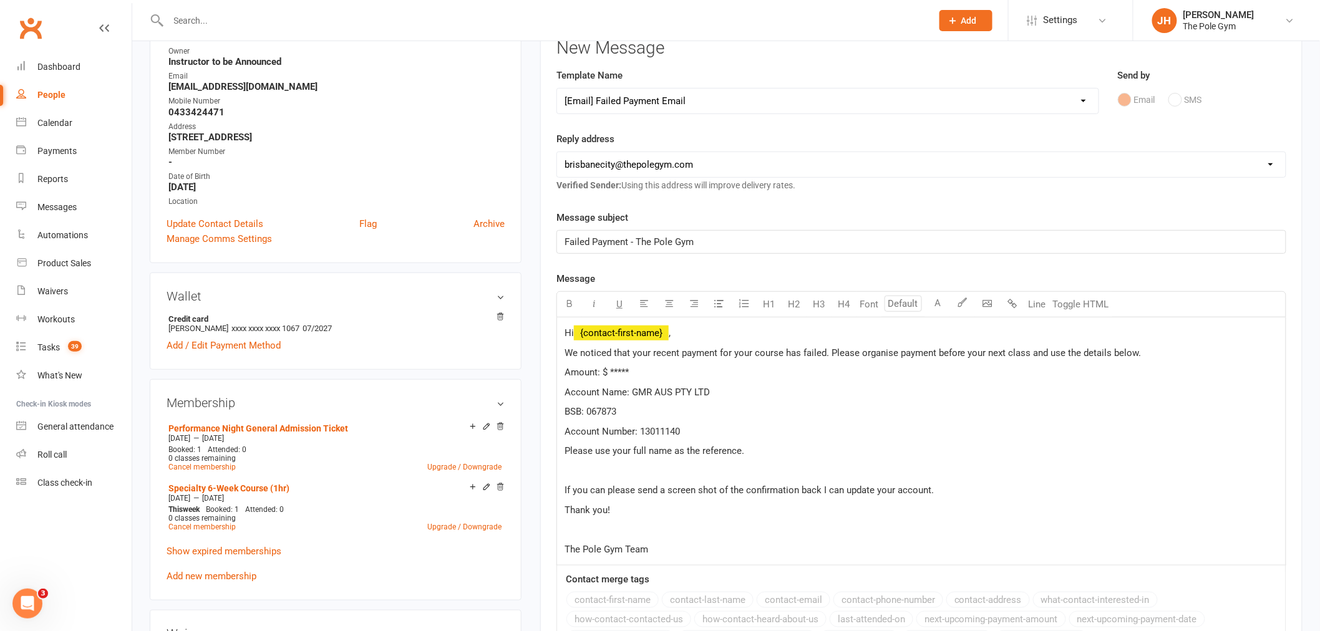
scroll to position [277, 0]
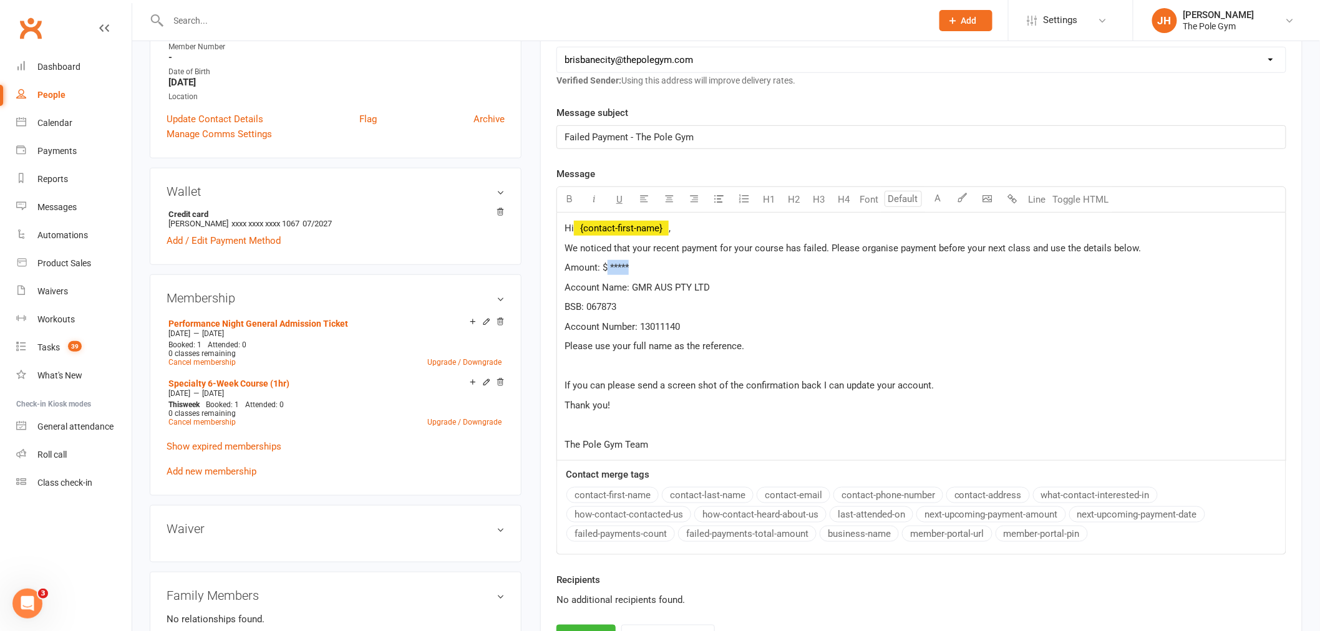
drag, startPoint x: 631, startPoint y: 264, endPoint x: 605, endPoint y: 263, distance: 25.6
click at [605, 263] on p "Amount: $ *****" at bounding box center [922, 267] width 714 height 15
click at [603, 264] on span "Amount: $$35.80" at bounding box center [600, 267] width 70 height 11
click at [759, 245] on span "We noticed that your recent payment for your course has failed. Please organise…" at bounding box center [853, 248] width 577 height 11
click at [680, 245] on span "We noticed that your recent payment for your course has failed. Please organise…" at bounding box center [853, 248] width 577 height 11
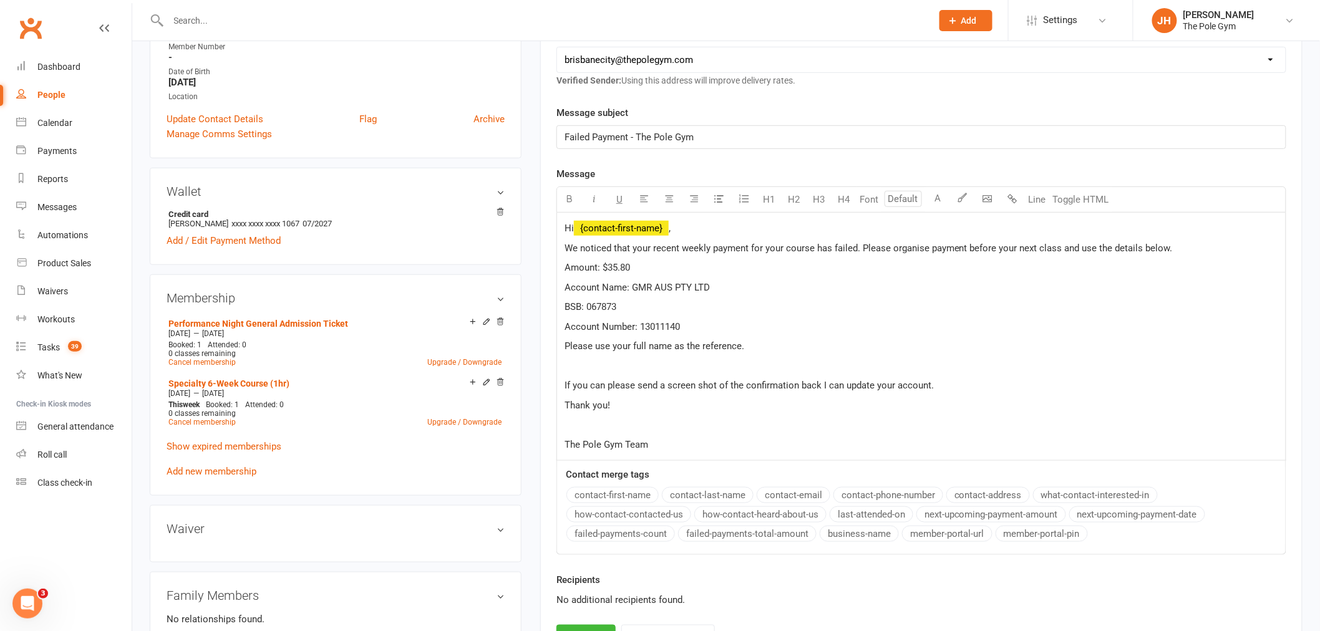
click at [1168, 248] on span "We noticed that your recent weekly payment for your course has failed. Please o…" at bounding box center [869, 248] width 608 height 11
click at [1183, 246] on span "We noticed that your recent weekly payment for your course has failed. Please o…" at bounding box center [901, 248] width 672 height 11
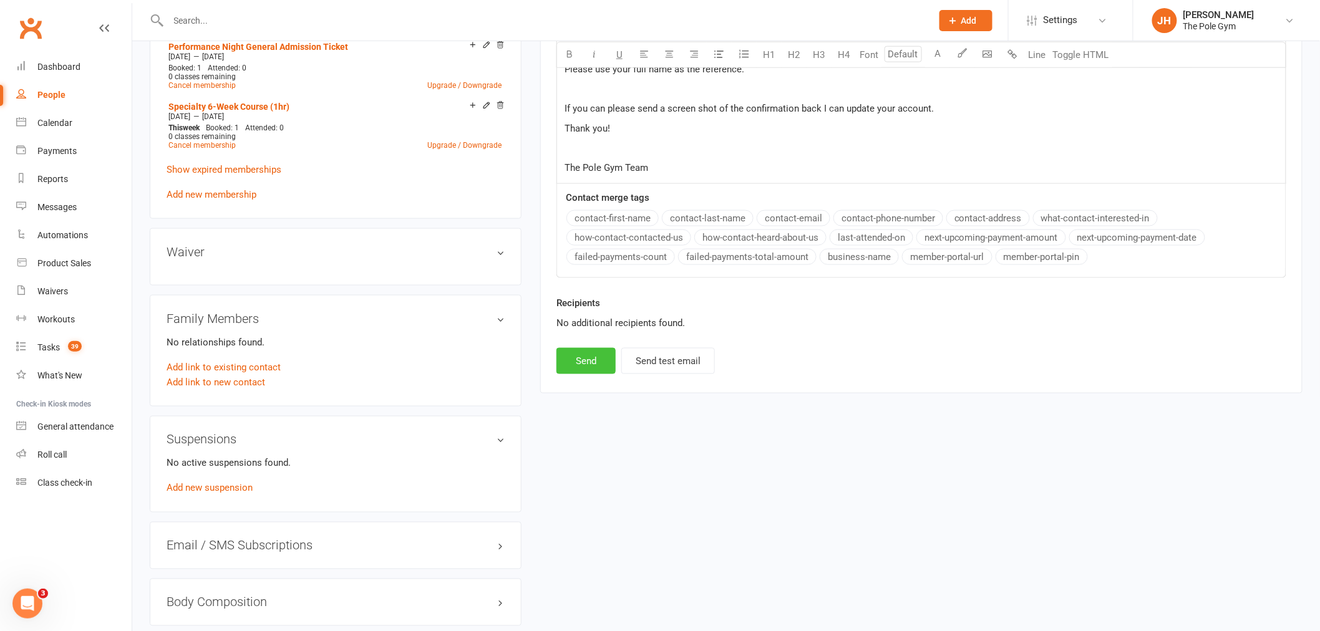
click at [577, 360] on button "Send" at bounding box center [585, 361] width 59 height 26
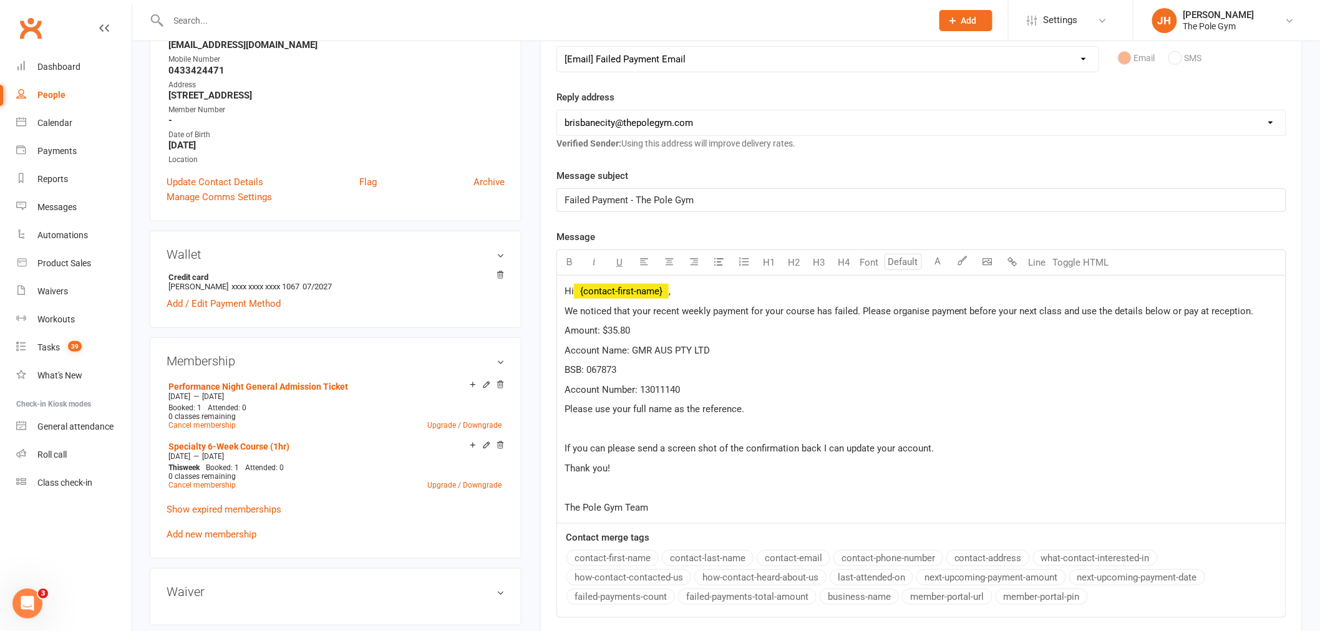
scroll to position [69, 0]
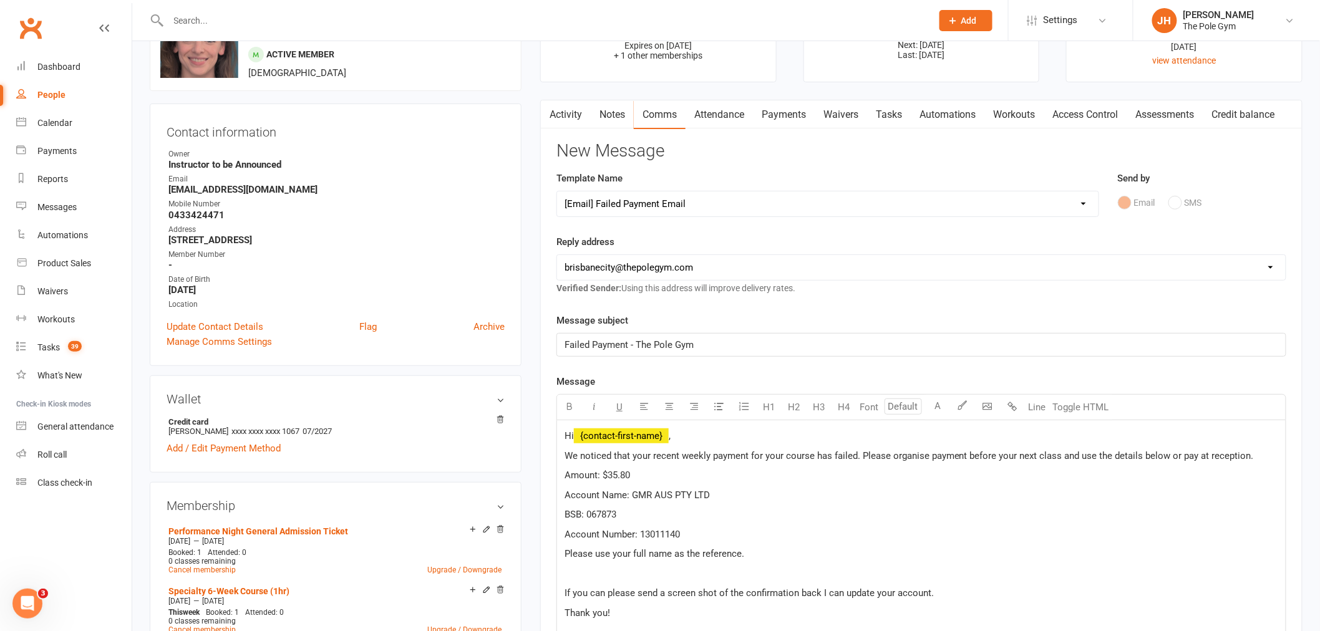
select select
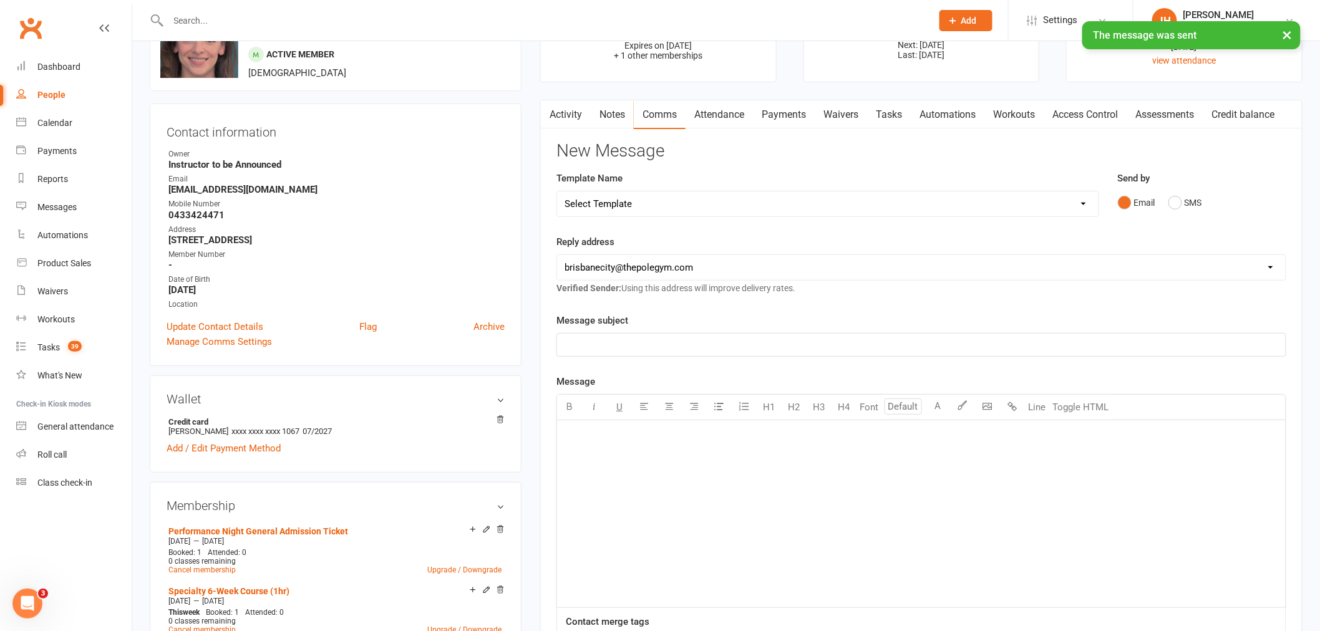
scroll to position [0, 0]
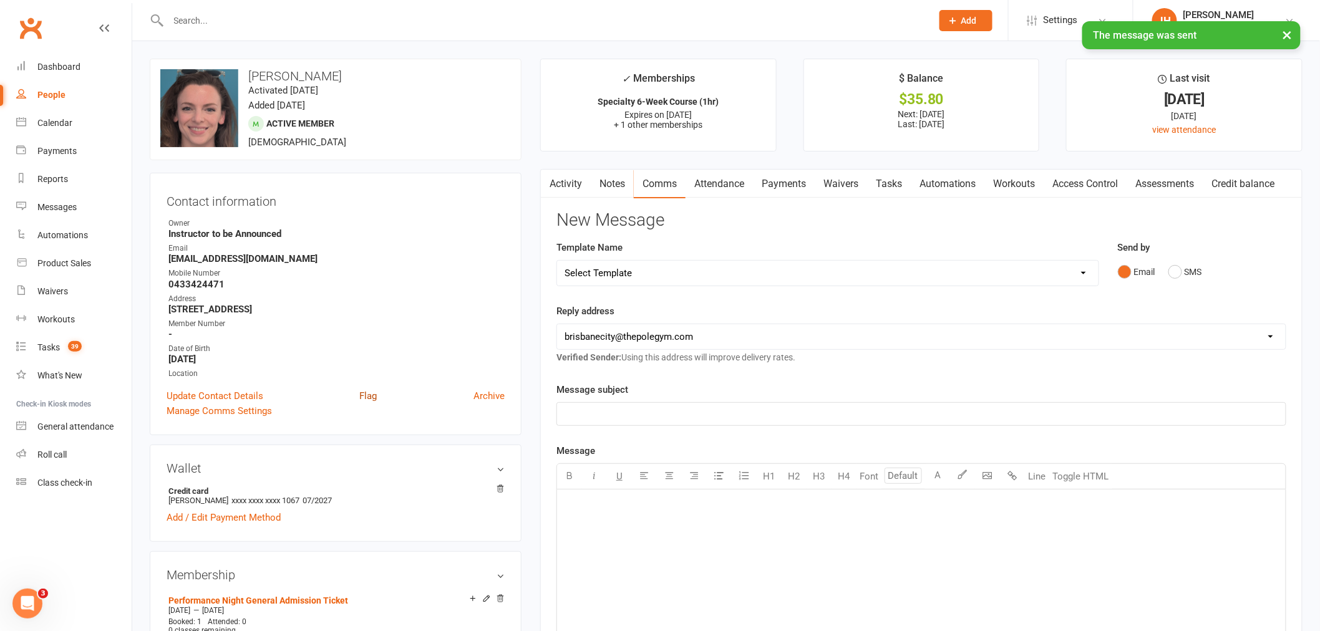
click at [360, 397] on link "Flag" at bounding box center [367, 396] width 17 height 15
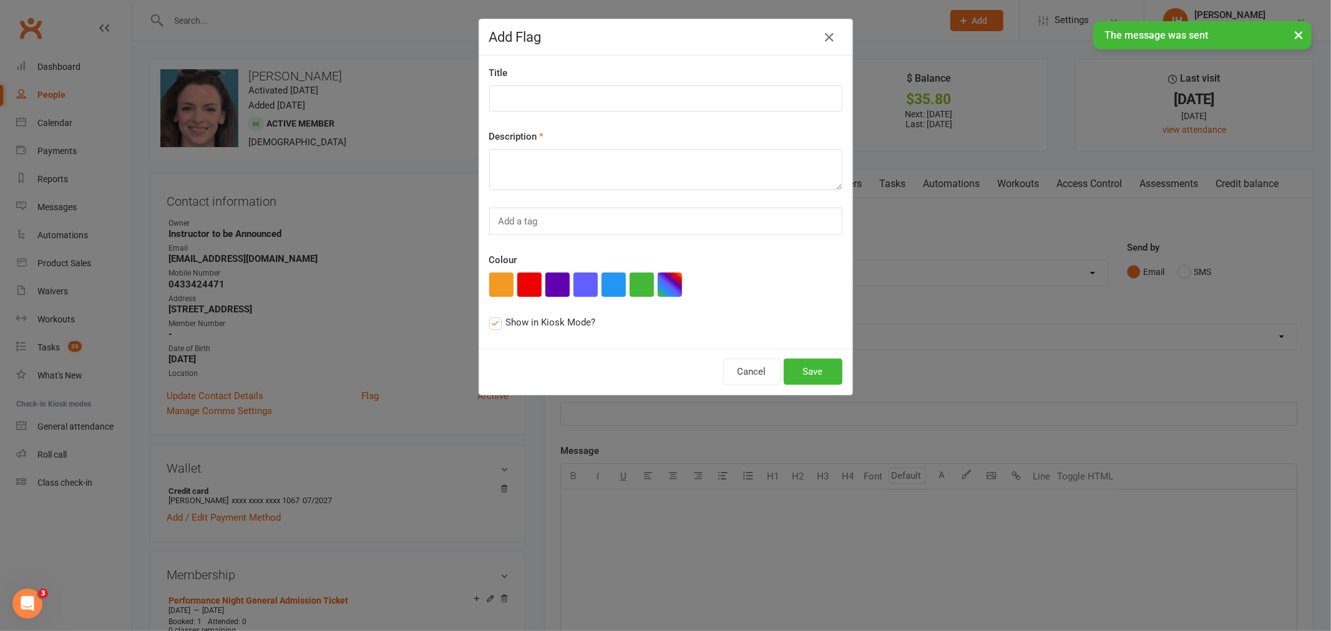
click at [676, 196] on div "Title Description Add a tag Colour Show in Kiosk Mode?" at bounding box center [665, 202] width 373 height 293
click at [678, 177] on textarea at bounding box center [665, 169] width 353 height 41
click at [646, 175] on textarea at bounding box center [665, 169] width 353 height 41
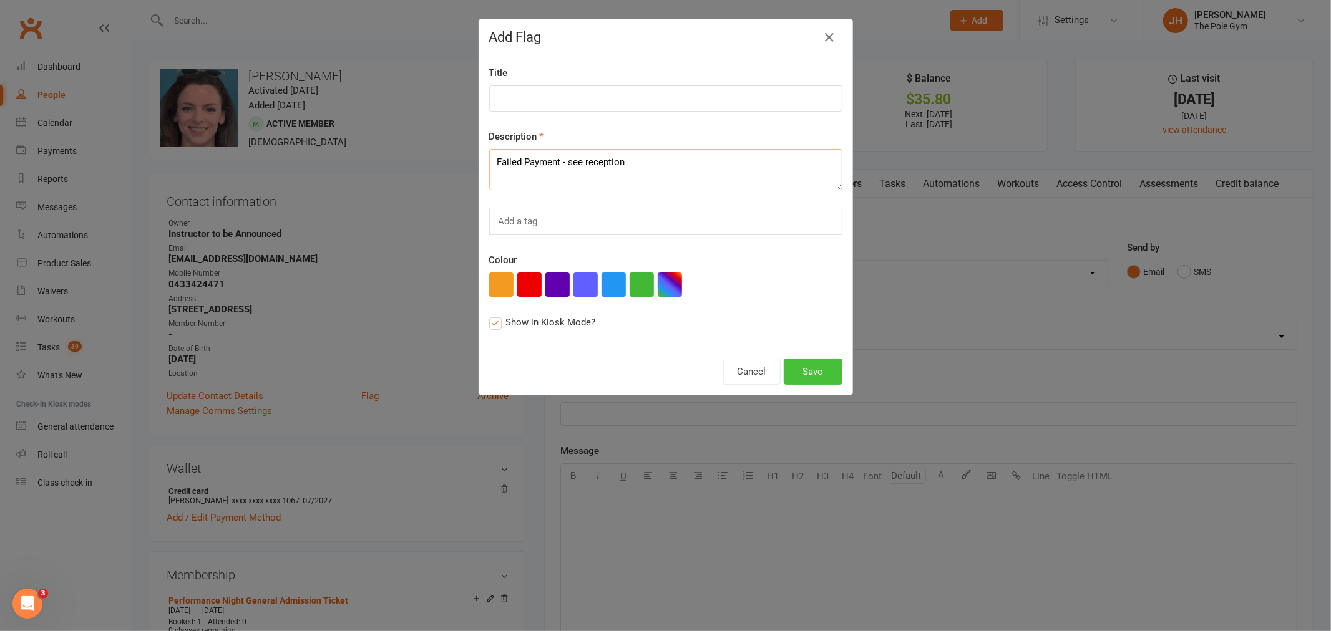
type textarea "Failed Payment - see reception"
click at [817, 368] on button "Save" at bounding box center [813, 372] width 59 height 26
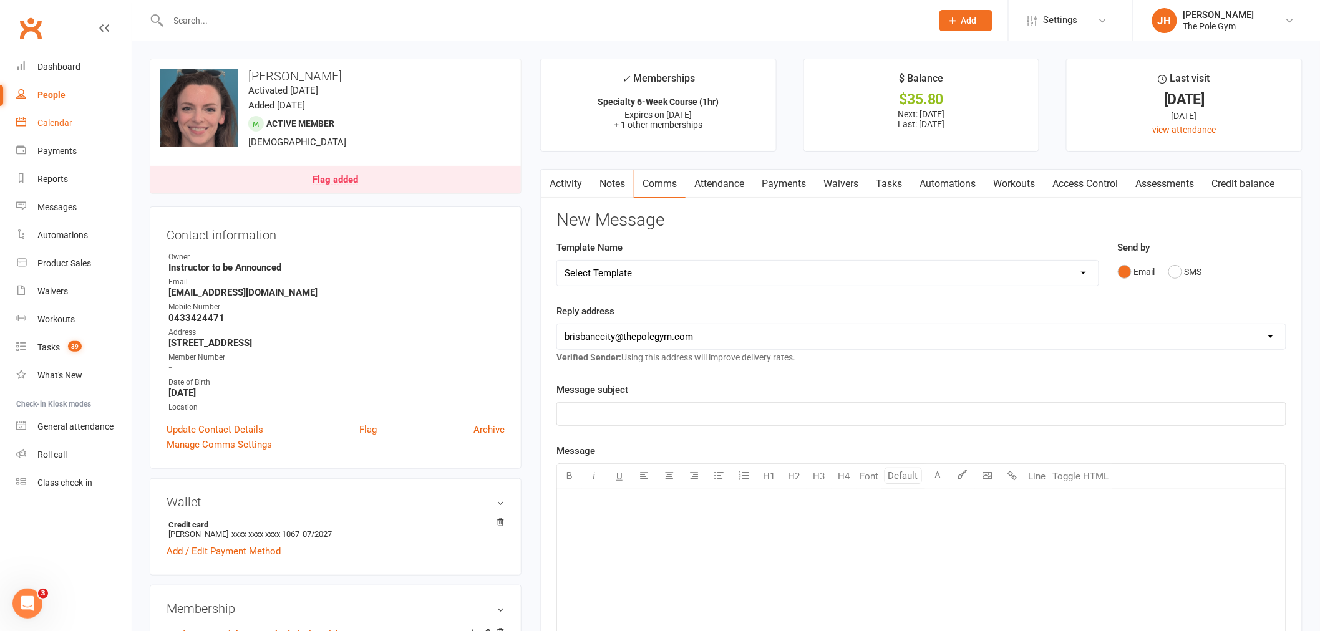
click at [54, 117] on link "Calendar" at bounding box center [73, 123] width 115 height 28
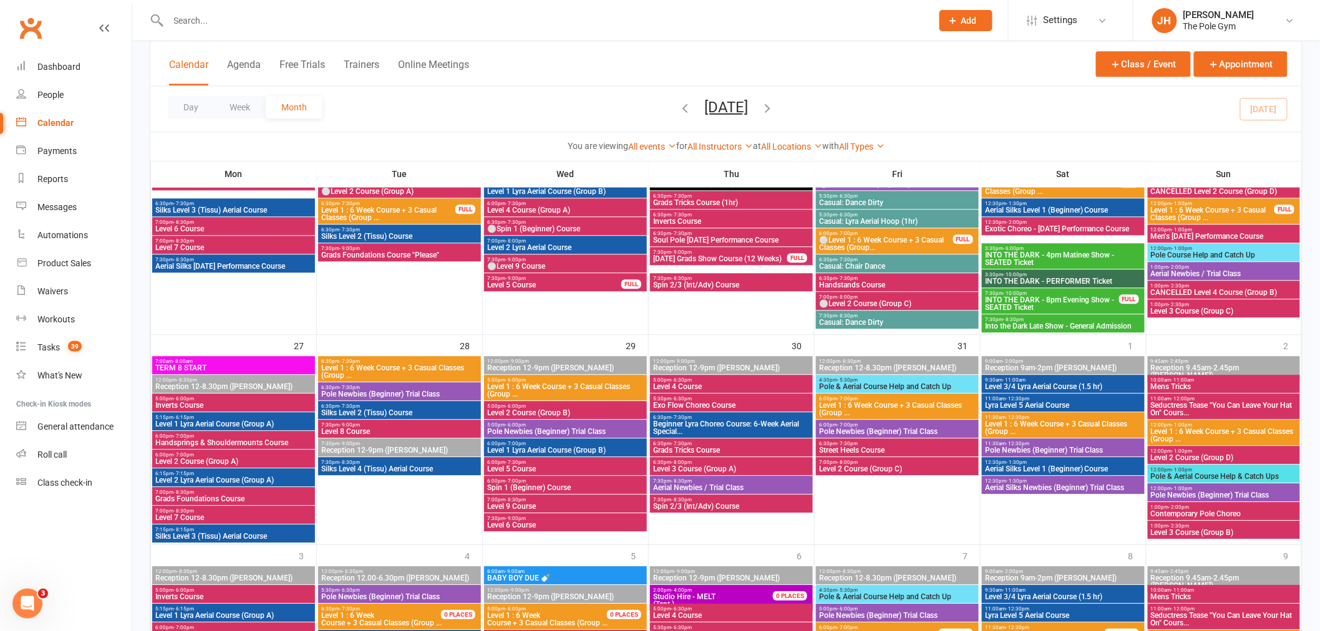
scroll to position [1317, 0]
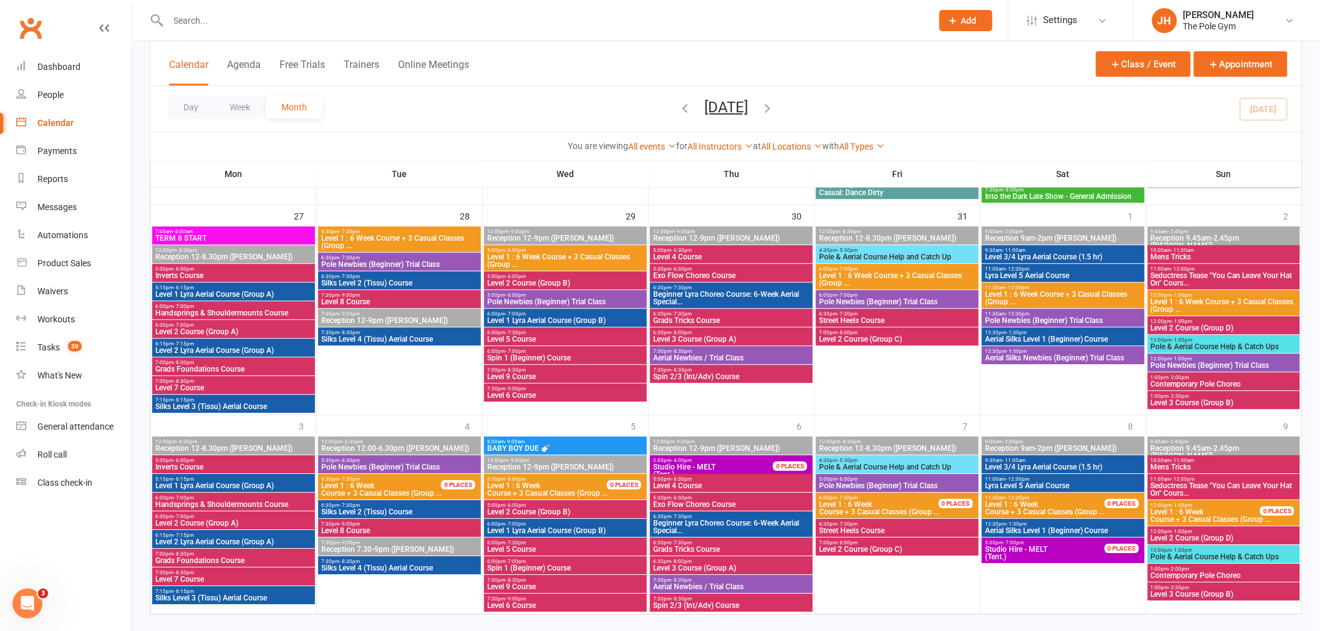
click at [1155, 337] on span "12:00pm - 1:00pm" at bounding box center [1223, 340] width 147 height 6
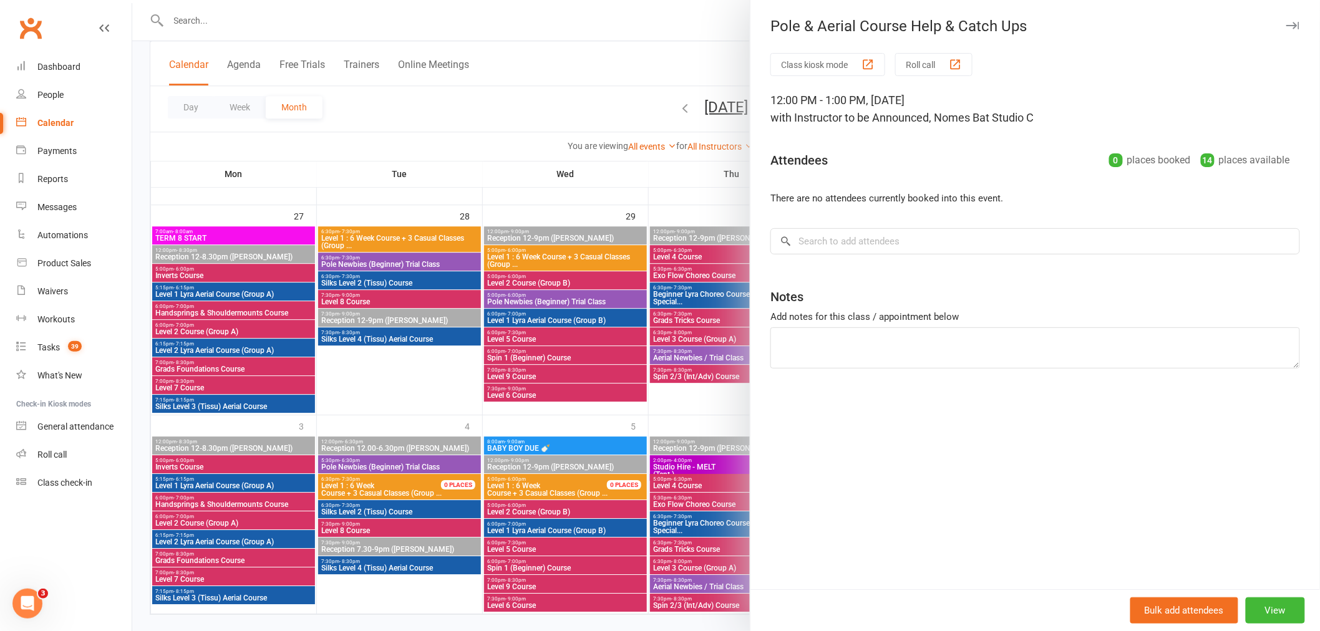
click at [645, 332] on div at bounding box center [726, 315] width 1188 height 631
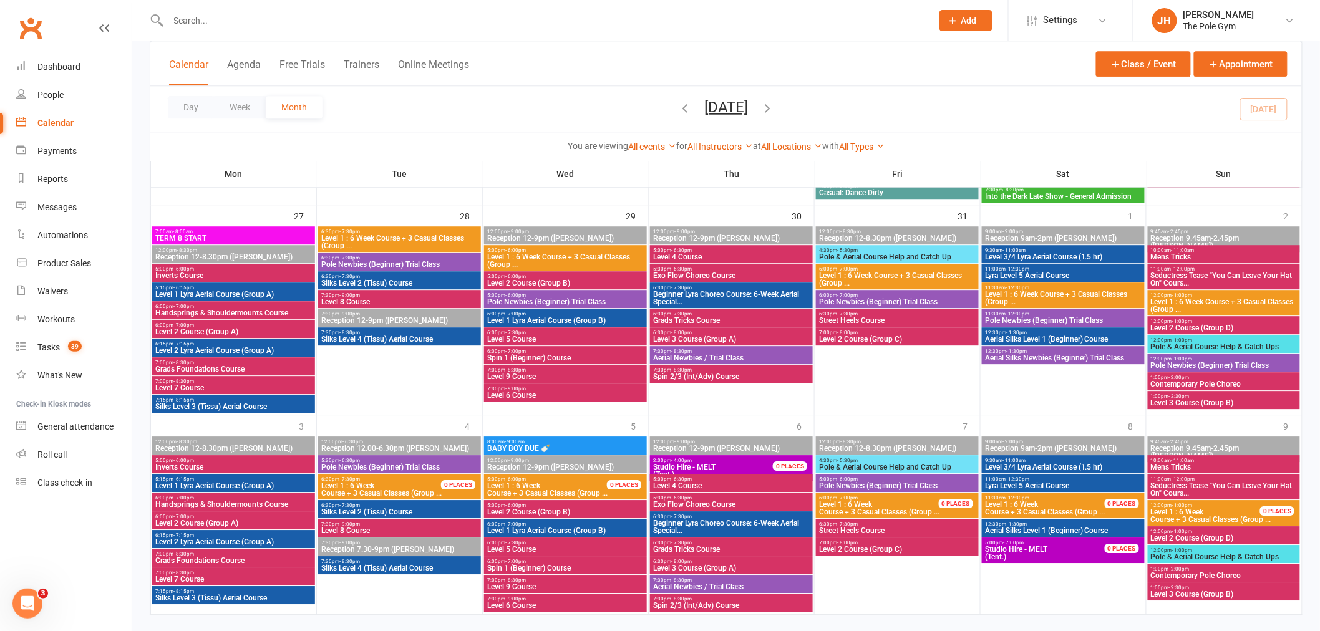
click at [873, 253] on span "Pole & Aerial Course Help and Catch Up" at bounding box center [897, 256] width 158 height 7
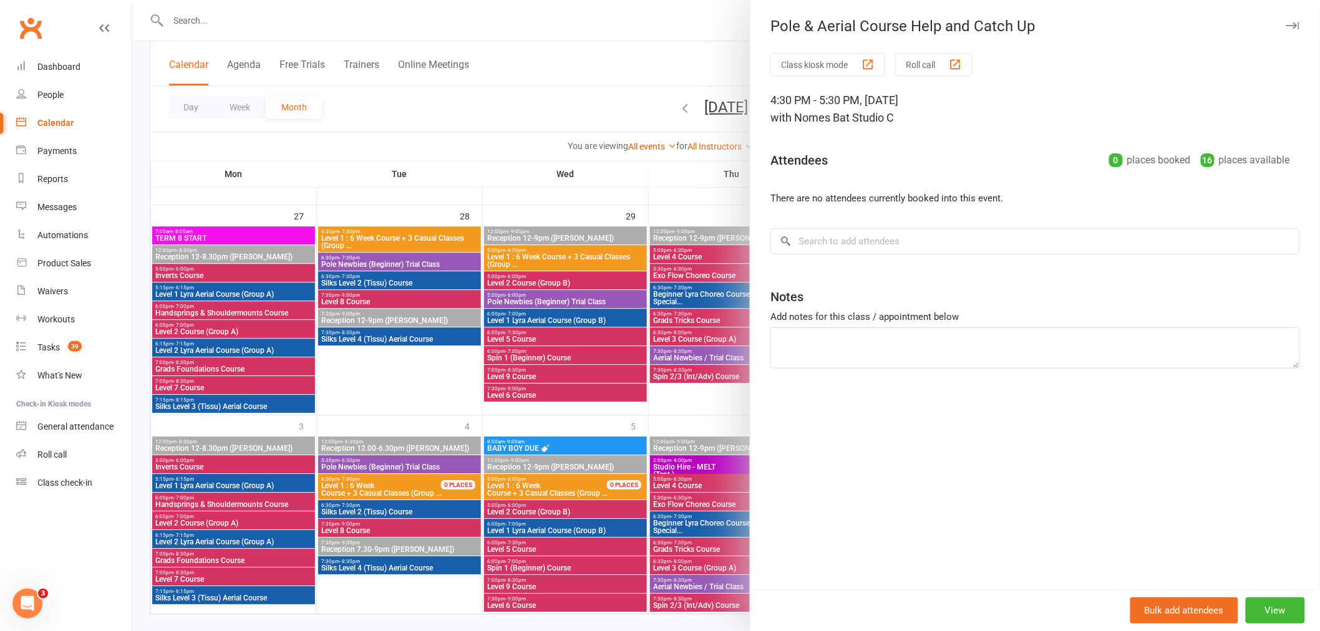
click at [626, 323] on div at bounding box center [726, 315] width 1188 height 631
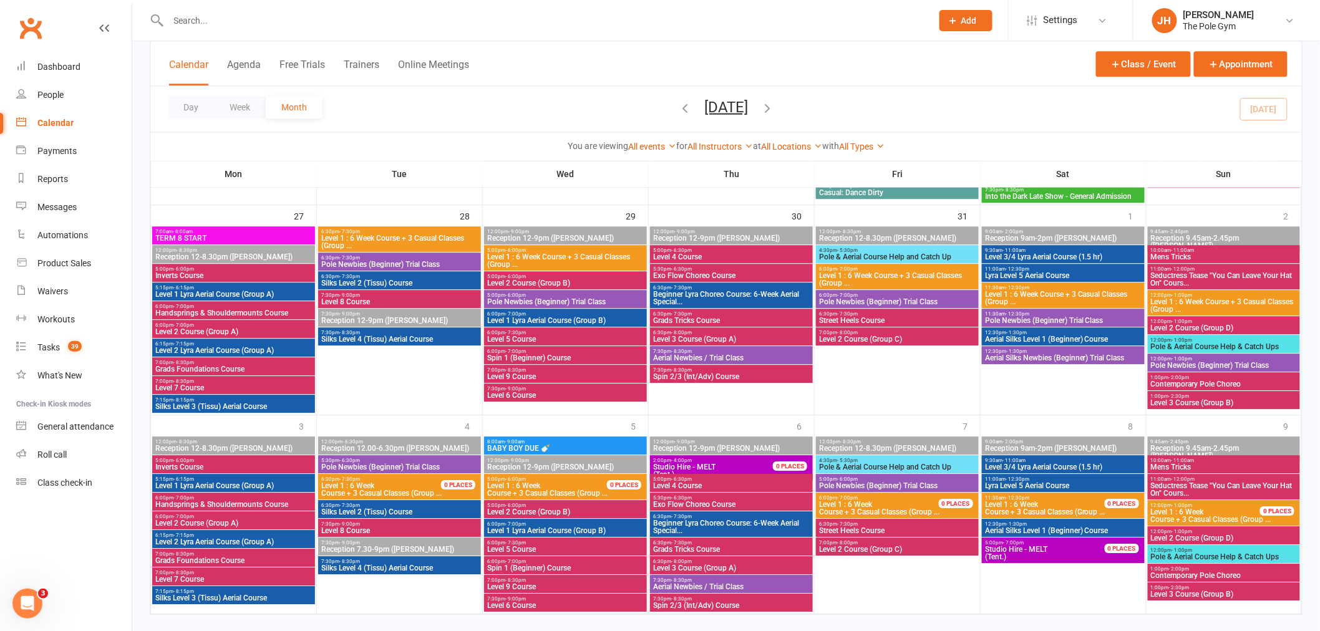
click at [1163, 346] on span "Pole & Aerial Course Help & Catch Ups" at bounding box center [1223, 346] width 147 height 7
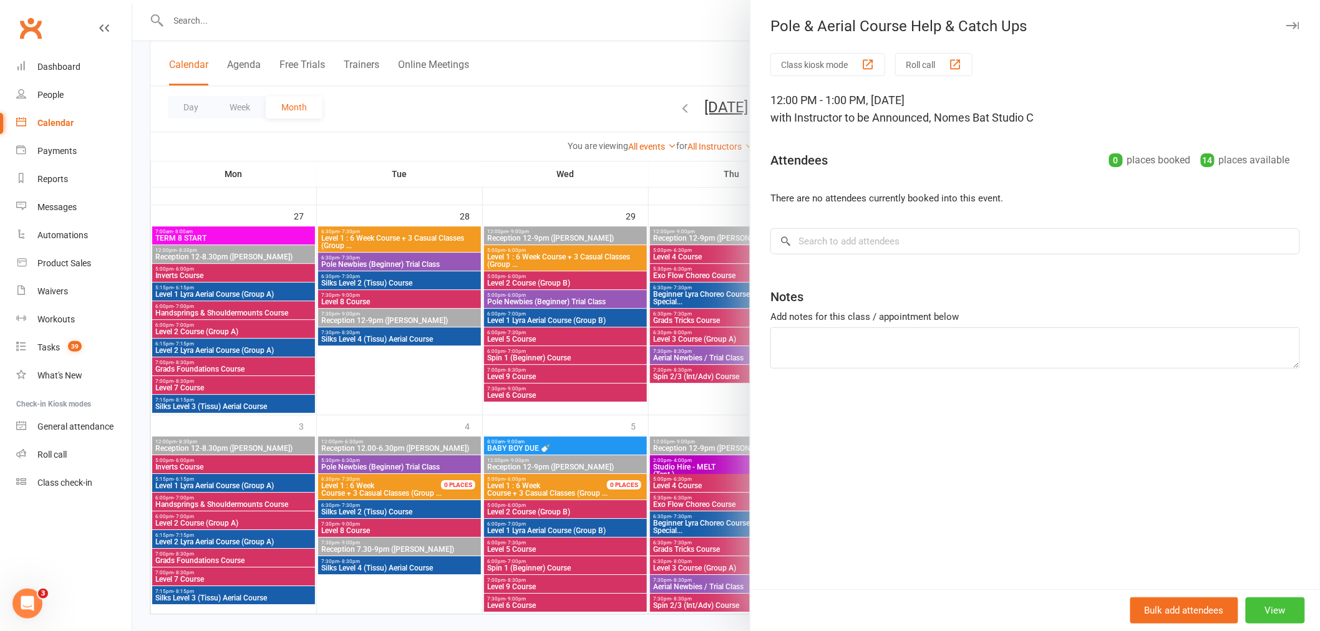
click at [1268, 607] on button "View" at bounding box center [1275, 611] width 59 height 26
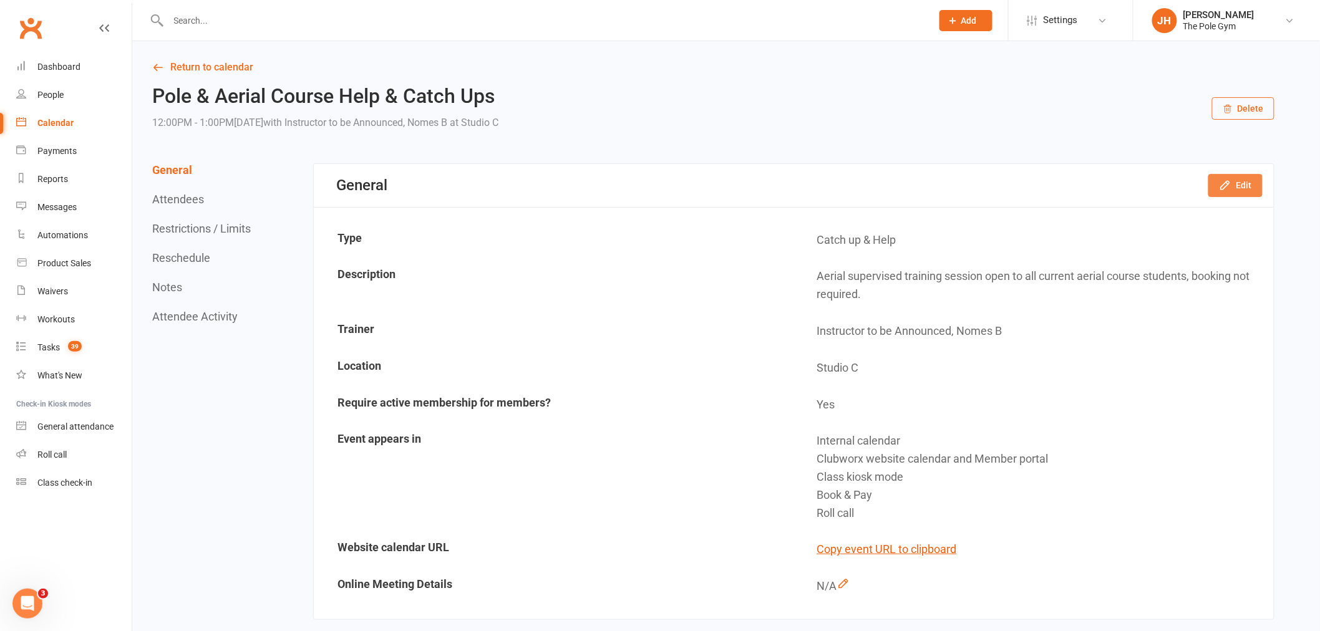
click at [1240, 185] on button "Edit" at bounding box center [1235, 185] width 54 height 22
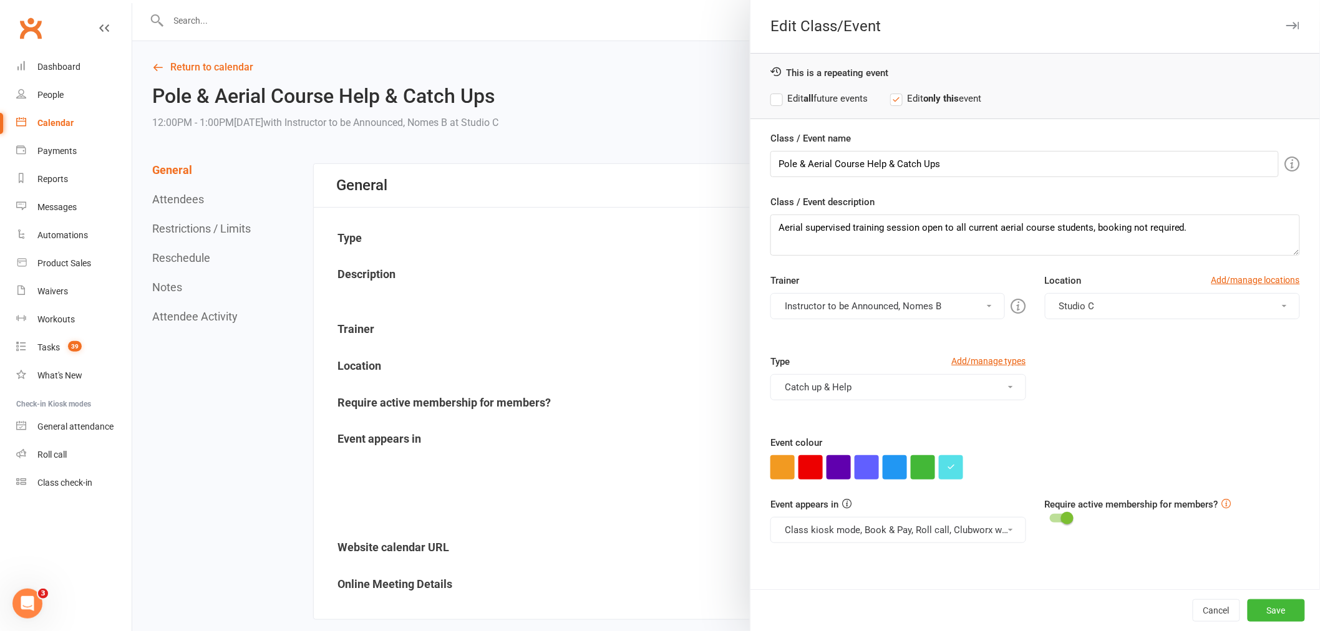
click at [833, 100] on label "Edit all future events" at bounding box center [818, 98] width 97 height 15
click at [876, 293] on button "Instructor to be Announced, Nomes B" at bounding box center [887, 306] width 234 height 26
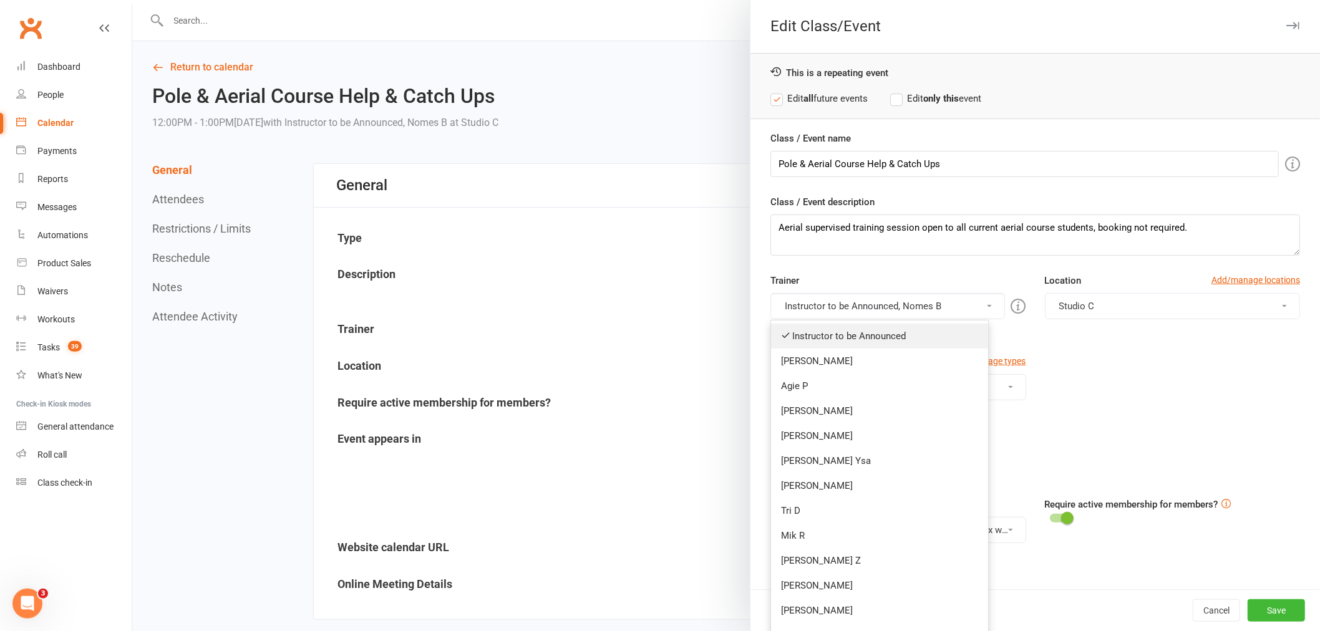
click at [825, 332] on link "Instructor to be Announced" at bounding box center [879, 336] width 217 height 25
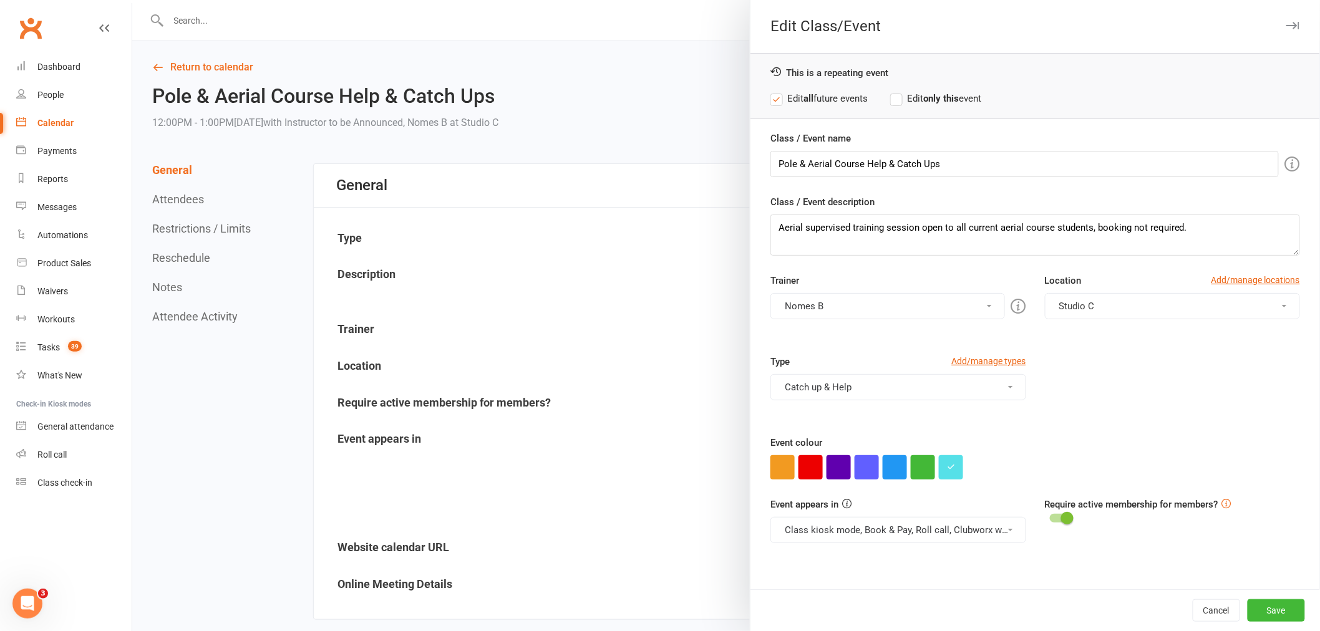
click at [877, 522] on button "Class kiosk mode, Book & Pay, Roll call, Clubworx website calendar and Member p…" at bounding box center [897, 530] width 255 height 26
click at [1074, 439] on div "Event colour" at bounding box center [1035, 457] width 530 height 44
click at [1268, 616] on button "Save" at bounding box center [1276, 610] width 57 height 22
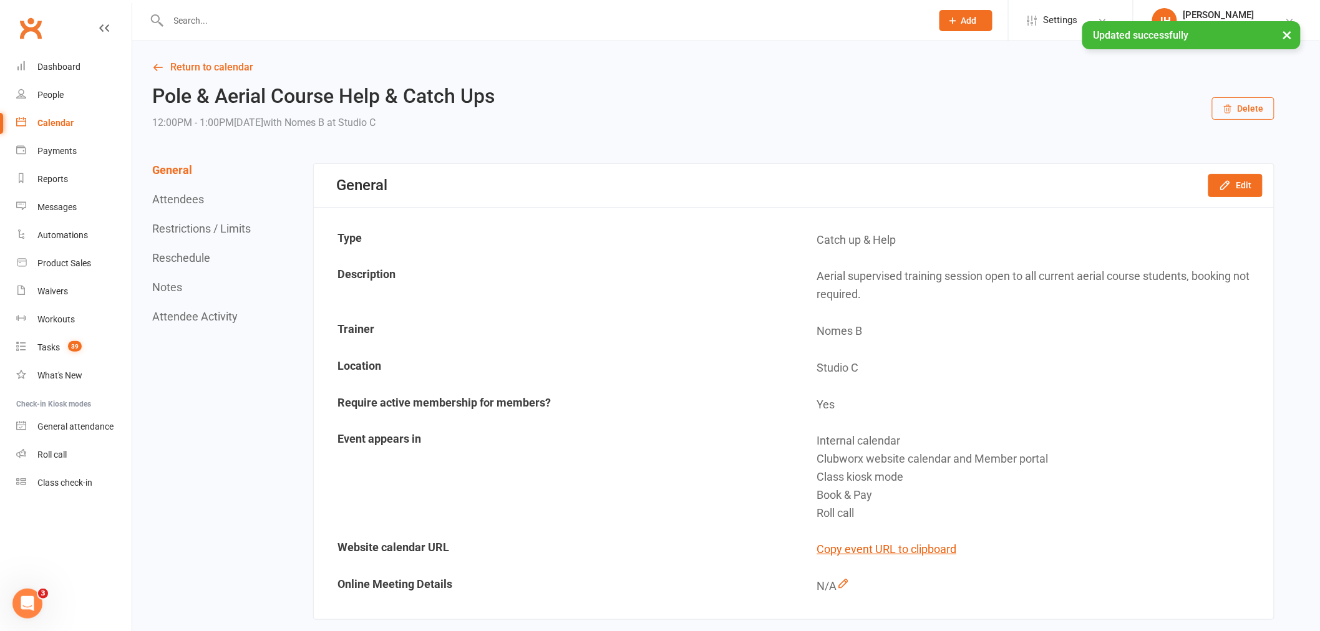
click at [64, 116] on link "Calendar" at bounding box center [73, 123] width 115 height 28
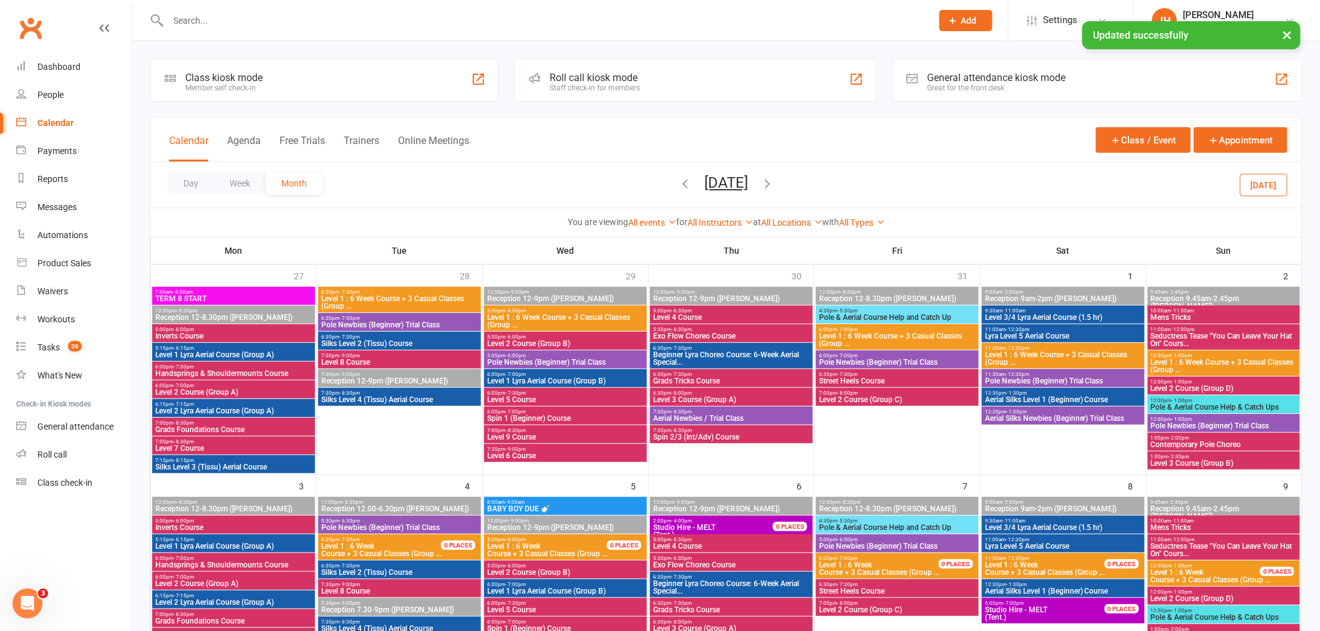
click at [853, 309] on span "- 5:30pm" at bounding box center [847, 311] width 21 height 6
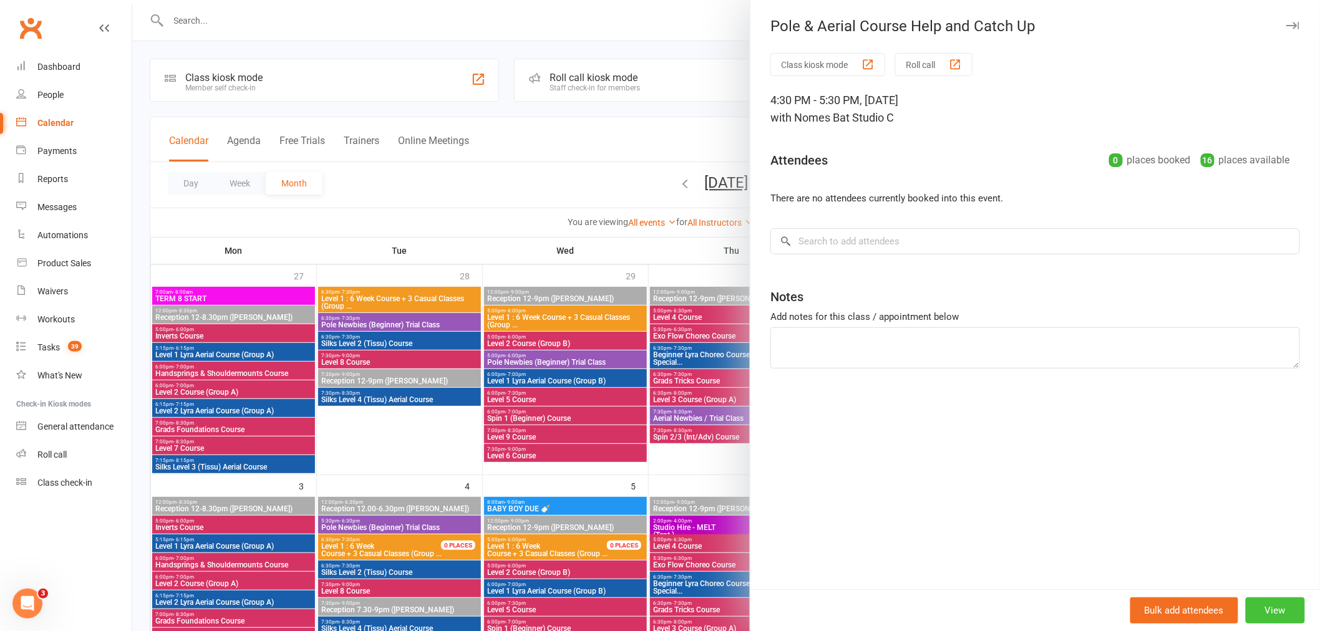
click at [1273, 606] on button "View" at bounding box center [1275, 611] width 59 height 26
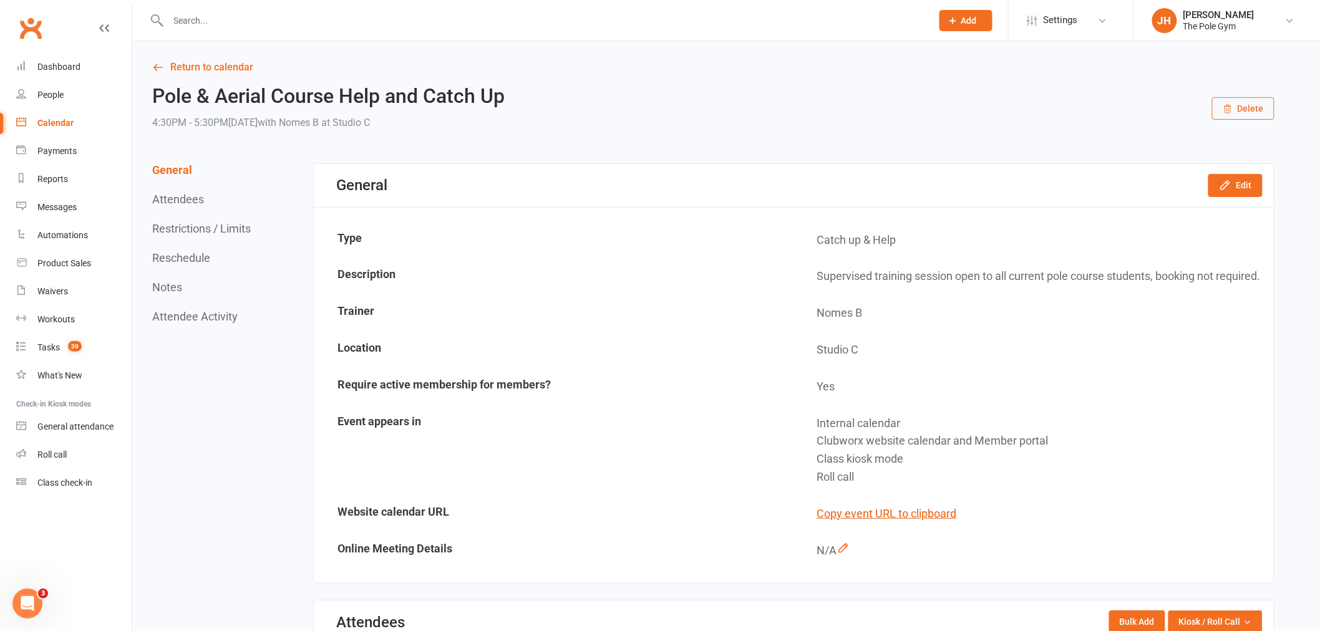
click at [86, 123] on link "Calendar" at bounding box center [73, 123] width 115 height 28
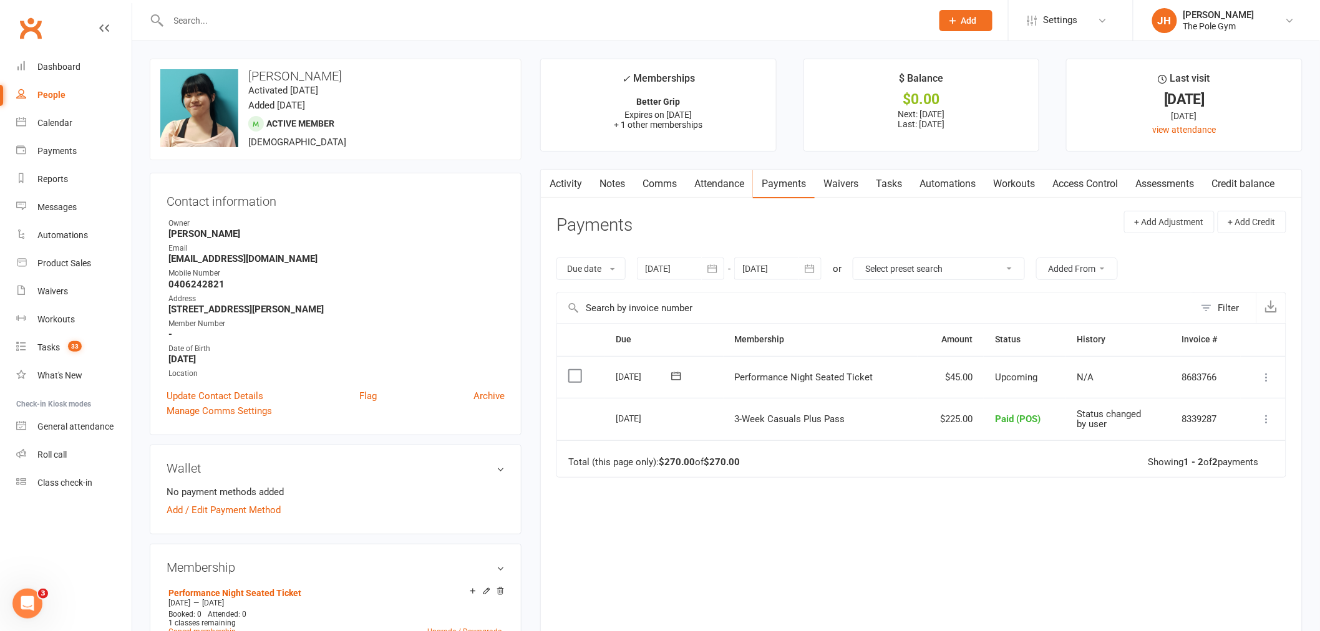
click at [1271, 384] on button at bounding box center [1266, 377] width 15 height 15
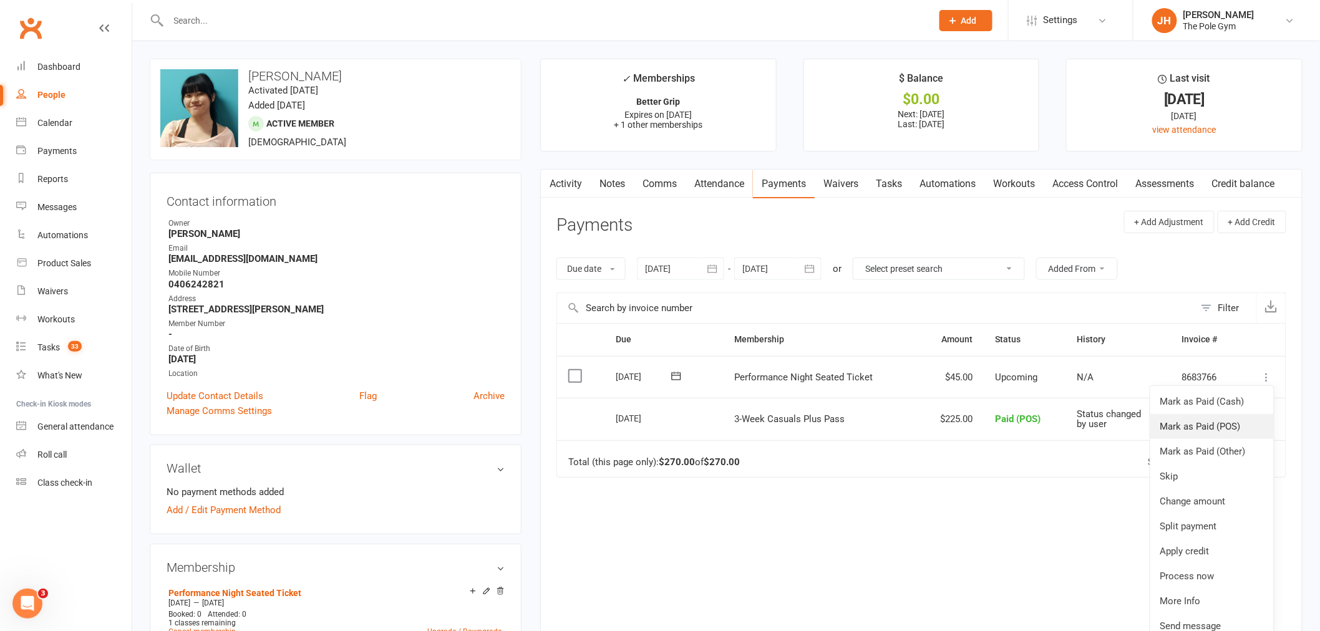
click at [1233, 427] on link "Mark as Paid (POS)" at bounding box center [1212, 426] width 124 height 25
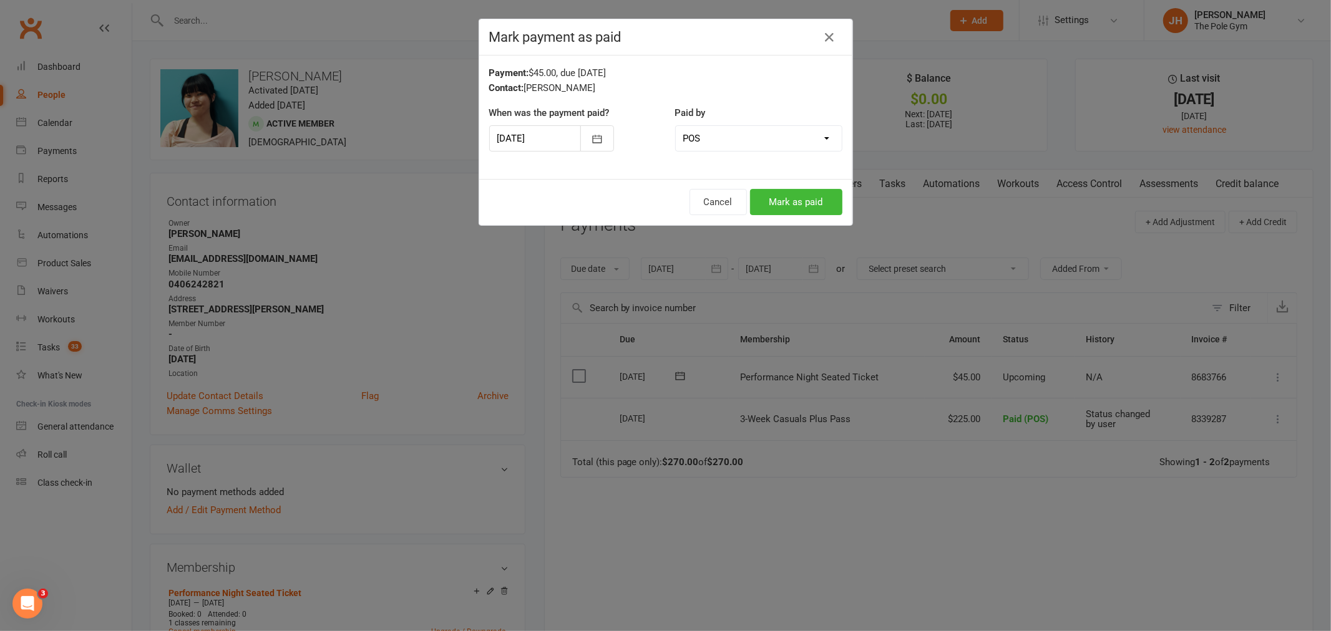
drag, startPoint x: 744, startPoint y: 127, endPoint x: 719, endPoint y: 142, distance: 29.3
click at [744, 127] on select "Cash POS Other method" at bounding box center [759, 138] width 166 height 25
select select "2"
click at [676, 126] on select "Cash POS Other method" at bounding box center [759, 138] width 166 height 25
click at [600, 138] on button "button" at bounding box center [597, 138] width 34 height 26
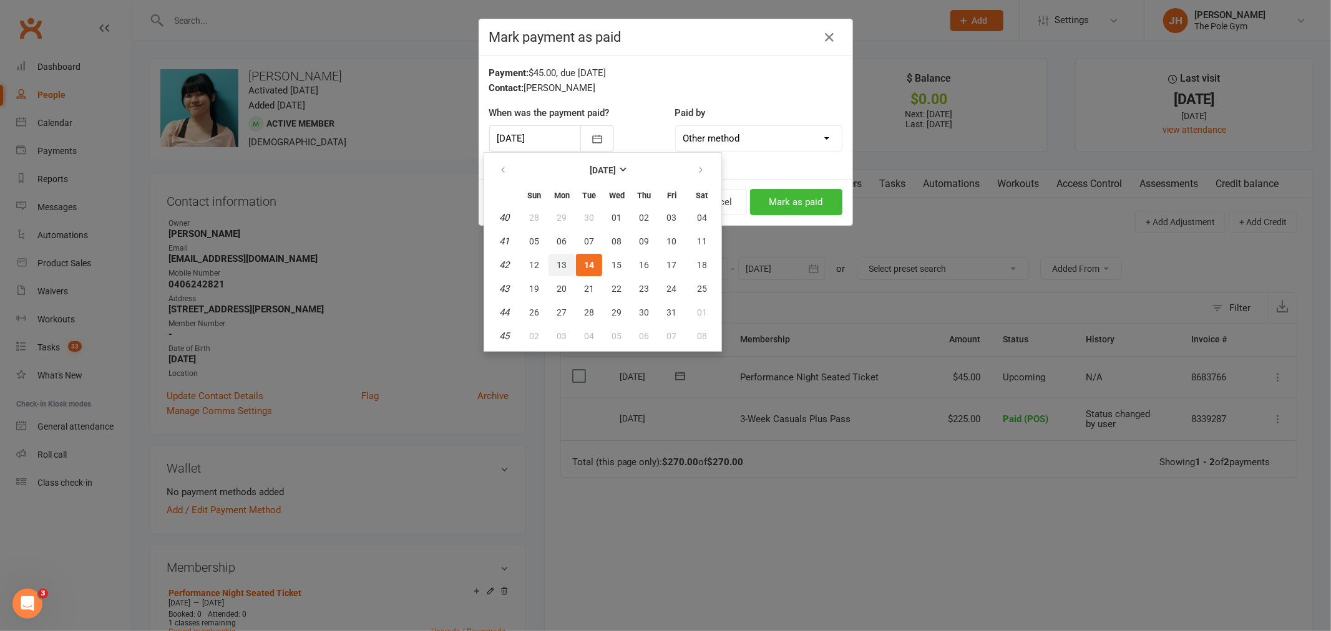
click at [553, 260] on button "13" at bounding box center [561, 265] width 26 height 22
type input "[DATE]"
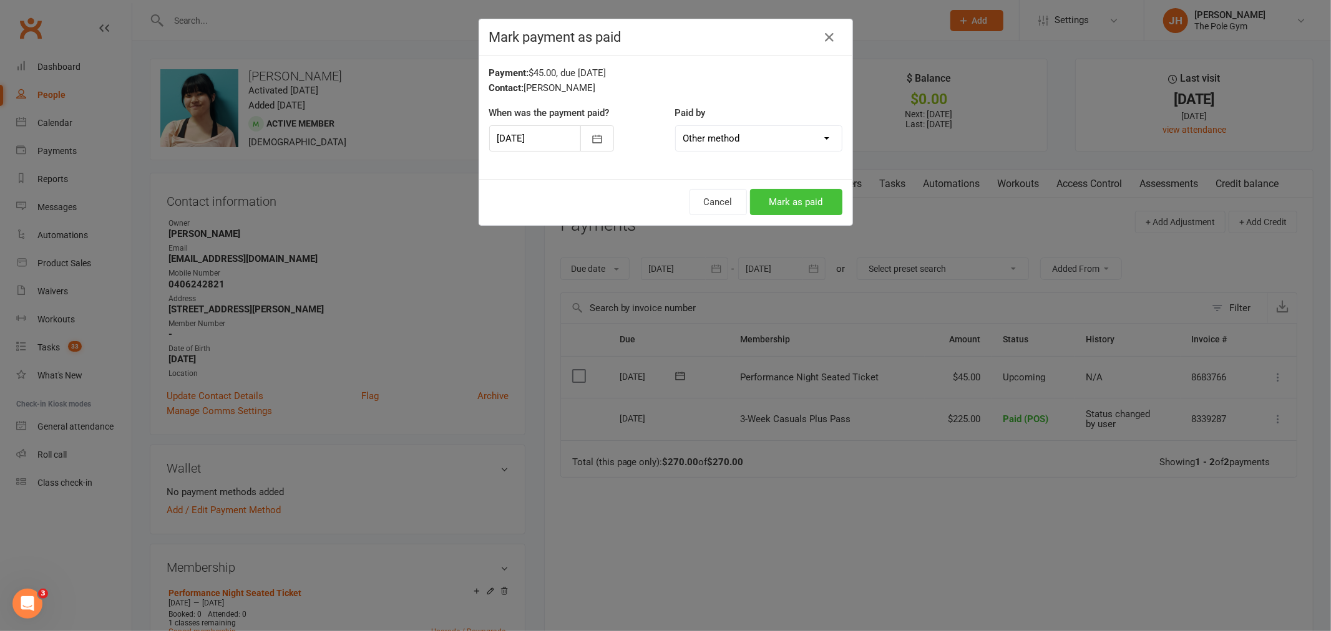
click at [790, 204] on button "Mark as paid" at bounding box center [796, 202] width 92 height 26
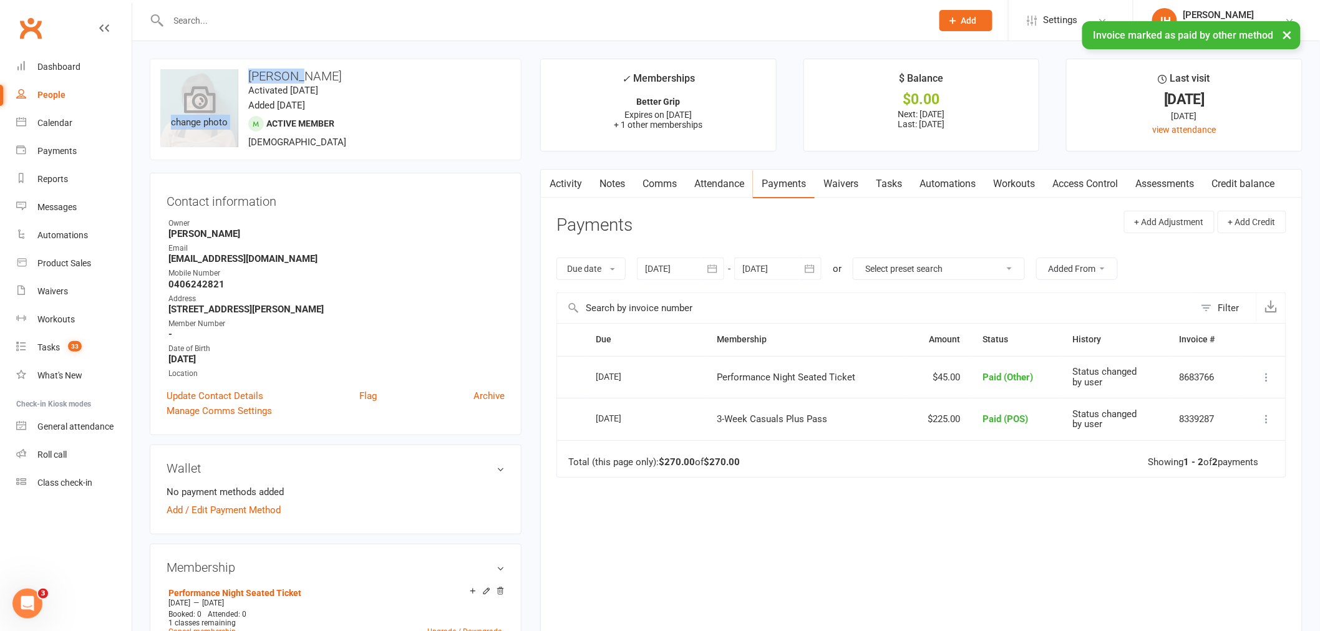
drag, startPoint x: 302, startPoint y: 66, endPoint x: 235, endPoint y: 72, distance: 67.0
copy div "change photo [PERSON_NAME]"
click at [88, 126] on link "Calendar" at bounding box center [73, 123] width 115 height 28
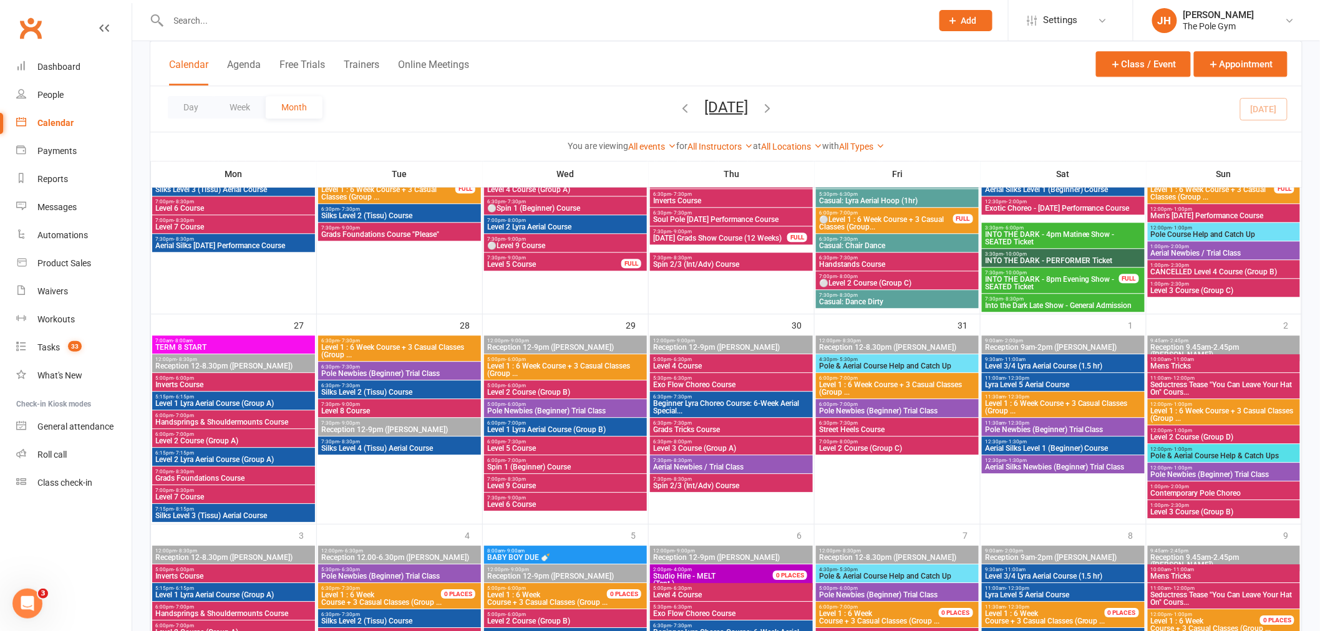
scroll to position [1178, 0]
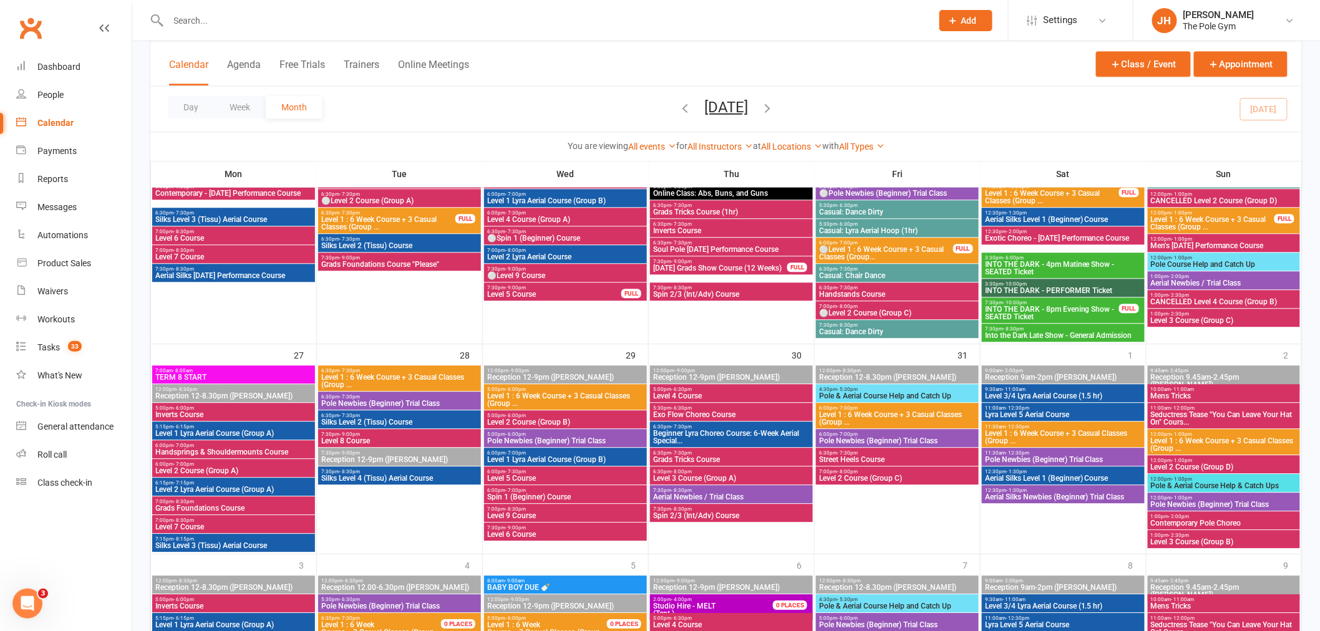
click at [1055, 288] on span "INTO THE DARK - PERFORMER Ticket" at bounding box center [1063, 290] width 158 height 7
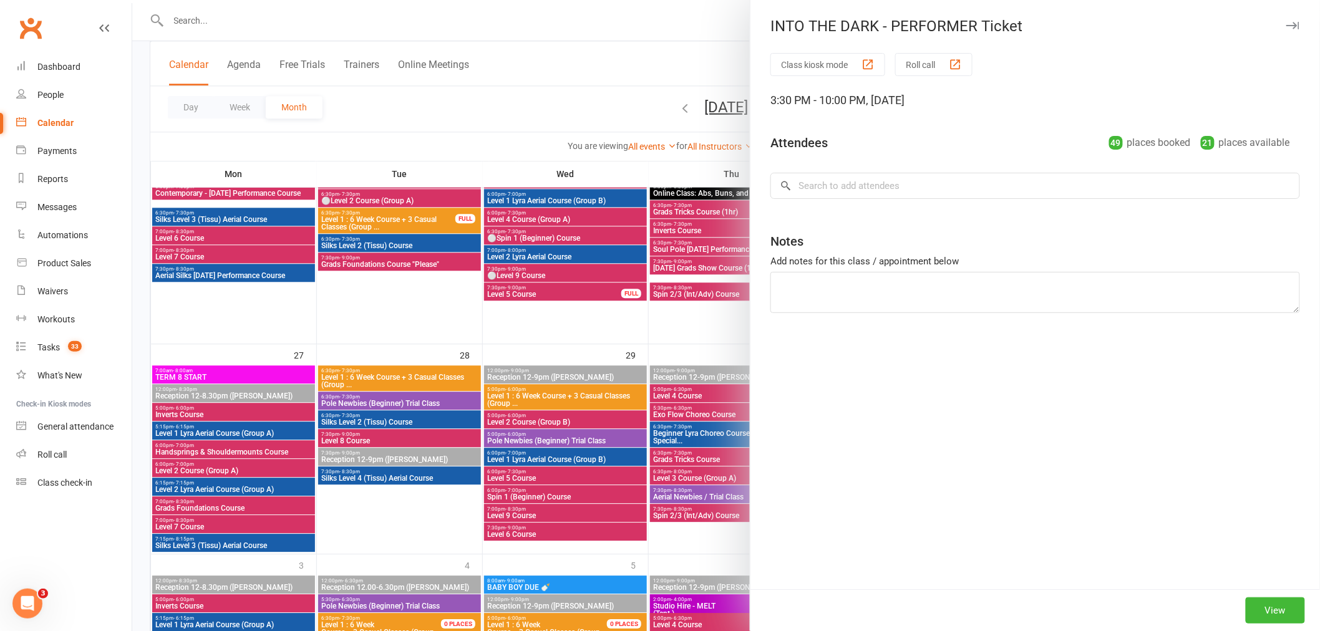
click at [566, 266] on div at bounding box center [726, 315] width 1188 height 631
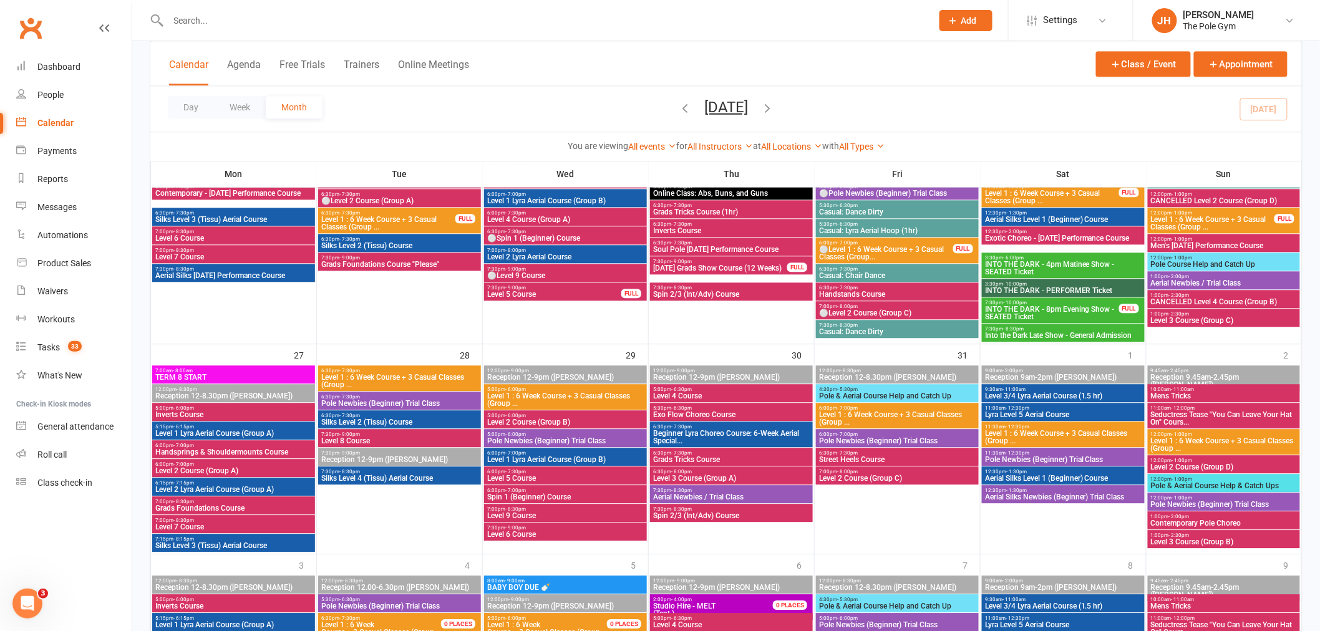
click at [1074, 263] on span "INTO THE DARK - 4pm Matinee Show - SEATED Ticket" at bounding box center [1063, 268] width 158 height 15
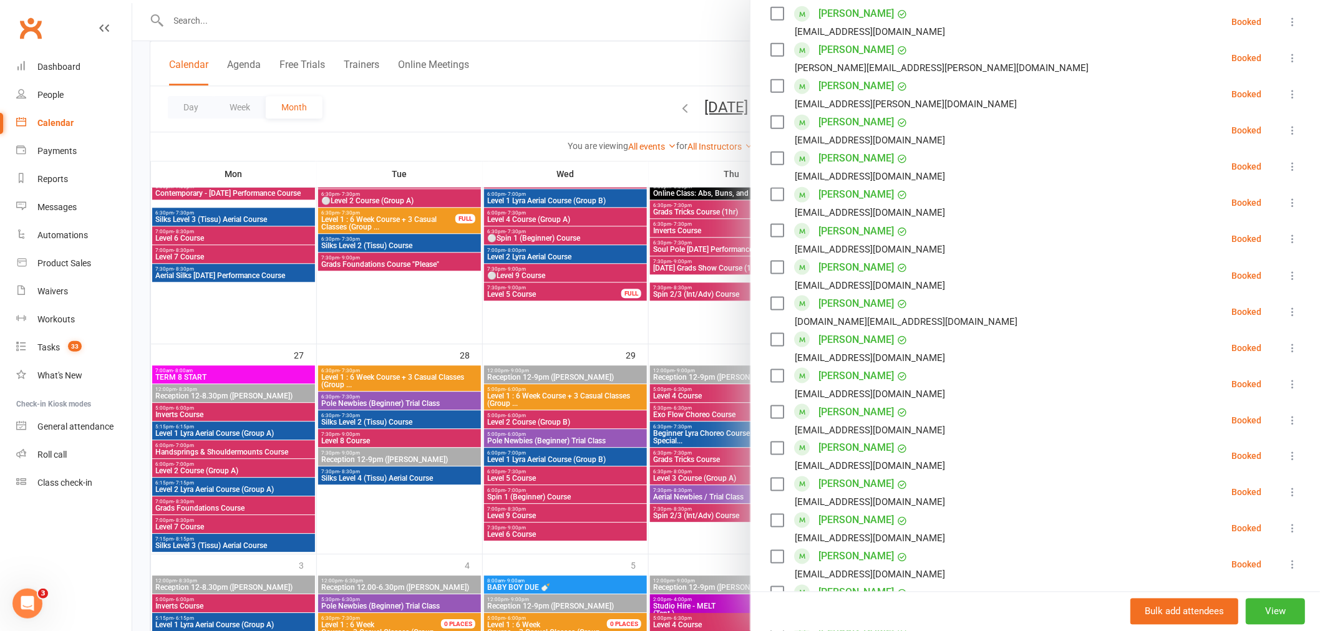
scroll to position [1131, 0]
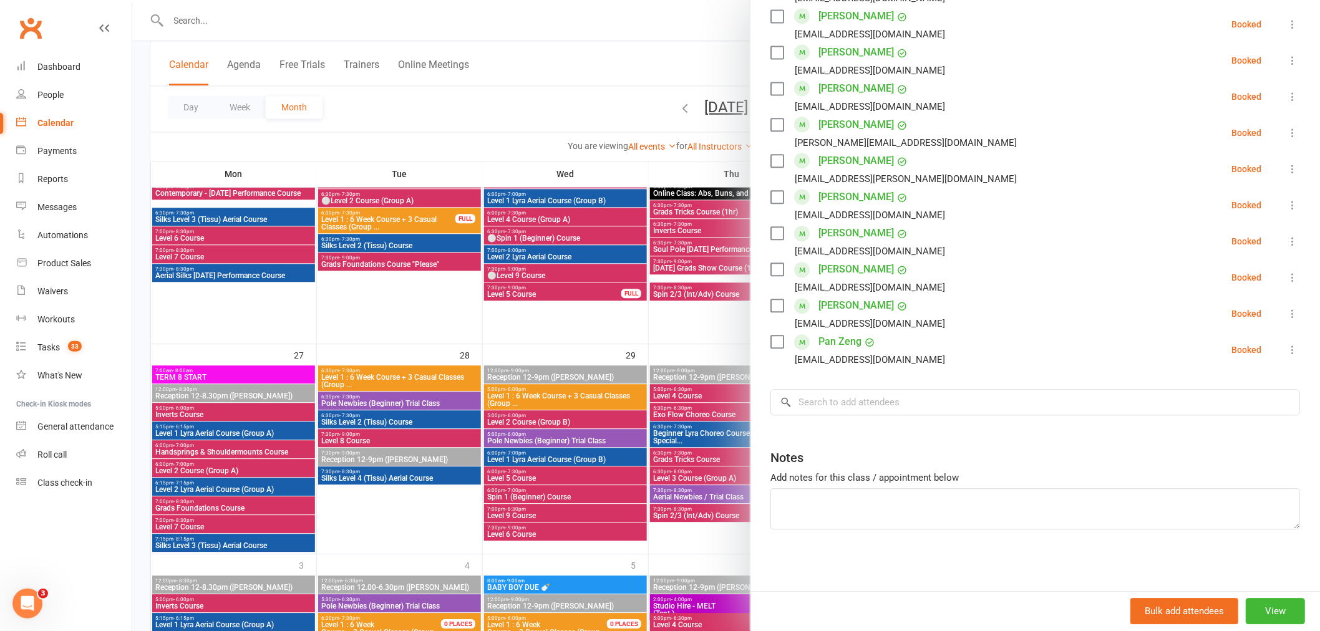
click at [852, 398] on input "search" at bounding box center [1035, 402] width 530 height 26
paste input "[PERSON_NAME]"
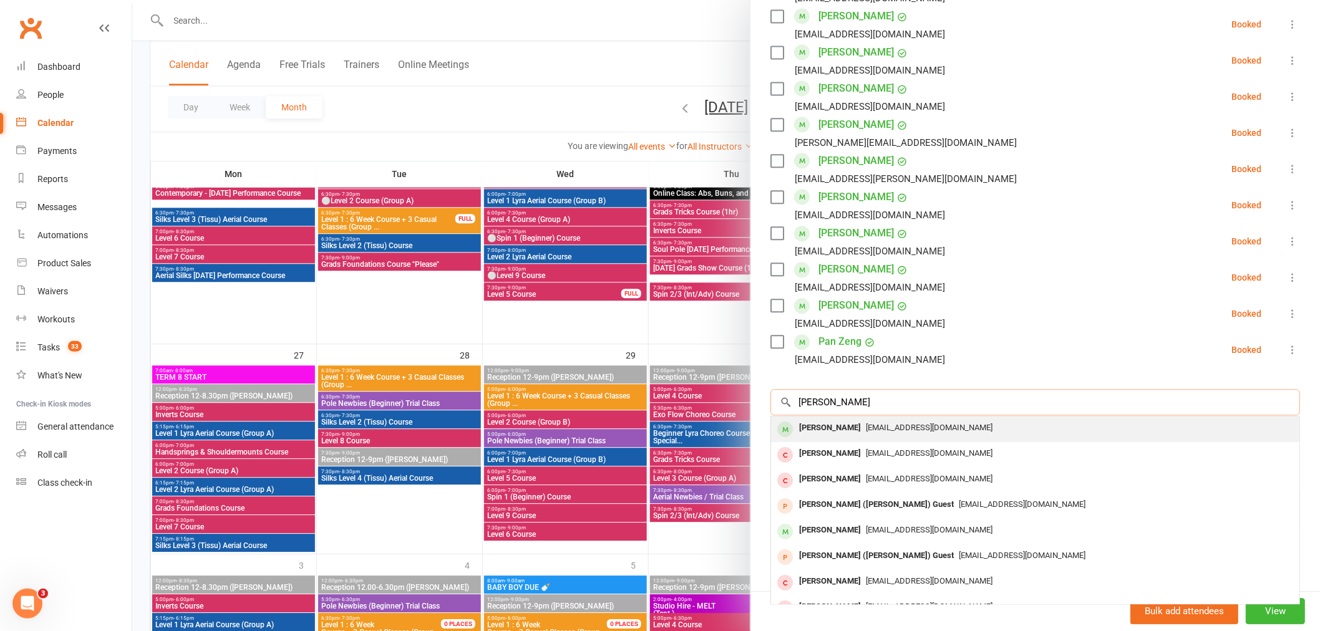
type input "[PERSON_NAME]"
click at [821, 423] on div "[PERSON_NAME]" at bounding box center [830, 428] width 72 height 18
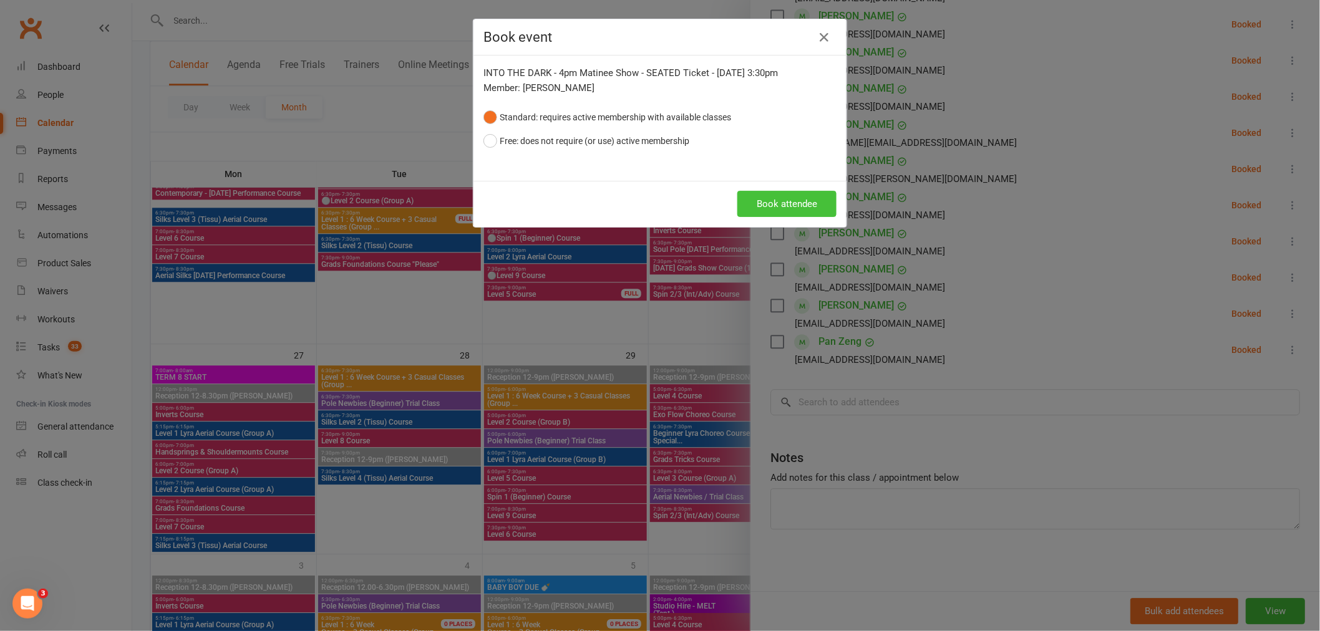
click at [777, 202] on button "Book attendee" at bounding box center [786, 204] width 99 height 26
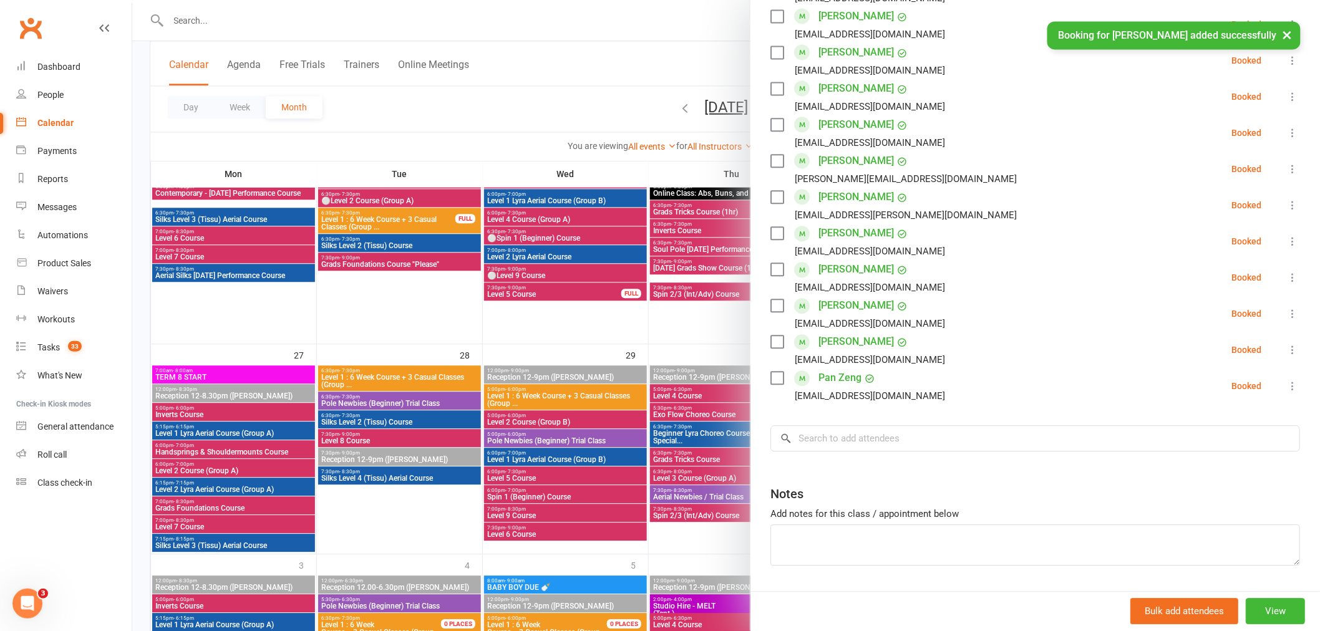
scroll to position [1167, 0]
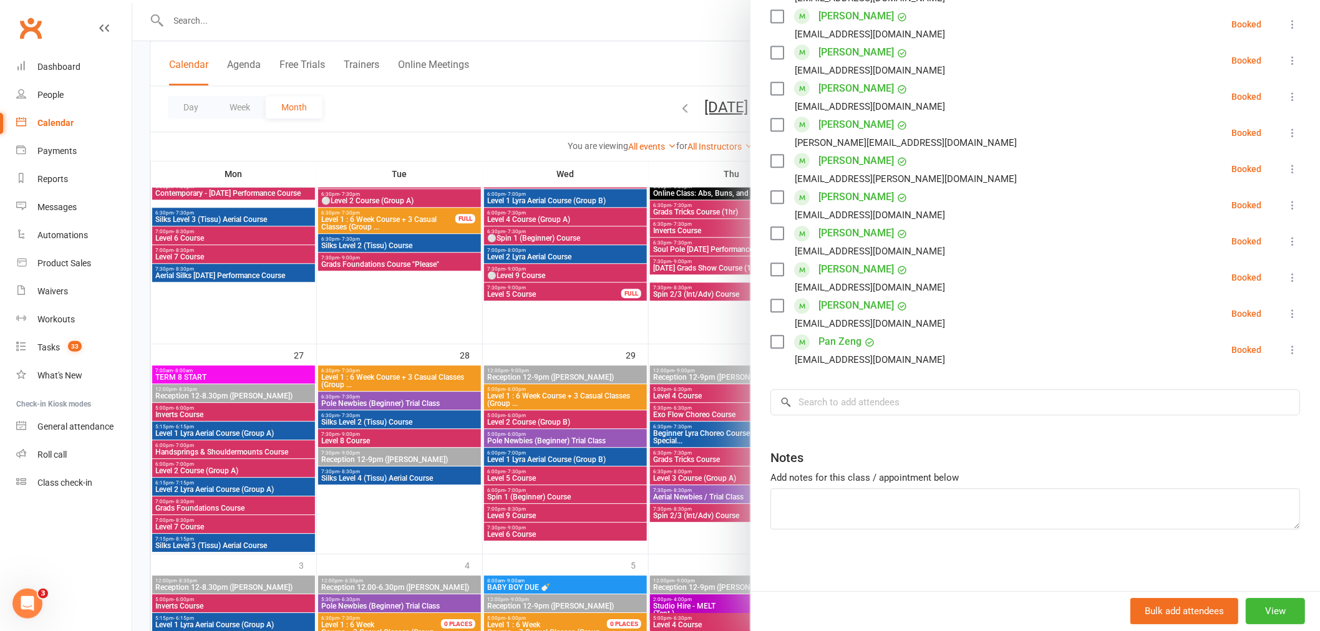
click at [840, 341] on link "Pan Zeng" at bounding box center [839, 342] width 43 height 20
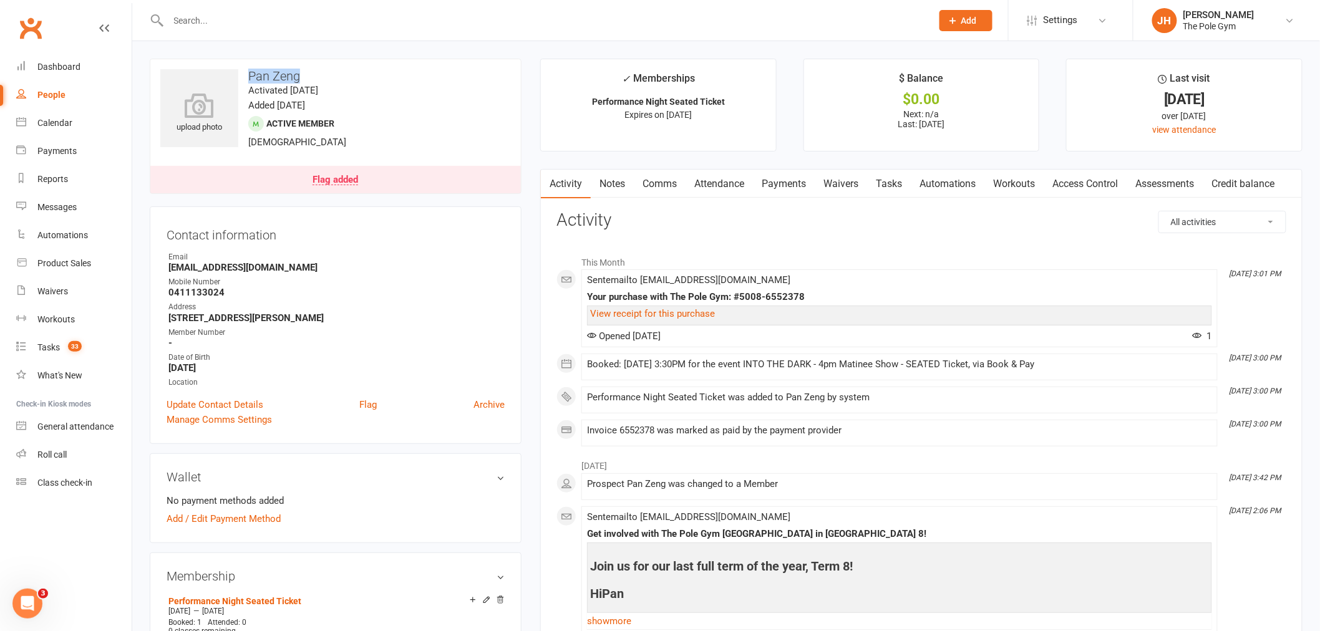
drag, startPoint x: 328, startPoint y: 67, endPoint x: 246, endPoint y: 72, distance: 81.9
click at [246, 72] on div "upload photo Pan Zeng Activated [DATE] Added [DATE] Active member [DEMOGRAPHIC_…" at bounding box center [336, 126] width 372 height 135
click at [674, 226] on h3 "Activity" at bounding box center [921, 220] width 730 height 19
drag, startPoint x: 309, startPoint y: 73, endPoint x: 236, endPoint y: 79, distance: 73.2
click at [236, 79] on div "upload photo Pan Zeng Activated [DATE] Added [DATE] Active member [DEMOGRAPHIC_…" at bounding box center [336, 126] width 372 height 135
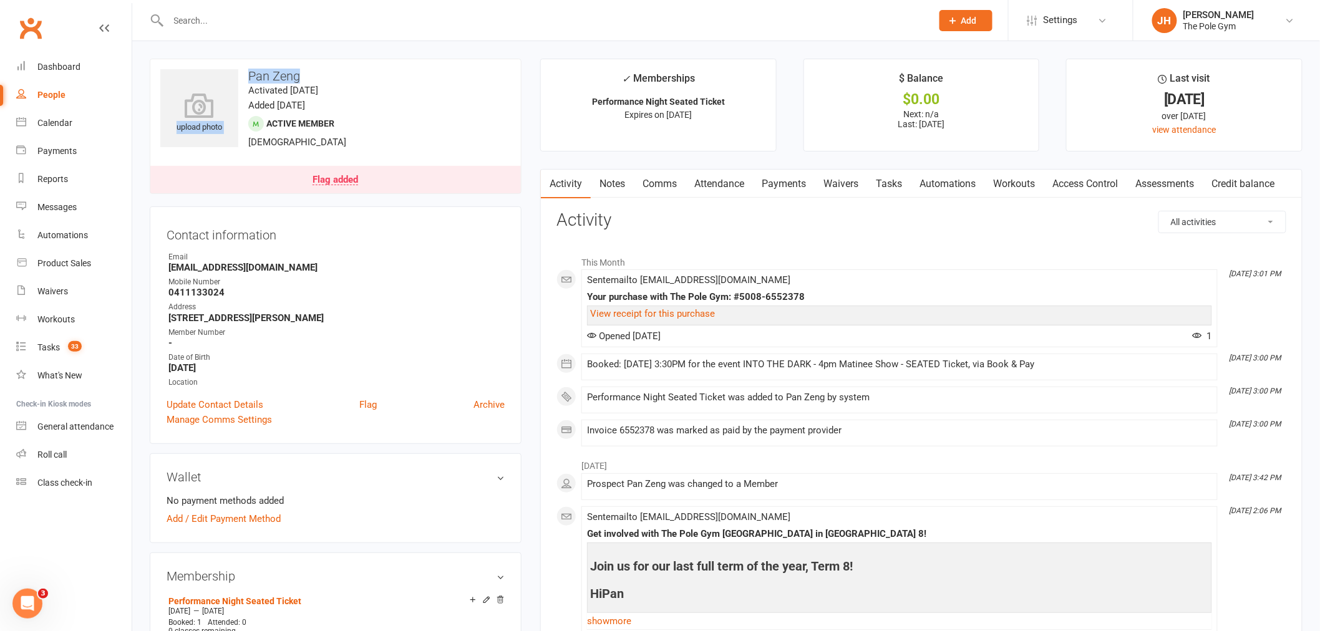
click at [412, 67] on div "upload photo Pan Zeng Activated [DATE] Added [DATE] Active member [DEMOGRAPHIC_…" at bounding box center [336, 126] width 372 height 135
click at [73, 119] on link "Calendar" at bounding box center [73, 123] width 115 height 28
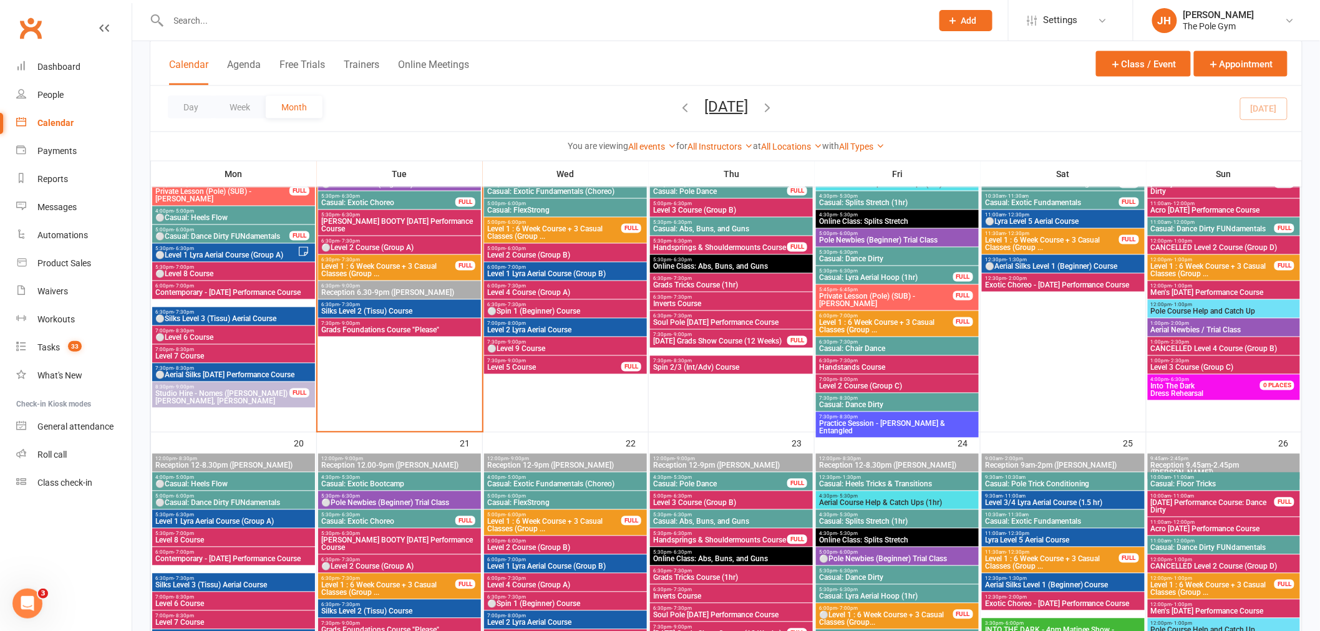
scroll to position [1109, 0]
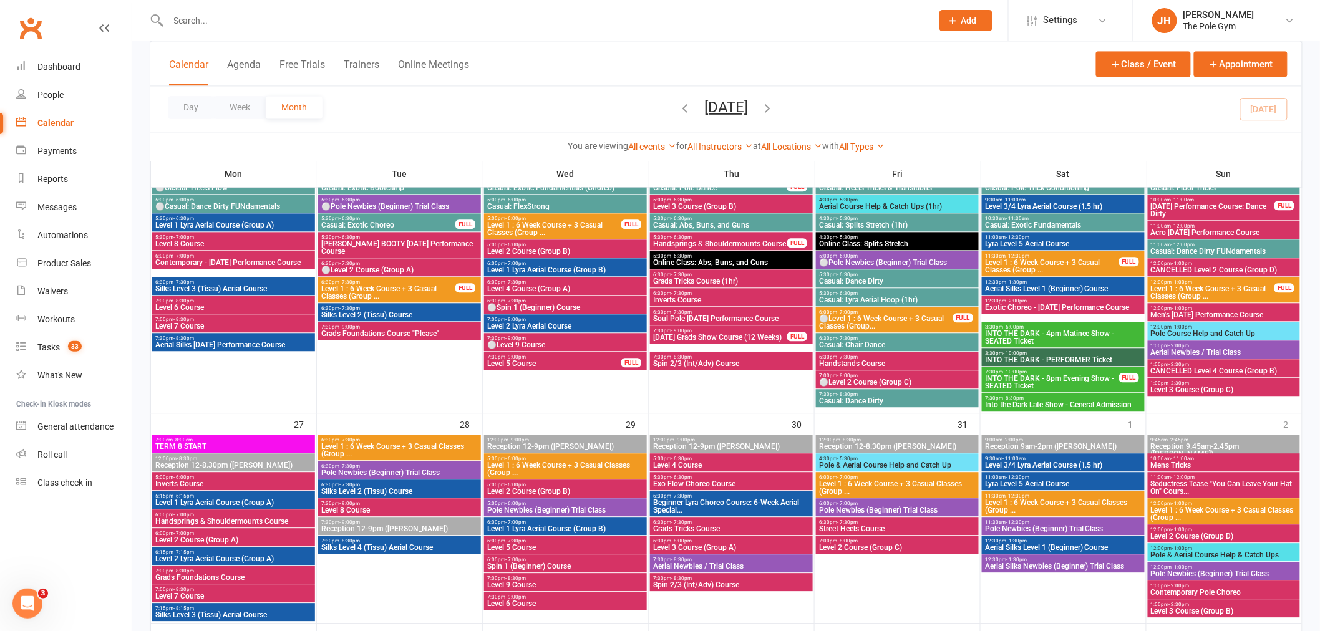
click at [1065, 336] on span "INTO THE DARK - 4pm Matinee Show - SEATED Ticket" at bounding box center [1063, 337] width 158 height 15
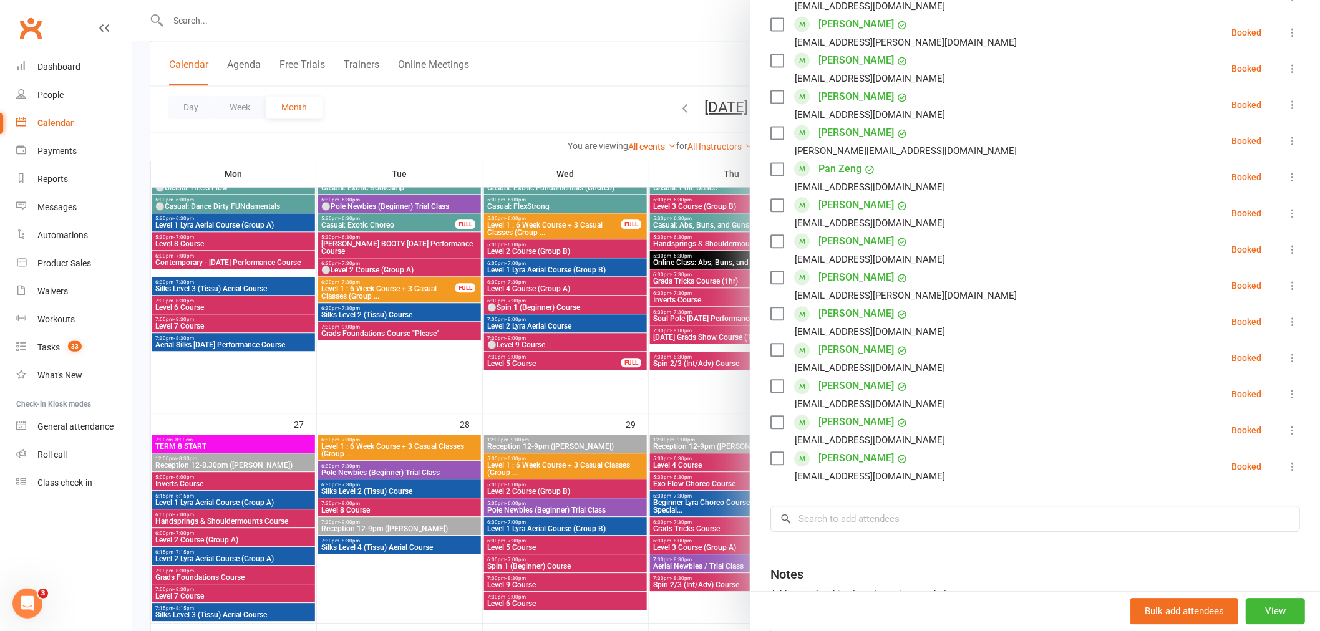
scroll to position [1167, 0]
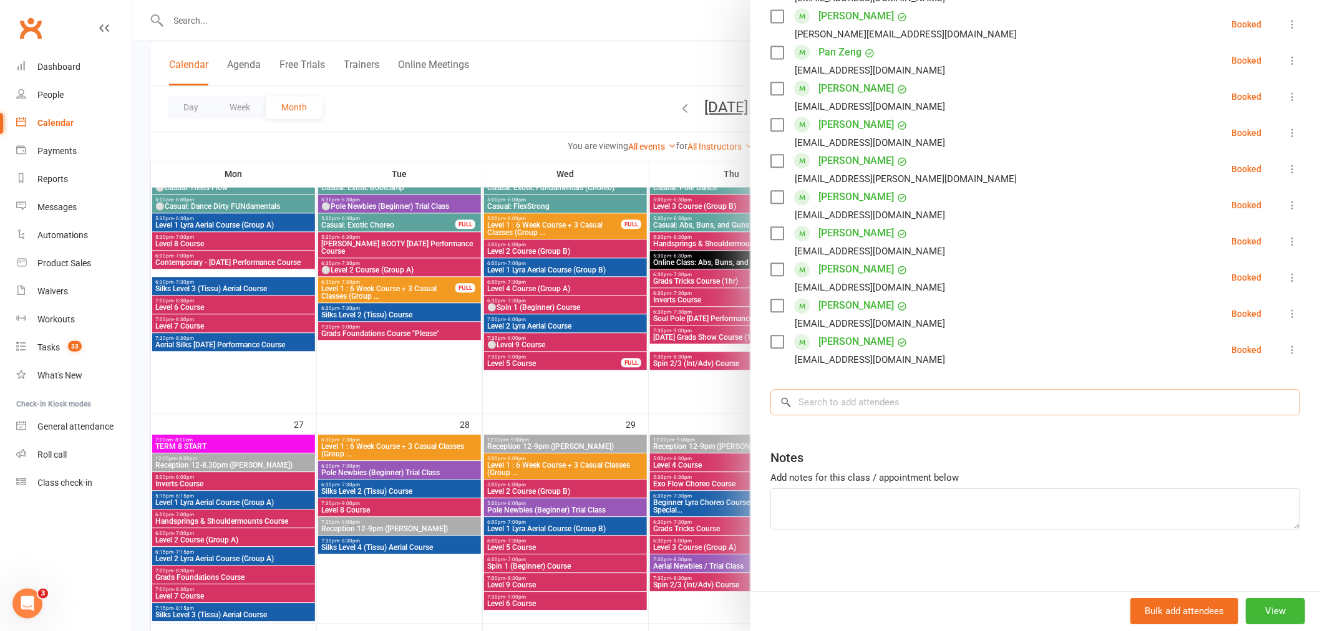
click at [838, 400] on input "search" at bounding box center [1035, 402] width 530 height 26
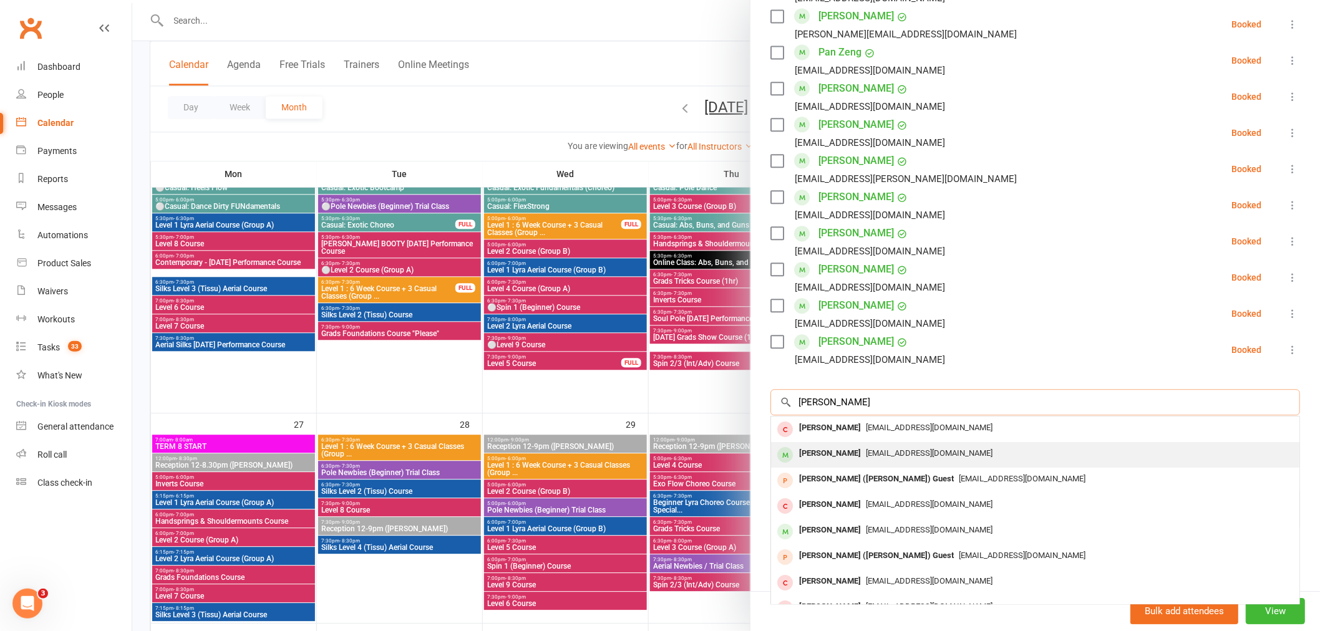
type input "[PERSON_NAME]"
click at [866, 449] on span "[EMAIL_ADDRESS][DOMAIN_NAME]" at bounding box center [929, 453] width 127 height 9
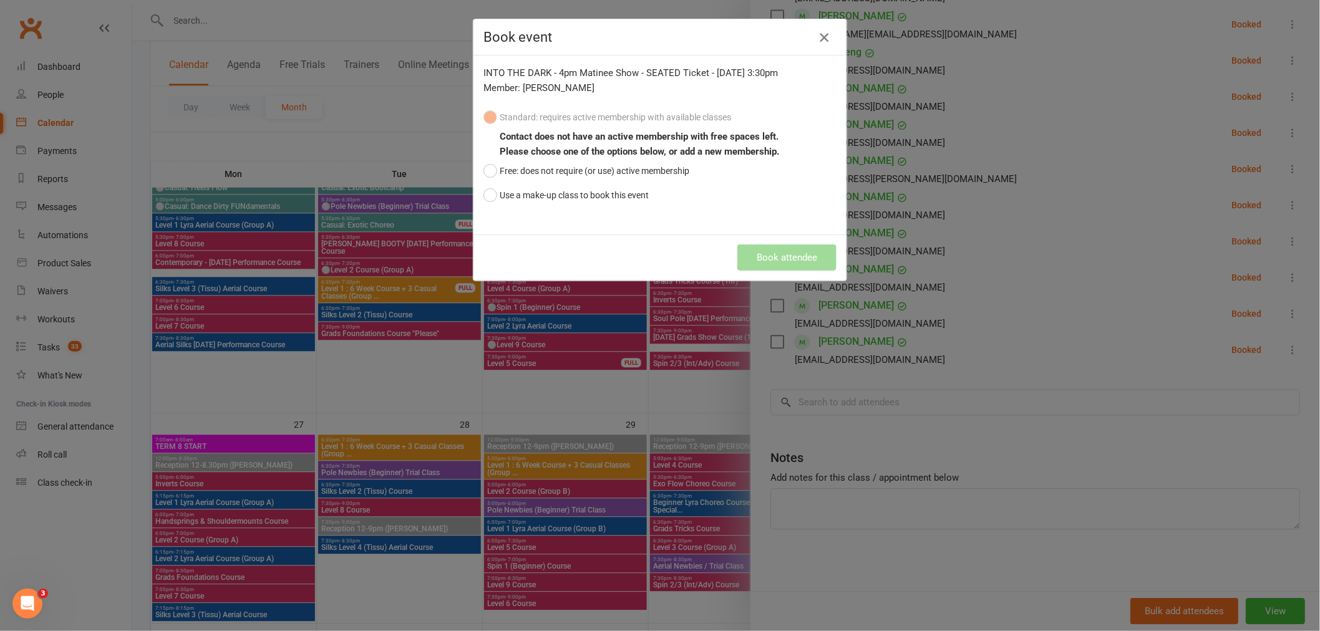
click at [817, 34] on icon "button" at bounding box center [824, 37] width 15 height 15
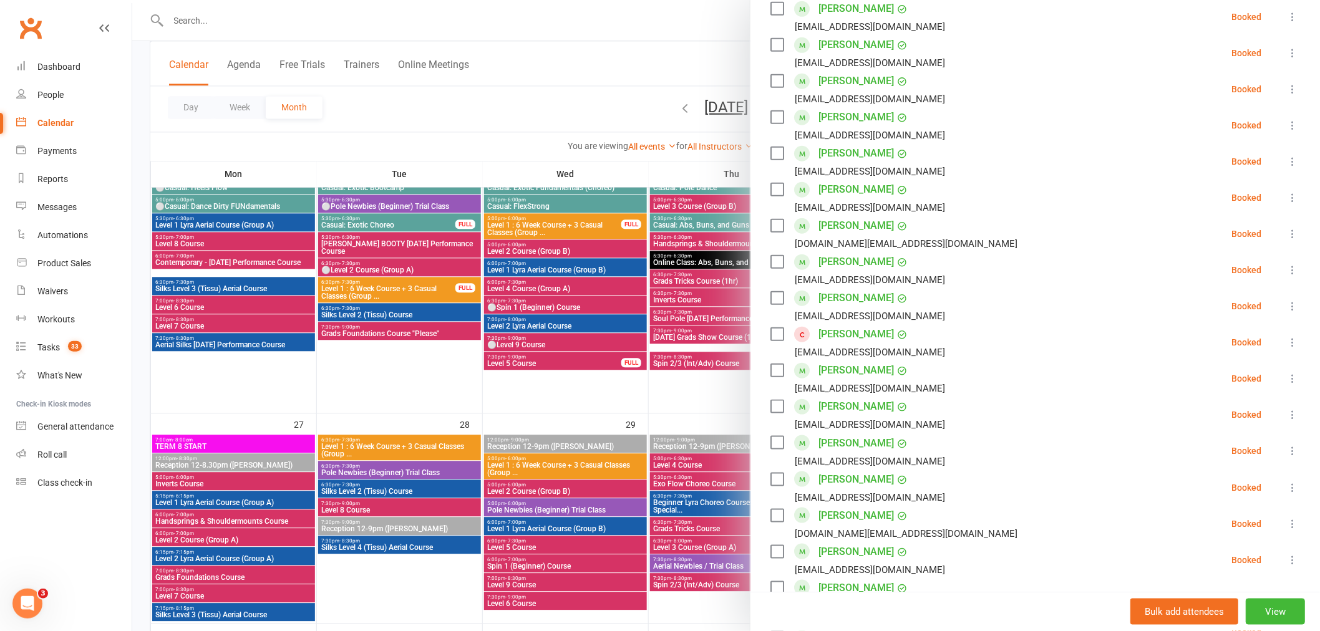
scroll to position [346, 0]
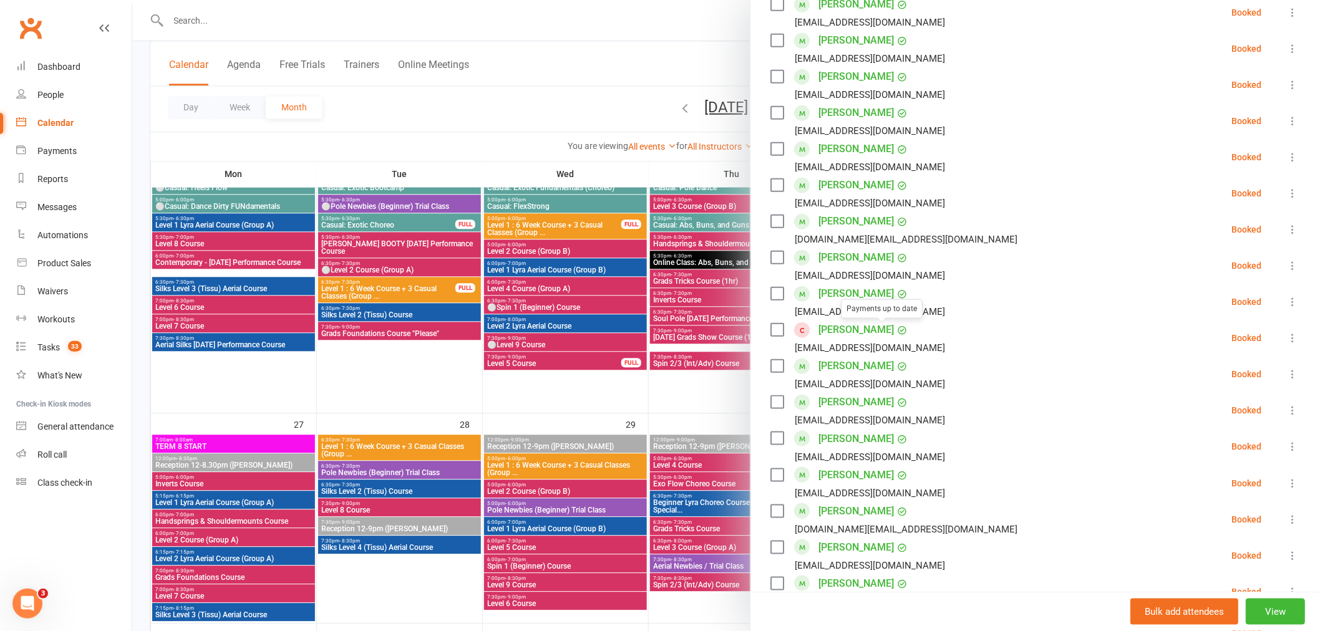
click at [843, 328] on link "[PERSON_NAME]" at bounding box center [855, 330] width 75 height 20
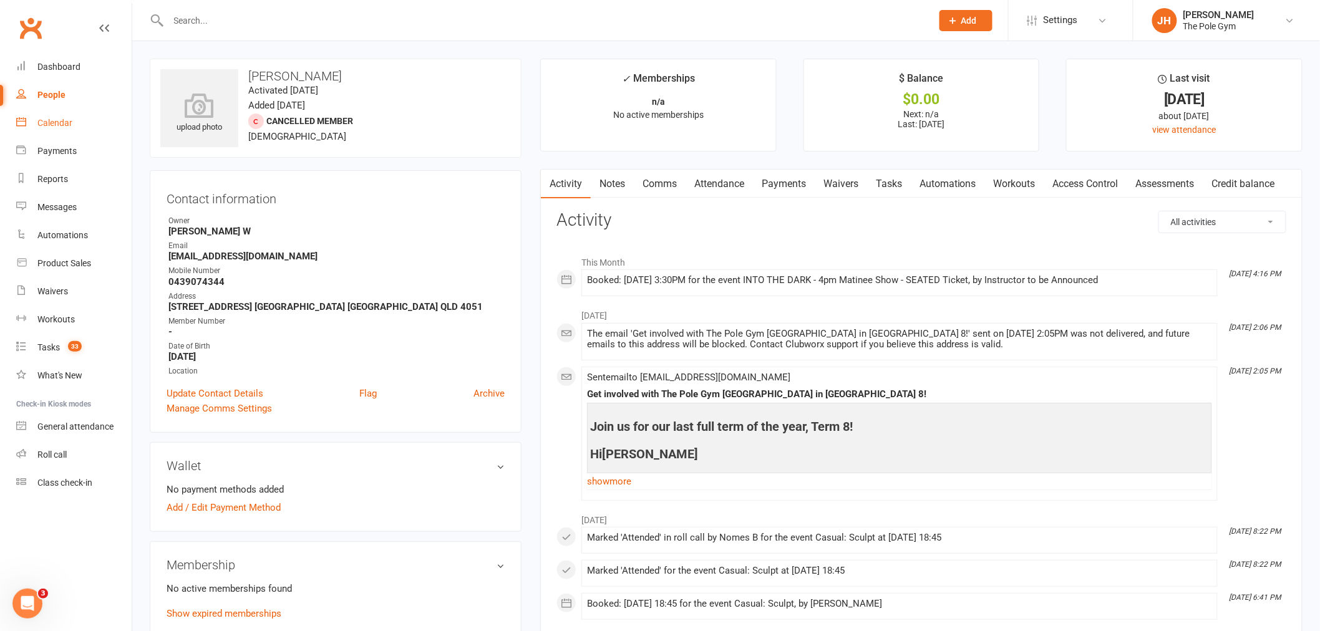
click at [51, 124] on div "Calendar" at bounding box center [54, 123] width 35 height 10
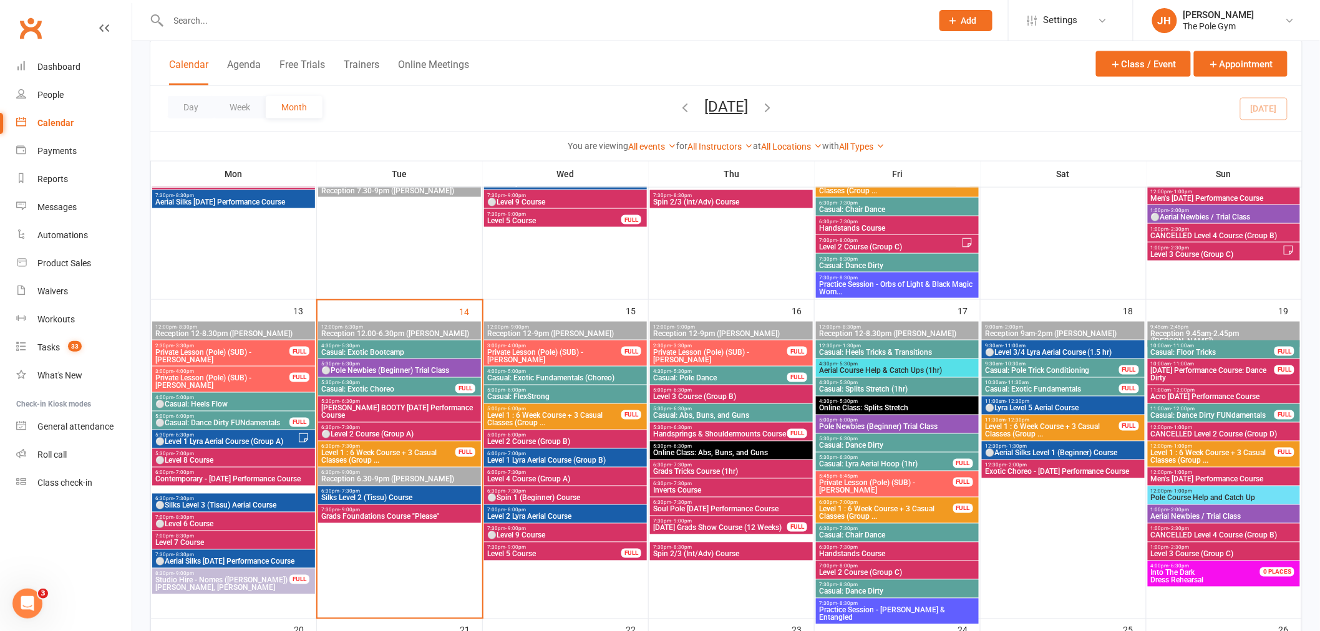
scroll to position [624, 0]
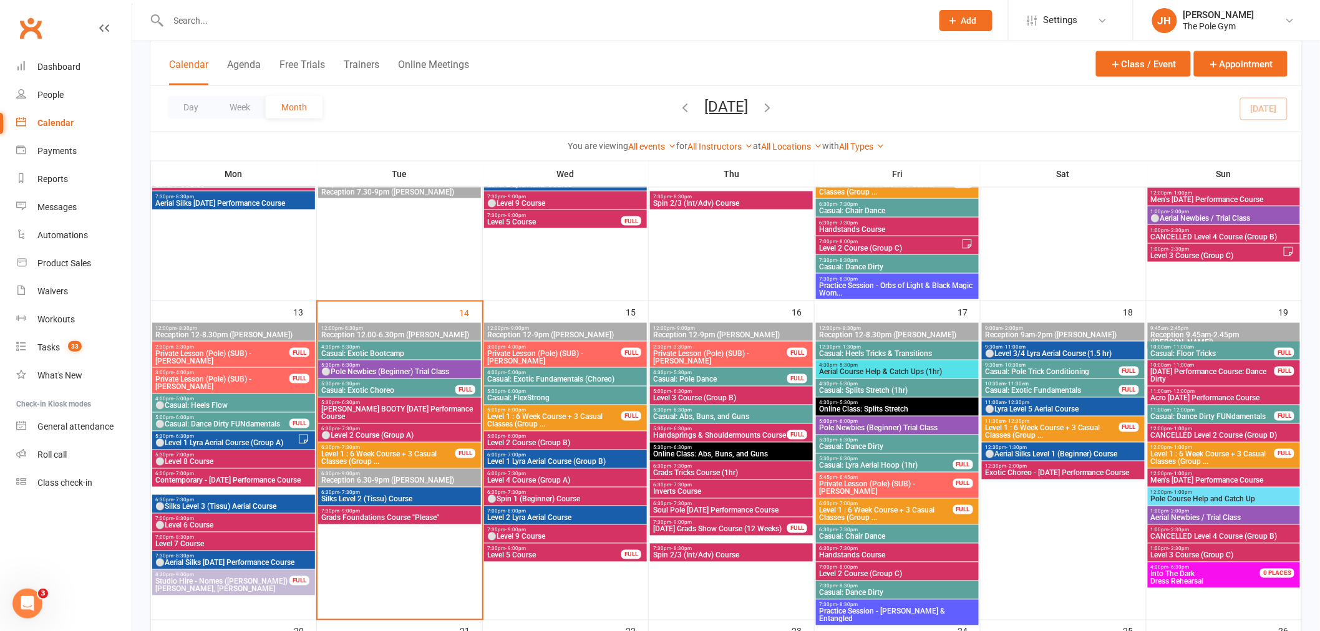
click at [800, 104] on div "Day Week Month [DATE] [DATE] Sun Mon Tue Wed Thu Fri Sat 28 29 30 01 02 03 04 0…" at bounding box center [726, 109] width 1152 height 46
click at [774, 105] on icon "button" at bounding box center [767, 107] width 14 height 14
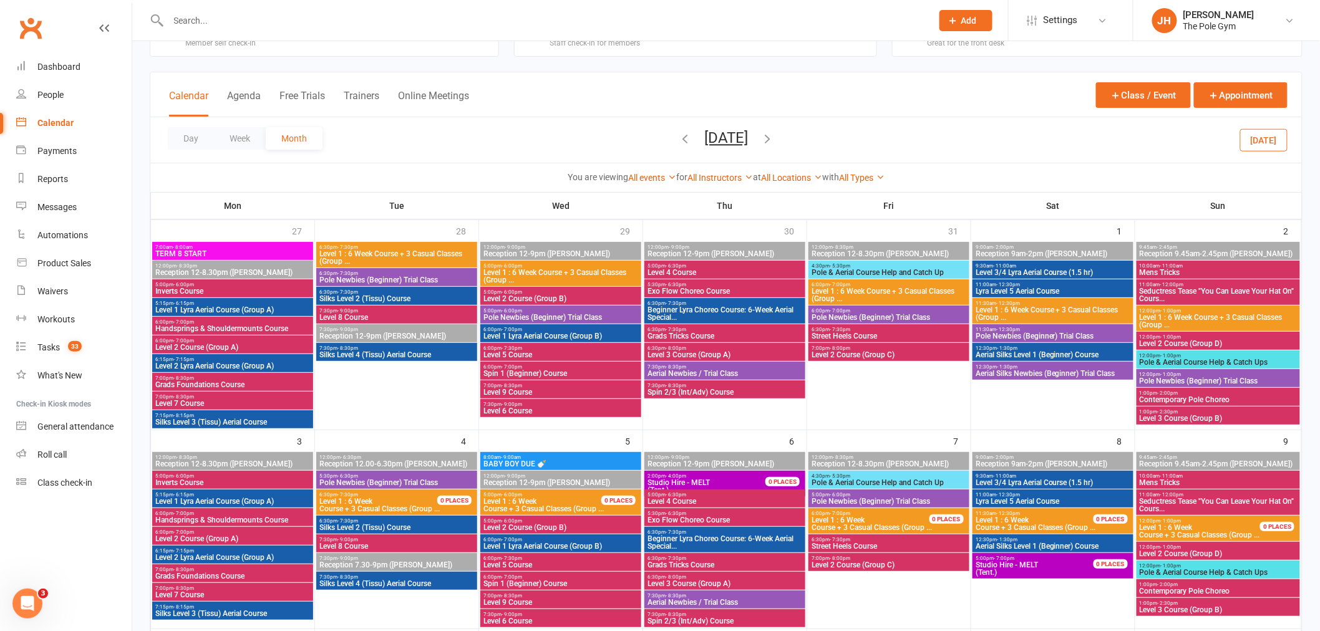
scroll to position [69, 0]
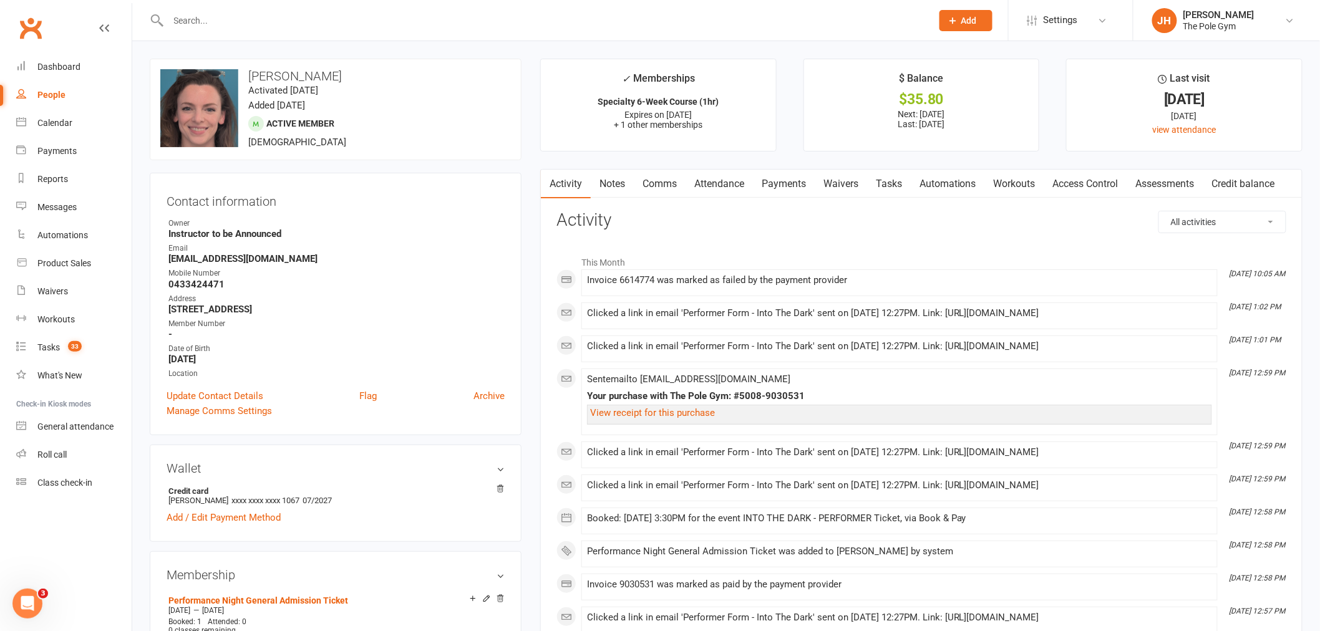
drag, startPoint x: 315, startPoint y: 71, endPoint x: 250, endPoint y: 70, distance: 65.5
click at [250, 70] on h3 "[PERSON_NAME]" at bounding box center [335, 76] width 351 height 14
click at [90, 128] on link "Calendar" at bounding box center [73, 123] width 115 height 28
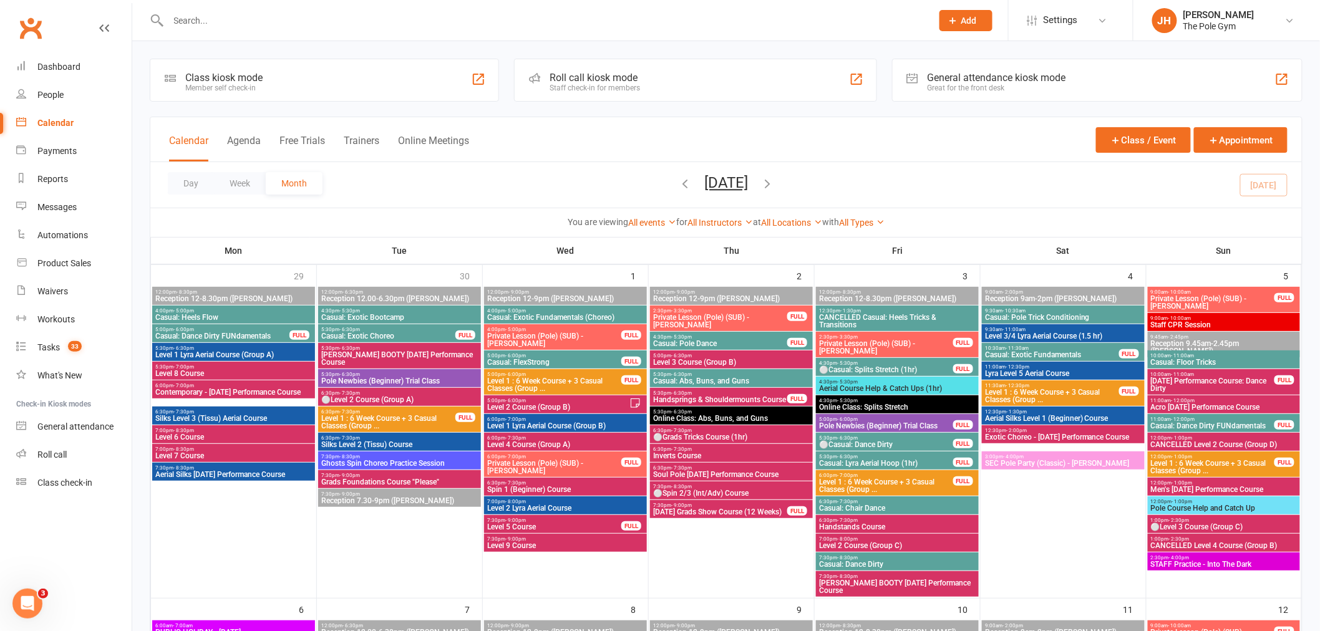
click at [454, 16] on input "text" at bounding box center [544, 20] width 759 height 17
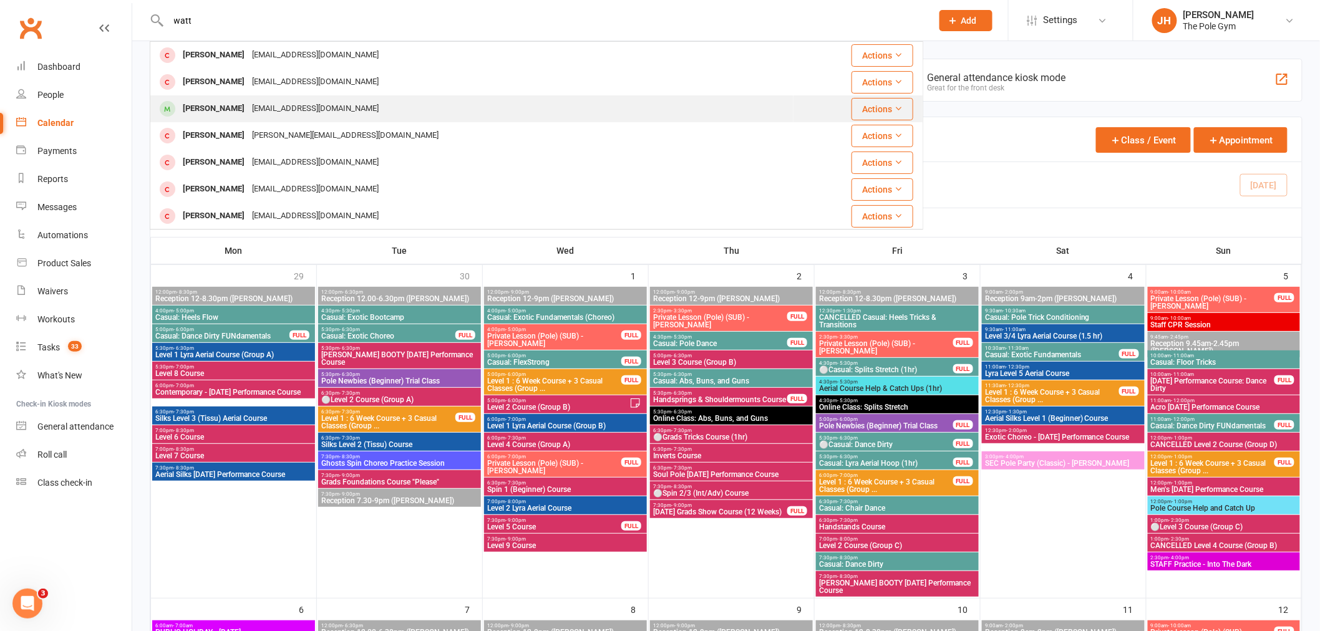
type input "watt"
click at [225, 103] on div "[PERSON_NAME]" at bounding box center [213, 109] width 69 height 18
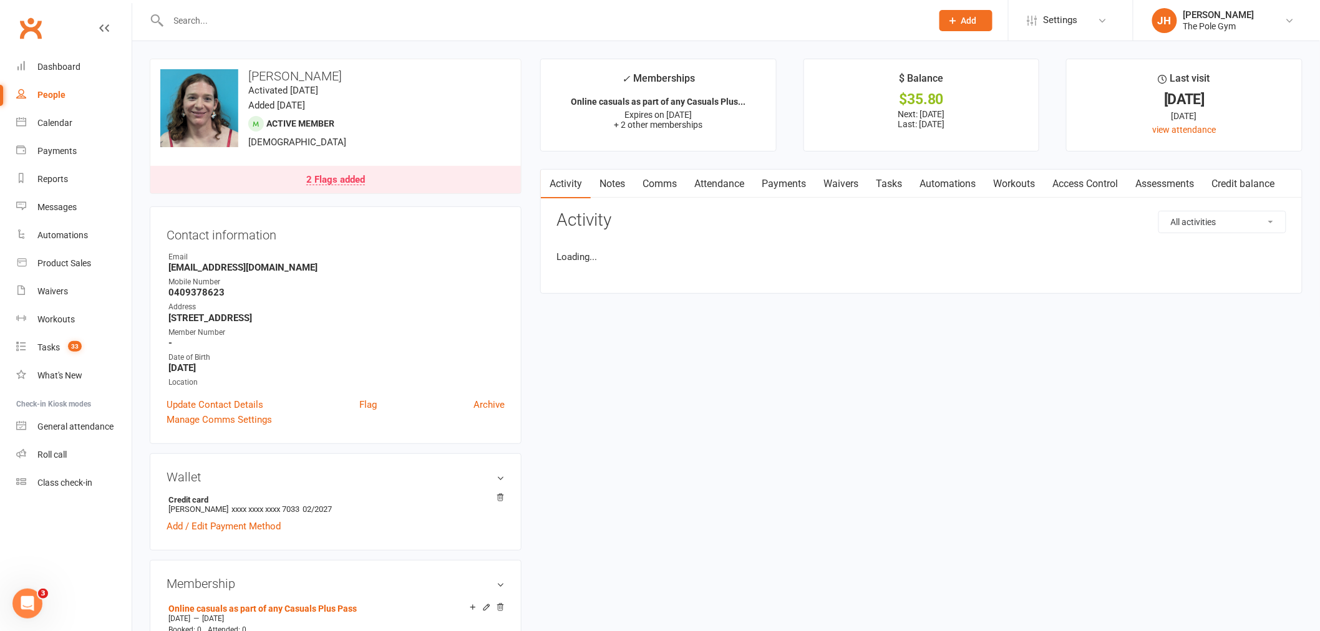
click at [802, 190] on link "Payments" at bounding box center [784, 184] width 62 height 29
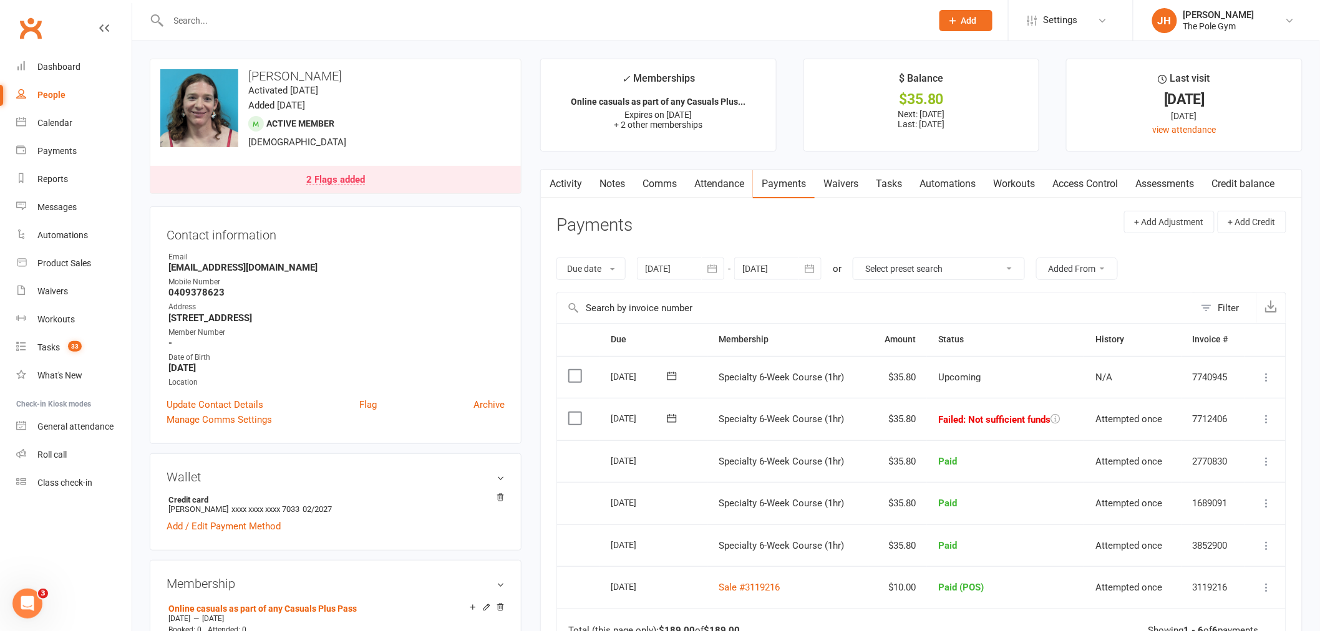
click at [663, 190] on link "Comms" at bounding box center [660, 184] width 52 height 29
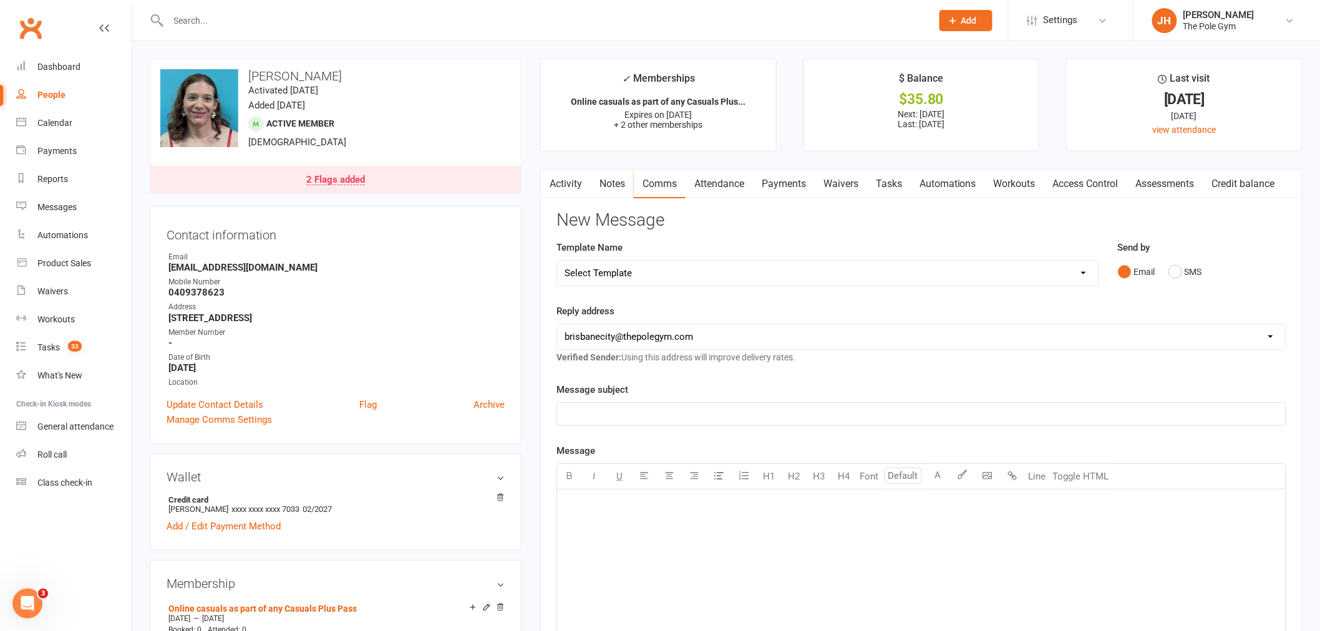
click at [651, 271] on select "Select Template [Email] Aerials are Coming Home [Email] Aerials On [PERSON_NAME…" at bounding box center [827, 273] width 541 height 25
select select "61"
click at [557, 261] on select "Select Template [Email] Aerials are Coming Home [Email] Aerials On [PERSON_NAME…" at bounding box center [827, 273] width 541 height 25
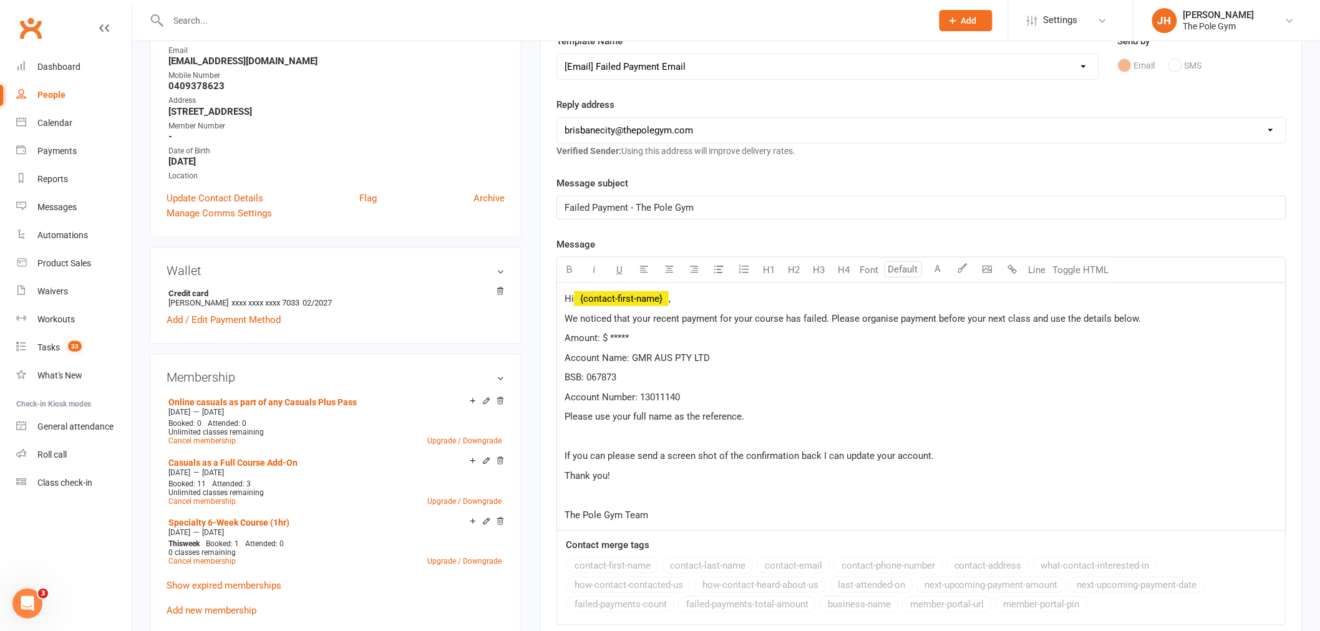
scroll to position [208, 0]
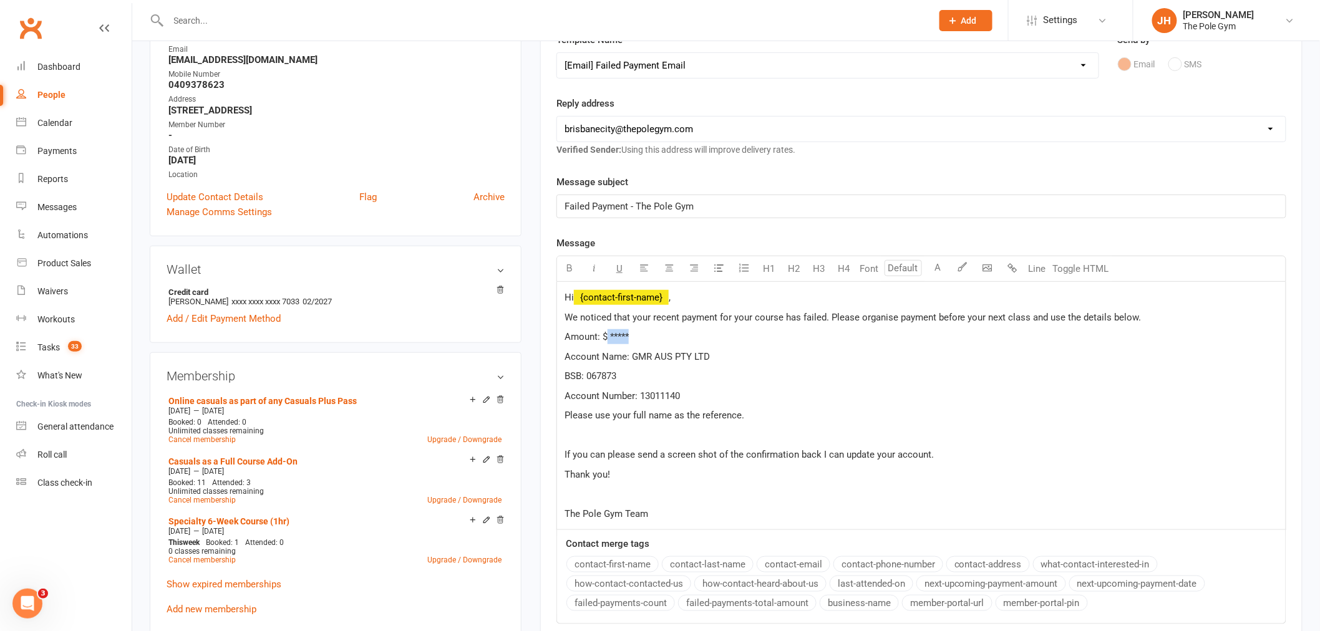
drag, startPoint x: 619, startPoint y: 337, endPoint x: 606, endPoint y: 337, distance: 13.1
click at [606, 337] on p "Amount: $ *****" at bounding box center [922, 336] width 714 height 15
click at [606, 337] on span "Amount: $$35.80" at bounding box center [600, 336] width 70 height 11
click at [683, 313] on span "We noticed that your recent payment for your course has failed. Please organise…" at bounding box center [853, 317] width 577 height 11
click at [1165, 318] on span "We noticed that your recent weekly payment for your course has failed. Please o…" at bounding box center [869, 317] width 608 height 11
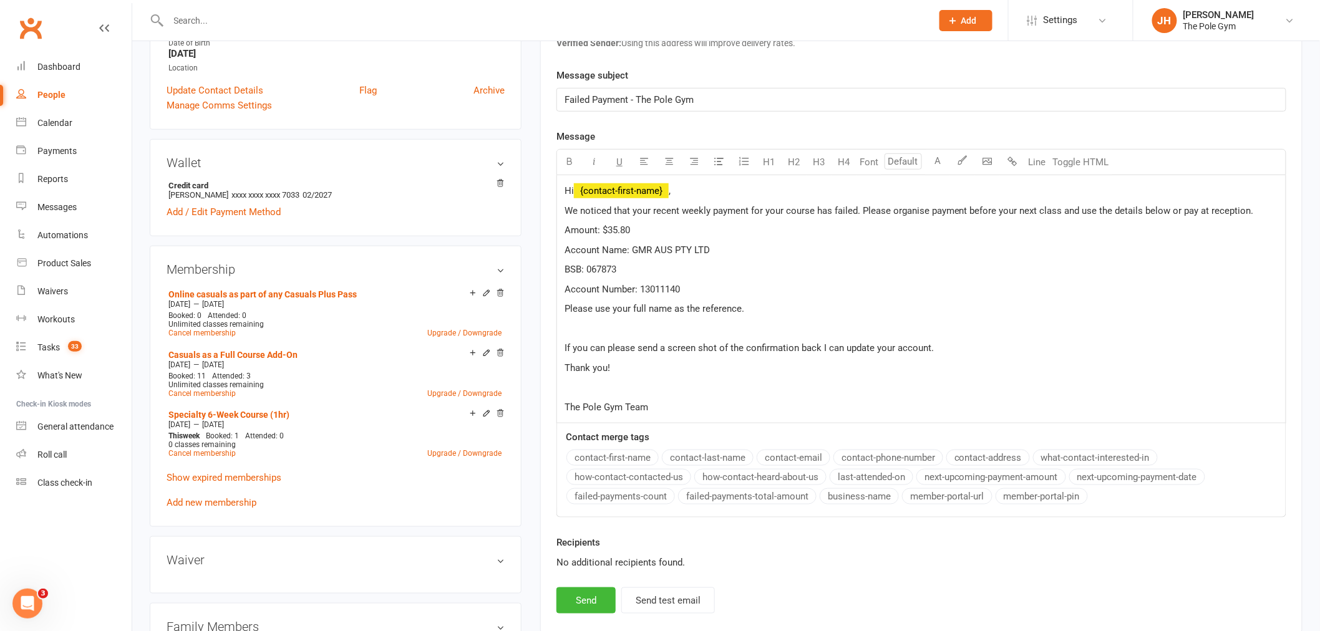
scroll to position [346, 0]
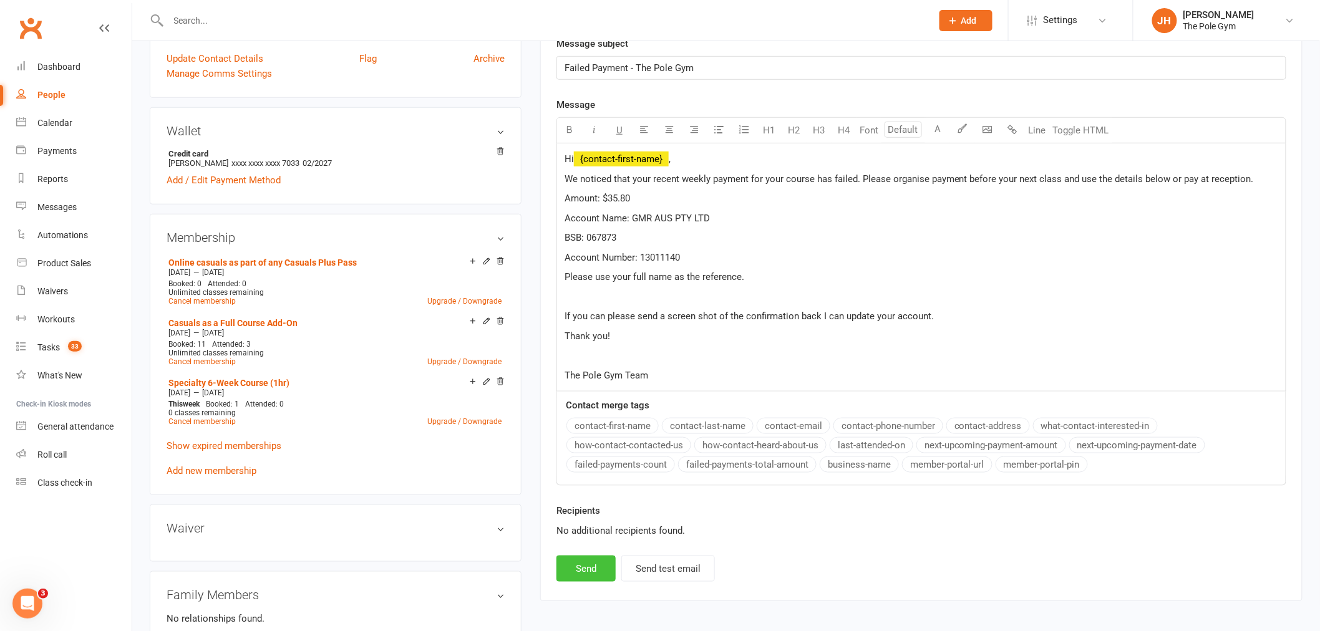
click at [597, 571] on button "Send" at bounding box center [585, 569] width 59 height 26
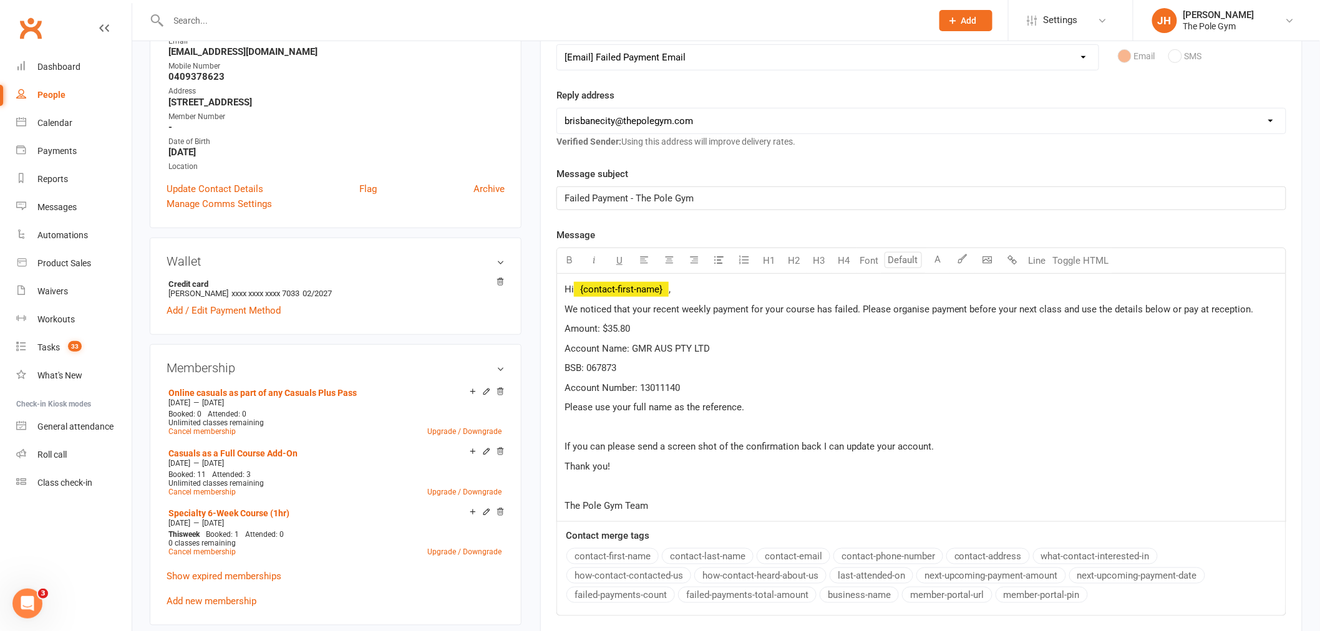
scroll to position [0, 0]
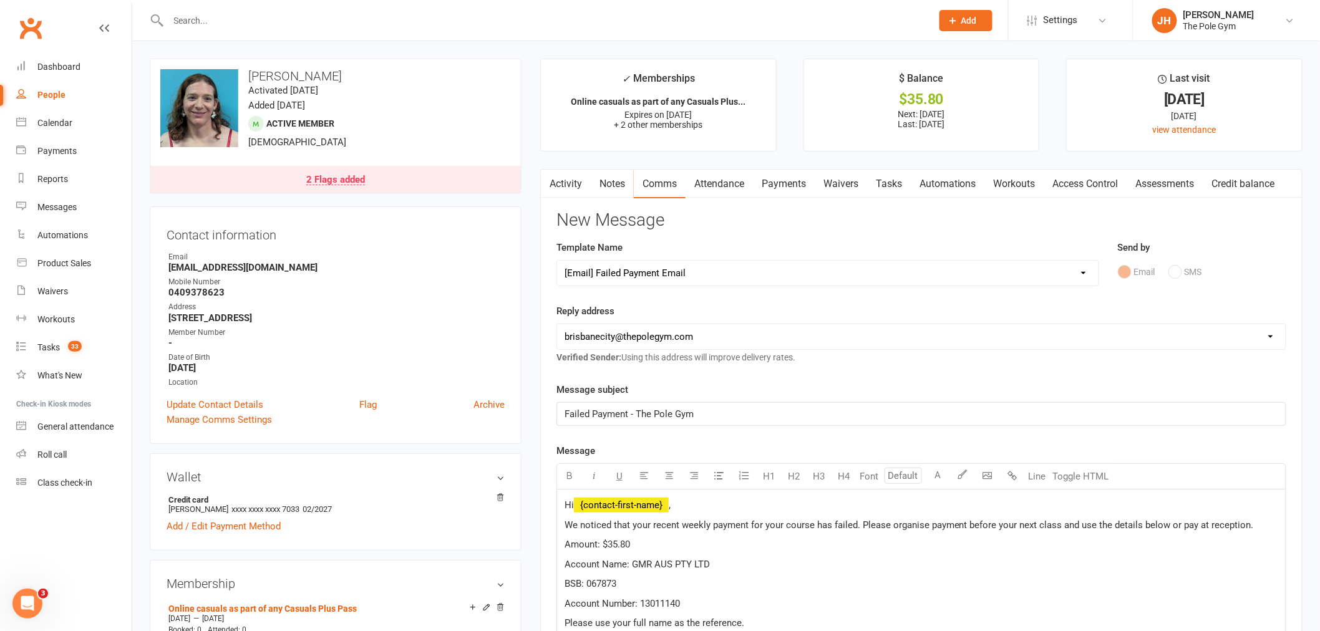
select select
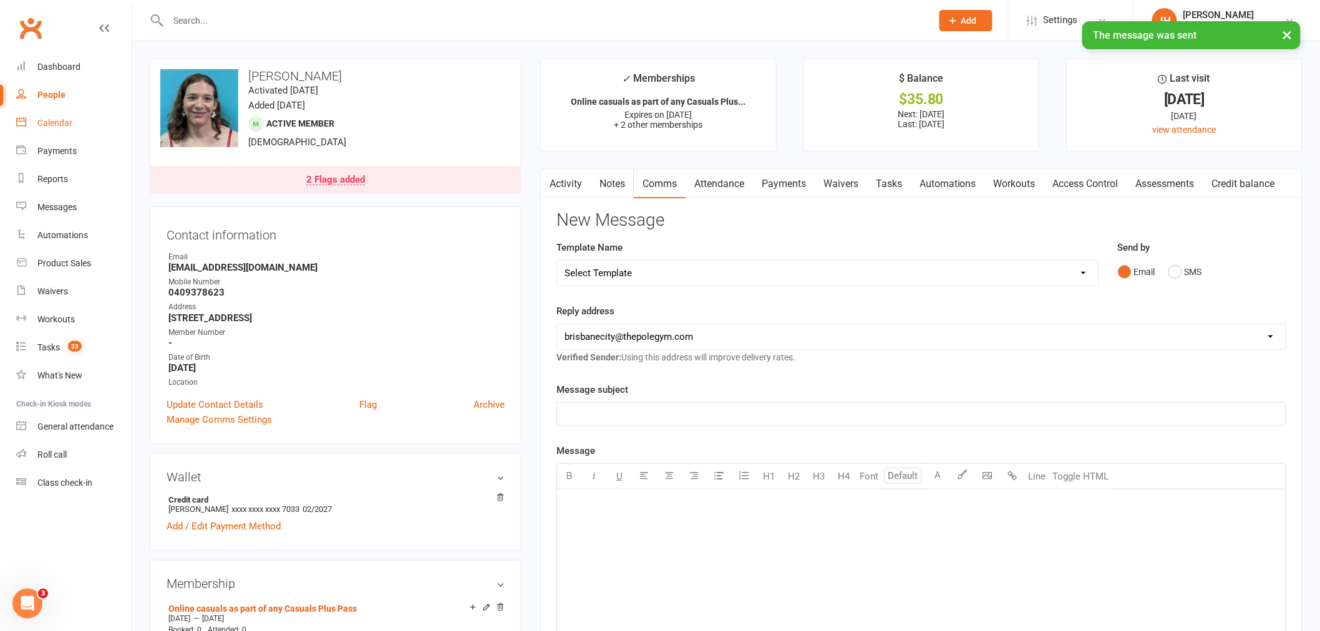
click at [64, 125] on div "Calendar" at bounding box center [54, 123] width 35 height 10
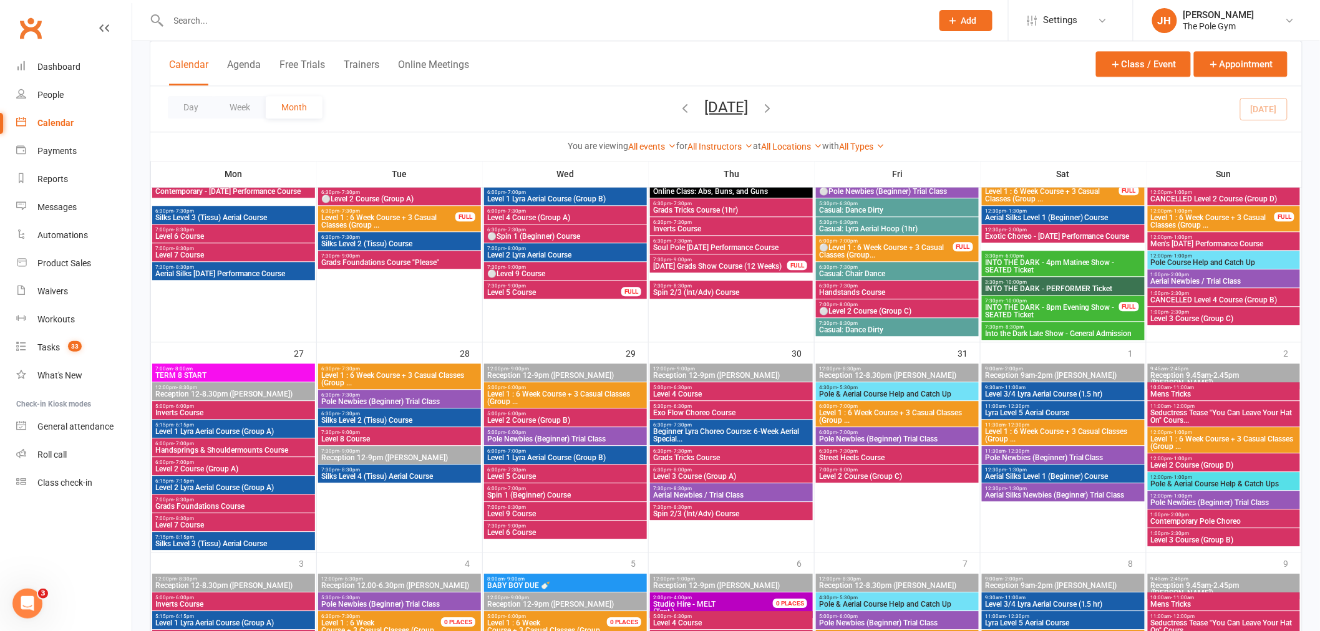
scroll to position [1336, 0]
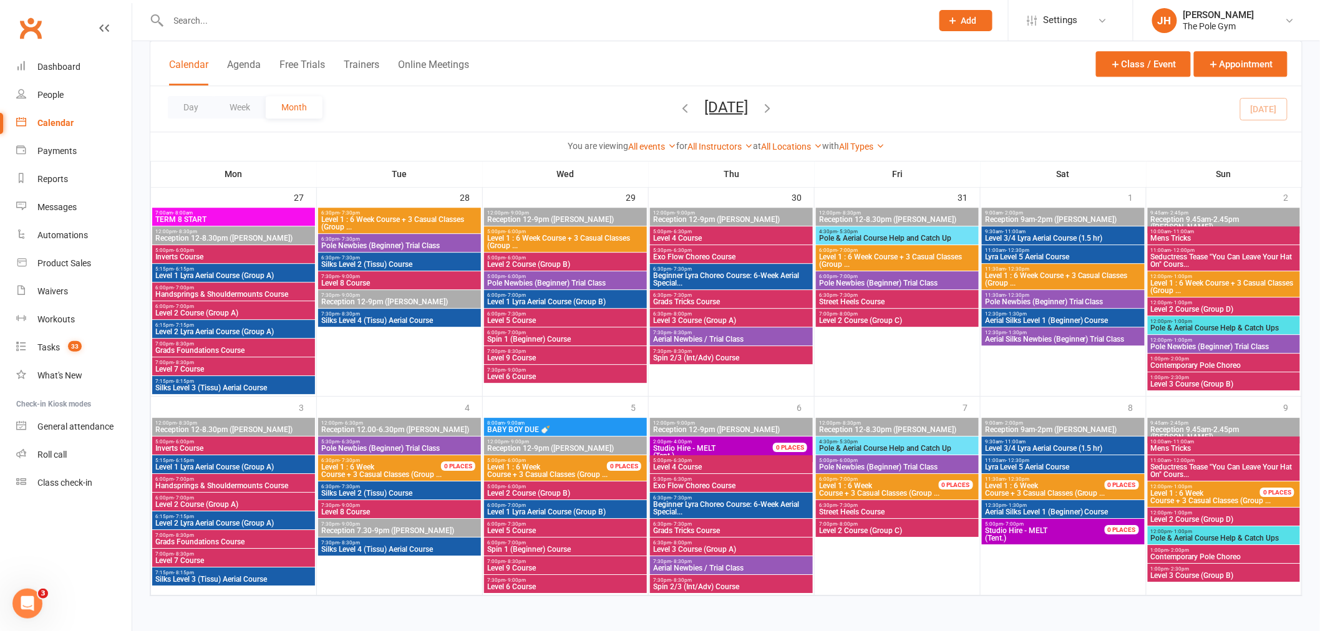
click at [1173, 362] on span "Contemporary Pole Choreo" at bounding box center [1223, 365] width 147 height 7
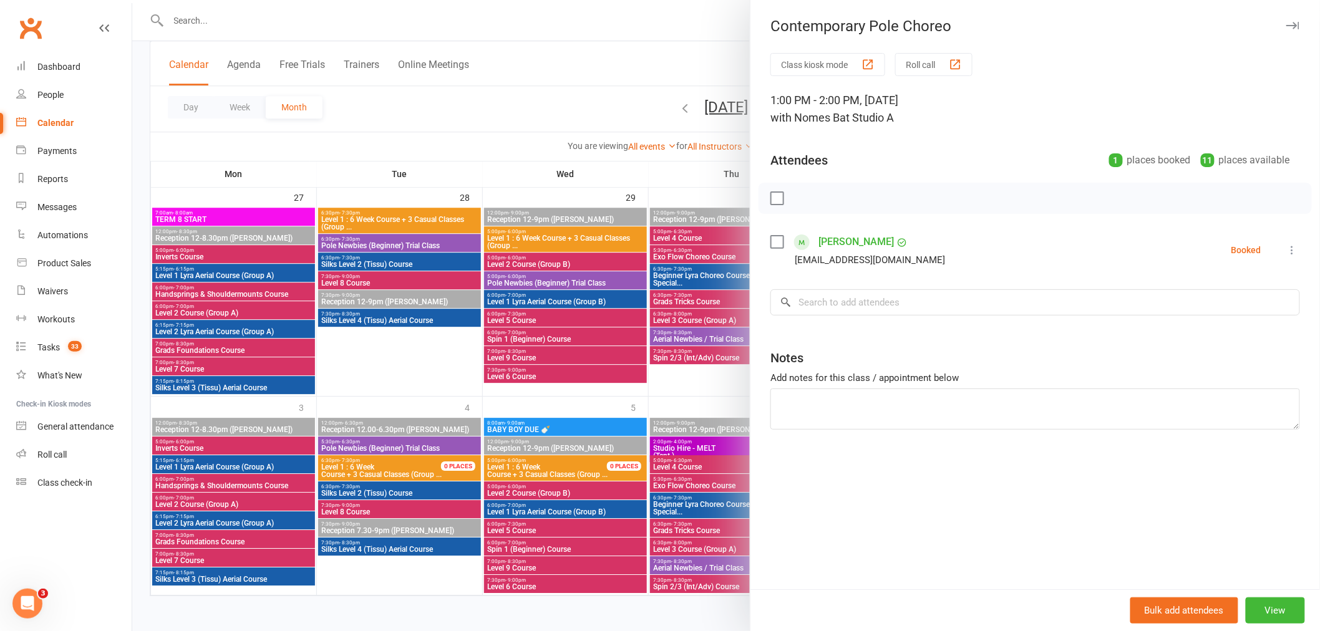
click at [510, 335] on div at bounding box center [726, 315] width 1188 height 631
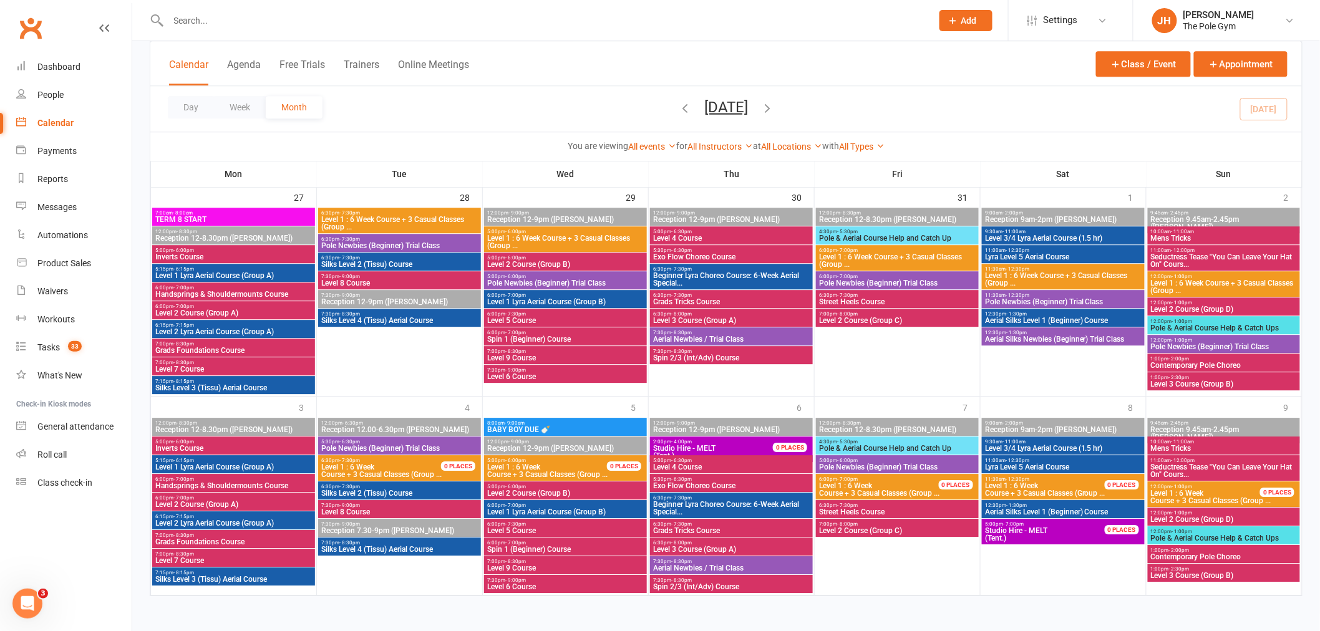
click at [1191, 359] on span "1:00pm - 2:00pm" at bounding box center [1223, 359] width 147 height 6
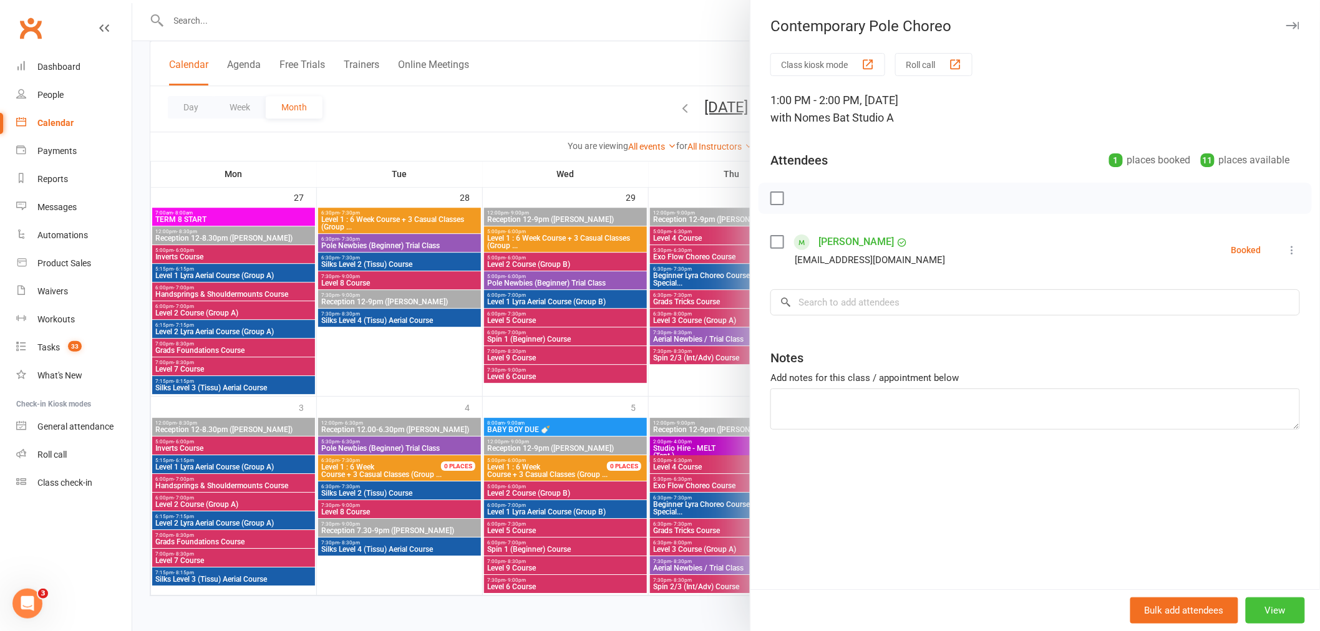
click at [1275, 609] on button "View" at bounding box center [1275, 611] width 59 height 26
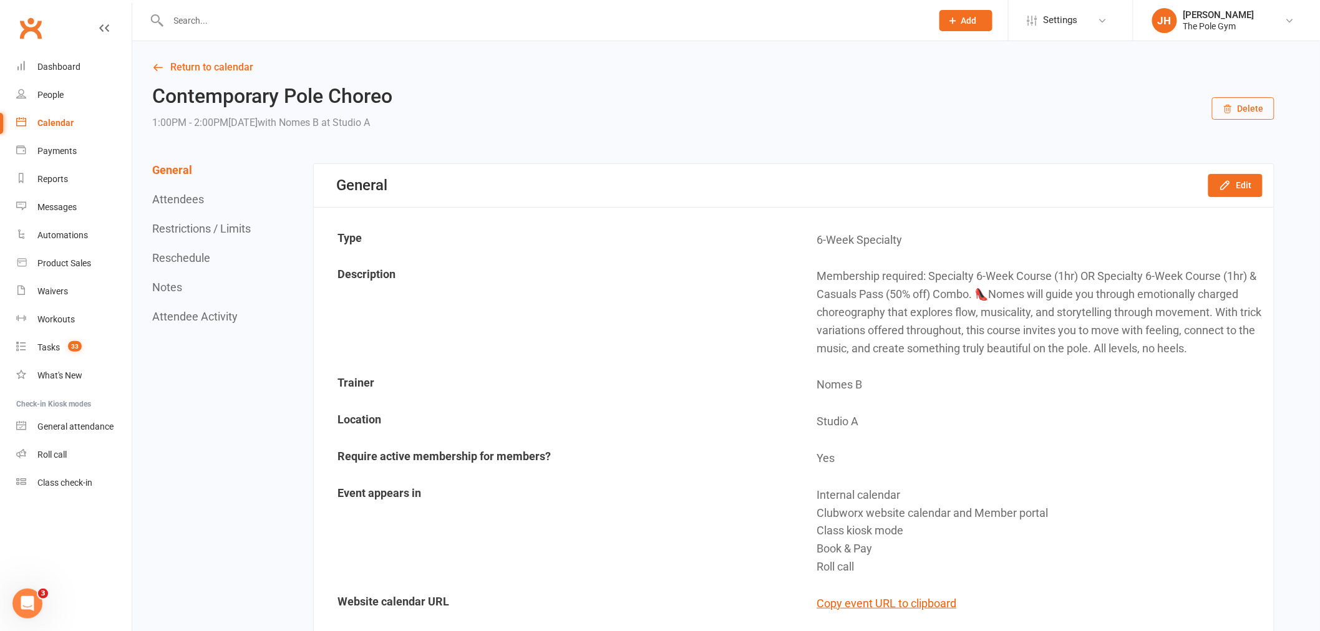
click at [70, 129] on link "Calendar" at bounding box center [73, 123] width 115 height 28
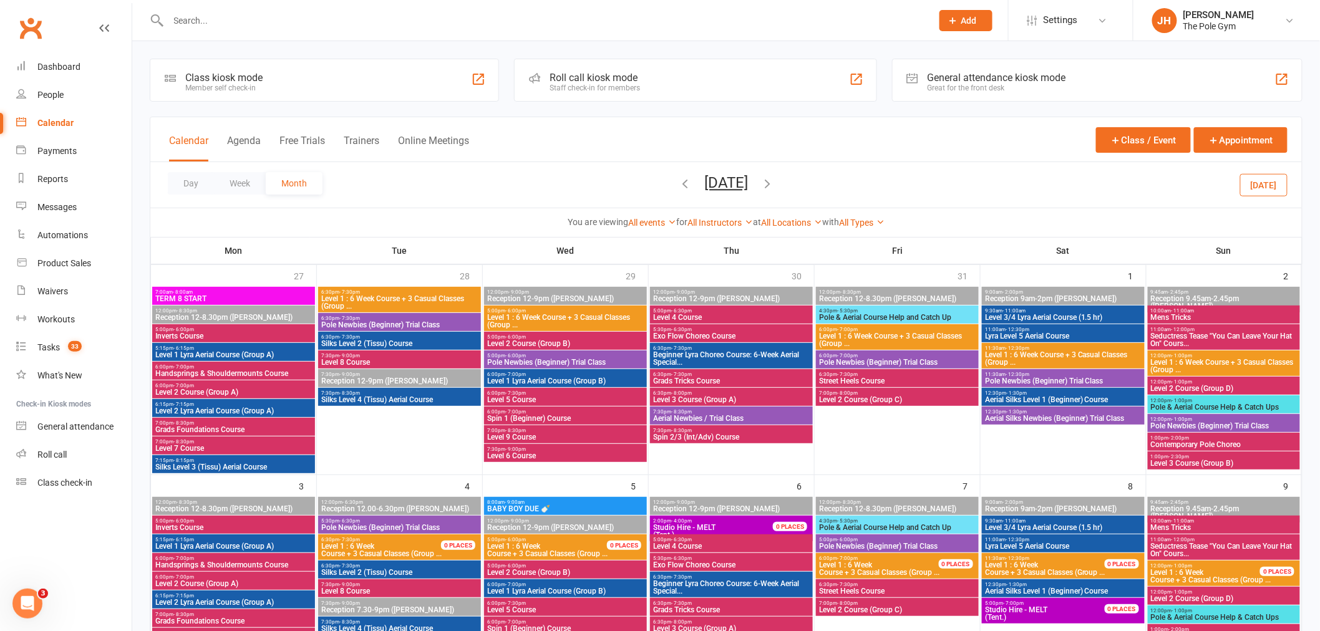
click at [203, 373] on span "Handsprings & Shouldermounts Course" at bounding box center [234, 373] width 158 height 7
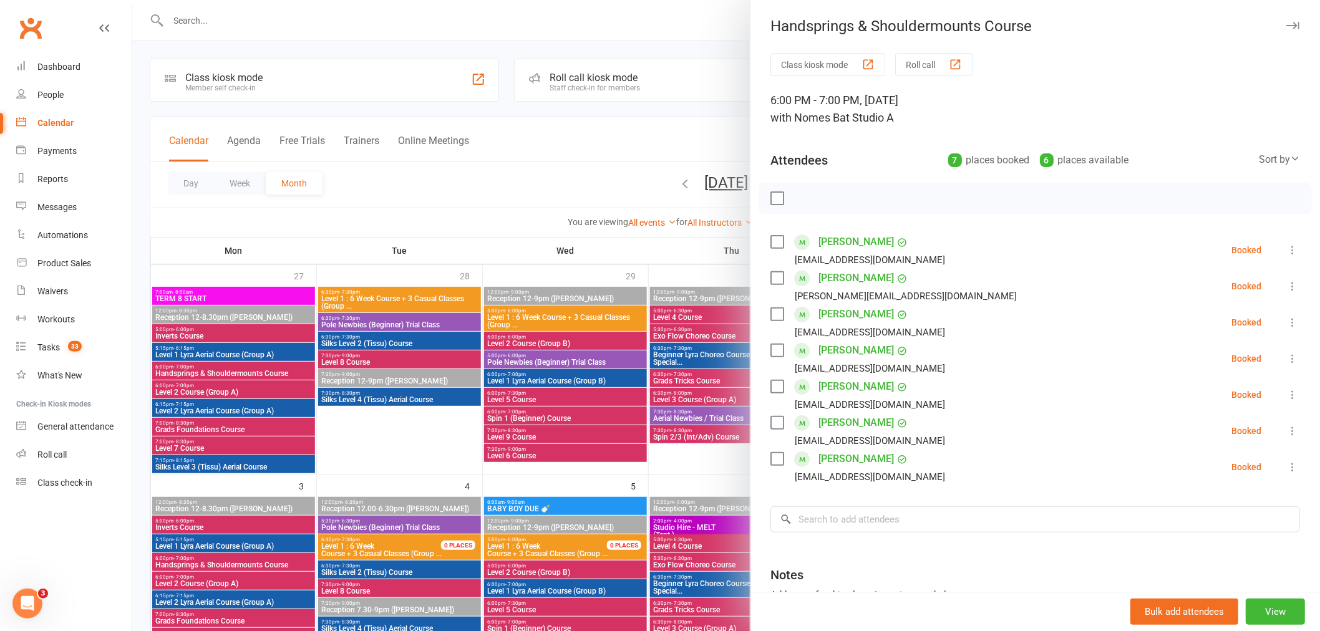
click at [261, 416] on div at bounding box center [726, 315] width 1188 height 631
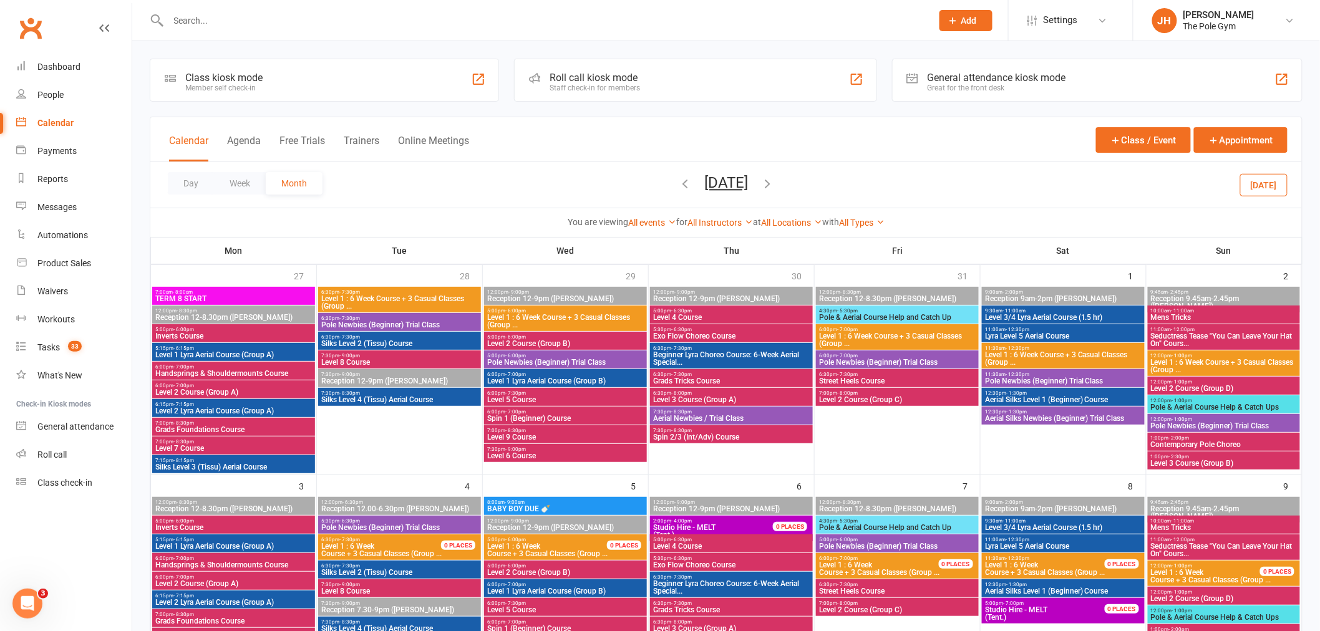
click at [435, 26] on input "text" at bounding box center [544, 20] width 759 height 17
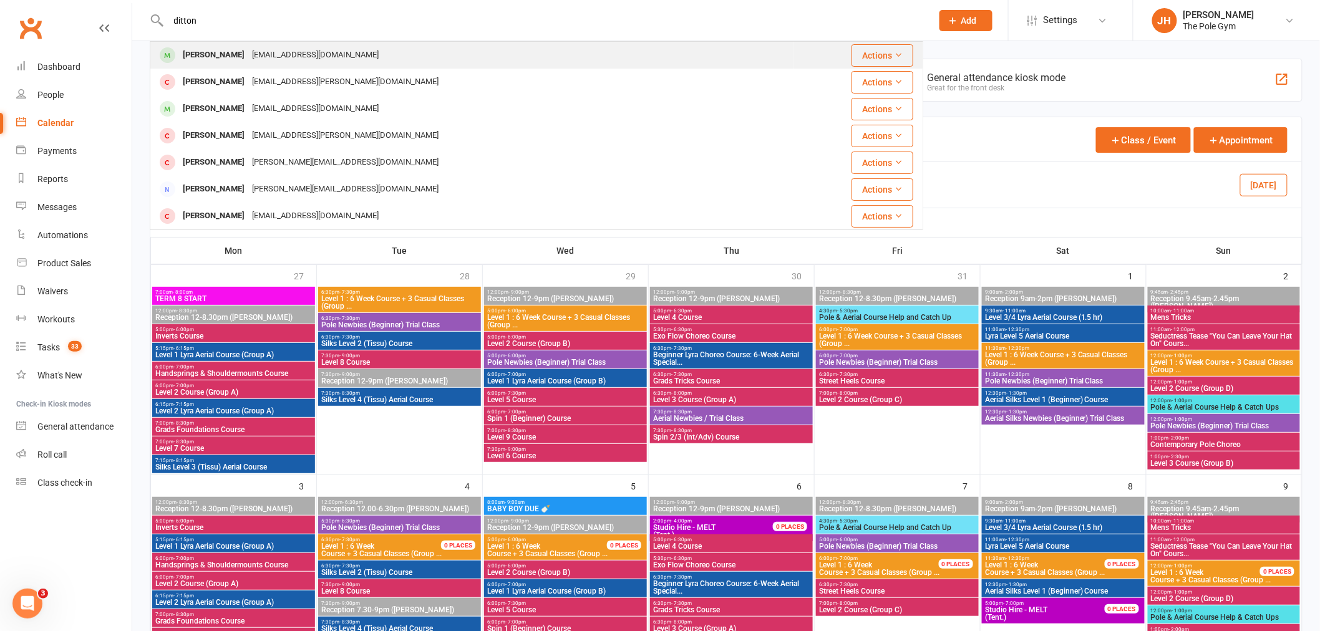
type input "ditton"
click at [219, 54] on div "Nicole Ditton" at bounding box center [213, 55] width 69 height 18
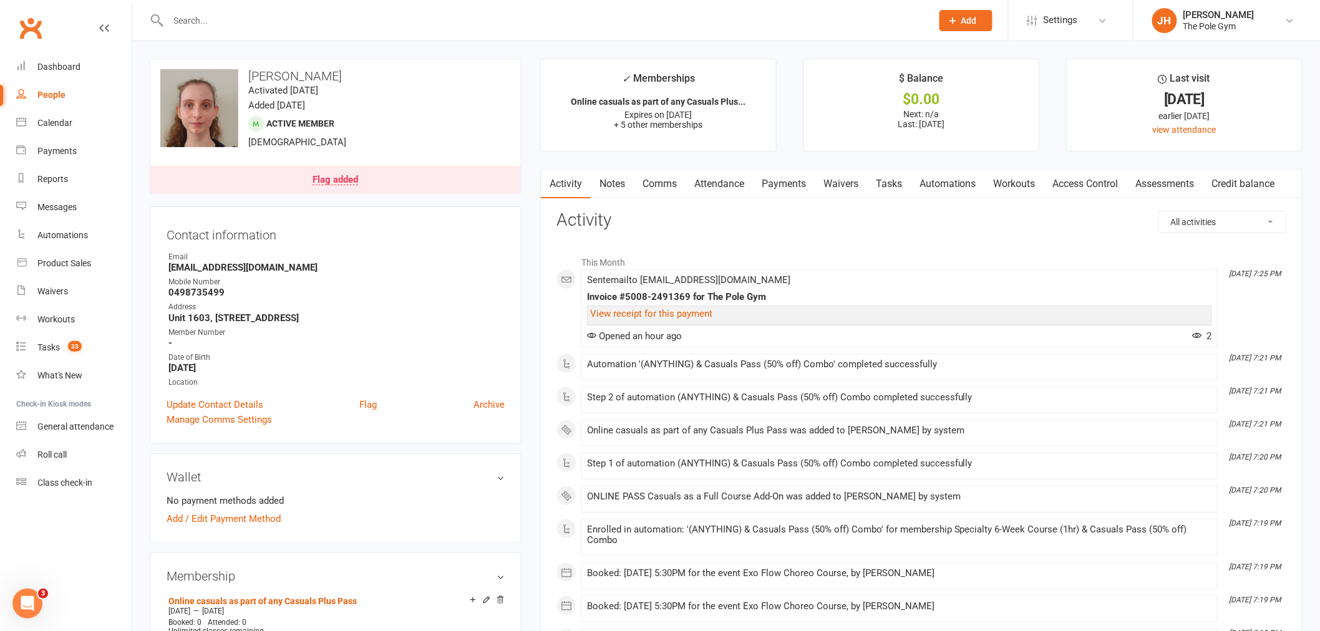
click at [779, 190] on link "Payments" at bounding box center [784, 184] width 62 height 29
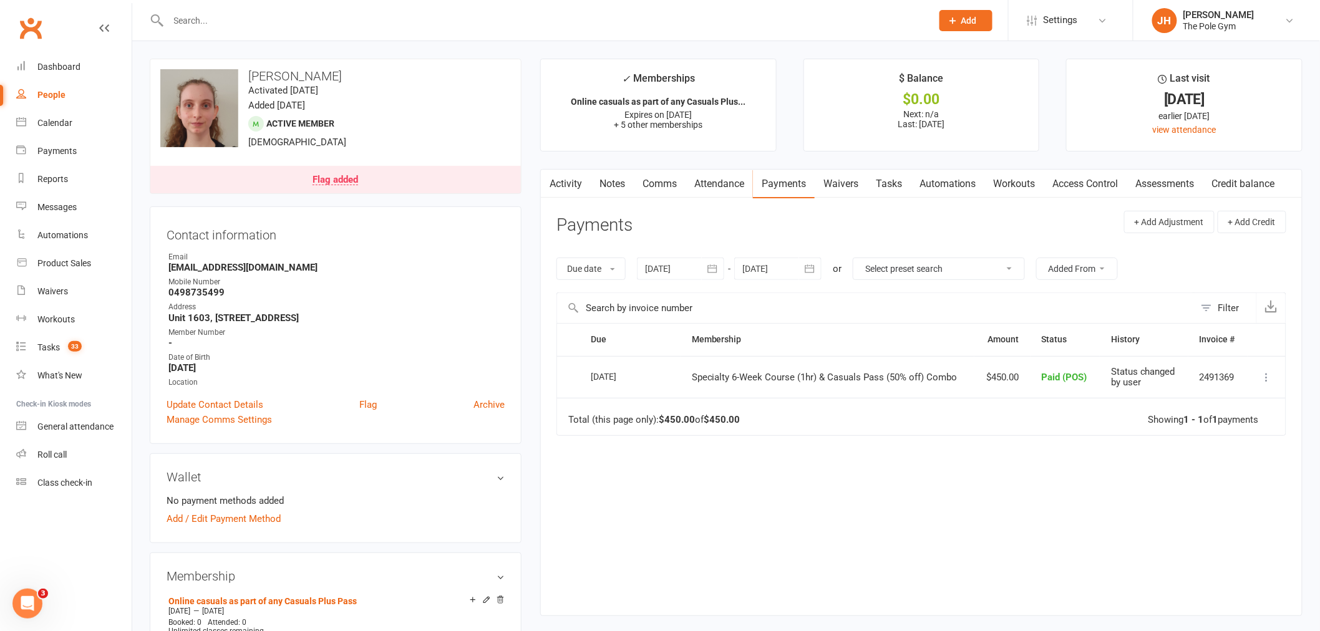
click at [308, 9] on div at bounding box center [537, 20] width 774 height 41
click at [256, 9] on div at bounding box center [537, 20] width 774 height 41
click at [248, 16] on input "text" at bounding box center [544, 20] width 759 height 17
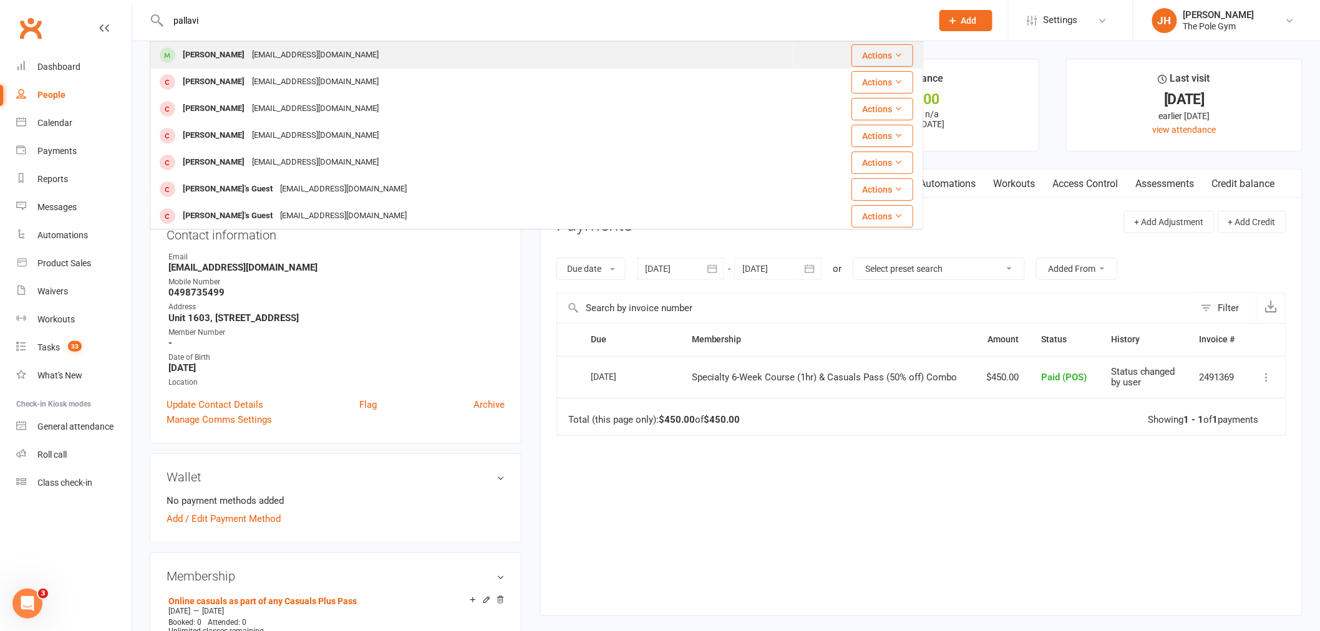
type input "pallavi"
click at [231, 52] on div "Pallavi Goswami" at bounding box center [213, 55] width 69 height 18
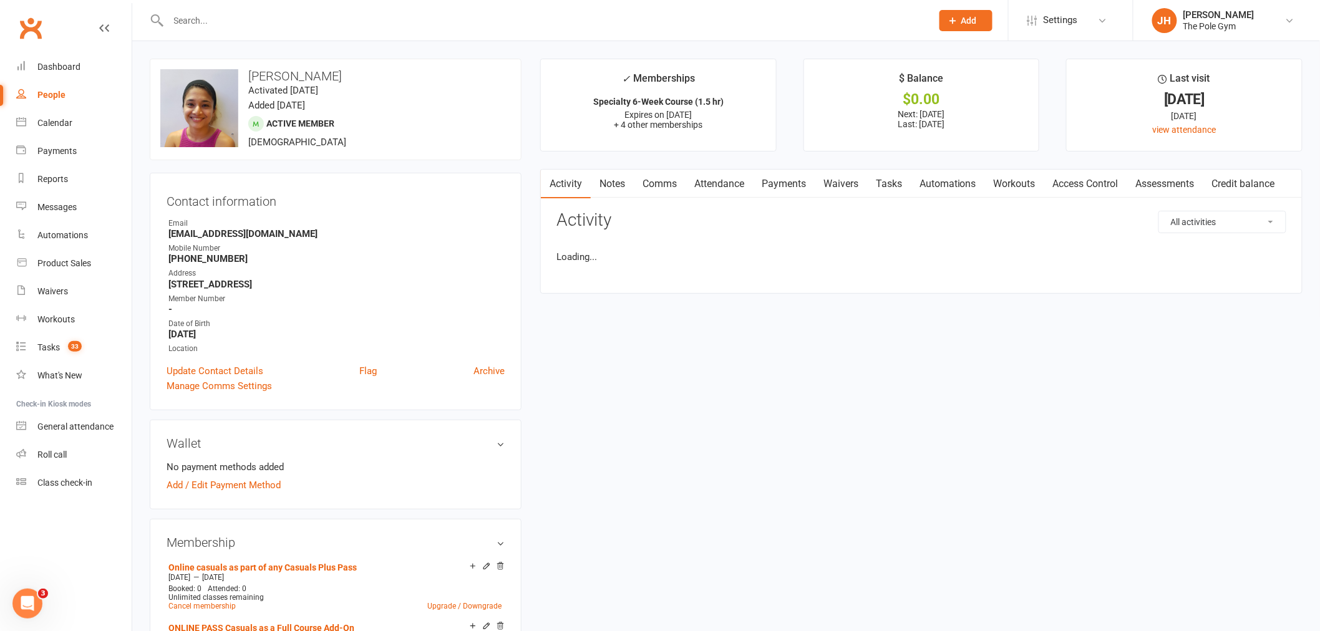
click at [791, 179] on link "Payments" at bounding box center [784, 184] width 62 height 29
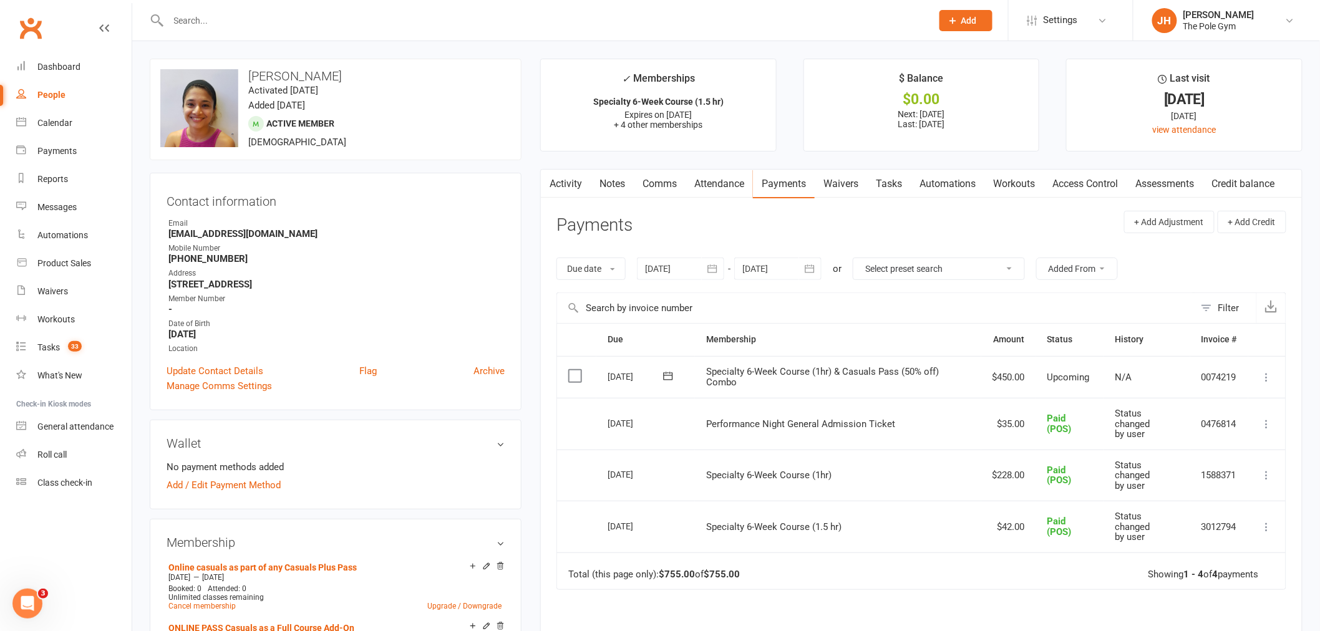
click at [1268, 376] on icon at bounding box center [1267, 377] width 12 height 12
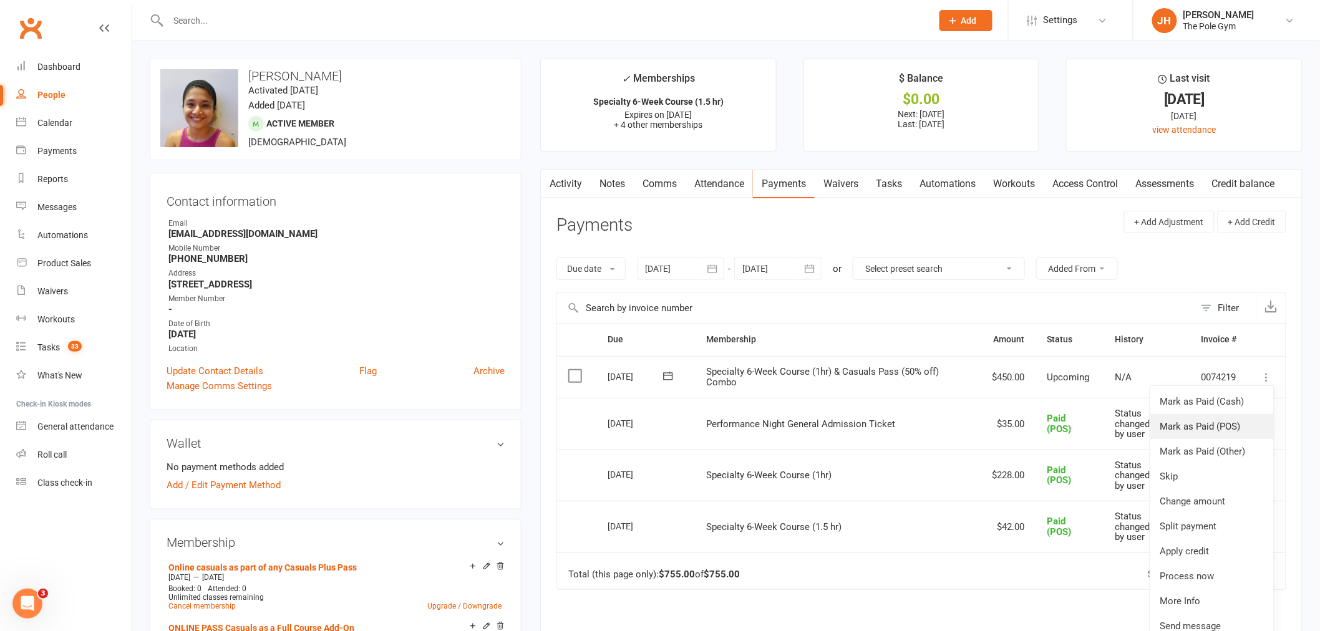
click at [1243, 426] on link "Mark as Paid (POS)" at bounding box center [1212, 426] width 124 height 25
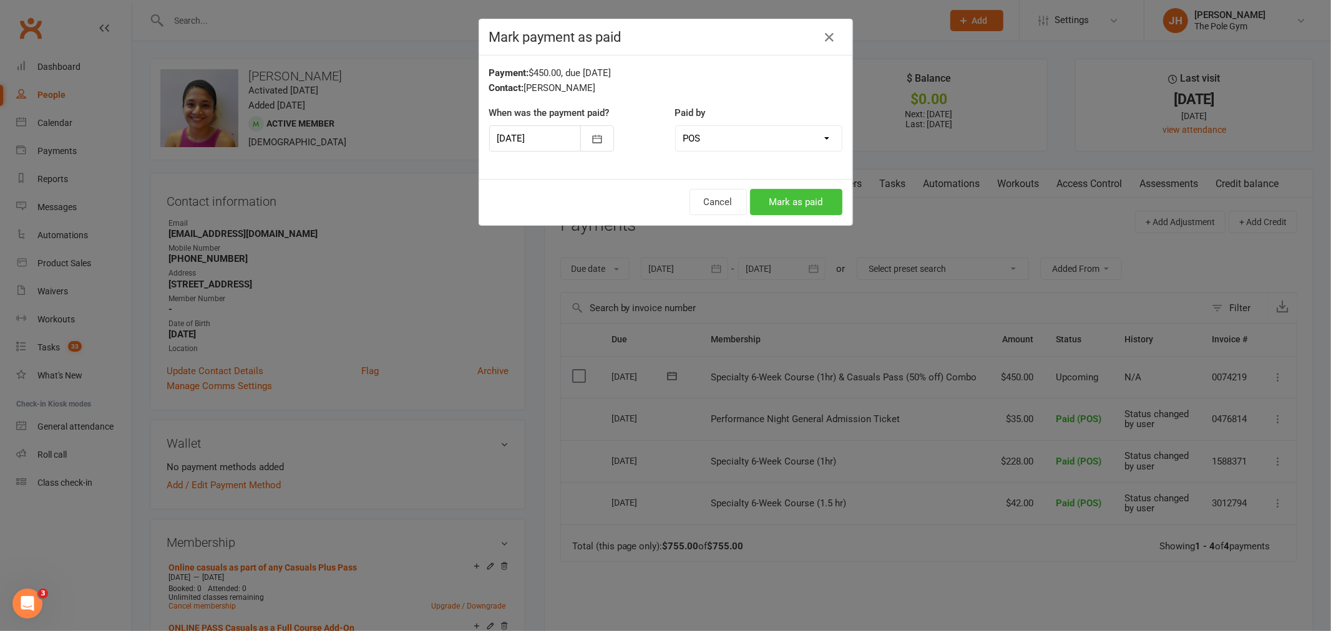
click at [783, 208] on button "Mark as paid" at bounding box center [796, 202] width 92 height 26
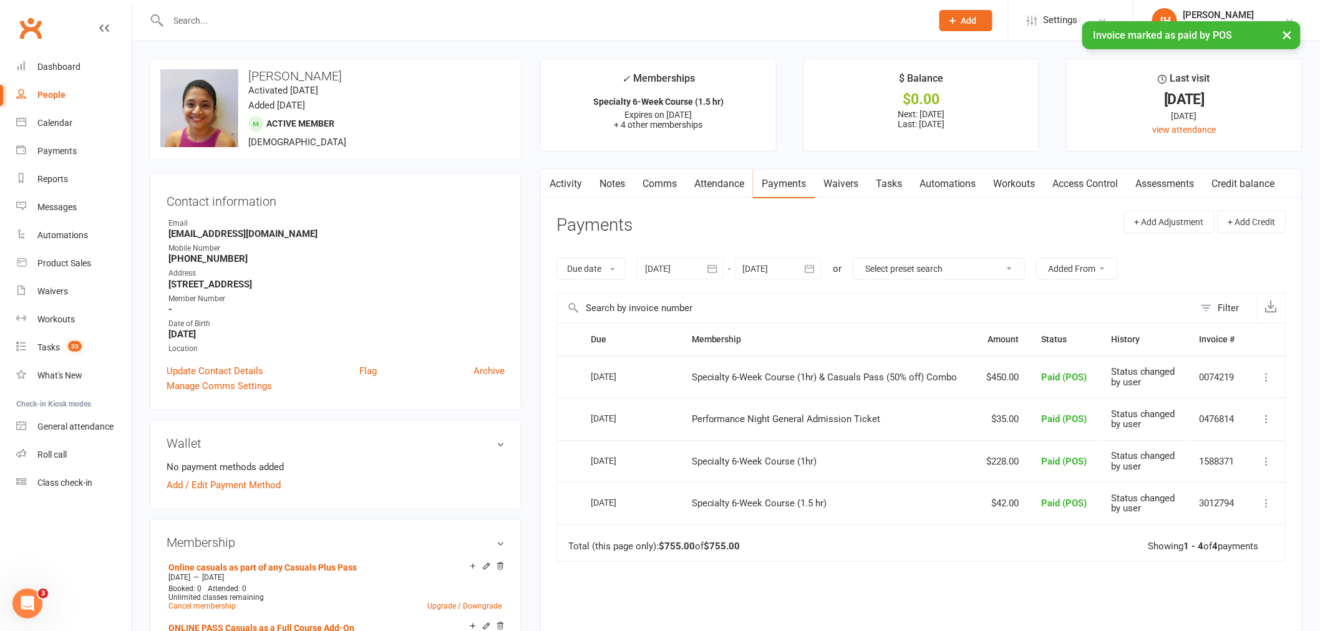
click at [570, 183] on link "Activity" at bounding box center [566, 184] width 50 height 29
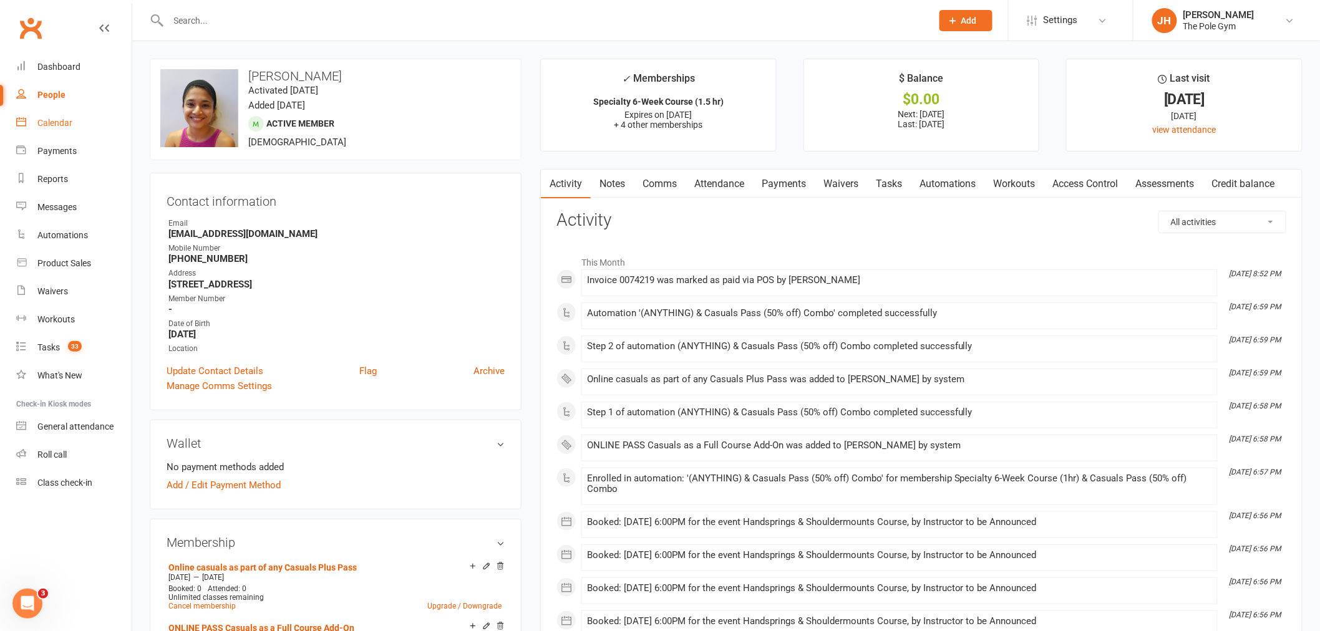
click at [64, 120] on div "Calendar" at bounding box center [54, 123] width 35 height 10
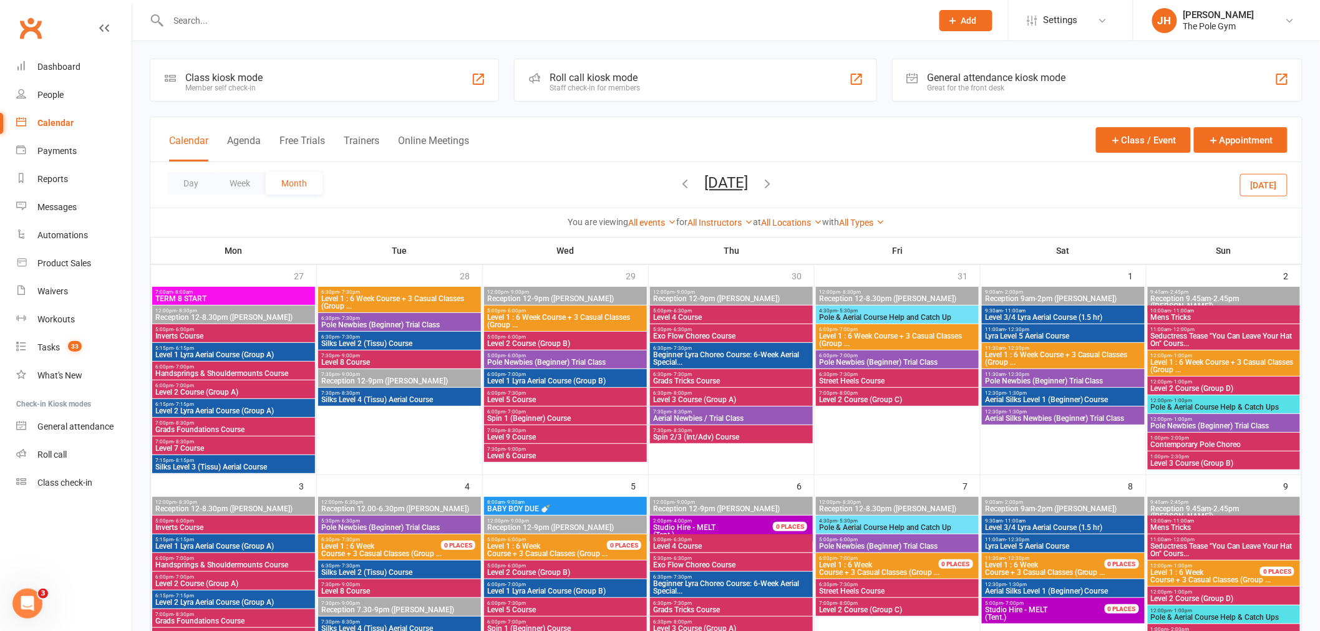
click at [210, 412] on span "Level 2 Lyra Aerial Course (Group A)" at bounding box center [234, 410] width 158 height 7
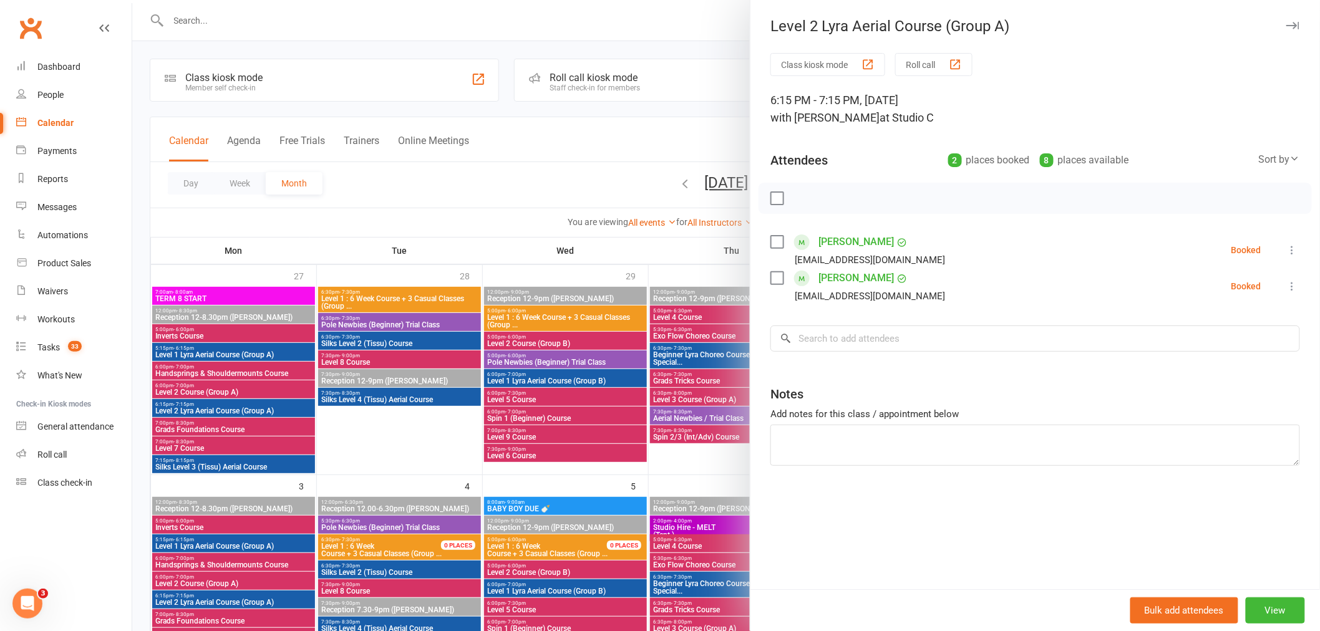
click at [332, 398] on div at bounding box center [726, 315] width 1188 height 631
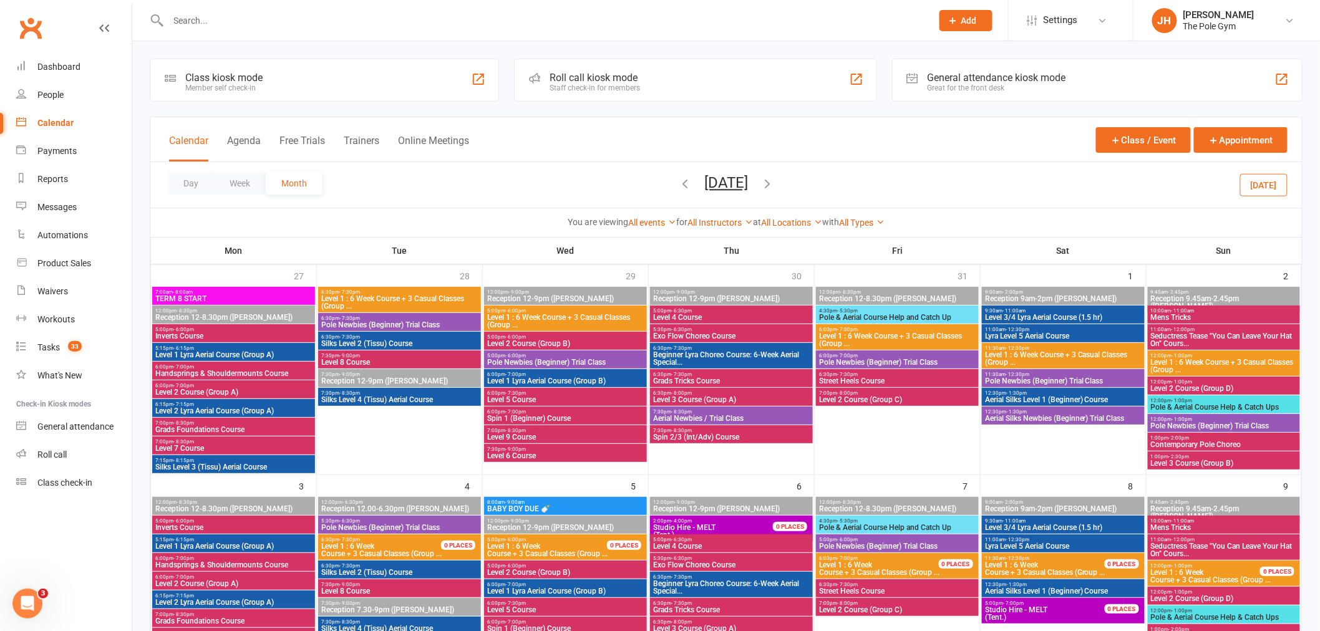
click at [708, 329] on span "5:30pm - 6:30pm" at bounding box center [732, 330] width 158 height 6
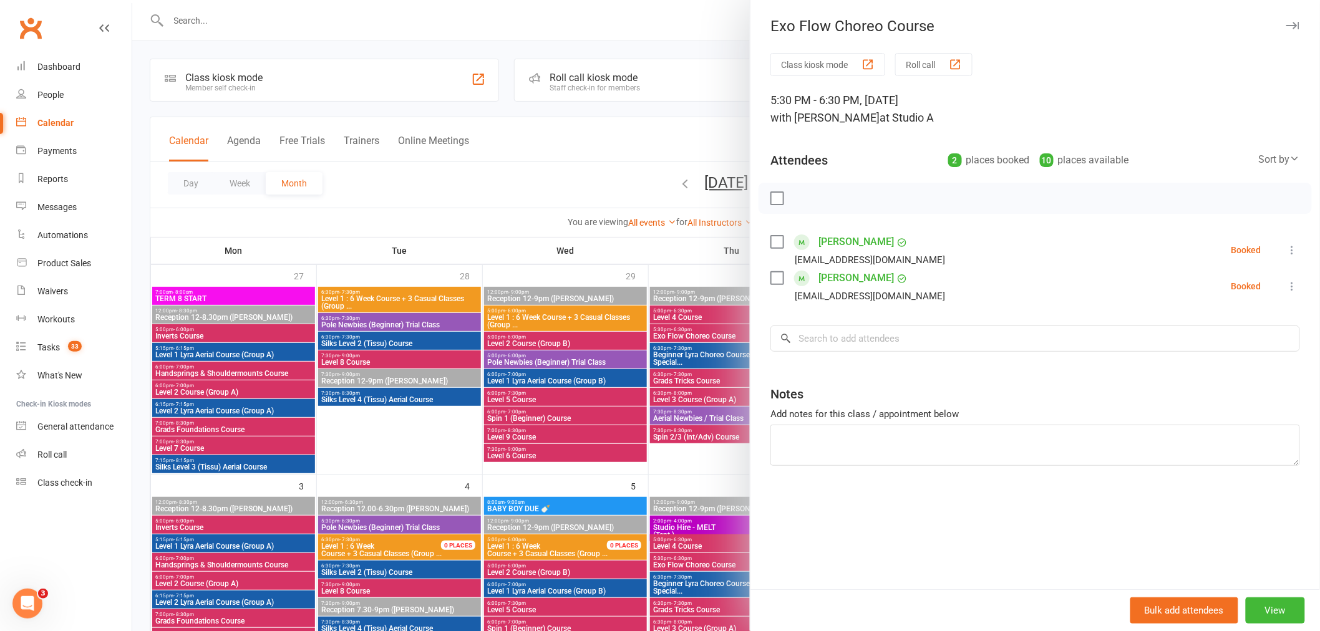
click at [707, 328] on div at bounding box center [726, 315] width 1188 height 631
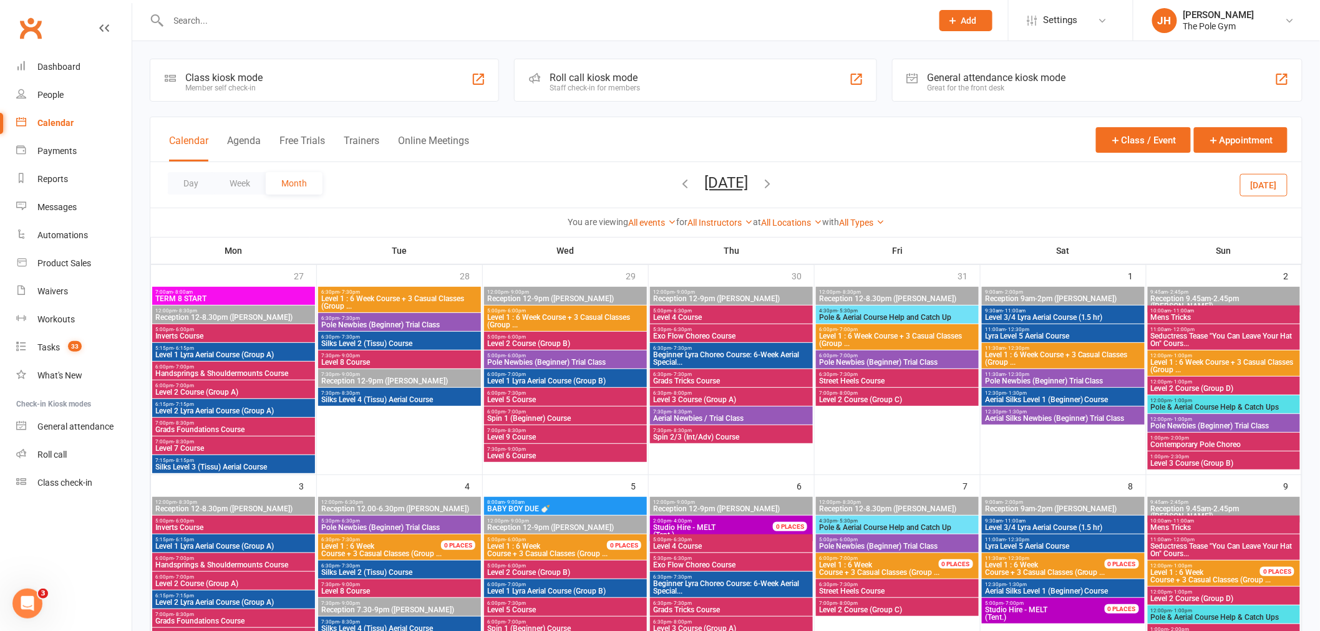
click at [707, 332] on span "Exo Flow Choreo Course" at bounding box center [732, 335] width 158 height 7
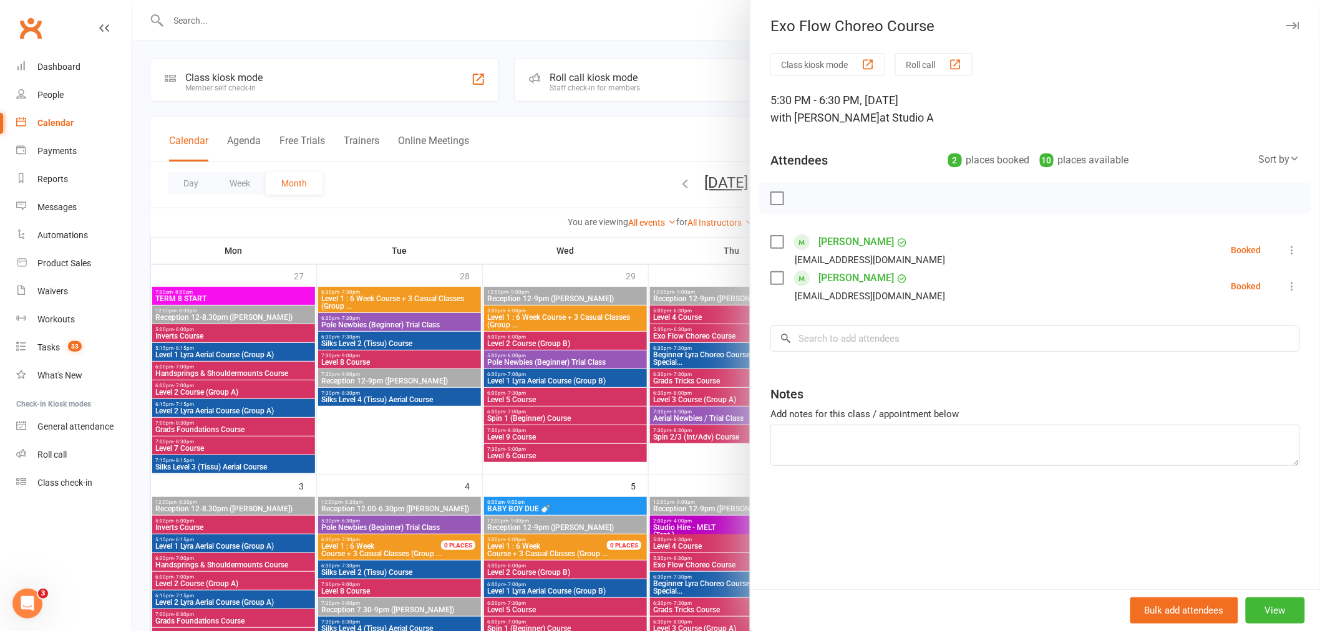
drag, startPoint x: 369, startPoint y: 301, endPoint x: 377, endPoint y: 304, distance: 8.5
click at [369, 304] on div at bounding box center [726, 315] width 1188 height 631
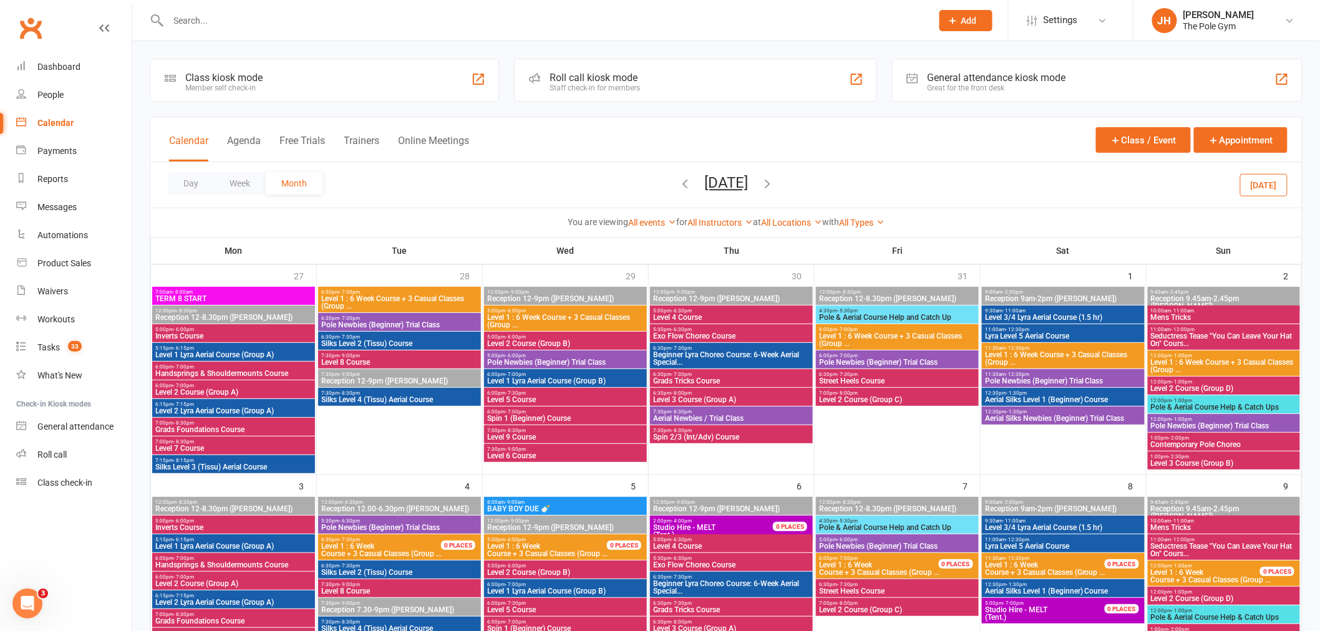
click at [406, 298] on span "Level 1 : 6 Week Course + 3 Casual Classes (Group ..." at bounding box center [400, 302] width 158 height 15
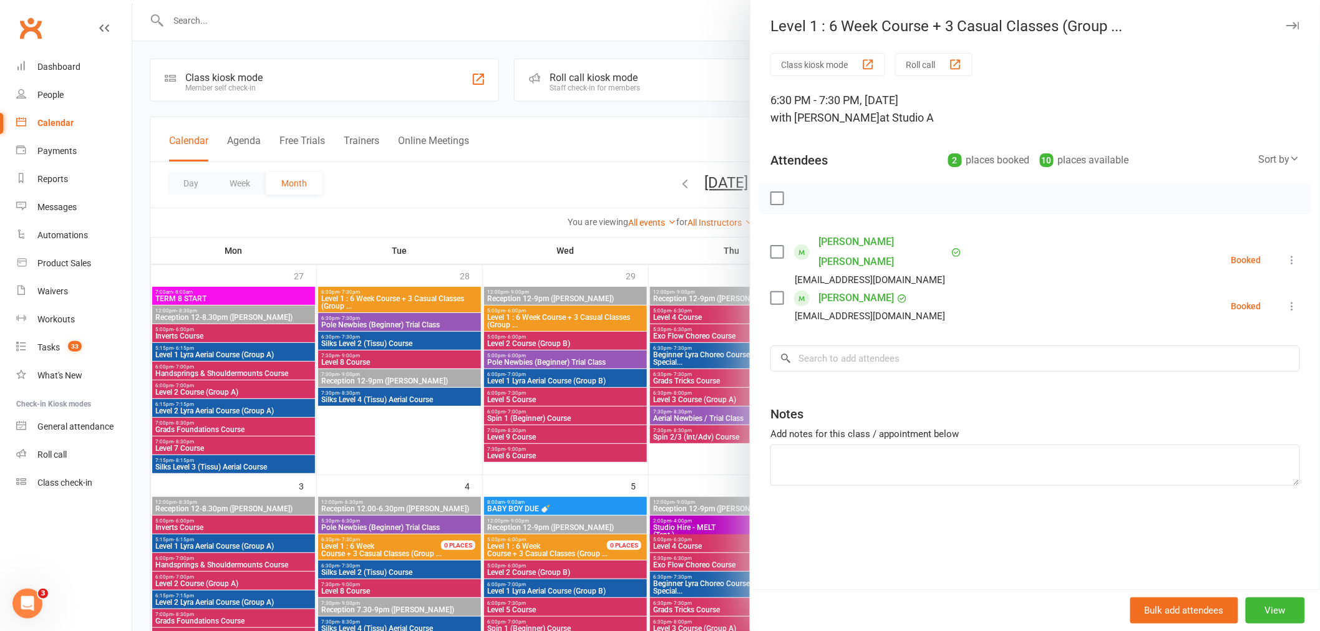
click at [571, 324] on div at bounding box center [726, 315] width 1188 height 631
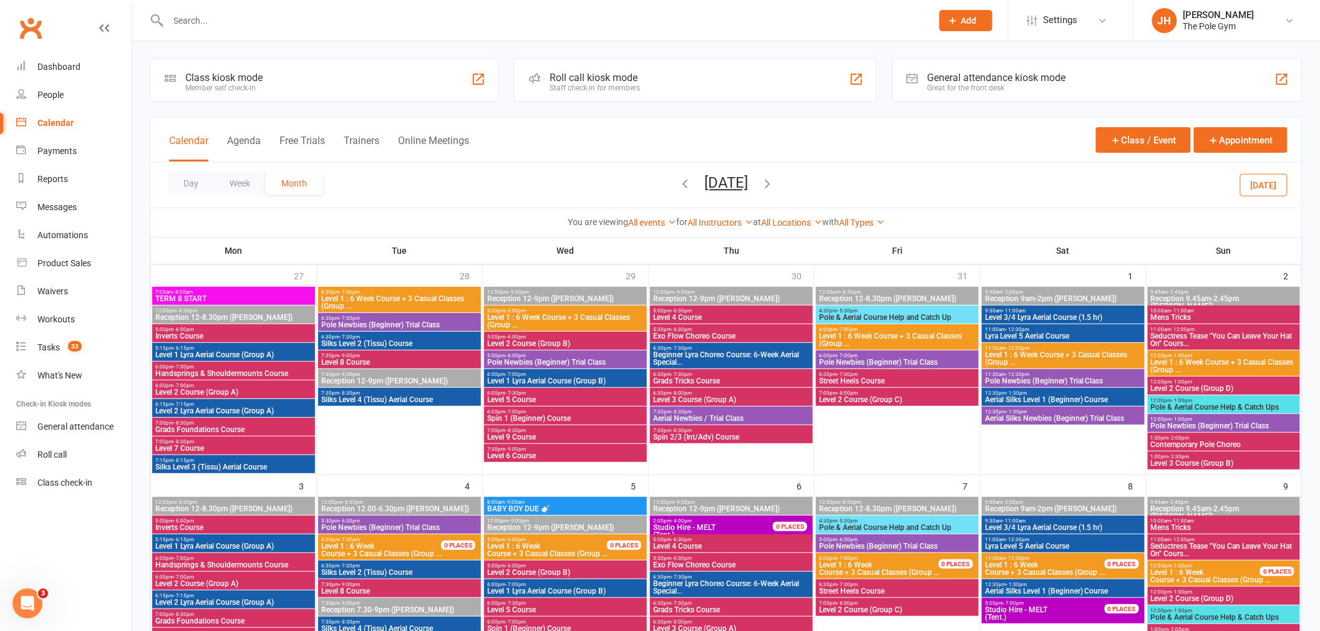
click at [499, 323] on span "Level 1 : 6 Week Course + 3 Casual Classes (Group ..." at bounding box center [566, 321] width 158 height 15
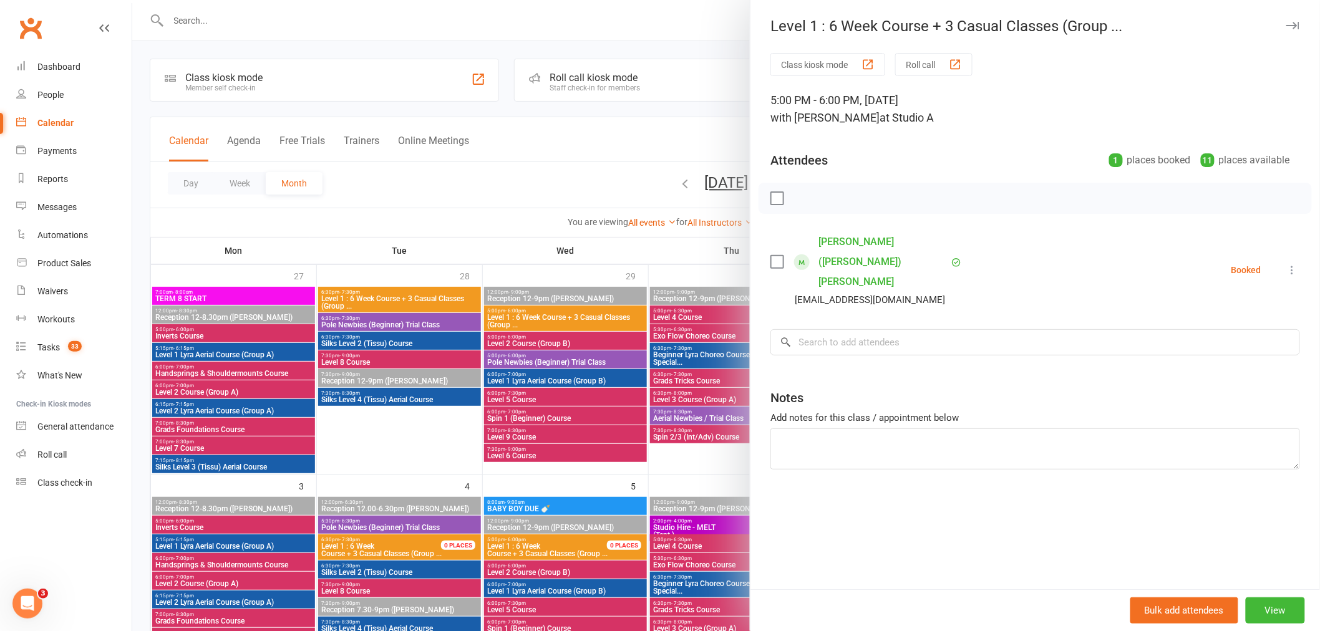
click at [575, 363] on div at bounding box center [726, 315] width 1188 height 631
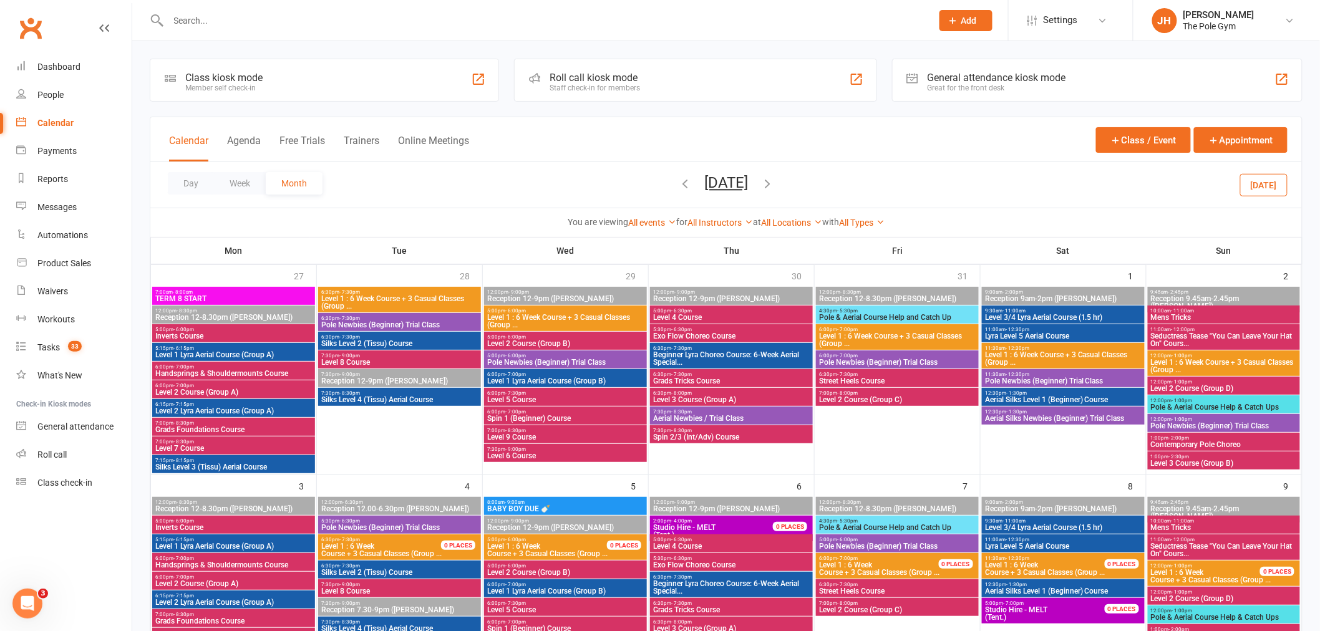
click at [369, 14] on input "text" at bounding box center [544, 20] width 759 height 17
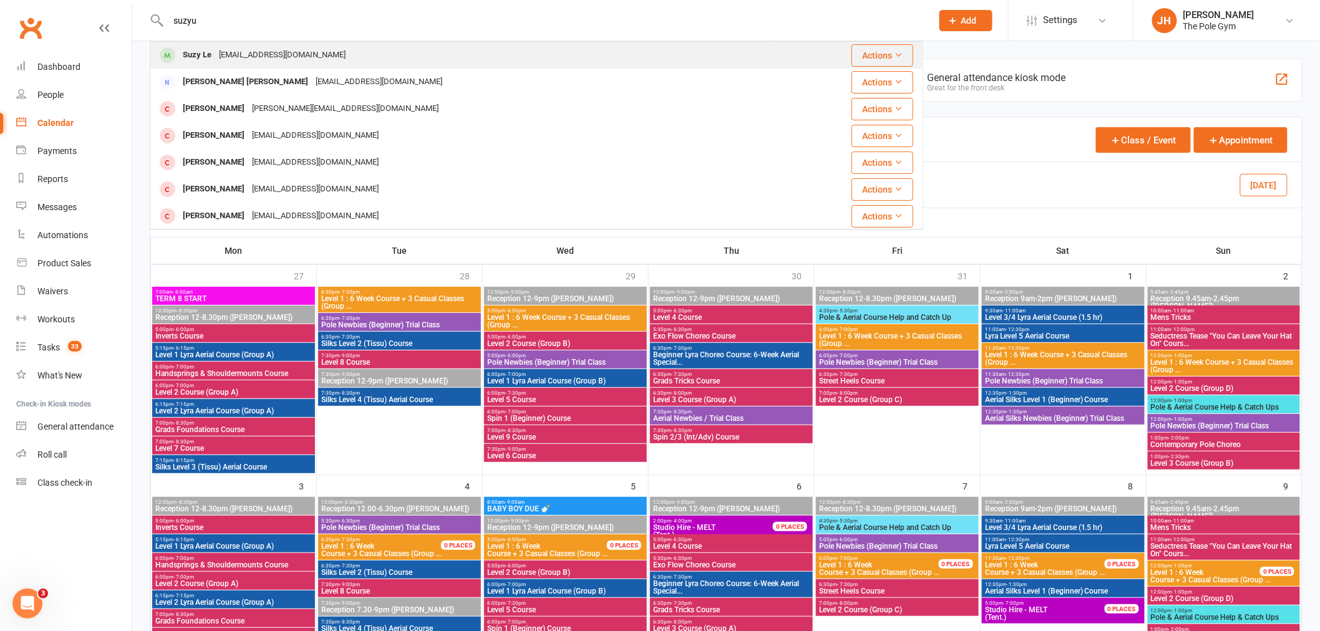
type input "suzyu"
click at [195, 57] on div "Suzy Le" at bounding box center [197, 55] width 36 height 18
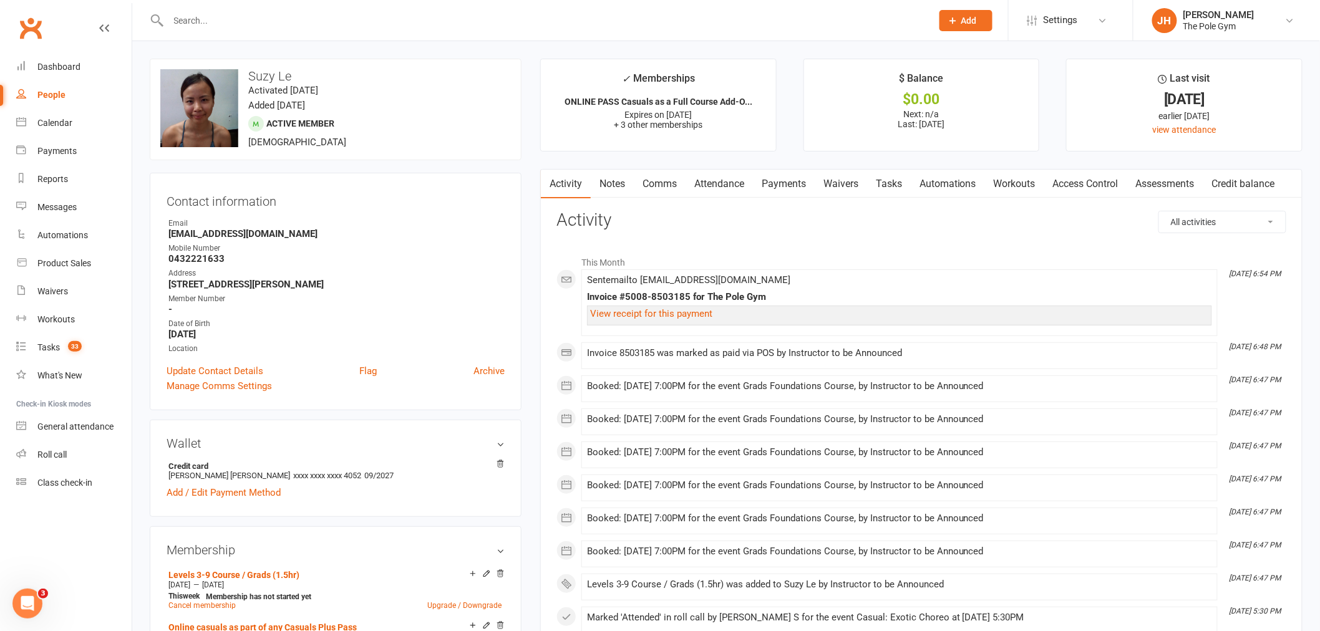
click at [790, 178] on link "Payments" at bounding box center [784, 184] width 62 height 29
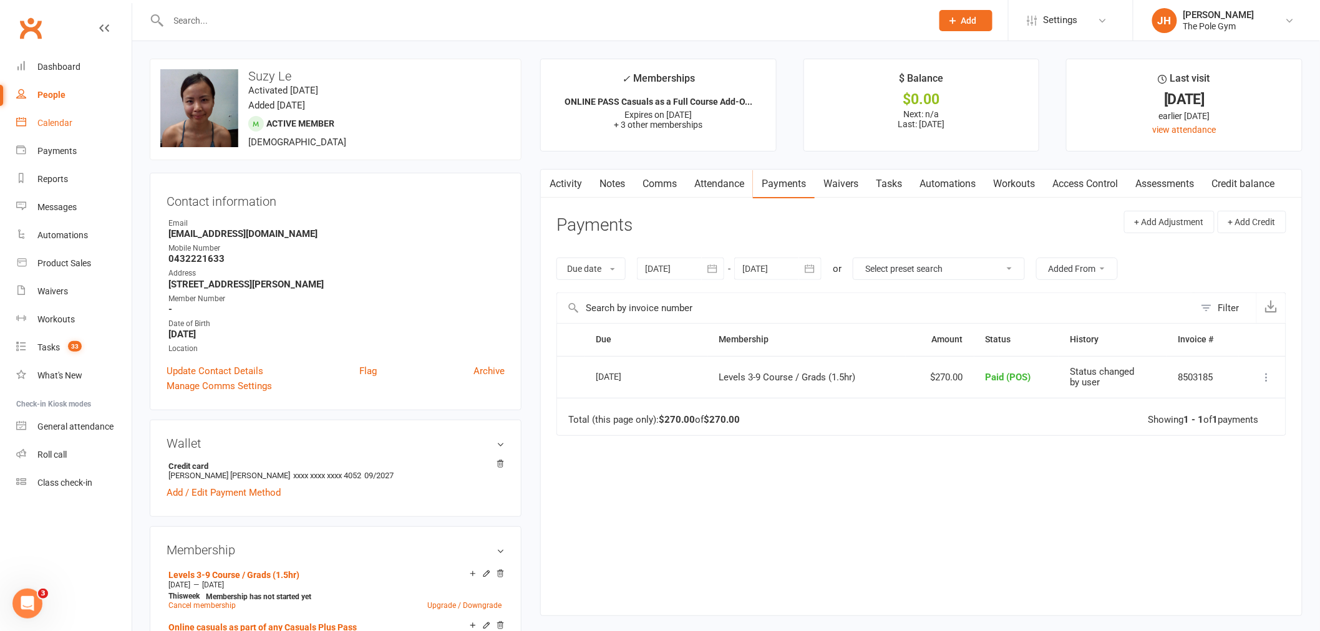
click at [78, 120] on link "Calendar" at bounding box center [73, 123] width 115 height 28
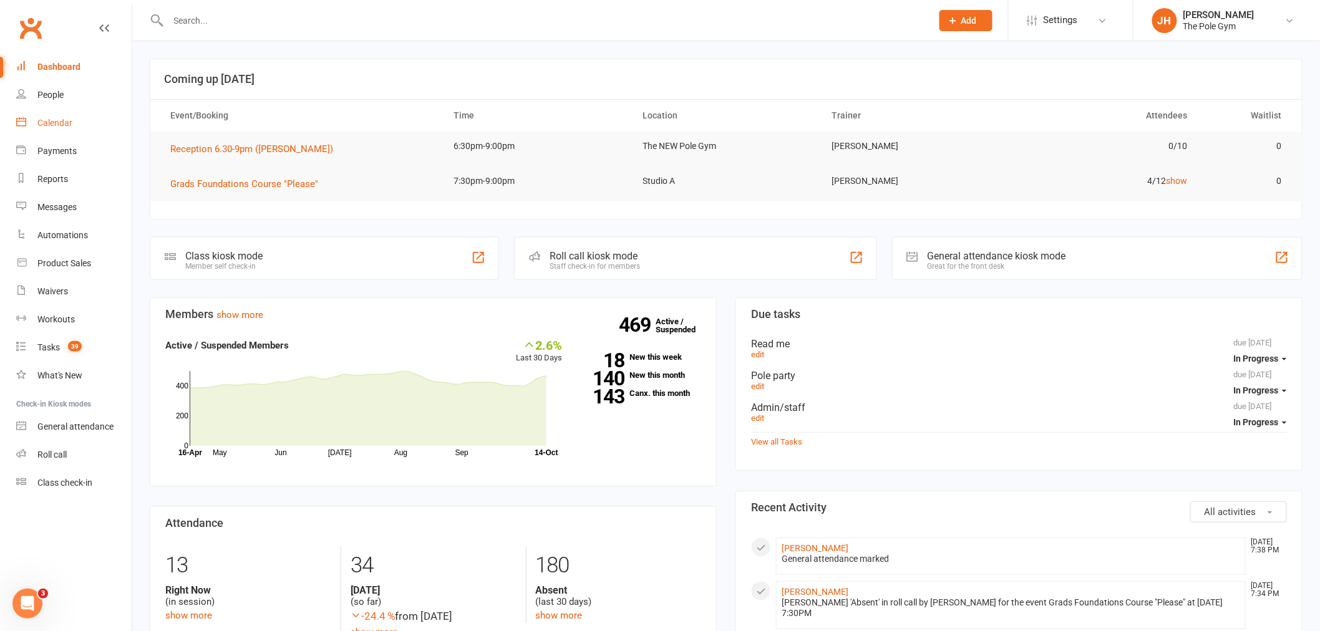
drag, startPoint x: 0, startPoint y: 0, endPoint x: 111, endPoint y: 125, distance: 167.0
click at [114, 123] on link "Calendar" at bounding box center [73, 123] width 115 height 28
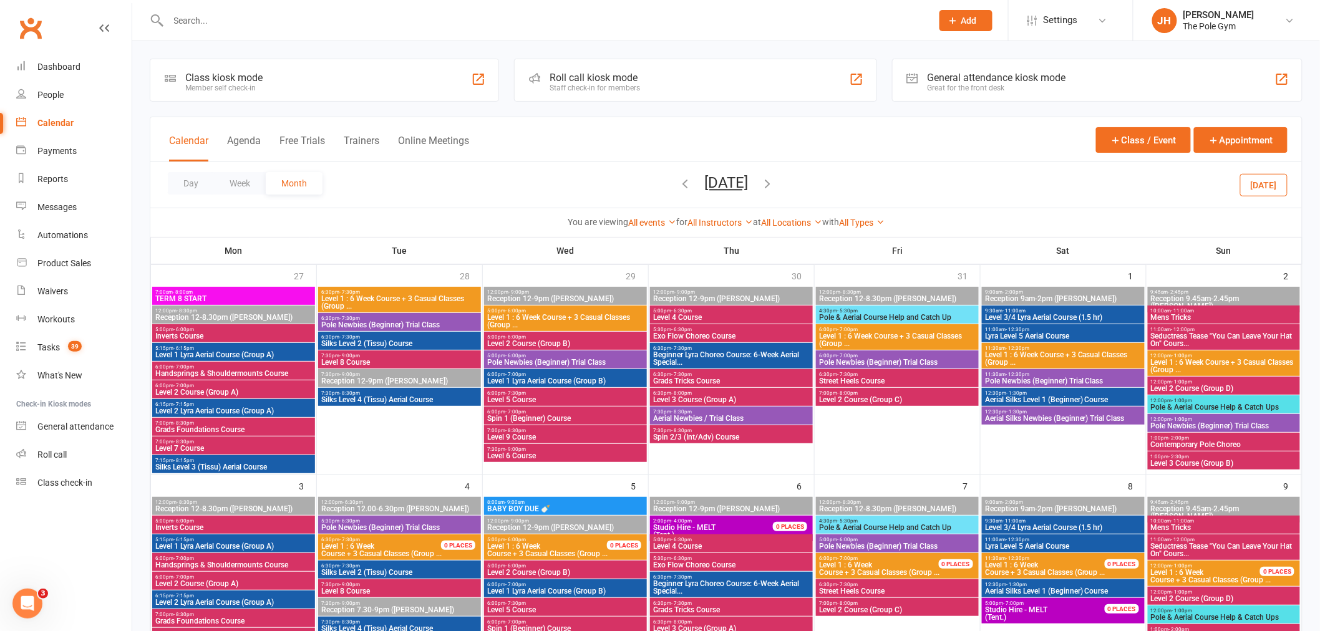
click at [1191, 441] on span "Contemporary Pole Choreo" at bounding box center [1223, 444] width 147 height 7
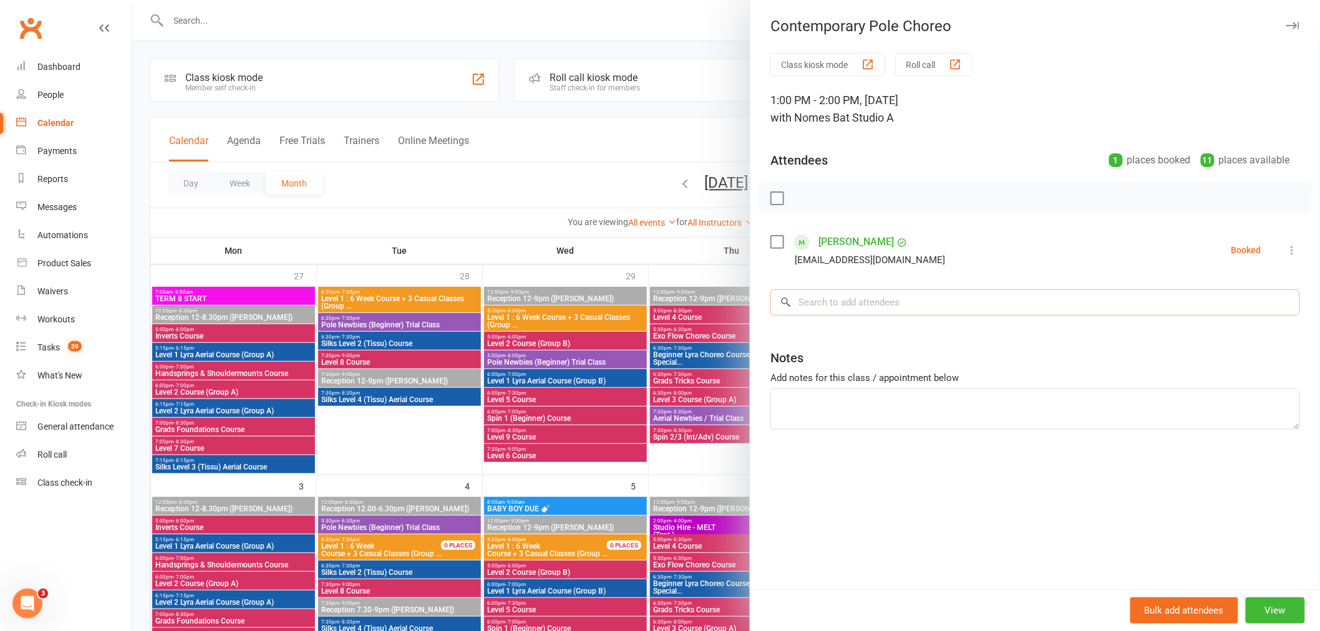
click at [868, 302] on input "search" at bounding box center [1035, 302] width 530 height 26
paste input "[PERSON_NAME]"
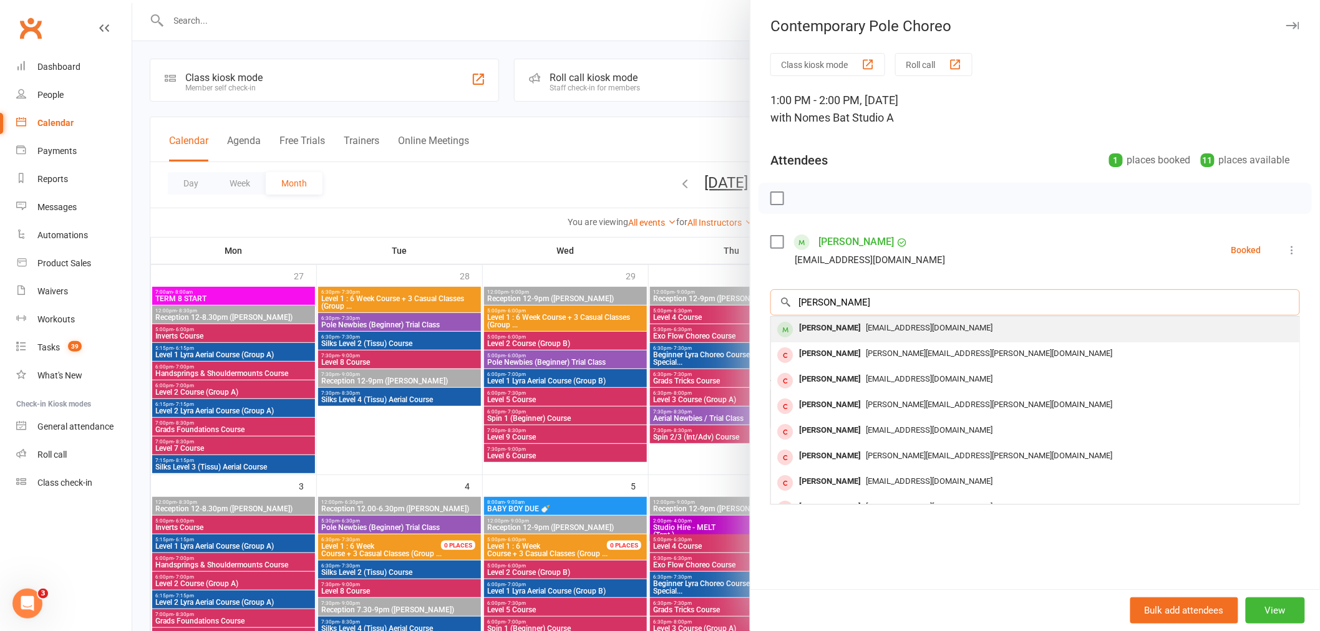
type input "[PERSON_NAME]"
click at [840, 332] on div "[PERSON_NAME]" at bounding box center [830, 328] width 72 height 18
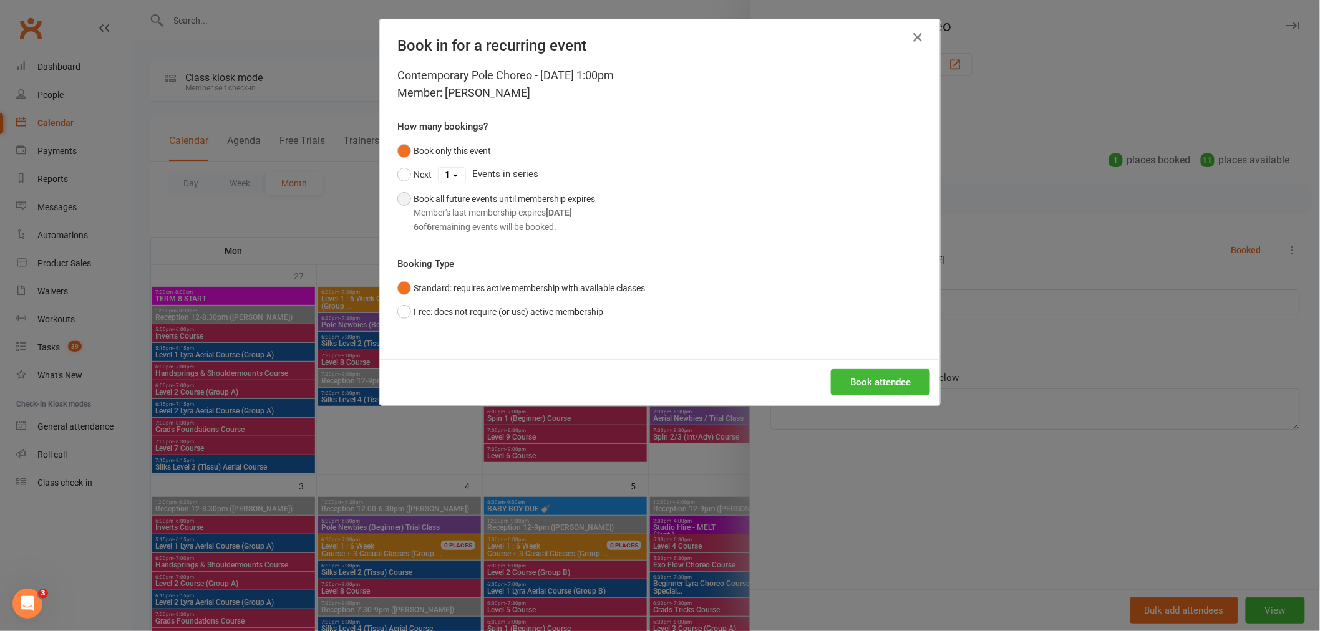
click at [409, 190] on button "Book all future events until membership expires Member's last membership expire…" at bounding box center [496, 213] width 198 height 52
click at [880, 369] on button "Book attendee" at bounding box center [880, 382] width 99 height 26
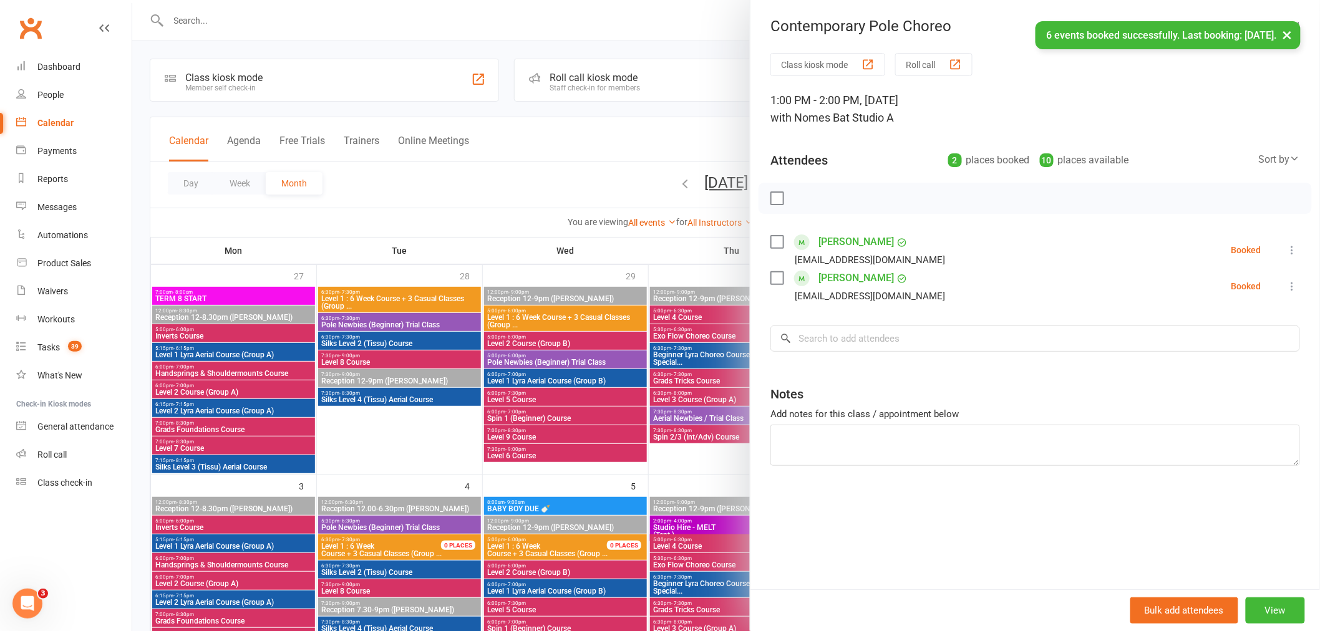
click at [540, 374] on div at bounding box center [726, 315] width 1188 height 631
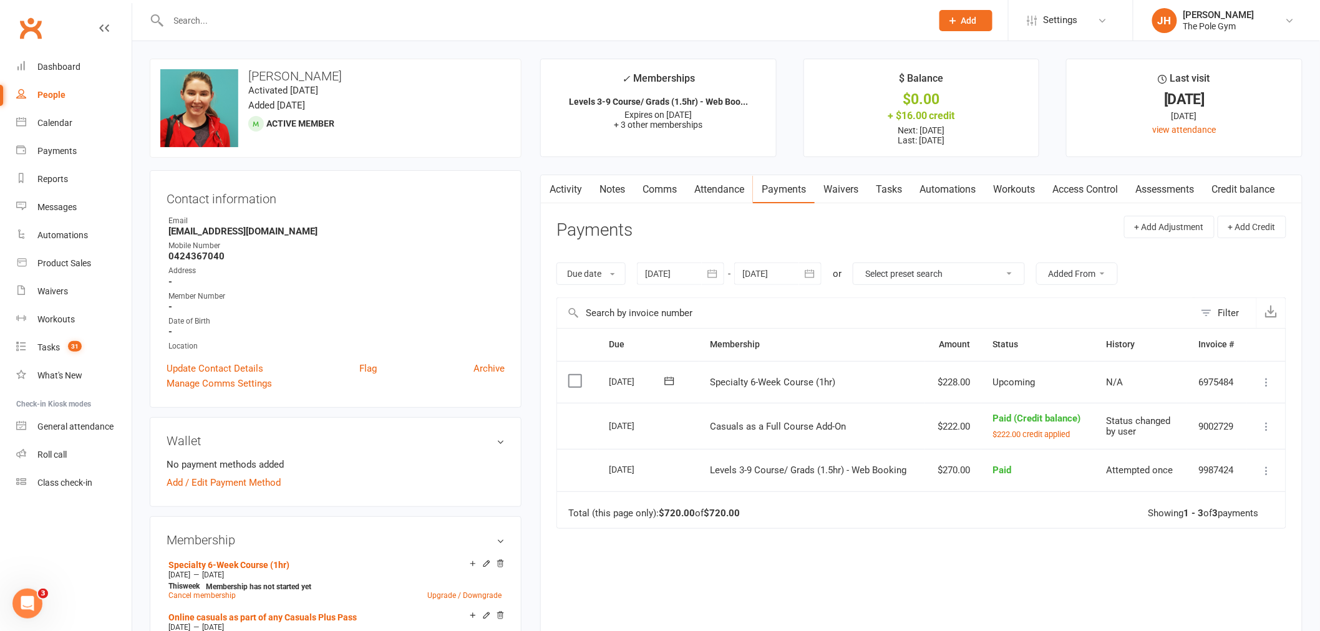
click at [1264, 383] on icon at bounding box center [1267, 382] width 12 height 12
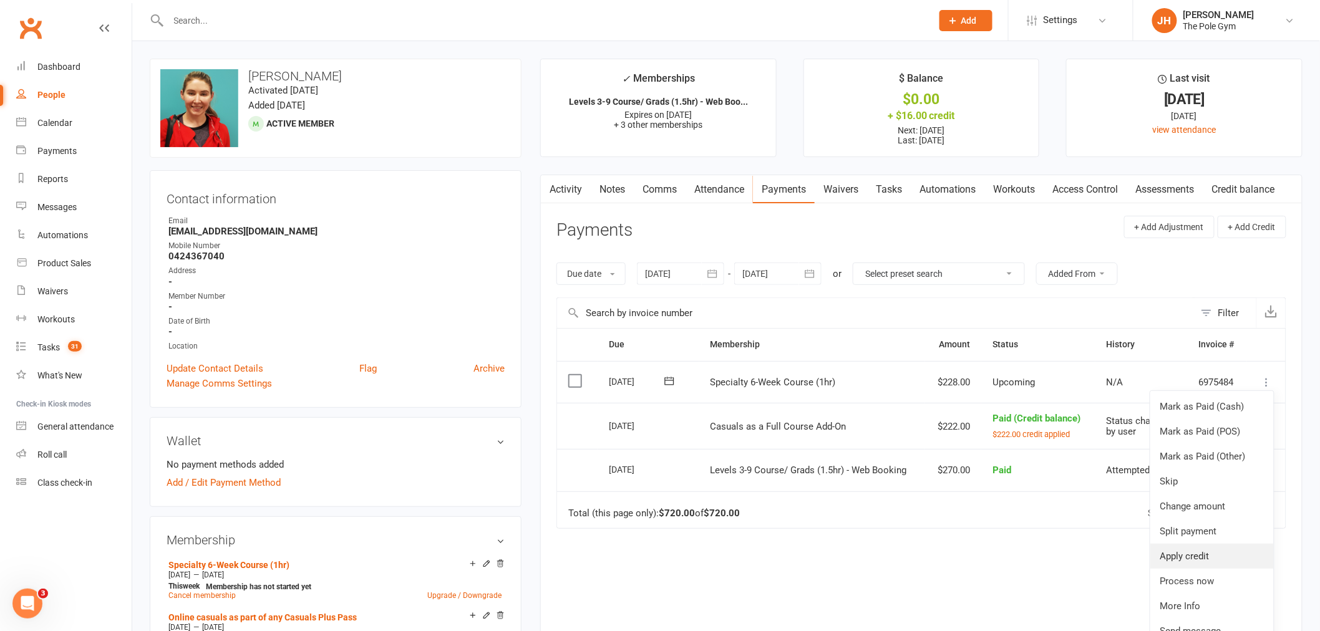
click at [1176, 550] on link "Apply credit" at bounding box center [1212, 556] width 124 height 25
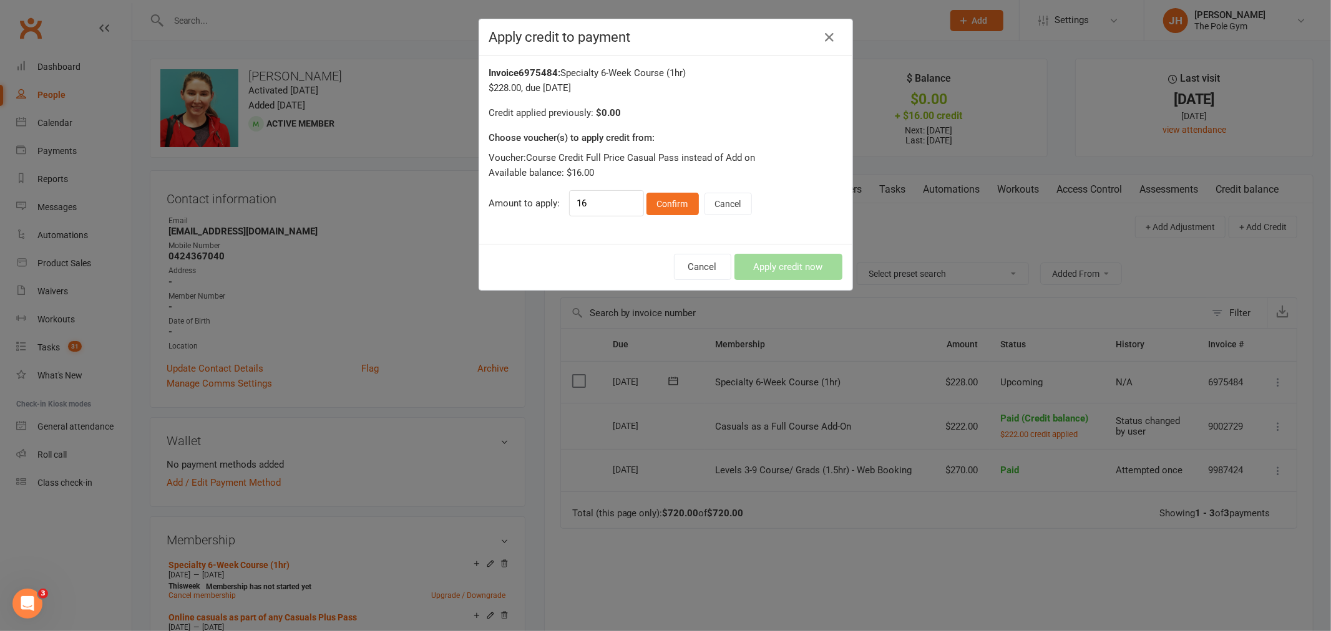
click at [668, 191] on div "16 Confirm Cancel" at bounding box center [660, 203] width 183 height 26
click at [676, 212] on button "Confirm" at bounding box center [672, 204] width 52 height 22
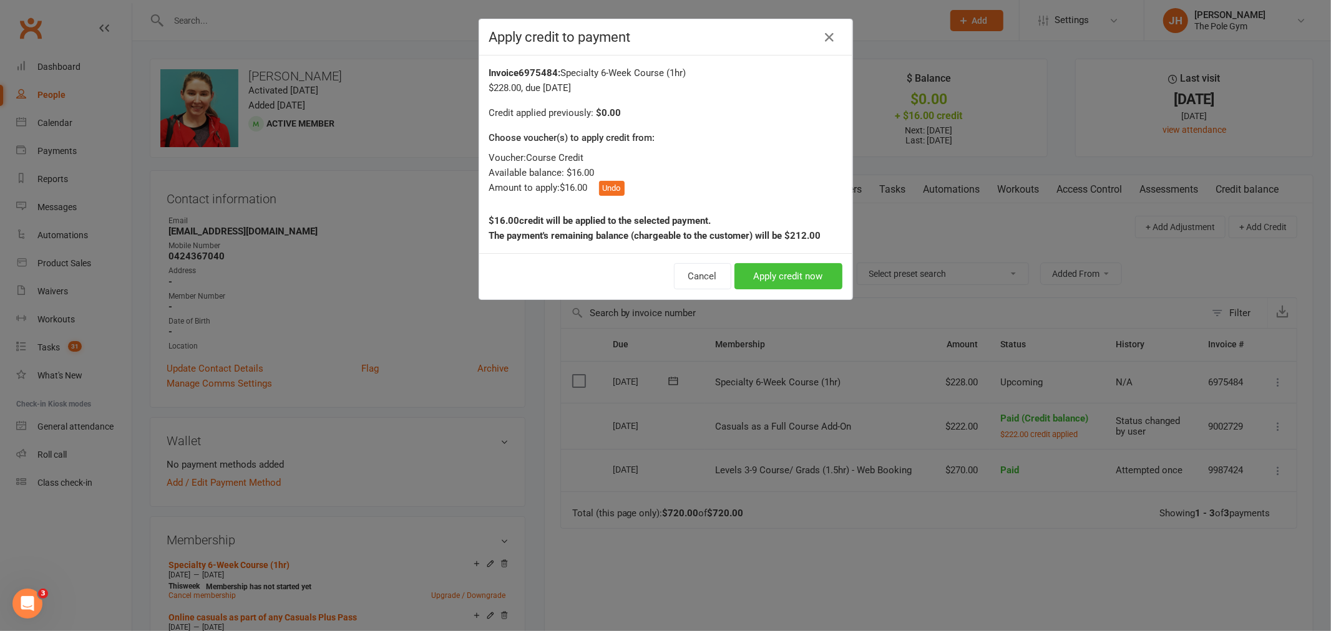
click at [783, 268] on button "Apply credit now" at bounding box center [788, 276] width 108 height 26
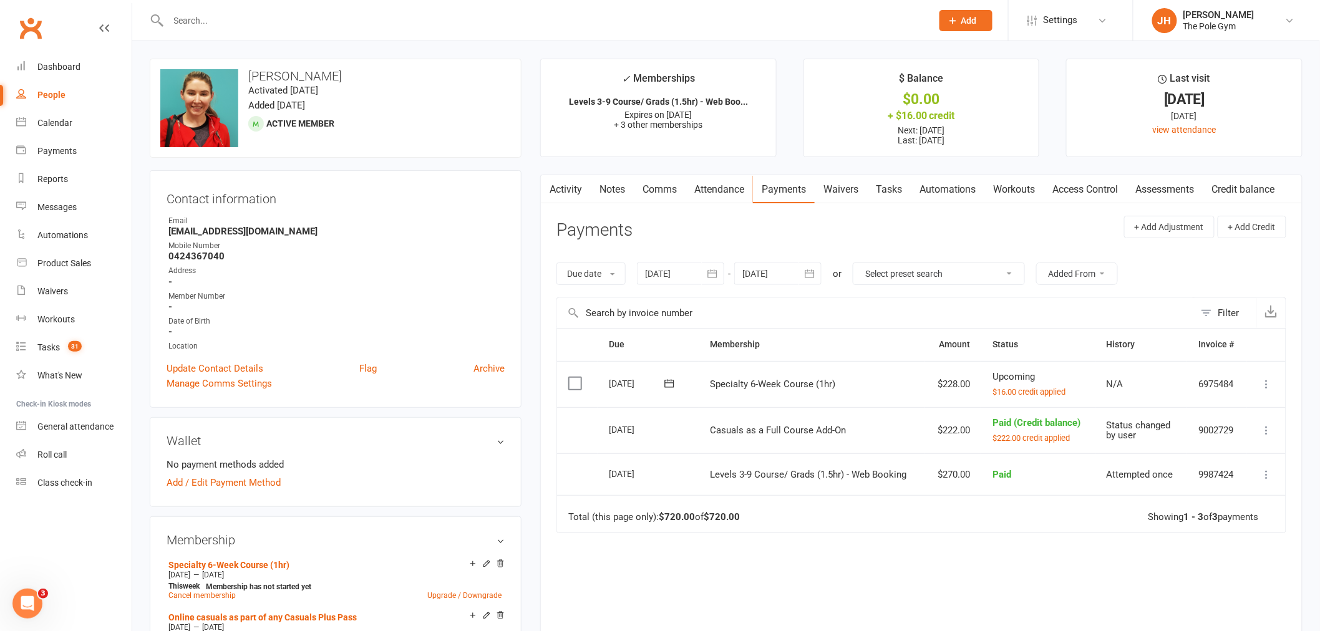
click at [1265, 382] on icon at bounding box center [1267, 384] width 12 height 12
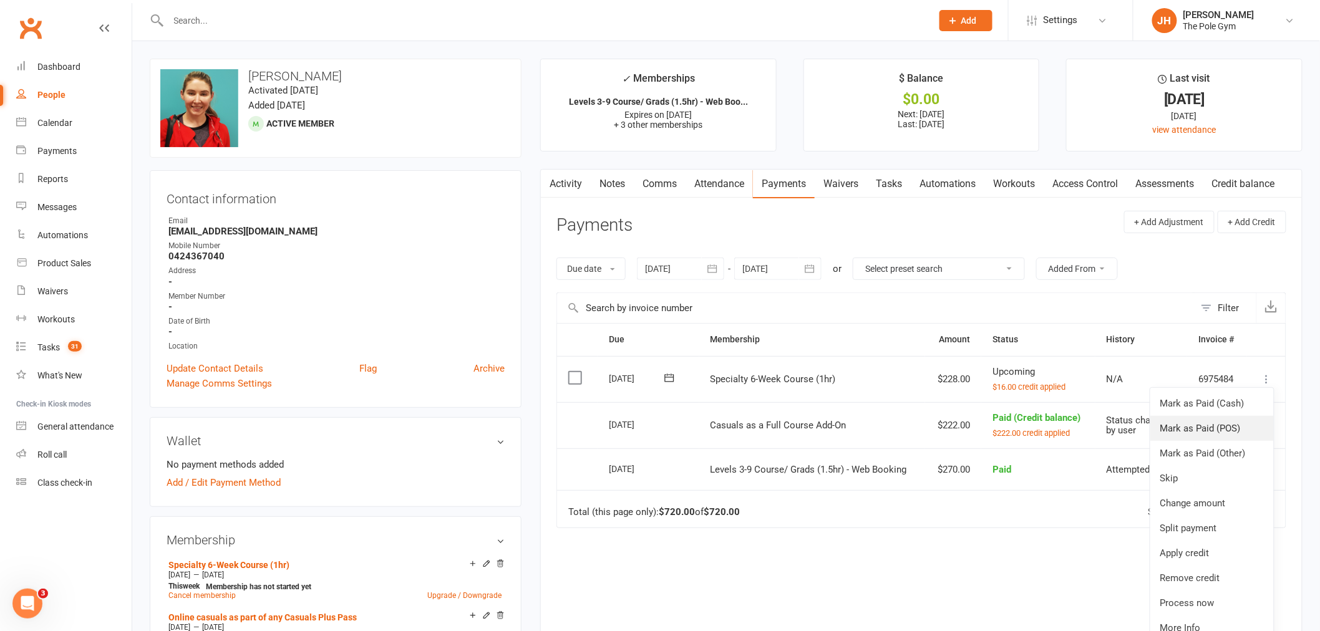
click at [1206, 424] on link "Mark as Paid (POS)" at bounding box center [1212, 428] width 124 height 25
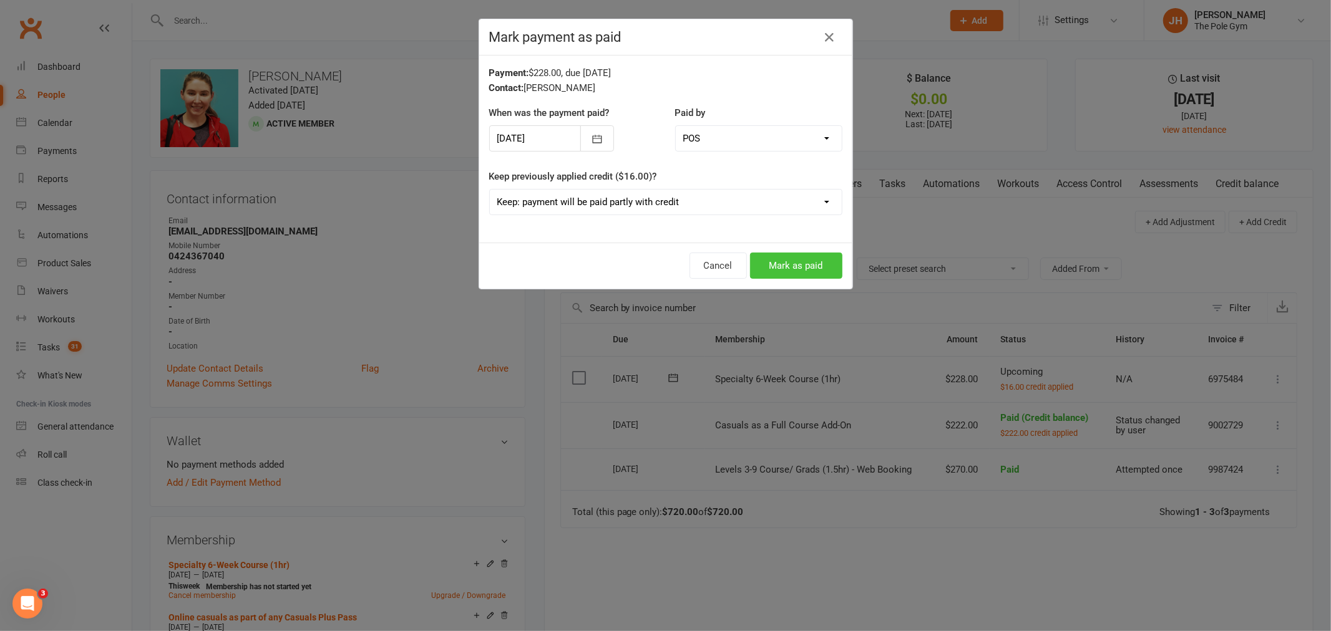
click at [763, 263] on button "Mark as paid" at bounding box center [796, 266] width 92 height 26
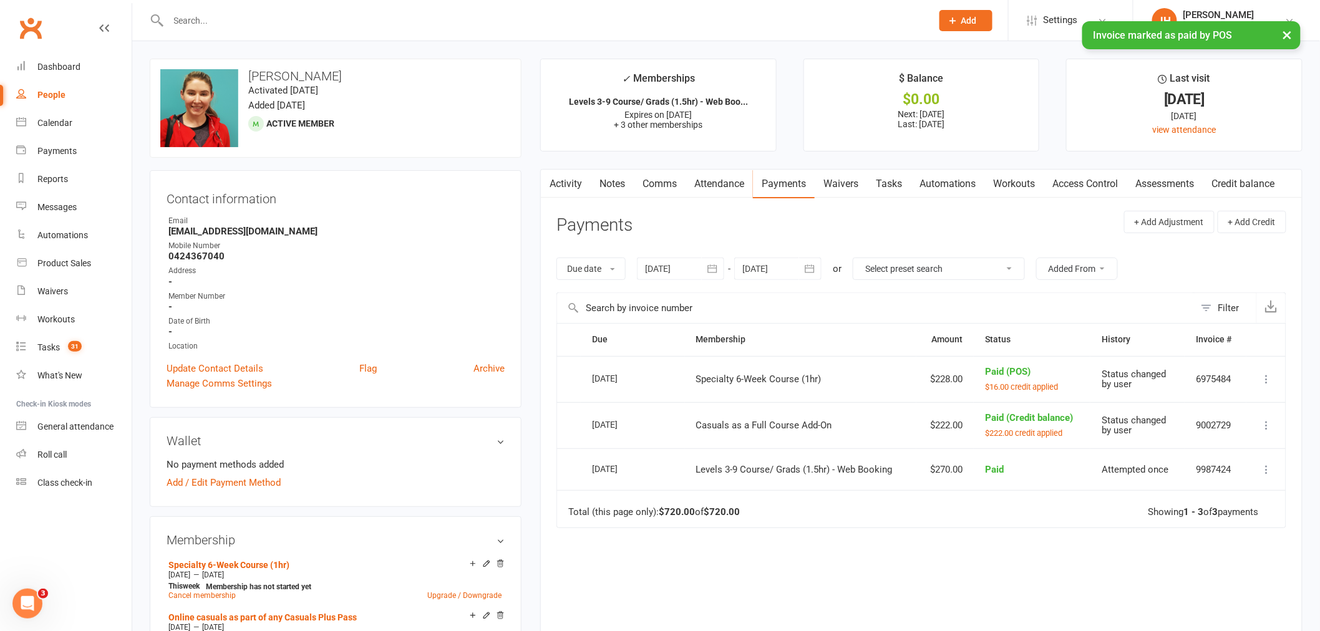
click at [566, 182] on link "Activity" at bounding box center [566, 184] width 50 height 29
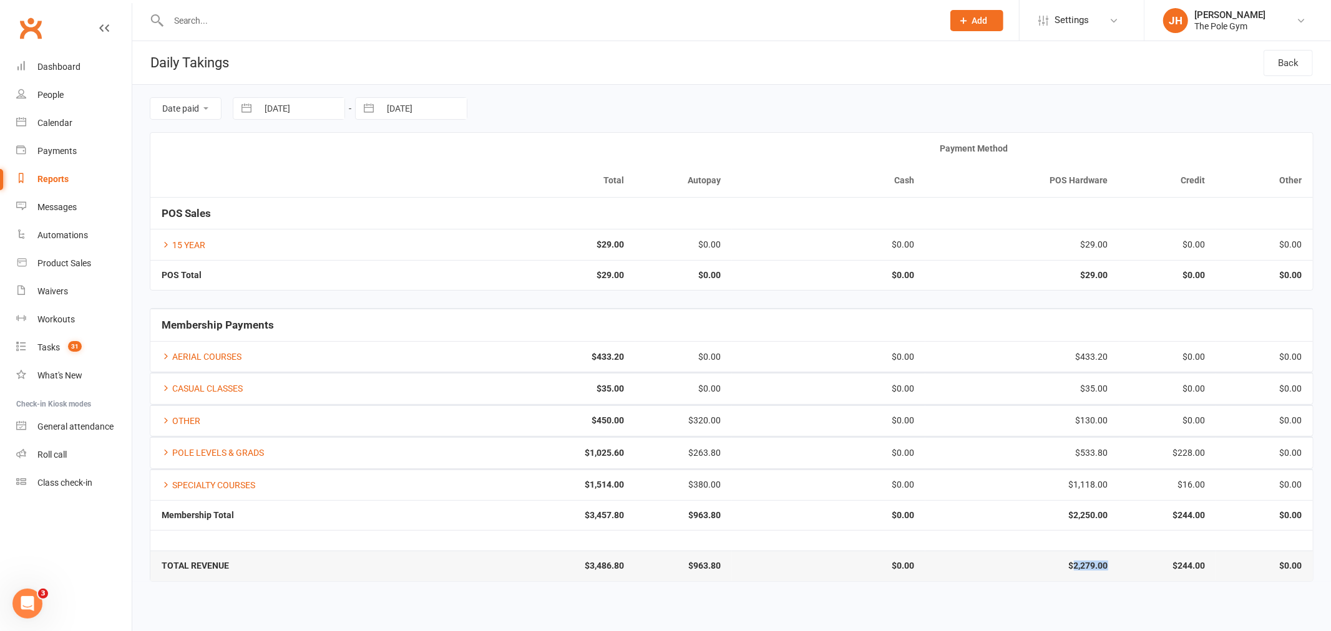
drag, startPoint x: 1107, startPoint y: 568, endPoint x: 1074, endPoint y: 568, distance: 33.7
click at [1074, 568] on strong "$2,279.00" at bounding box center [1021, 565] width 171 height 9
copy strong "2,279.00"
